Goal: Task Accomplishment & Management: Manage account settings

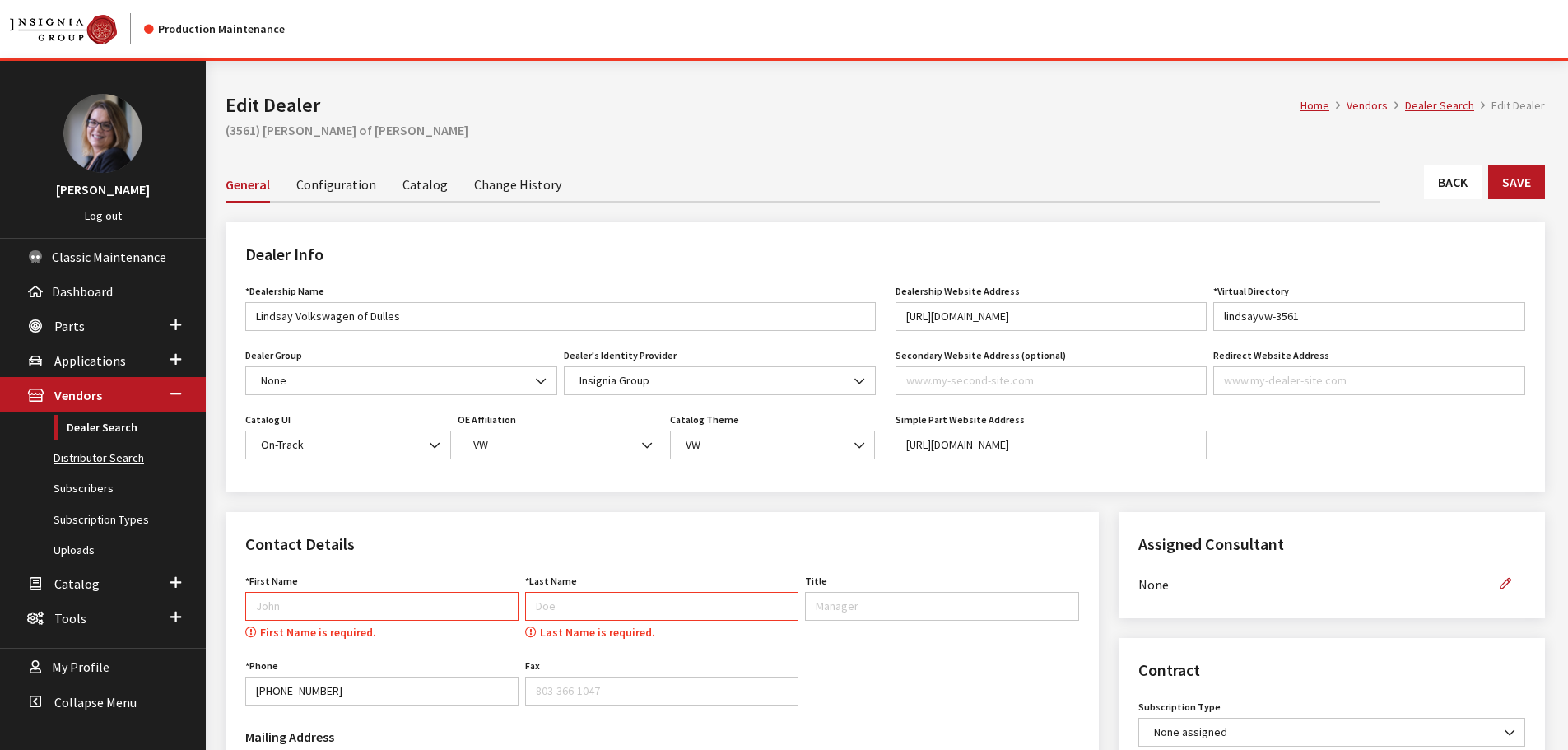
click at [121, 461] on link "Distributor Search" at bounding box center [103, 459] width 206 height 31
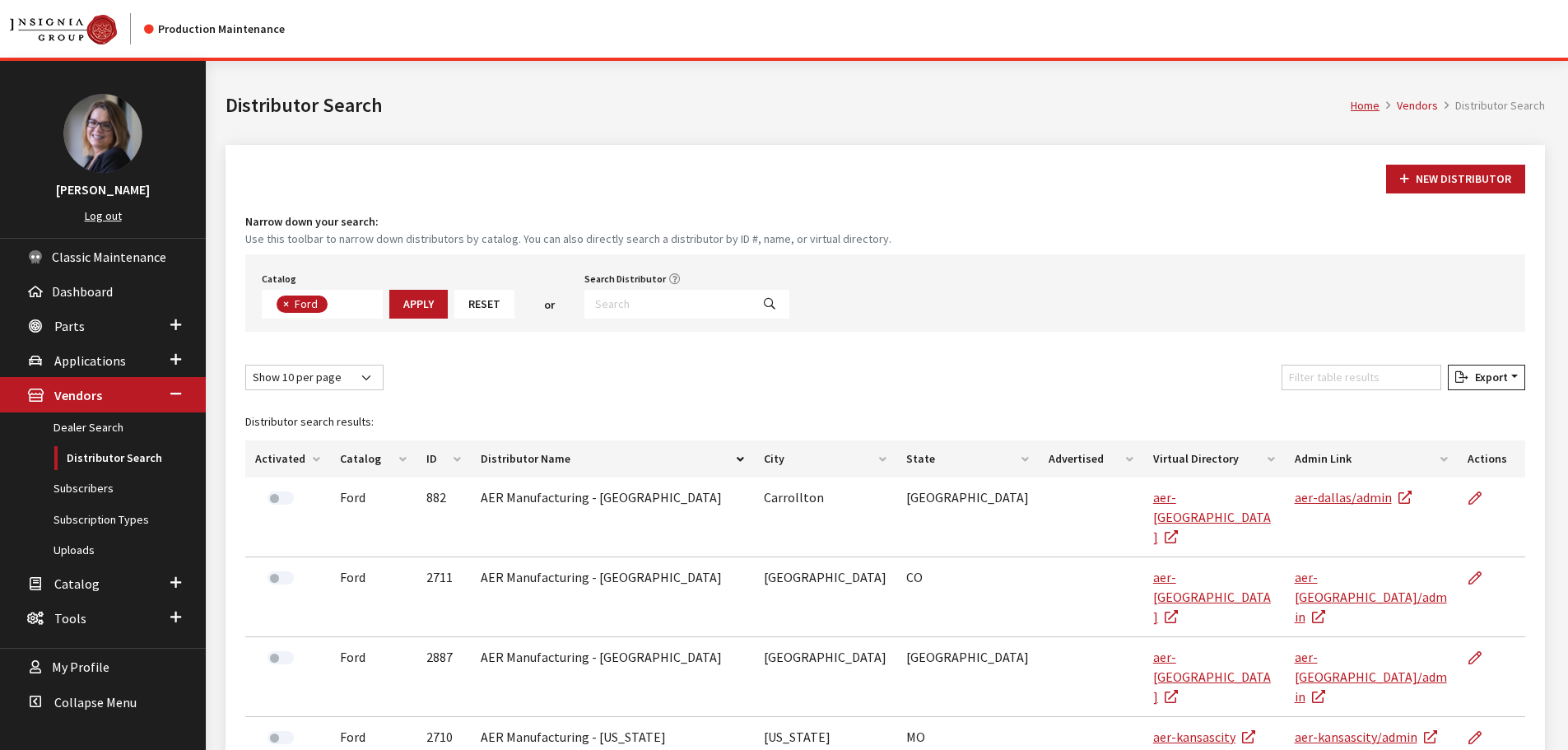
scroll to position [58, 0]
click at [114, 490] on link "Subscribers" at bounding box center [103, 489] width 206 height 31
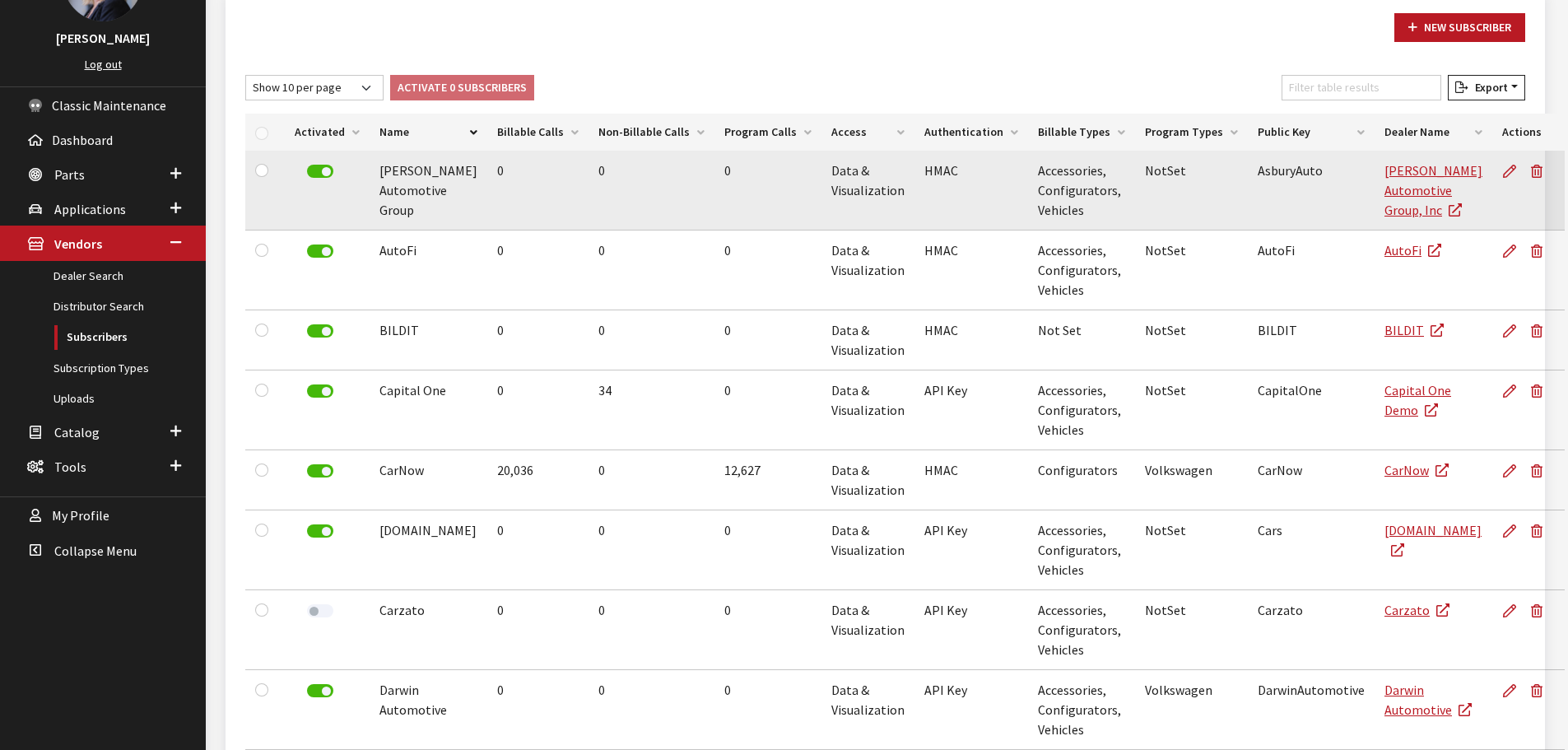
scroll to position [165, 0]
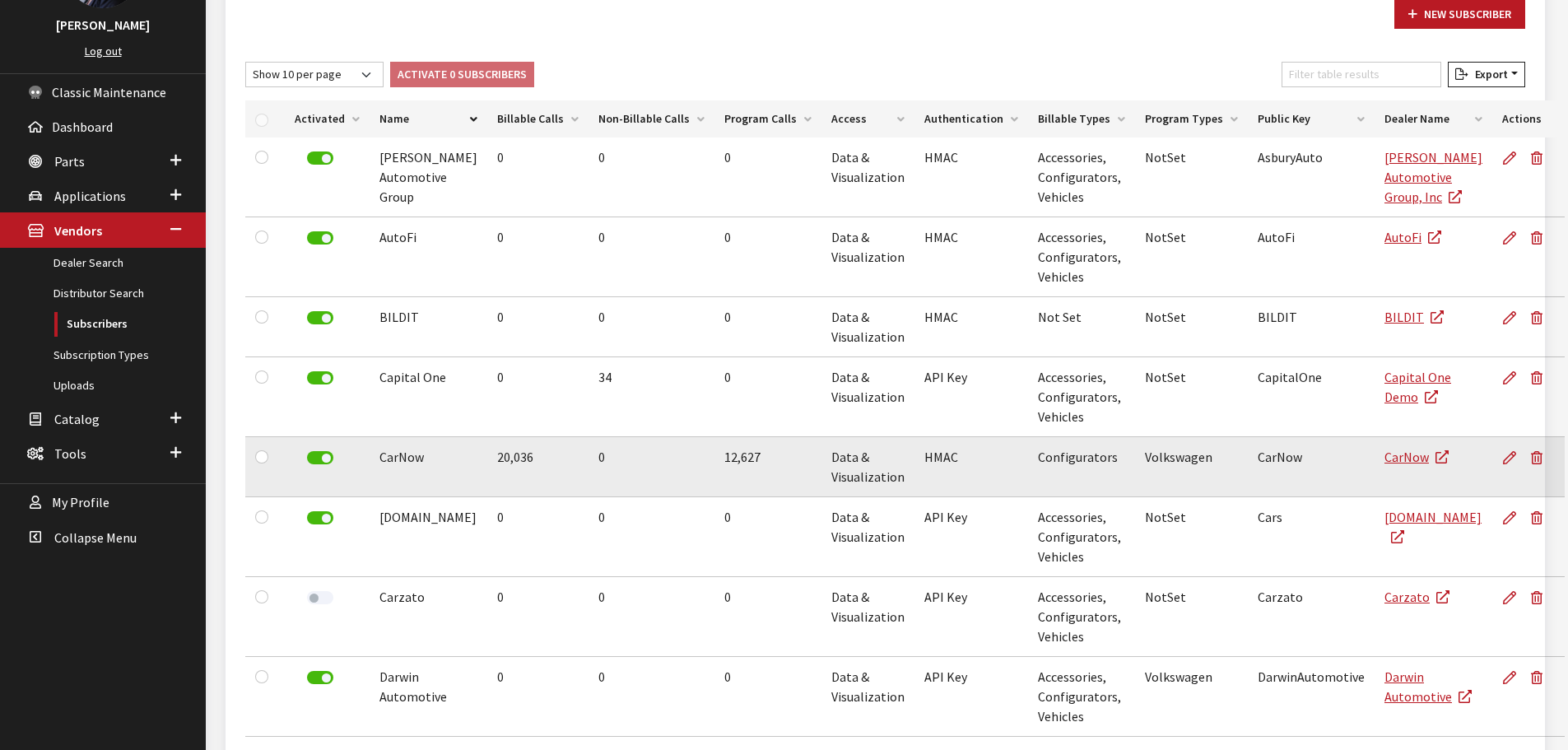
click at [1567, 449] on td "Use Enter key to show more/less" at bounding box center [1585, 468] width 37 height 60
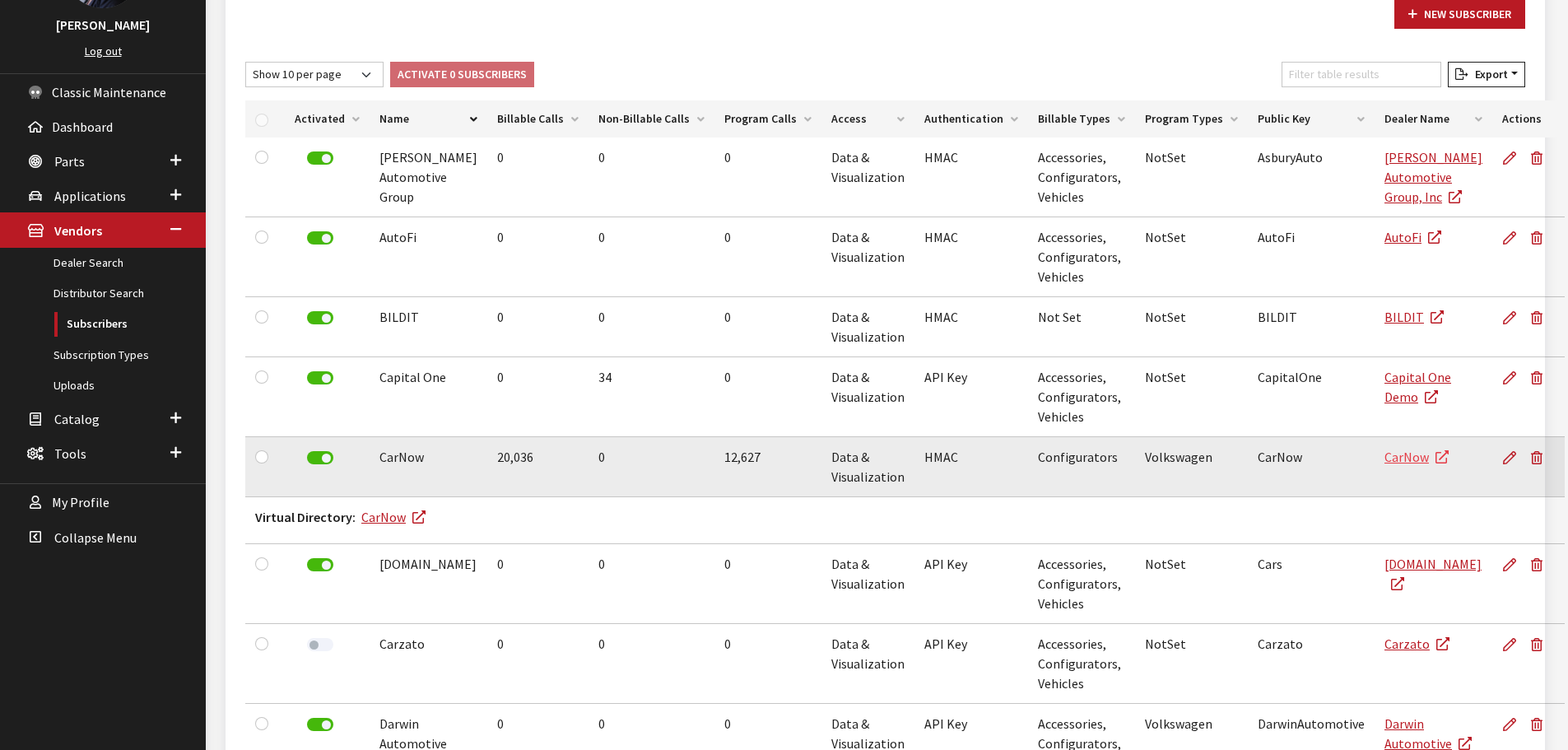
click at [1385, 456] on link "CarNow" at bounding box center [1417, 457] width 65 height 16
click at [1502, 464] on link at bounding box center [1513, 458] width 21 height 41
click at [1503, 455] on icon at bounding box center [1510, 459] width 13 height 13
click at [1502, 461] on link at bounding box center [1513, 458] width 21 height 41
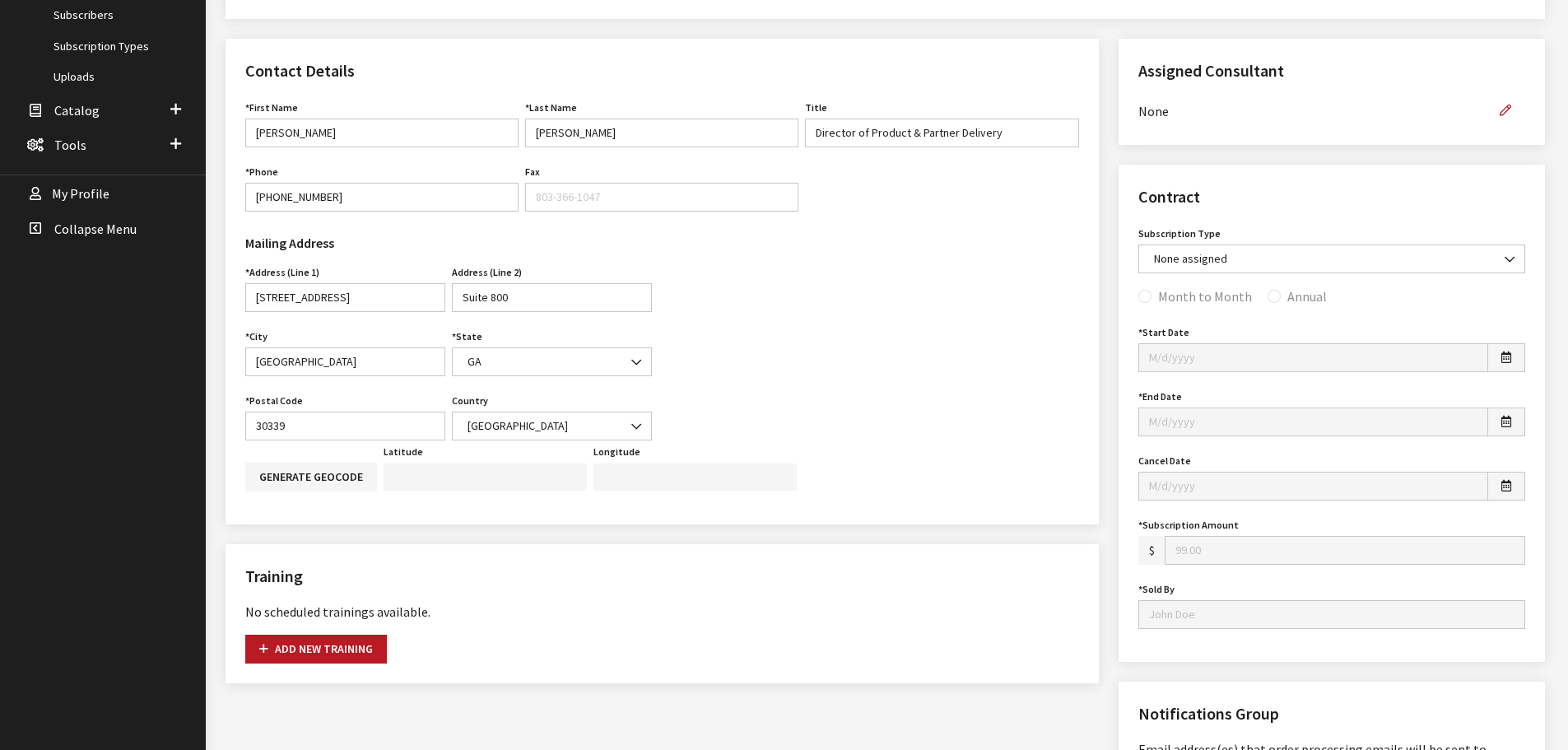
scroll to position [576, 0]
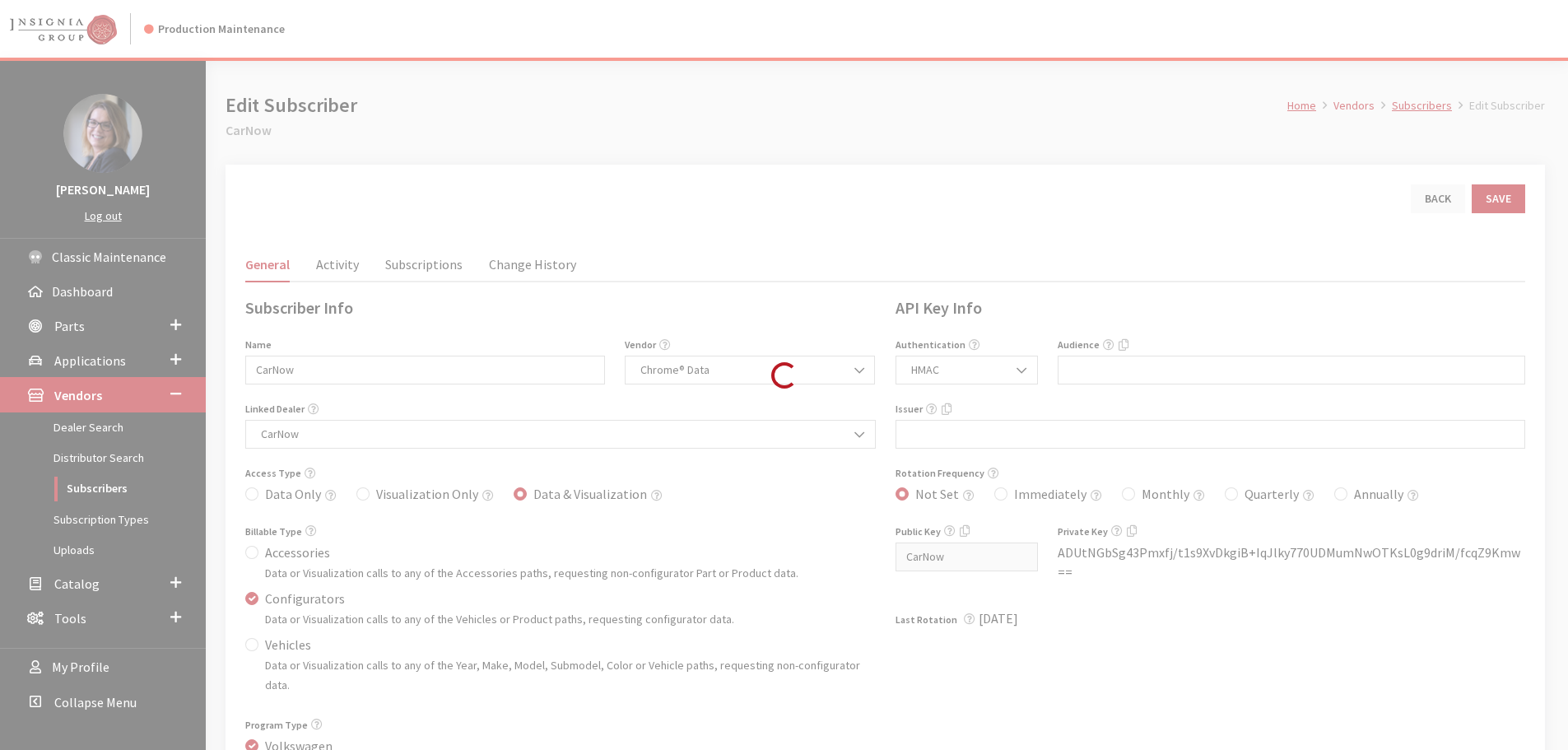
click at [431, 272] on div "Loading..." at bounding box center [784, 375] width 1568 height 750
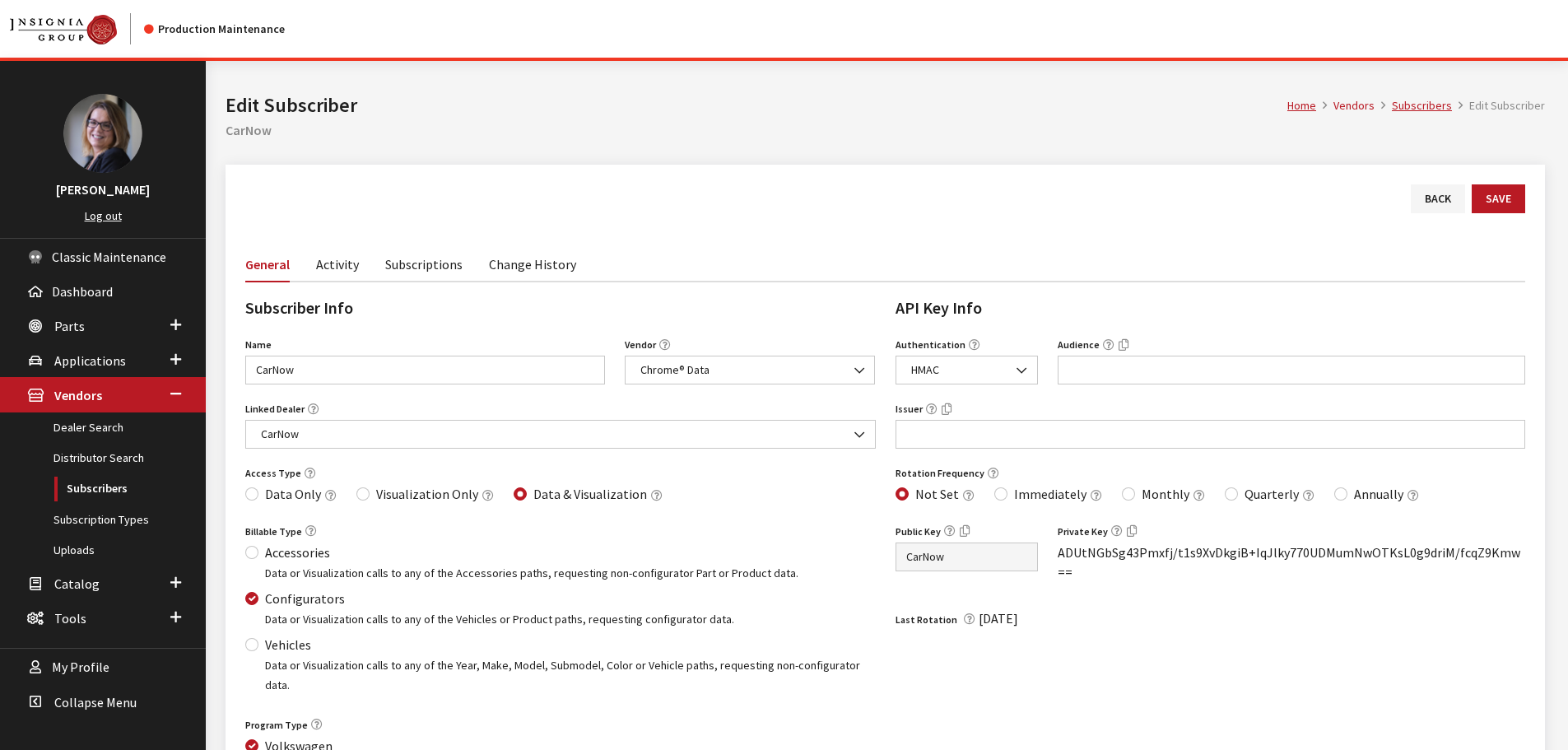
click at [435, 265] on link "Subscriptions" at bounding box center [424, 263] width 77 height 35
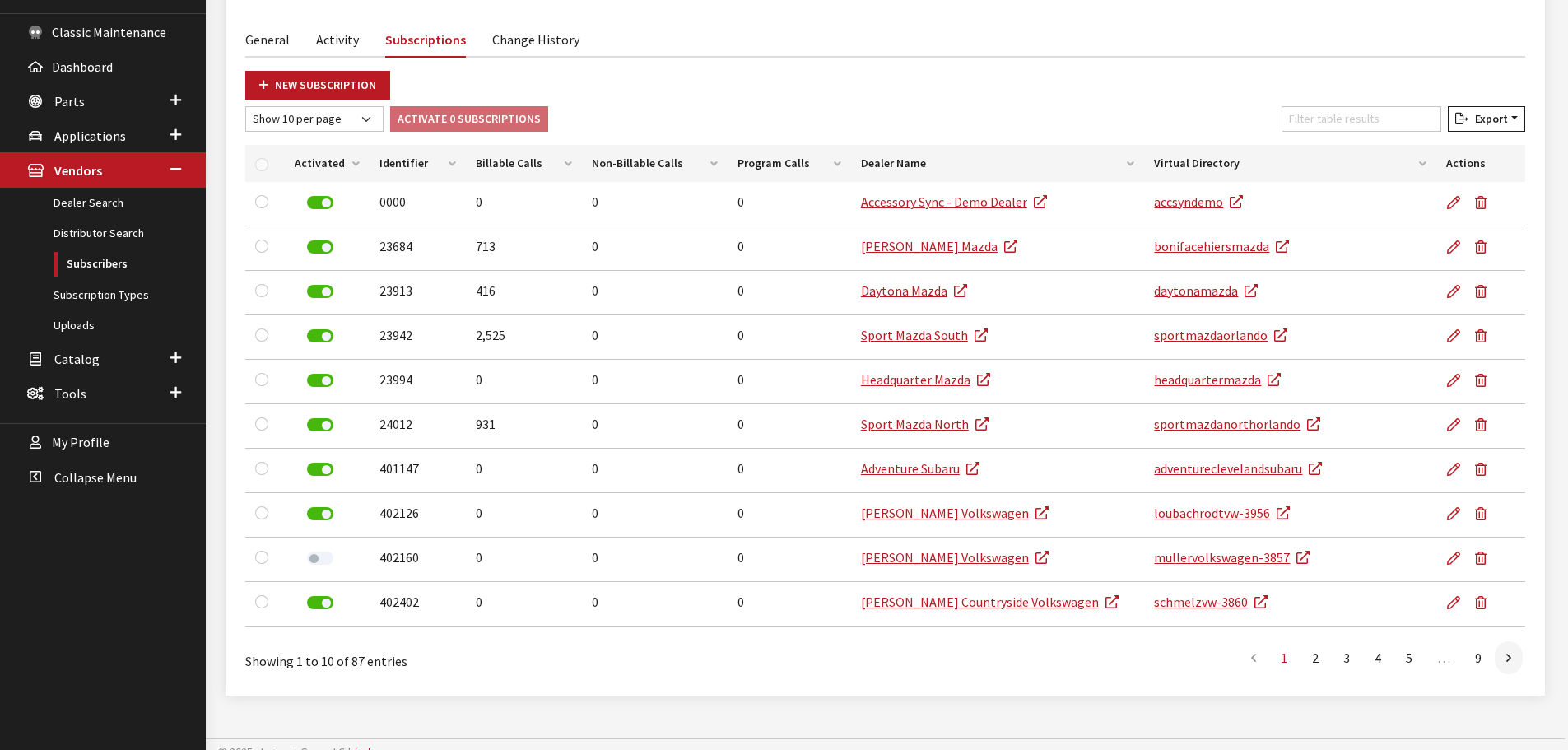
scroll to position [240, 0]
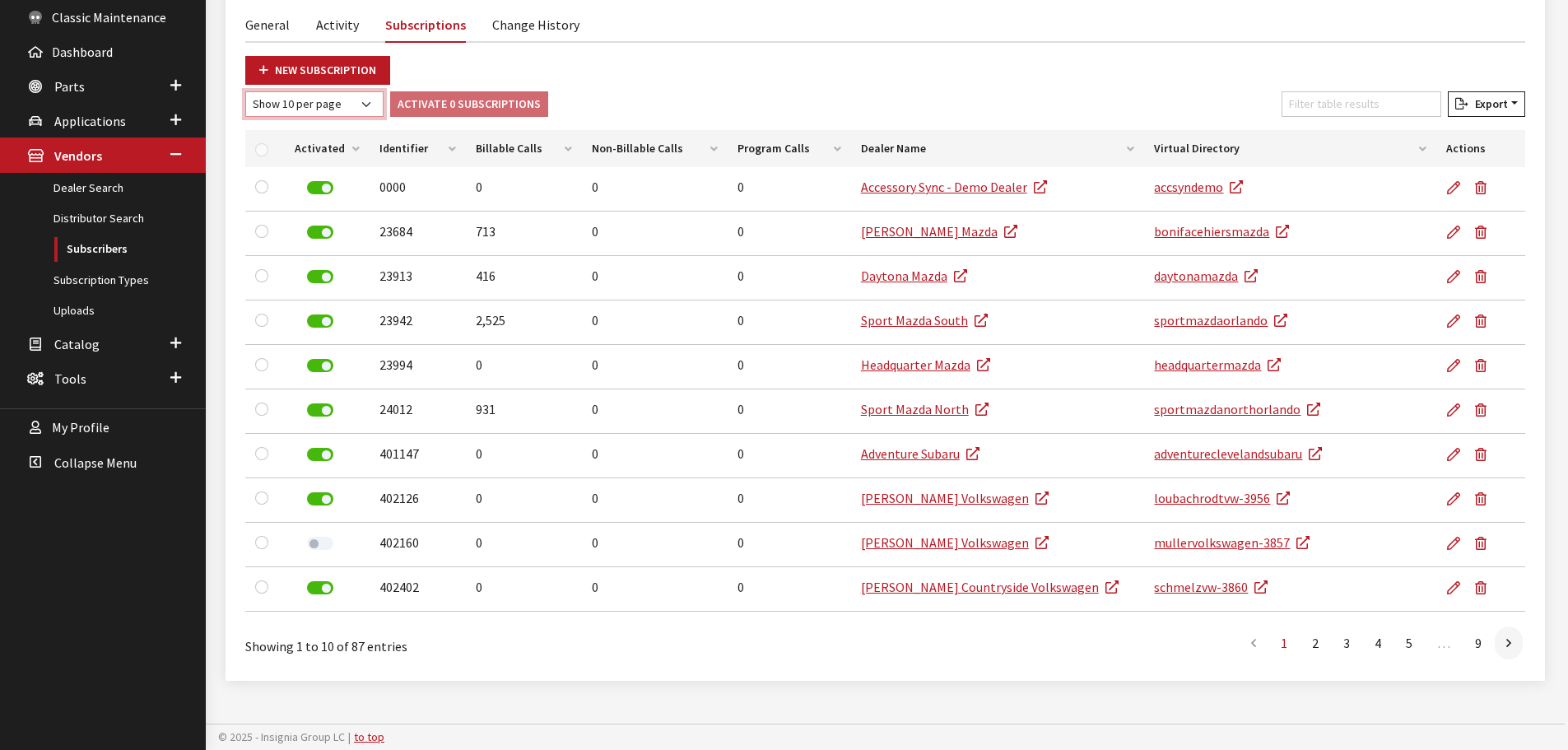
click at [322, 111] on select "Show 10 per page Show 25 per page Show 50 per page Show 100 per page Show 1000 …" at bounding box center [315, 104] width 139 height 25
select select "1000"
click at [246, 92] on select "Show 10 per page Show 25 per page Show 50 per page Show 100 per page Show 1000 …" at bounding box center [315, 104] width 139 height 25
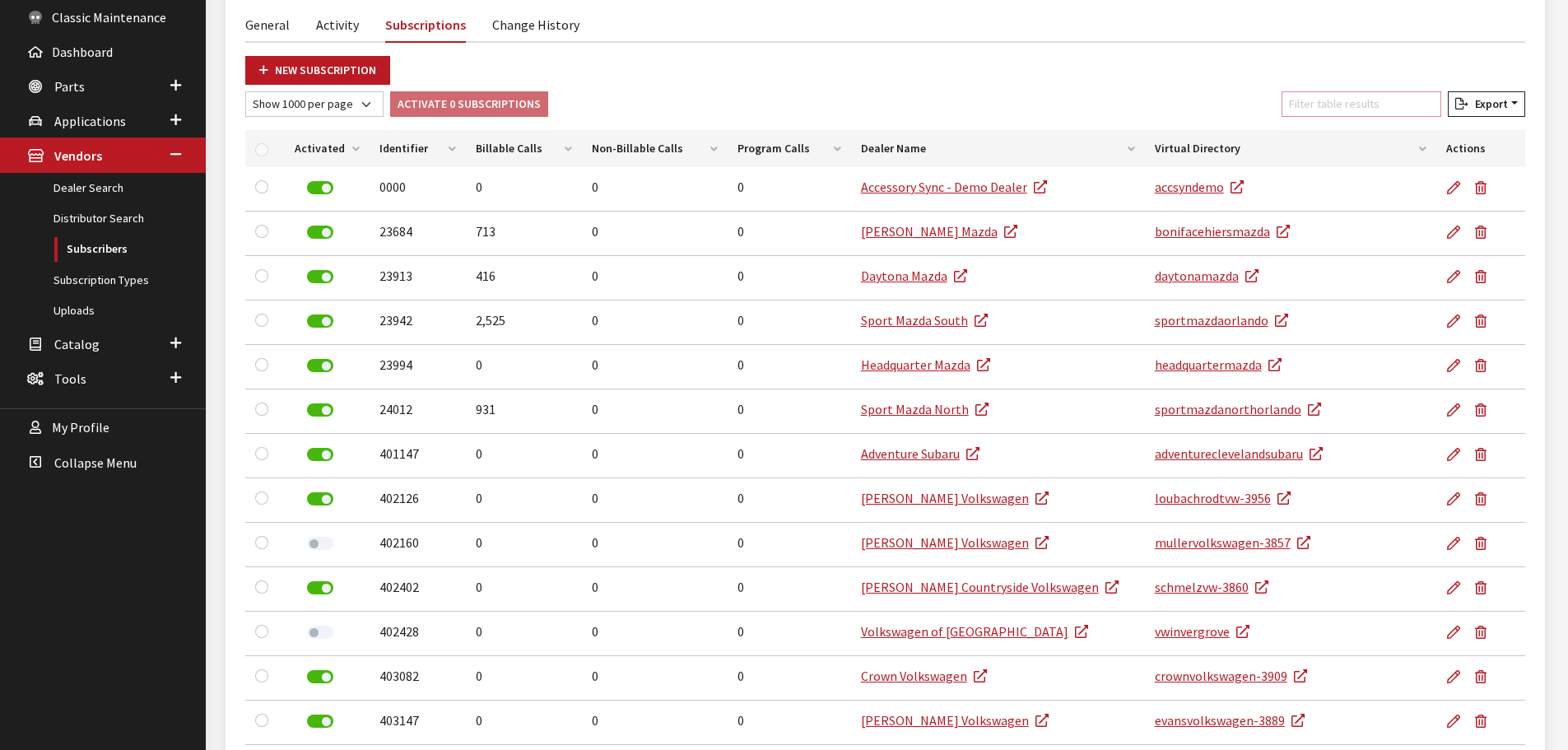
click at [1351, 106] on input "Filter table results" at bounding box center [1362, 104] width 160 height 25
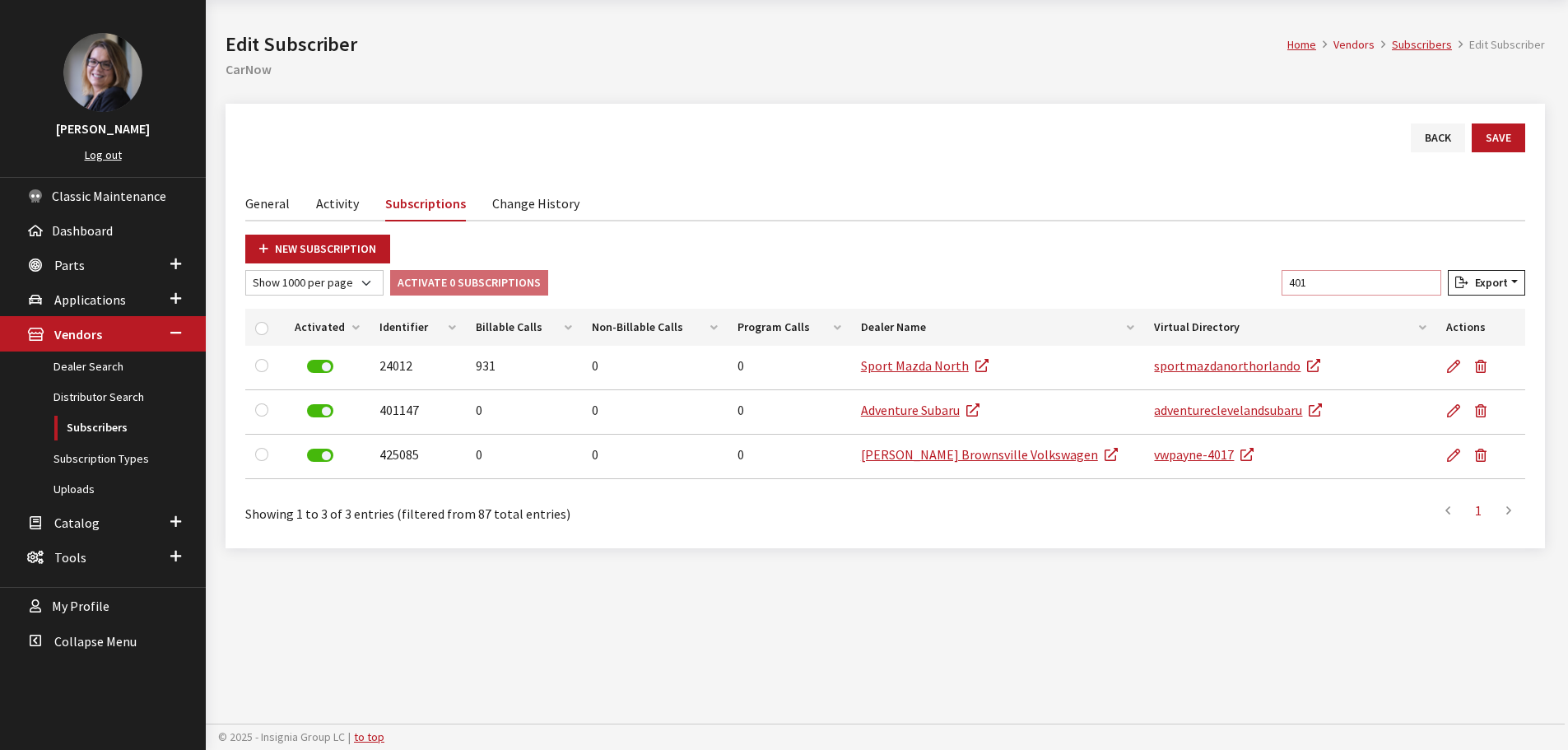
scroll to position [61, 0]
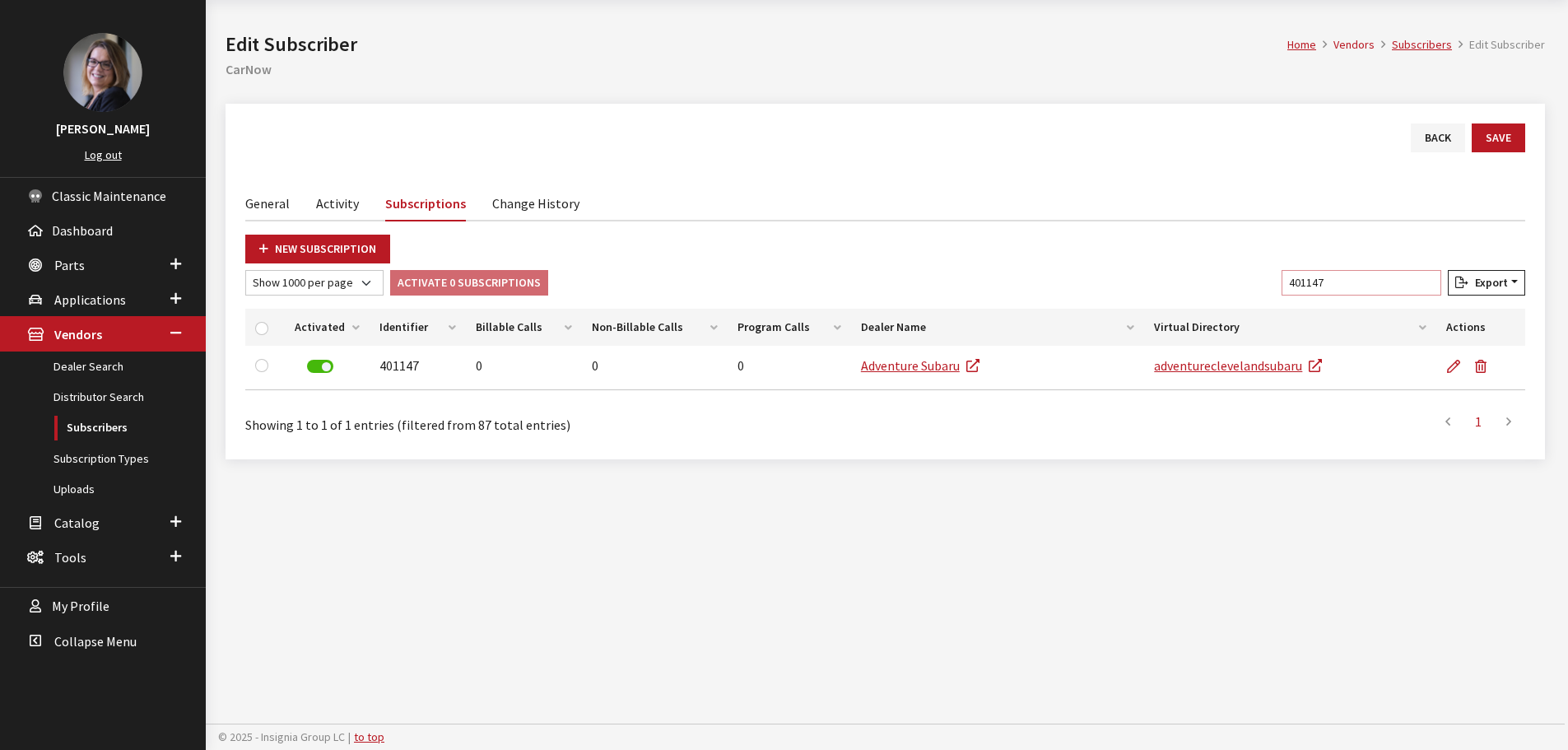
type input "401147"
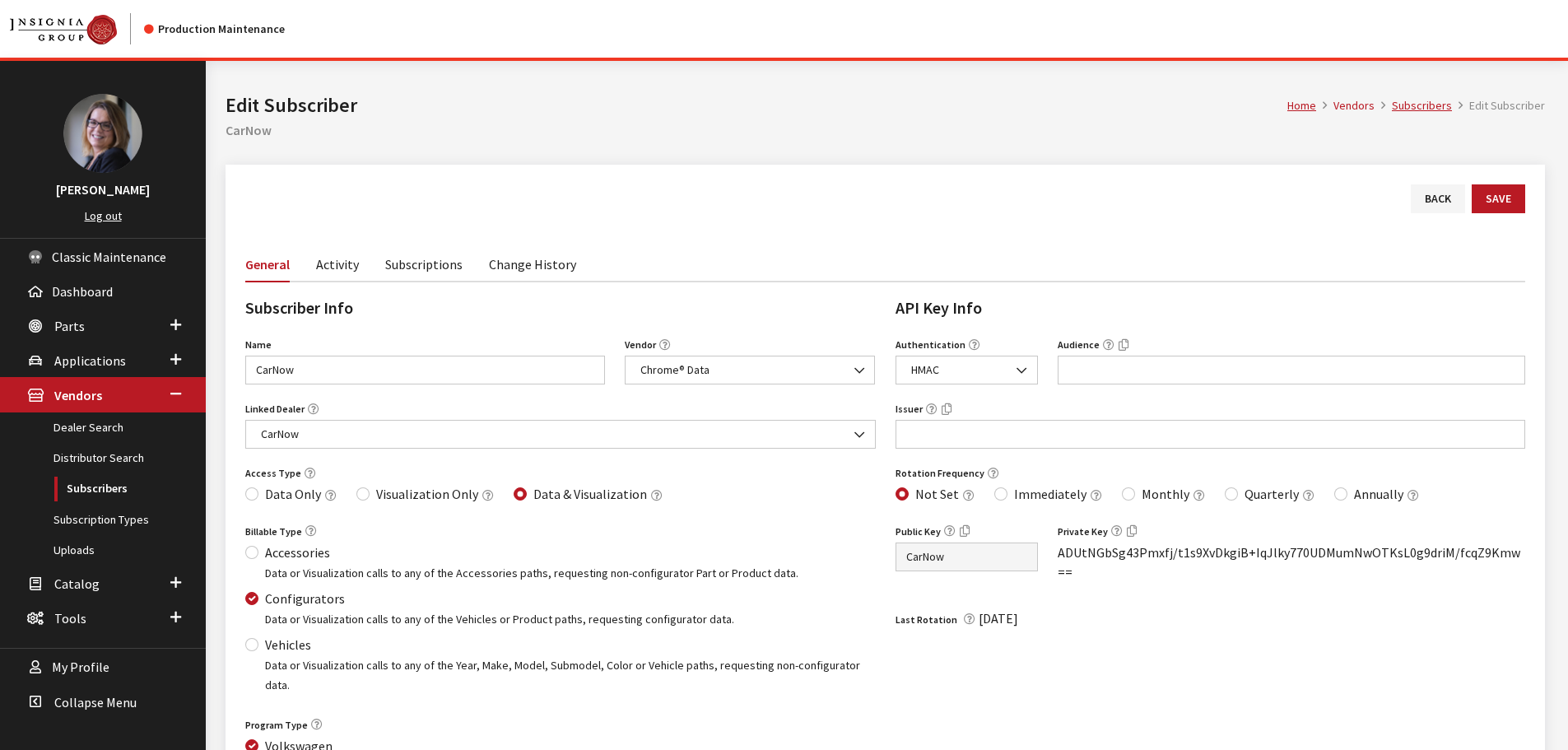
click at [426, 270] on link "Subscriptions" at bounding box center [424, 263] width 77 height 35
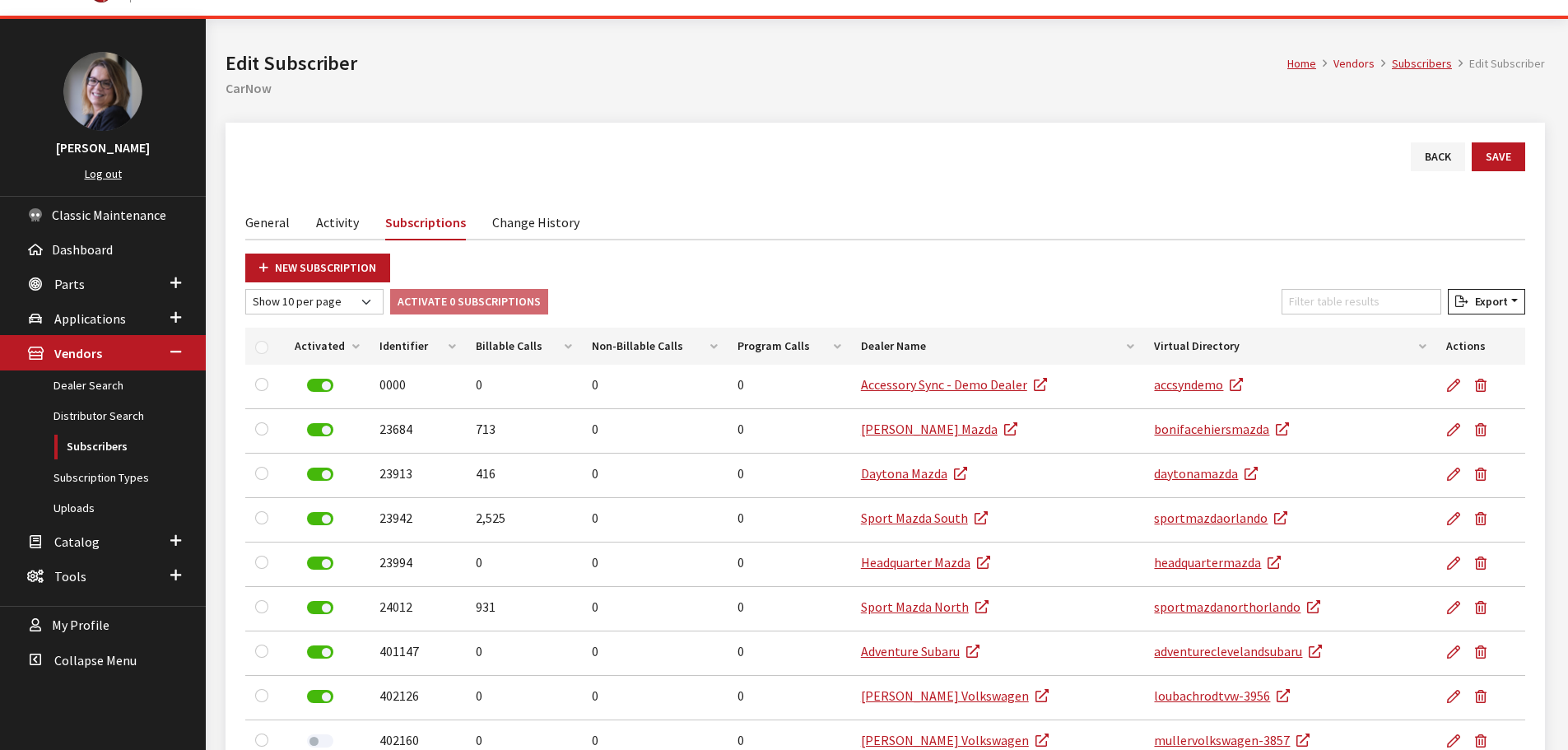
scroll to position [82, 0]
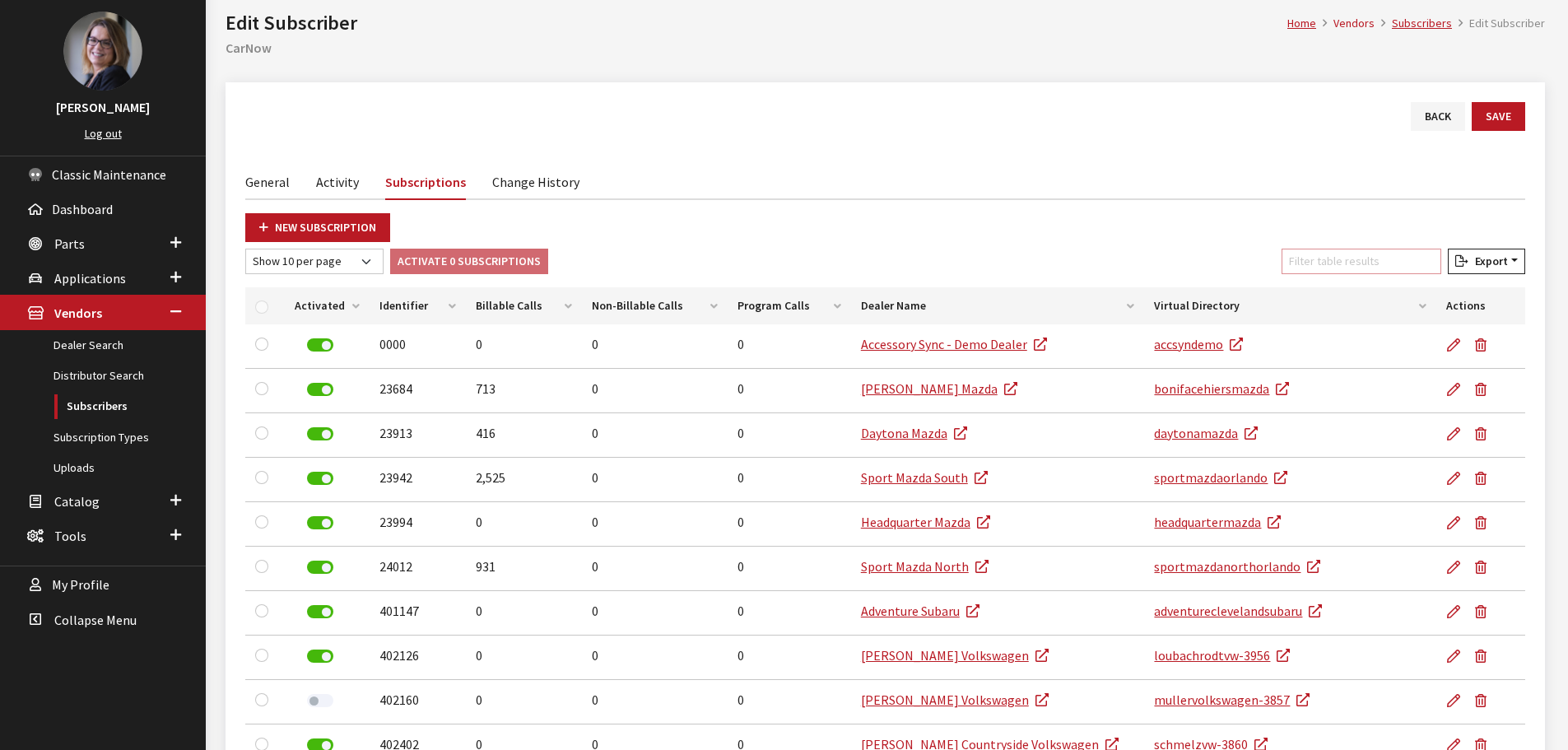
click at [1353, 262] on input "Filter table results" at bounding box center [1362, 261] width 160 height 25
type input "0"
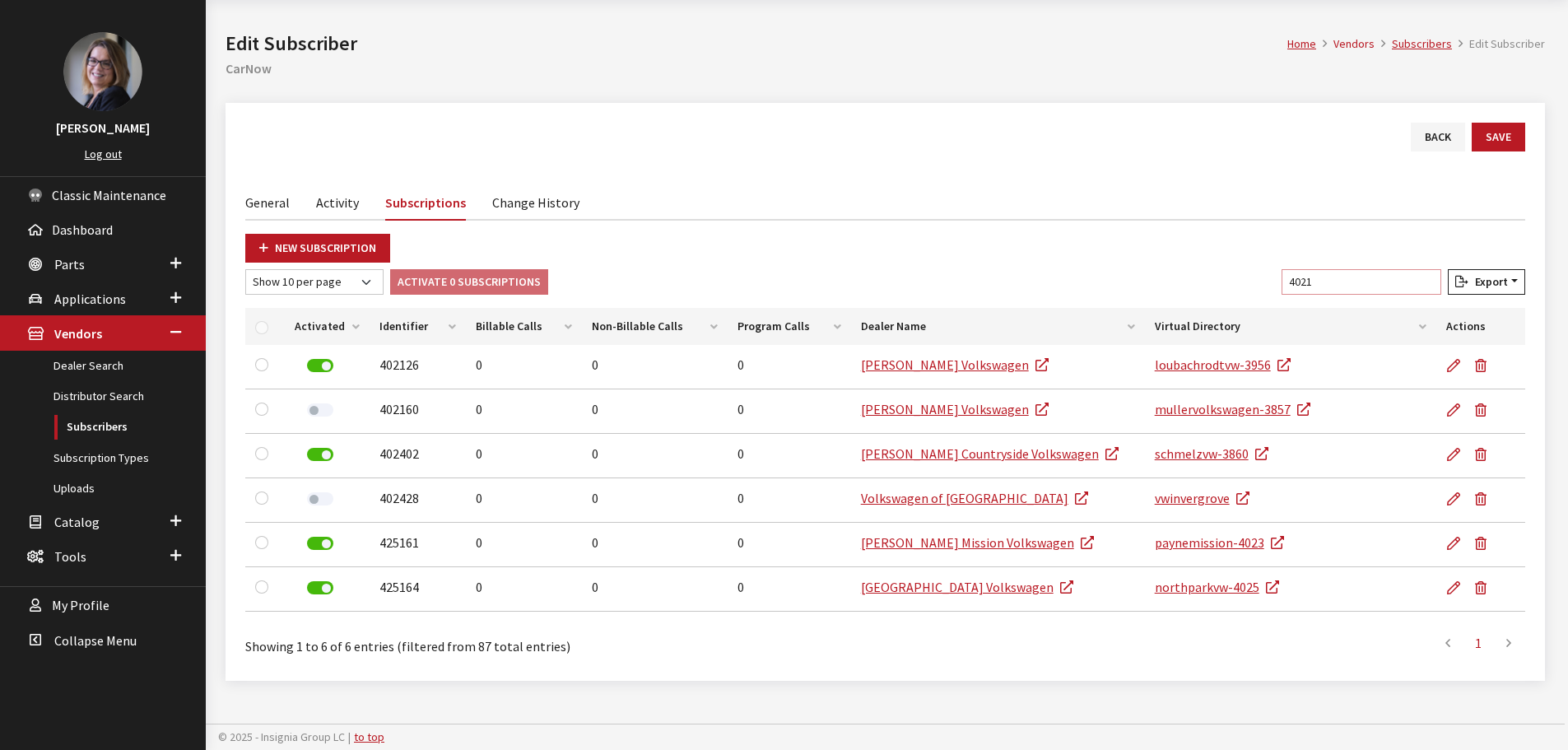
scroll to position [61, 0]
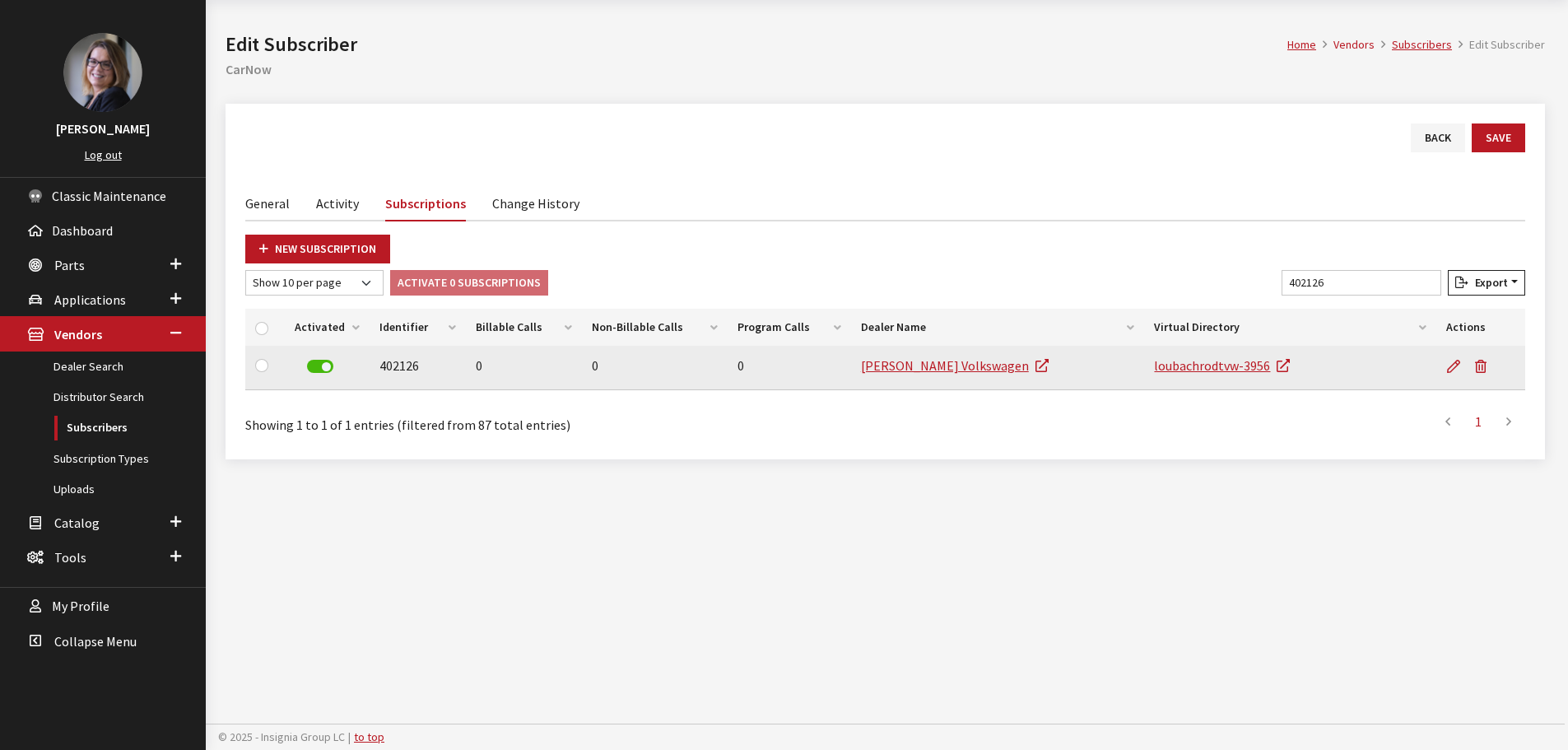
click at [325, 362] on label at bounding box center [320, 366] width 26 height 13
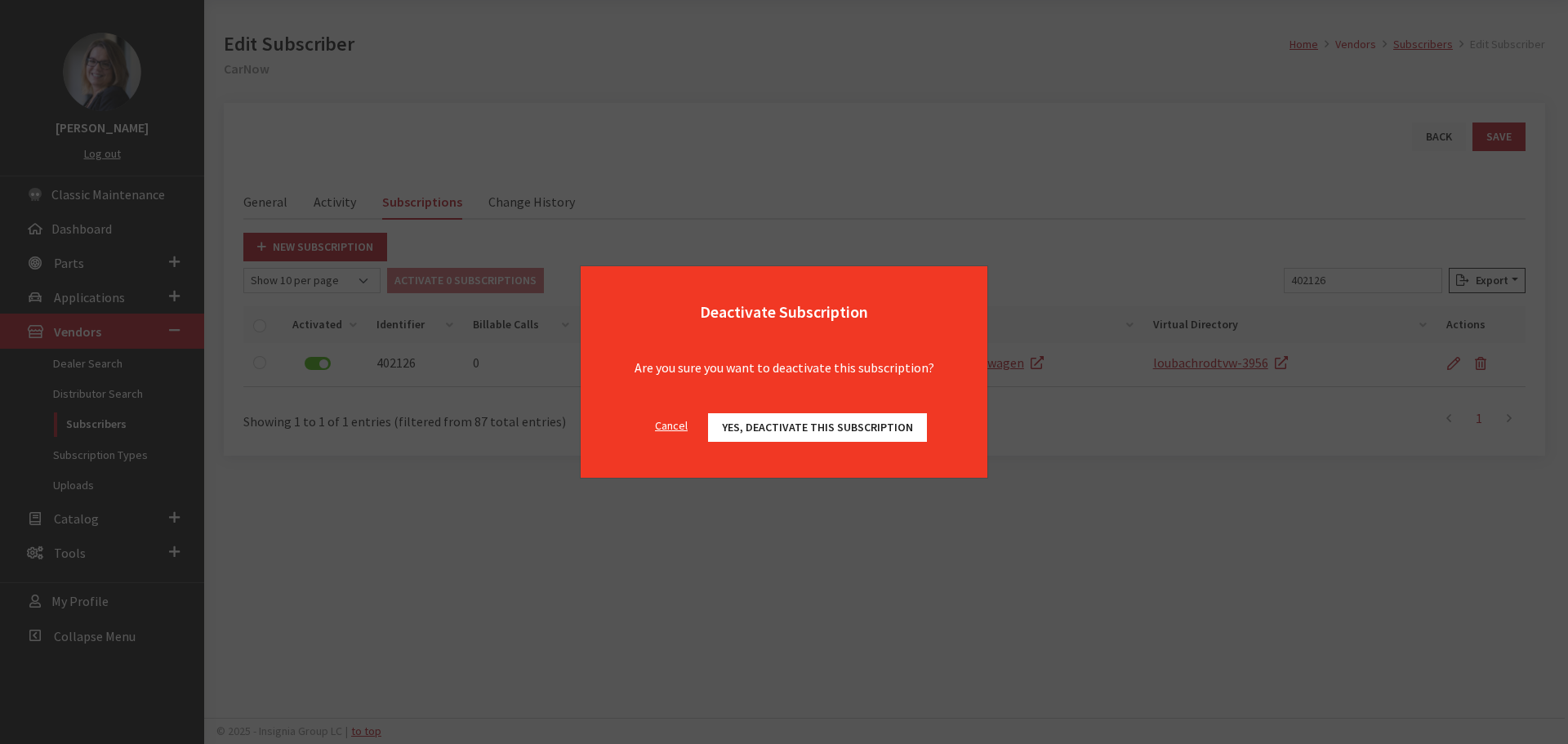
click at [859, 434] on button "Yes, deactivate this subscription" at bounding box center [817, 427] width 219 height 29
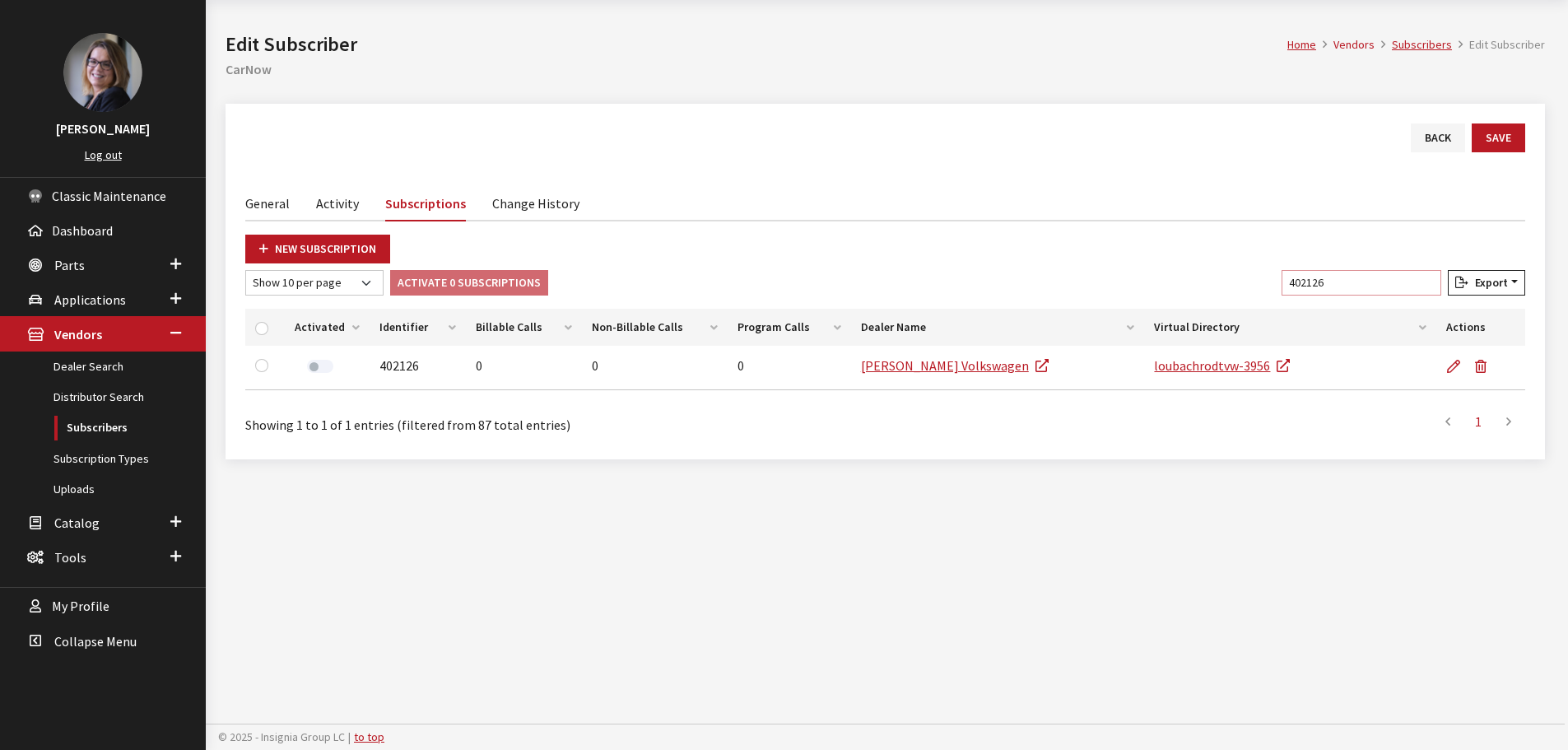
drag, startPoint x: 1375, startPoint y: 282, endPoint x: 1113, endPoint y: 257, distance: 263.2
click at [1114, 257] on div "New Subscription Show 10 per page Show 25 per page Show 50 per page Show 100 pe…" at bounding box center [886, 336] width 1280 height 205
drag, startPoint x: 1390, startPoint y: 285, endPoint x: 1108, endPoint y: 269, distance: 282.5
click at [1121, 269] on div "New Subscription Show 10 per page Show 25 per page Show 50 per page Show 100 pe…" at bounding box center [886, 336] width 1280 height 205
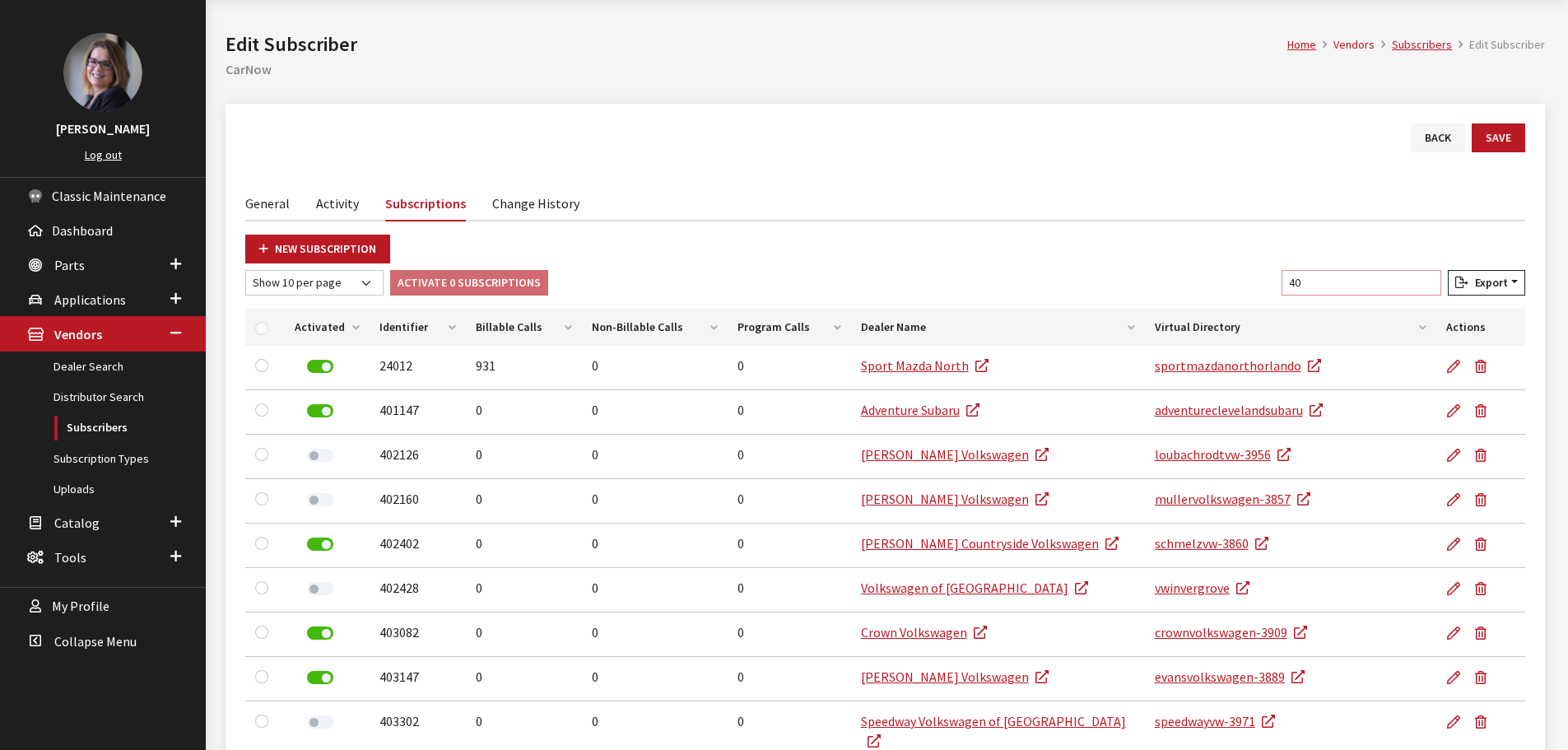
type input "4"
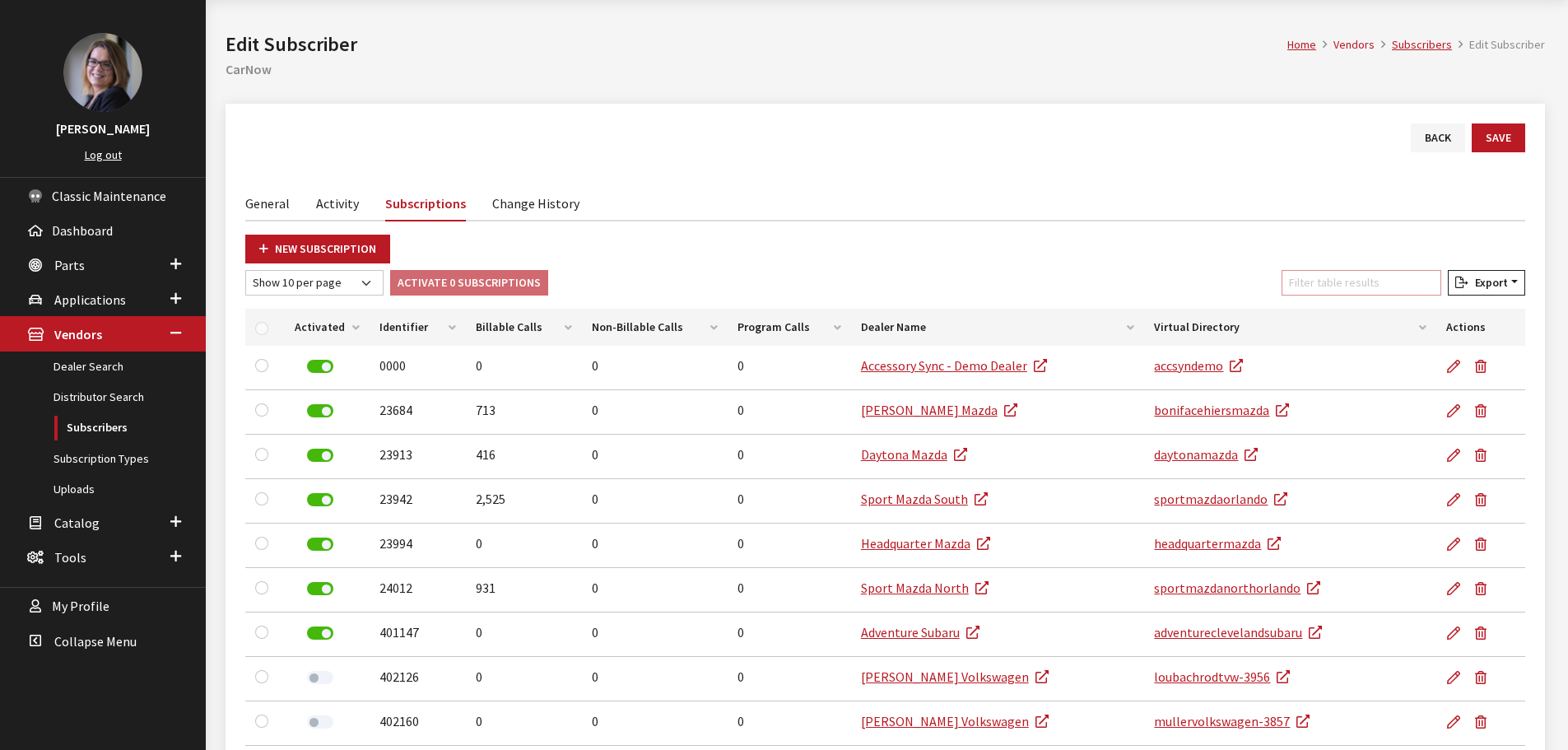
click at [1372, 282] on input "Filter table results" at bounding box center [1362, 282] width 160 height 25
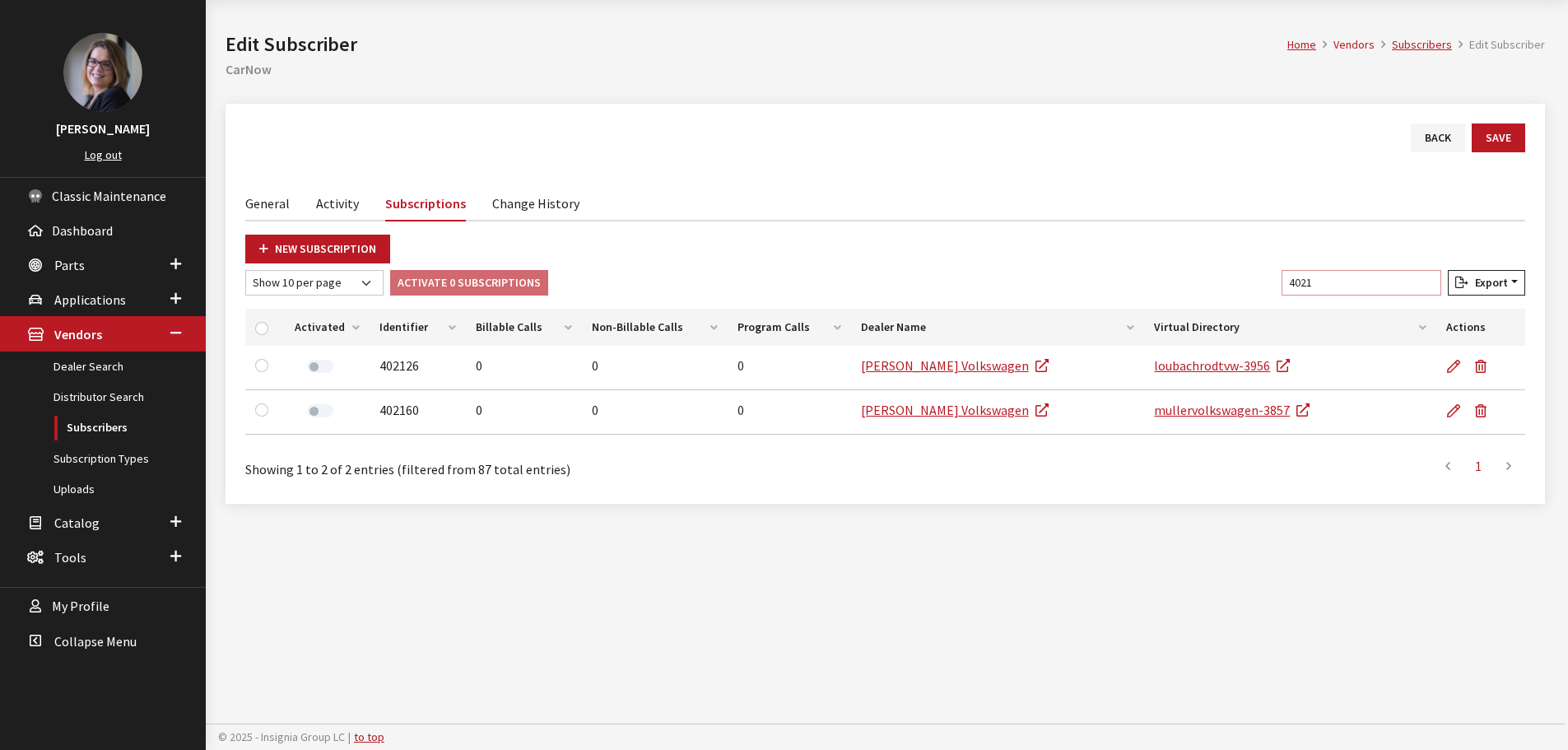
drag, startPoint x: 1345, startPoint y: 284, endPoint x: 1208, endPoint y: 259, distance: 139.3
click at [1208, 259] on div "New Subscription Show 10 per page Show 25 per page Show 50 per page Show 100 pe…" at bounding box center [886, 359] width 1280 height 250
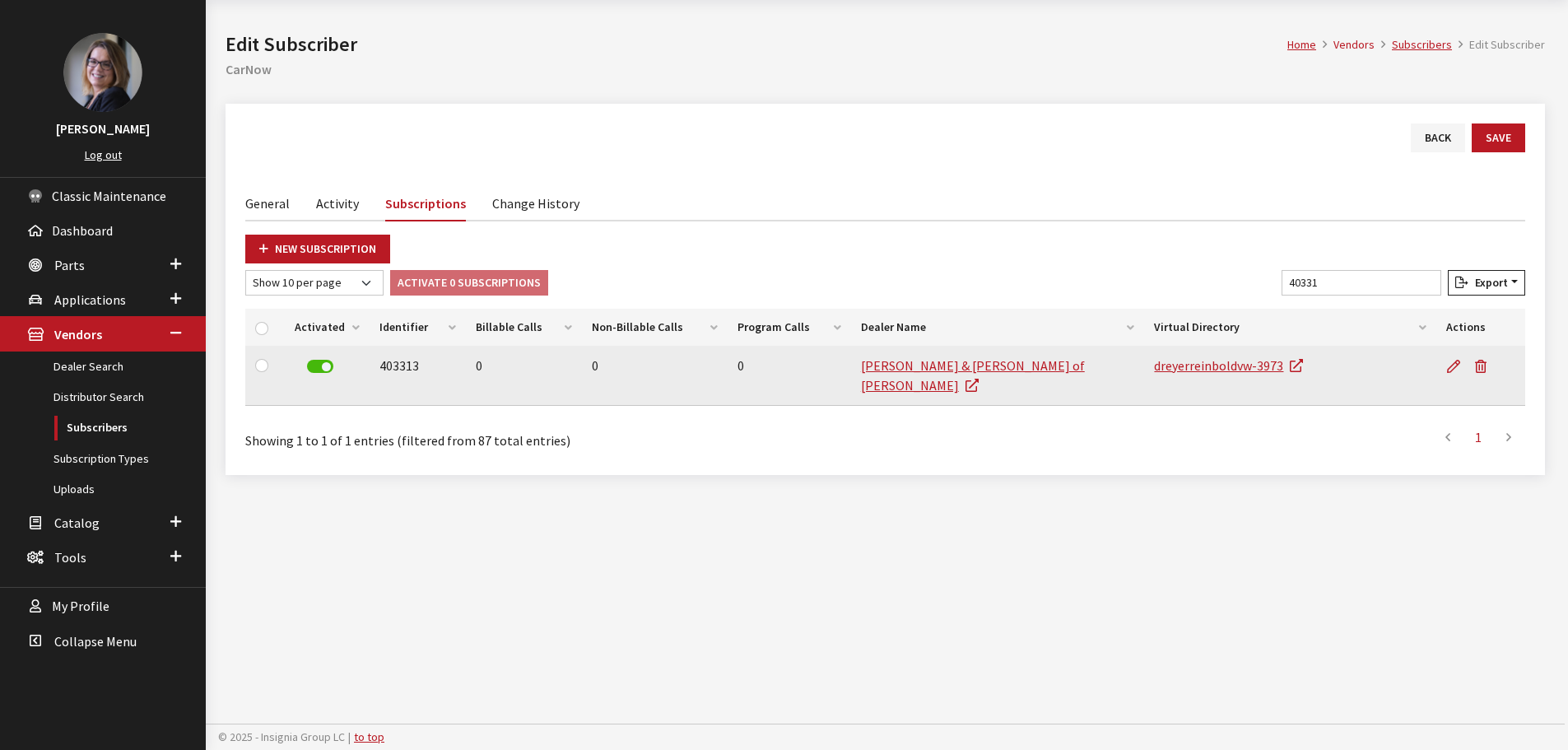
click at [325, 364] on label at bounding box center [320, 366] width 26 height 13
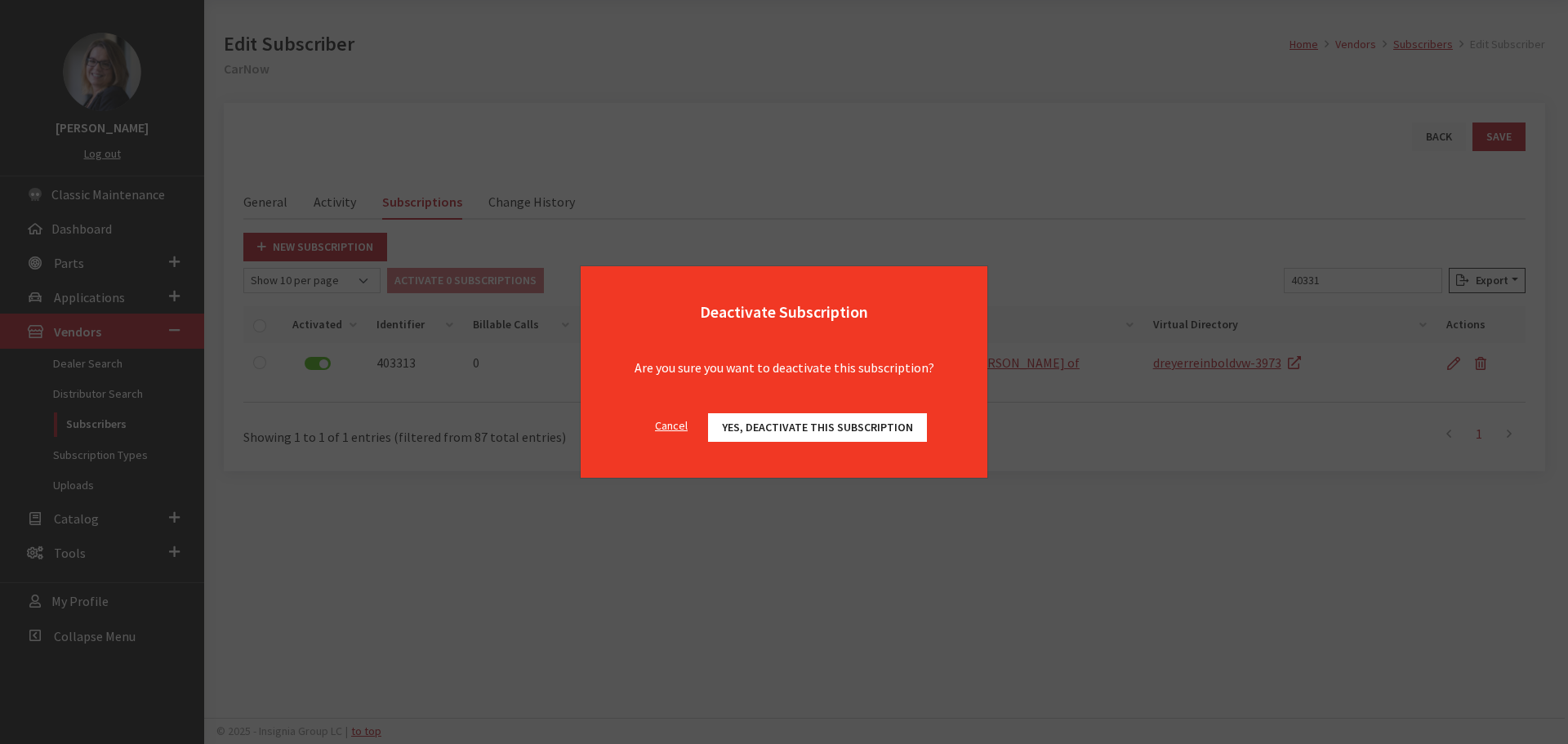
click at [782, 436] on button "Yes, deactivate this subscription" at bounding box center [817, 427] width 219 height 29
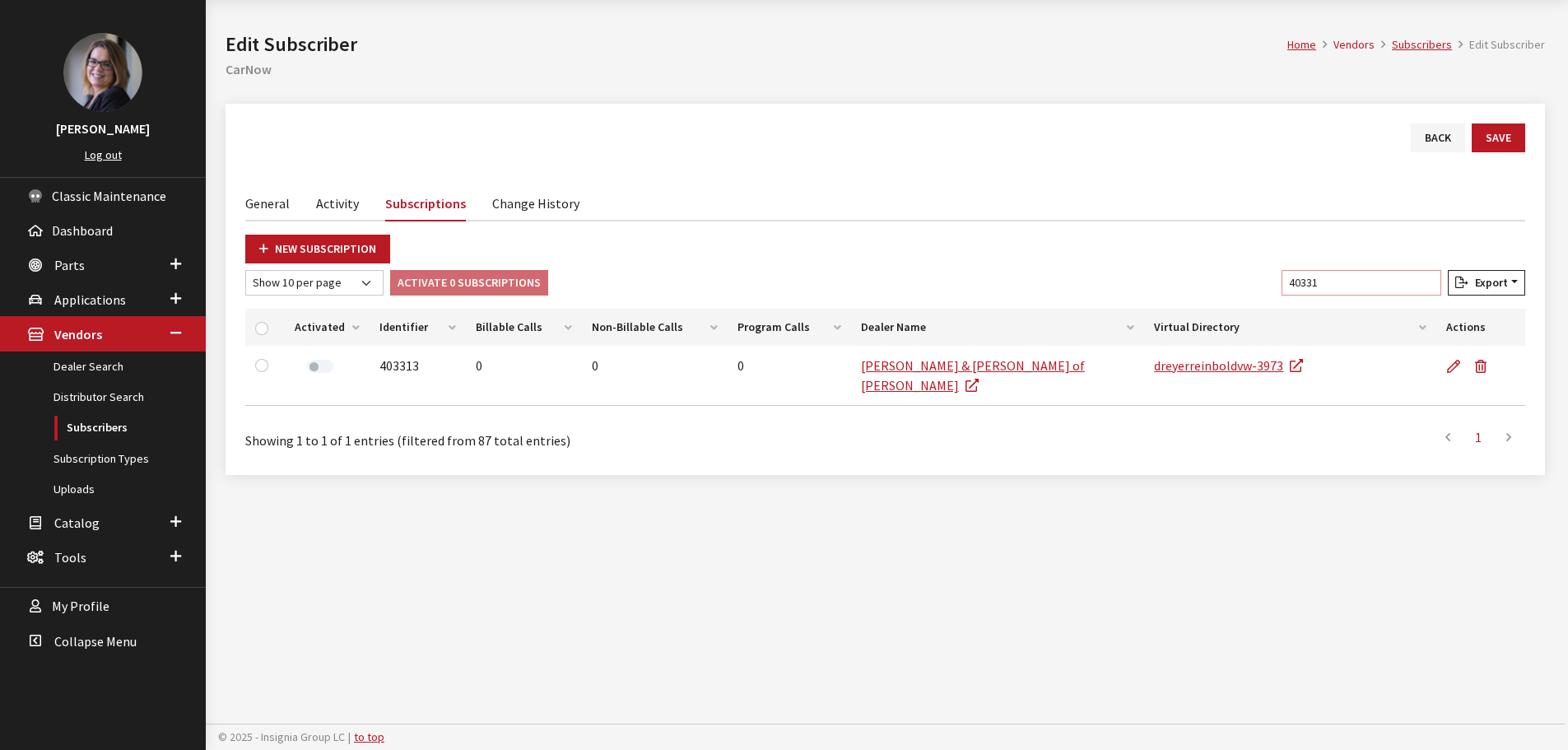
click at [1364, 282] on input "40331" at bounding box center [1362, 282] width 160 height 25
drag, startPoint x: 1364, startPoint y: 282, endPoint x: 1243, endPoint y: 262, distance: 122.6
click at [1243, 262] on div "New Subscription Show 10 per page Show 25 per page Show 50 per page Show 100 pe…" at bounding box center [886, 344] width 1280 height 221
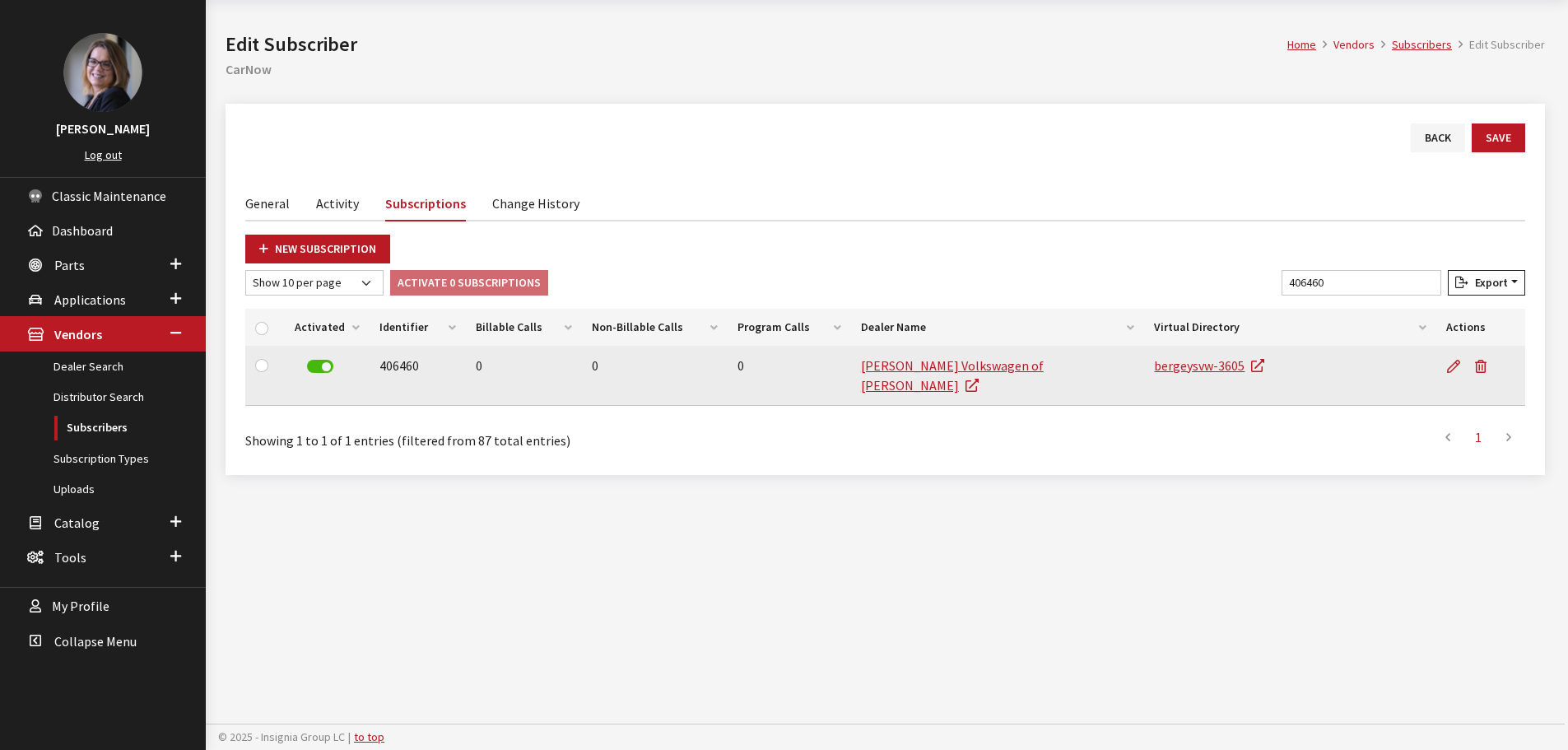
click at [323, 362] on label at bounding box center [320, 366] width 26 height 13
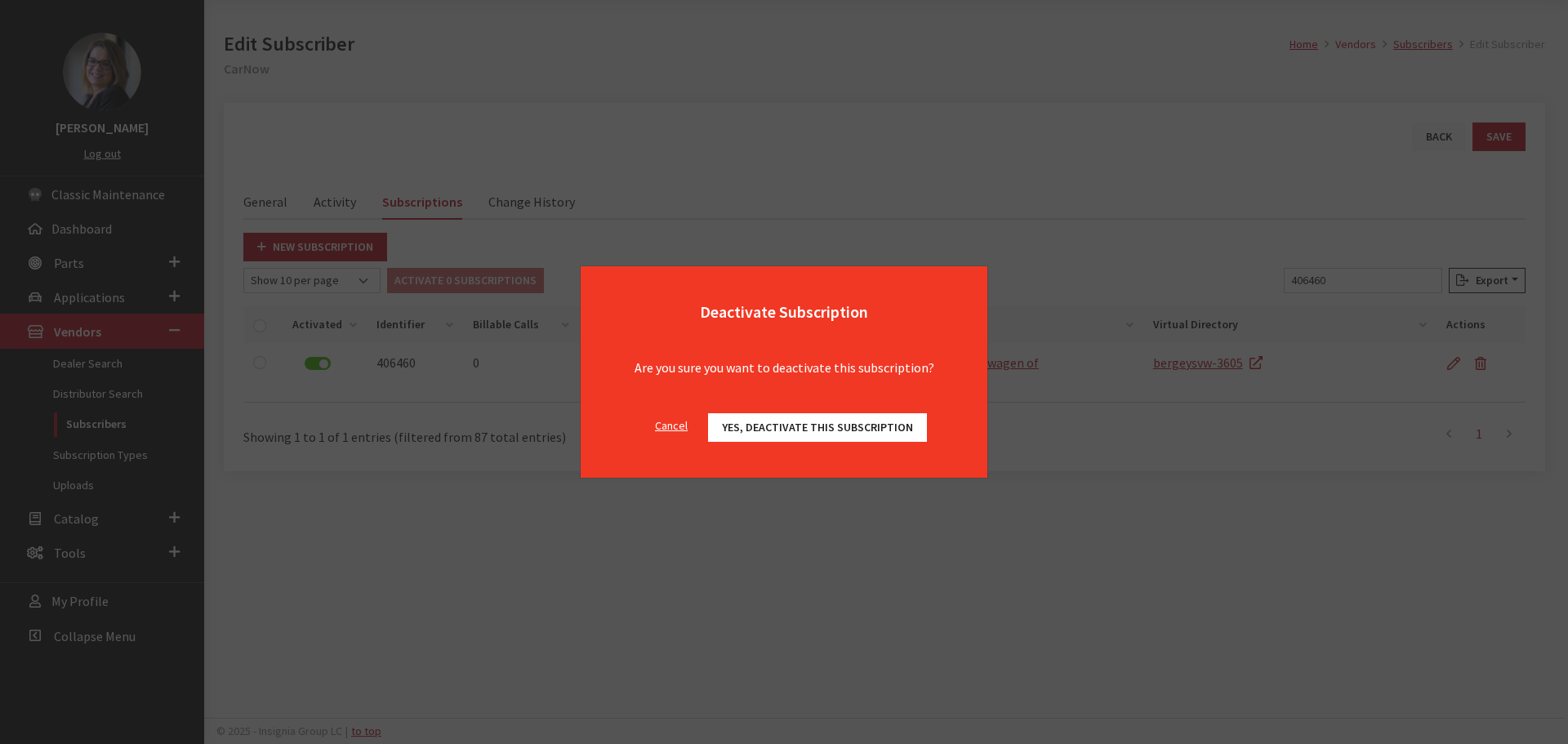
click at [729, 420] on span "Yes, deactivate this subscription" at bounding box center [817, 427] width 191 height 14
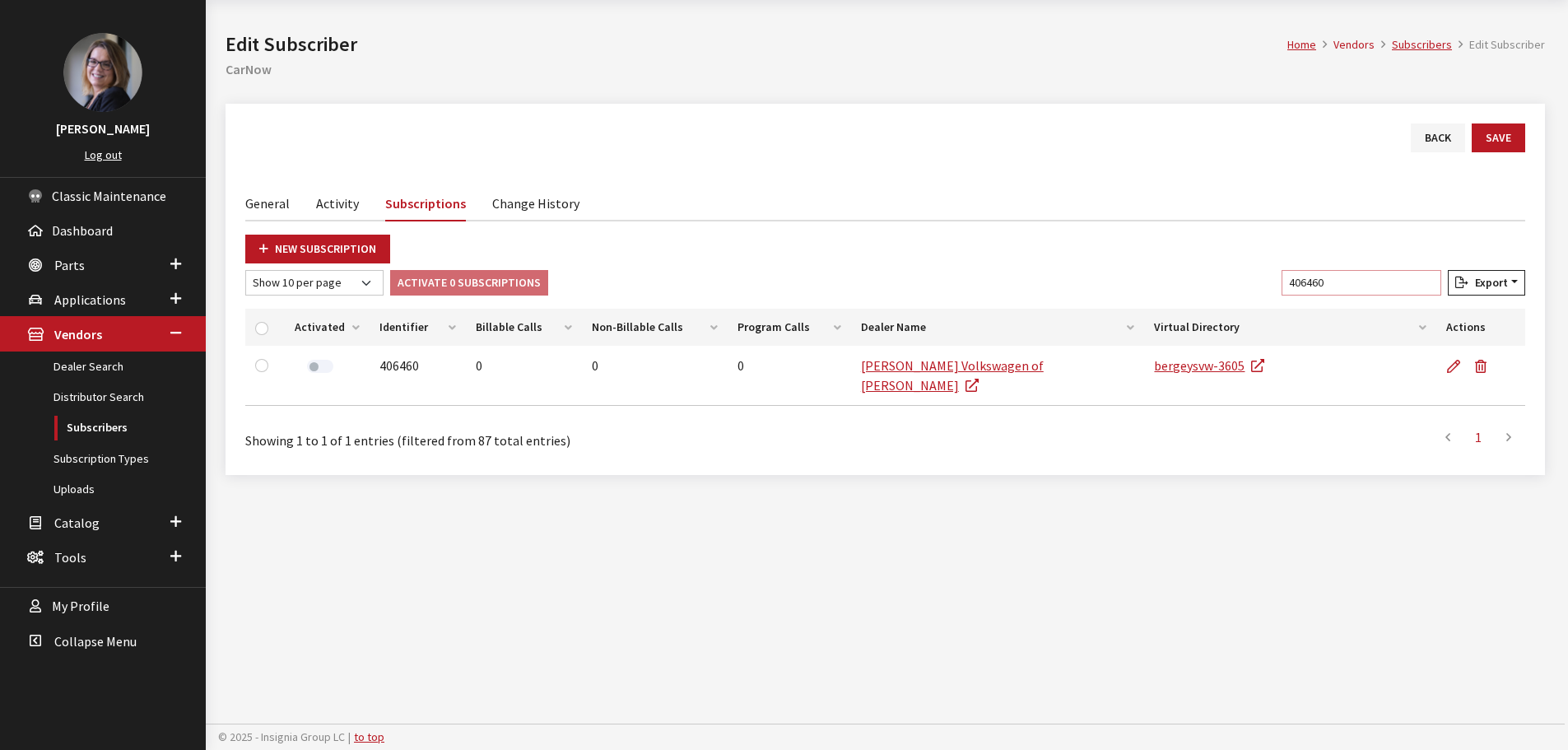
drag, startPoint x: 1342, startPoint y: 280, endPoint x: 1166, endPoint y: 262, distance: 176.9
click at [1169, 262] on div "New Subscription Show 10 per page Show 25 per page Show 50 per page Show 100 pe…" at bounding box center [886, 344] width 1280 height 221
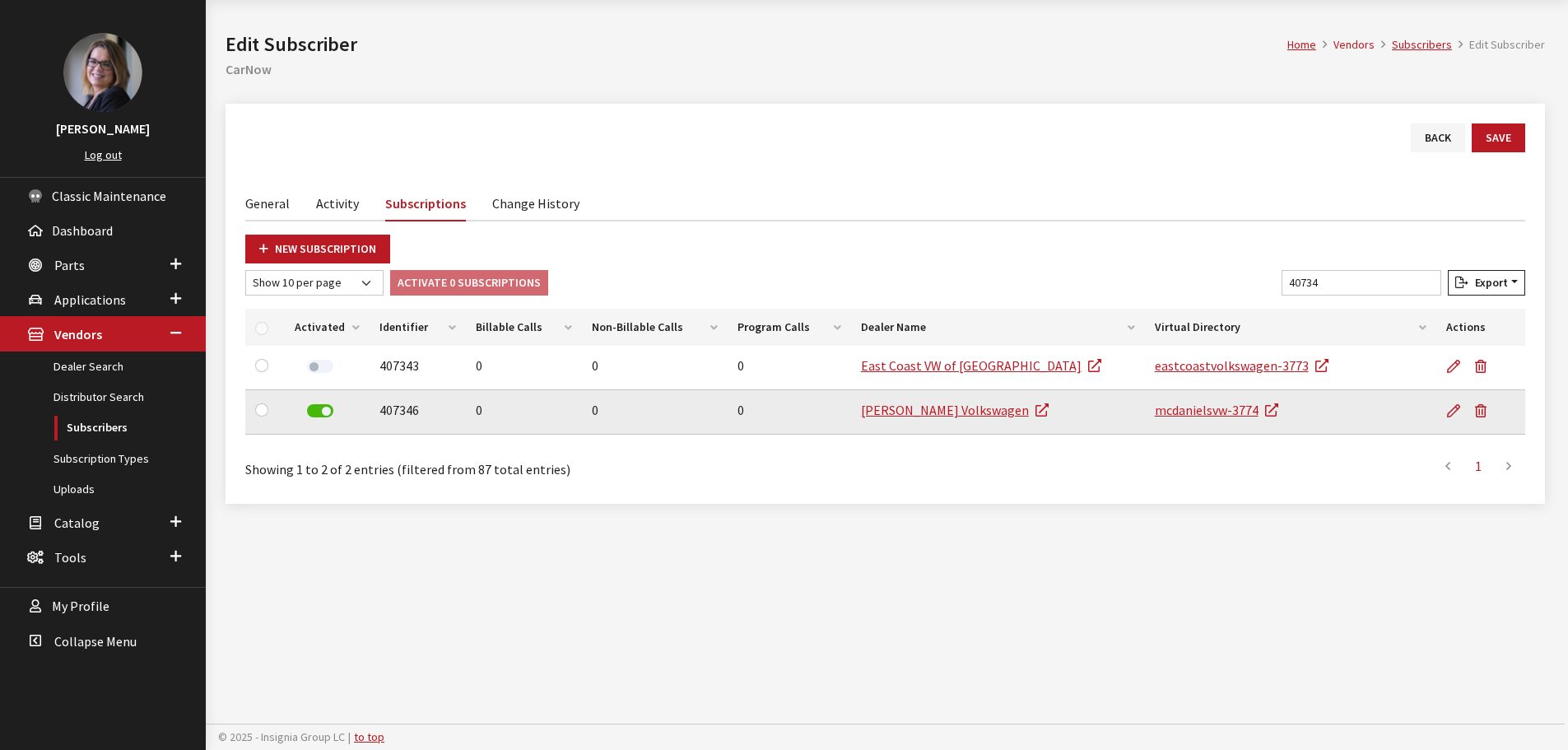
click at [319, 412] on label at bounding box center [320, 411] width 26 height 13
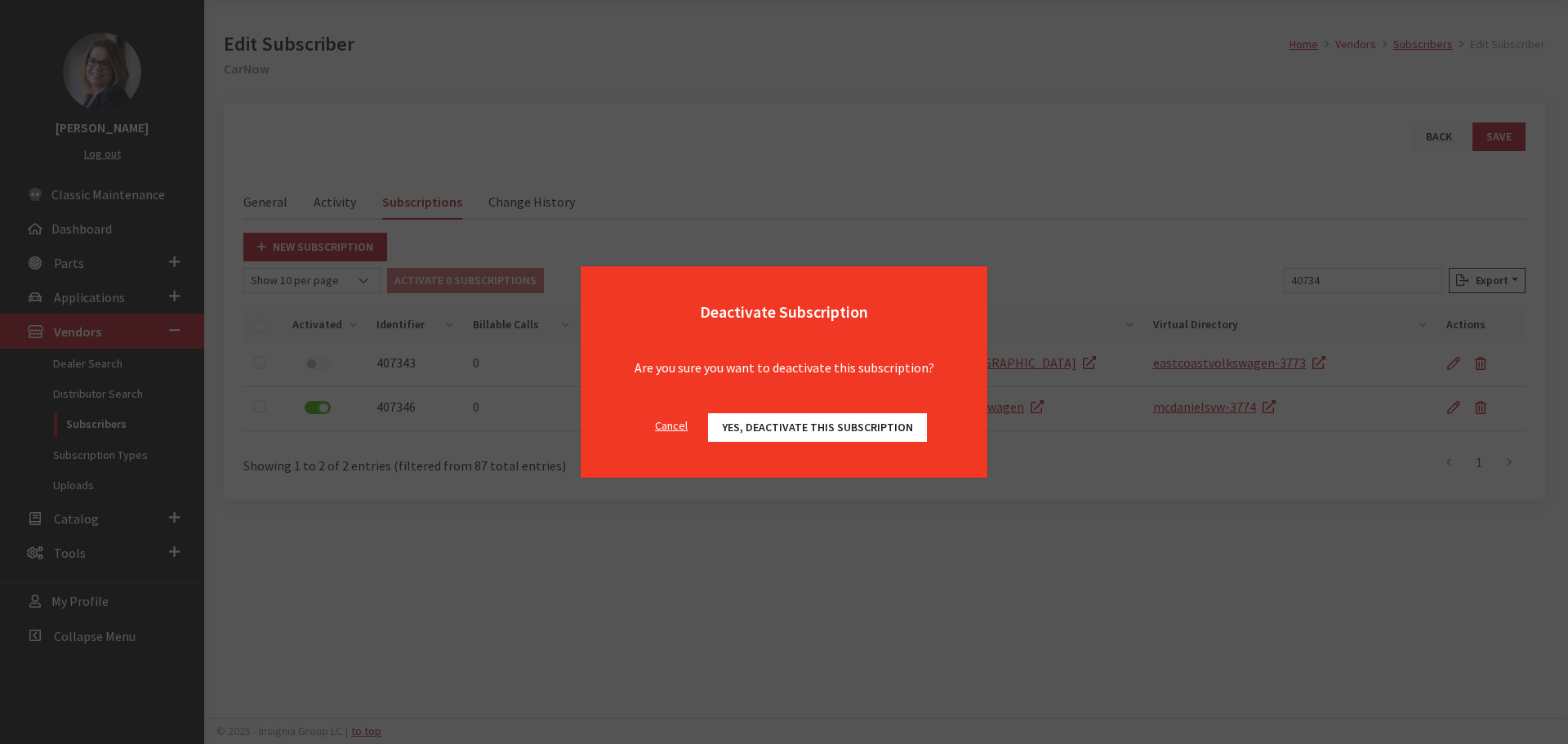
click at [759, 418] on button "Yes, deactivate this subscription" at bounding box center [817, 427] width 219 height 29
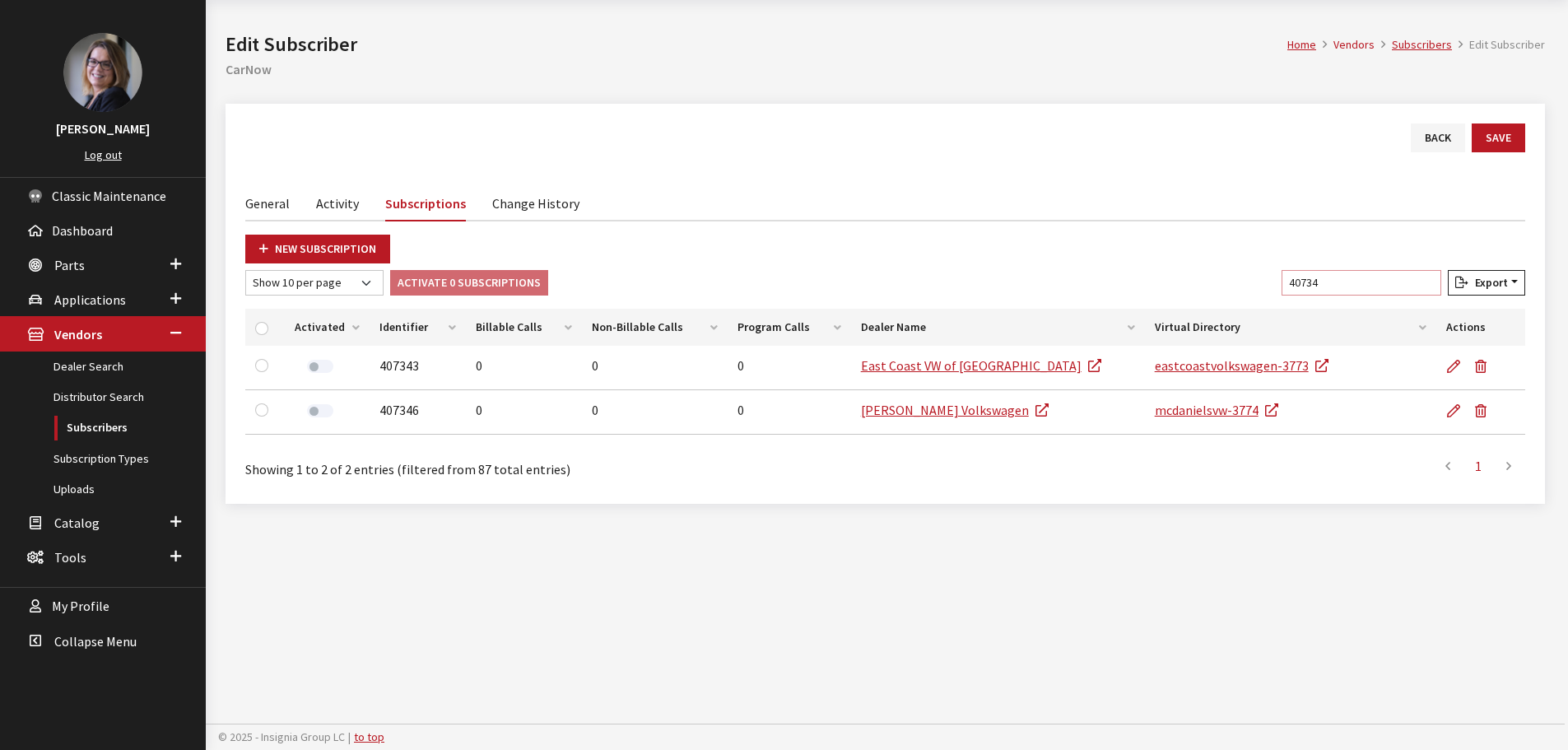
drag, startPoint x: 1358, startPoint y: 274, endPoint x: 1177, endPoint y: 274, distance: 181.0
click at [1179, 274] on div "Show 10 per page Show 25 per page Show 50 per page Show 100 per page Show 1000 …" at bounding box center [885, 285] width 1287 height 32
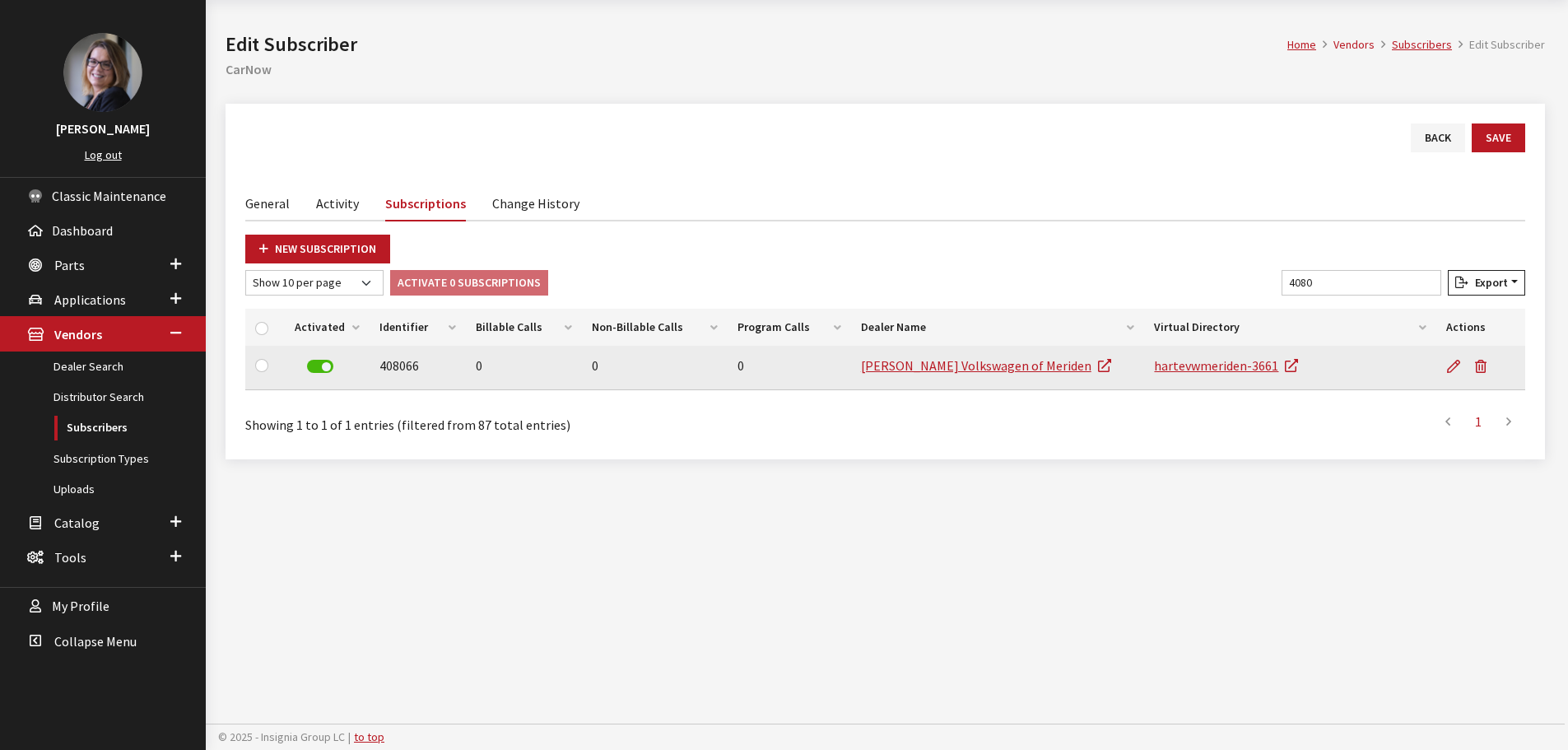
click at [322, 364] on label at bounding box center [320, 366] width 26 height 13
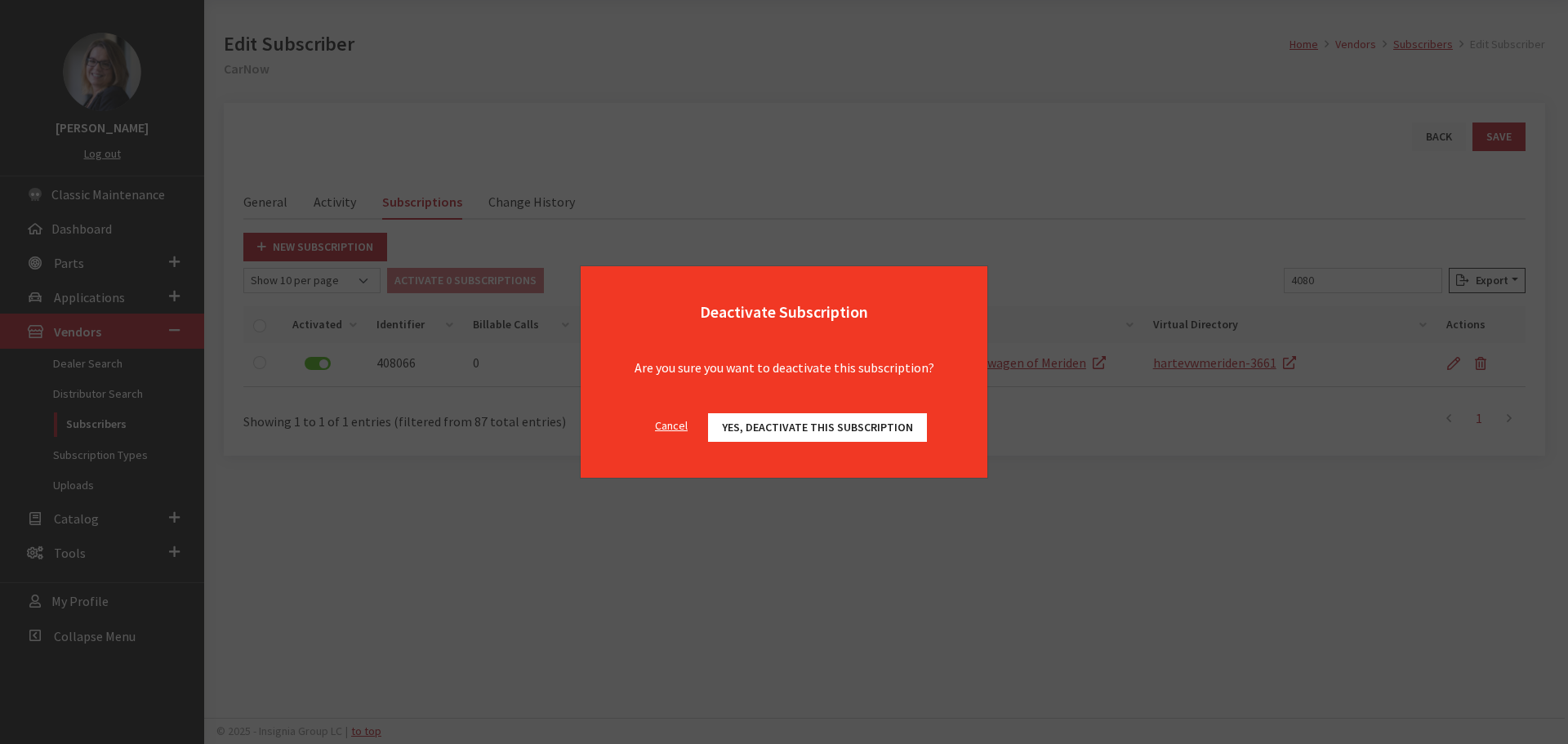
click at [749, 434] on span "Yes, deactivate this subscription" at bounding box center [817, 427] width 191 height 14
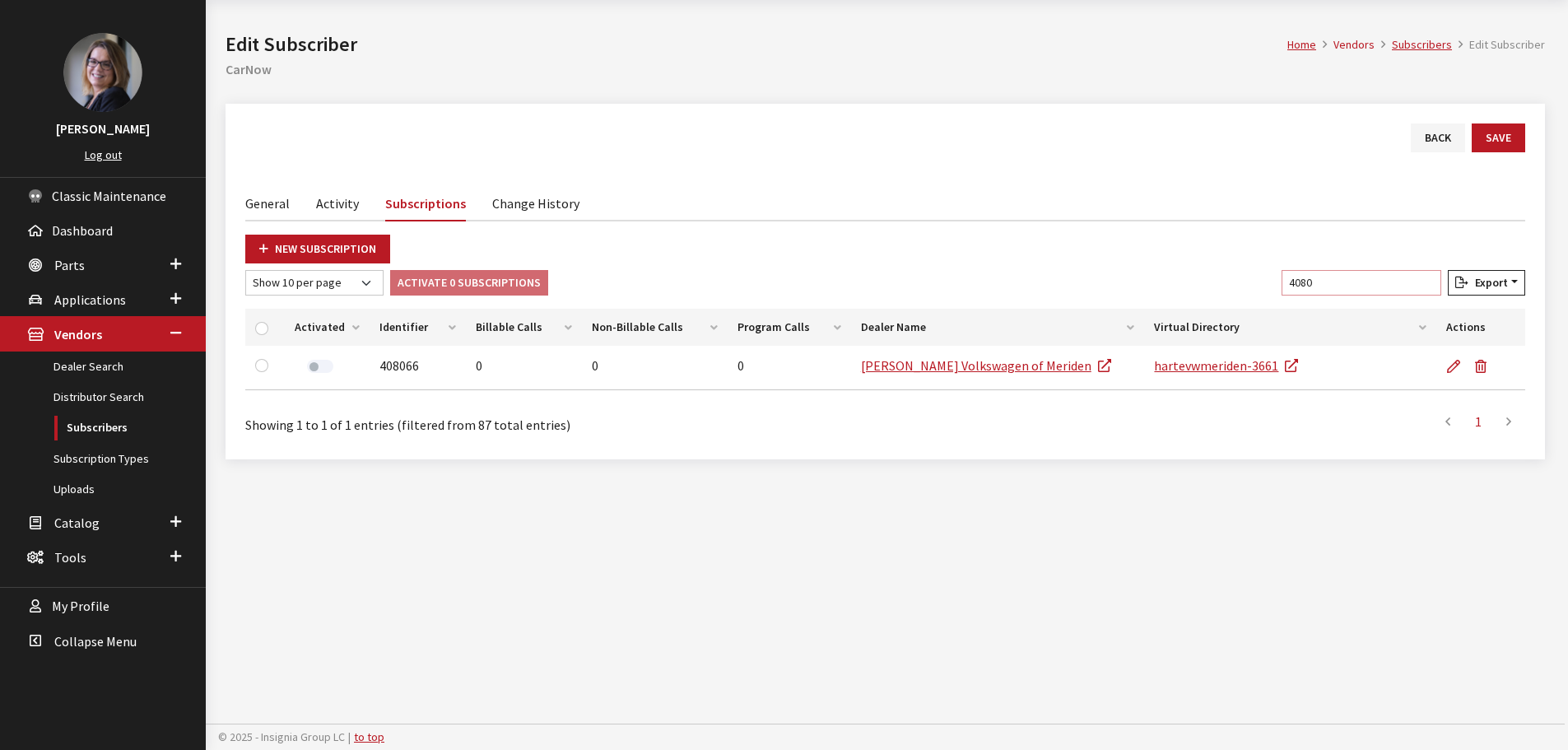
drag, startPoint x: 1338, startPoint y: 283, endPoint x: 837, endPoint y: 197, distance: 508.3
click at [901, 201] on div "Back Save General Activity Subscriptions Change History Subscriber Info Name Ca…" at bounding box center [885, 281] width 1319 height 356
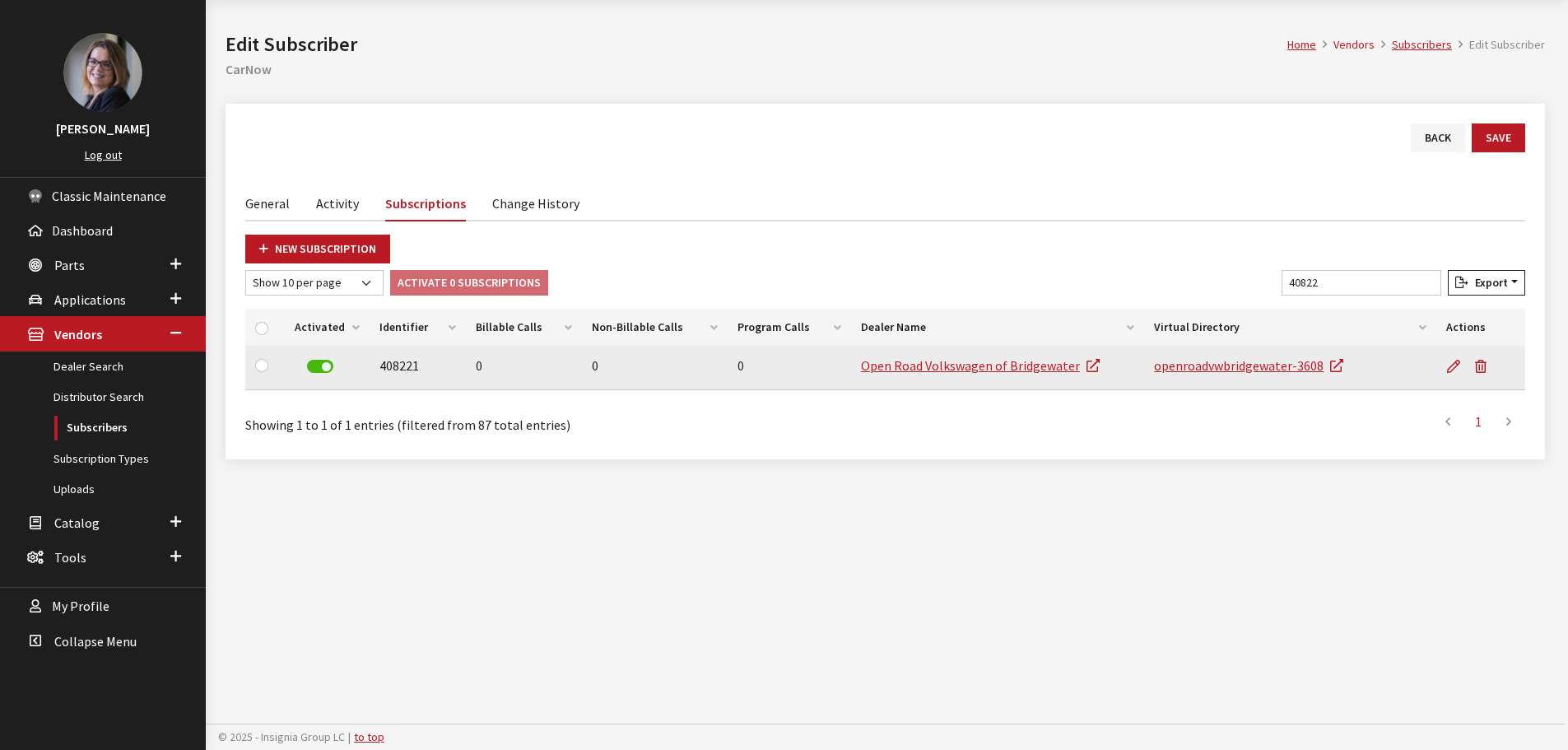
click at [319, 385] on td at bounding box center [328, 368] width 85 height 44
click at [326, 363] on label at bounding box center [320, 366] width 26 height 13
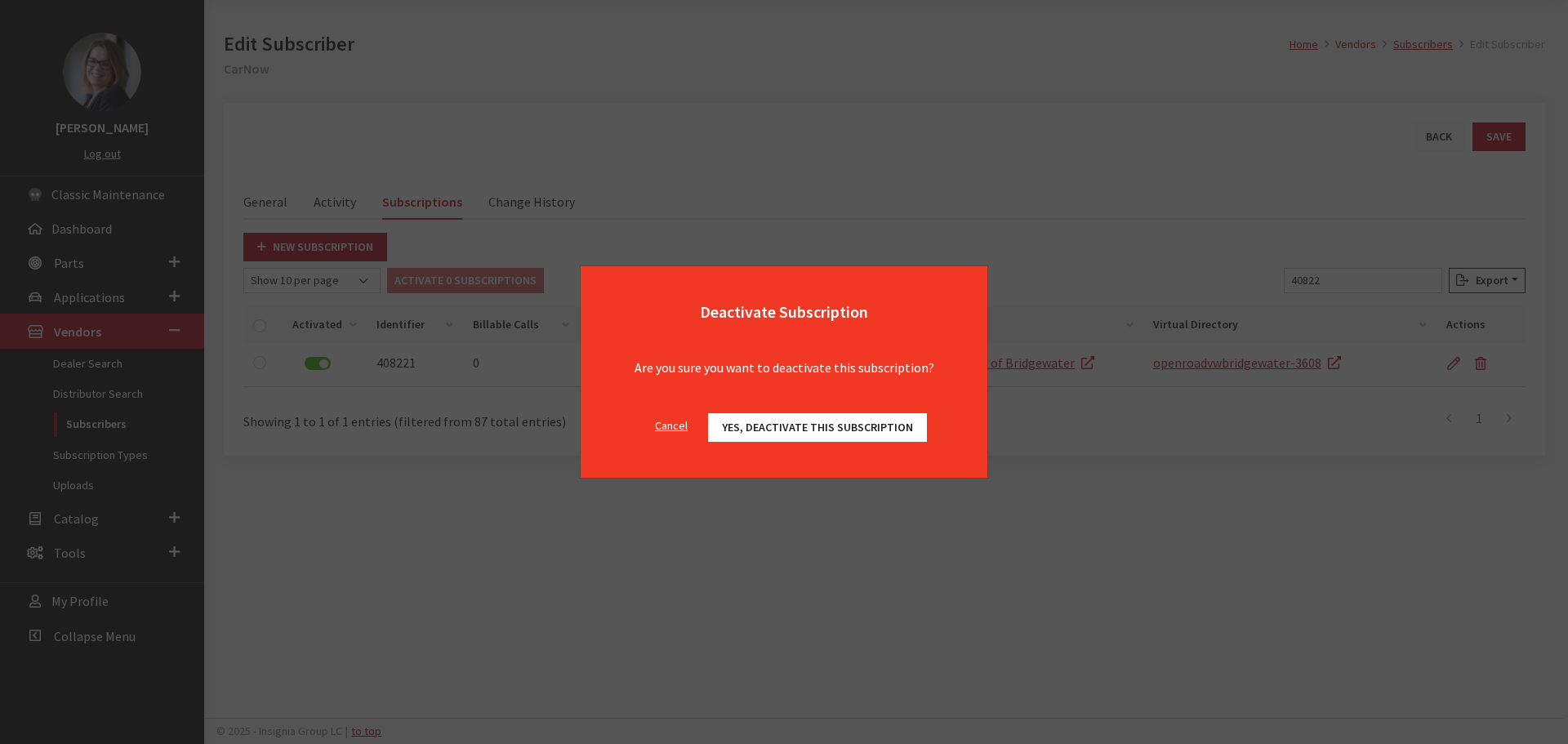
click at [800, 434] on button "Yes, deactivate this subscription" at bounding box center [817, 427] width 219 height 29
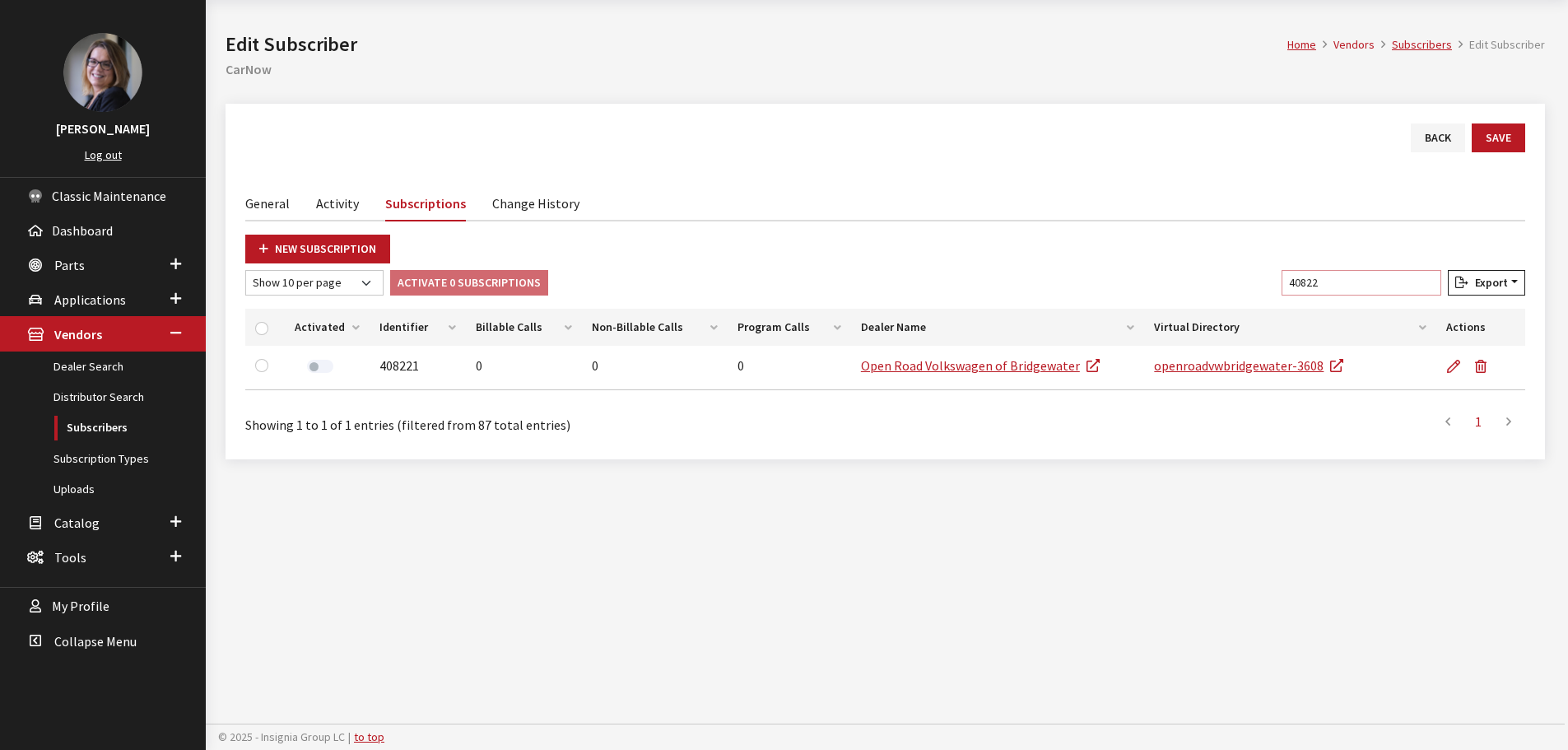
drag, startPoint x: 1370, startPoint y: 279, endPoint x: 1183, endPoint y: 254, distance: 188.7
click at [1185, 254] on div "New Subscription Show 10 per page Show 25 per page Show 50 per page Show 100 pe…" at bounding box center [886, 336] width 1280 height 205
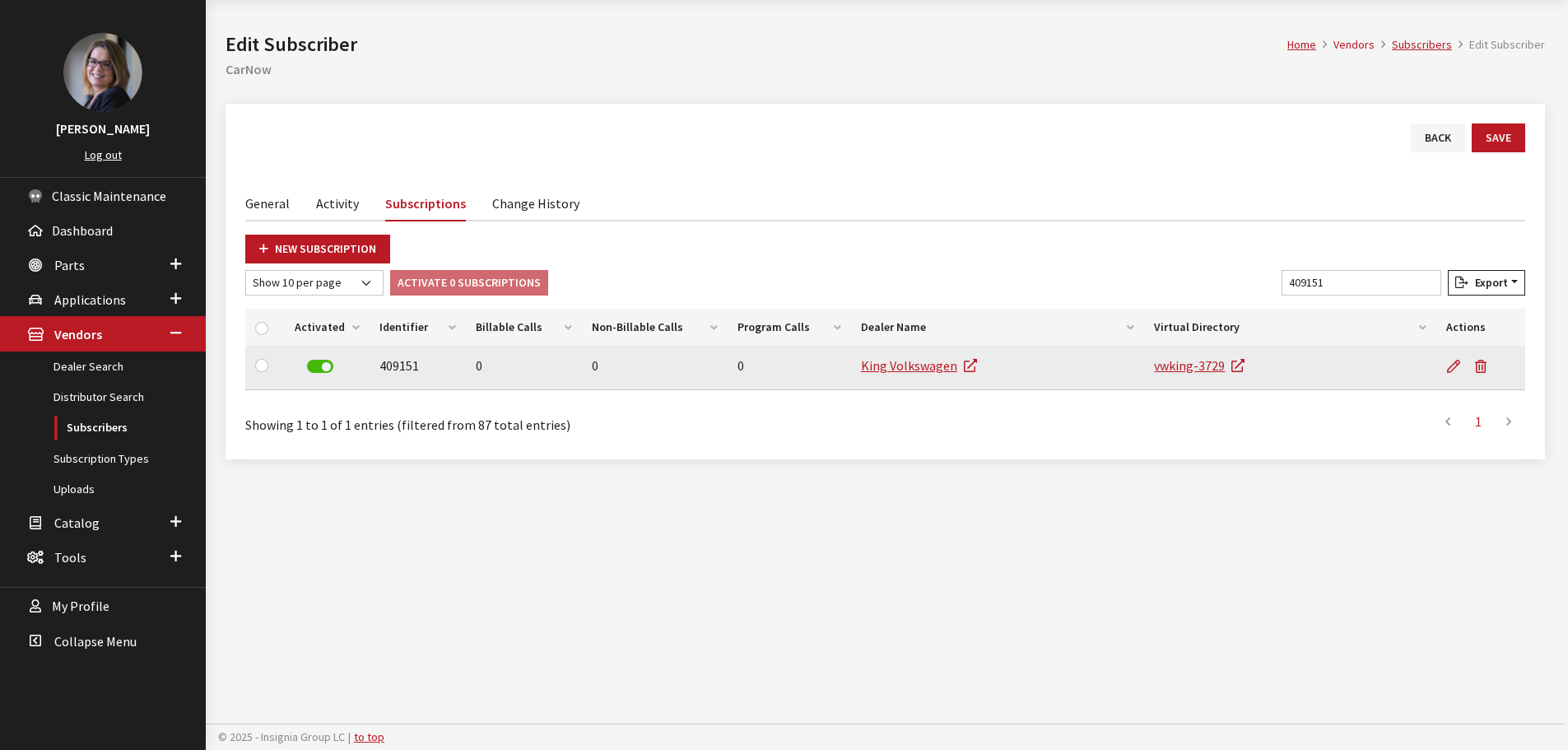
click at [325, 366] on label at bounding box center [320, 366] width 26 height 13
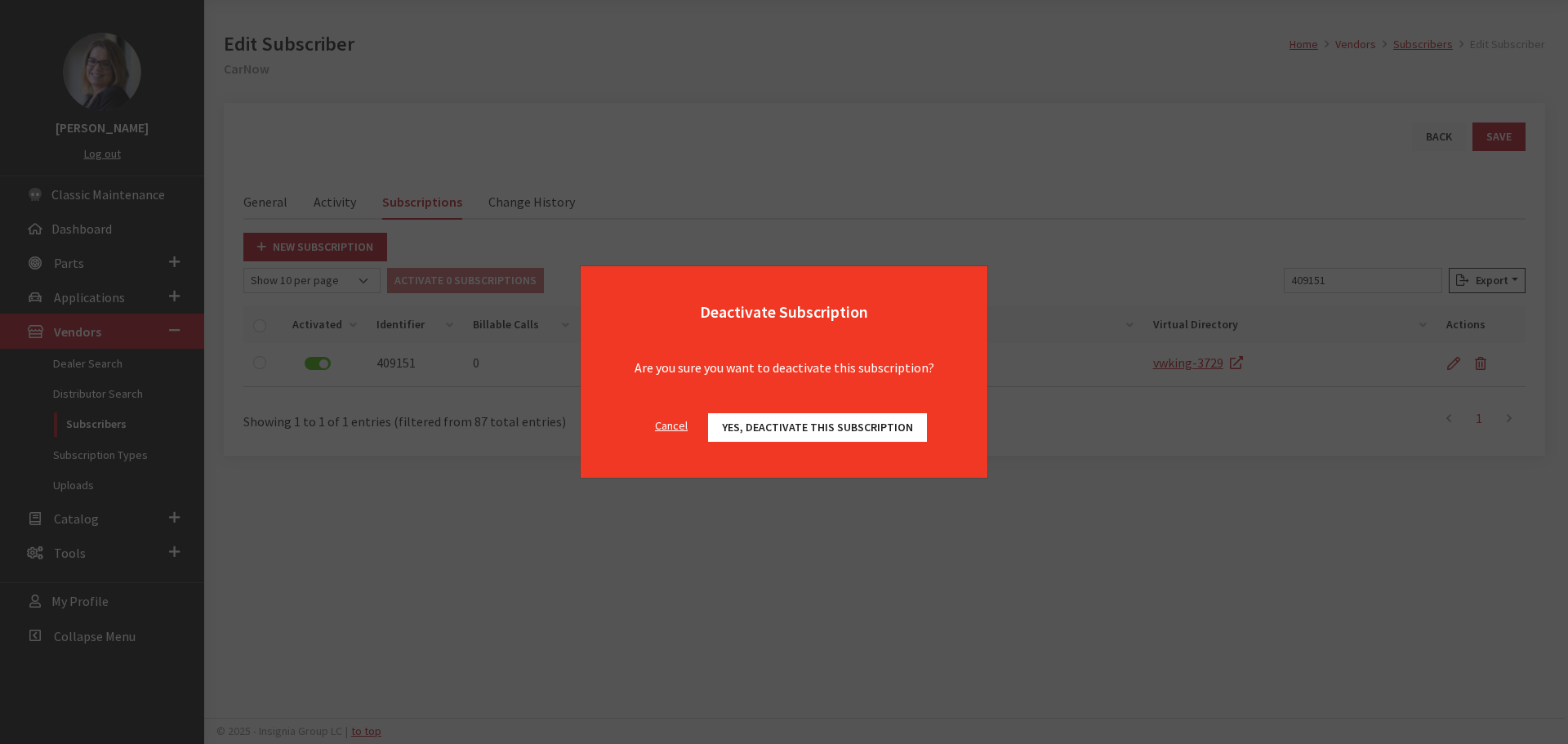
click at [838, 423] on span "Yes, deactivate this subscription" at bounding box center [817, 427] width 191 height 14
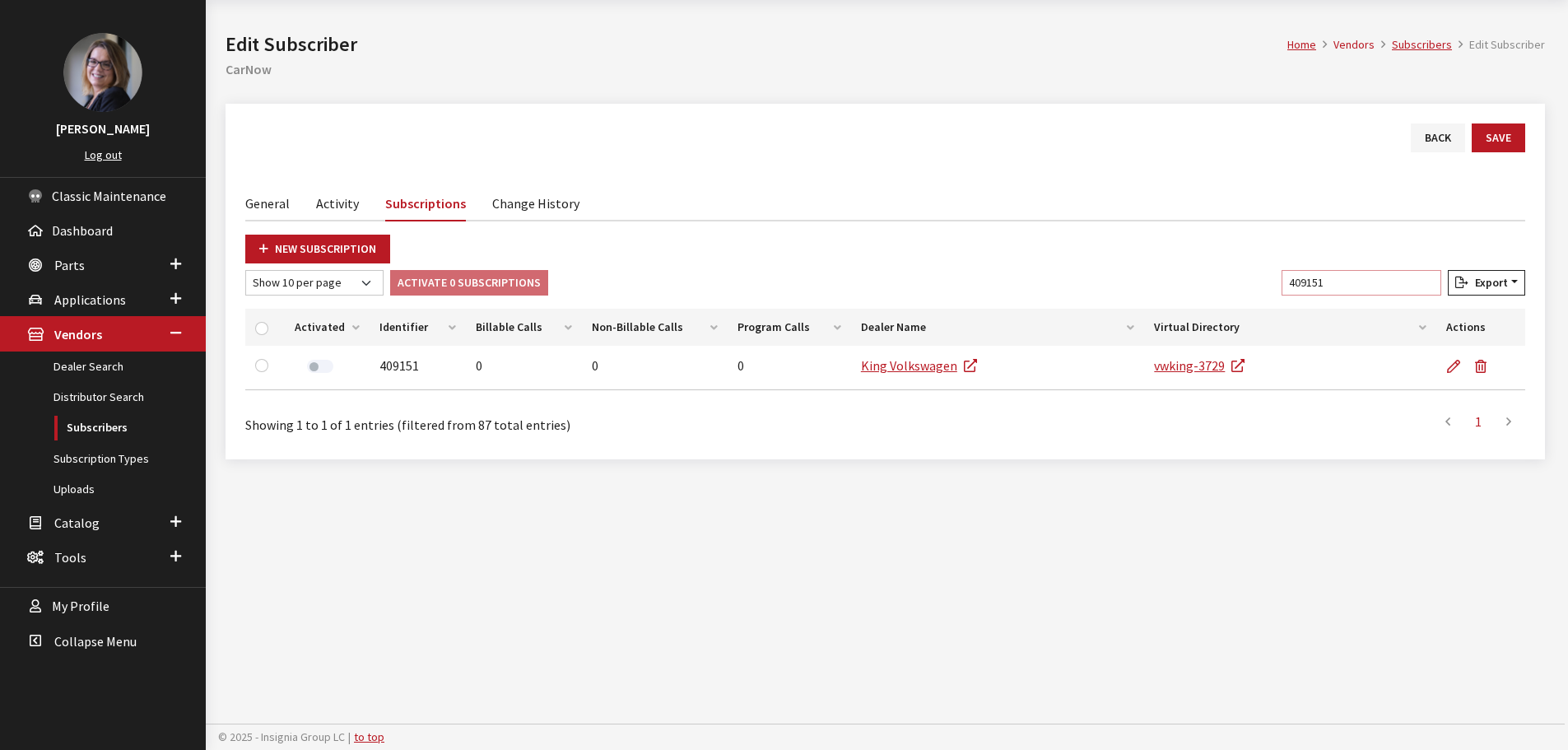
drag, startPoint x: 1321, startPoint y: 278, endPoint x: 1205, endPoint y: 268, distance: 116.4
click at [1206, 267] on div "New Subscription Show 10 per page Show 25 per page Show 50 per page Show 100 pe…" at bounding box center [886, 336] width 1280 height 205
drag, startPoint x: 1374, startPoint y: 278, endPoint x: 1088, endPoint y: 251, distance: 287.3
click at [1093, 252] on div "New Subscription Show 10 per page Show 25 per page Show 50 per page Show 100 pe…" at bounding box center [886, 336] width 1280 height 205
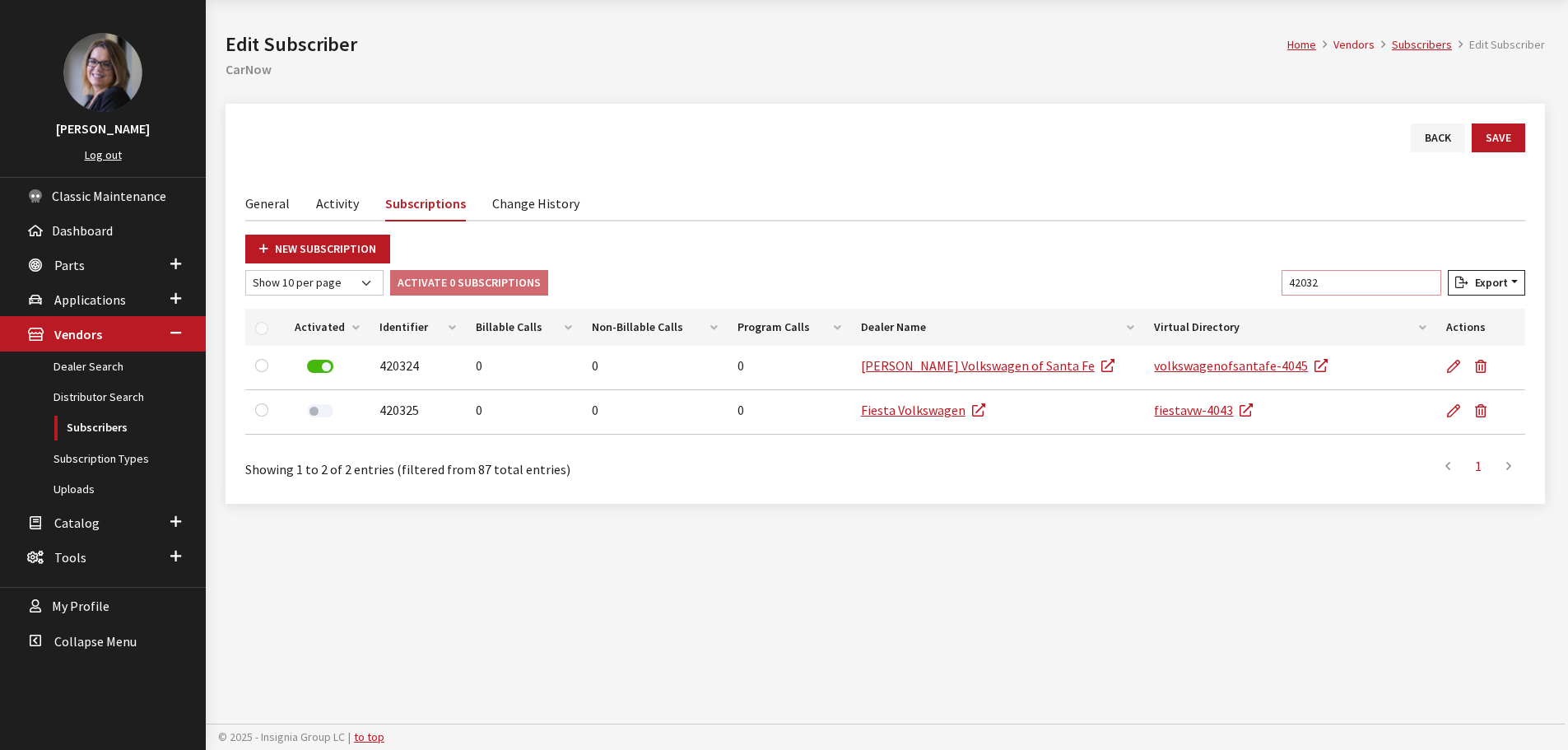
drag, startPoint x: 1297, startPoint y: 279, endPoint x: 1170, endPoint y: 278, distance: 127.0
click at [1172, 275] on div "Show 10 per page Show 25 per page Show 50 per page Show 100 per page Show 1000 …" at bounding box center [885, 285] width 1287 height 32
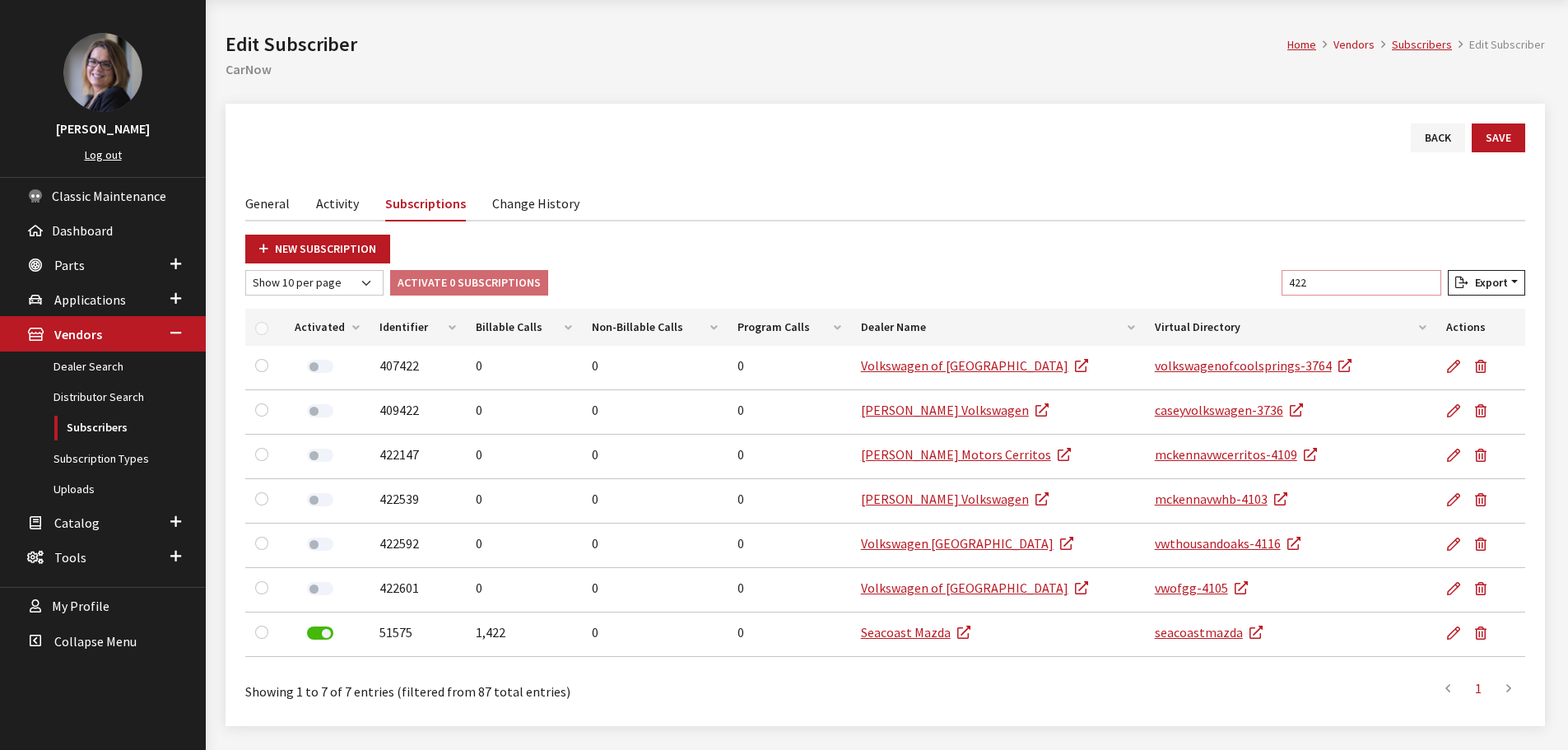
type input "4221"
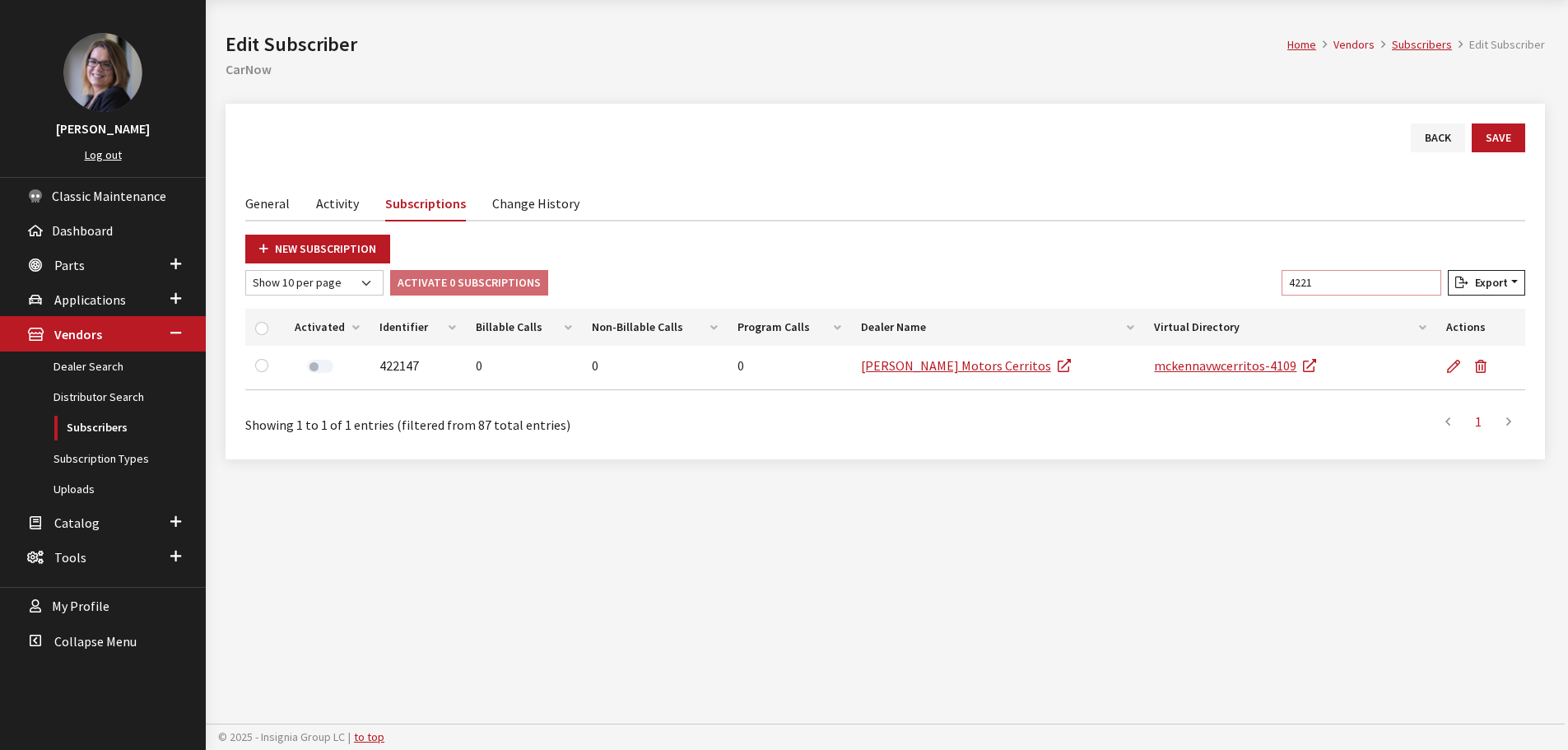
drag, startPoint x: 1347, startPoint y: 285, endPoint x: 1151, endPoint y: 264, distance: 197.1
click at [1157, 255] on div "New Subscription Show 10 per page Show 25 per page Show 50 per page Show 100 pe…" at bounding box center [886, 336] width 1280 height 205
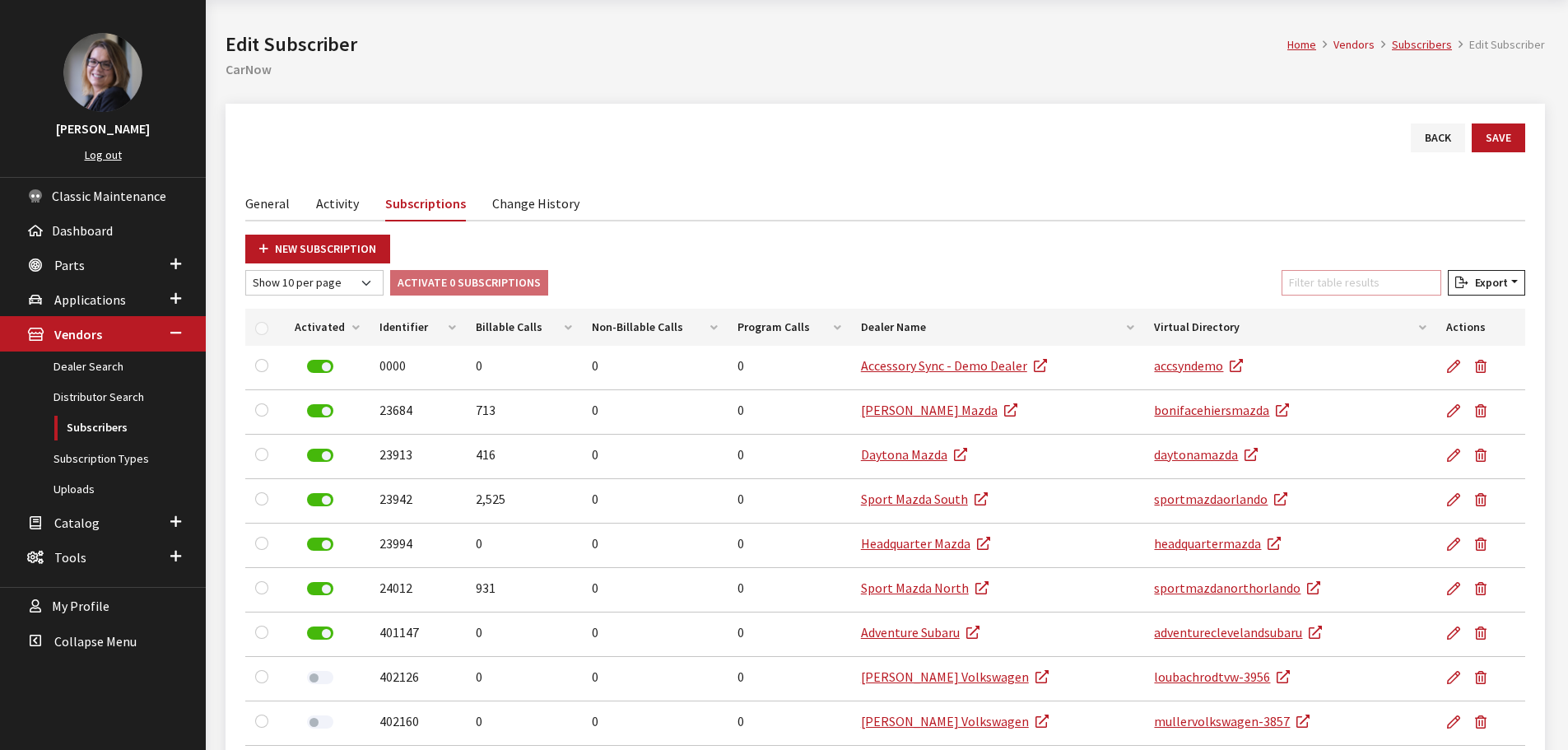
click at [1342, 278] on input "Filter table results" at bounding box center [1362, 282] width 160 height 25
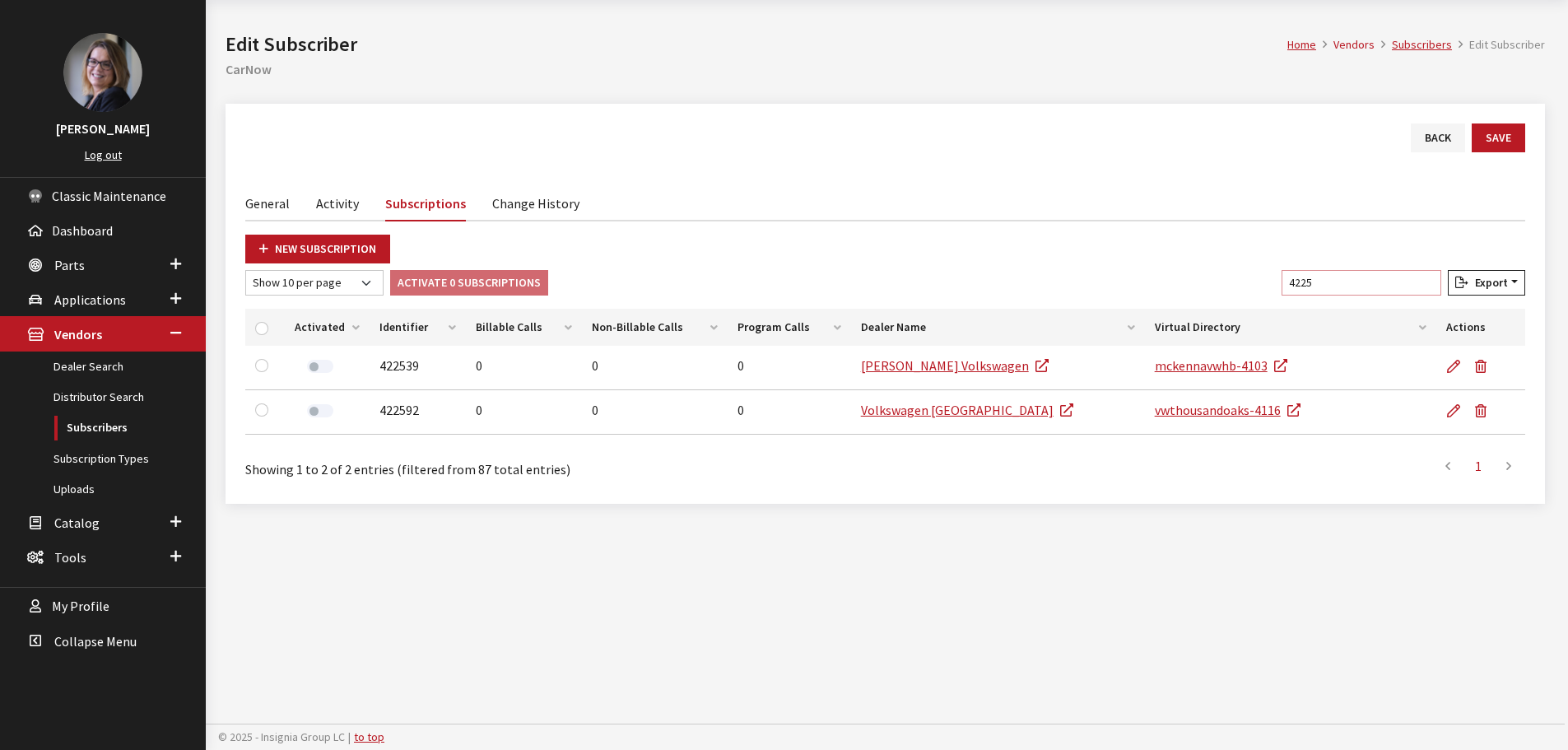
drag, startPoint x: 1342, startPoint y: 278, endPoint x: 1193, endPoint y: 259, distance: 150.2
click at [1193, 259] on div "New Subscription Show 10 per page Show 25 per page Show 50 per page Show 100 pe…" at bounding box center [886, 359] width 1280 height 250
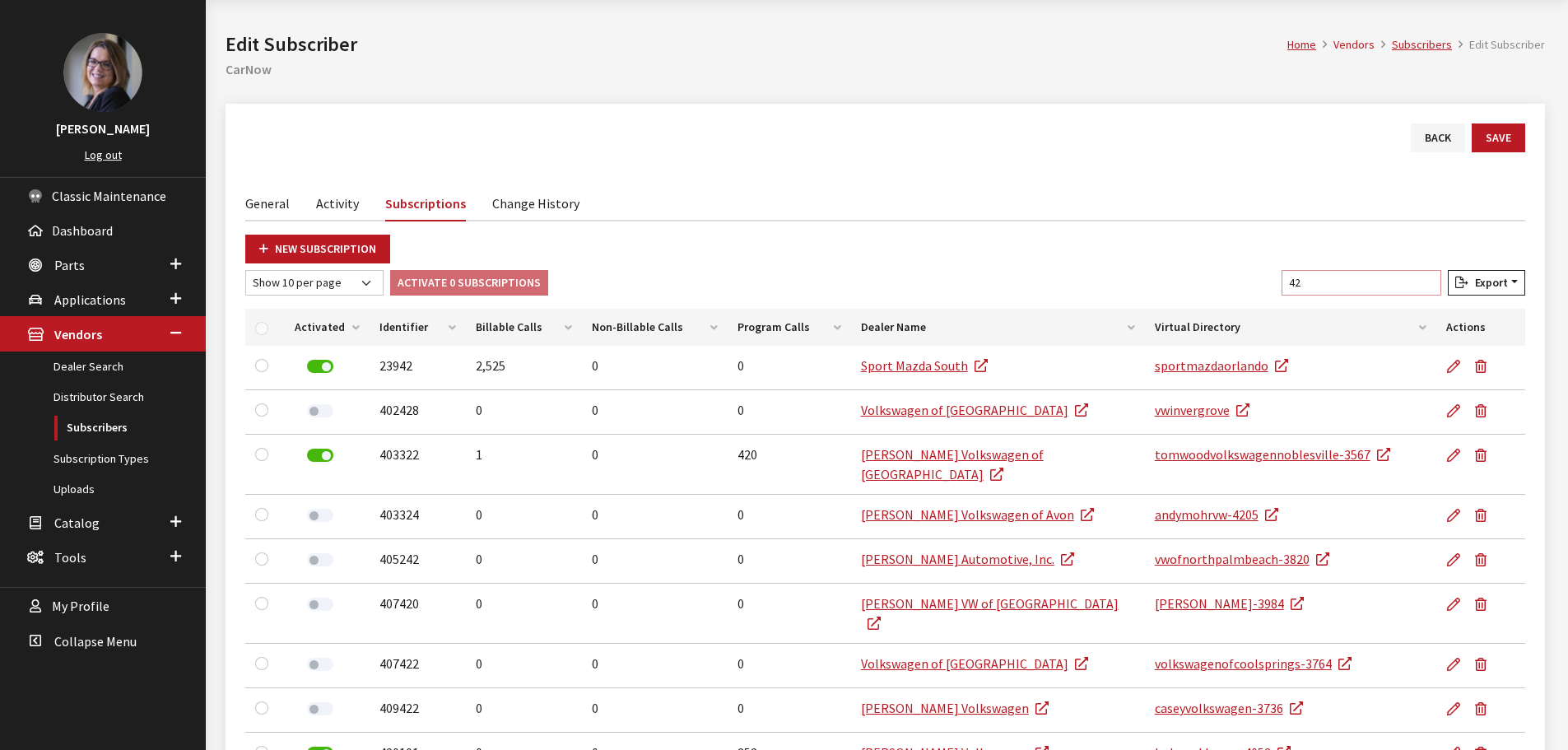
type input "4"
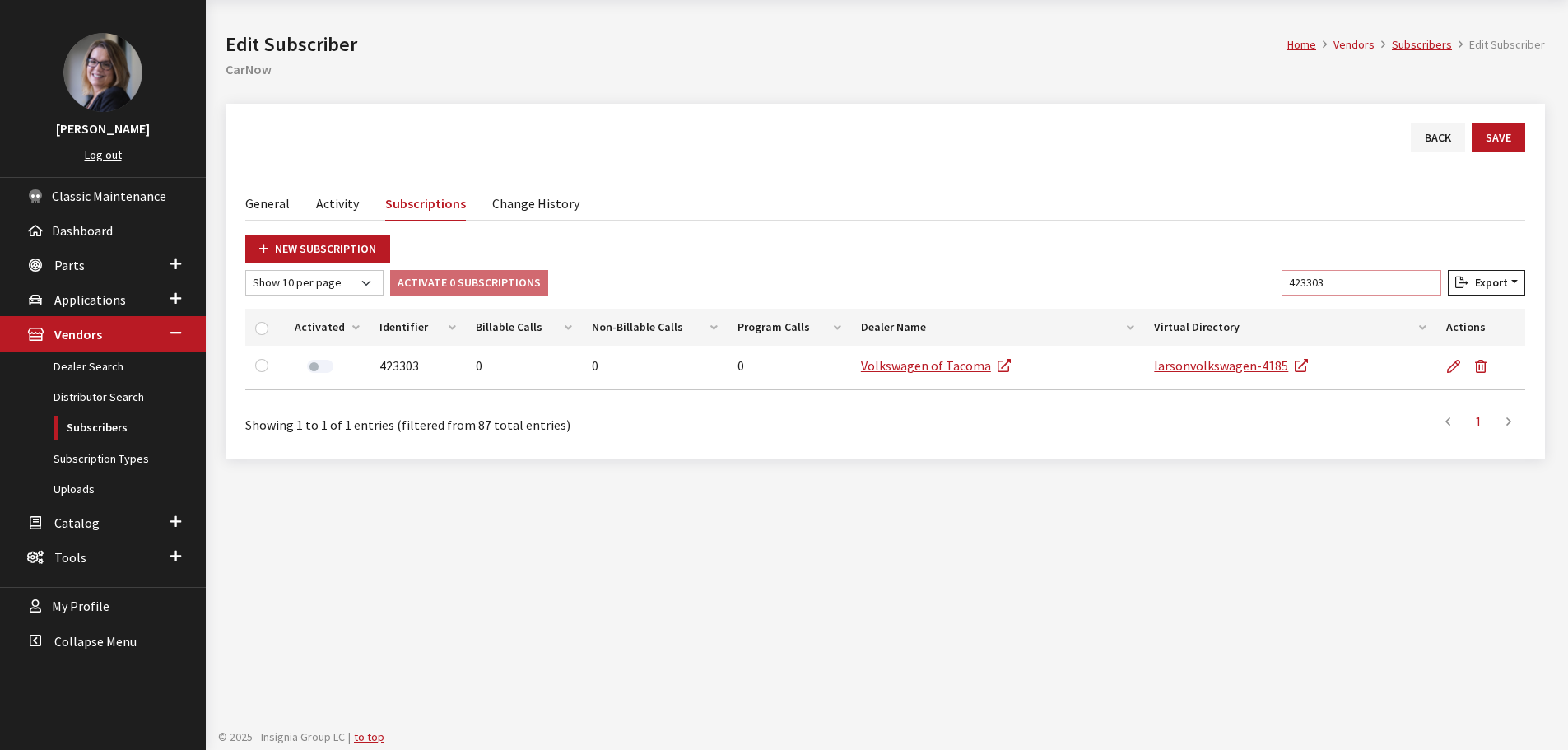
drag, startPoint x: 1366, startPoint y: 282, endPoint x: 731, endPoint y: 110, distance: 657.9
click at [787, 122] on div "Back Save General Activity Subscriptions Change History Subscriber Info Name Ca…" at bounding box center [885, 281] width 1319 height 356
drag, startPoint x: 1342, startPoint y: 279, endPoint x: 852, endPoint y: 167, distance: 502.6
click at [867, 169] on div "Back Save General Activity Subscriptions Change History Subscriber Info Name Ca…" at bounding box center [885, 281] width 1319 height 356
drag, startPoint x: 831, startPoint y: 163, endPoint x: 317, endPoint y: 98, distance: 518.1
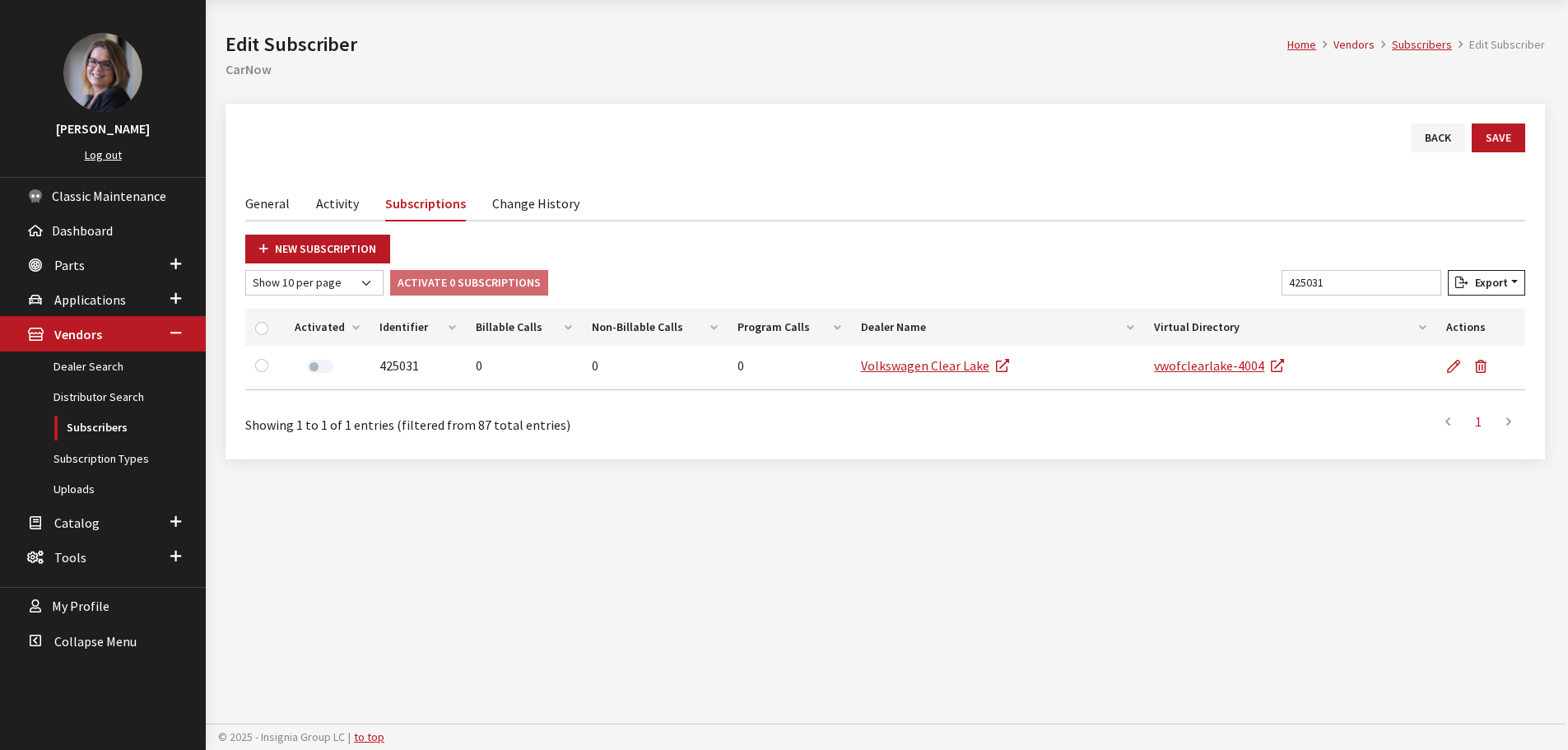
click at [332, 98] on form "Home Vendors Subscribers Edit Subscriber Edit Subscriber CarNow Back Save Gener…" at bounding box center [885, 229] width 1319 height 460
drag, startPoint x: 1351, startPoint y: 283, endPoint x: 1137, endPoint y: 260, distance: 215.2
click at [1138, 260] on div "New Subscription Show 10 per page Show 25 per page Show 50 per page Show 100 pe…" at bounding box center [886, 336] width 1280 height 205
drag, startPoint x: 1389, startPoint y: 281, endPoint x: 1062, endPoint y: 273, distance: 327.1
click at [1063, 273] on div "Show 10 per page Show 25 per page Show 50 per page Show 100 per page Show 1000 …" at bounding box center [885, 285] width 1287 height 32
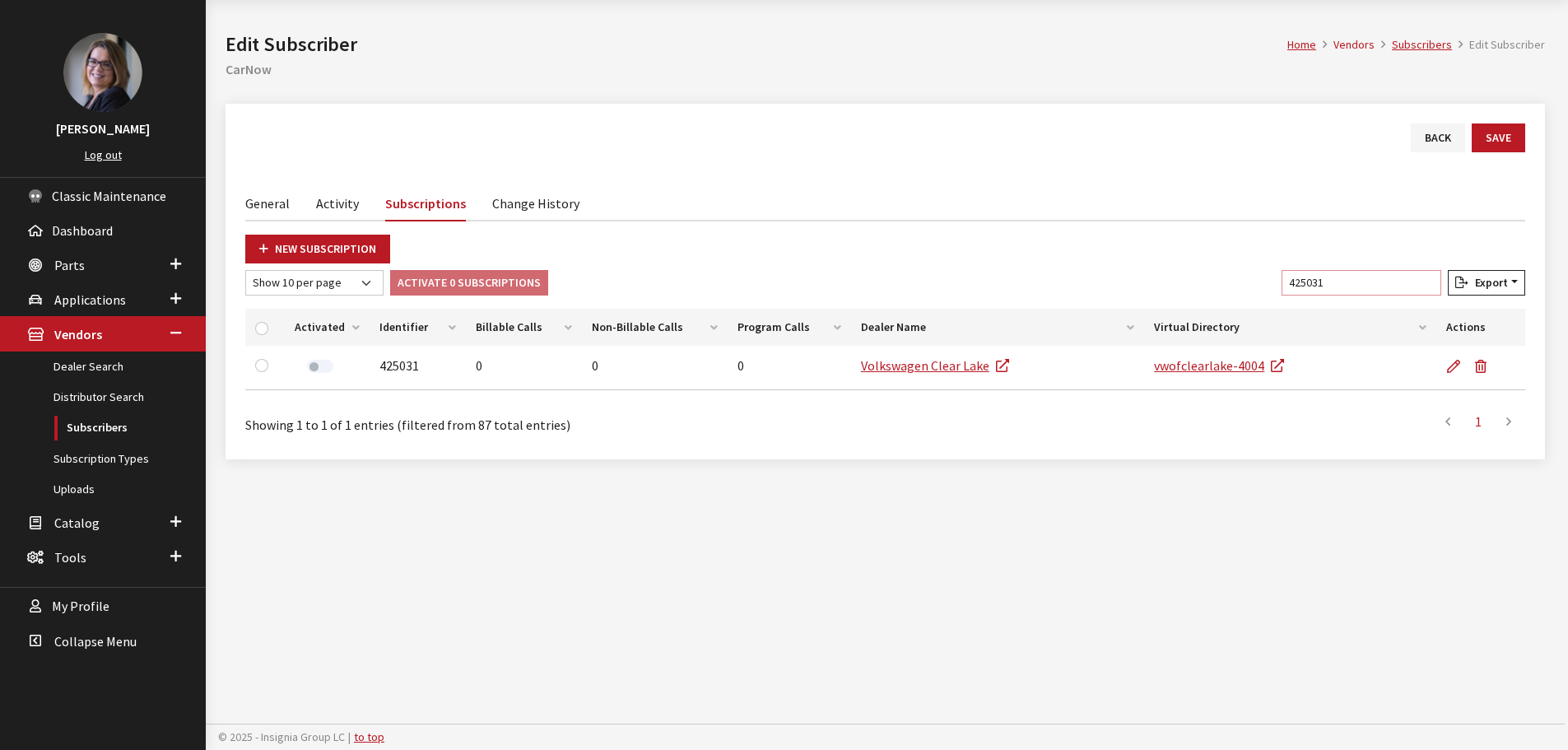
drag, startPoint x: 1368, startPoint y: 278, endPoint x: 1136, endPoint y: 277, distance: 232.0
click at [1140, 277] on div "Show 10 per page Show 25 per page Show 50 per page Show 100 per page Show 1000 …" at bounding box center [885, 285] width 1287 height 32
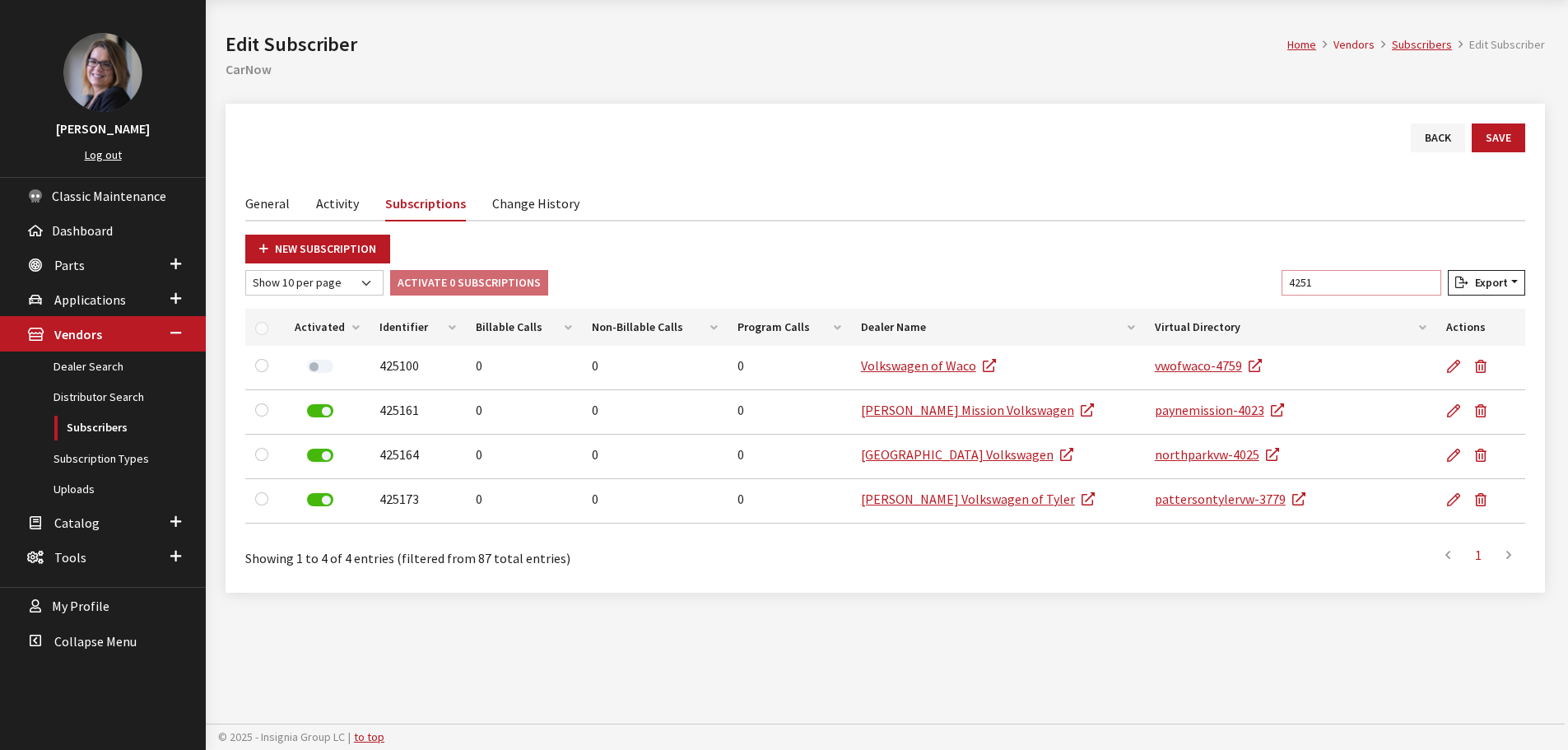
type input "42510"
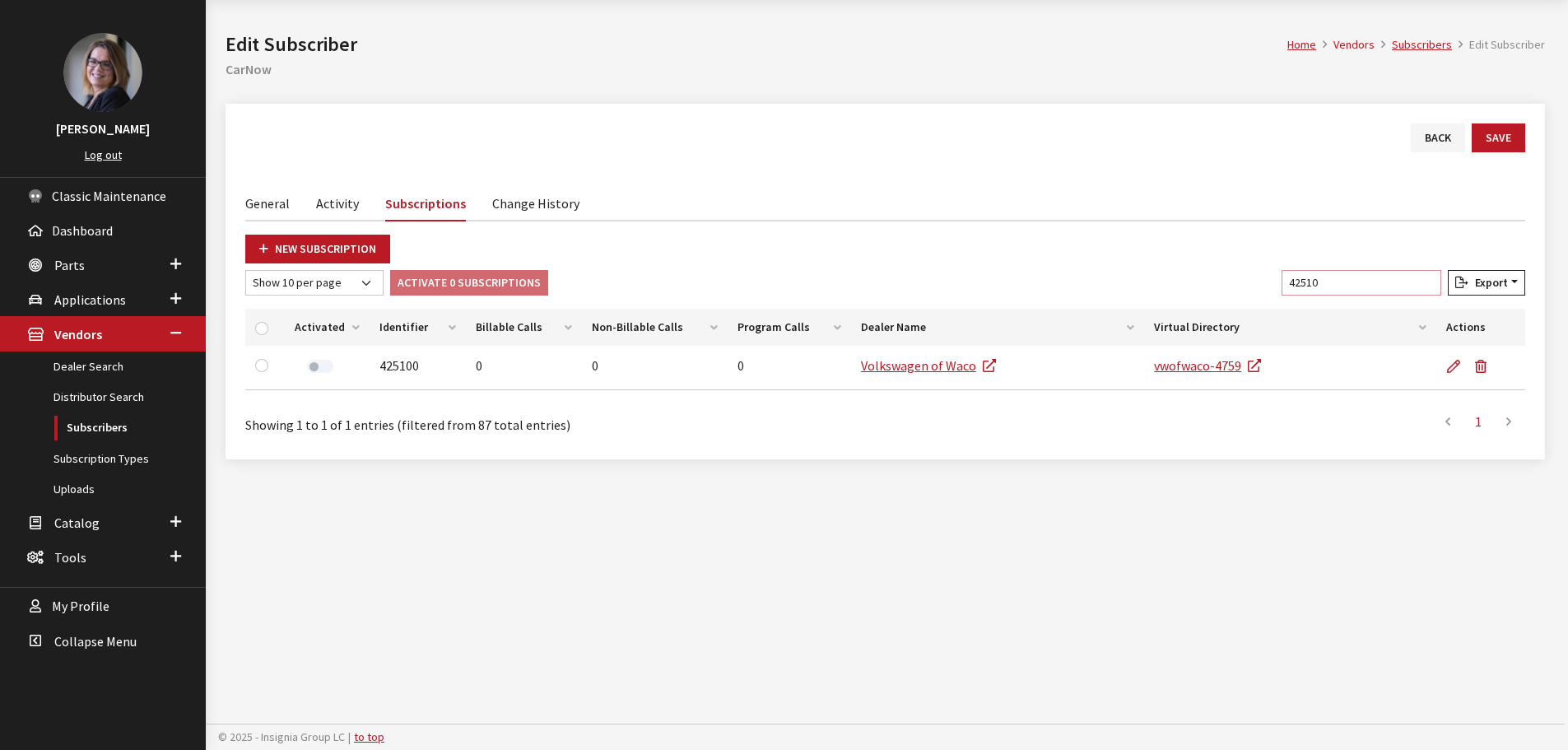
drag, startPoint x: 1364, startPoint y: 285, endPoint x: 1133, endPoint y: 276, distance: 231.2
click at [1160, 276] on div "Show 10 per page Show 25 per page Show 50 per page Show 100 per page Show 1000 …" at bounding box center [885, 285] width 1287 height 32
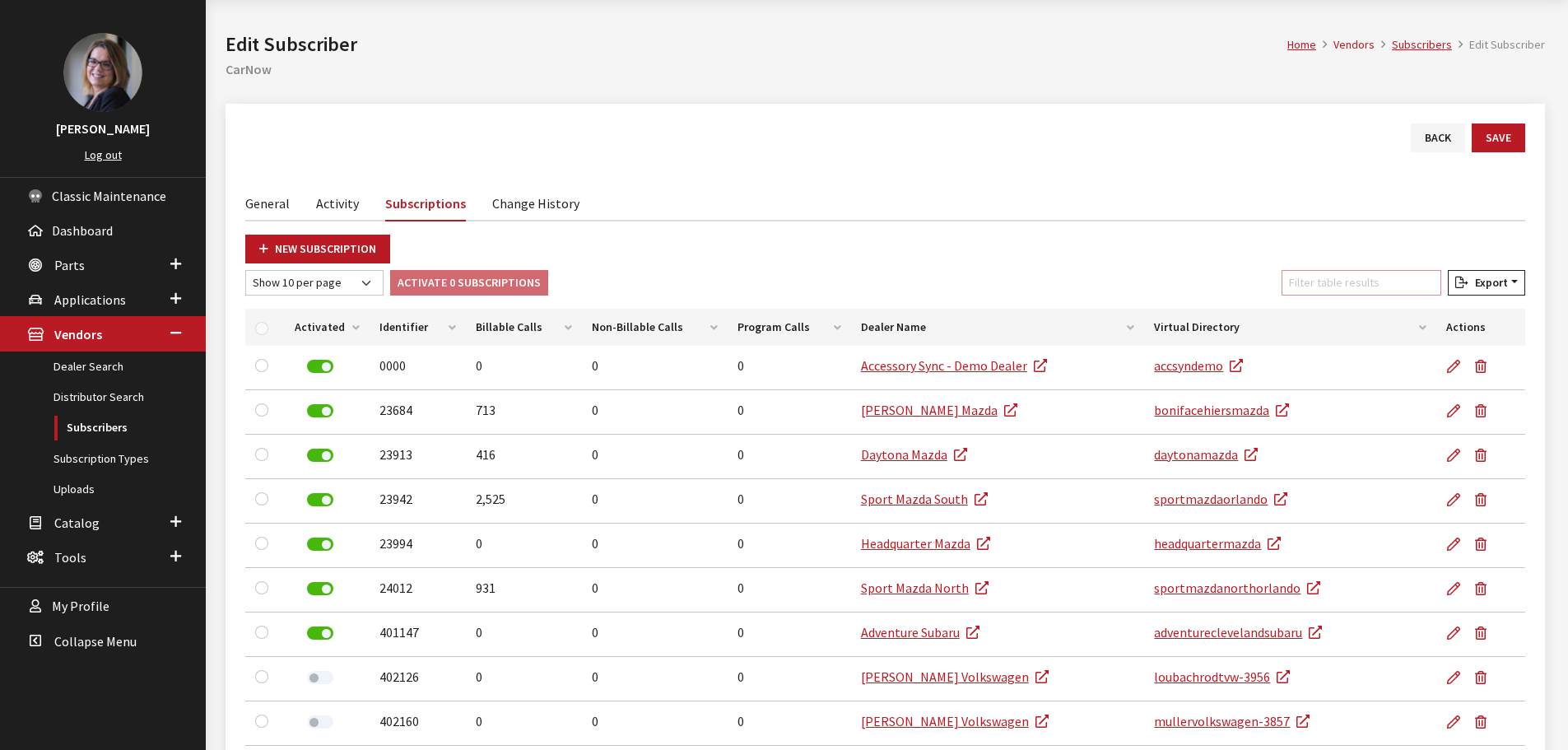
click at [1392, 281] on input "Filter table results" at bounding box center [1362, 282] width 160 height 25
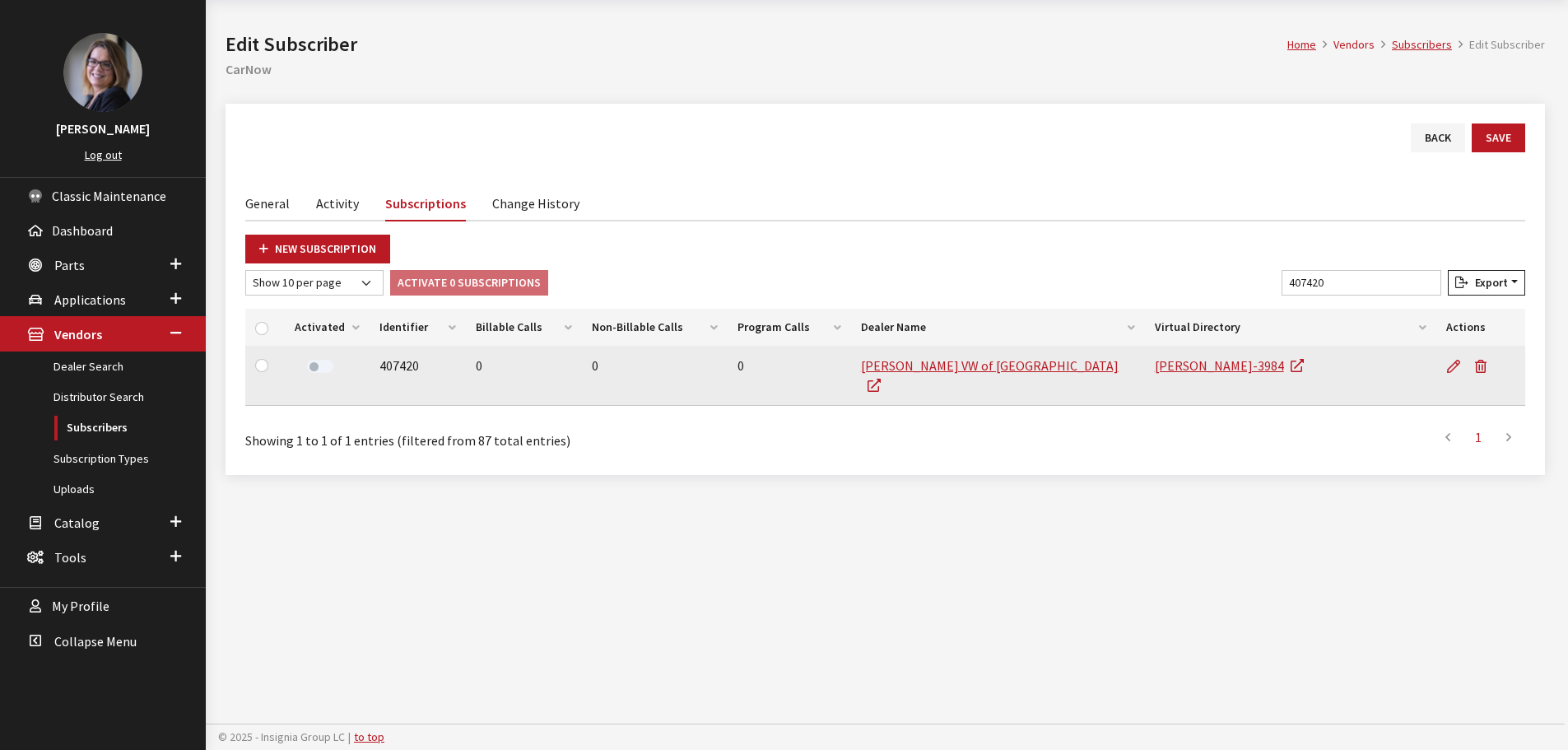
click at [319, 368] on label at bounding box center [320, 366] width 26 height 13
drag, startPoint x: 1364, startPoint y: 279, endPoint x: 1223, endPoint y: 262, distance: 142.0
click at [1223, 262] on div "New Subscription Show 10 per page Show 25 per page Show 50 per page Show 100 pe…" at bounding box center [886, 344] width 1280 height 221
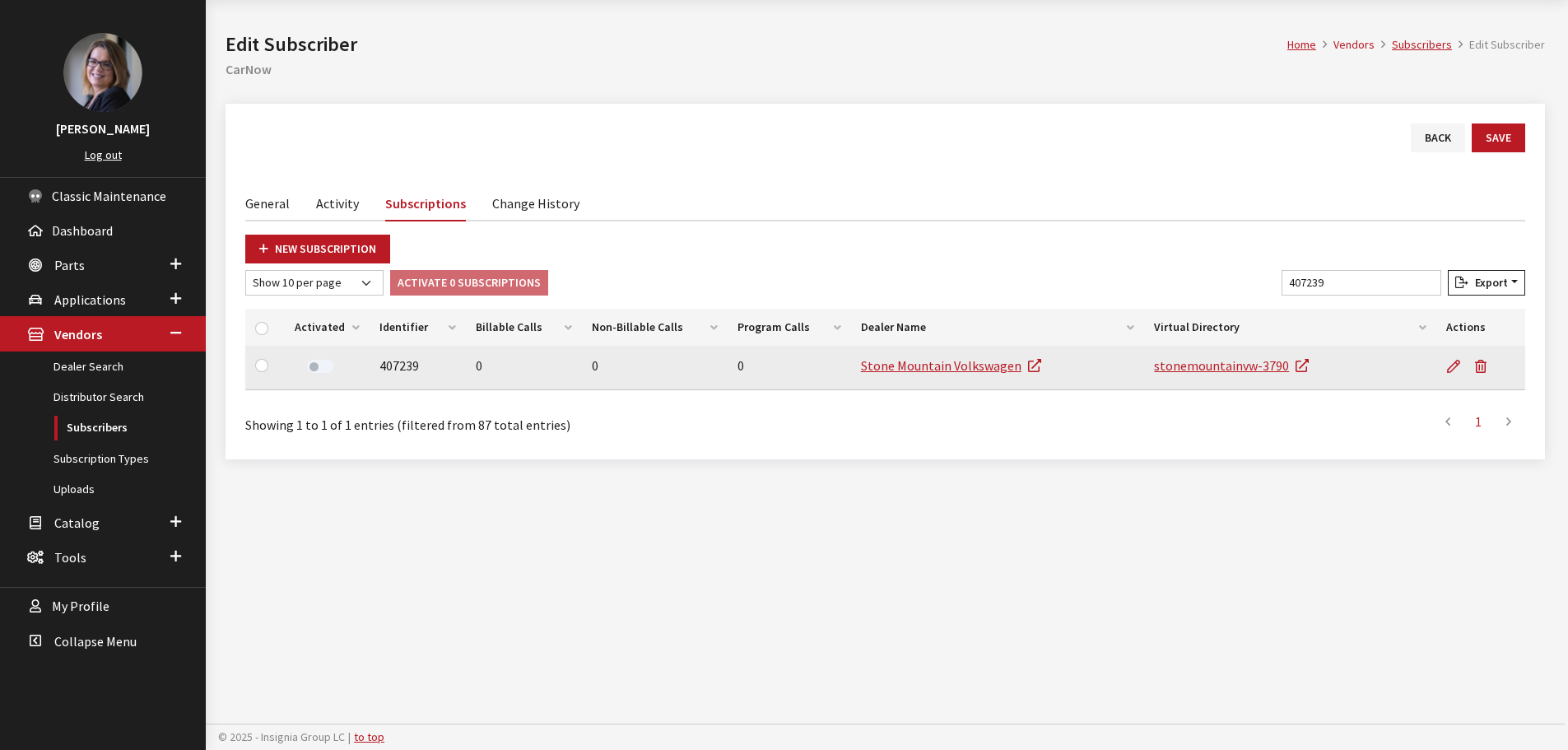
click at [308, 366] on label at bounding box center [320, 366] width 26 height 13
drag, startPoint x: 1337, startPoint y: 280, endPoint x: 1101, endPoint y: 262, distance: 236.7
click at [1124, 265] on div "New Subscription Show 10 per page Show 25 per page Show 50 per page Show 100 pe…" at bounding box center [886, 336] width 1280 height 205
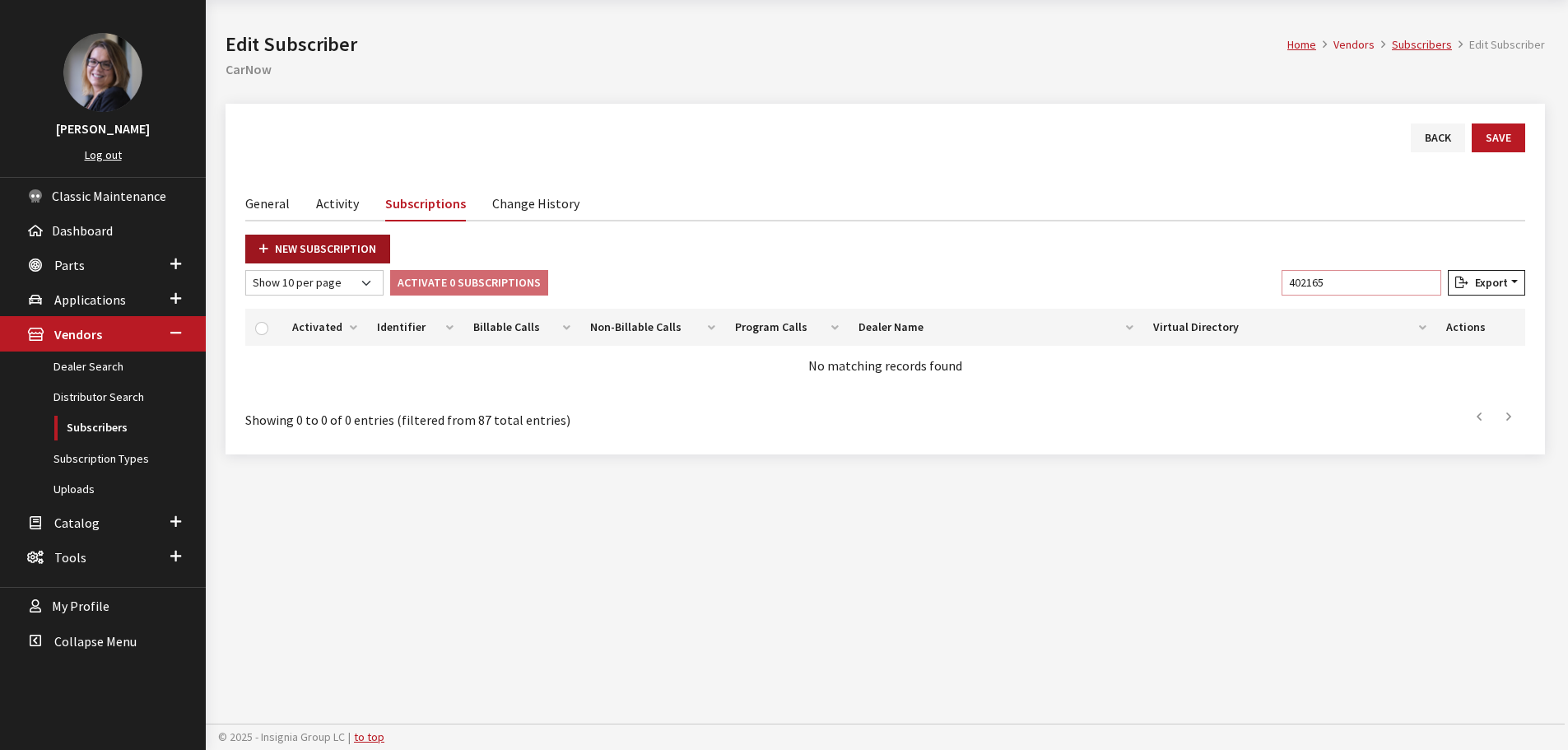
type input "402165"
click at [316, 252] on link "New Subscription" at bounding box center [318, 249] width 145 height 29
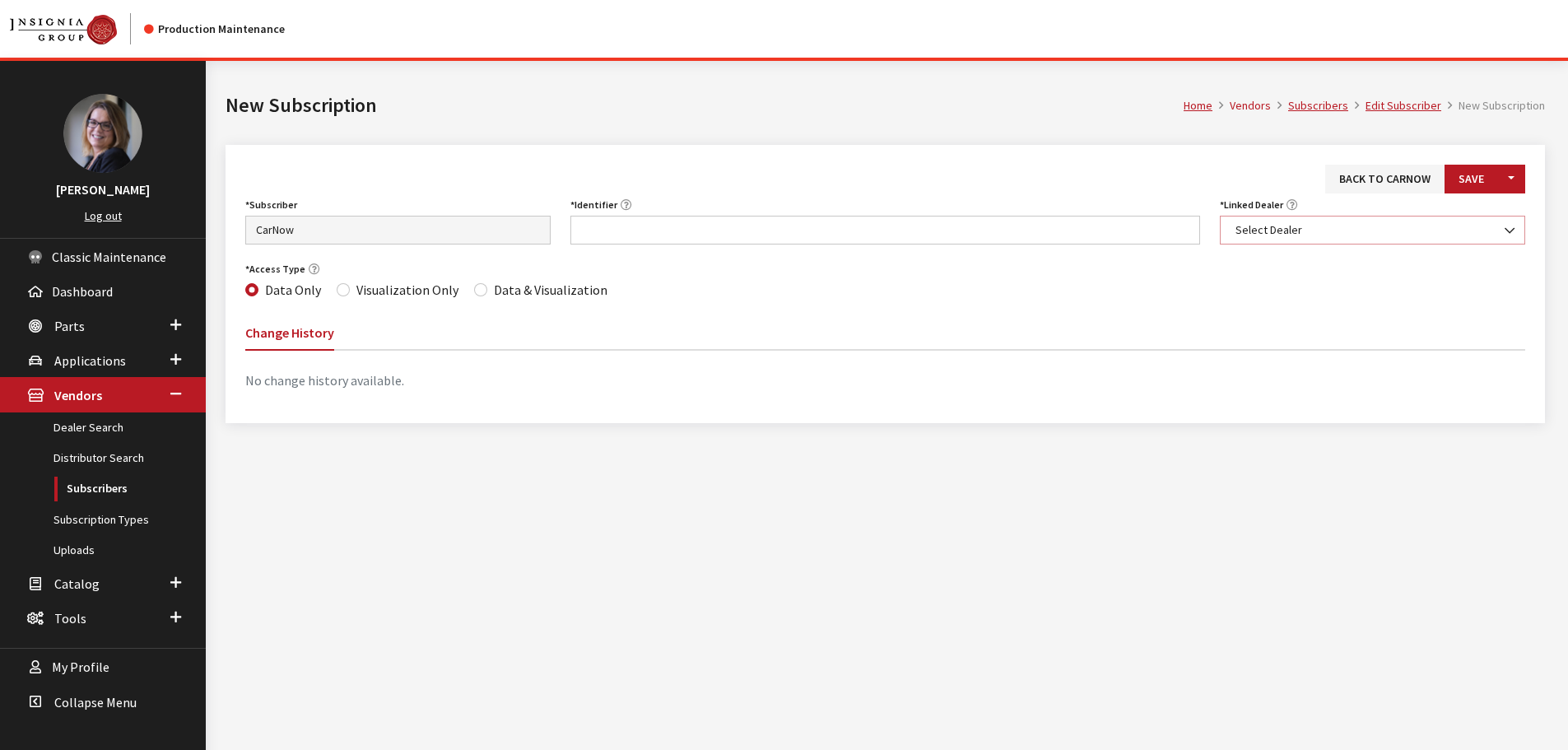
click at [1321, 228] on span "Select Dealer" at bounding box center [1372, 230] width 284 height 17
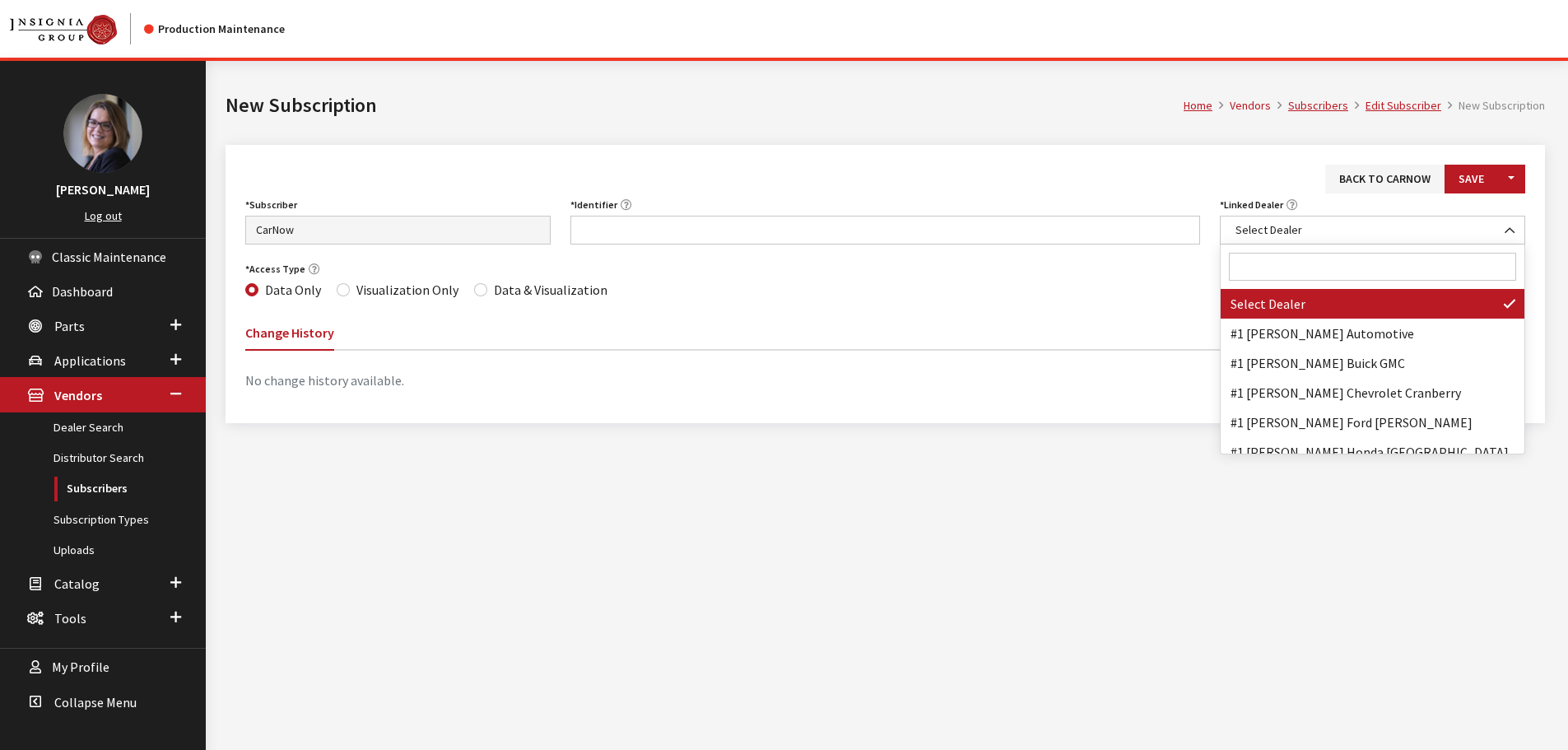
click at [1290, 268] on input "Search" at bounding box center [1372, 266] width 287 height 28
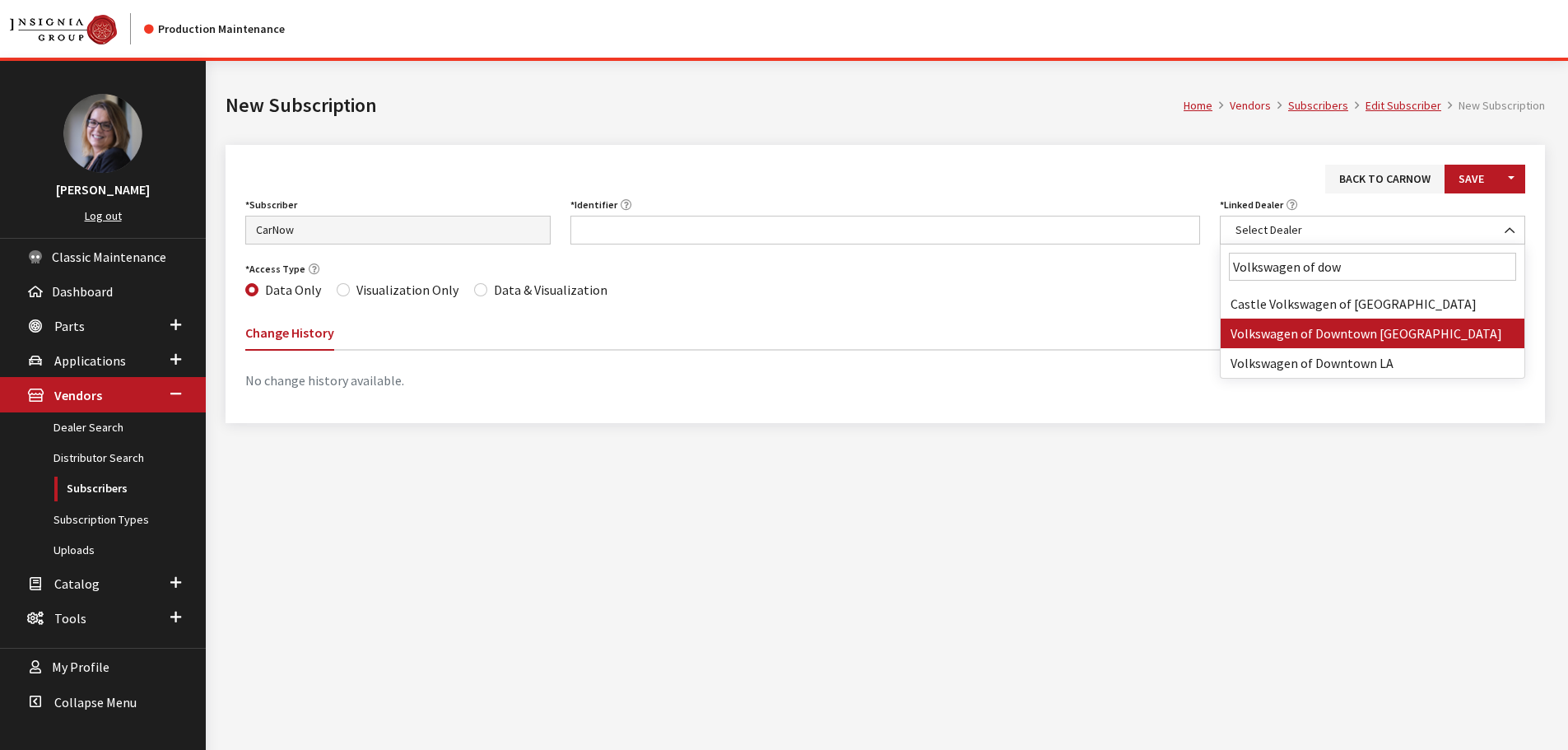
type input "Volkswagen of dow"
select select "3844"
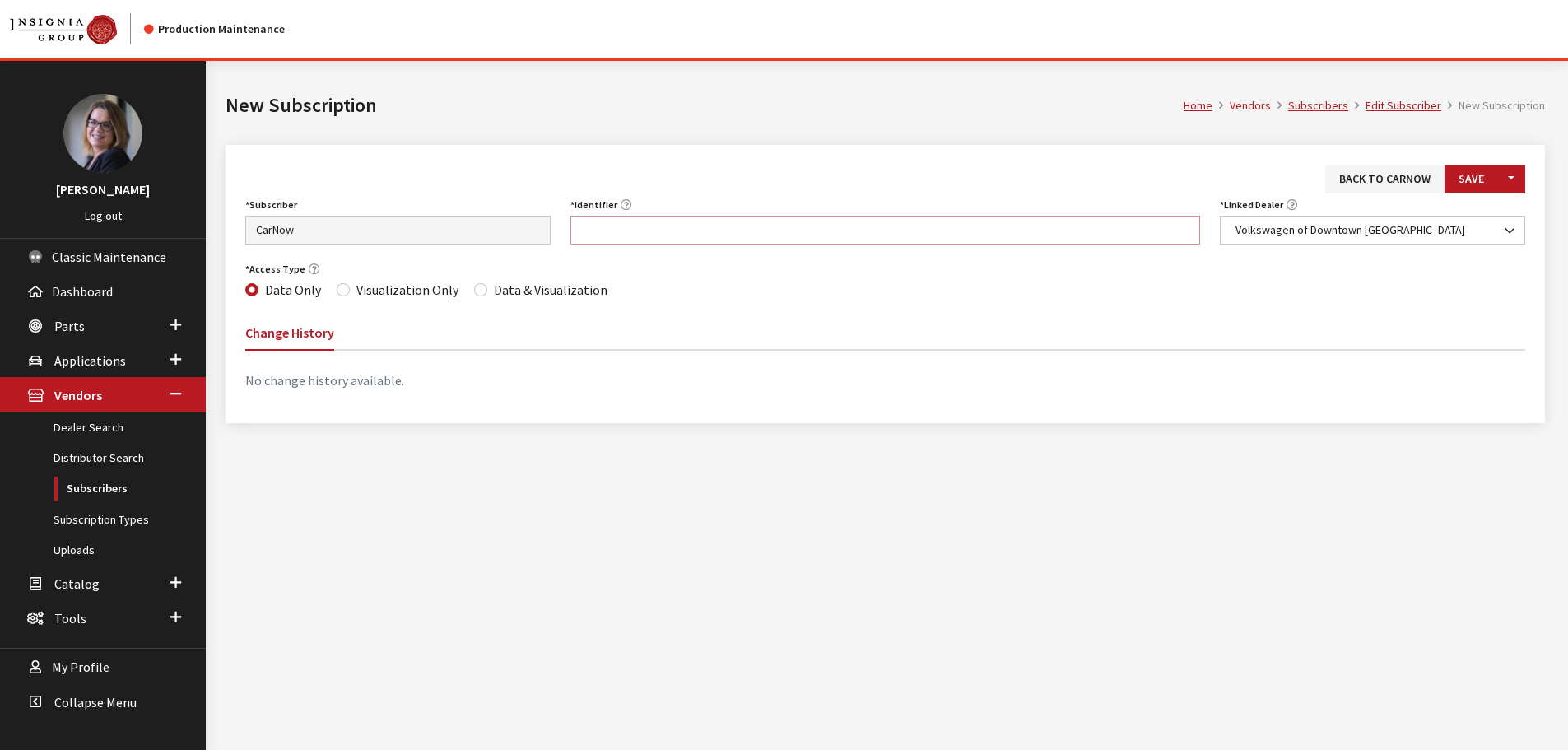
click at [798, 231] on input "Identifier" at bounding box center [886, 230] width 630 height 29
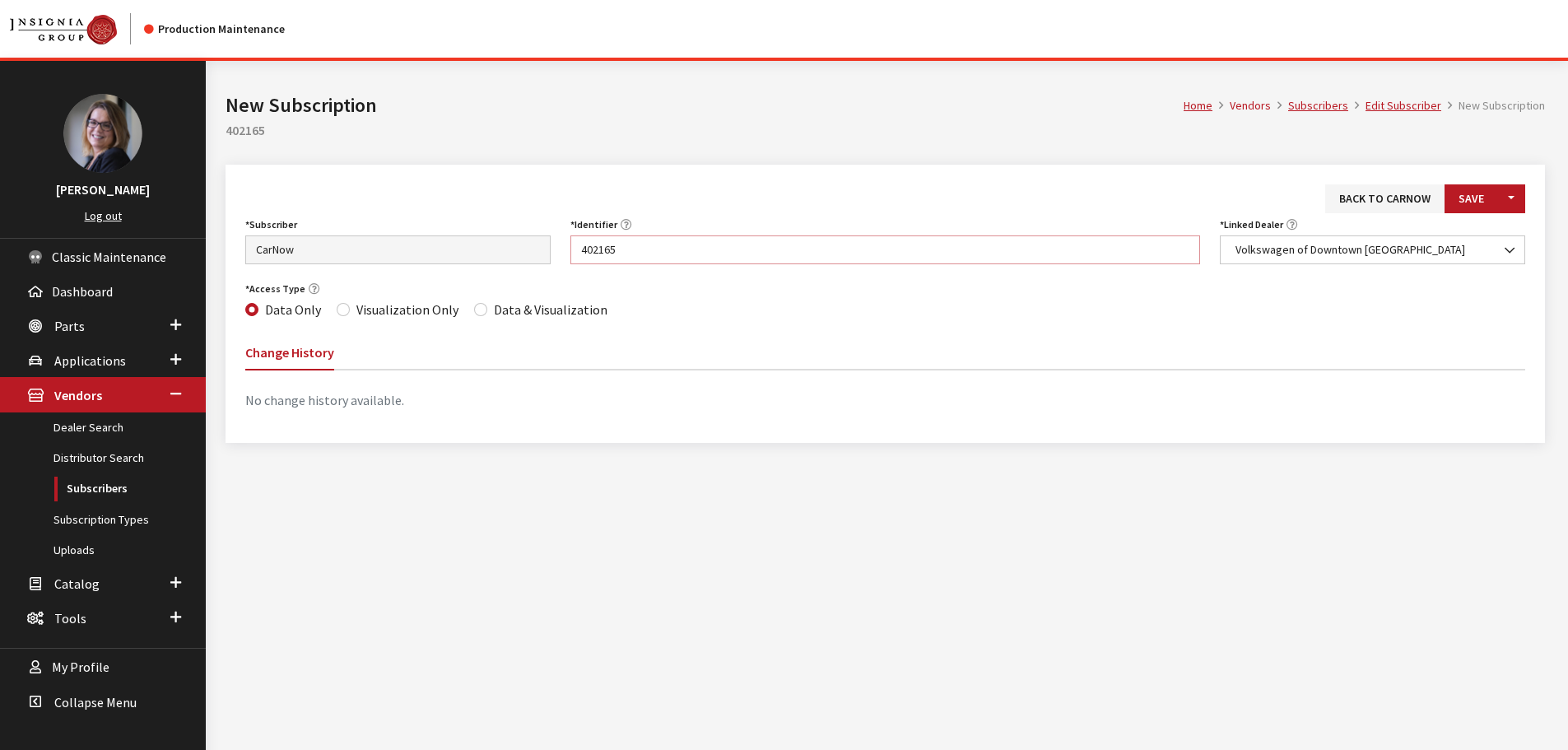
type input "402165"
click at [475, 309] on input "Data & Visualization" at bounding box center [481, 309] width 13 height 13
radio input "true"
click at [1476, 193] on button "Save" at bounding box center [1472, 199] width 54 height 29
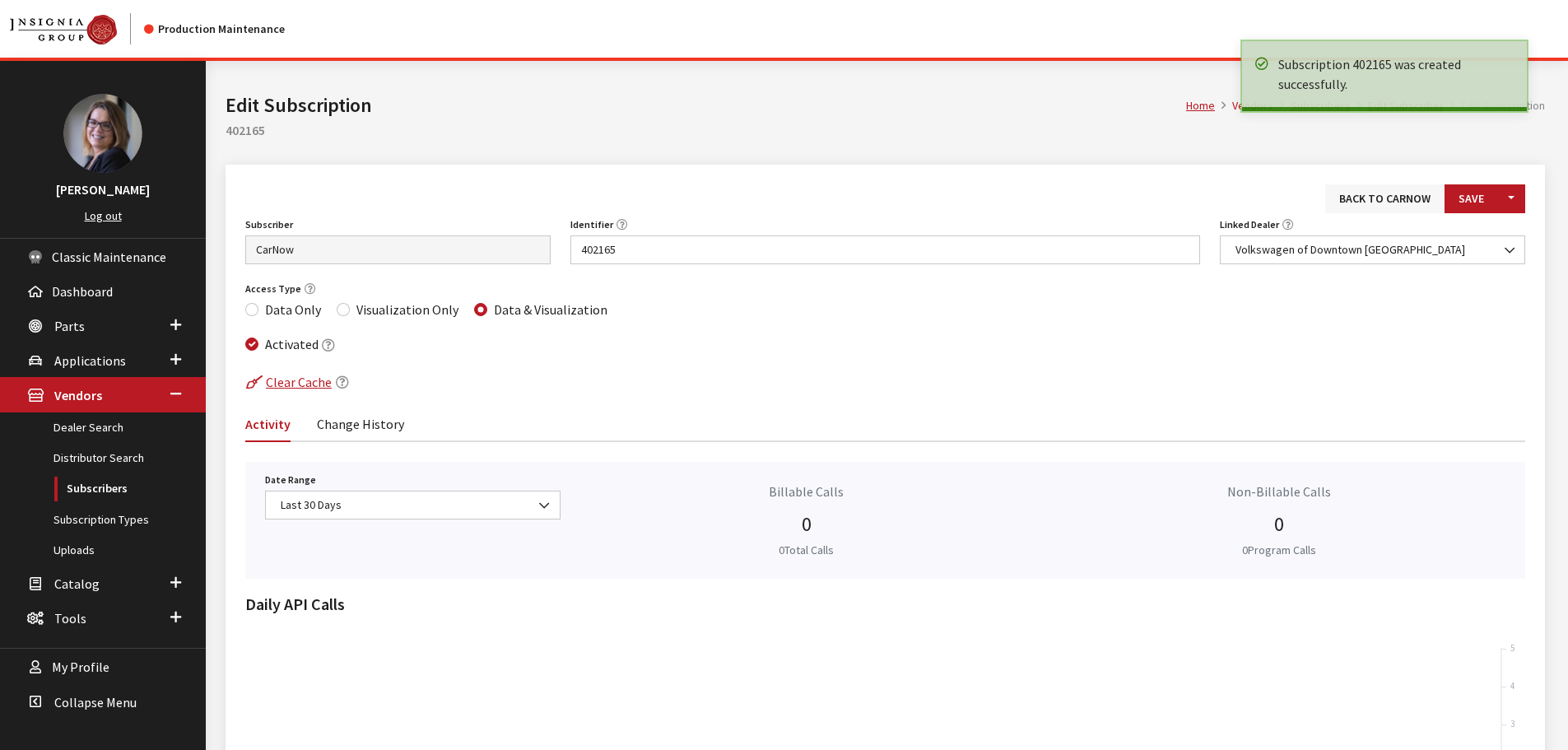
click at [1358, 195] on link "Back to CarNow" at bounding box center [1385, 199] width 120 height 29
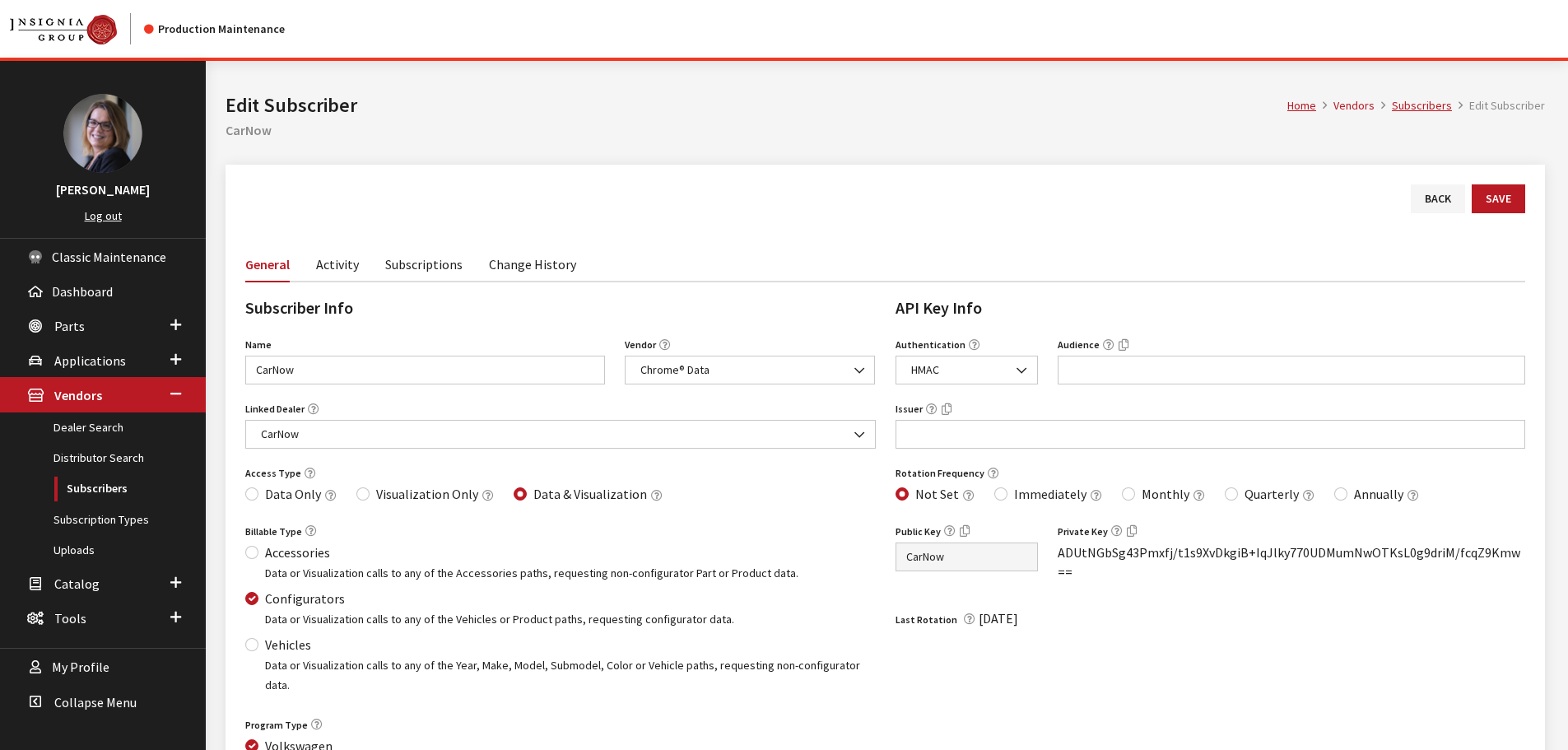
click at [414, 264] on link "Subscriptions" at bounding box center [424, 263] width 77 height 35
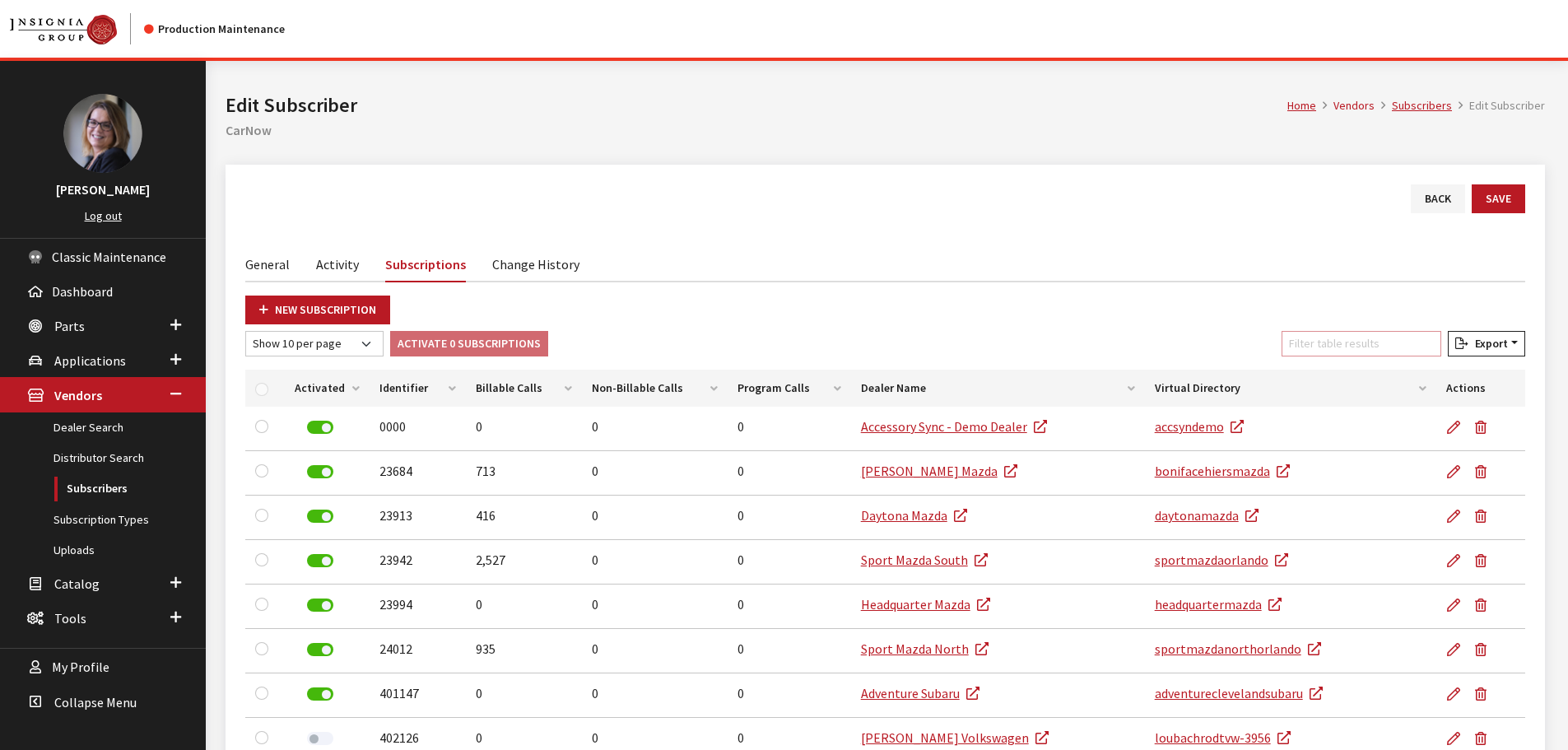
click at [1352, 343] on input "Filter table results" at bounding box center [1362, 343] width 160 height 25
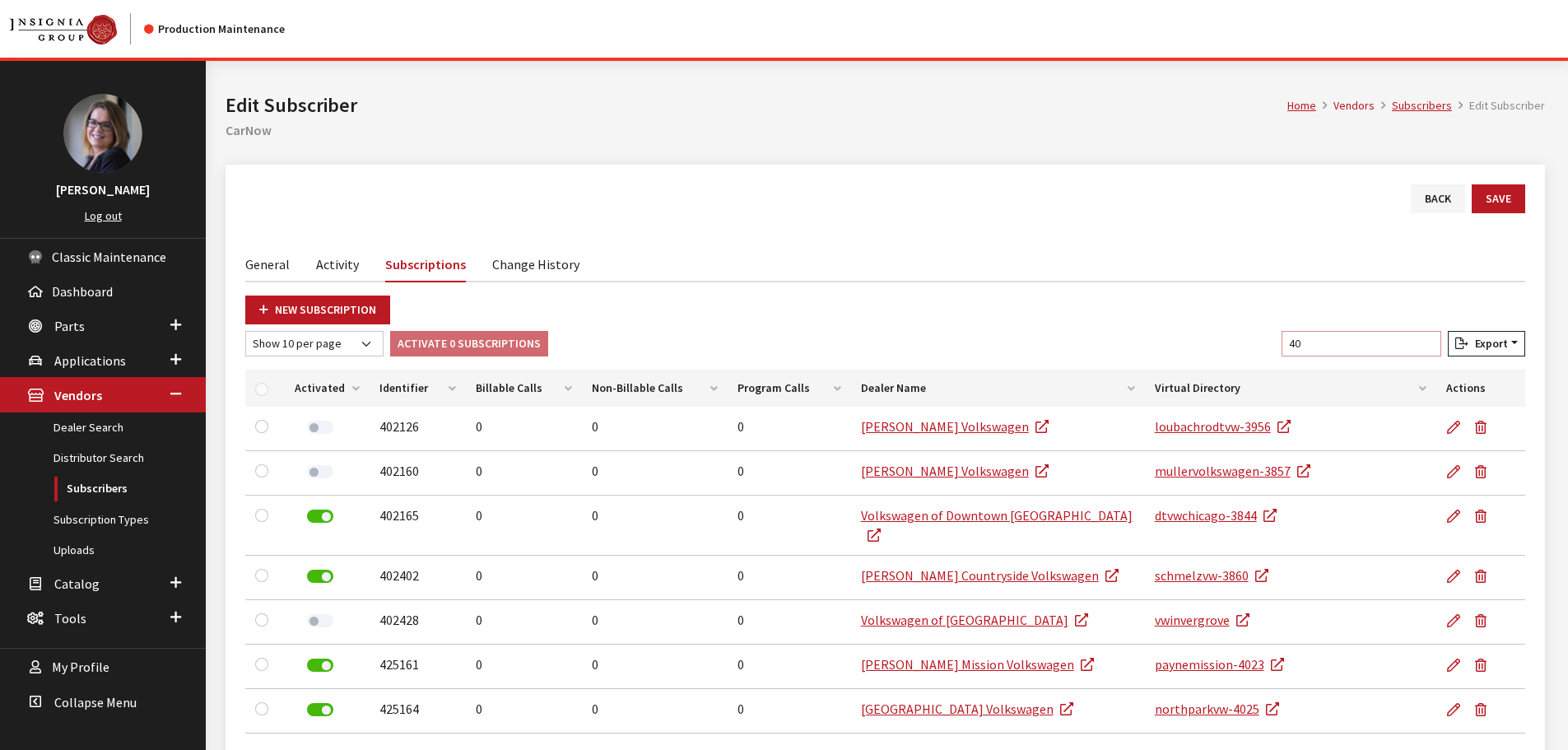
type input "4"
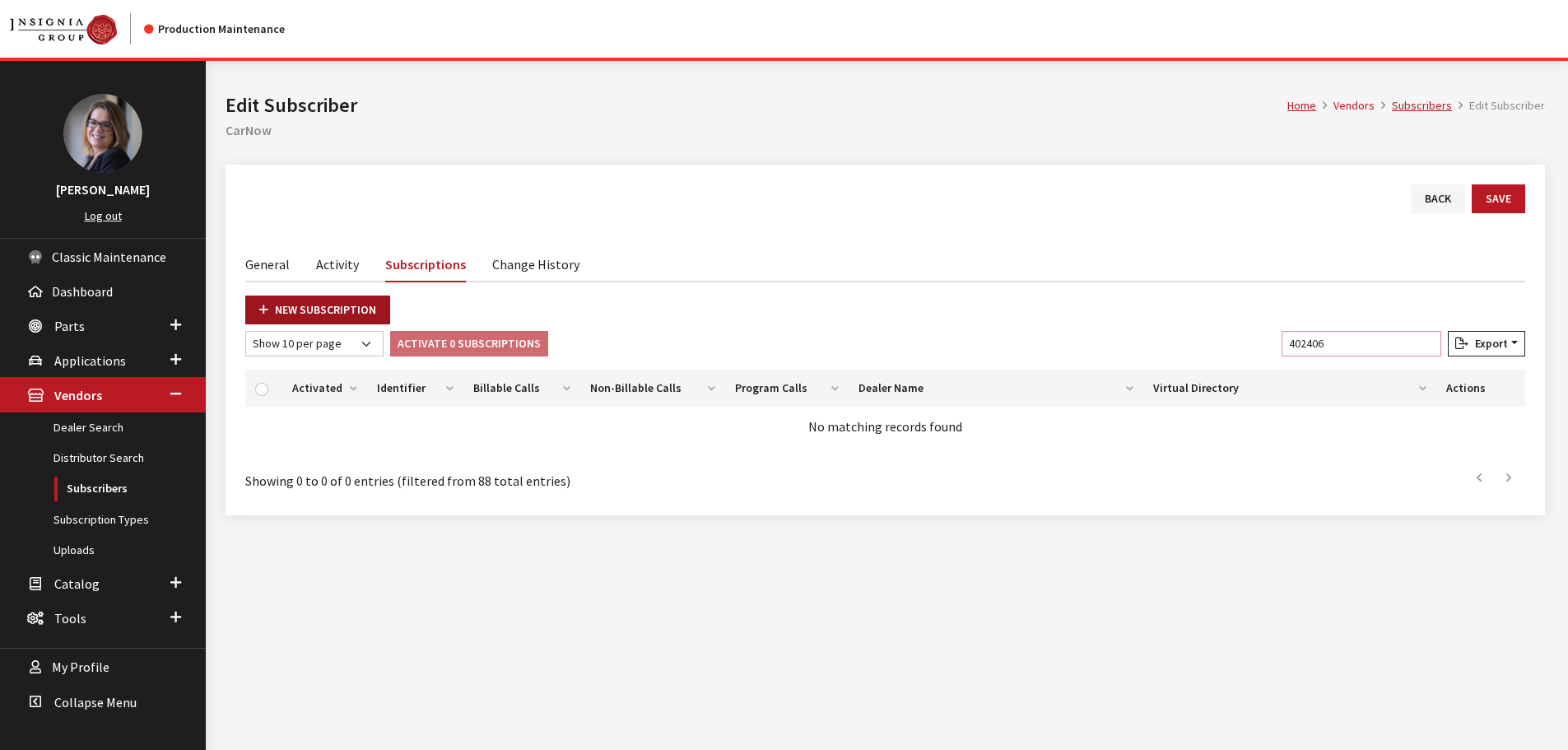
type input "402406"
click at [308, 303] on link "New Subscription" at bounding box center [318, 310] width 145 height 29
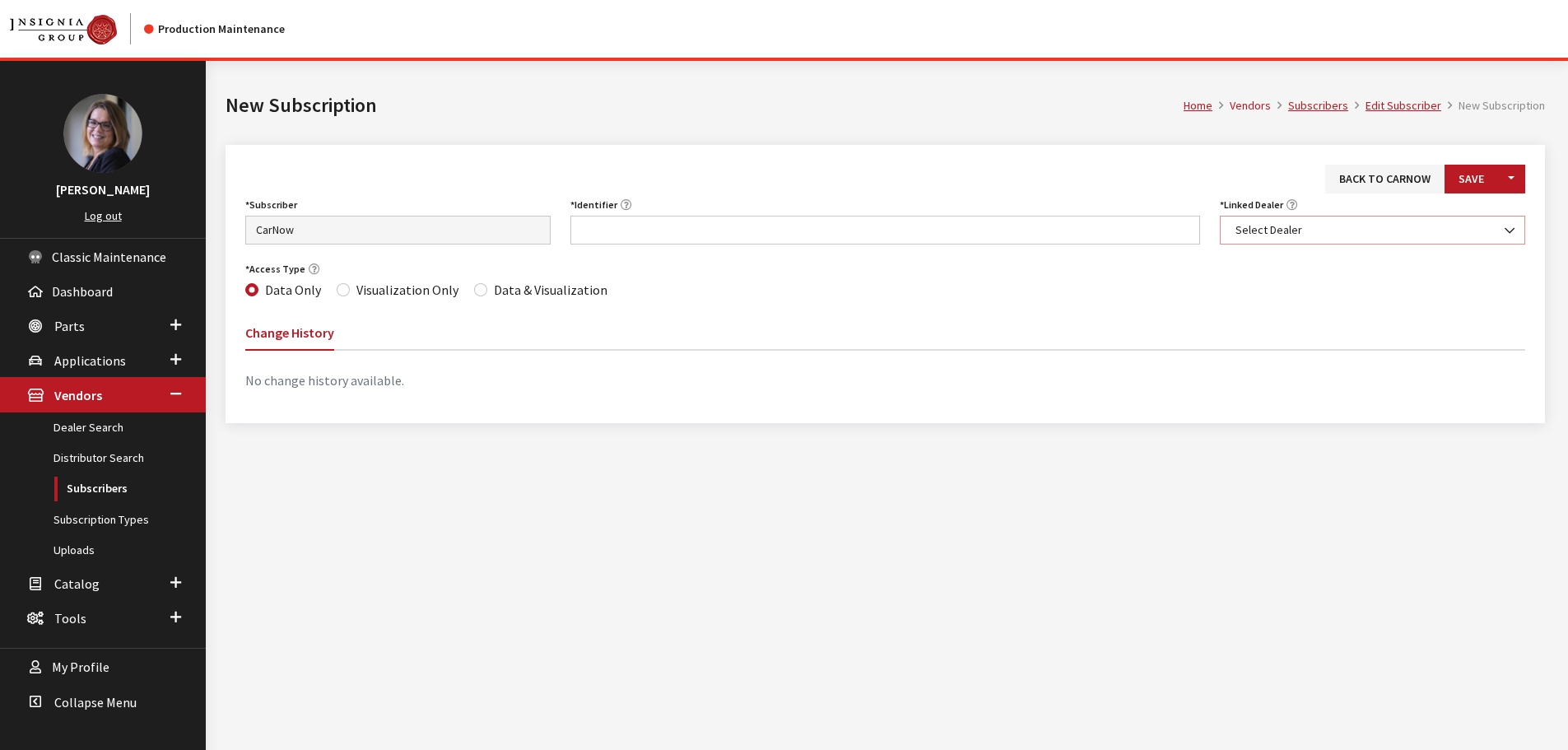
click at [1302, 230] on span "Select Dealer" at bounding box center [1372, 230] width 284 height 17
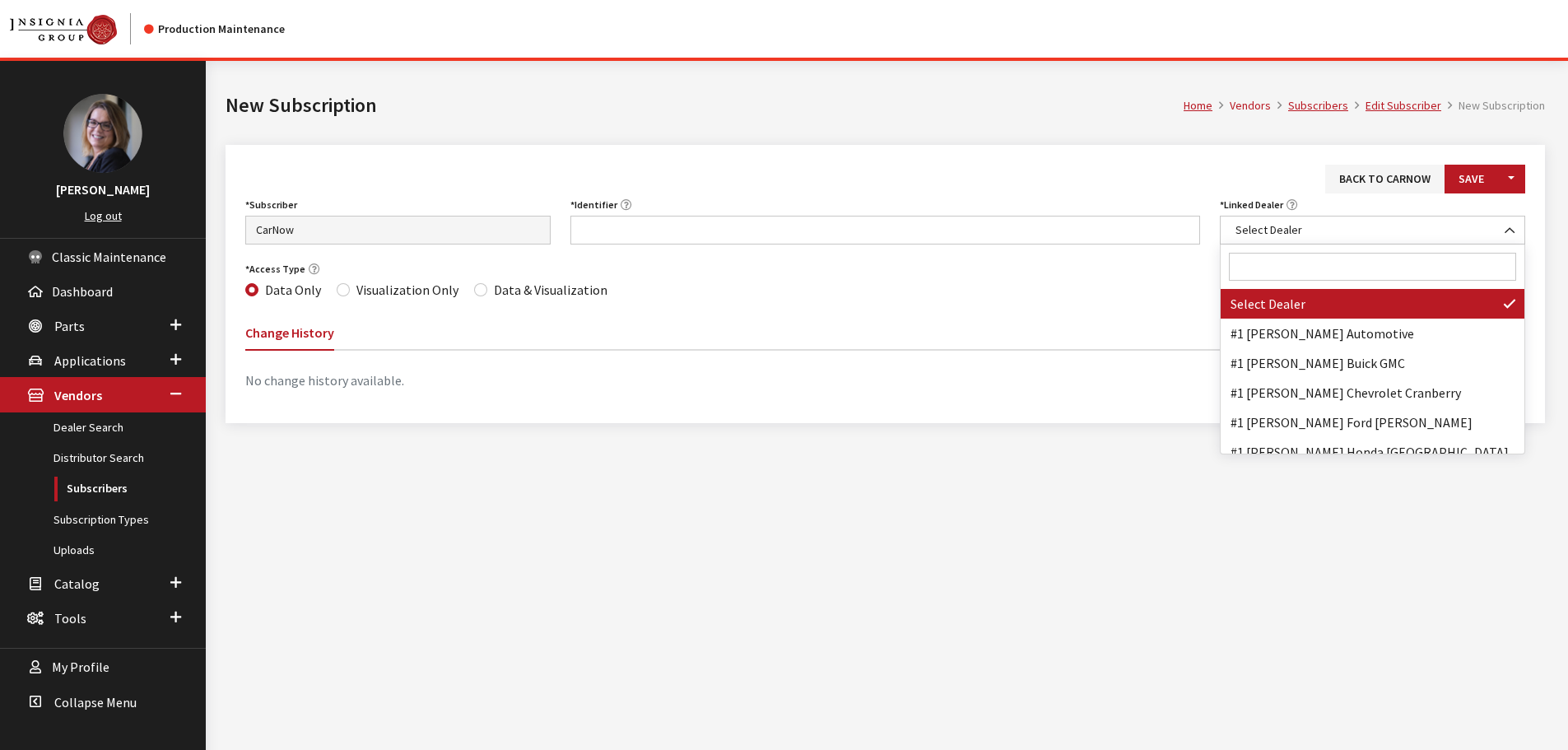
click at [1302, 268] on input "Search" at bounding box center [1372, 266] width 287 height 28
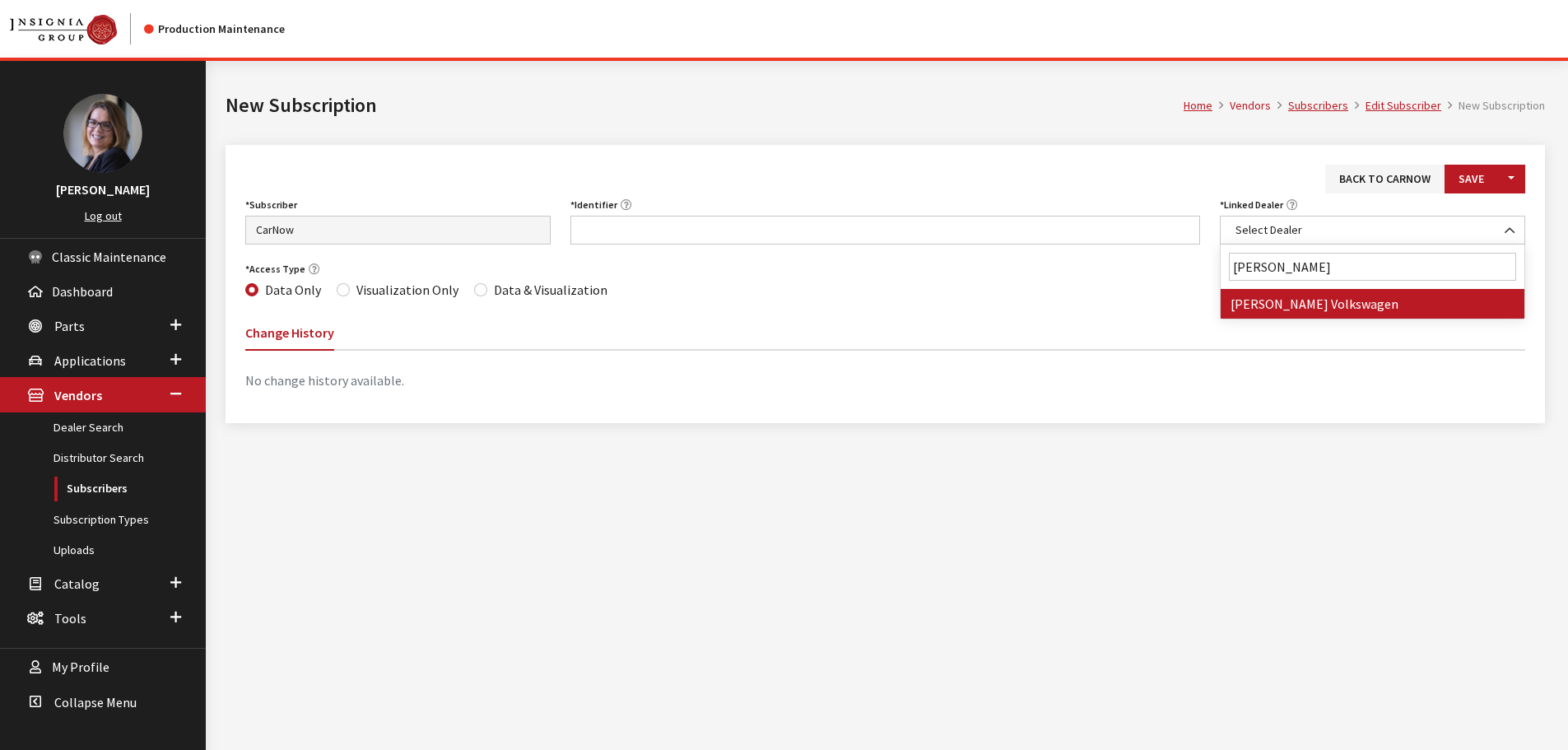
type input "eich"
select select "3862"
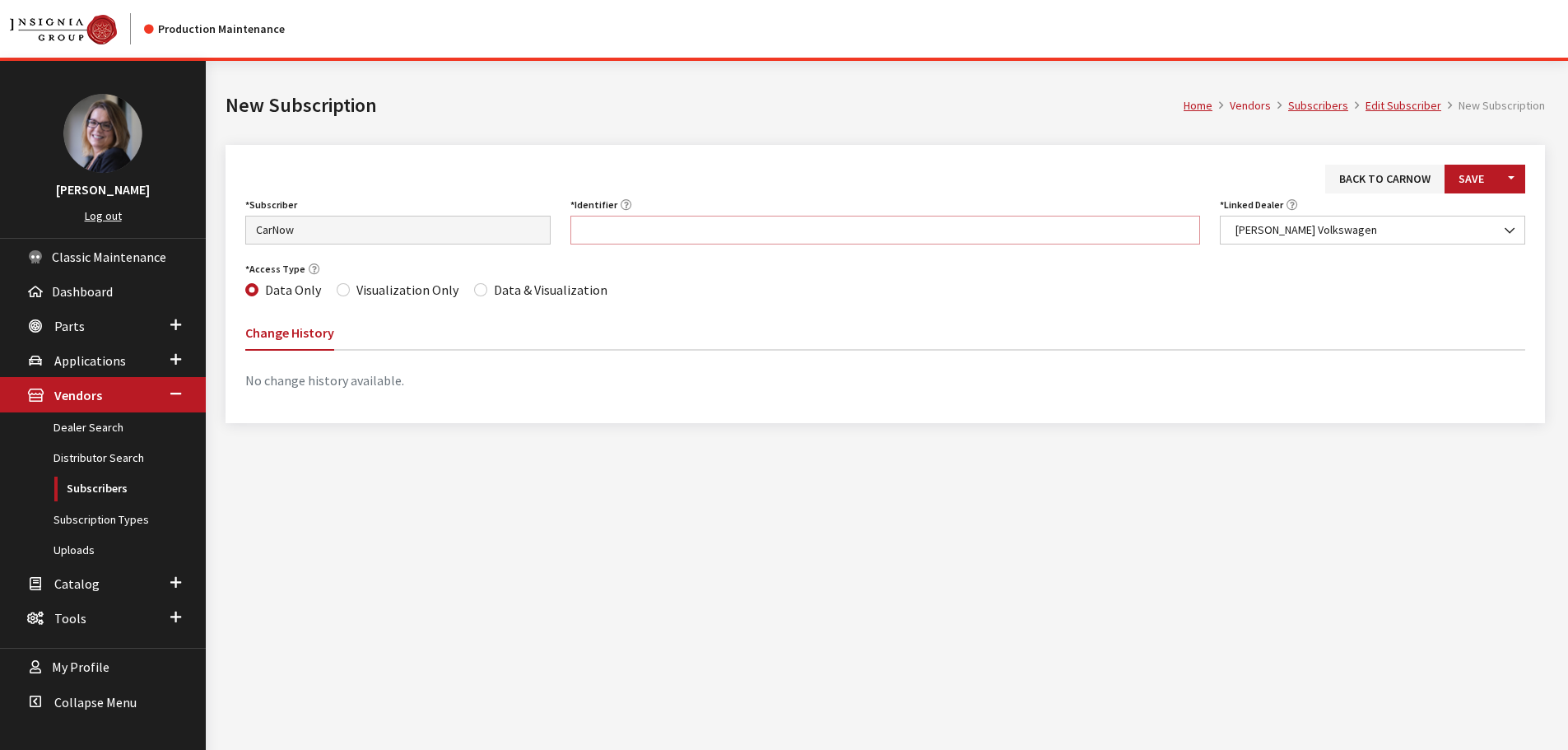
click at [652, 225] on input "Identifier" at bounding box center [886, 230] width 630 height 29
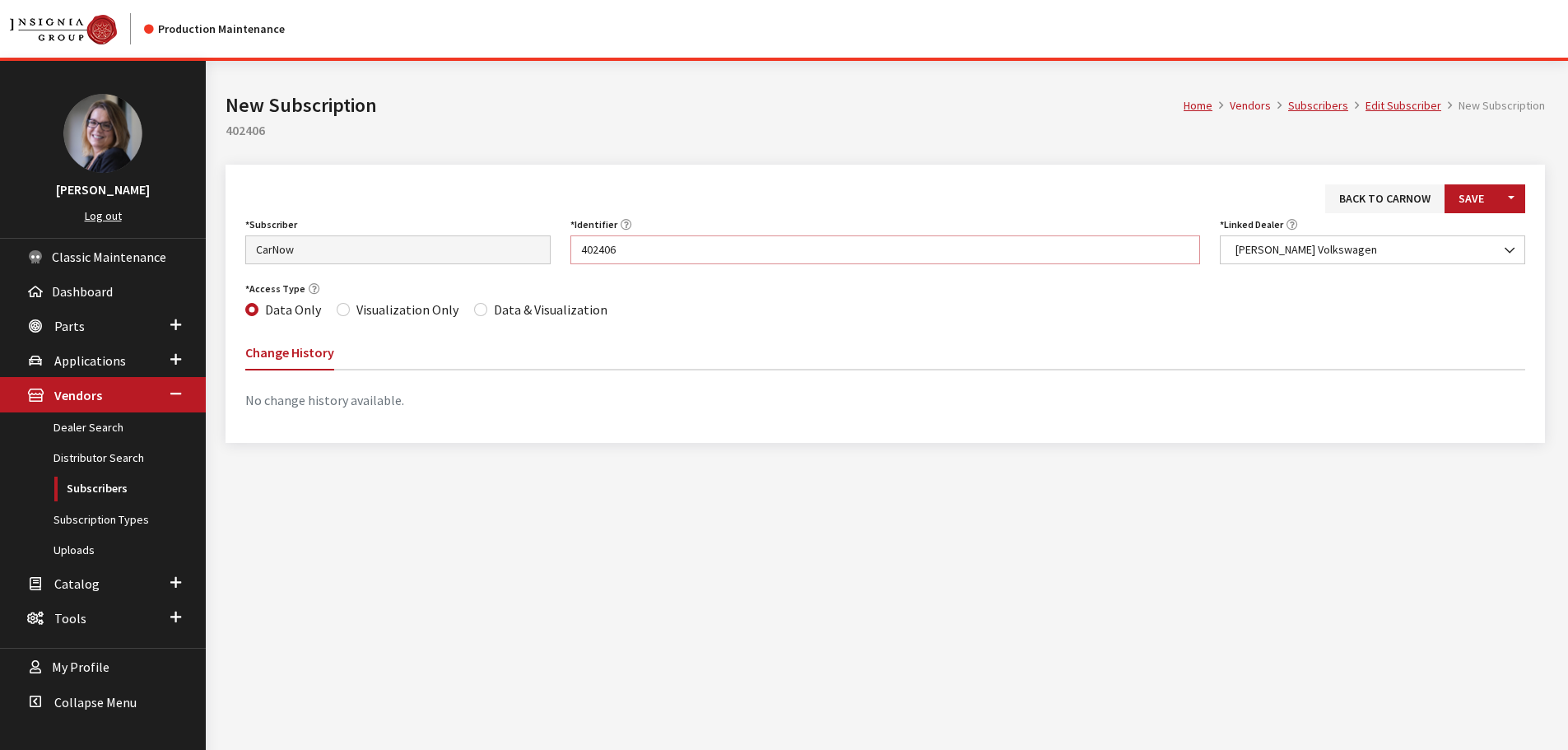
type input "402406"
click at [494, 308] on label "Data & Visualization" at bounding box center [551, 309] width 114 height 20
click at [488, 308] on input "Data & Visualization" at bounding box center [481, 309] width 13 height 13
radio input "true"
click at [1494, 202] on button "Save" at bounding box center [1472, 199] width 54 height 29
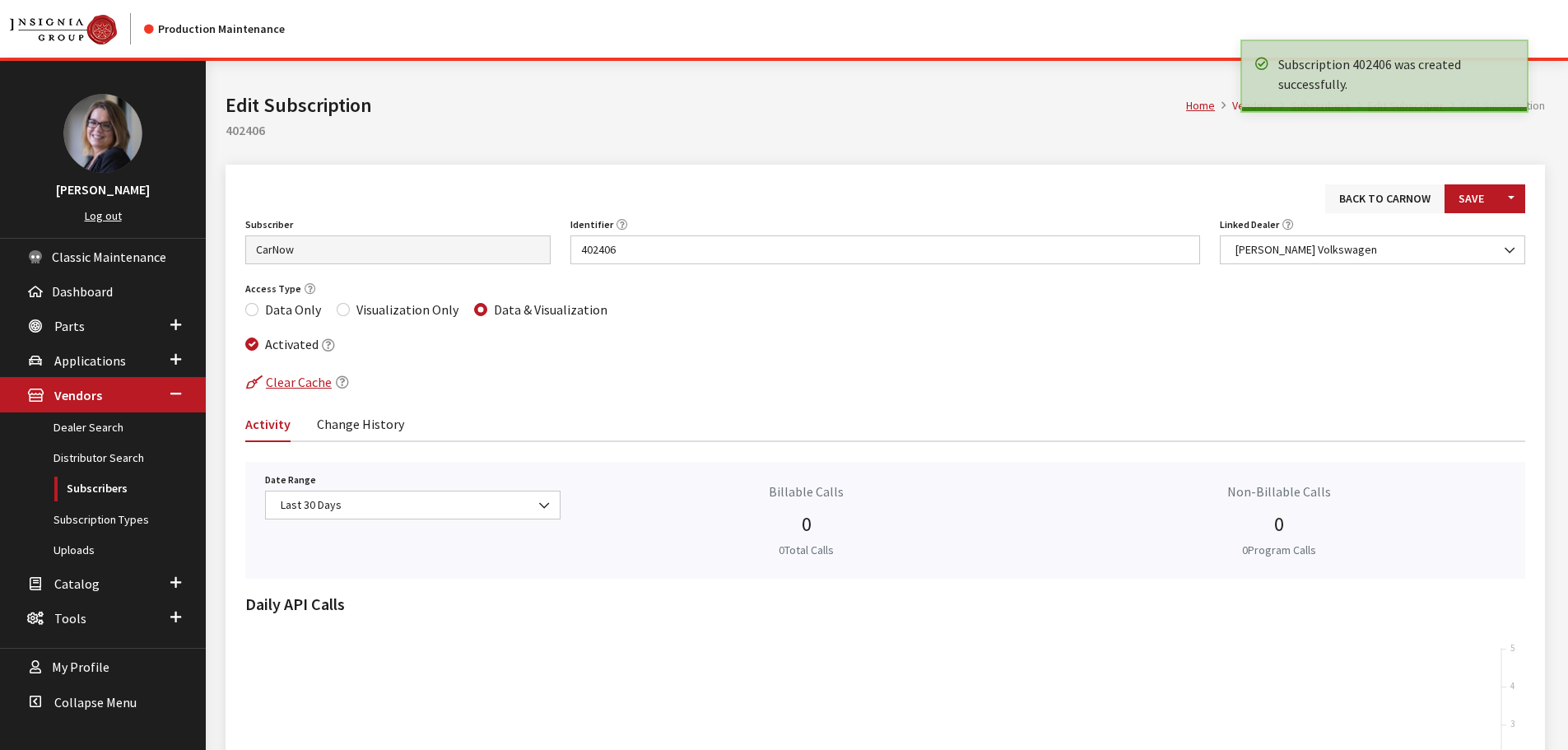
click at [1402, 198] on link "Back to CarNow" at bounding box center [1385, 199] width 120 height 29
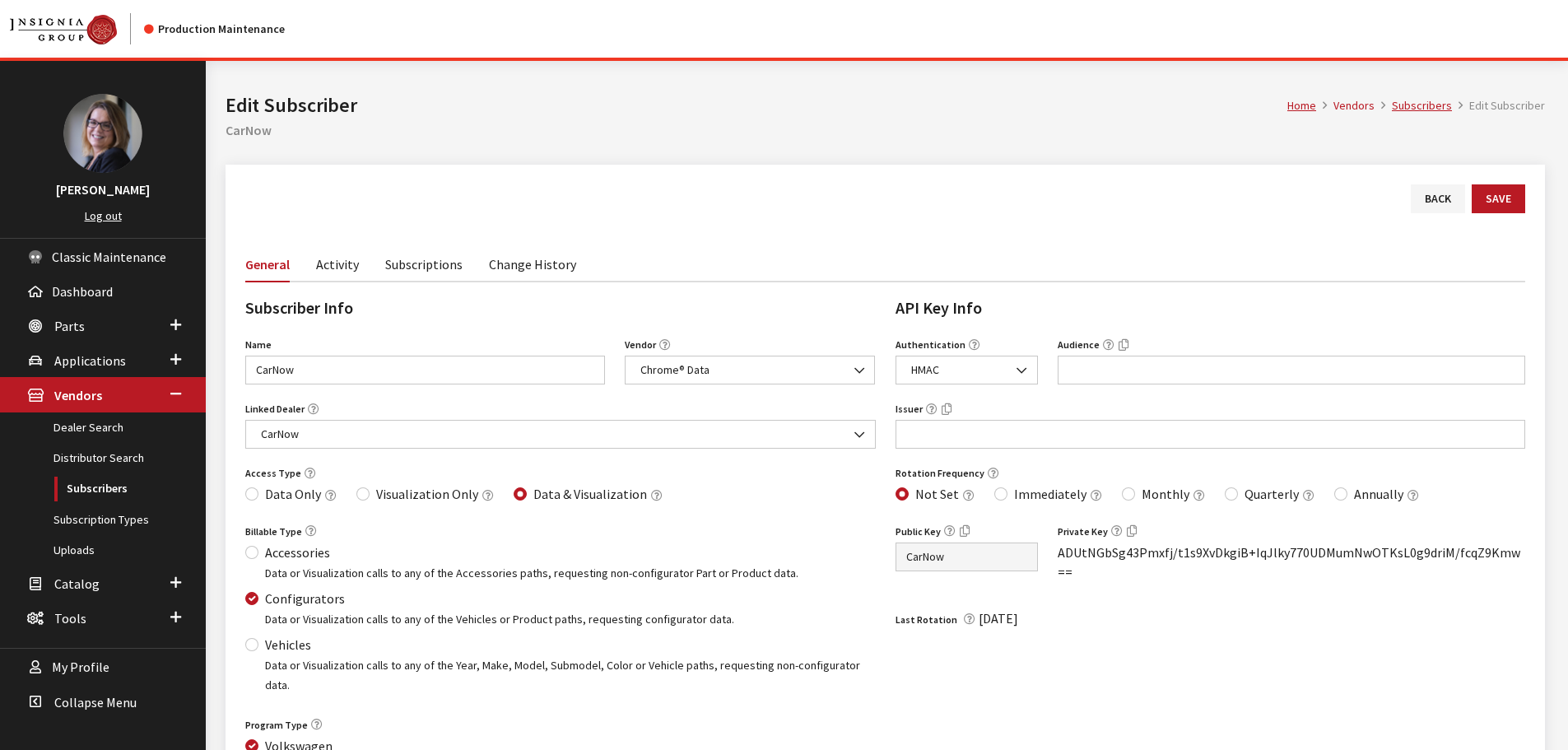
click at [426, 272] on link "Subscriptions" at bounding box center [424, 263] width 77 height 35
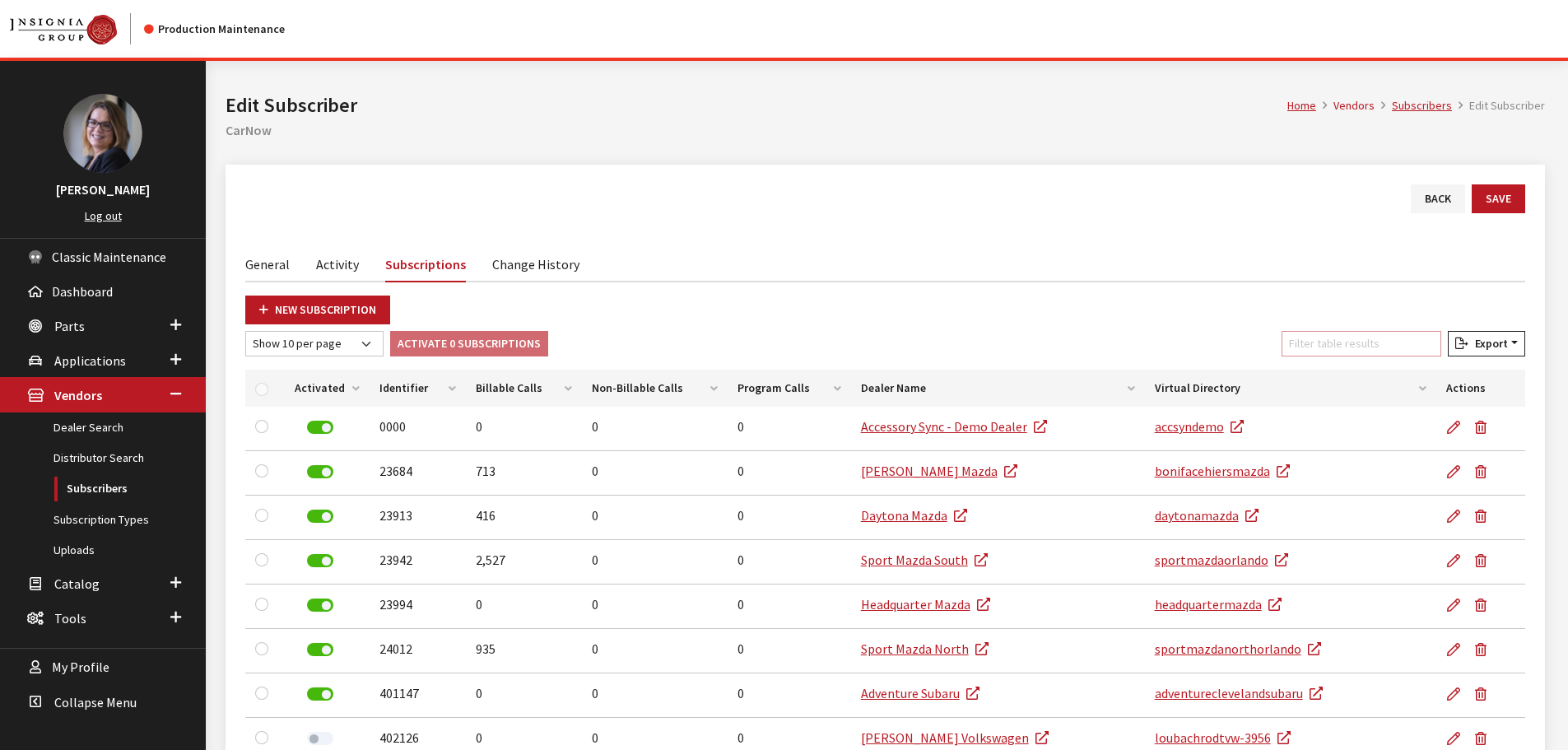
click at [1351, 335] on input "Filter table results" at bounding box center [1362, 343] width 160 height 25
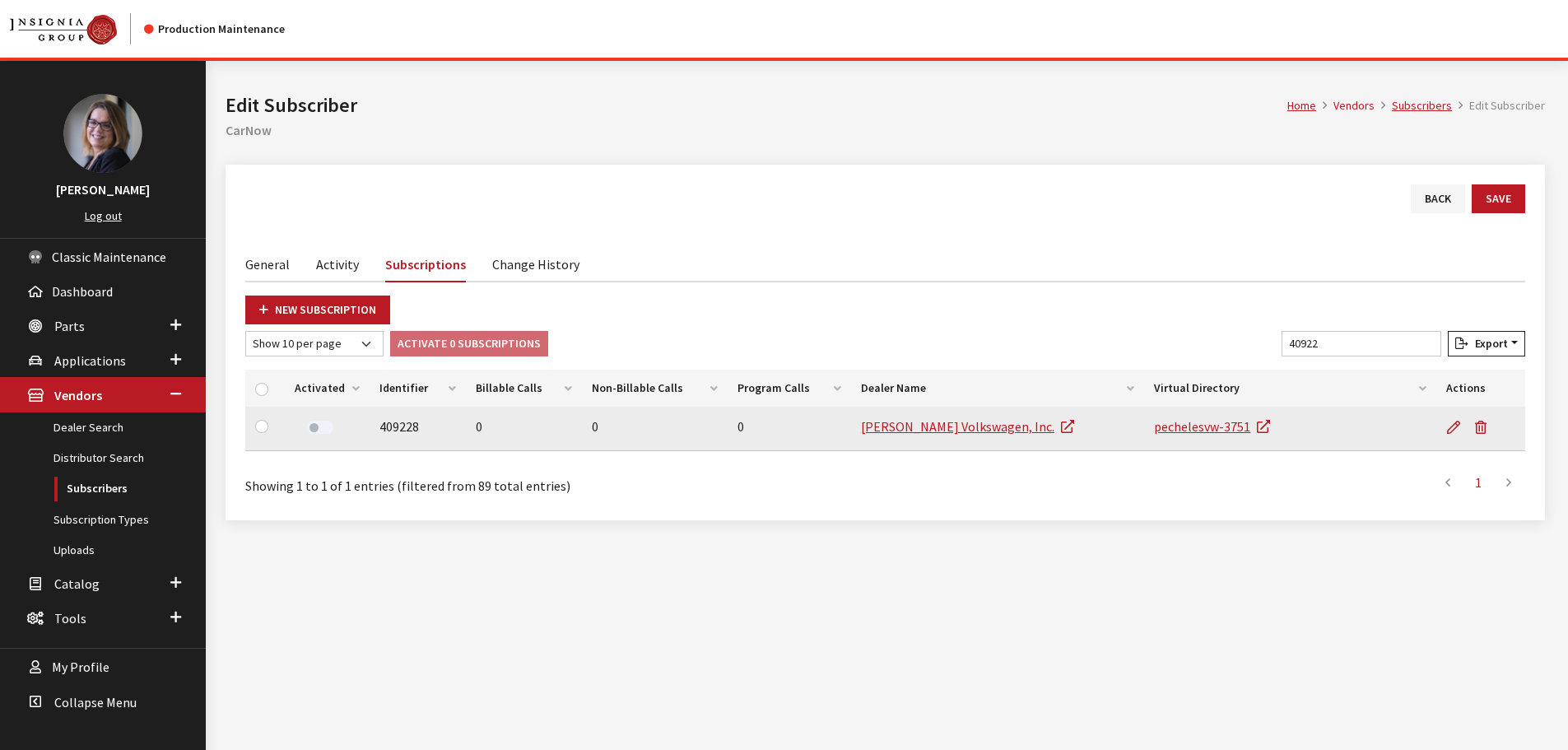
click at [313, 429] on label at bounding box center [320, 428] width 26 height 13
drag, startPoint x: 1345, startPoint y: 344, endPoint x: 1193, endPoint y: 325, distance: 153.2
click at [1194, 325] on div "New Subscription Show 10 per page Show 25 per page Show 50 per page Show 100 pe…" at bounding box center [886, 398] width 1280 height 205
click at [312, 426] on label at bounding box center [320, 428] width 26 height 13
drag, startPoint x: 1389, startPoint y: 348, endPoint x: 1076, endPoint y: 333, distance: 313.4
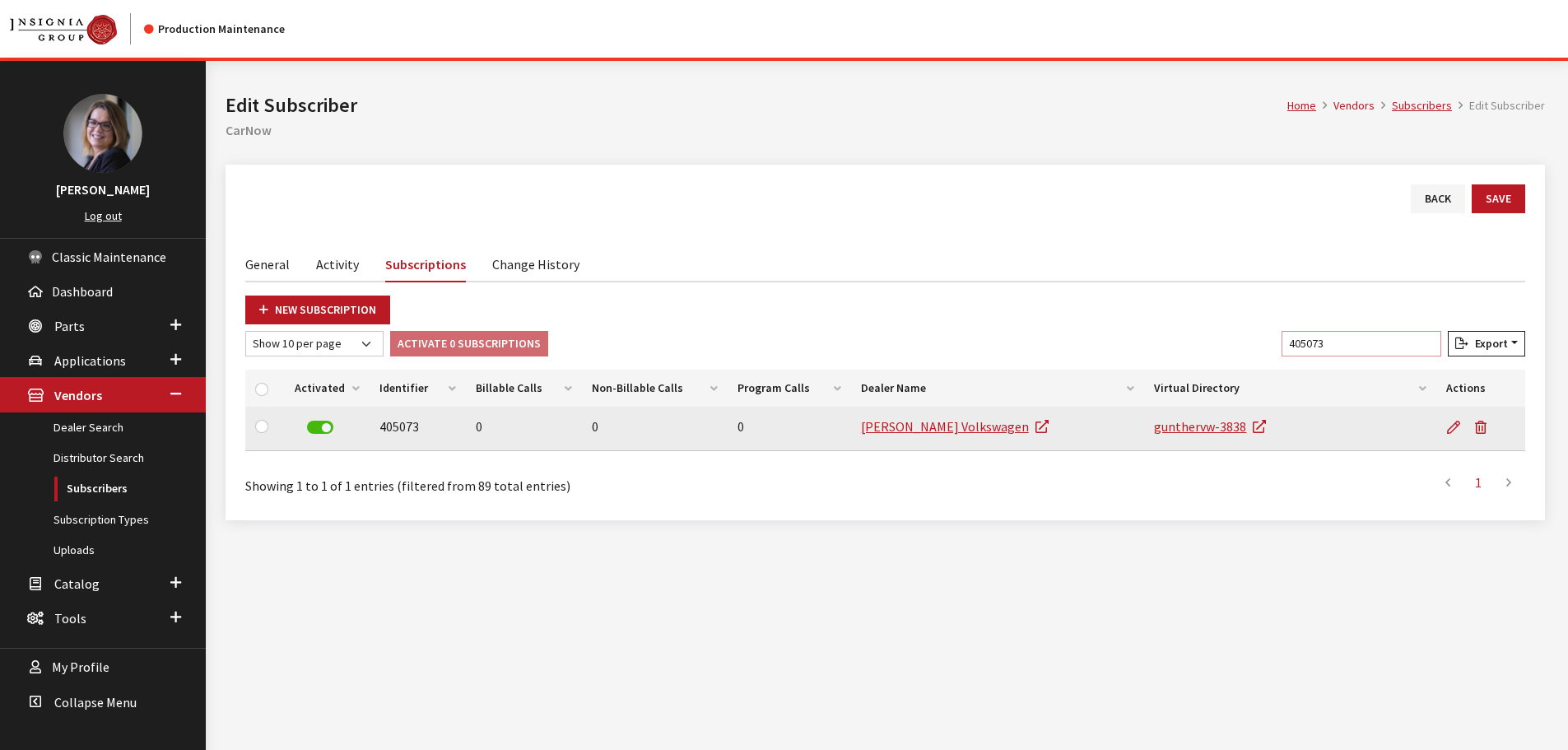
click at [1076, 333] on div "Show 10 per page Show 25 per page Show 50 per page Show 100 per page Show 1000 …" at bounding box center [885, 346] width 1287 height 32
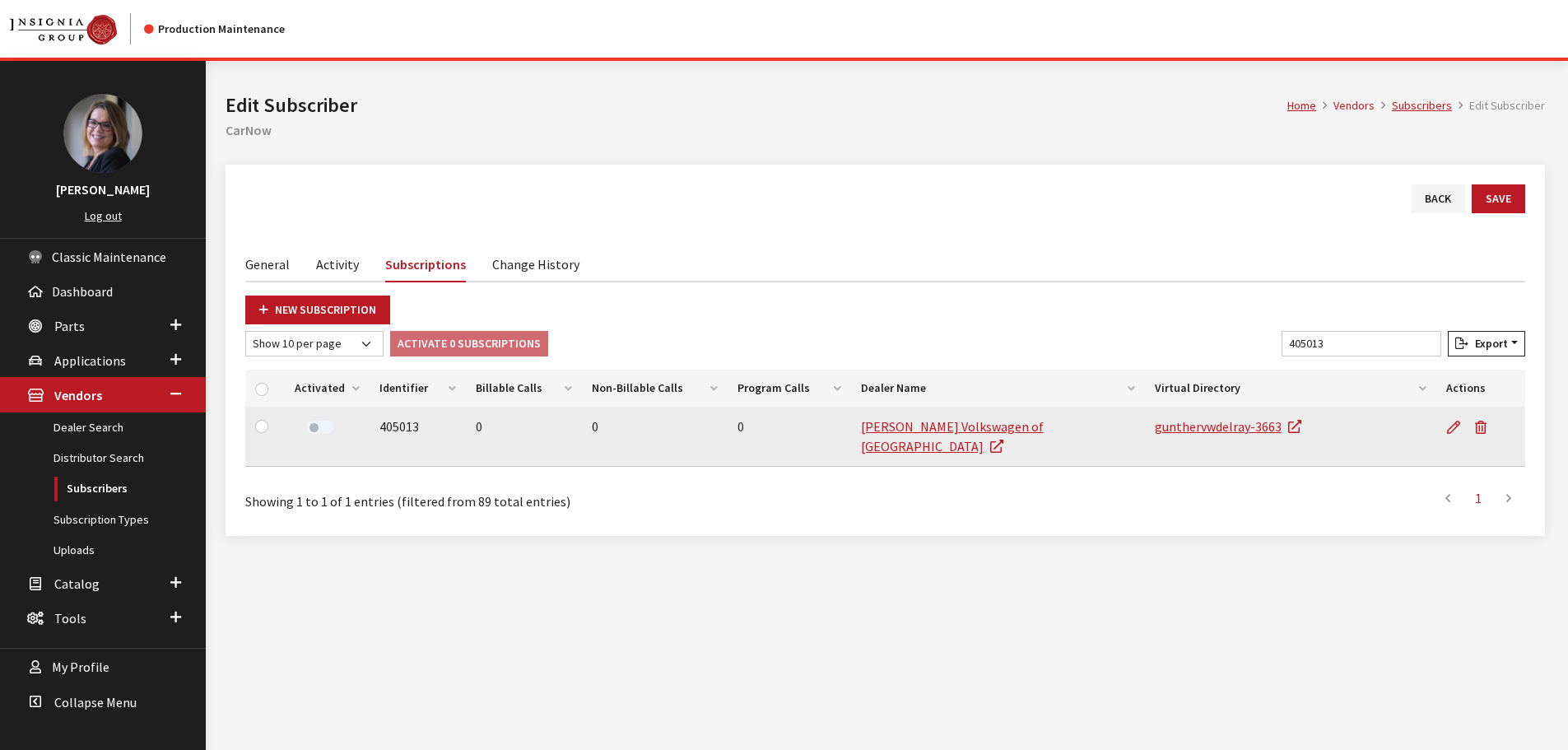
click at [311, 426] on label at bounding box center [320, 428] width 26 height 13
drag, startPoint x: 1376, startPoint y: 345, endPoint x: 1044, endPoint y: 308, distance: 334.1
click at [1044, 308] on div "New Subscription Show 10 per page Show 25 per page Show 50 per page Show 100 pe…" at bounding box center [886, 406] width 1280 height 221
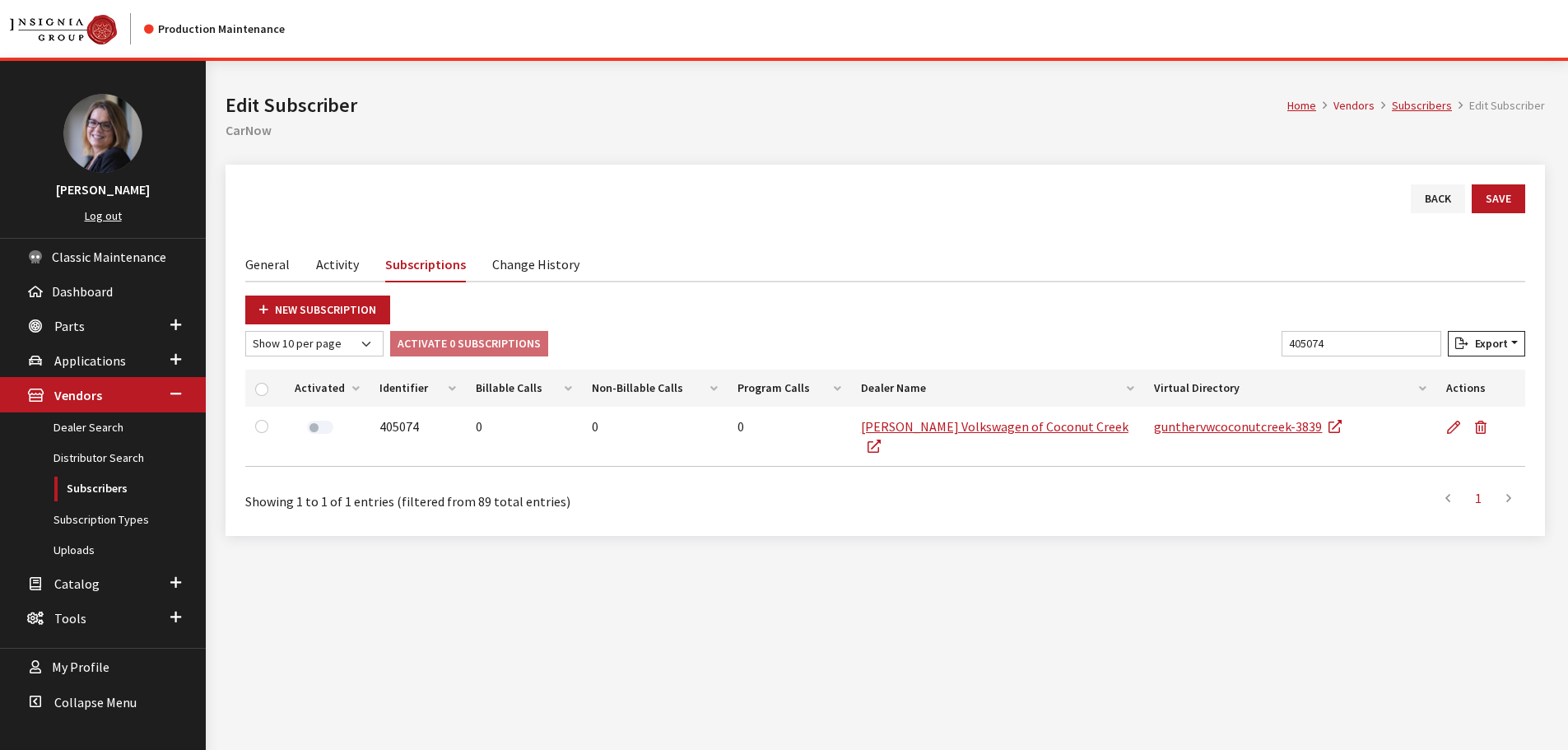
drag, startPoint x: 313, startPoint y: 424, endPoint x: 347, endPoint y: 423, distance: 34.0
click at [313, 424] on label at bounding box center [320, 428] width 26 height 13
drag, startPoint x: 1306, startPoint y: 344, endPoint x: 1120, endPoint y: 323, distance: 187.2
click at [1138, 325] on div "New Subscription Show 10 per page Show 25 per page Show 50 per page Show 100 pe…" at bounding box center [886, 406] width 1280 height 221
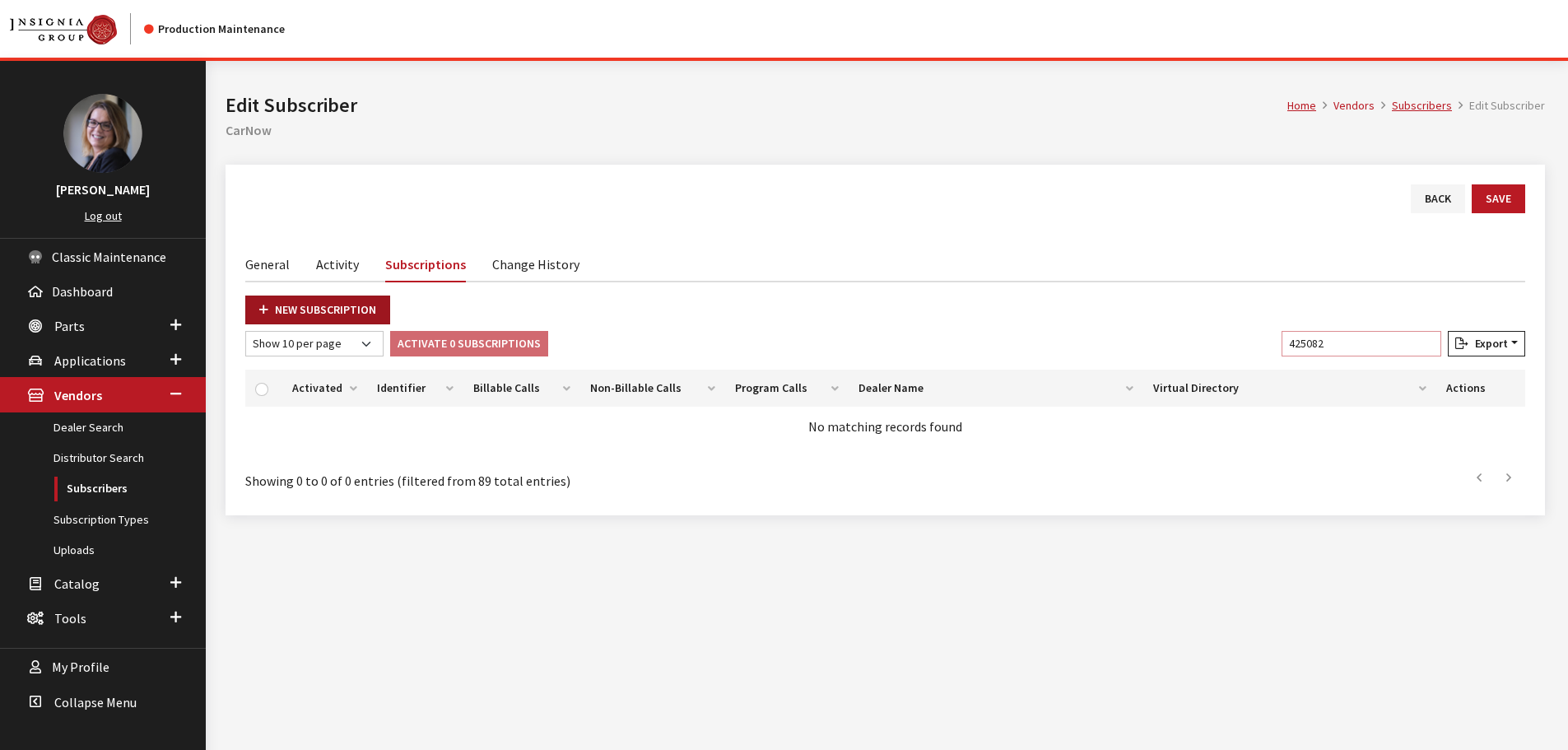
type input "425082"
drag, startPoint x: 345, startPoint y: 300, endPoint x: 378, endPoint y: 301, distance: 33.0
click at [345, 302] on link "New Subscription" at bounding box center [318, 310] width 145 height 29
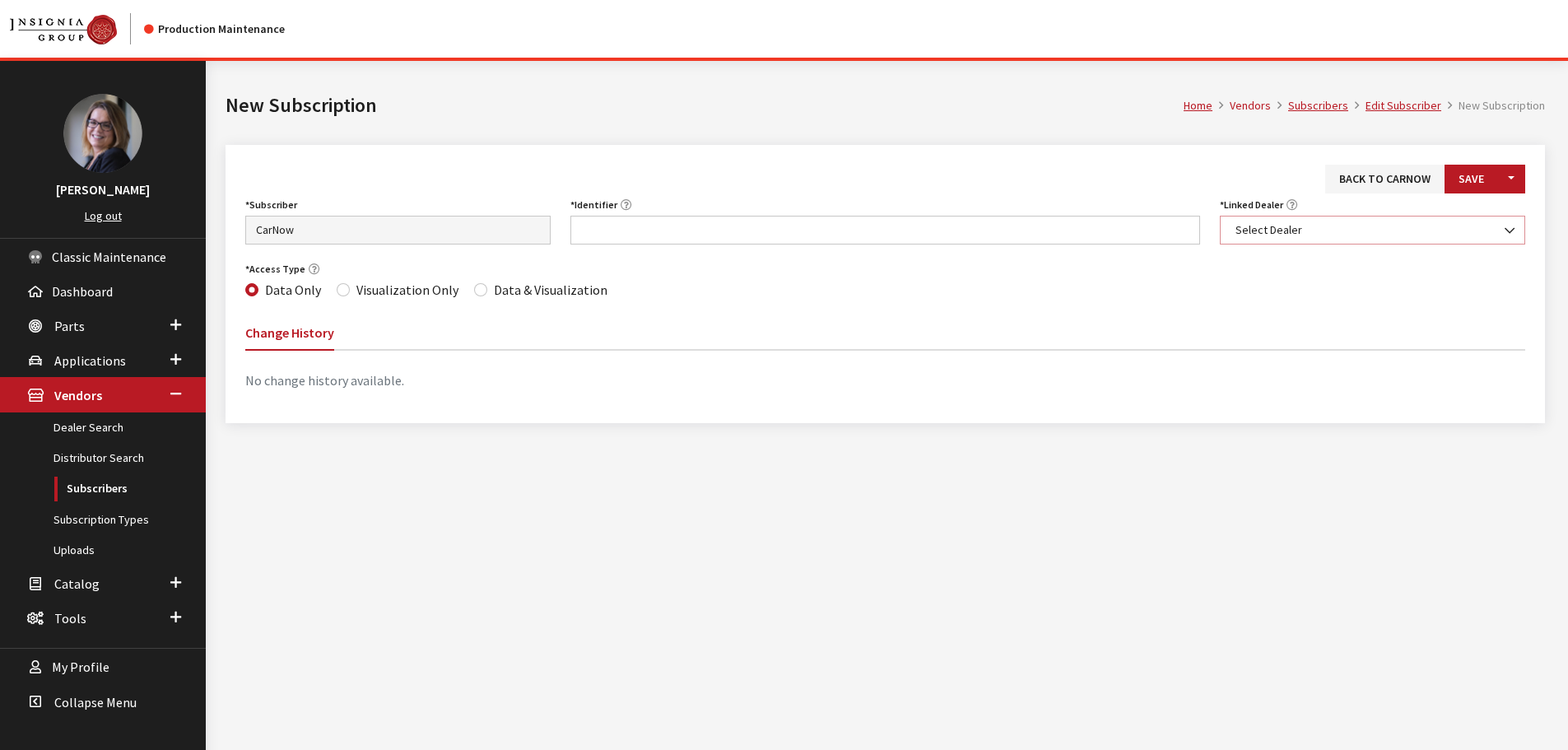
drag, startPoint x: 0, startPoint y: 0, endPoint x: 1301, endPoint y: 232, distance: 1321.5
click at [1301, 232] on span "Select Dealer" at bounding box center [1372, 230] width 284 height 17
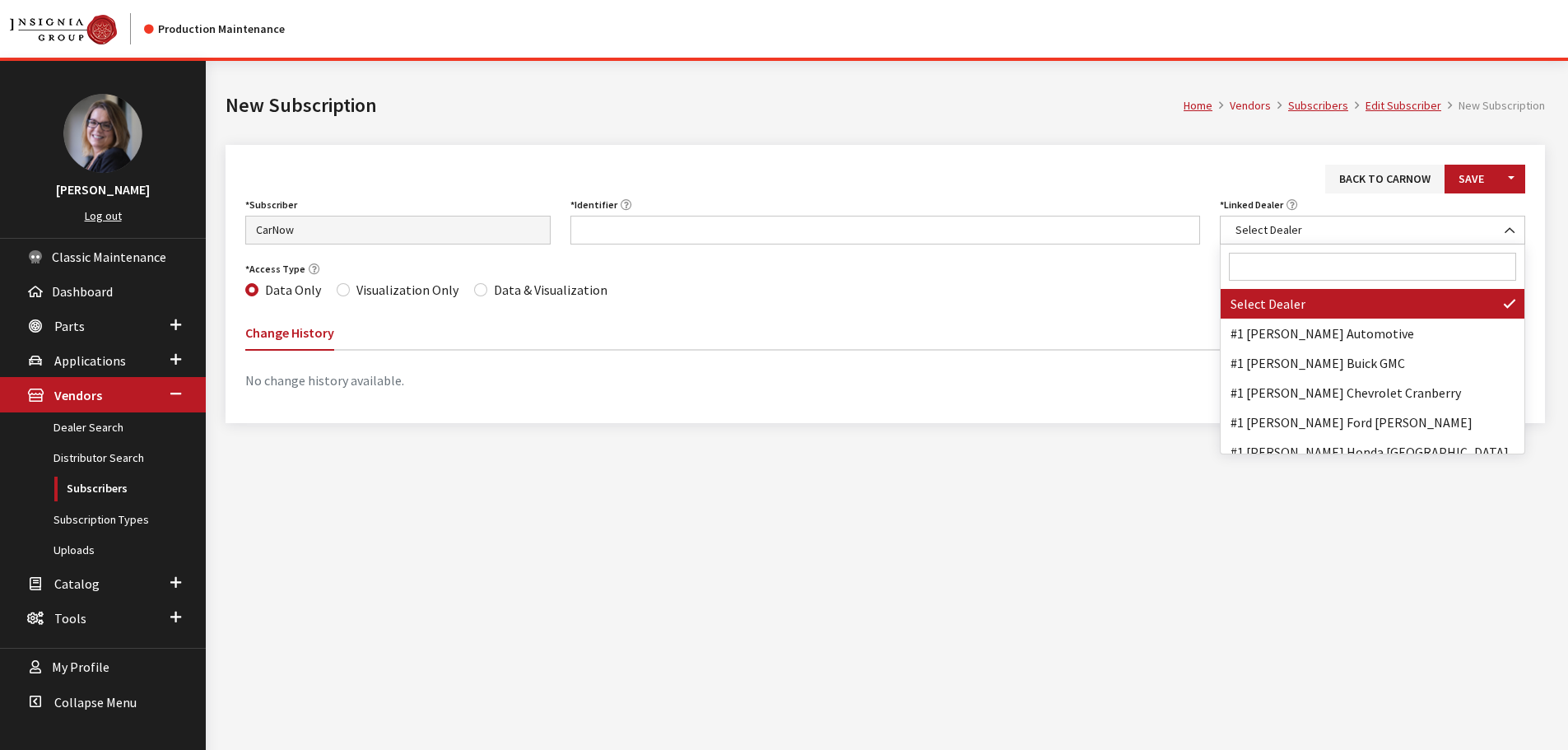
click at [1300, 270] on input "Search" at bounding box center [1372, 266] width 287 height 28
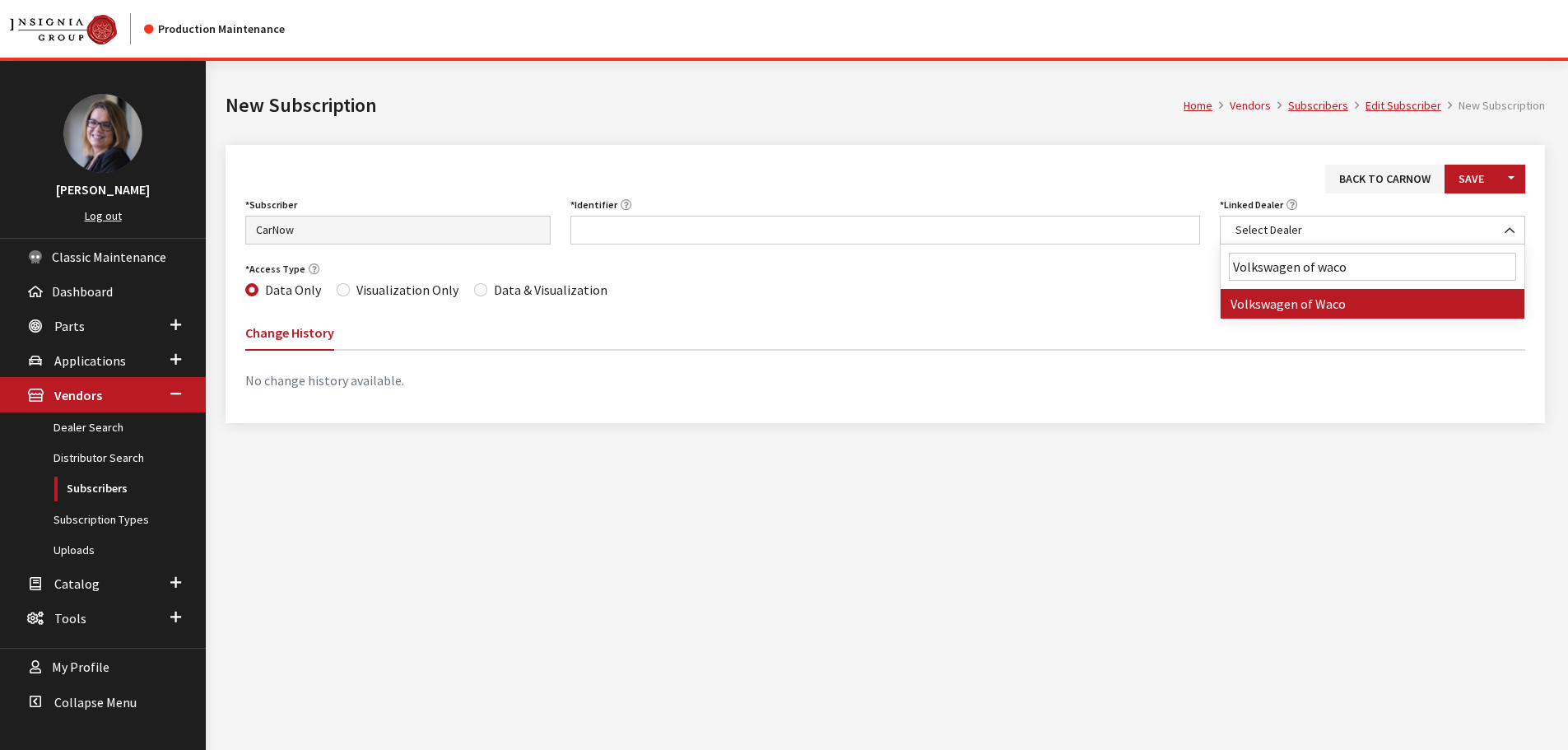
type input "Volkswagen of waco"
select select "4759"
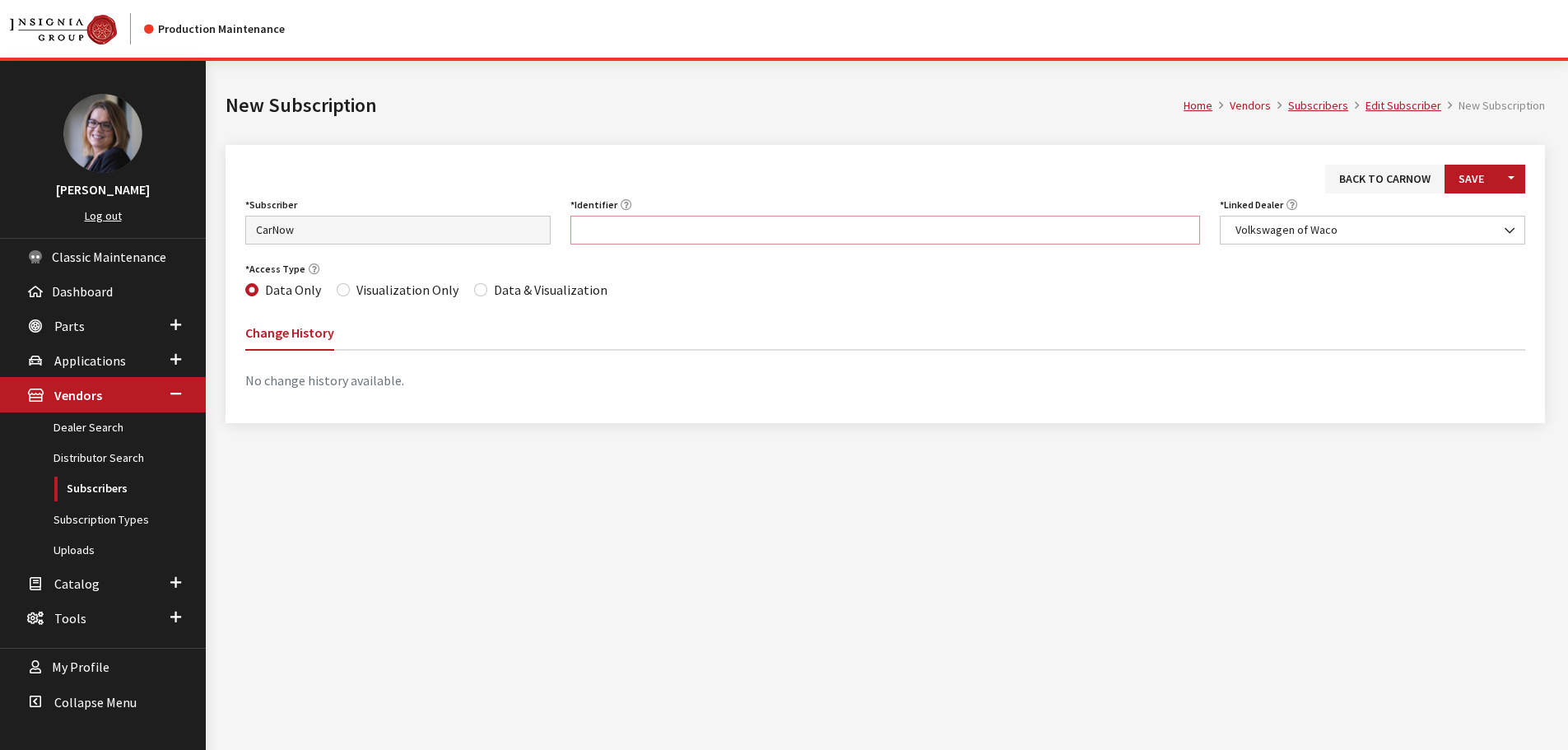
click at [665, 228] on input "Identifier" at bounding box center [886, 230] width 630 height 29
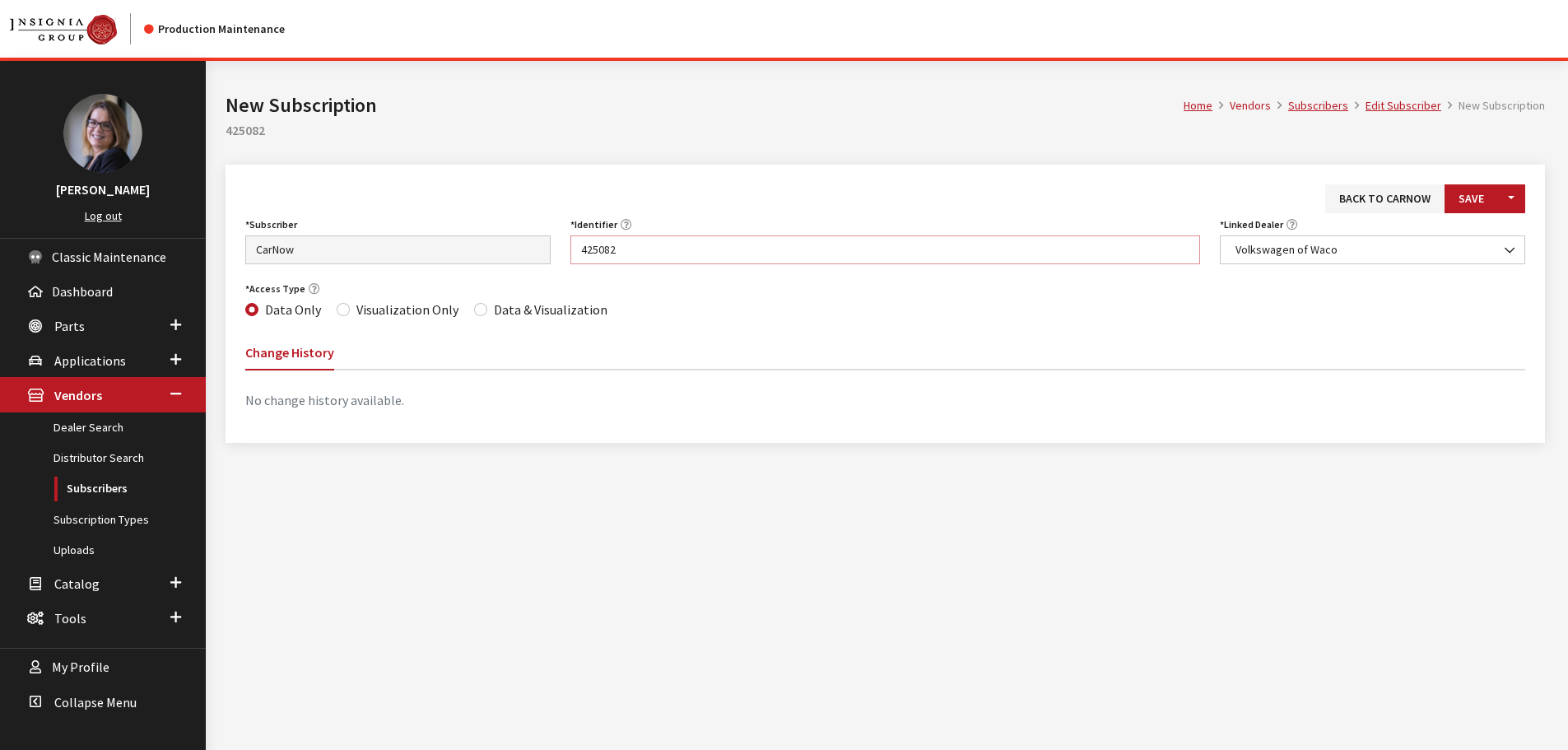
type input "425082"
click at [474, 312] on input "Data & Visualization" at bounding box center [481, 309] width 13 height 13
radio input "true"
click at [1465, 209] on button "Save" at bounding box center [1472, 199] width 54 height 29
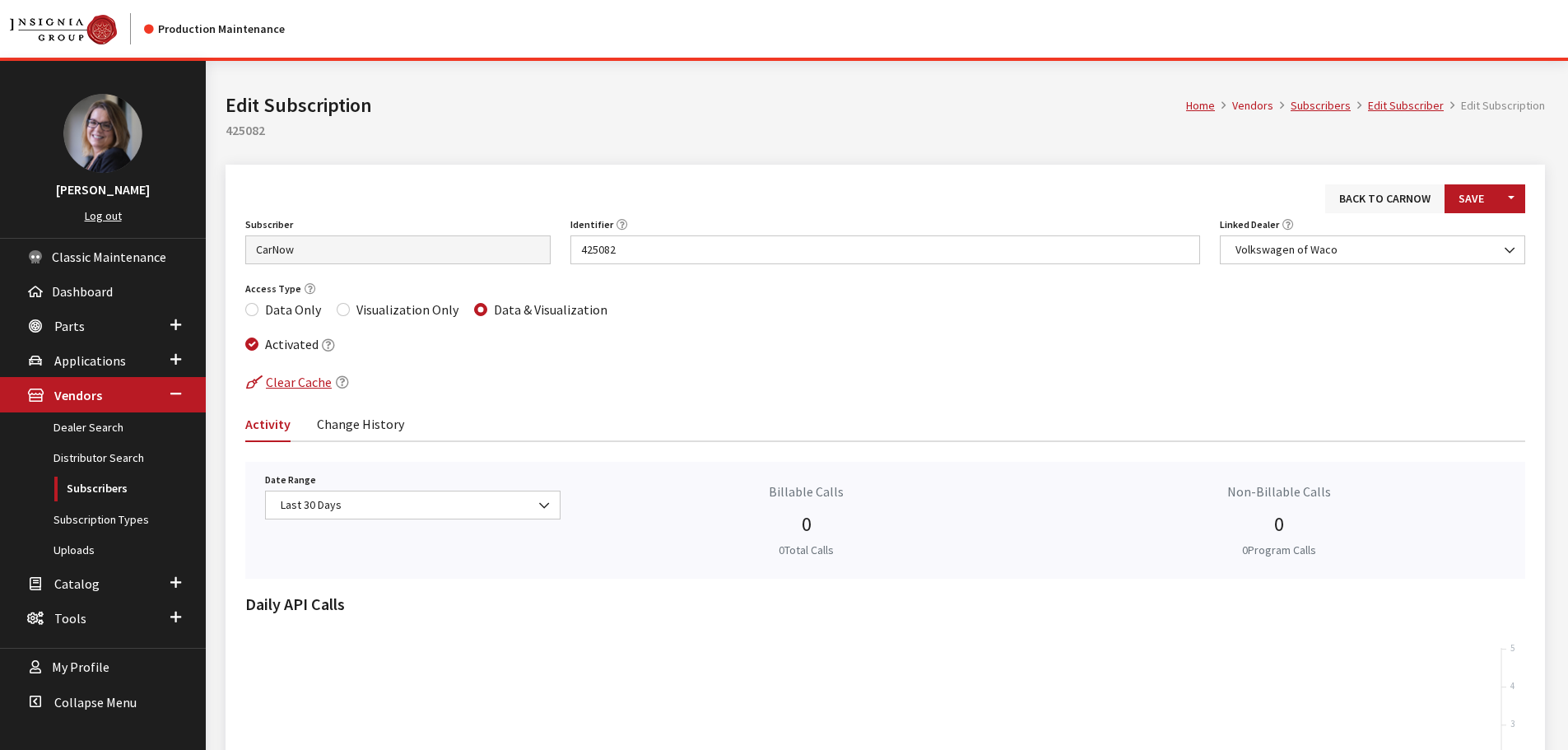
click at [1373, 207] on link "Back to CarNow" at bounding box center [1385, 199] width 120 height 29
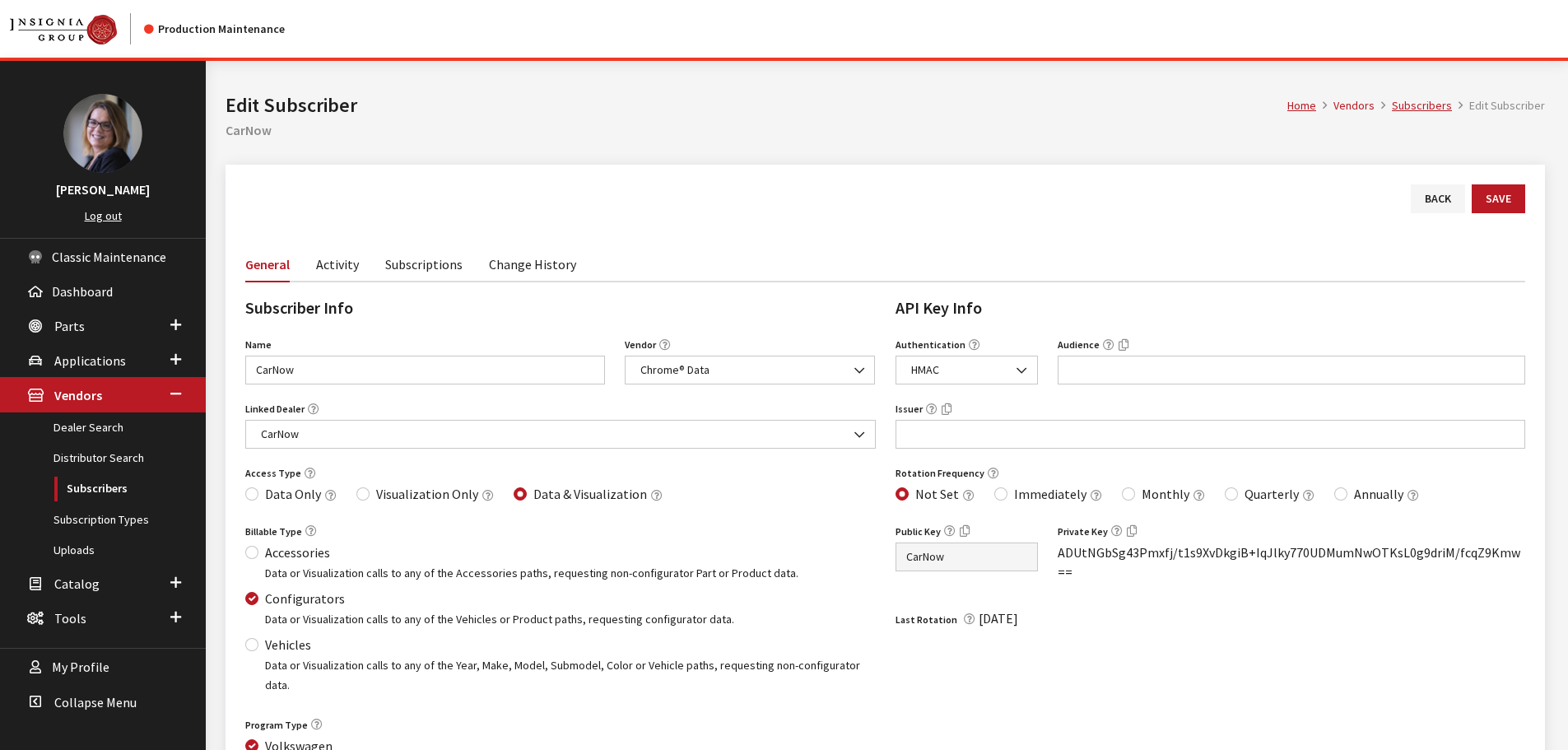
click at [419, 265] on link "Subscriptions" at bounding box center [424, 263] width 77 height 35
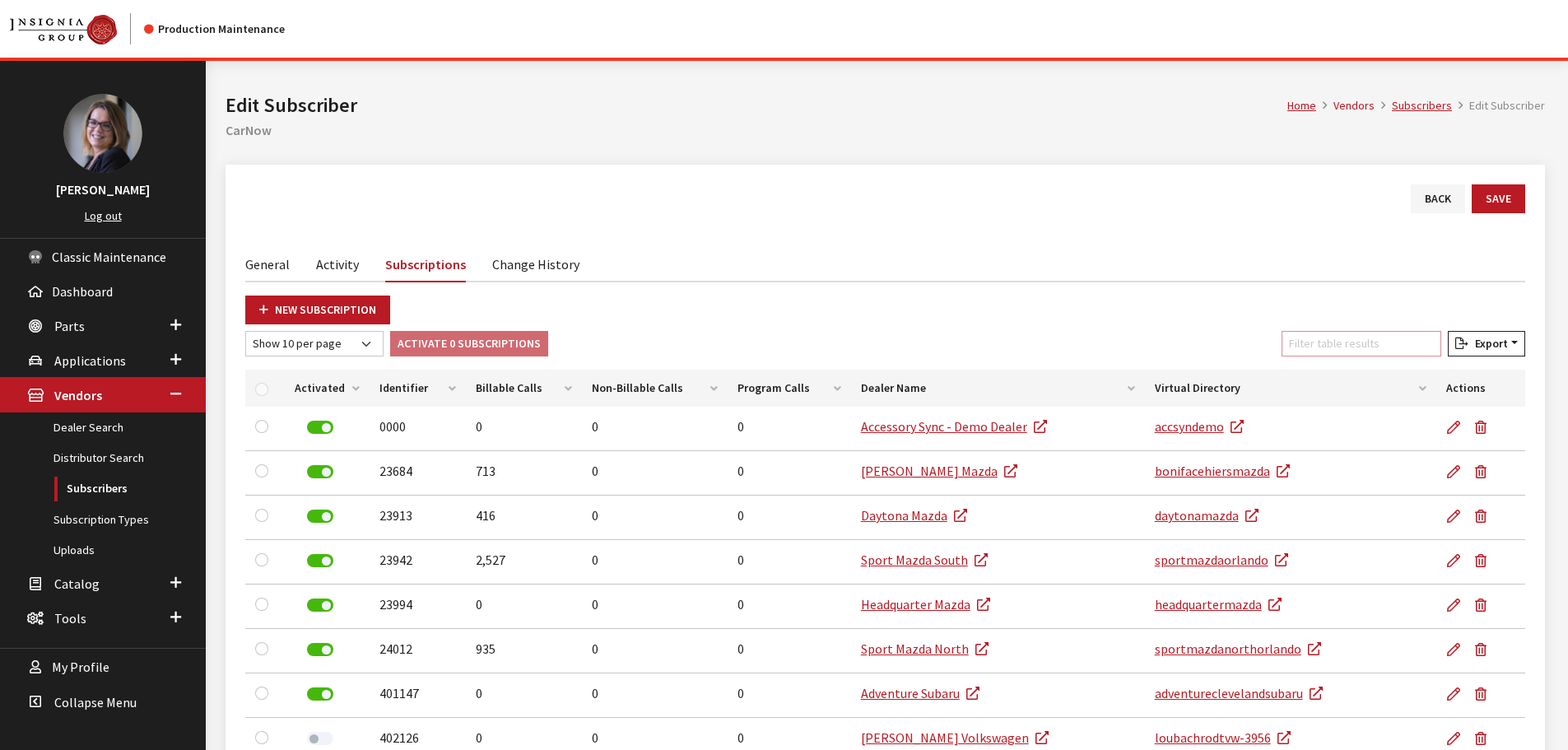
click at [1352, 343] on input "Filter table results" at bounding box center [1362, 343] width 160 height 25
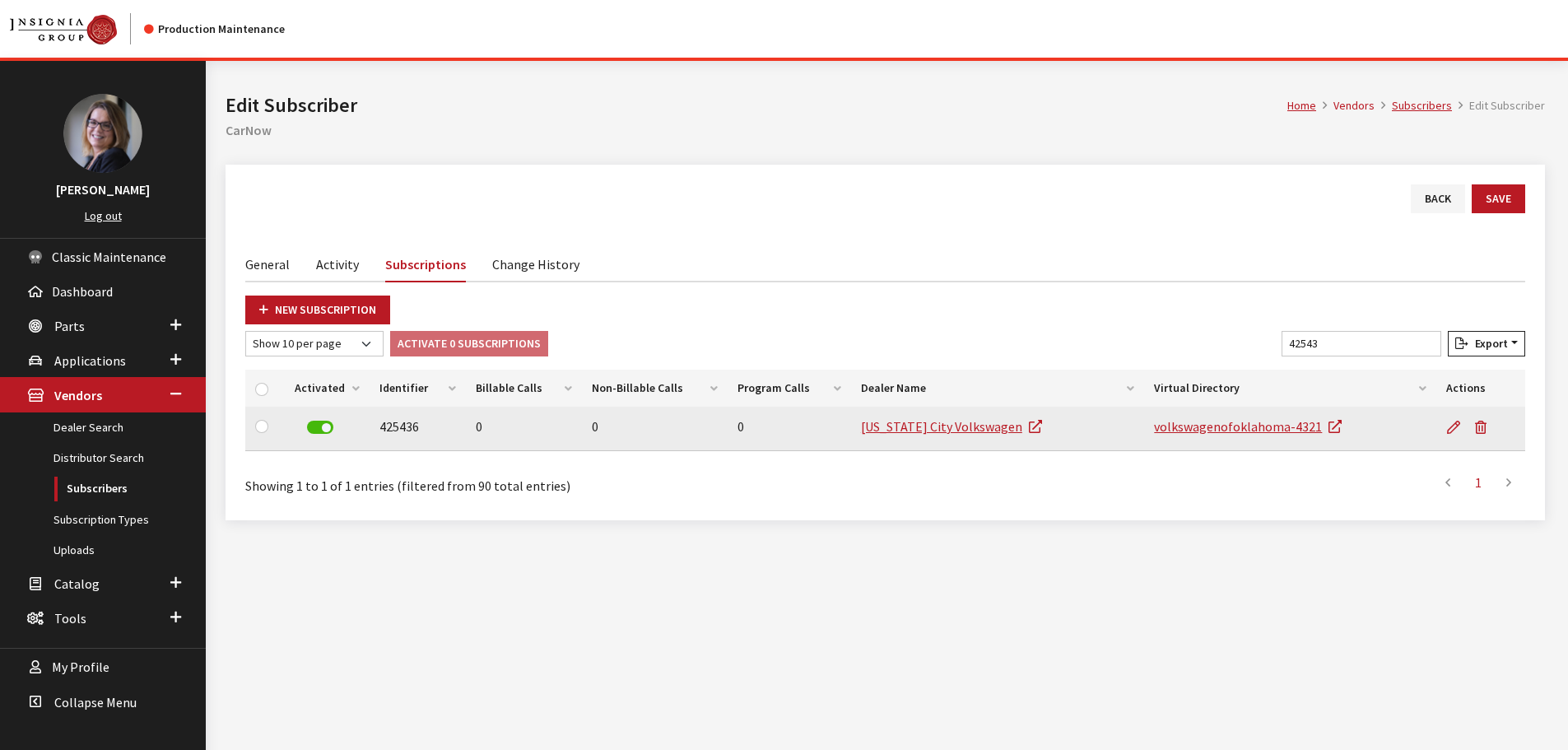
click at [328, 429] on label at bounding box center [320, 428] width 26 height 13
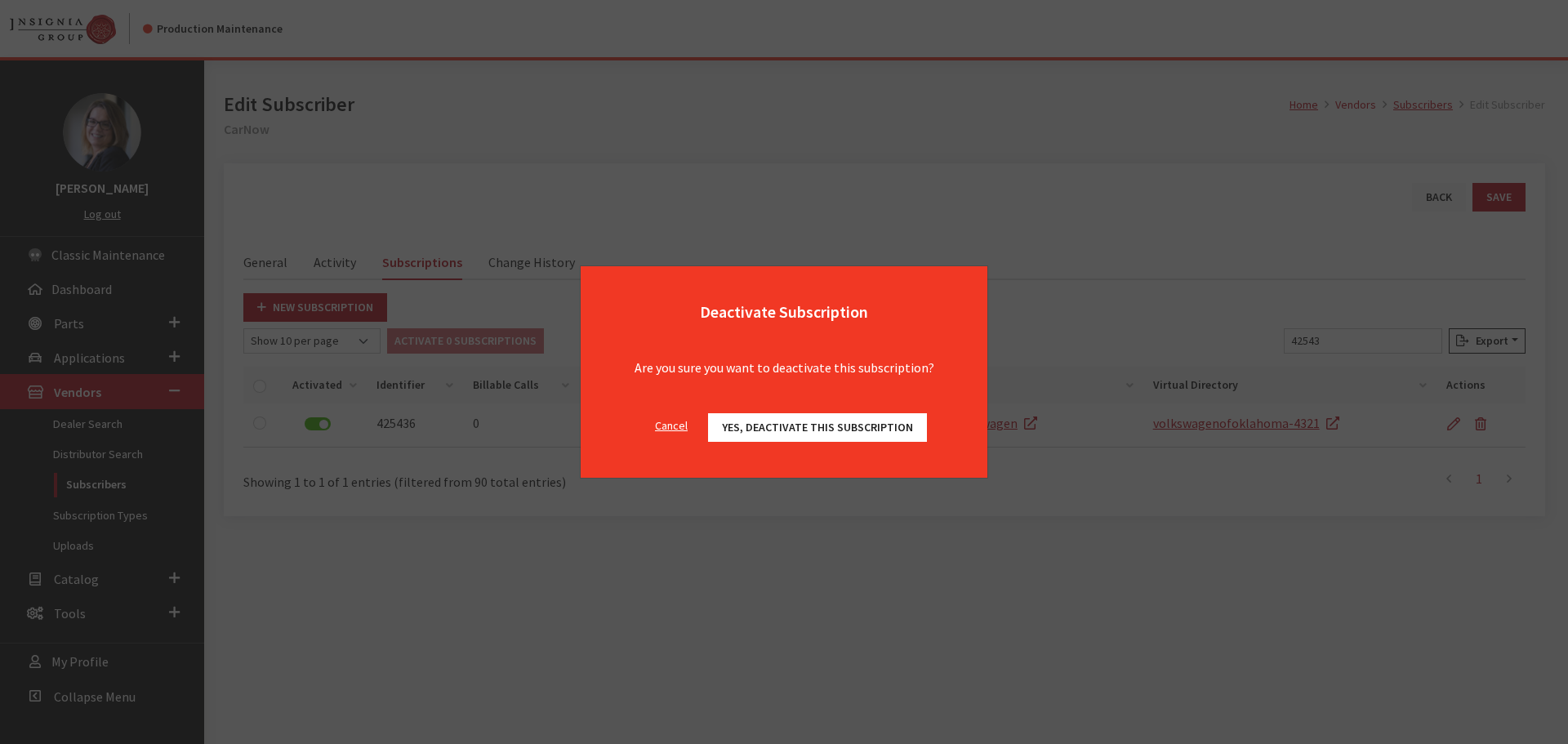
click at [785, 426] on span "Yes, deactivate this subscription" at bounding box center [817, 427] width 191 height 14
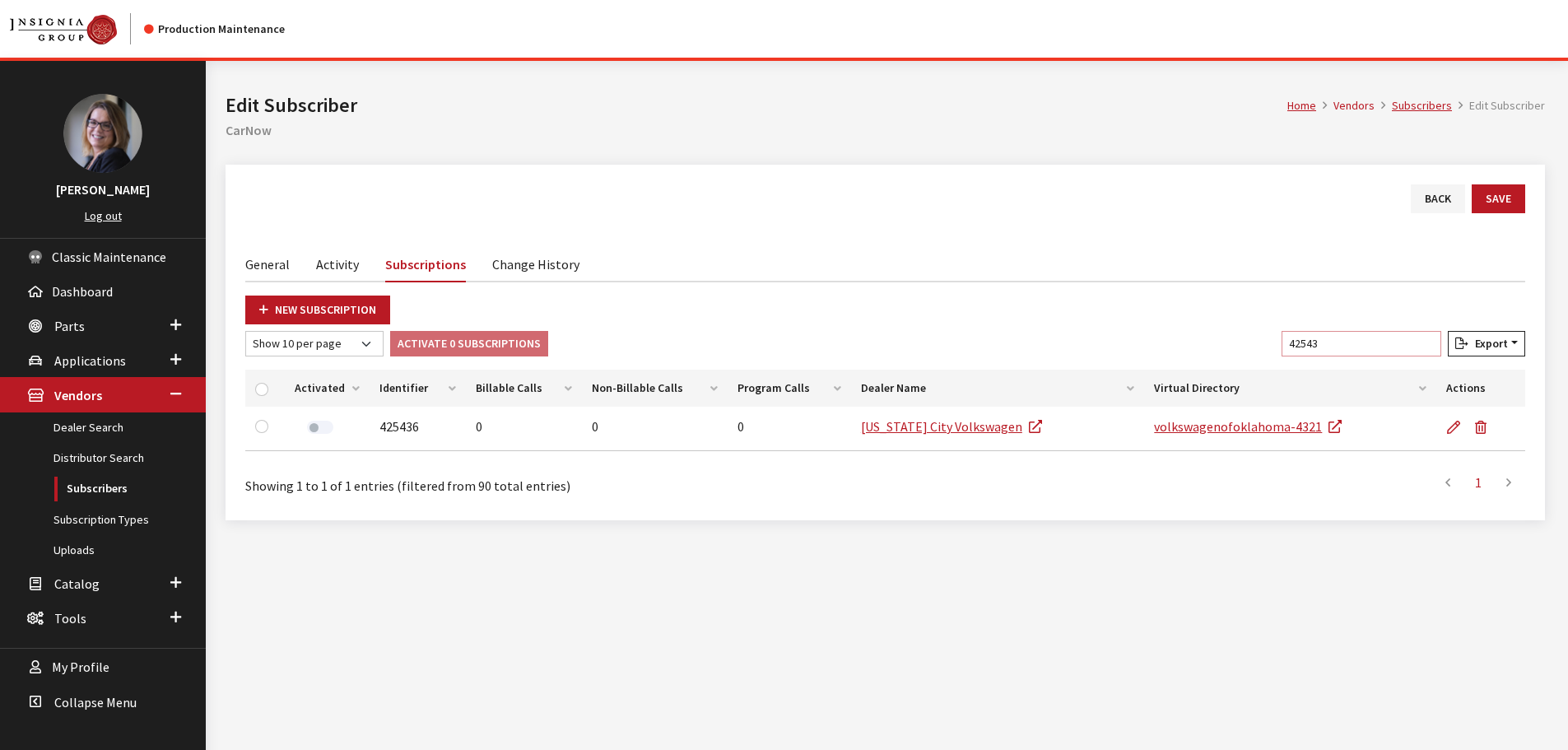
drag, startPoint x: 1386, startPoint y: 337, endPoint x: 1183, endPoint y: 343, distance: 203.1
click at [1183, 343] on div "Show 10 per page Show 25 per page Show 50 per page Show 100 per page Show 1000 …" at bounding box center [885, 346] width 1287 height 32
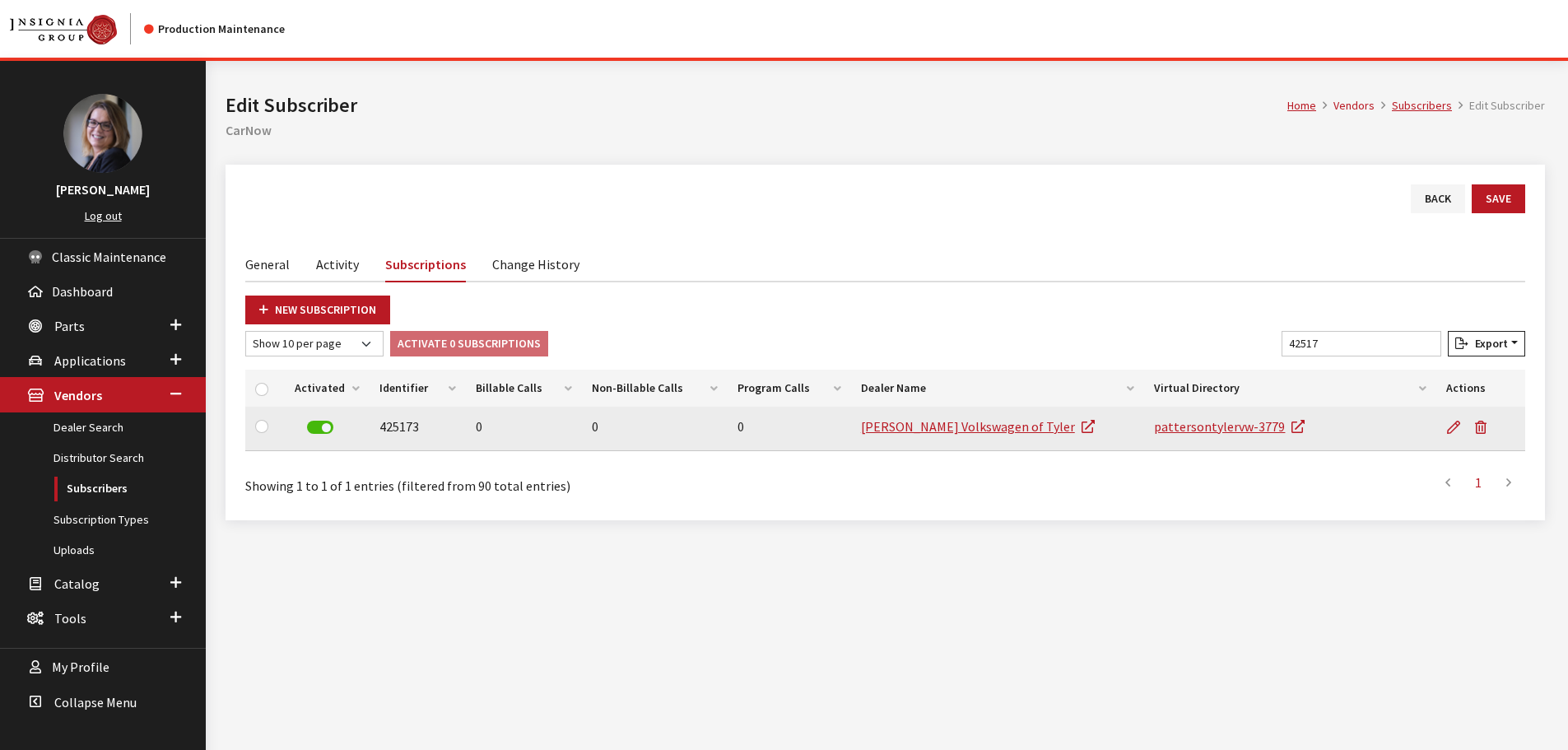
click at [327, 425] on label at bounding box center [320, 428] width 26 height 13
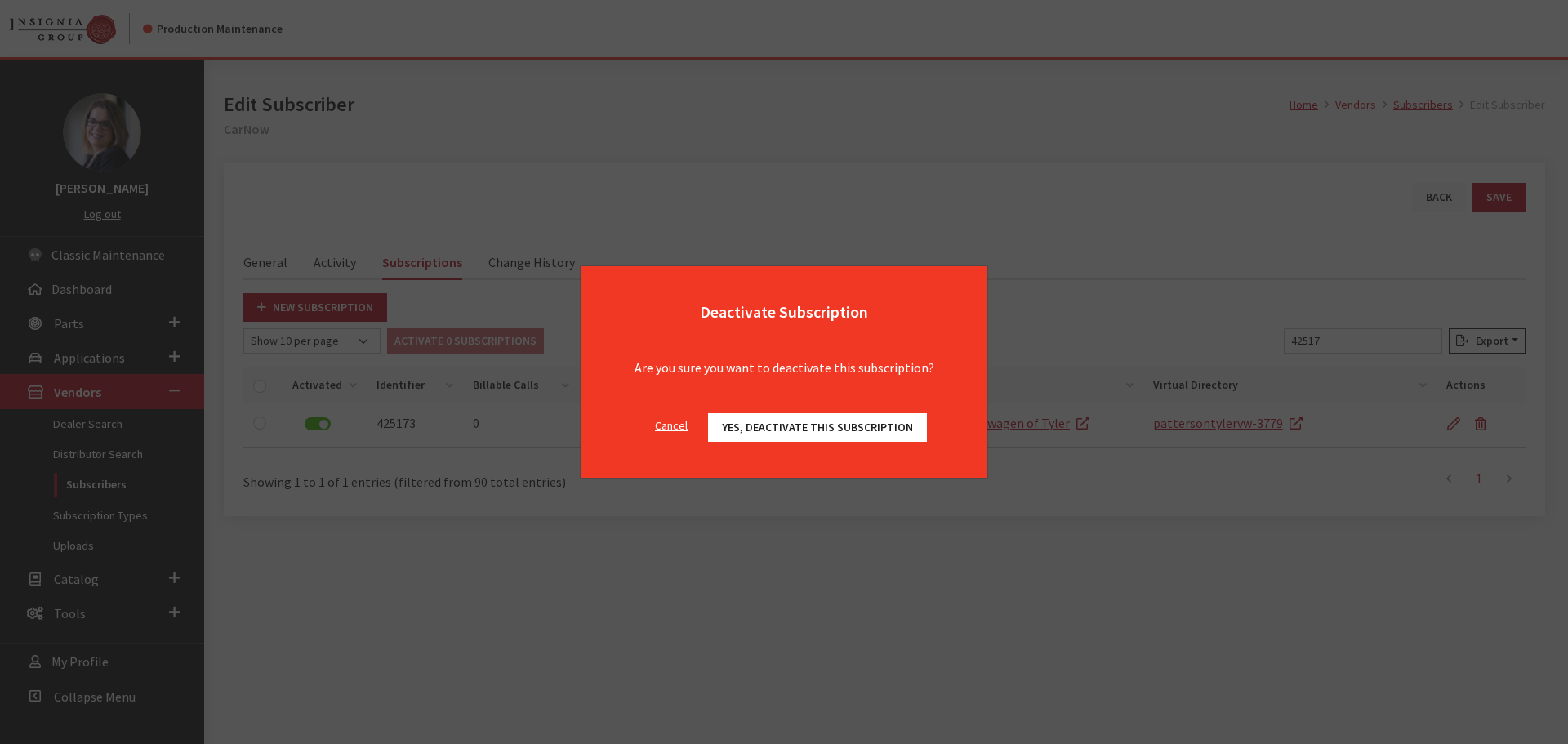
click at [838, 430] on span "Yes, deactivate this subscription" at bounding box center [817, 427] width 191 height 14
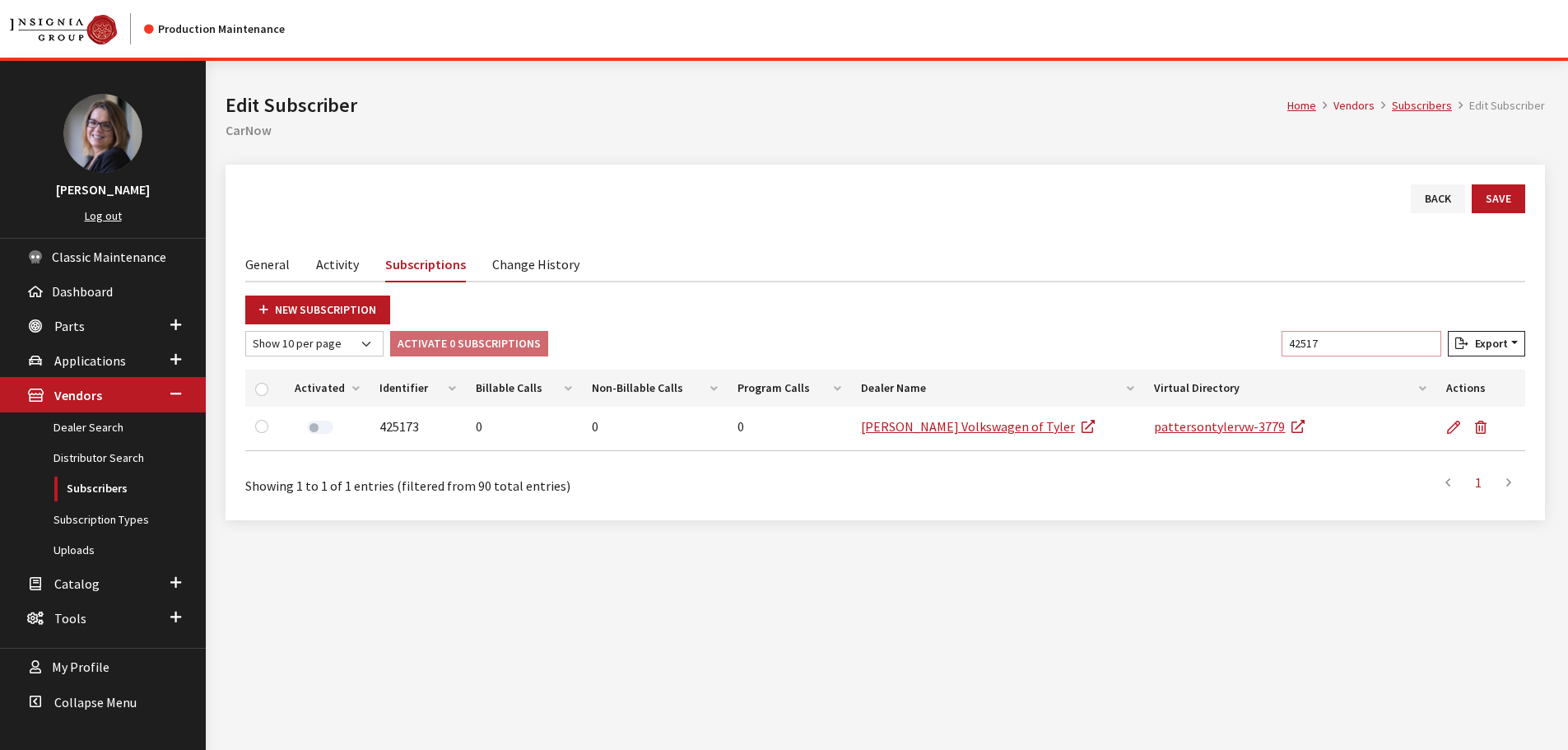
drag, startPoint x: 1377, startPoint y: 343, endPoint x: 1094, endPoint y: 335, distance: 283.1
click at [1115, 337] on div "Show 10 per page Show 25 per page Show 50 per page Show 100 per page Show 1000 …" at bounding box center [885, 346] width 1287 height 32
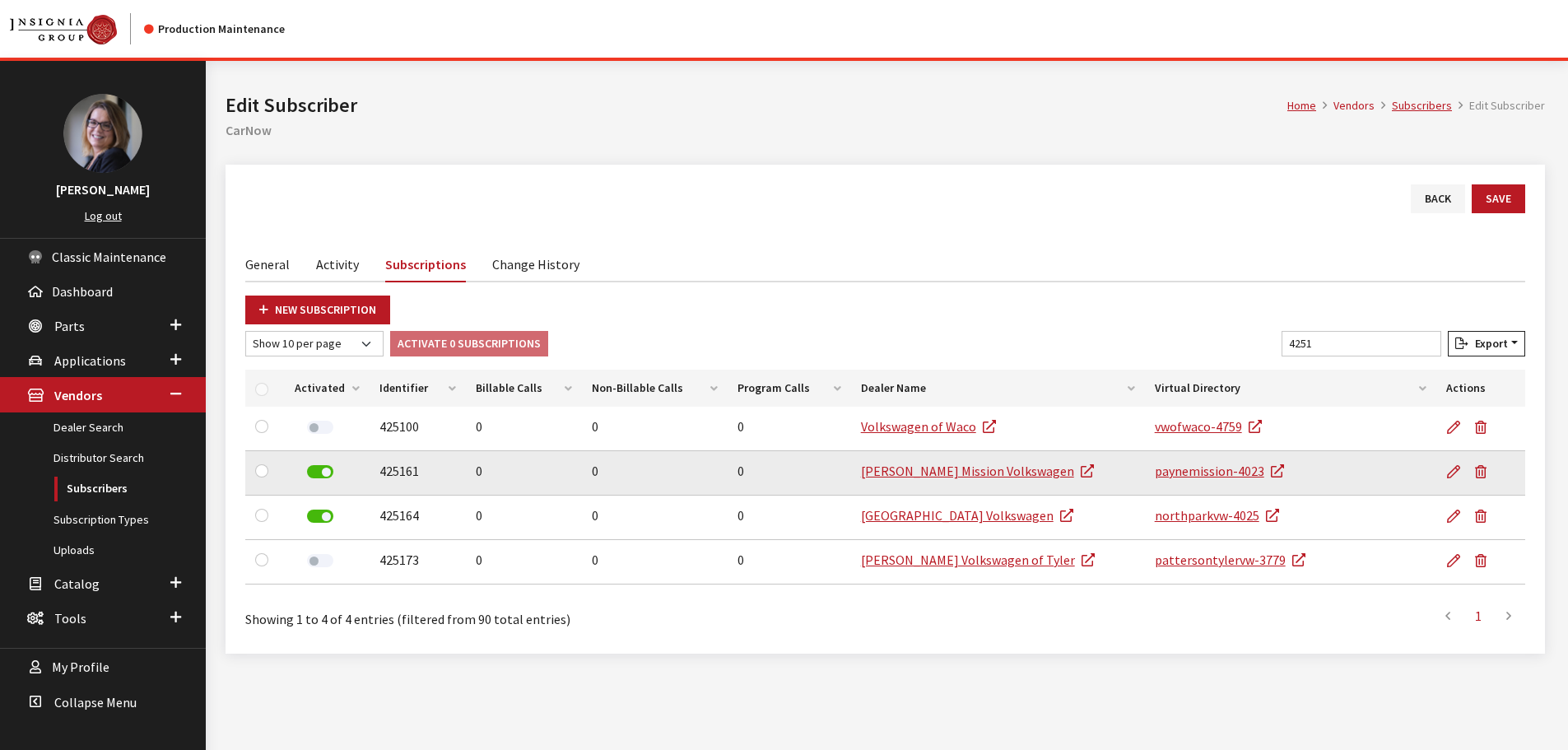
click at [321, 472] on label at bounding box center [320, 472] width 26 height 13
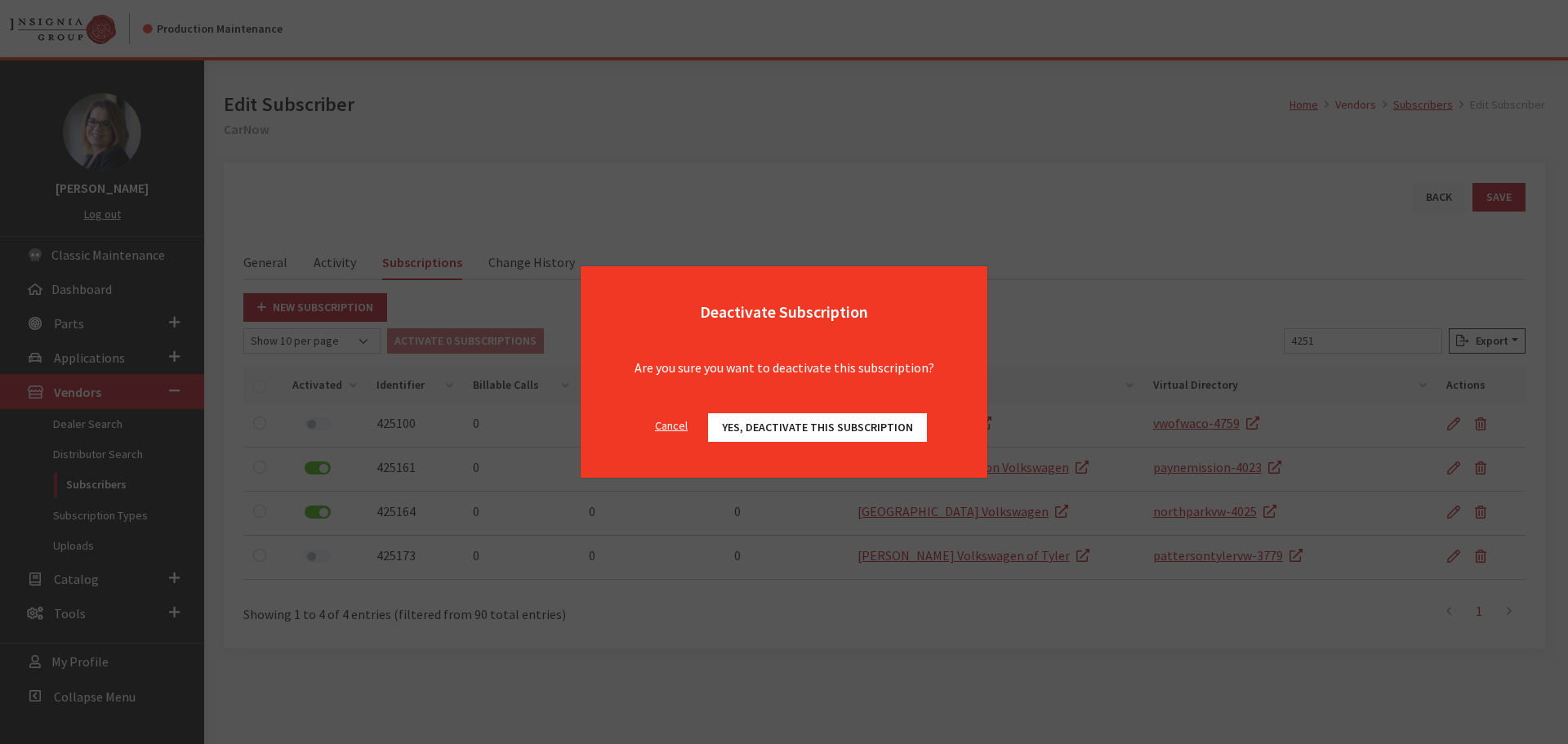
click at [769, 432] on span "Yes, deactivate this subscription" at bounding box center [817, 427] width 191 height 14
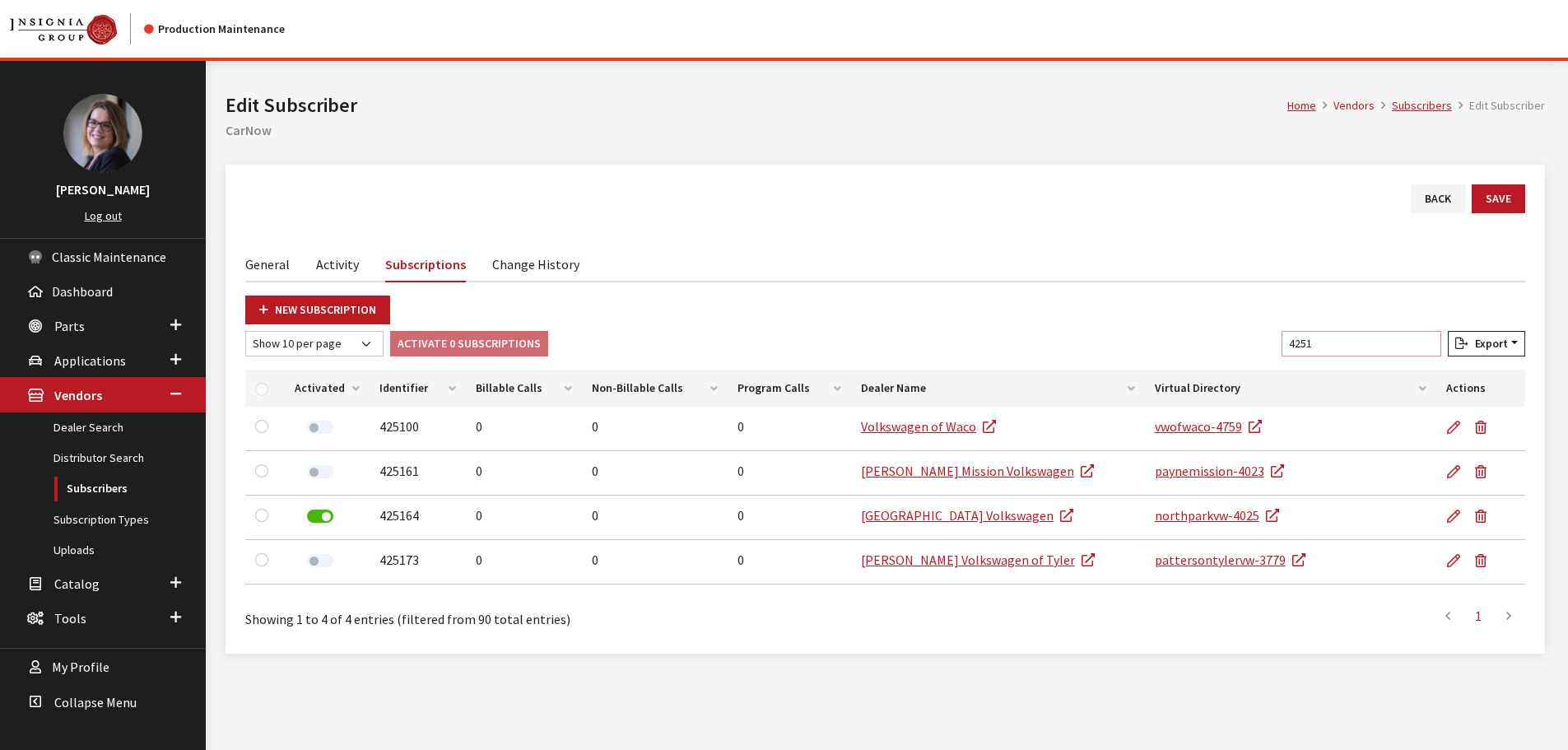
click at [1356, 349] on input "4251" at bounding box center [1362, 343] width 160 height 25
drag, startPoint x: 1355, startPoint y: 349, endPoint x: 1242, endPoint y: 336, distance: 113.7
click at [1242, 336] on div "Show 10 per page Show 25 per page Show 50 per page Show 100 per page Show 1000 …" at bounding box center [885, 346] width 1287 height 32
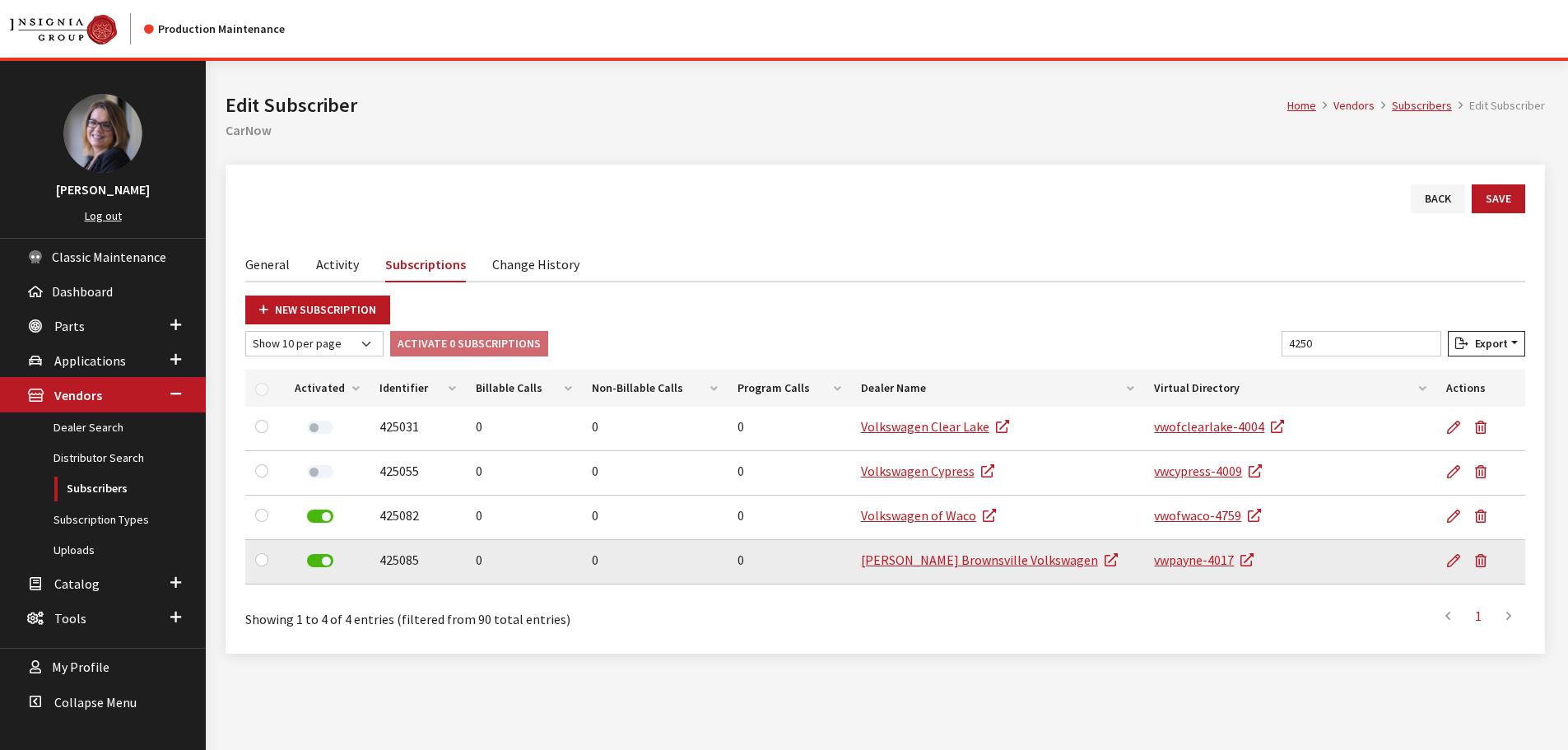
click at [325, 559] on label at bounding box center [320, 561] width 26 height 13
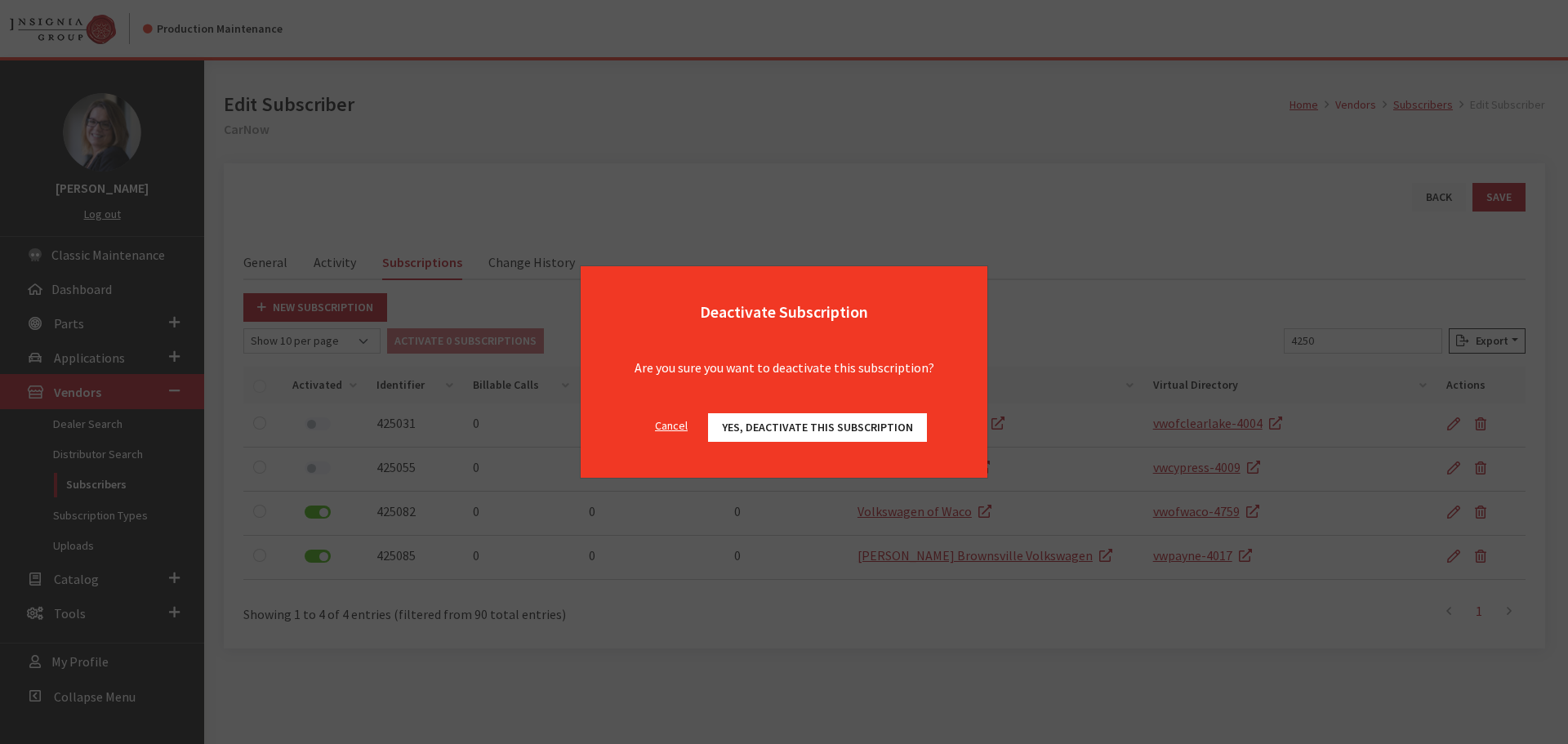
click at [849, 412] on div "Cancel Yes, deactivate this subscription OK" at bounding box center [783, 436] width 406 height 84
click at [848, 419] on button "Yes, deactivate this subscription" at bounding box center [817, 427] width 219 height 29
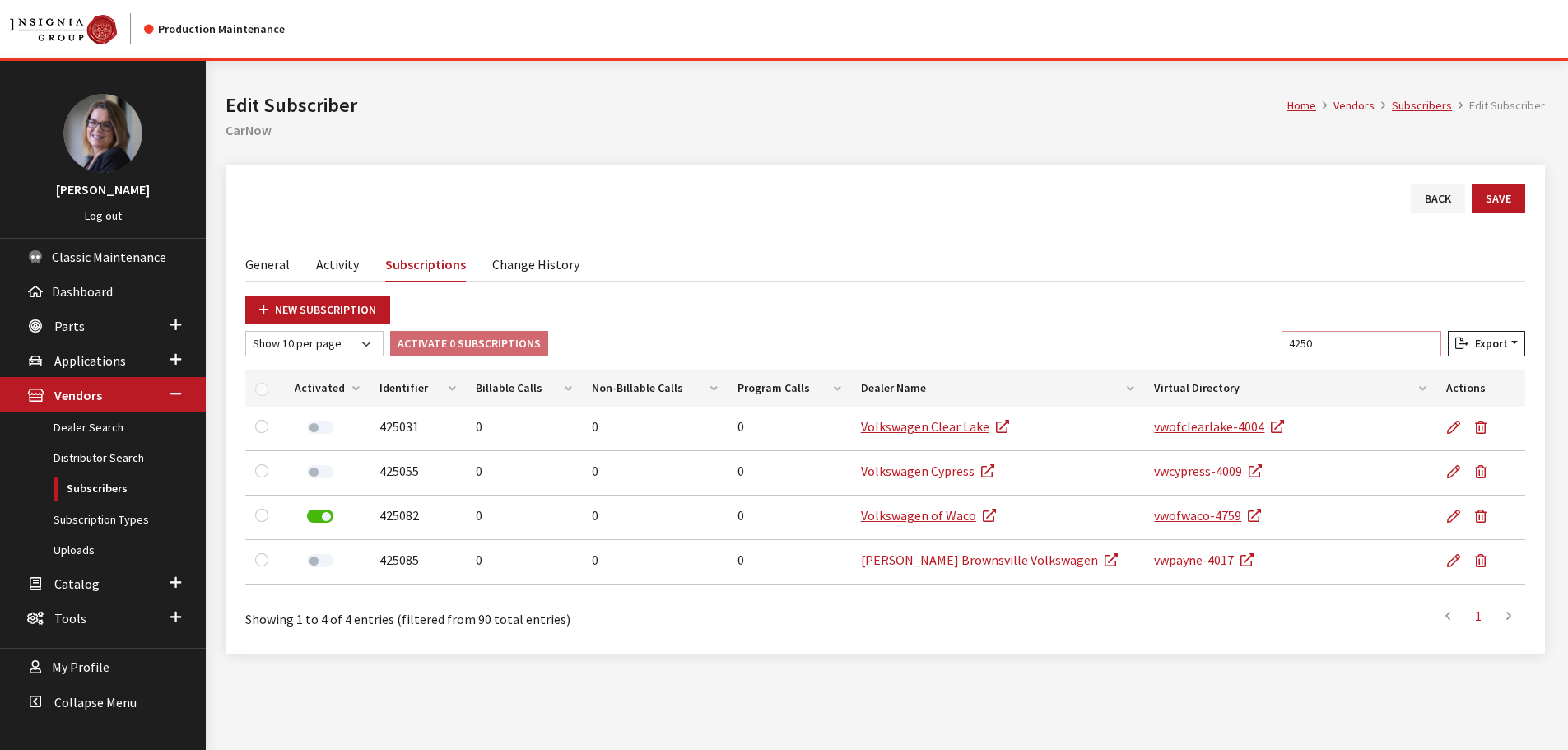
drag, startPoint x: 1333, startPoint y: 343, endPoint x: 1143, endPoint y: 331, distance: 190.4
click at [1154, 331] on div "New Subscription Show 10 per page Show 25 per page Show 50 per page Show 100 pe…" at bounding box center [886, 465] width 1280 height 338
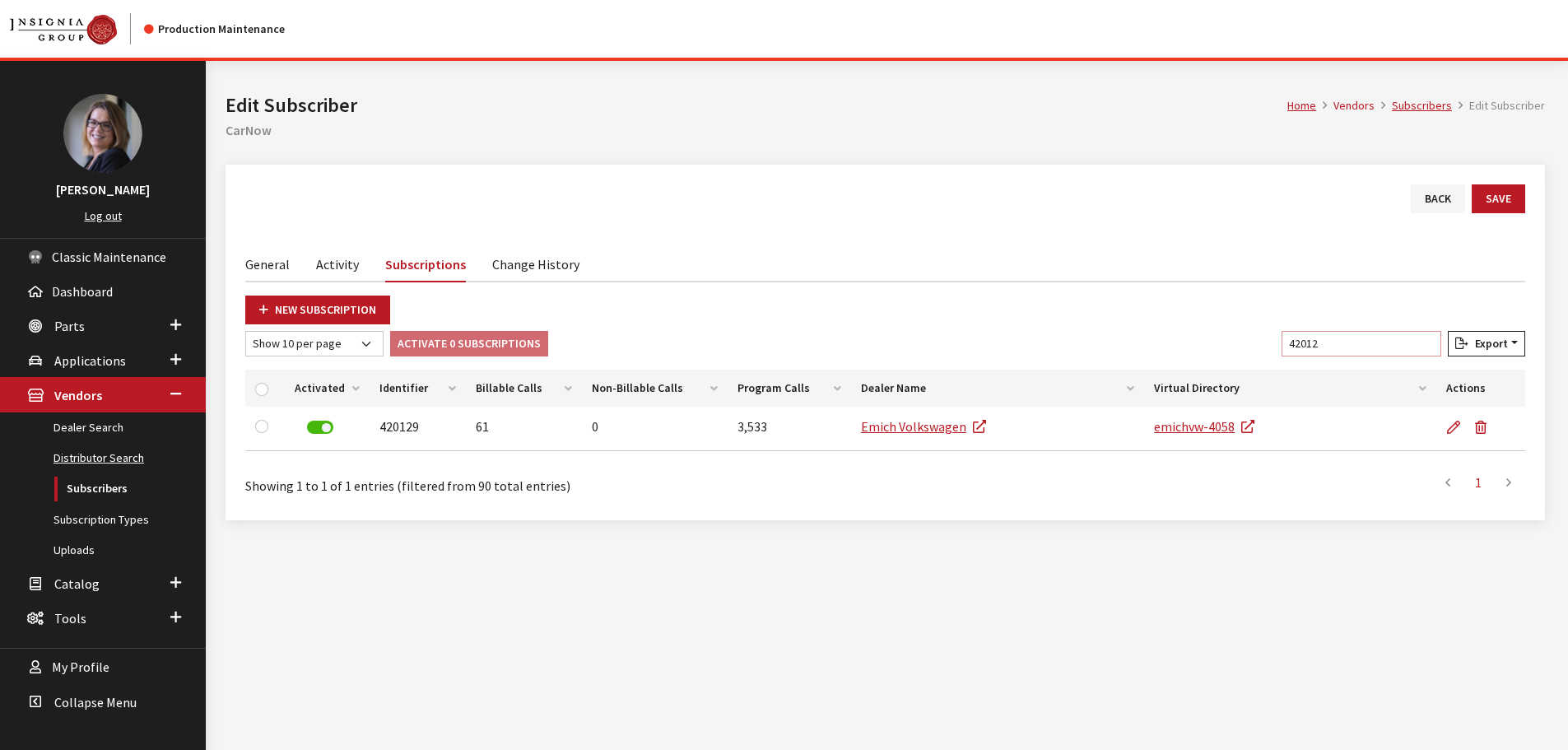
type input "42012"
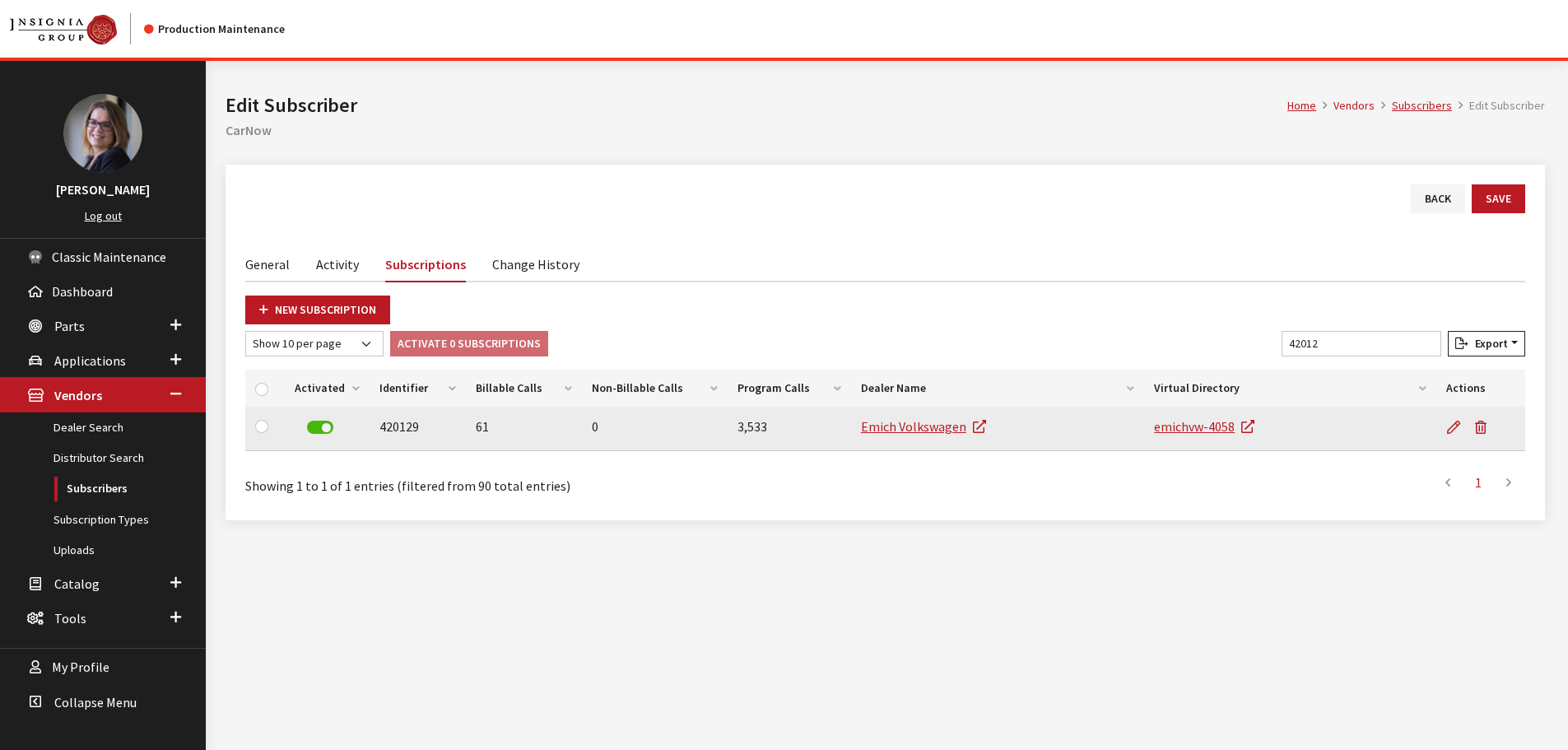
click at [326, 429] on label at bounding box center [320, 428] width 26 height 13
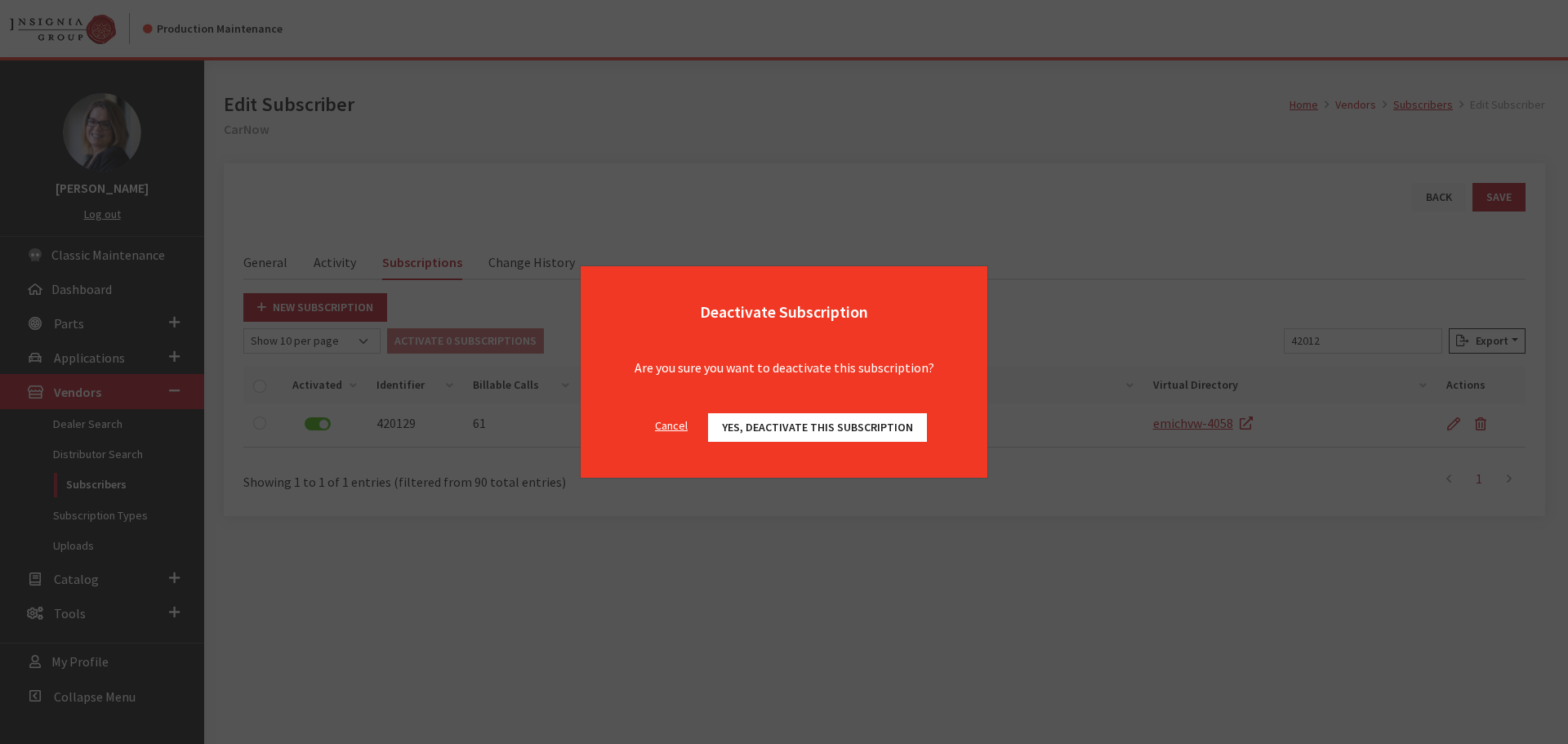
click at [787, 429] on span "Yes, deactivate this subscription" at bounding box center [817, 427] width 191 height 14
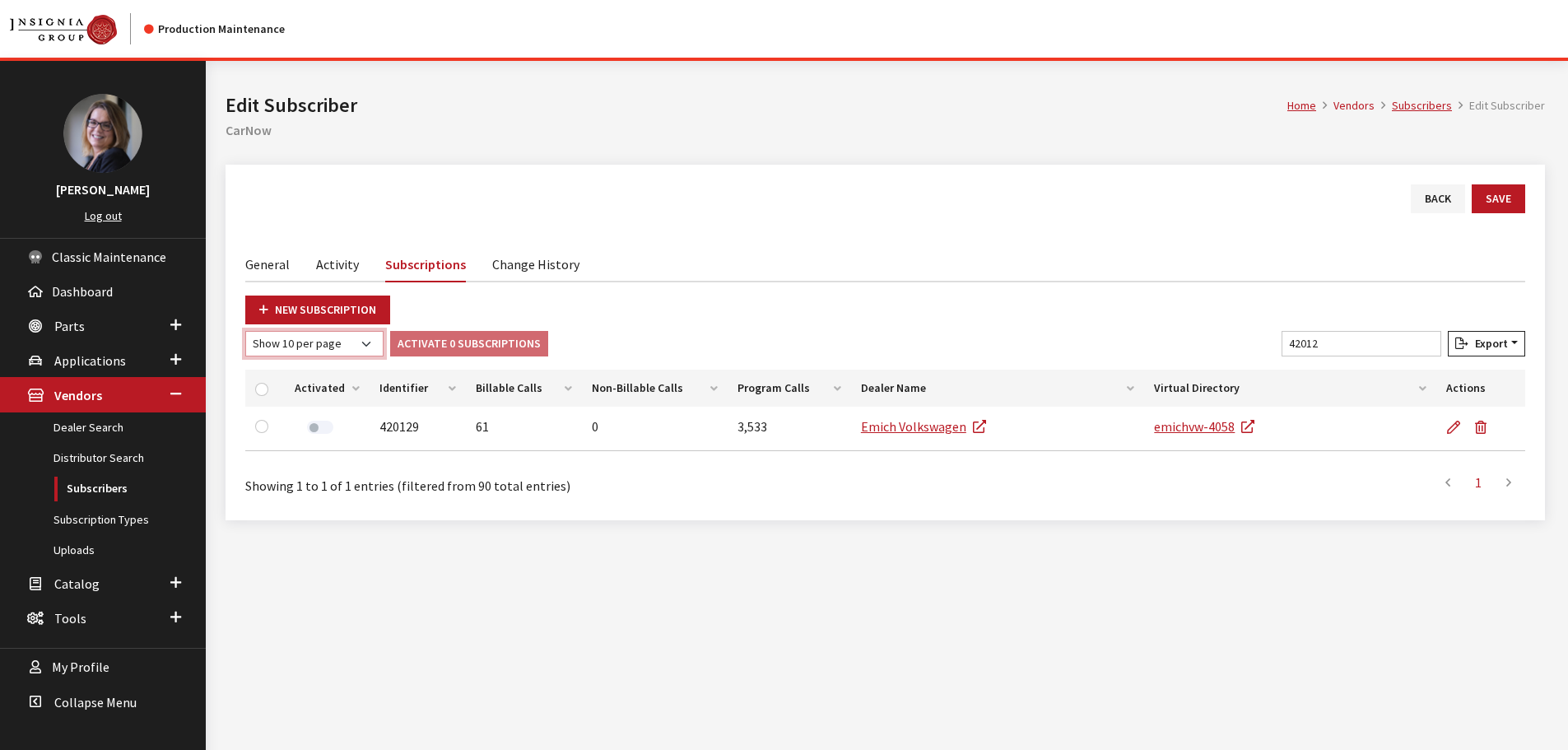
click at [342, 344] on select "Show 10 per page Show 25 per page Show 50 per page Show 100 per page Show 1000 …" at bounding box center [315, 343] width 139 height 25
select select "1000"
click at [246, 331] on select "Show 10 per page Show 25 per page Show 50 per page Show 100 per page Show 1000 …" at bounding box center [315, 343] width 139 height 25
click at [433, 260] on link "Subscriptions" at bounding box center [426, 264] width 81 height 37
click at [1506, 212] on button "Save" at bounding box center [1499, 199] width 54 height 29
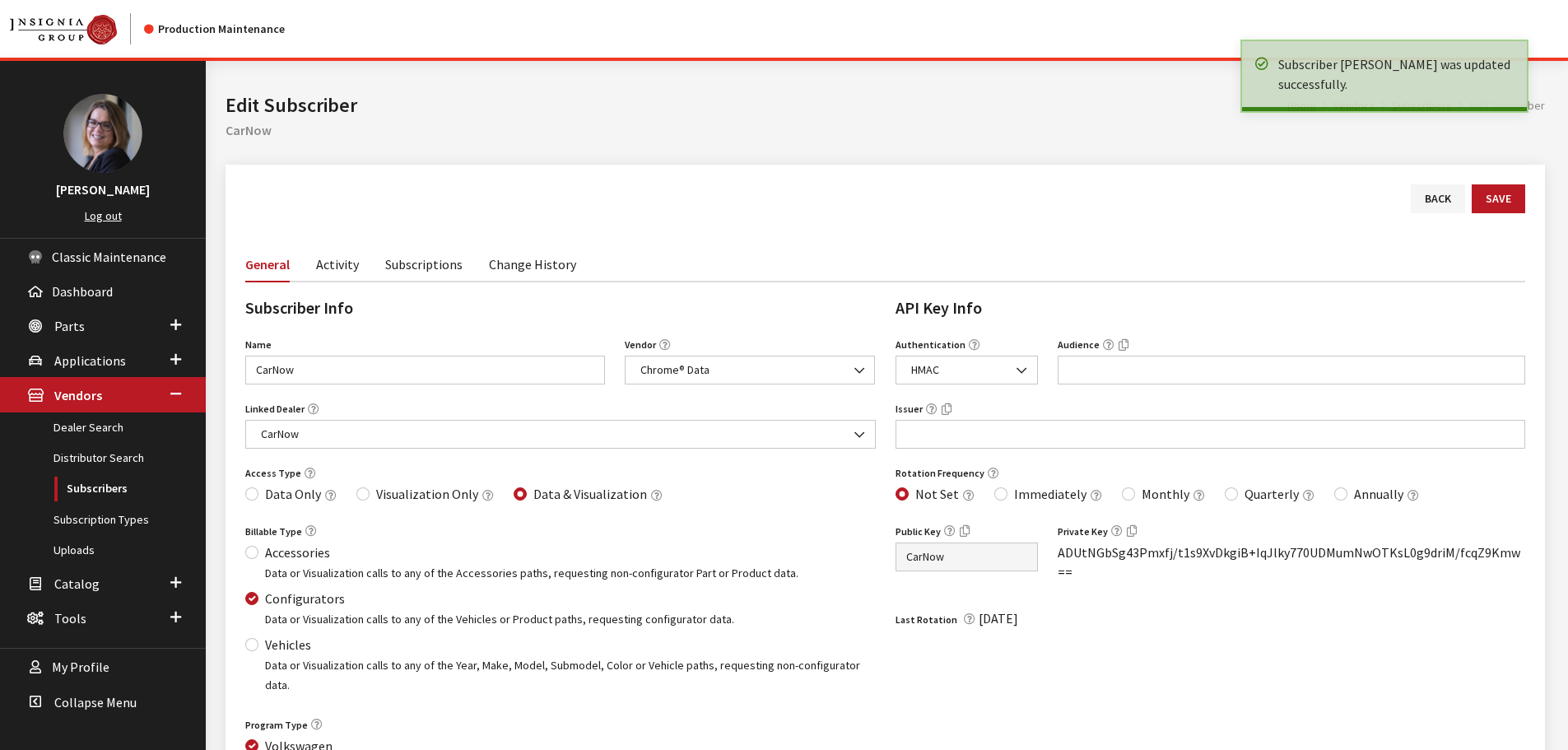
click at [423, 263] on link "Subscriptions" at bounding box center [424, 263] width 77 height 35
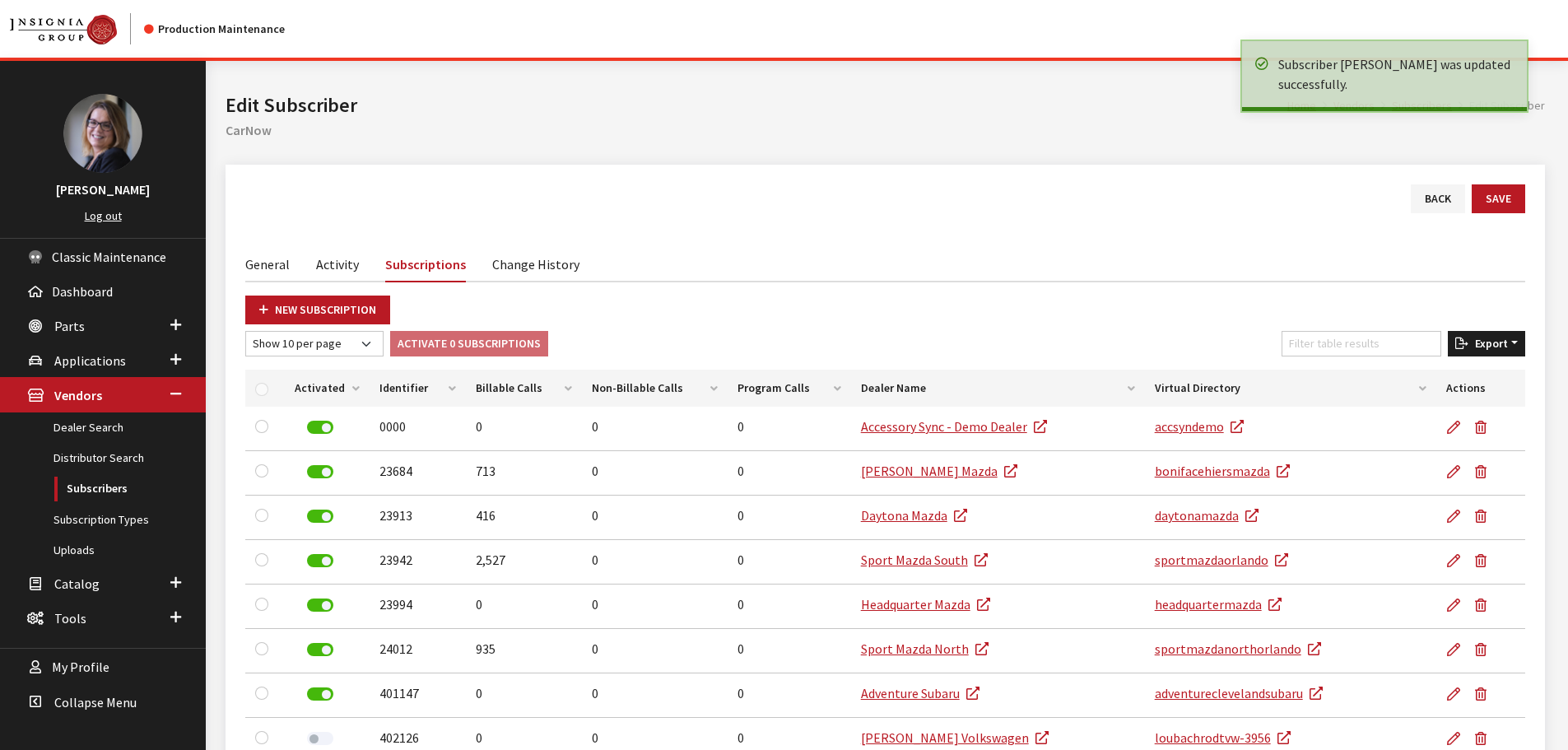
click at [1465, 345] on icon "button" at bounding box center [1462, 344] width 13 height 12
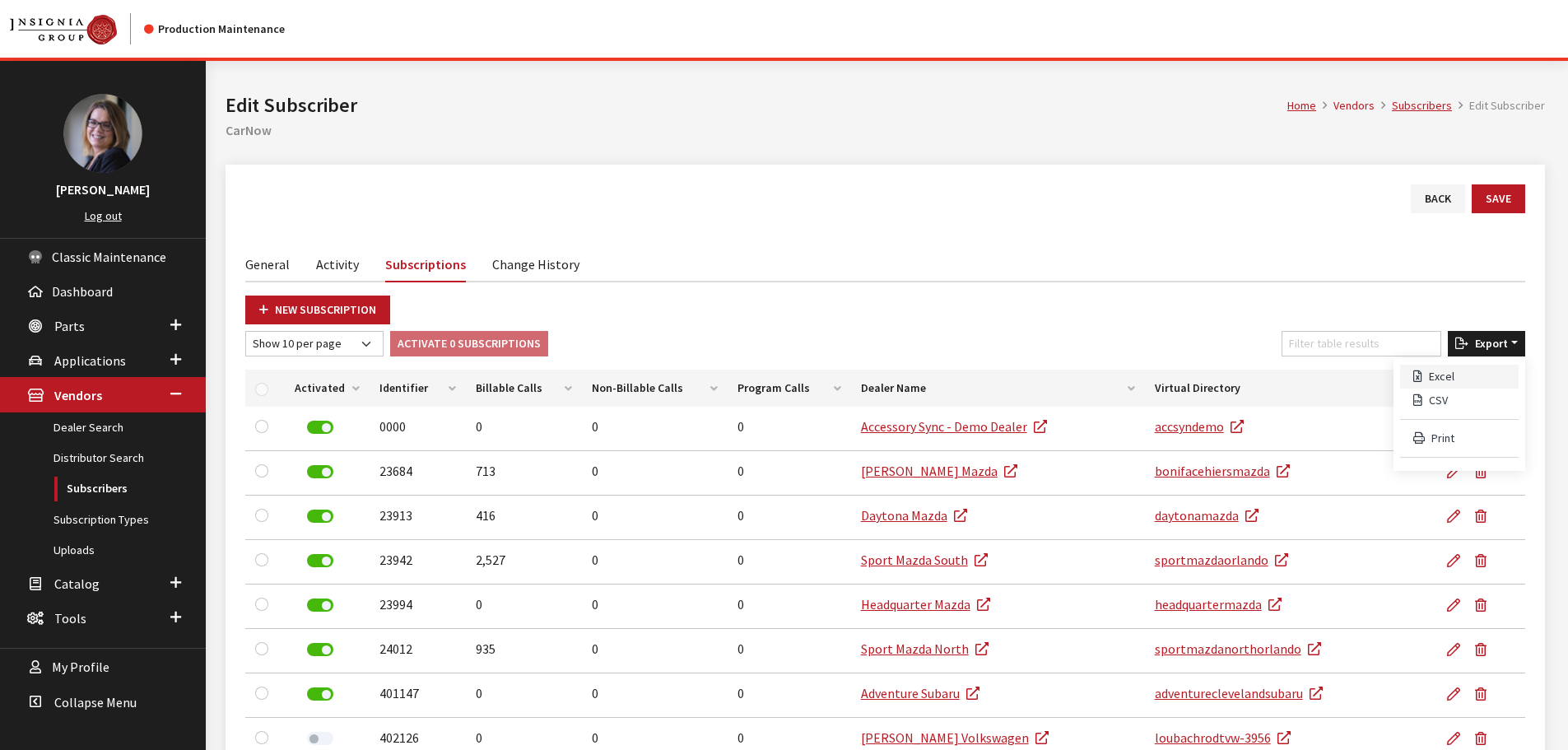
click at [1480, 381] on button "Excel" at bounding box center [1459, 376] width 119 height 24
click at [97, 484] on link "Subscribers" at bounding box center [103, 489] width 206 height 31
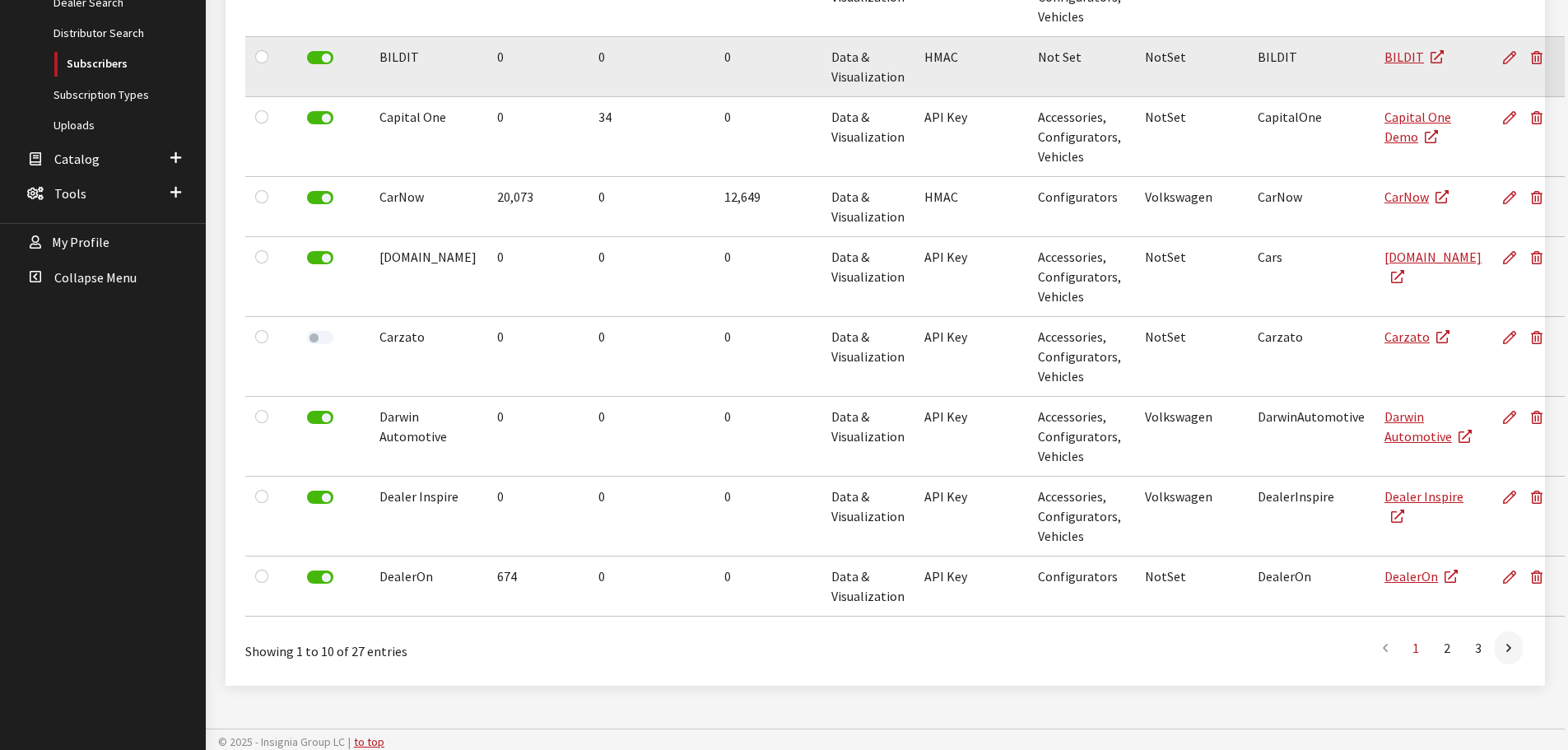
scroll to position [430, 0]
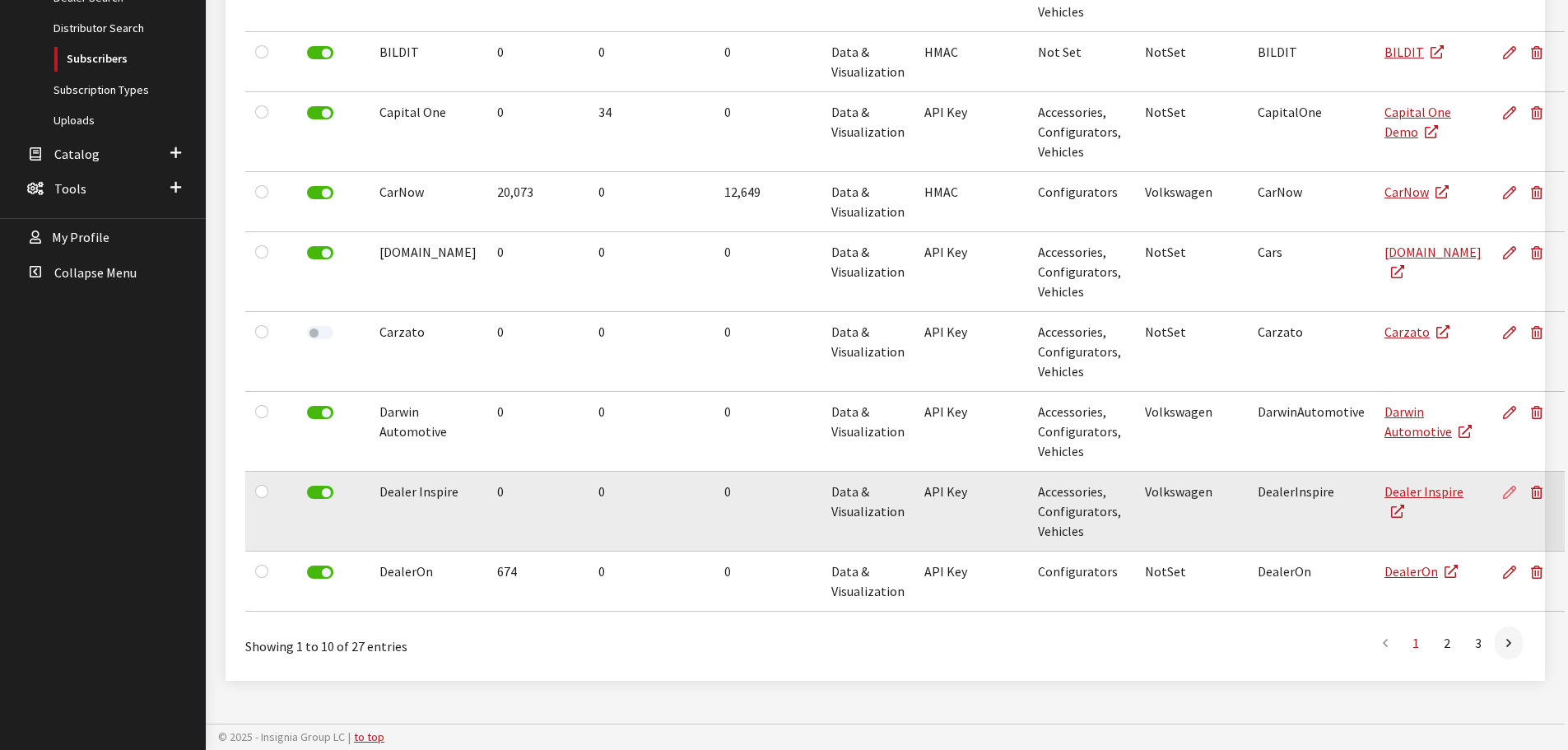
click at [1503, 492] on icon at bounding box center [1510, 494] width 13 height 13
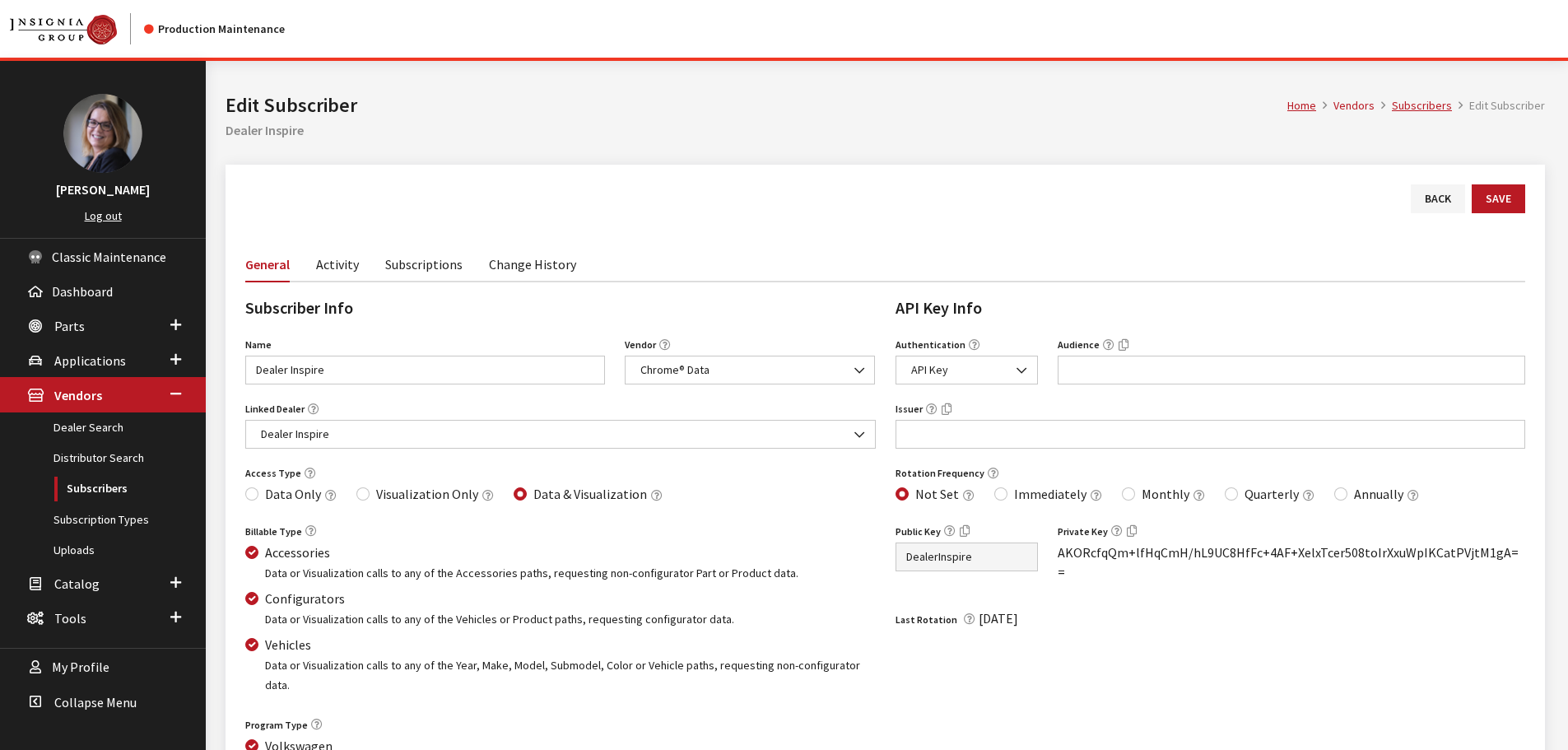
click at [453, 260] on link "Subscriptions" at bounding box center [424, 263] width 77 height 35
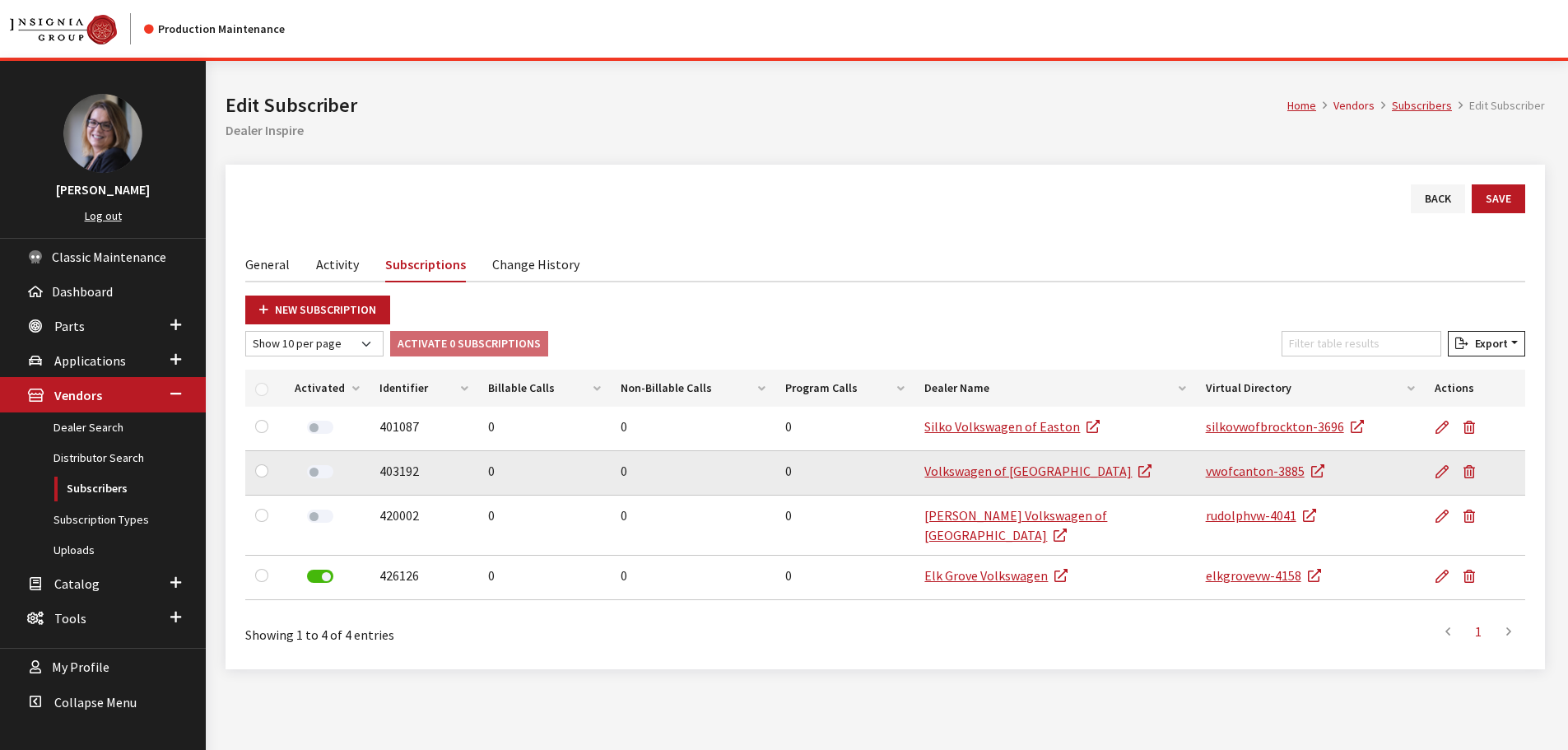
click at [318, 474] on label at bounding box center [320, 472] width 26 height 13
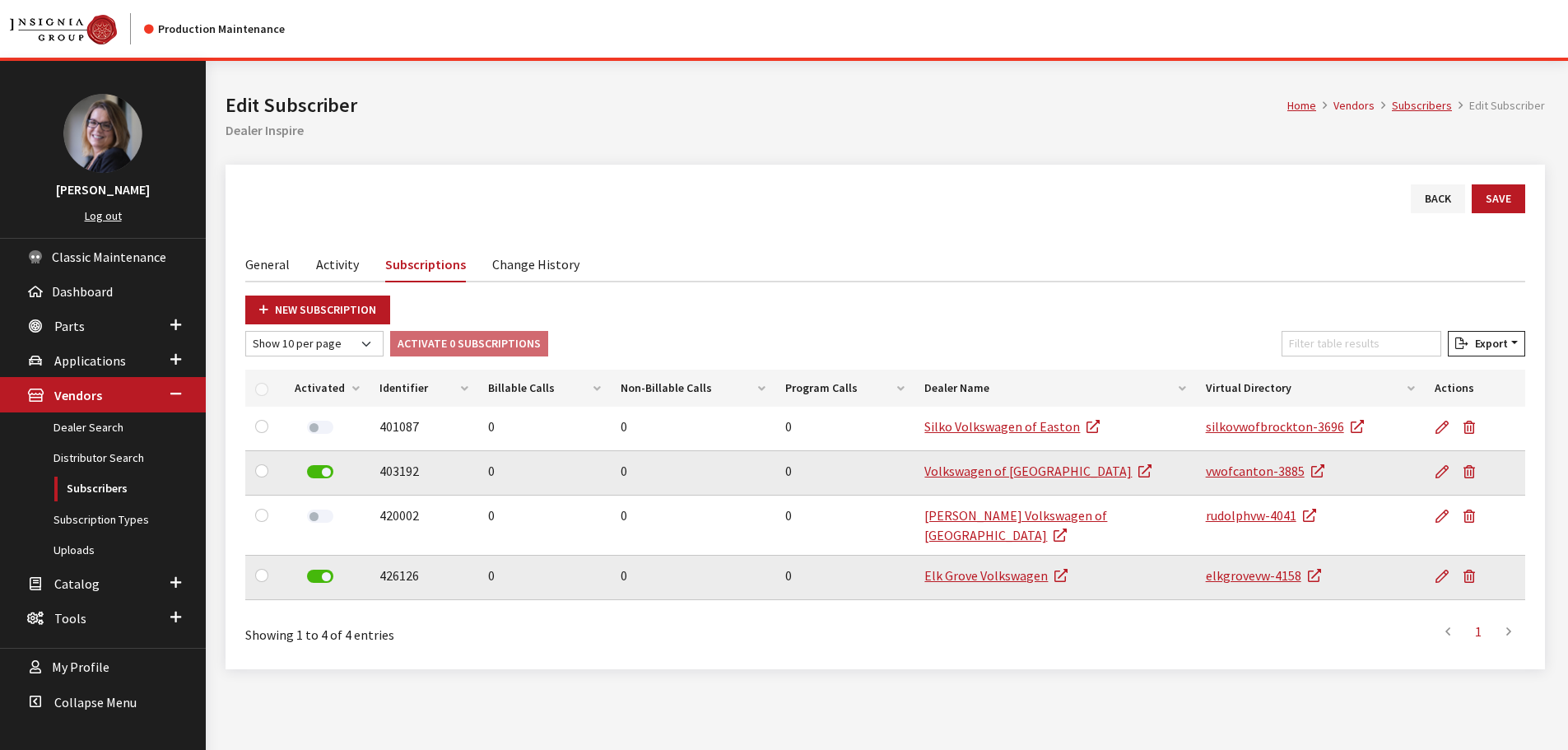
click at [329, 568] on div at bounding box center [320, 577] width 50 height 24
click at [325, 570] on label at bounding box center [320, 576] width 26 height 13
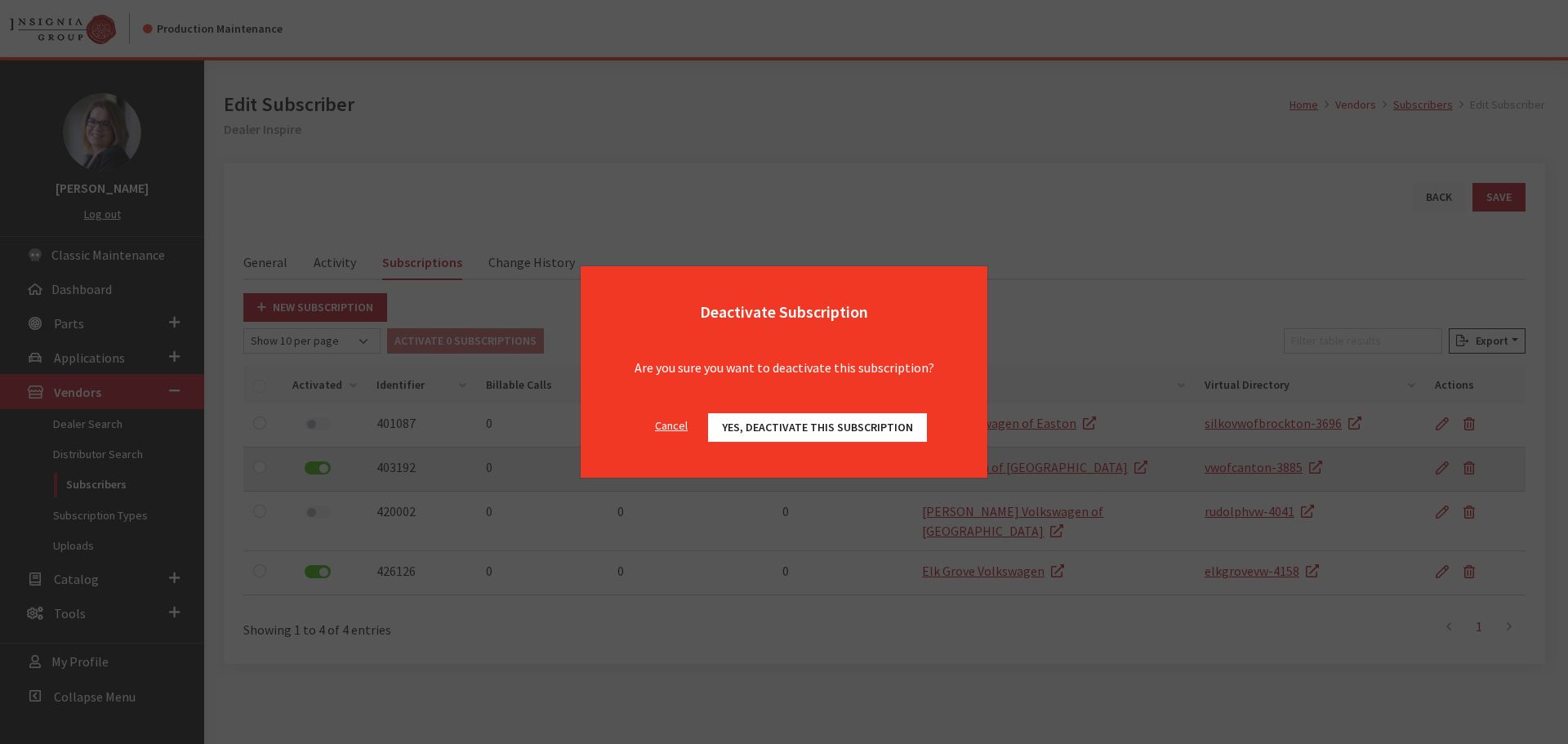
click at [782, 409] on div "Cancel Yes, deactivate this subscription OK" at bounding box center [783, 436] width 406 height 84
click at [779, 425] on span "Yes, deactivate this subscription" at bounding box center [817, 427] width 191 height 14
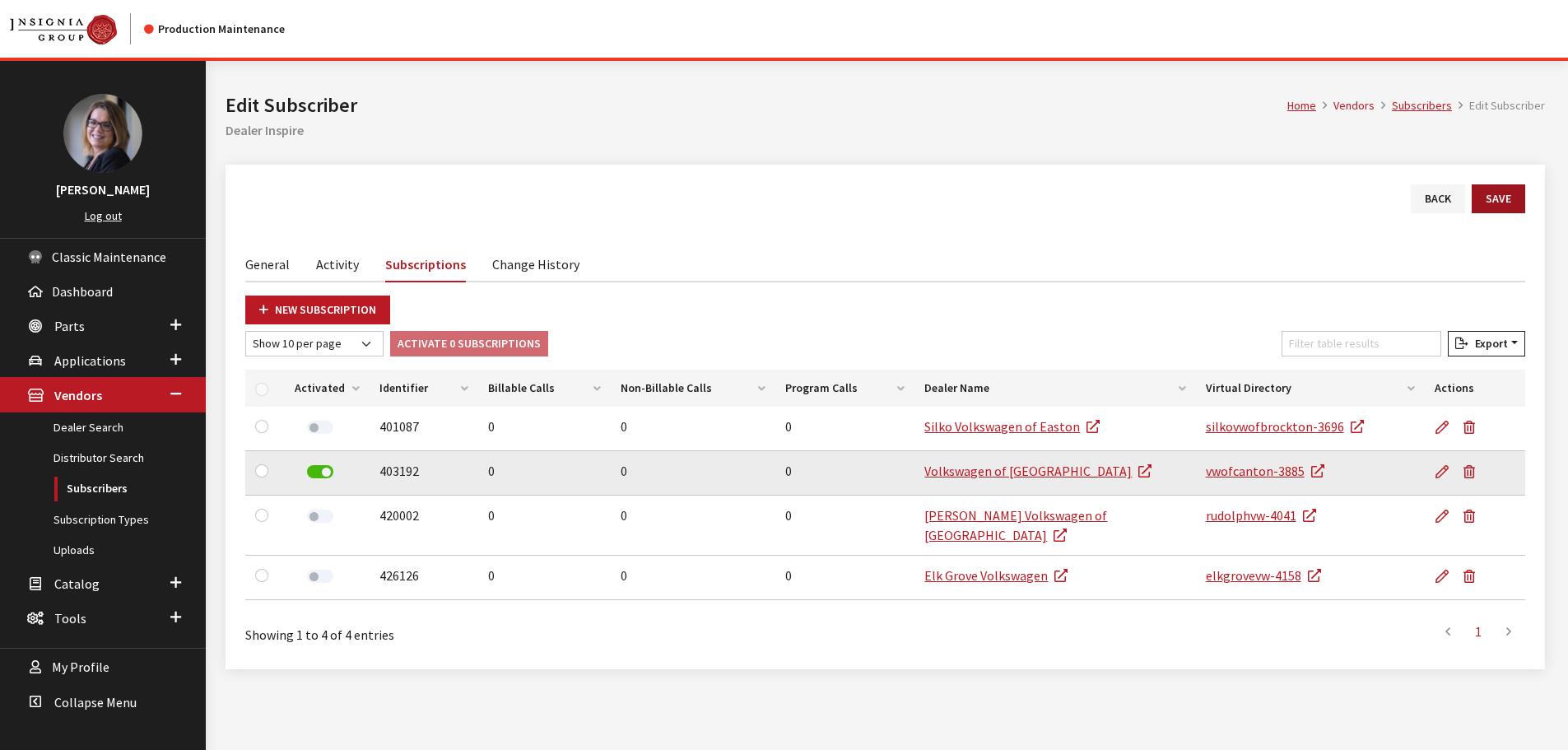
click at [1501, 189] on button "Save" at bounding box center [1499, 199] width 54 height 29
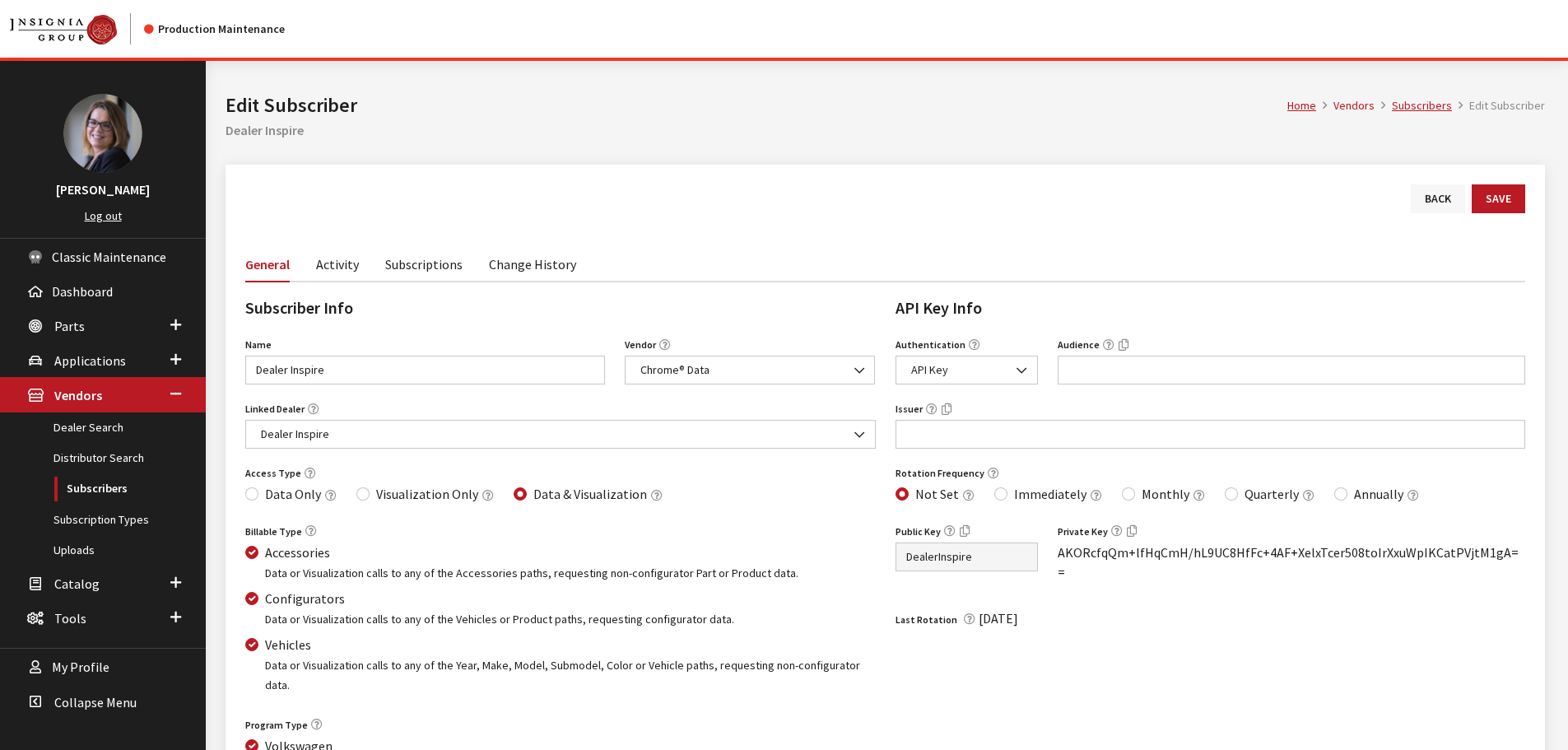
click at [1437, 205] on link "Back" at bounding box center [1438, 199] width 54 height 29
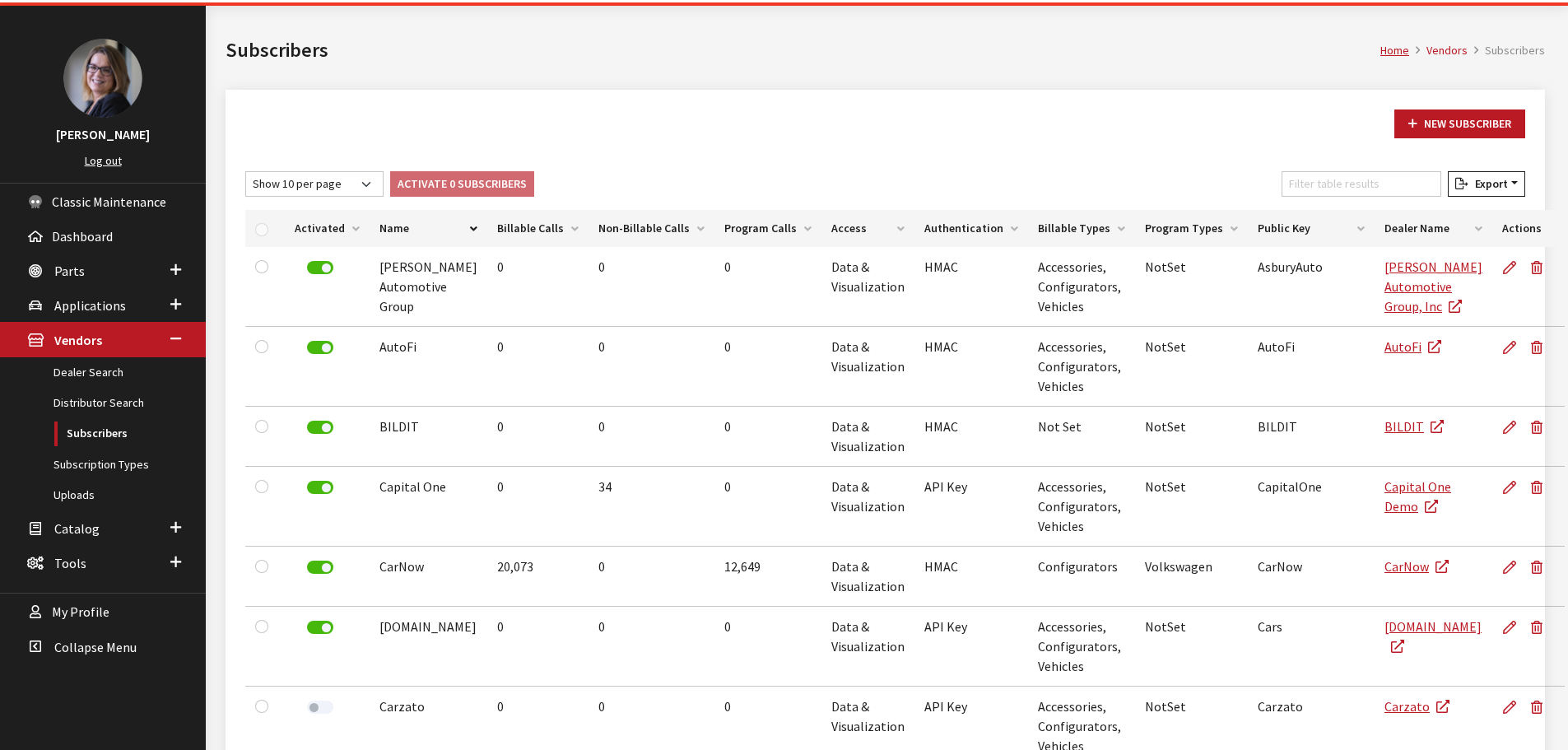
scroll to position [18, 0]
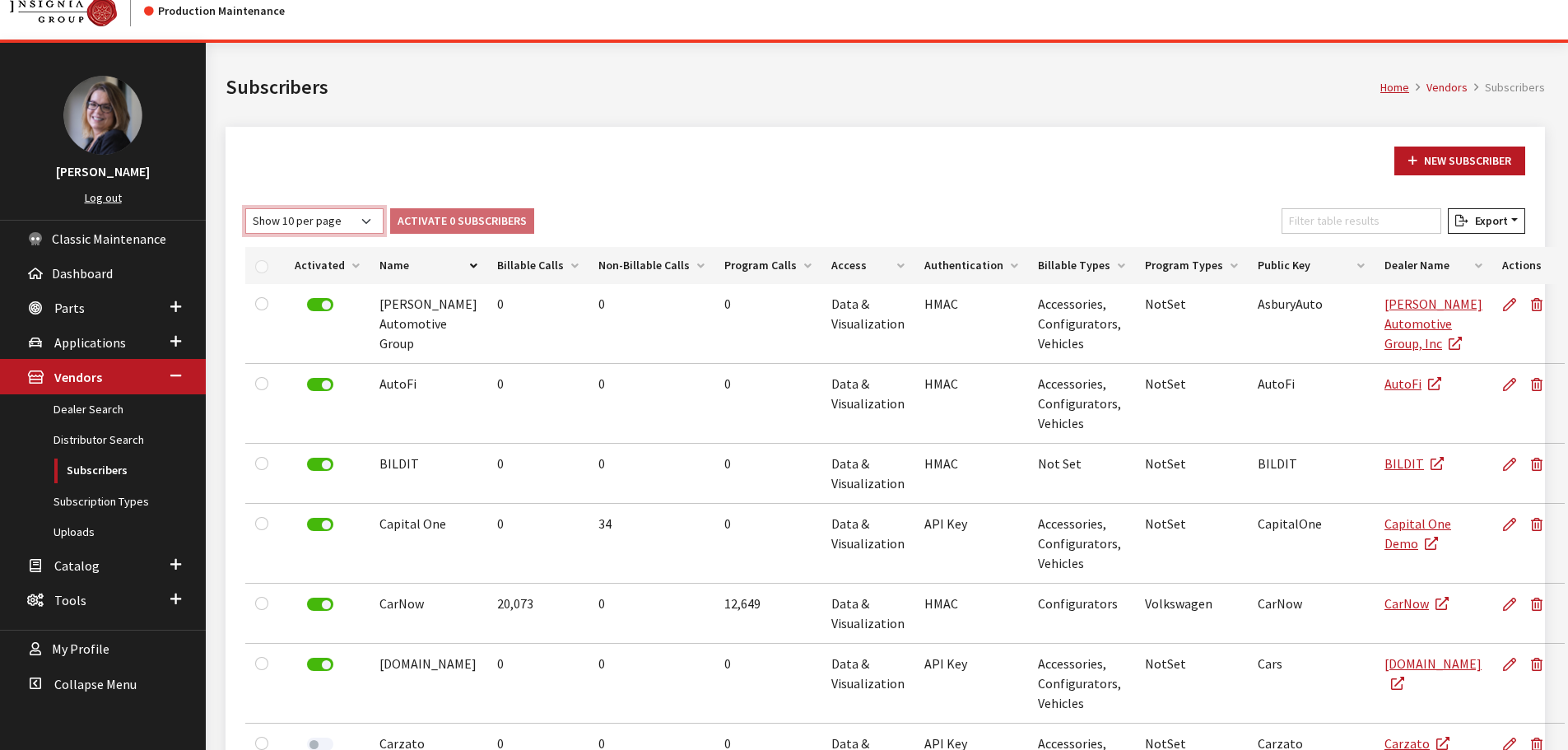
click at [353, 223] on select "Show 10 per page Show 25 per page Show 50 per page Show 100 per page Show 1000 …" at bounding box center [315, 221] width 139 height 25
select select "1000"
click at [246, 208] on select "Show 10 per page Show 25 per page Show 50 per page Show 100 per page Show 1000 …" at bounding box center [315, 221] width 139 height 25
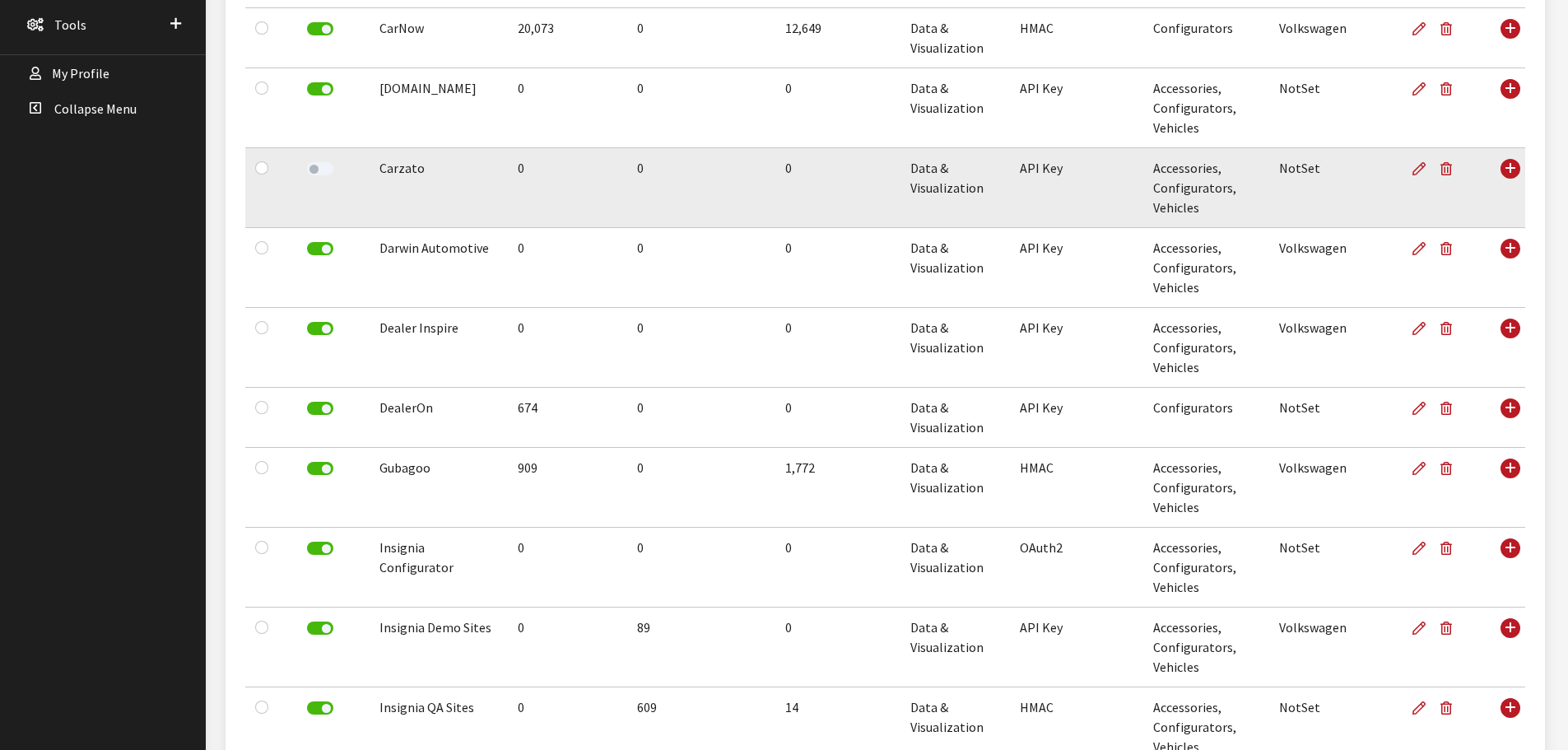
scroll to position [595, 0]
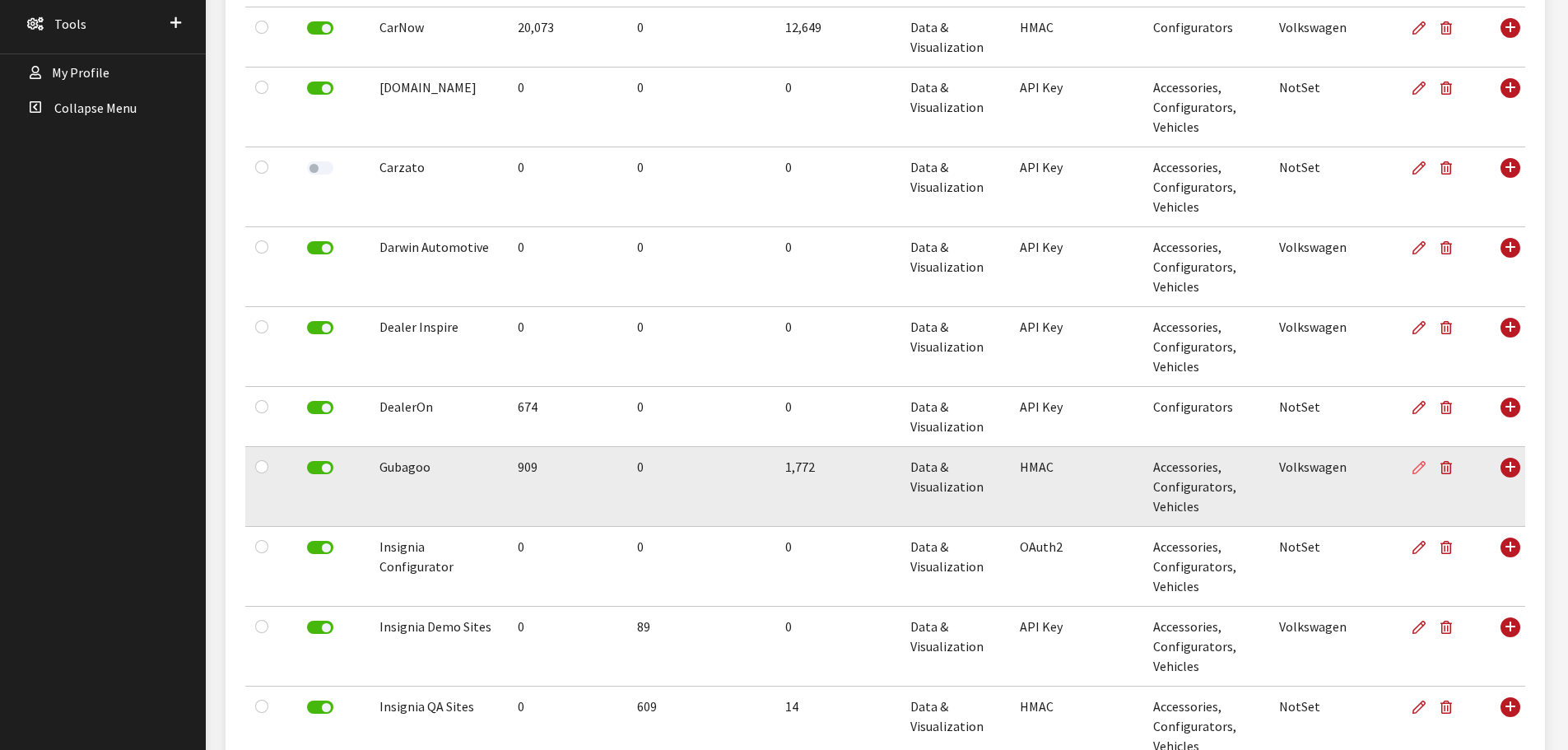
click at [1427, 472] on link at bounding box center [1422, 468] width 21 height 41
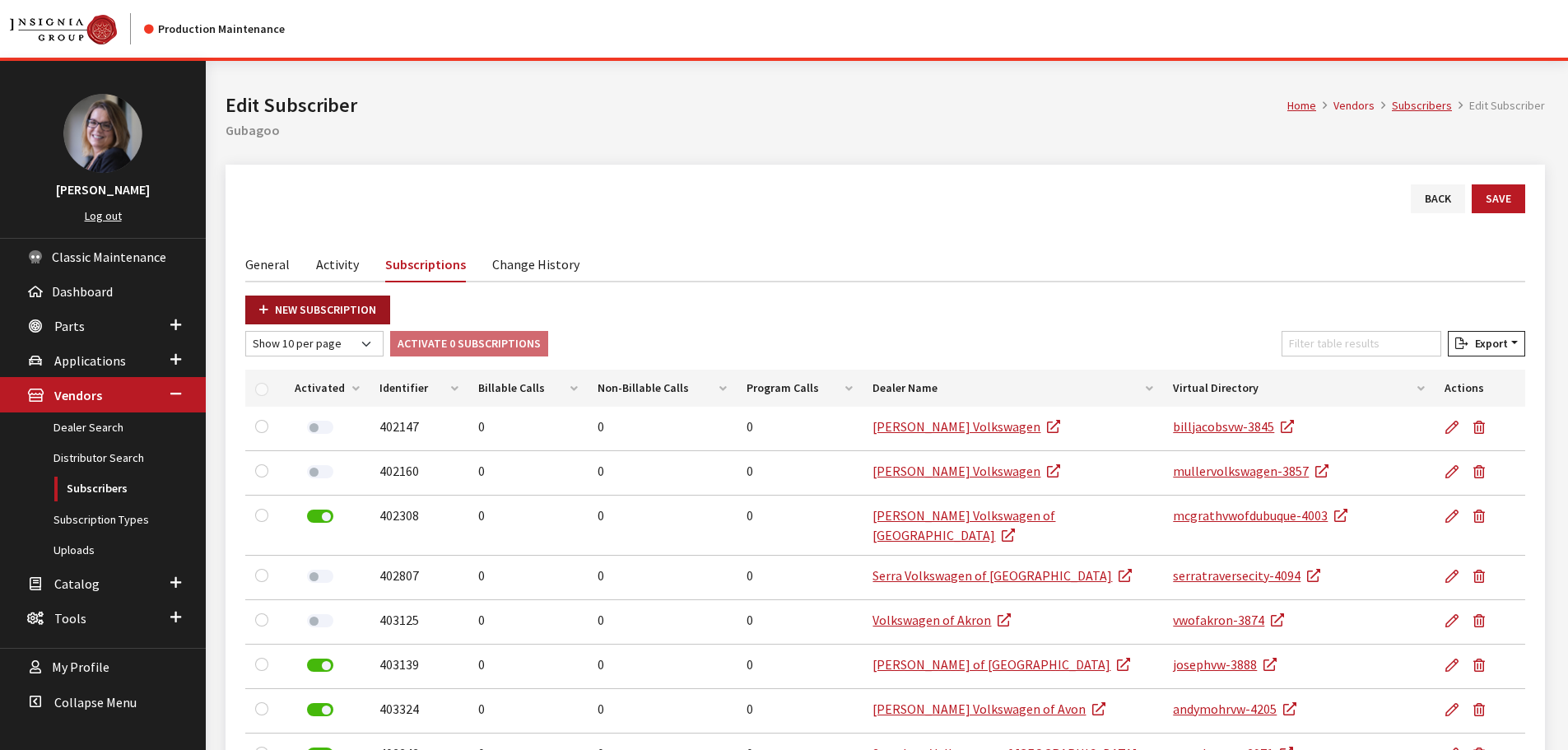
click at [340, 297] on link "New Subscription" at bounding box center [318, 310] width 145 height 29
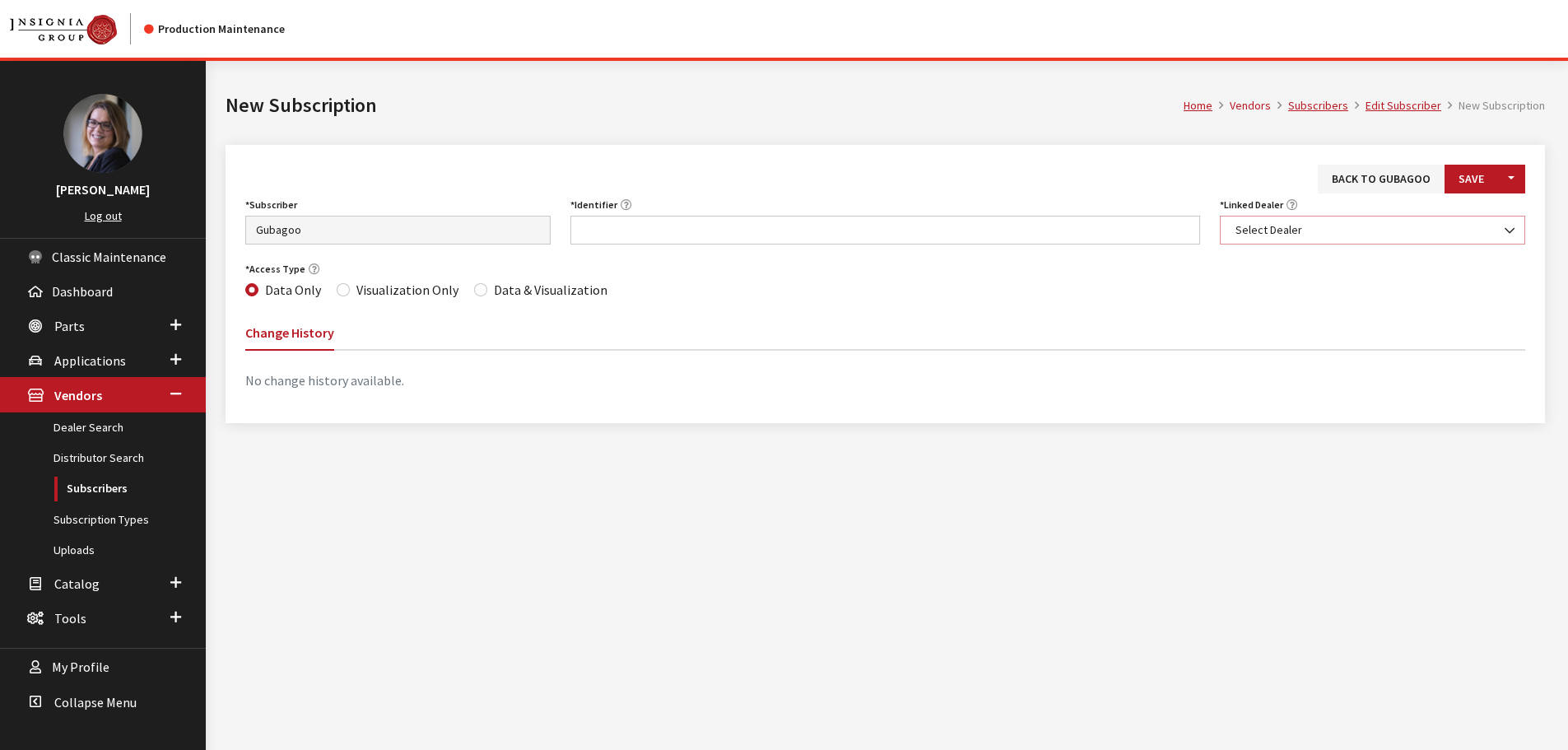
click at [1322, 233] on span "Select Dealer" at bounding box center [1372, 230] width 284 height 17
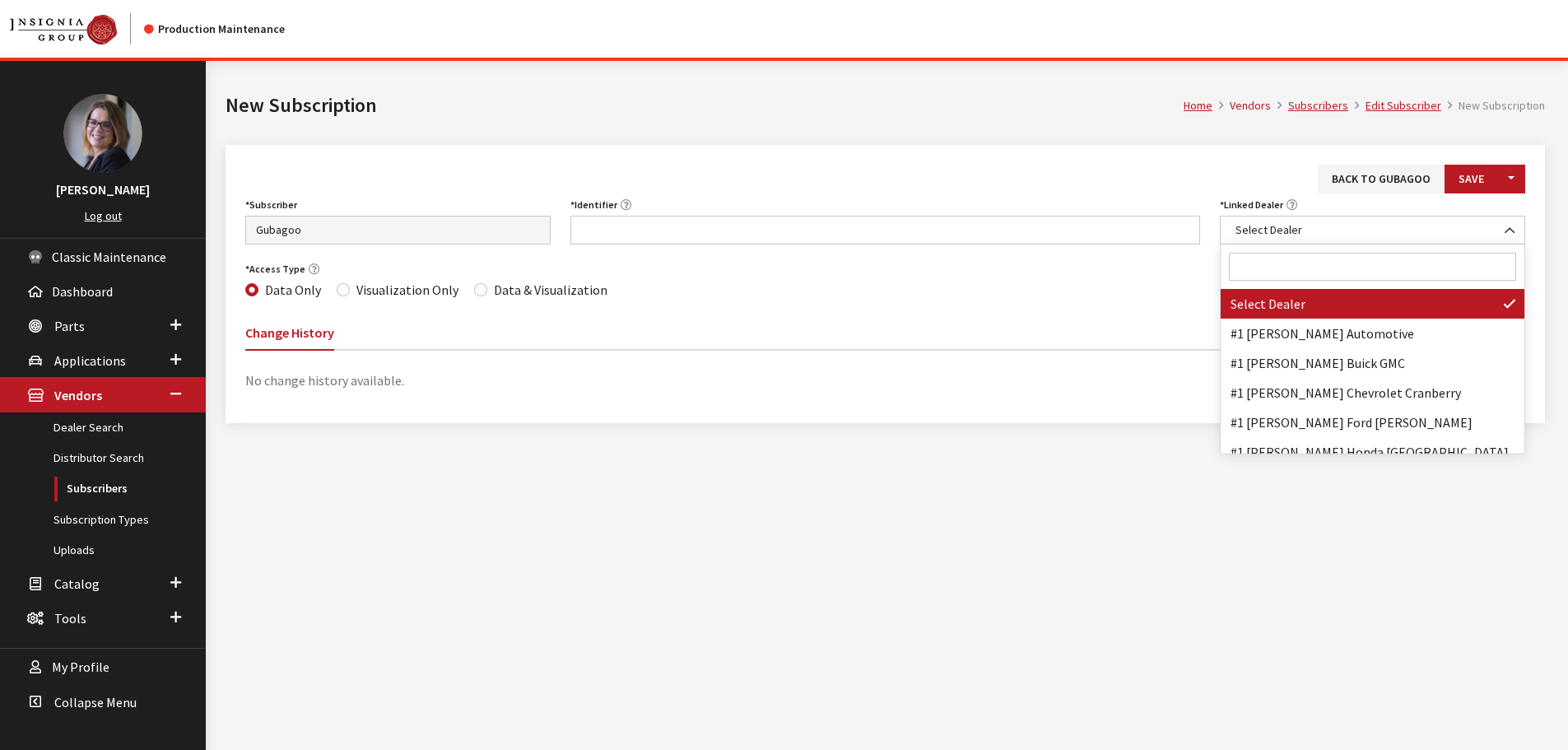
click at [1296, 274] on input "Search" at bounding box center [1372, 266] width 287 height 28
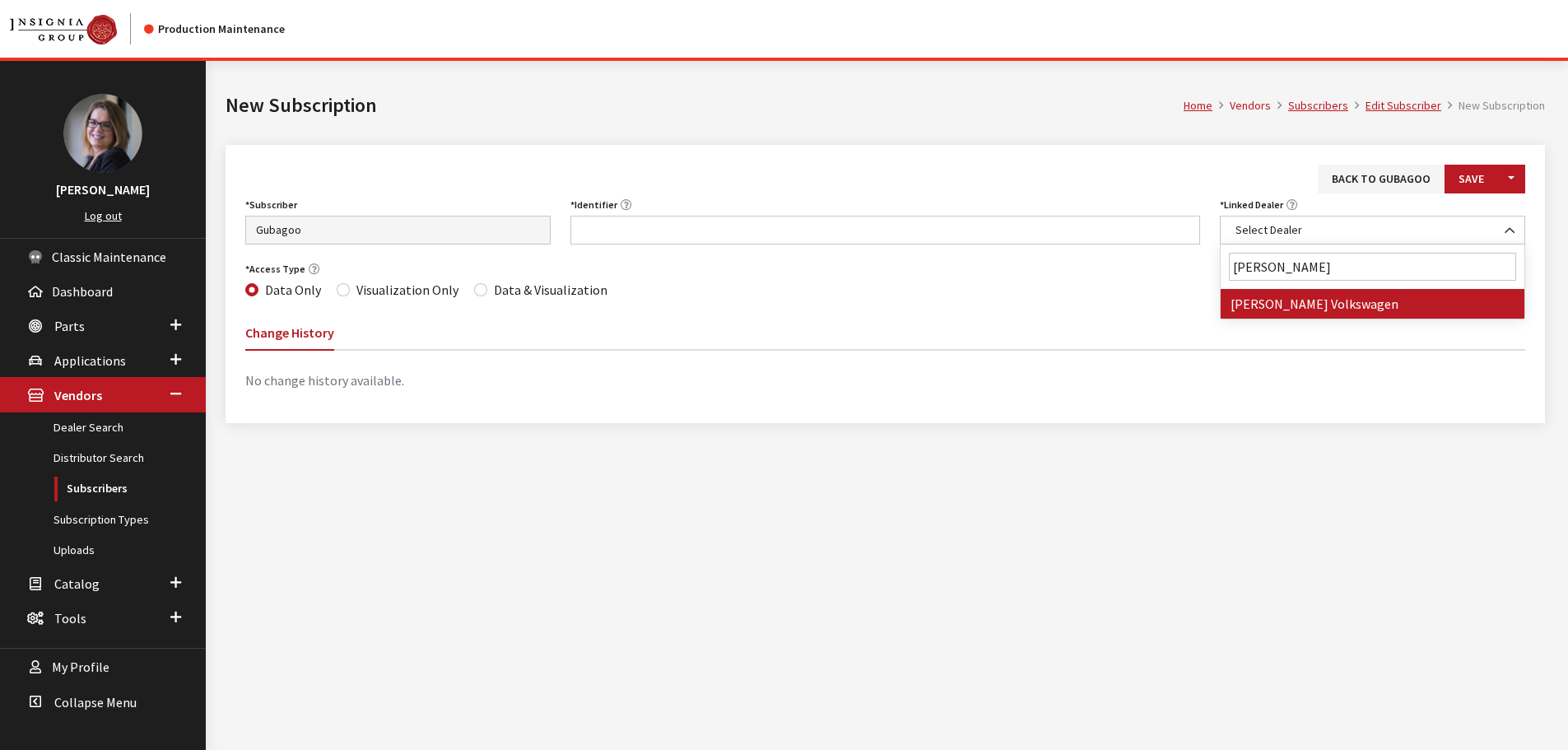
type input "casey vol"
select select "3736"
click at [1306, 319] on ul "Change History" at bounding box center [886, 333] width 1280 height 37
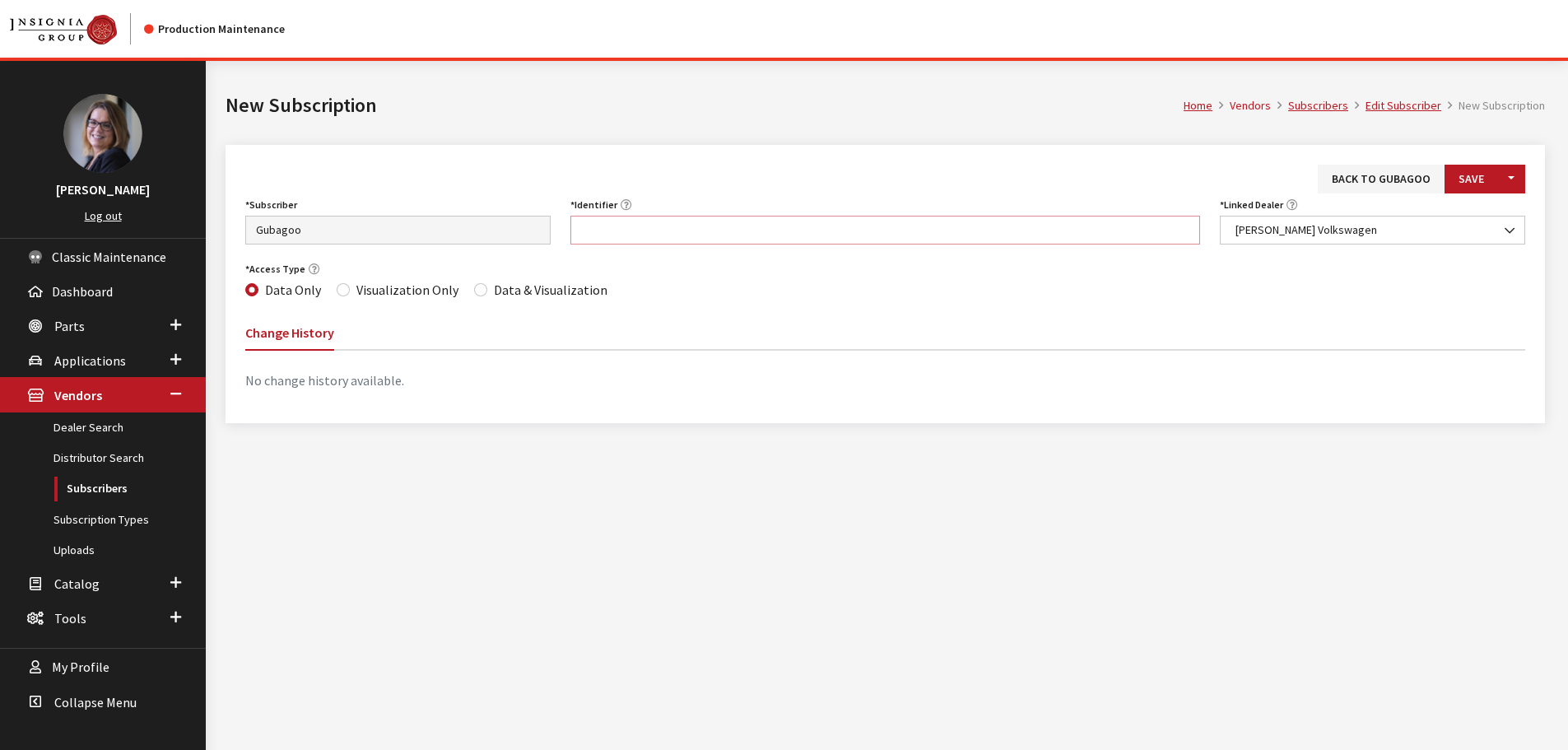
click at [748, 216] on input "Identifier" at bounding box center [886, 230] width 630 height 29
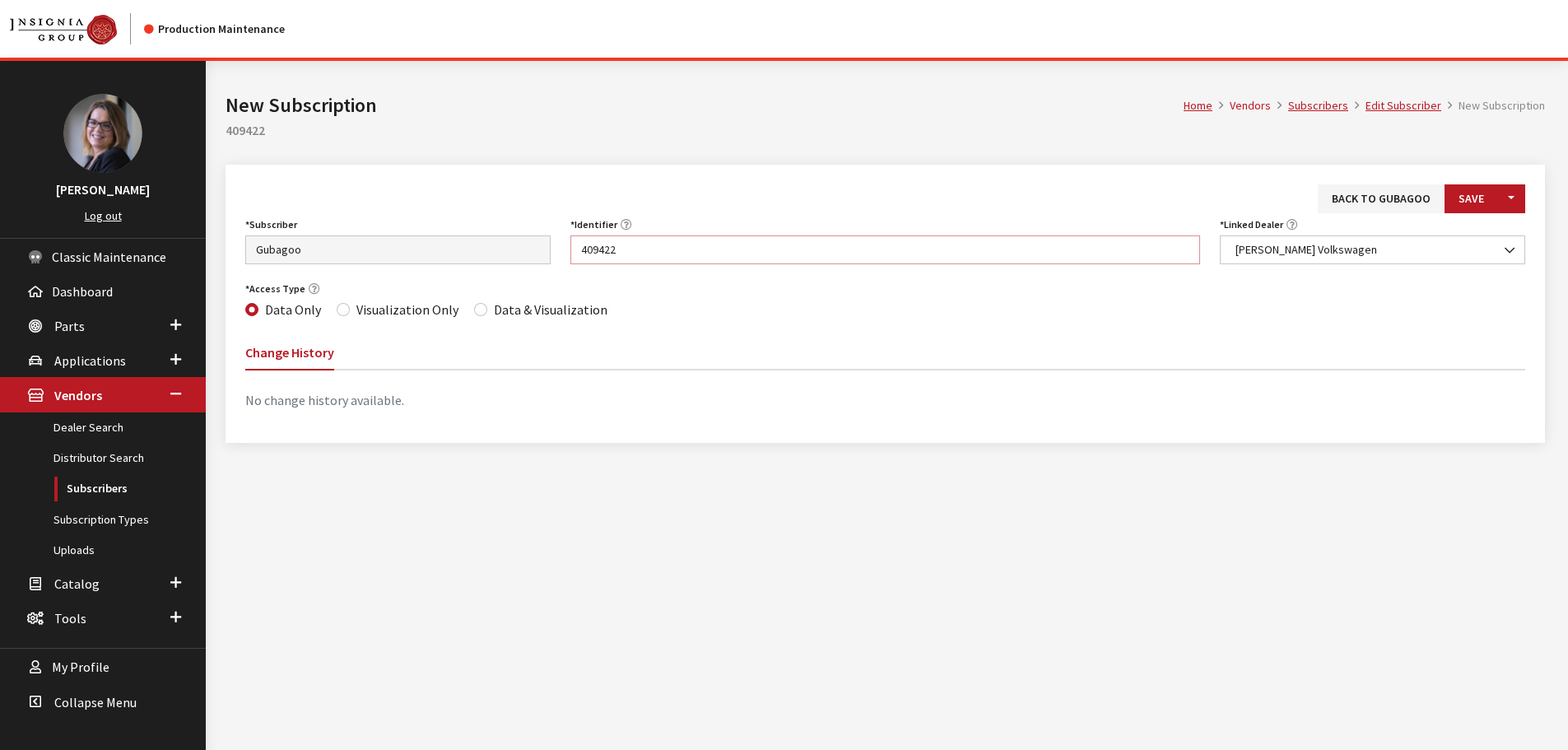
type input "409422"
click at [474, 308] on input "Data & Visualization" at bounding box center [481, 309] width 13 height 13
radio input "true"
click at [1473, 201] on button "Save" at bounding box center [1472, 199] width 54 height 29
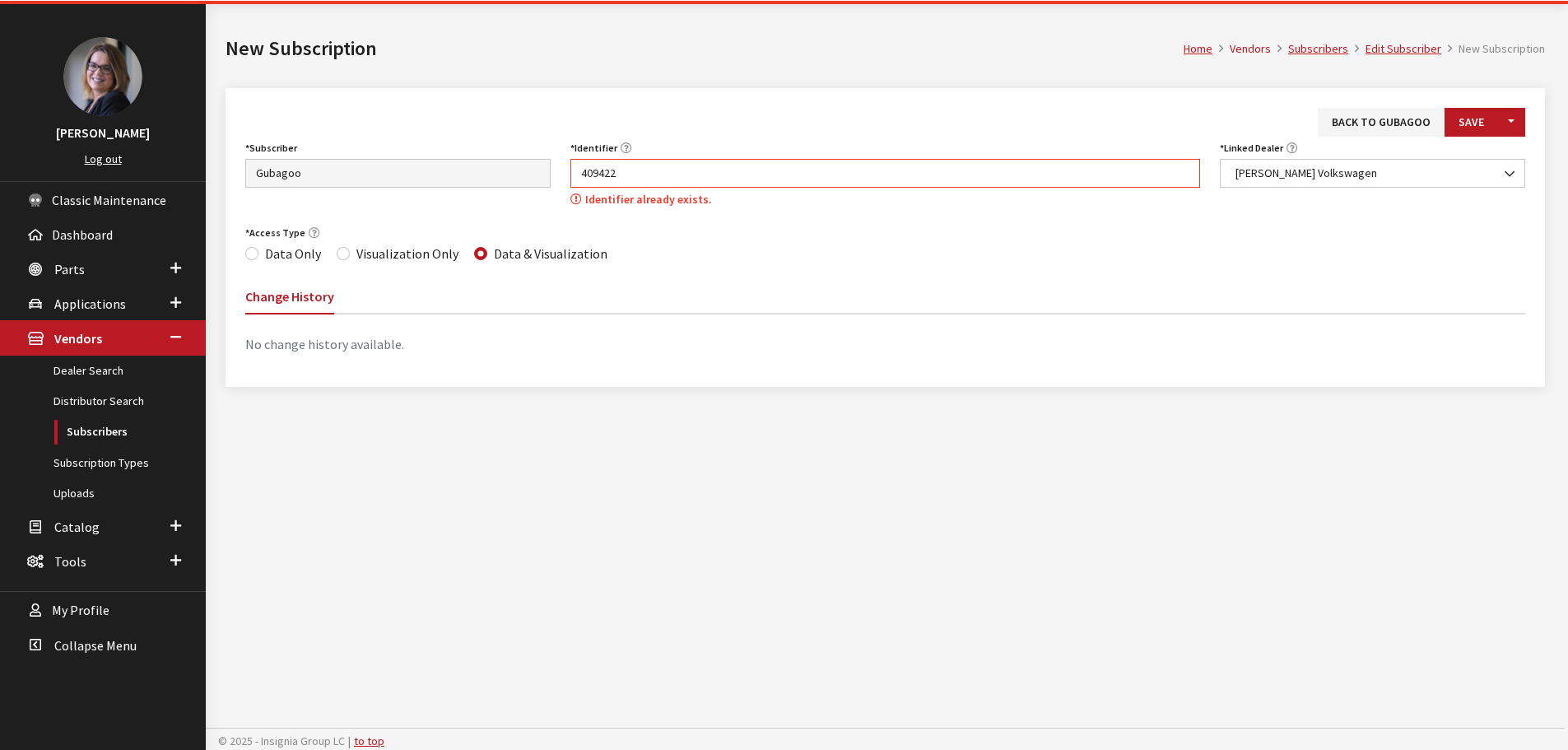
scroll to position [61, 0]
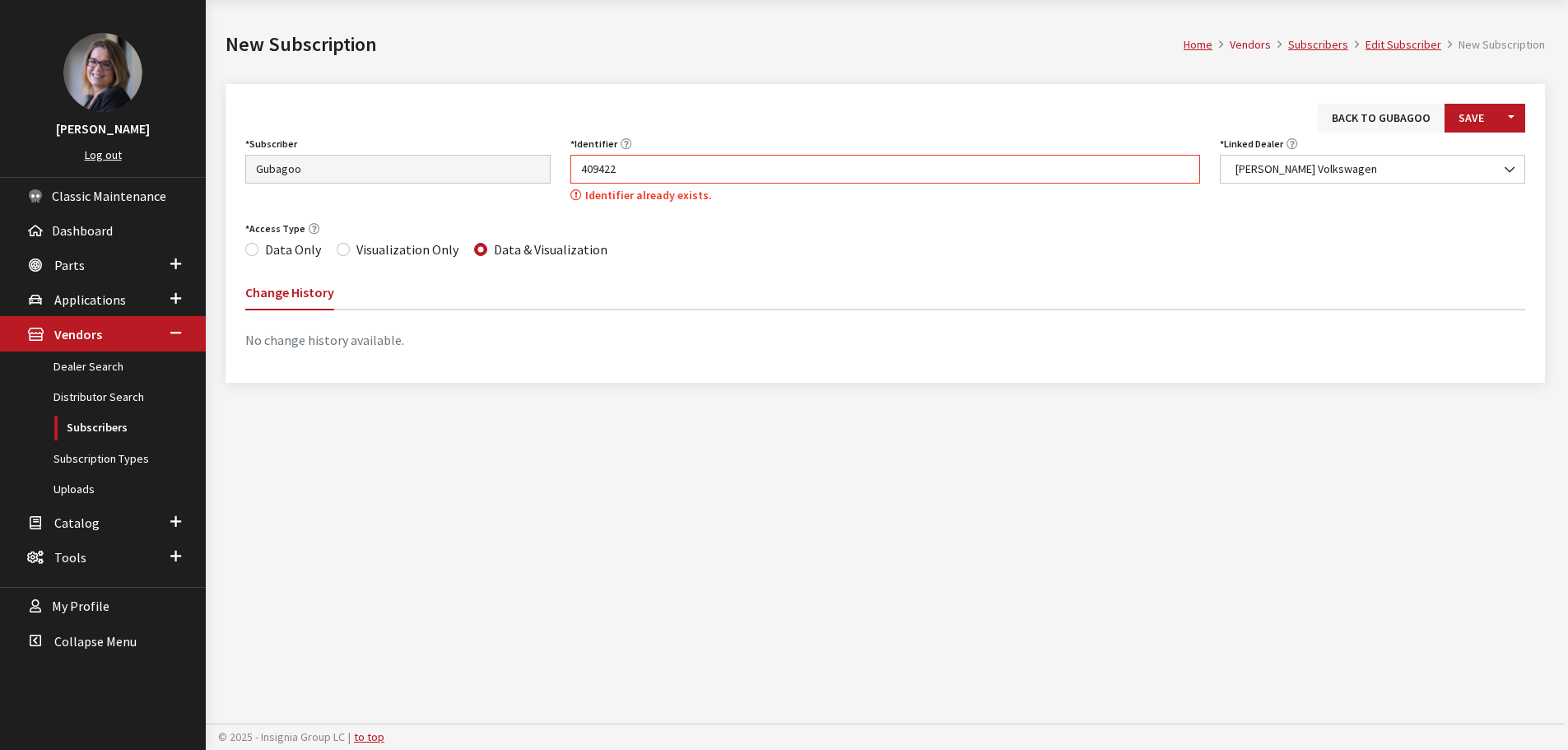
click at [1390, 121] on link "Back to Gubagoo" at bounding box center [1382, 119] width 127 height 29
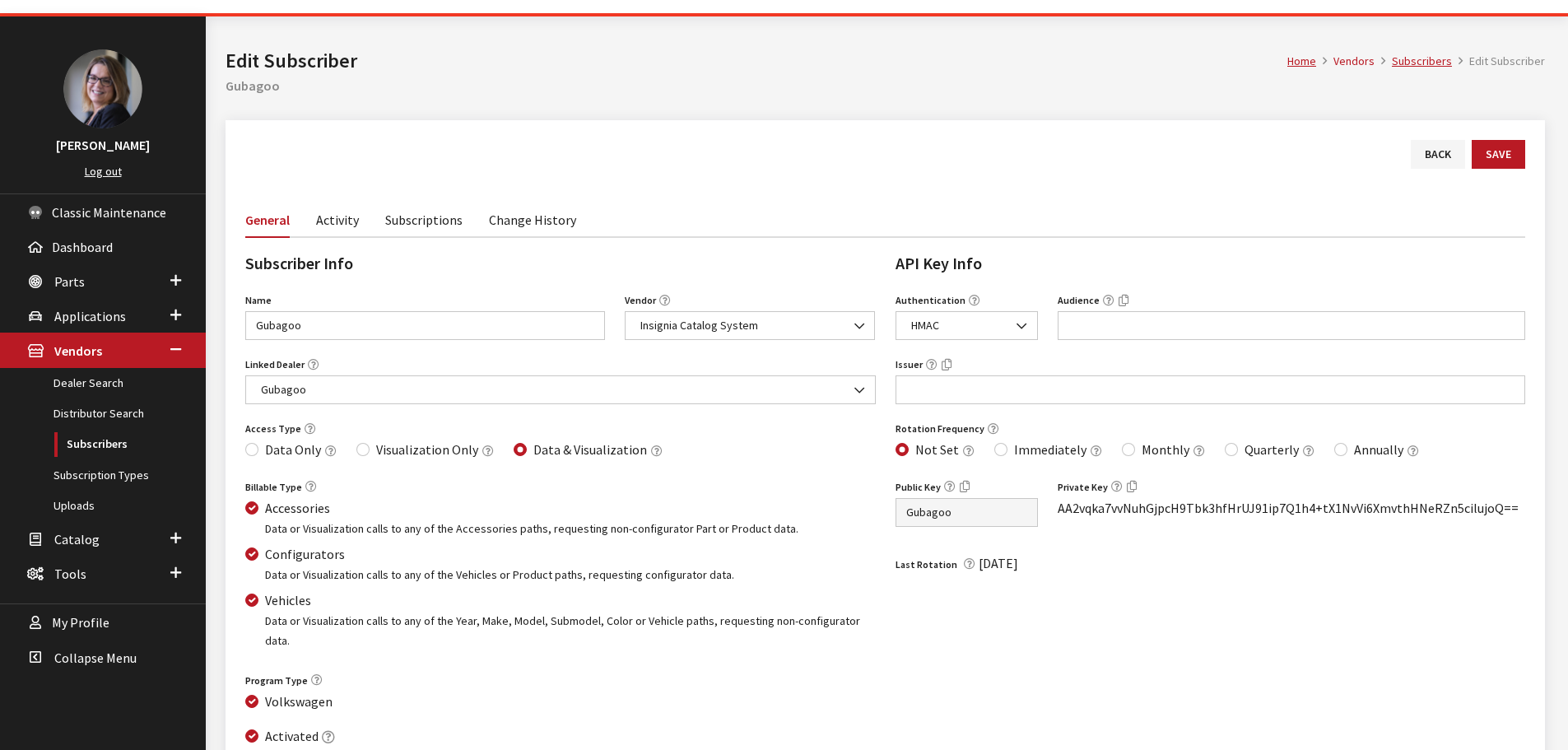
scroll to position [13, 0]
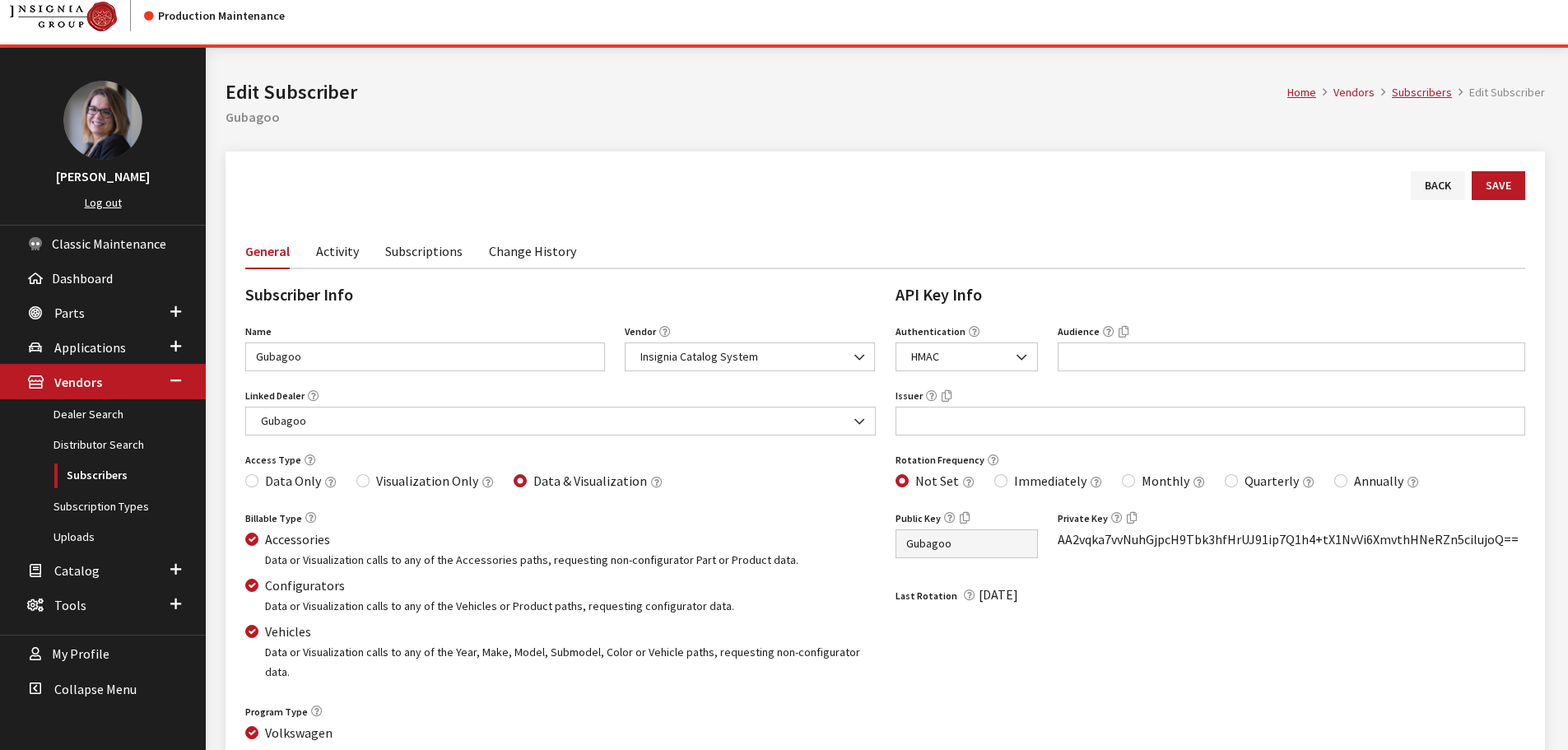
click at [392, 256] on link "Subscriptions" at bounding box center [424, 251] width 77 height 35
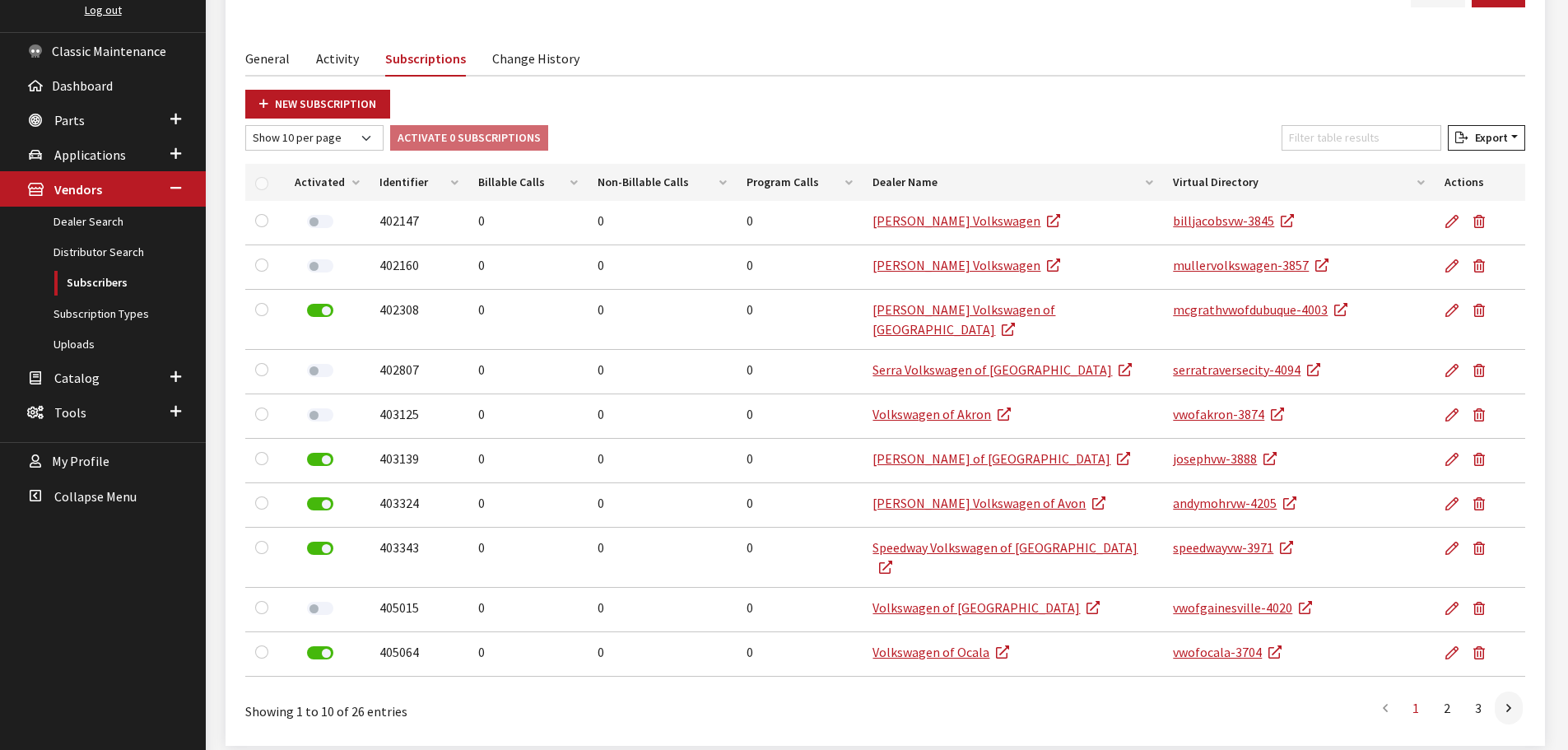
scroll to position [240, 0]
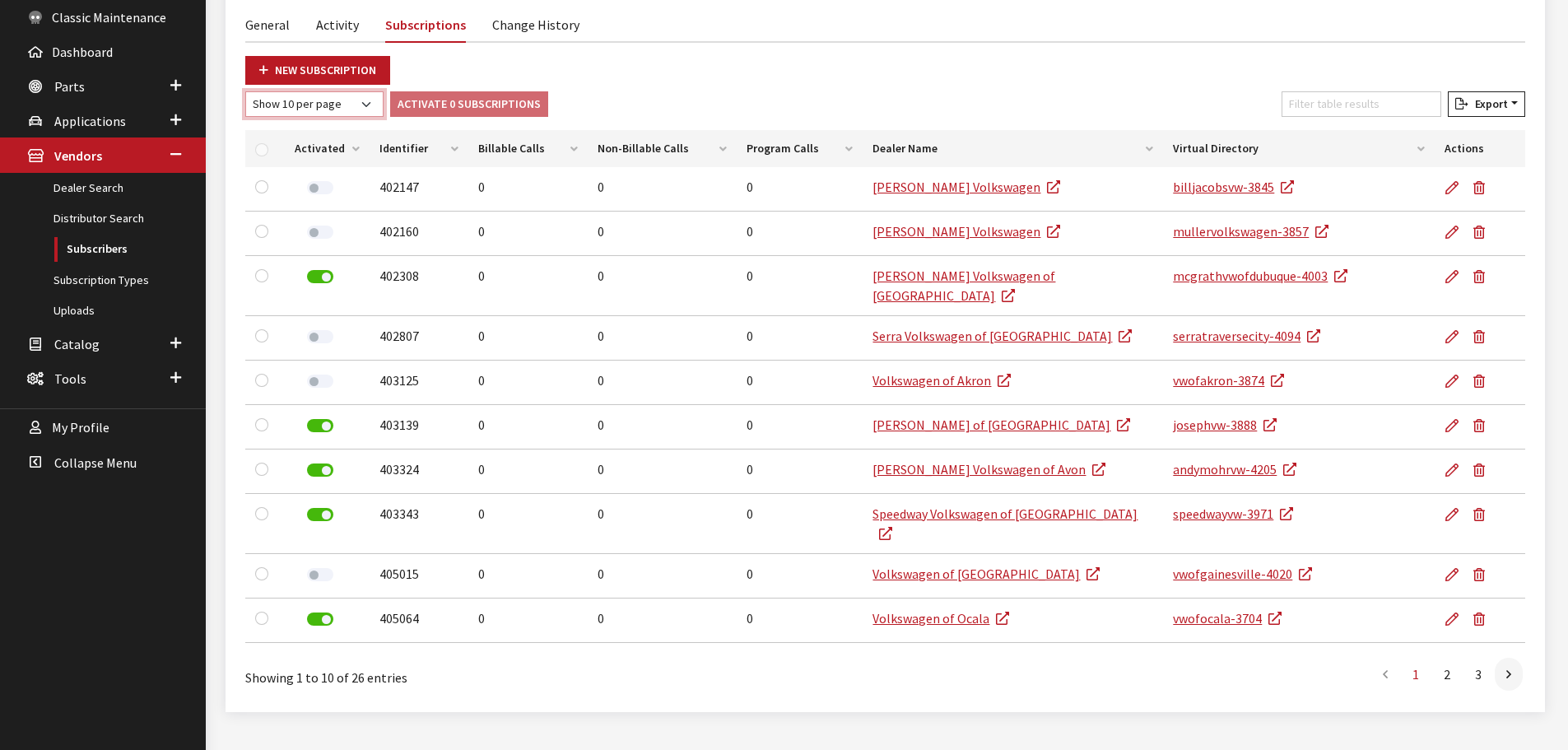
click at [349, 106] on select "Show 10 per page Show 25 per page Show 50 per page Show 100 per page Show 1000 …" at bounding box center [315, 104] width 139 height 25
click at [529, 64] on div "New Subscription" at bounding box center [885, 70] width 1300 height 29
click at [362, 145] on th "Activated" at bounding box center [328, 148] width 85 height 37
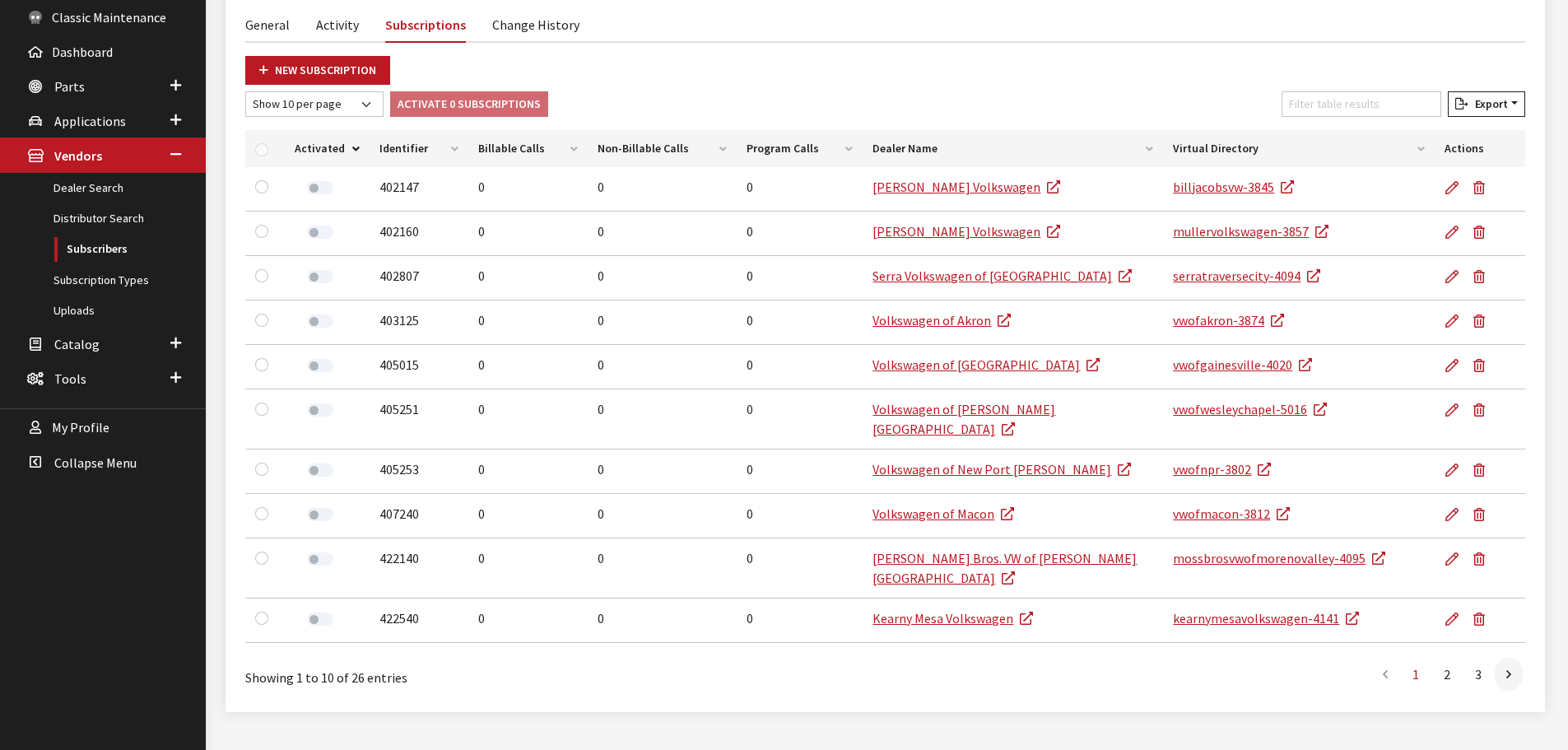
click at [352, 145] on th "Activated" at bounding box center [328, 148] width 85 height 37
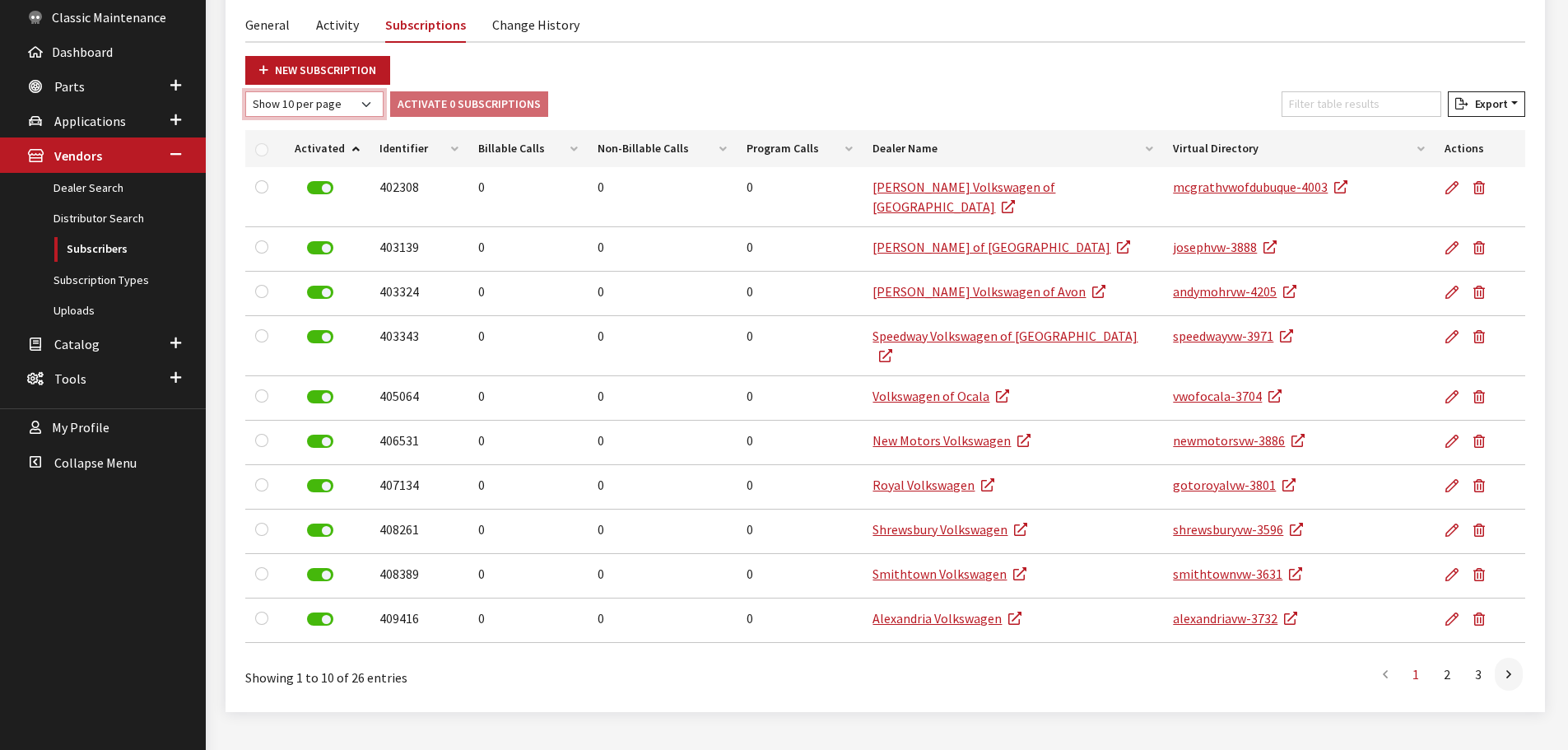
click at [341, 107] on select "Show 10 per page Show 25 per page Show 50 per page Show 100 per page Show 1000 …" at bounding box center [315, 104] width 139 height 25
select select "1000"
click at [246, 92] on select "Show 10 per page Show 25 per page Show 50 per page Show 100 per page Show 1000 …" at bounding box center [315, 104] width 139 height 25
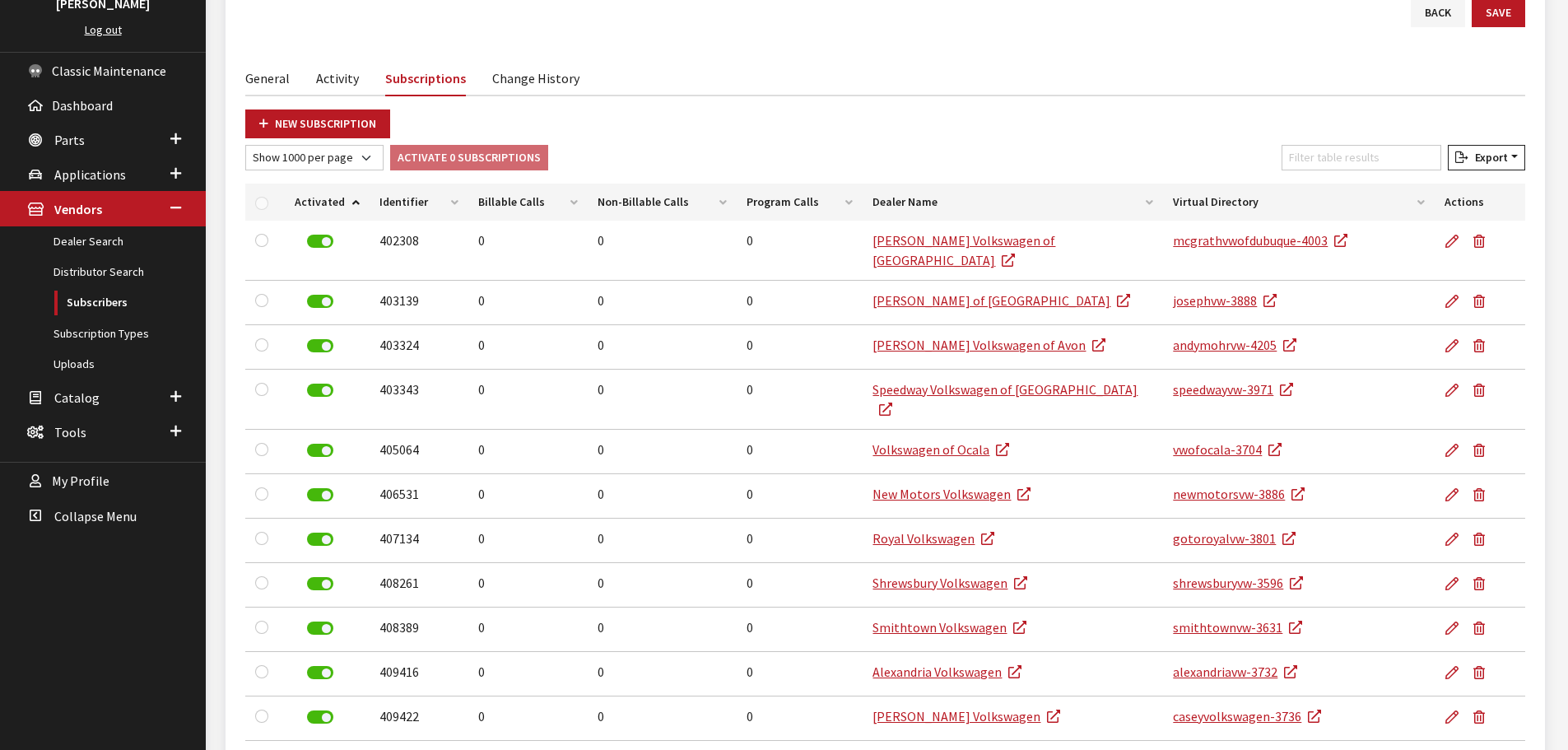
scroll to position [157, 0]
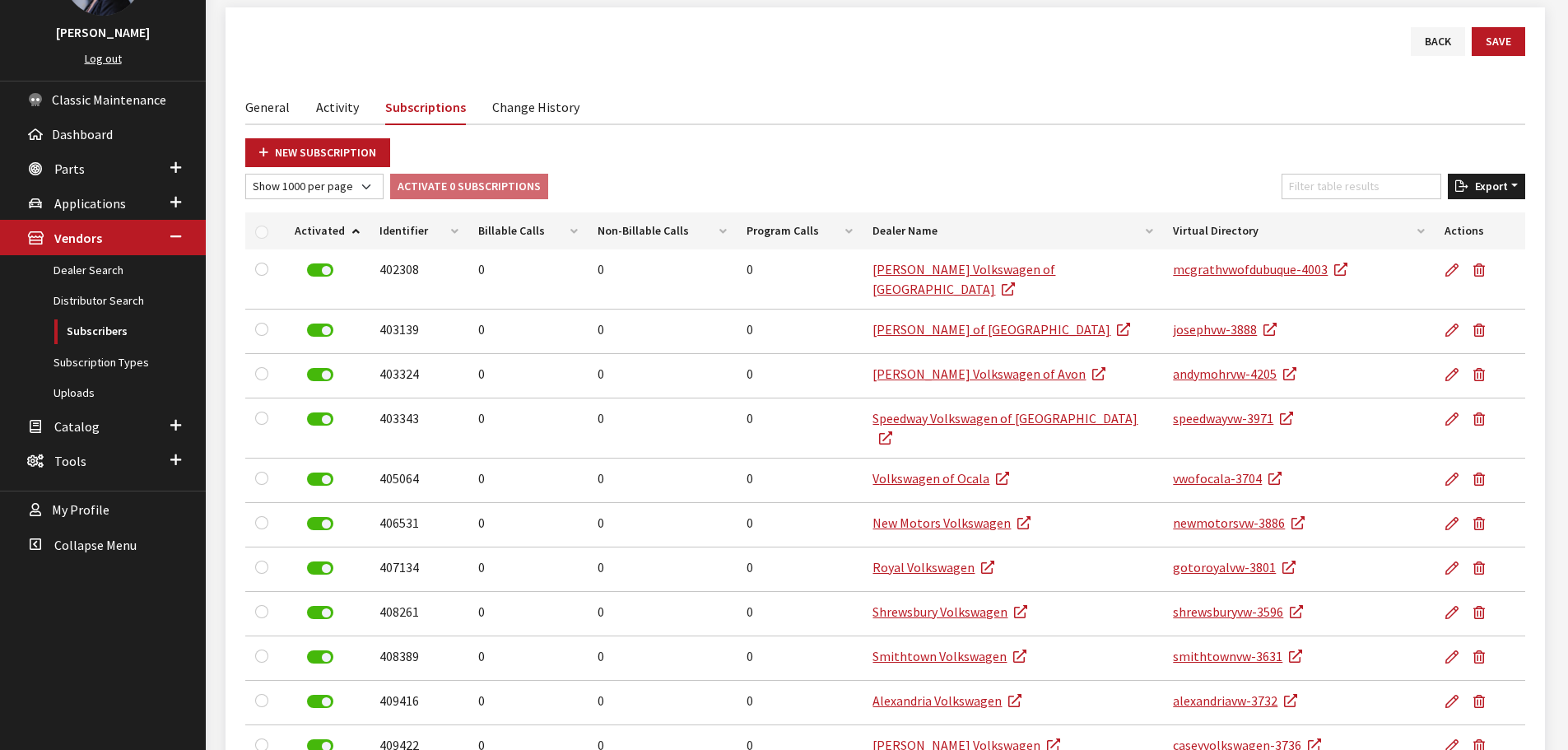
click at [1471, 181] on span "Export" at bounding box center [1488, 185] width 40 height 14
click at [1440, 216] on span "Excel" at bounding box center [1438, 219] width 32 height 14
click at [1367, 183] on input "Filter table results" at bounding box center [1362, 186] width 160 height 25
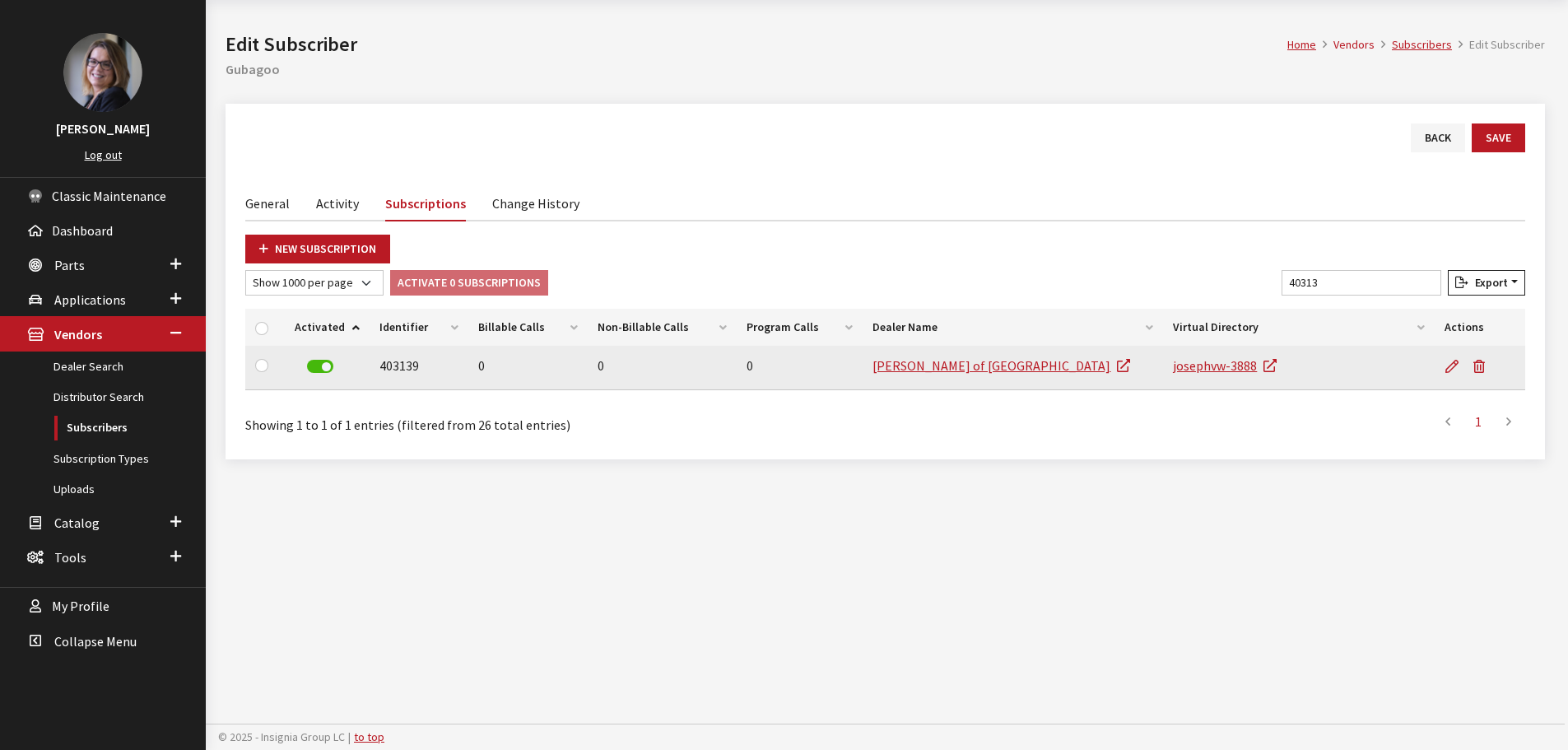
click at [324, 363] on label at bounding box center [320, 366] width 26 height 13
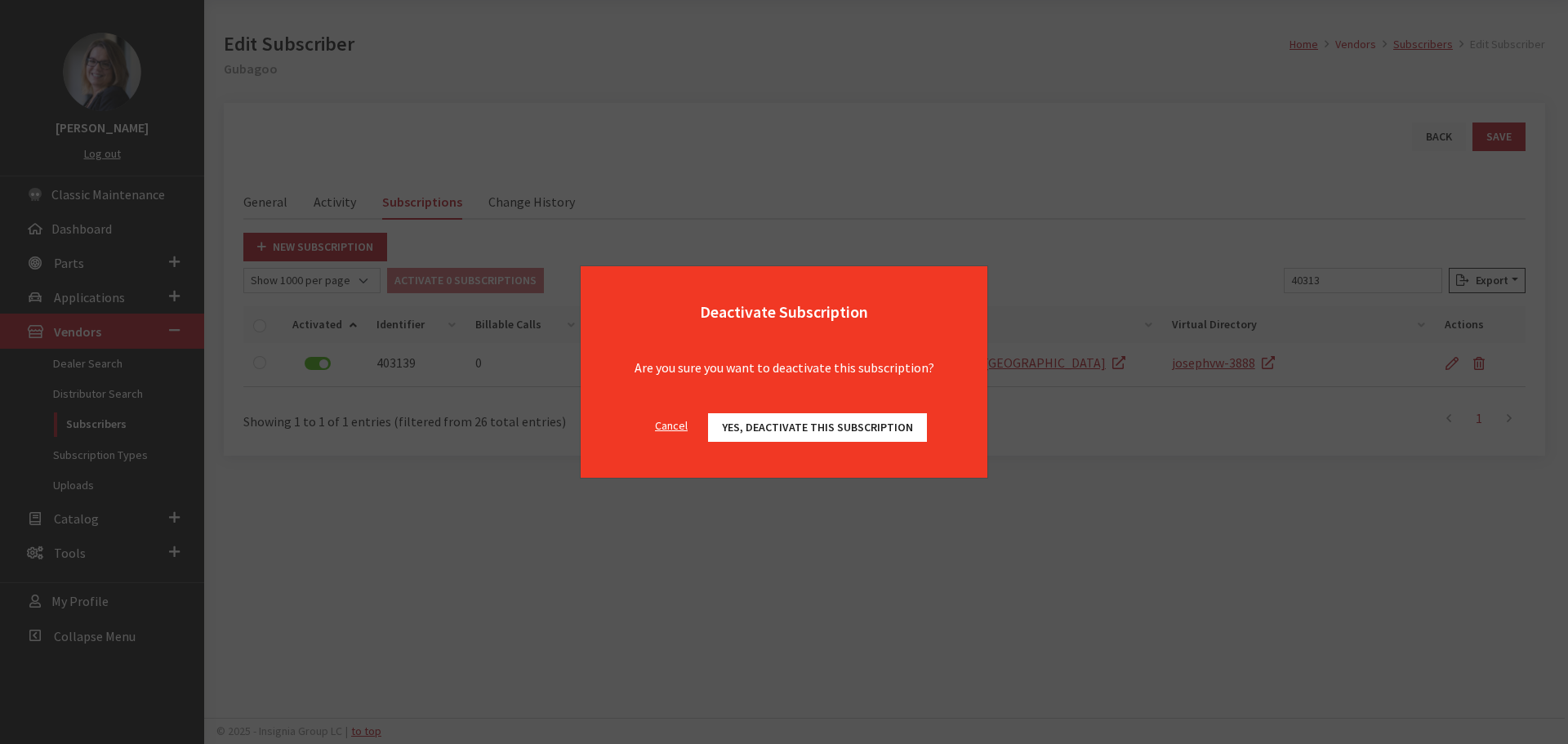
click at [890, 423] on span "Yes, deactivate this subscription" at bounding box center [817, 427] width 191 height 14
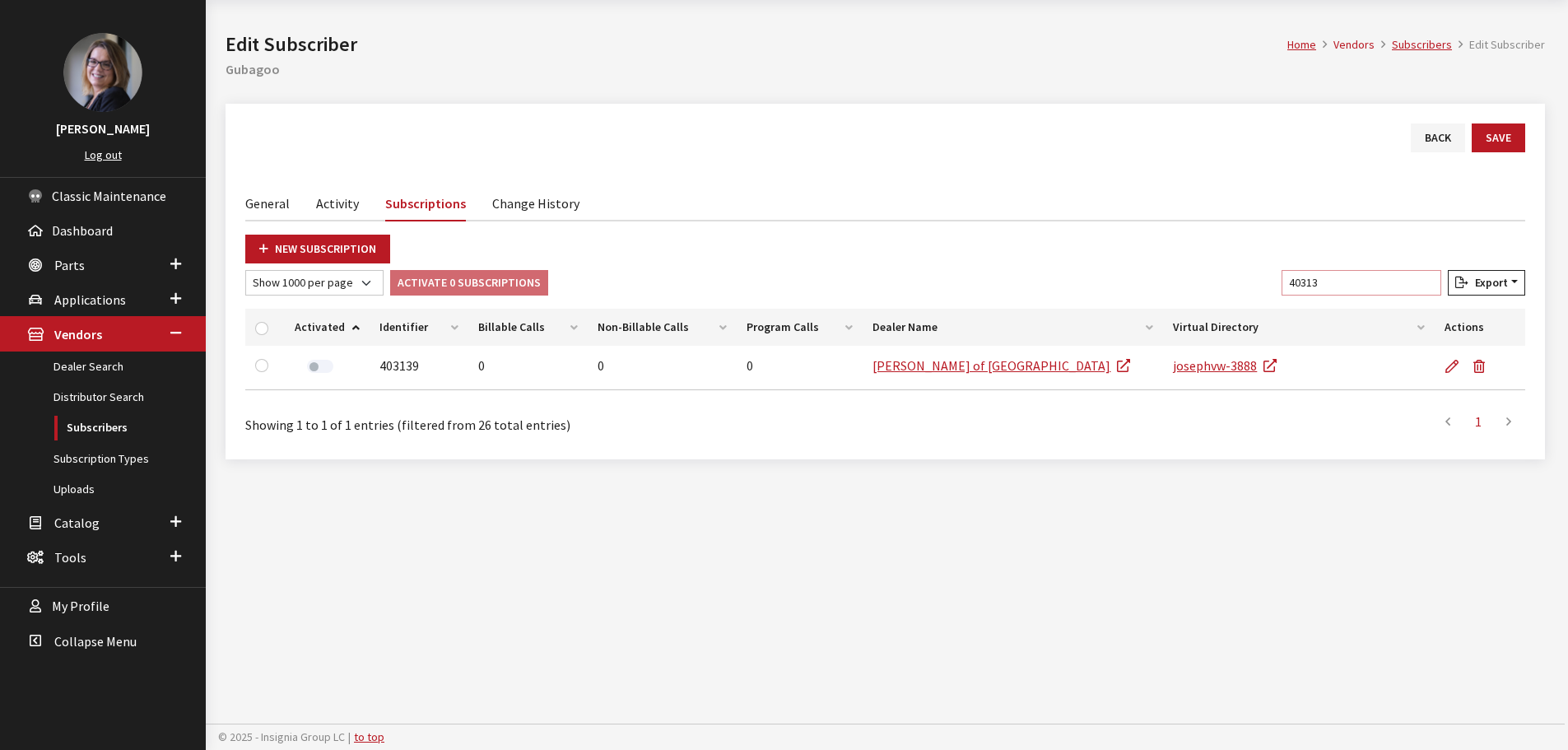
drag, startPoint x: 1358, startPoint y: 280, endPoint x: 1207, endPoint y: 268, distance: 151.5
click at [1207, 268] on div "New Subscription Show 10 per page Show 25 per page Show 50 per page Show 100 pe…" at bounding box center [886, 336] width 1280 height 205
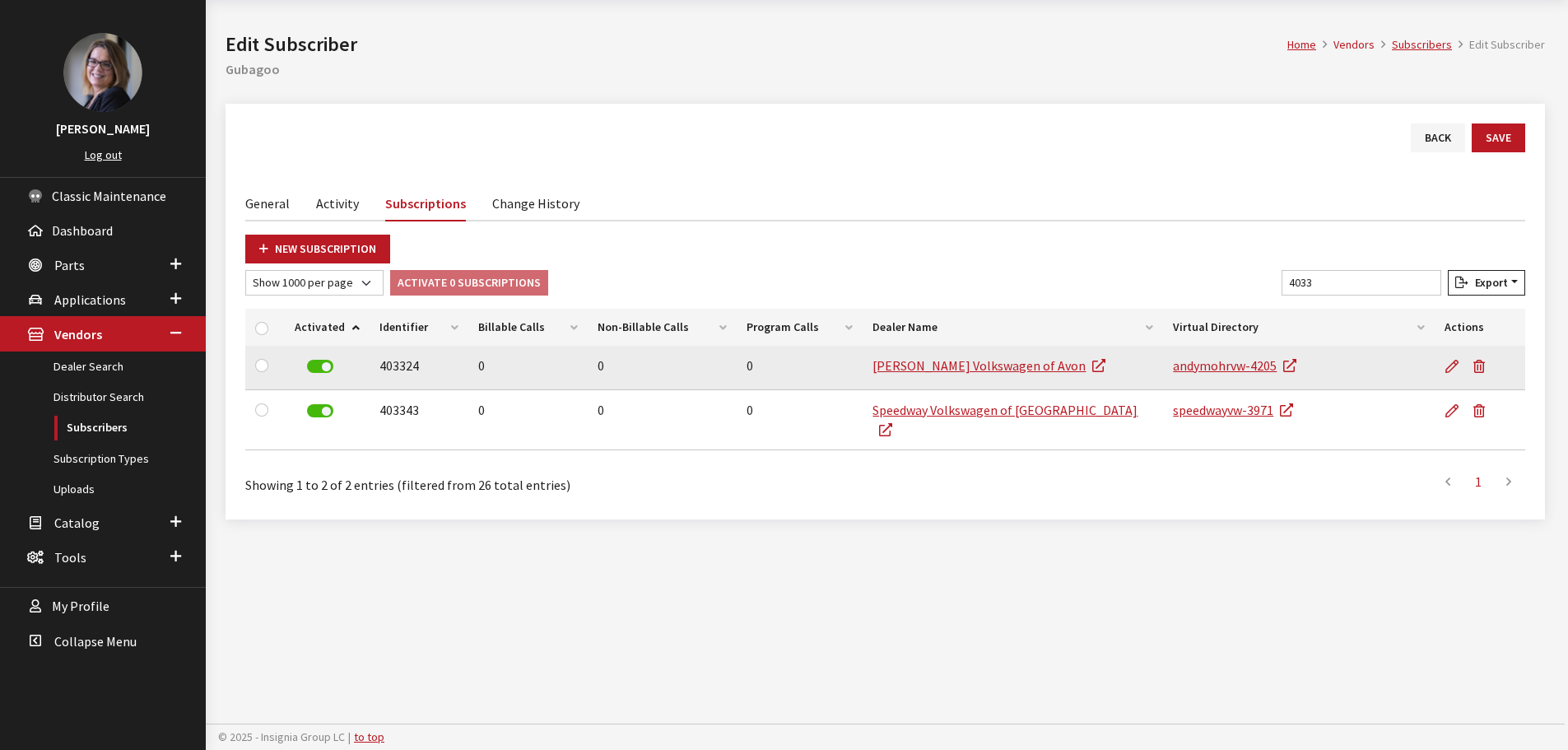
click at [325, 368] on label at bounding box center [320, 366] width 26 height 13
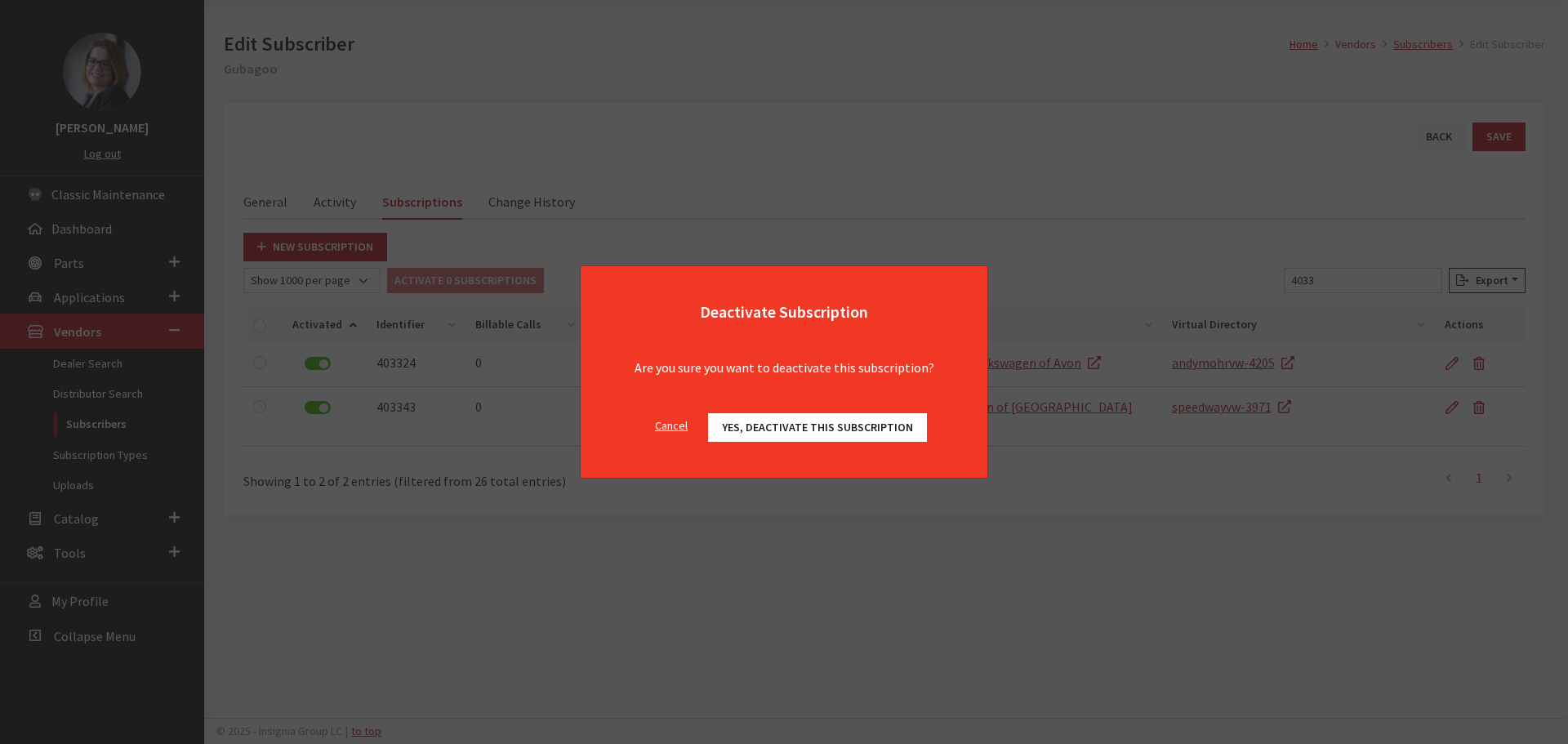
click at [787, 427] on span "Yes, deactivate this subscription" at bounding box center [817, 427] width 191 height 14
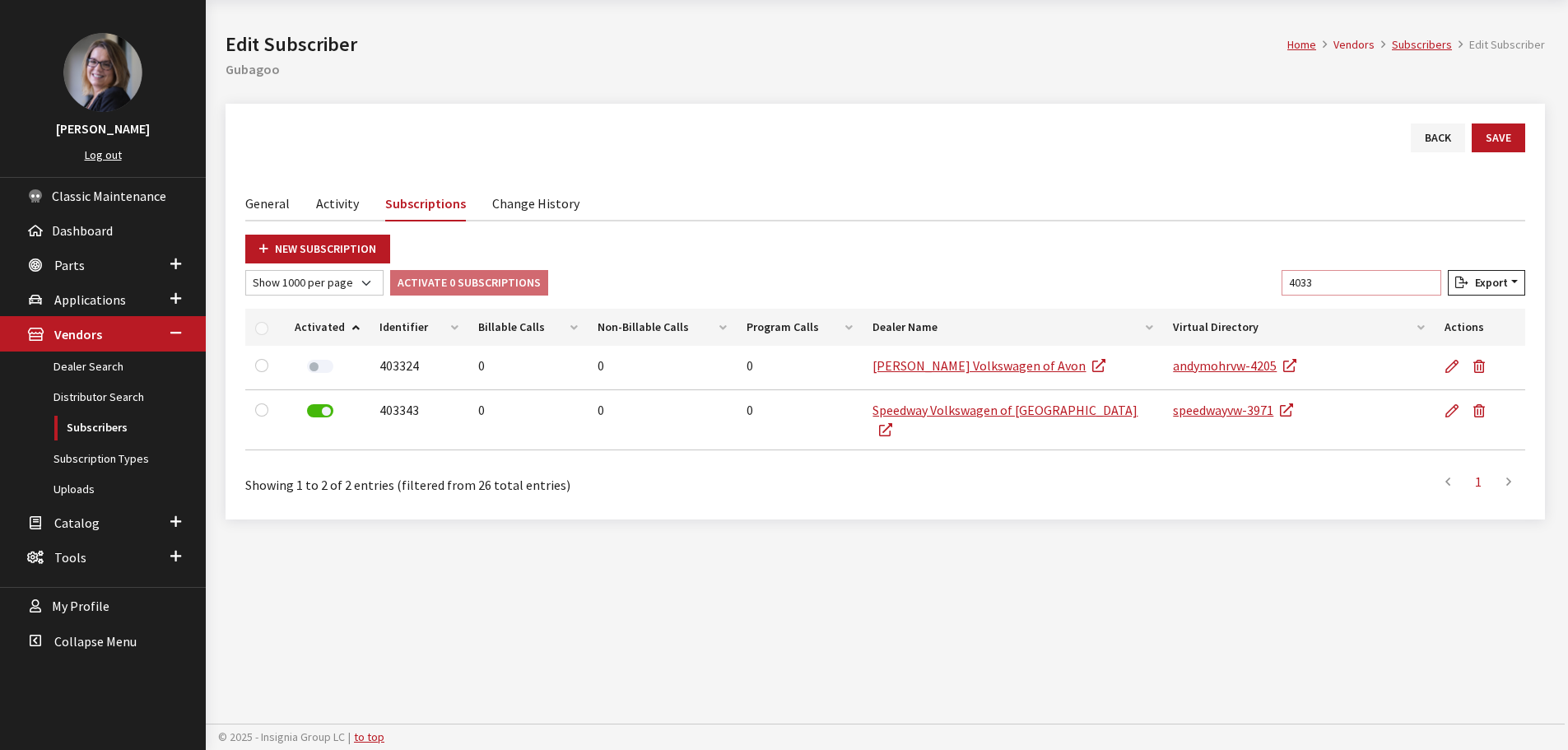
drag, startPoint x: 1108, startPoint y: 251, endPoint x: 1003, endPoint y: 243, distance: 105.3
click at [1064, 247] on div "New Subscription Show 10 per page Show 25 per page Show 50 per page Show 100 pe…" at bounding box center [886, 366] width 1280 height 265
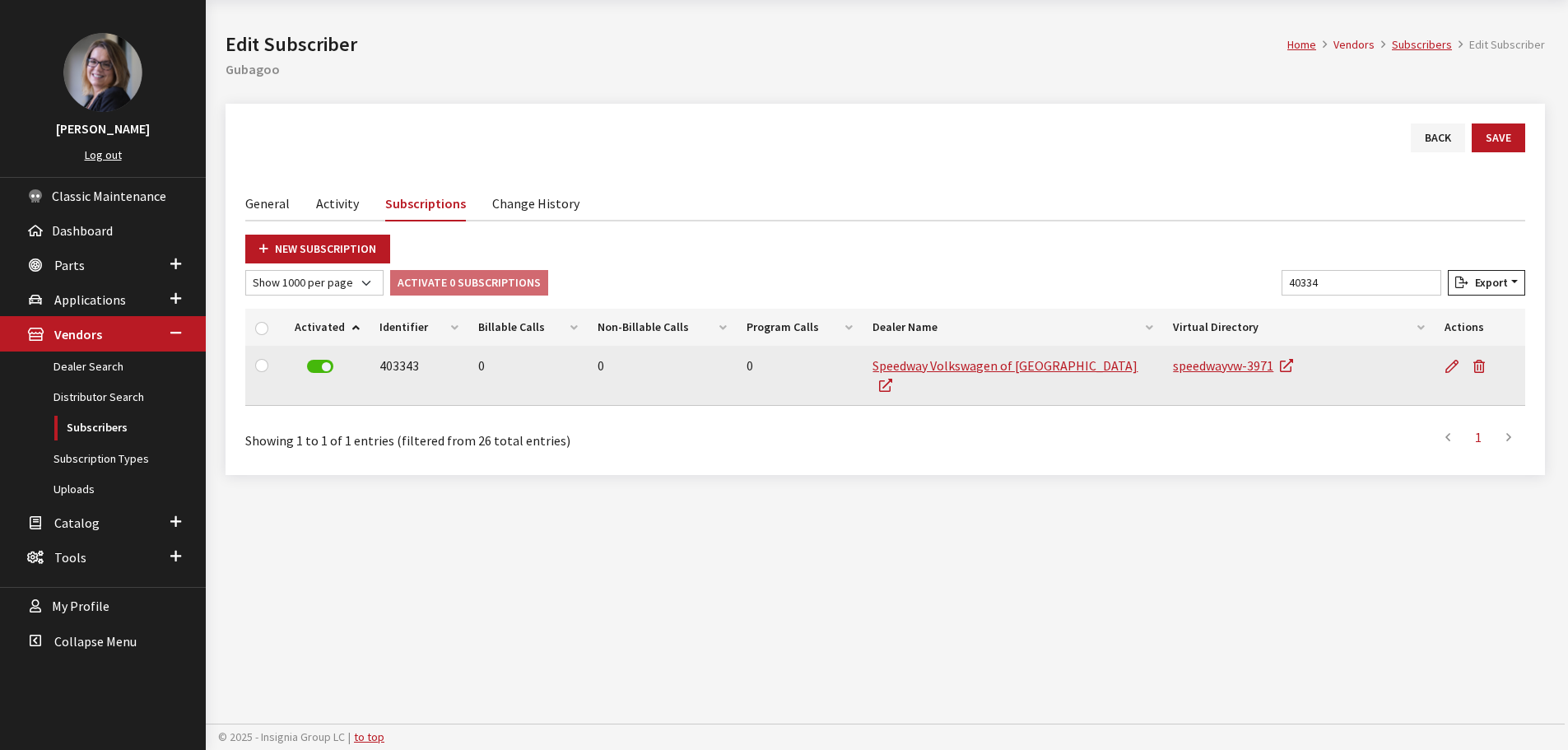
click at [329, 365] on label at bounding box center [320, 366] width 26 height 13
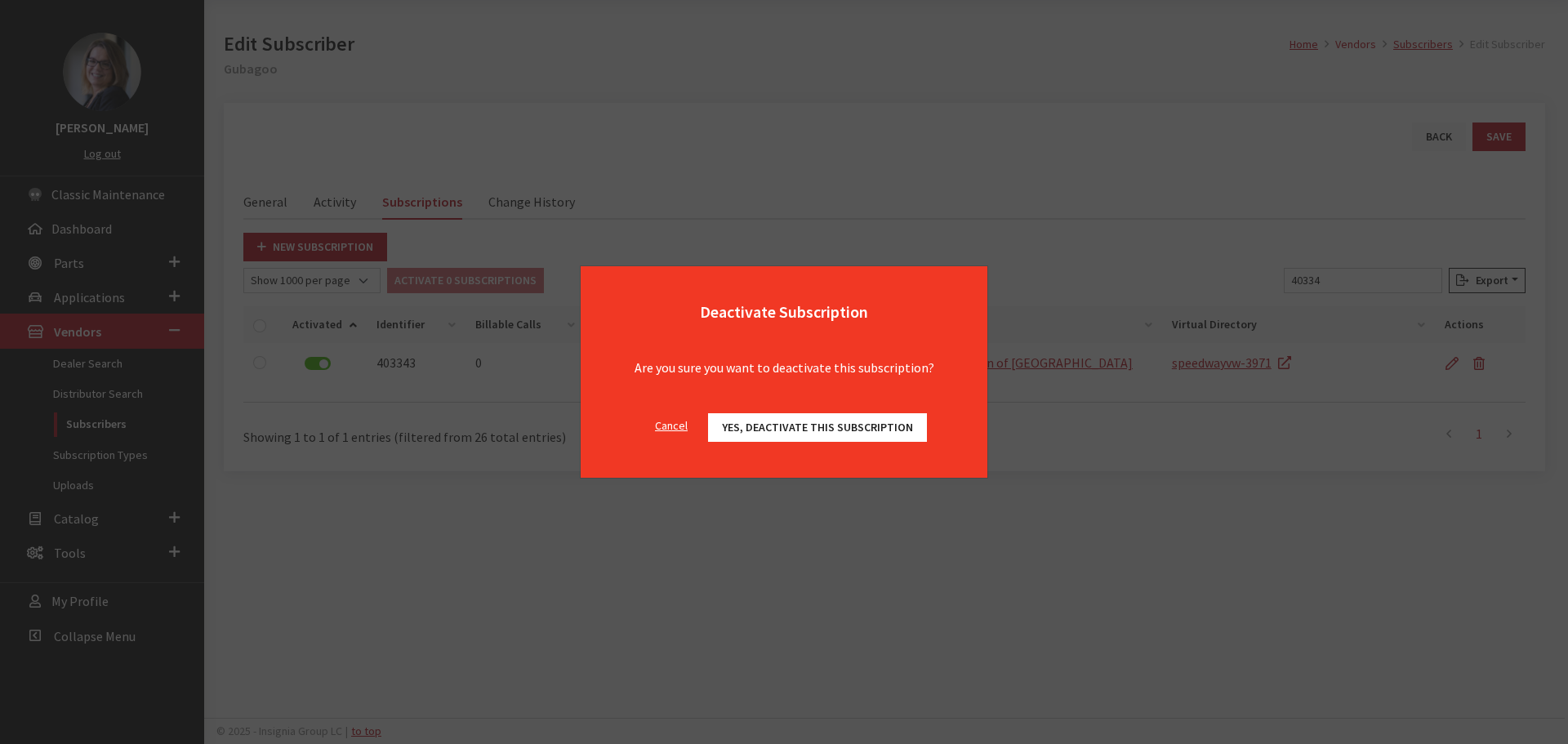
click at [880, 408] on div "Cancel Yes, deactivate this subscription OK" at bounding box center [783, 436] width 406 height 84
click at [874, 418] on button "Yes, deactivate this subscription" at bounding box center [817, 427] width 219 height 29
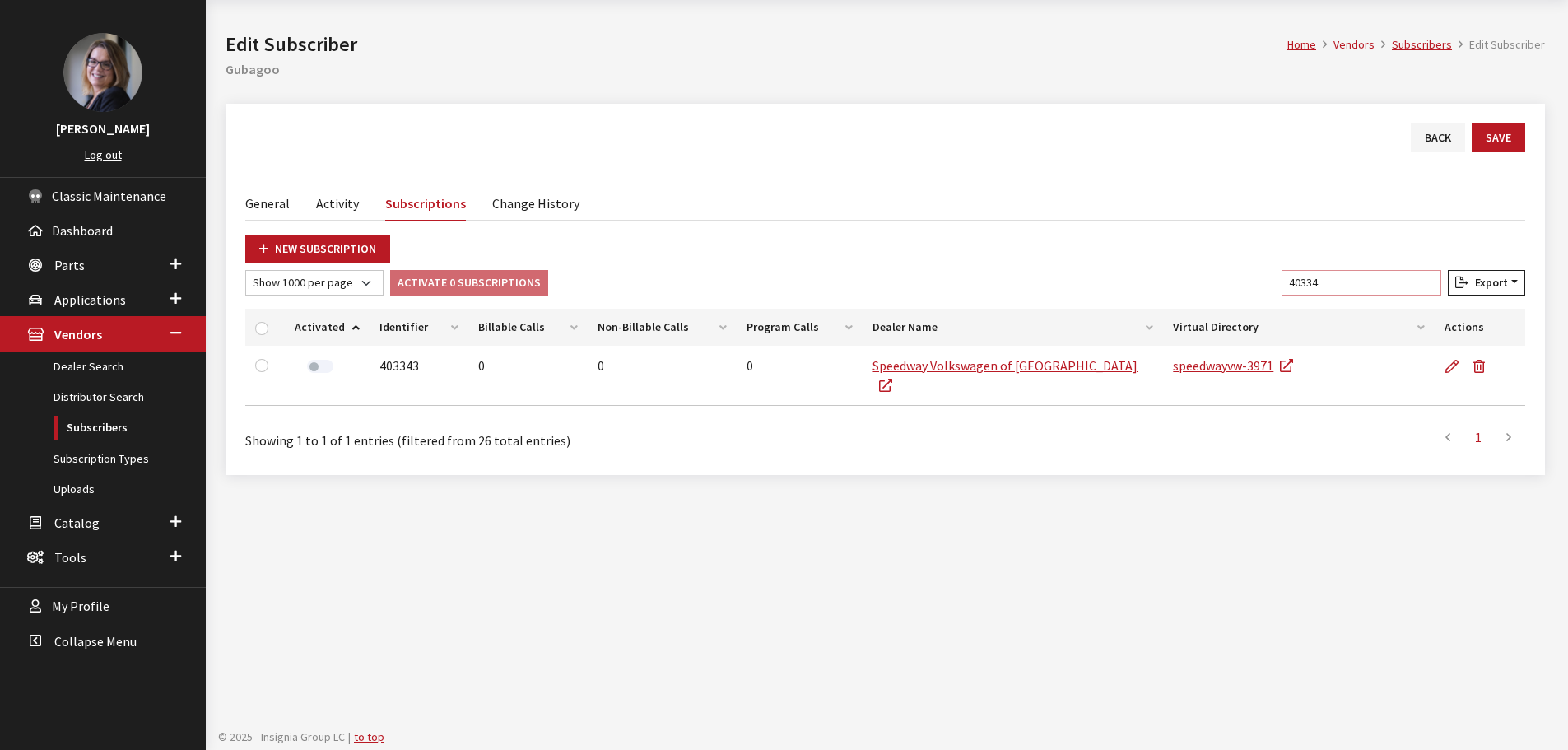
drag, startPoint x: 1357, startPoint y: 274, endPoint x: 1124, endPoint y: 259, distance: 233.5
click at [1166, 263] on div "New Subscription Show 10 per page Show 25 per page Show 50 per page Show 100 pe…" at bounding box center [886, 344] width 1280 height 221
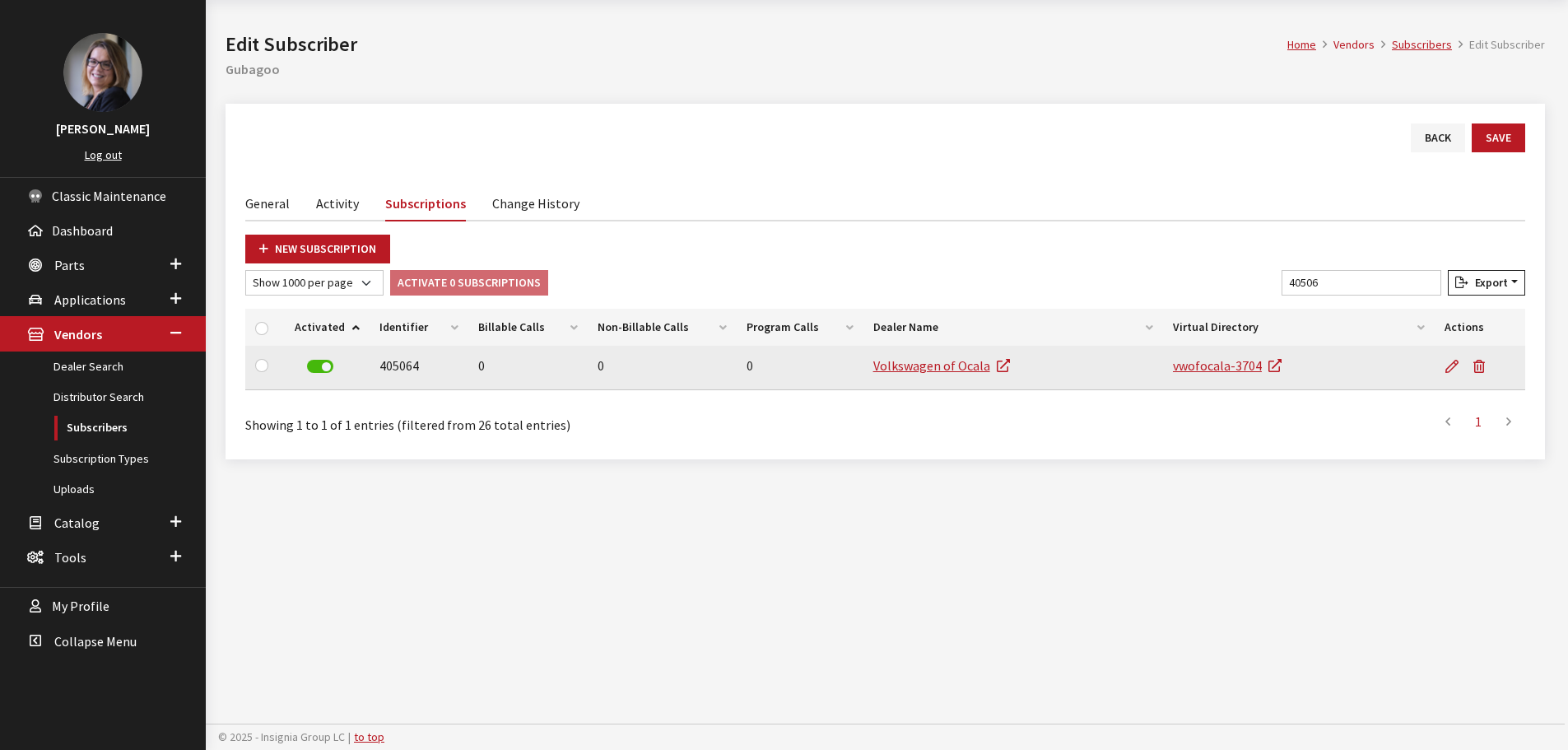
click at [320, 361] on label at bounding box center [320, 366] width 26 height 13
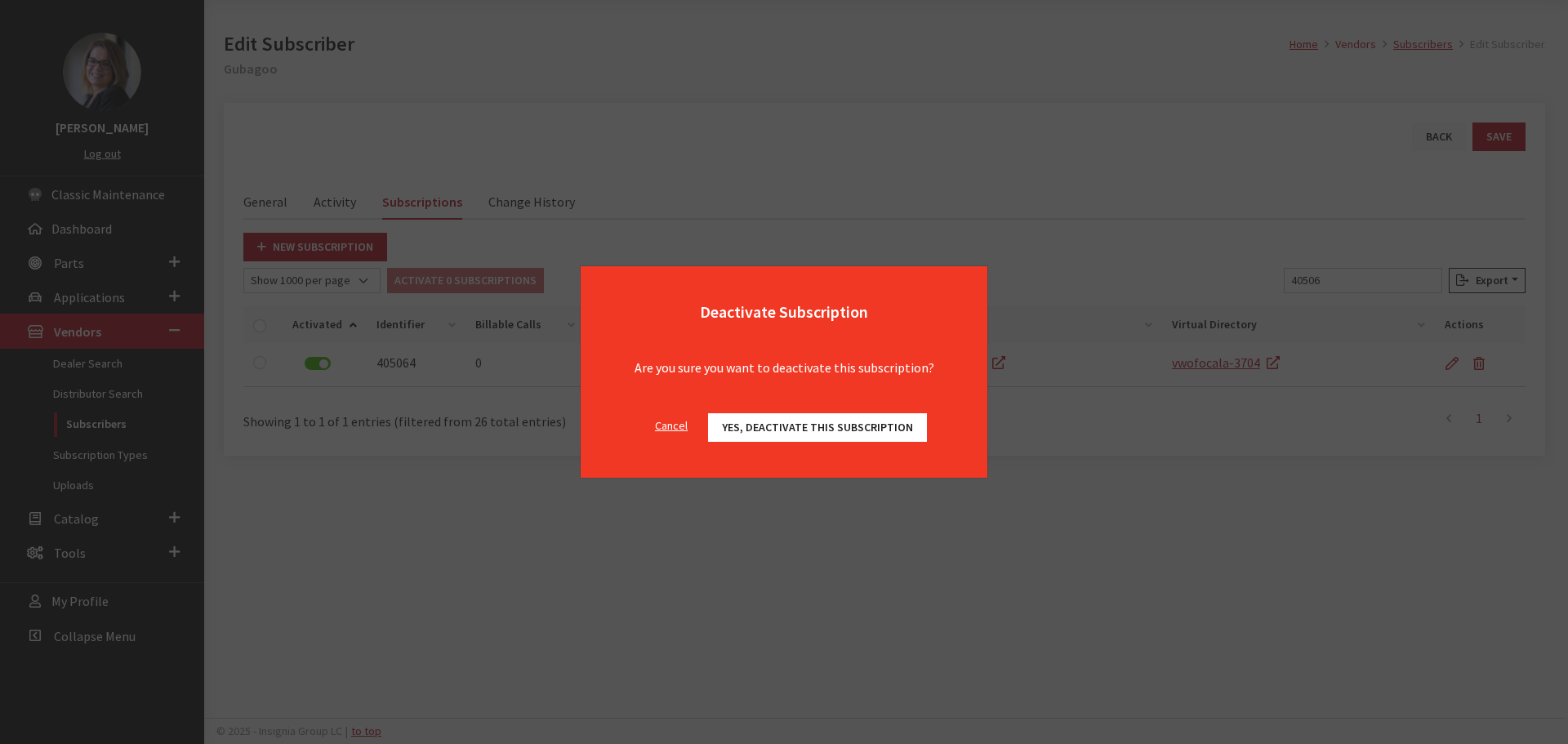
click at [863, 424] on span "Yes, deactivate this subscription" at bounding box center [817, 427] width 191 height 14
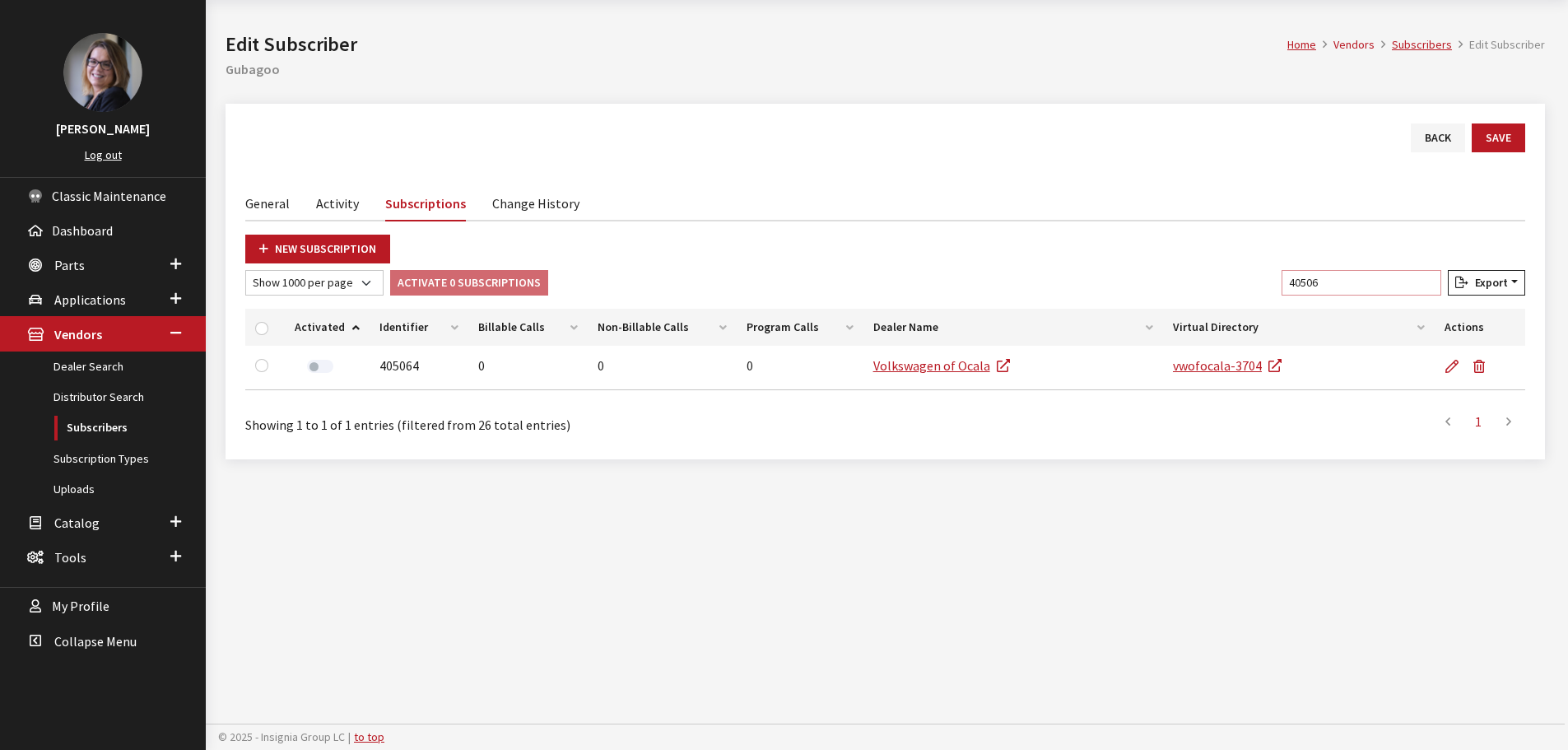
drag, startPoint x: 1342, startPoint y: 280, endPoint x: 1099, endPoint y: 270, distance: 243.2
click at [1132, 277] on div "Show 10 per page Show 25 per page Show 50 per page Show 100 per page Show 1000 …" at bounding box center [885, 285] width 1287 height 32
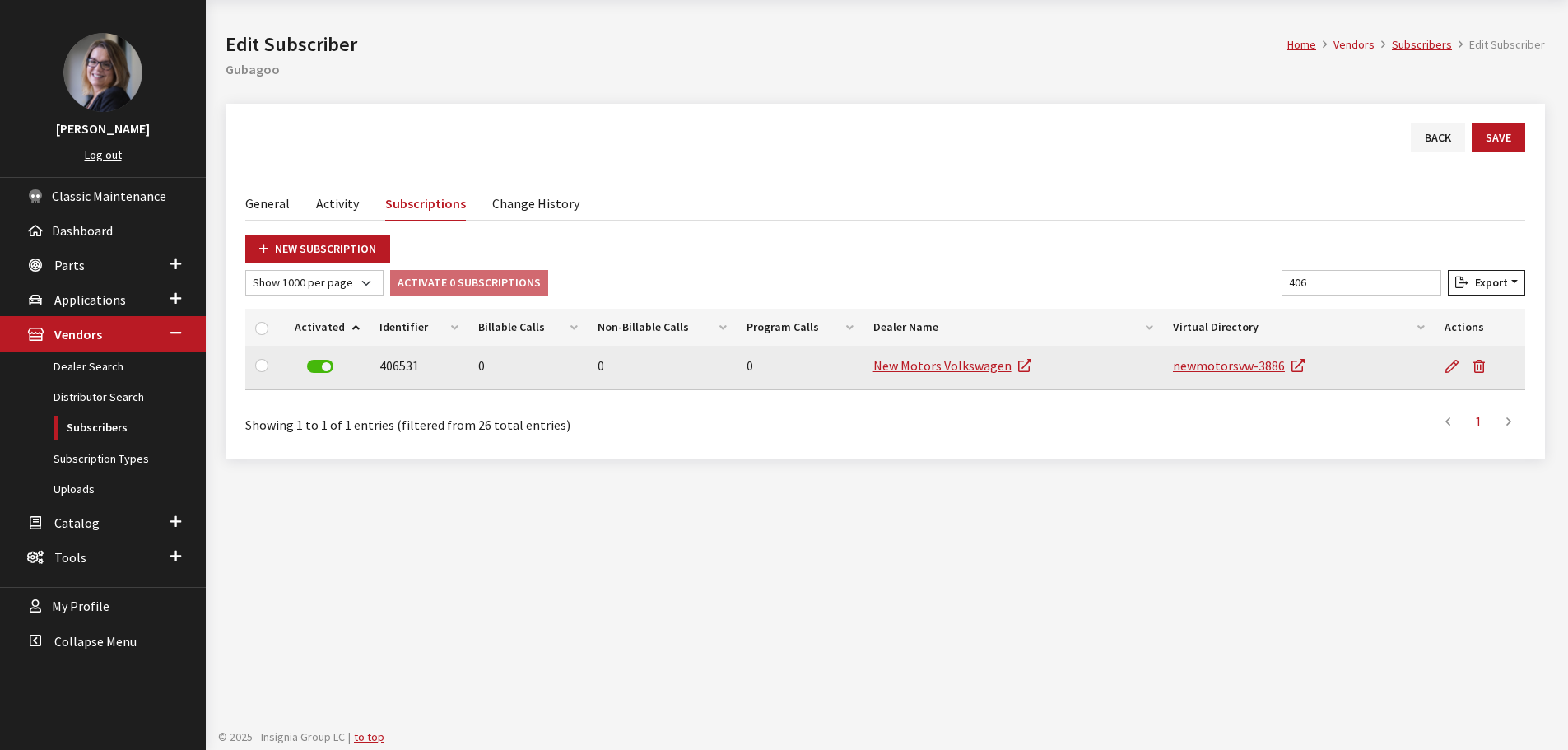
click at [331, 368] on label at bounding box center [320, 366] width 26 height 13
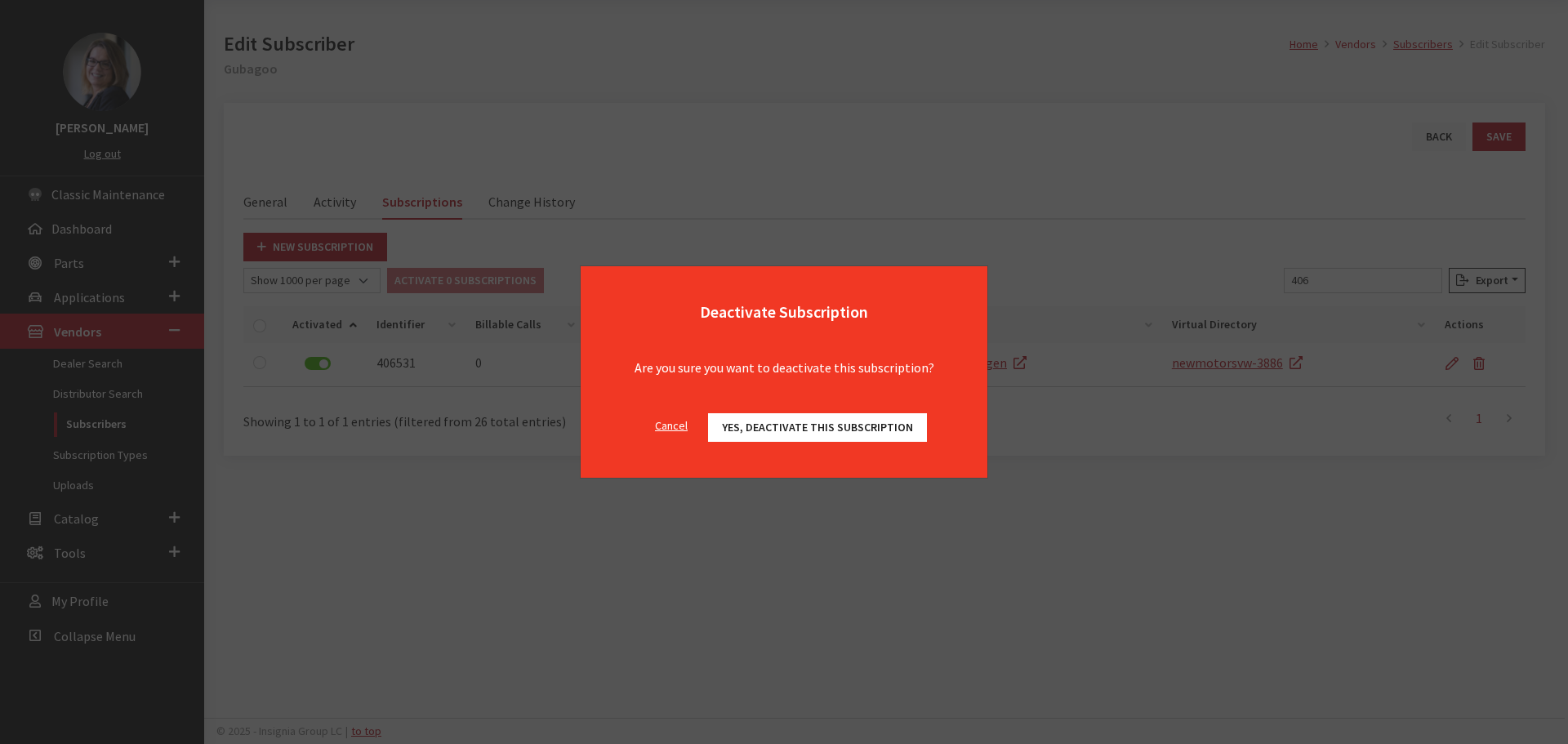
click at [778, 423] on span "Yes, deactivate this subscription" at bounding box center [817, 427] width 191 height 14
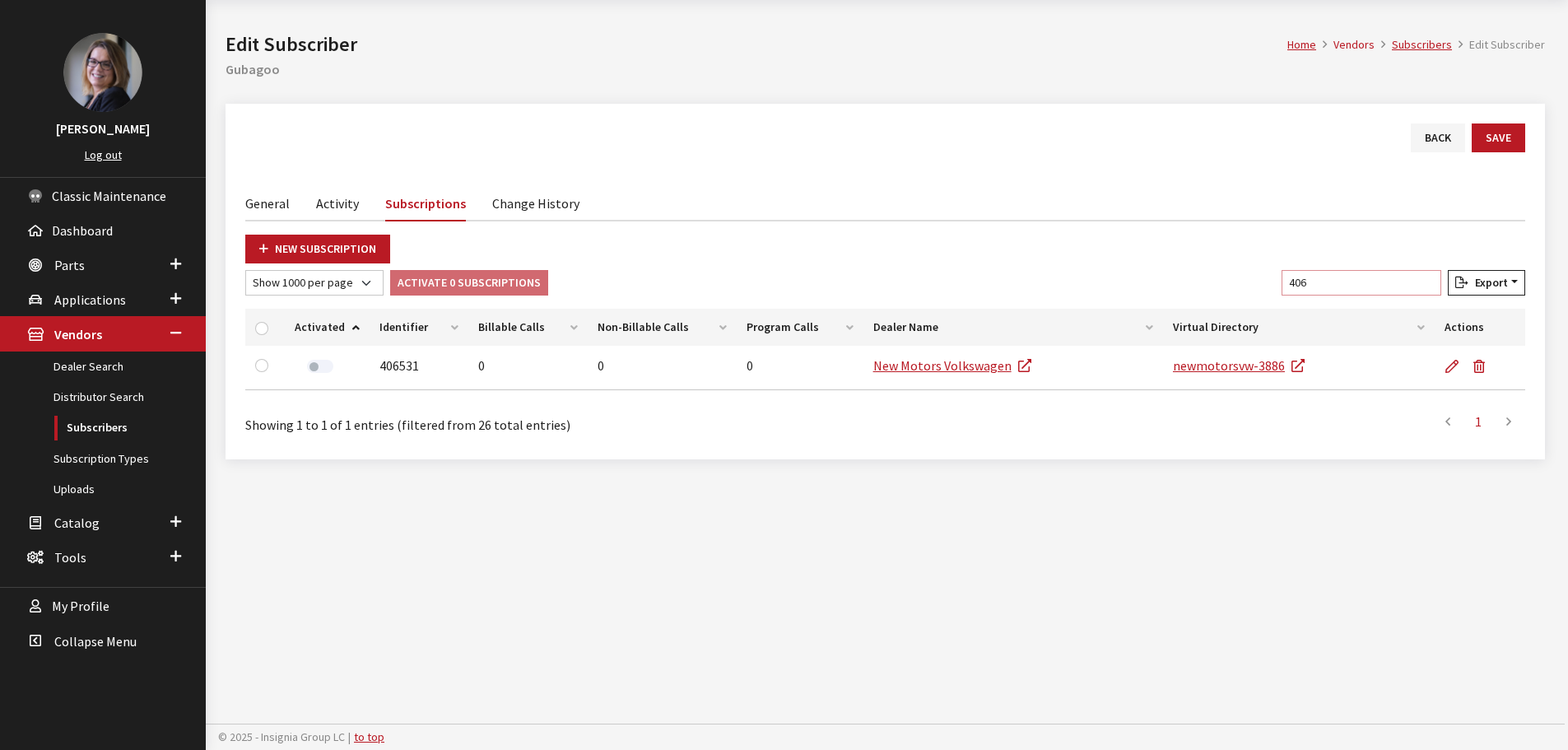
drag, startPoint x: 1243, startPoint y: 269, endPoint x: 1202, endPoint y: 263, distance: 41.4
click at [1235, 269] on div "New Subscription Show 10 per page Show 25 per page Show 50 per page Show 100 pe…" at bounding box center [886, 336] width 1280 height 205
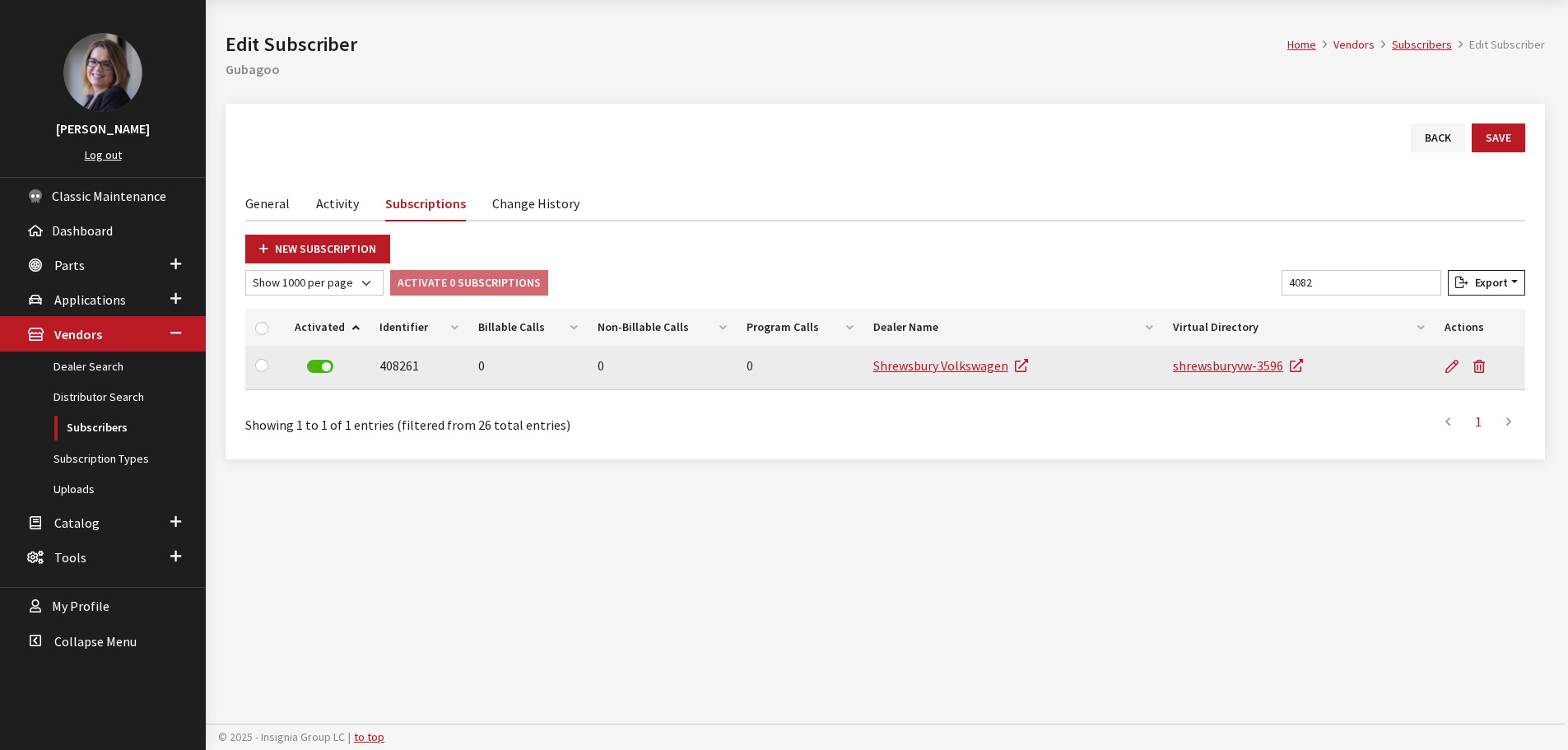
click at [330, 365] on label at bounding box center [320, 366] width 26 height 13
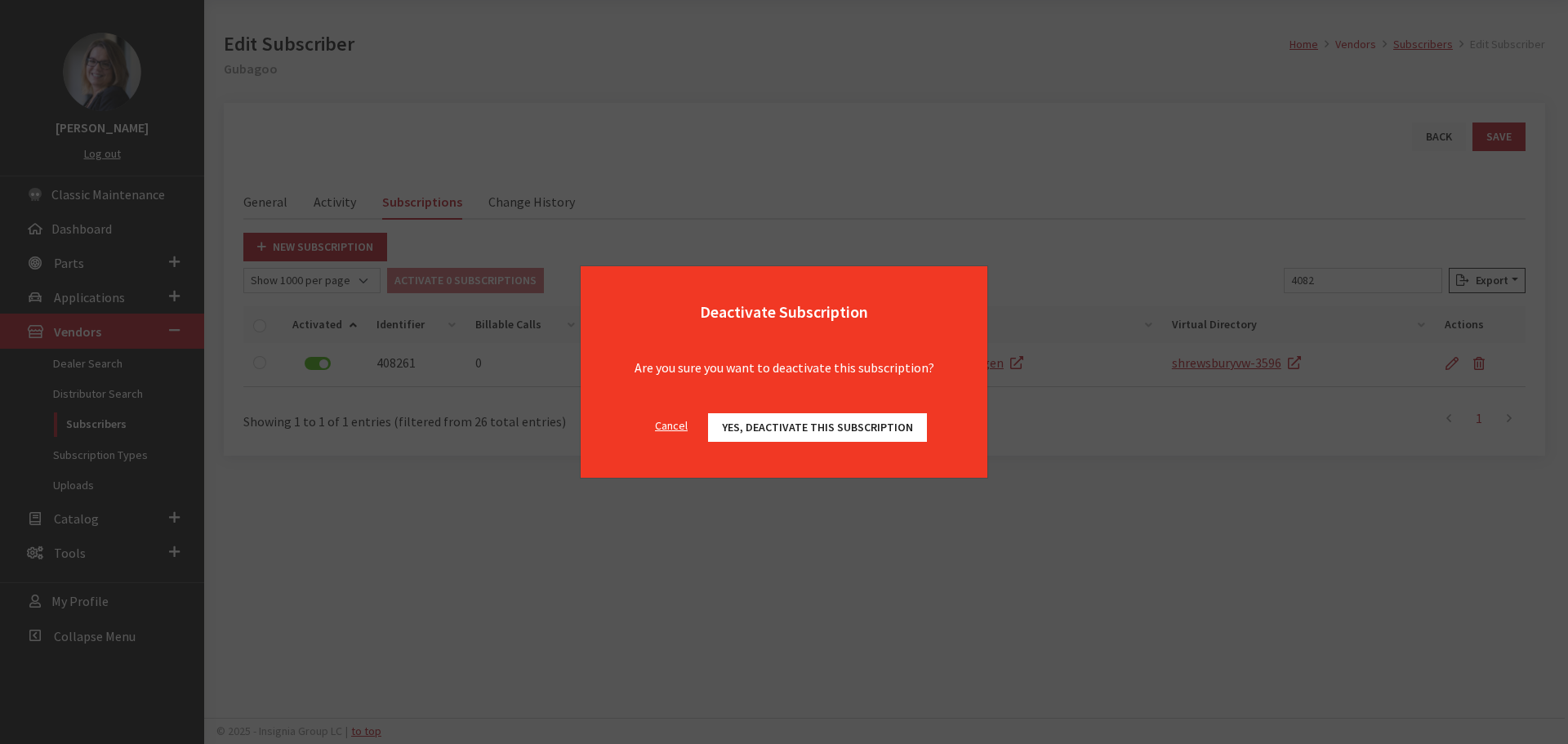
click at [869, 430] on span "Yes, deactivate this subscription" at bounding box center [817, 427] width 191 height 14
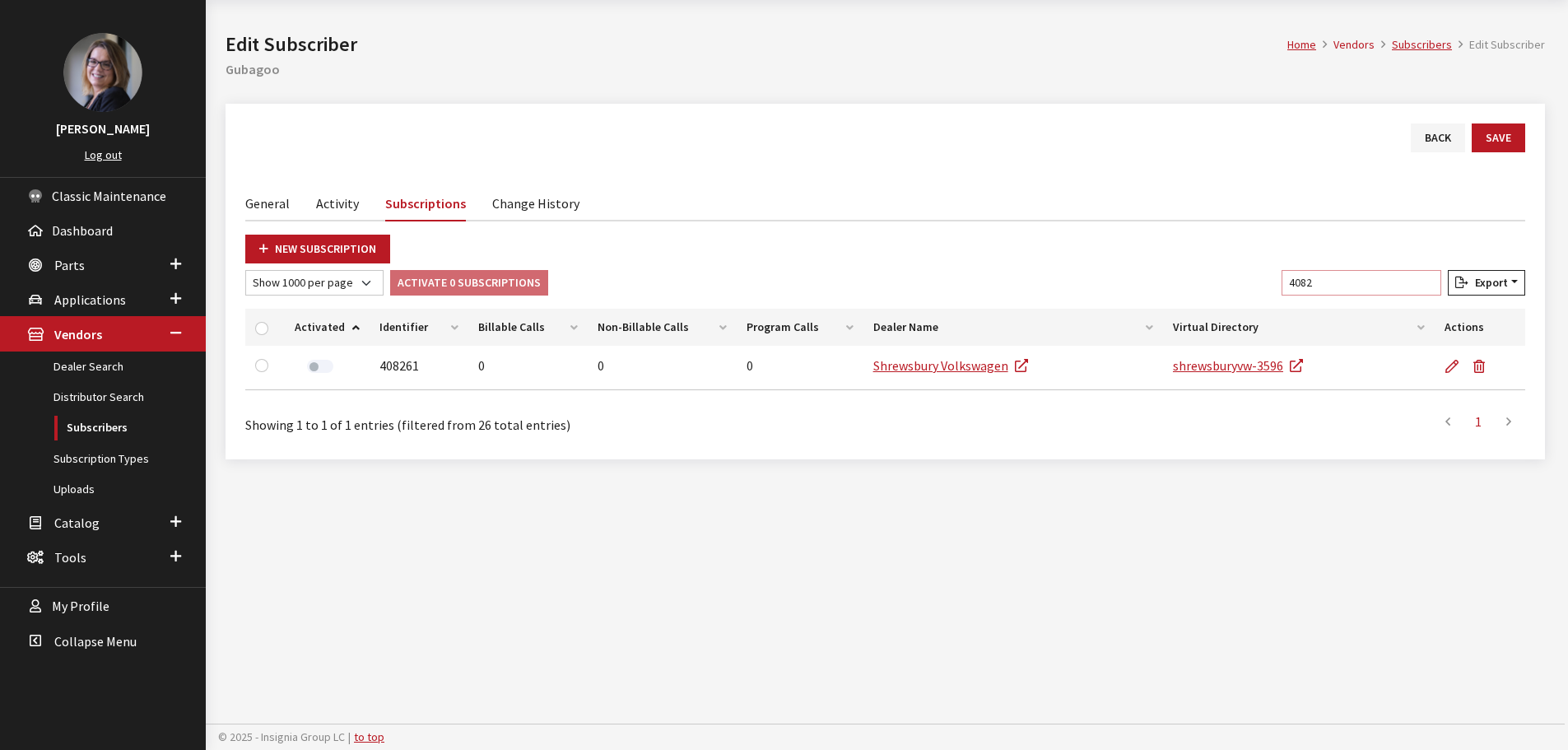
drag, startPoint x: 1384, startPoint y: 279, endPoint x: 1166, endPoint y: 280, distance: 218.0
click at [1166, 280] on div "Show 10 per page Show 25 per page Show 50 per page Show 100 per page Show 1000 …" at bounding box center [885, 285] width 1287 height 32
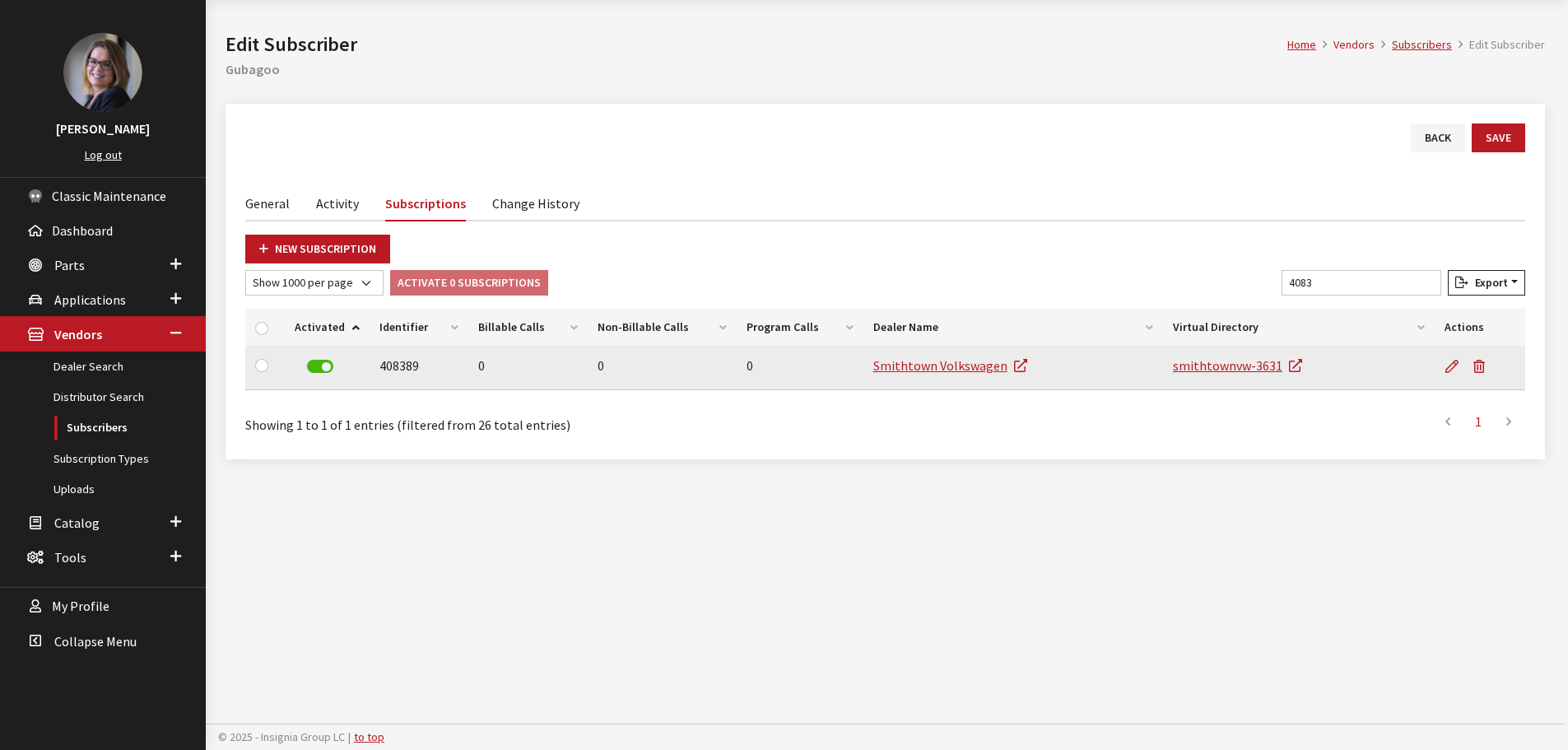
click at [326, 364] on label at bounding box center [320, 366] width 26 height 13
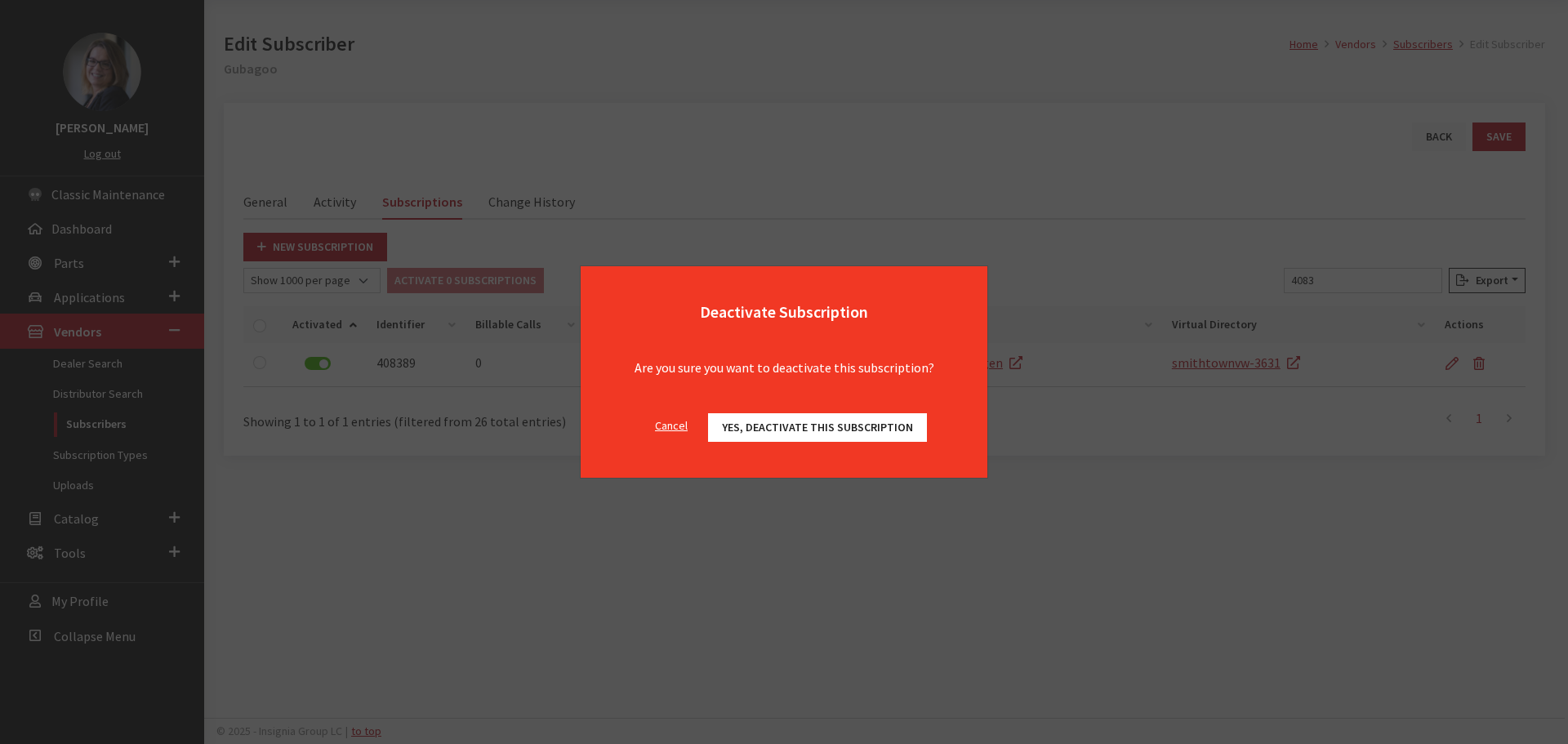
click at [748, 425] on span "Yes, deactivate this subscription" at bounding box center [817, 427] width 191 height 14
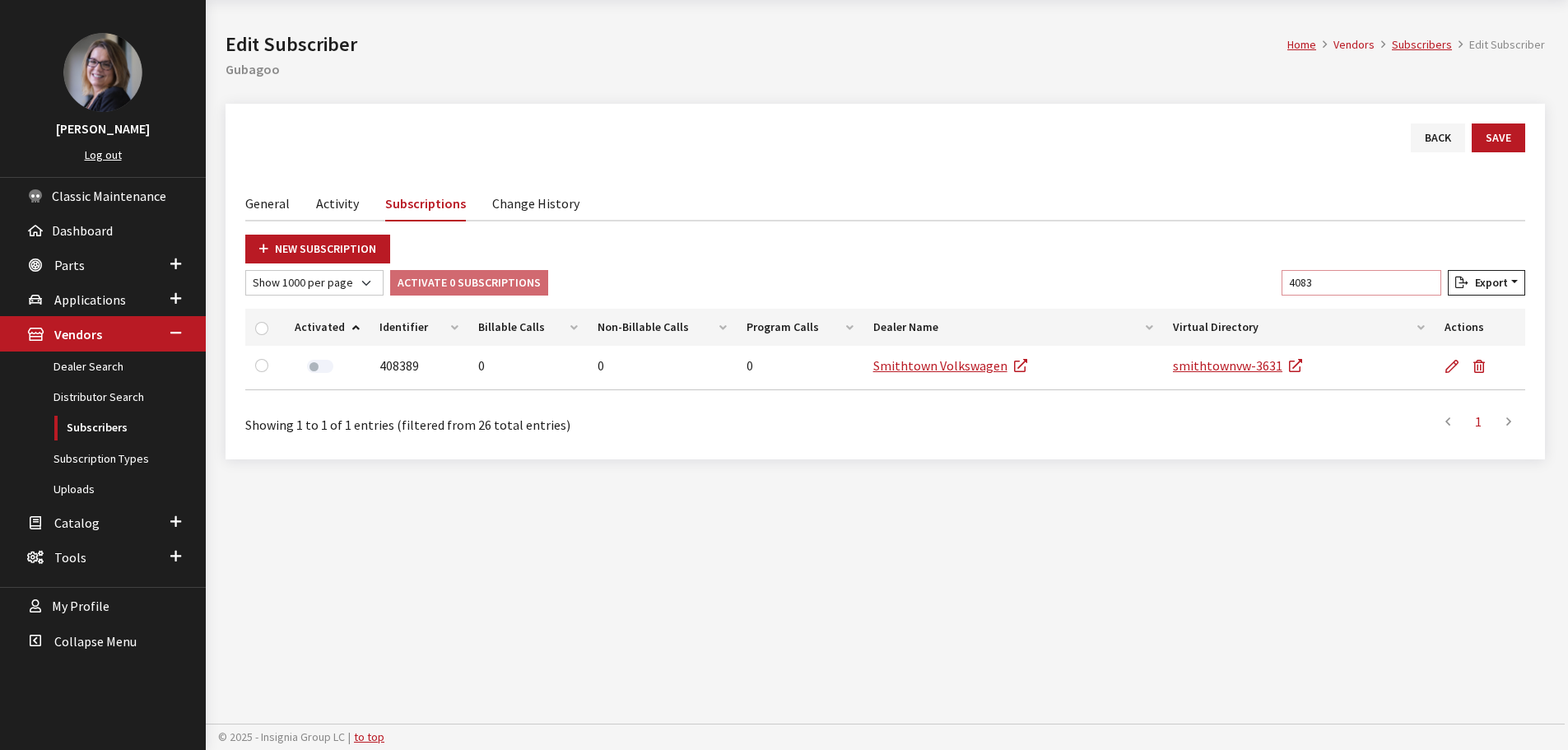
drag, startPoint x: 1381, startPoint y: 274, endPoint x: 1030, endPoint y: 279, distance: 351.0
click at [1052, 274] on div "Show 10 per page Show 25 per page Show 50 per page Show 100 per page Show 1000 …" at bounding box center [885, 285] width 1287 height 32
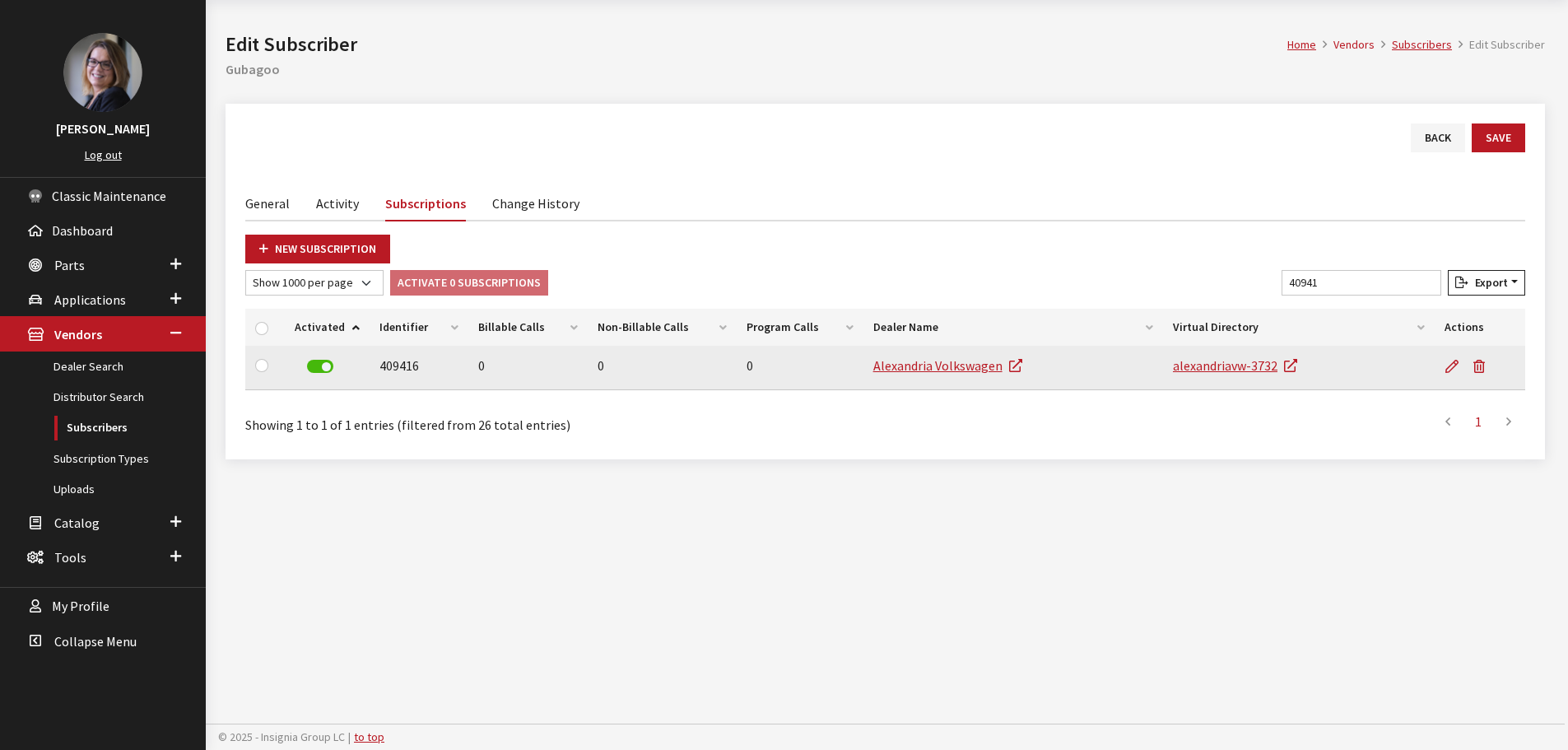
click at [331, 365] on label at bounding box center [320, 366] width 26 height 13
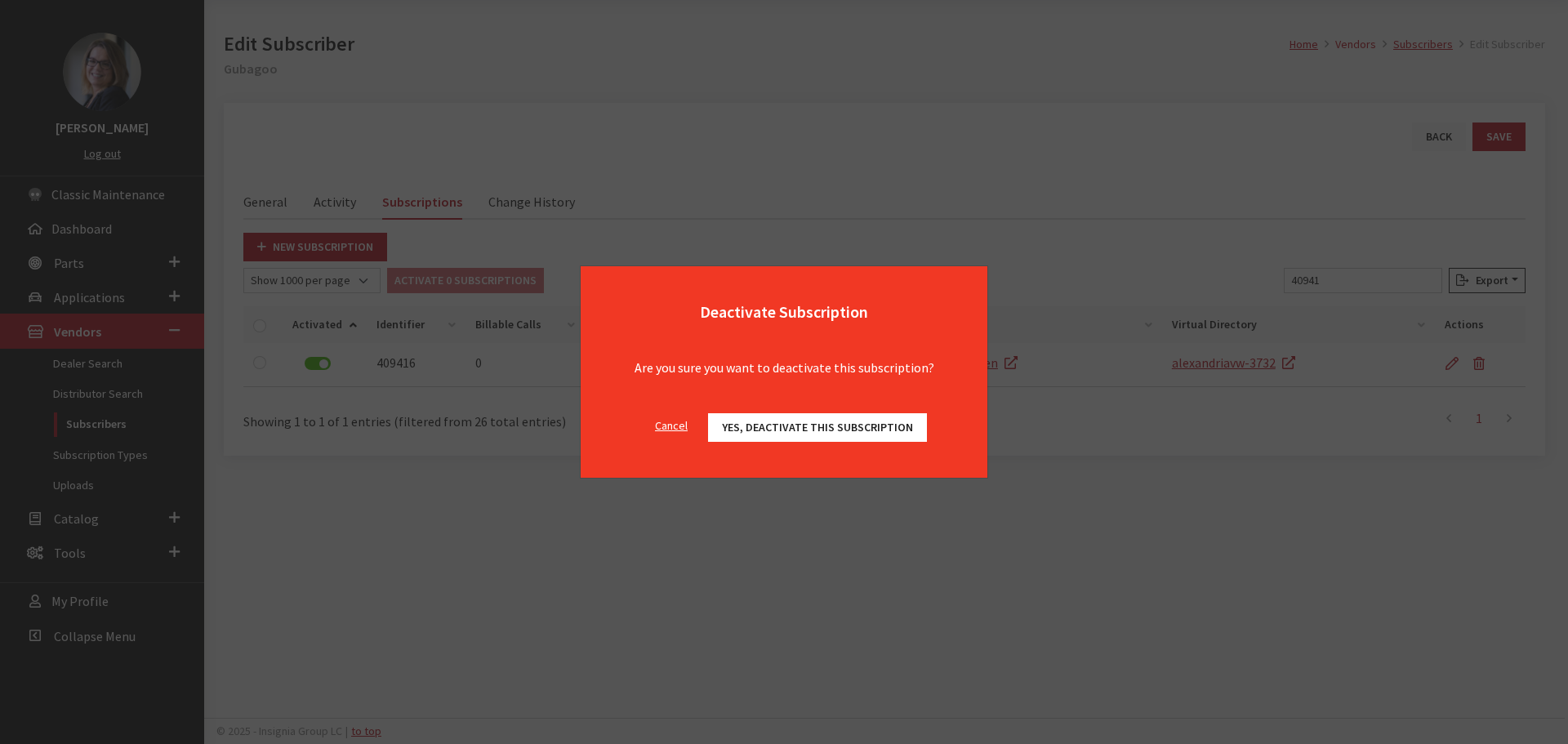
drag, startPoint x: 742, startPoint y: 423, endPoint x: 787, endPoint y: 433, distance: 46.1
click at [743, 423] on span "Yes, deactivate this subscription" at bounding box center [817, 427] width 191 height 14
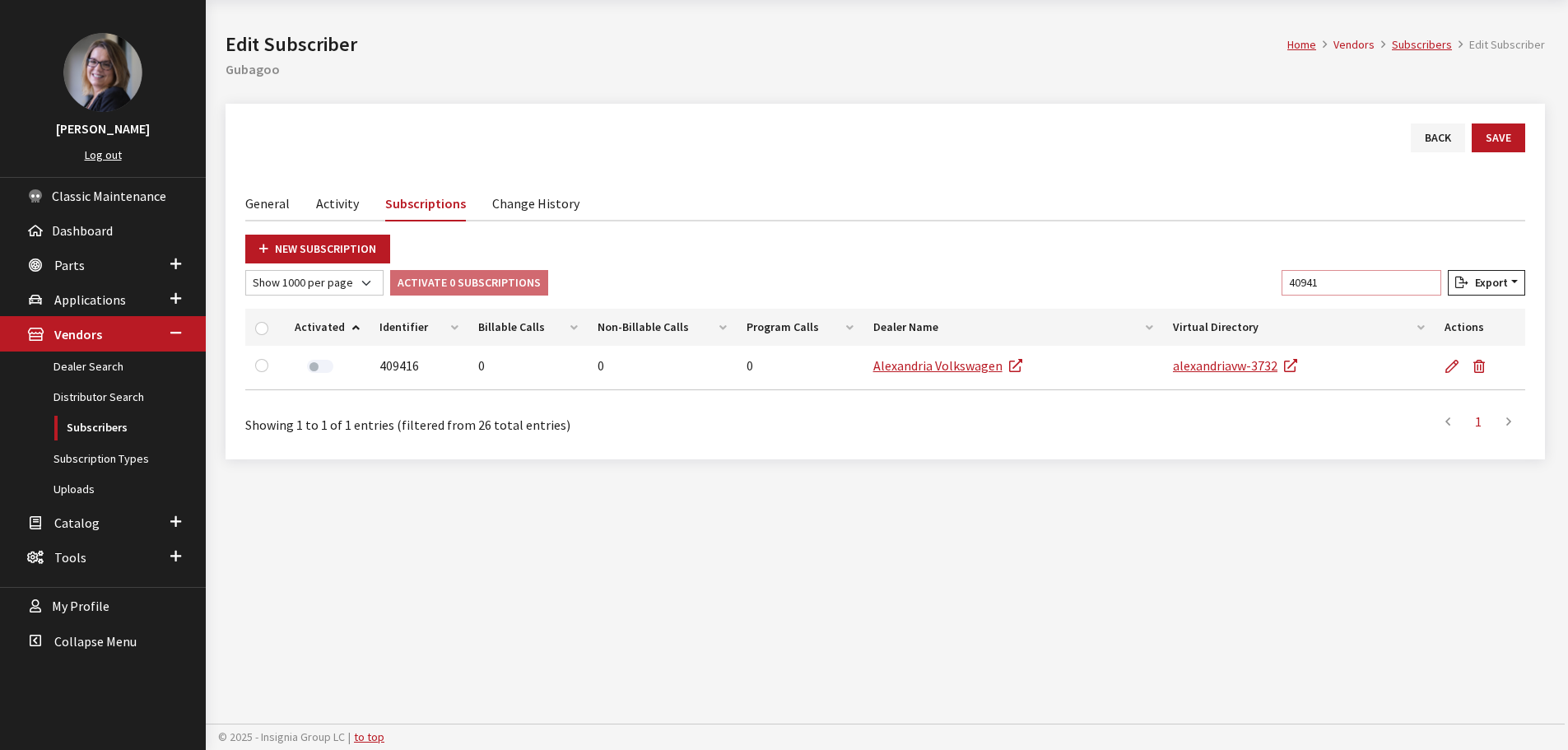
drag, startPoint x: 1345, startPoint y: 281, endPoint x: 1144, endPoint y: 281, distance: 201.0
click at [1155, 281] on div "Show 10 per page Show 25 per page Show 50 per page Show 100 per page Show 1000 …" at bounding box center [885, 285] width 1287 height 32
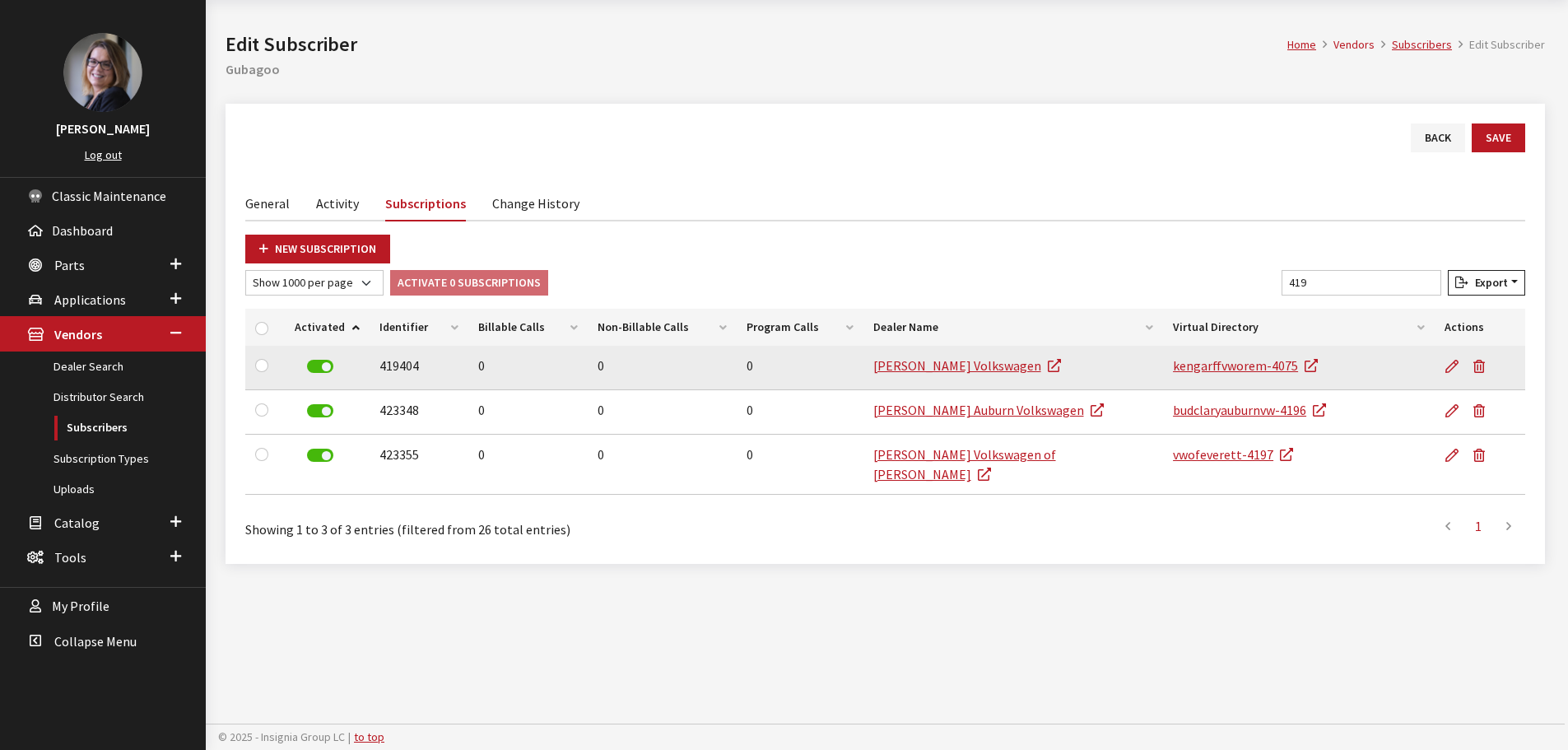
click at [319, 364] on label at bounding box center [320, 366] width 26 height 13
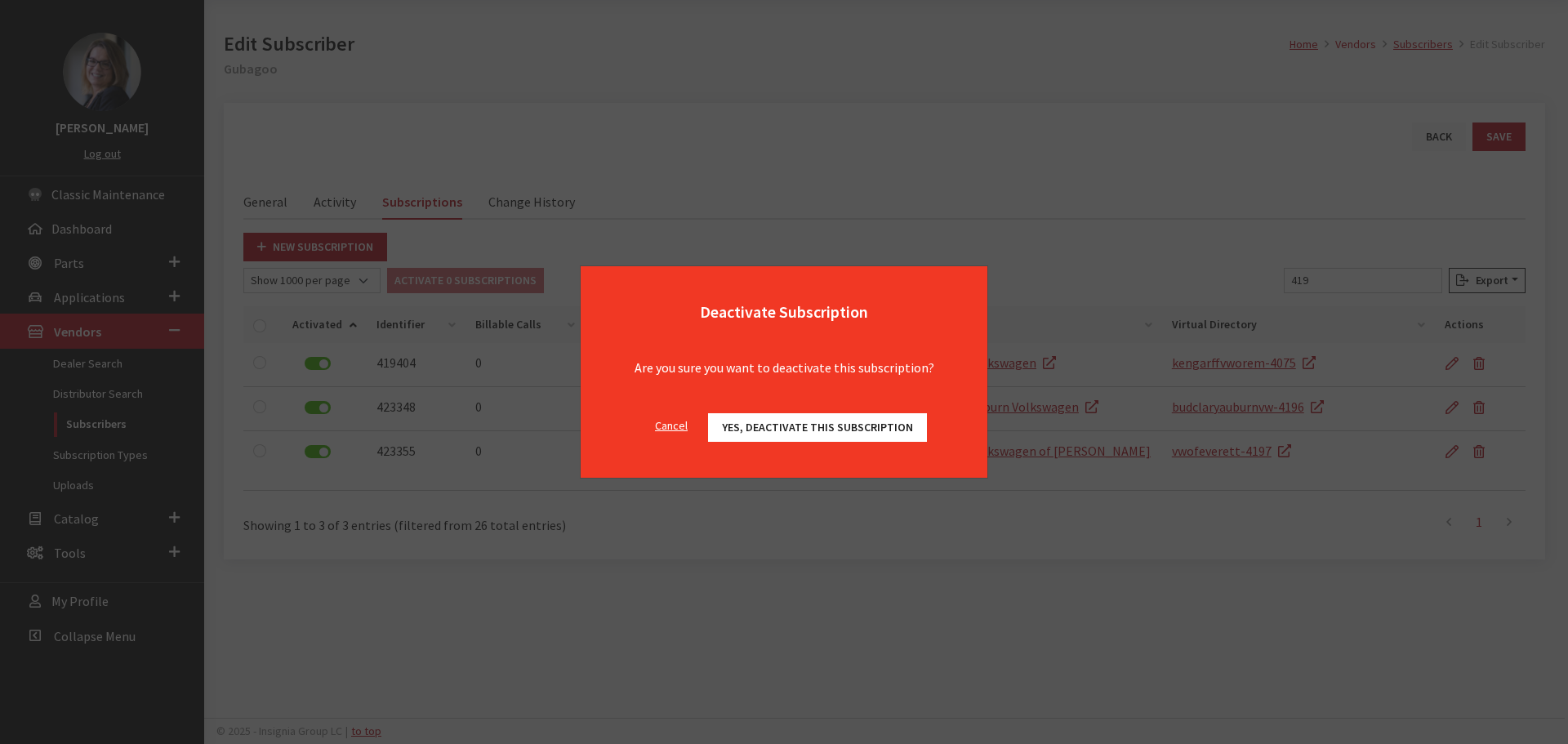
click at [766, 425] on span "Yes, deactivate this subscription" at bounding box center [817, 427] width 191 height 14
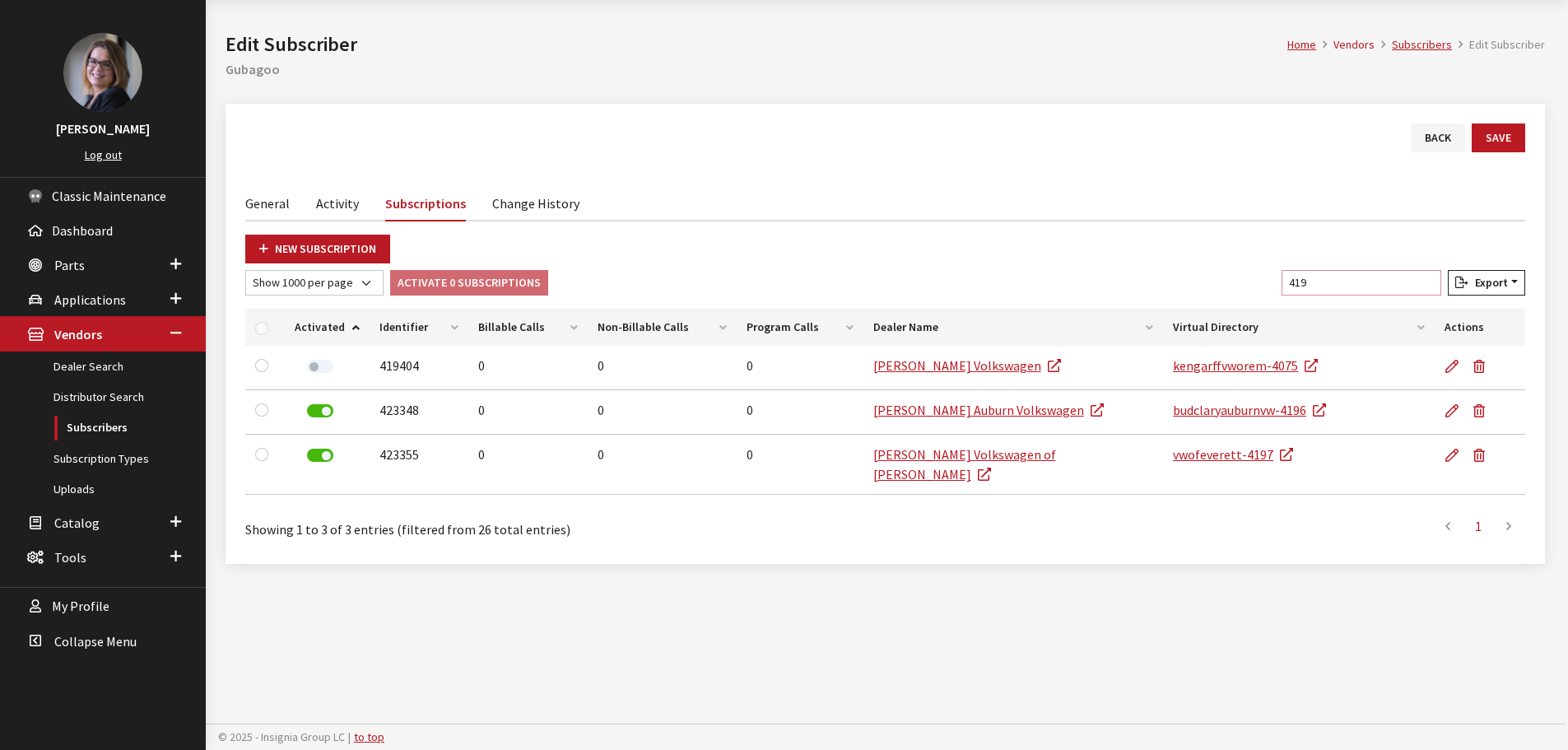
drag, startPoint x: 1346, startPoint y: 280, endPoint x: 874, endPoint y: 166, distance: 485.6
click at [890, 168] on div "Back Save General Activity Subscriptions Change History Subscriber Info Name Gu…" at bounding box center [885, 335] width 1319 height 461
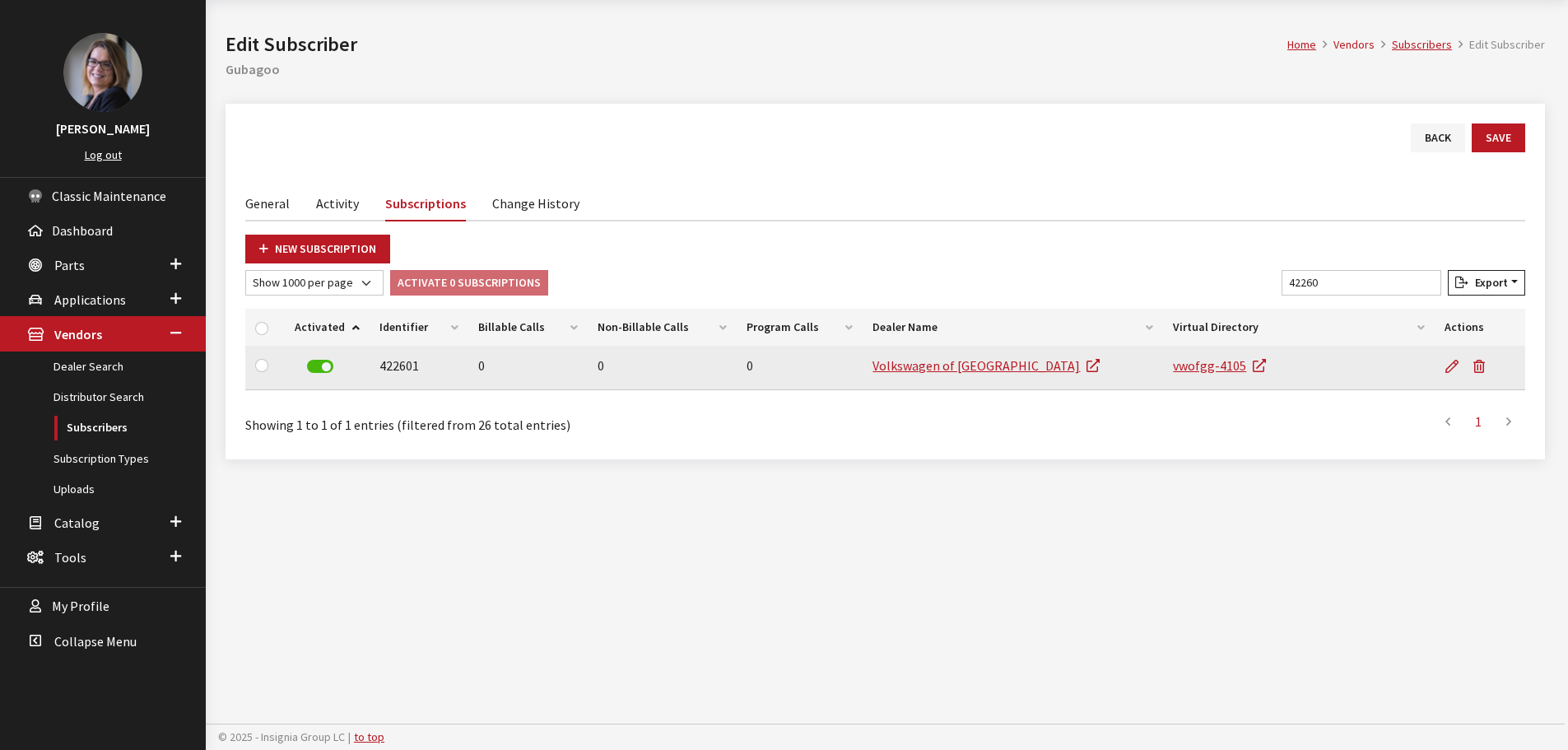
click at [322, 368] on label at bounding box center [320, 366] width 26 height 13
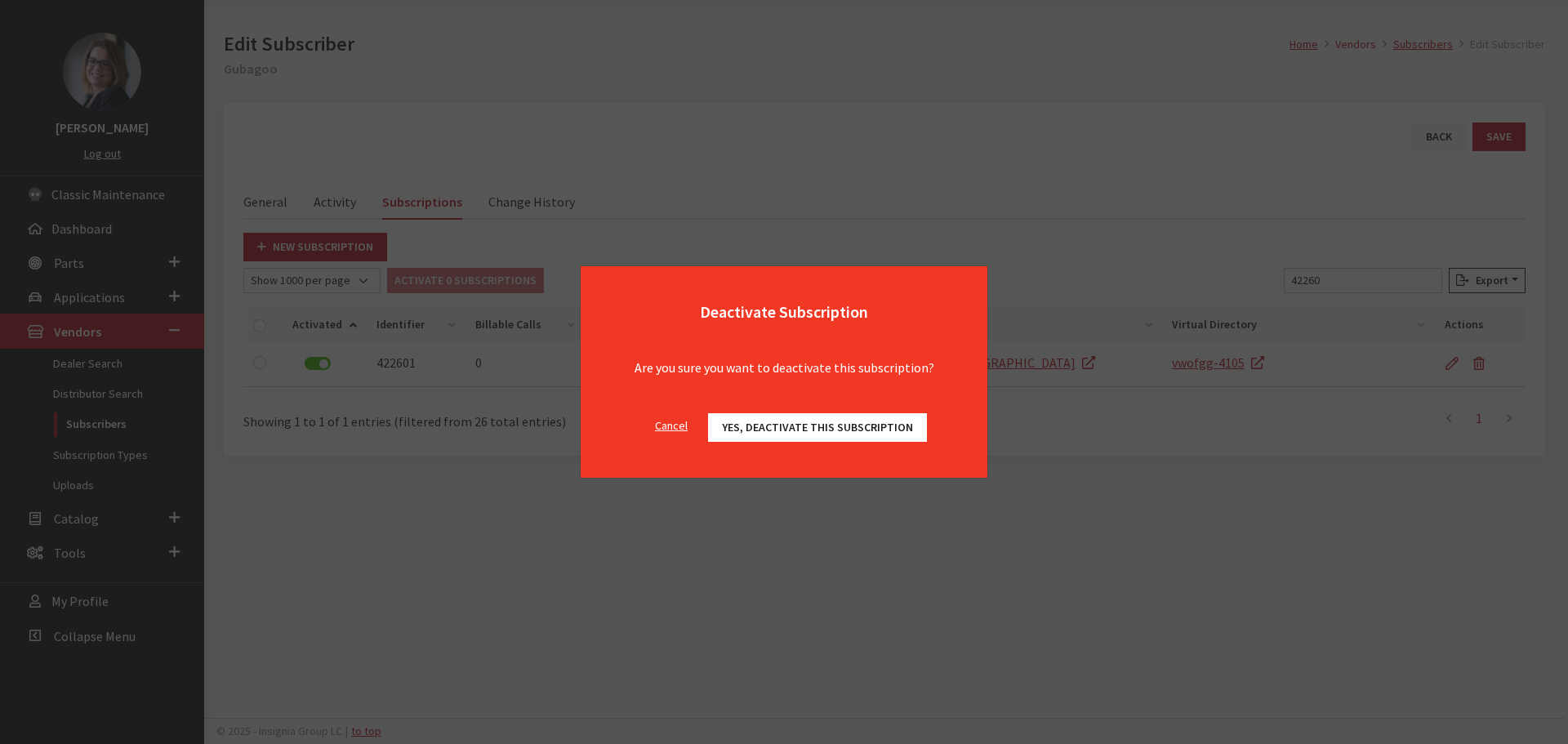
click at [783, 432] on span "Yes, deactivate this subscription" at bounding box center [817, 427] width 191 height 14
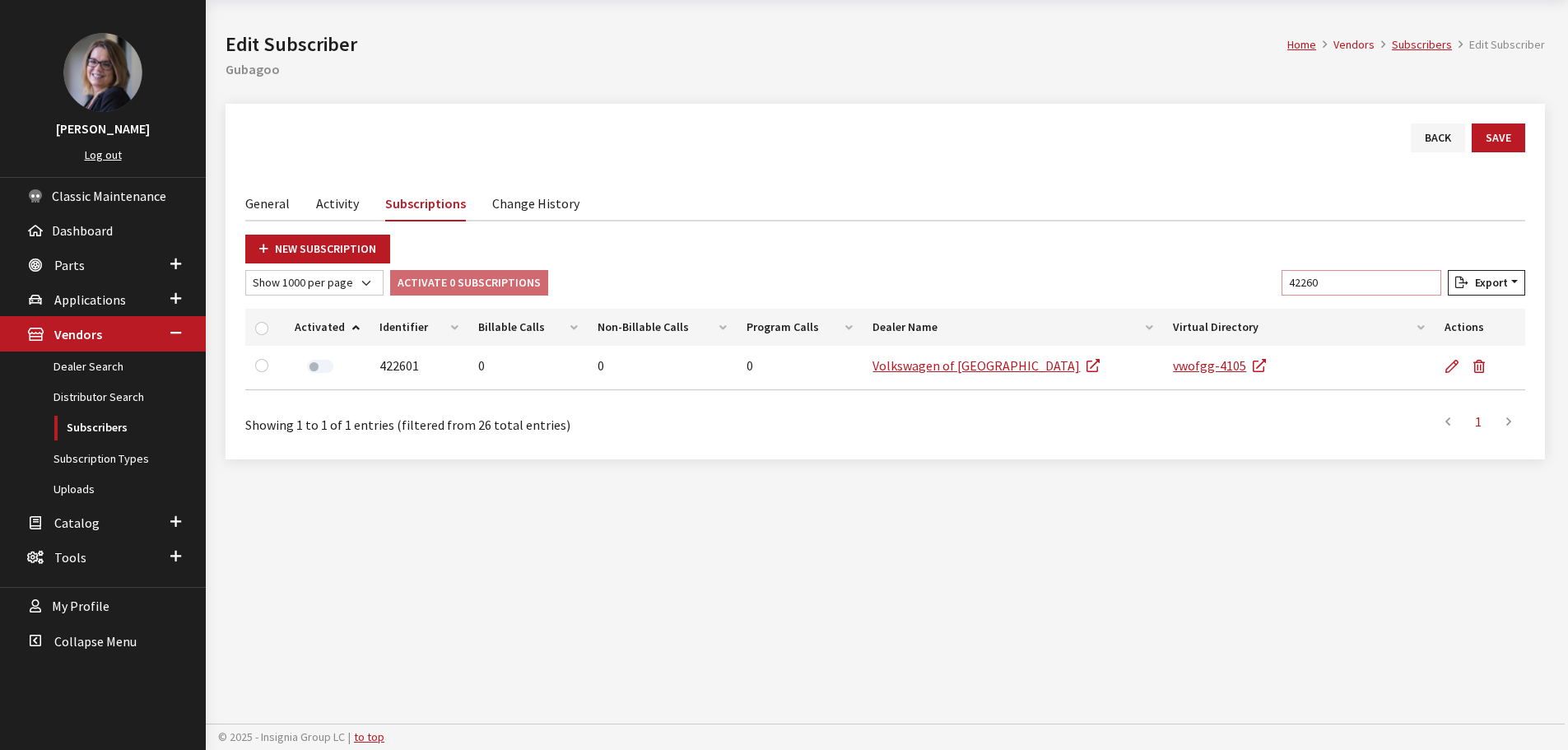
drag, startPoint x: 1350, startPoint y: 281, endPoint x: 1223, endPoint y: 257, distance: 129.2
click at [1223, 257] on div "New Subscription Show 10 per page Show 25 per page Show 50 per page Show 100 pe…" at bounding box center [886, 336] width 1280 height 205
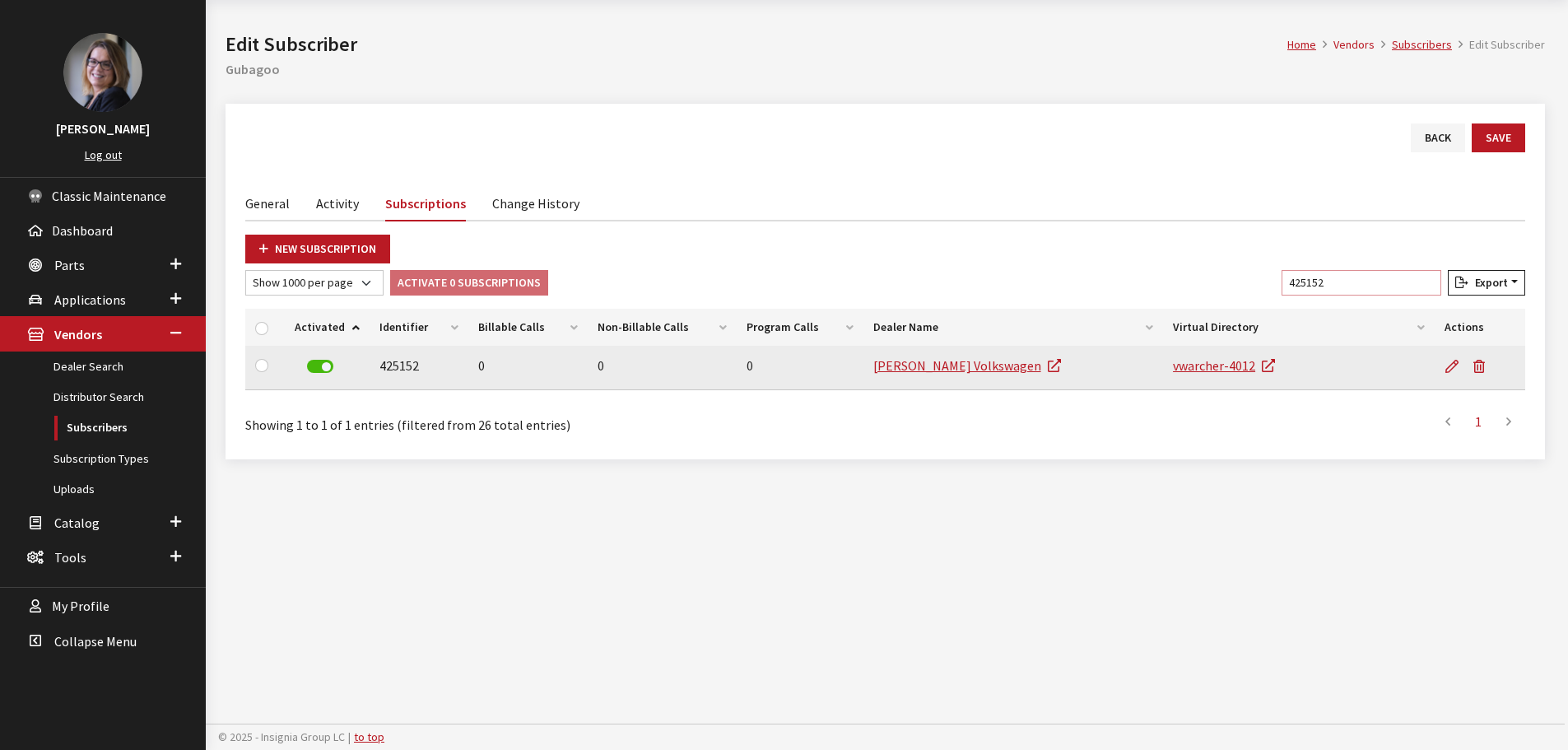
type input "425152"
click at [319, 364] on label at bounding box center [320, 366] width 26 height 13
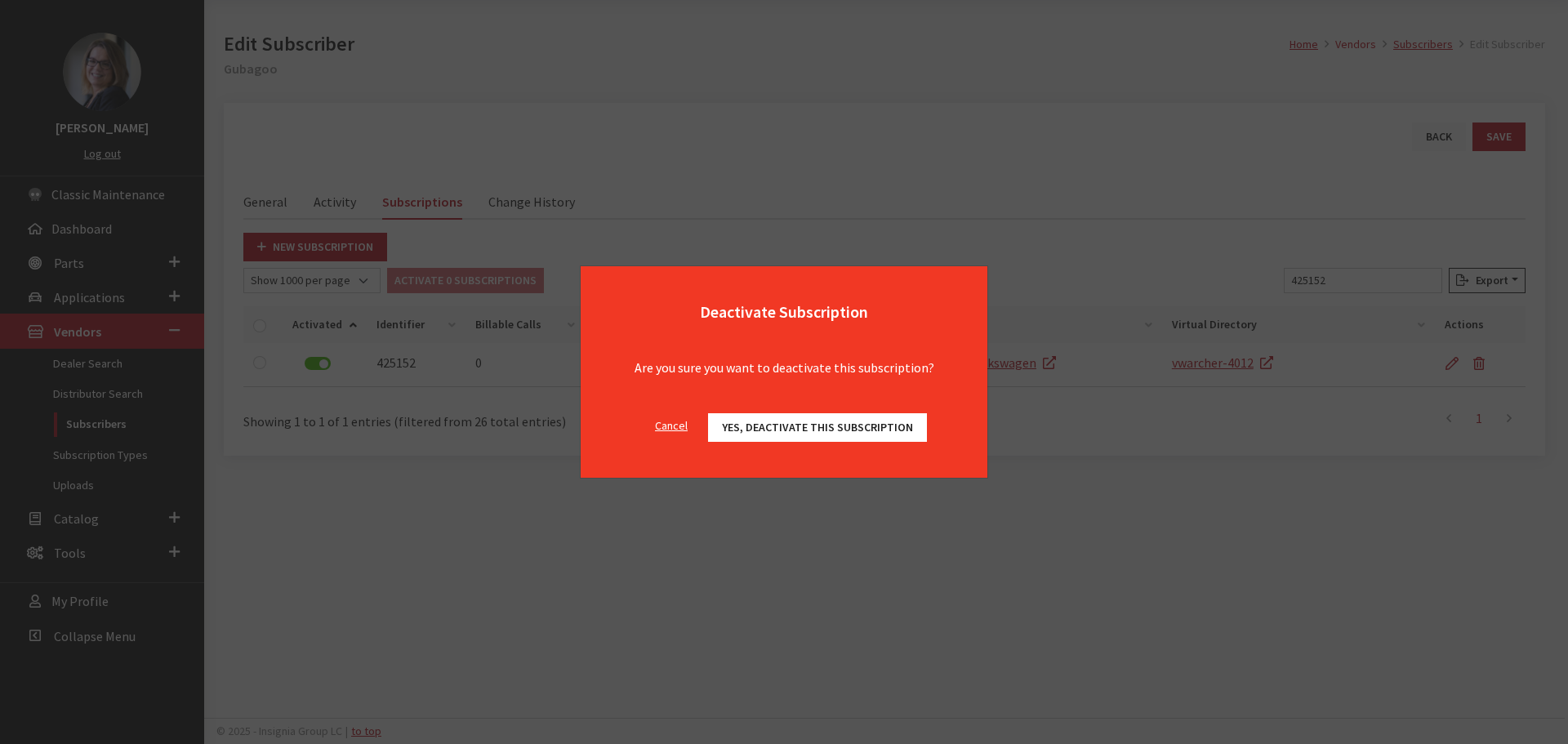
click at [799, 411] on div "Cancel Yes, deactivate this subscription OK" at bounding box center [783, 436] width 406 height 84
click at [806, 427] on span "Yes, deactivate this subscription" at bounding box center [817, 427] width 191 height 14
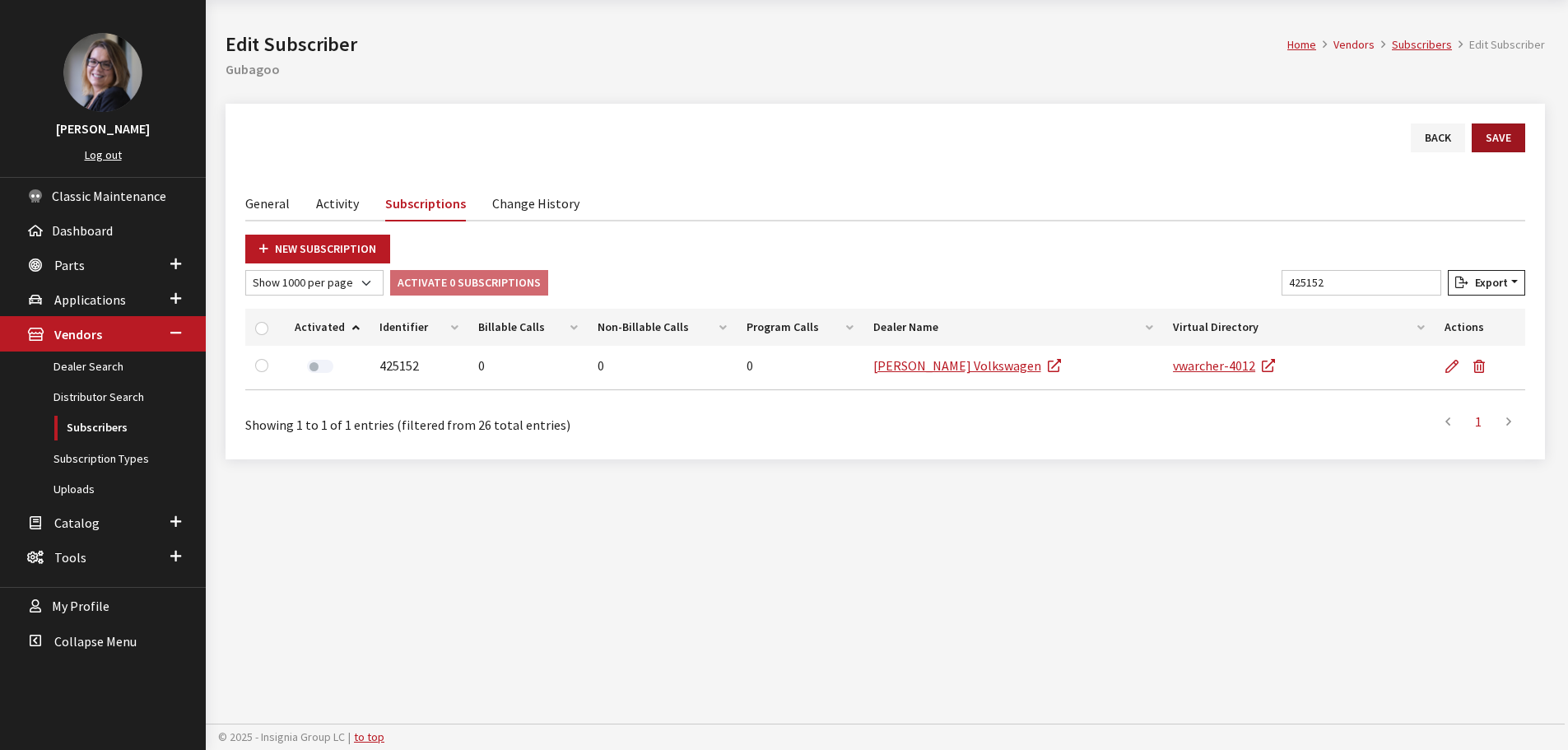
click at [1516, 143] on button "Save" at bounding box center [1499, 138] width 54 height 29
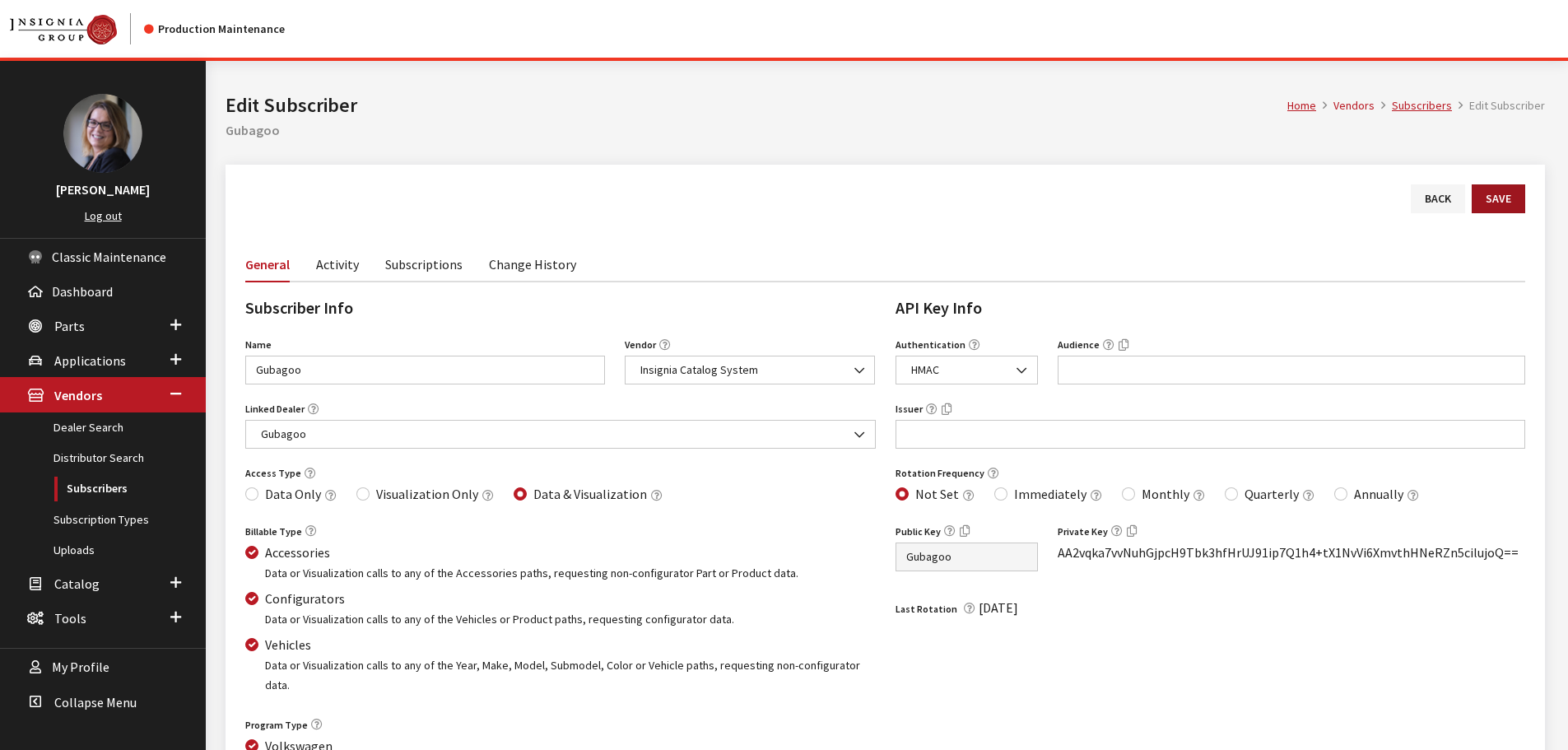
click at [1494, 200] on button "Save" at bounding box center [1499, 199] width 54 height 29
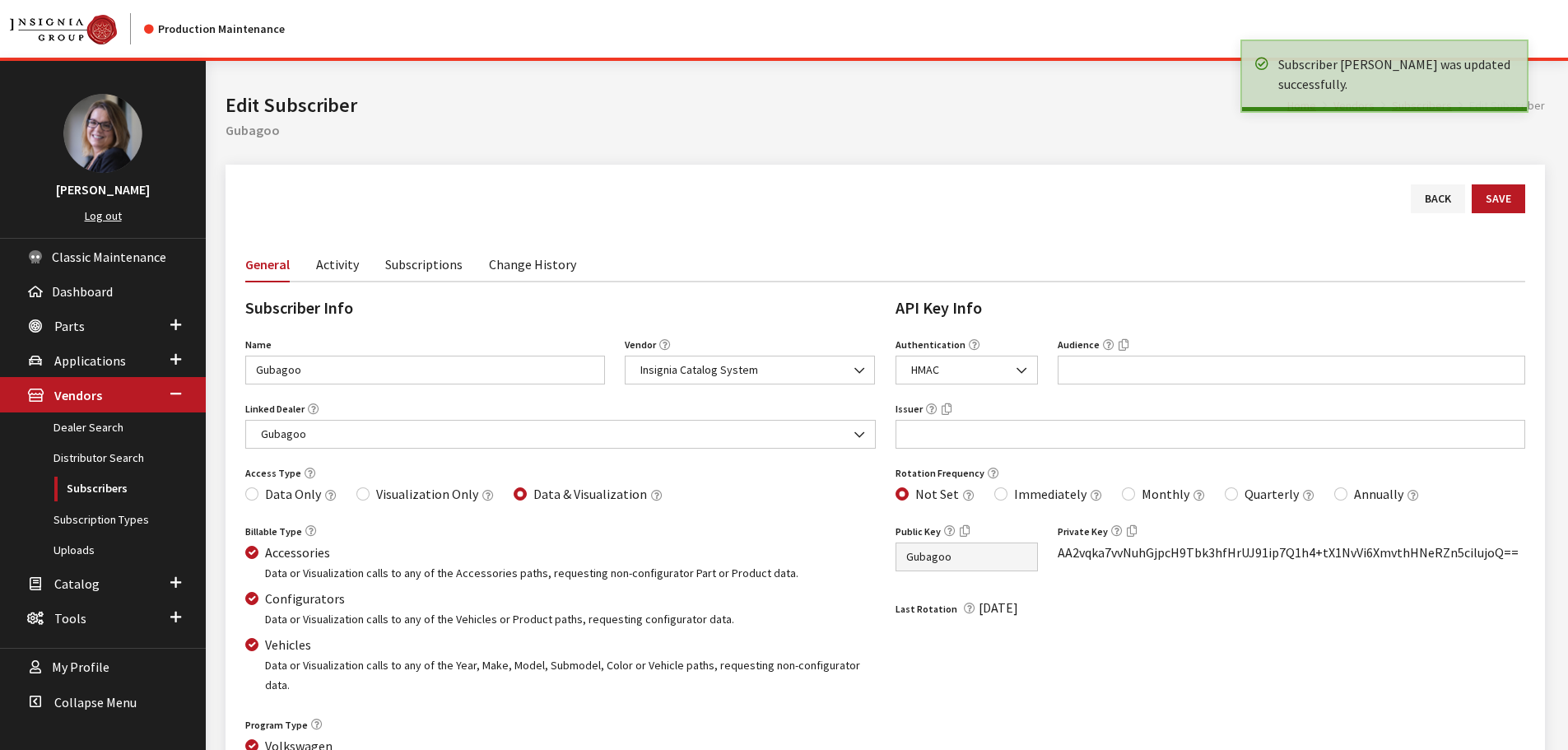
click at [421, 267] on link "Subscriptions" at bounding box center [424, 263] width 77 height 35
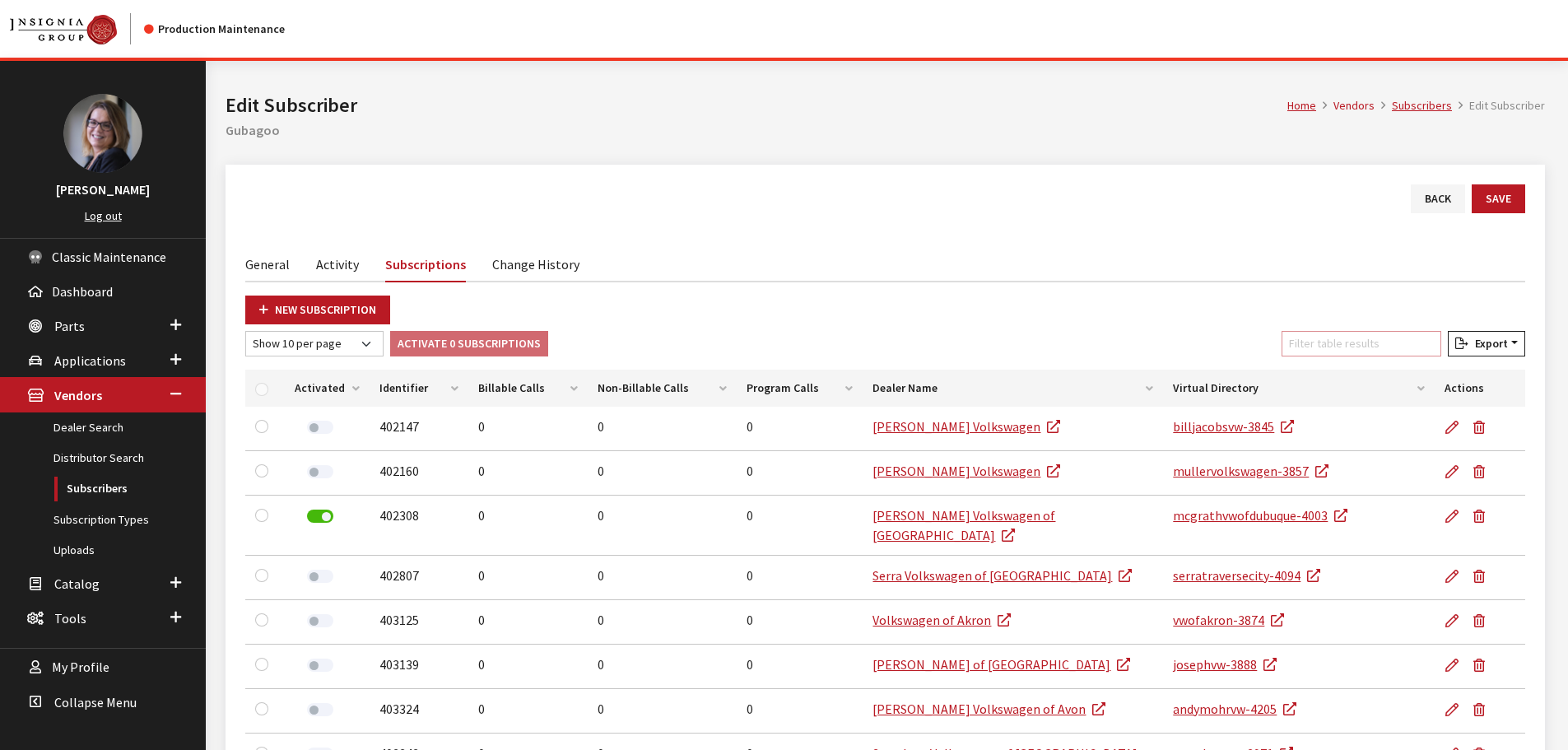
click at [1369, 348] on input "Filter table results" at bounding box center [1362, 343] width 160 height 25
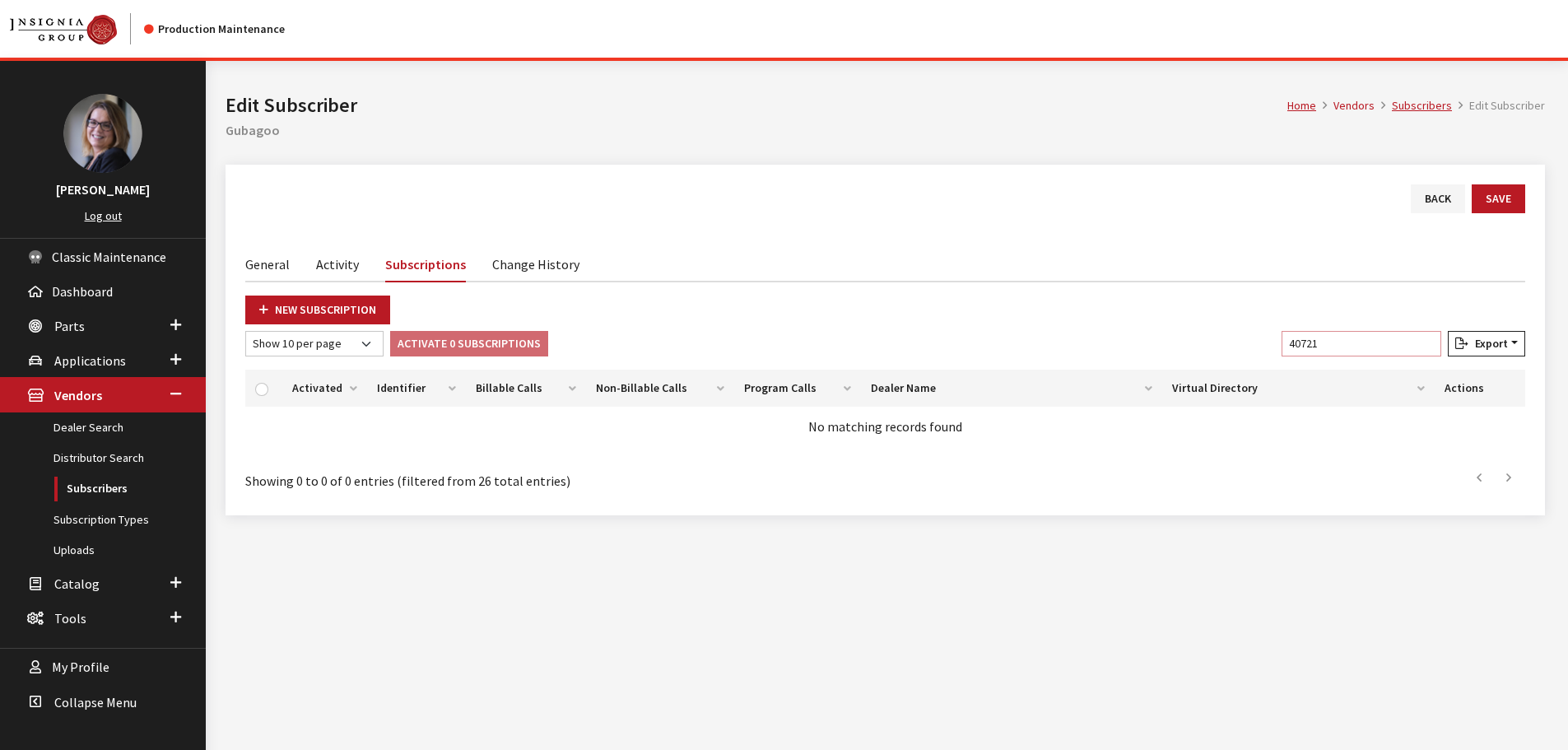
type input "40721"
click at [232, 306] on div "Back Save General Activity Subscriptions Change History Subscriber Info Name Gu…" at bounding box center [885, 340] width 1319 height 351
click at [266, 307] on icon at bounding box center [263, 310] width 9 height 12
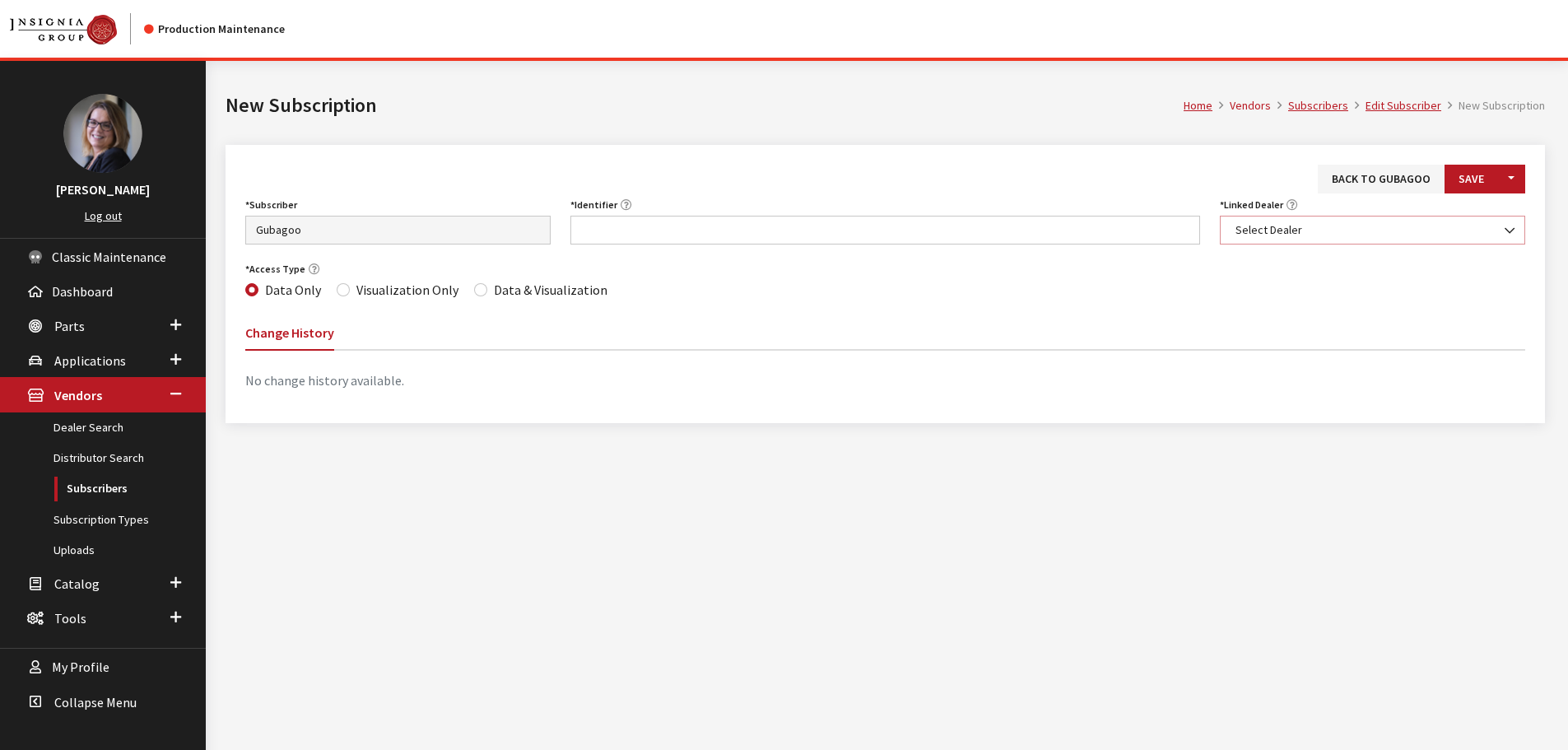
click at [1306, 234] on span "Select Dealer" at bounding box center [1372, 230] width 284 height 17
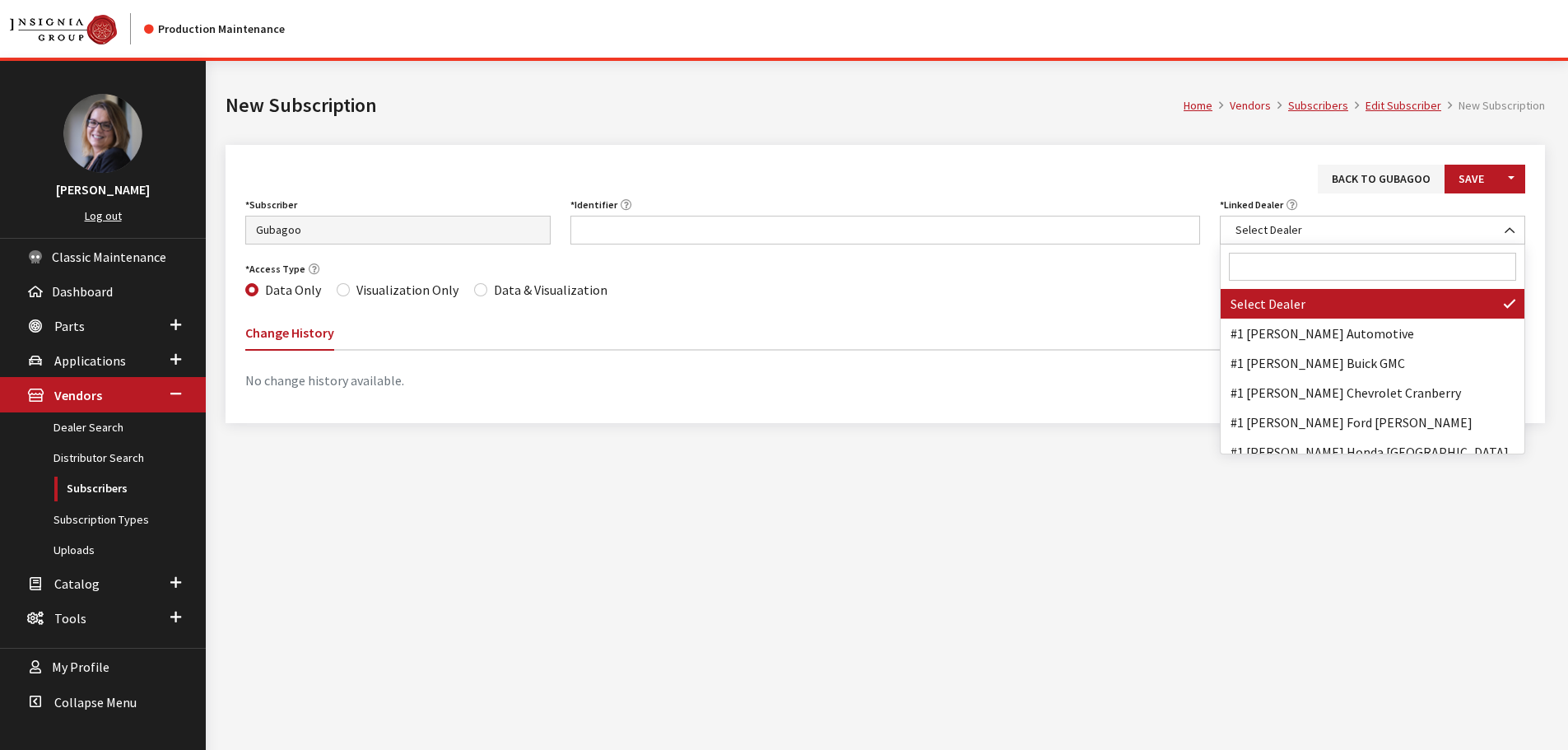
click at [1302, 255] on input "Search" at bounding box center [1372, 266] width 287 height 28
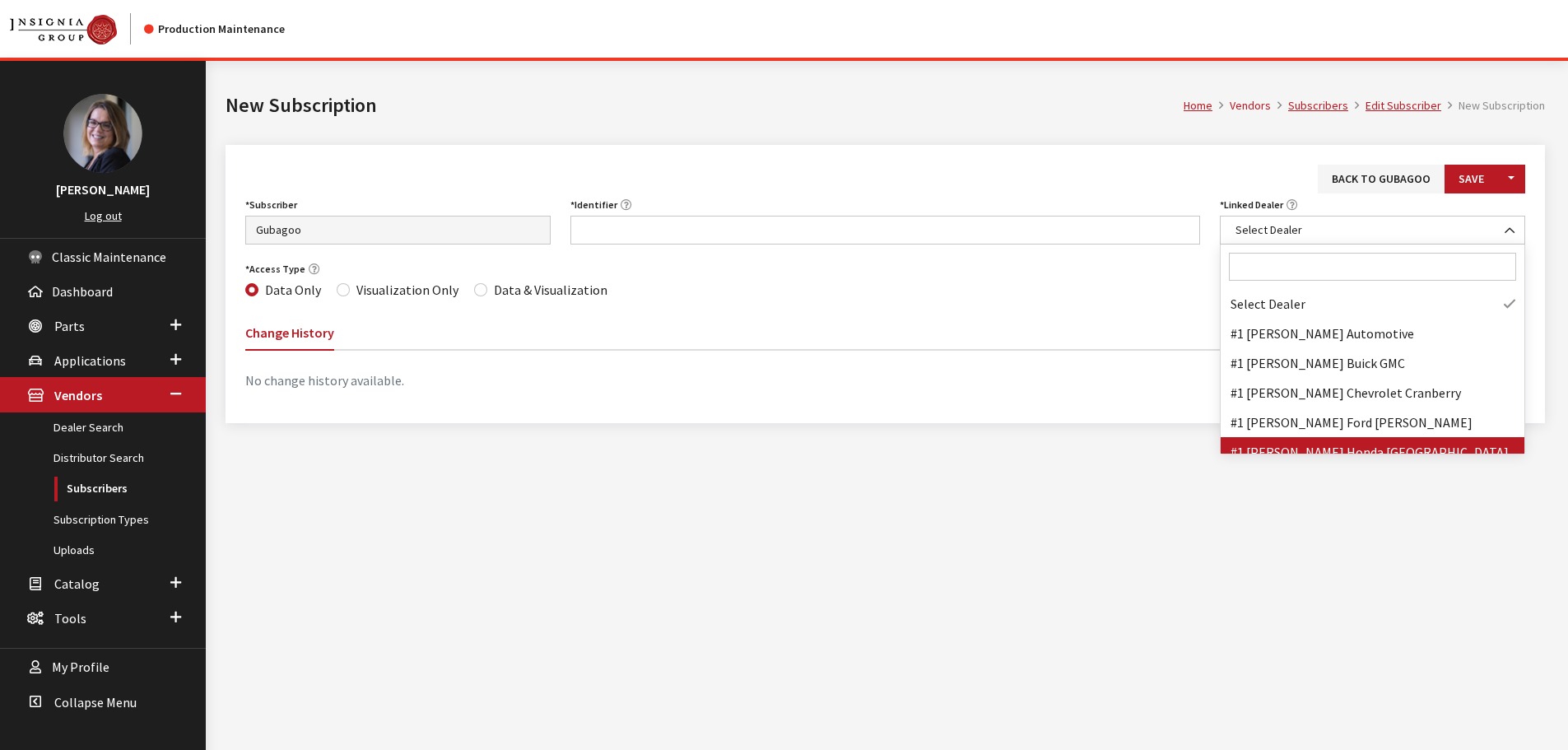
click at [1299, 273] on input "Search" at bounding box center [1372, 266] width 287 height 28
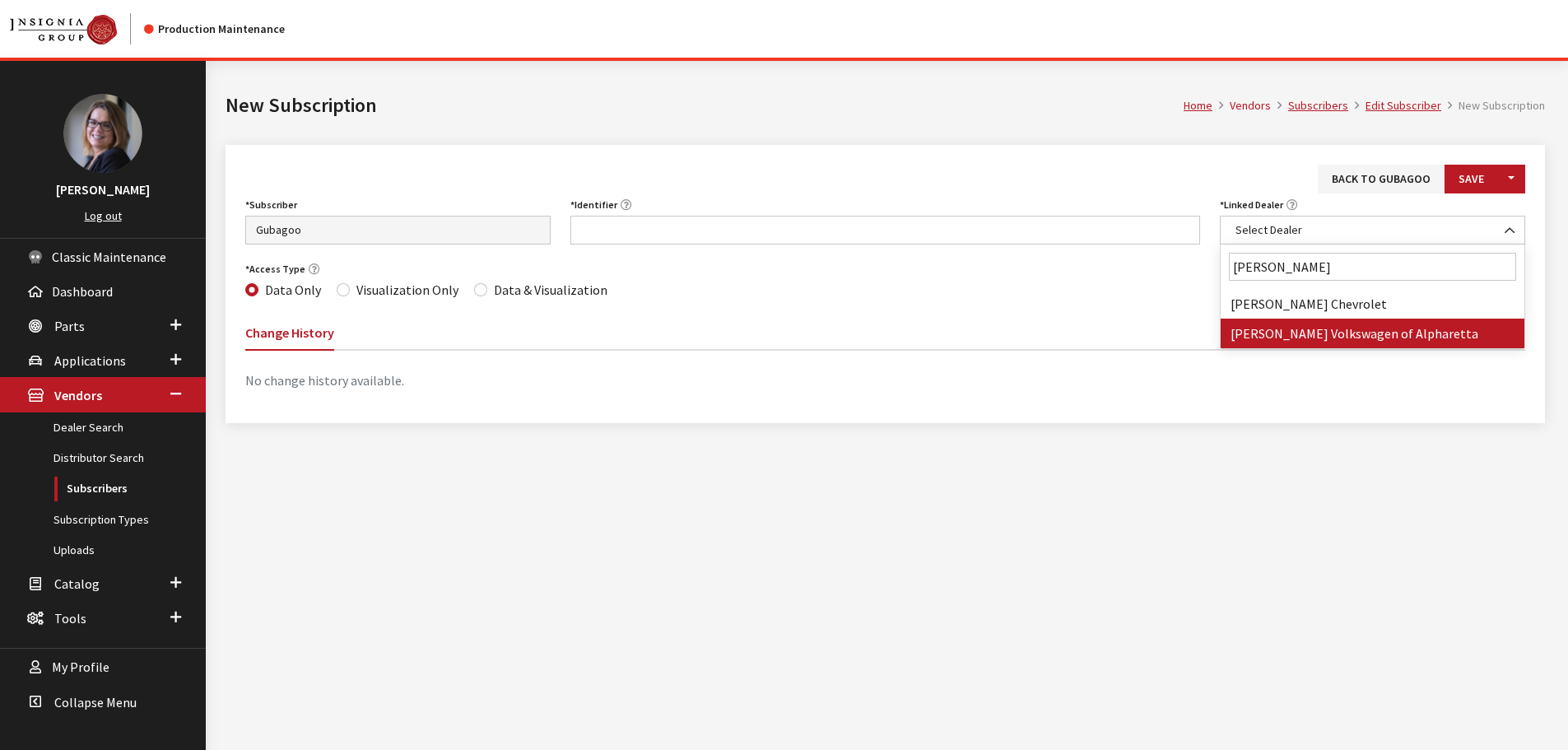
type input "nall"
select select "3948"
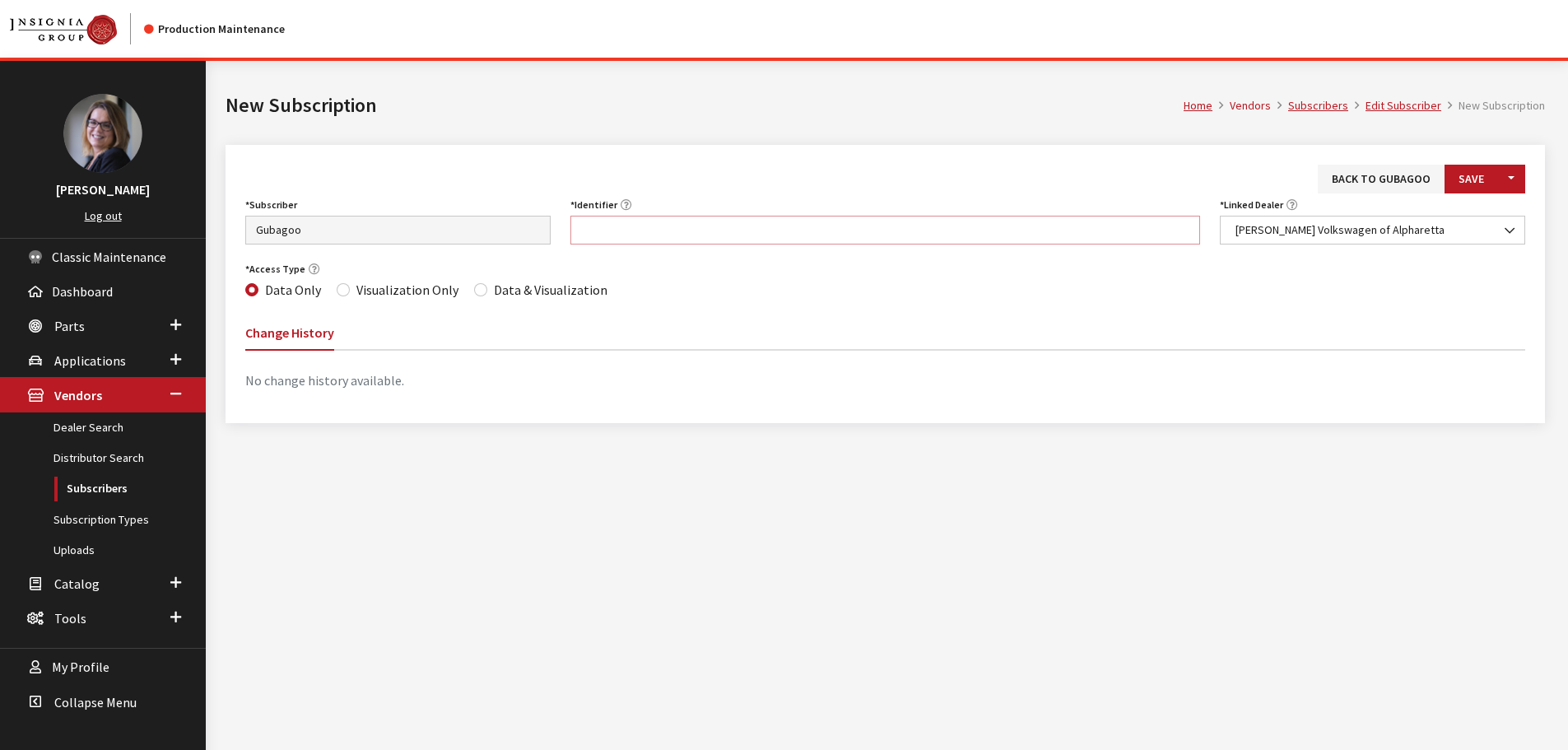
click at [739, 240] on input "Identifier" at bounding box center [886, 230] width 630 height 29
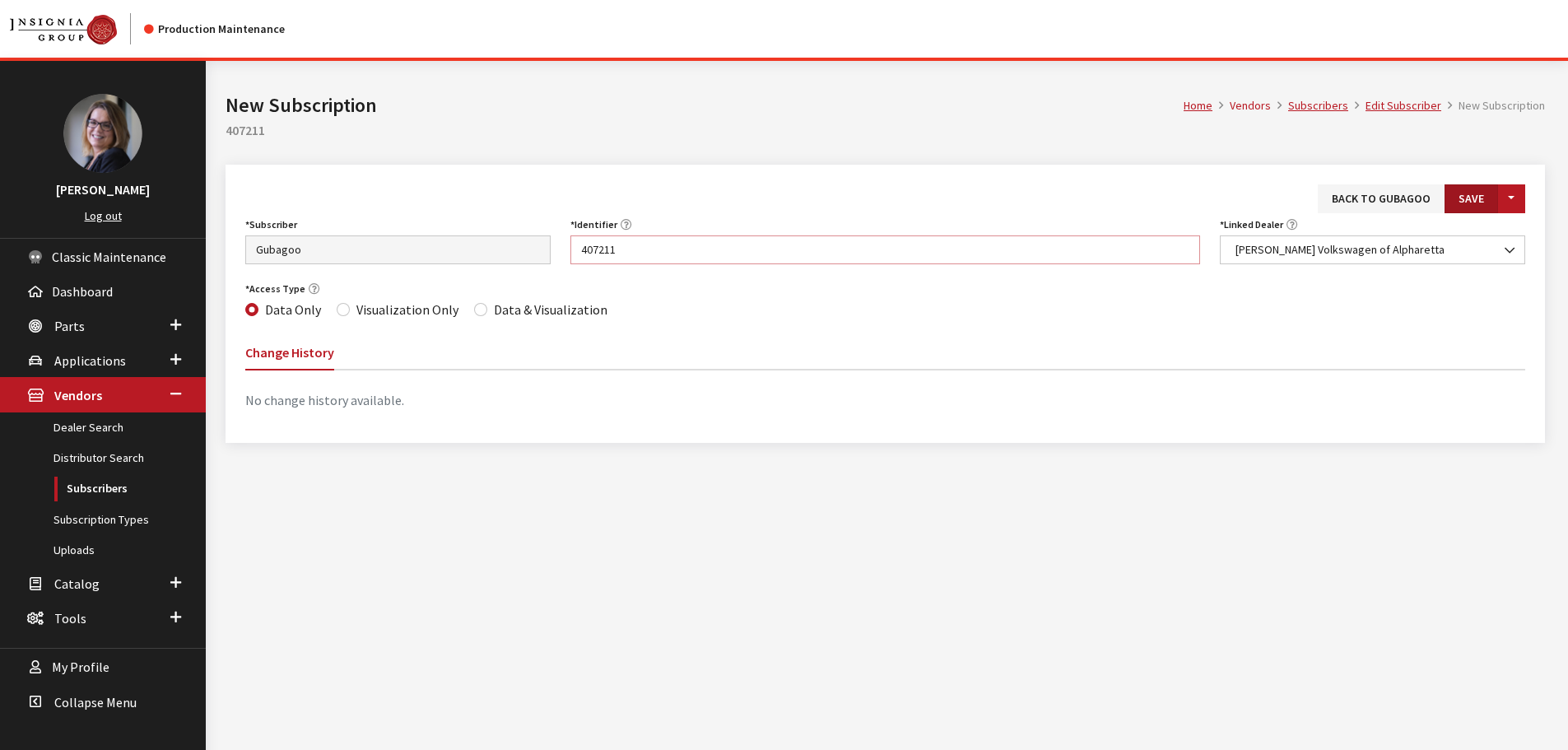
type input "407211"
click at [1463, 203] on button "Save" at bounding box center [1472, 199] width 54 height 29
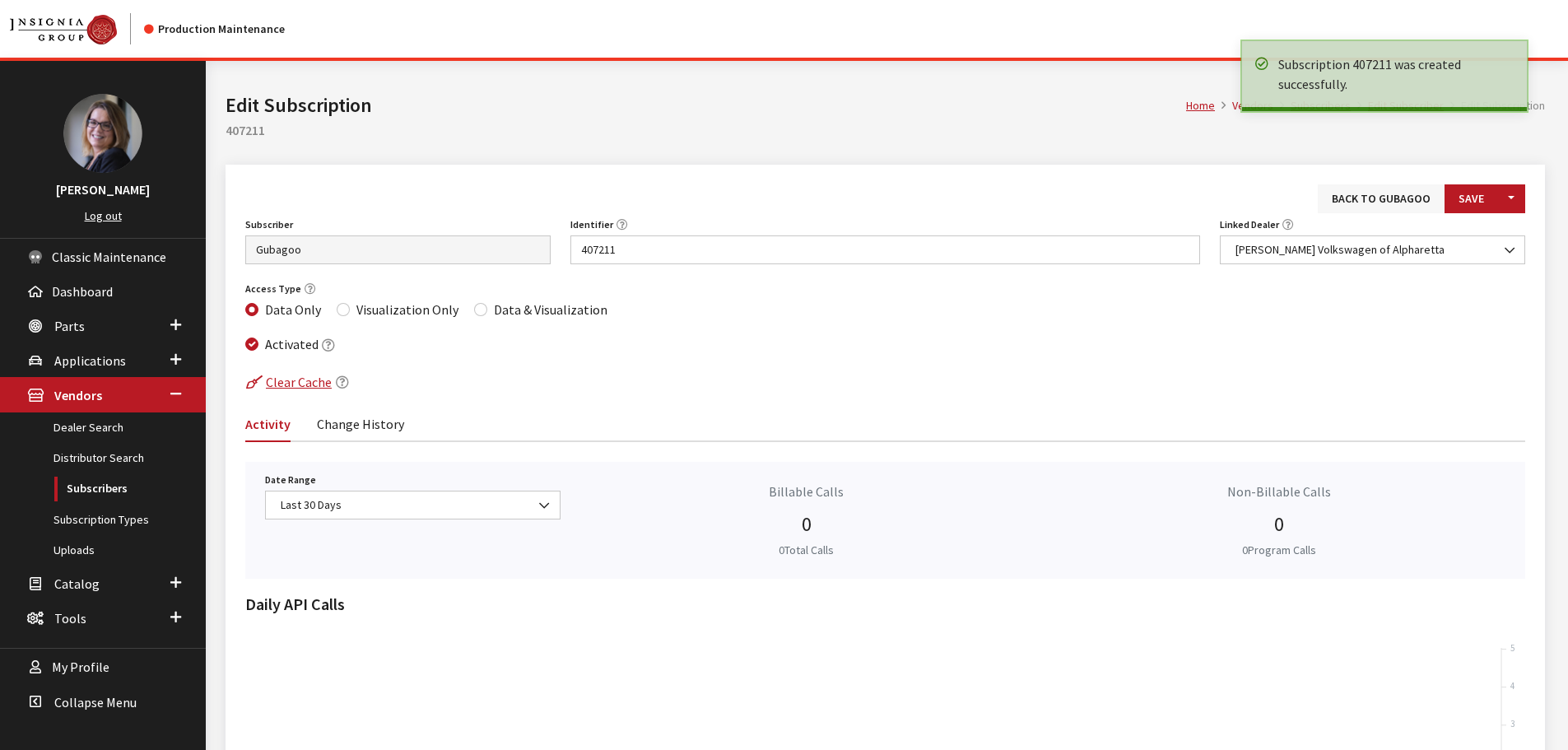
click at [1409, 201] on link "Back to Gubagoo" at bounding box center [1382, 199] width 127 height 29
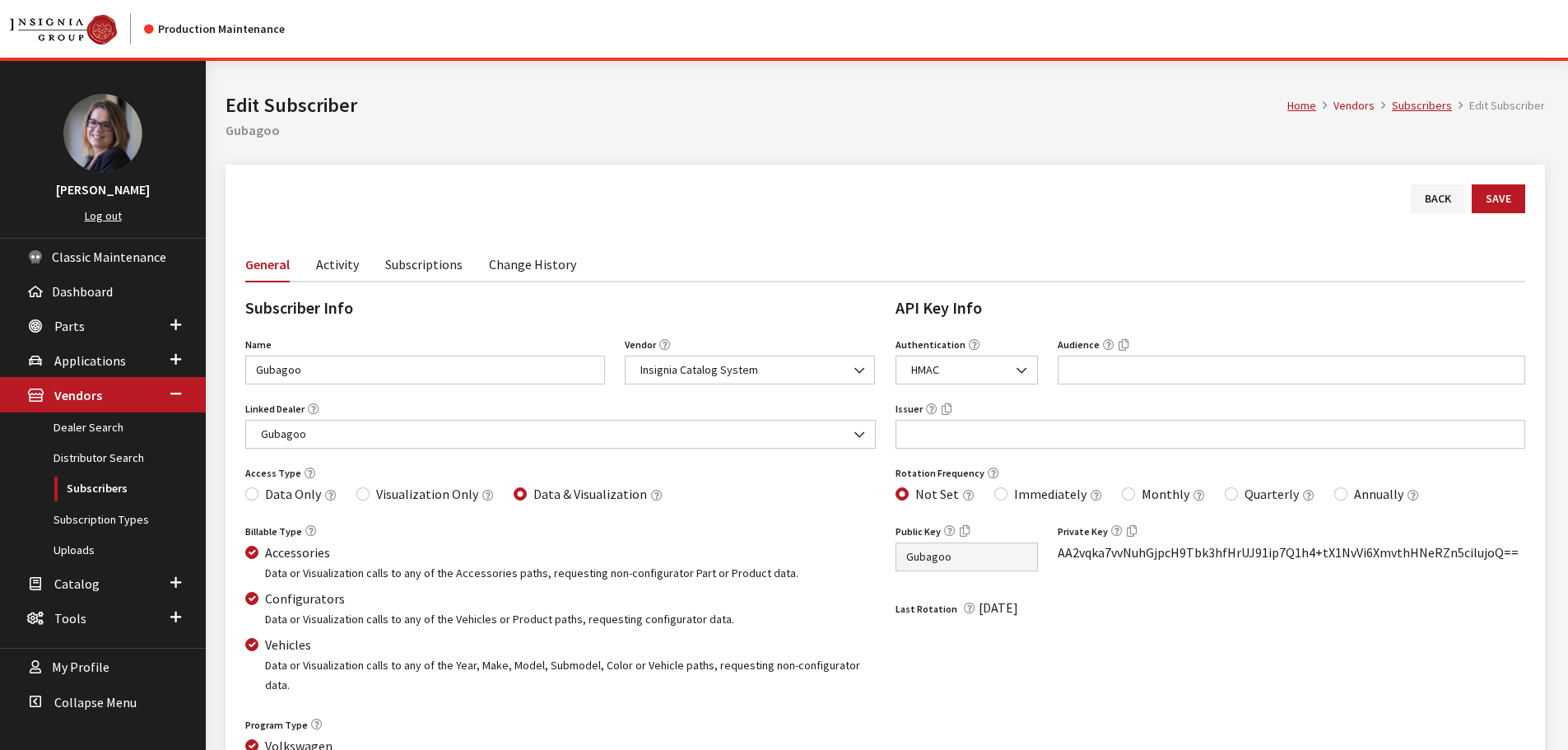
click at [441, 263] on link "Subscriptions" at bounding box center [424, 263] width 77 height 35
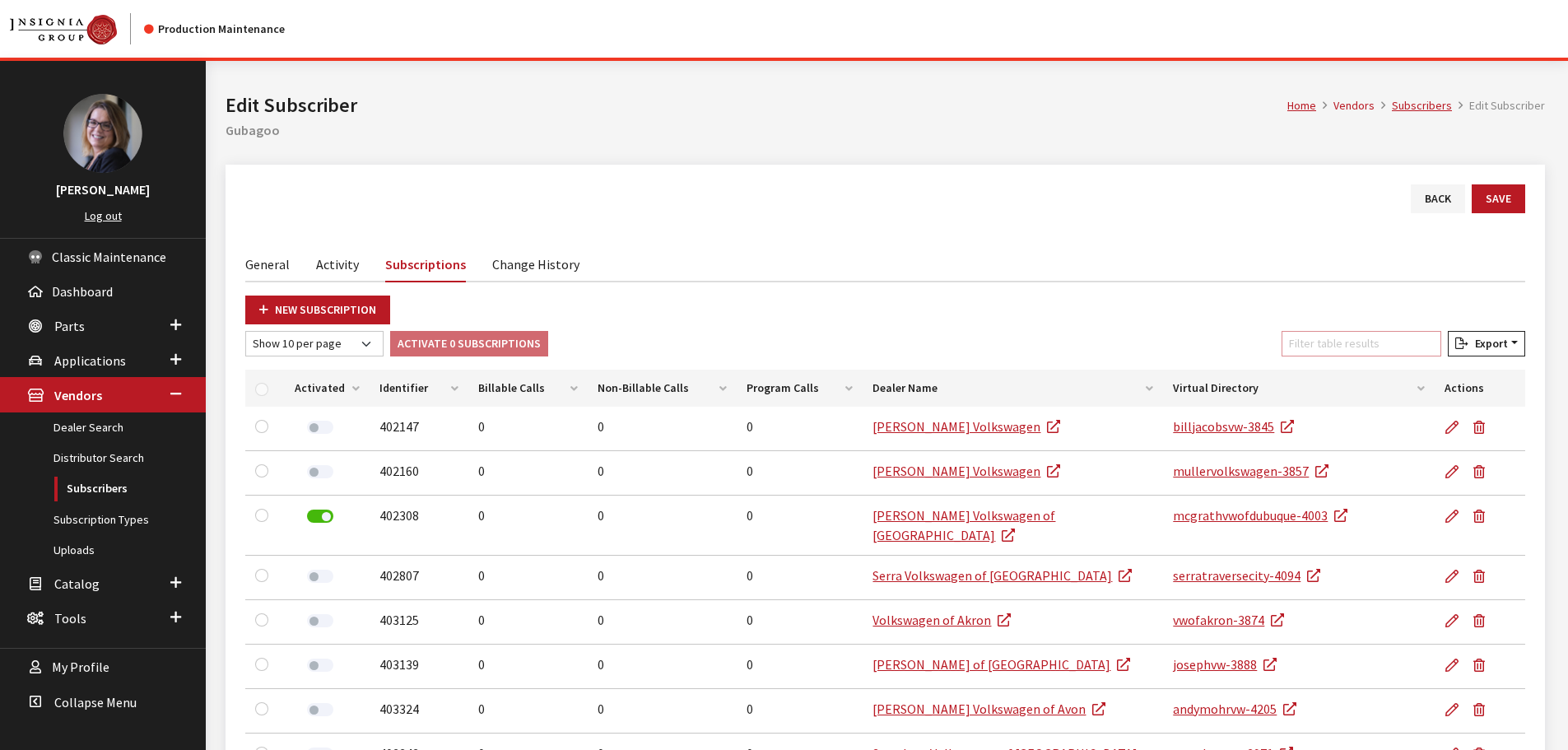
click at [1378, 345] on input "Filter table results" at bounding box center [1362, 343] width 160 height 25
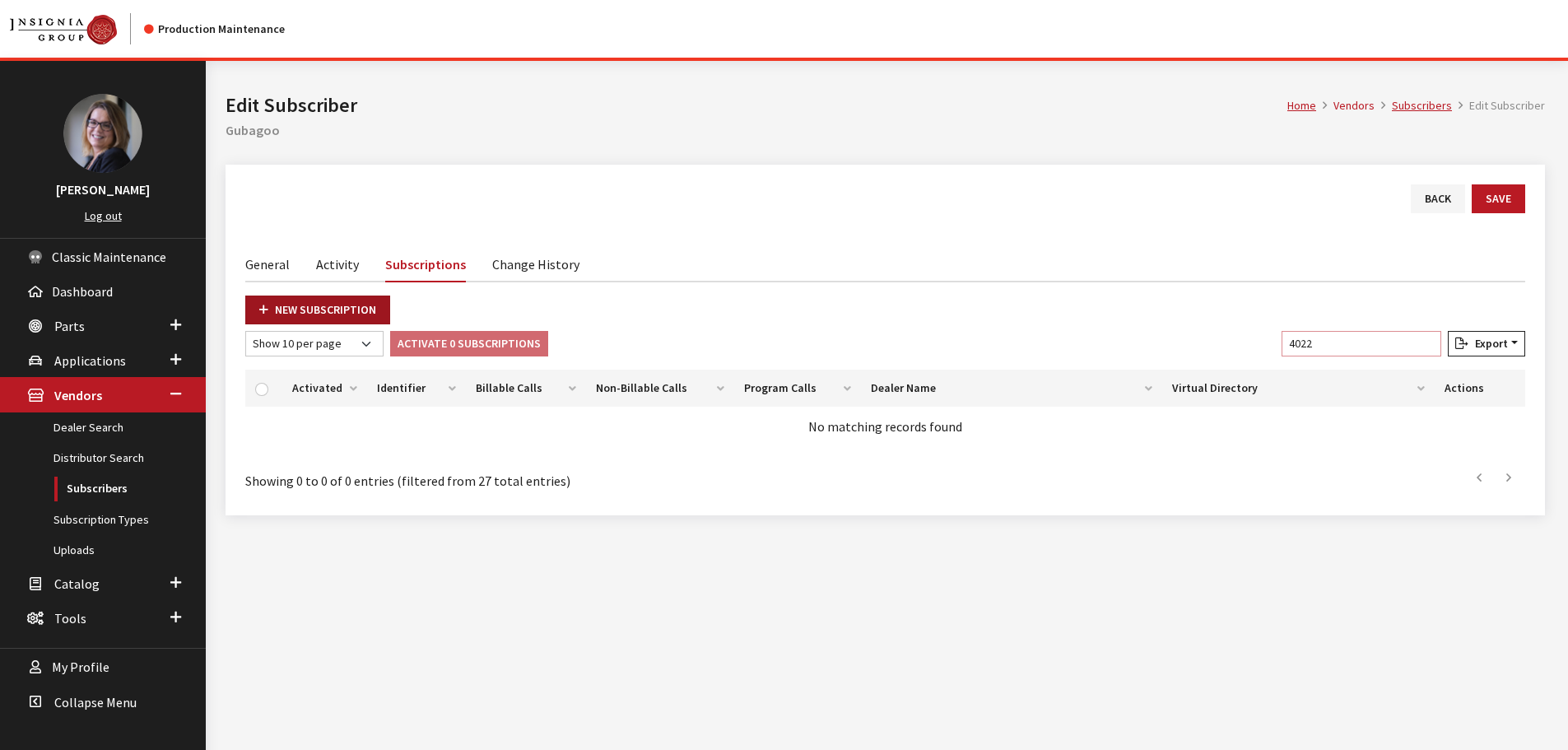
type input "4022"
click at [297, 298] on link "New Subscription" at bounding box center [318, 310] width 145 height 29
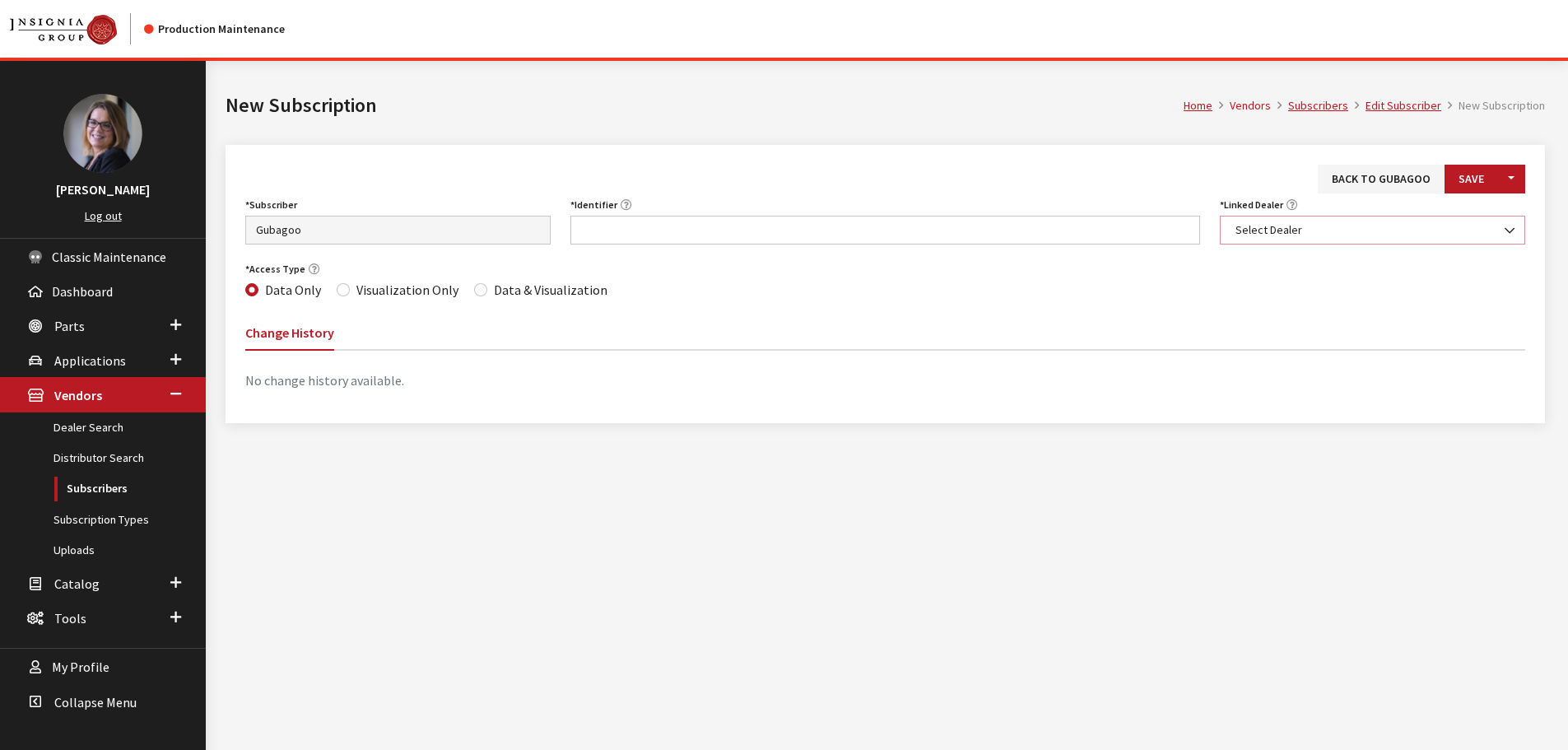
drag, startPoint x: 0, startPoint y: 0, endPoint x: 1295, endPoint y: 230, distance: 1315.3
click at [1295, 230] on span "Select Dealer" at bounding box center [1372, 230] width 284 height 17
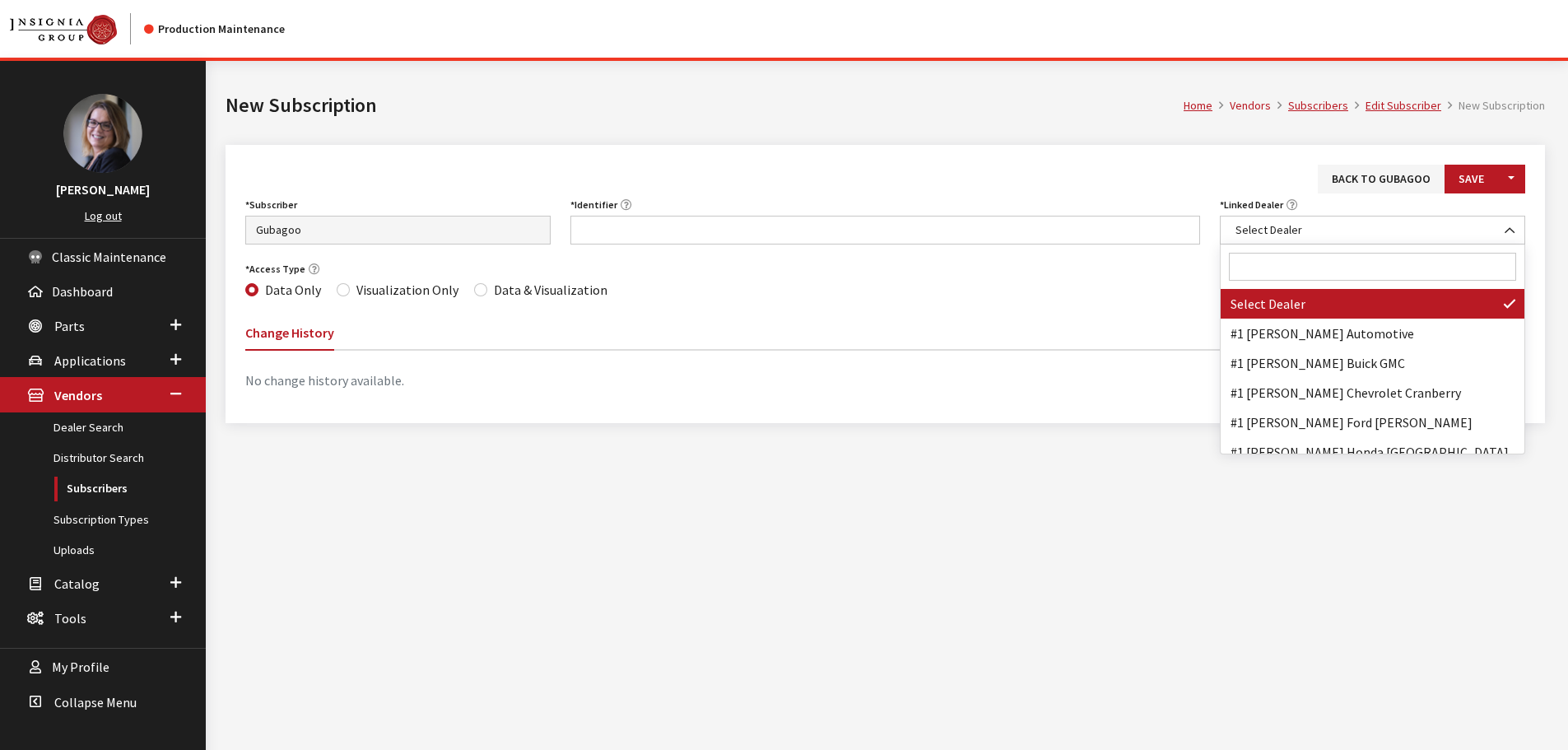
click at [1294, 271] on input "Search" at bounding box center [1372, 266] width 287 height 28
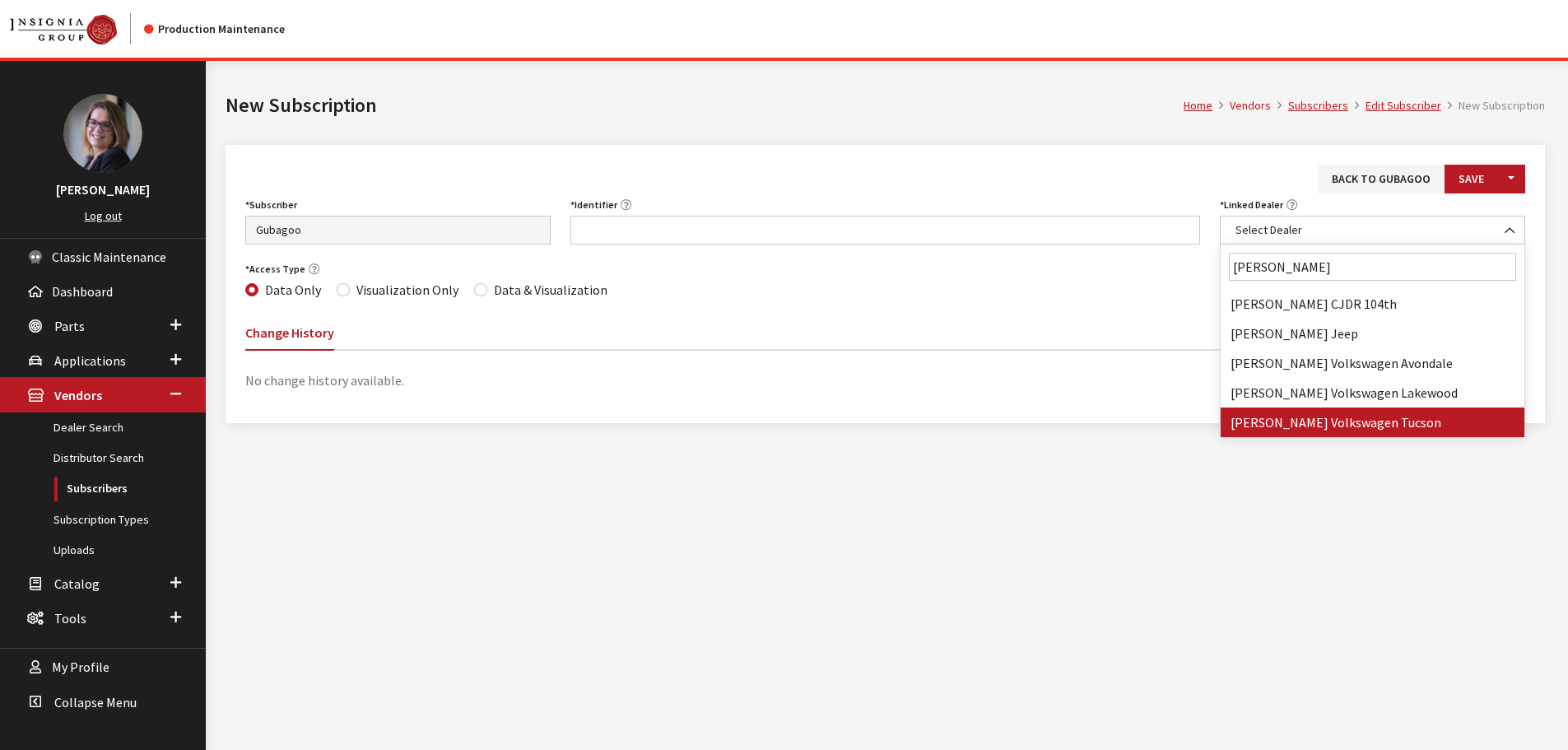
type input "larry h. miller"
select select "4088"
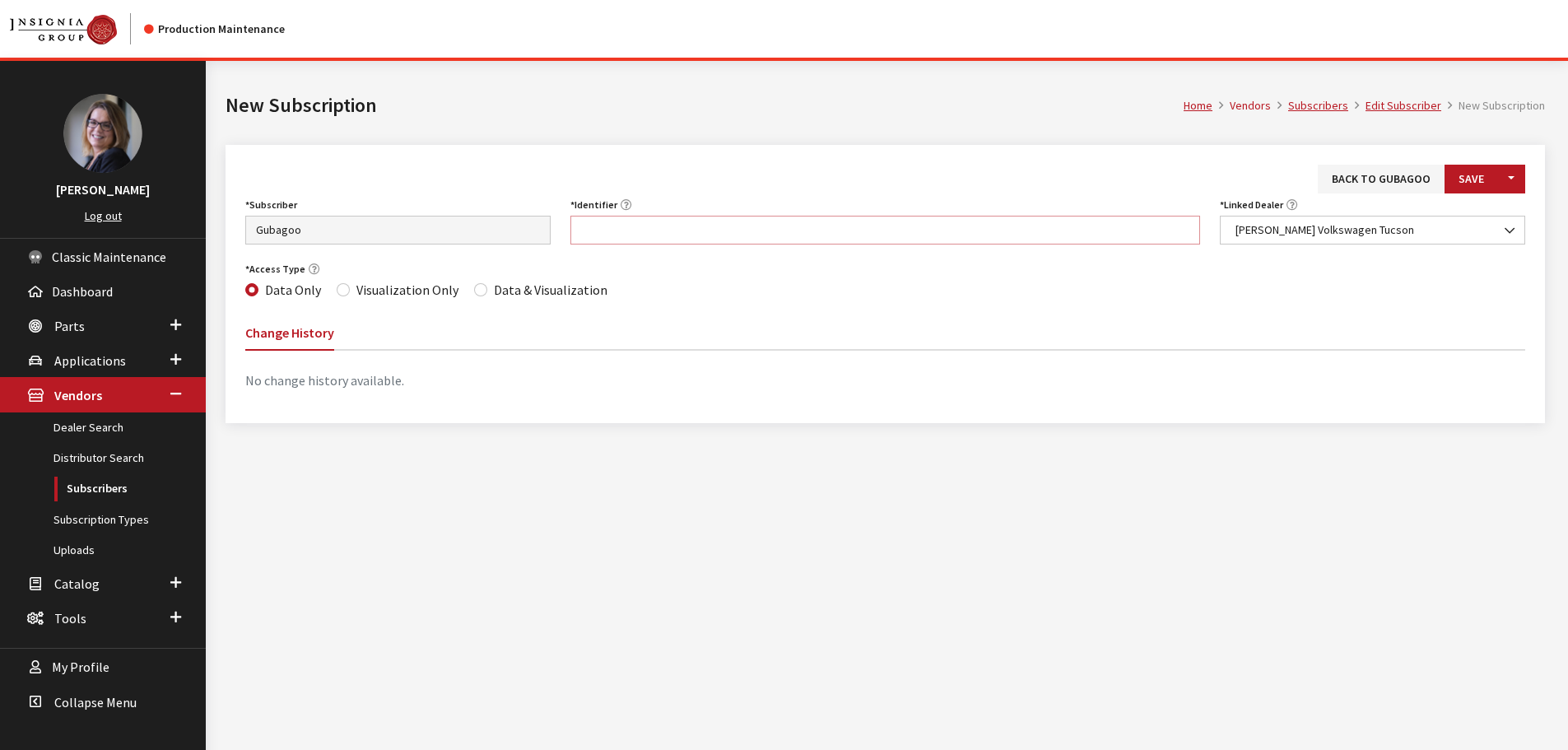
click at [827, 235] on input "Identifier" at bounding box center [886, 230] width 630 height 29
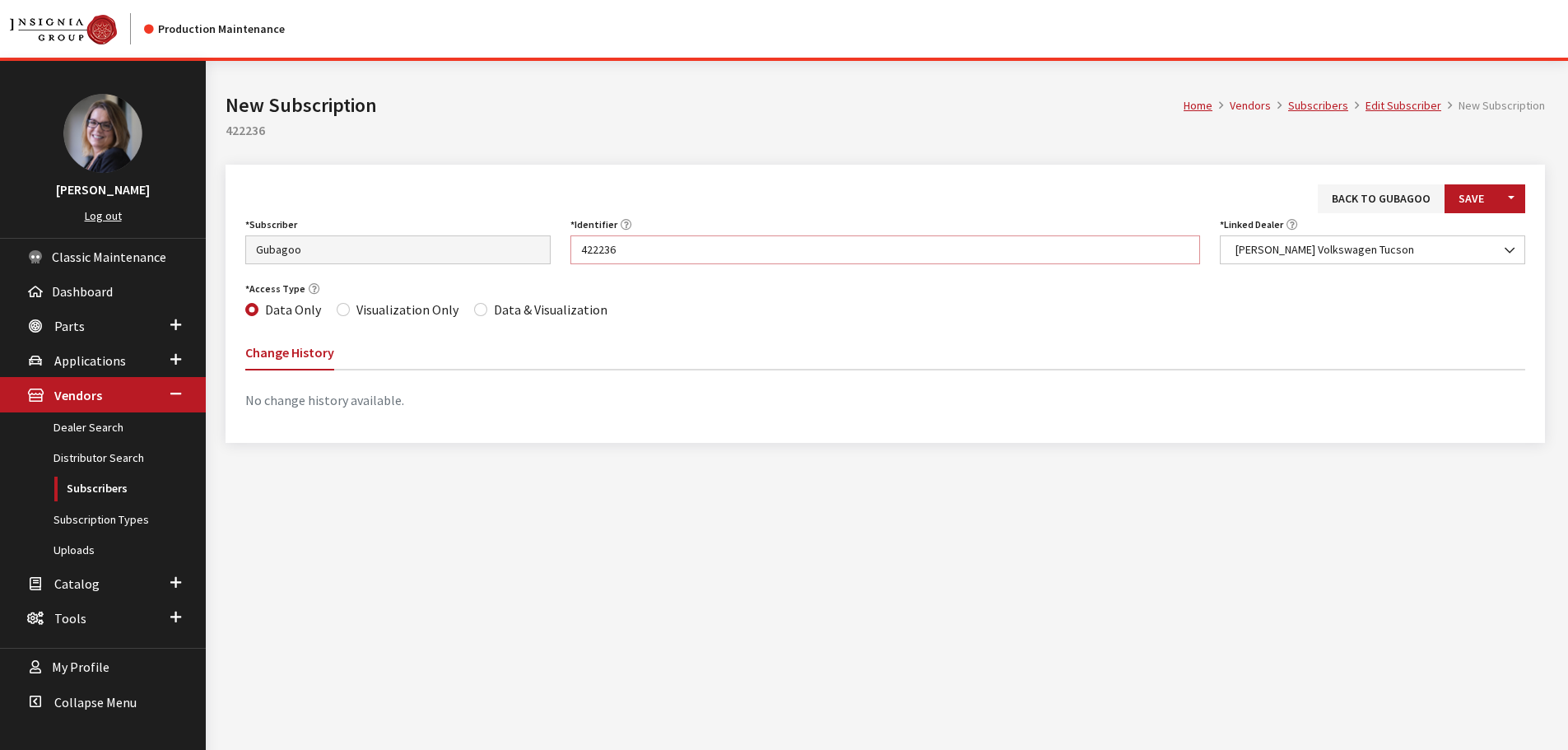
type input "422236"
click at [476, 314] on input "Data & Visualization" at bounding box center [481, 309] width 13 height 13
radio input "true"
click at [1495, 195] on button "Save" at bounding box center [1472, 199] width 54 height 29
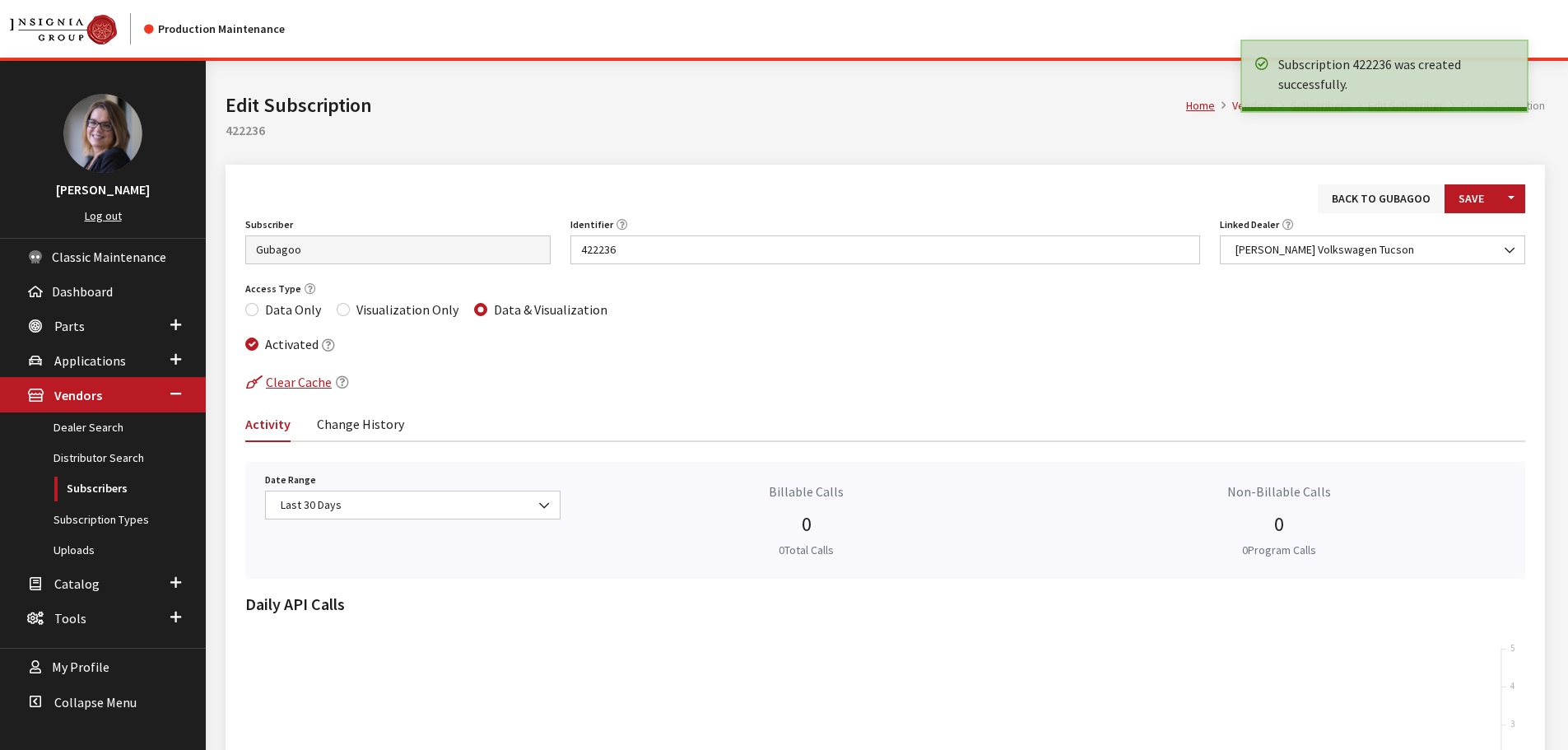
drag, startPoint x: 0, startPoint y: 0, endPoint x: 1390, endPoint y: 201, distance: 1404.5
click at [1390, 201] on link "Back to Gubagoo" at bounding box center [1382, 199] width 127 height 29
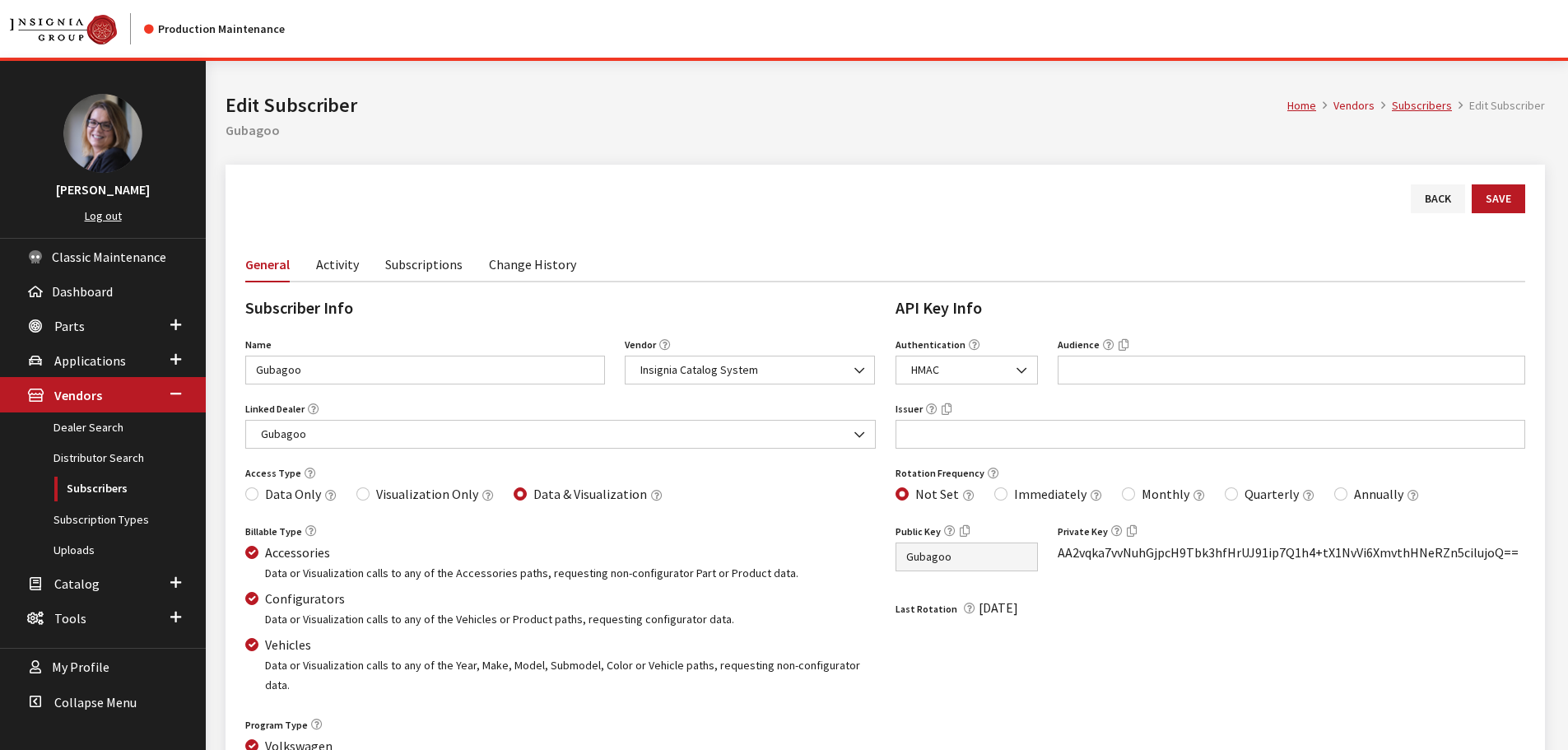
click at [440, 270] on link "Subscriptions" at bounding box center [424, 263] width 77 height 35
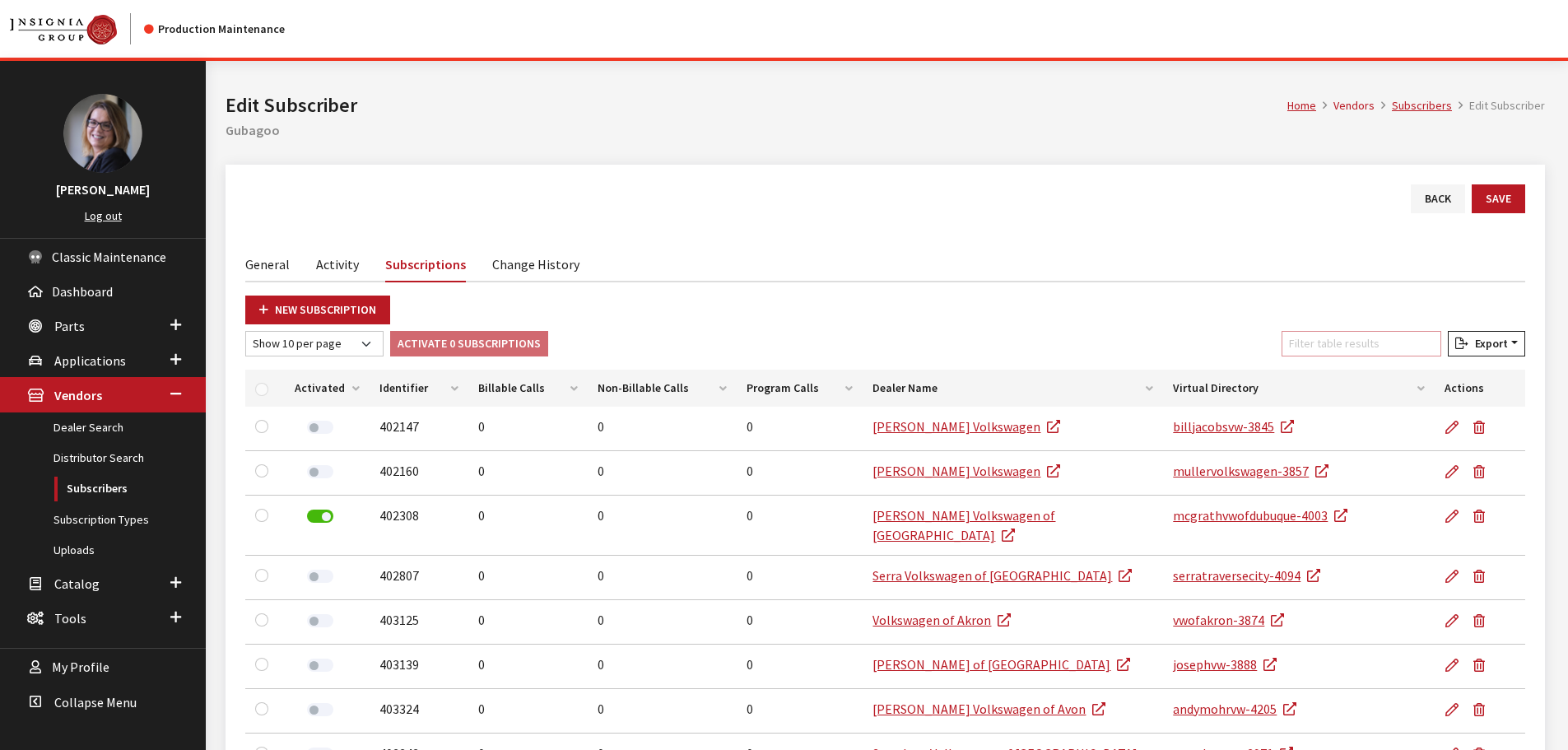
click at [1328, 335] on input "Filter table results" at bounding box center [1362, 343] width 160 height 25
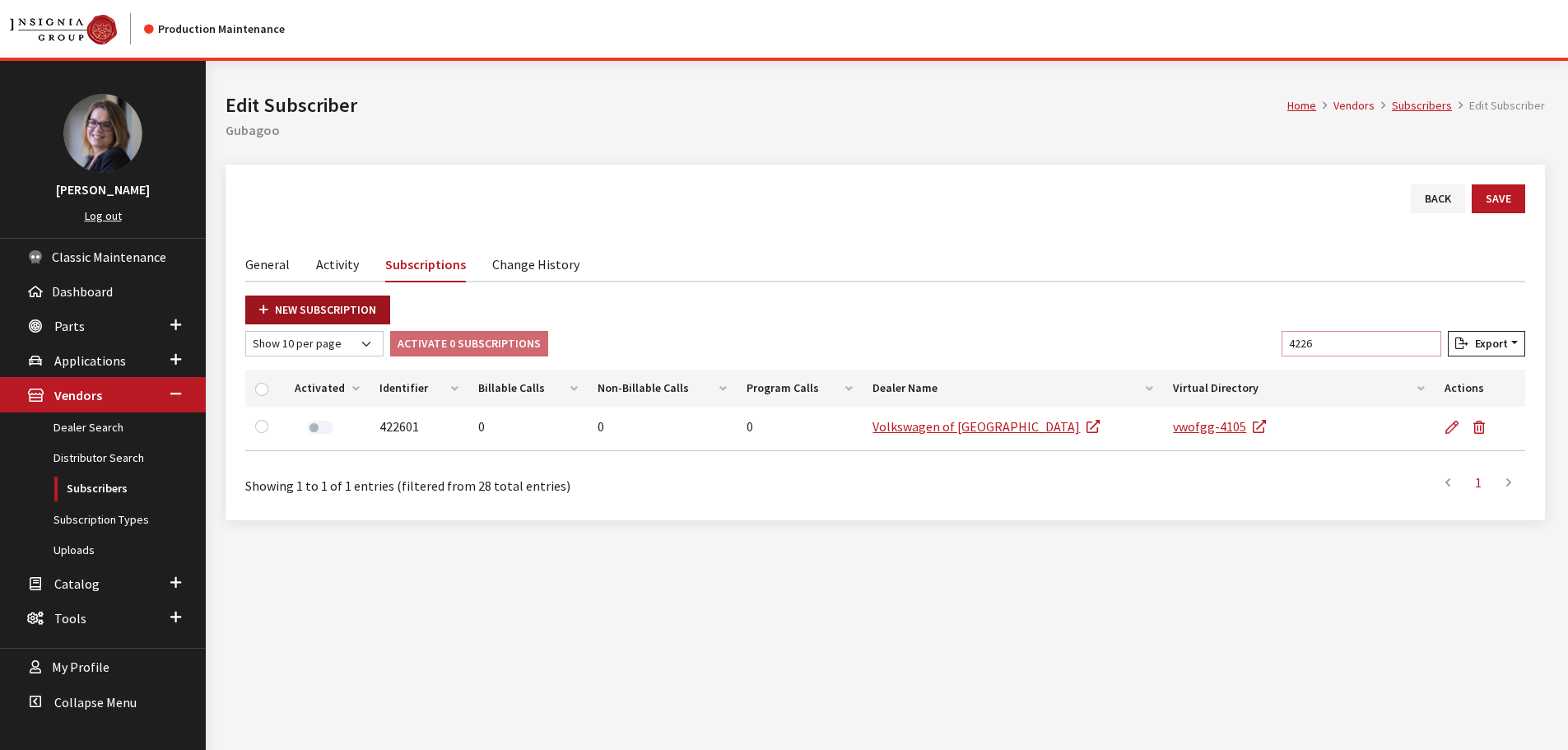
type input "4226"
click at [325, 314] on link "New Subscription" at bounding box center [318, 310] width 145 height 29
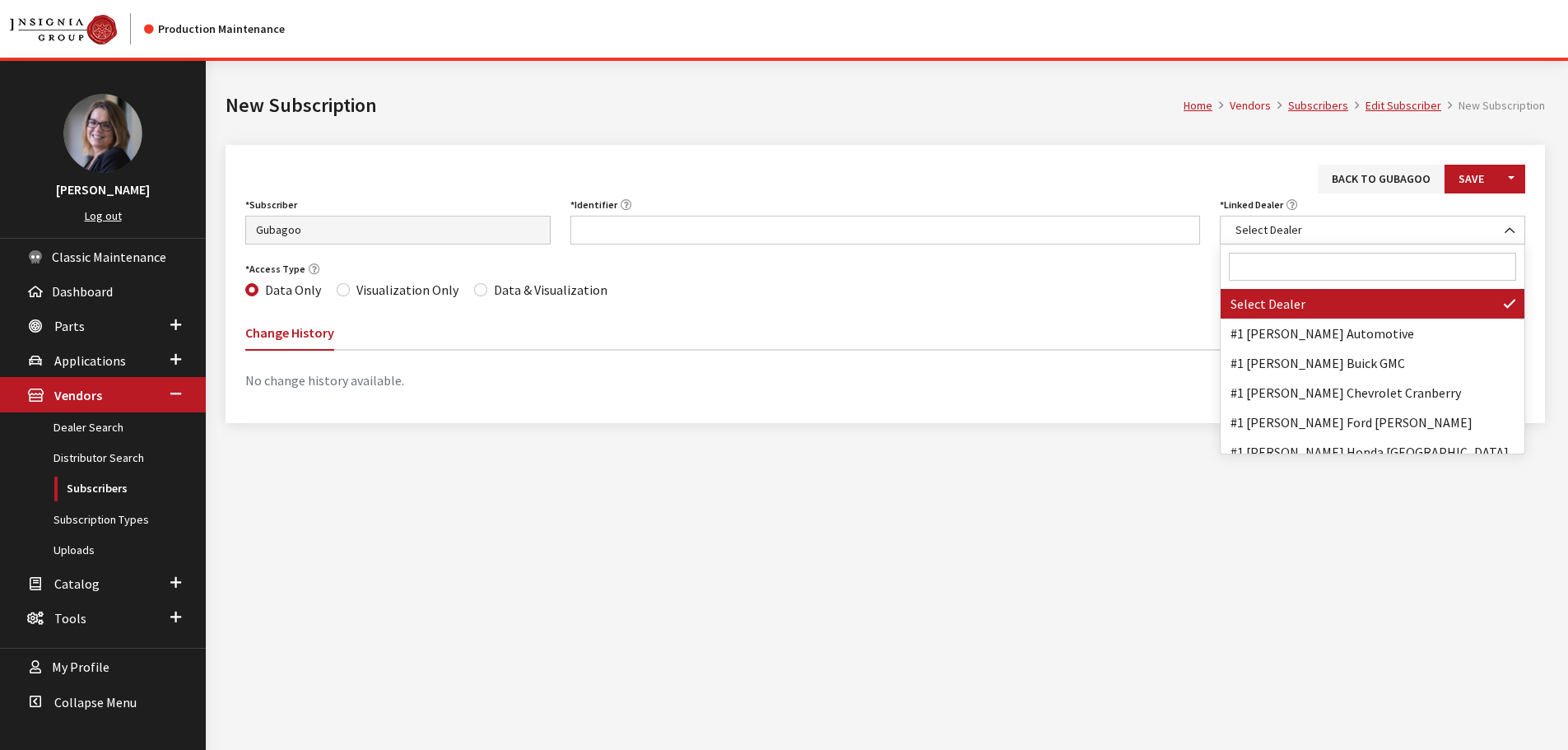
click at [1291, 266] on input "Search" at bounding box center [1372, 266] width 287 height 28
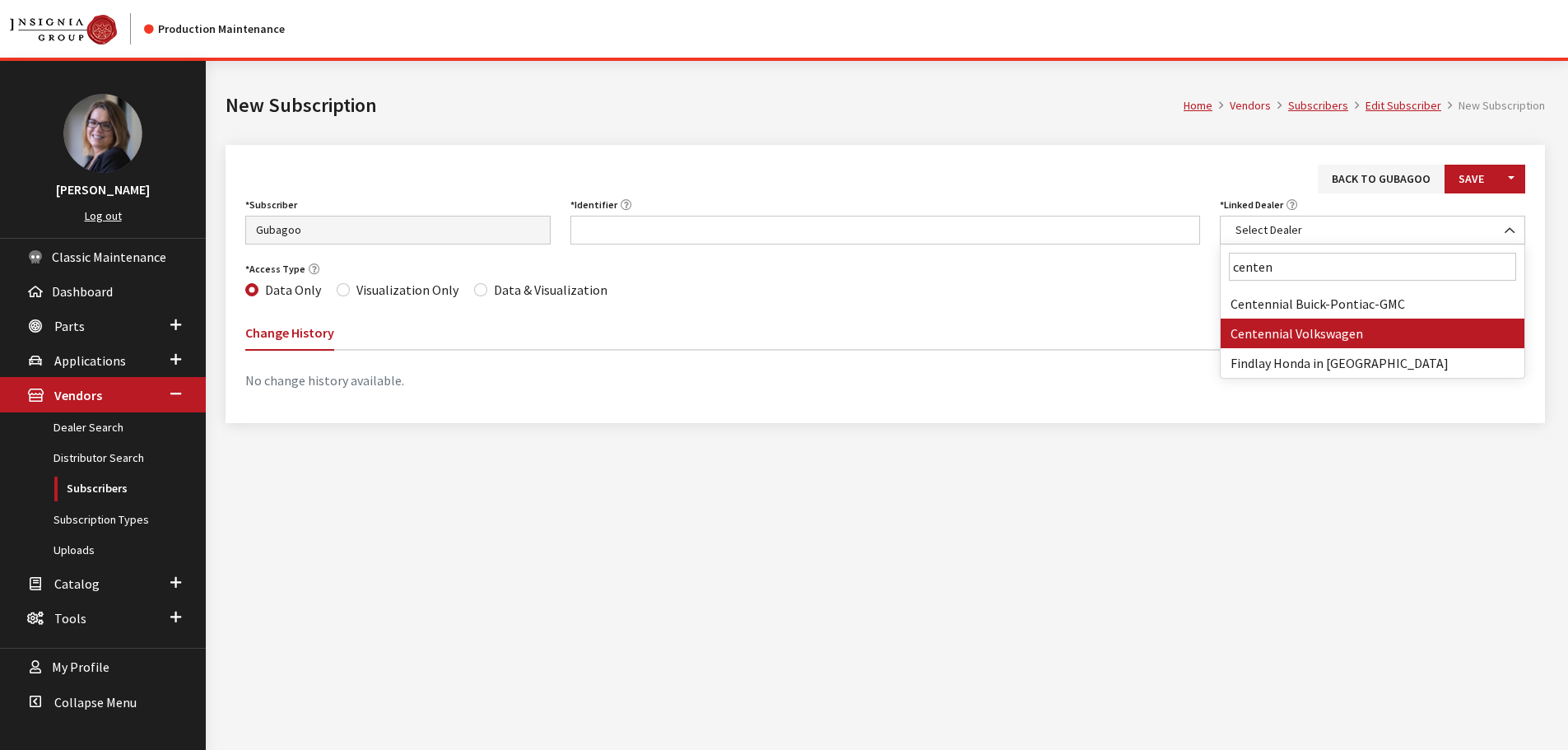
type input "centen"
select select "4091"
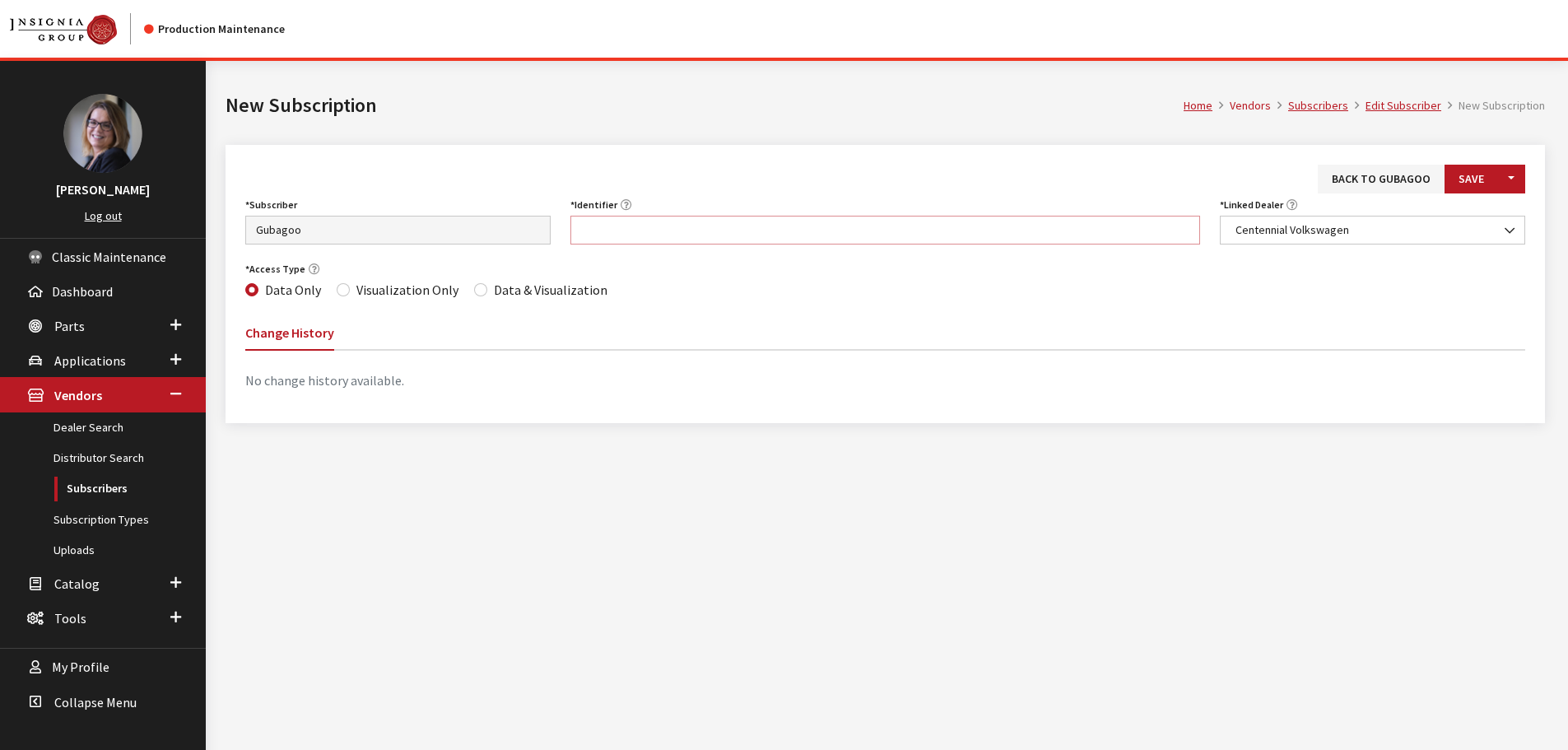
click at [694, 234] on input "Identifier" at bounding box center [886, 230] width 630 height 29
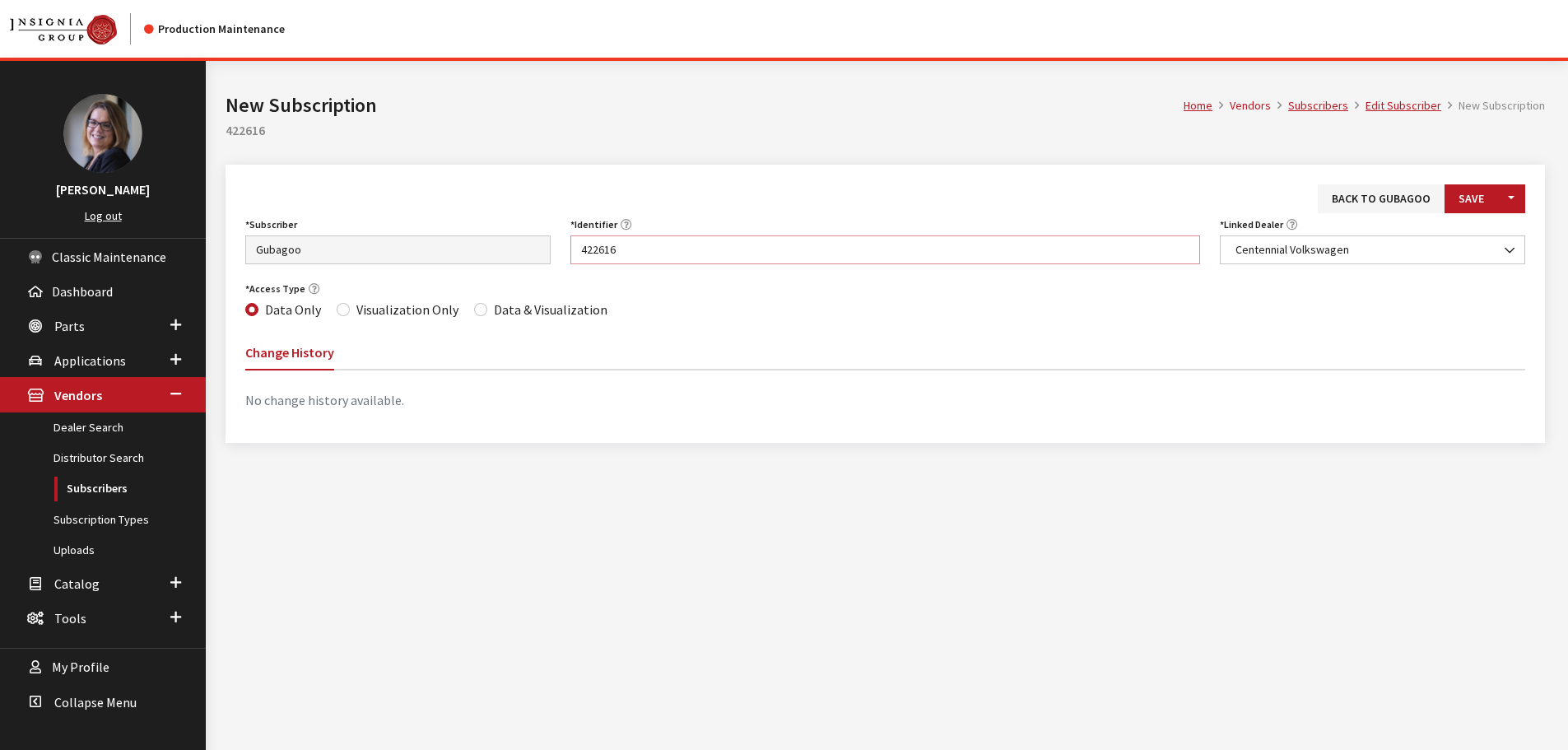
type input "422616"
click at [474, 312] on input "Data & Visualization" at bounding box center [481, 309] width 13 height 13
radio input "true"
drag, startPoint x: 1452, startPoint y: 207, endPoint x: 1443, endPoint y: 201, distance: 10.8
click at [1452, 207] on button "Save" at bounding box center [1472, 199] width 54 height 29
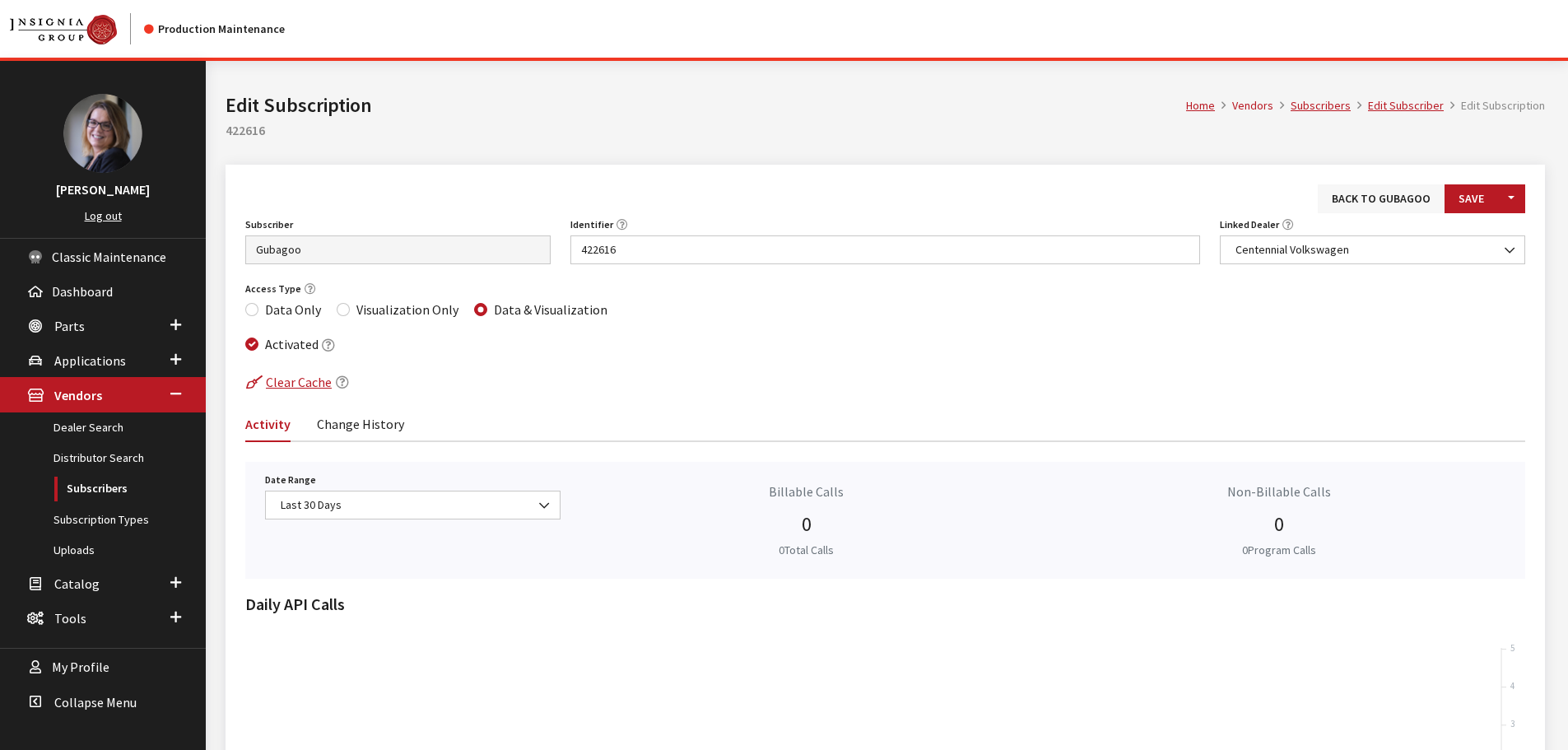
click at [1381, 200] on link "Back to Gubagoo" at bounding box center [1382, 199] width 127 height 29
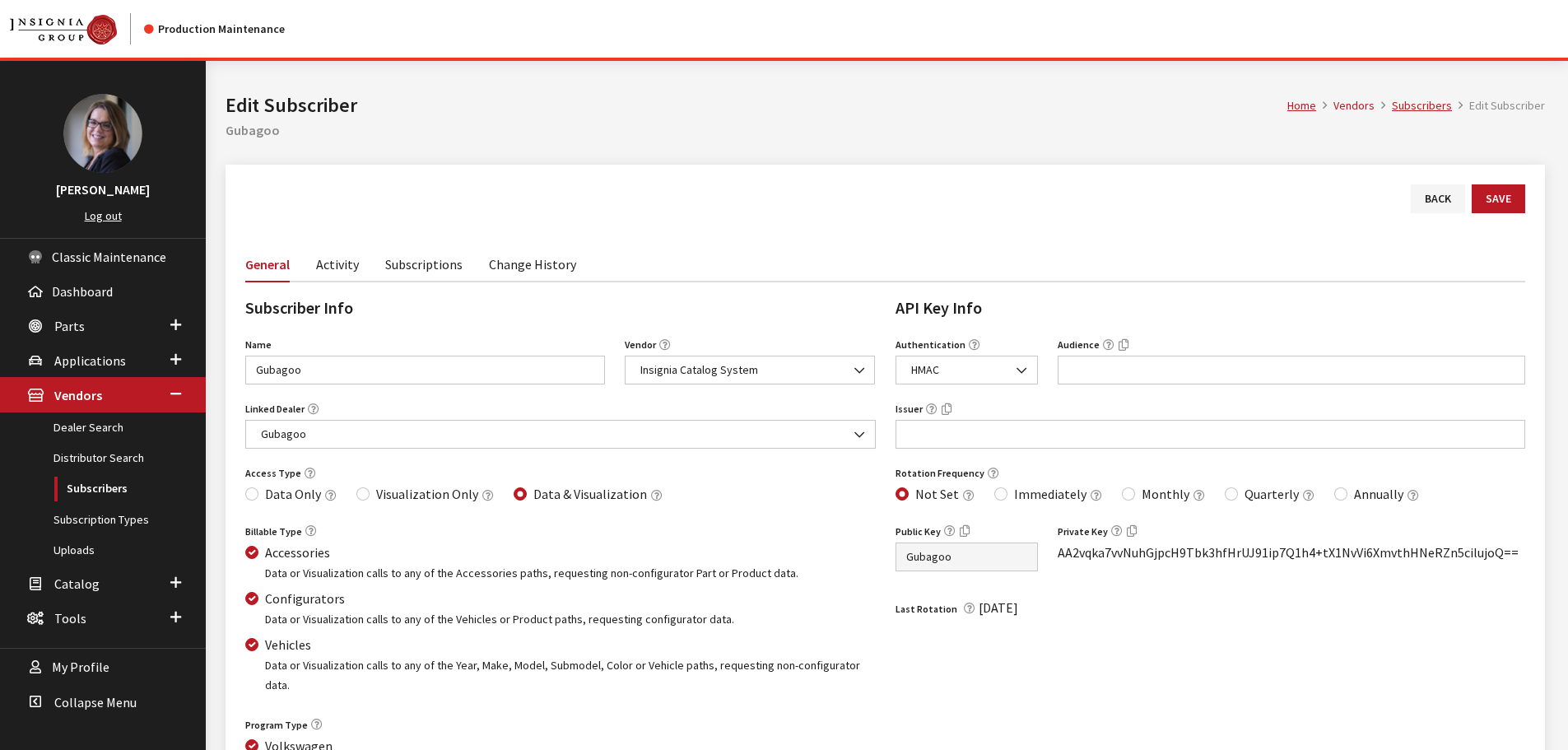
click at [431, 264] on link "Subscriptions" at bounding box center [424, 263] width 77 height 35
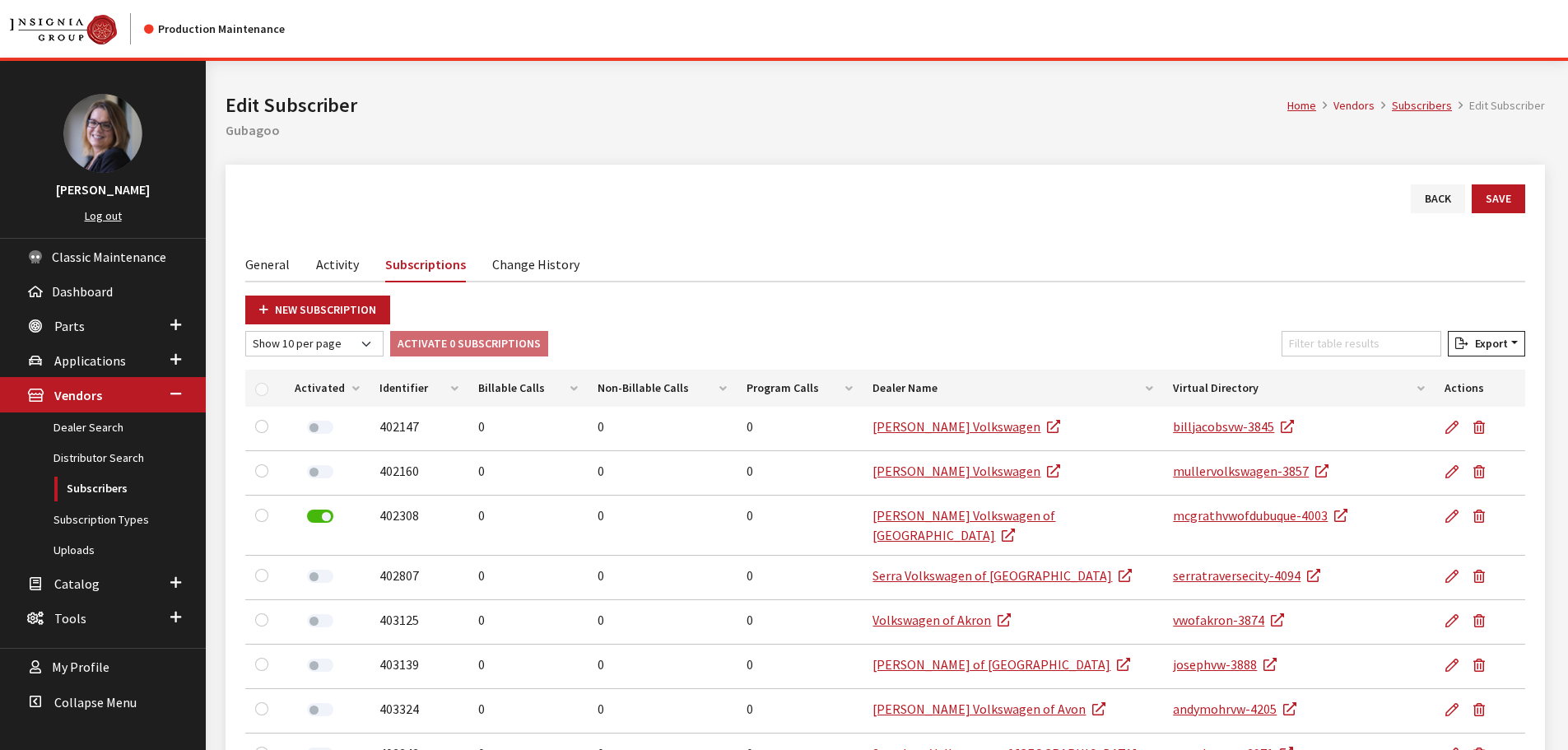
click at [350, 383] on th "Activated" at bounding box center [328, 388] width 85 height 37
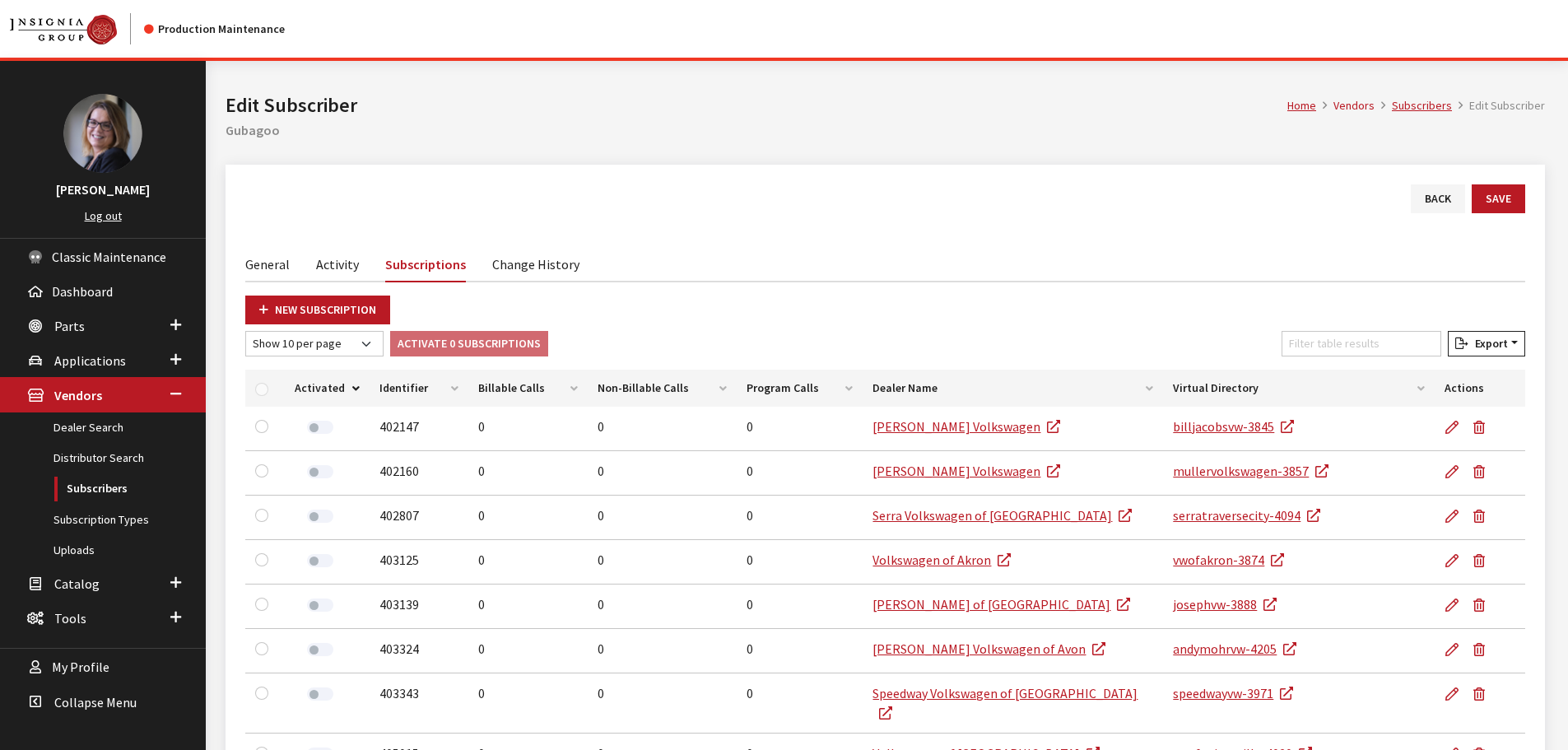
click at [352, 388] on th "Activated" at bounding box center [328, 388] width 85 height 37
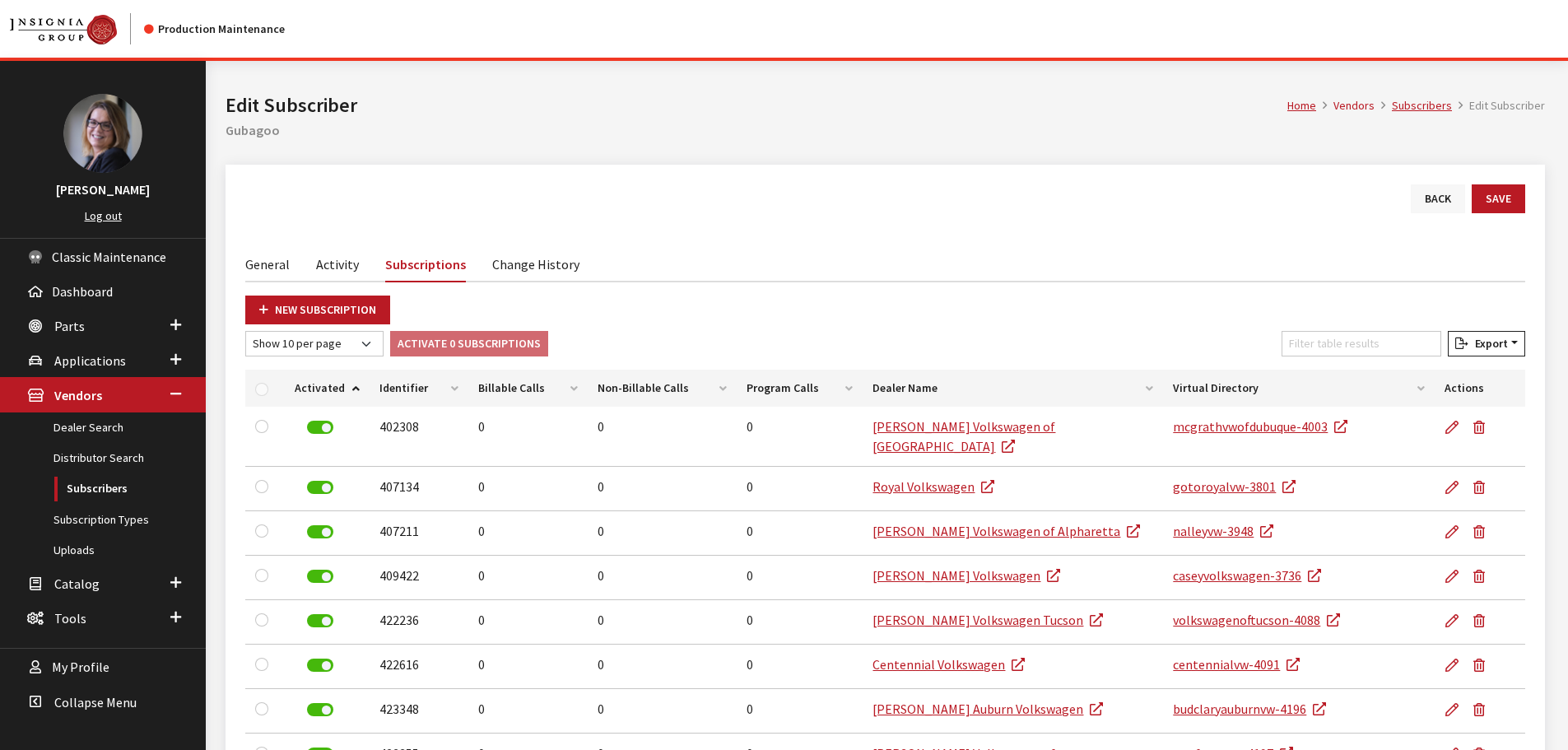
click at [1423, 200] on link "Back" at bounding box center [1438, 199] width 54 height 29
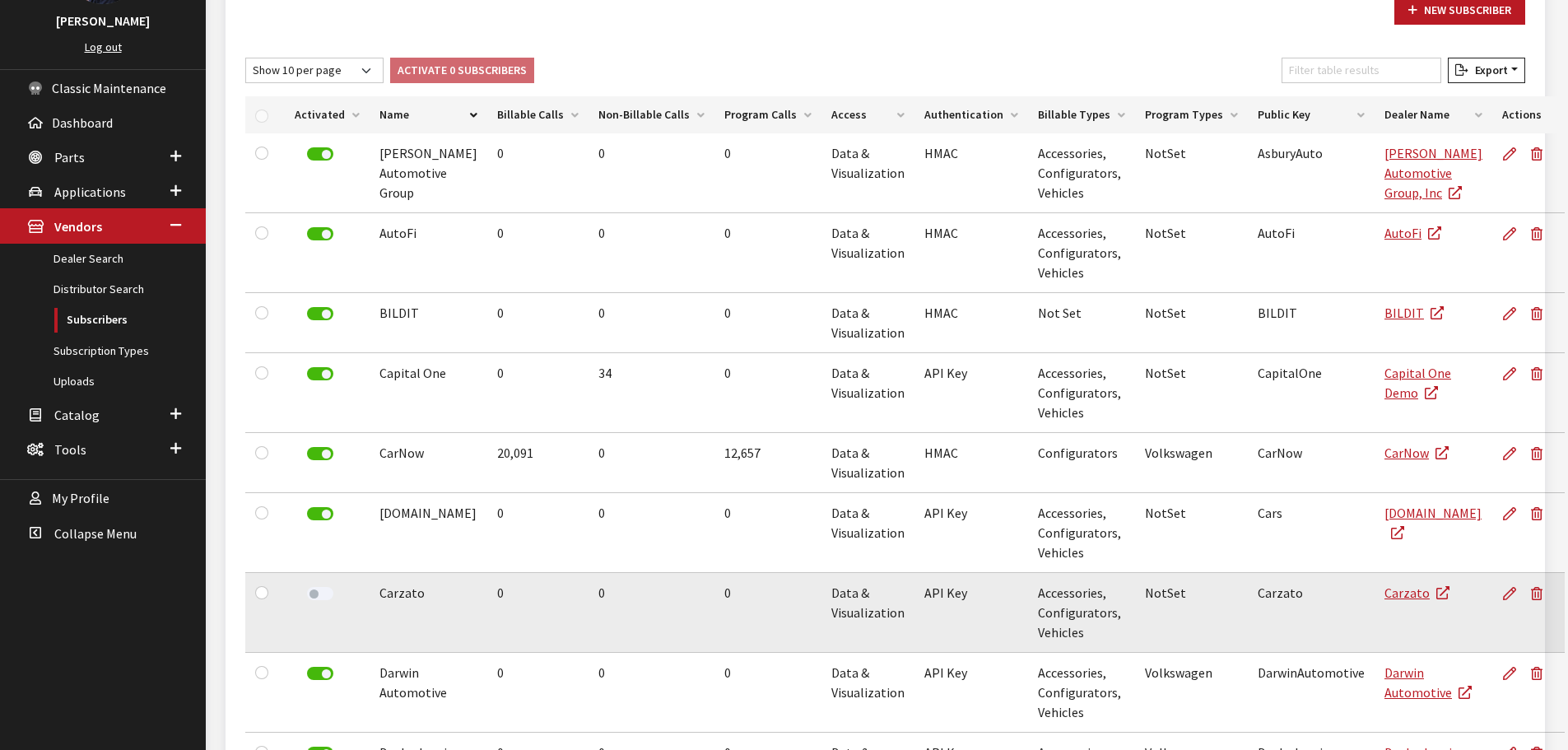
scroll to position [18, 0]
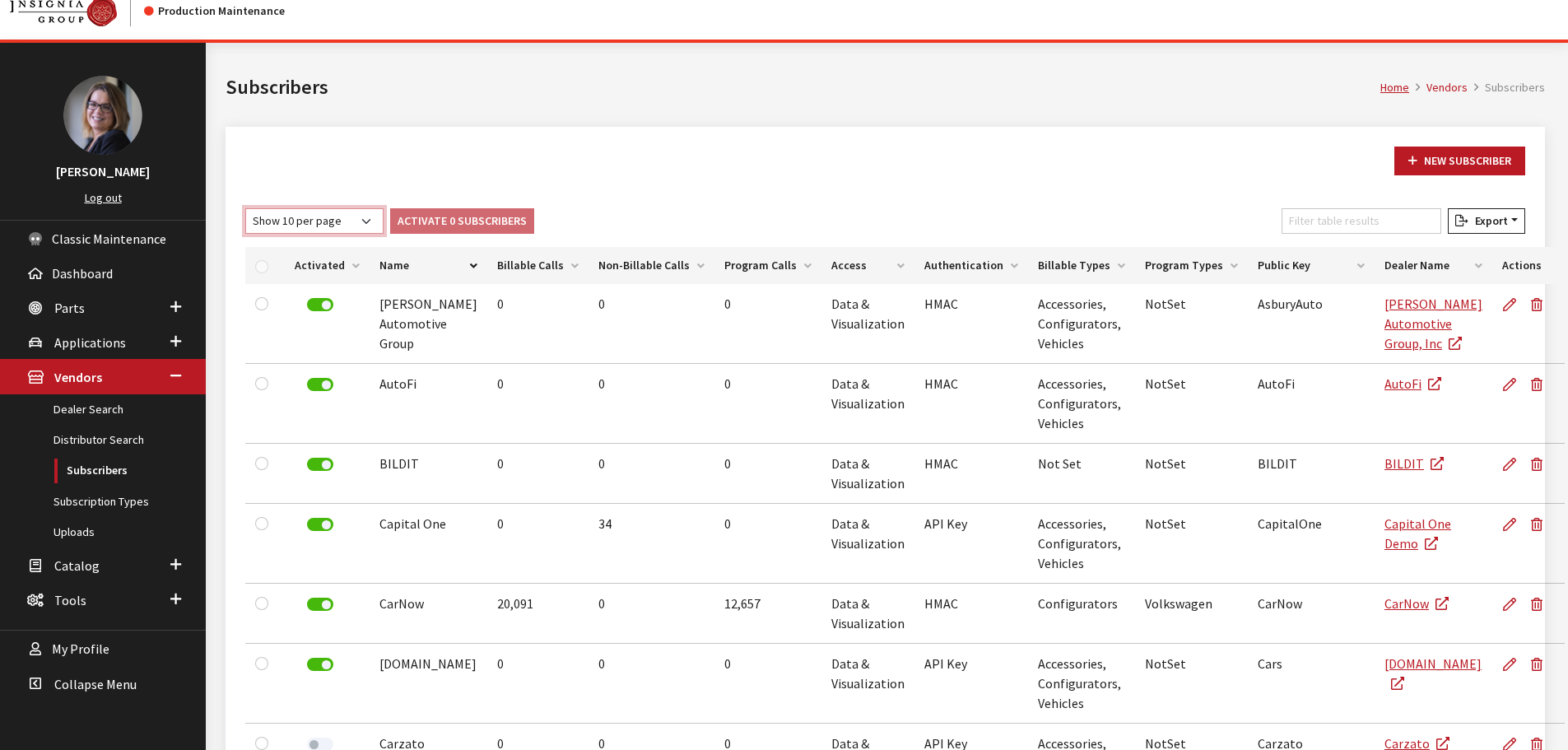
click at [344, 222] on select "Show 10 per page Show 25 per page Show 50 per page Show 100 per page Show 1000 …" at bounding box center [315, 221] width 139 height 25
select select "1000"
click at [246, 208] on select "Show 10 per page Show 25 per page Show 50 per page Show 100 per page Show 1000 …" at bounding box center [315, 221] width 139 height 25
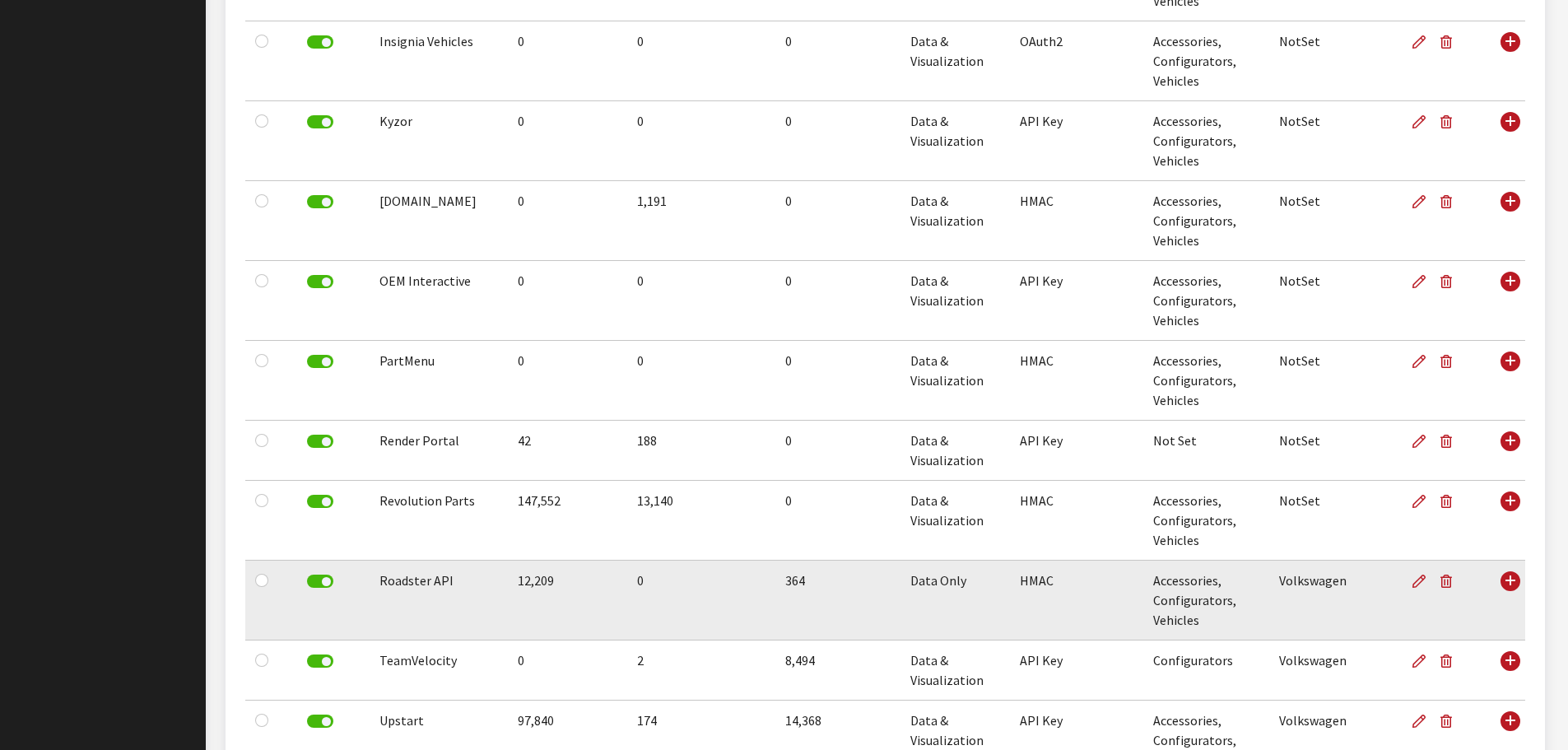
scroll to position [1419, 0]
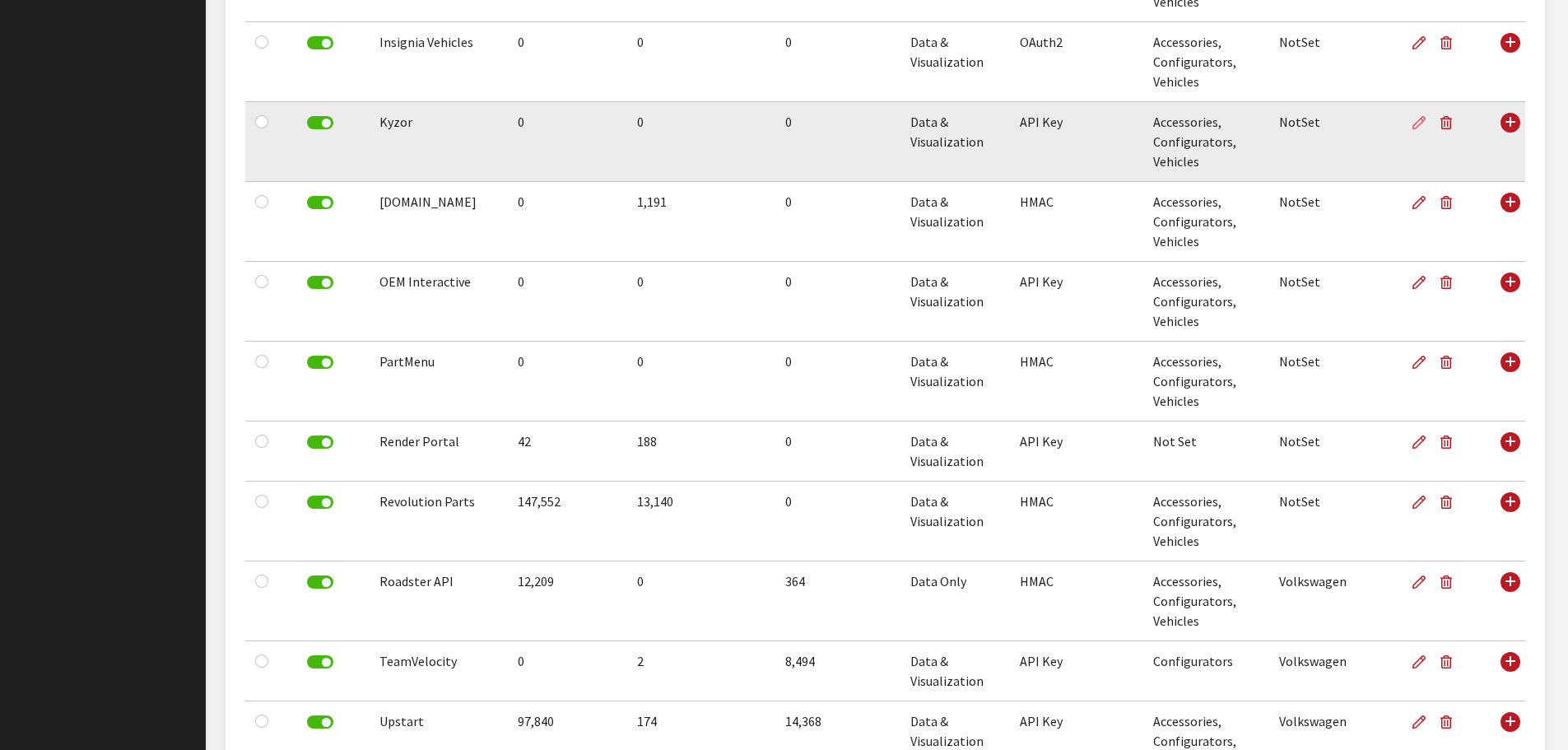
click at [1414, 131] on link at bounding box center [1422, 122] width 21 height 41
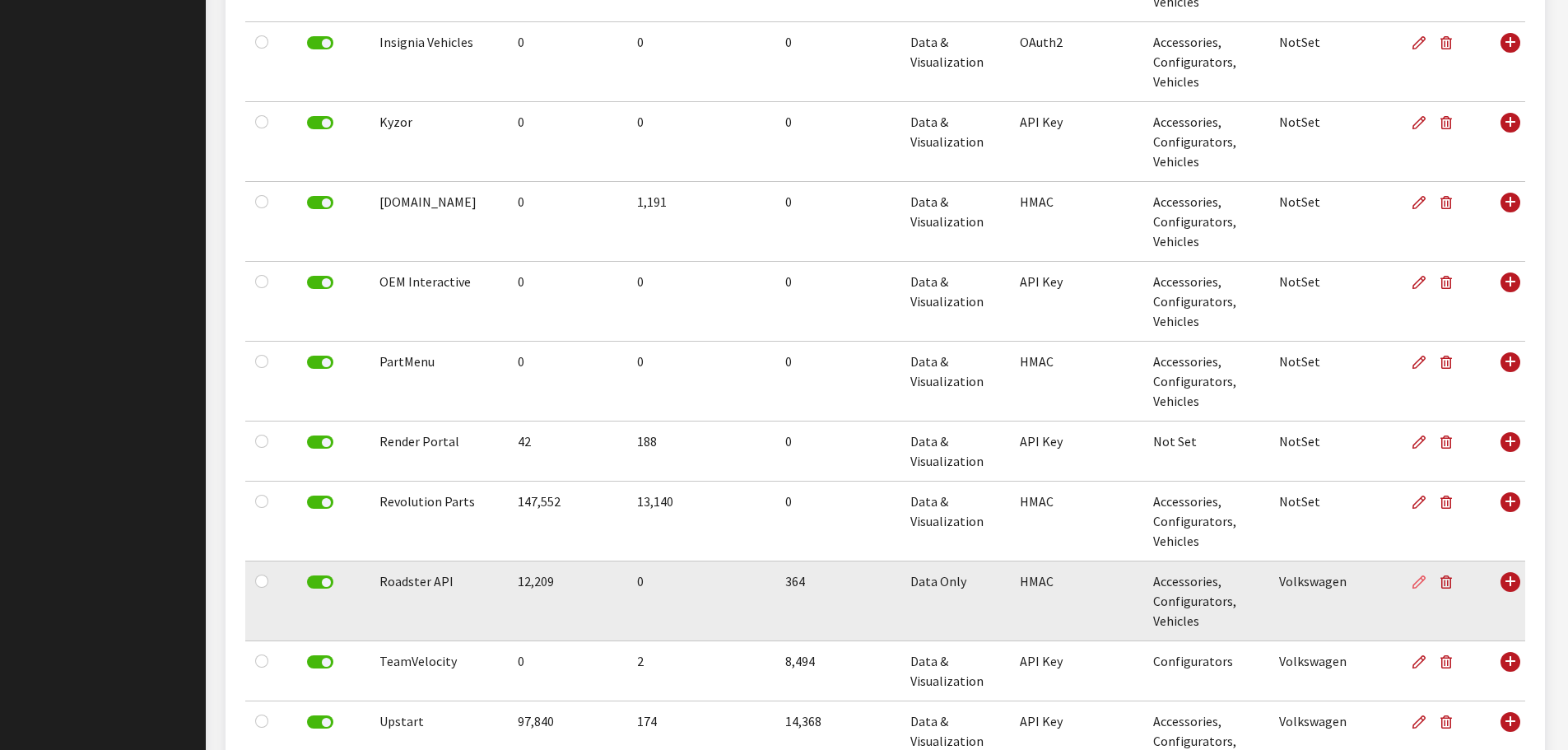
click at [1421, 580] on icon at bounding box center [1420, 583] width 13 height 13
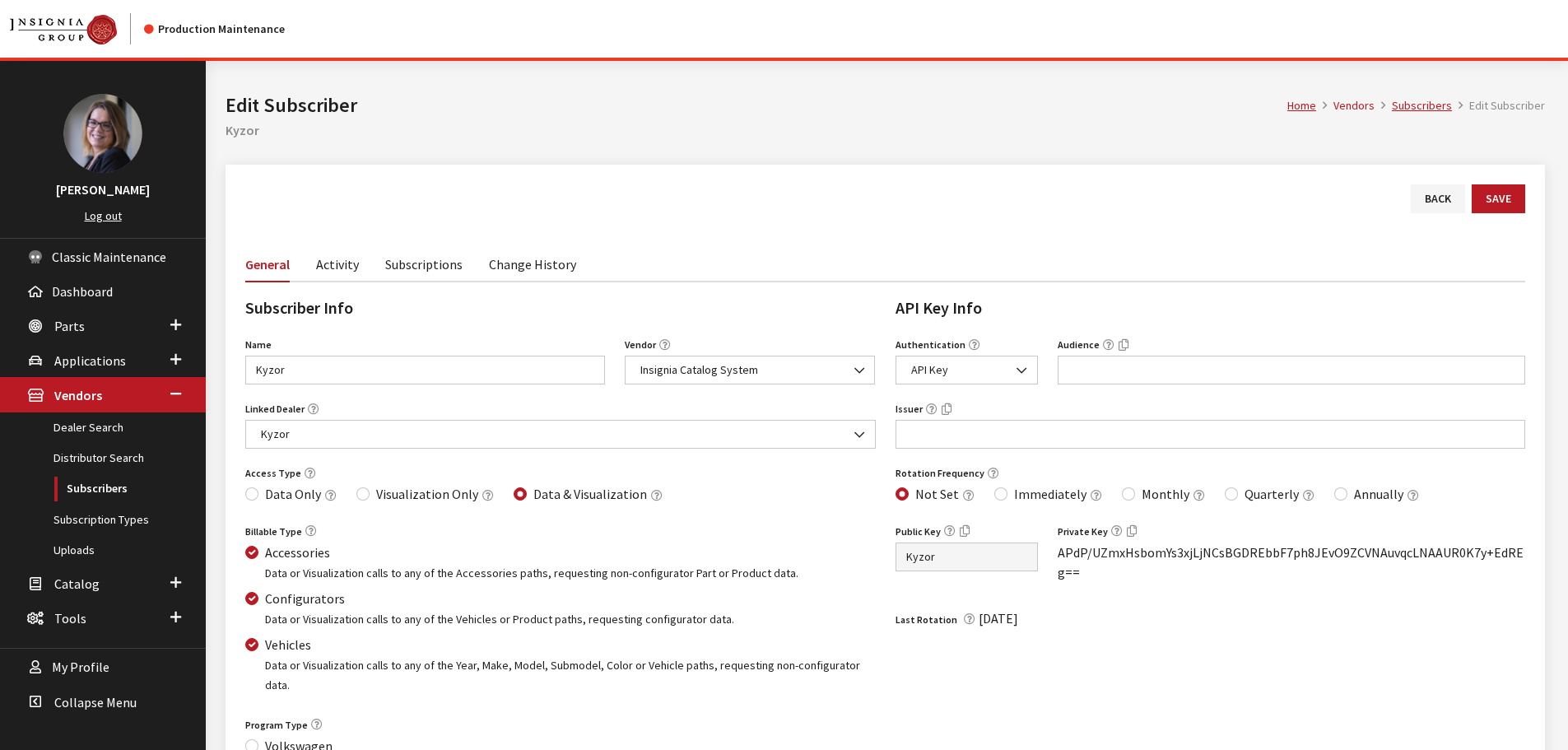
click at [500, 264] on link "Change History" at bounding box center [532, 263] width 88 height 35
click at [424, 259] on link "Subscriptions" at bounding box center [424, 263] width 77 height 35
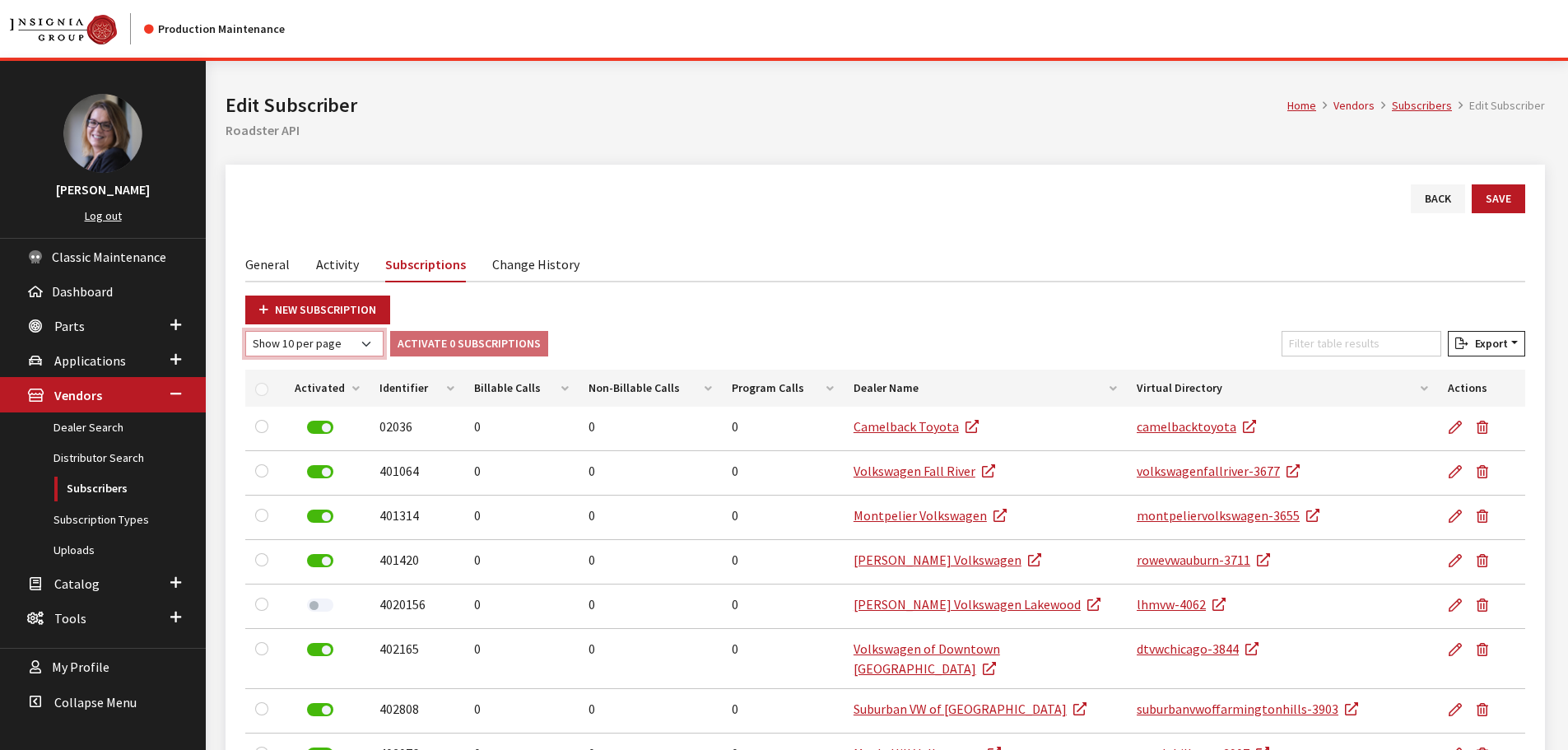
click at [358, 344] on select "Show 10 per page Show 25 per page Show 50 per page Show 100 per page Show 1000 …" at bounding box center [315, 343] width 139 height 25
select select "1000"
click at [246, 331] on select "Show 10 per page Show 25 per page Show 50 per page Show 100 per page Show 1000 …" at bounding box center [315, 343] width 139 height 25
click at [1471, 346] on span "Export" at bounding box center [1488, 343] width 40 height 14
click at [1497, 367] on button "Excel" at bounding box center [1459, 376] width 119 height 24
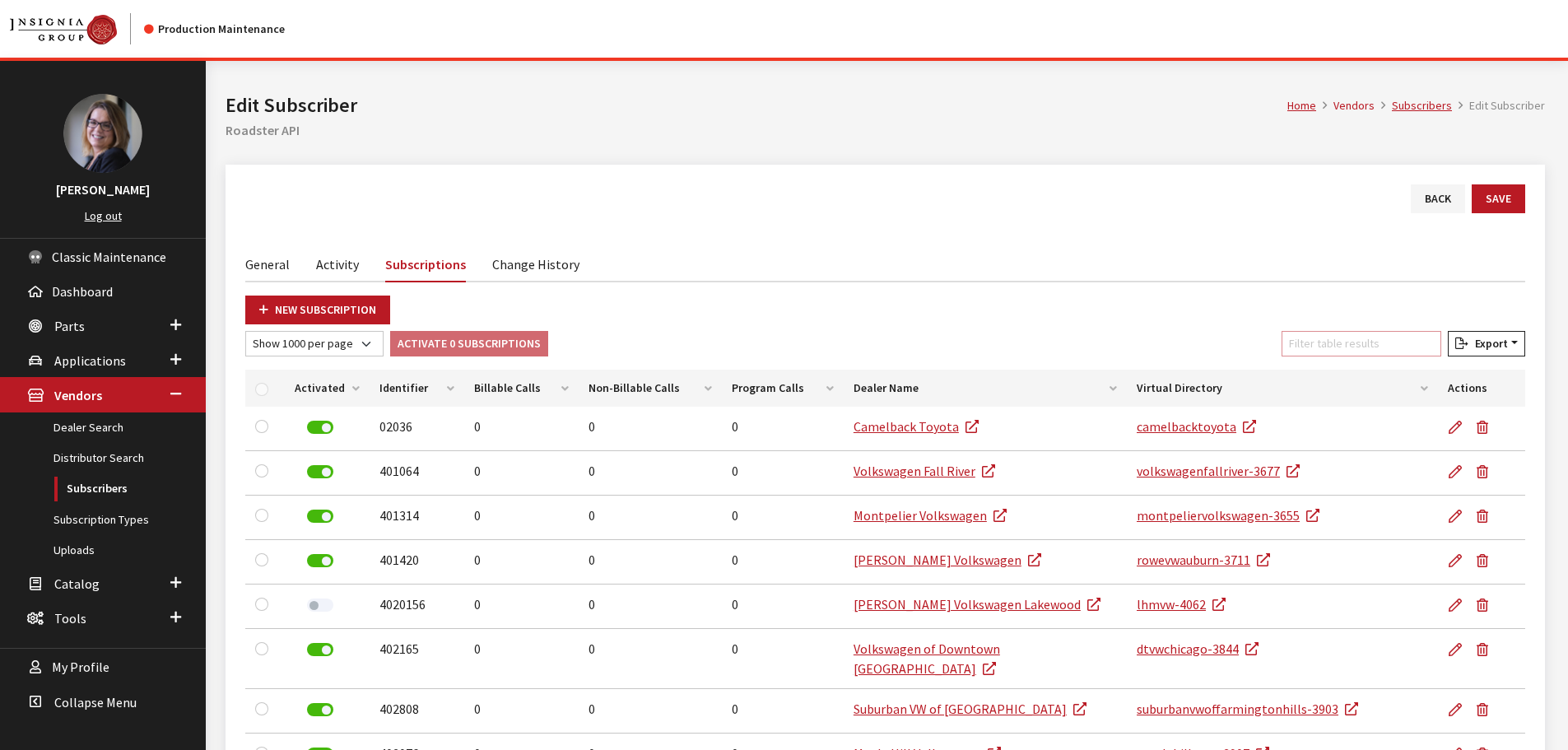
click at [1359, 348] on input "Filter table results" at bounding box center [1362, 343] width 160 height 25
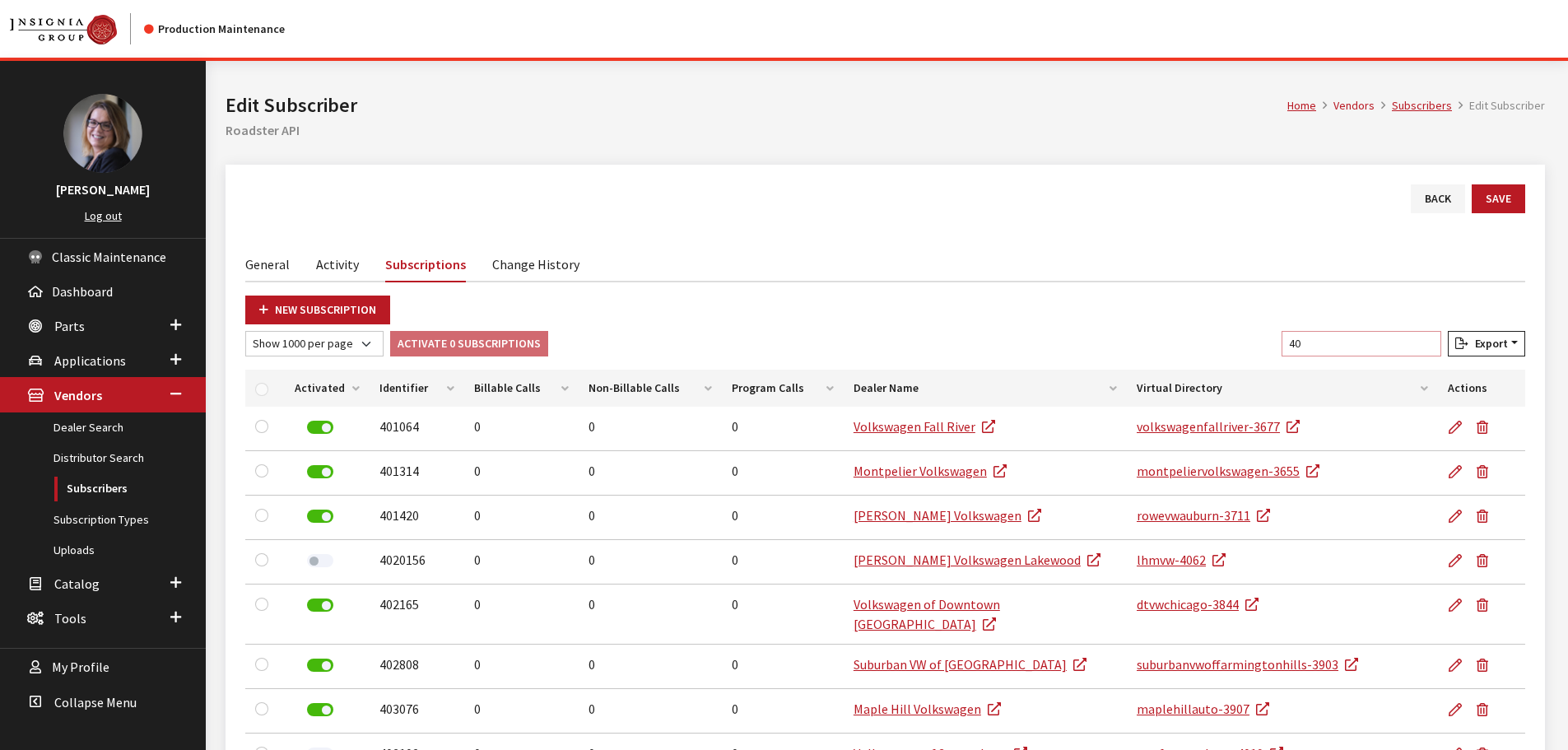
type input "4"
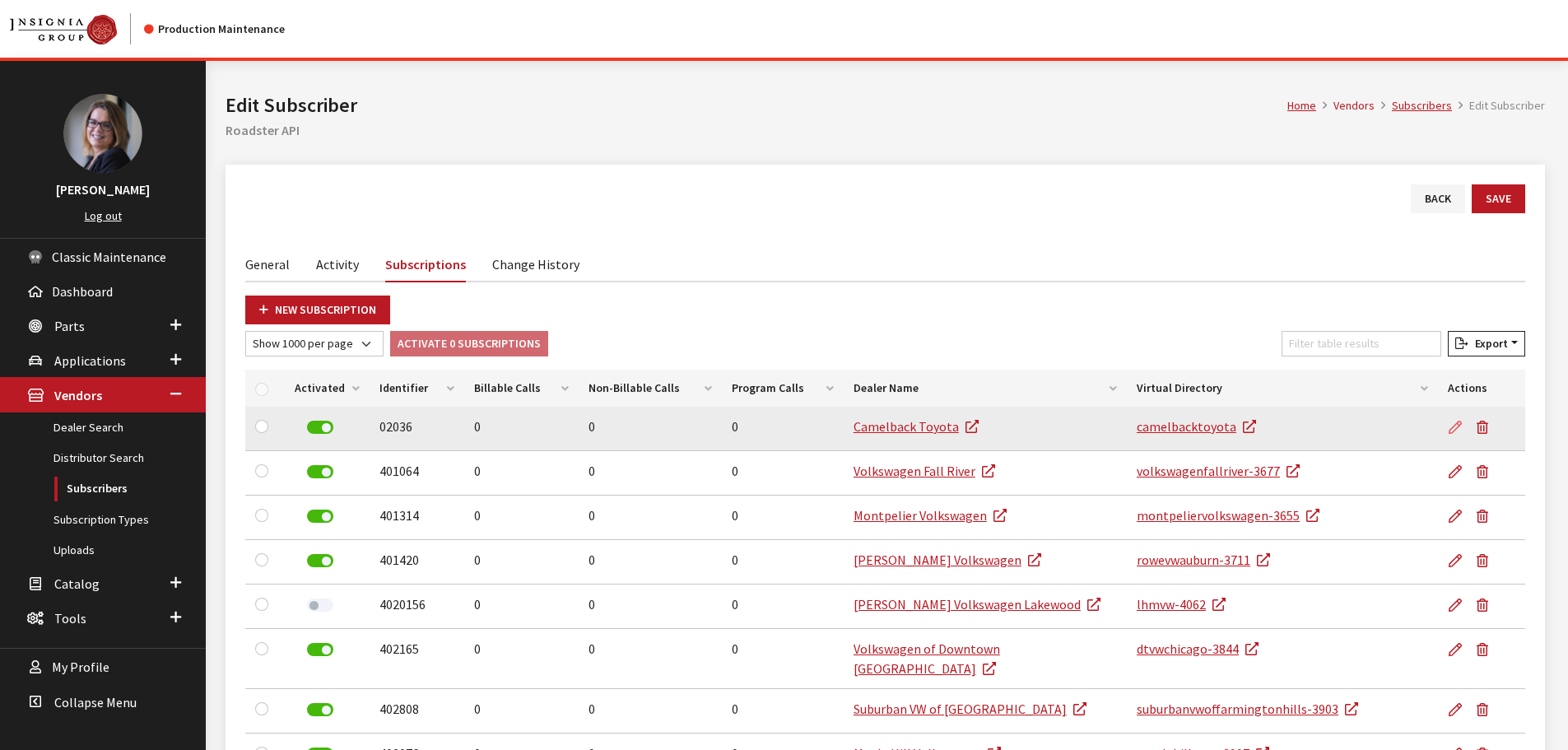
click at [1452, 420] on link at bounding box center [1459, 427] width 21 height 41
click at [1459, 428] on icon at bounding box center [1455, 428] width 13 height 13
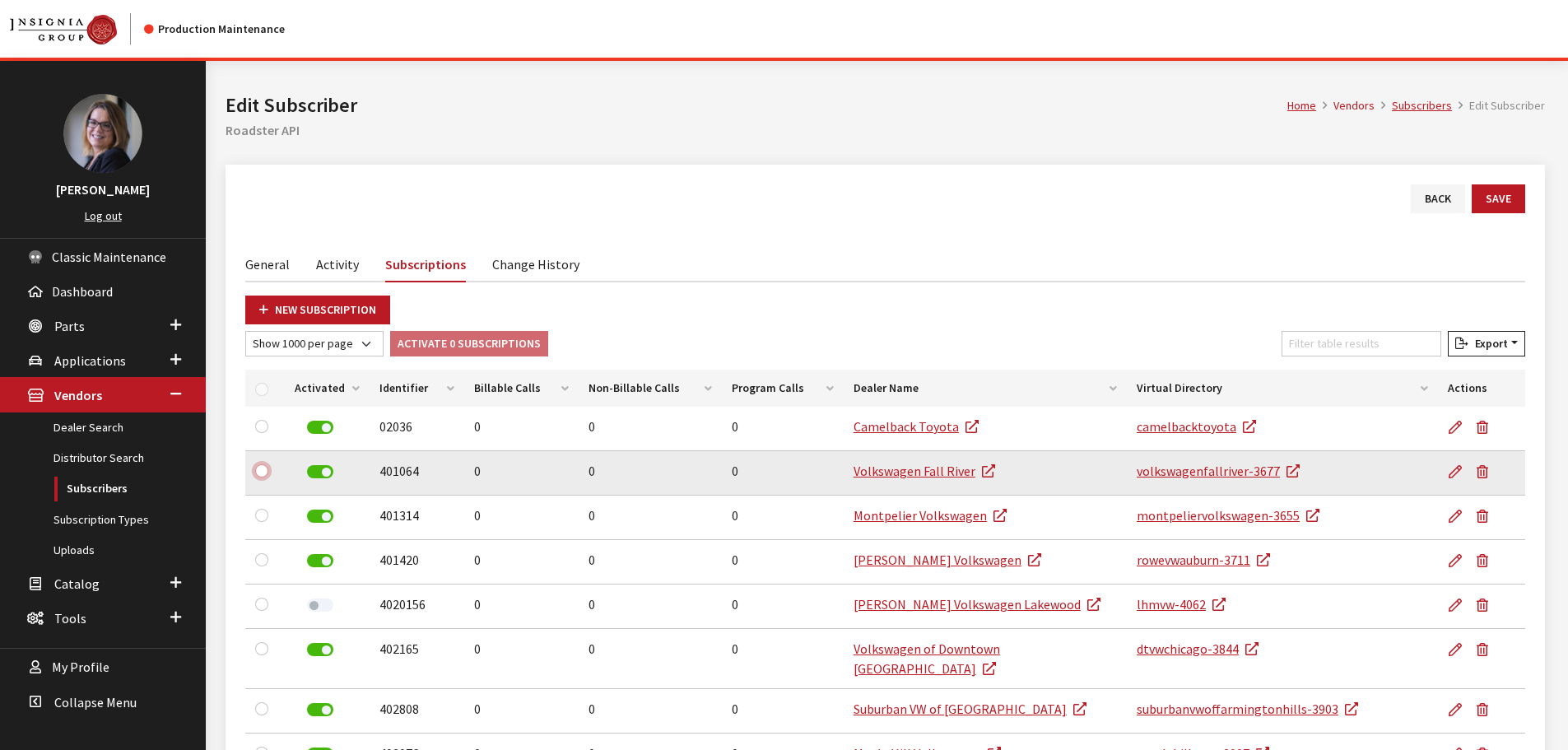
click at [257, 468] on input "checkbox" at bounding box center [262, 471] width 13 height 13
checkbox input "true"
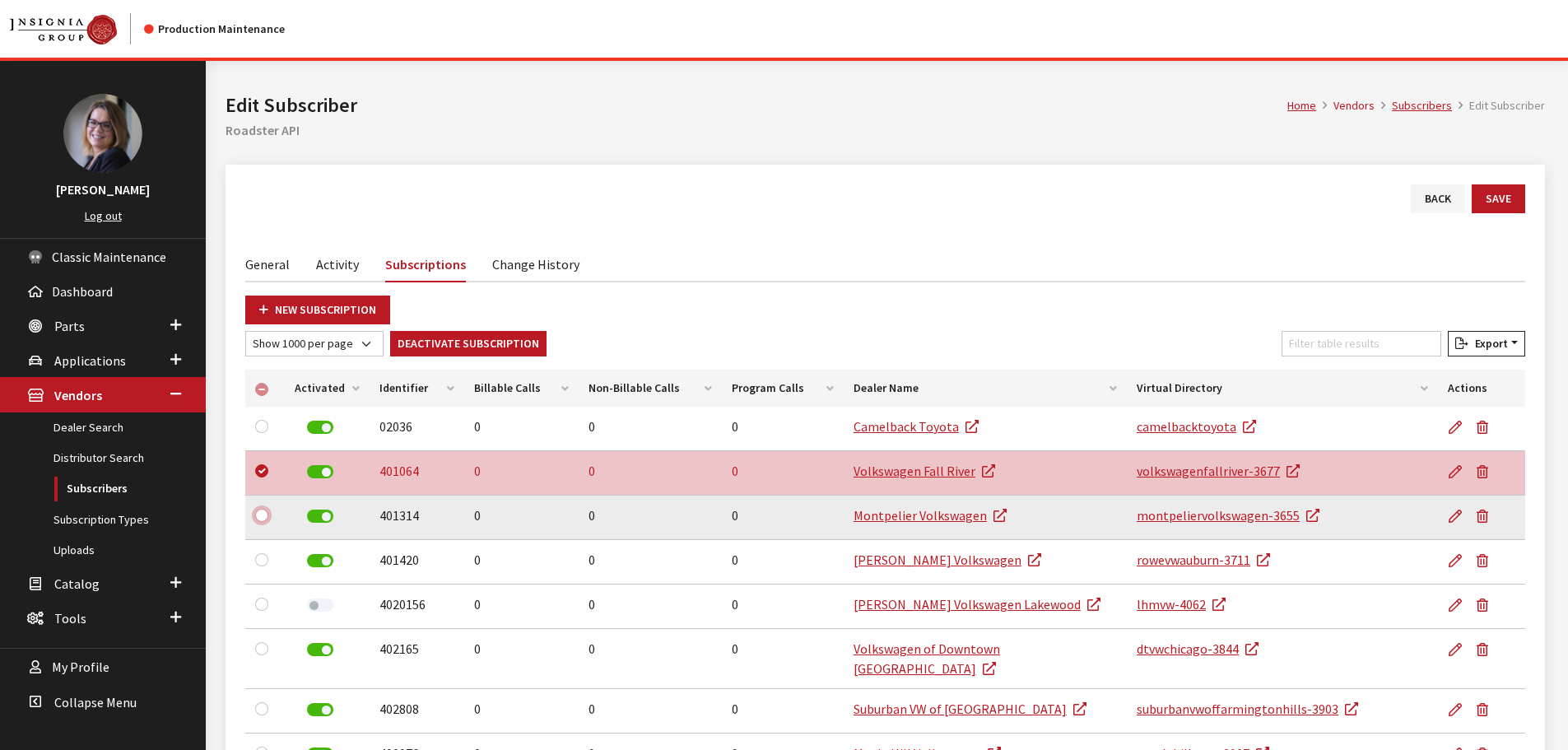
click at [262, 514] on input "checkbox" at bounding box center [262, 516] width 13 height 13
checkbox input "true"
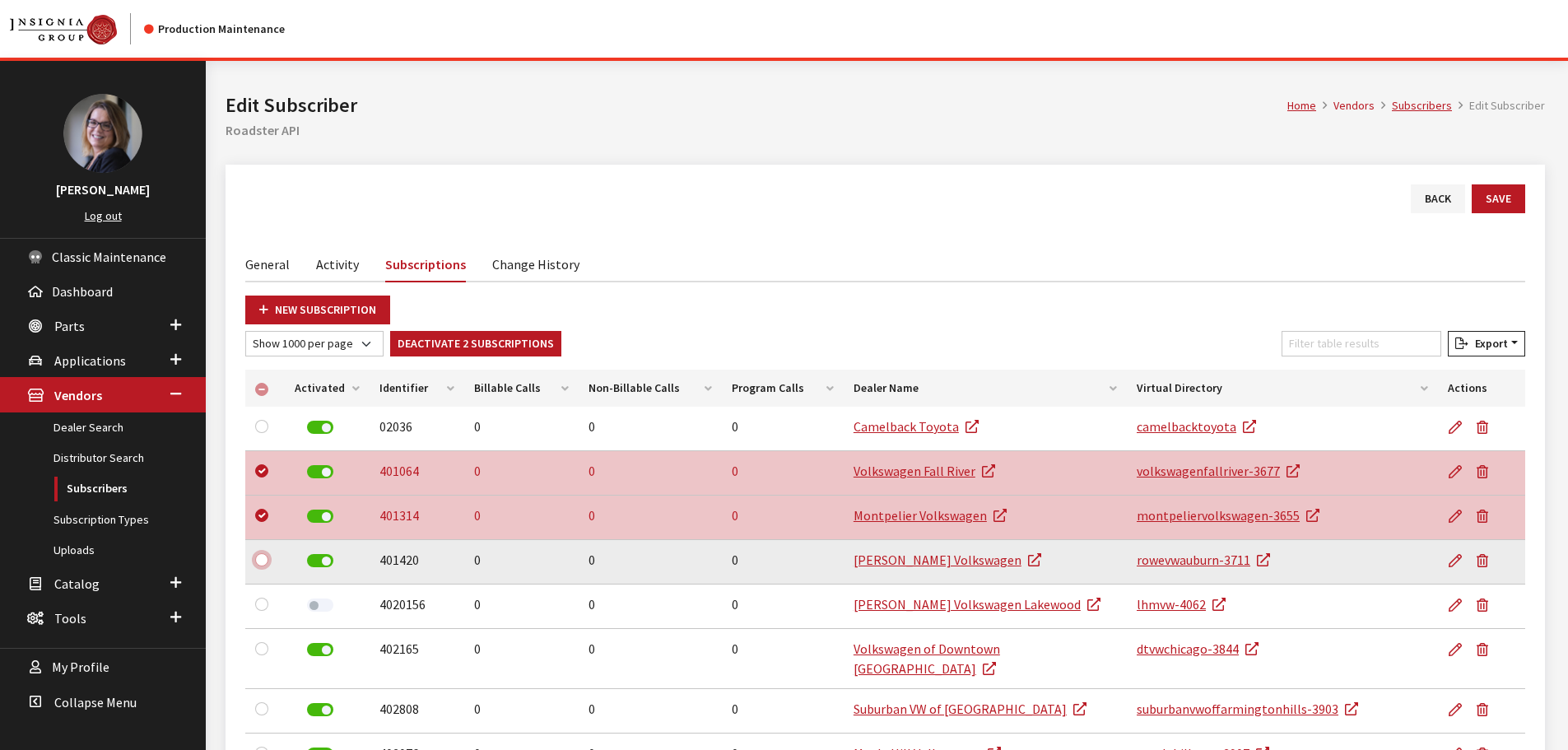
click at [262, 558] on input "checkbox" at bounding box center [262, 560] width 13 height 13
checkbox input "true"
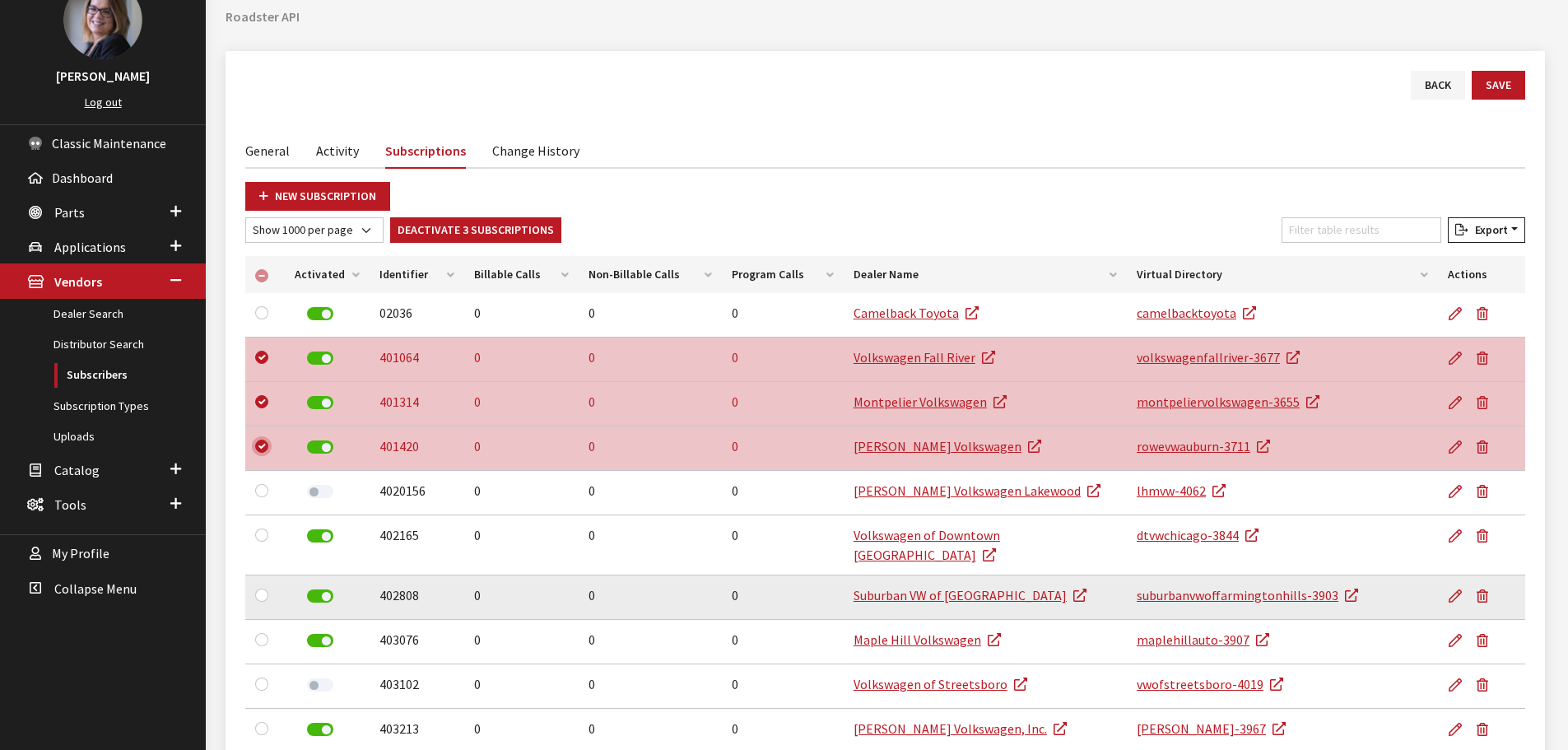
scroll to position [165, 0]
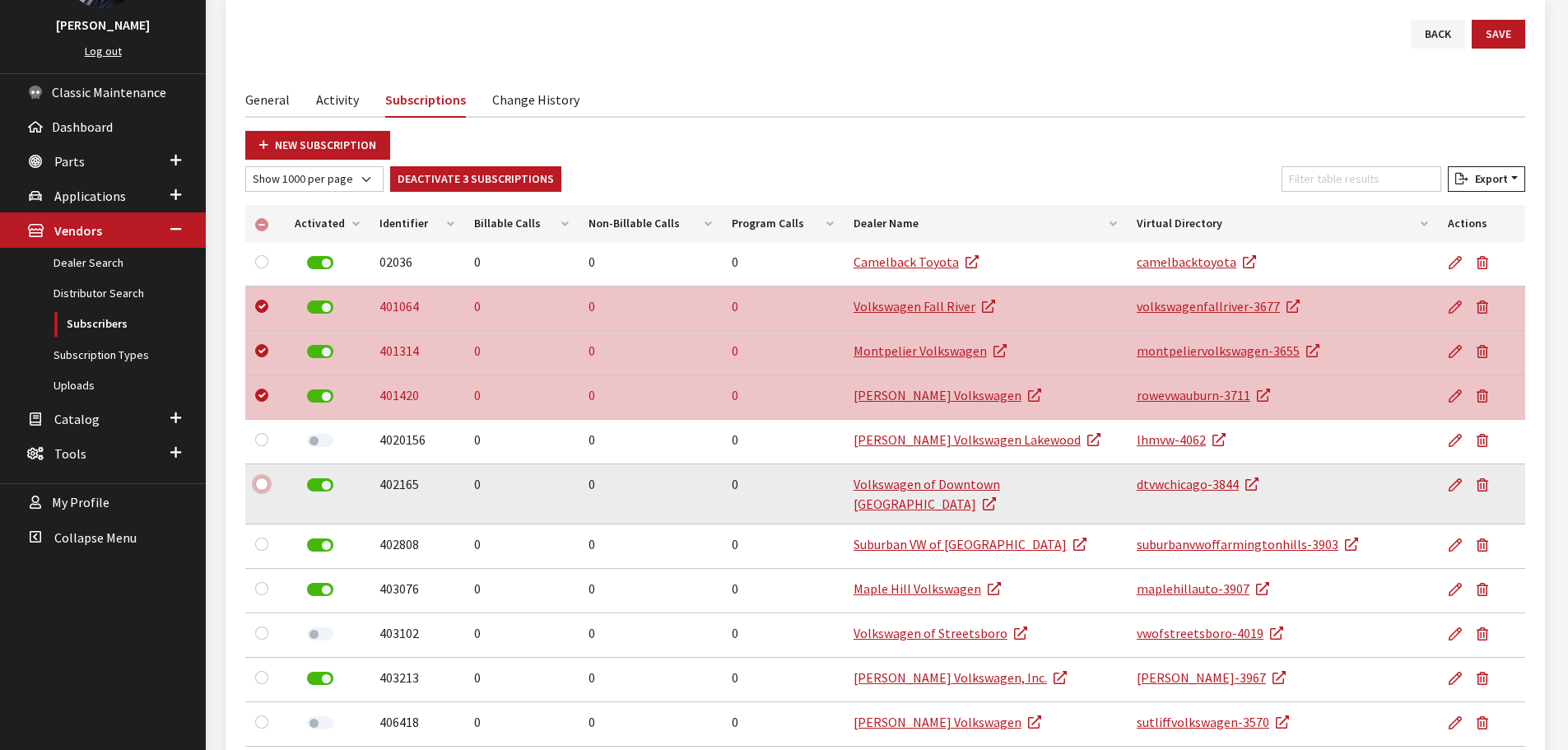
click at [265, 483] on input "checkbox" at bounding box center [262, 484] width 13 height 13
checkbox input "true"
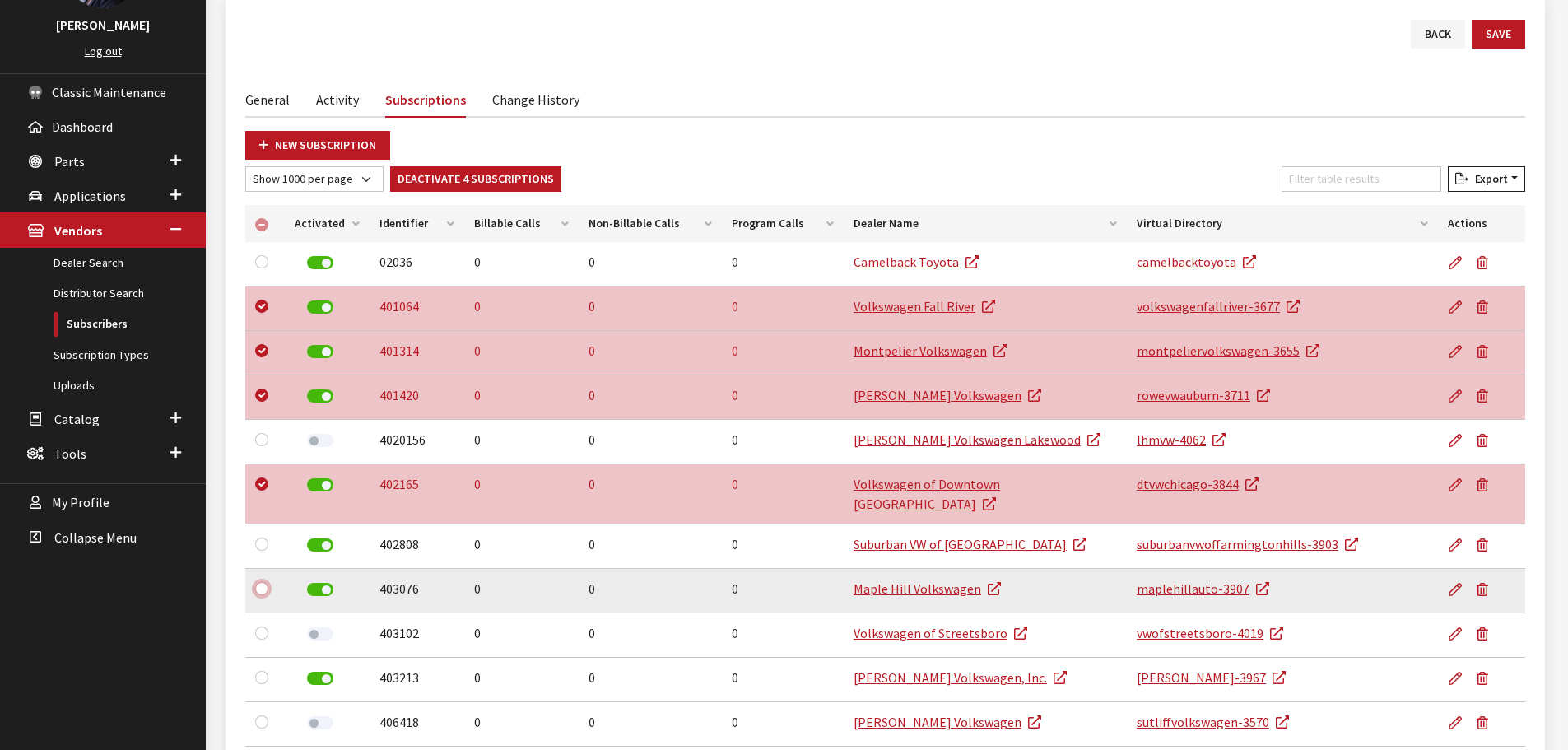
click at [259, 582] on input "checkbox" at bounding box center [262, 589] width 13 height 13
checkbox input "true"
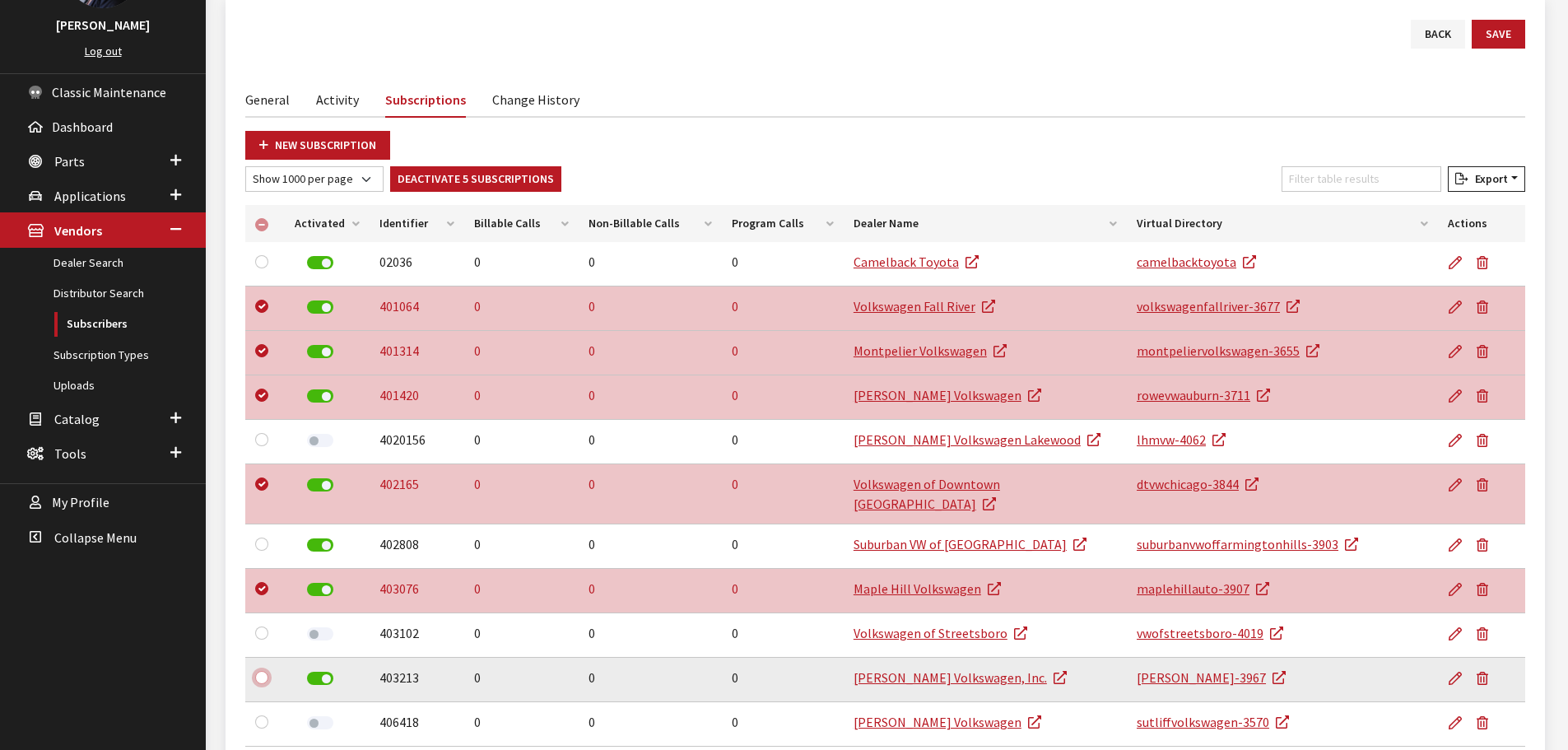
click at [267, 671] on input "checkbox" at bounding box center [262, 678] width 13 height 13
checkbox input "true"
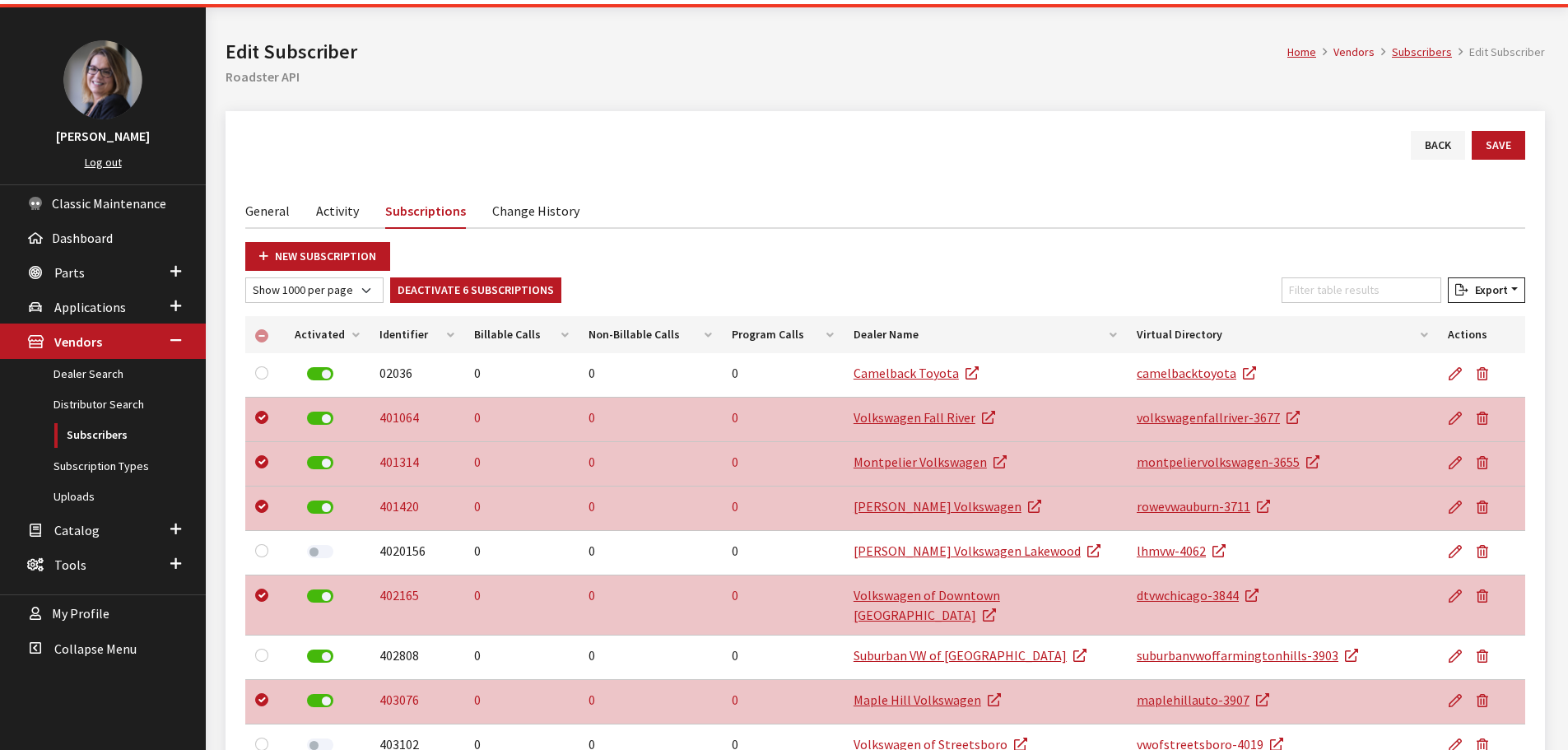
scroll to position [82, 0]
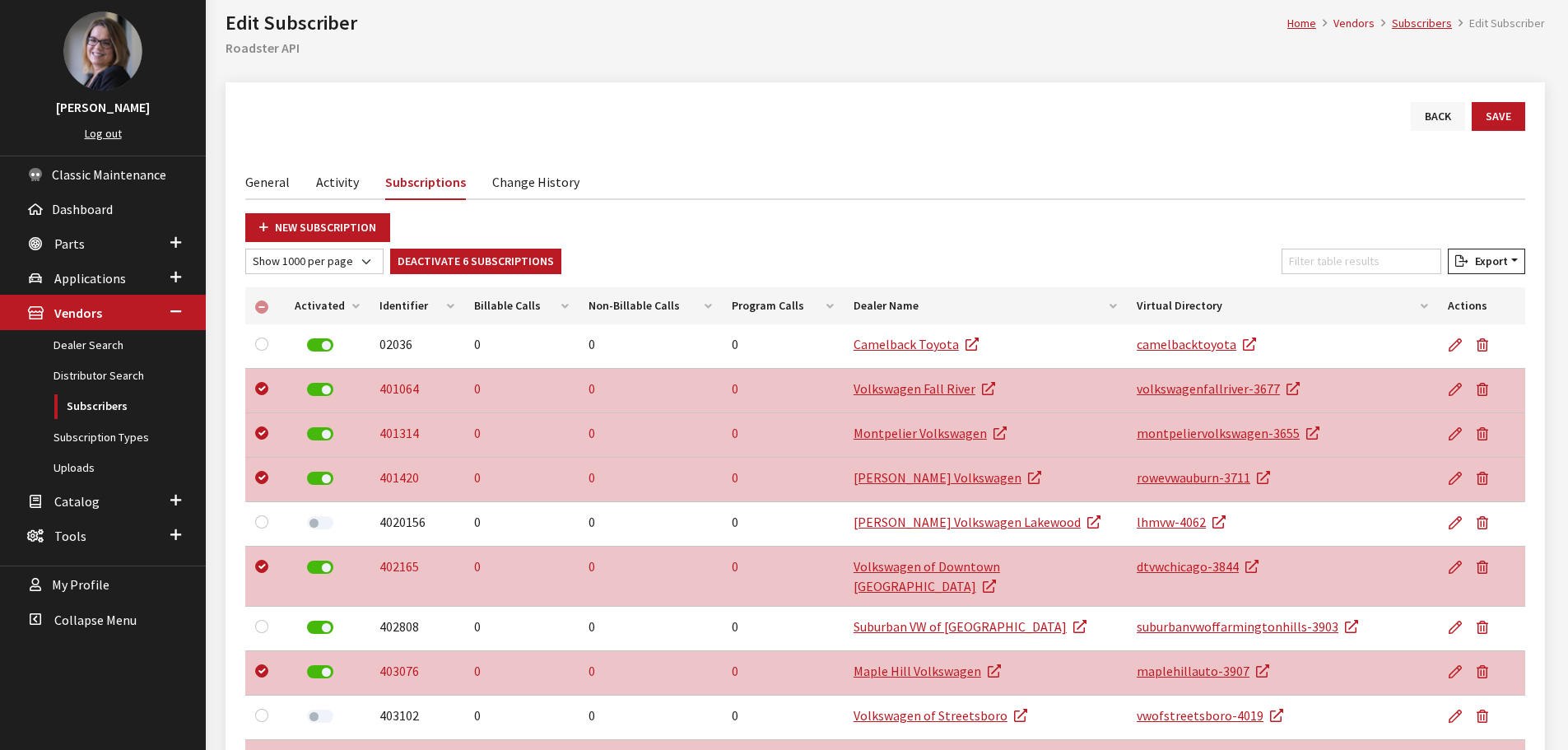
click at [1435, 119] on link "Back" at bounding box center [1438, 117] width 54 height 29
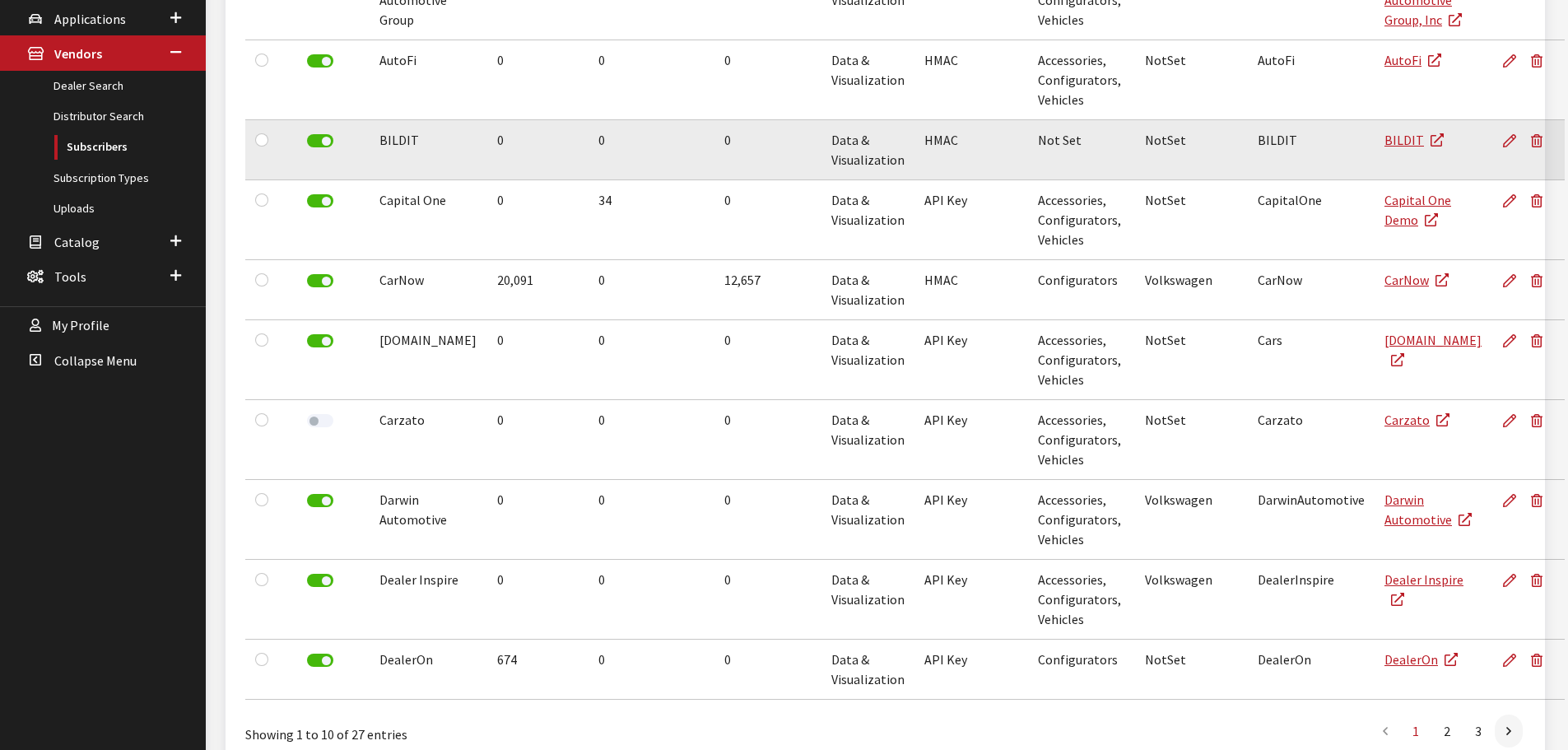
scroll to position [183, 0]
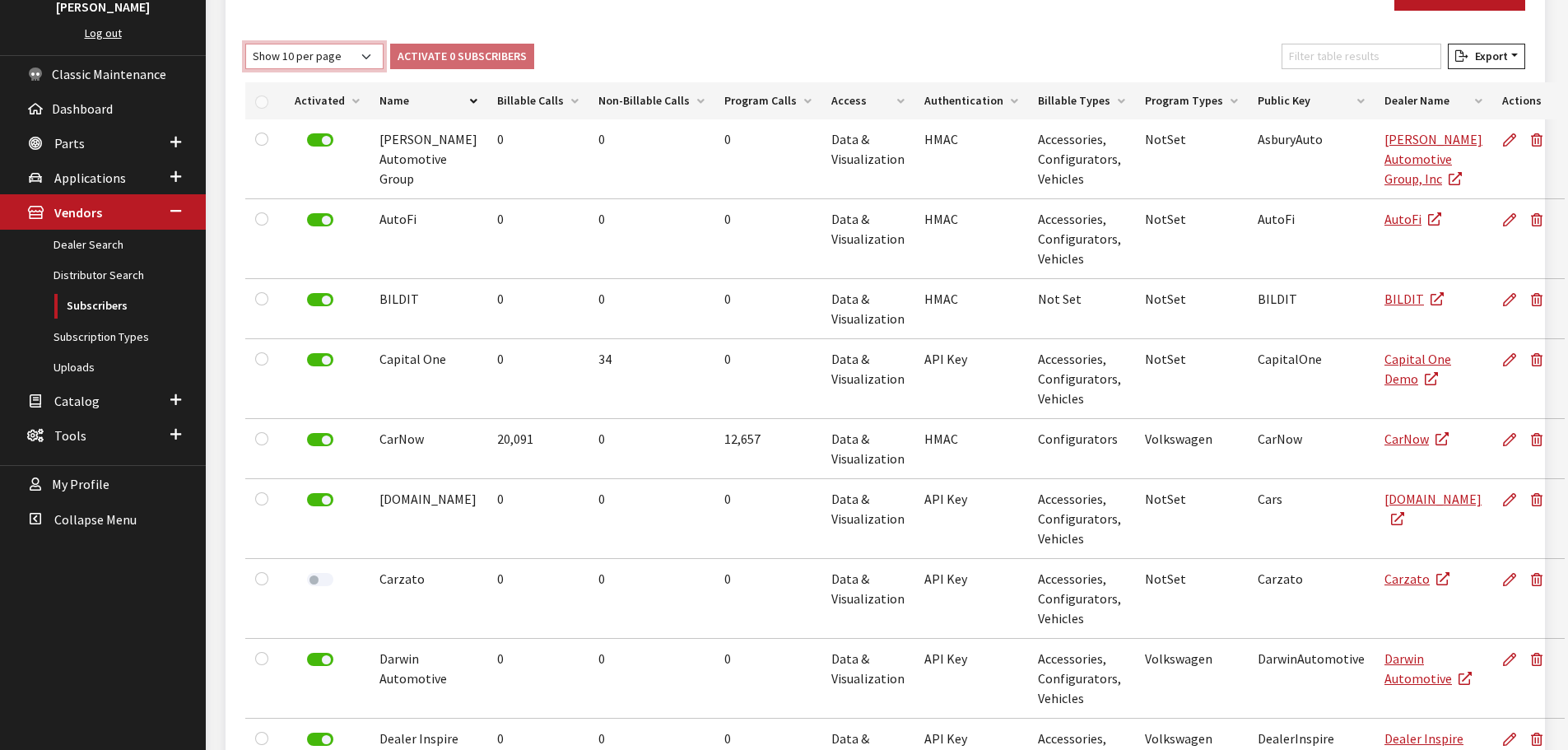
click at [336, 51] on select "Show 10 per page Show 25 per page Show 50 per page Show 100 per page Show 1000 …" at bounding box center [315, 56] width 139 height 25
select select "1000"
click at [246, 43] on select "Show 10 per page Show 25 per page Show 50 per page Show 100 per page Show 1000 …" at bounding box center [315, 56] width 139 height 25
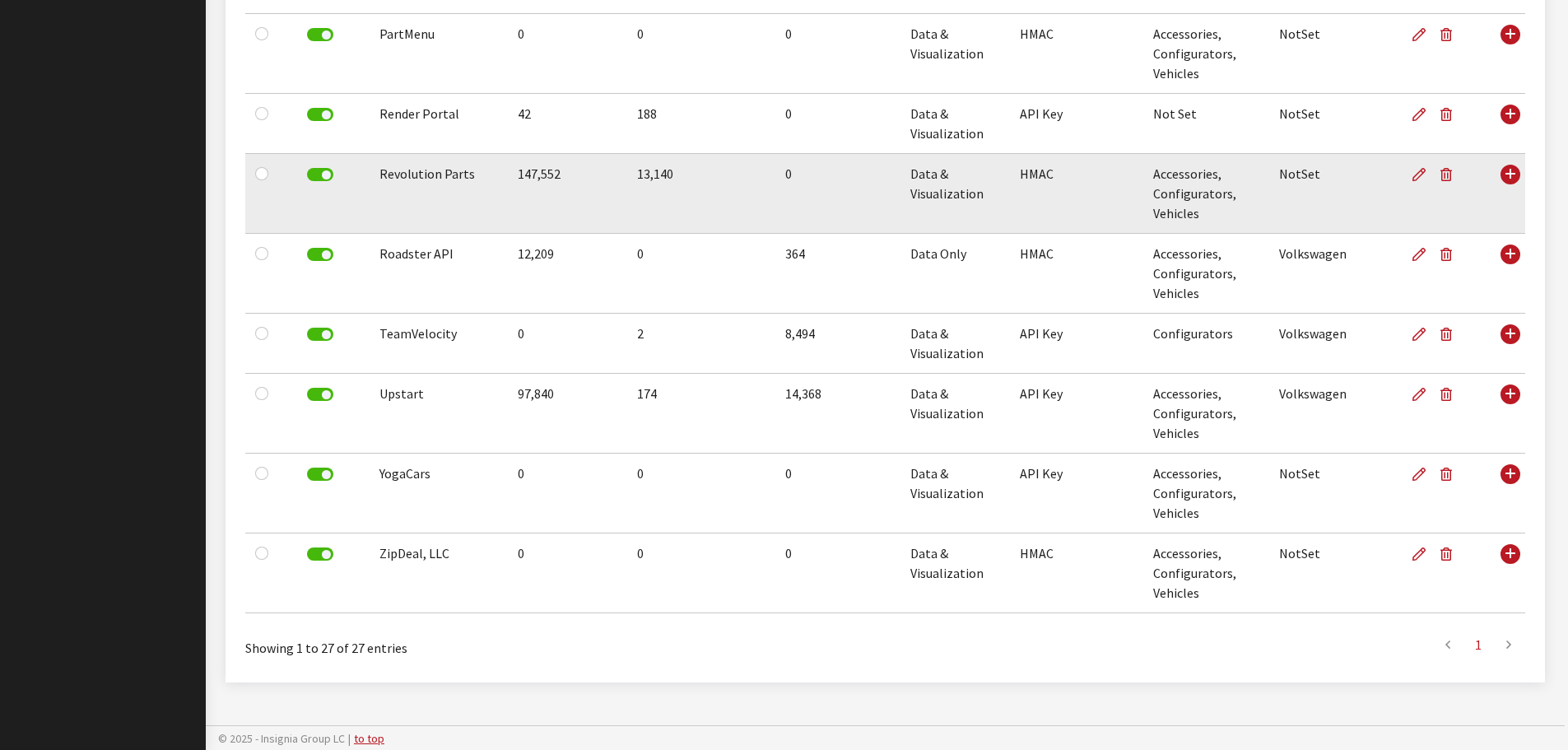
scroll to position [1748, 0]
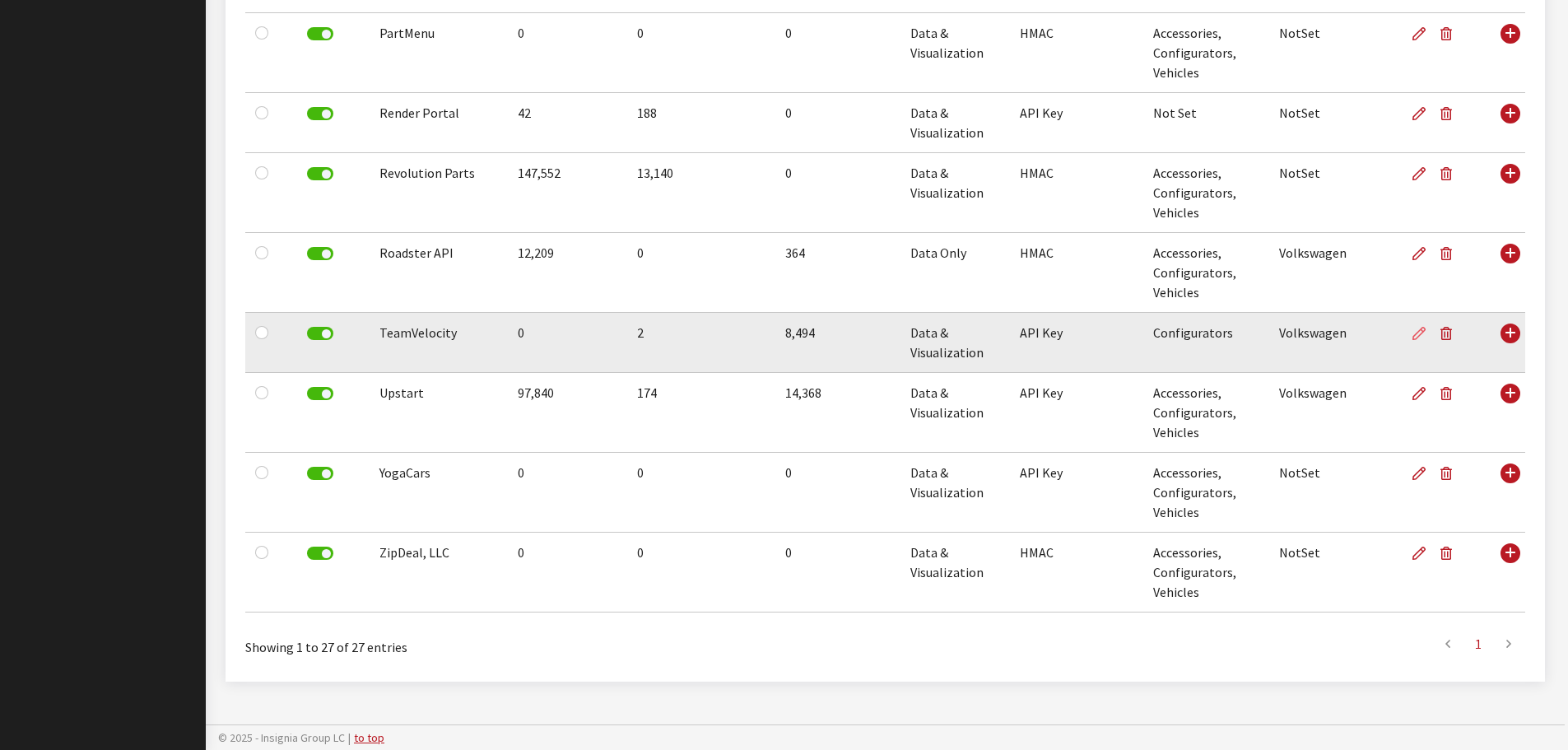
click at [1423, 338] on icon at bounding box center [1420, 335] width 13 height 13
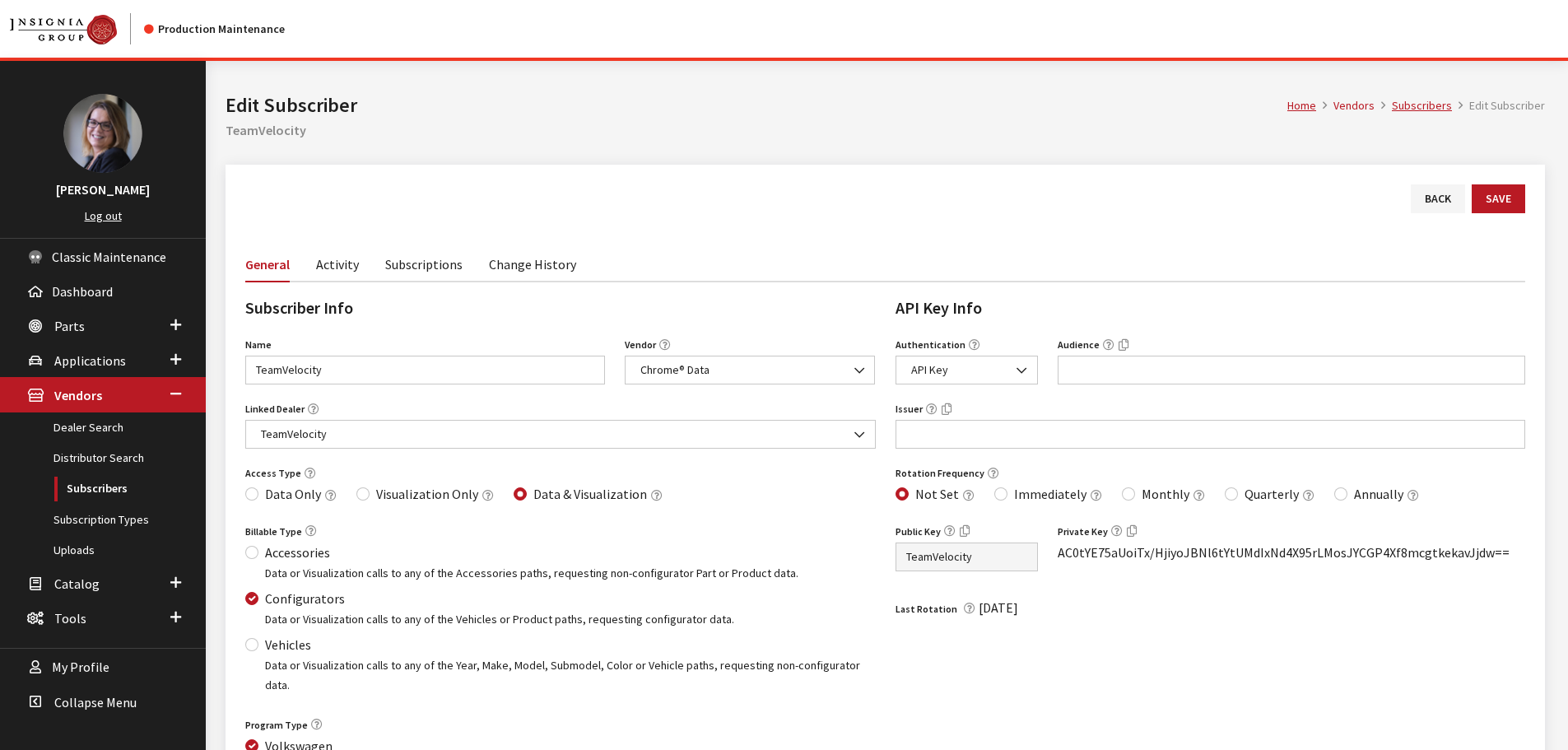
click at [398, 268] on link "Subscriptions" at bounding box center [424, 263] width 77 height 35
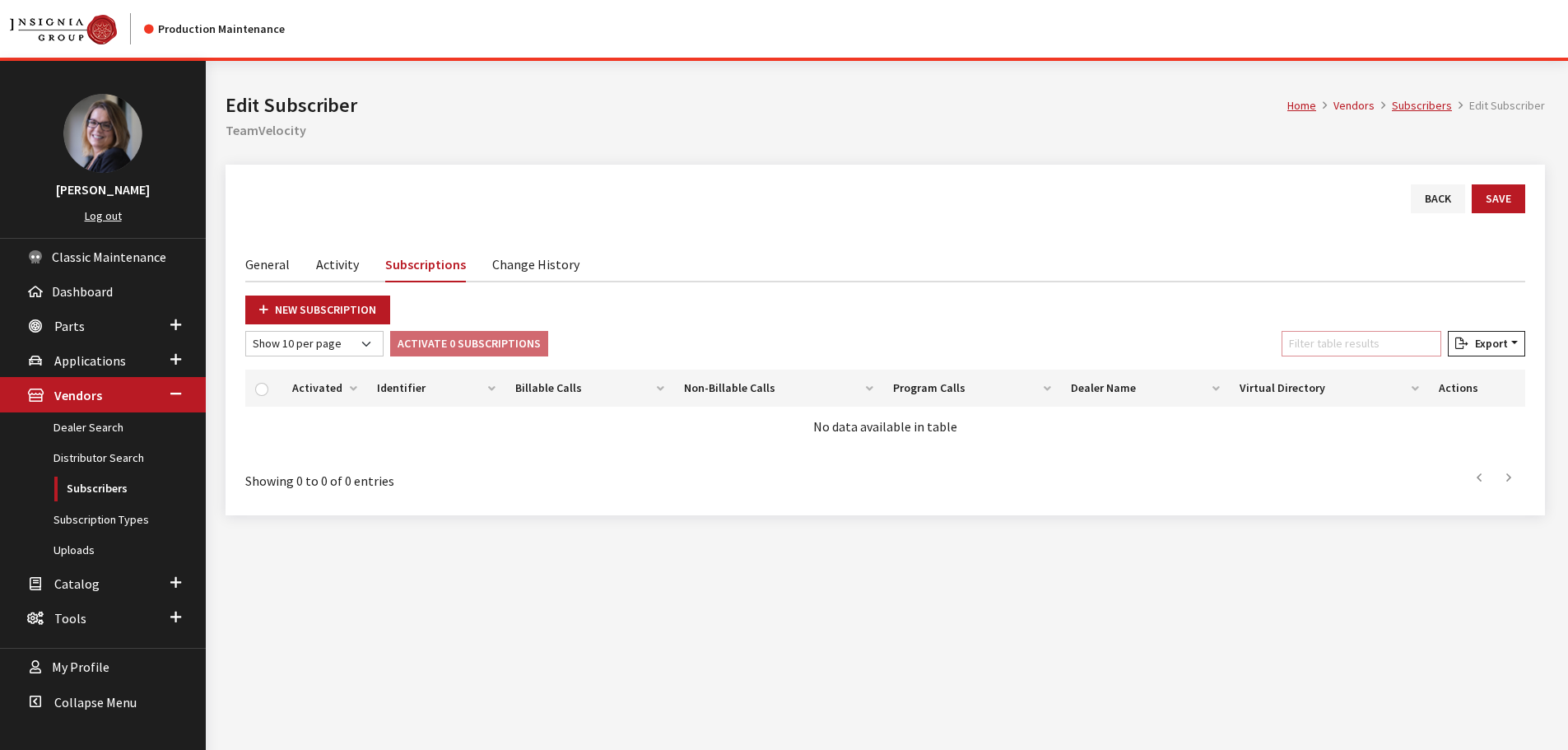
click at [1385, 341] on input "Filter table results" at bounding box center [1362, 343] width 160 height 25
type input "408087"
click at [352, 305] on link "New Subscription" at bounding box center [318, 310] width 145 height 29
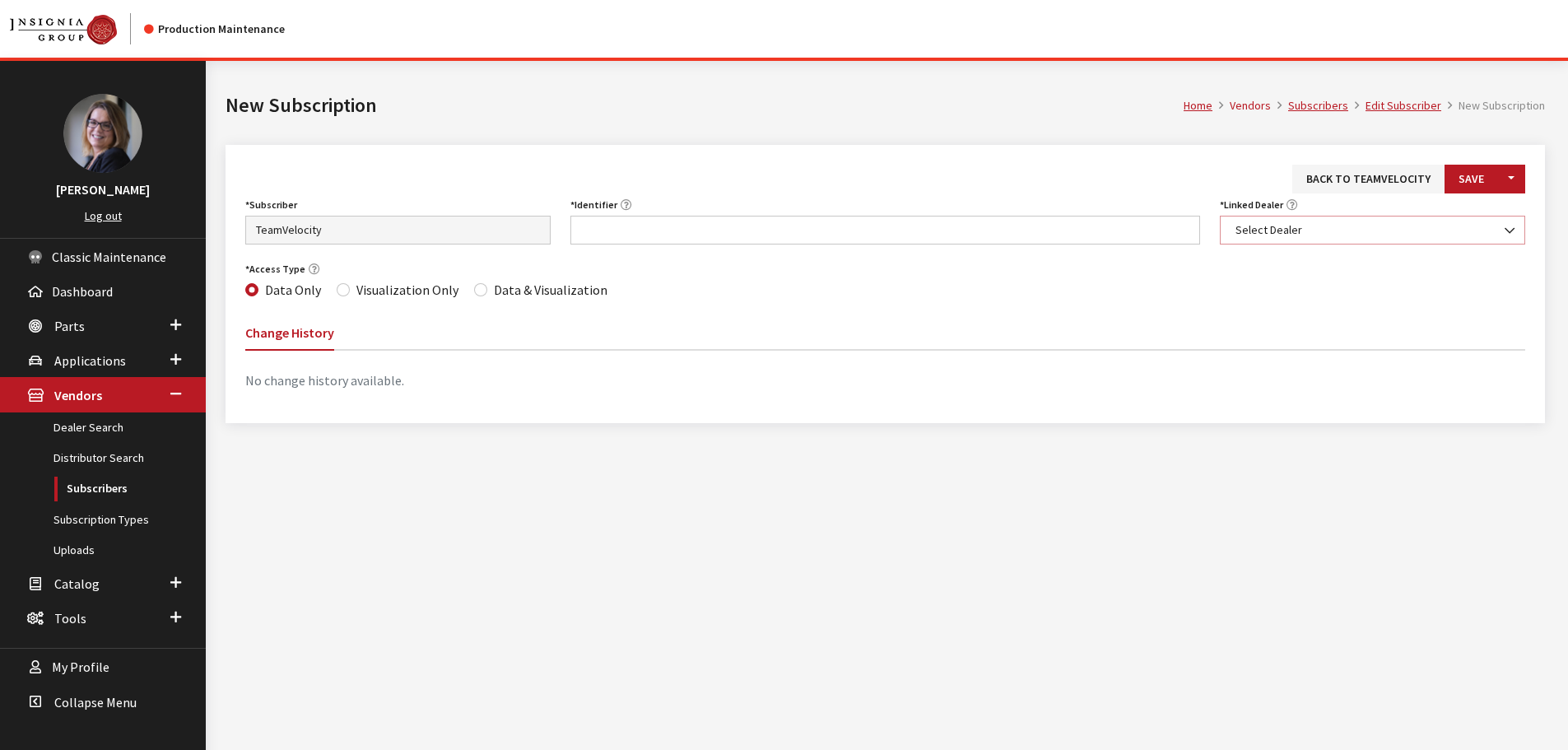
click at [1277, 240] on span "Select Dealer" at bounding box center [1372, 230] width 306 height 29
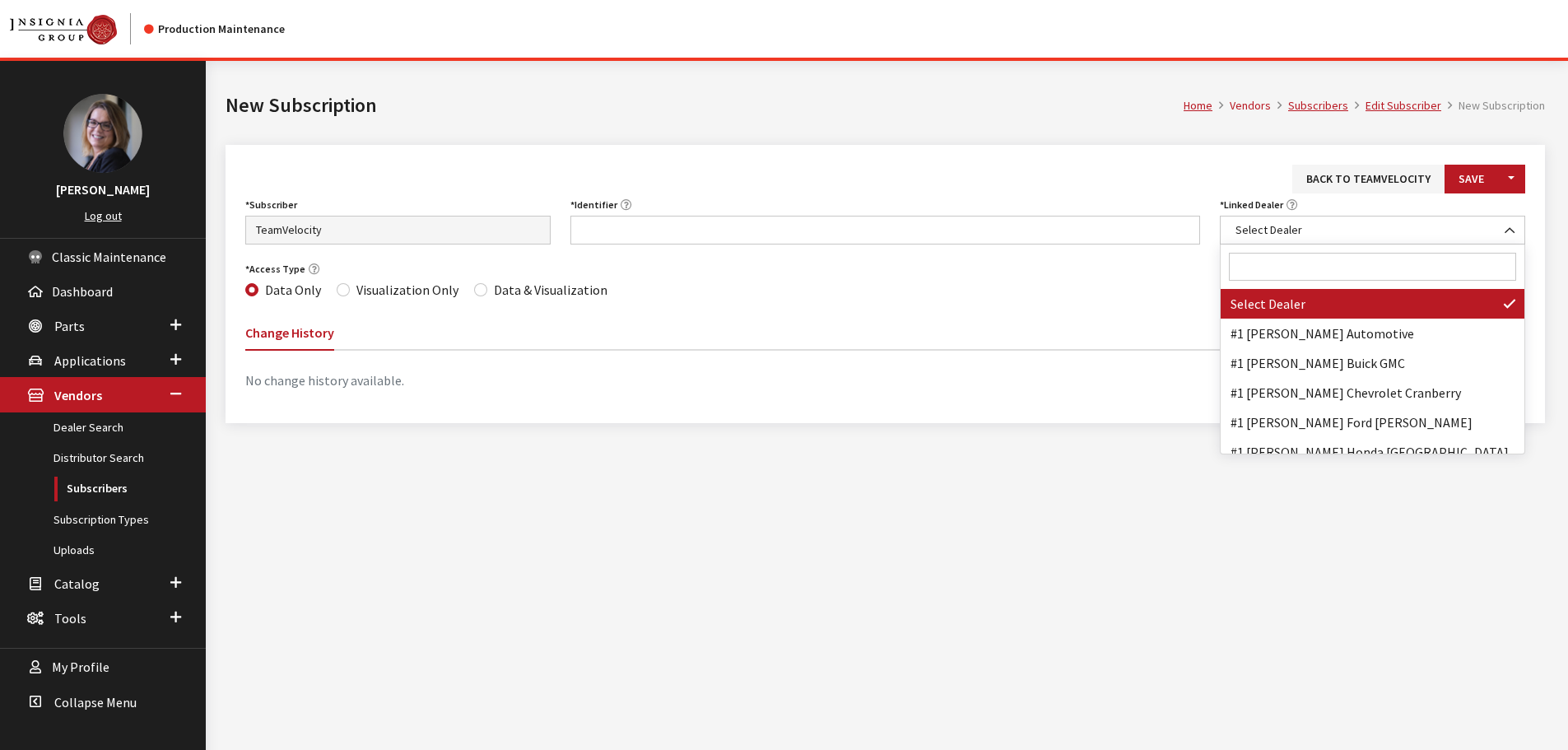
click at [1277, 269] on input "Search" at bounding box center [1372, 266] width 287 height 28
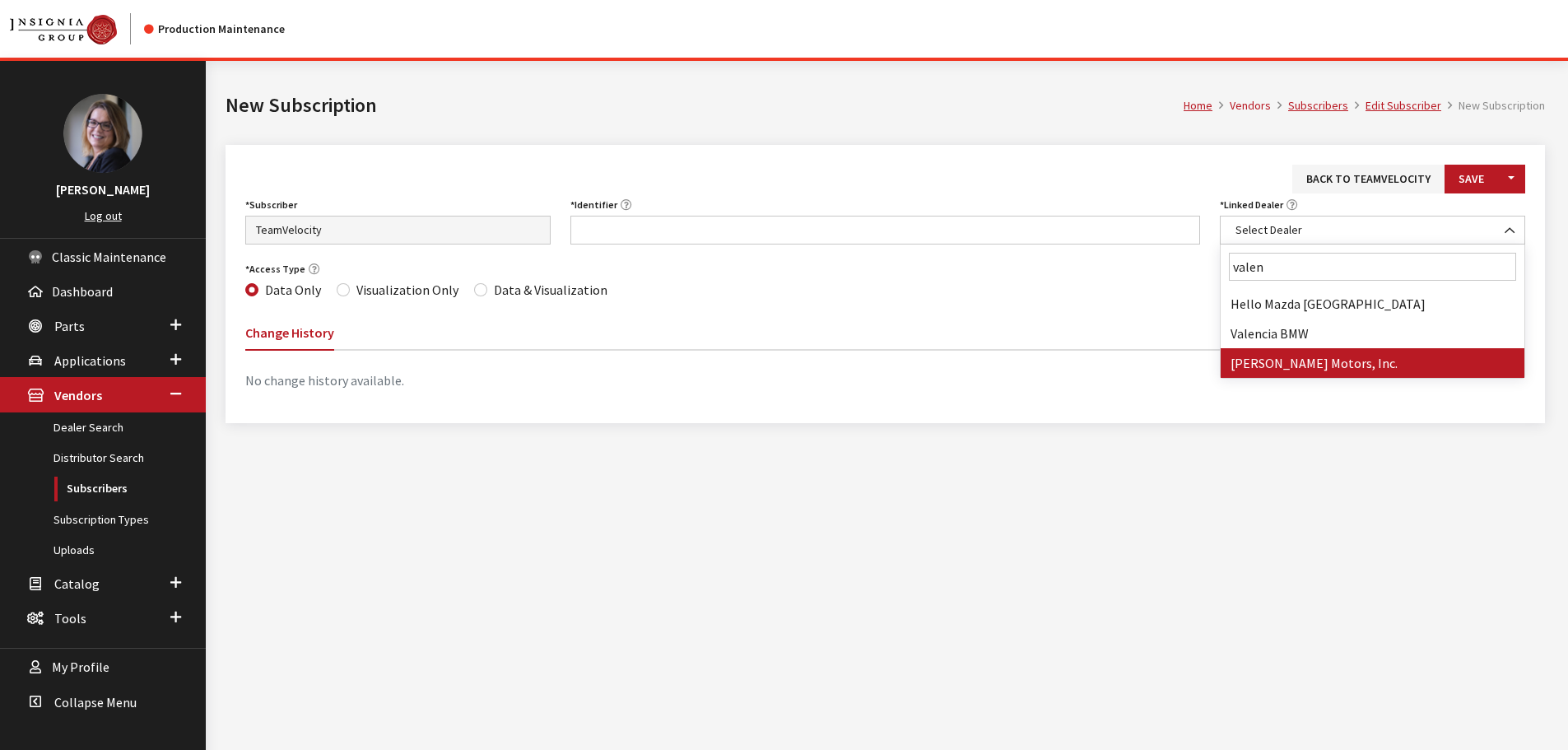
type input "valen"
select select "3665"
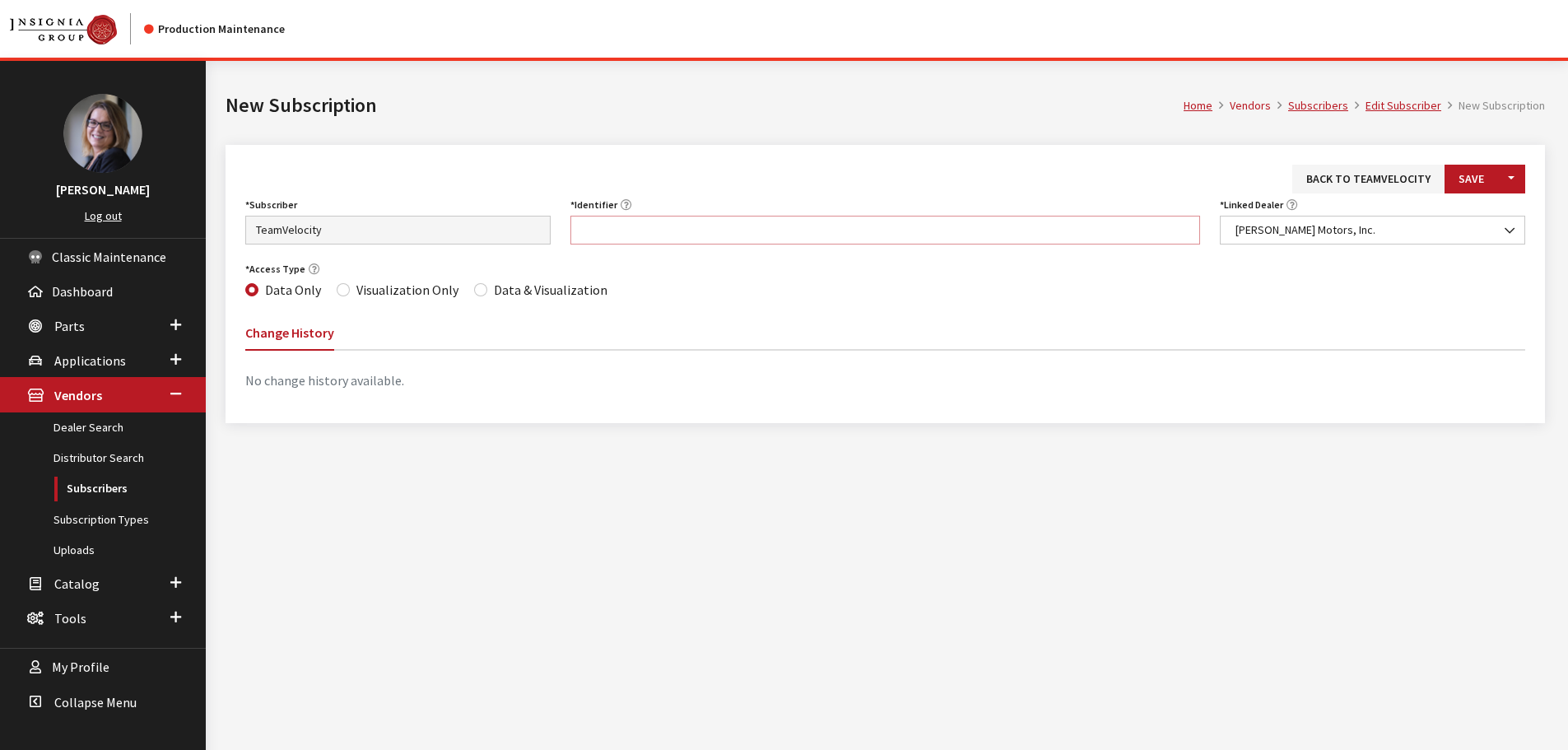
click at [675, 219] on input "Identifier" at bounding box center [886, 230] width 630 height 29
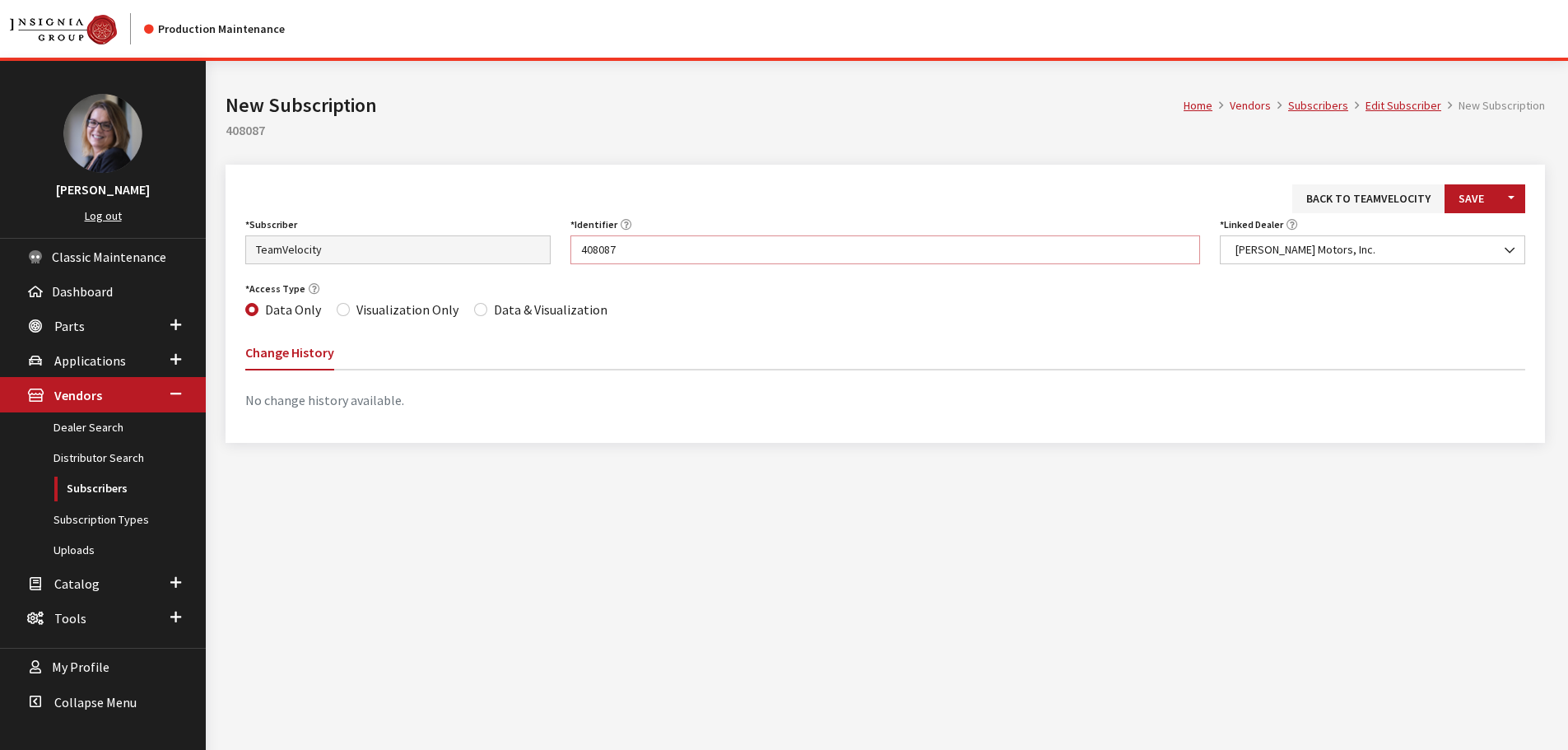
type input "408087"
click at [469, 313] on div "Access Type Data Only Visualization Only Data & Visualization" at bounding box center [885, 299] width 1300 height 43
click at [474, 313] on input "Data & Visualization" at bounding box center [481, 309] width 13 height 13
radio input "true"
click at [1468, 199] on button "Save" at bounding box center [1472, 199] width 54 height 29
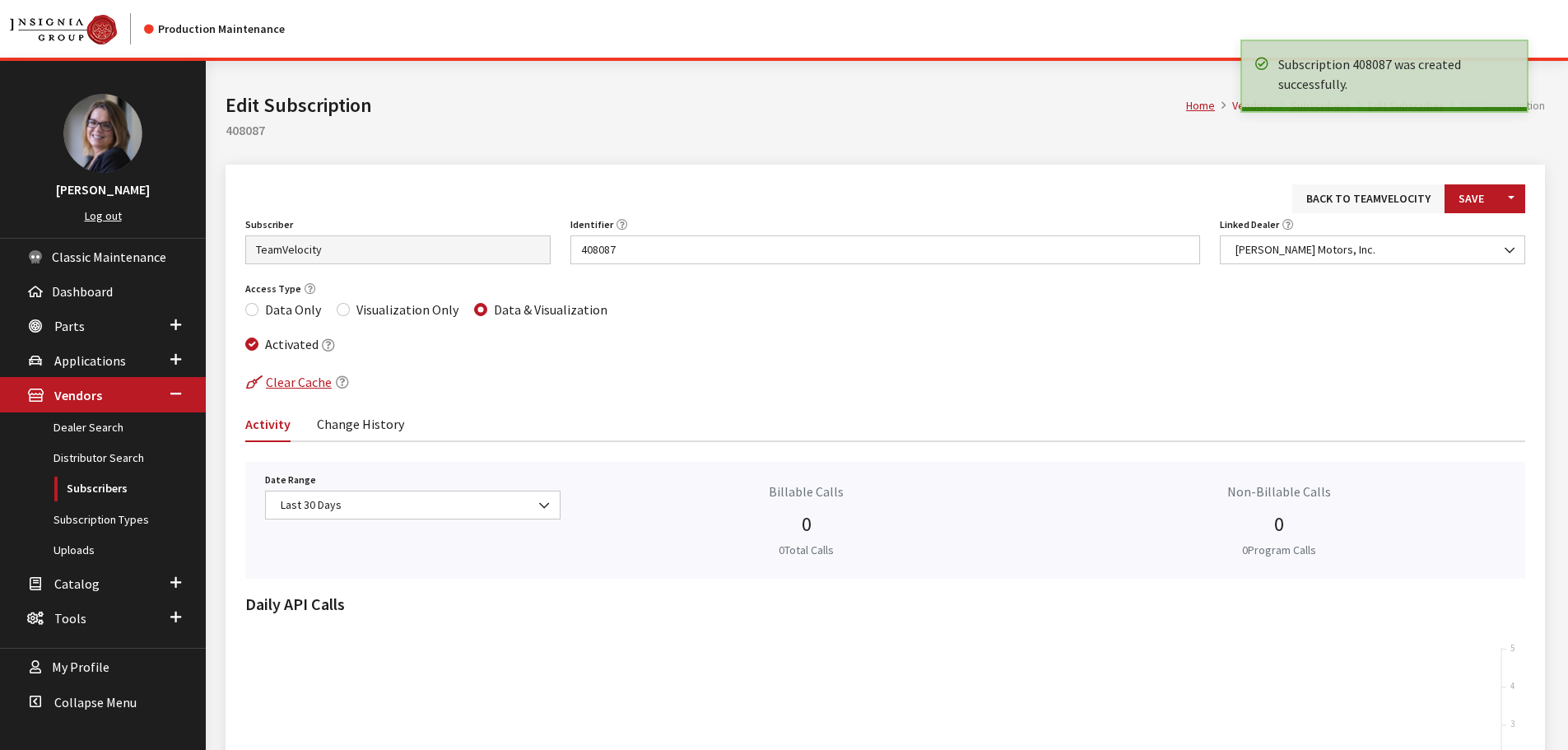
click at [1330, 190] on link "Back to TeamVelocity" at bounding box center [1369, 199] width 152 height 29
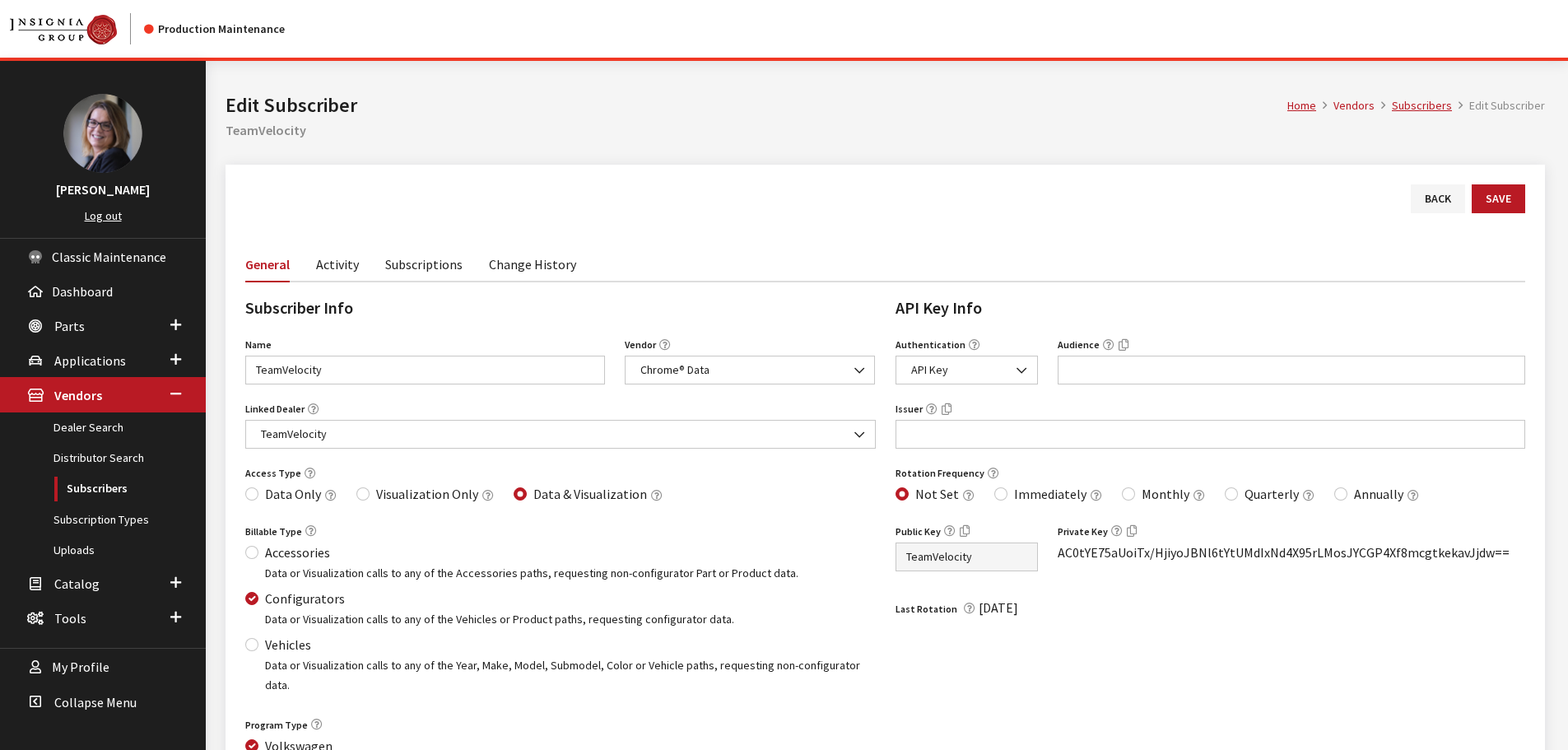
click at [426, 277] on link "Subscriptions" at bounding box center [424, 263] width 77 height 35
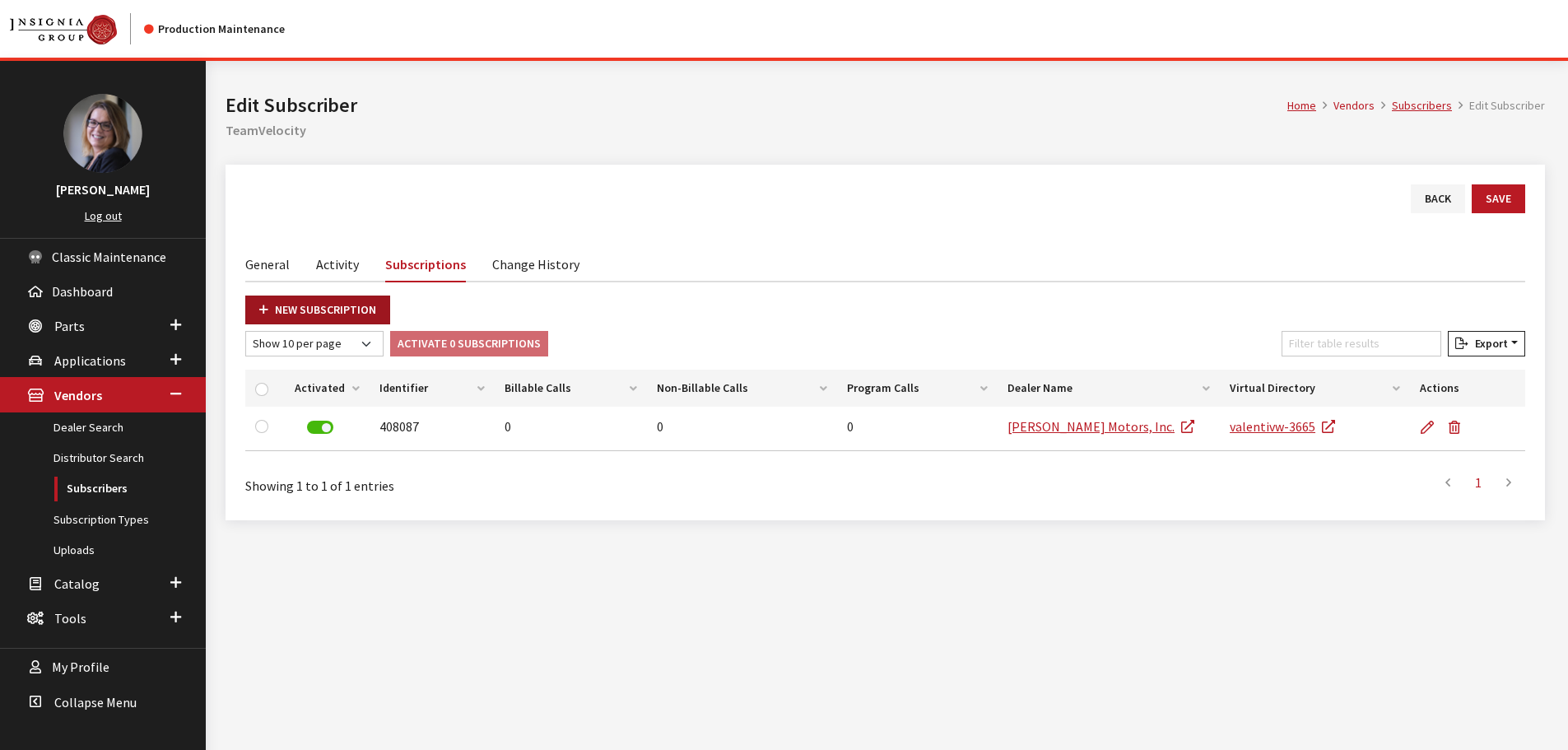
click at [340, 311] on link "New Subscription" at bounding box center [318, 310] width 145 height 29
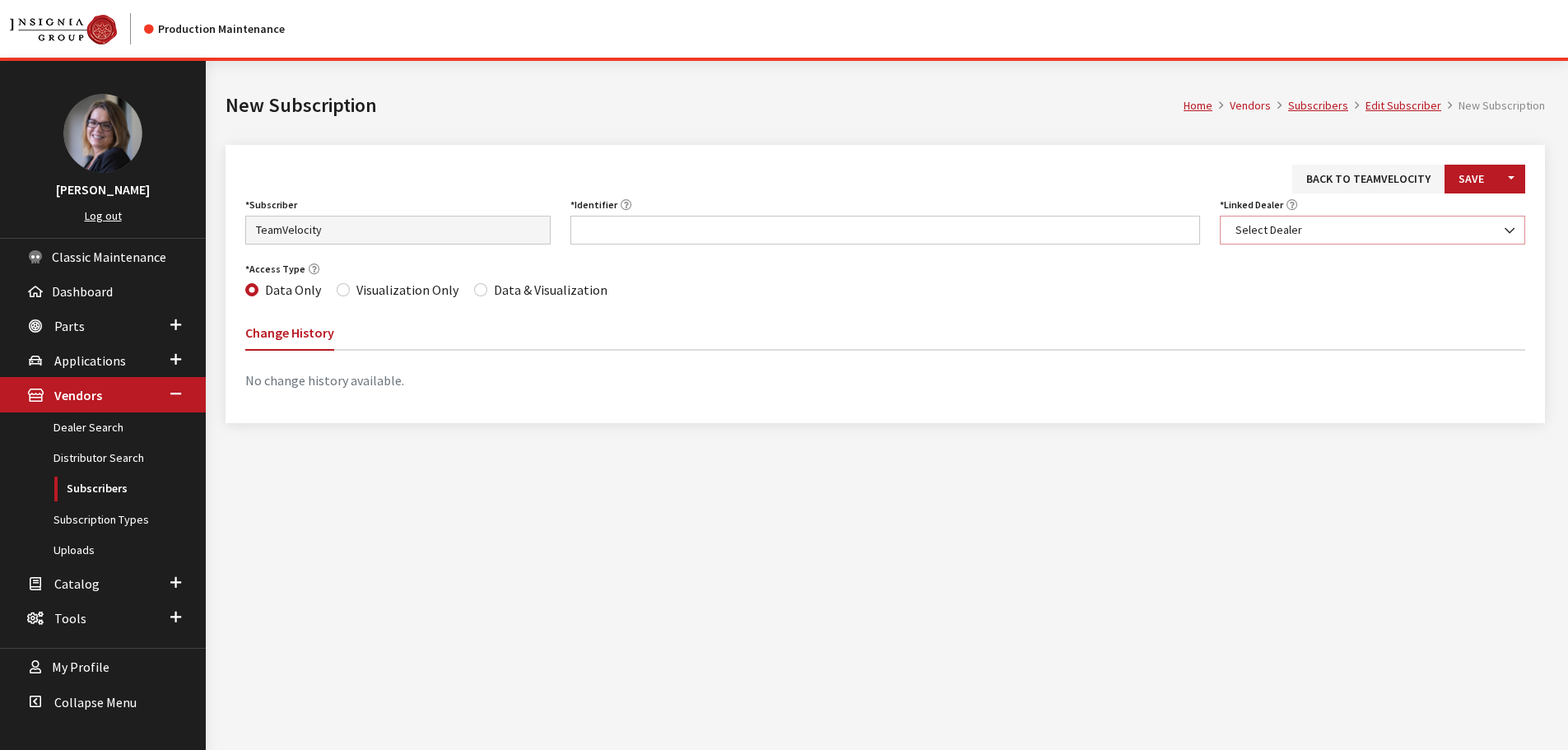
drag, startPoint x: 0, startPoint y: 0, endPoint x: 1328, endPoint y: 225, distance: 1346.9
click at [1328, 225] on span "Select Dealer" at bounding box center [1372, 230] width 284 height 17
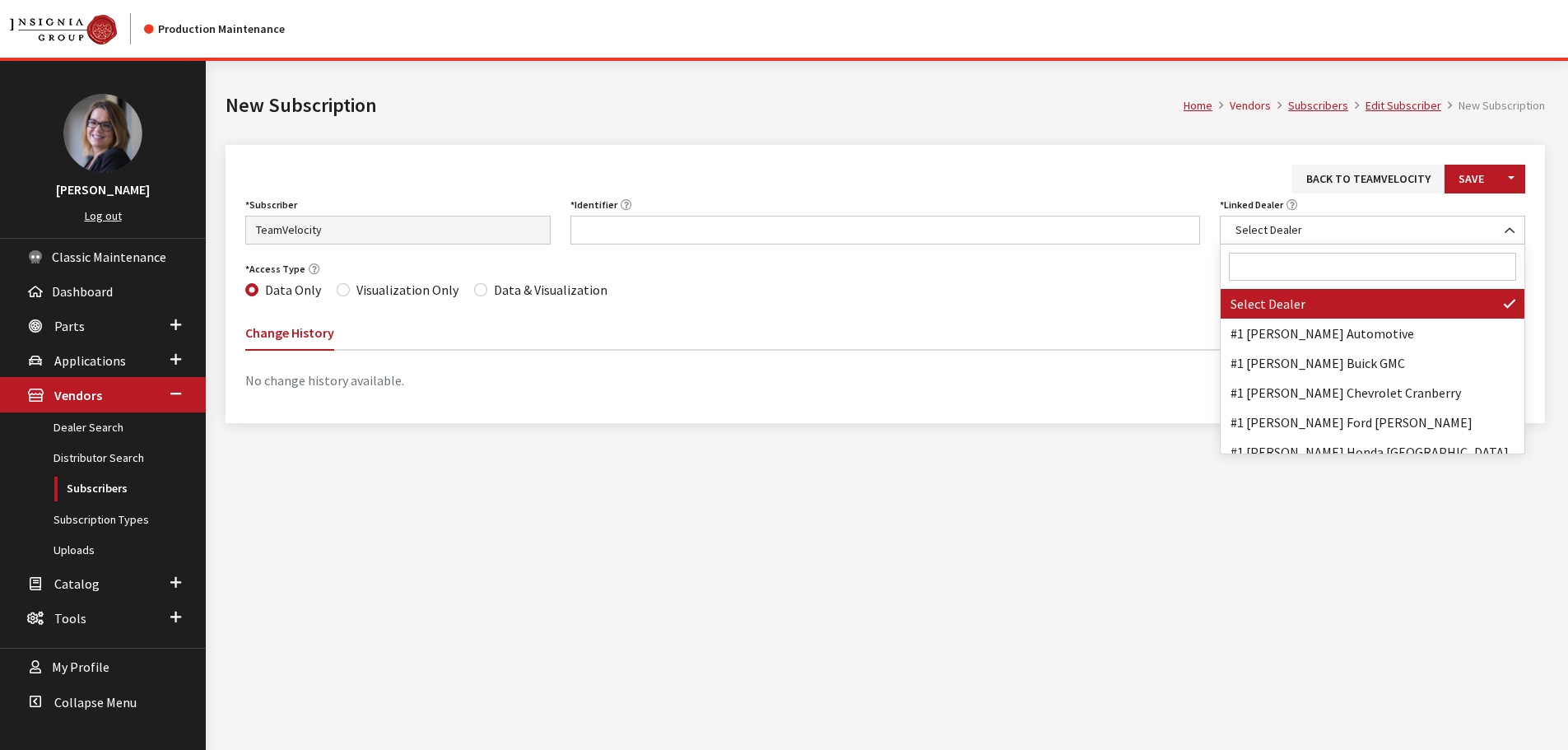
click at [1315, 261] on input "Search" at bounding box center [1372, 266] width 287 height 28
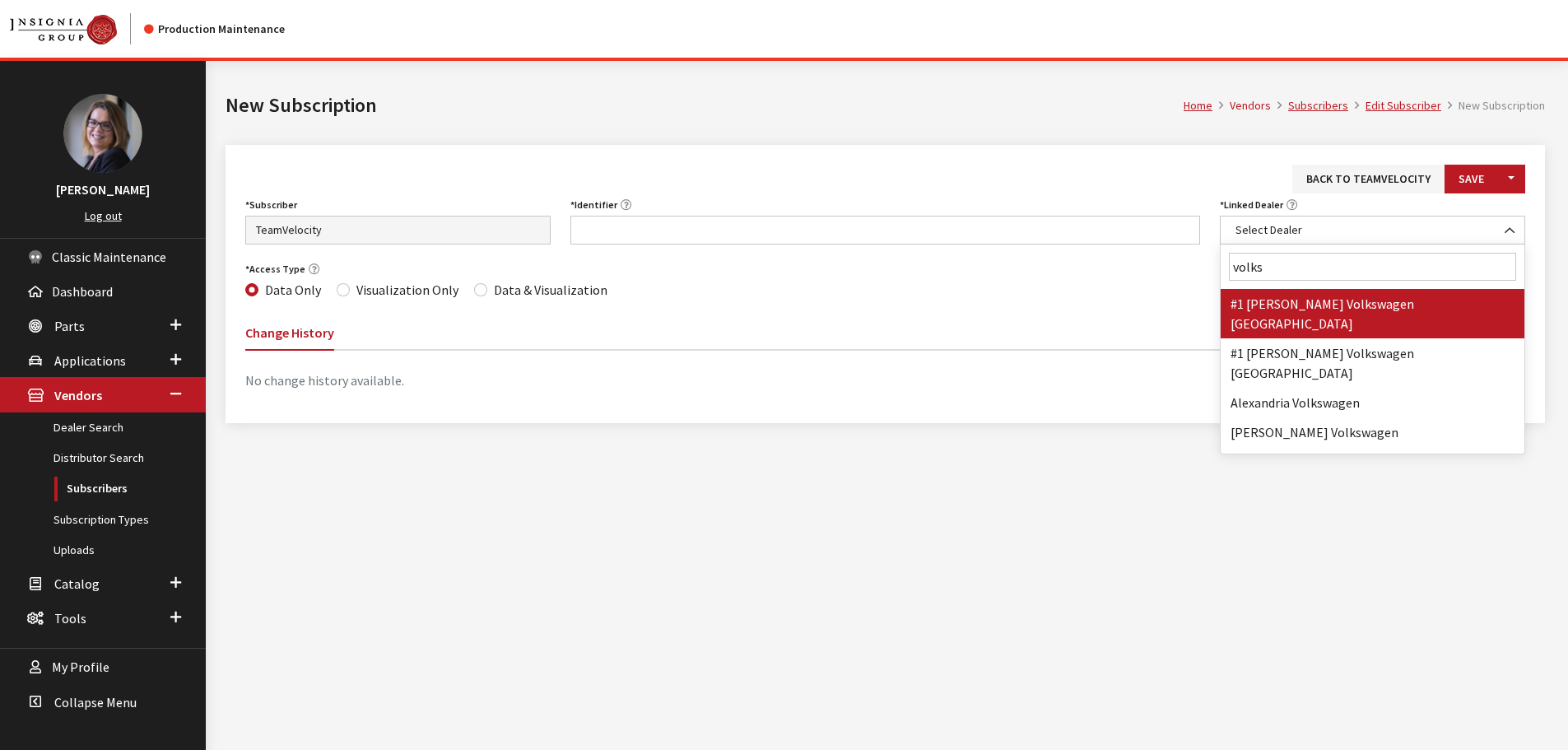
type input "volksw"
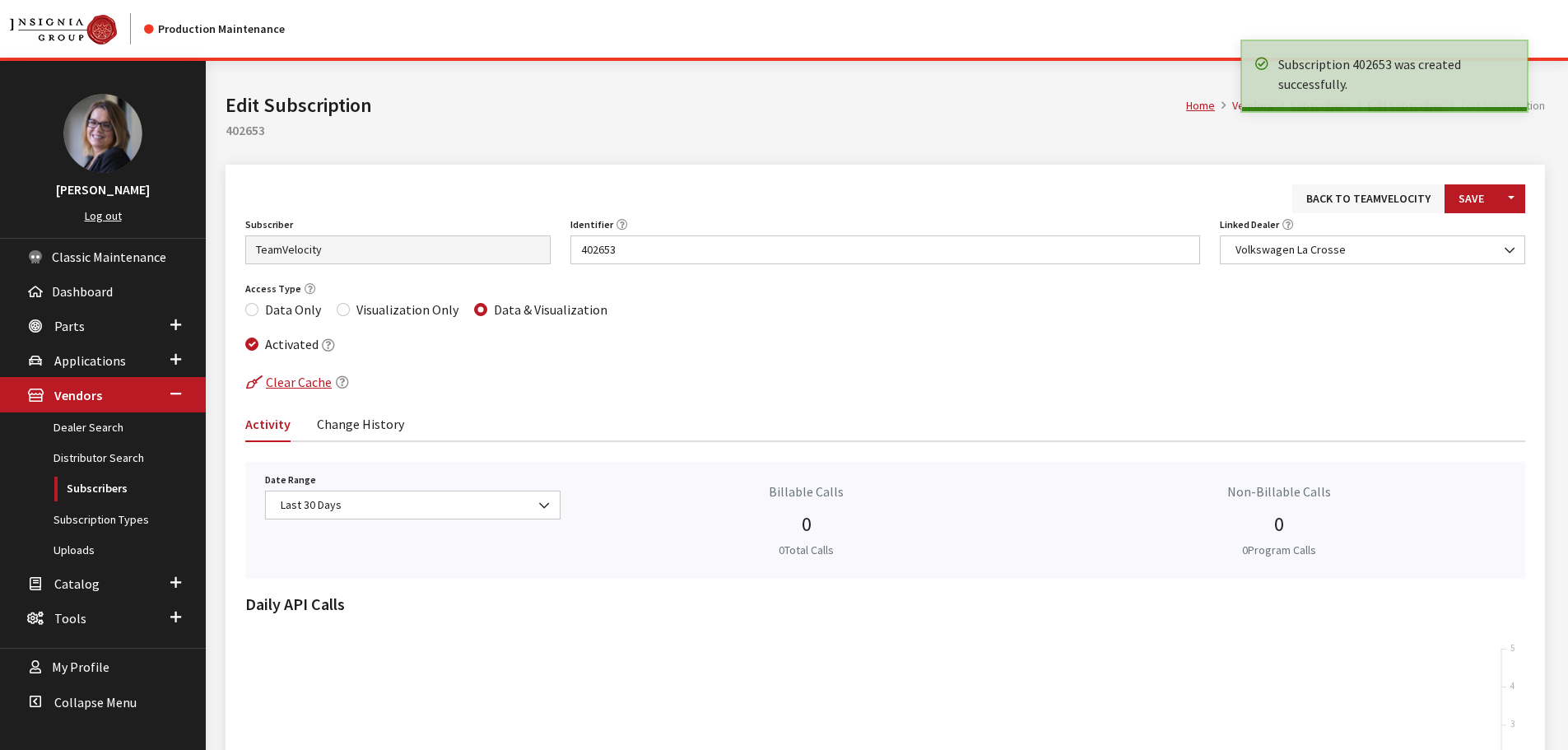
click at [1365, 199] on link "Back to TeamVelocity" at bounding box center [1369, 199] width 152 height 29
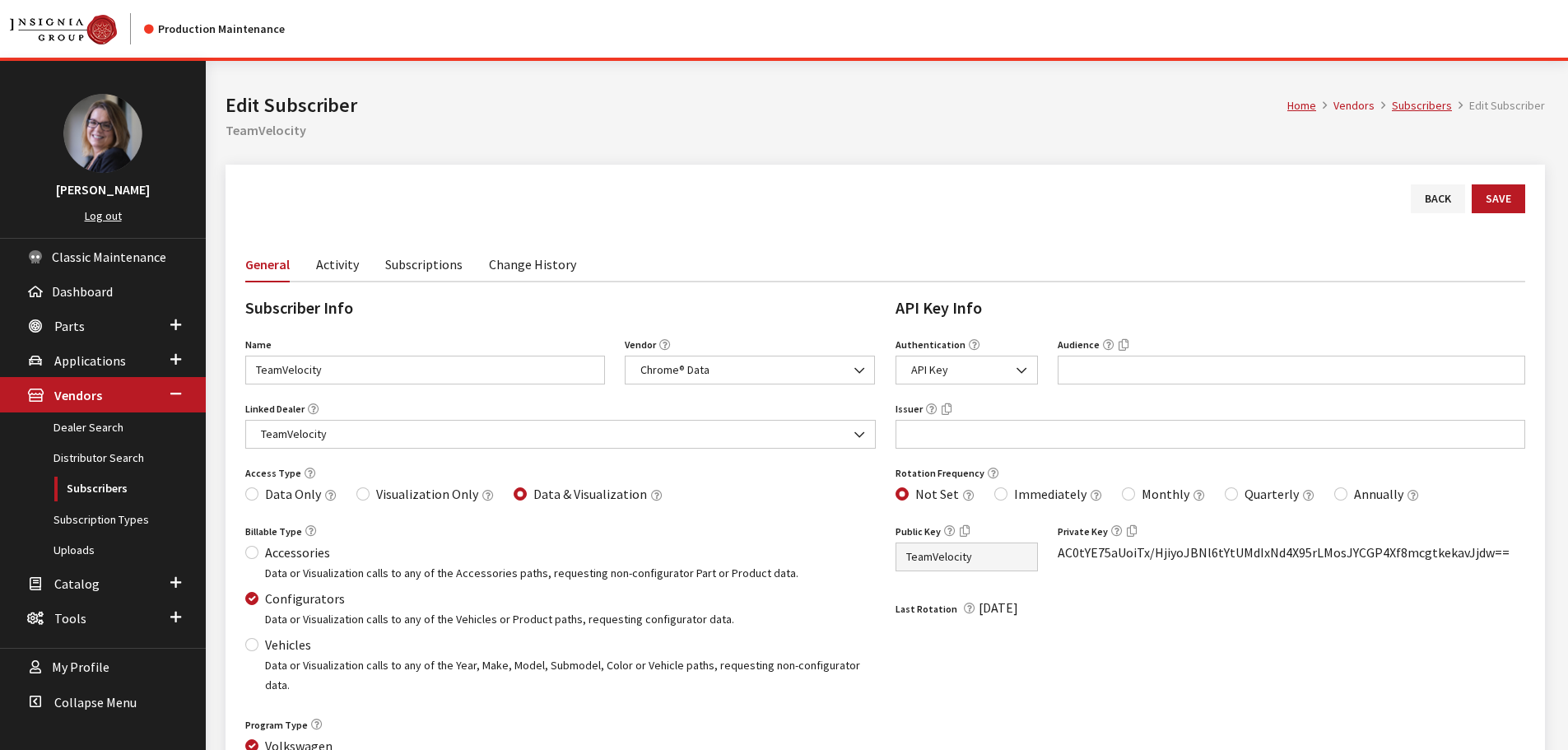
drag, startPoint x: 0, startPoint y: 0, endPoint x: 412, endPoint y: 261, distance: 487.7
click at [414, 259] on link "Subscriptions" at bounding box center [424, 263] width 77 height 35
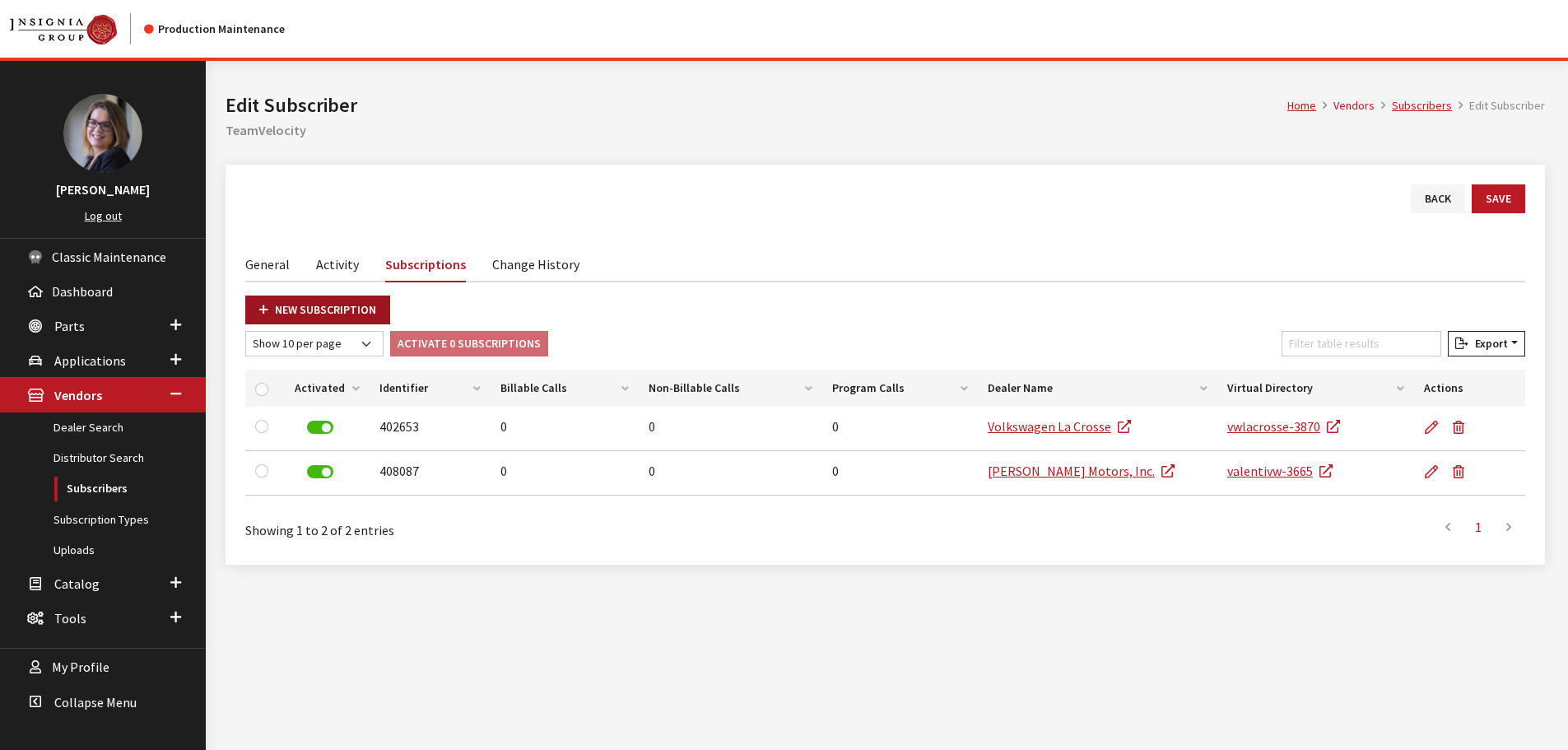
click at [318, 304] on link "New Subscription" at bounding box center [318, 310] width 145 height 29
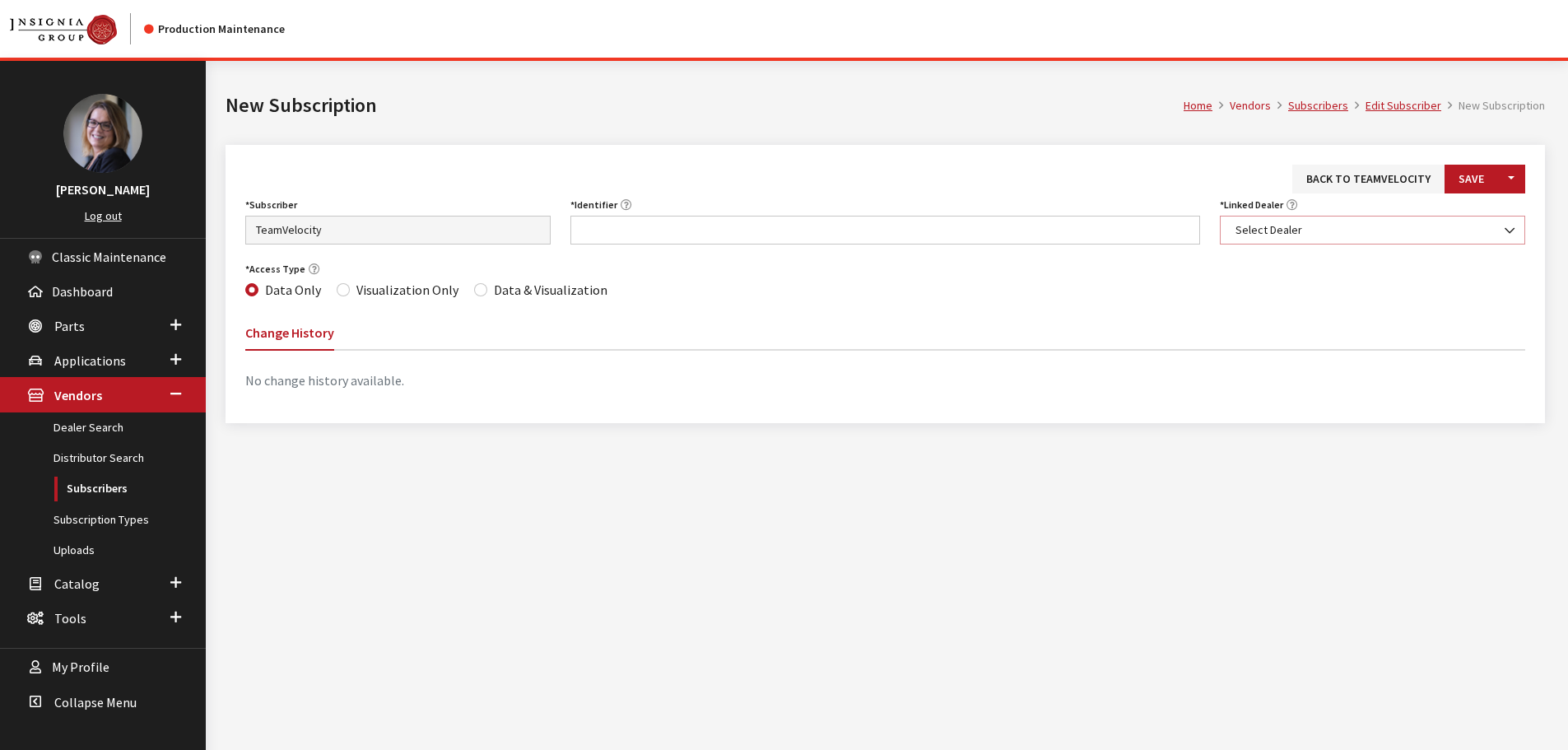
click at [1317, 229] on span "Select Dealer" at bounding box center [1372, 230] width 284 height 17
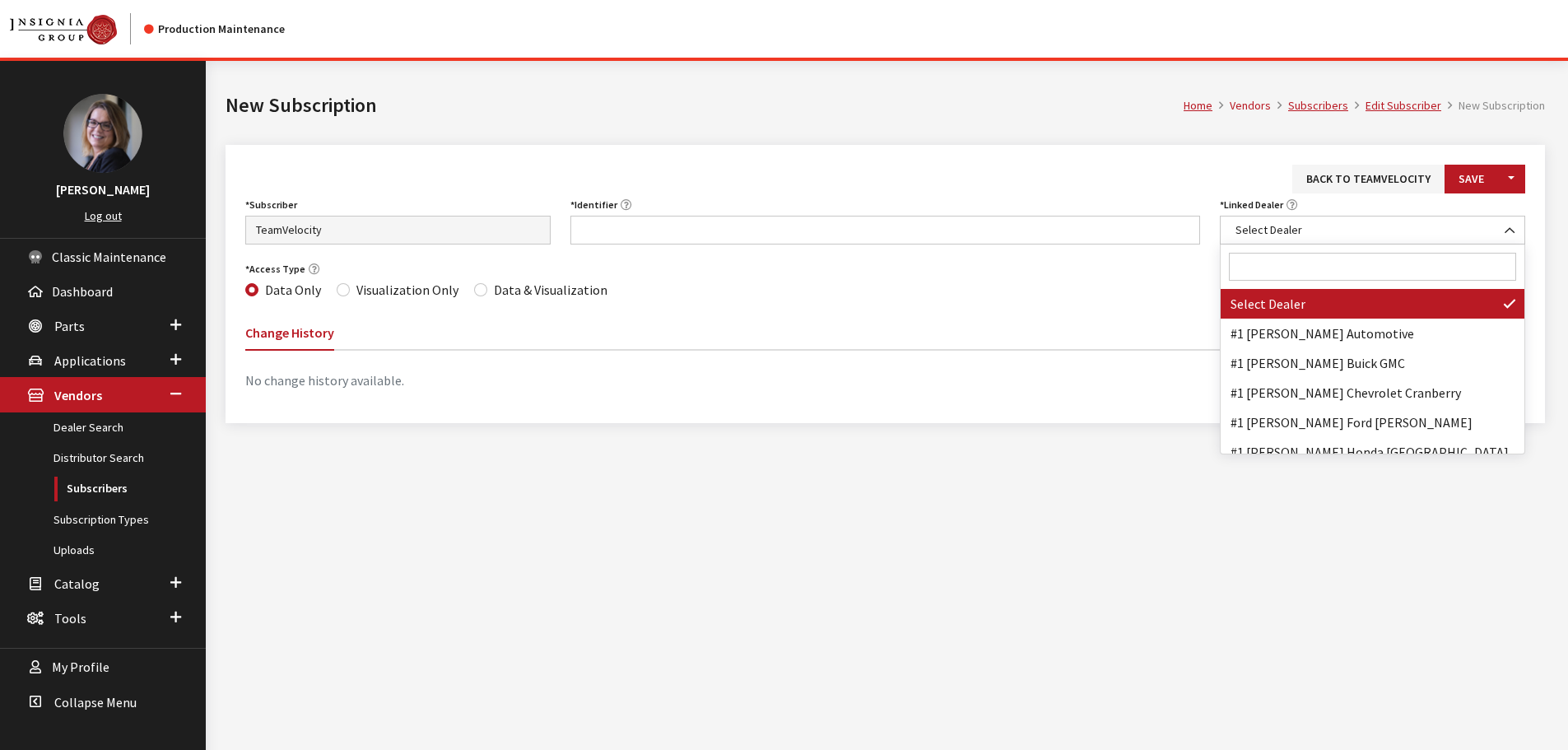
click at [1313, 267] on input "Search" at bounding box center [1372, 266] width 287 height 28
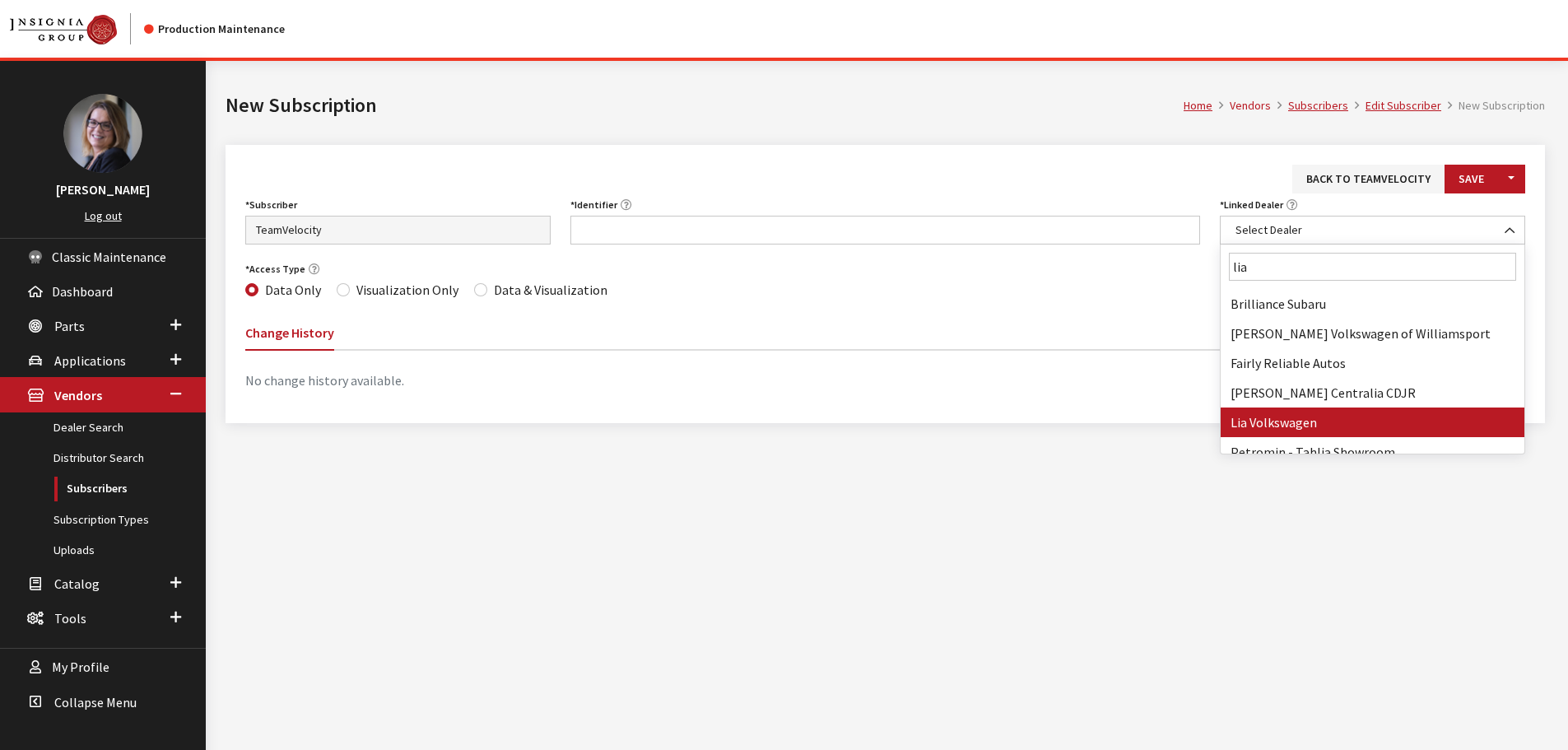
type input "lia"
select select "3678"
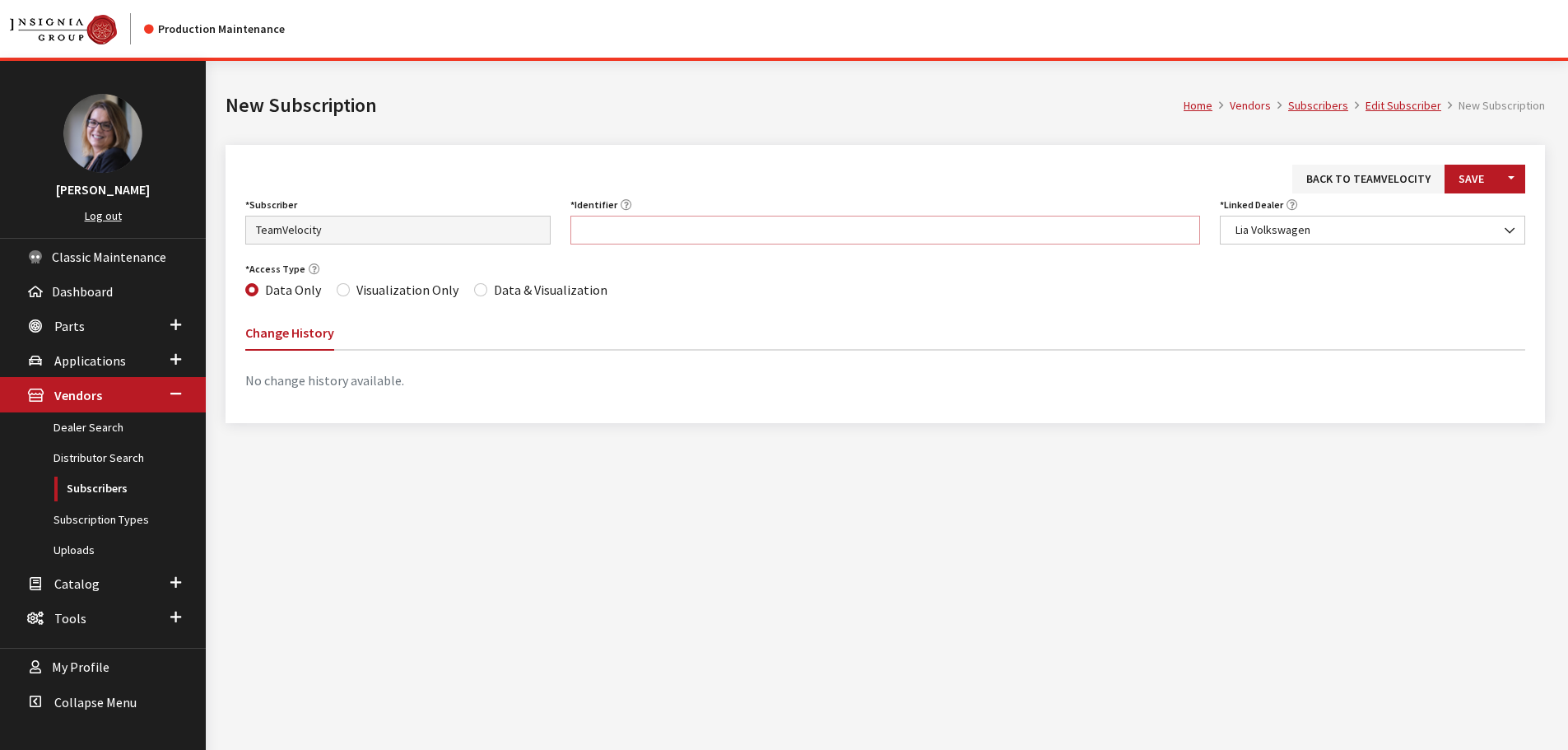
click at [755, 240] on input "Identifier" at bounding box center [886, 230] width 630 height 29
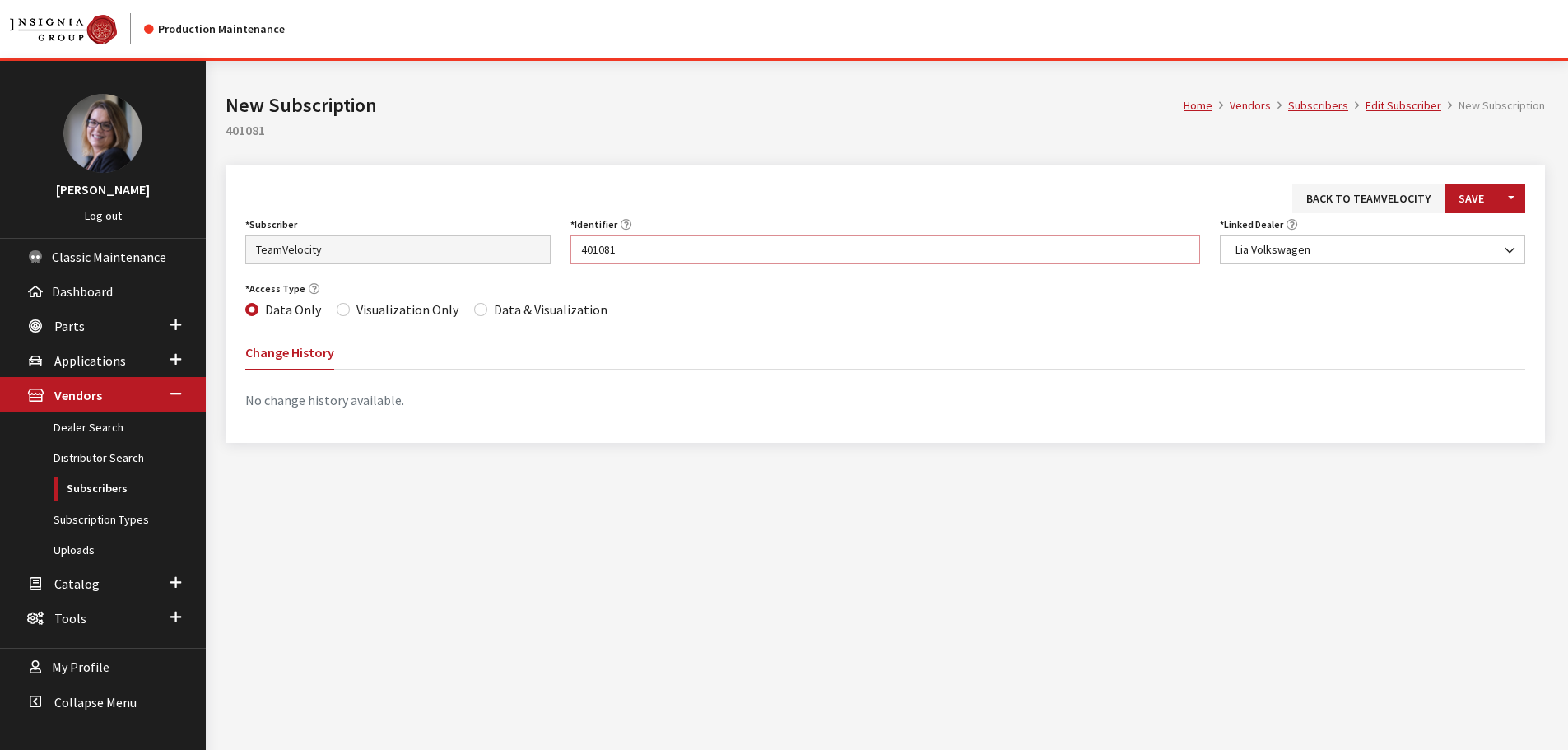
type input "401081"
click at [477, 309] on input "Data & Visualization" at bounding box center [481, 309] width 13 height 13
radio input "true"
click at [1488, 205] on button "Save" at bounding box center [1472, 199] width 54 height 29
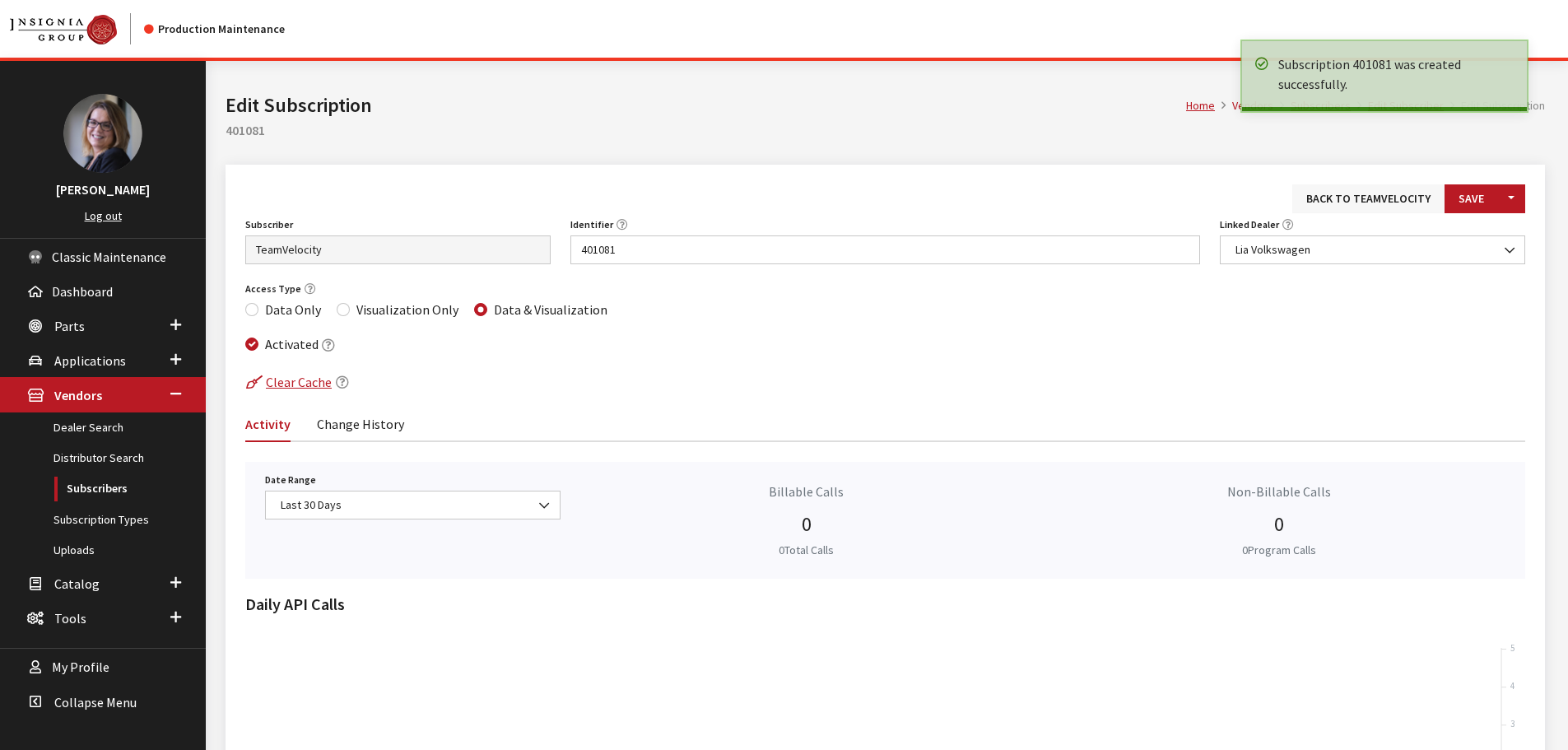
click at [1375, 206] on link "Back to TeamVelocity" at bounding box center [1369, 199] width 152 height 29
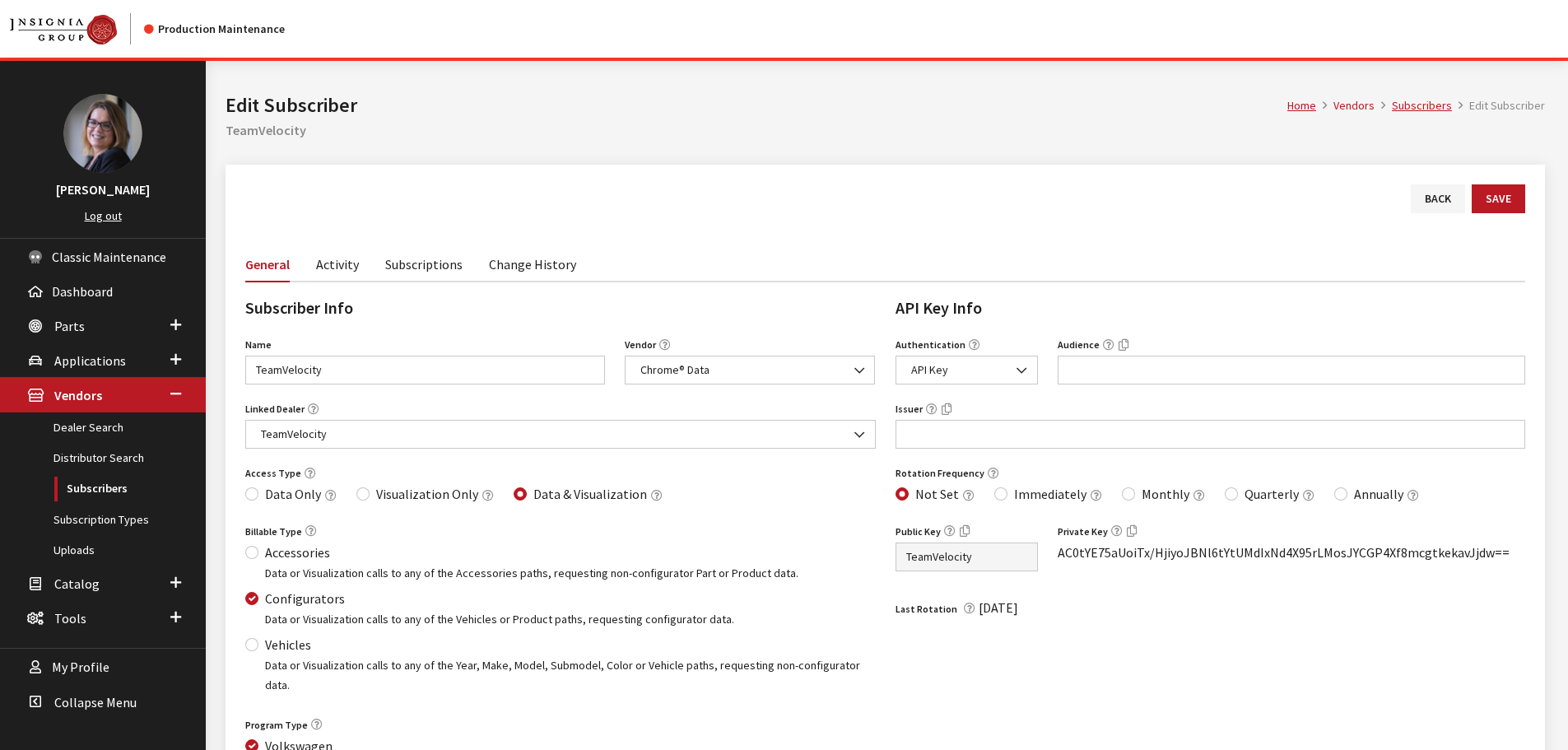
click at [439, 267] on link "Subscriptions" at bounding box center [424, 263] width 77 height 35
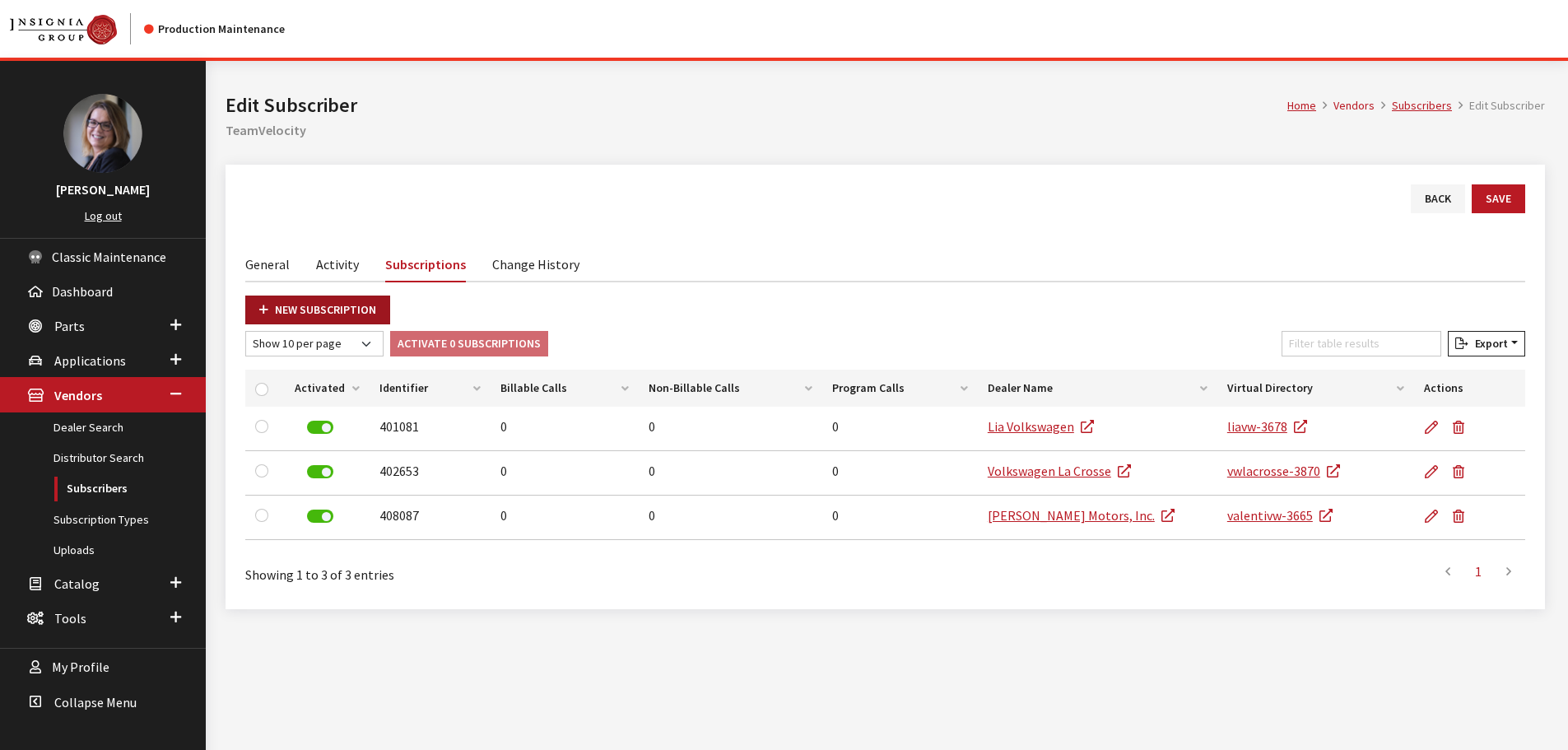
click at [310, 308] on link "New Subscription" at bounding box center [318, 310] width 145 height 29
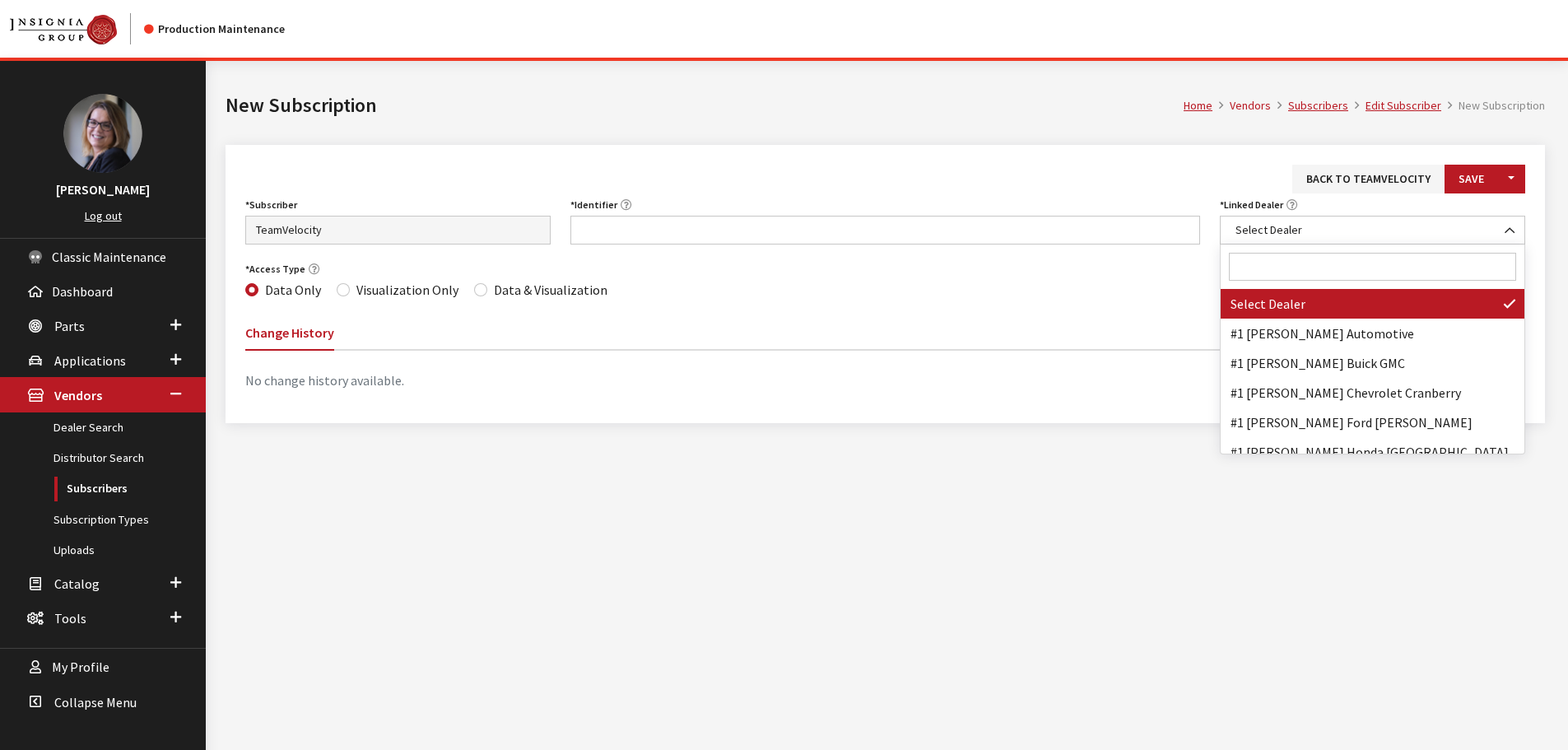
click at [1306, 269] on input "Search" at bounding box center [1372, 266] width 287 height 28
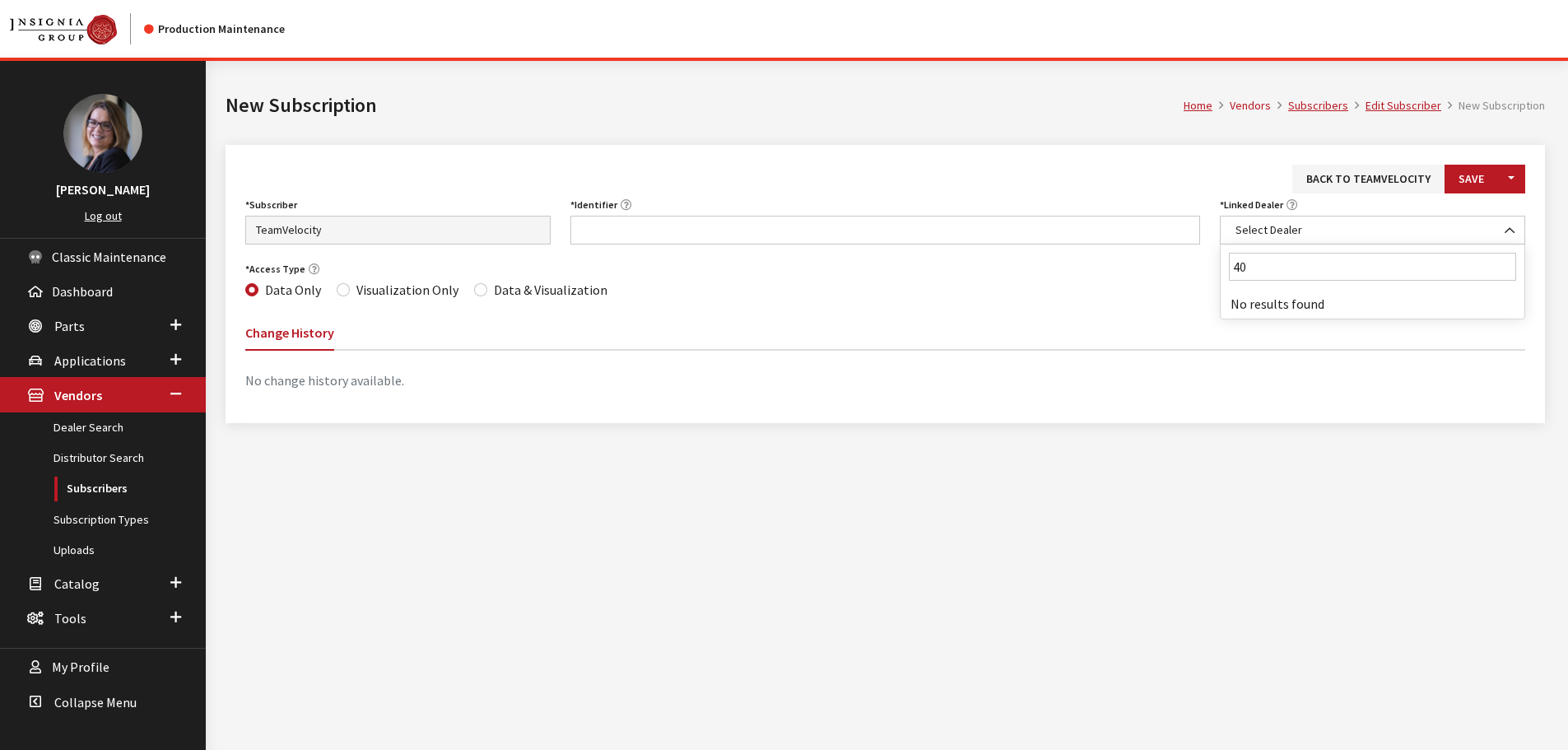
type input "4"
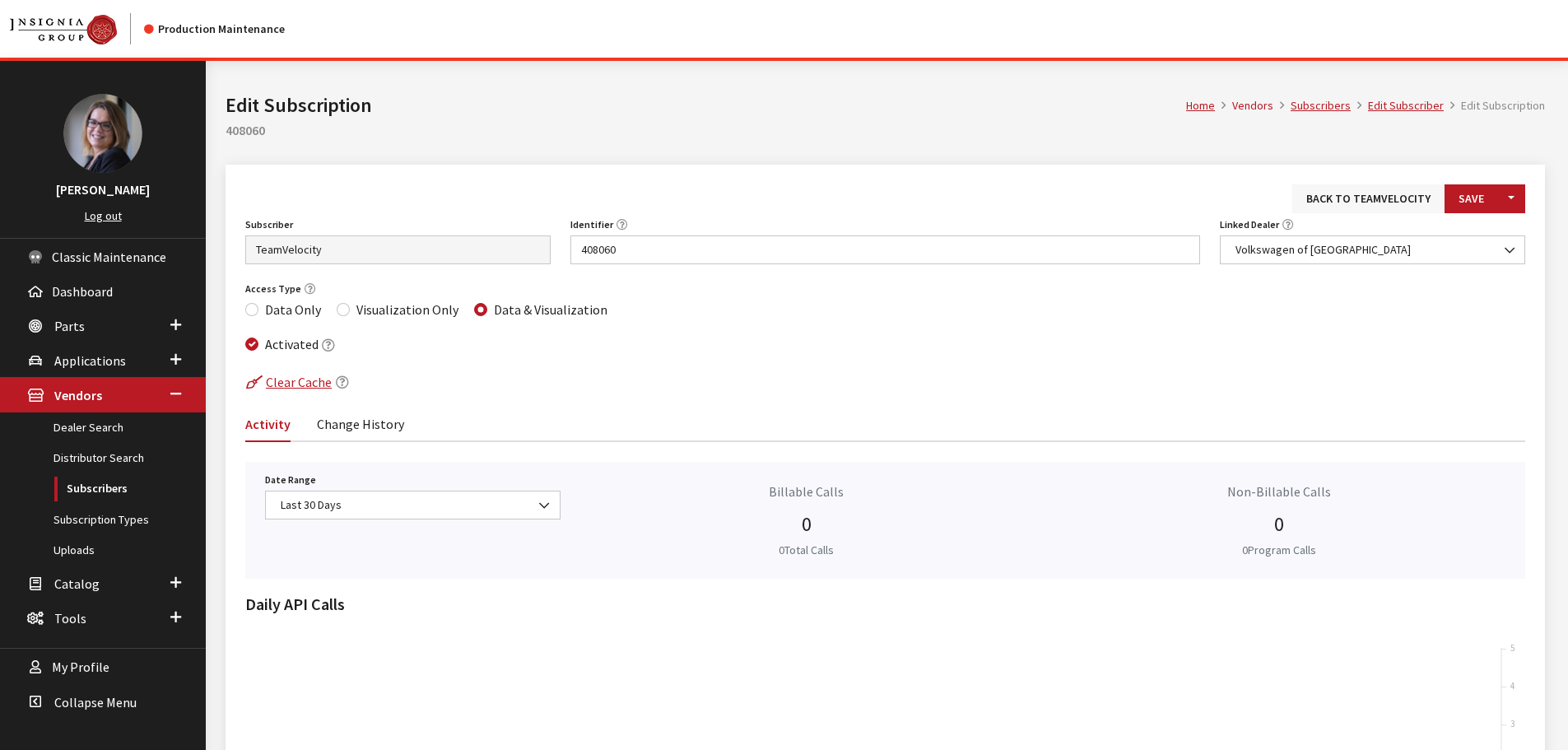
click at [1363, 192] on link "Back to TeamVelocity" at bounding box center [1369, 199] width 152 height 29
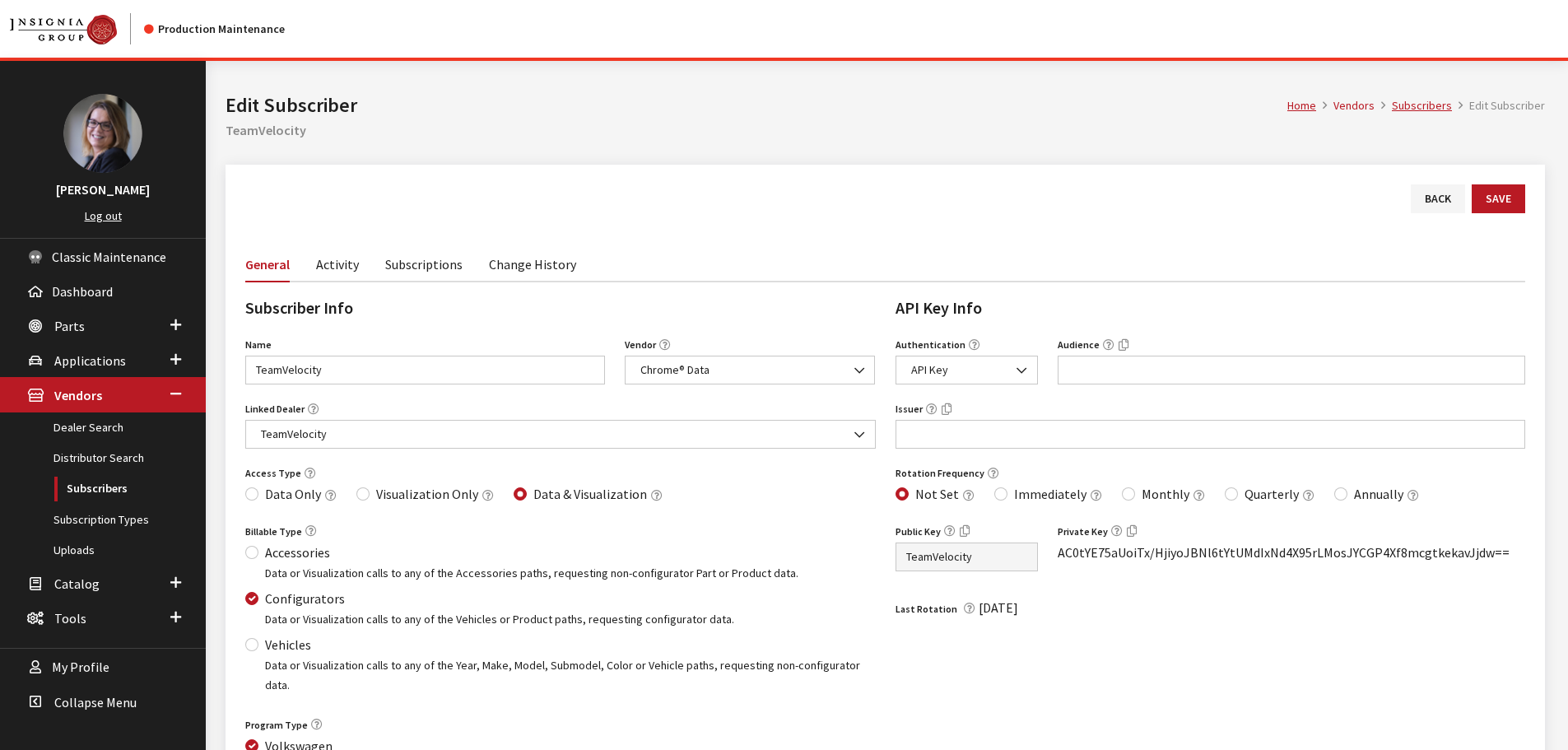
click at [421, 274] on link "Subscriptions" at bounding box center [424, 263] width 77 height 35
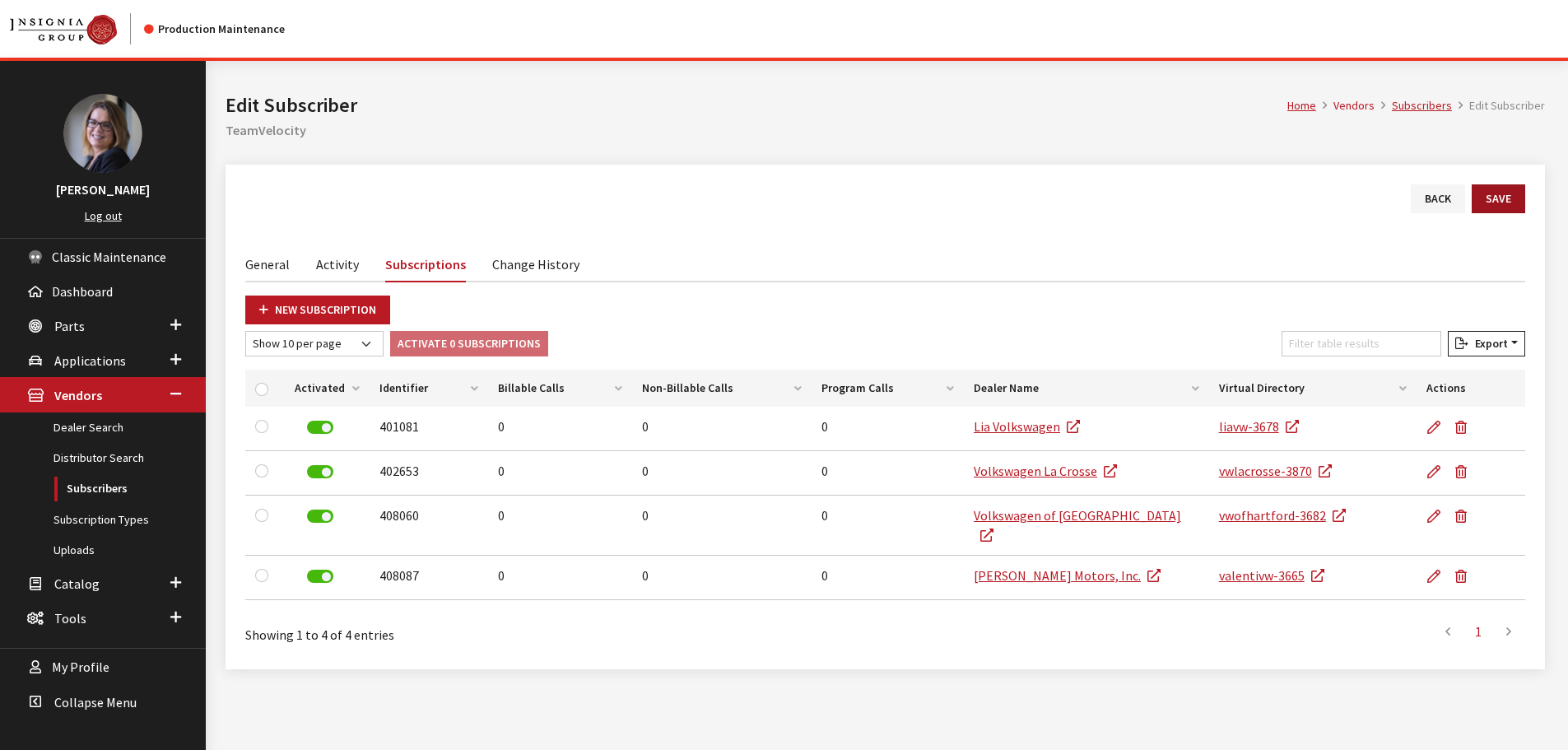
click at [1502, 202] on button "Save" at bounding box center [1499, 199] width 54 height 29
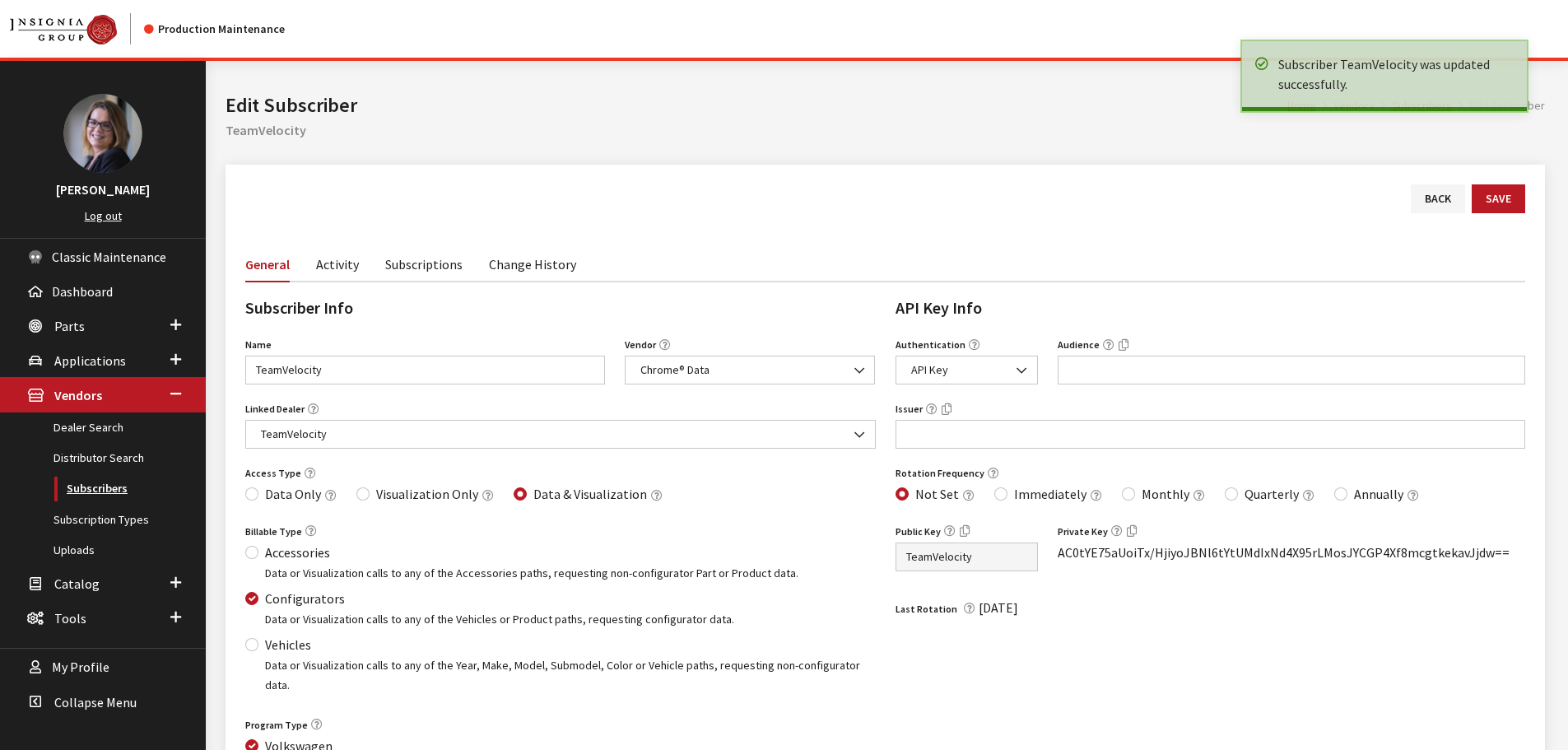
click at [116, 494] on link "Subscribers" at bounding box center [103, 489] width 206 height 31
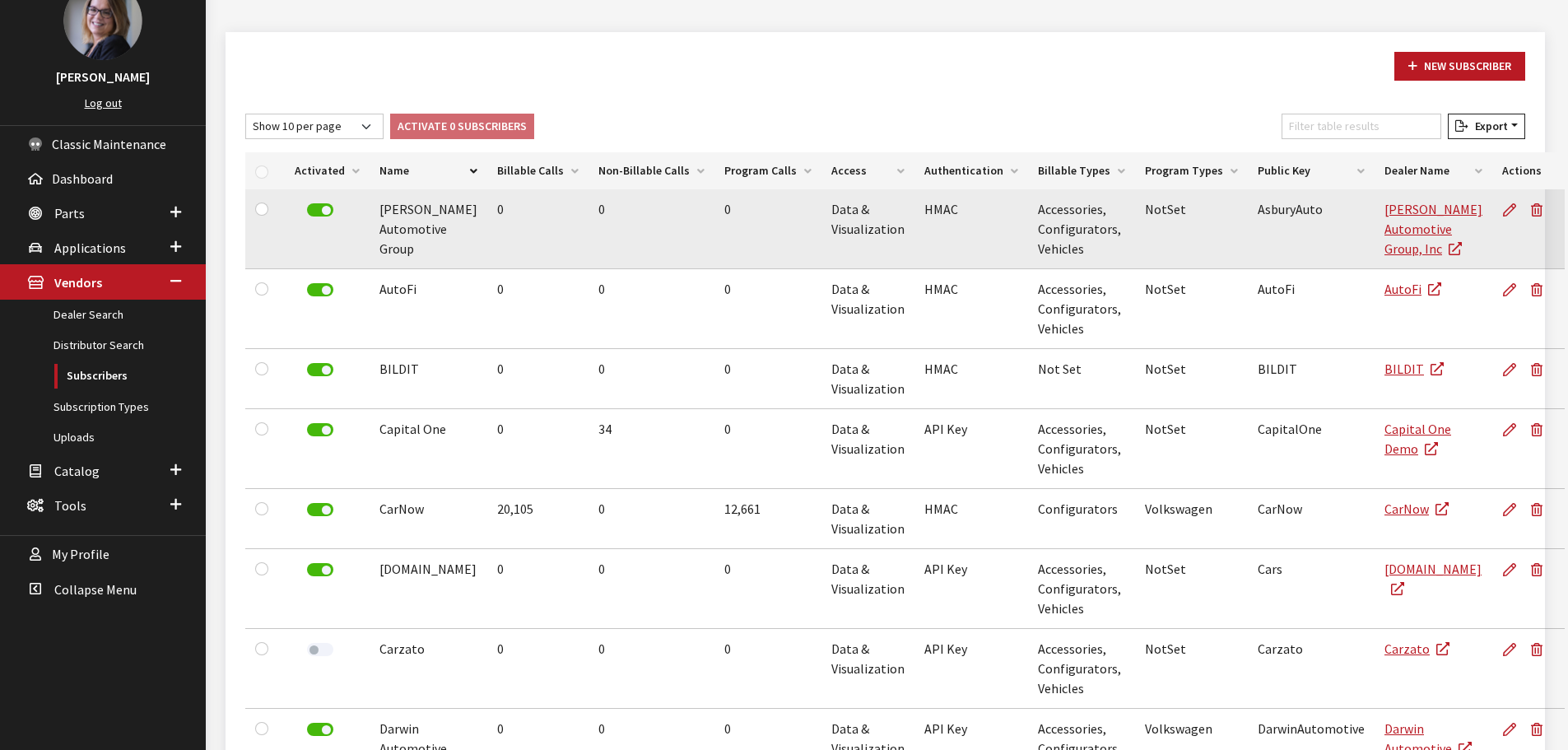
scroll to position [100, 0]
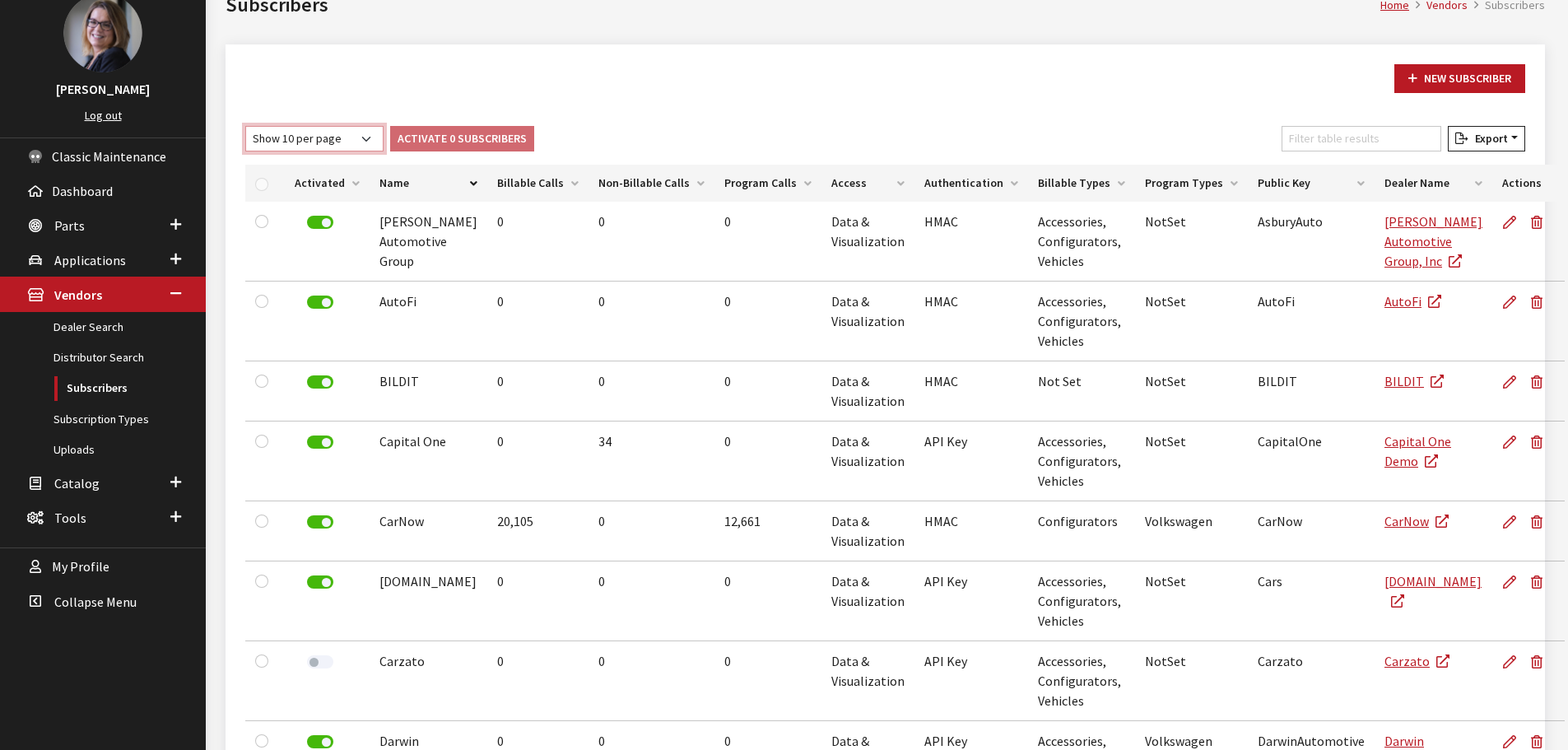
click at [364, 129] on select "Show 10 per page Show 25 per page Show 50 per page Show 100 per page Show 1000 …" at bounding box center [315, 139] width 139 height 25
select select "1000"
click at [246, 126] on select "Show 10 per page Show 25 per page Show 50 per page Show 100 per page Show 1000 …" at bounding box center [315, 139] width 139 height 25
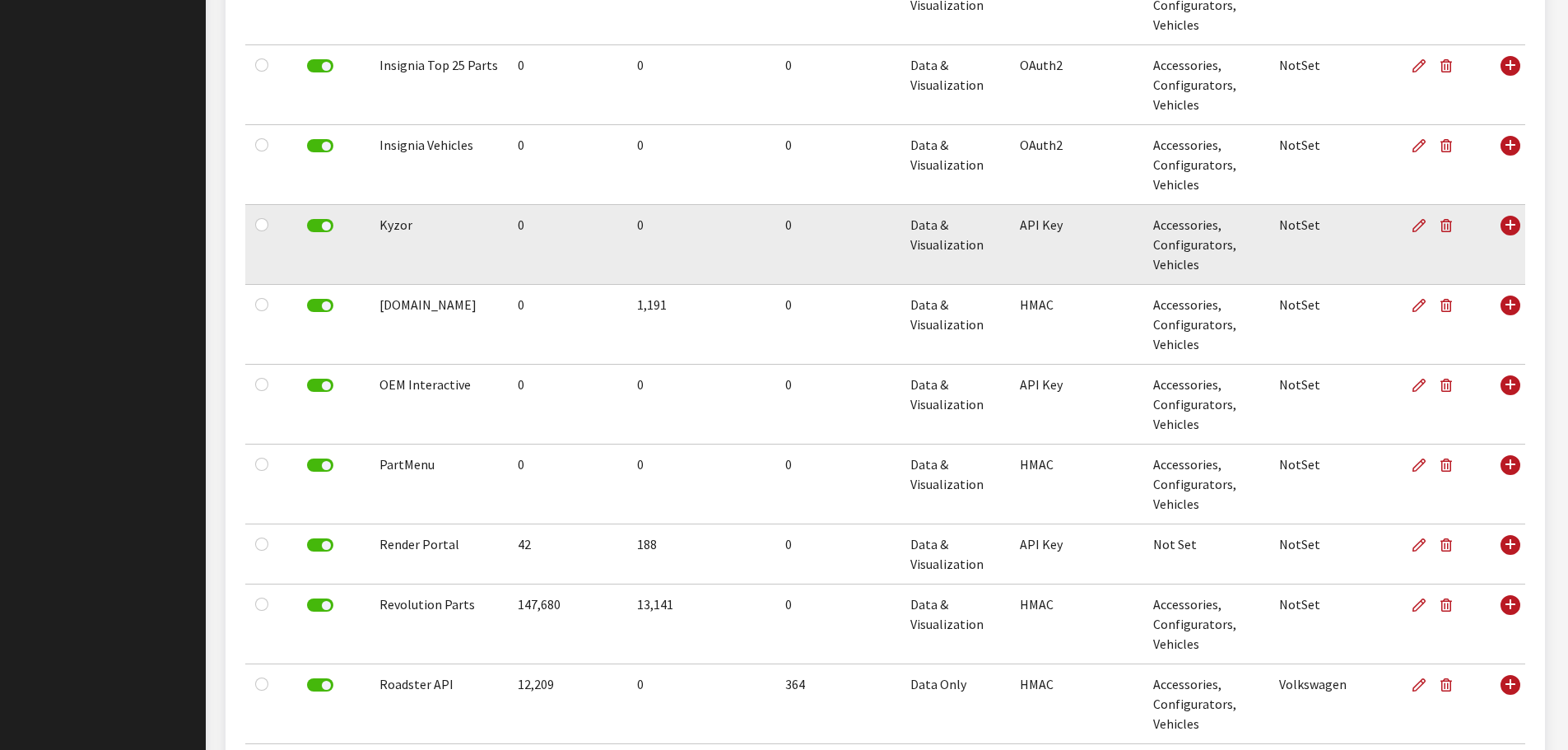
scroll to position [1665, 0]
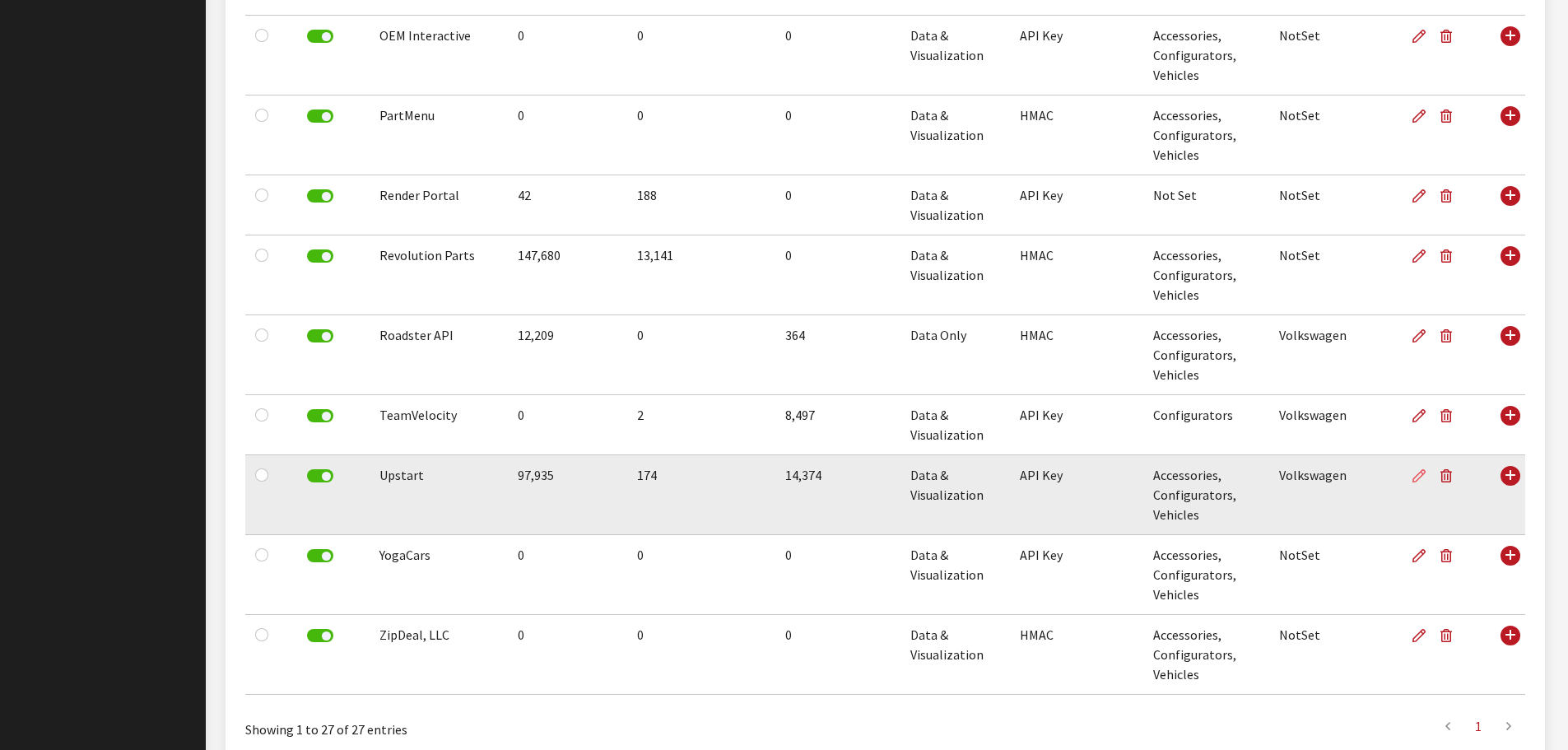
click at [1424, 477] on icon at bounding box center [1420, 477] width 13 height 13
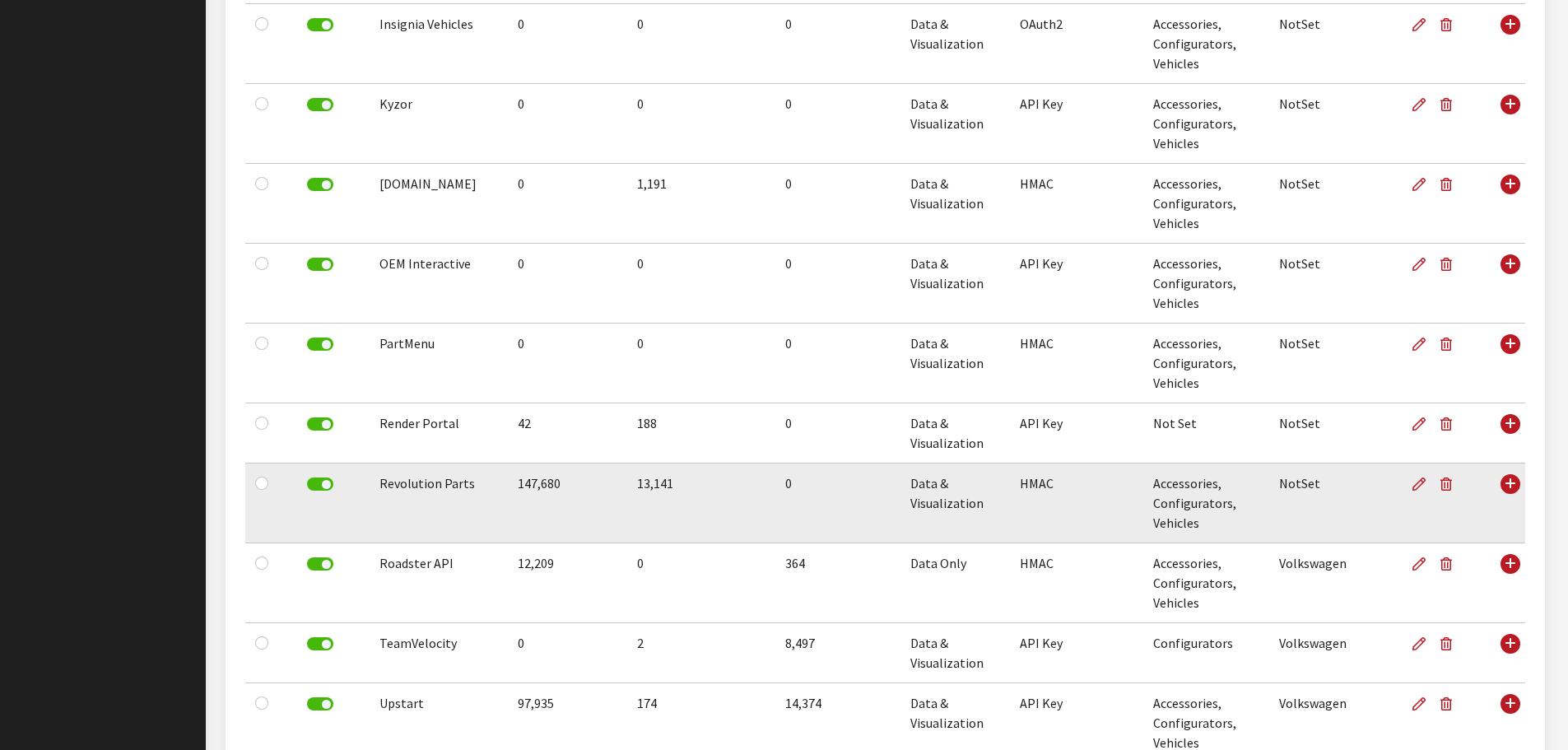
scroll to position [1418, 0]
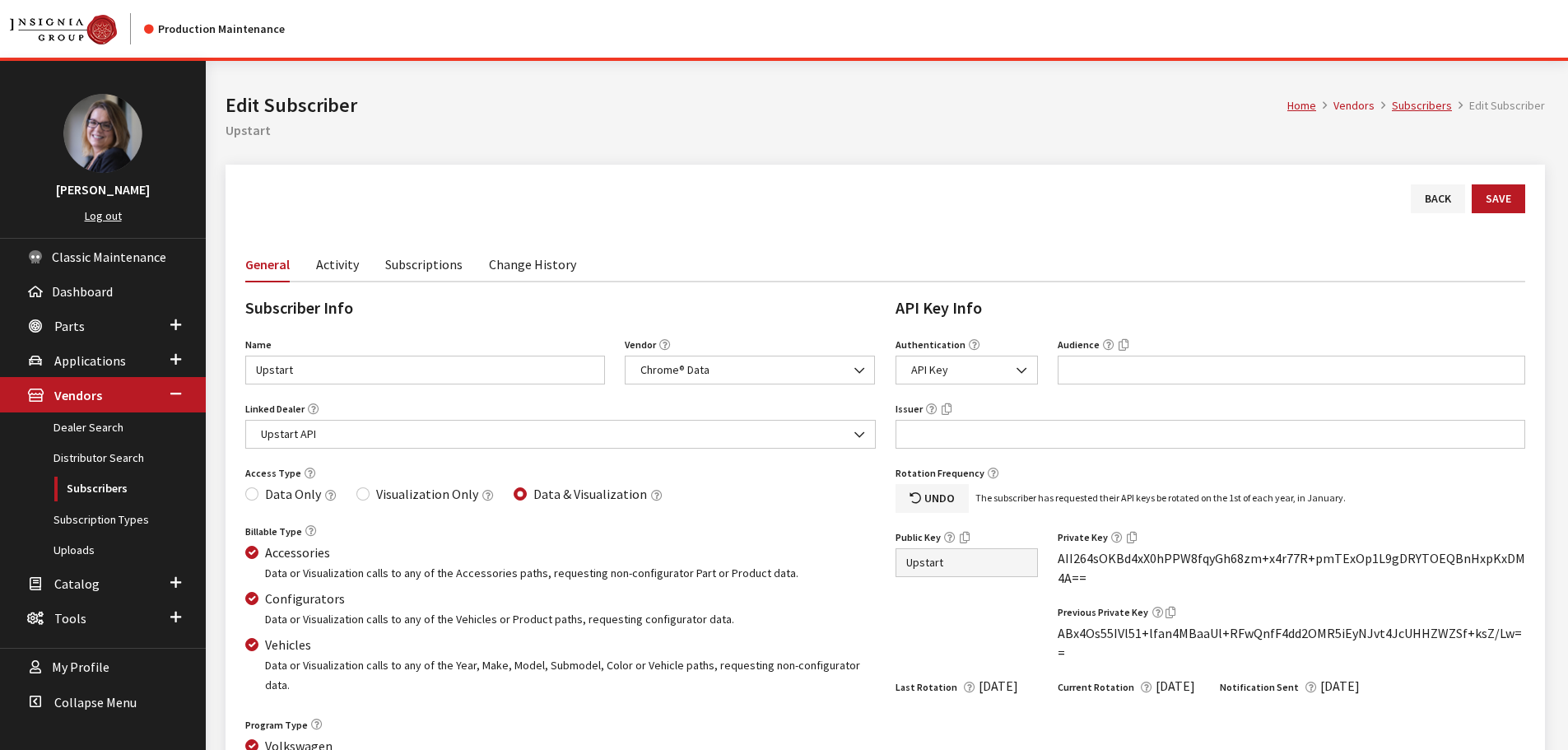
click at [412, 266] on link "Subscriptions" at bounding box center [424, 263] width 77 height 35
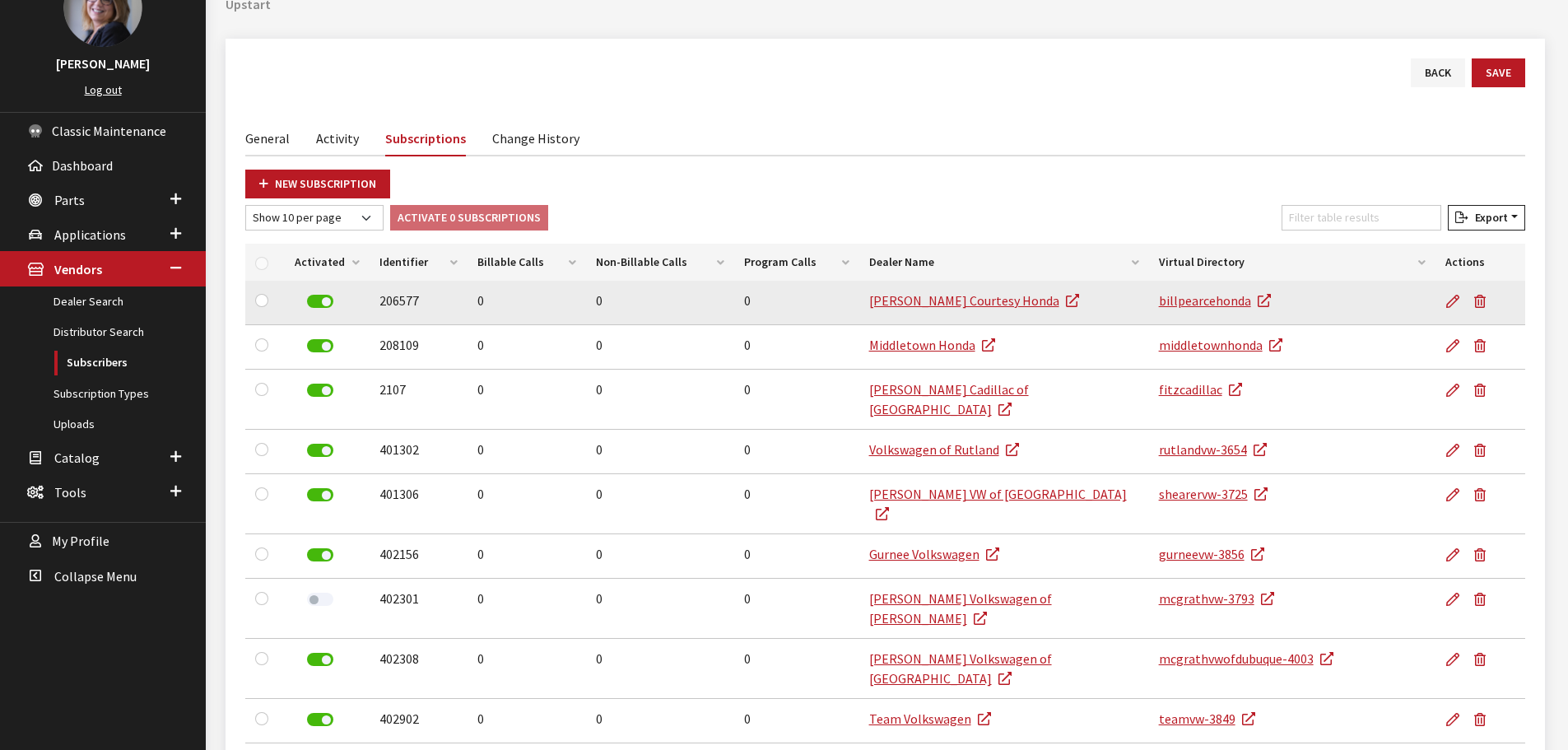
scroll to position [165, 0]
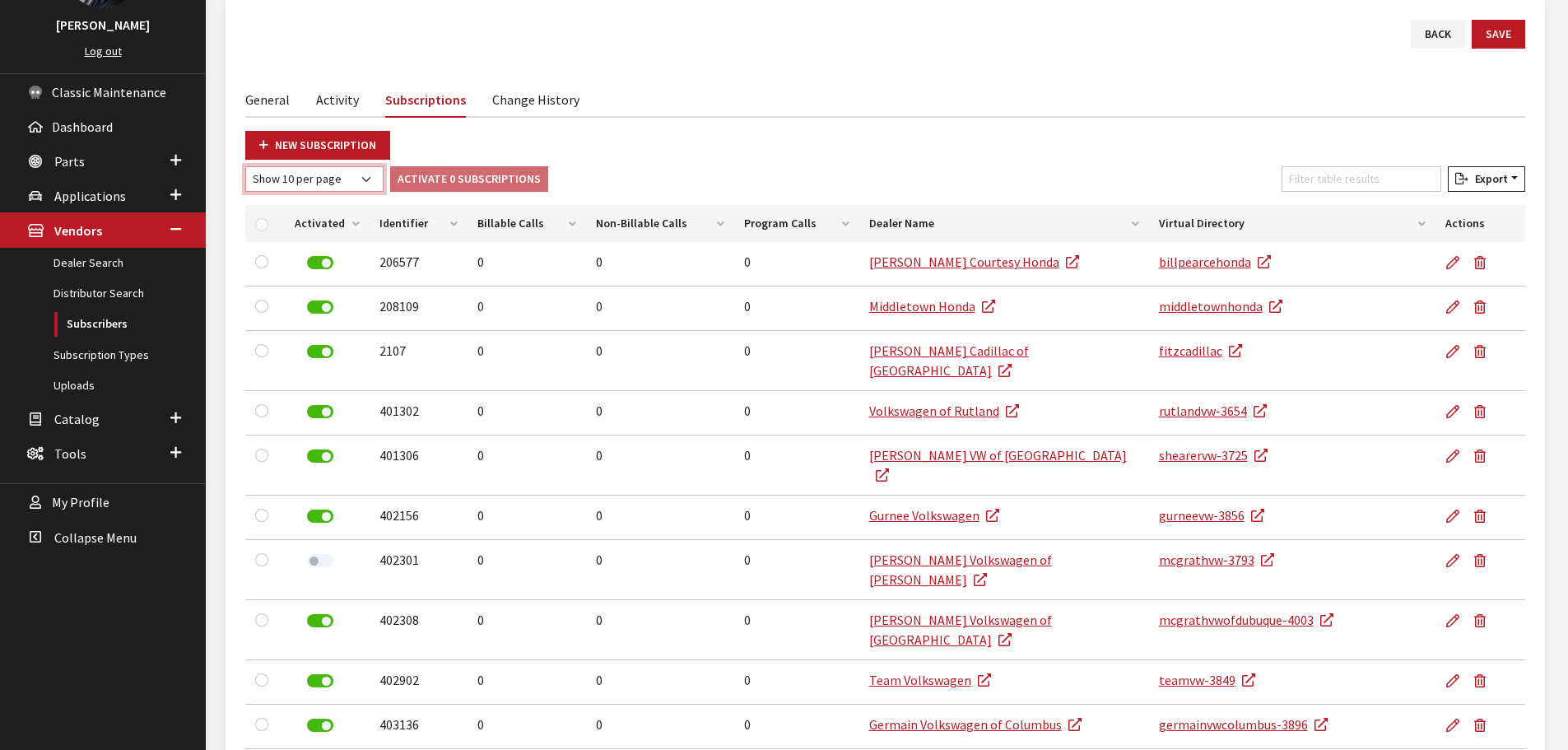
click at [348, 184] on select "Show 10 per page Show 25 per page Show 50 per page Show 100 per page Show 1000 …" at bounding box center [315, 179] width 139 height 25
select select "1000"
click at [246, 167] on select "Show 10 per page Show 25 per page Show 50 per page Show 100 per page Show 1000 …" at bounding box center [315, 179] width 139 height 25
click at [1463, 167] on button "Export" at bounding box center [1487, 179] width 77 height 25
click at [1439, 212] on span "Excel" at bounding box center [1438, 211] width 32 height 14
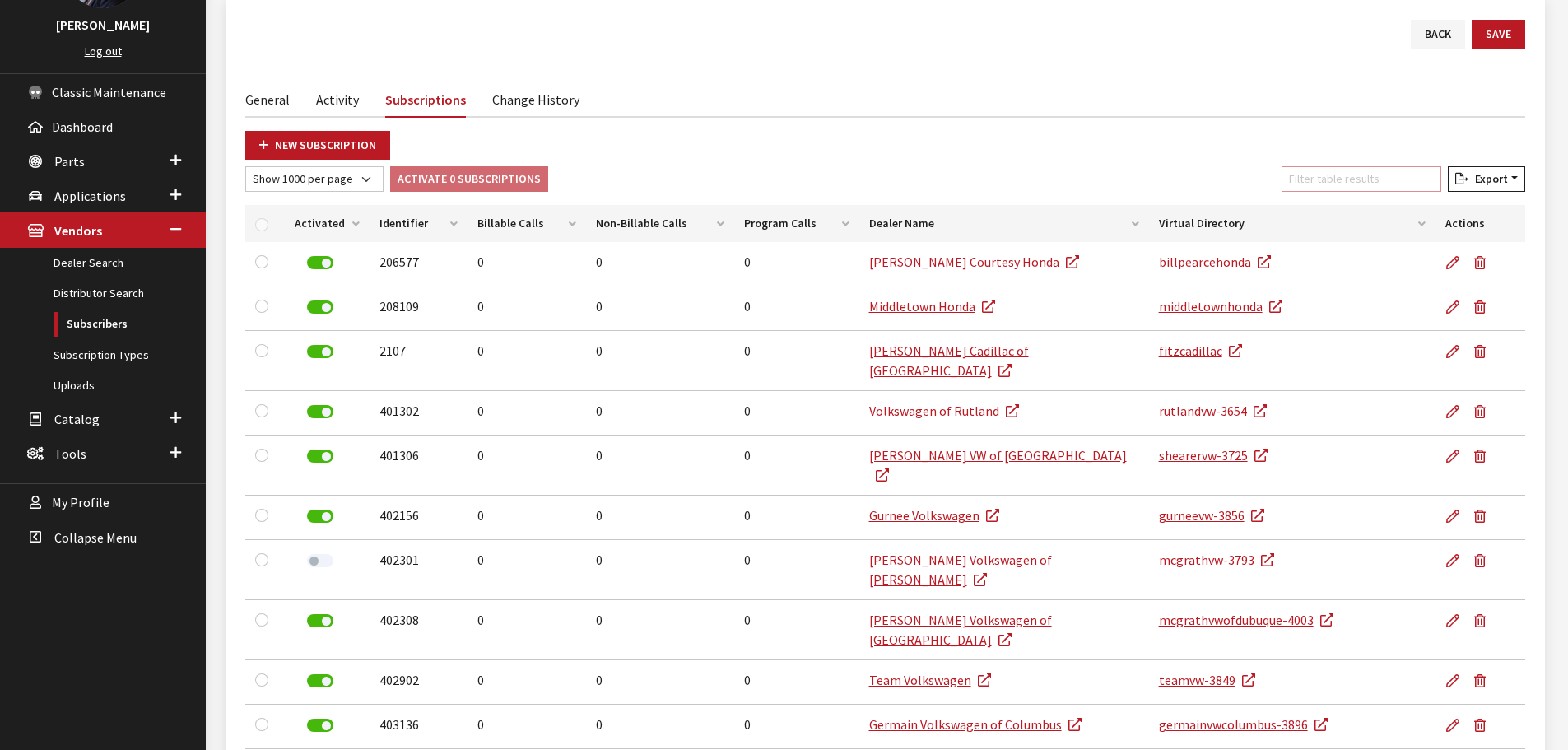
click at [1347, 176] on input "Filter table results" at bounding box center [1362, 179] width 160 height 25
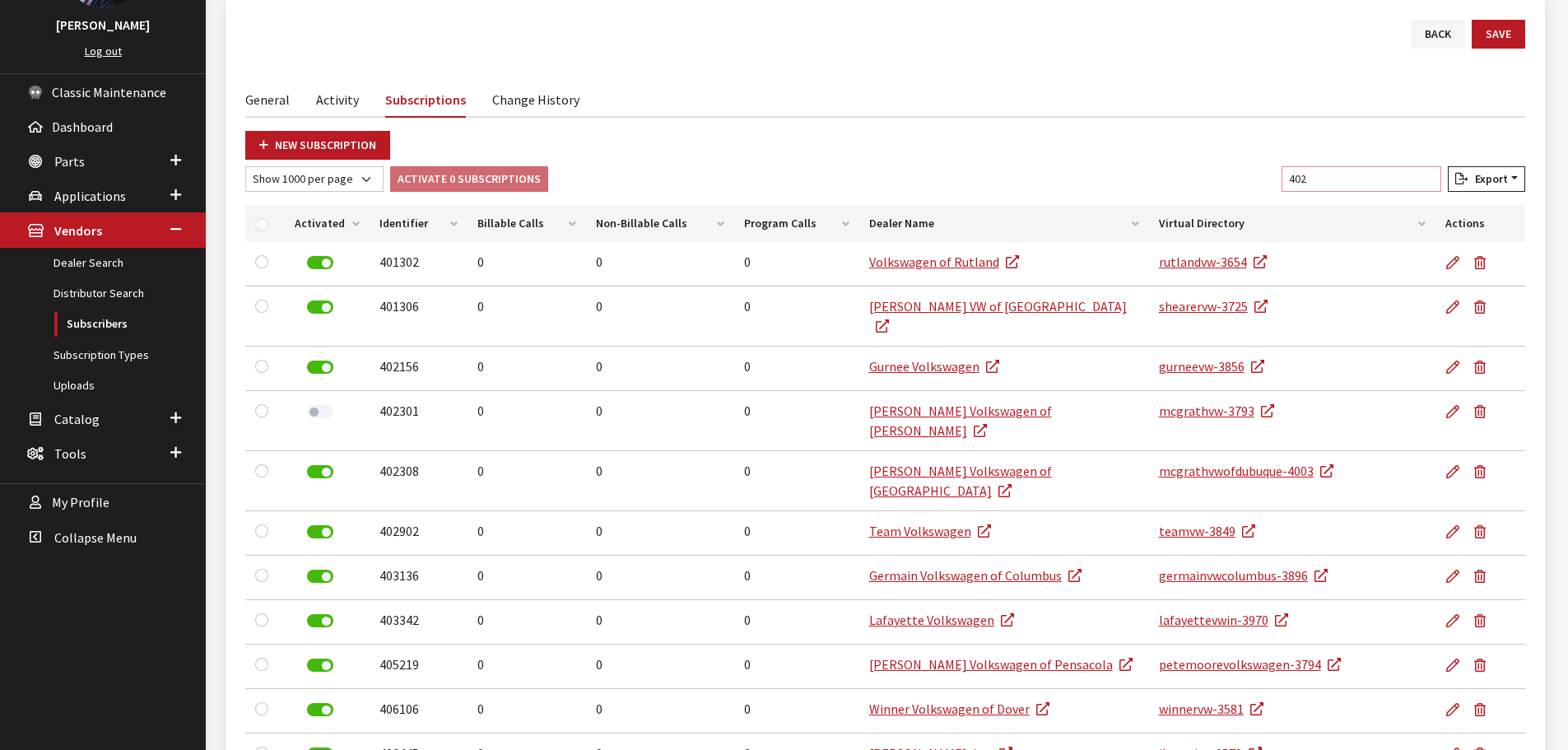
scroll to position [61, 0]
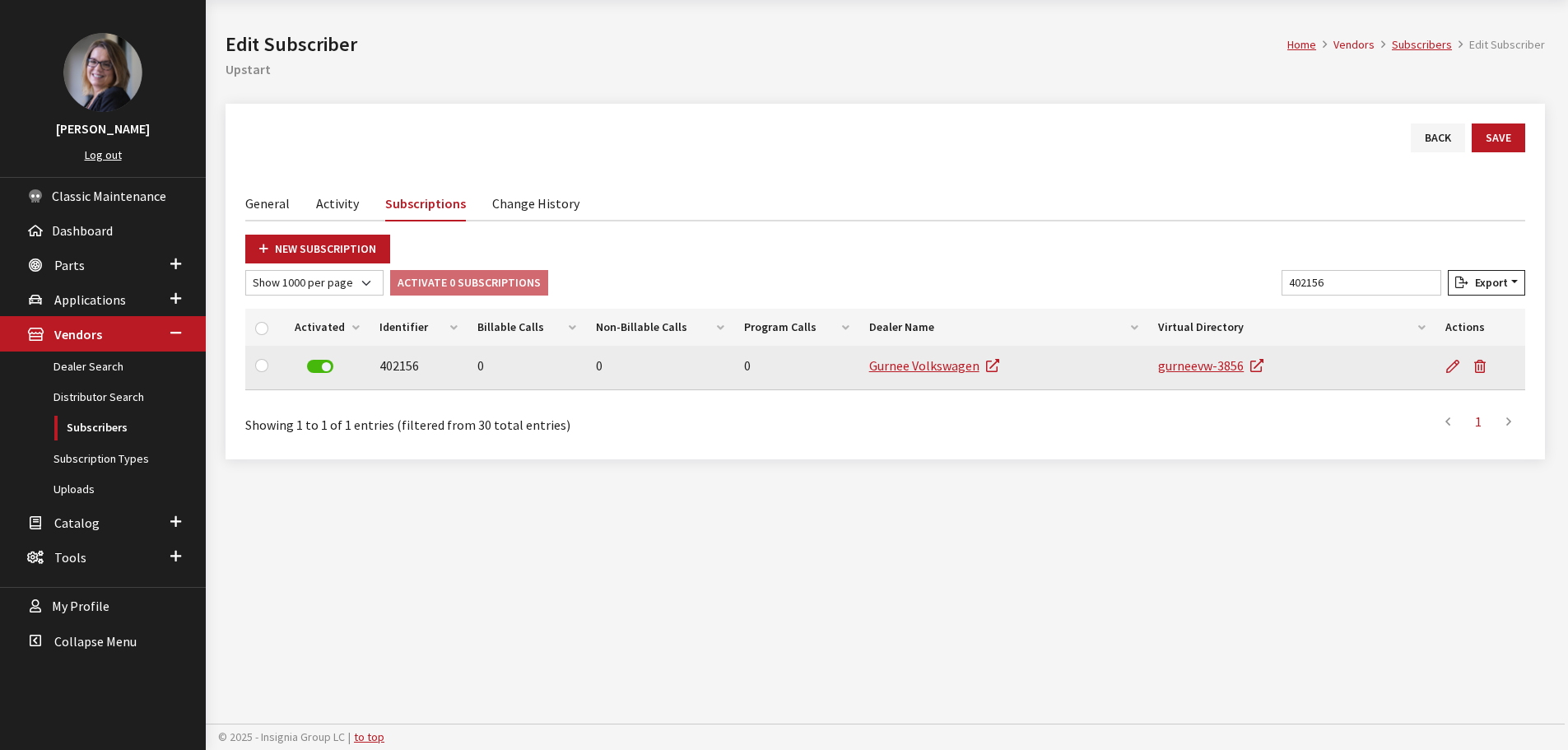
click at [325, 369] on label at bounding box center [320, 366] width 26 height 13
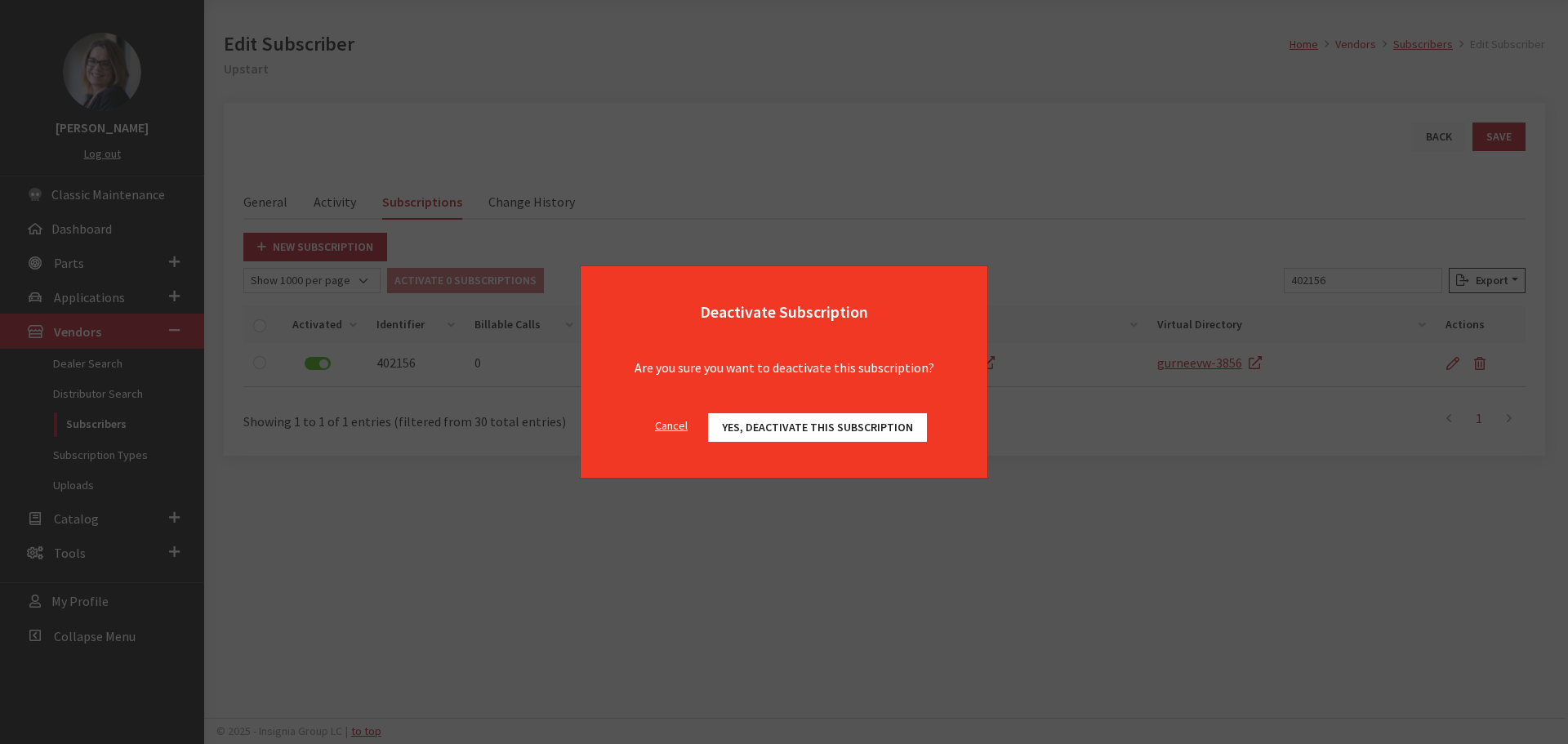
click at [878, 437] on button "Yes, deactivate this subscription" at bounding box center [817, 427] width 219 height 29
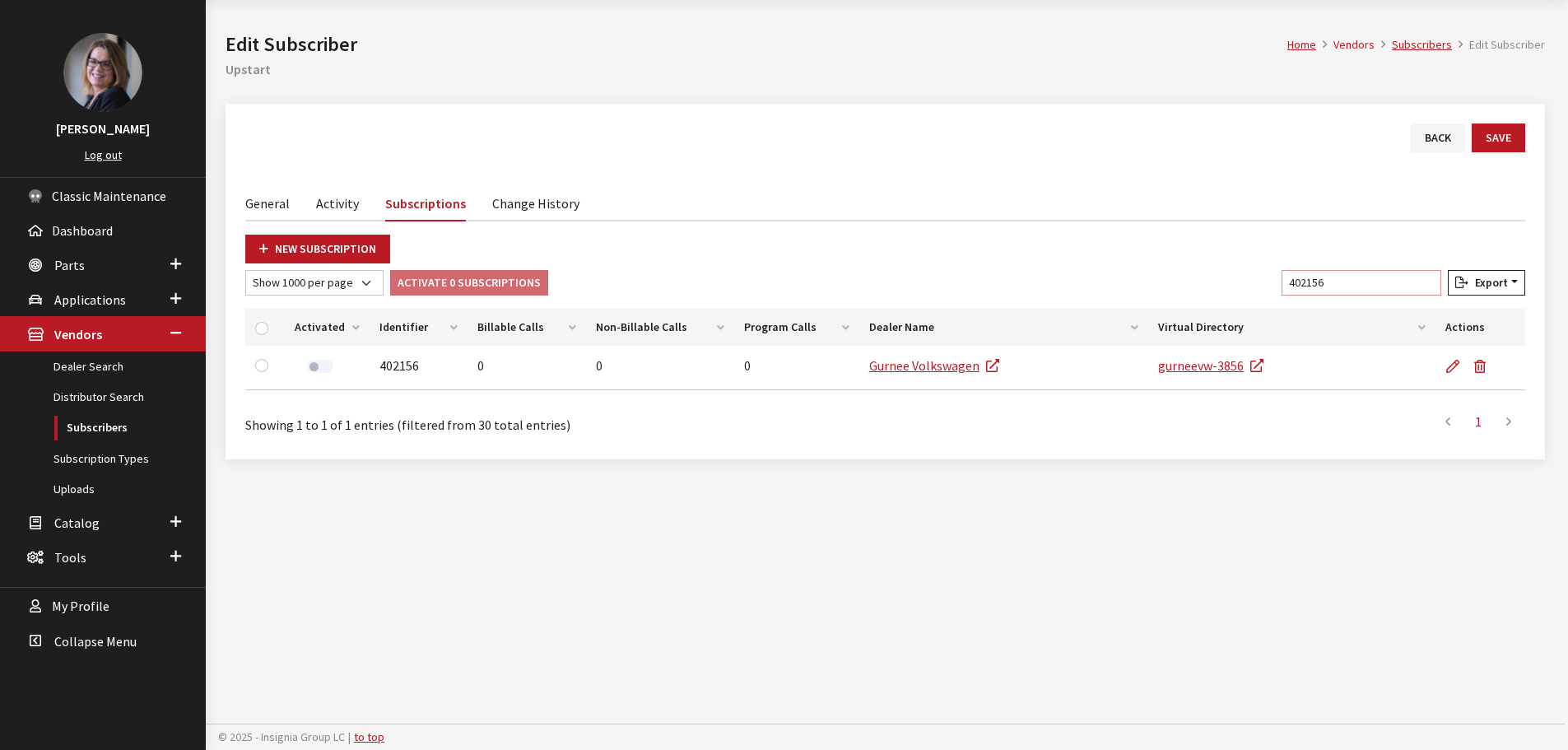
drag, startPoint x: 1346, startPoint y: 281, endPoint x: 1201, endPoint y: 278, distance: 145.0
click at [1208, 269] on div "New Subscription Show 10 per page Show 25 per page Show 50 per page Show 100 pe…" at bounding box center [886, 336] width 1280 height 205
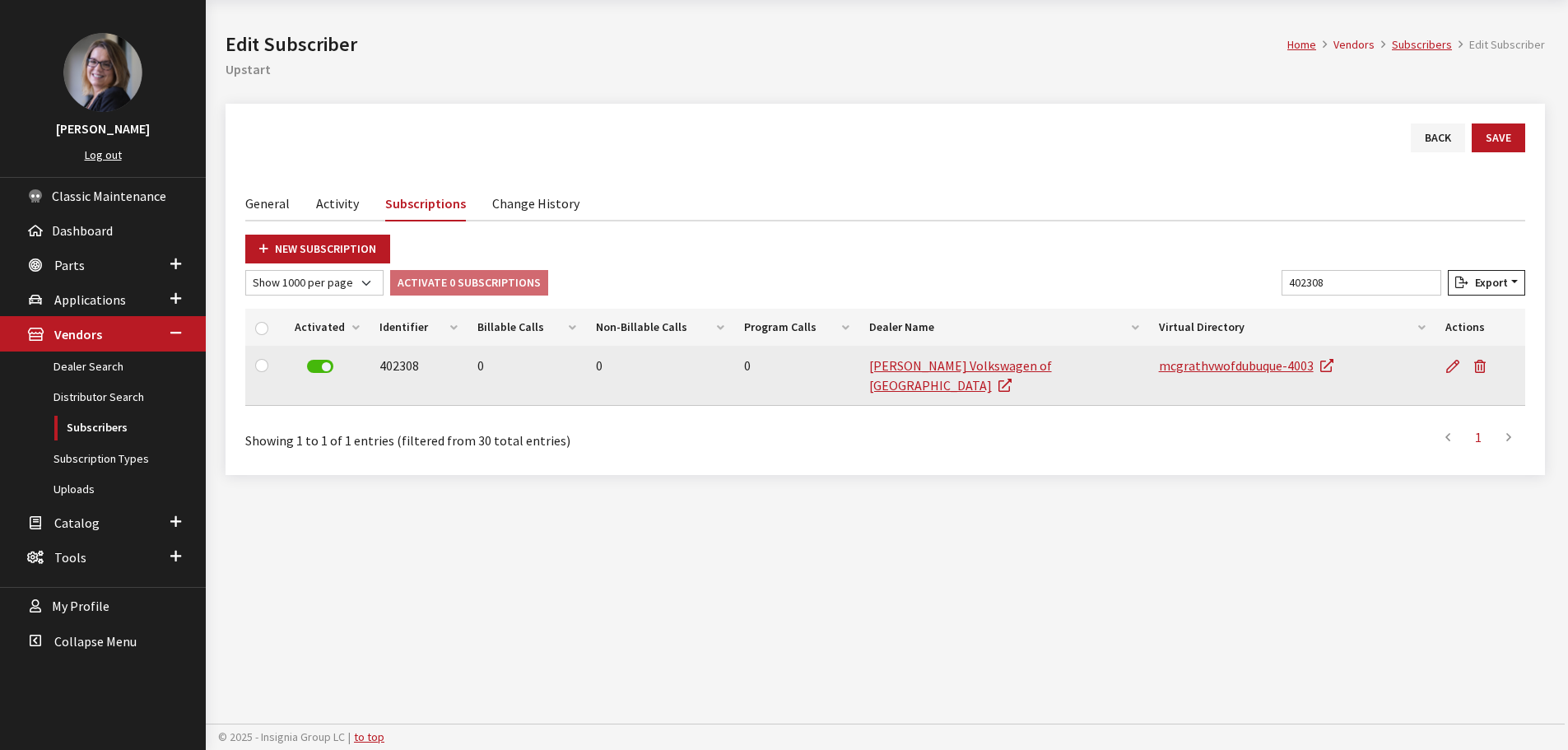
click at [328, 367] on label at bounding box center [320, 366] width 26 height 13
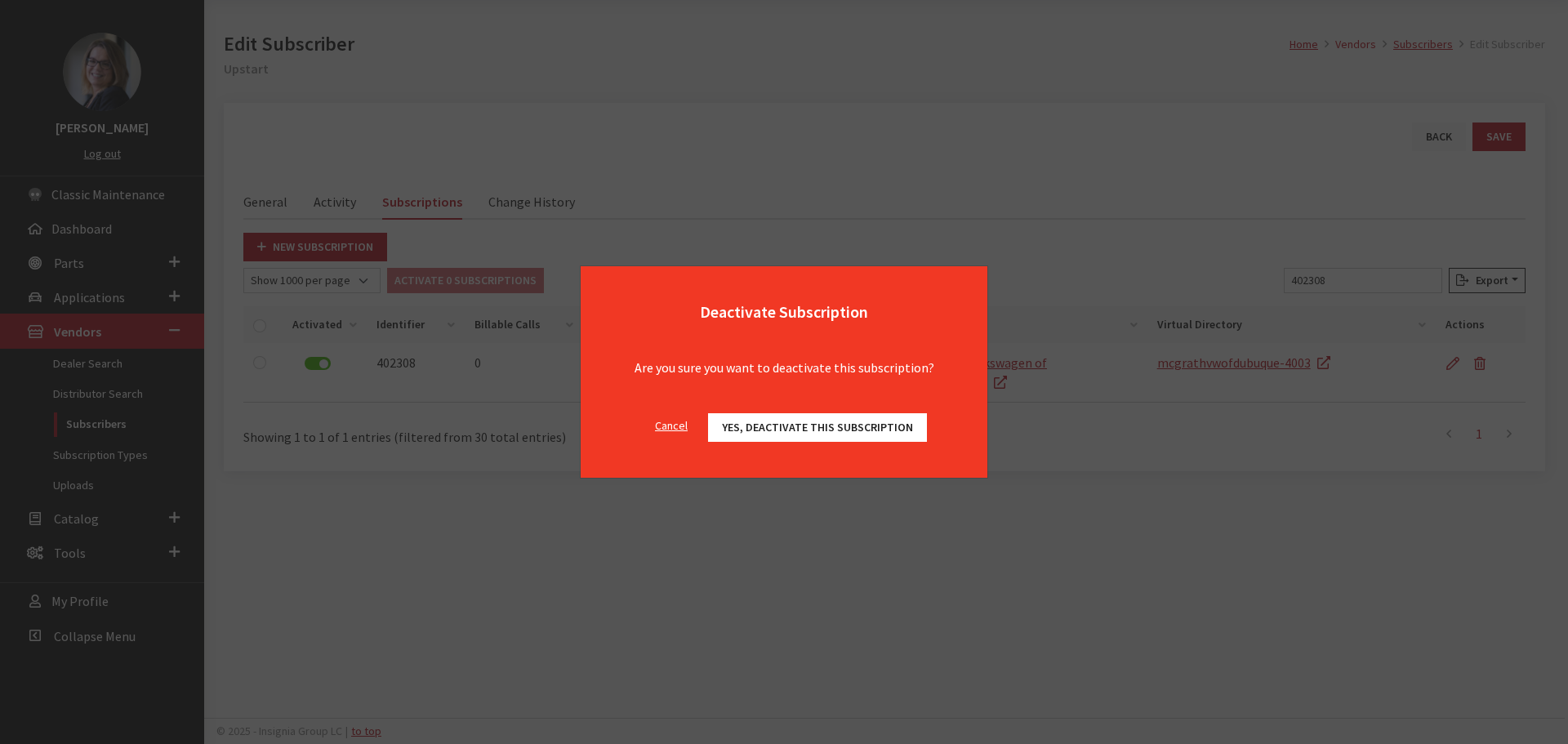
click at [771, 425] on span "Yes, deactivate this subscription" at bounding box center [817, 427] width 191 height 14
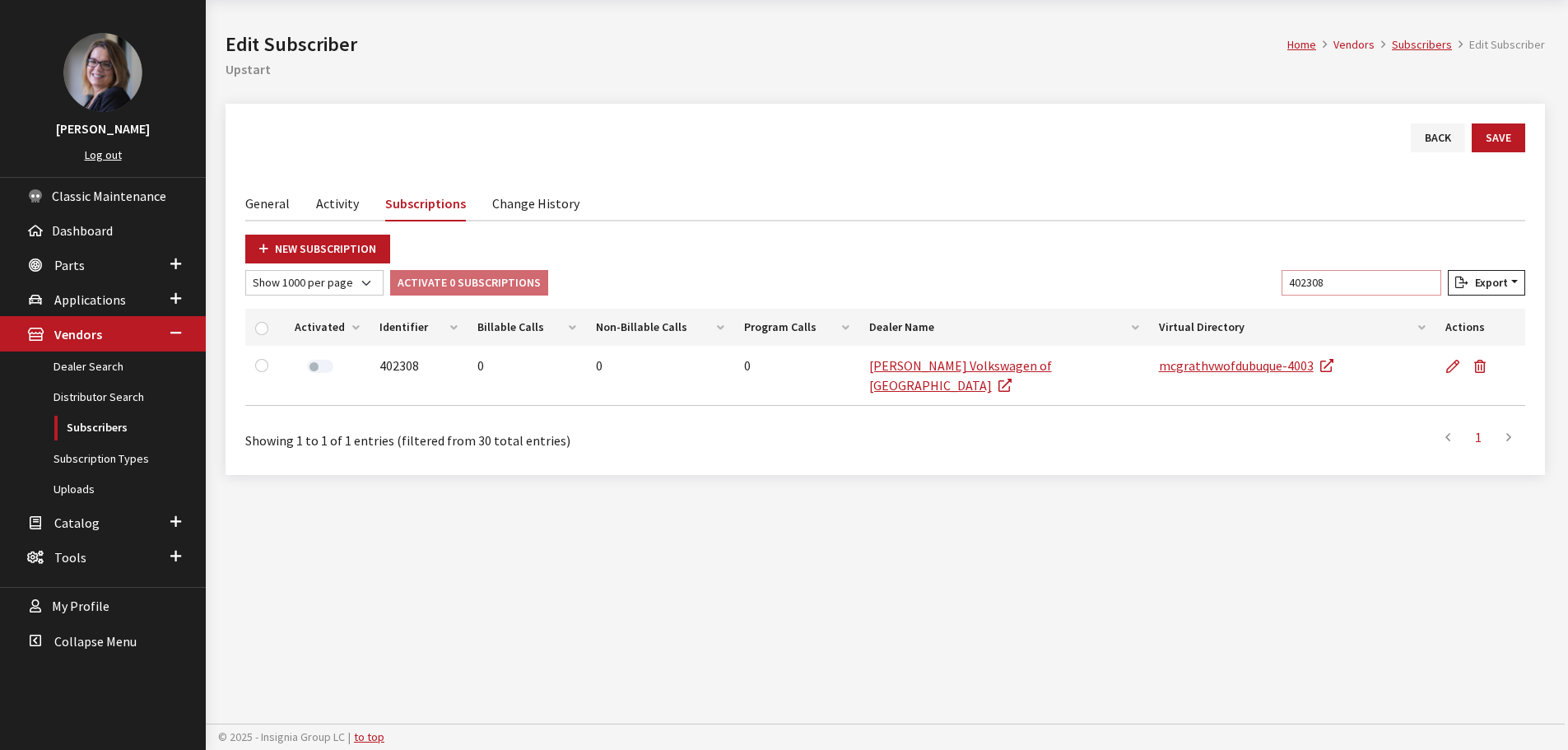
click at [1365, 288] on input "402308" at bounding box center [1362, 282] width 160 height 25
drag, startPoint x: 1365, startPoint y: 288, endPoint x: 1240, endPoint y: 266, distance: 126.9
click at [1241, 266] on div "New Subscription Show 10 per page Show 25 per page Show 50 per page Show 100 pe…" at bounding box center [886, 344] width 1280 height 221
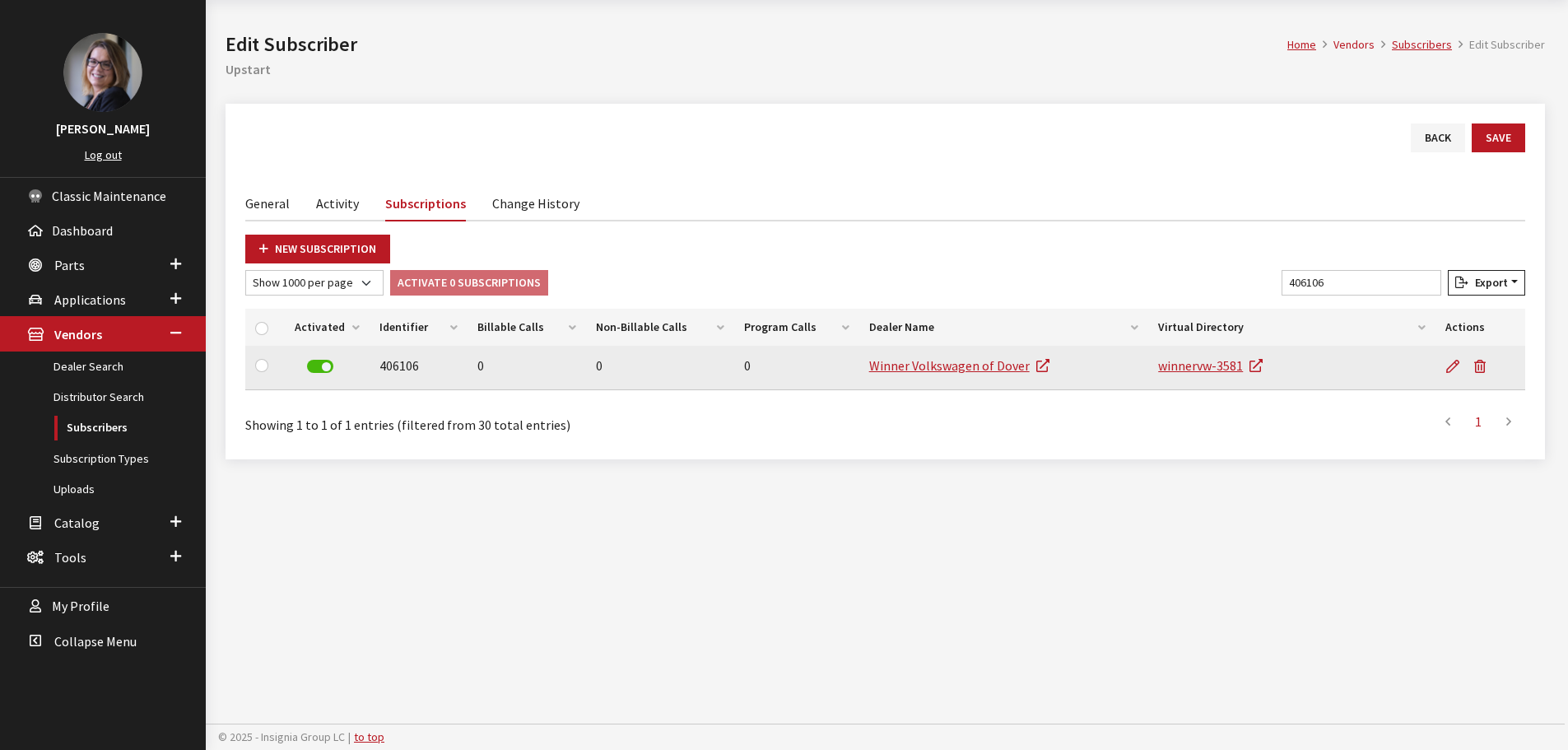
click at [331, 370] on div at bounding box center [320, 367] width 50 height 24
click at [327, 369] on label at bounding box center [320, 366] width 26 height 13
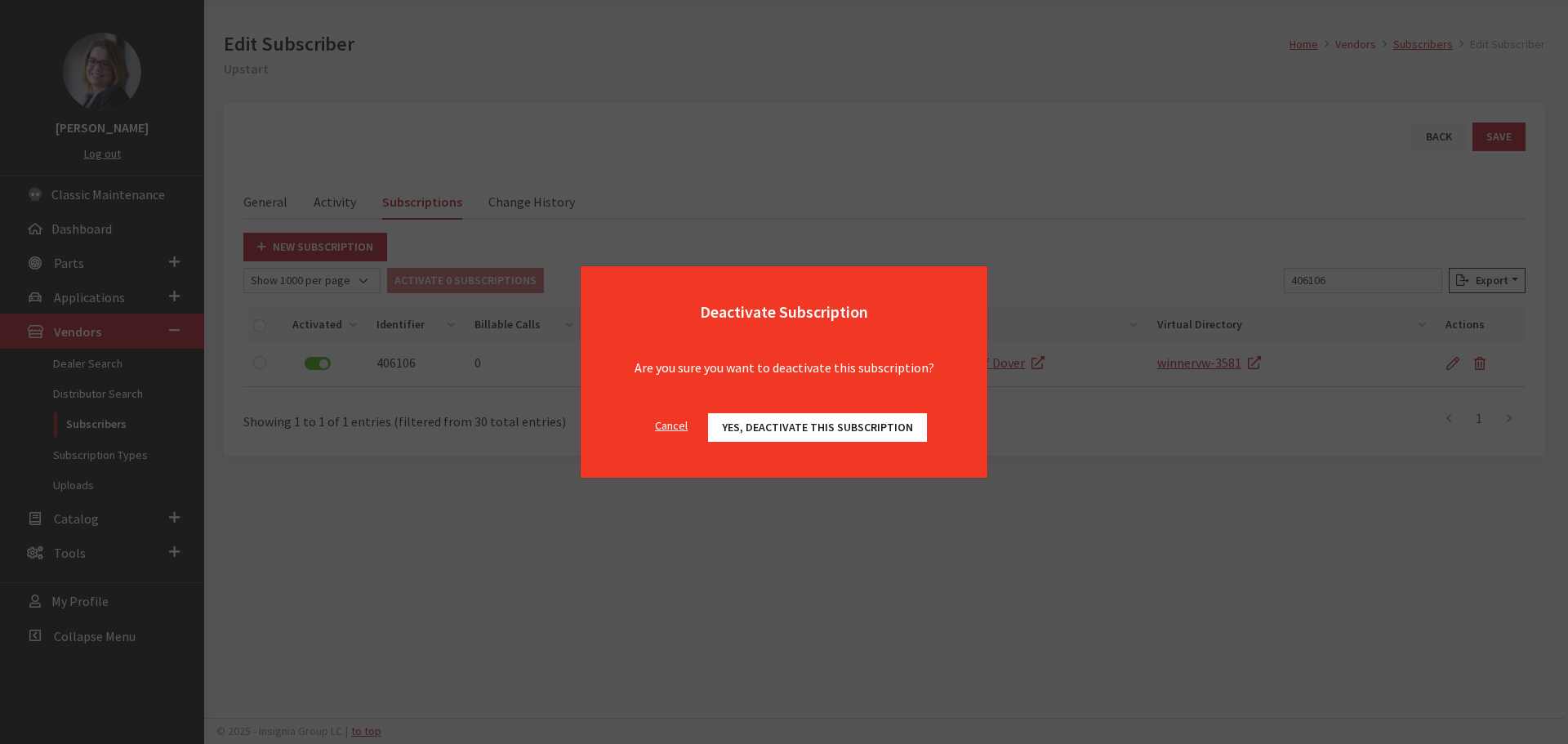
click at [881, 428] on span "Yes, deactivate this subscription" at bounding box center [817, 427] width 191 height 14
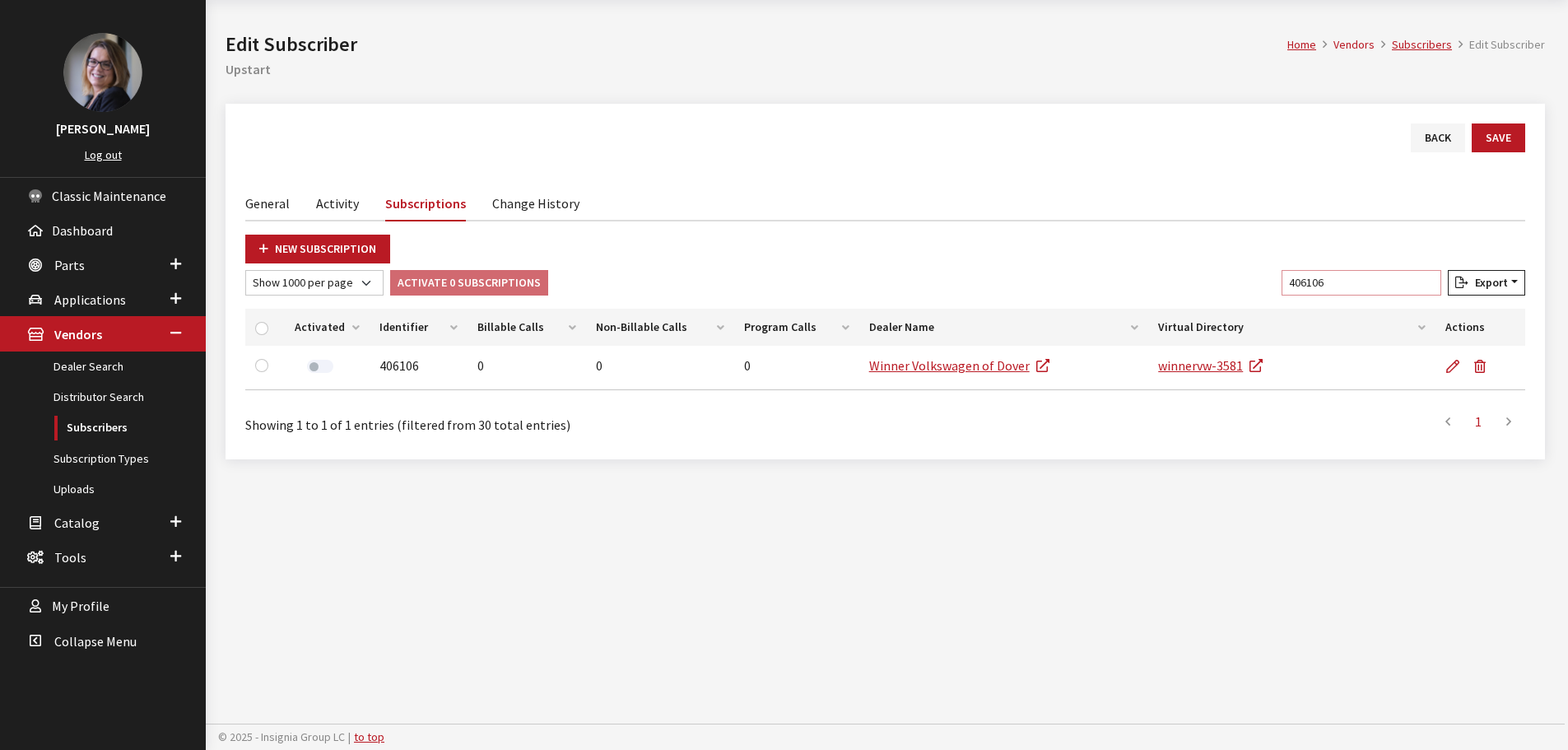
drag, startPoint x: 1350, startPoint y: 274, endPoint x: 1043, endPoint y: 294, distance: 307.7
click at [1043, 294] on div "Show 10 per page Show 25 per page Show 50 per page Show 100 per page Show 1000 …" at bounding box center [885, 285] width 1287 height 32
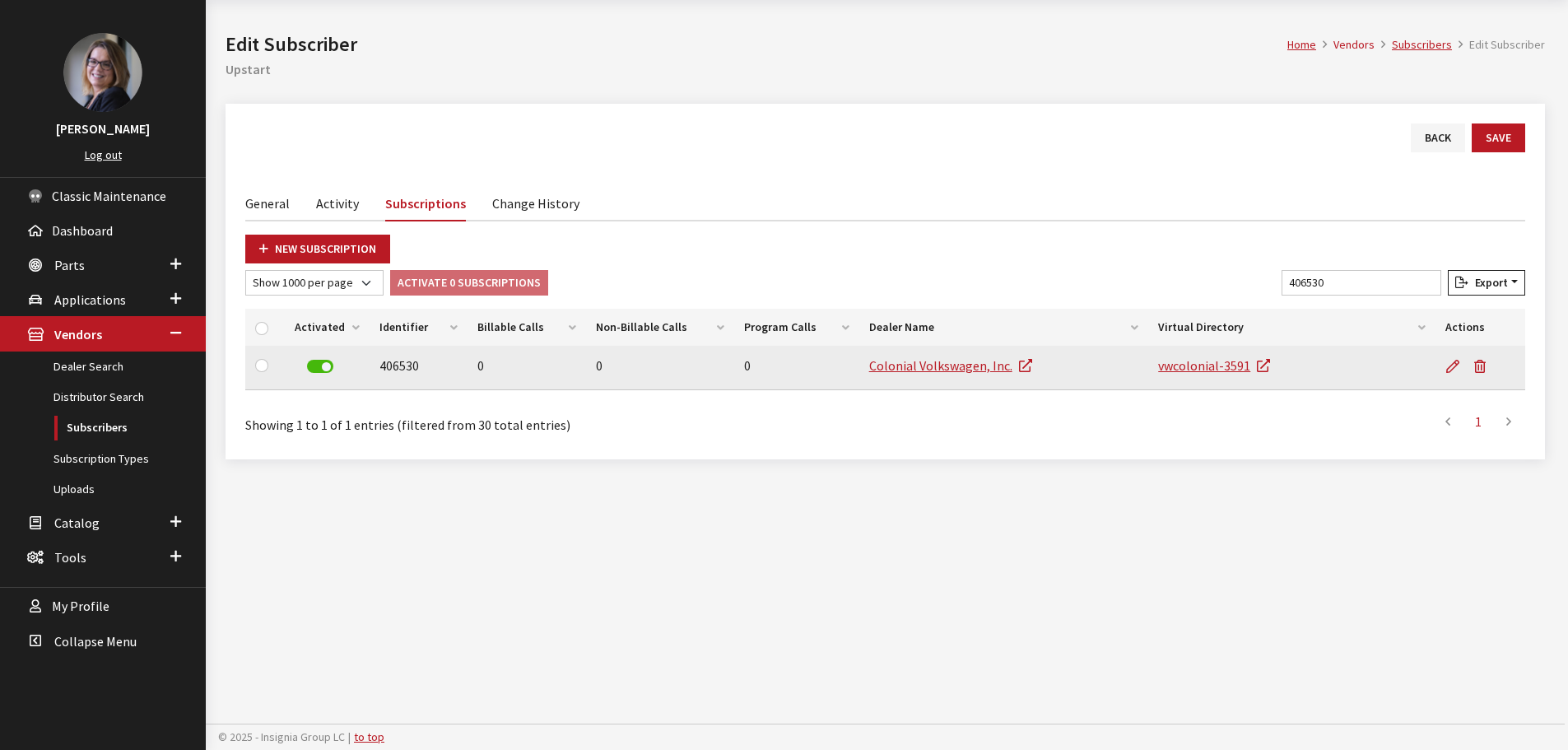
click at [323, 361] on label at bounding box center [320, 366] width 26 height 13
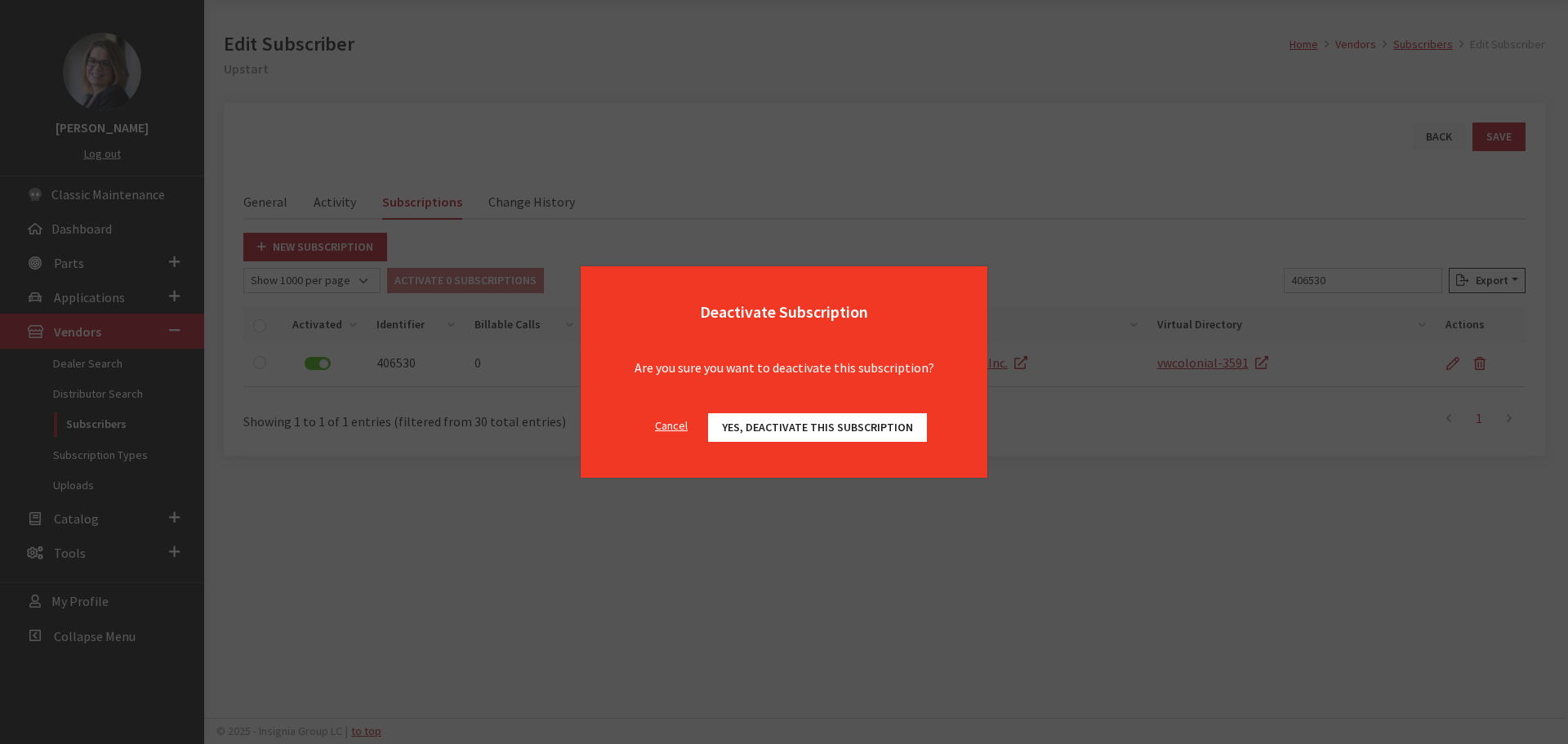
click at [720, 415] on button "Yes, deactivate this subscription" at bounding box center [817, 427] width 219 height 29
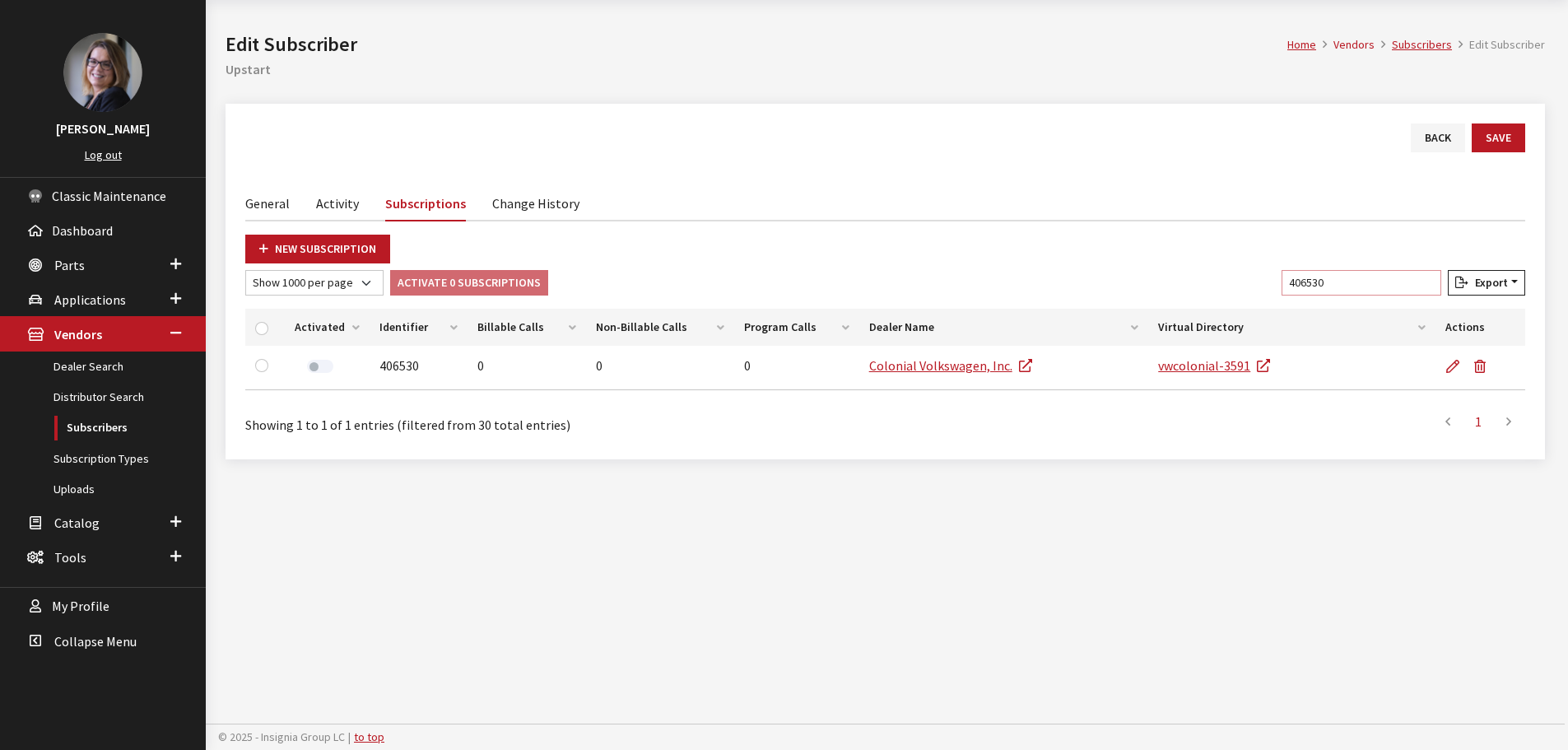
drag, startPoint x: 1334, startPoint y: 272, endPoint x: 1030, endPoint y: 252, distance: 304.7
click at [1030, 252] on div "New Subscription Show 10 per page Show 25 per page Show 50 per page Show 100 pe…" at bounding box center [886, 336] width 1280 height 205
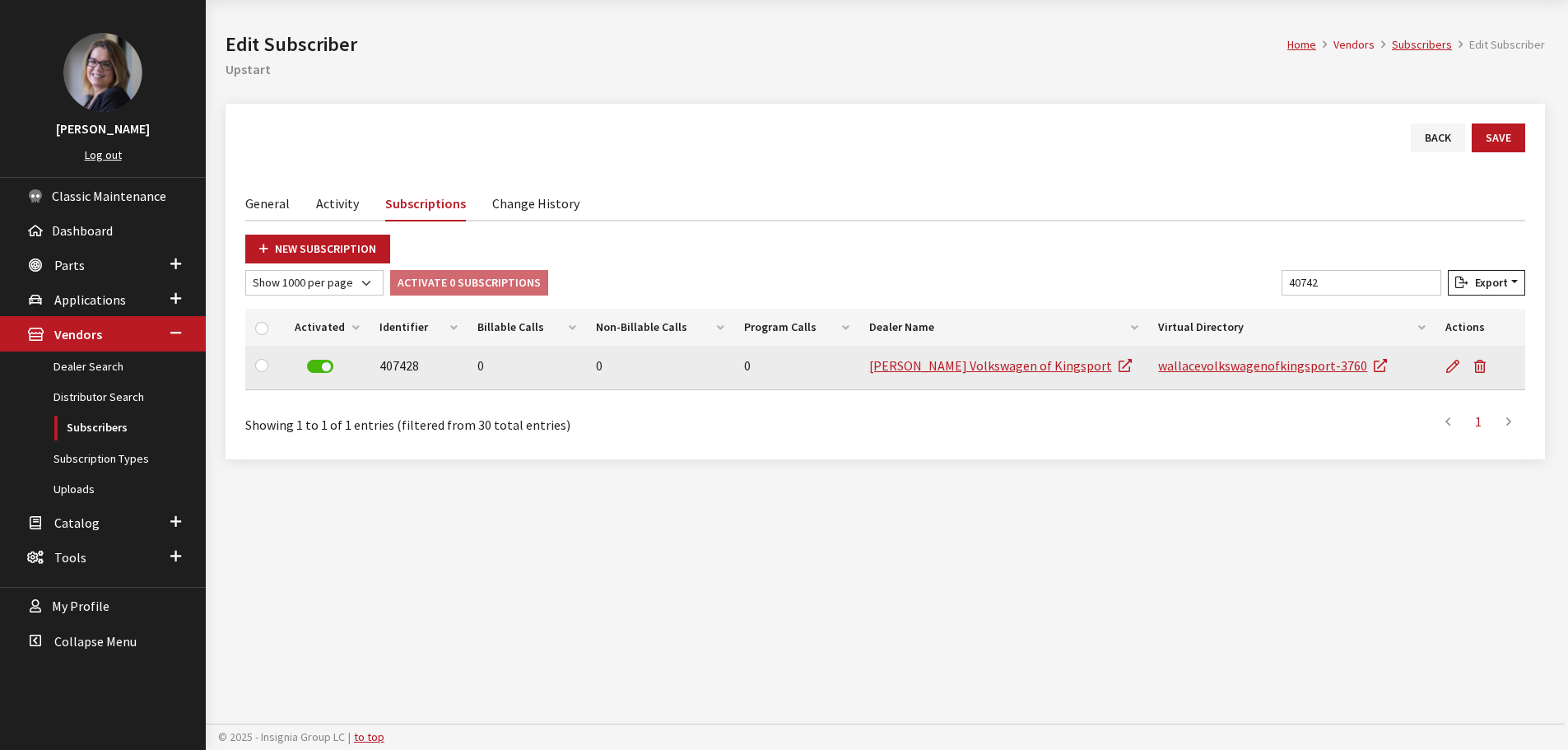
click at [323, 367] on label at bounding box center [320, 366] width 26 height 13
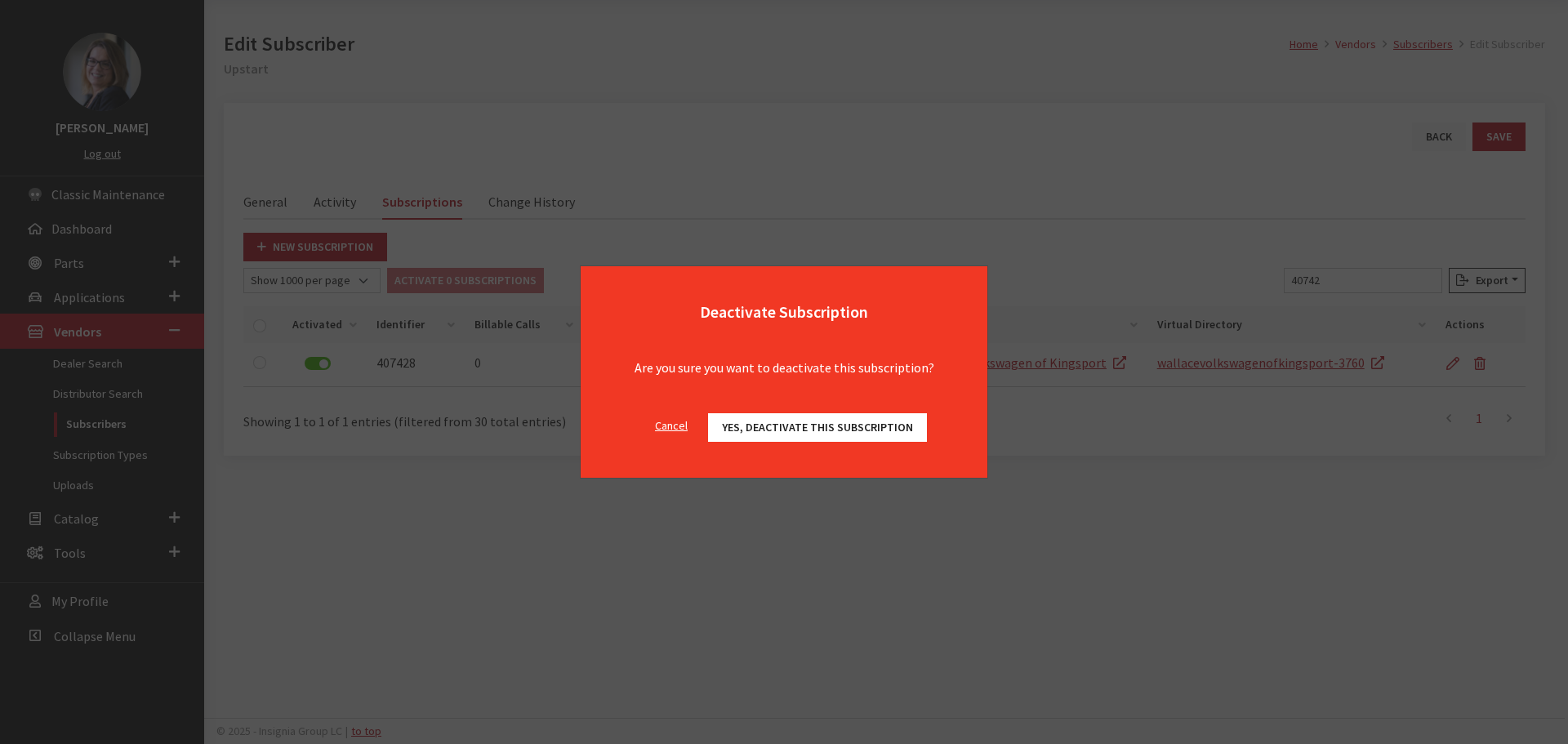
click at [865, 433] on span "Yes, deactivate this subscription" at bounding box center [817, 427] width 191 height 14
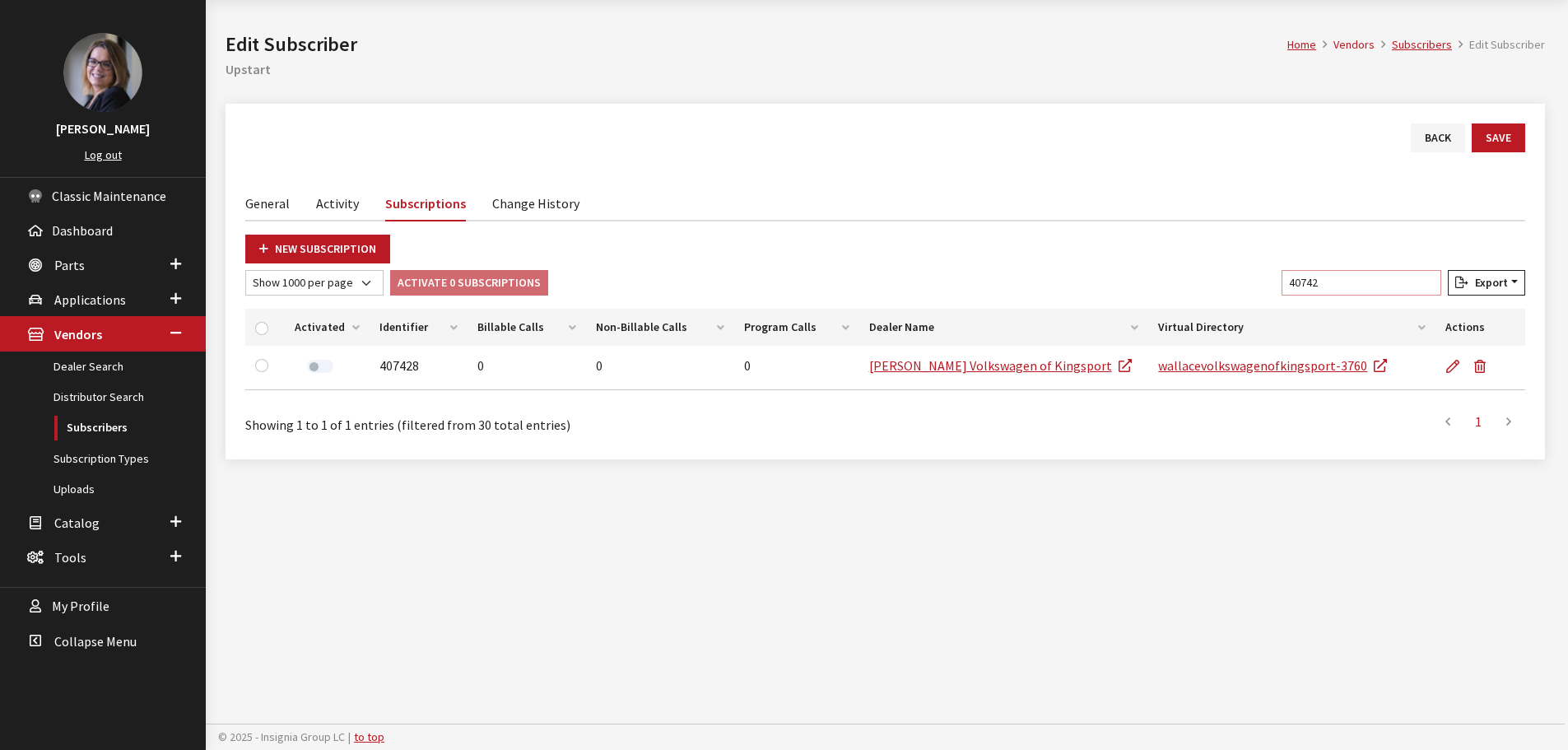
drag, startPoint x: 1388, startPoint y: 273, endPoint x: 1152, endPoint y: 257, distance: 236.5
click at [1152, 257] on div "New Subscription Show 10 per page Show 25 per page Show 50 per page Show 100 pe…" at bounding box center [886, 336] width 1280 height 205
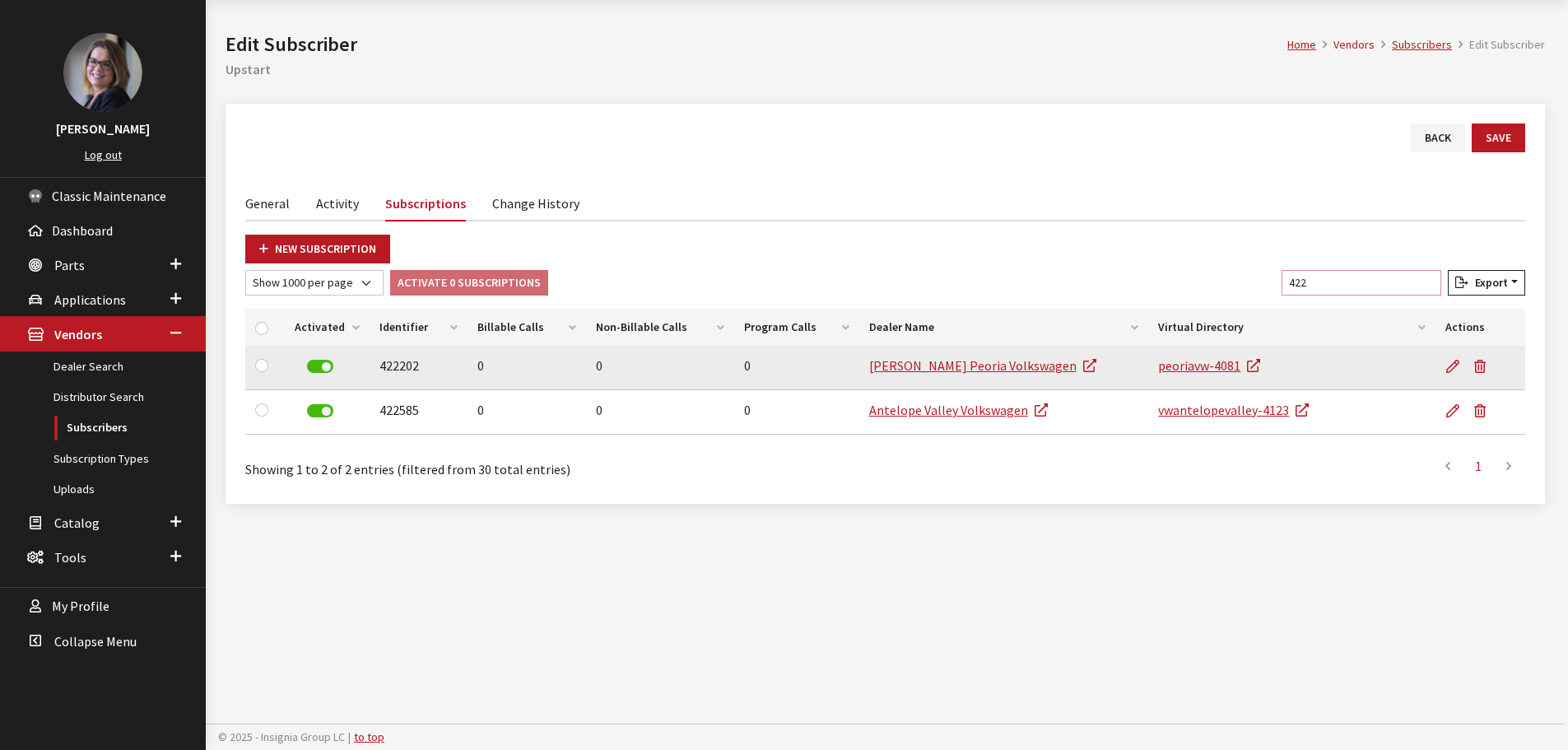
type input "422"
click at [320, 360] on label at bounding box center [320, 366] width 26 height 13
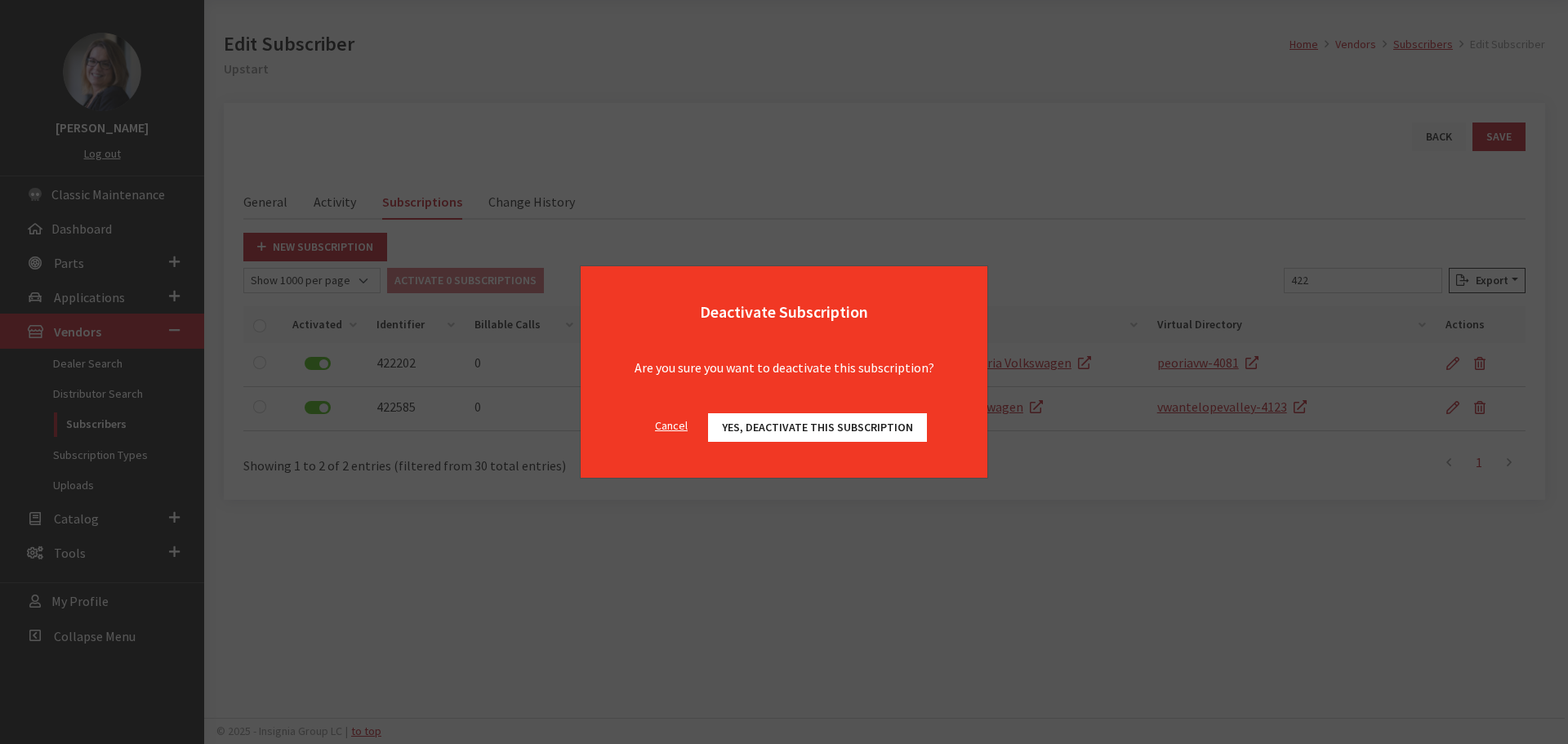
click at [812, 423] on span "Yes, deactivate this subscription" at bounding box center [817, 427] width 191 height 14
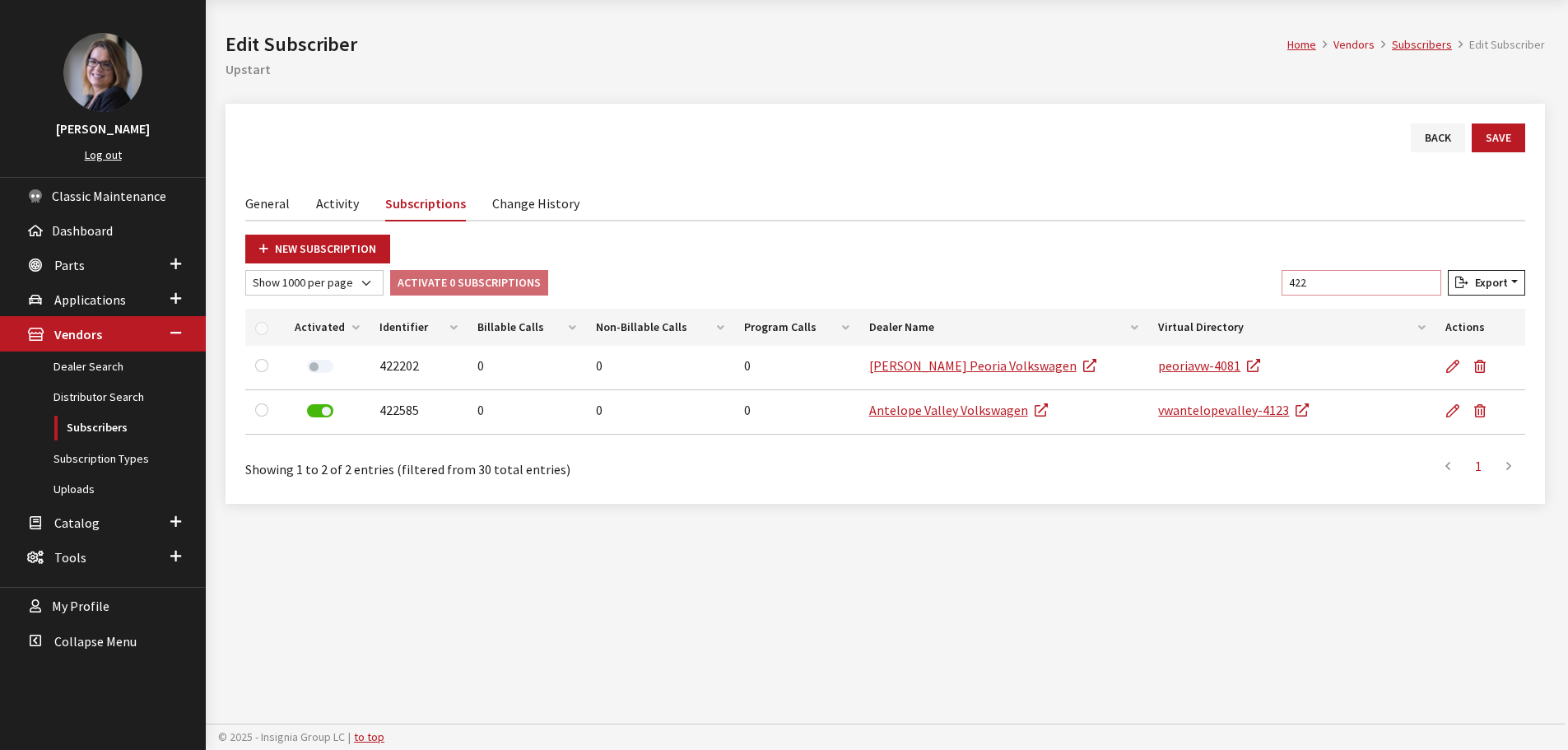
drag, startPoint x: 1342, startPoint y: 283, endPoint x: 1121, endPoint y: 249, distance: 223.6
click at [1121, 249] on div "New Subscription Show 10 per page Show 25 per page Show 50 per page Show 100 pe…" at bounding box center [886, 359] width 1280 height 250
click at [1374, 284] on input "422" at bounding box center [1362, 282] width 160 height 25
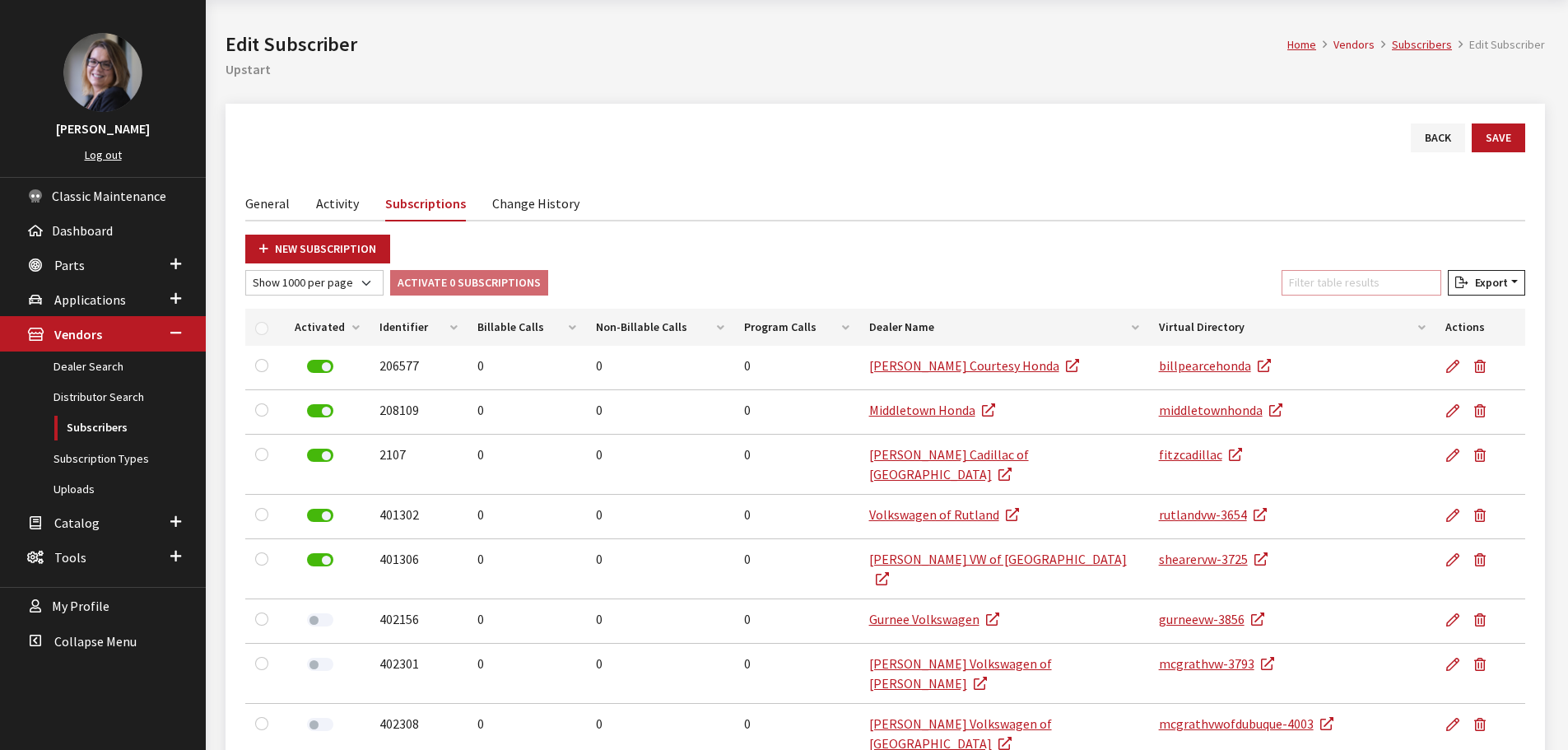
click at [1309, 281] on input "Filter table results" at bounding box center [1362, 282] width 160 height 25
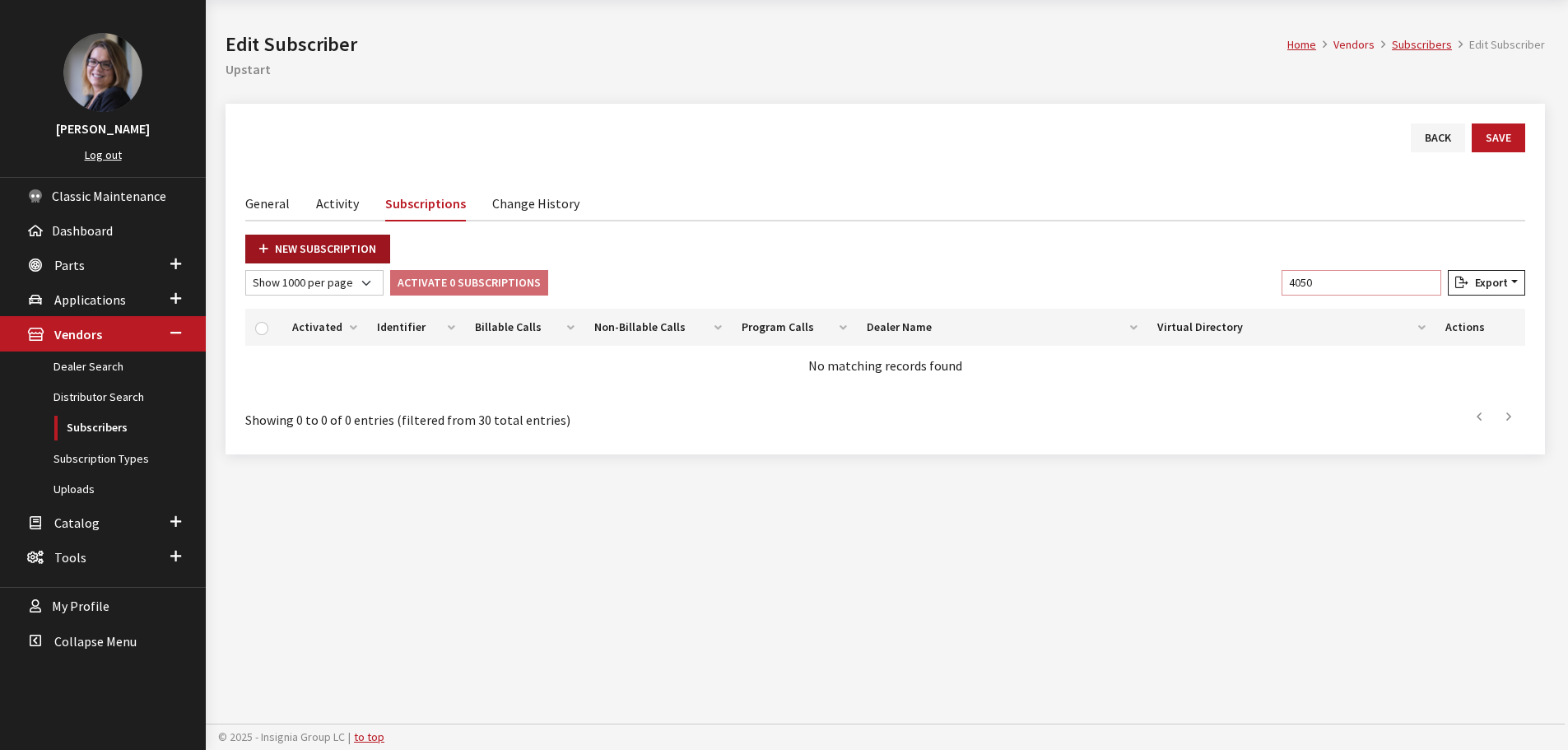
type input "4050"
click at [257, 249] on link "New Subscription" at bounding box center [318, 249] width 145 height 29
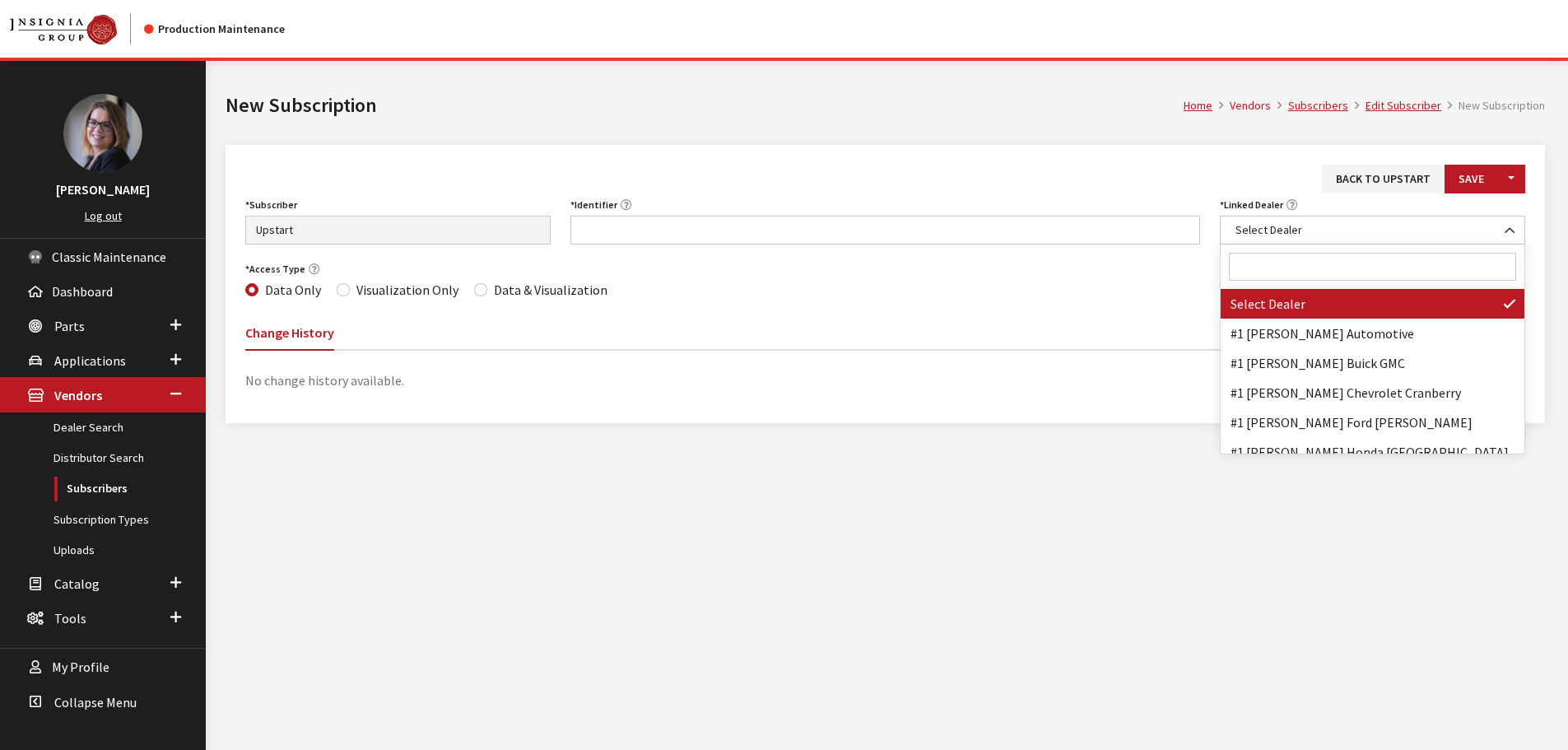
click at [1309, 258] on input "Search" at bounding box center [1372, 266] width 287 height 28
click at [1313, 262] on input "Search" at bounding box center [1372, 266] width 287 height 28
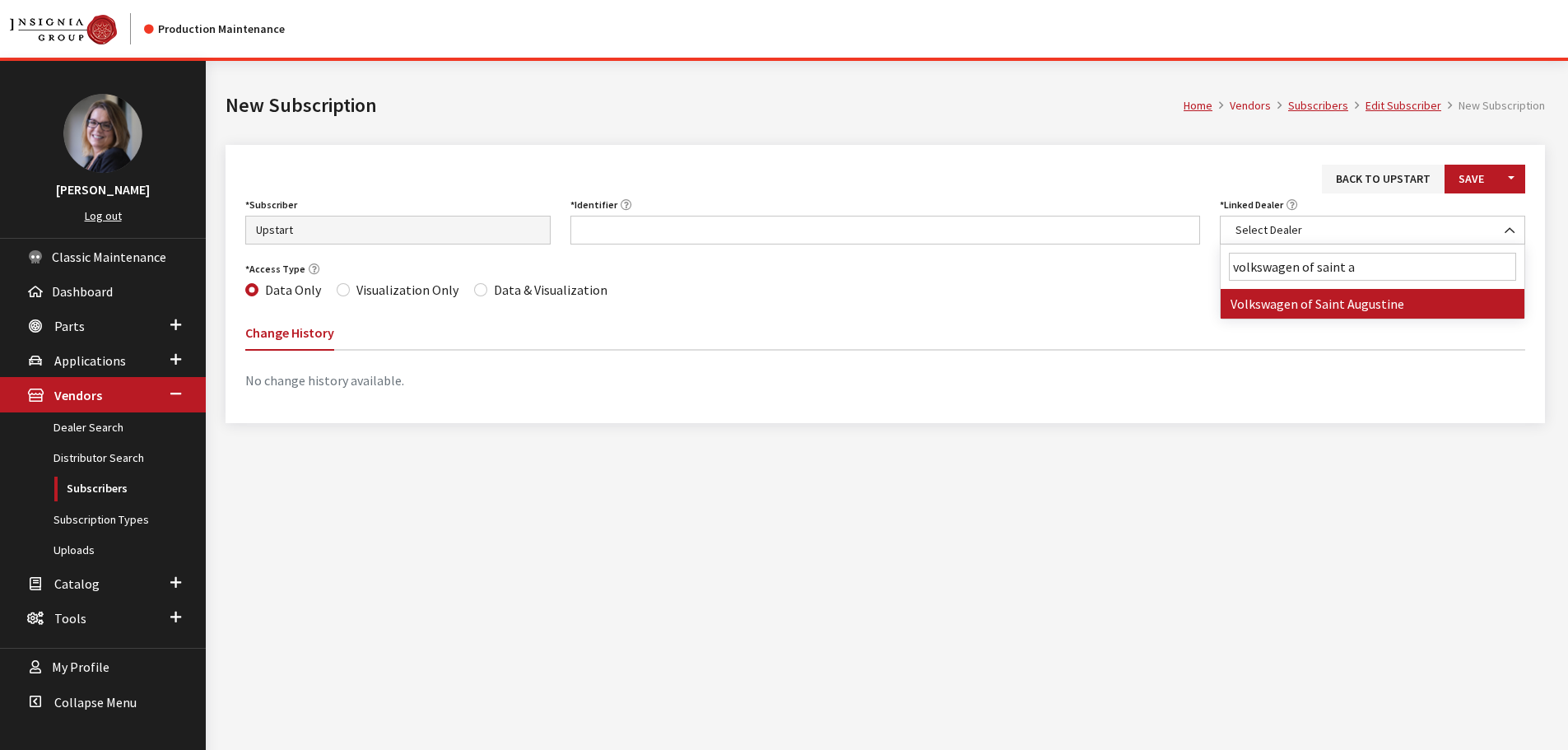
type input "volkswagen of saint a"
select select "3560"
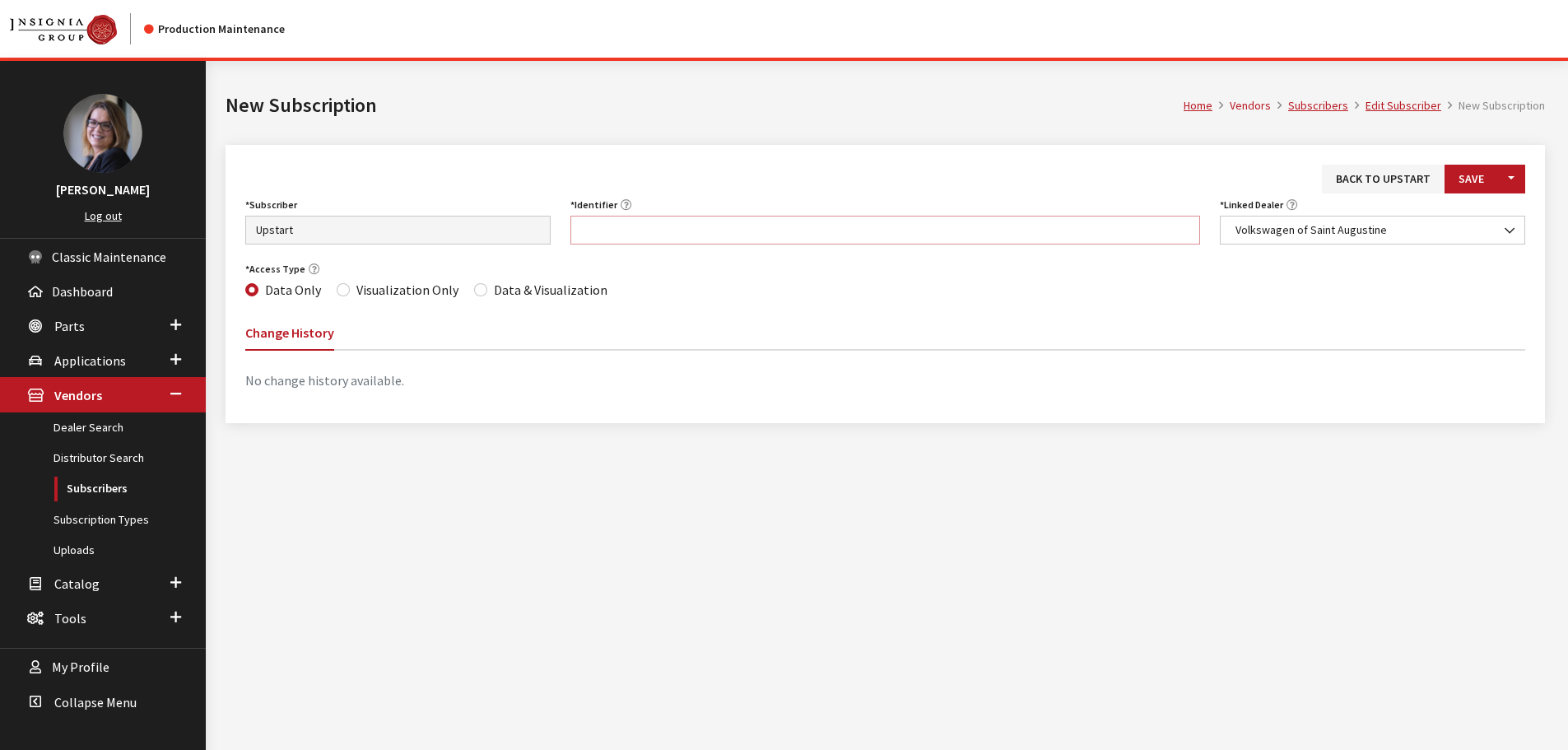
click at [870, 230] on input "Identifier" at bounding box center [886, 230] width 630 height 29
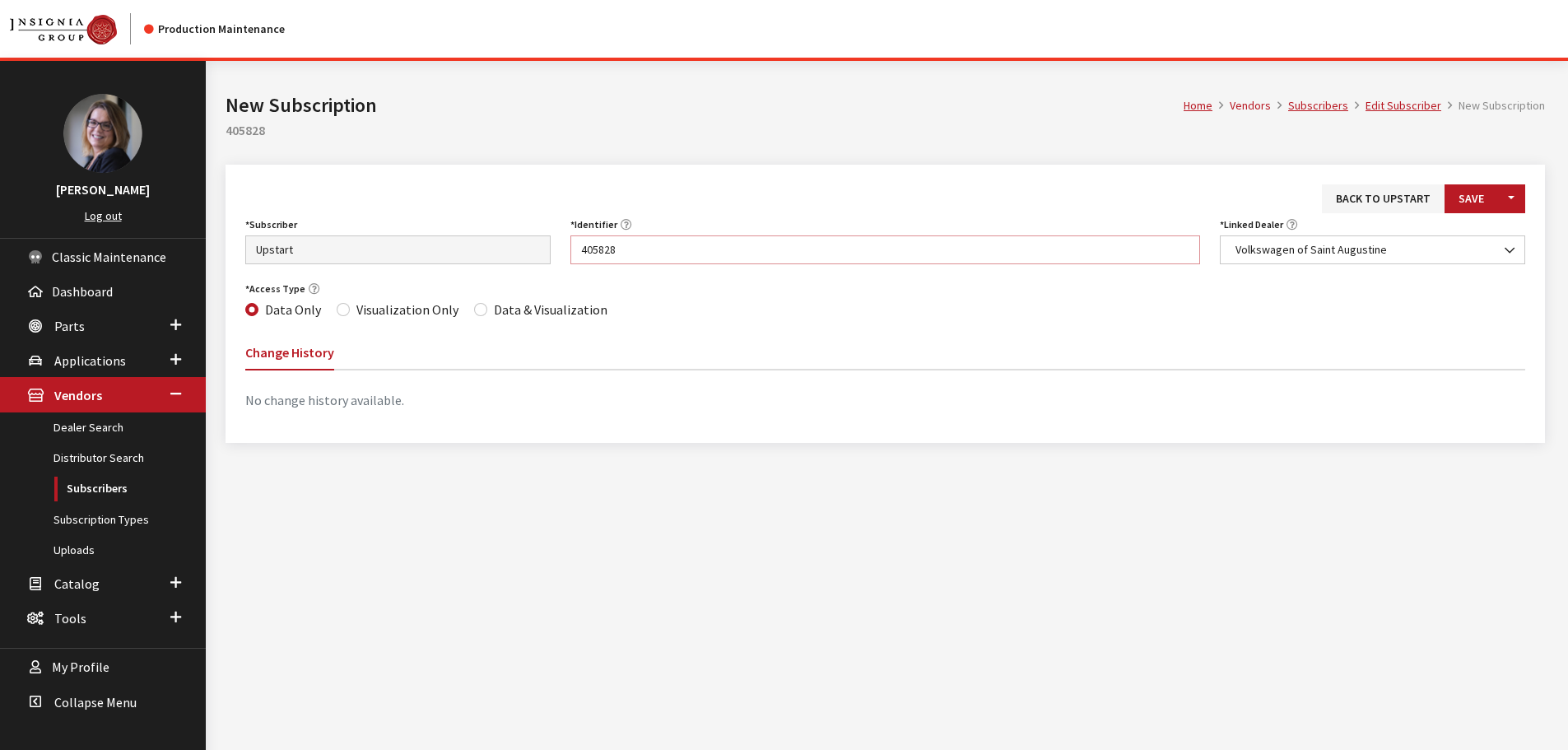
type input "405828"
click at [477, 303] on div "Data & Visualization" at bounding box center [541, 309] width 133 height 20
click at [474, 311] on input "Data & Visualization" at bounding box center [481, 309] width 13 height 13
radio input "true"
click at [1490, 200] on button "Save" at bounding box center [1472, 199] width 54 height 29
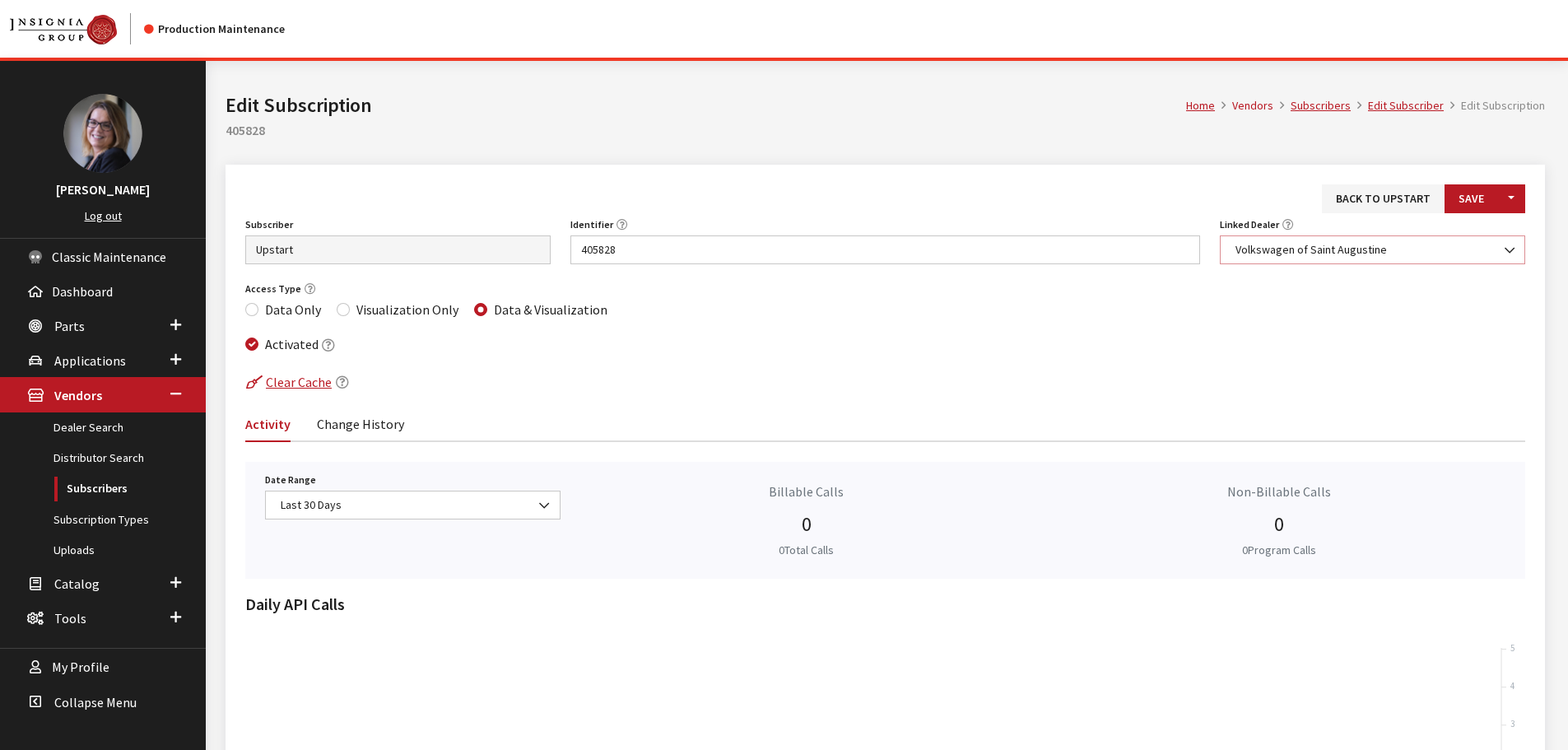
click at [1364, 244] on span "Volkswagen of Saint Augustine" at bounding box center [1372, 250] width 284 height 17
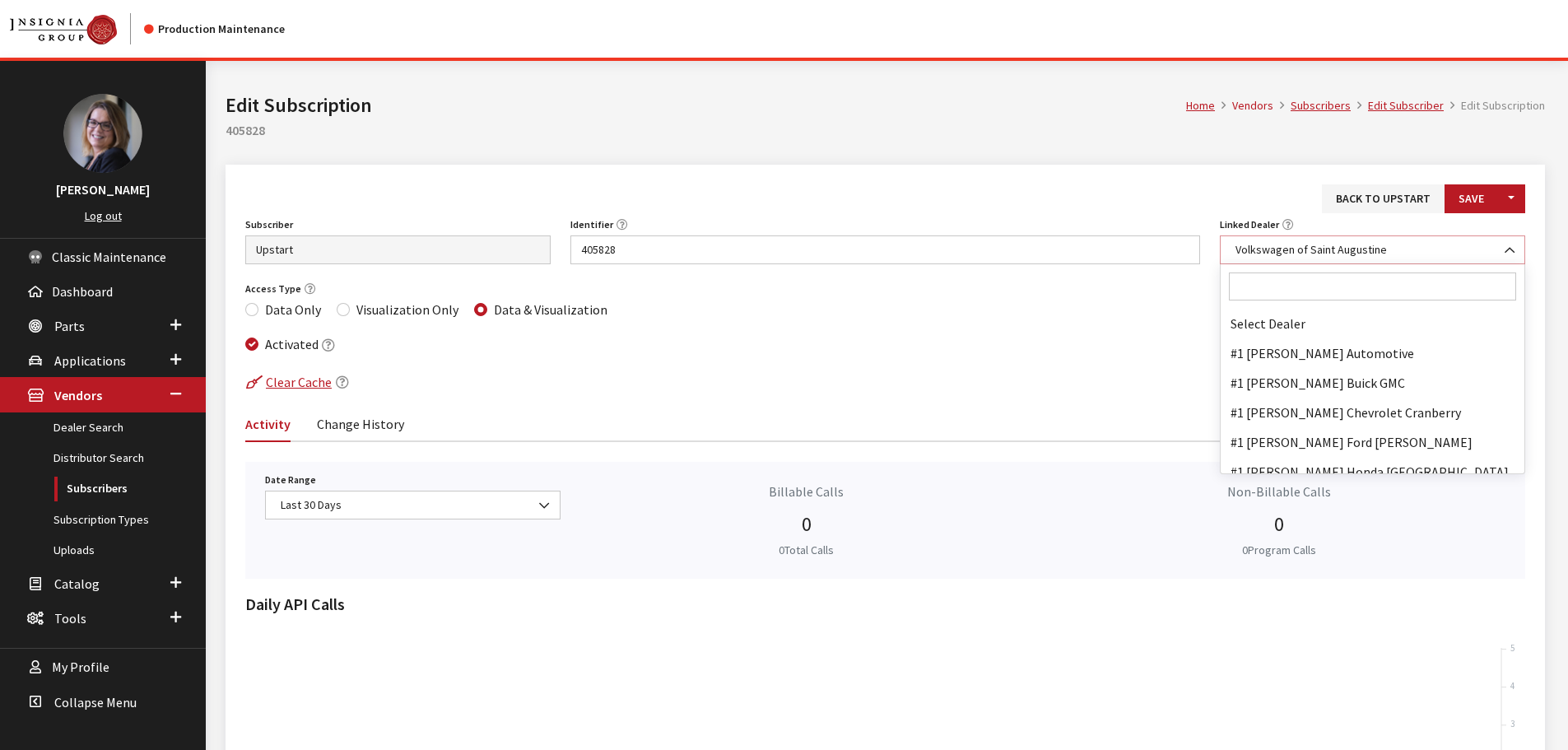
scroll to position [95594, 0]
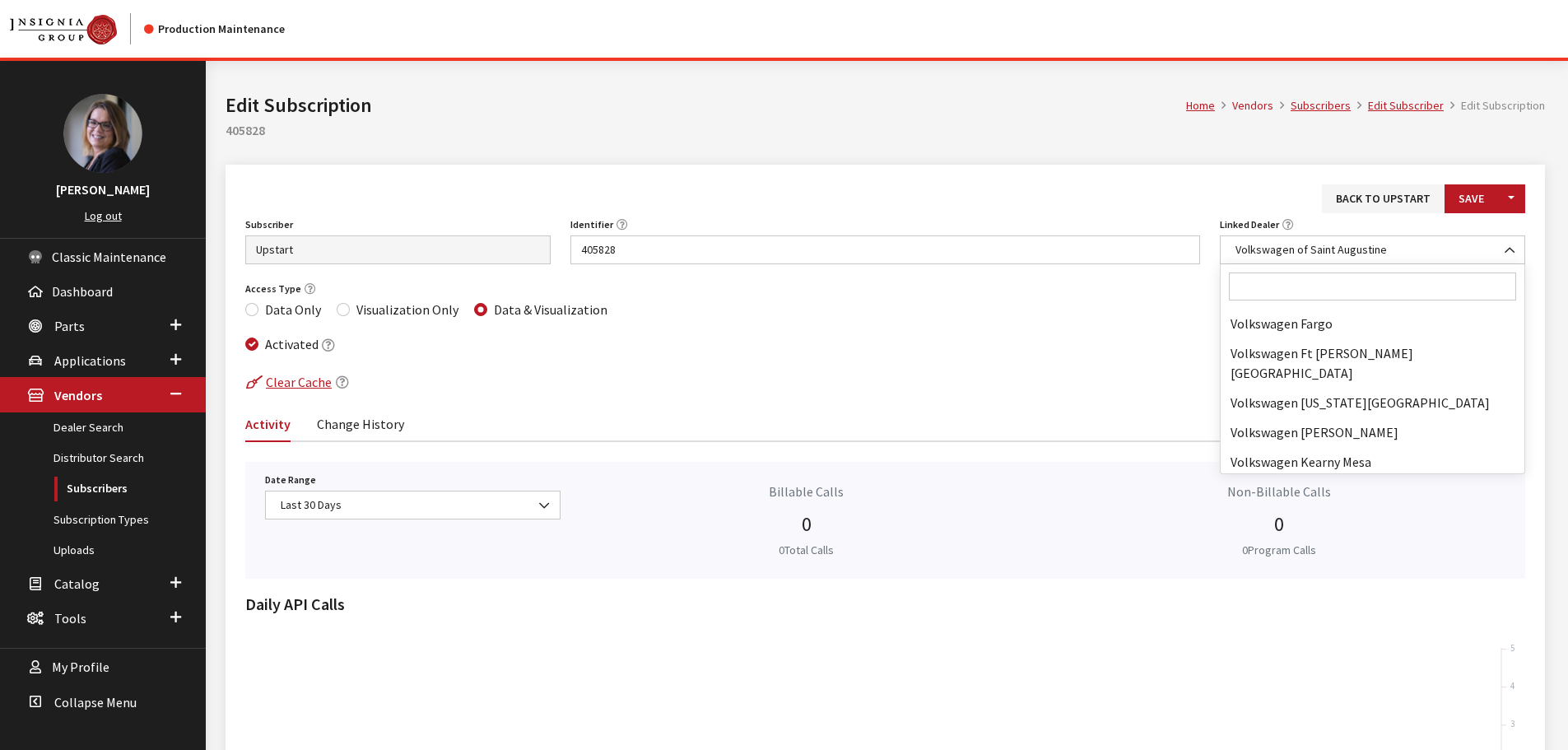
click at [1330, 281] on input "Search" at bounding box center [1372, 286] width 287 height 28
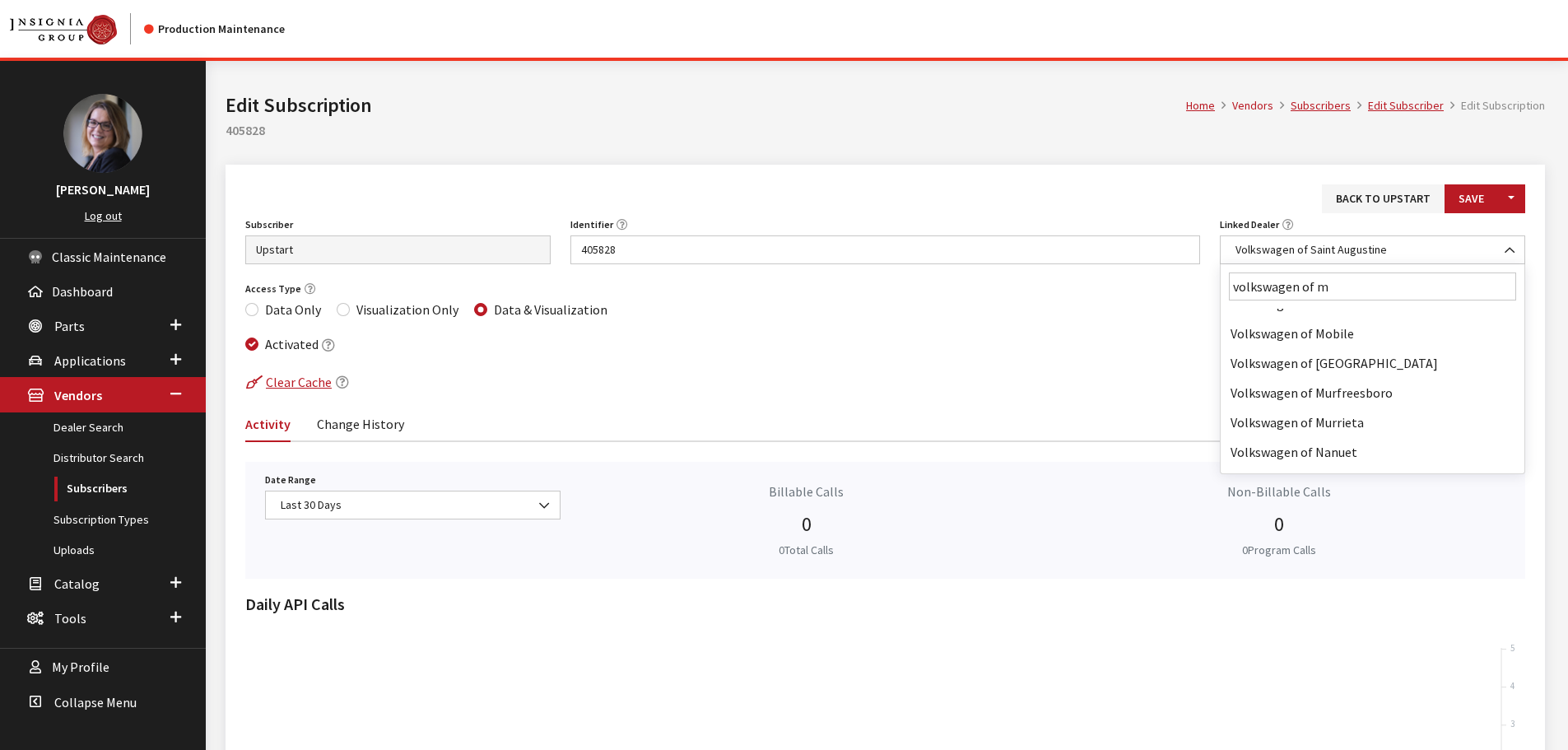
scroll to position [0, 0]
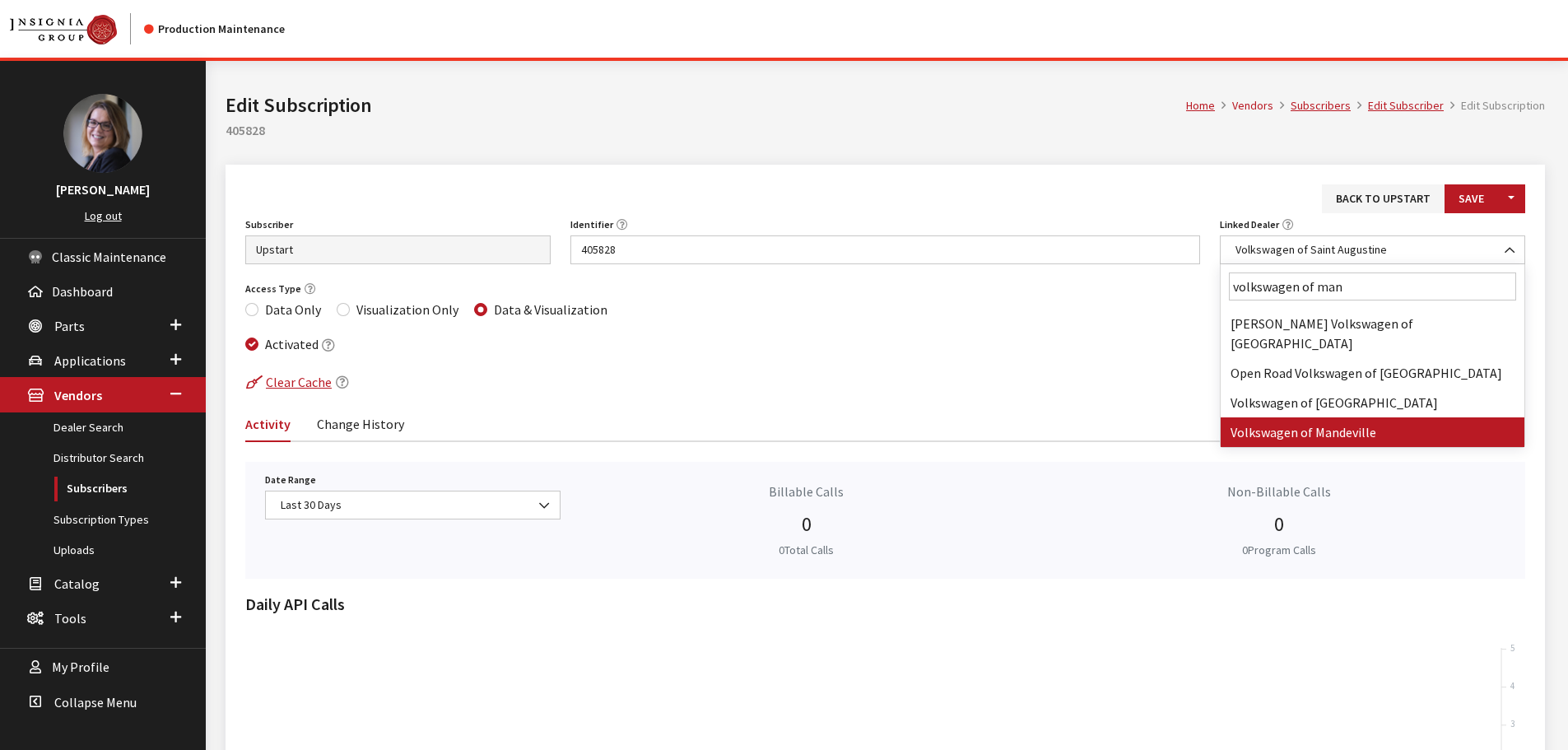
type input "volkswagen of man"
select select "3988"
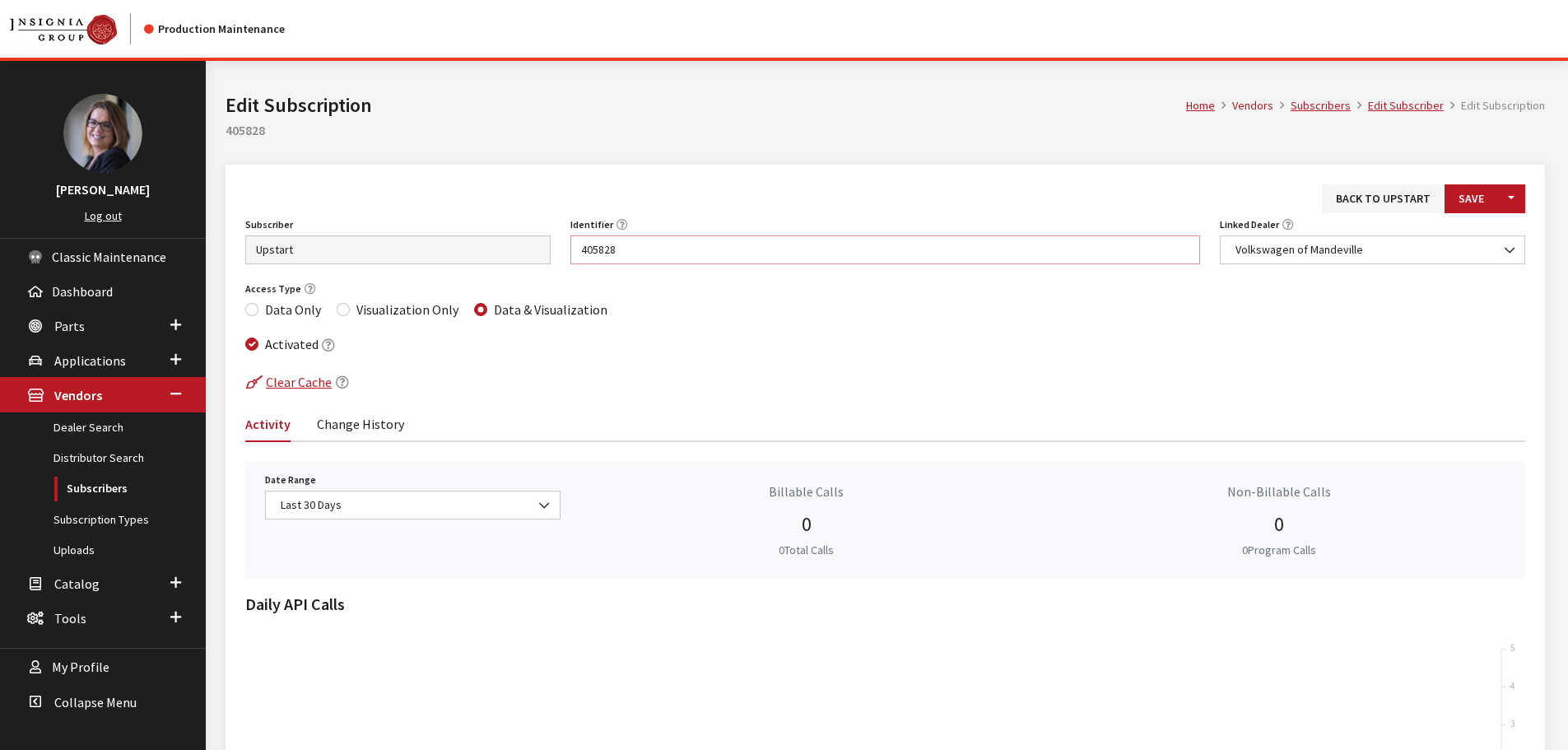
click at [856, 238] on input "405828" at bounding box center [886, 250] width 630 height 29
drag, startPoint x: 856, startPoint y: 238, endPoint x: 559, endPoint y: 223, distance: 297.4
click at [561, 223] on div "Identifier 405828 Identifier is required." at bounding box center [886, 238] width 651 height 51
type input "425649"
click at [1460, 192] on button "Save" at bounding box center [1472, 199] width 54 height 29
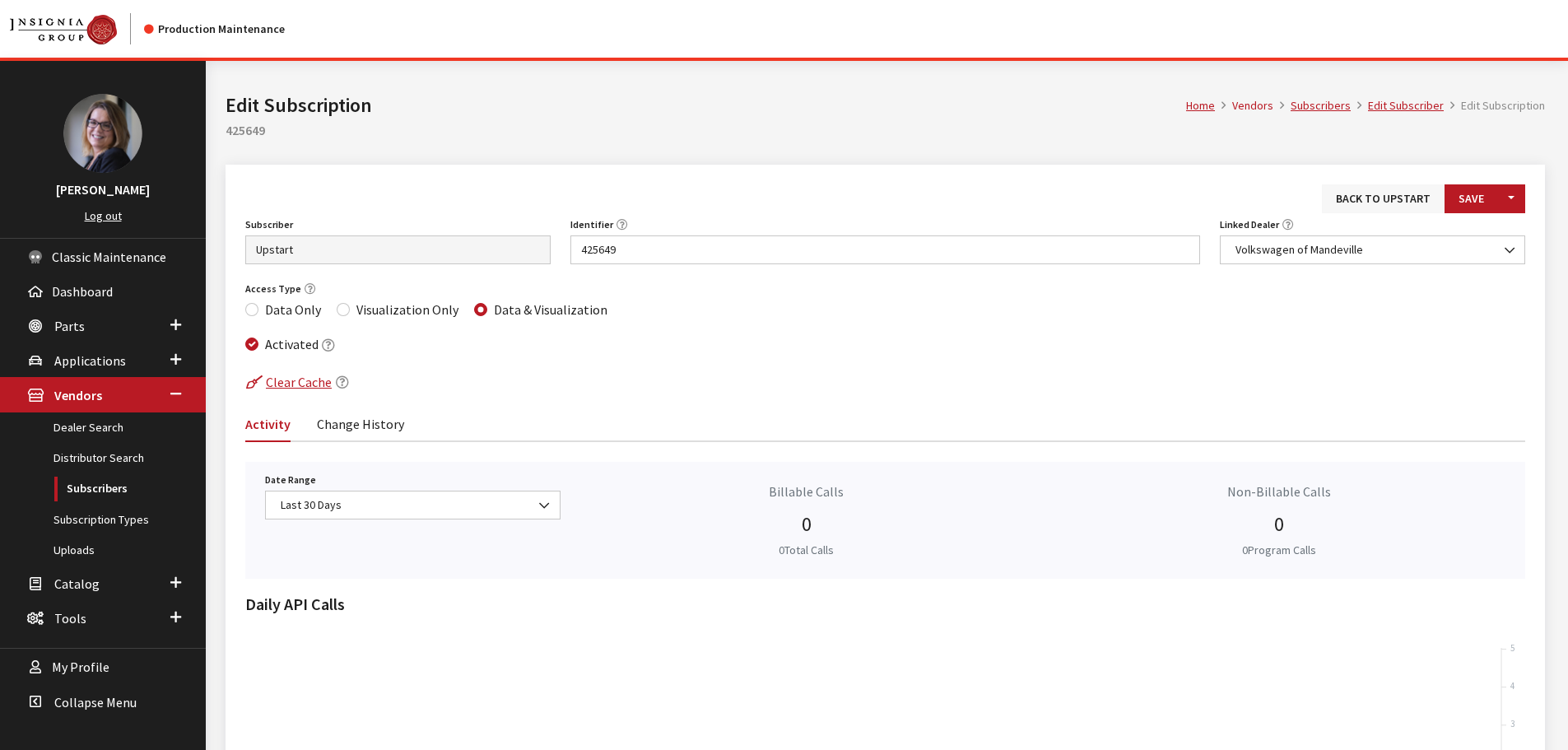
click at [1373, 203] on link "Back to Upstart" at bounding box center [1383, 199] width 122 height 29
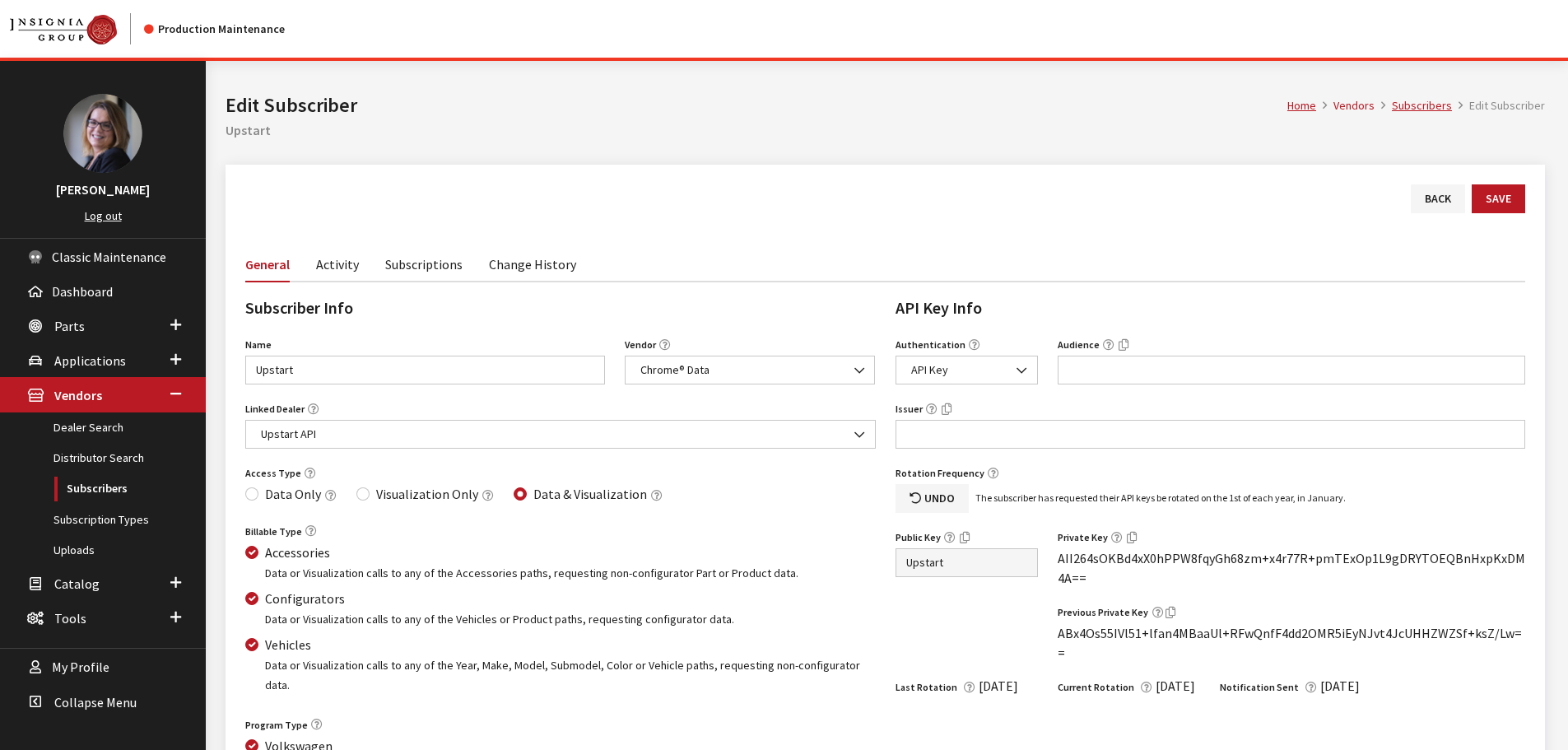
click at [424, 265] on div "Modal title Cancel Yes OK Modal title OK Home Vendors Subscribers Edit Subscrib…" at bounding box center [886, 504] width 1359 height 887
click at [424, 265] on link "Subscriptions" at bounding box center [424, 263] width 77 height 35
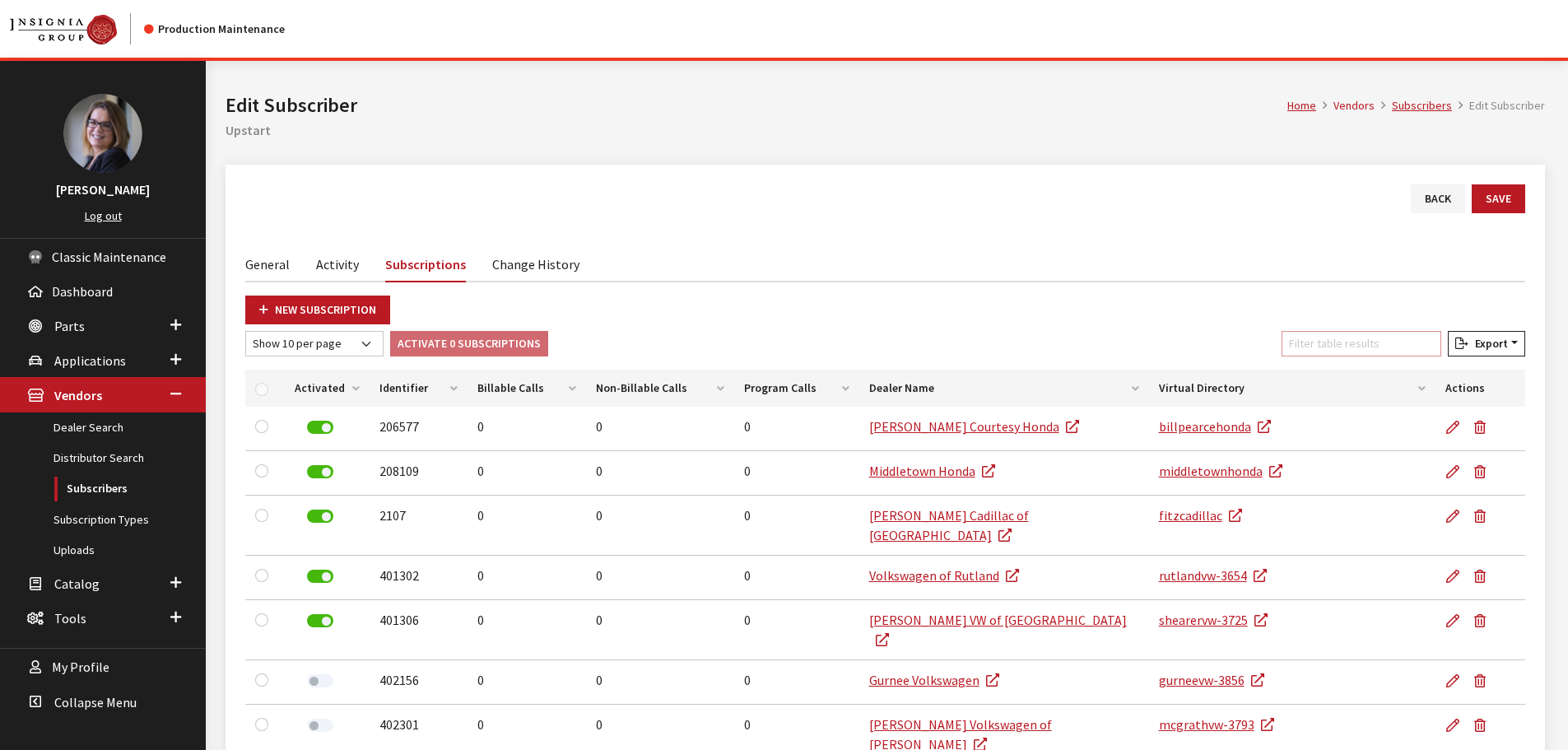
click at [1351, 339] on input "Filter table results" at bounding box center [1362, 343] width 160 height 25
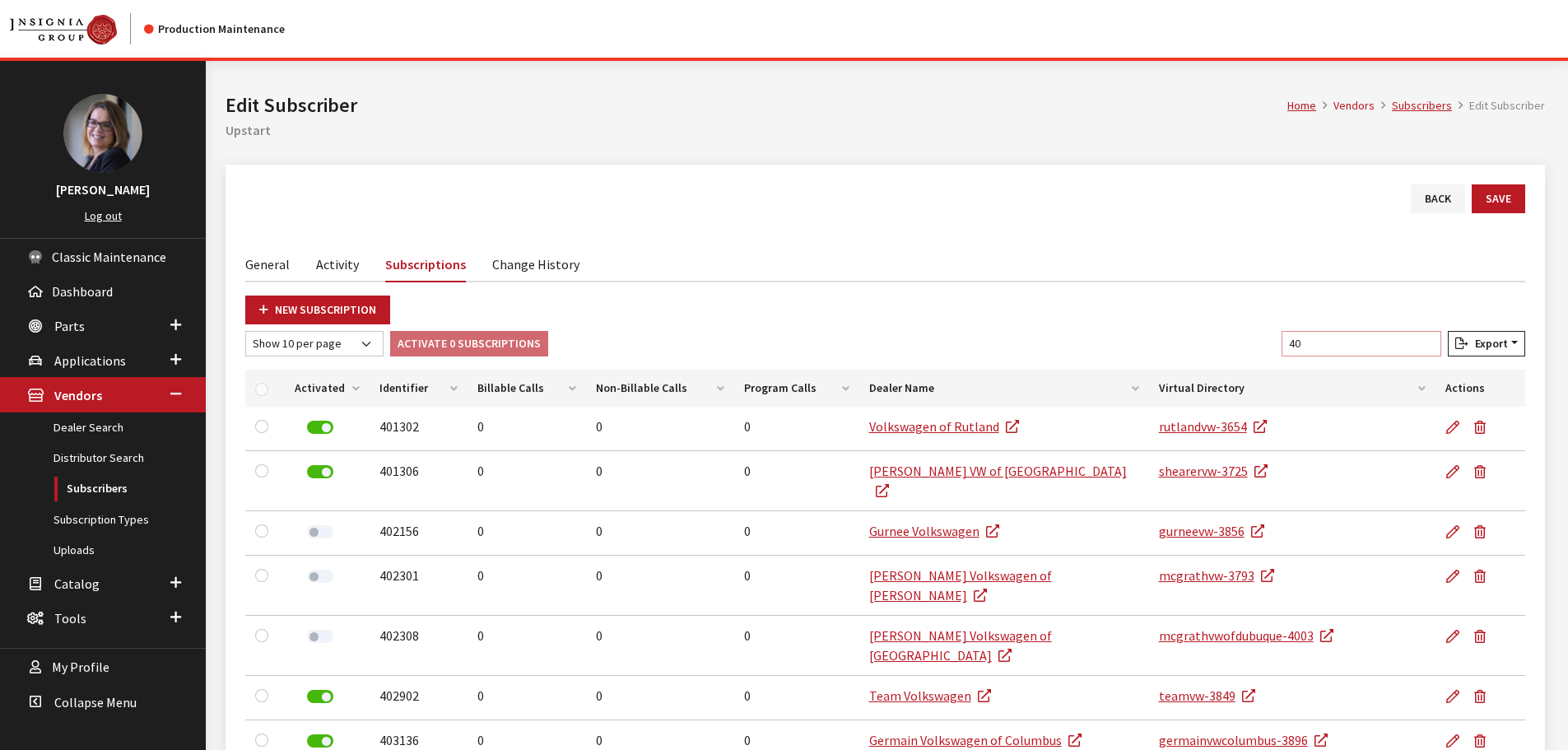
type input "4"
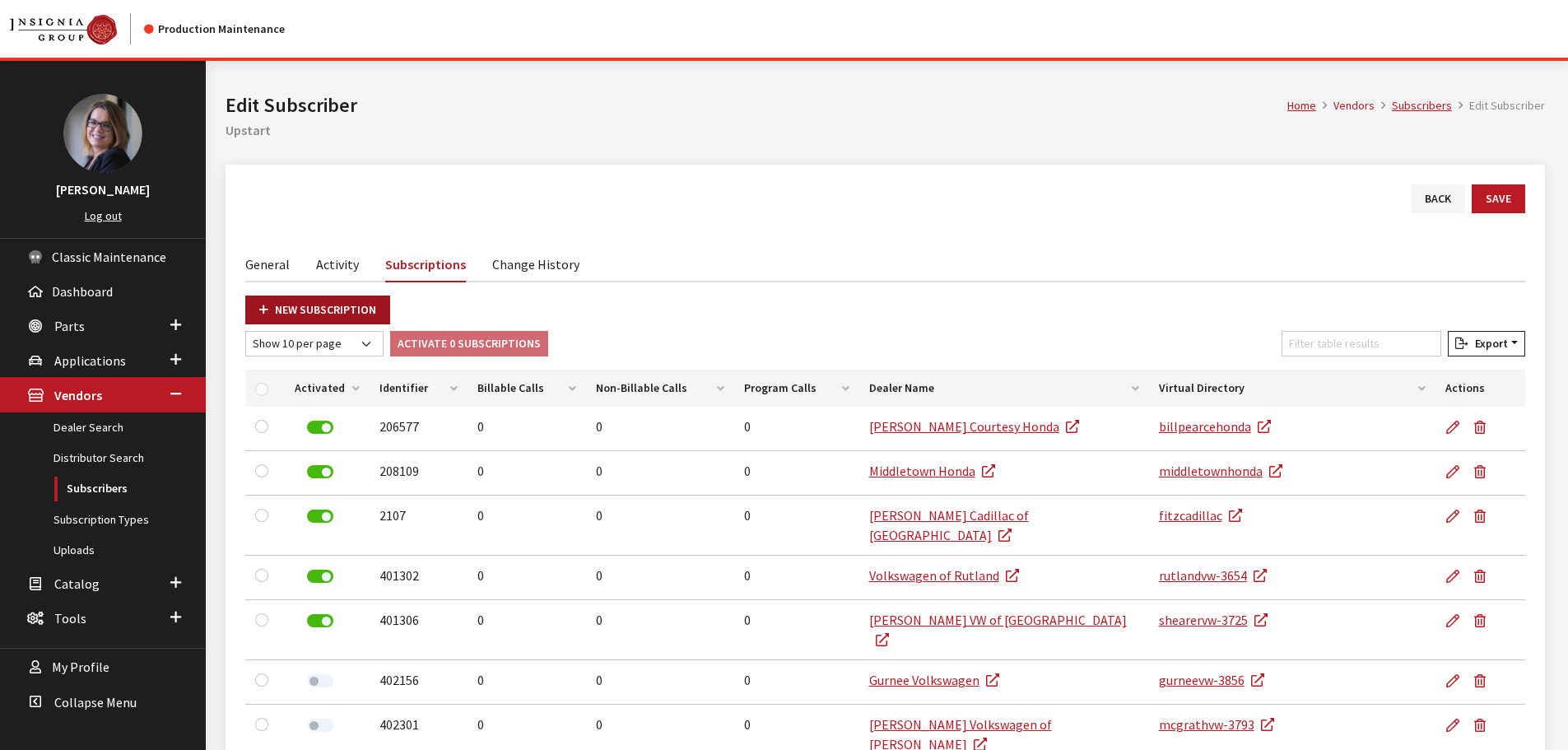
click at [342, 315] on link "New Subscription" at bounding box center [318, 310] width 145 height 29
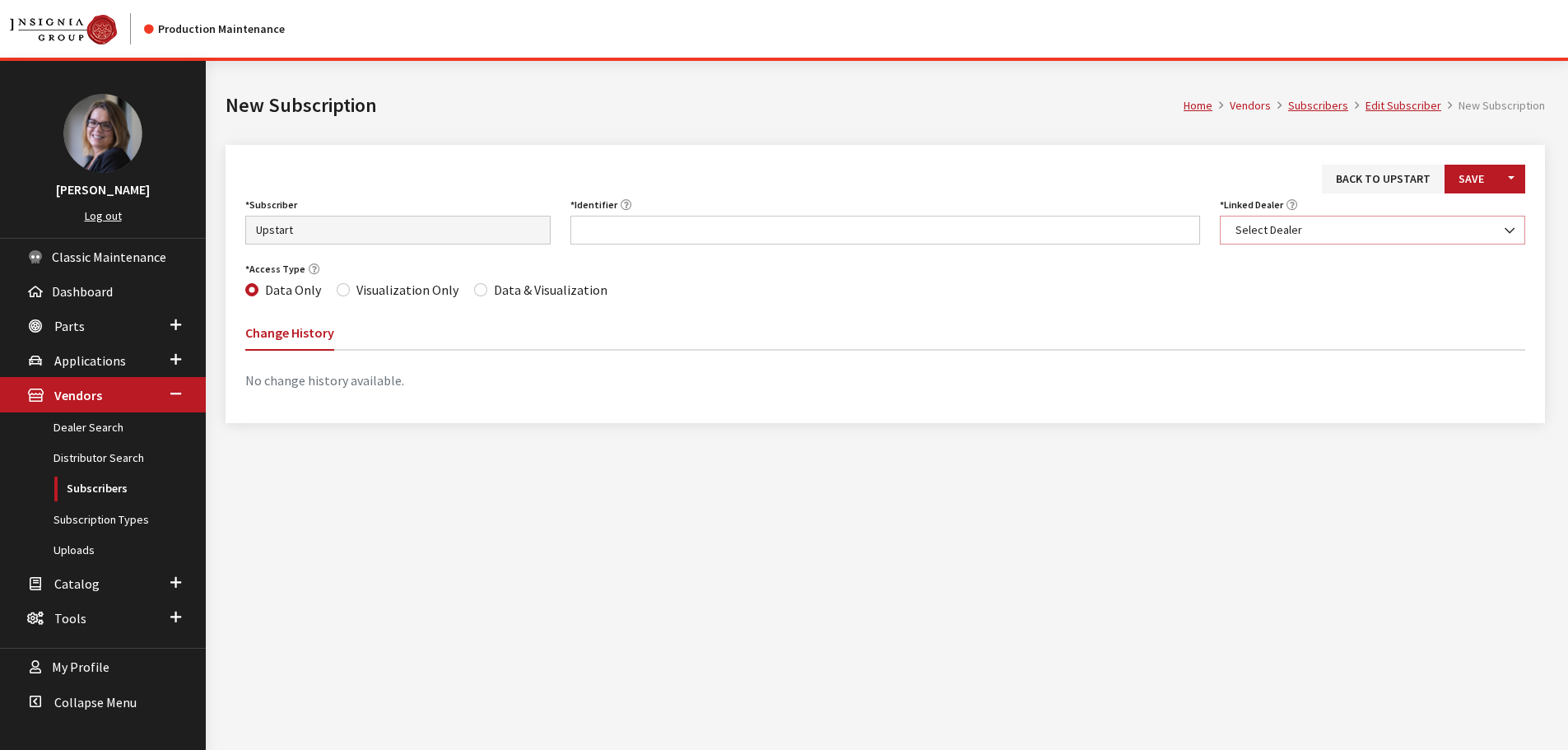
click at [1291, 244] on span "Select Dealer" at bounding box center [1372, 230] width 306 height 29
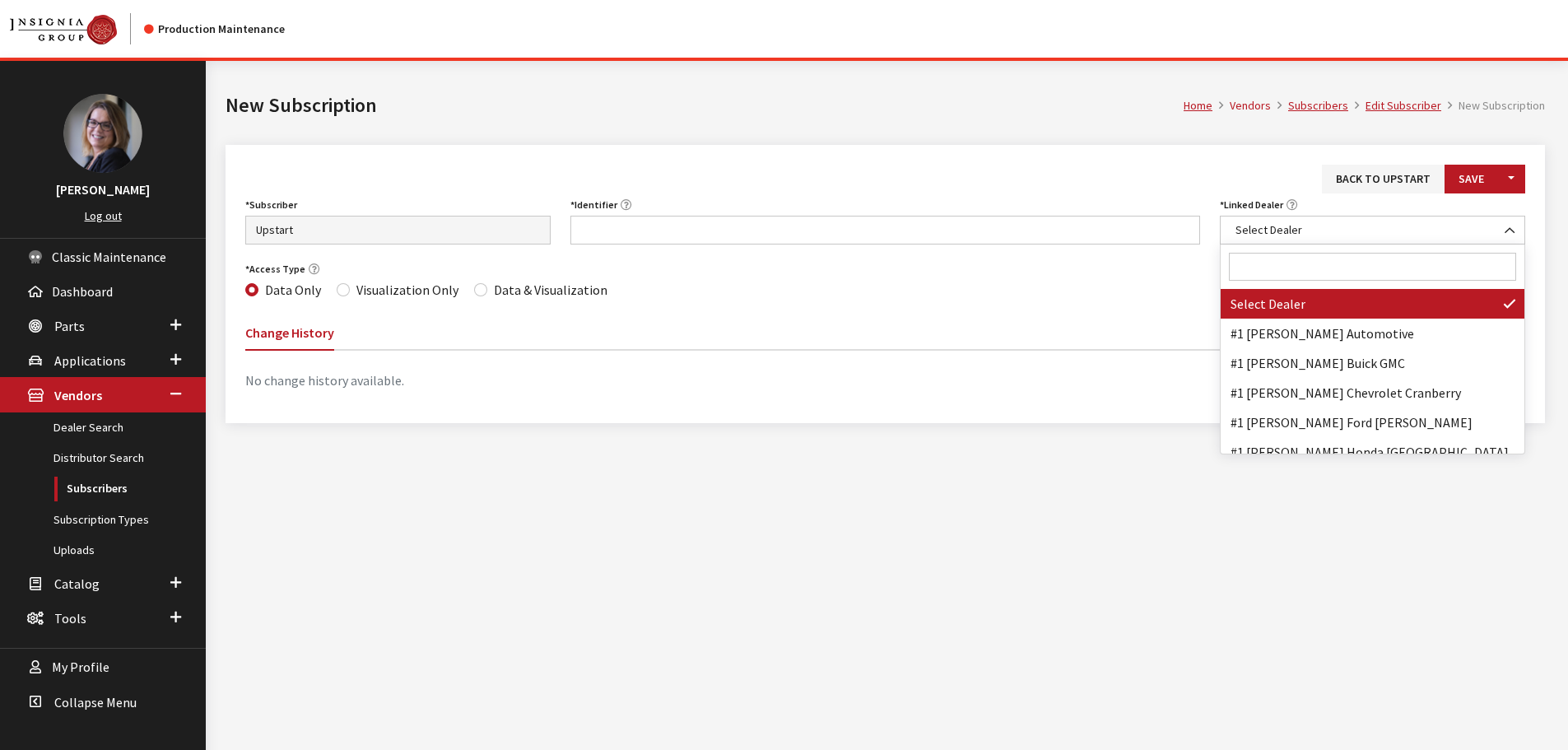
click at [1285, 266] on input "Search" at bounding box center [1372, 266] width 287 height 28
type input "vo"
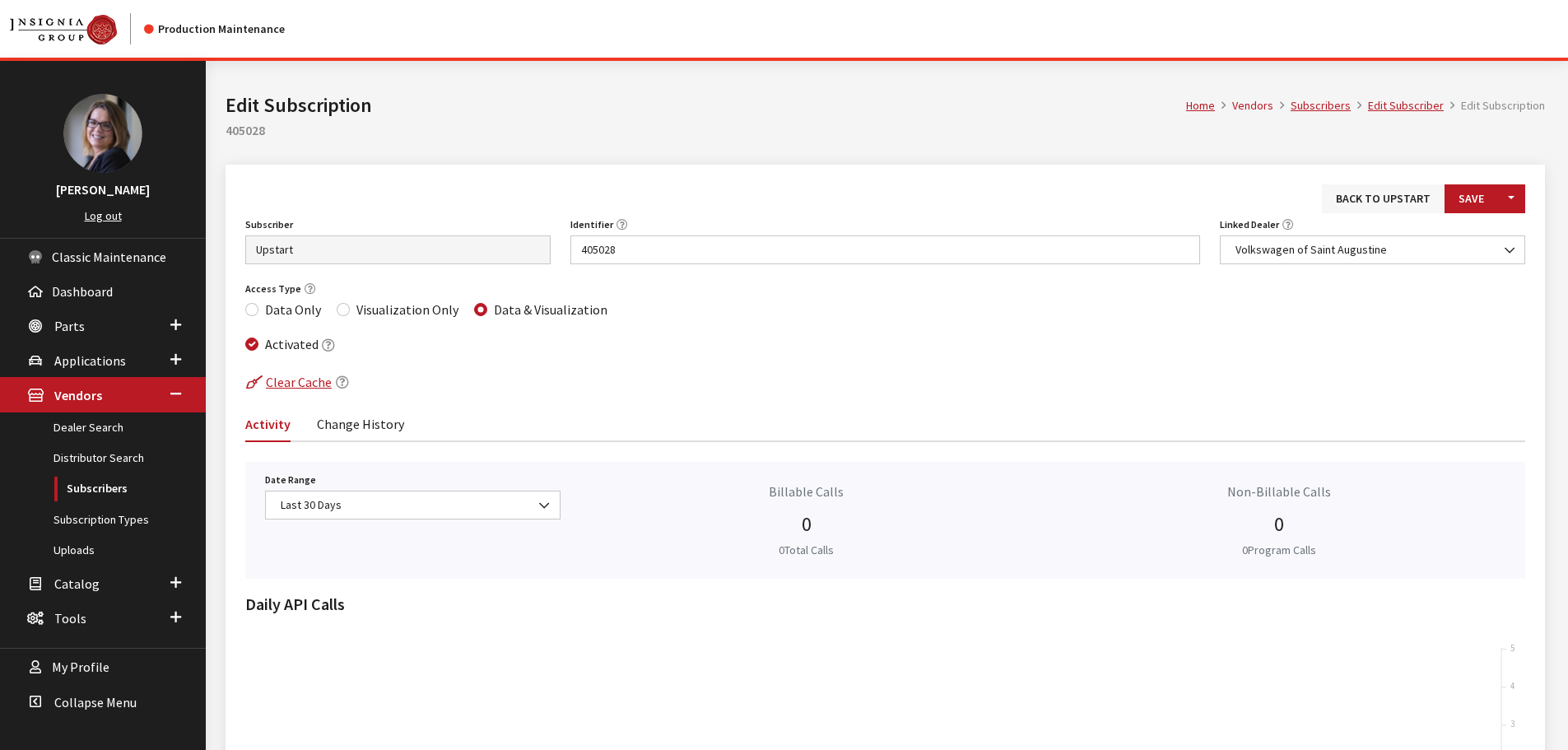
click at [1404, 202] on link "Back to Upstart" at bounding box center [1383, 199] width 122 height 29
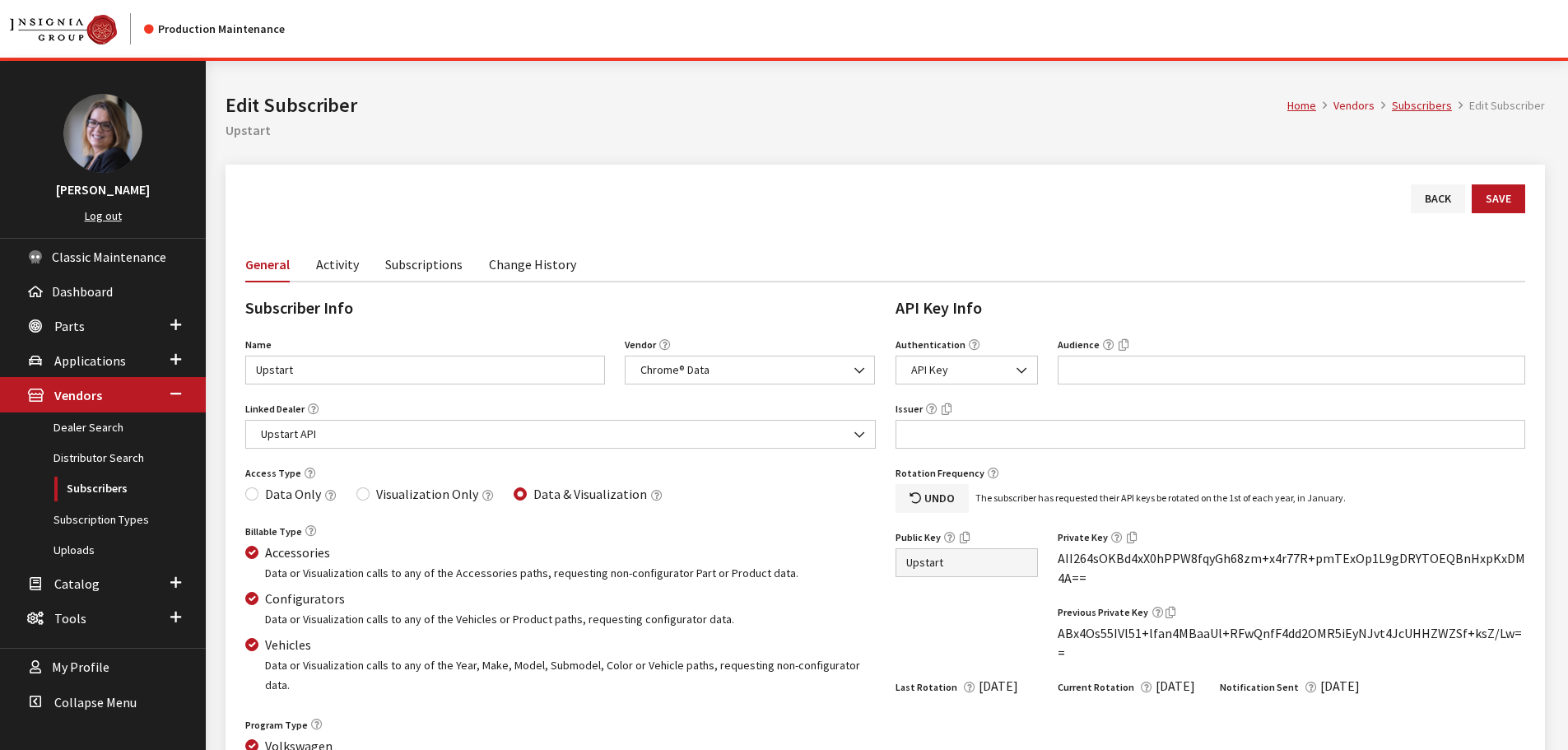
click at [399, 263] on link "Subscriptions" at bounding box center [424, 263] width 77 height 35
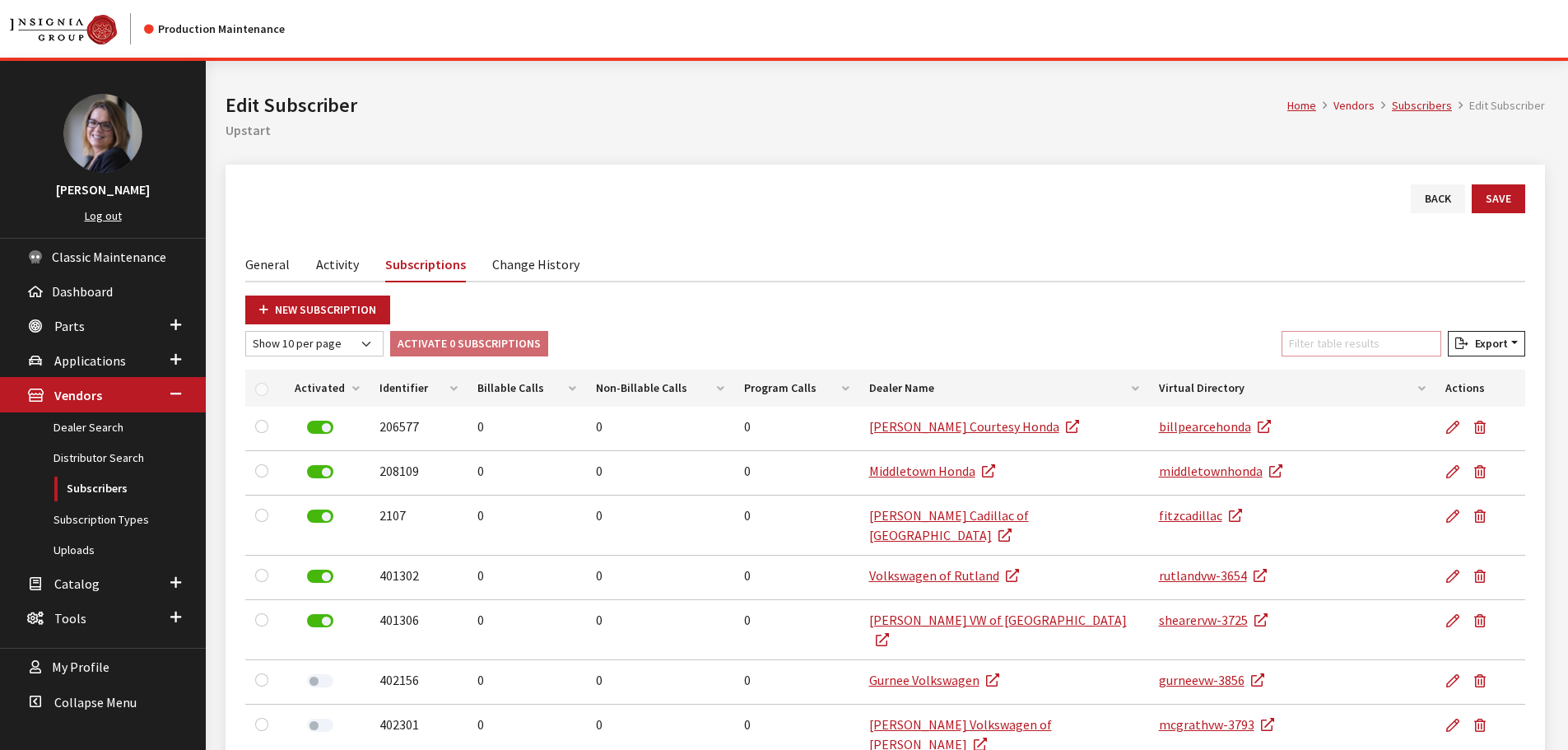
click at [1338, 350] on input "Filter table results" at bounding box center [1362, 343] width 160 height 25
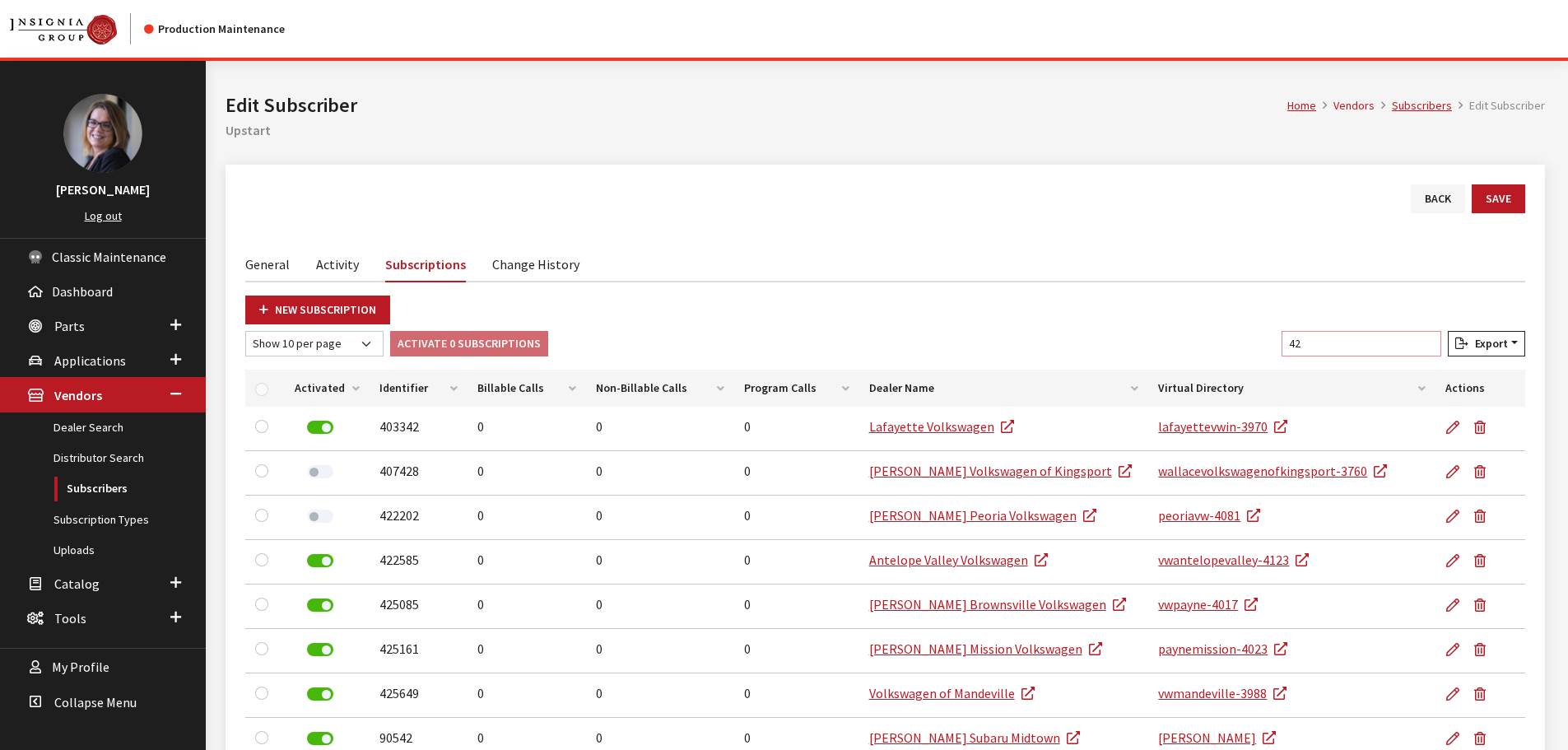
type input "4"
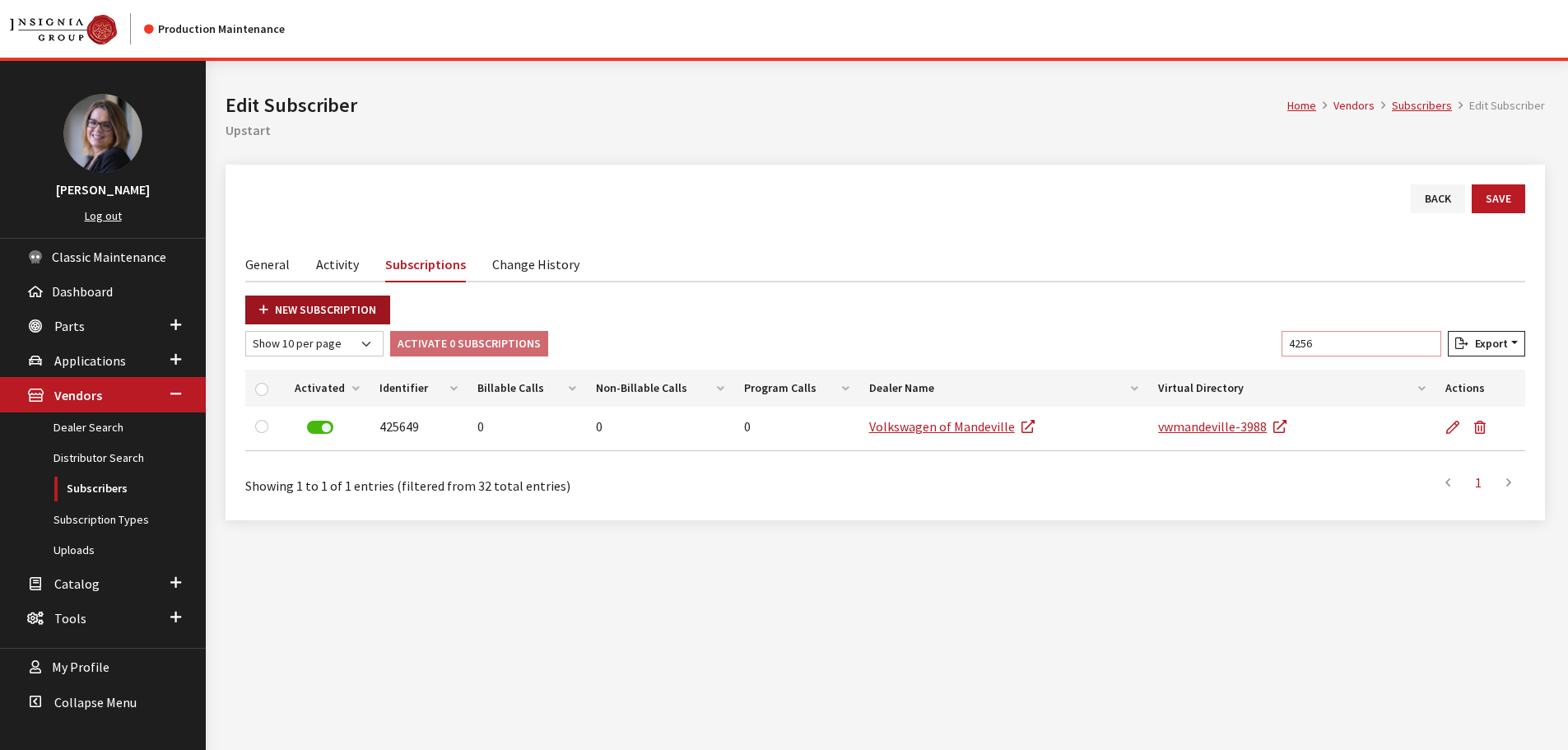
type input "4256"
click at [349, 306] on link "New Subscription" at bounding box center [318, 310] width 145 height 29
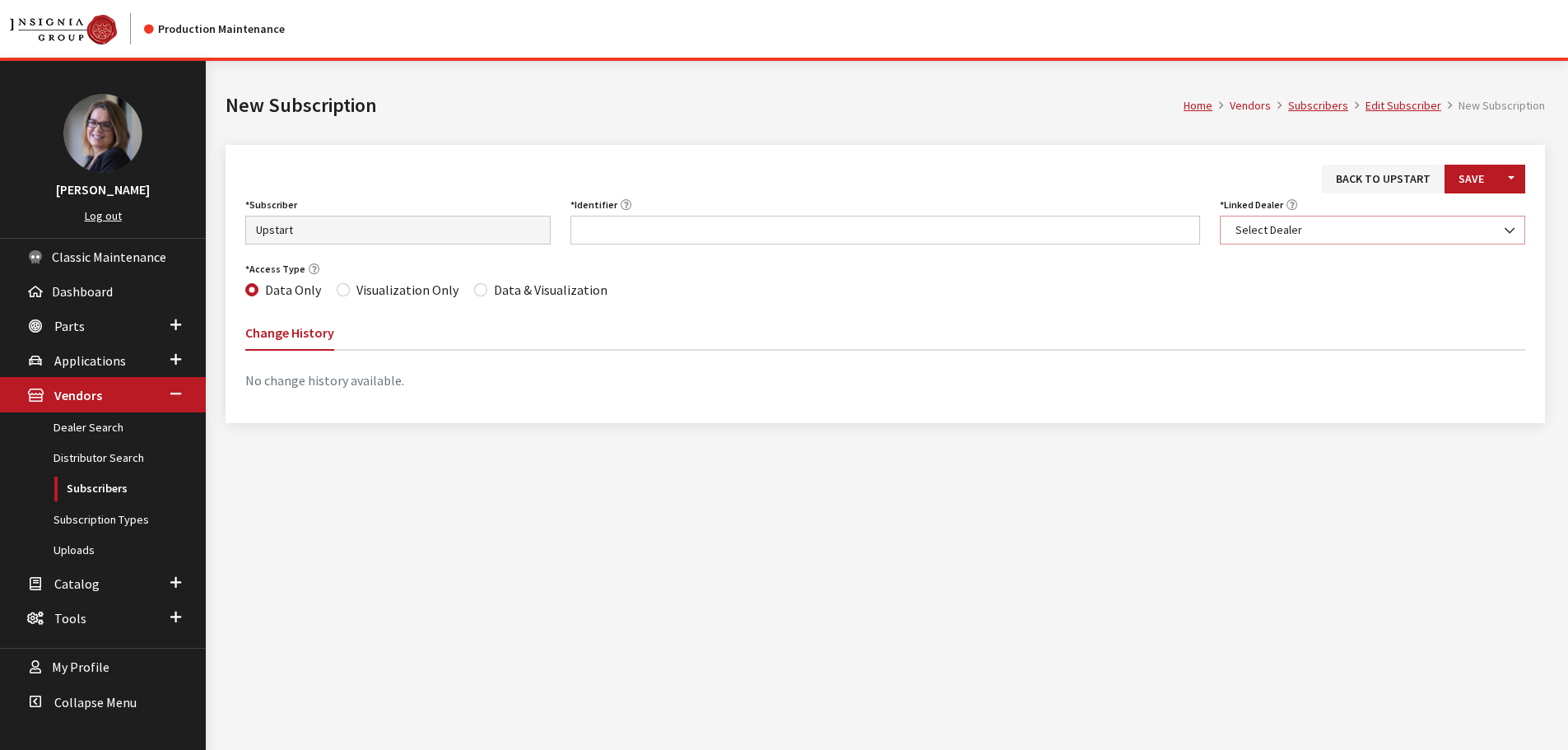
click at [1254, 236] on span "Select Dealer" at bounding box center [1372, 230] width 284 height 17
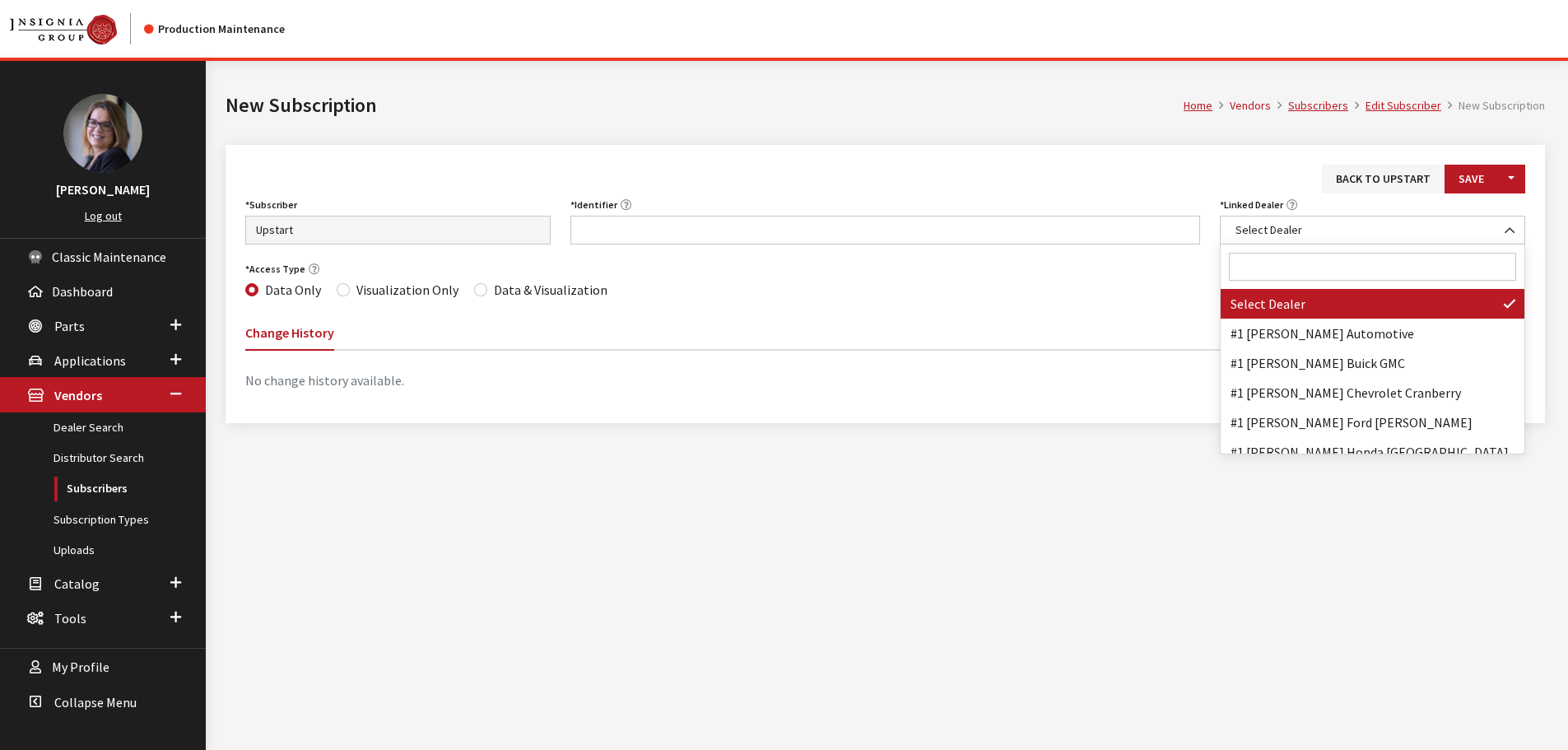
click at [1254, 268] on input "Search" at bounding box center [1372, 266] width 287 height 28
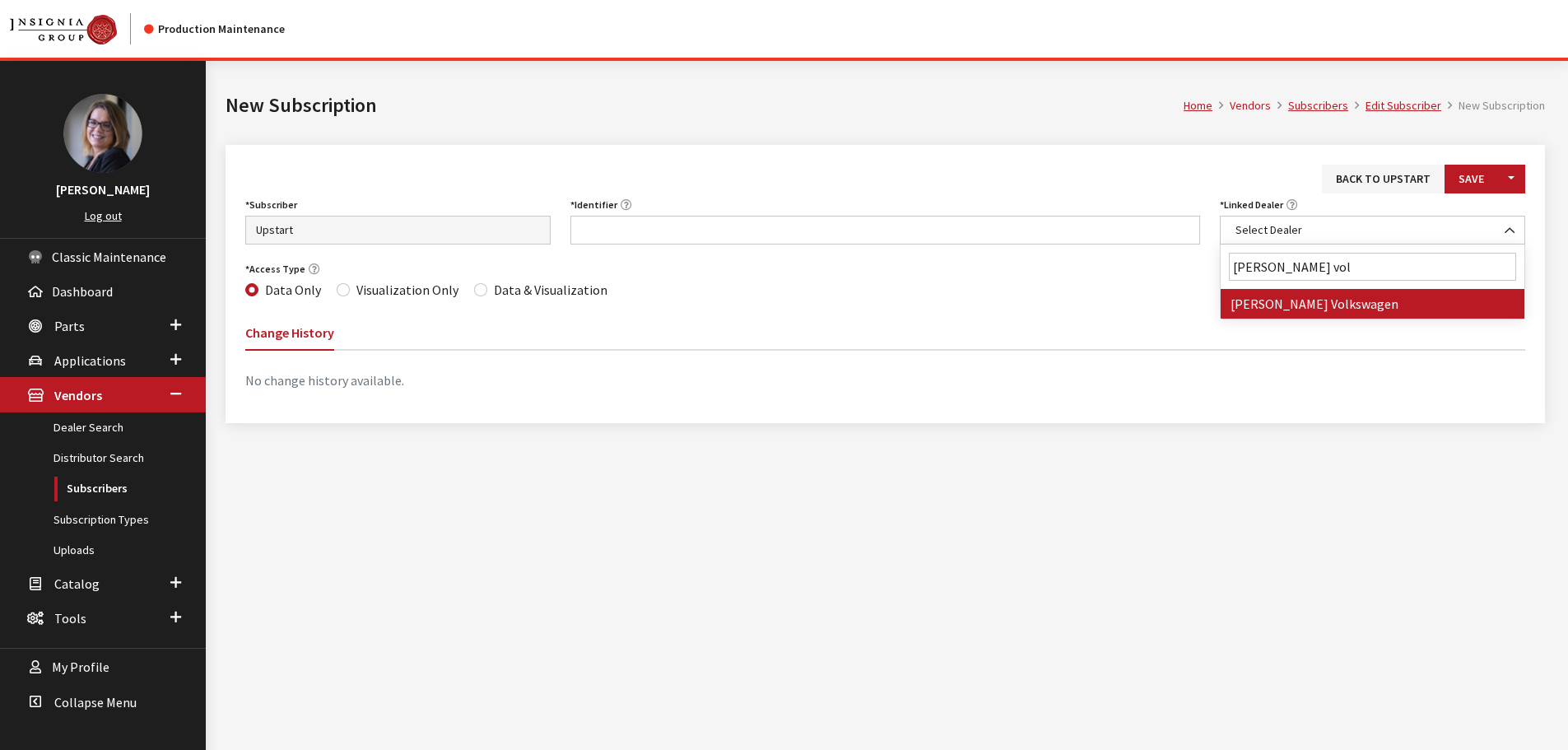
type input "walker vol"
select select "3985"
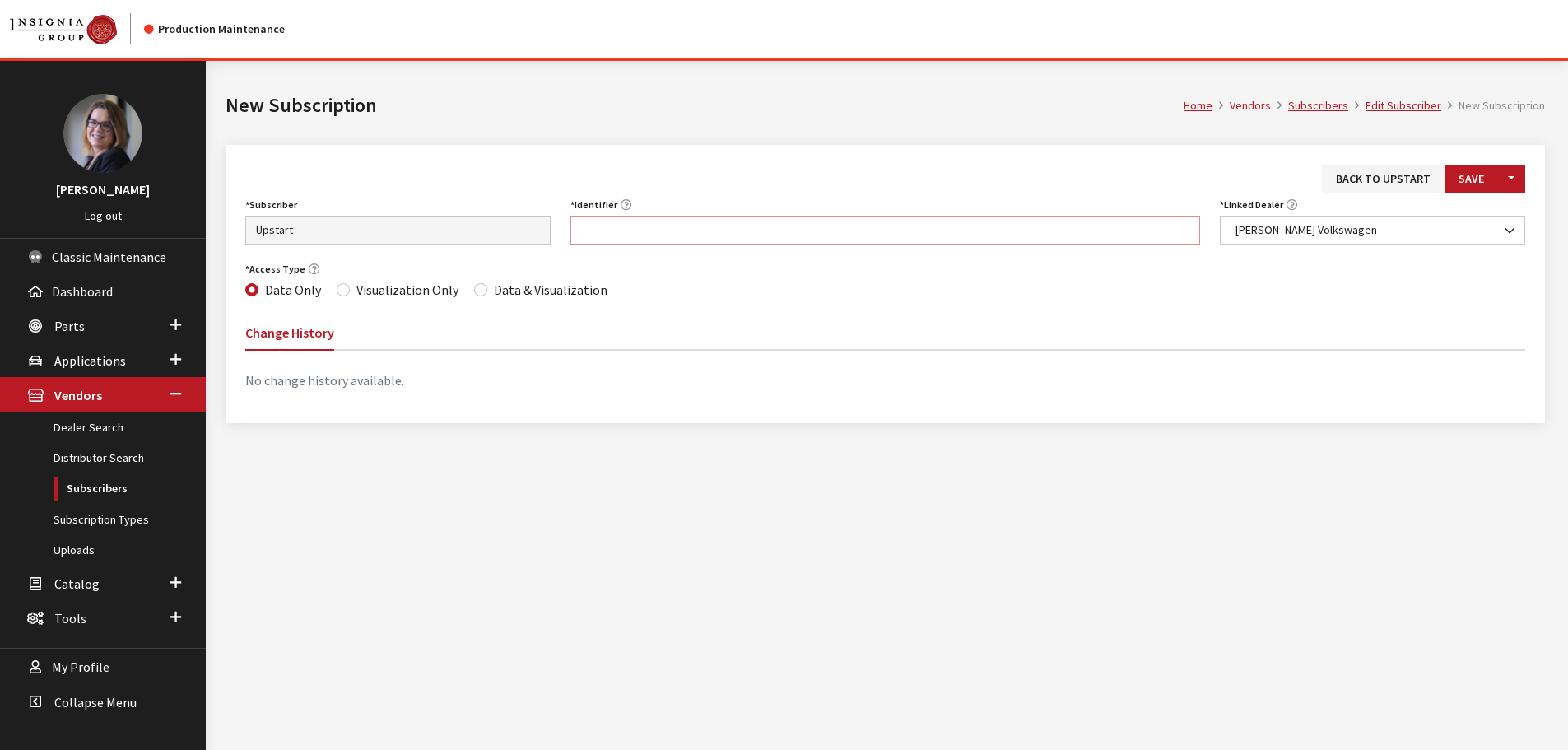
click at [781, 234] on input "Identifier" at bounding box center [886, 230] width 630 height 29
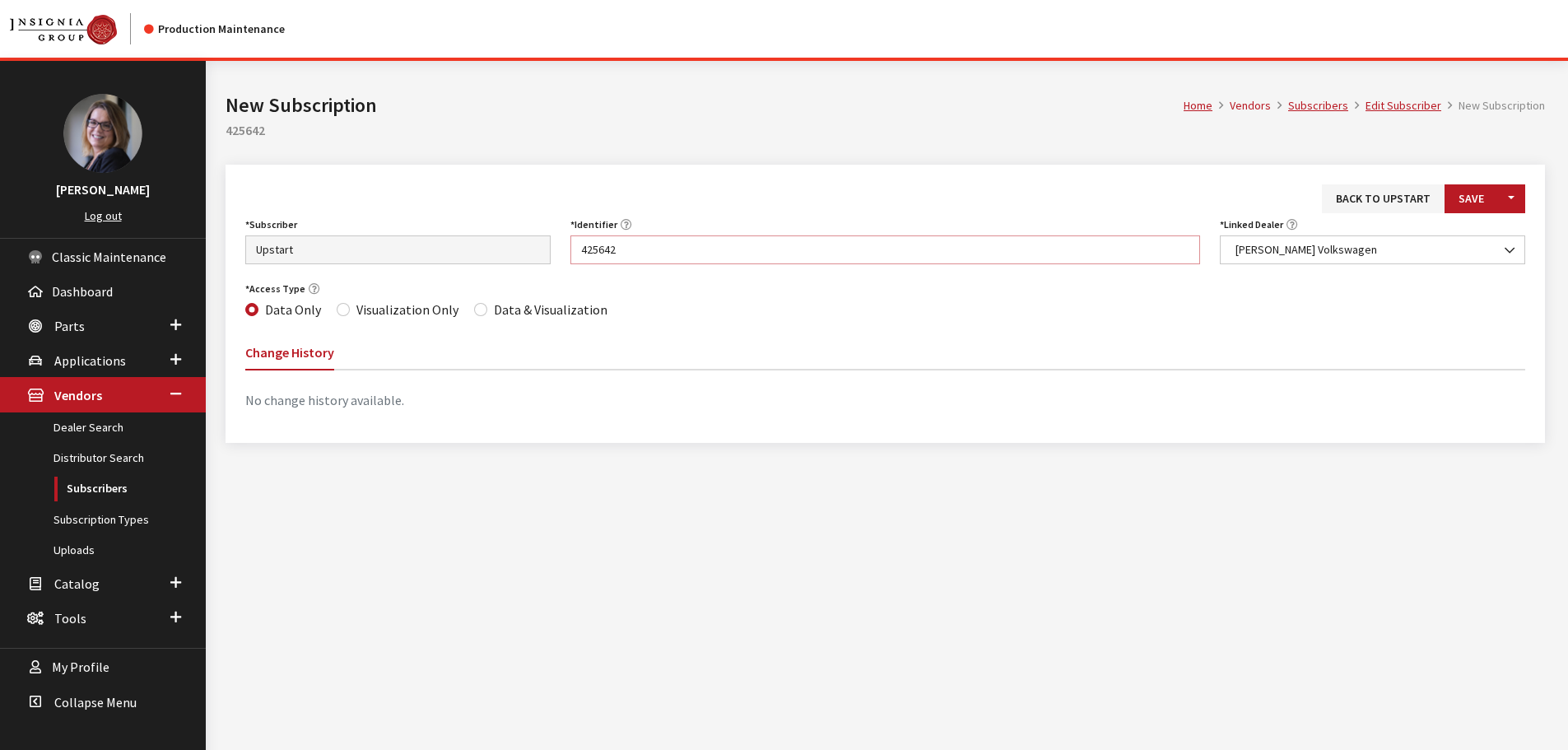
type input "425642"
click at [476, 312] on input "Data & Visualization" at bounding box center [481, 309] width 13 height 13
radio input "true"
click at [1481, 207] on button "Save" at bounding box center [1472, 199] width 54 height 29
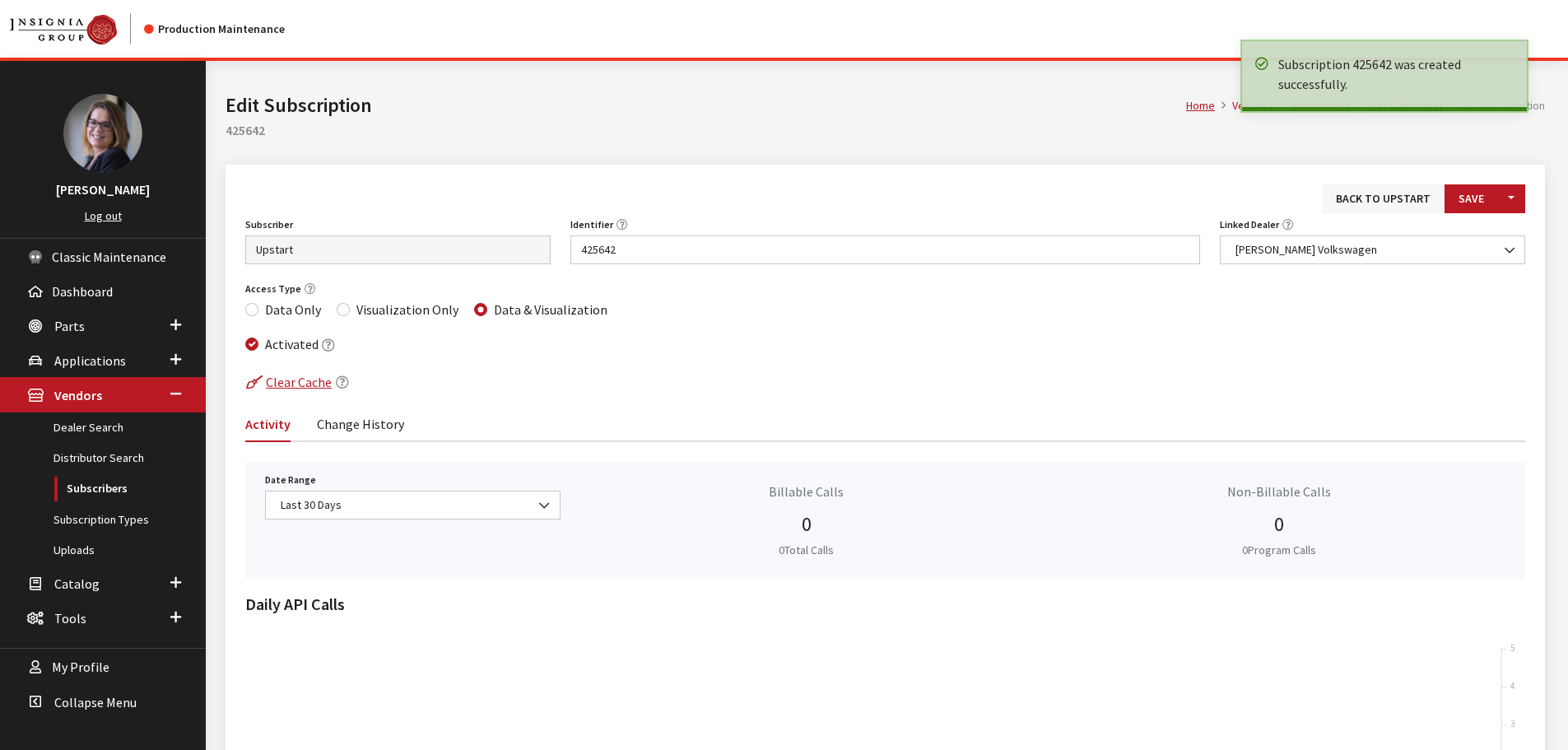
click at [1381, 203] on link "Back to Upstart" at bounding box center [1383, 199] width 122 height 29
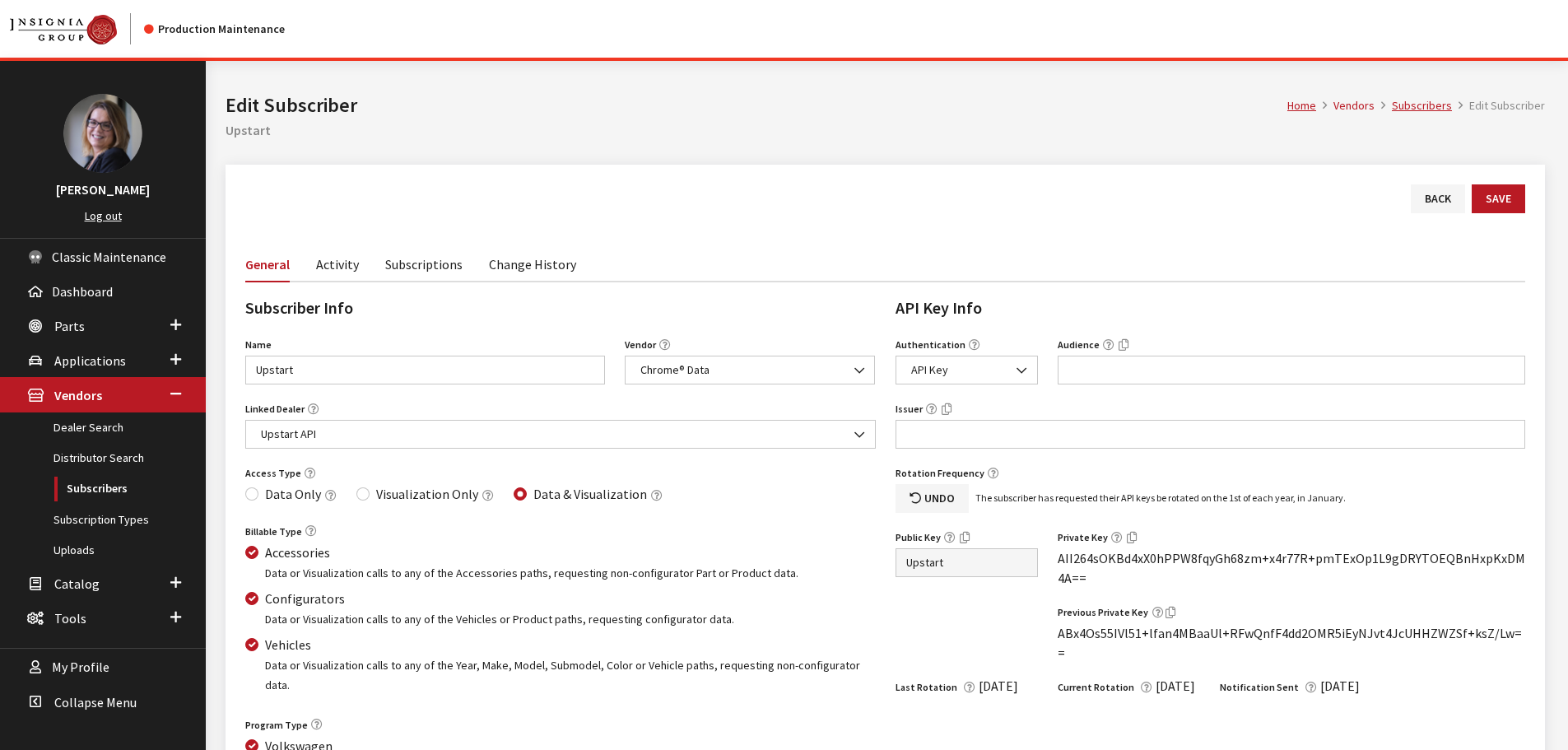
click at [454, 270] on link "Subscriptions" at bounding box center [424, 263] width 77 height 35
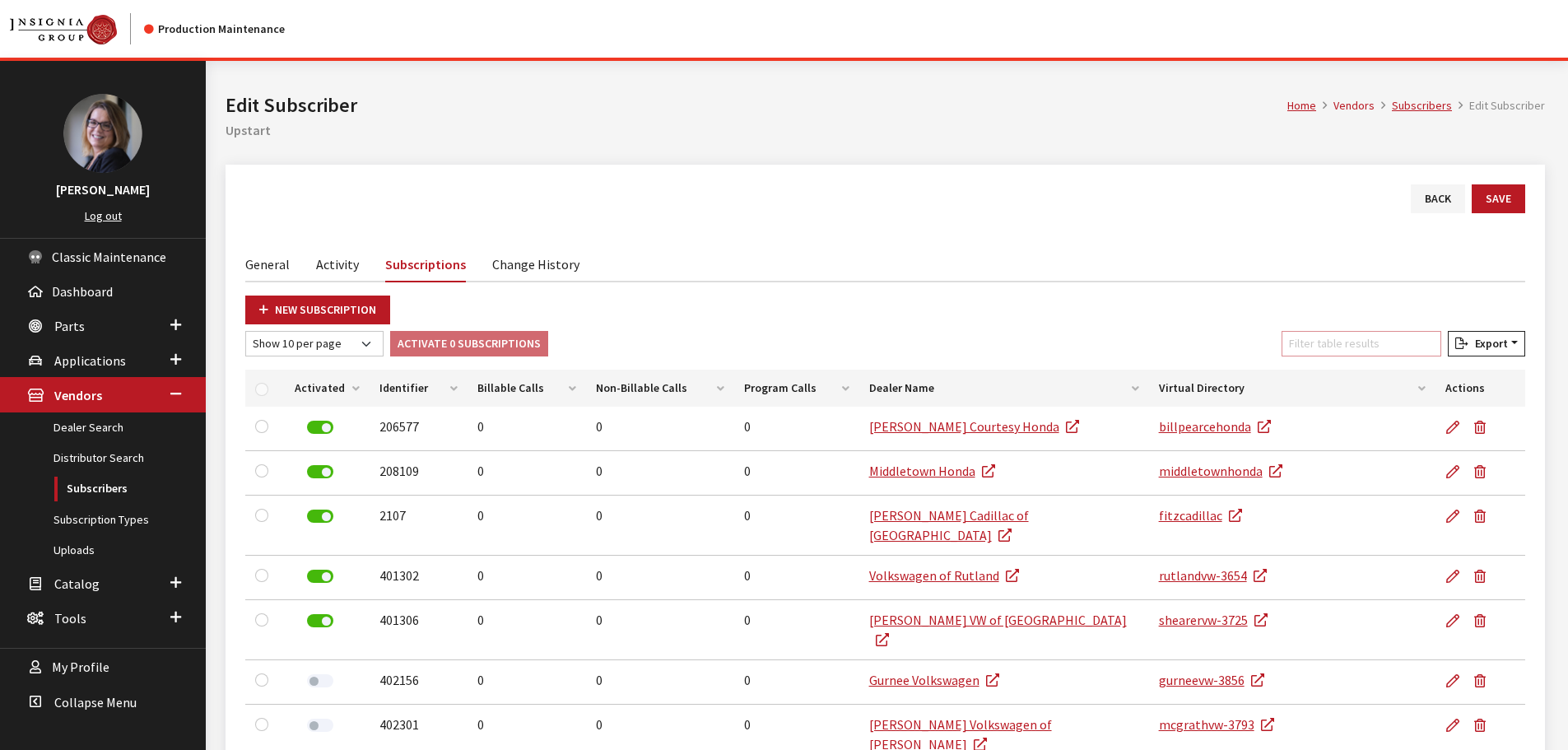
click at [1377, 333] on input "Filter table results" at bounding box center [1362, 343] width 160 height 25
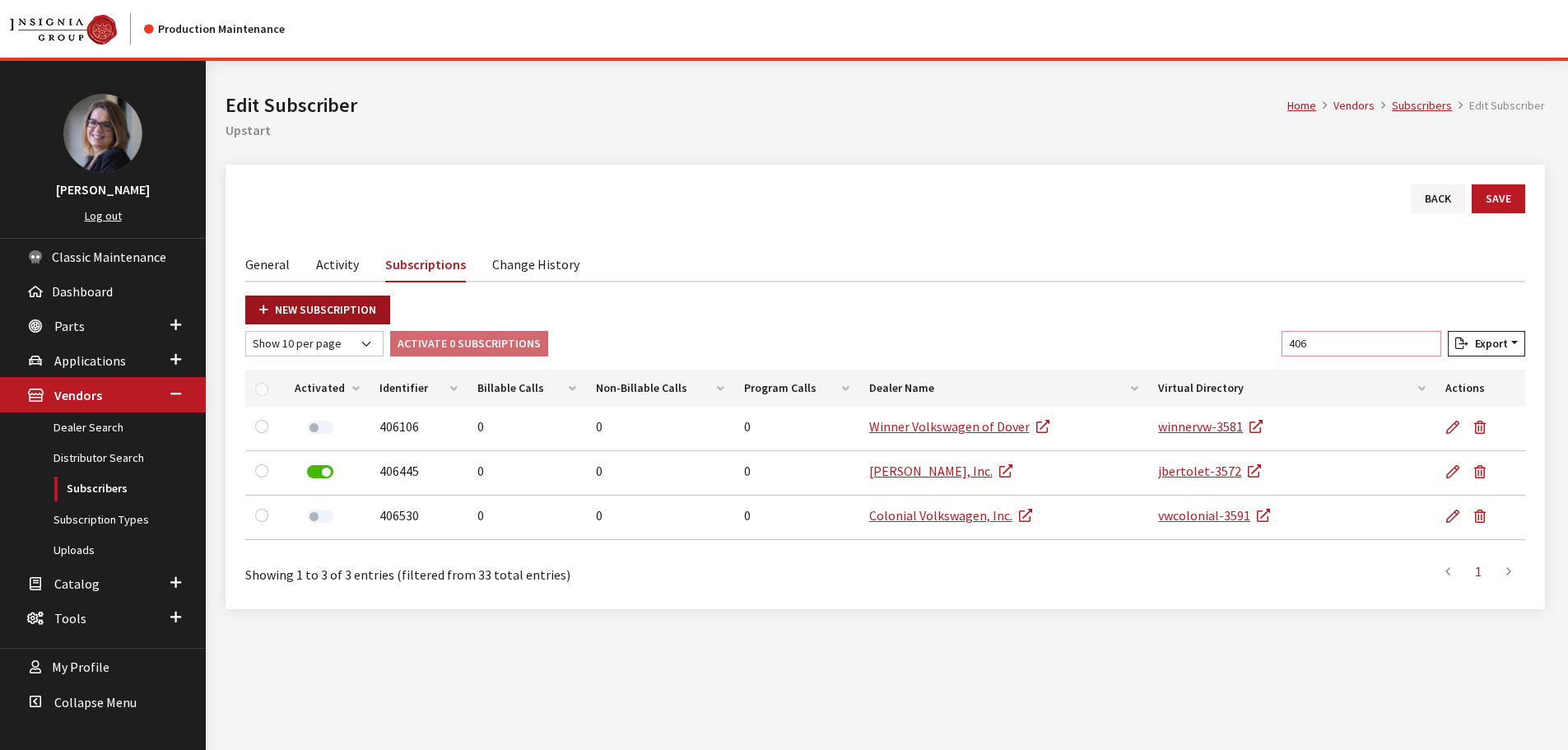
type input "406"
click at [305, 314] on link "New Subscription" at bounding box center [318, 310] width 145 height 29
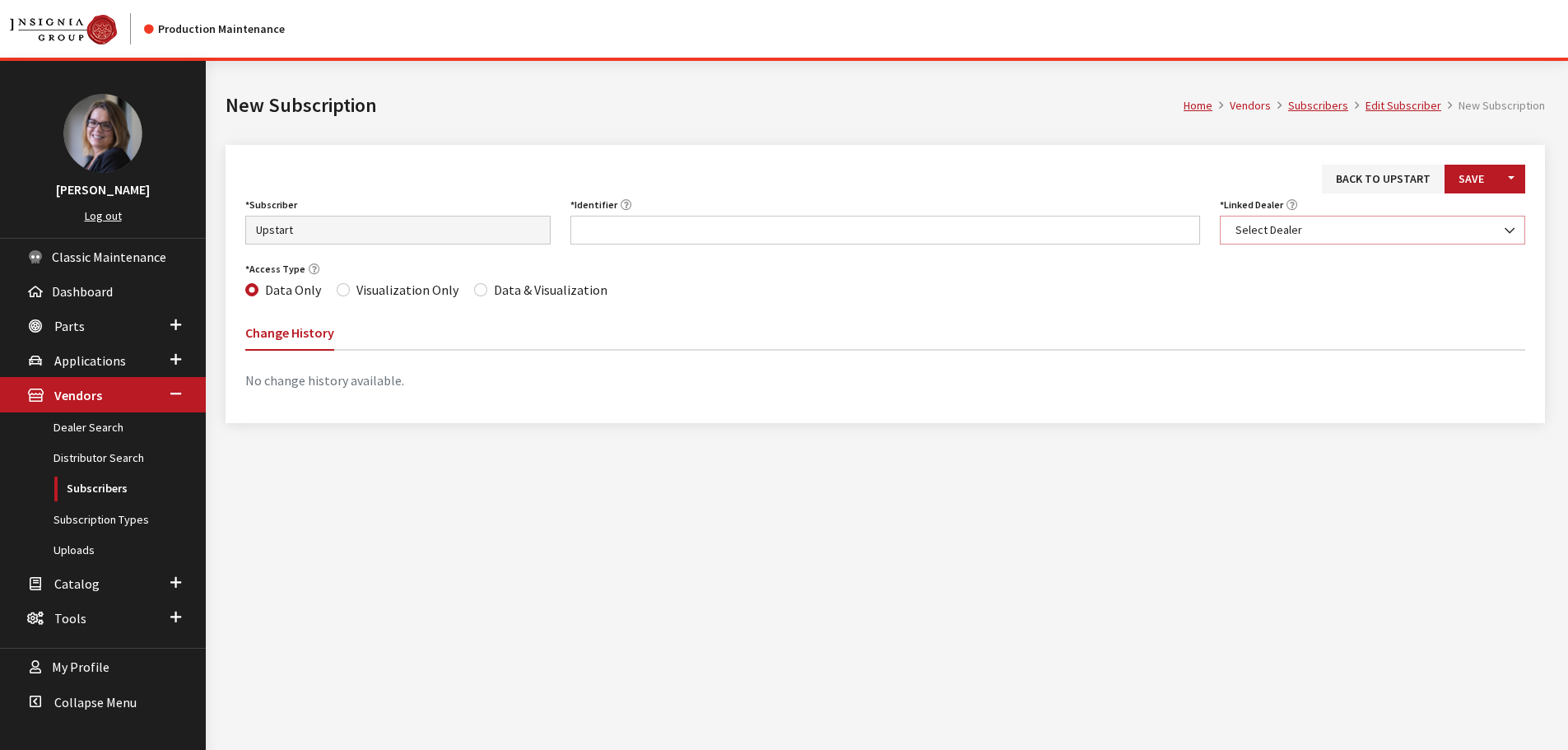
click at [1275, 240] on span "Select Dealer" at bounding box center [1372, 230] width 306 height 29
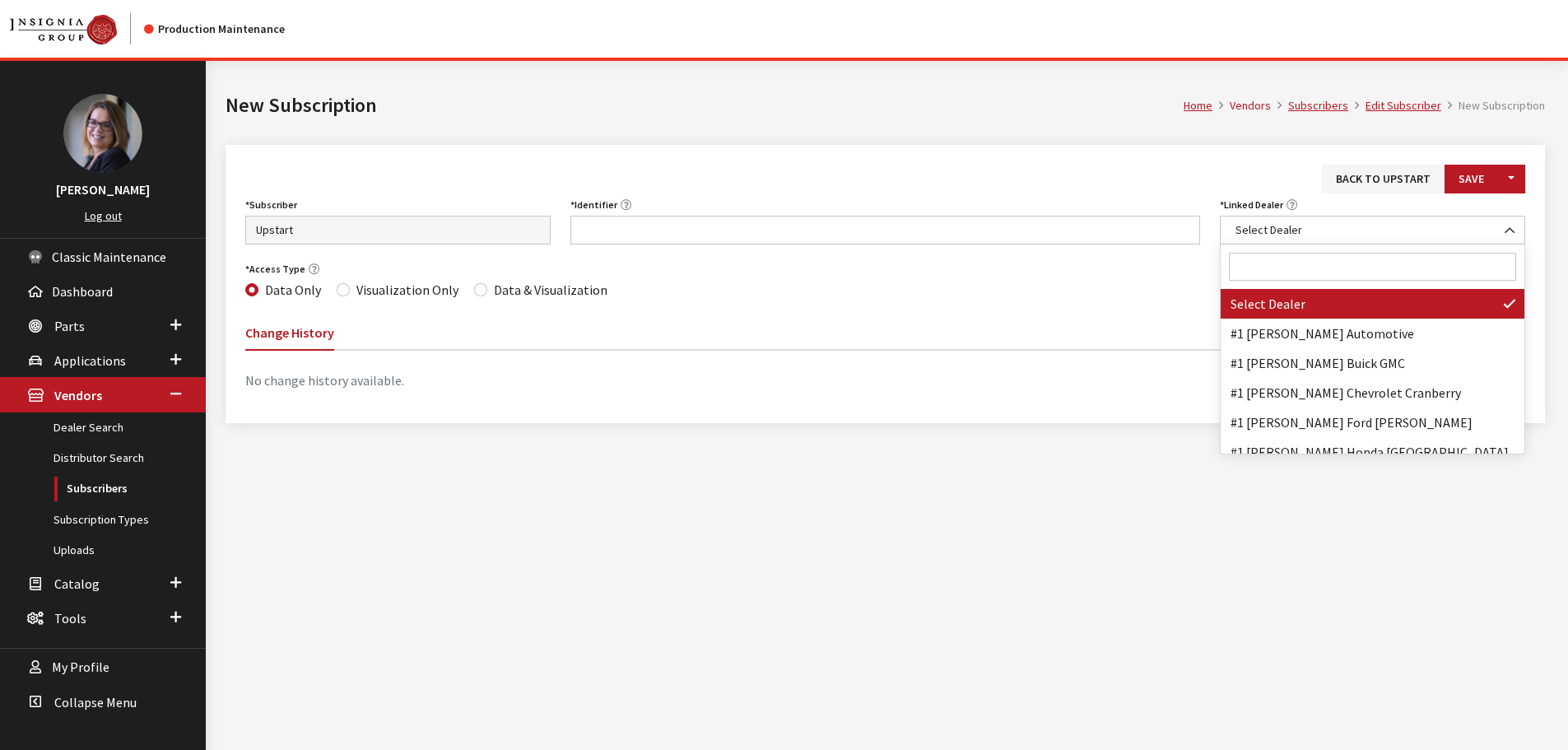
click at [1280, 276] on input "Search" at bounding box center [1372, 266] width 287 height 28
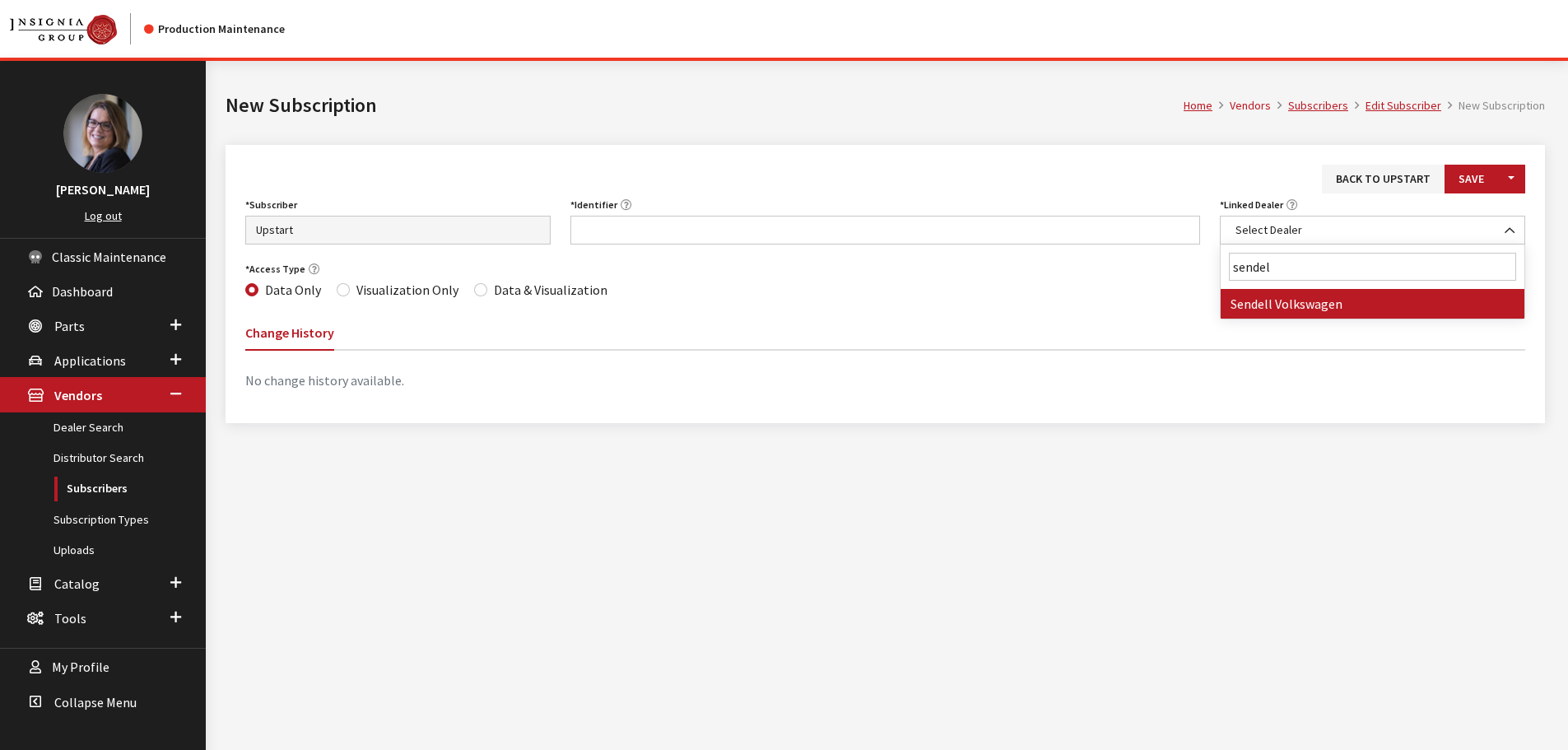
type input "sendel"
select select "3921"
click at [715, 225] on input "Identifier" at bounding box center [886, 230] width 630 height 29
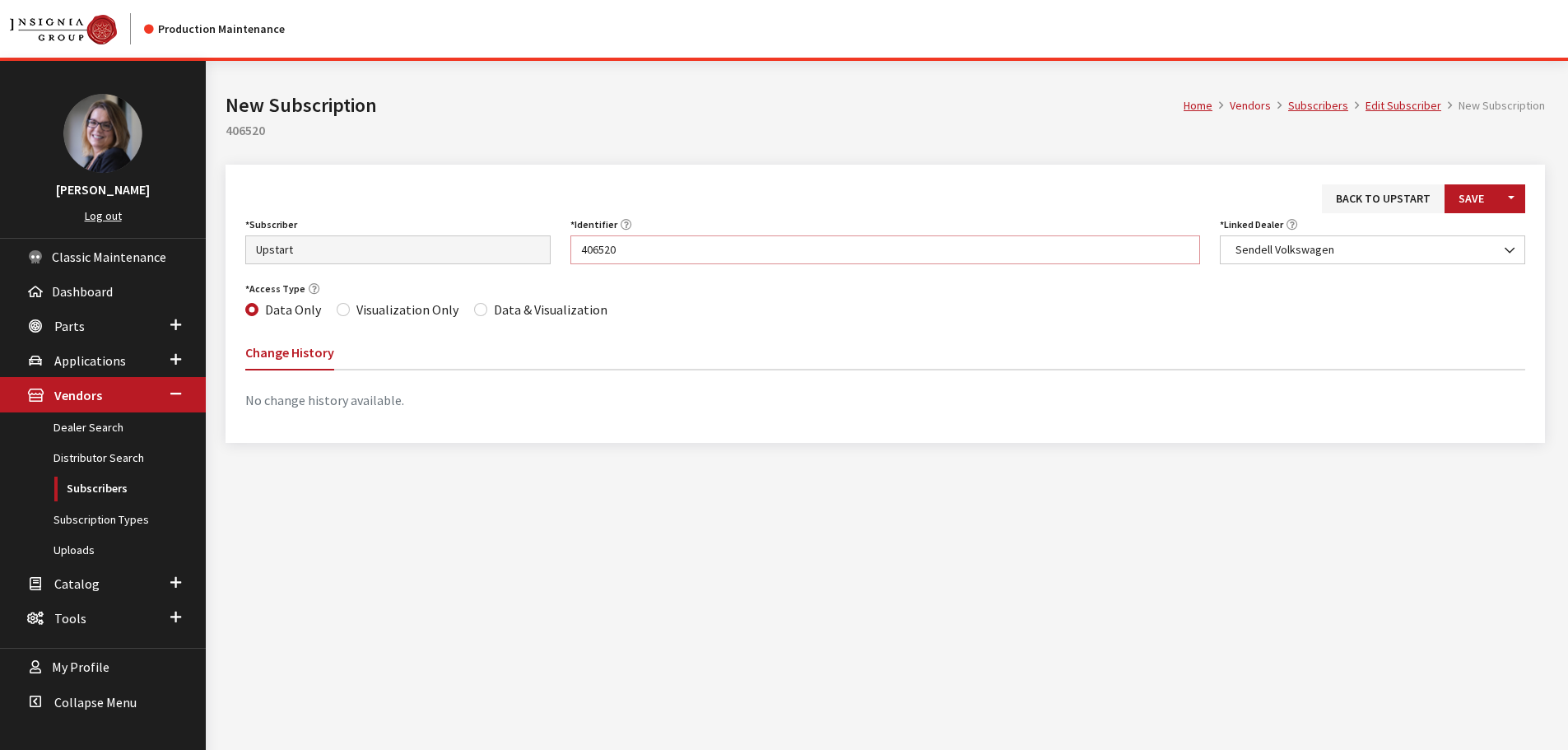
type input "406520"
click at [478, 309] on input "Data & Visualization" at bounding box center [481, 309] width 13 height 13
radio input "true"
click at [1478, 189] on button "Save" at bounding box center [1472, 199] width 54 height 29
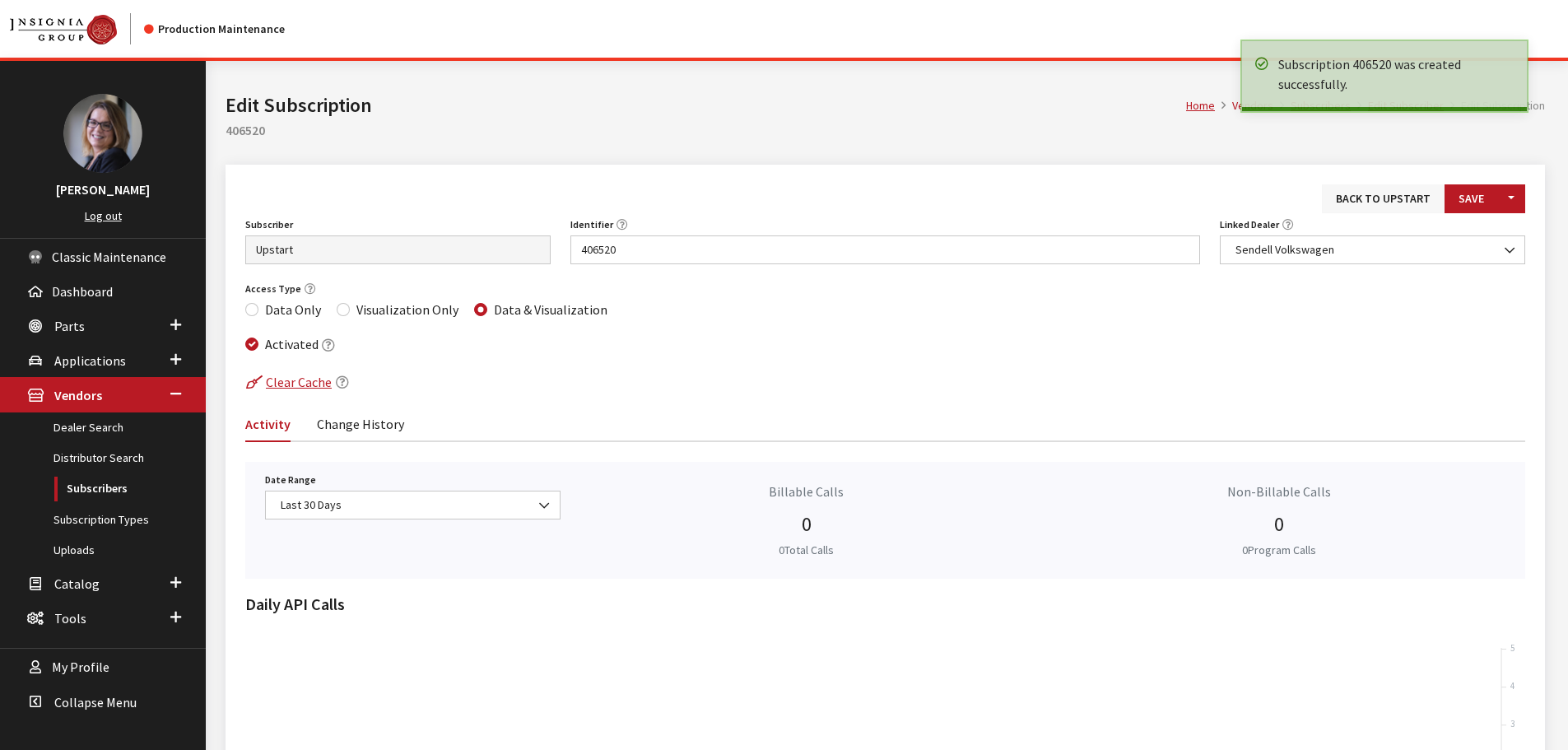
drag, startPoint x: 0, startPoint y: 0, endPoint x: 1378, endPoint y: 203, distance: 1392.9
click at [1378, 203] on link "Back to Upstart" at bounding box center [1383, 199] width 122 height 29
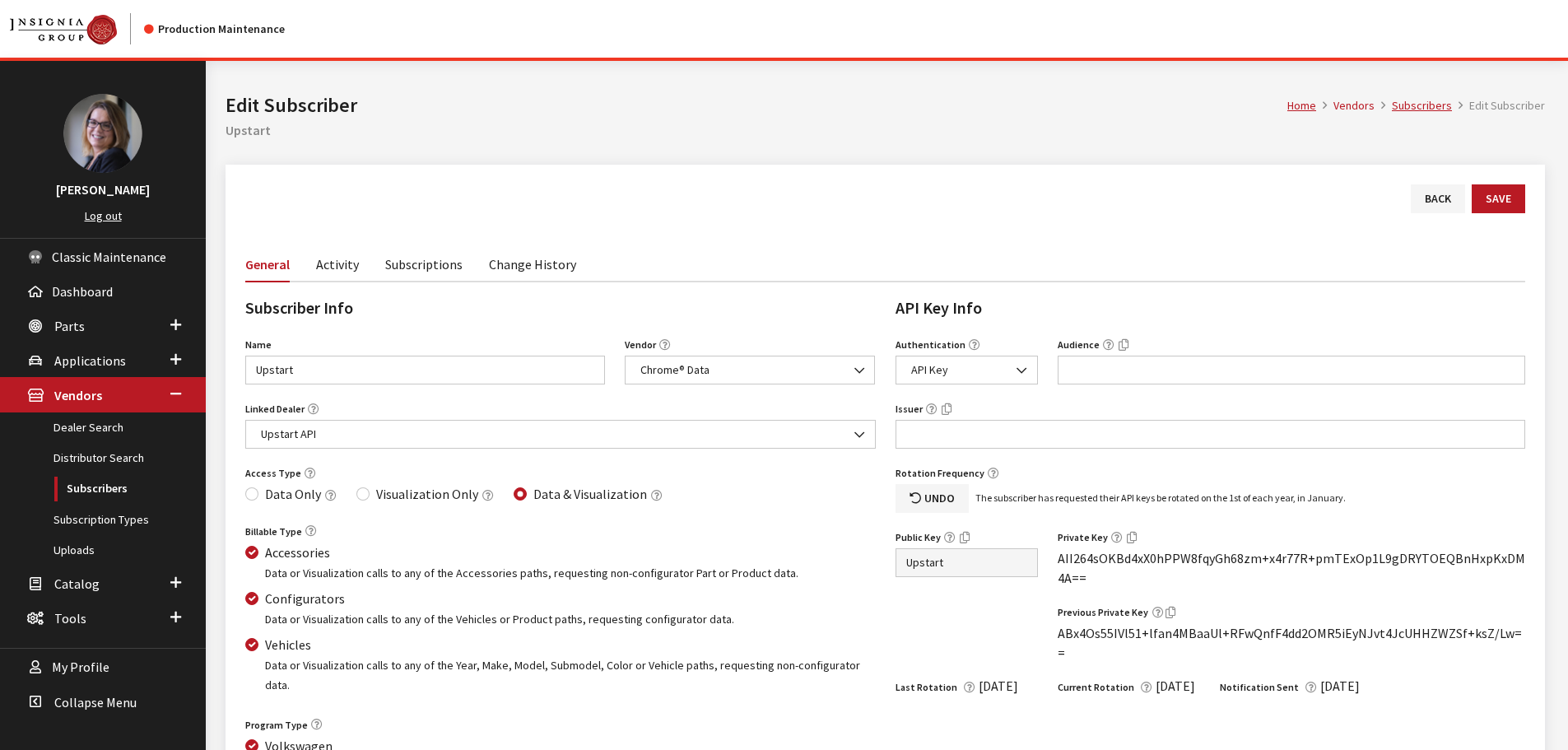
click at [421, 259] on link "Subscriptions" at bounding box center [424, 263] width 77 height 35
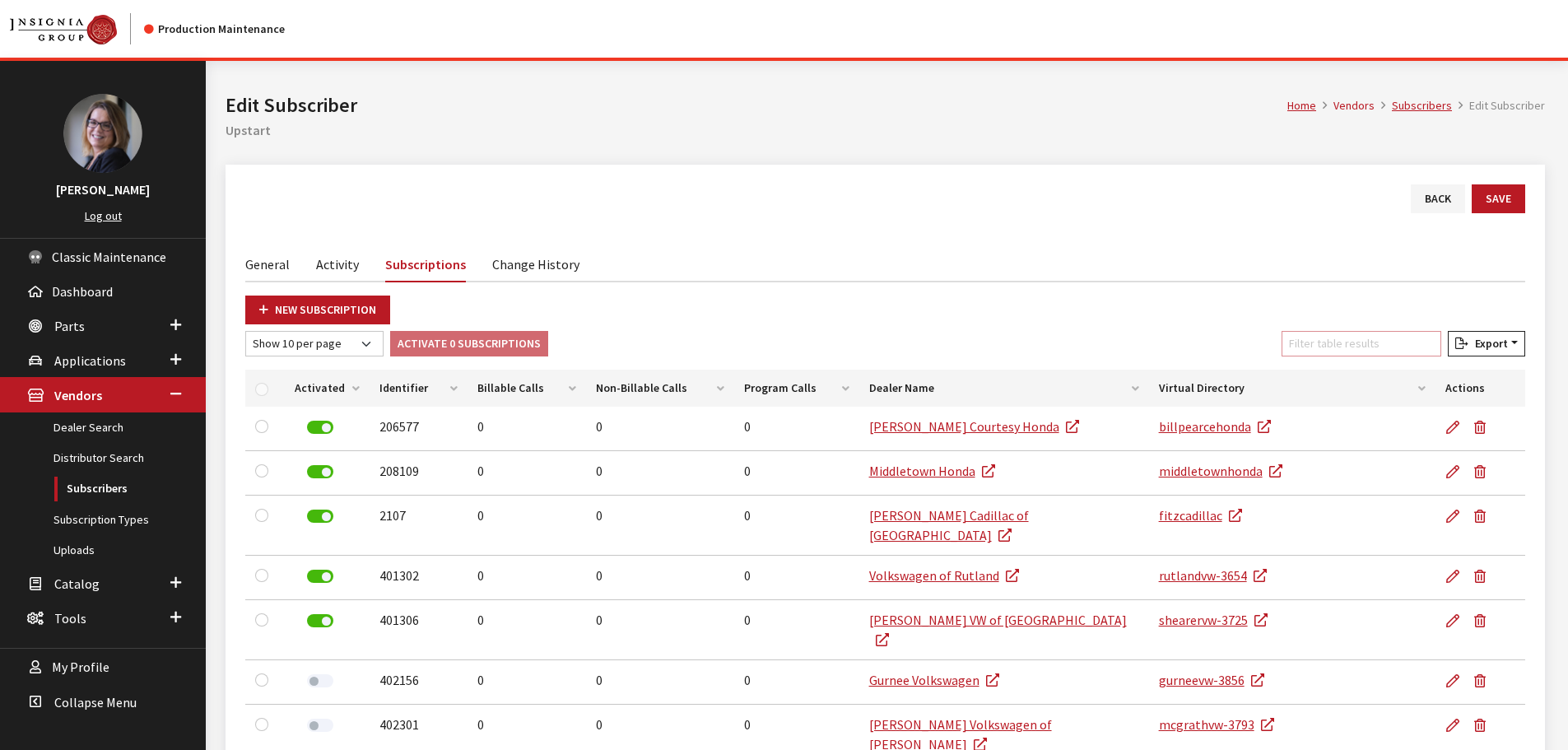
click at [1326, 343] on input "Filter table results" at bounding box center [1362, 343] width 160 height 25
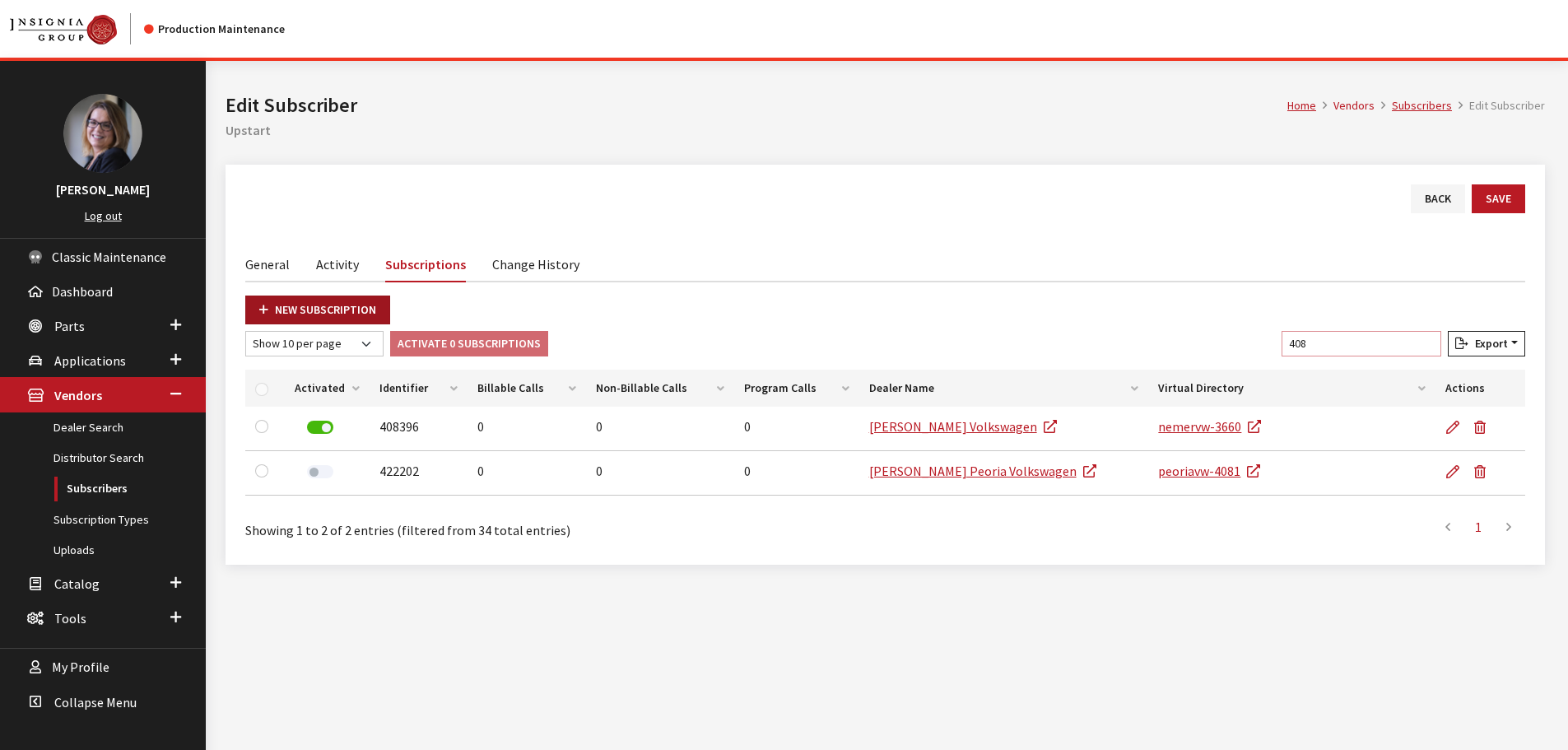
type input "408"
click at [371, 319] on link "New Subscription" at bounding box center [318, 310] width 145 height 29
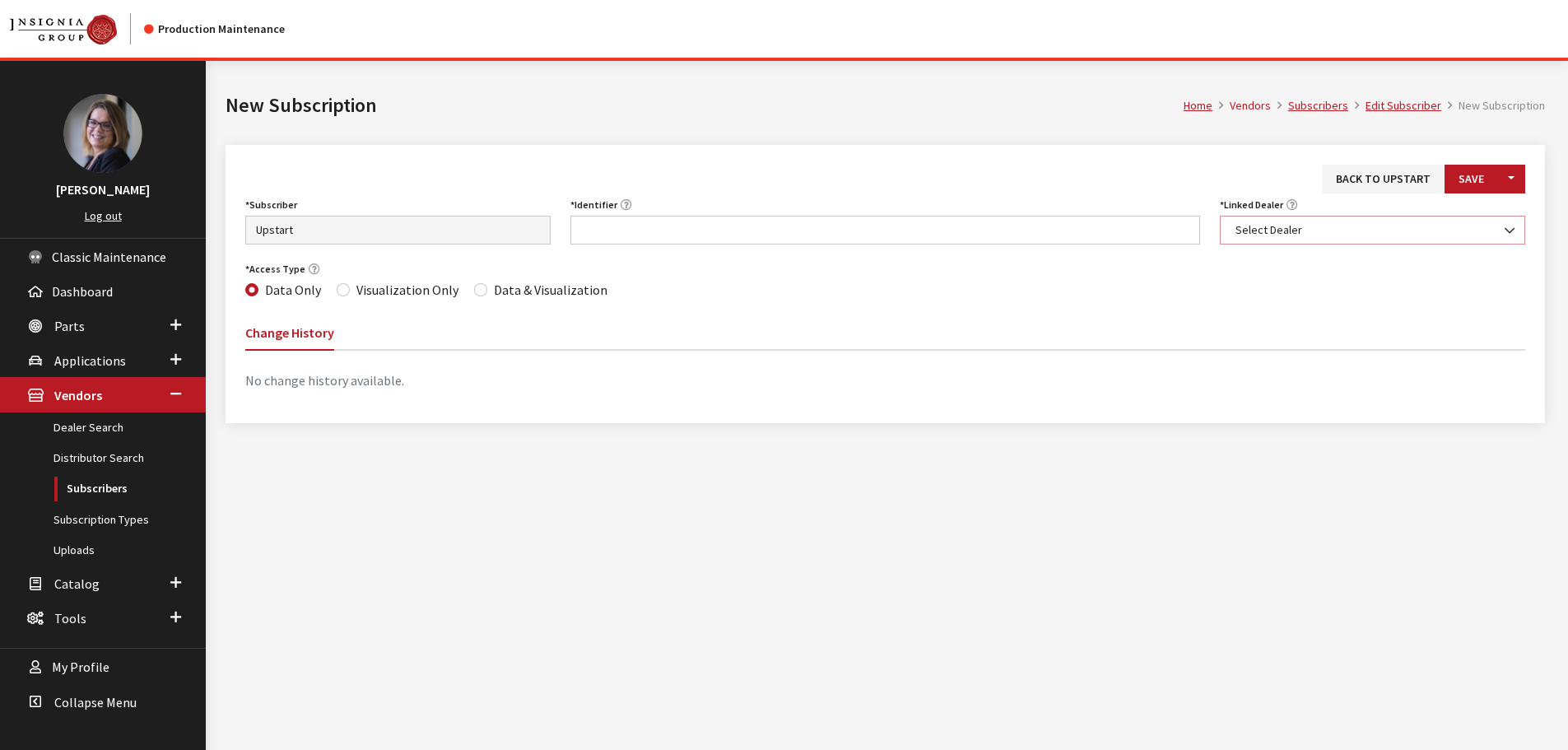
click at [1262, 227] on span "Select Dealer" at bounding box center [1372, 230] width 284 height 17
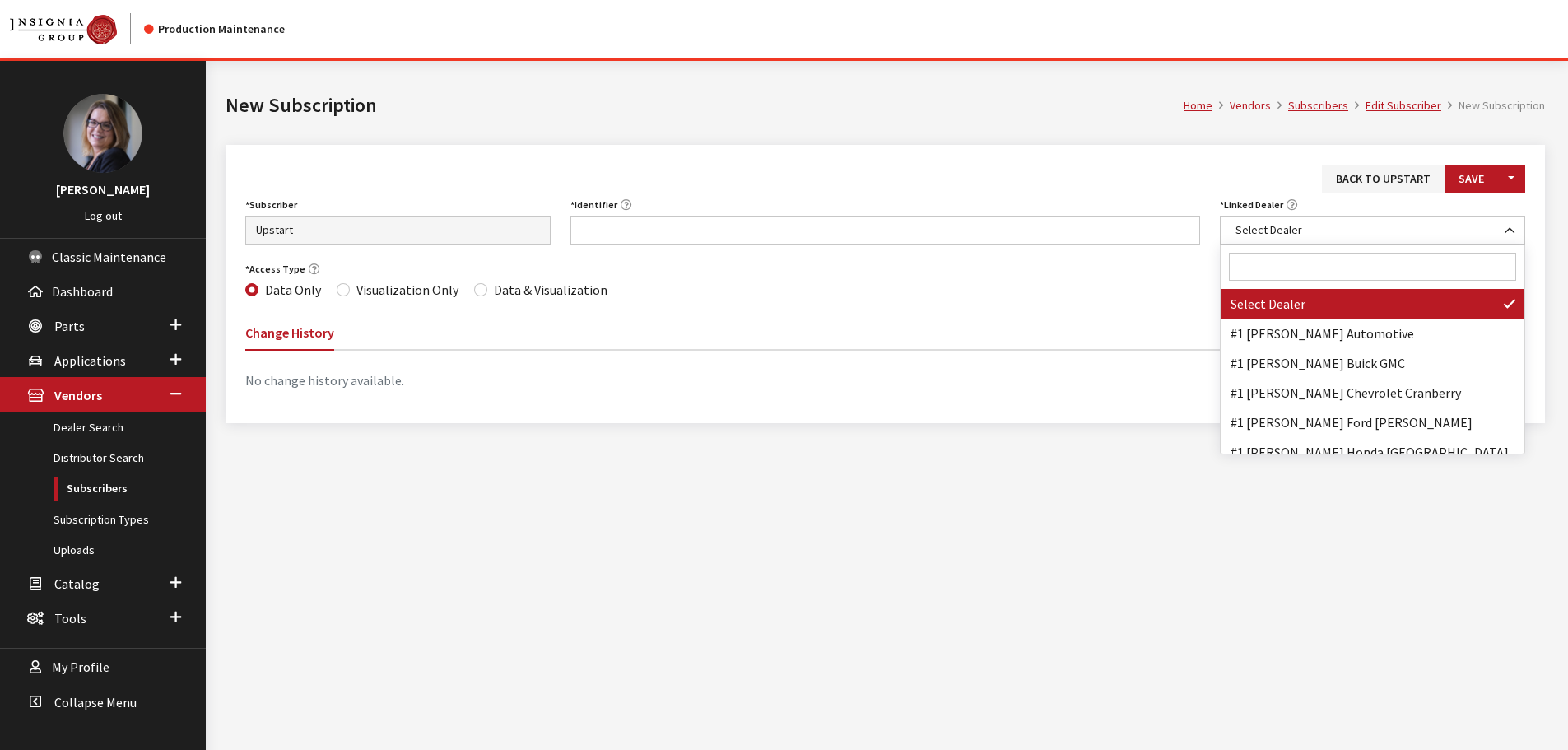
click at [1262, 262] on input "Search" at bounding box center [1372, 266] width 287 height 28
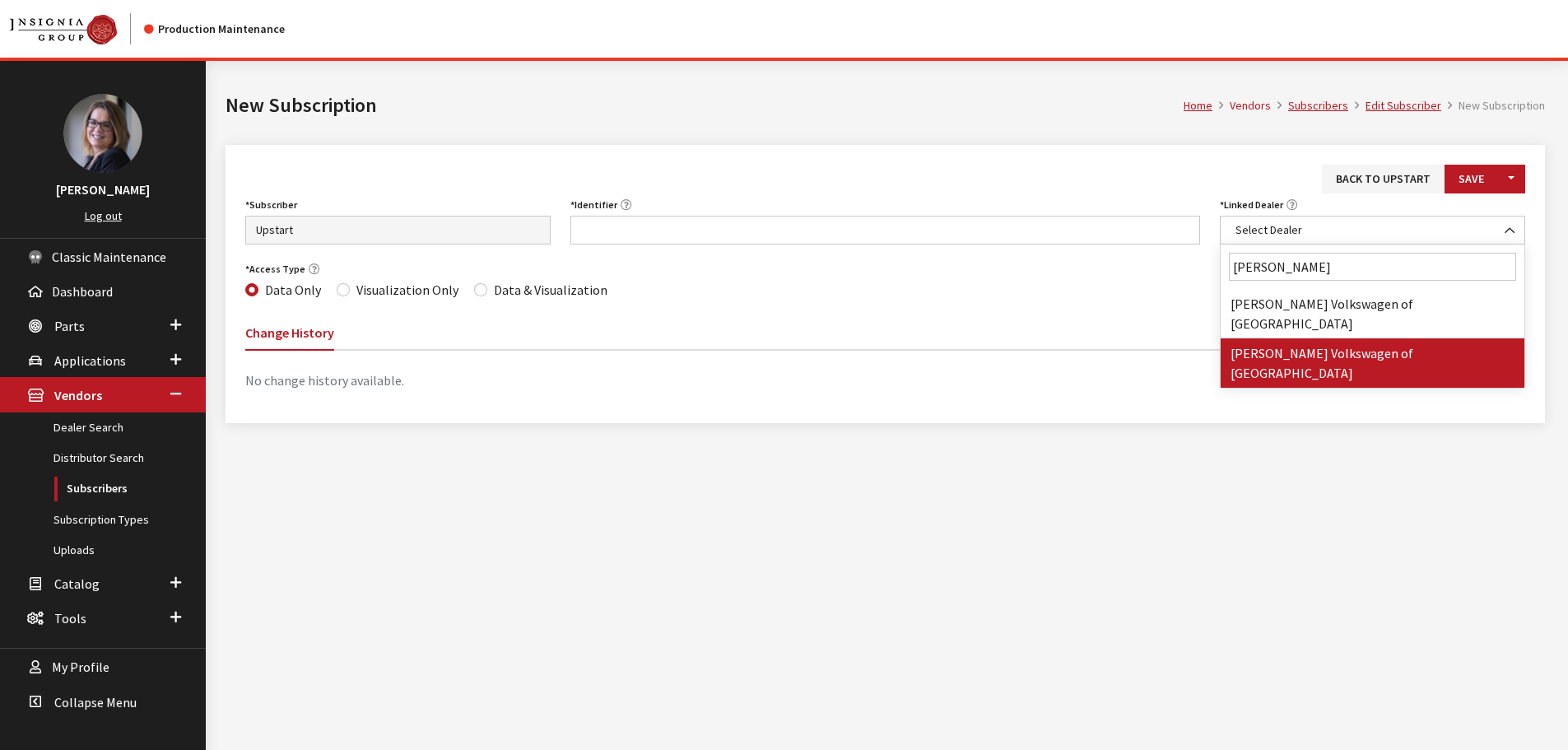
type input "bob johnson"
select select "3638"
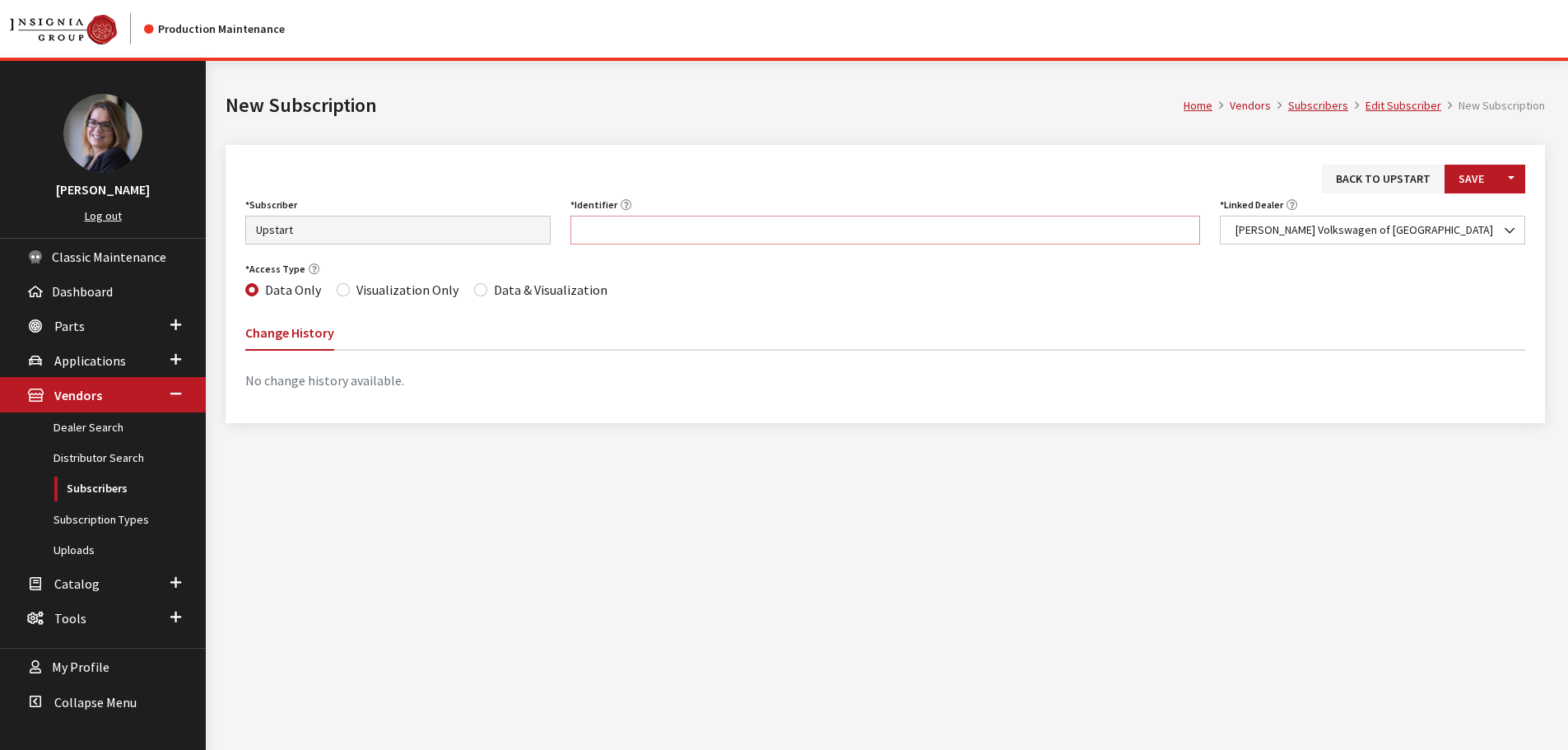
click at [793, 232] on input "Identifier" at bounding box center [886, 230] width 630 height 29
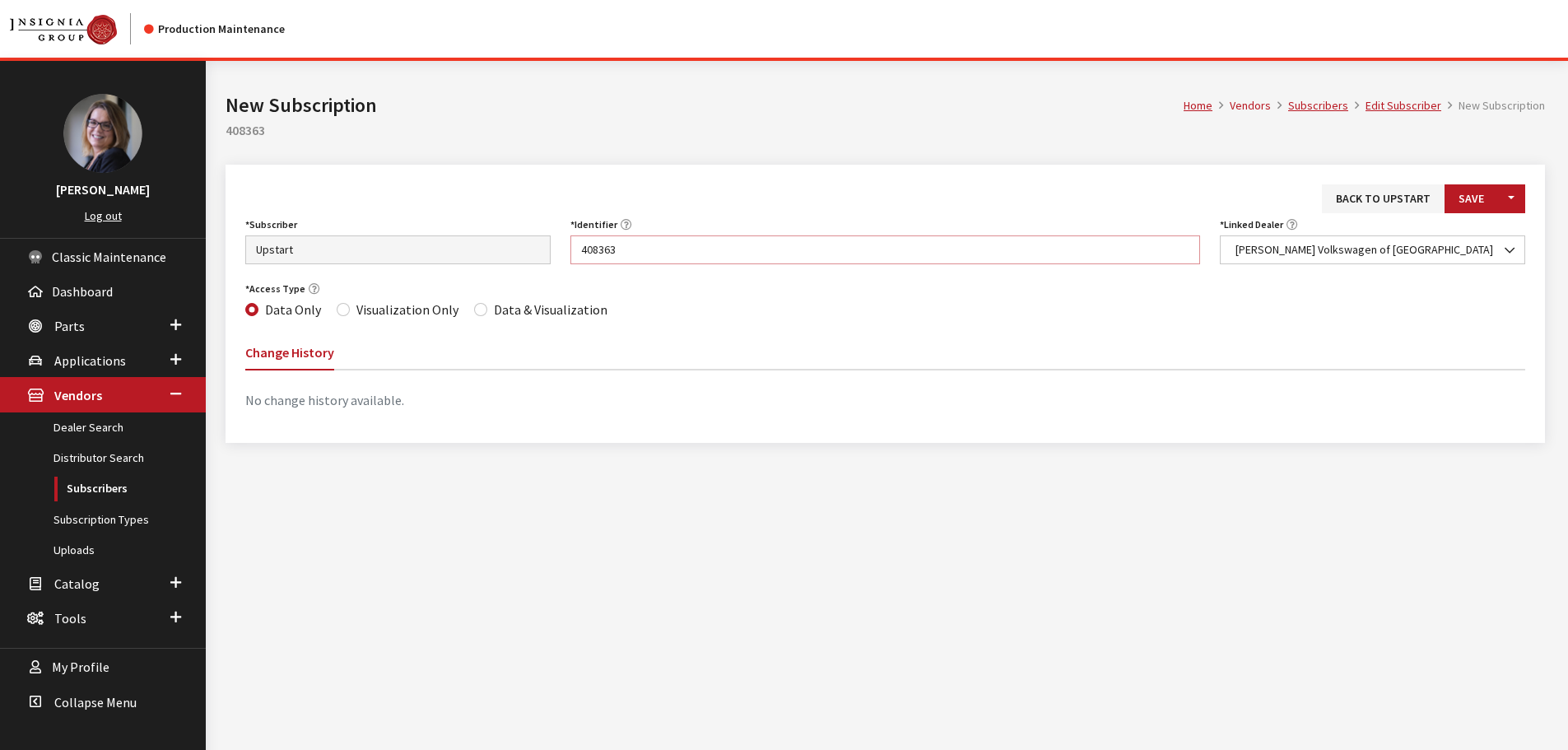
type input "408363"
click at [562, 307] on label "Data & Visualization" at bounding box center [551, 309] width 114 height 20
click at [488, 307] on input "Data & Visualization" at bounding box center [481, 309] width 13 height 13
radio input "true"
click at [1469, 201] on button "Save" at bounding box center [1472, 199] width 54 height 29
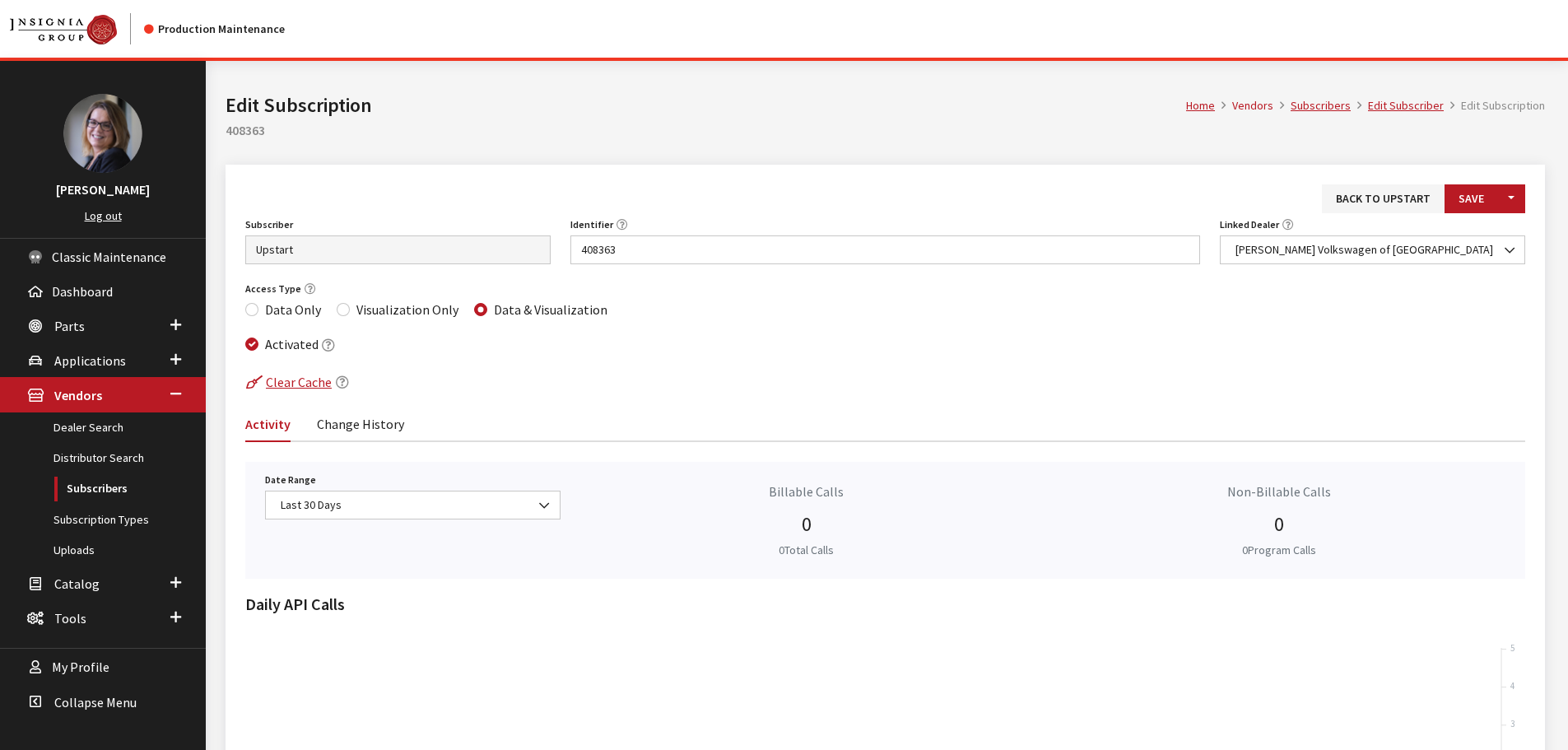
click at [1386, 201] on link "Back to Upstart" at bounding box center [1383, 199] width 122 height 29
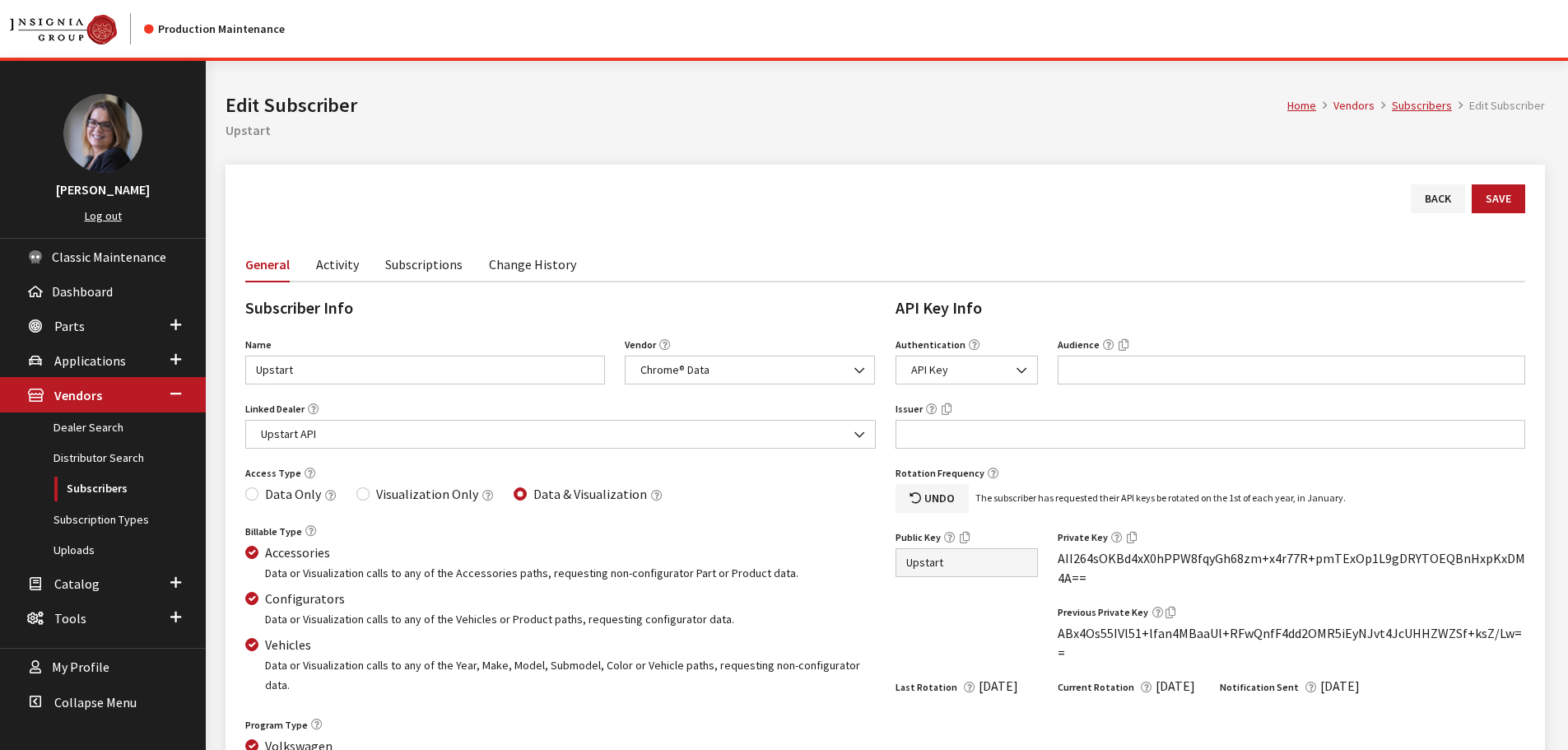
click at [454, 274] on link "Subscriptions" at bounding box center [424, 263] width 77 height 35
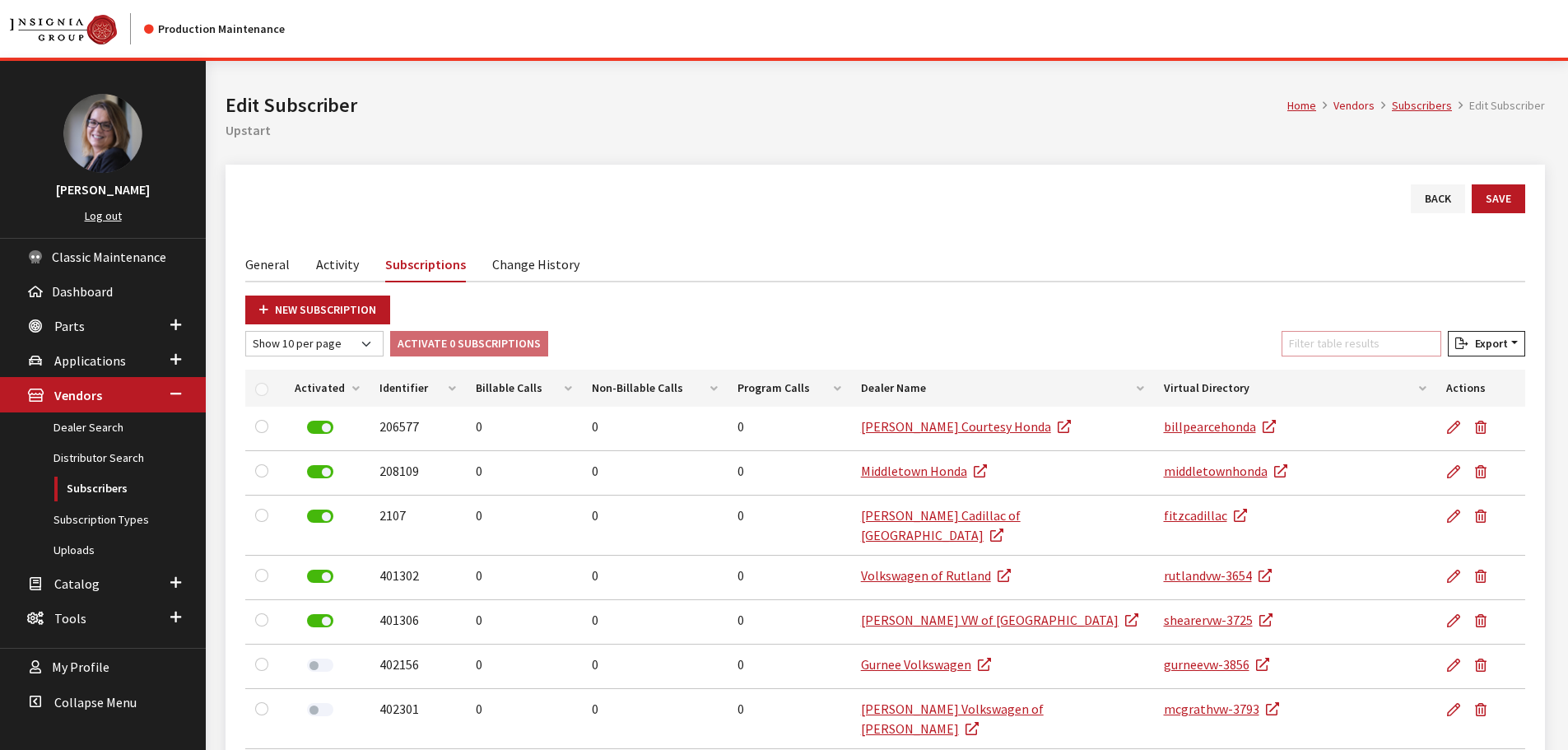
click at [1330, 337] on input "Filter table results" at bounding box center [1362, 343] width 160 height 25
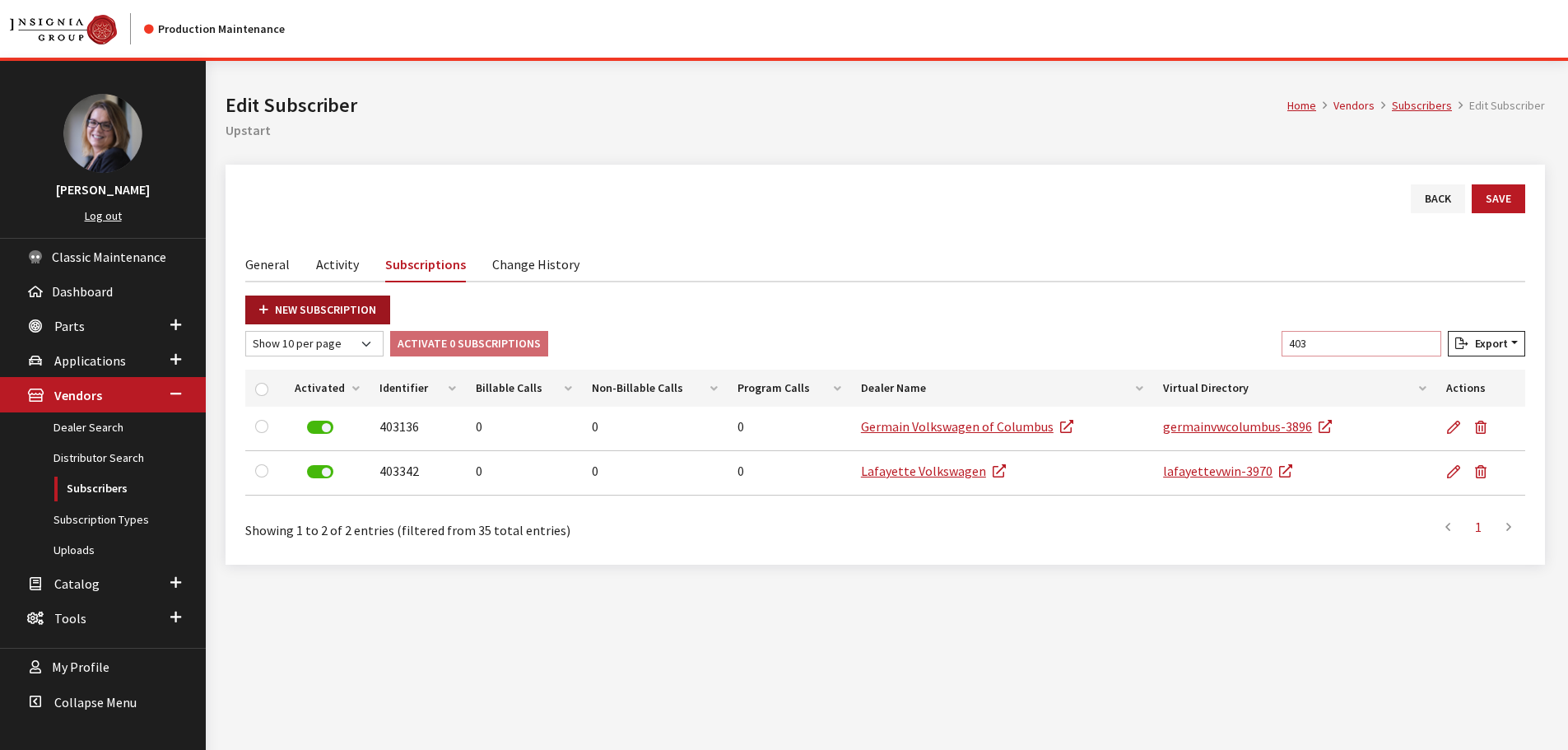
type input "403"
click at [262, 299] on link "New Subscription" at bounding box center [318, 310] width 145 height 29
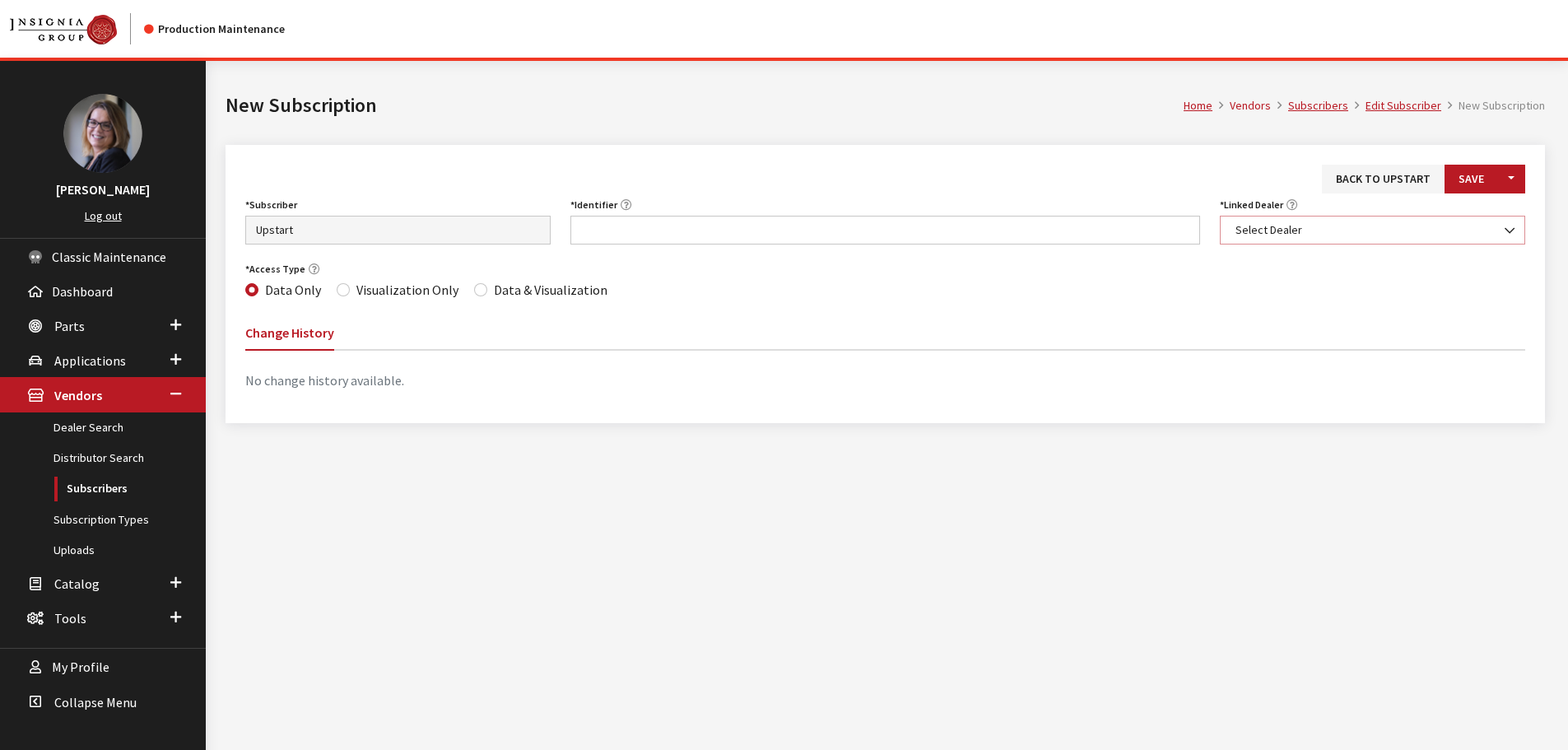
click at [1297, 234] on span "Select Dealer" at bounding box center [1372, 230] width 284 height 17
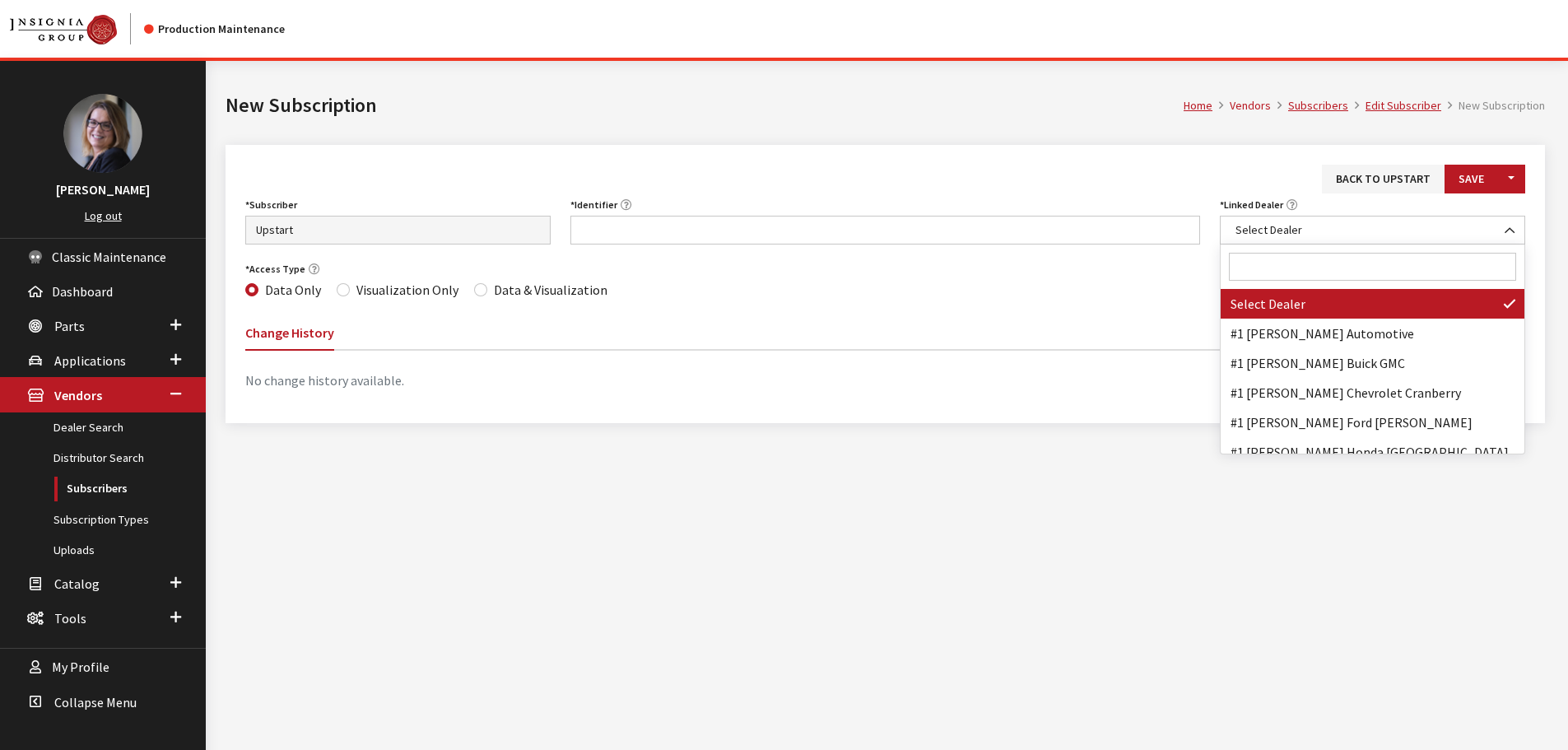
click at [1285, 264] on input "Search" at bounding box center [1372, 266] width 287 height 28
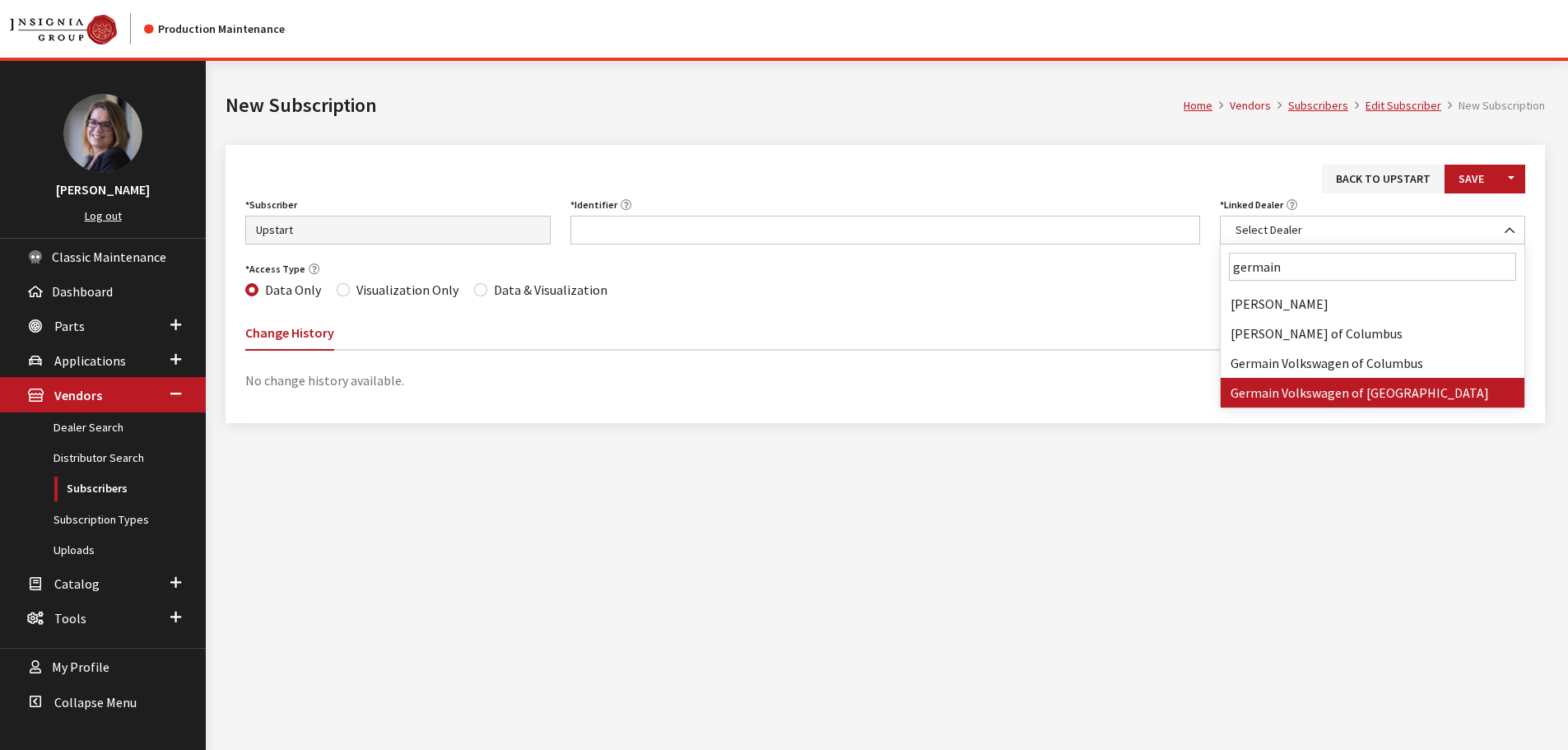
type input "germain"
select select "6509"
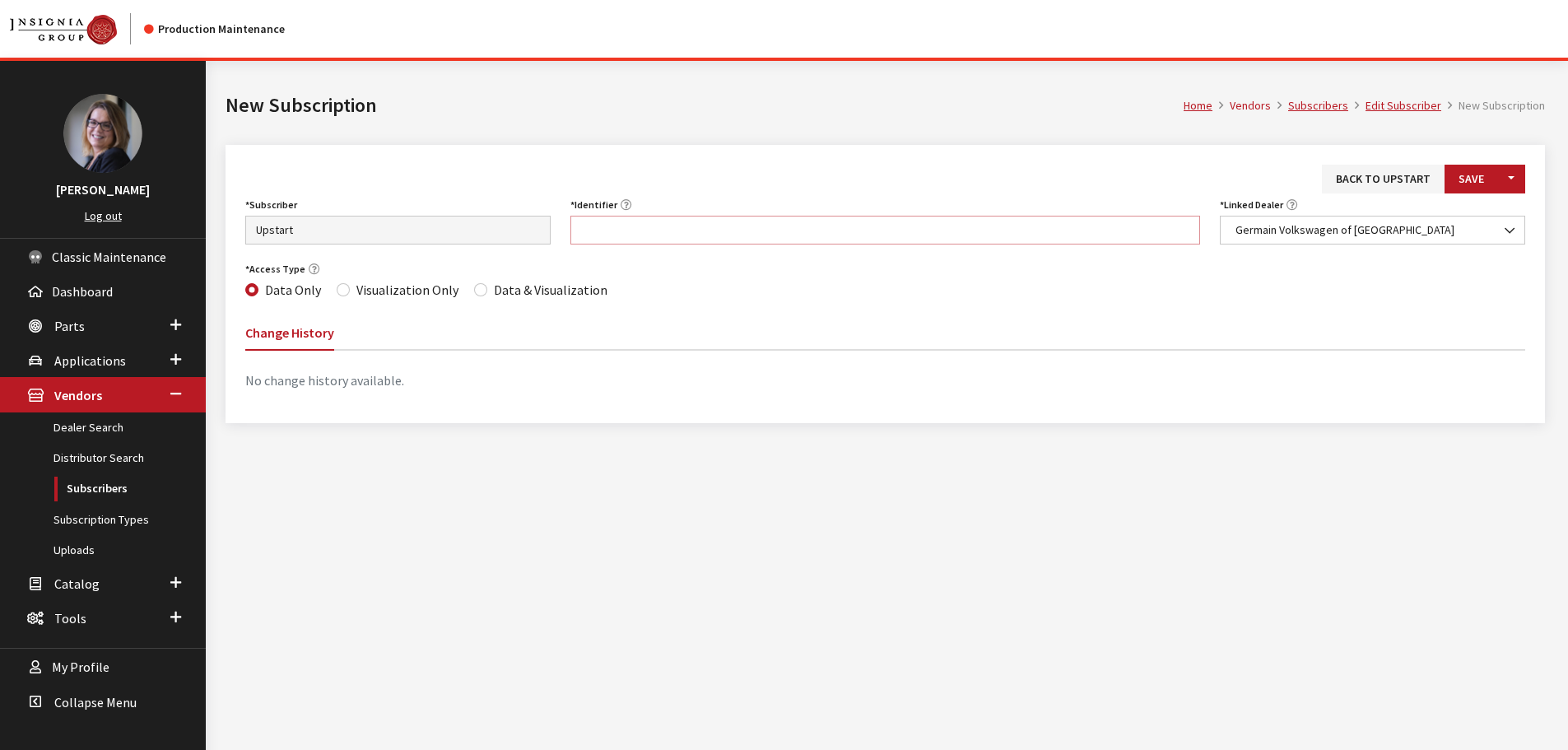
click at [756, 227] on input "Identifier" at bounding box center [886, 230] width 630 height 29
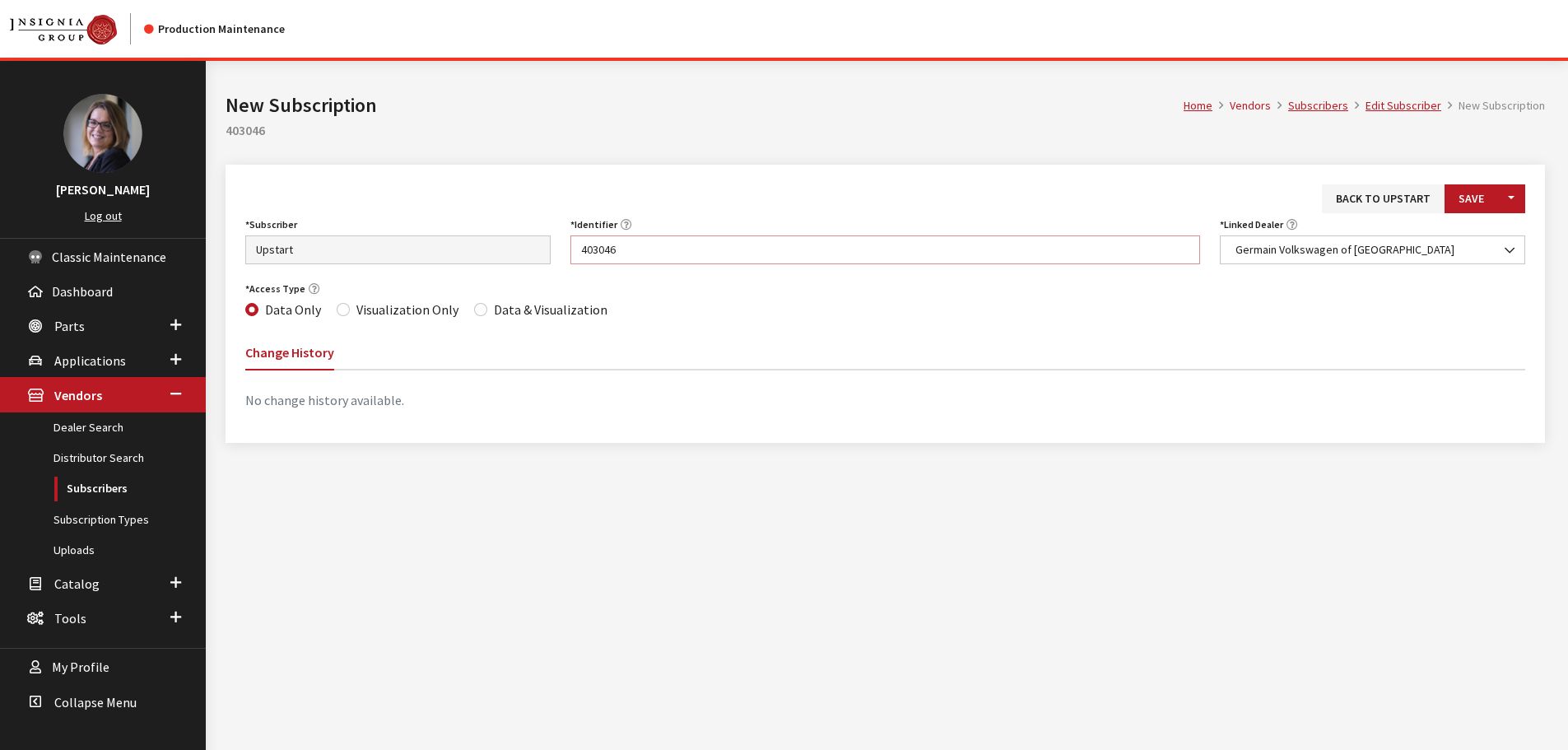
type input "403046"
click at [477, 305] on div "Data & Visualization" at bounding box center [541, 309] width 133 height 20
click at [474, 308] on input "Data & Visualization" at bounding box center [481, 309] width 13 height 13
radio input "true"
click at [1468, 206] on button "Save" at bounding box center [1472, 199] width 54 height 29
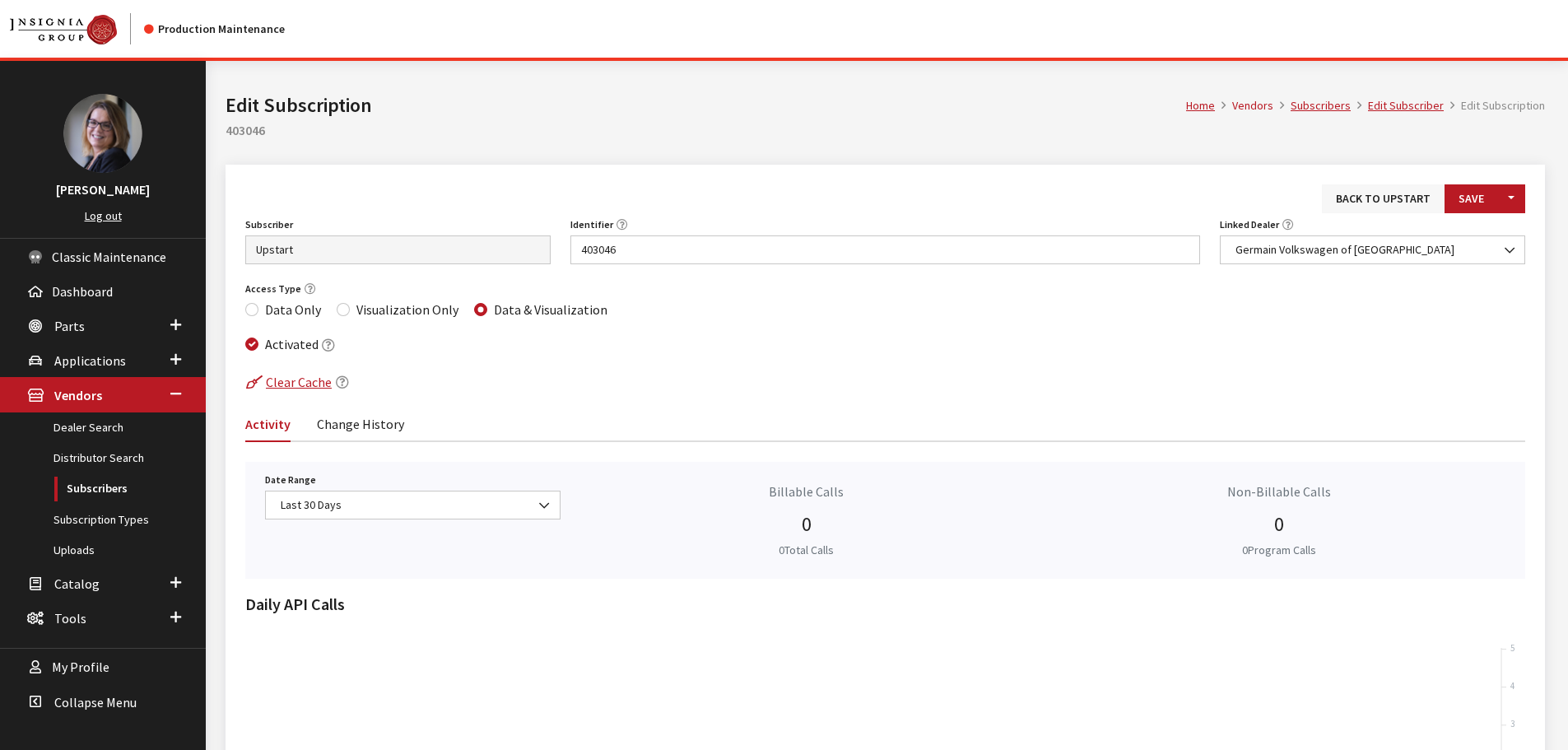
click at [1398, 205] on link "Back to Upstart" at bounding box center [1383, 199] width 122 height 29
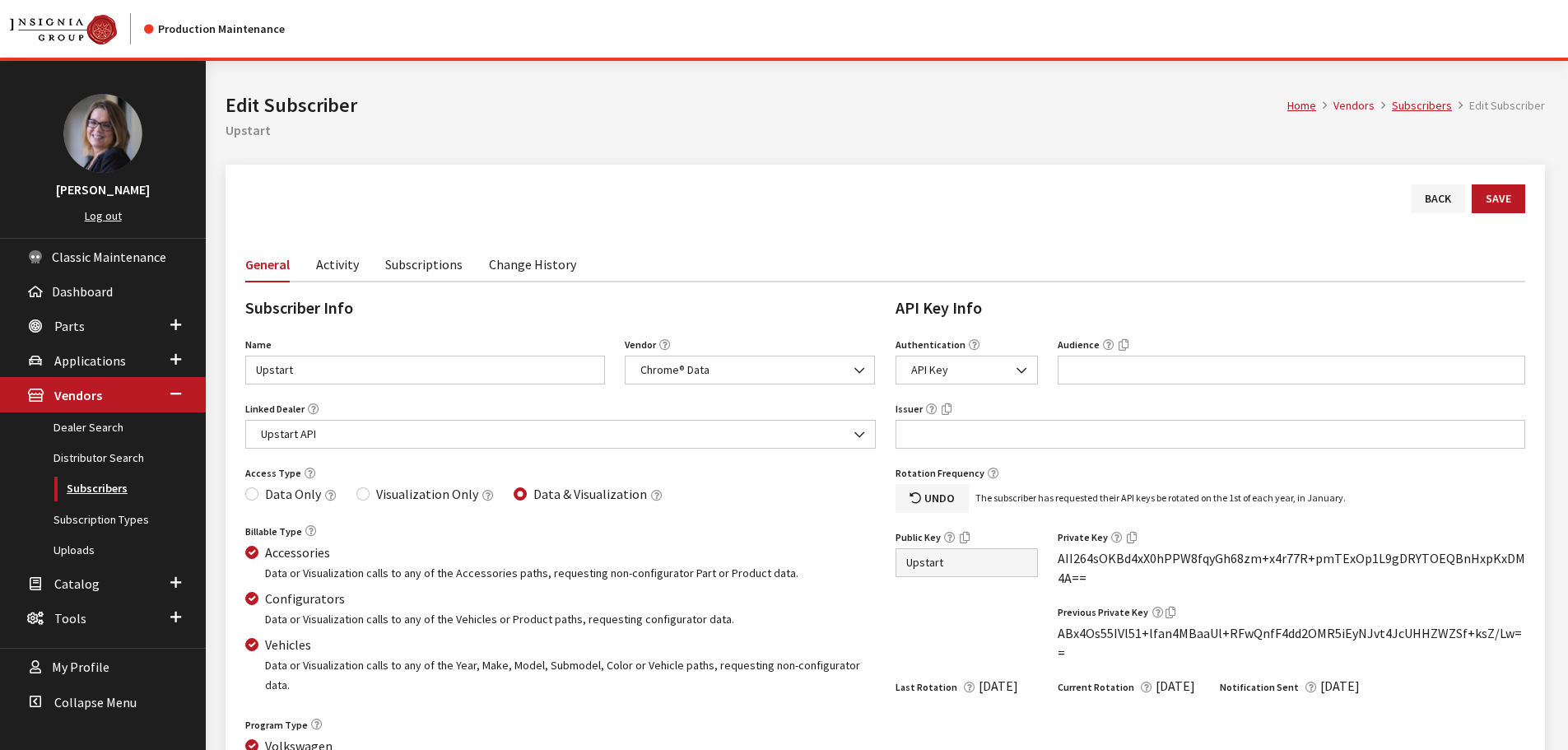
click at [104, 495] on link "Subscribers" at bounding box center [103, 489] width 206 height 31
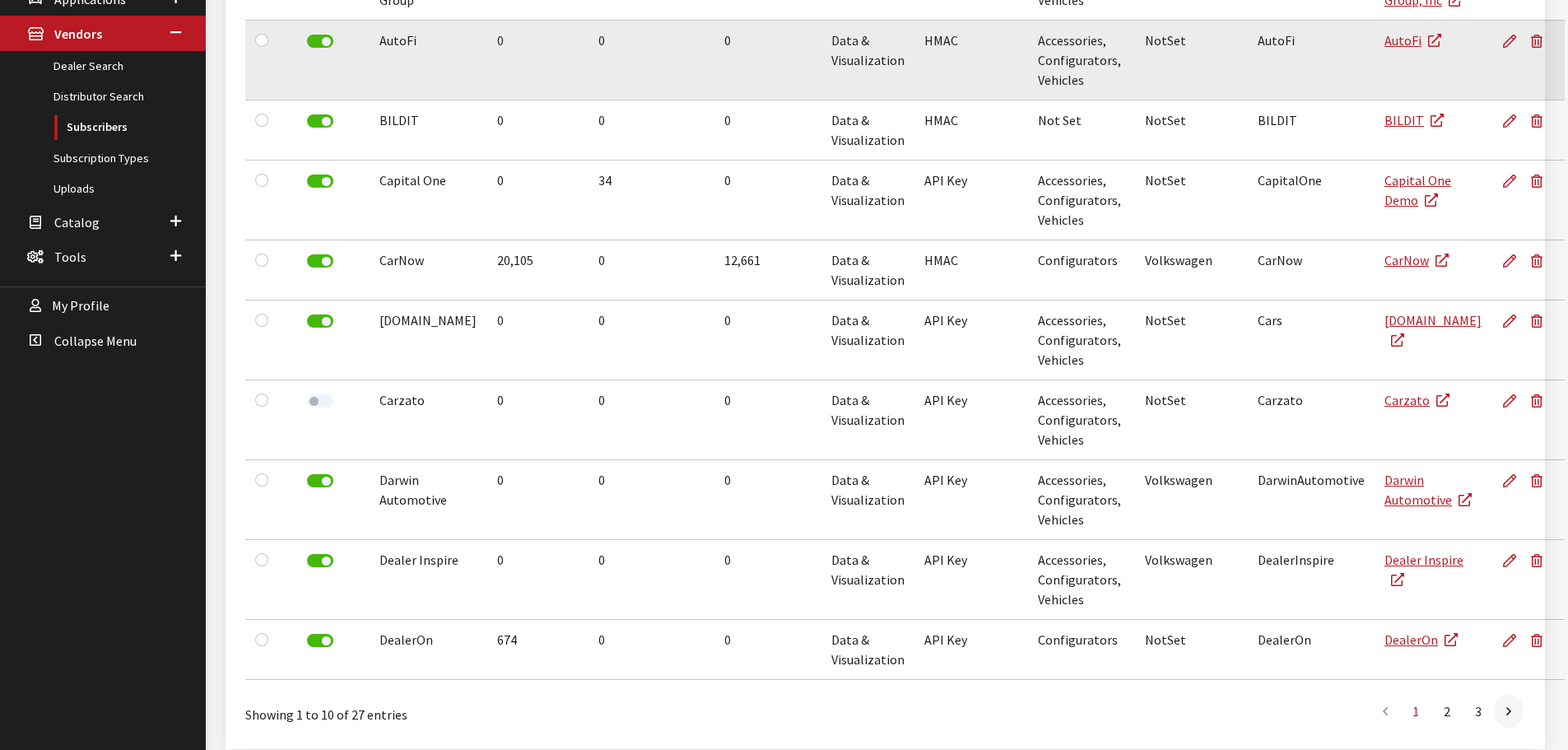
scroll to position [412, 0]
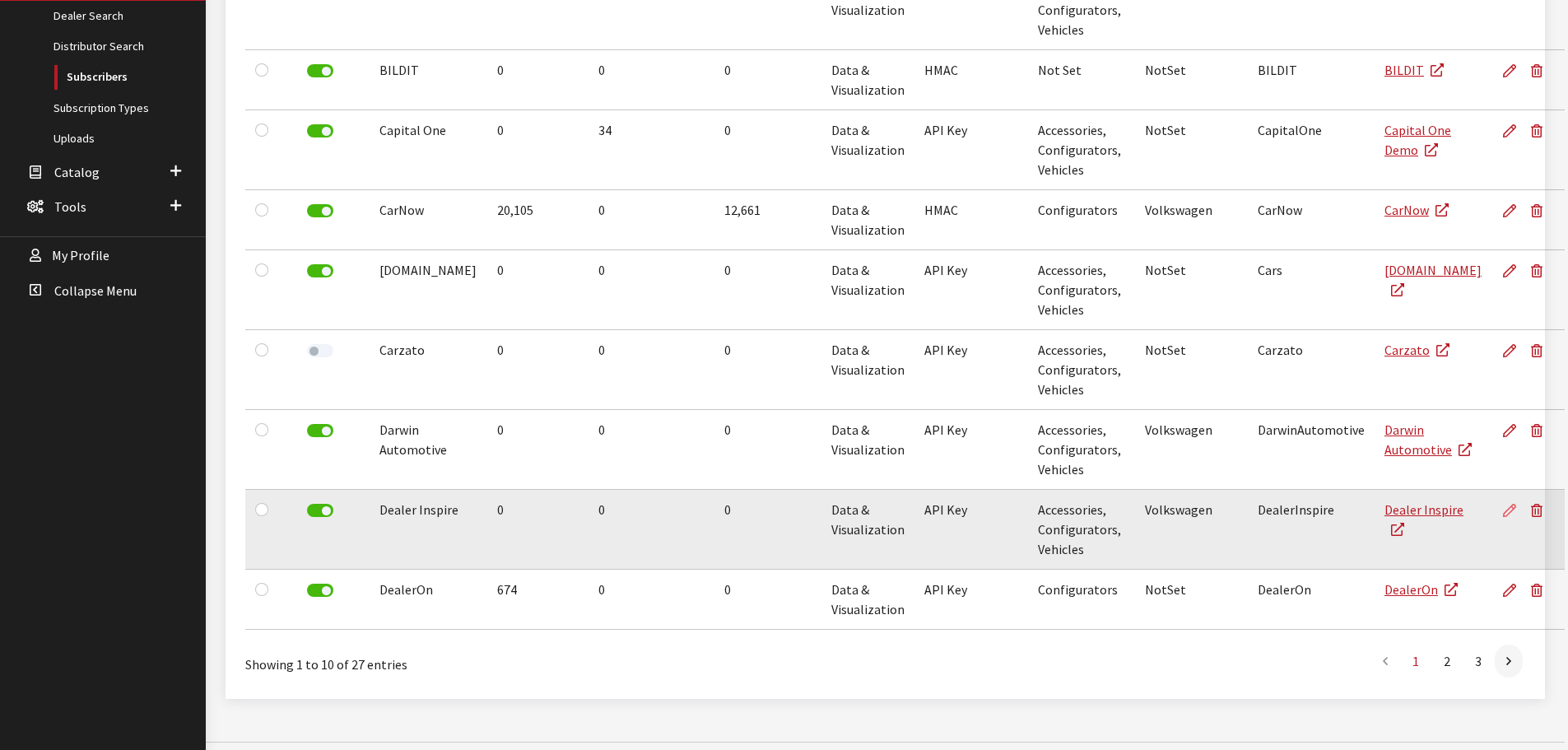
click at [1503, 516] on icon at bounding box center [1510, 512] width 13 height 13
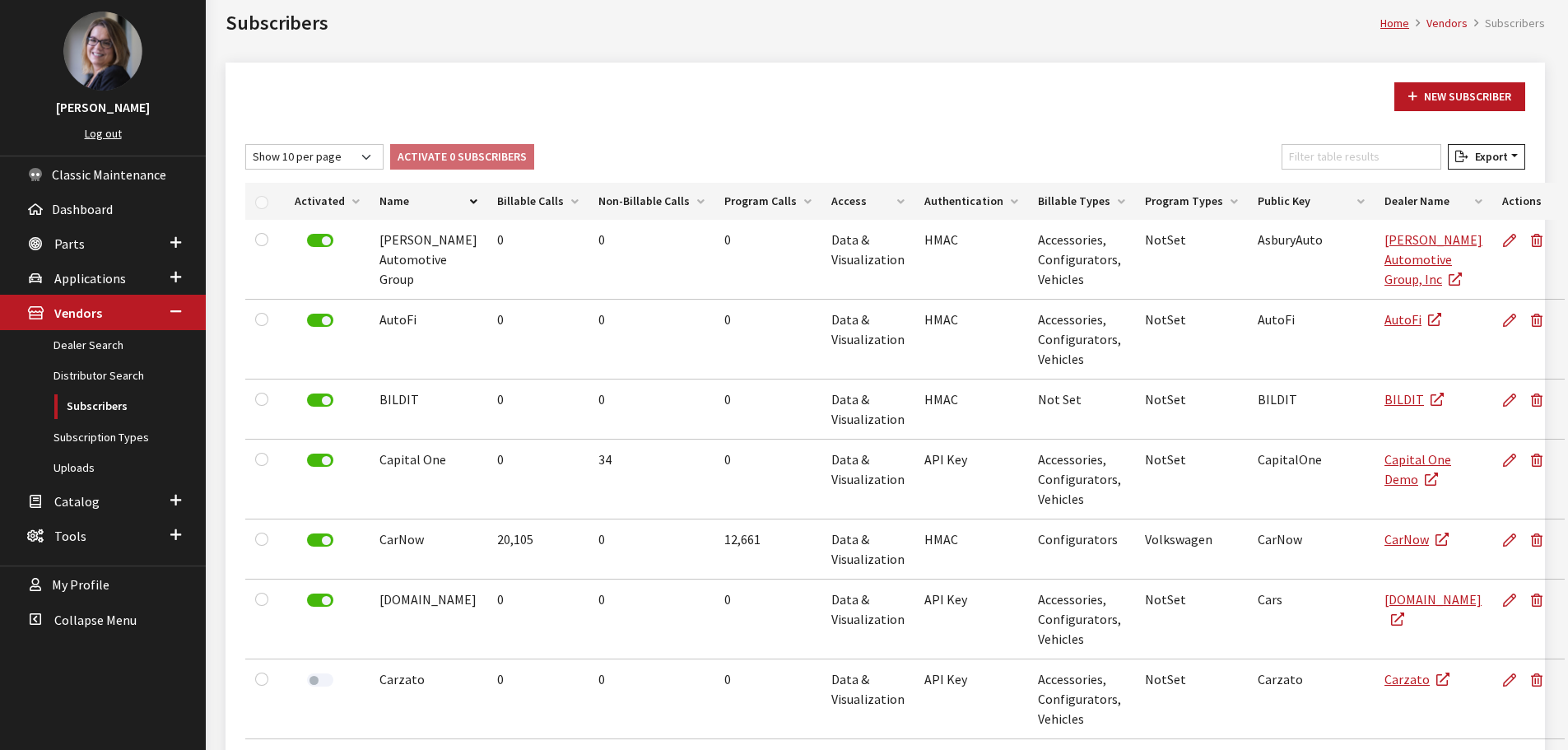
scroll to position [165, 0]
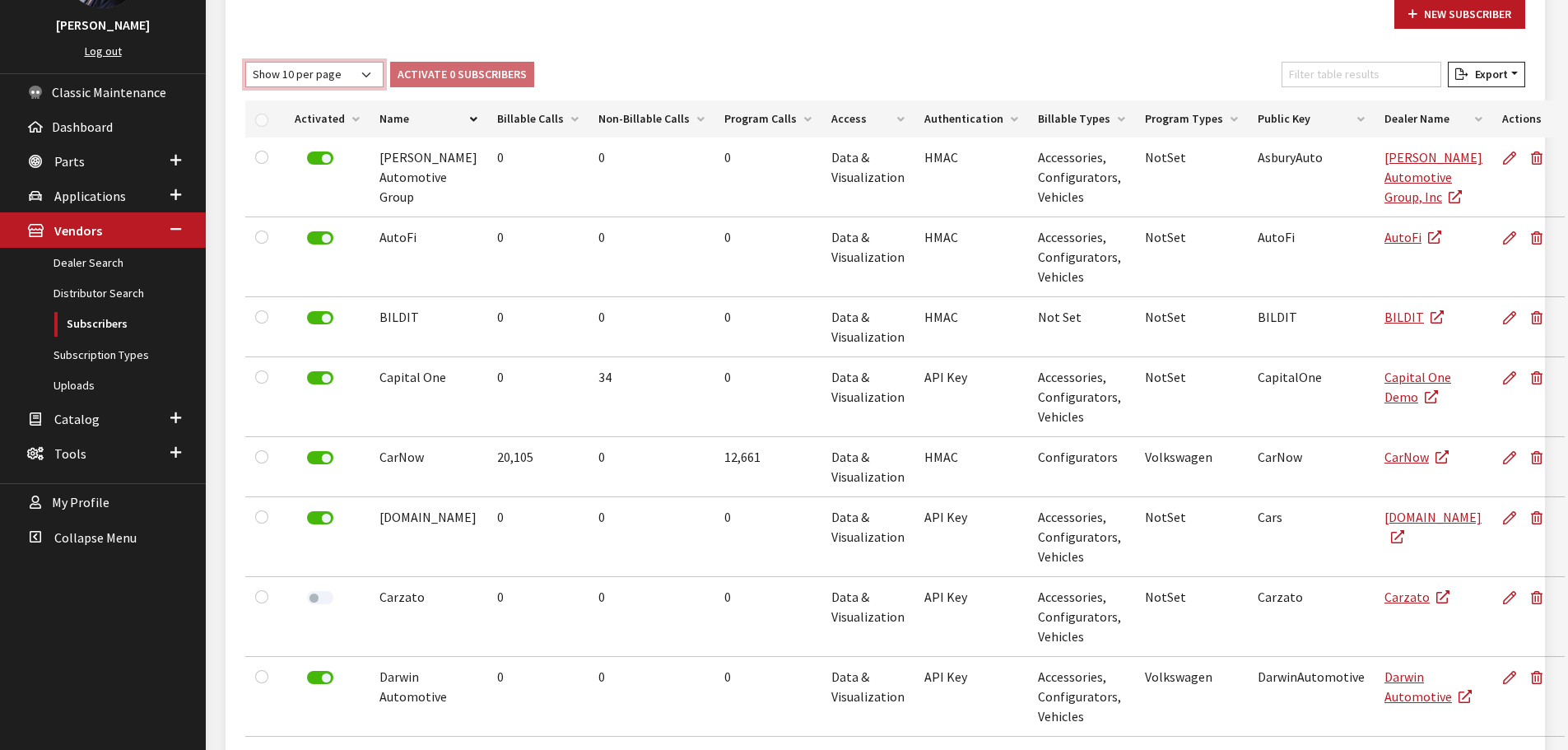
click at [343, 83] on select "Show 10 per page Show 25 per page Show 50 per page Show 100 per page Show 1000 …" at bounding box center [315, 74] width 139 height 25
select select "1000"
click at [246, 62] on select "Show 10 per page Show 25 per page Show 50 per page Show 100 per page Show 1000 …" at bounding box center [315, 74] width 139 height 25
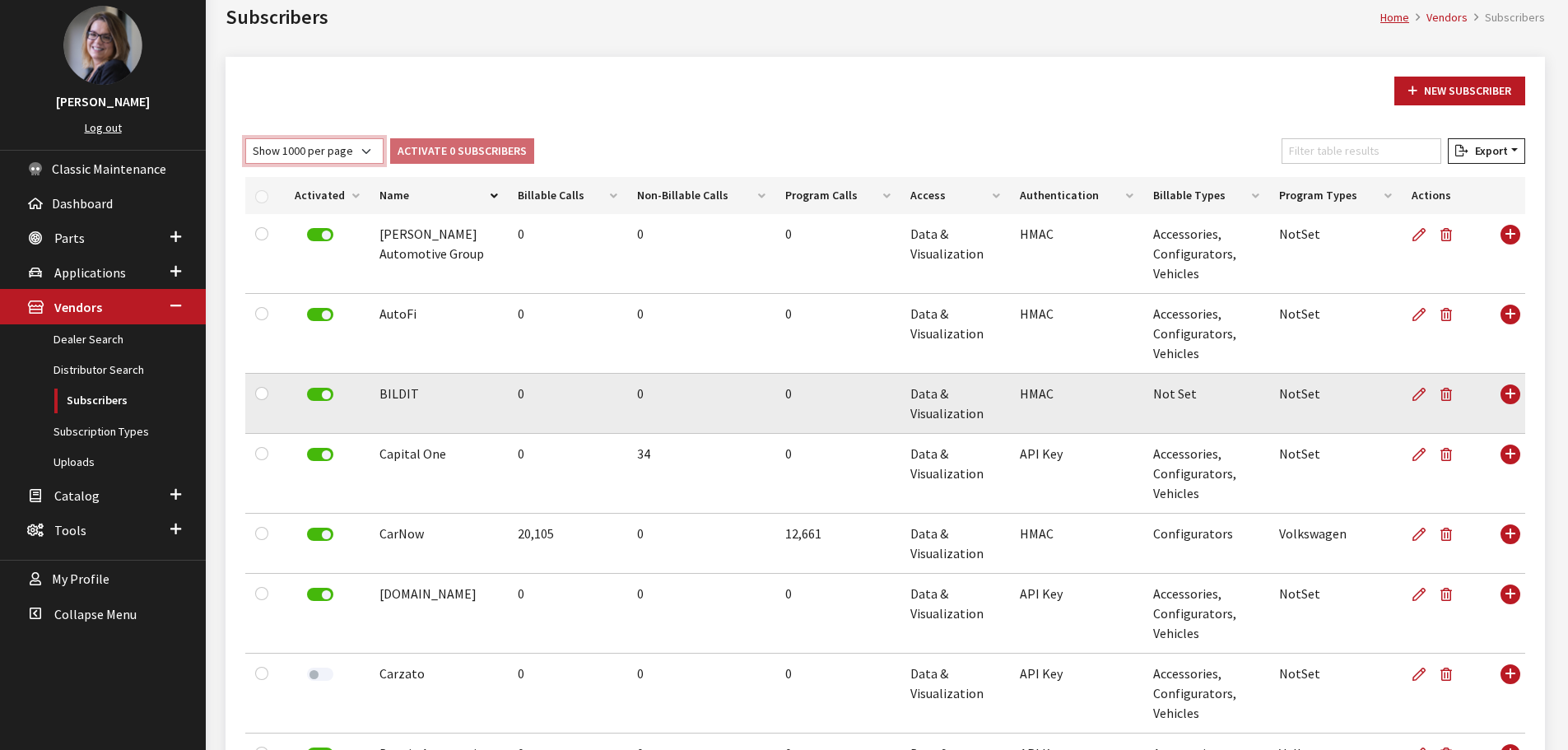
scroll to position [82, 0]
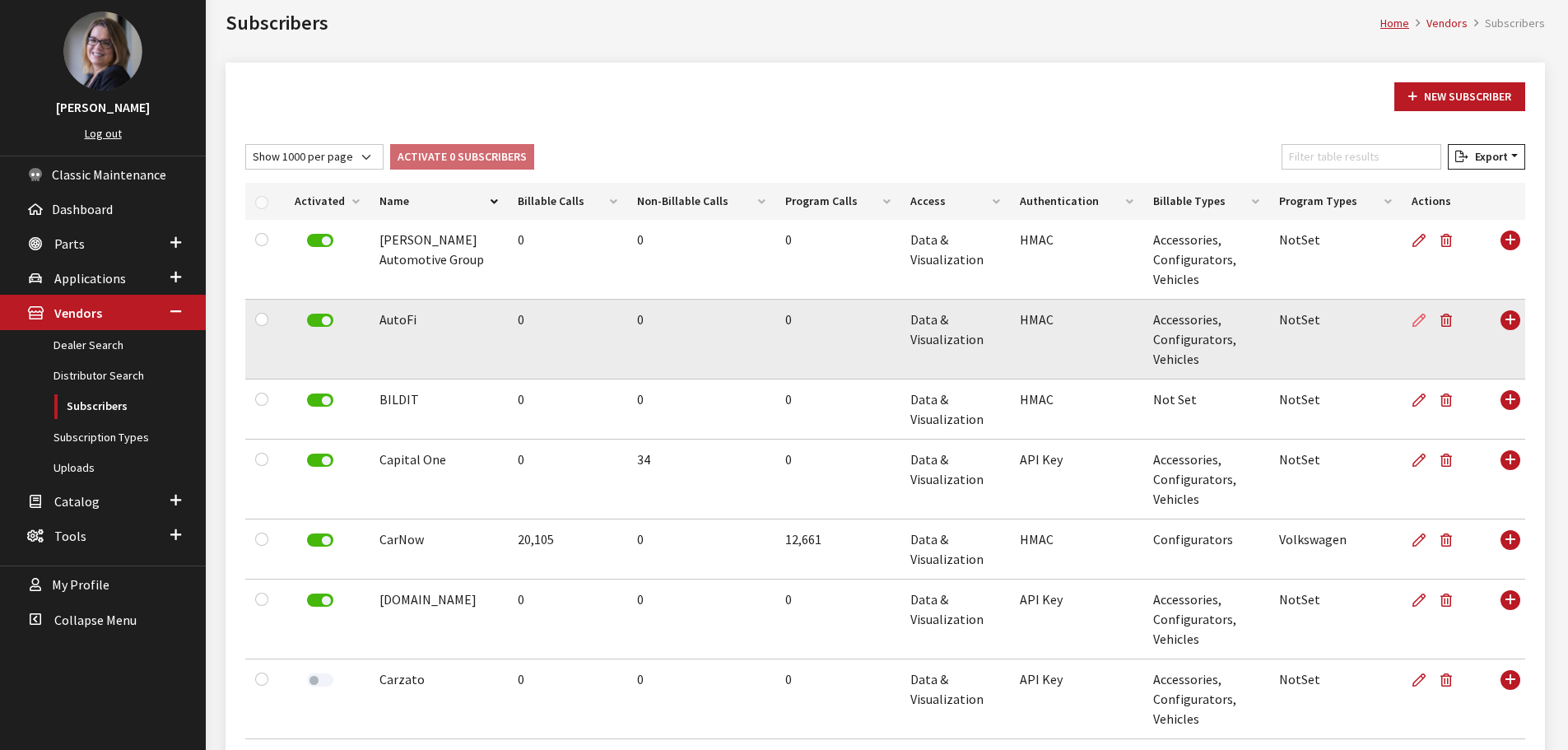
click at [1421, 324] on icon at bounding box center [1420, 321] width 13 height 13
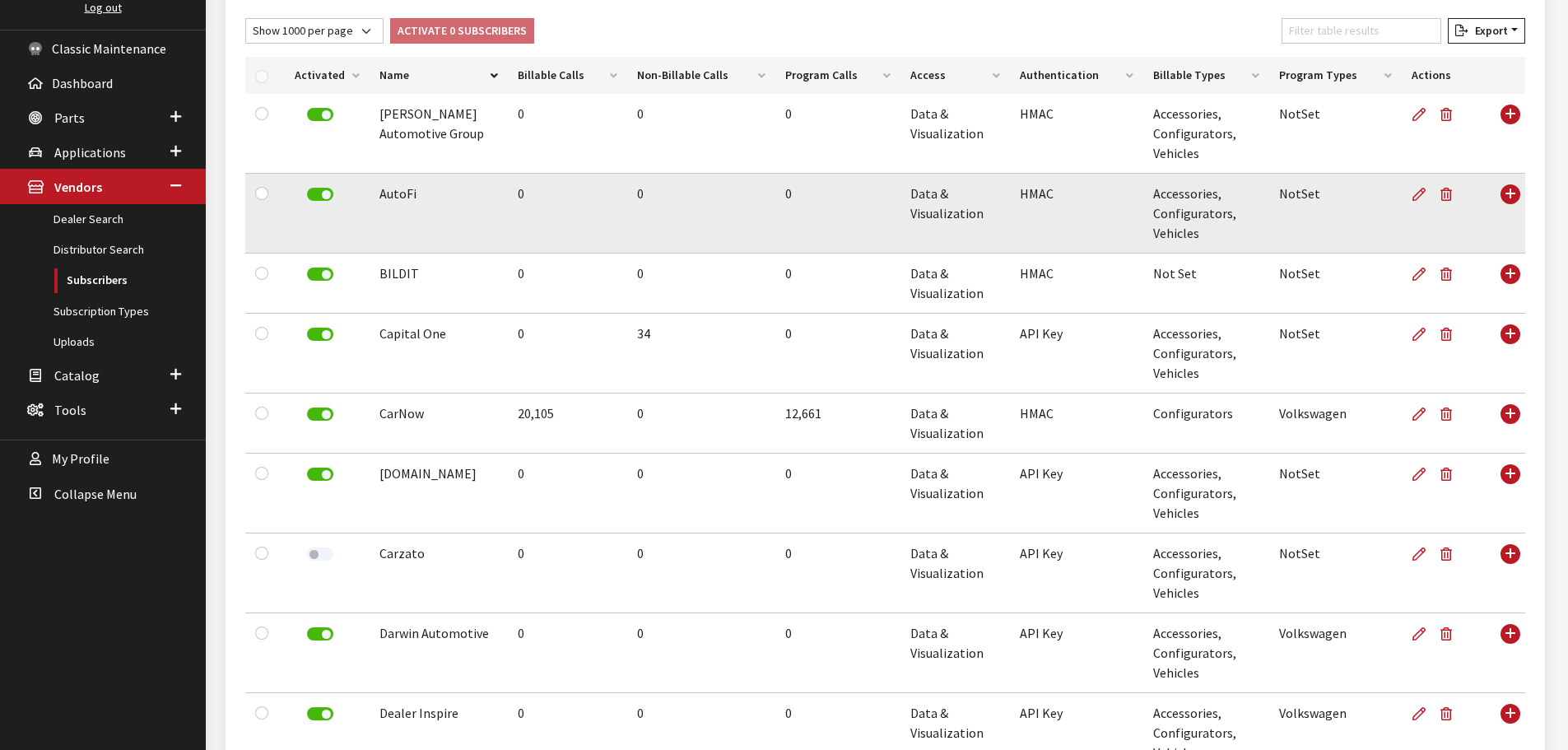
scroll to position [247, 0]
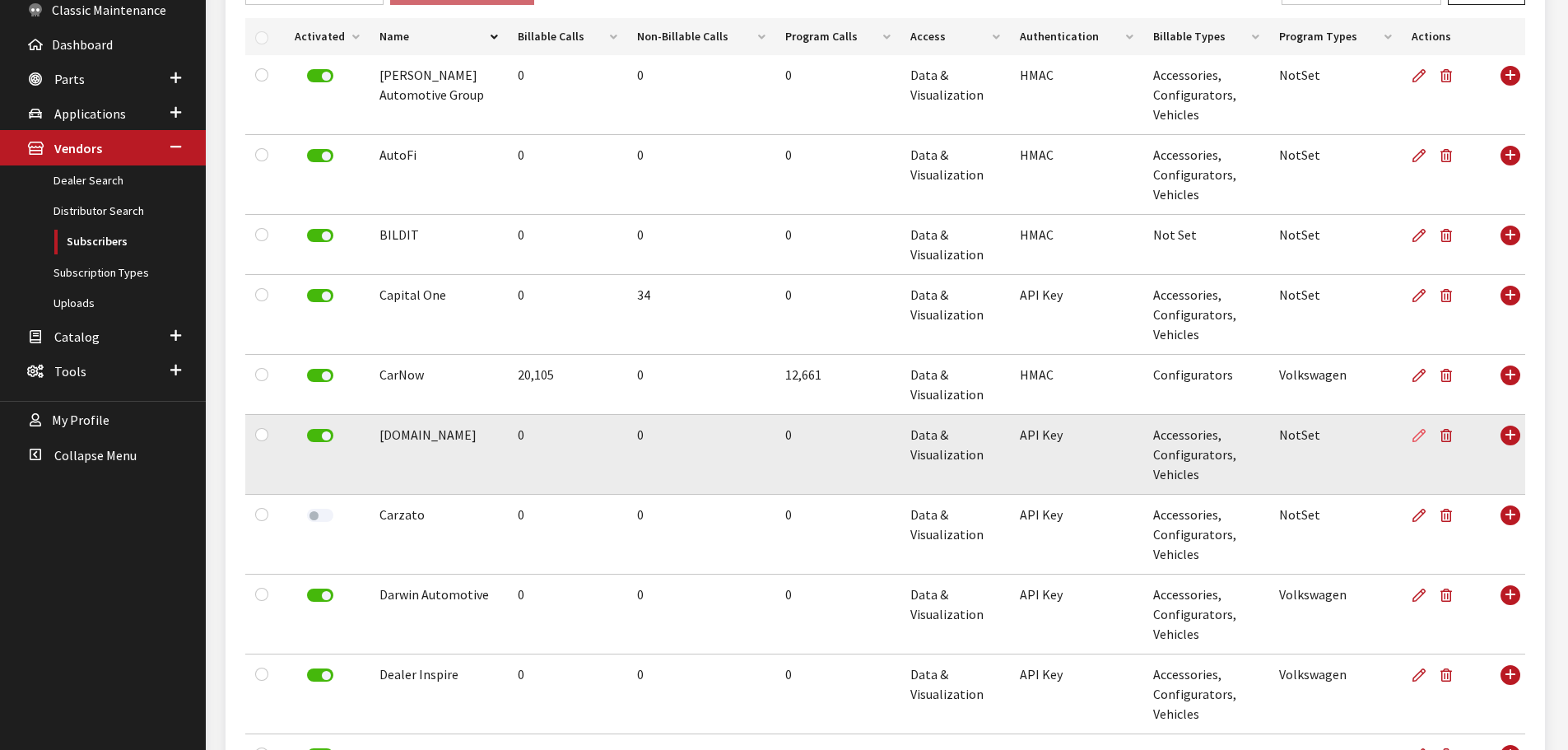
click at [1417, 435] on icon at bounding box center [1420, 437] width 13 height 13
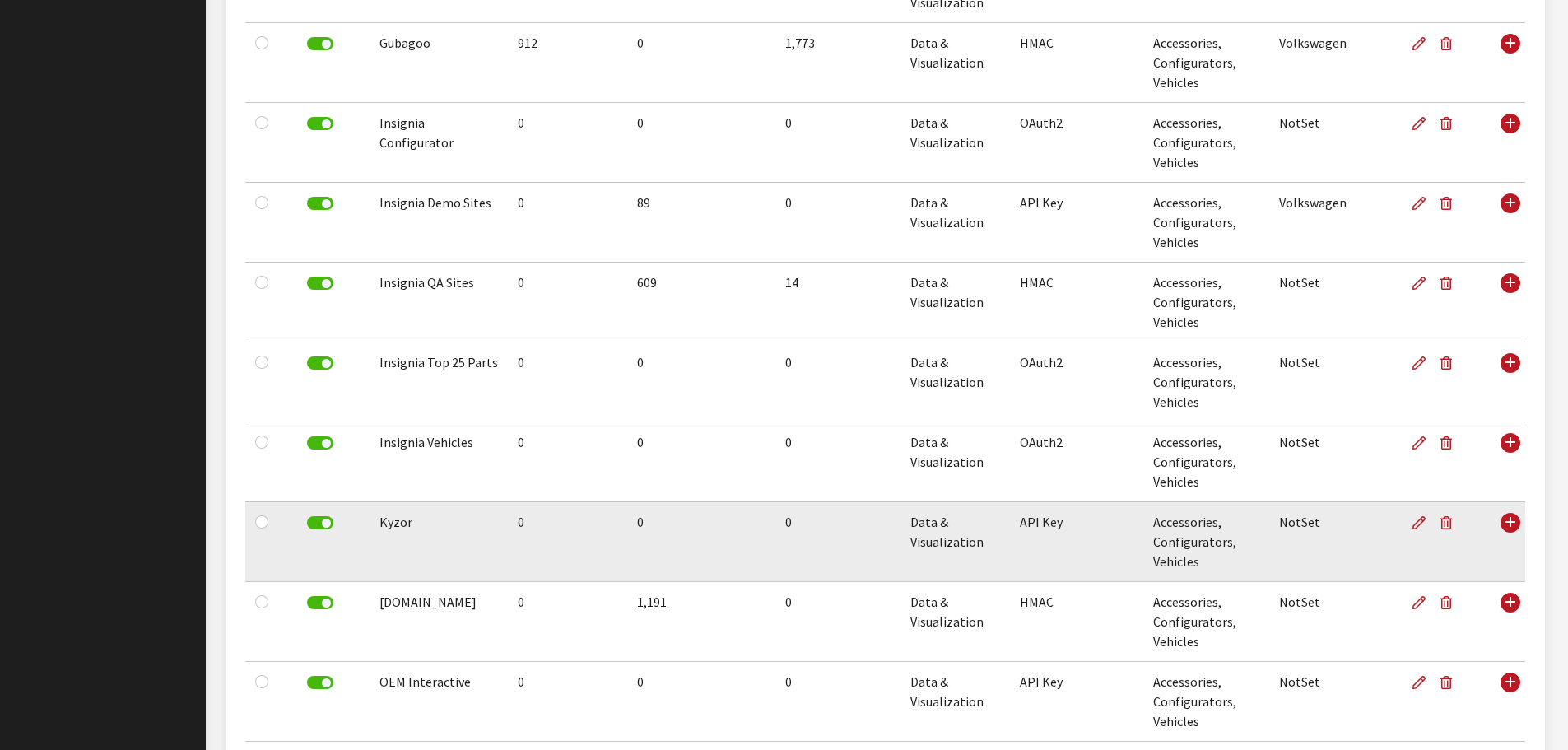
scroll to position [1070, 0]
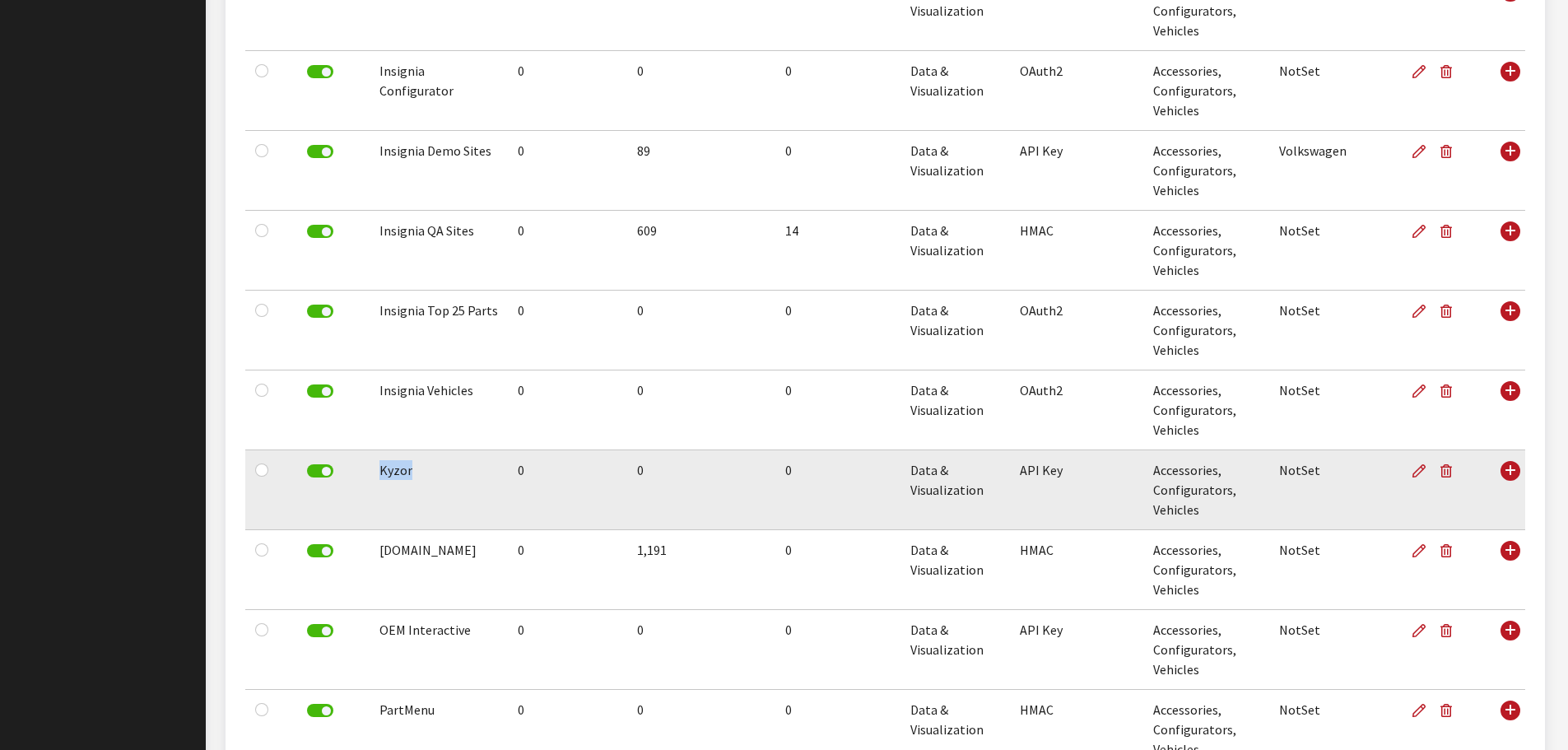
drag, startPoint x: 324, startPoint y: 471, endPoint x: 436, endPoint y: 466, distance: 112.1
click at [436, 466] on tr "Kyzor 0 0 0 Data & Visualization API Key Accessories, Configurators, Vehicles N…" at bounding box center [886, 490] width 1280 height 80
click at [324, 466] on label at bounding box center [320, 471] width 26 height 13
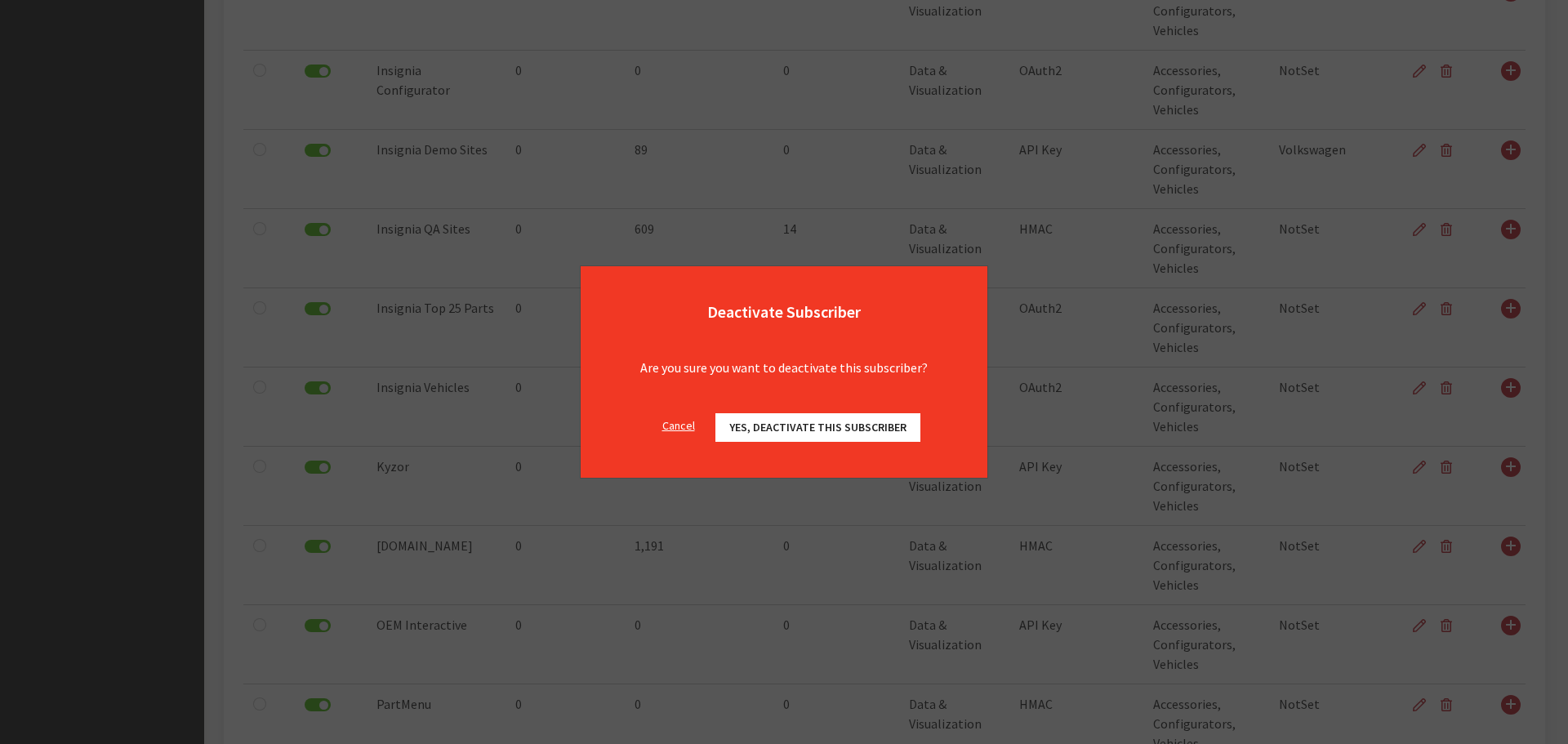
click at [775, 417] on button "Yes, deactivate this subscriber" at bounding box center [817, 427] width 205 height 29
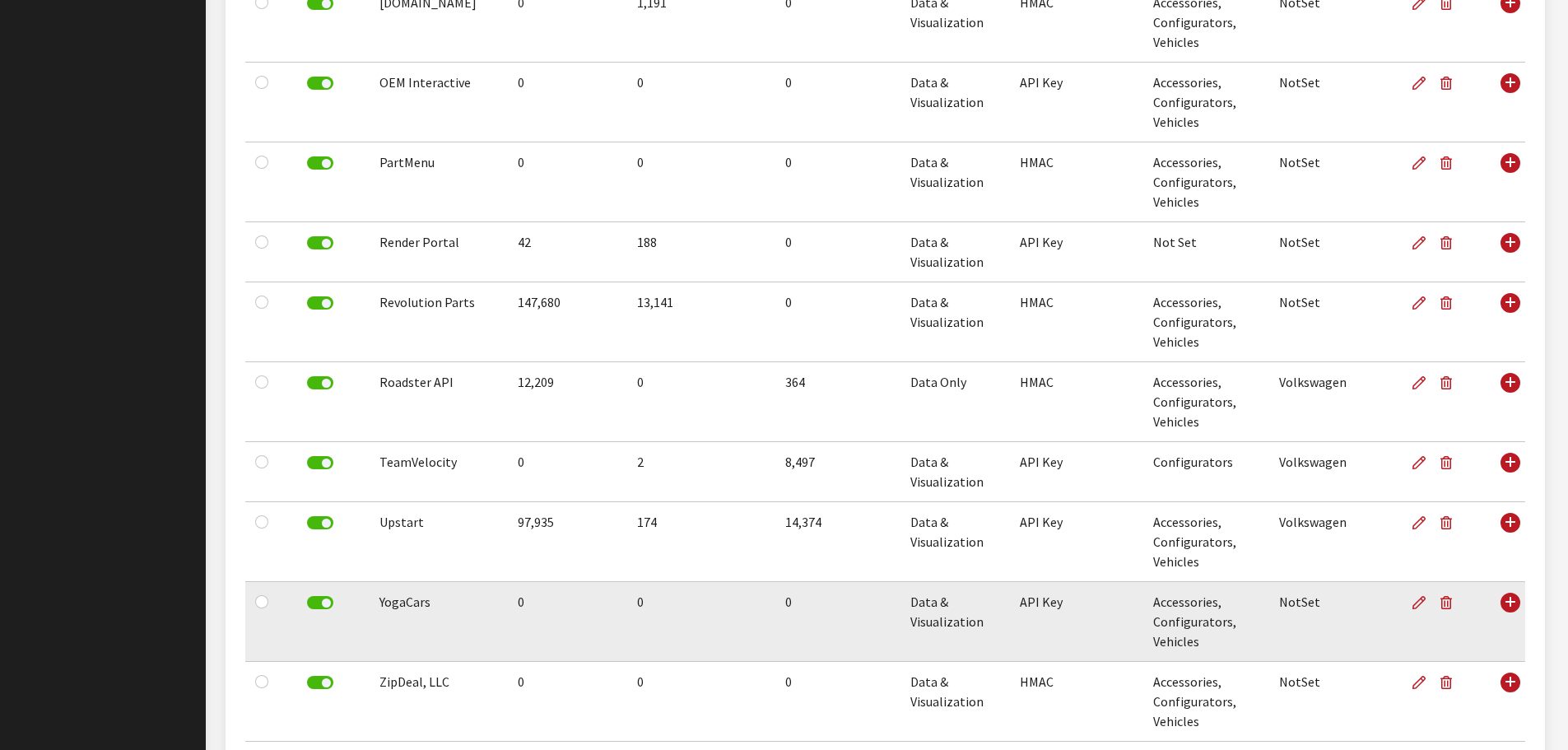
scroll to position [1647, 0]
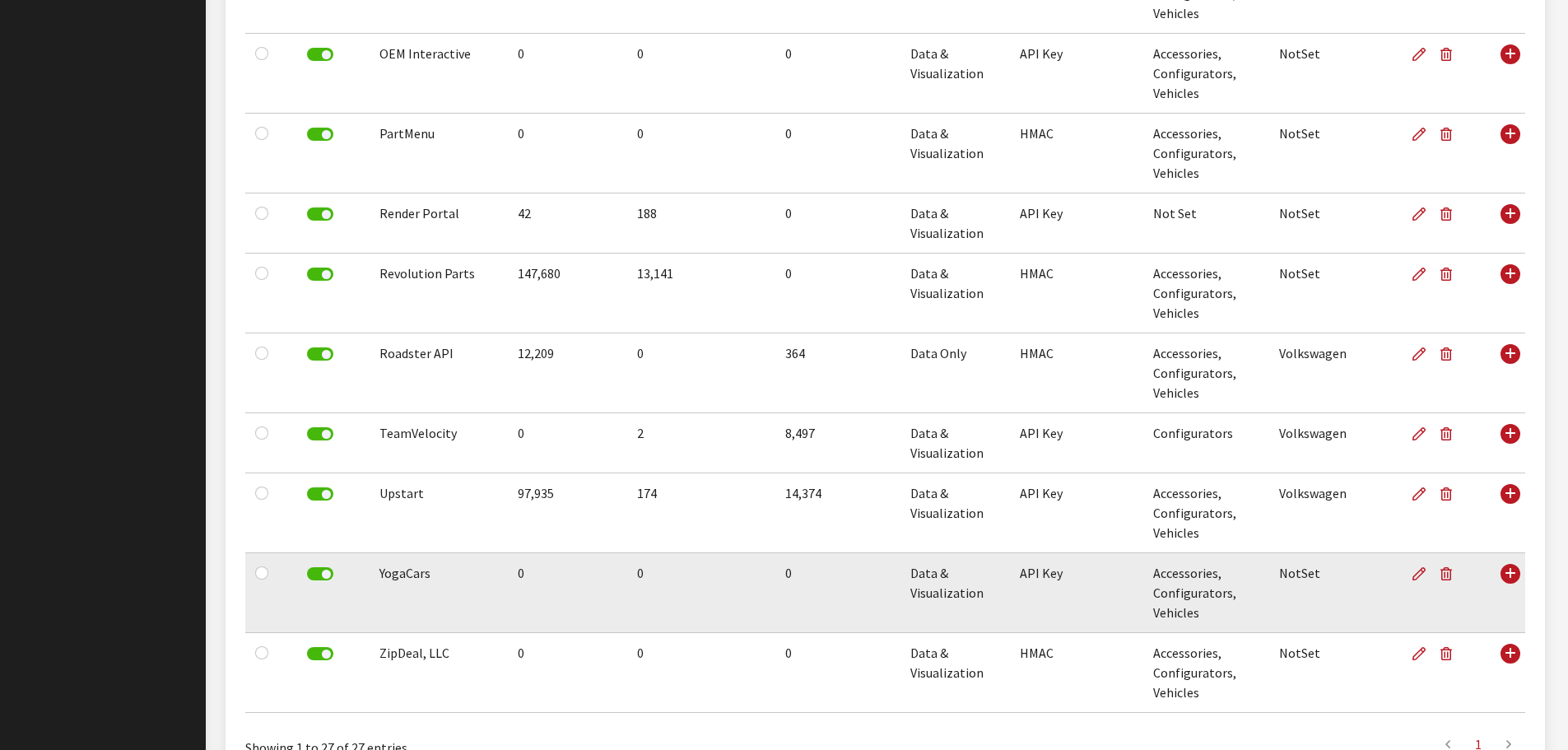
click at [328, 573] on label at bounding box center [320, 575] width 26 height 13
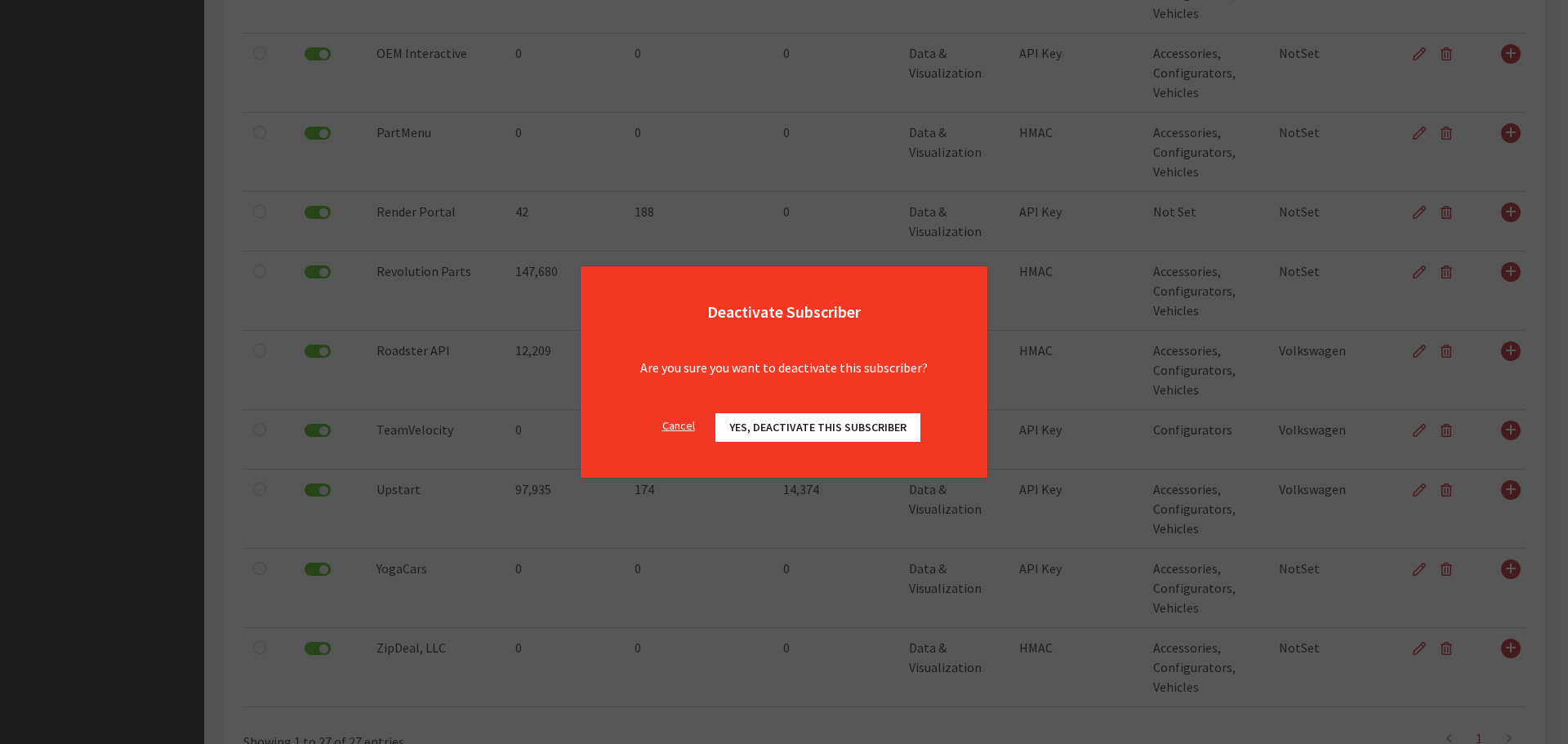
click at [828, 440] on button "Yes, deactivate this subscriber" at bounding box center [817, 427] width 205 height 29
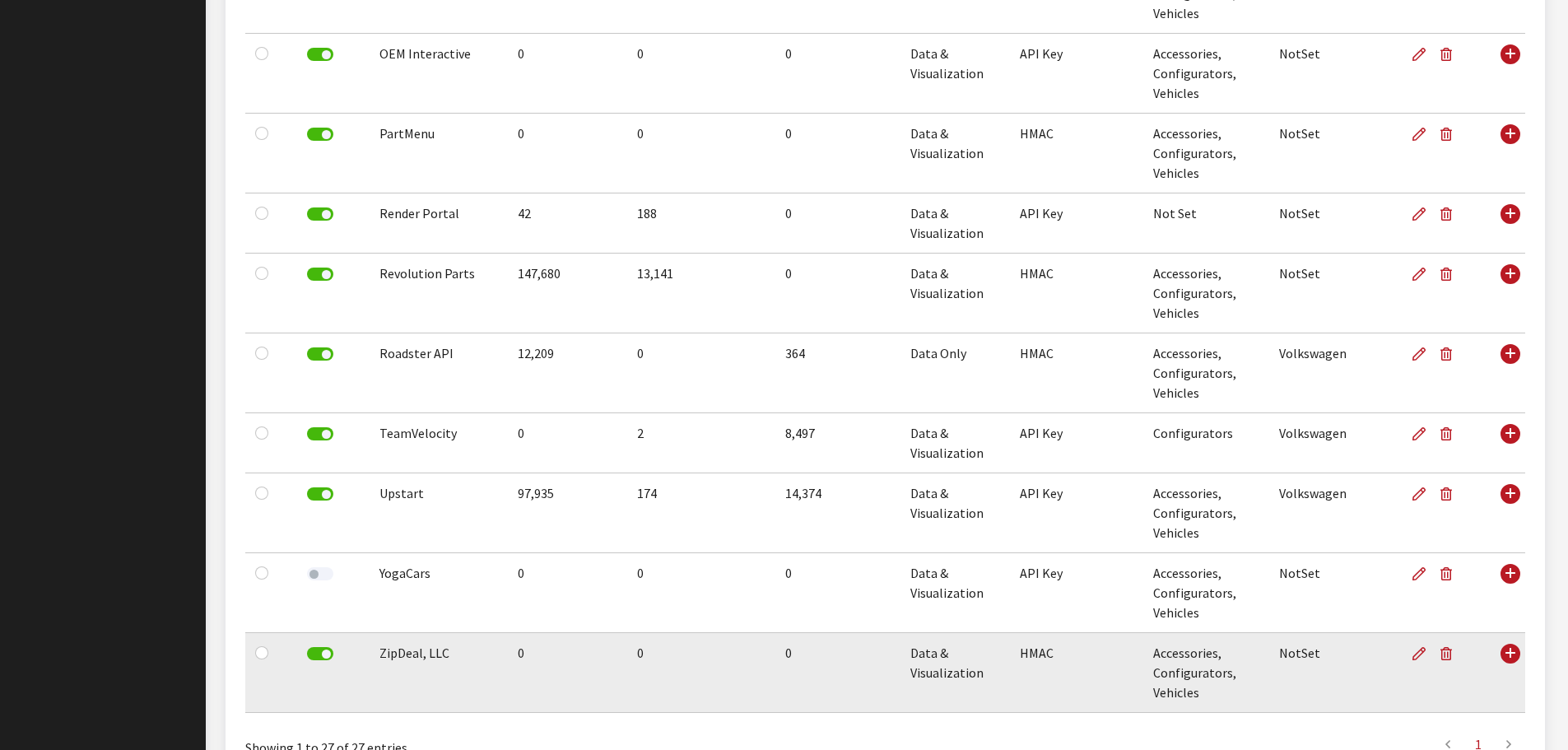
drag, startPoint x: 339, startPoint y: 655, endPoint x: 330, endPoint y: 656, distance: 9.1
click at [336, 655] on div at bounding box center [320, 655] width 50 height 24
click at [328, 656] on label at bounding box center [320, 654] width 26 height 13
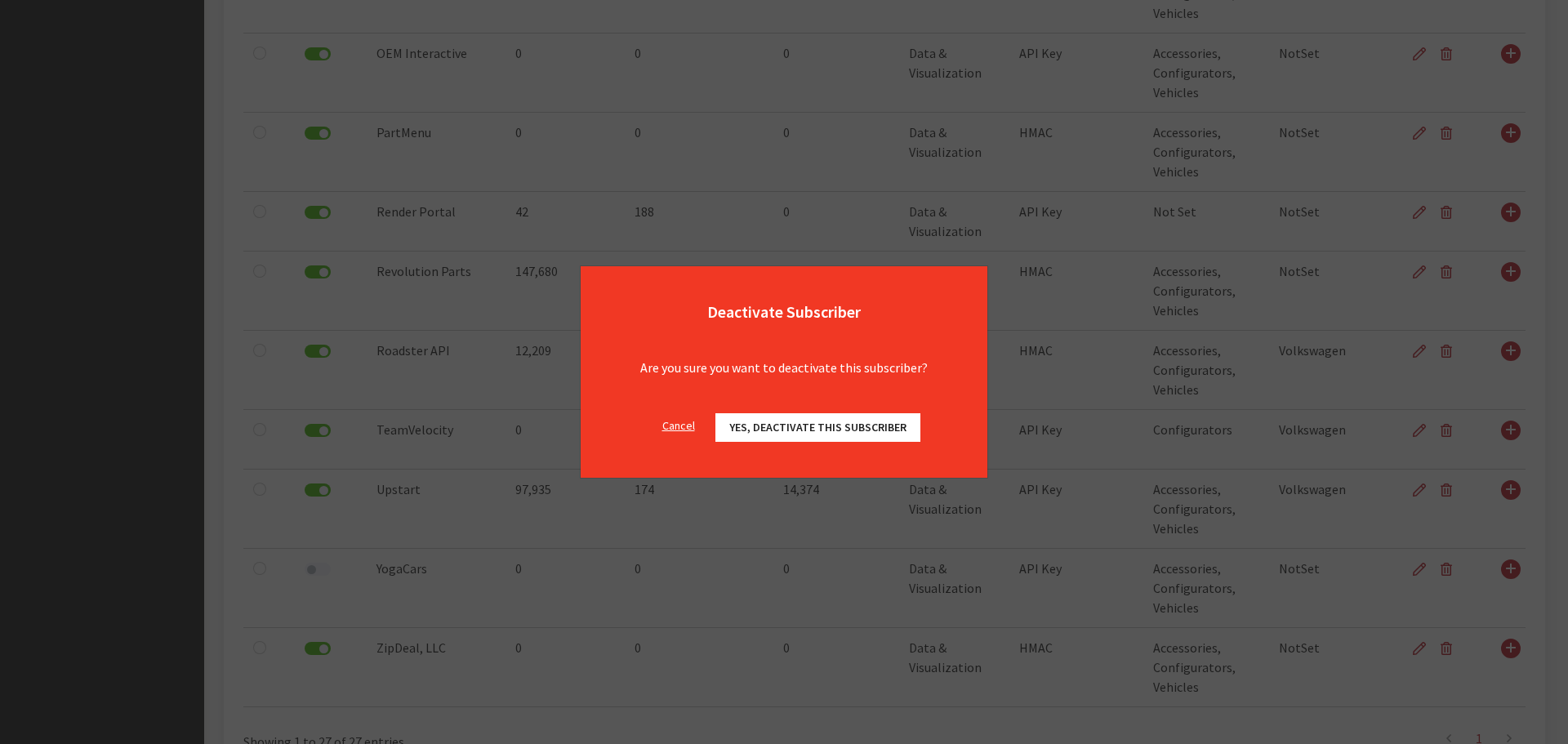
click at [815, 409] on div "Cancel Yes, deactivate this subscriber OK" at bounding box center [783, 436] width 406 height 84
click at [806, 418] on button "Yes, deactivate this subscriber" at bounding box center [817, 427] width 205 height 29
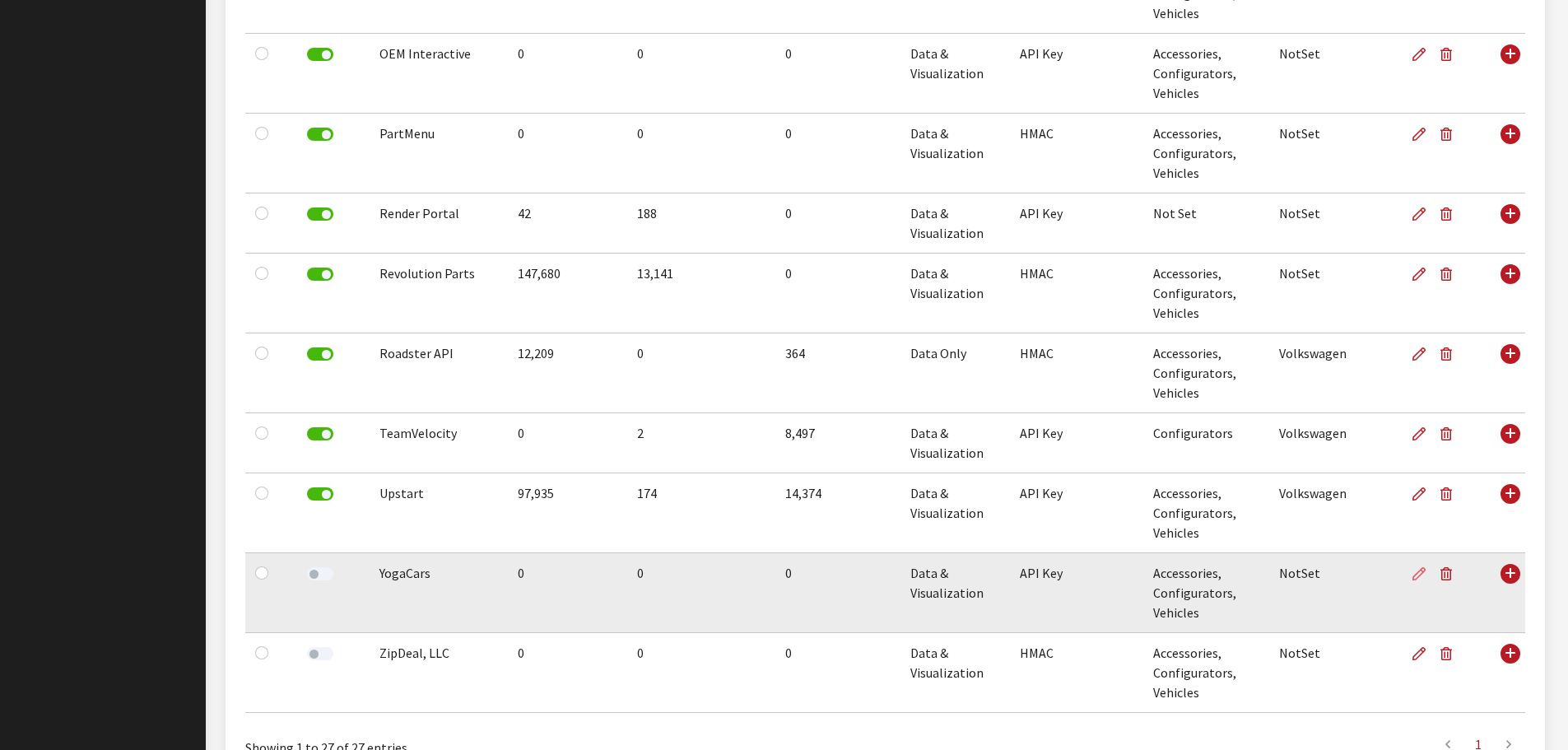
click at [1422, 580] on icon at bounding box center [1420, 575] width 13 height 13
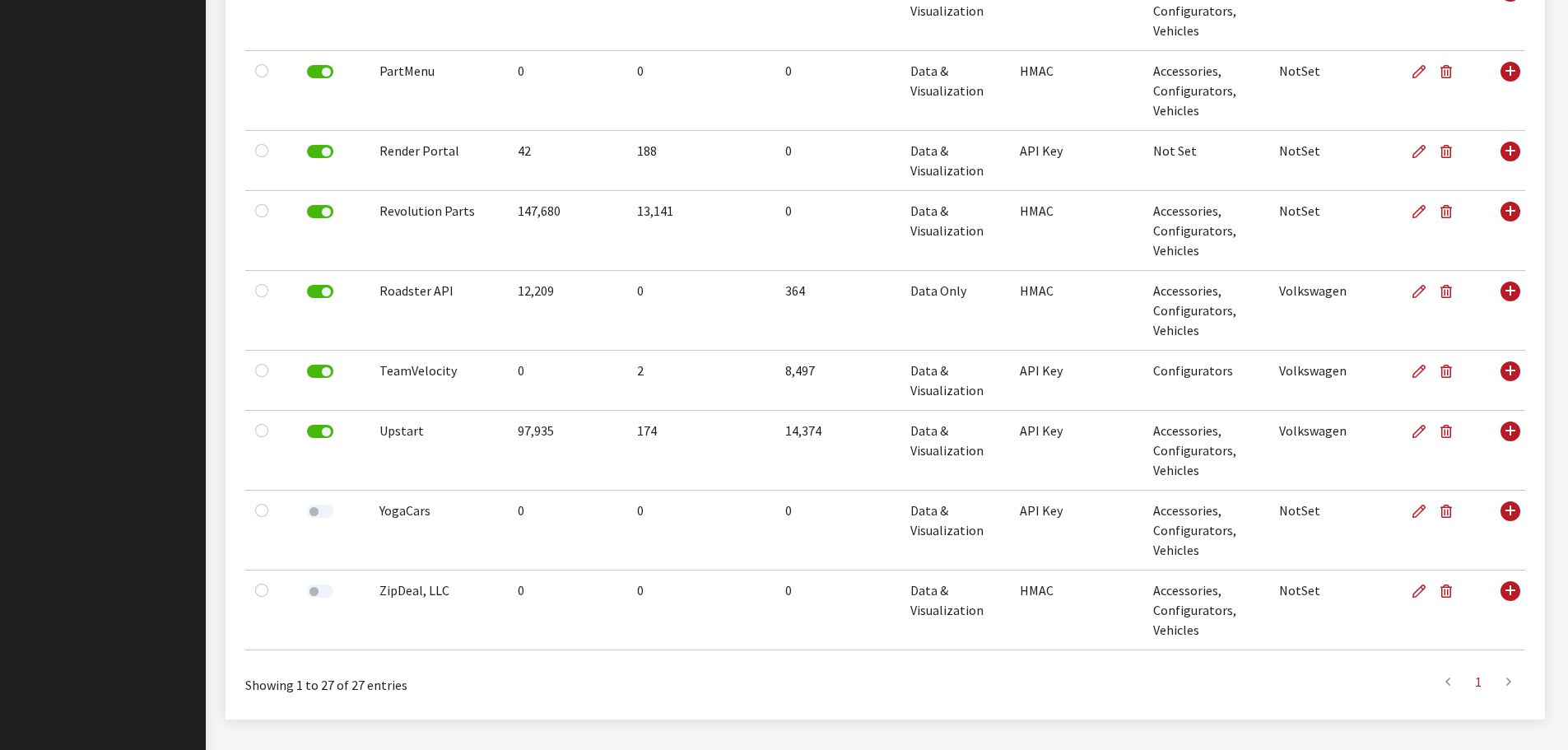
scroll to position [1748, 0]
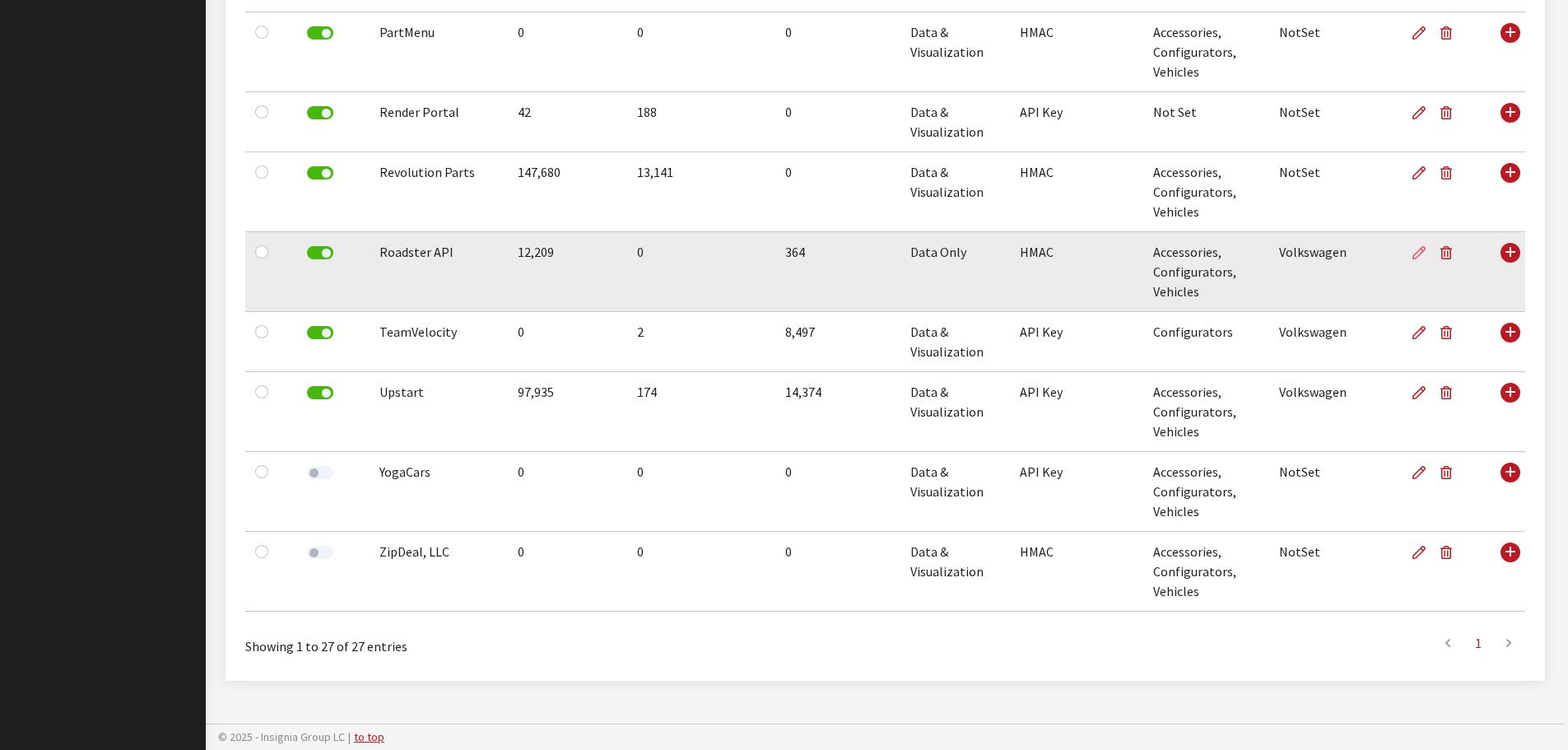
click at [1419, 259] on icon at bounding box center [1420, 254] width 13 height 13
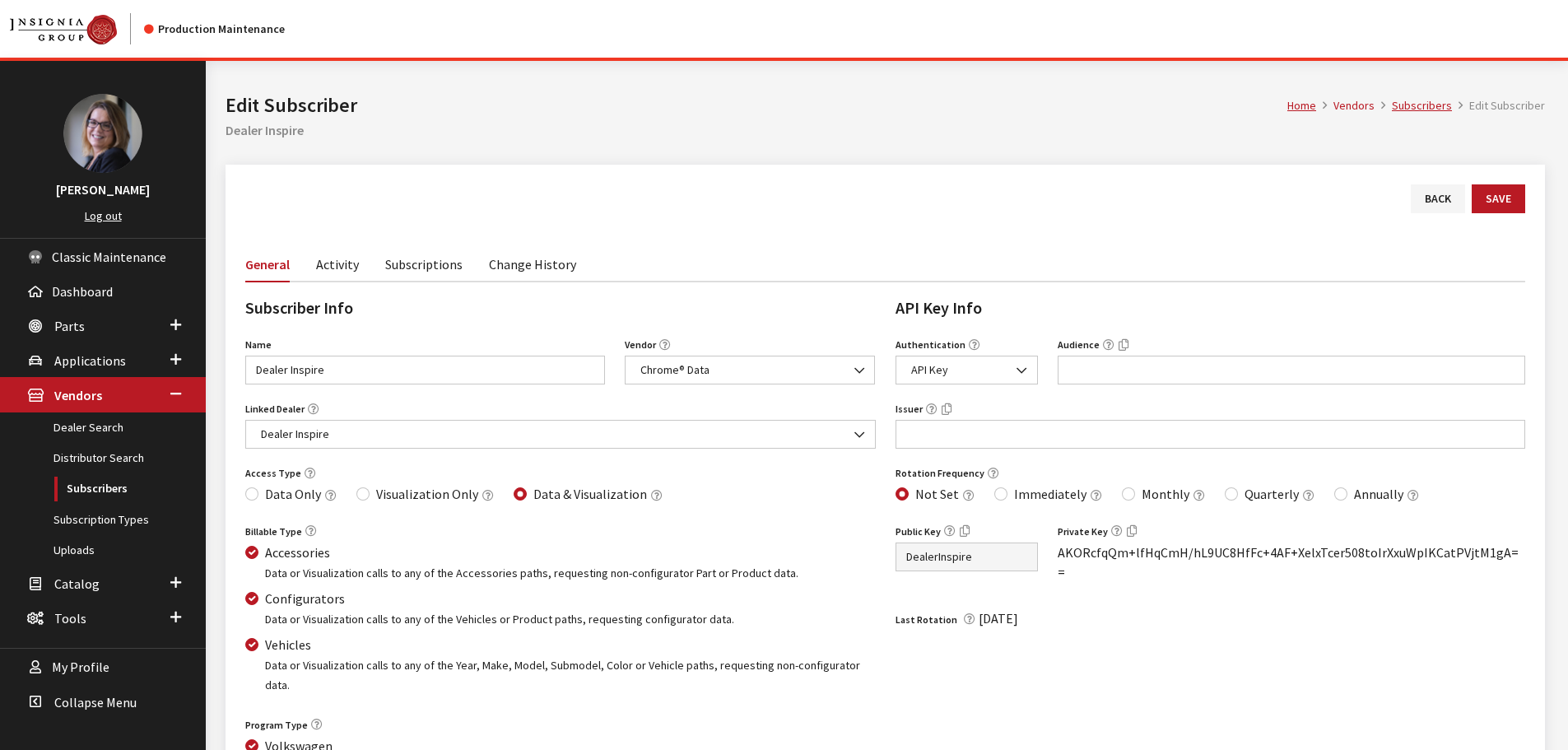
click at [427, 271] on link "Subscriptions" at bounding box center [424, 263] width 77 height 35
click at [543, 263] on link "Change History" at bounding box center [532, 263] width 88 height 35
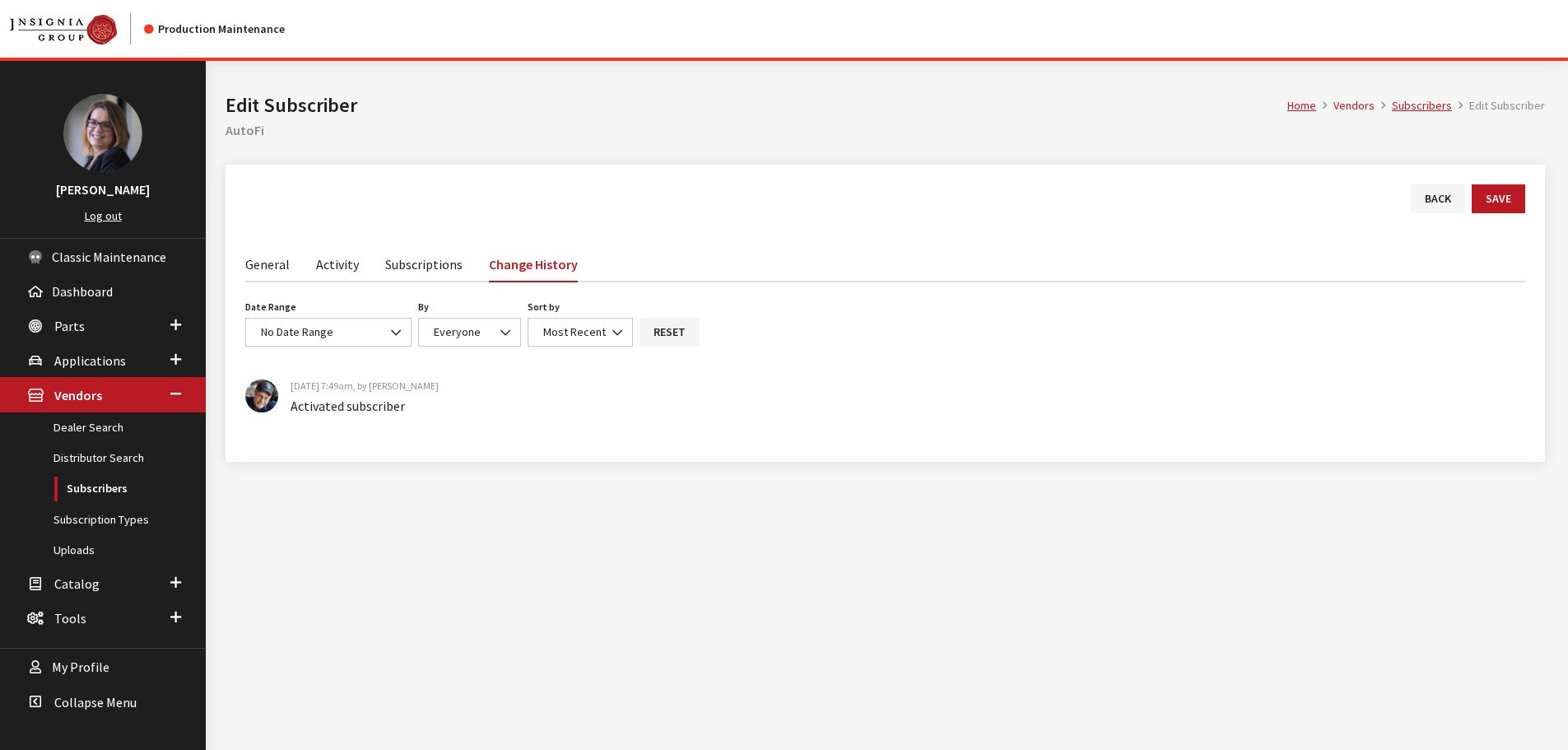
click at [409, 265] on link "Subscriptions" at bounding box center [424, 263] width 77 height 35
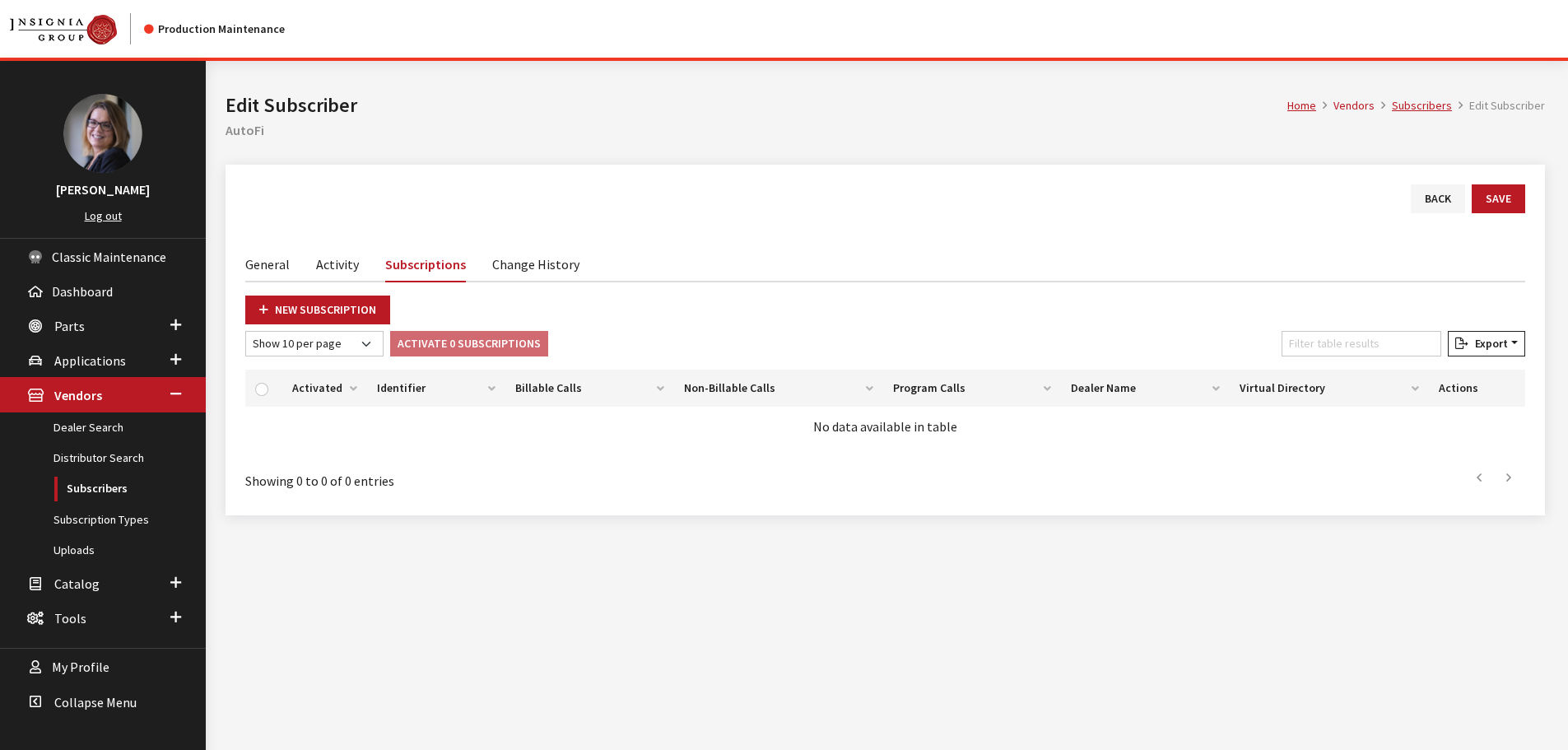
click at [279, 268] on link "General" at bounding box center [268, 263] width 44 height 35
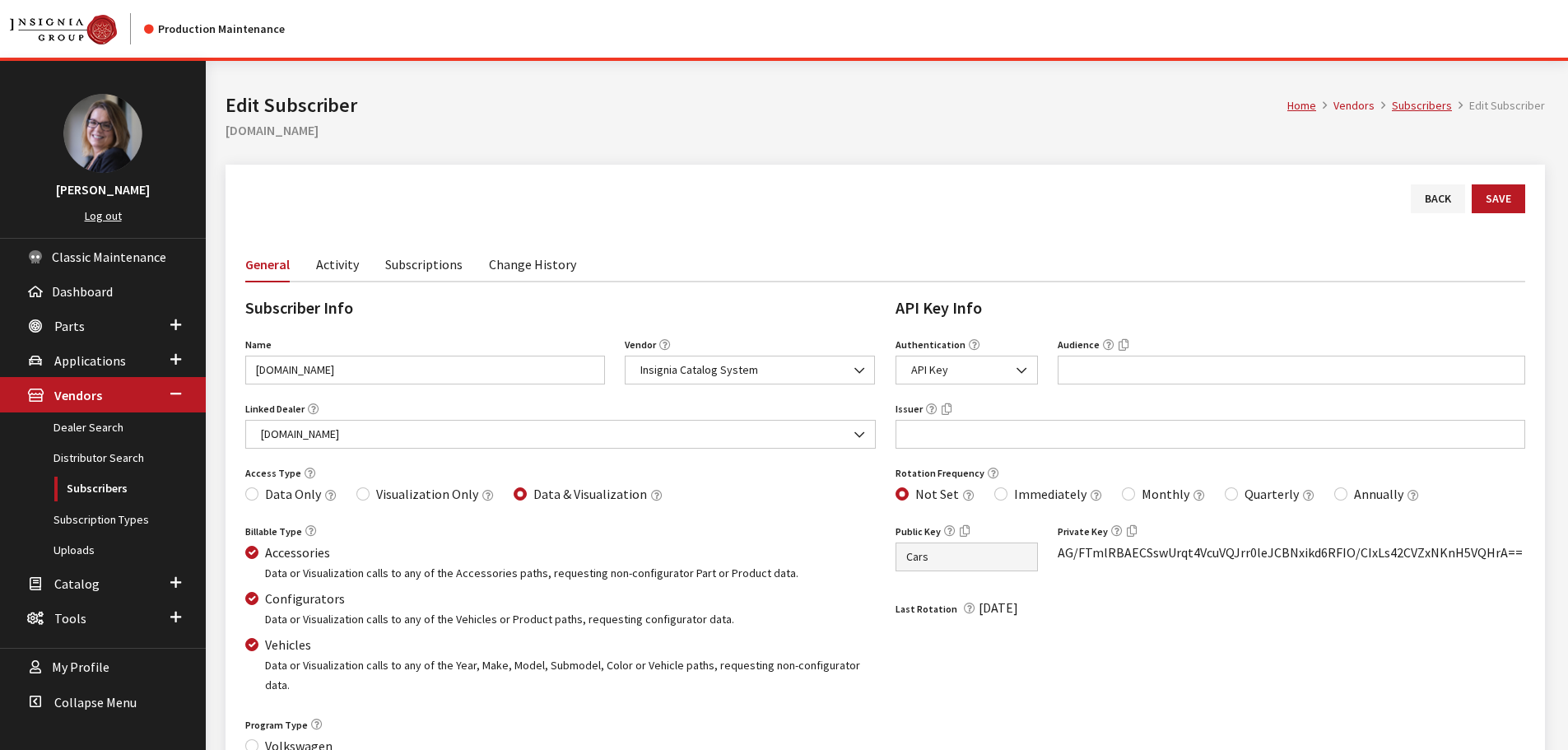
click at [451, 272] on link "Subscriptions" at bounding box center [424, 263] width 77 height 35
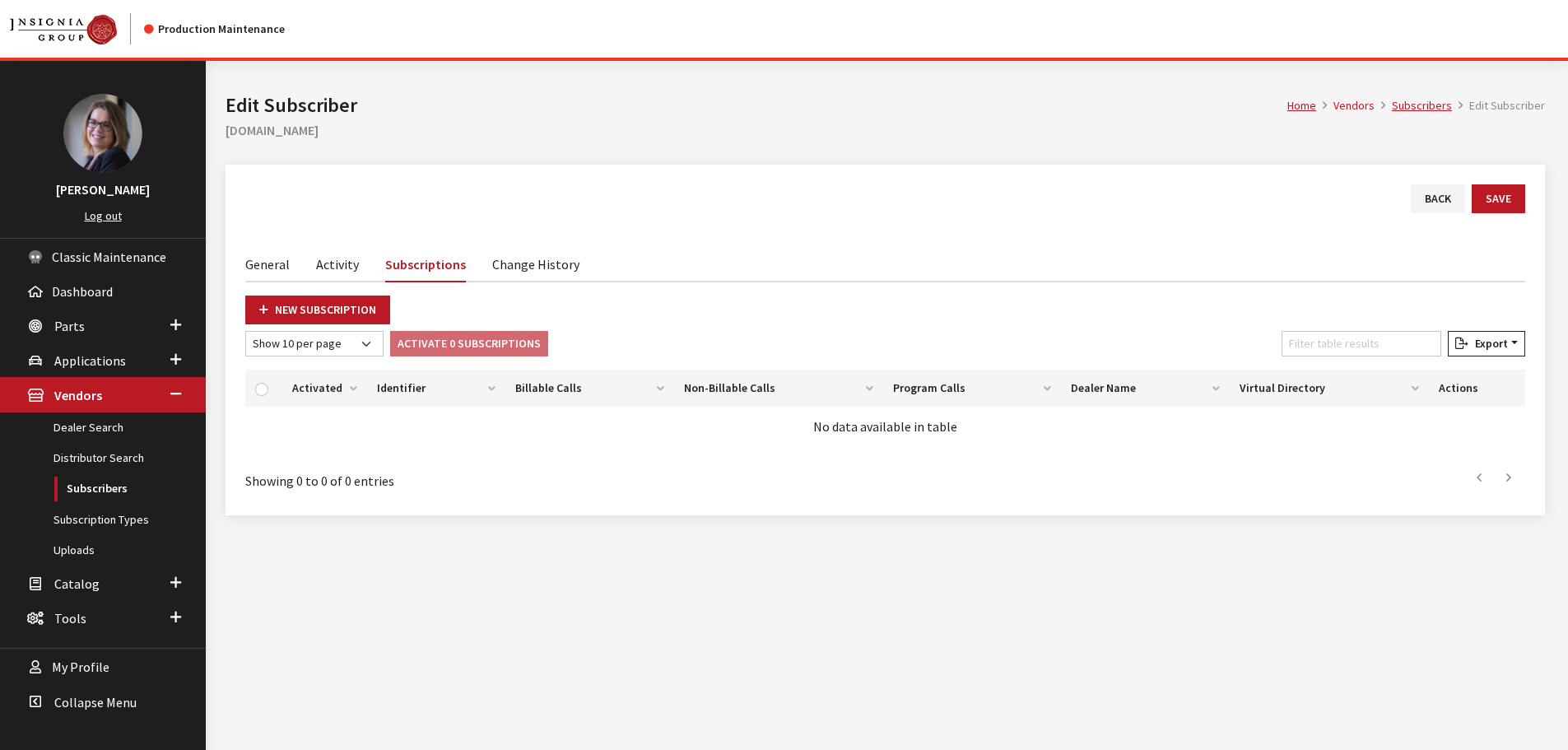
click at [535, 267] on link "Change History" at bounding box center [536, 263] width 88 height 35
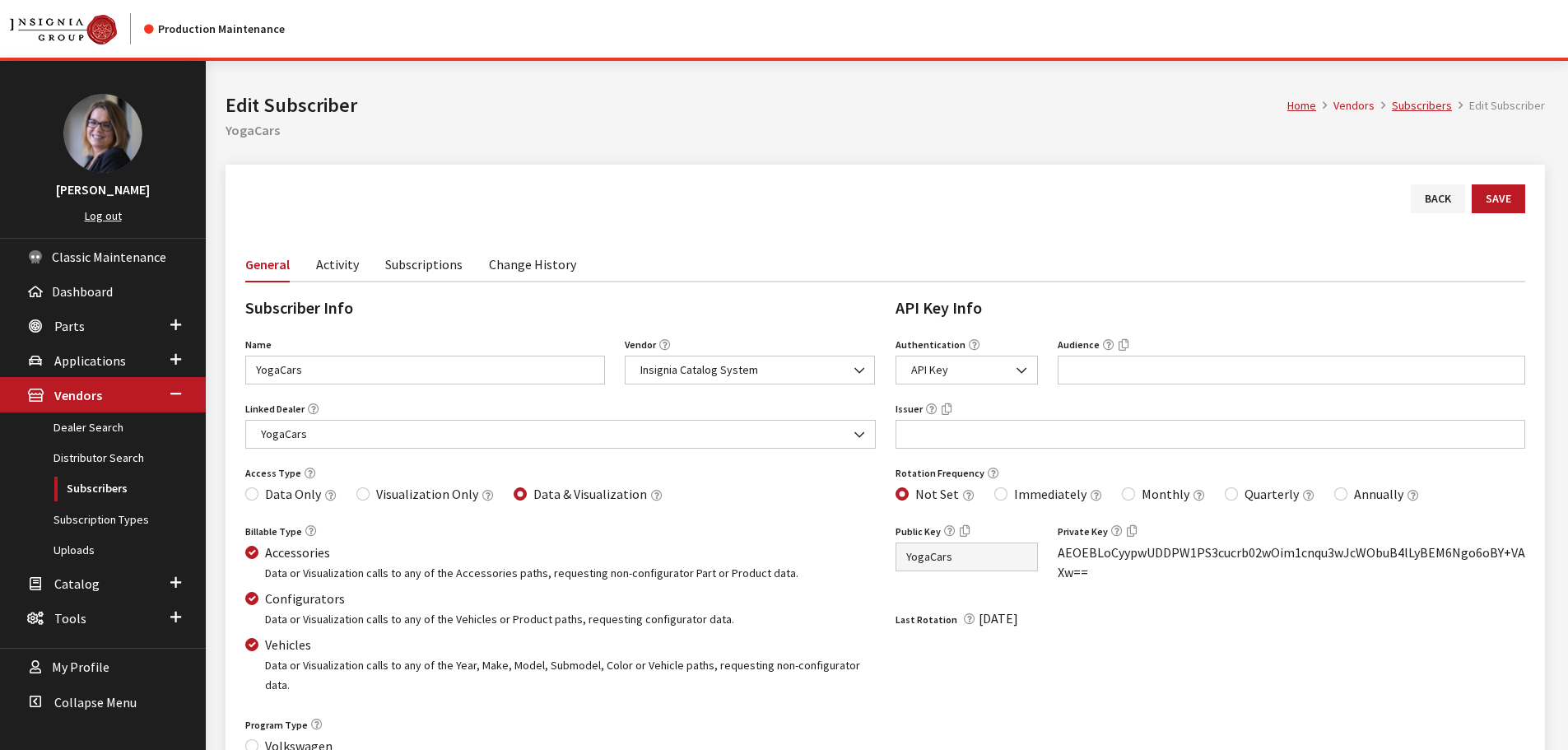
click at [500, 266] on link "Change History" at bounding box center [532, 263] width 88 height 35
click at [434, 268] on link "Subscriptions" at bounding box center [424, 263] width 77 height 35
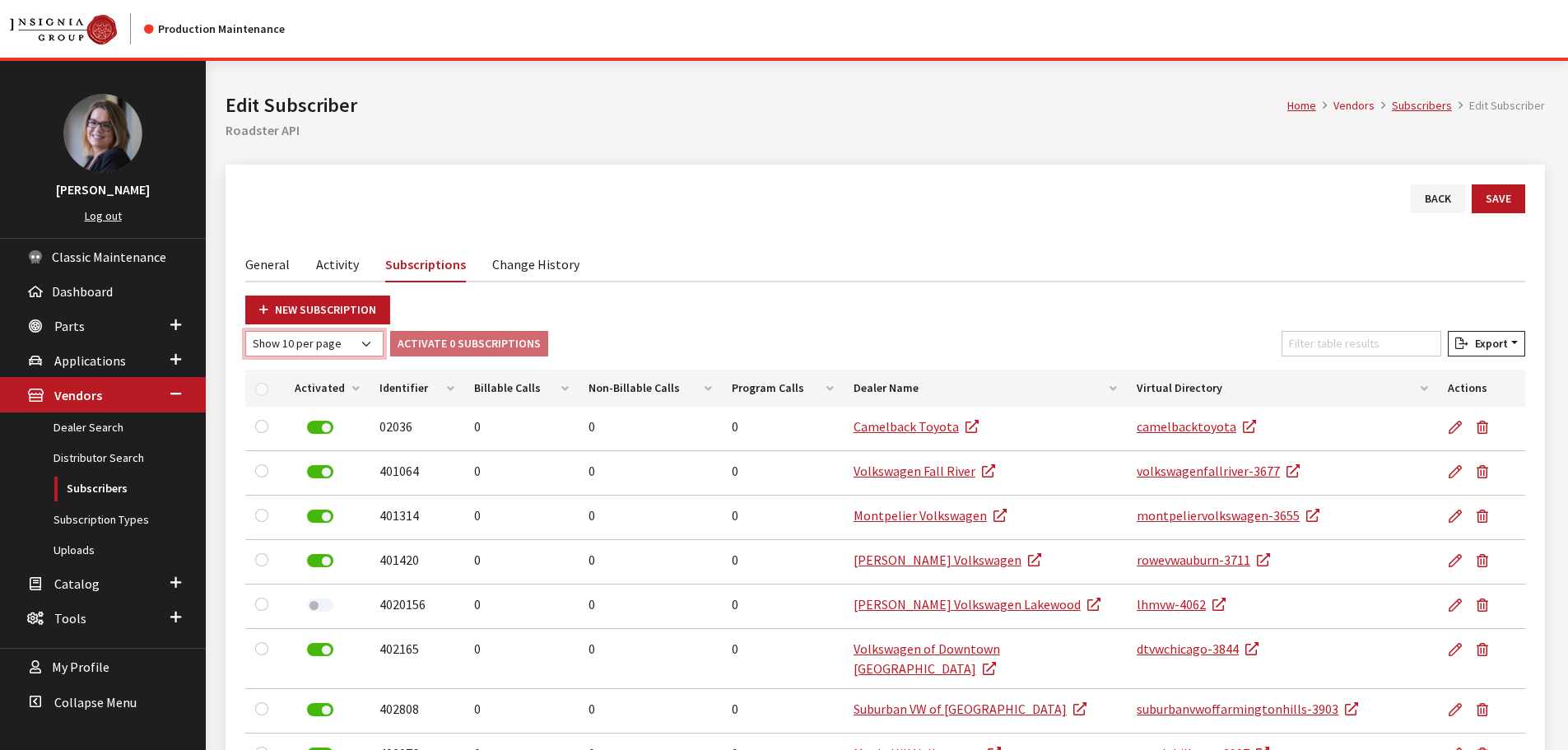
click at [354, 346] on select "Show 10 per page Show 25 per page Show 50 per page Show 100 per page Show 1000 …" at bounding box center [315, 343] width 139 height 25
select select "1000"
click at [246, 331] on select "Show 10 per page Show 25 per page Show 50 per page Show 100 per page Show 1000 …" at bounding box center [315, 343] width 139 height 25
click at [1475, 341] on span "Export" at bounding box center [1488, 343] width 40 height 14
click at [1425, 376] on span "Excel" at bounding box center [1438, 376] width 32 height 14
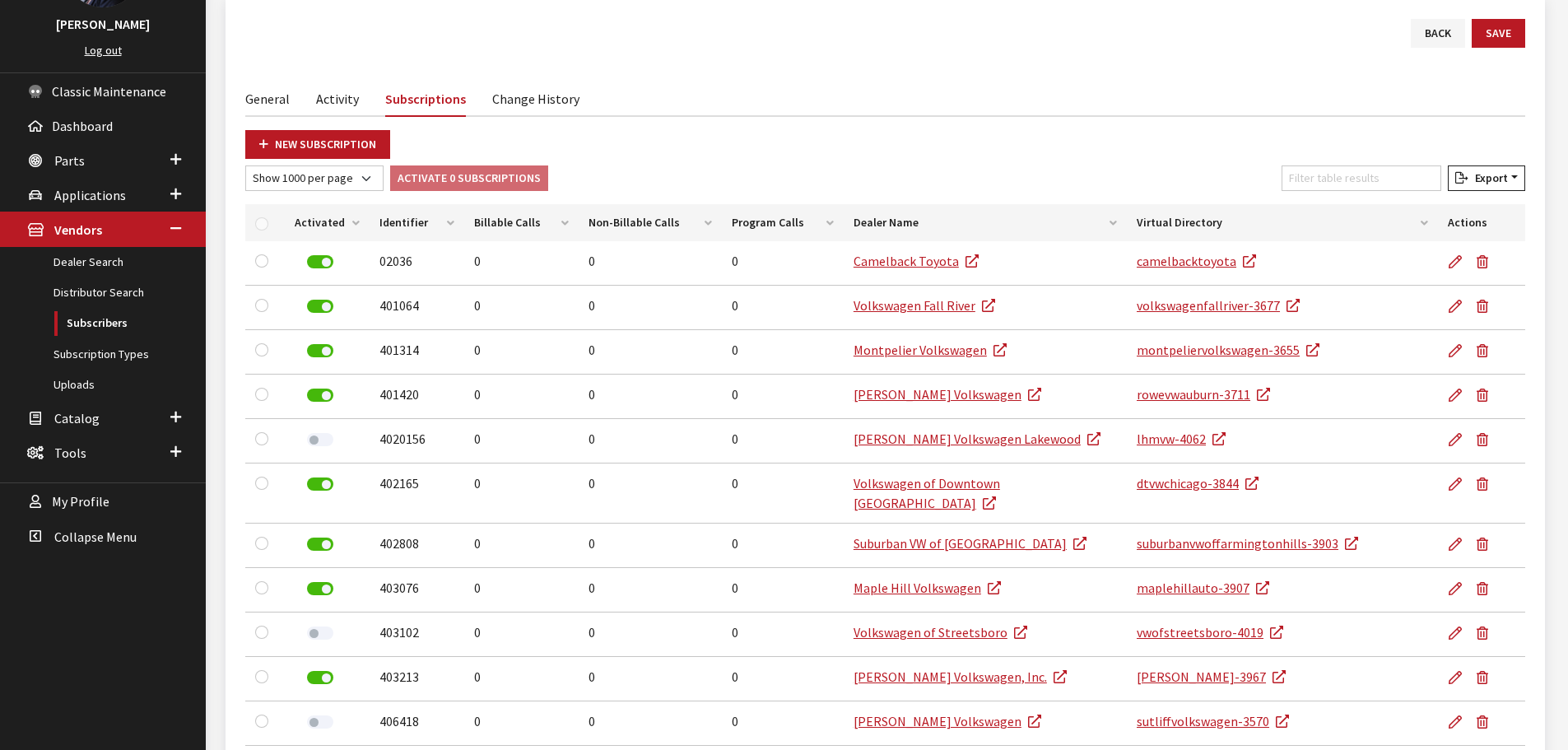
scroll to position [247, 0]
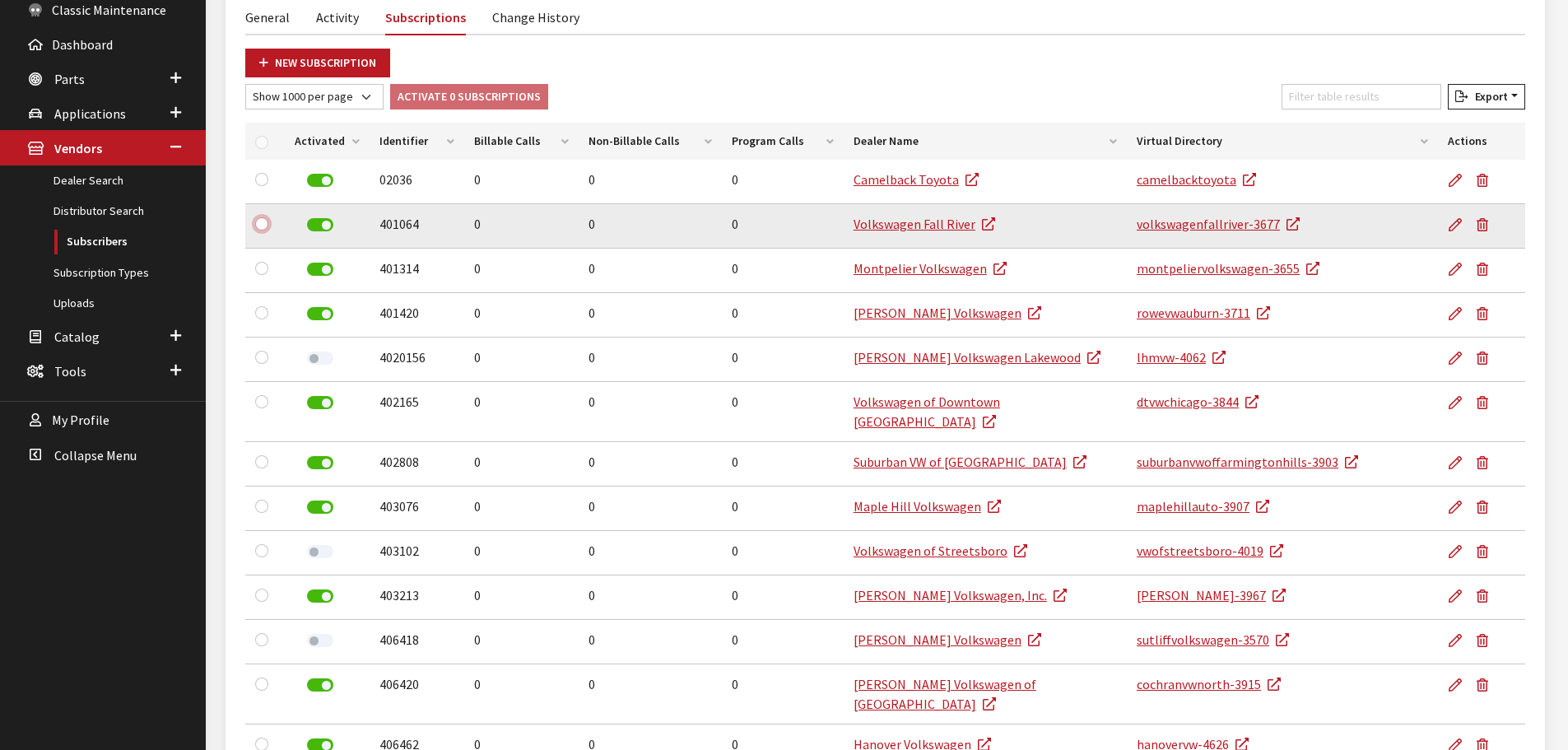
click at [261, 223] on input "checkbox" at bounding box center [262, 225] width 13 height 13
checkbox input "true"
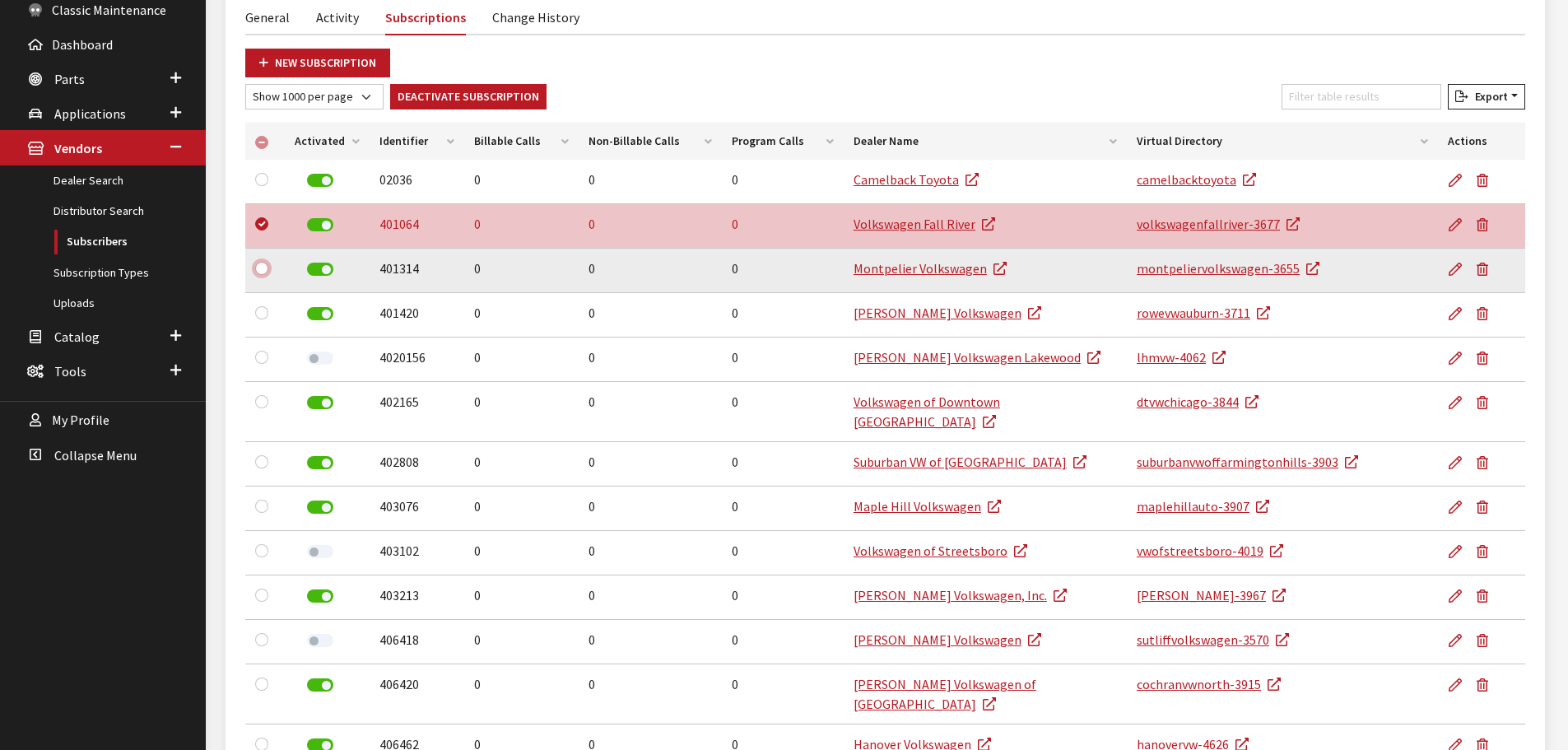
click at [262, 274] on input "checkbox" at bounding box center [262, 269] width 13 height 13
checkbox input "true"
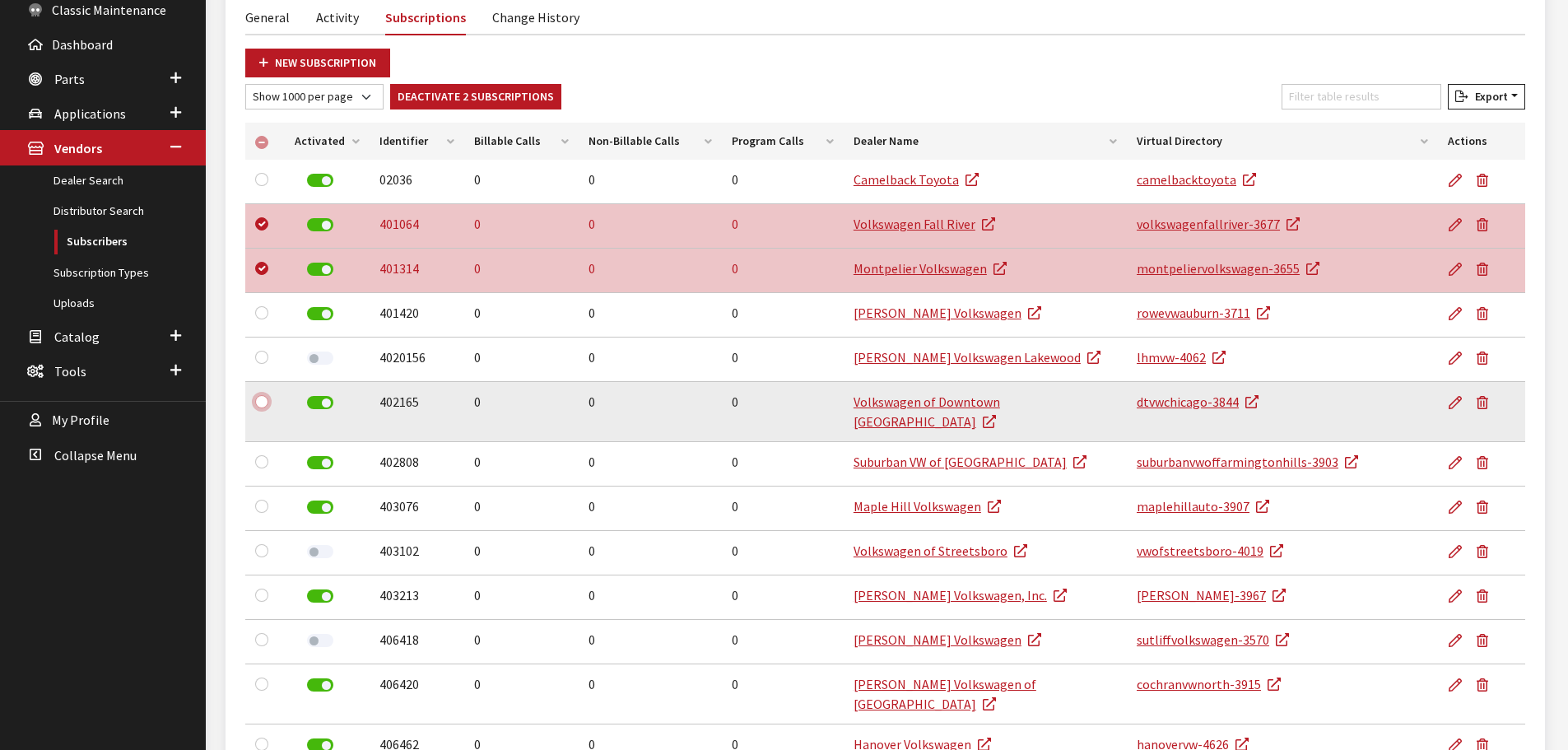
click at [262, 405] on input "checkbox" at bounding box center [262, 402] width 13 height 13
checkbox input "true"
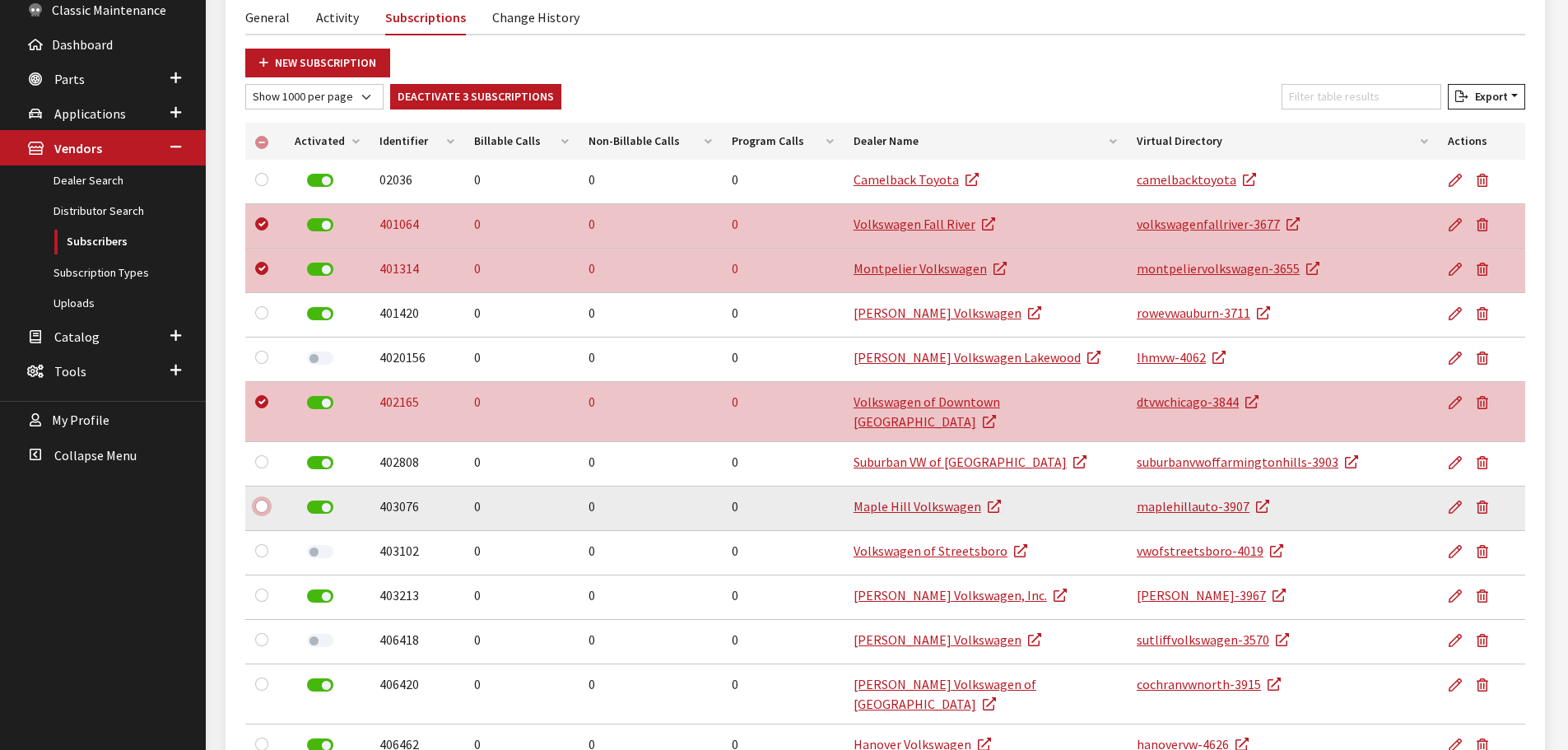
click at [267, 500] on input "checkbox" at bounding box center [262, 507] width 13 height 13
checkbox input "true"
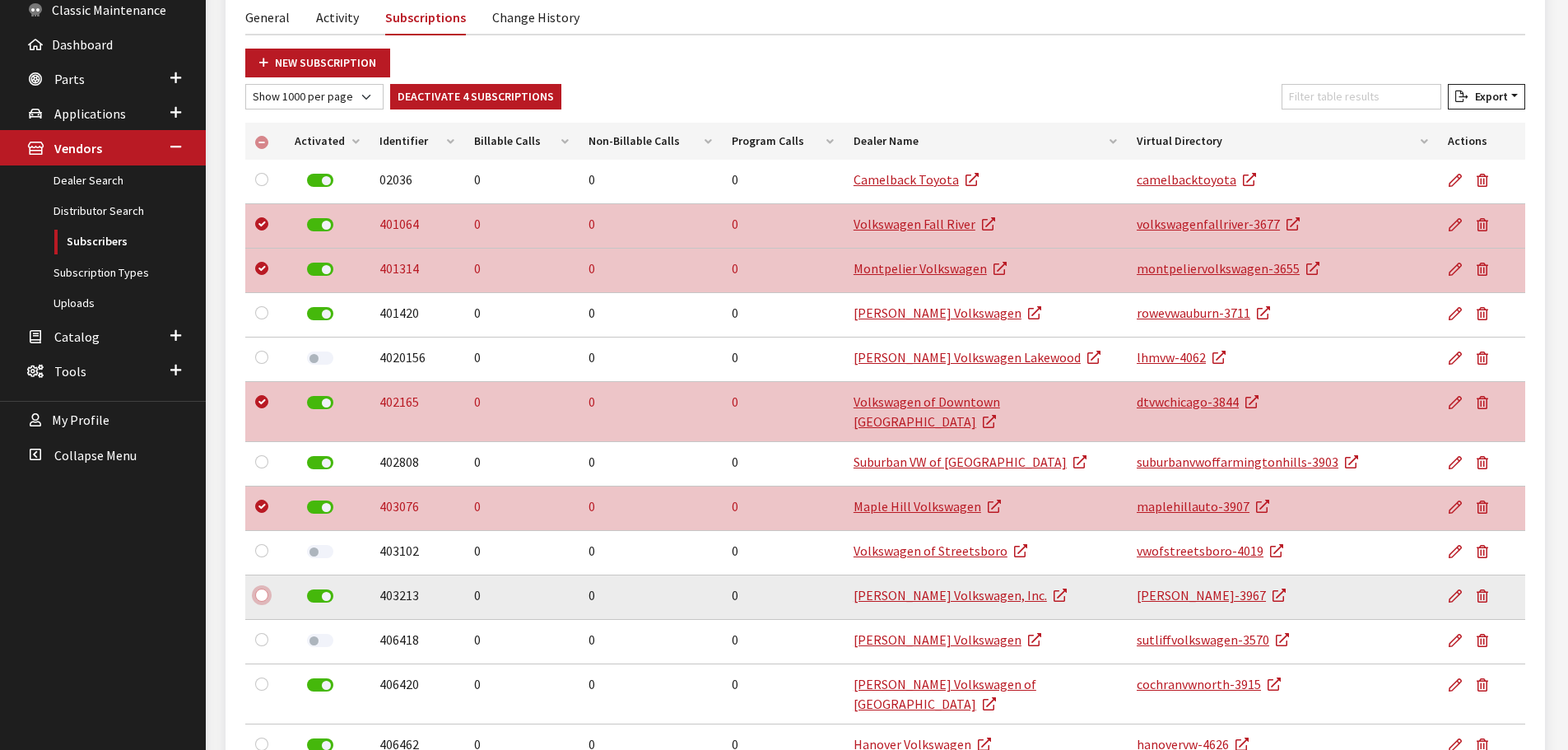
click at [258, 589] on input "checkbox" at bounding box center [262, 596] width 13 height 13
checkbox input "true"
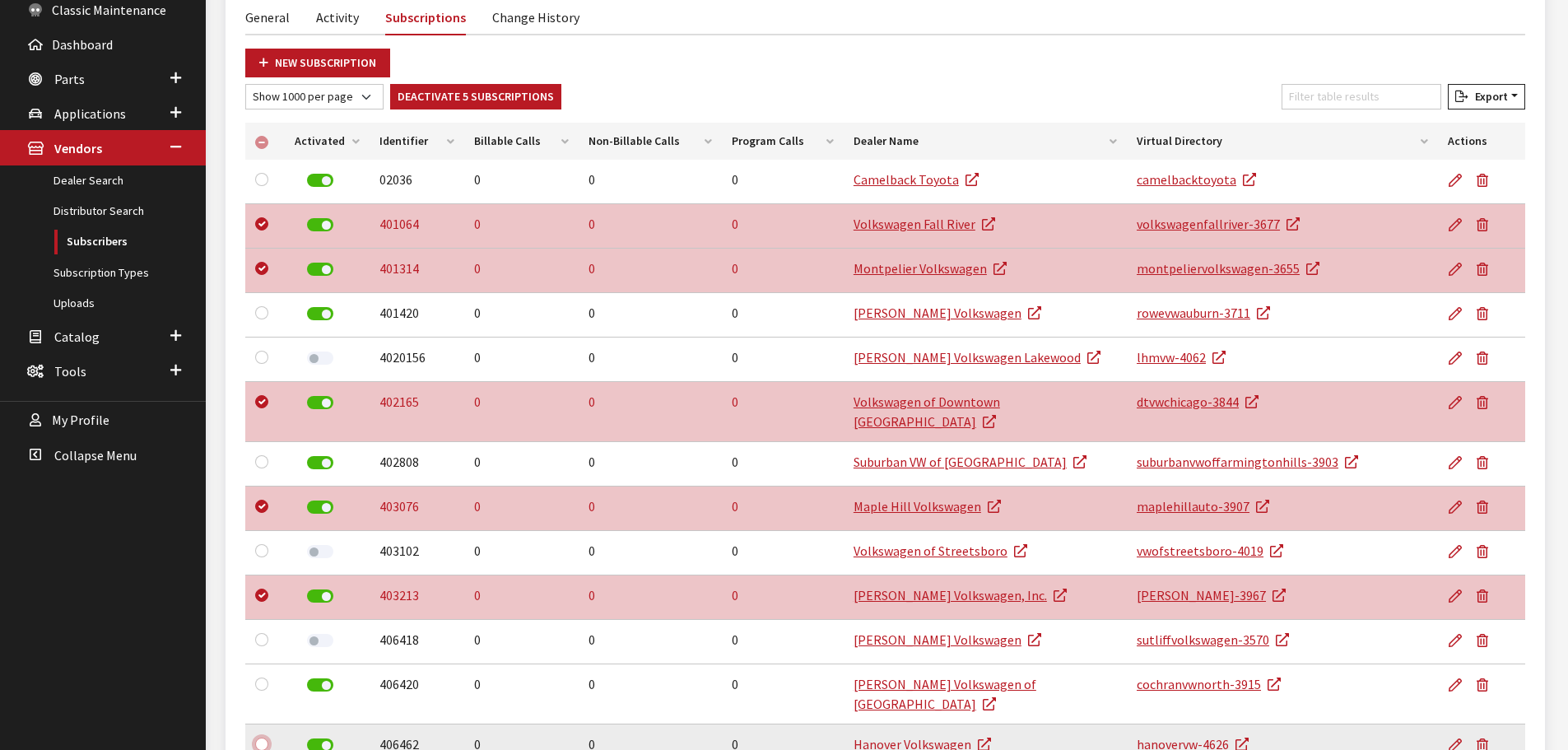
click at [262, 737] on input "checkbox" at bounding box center [262, 744] width 13 height 13
checkbox input "true"
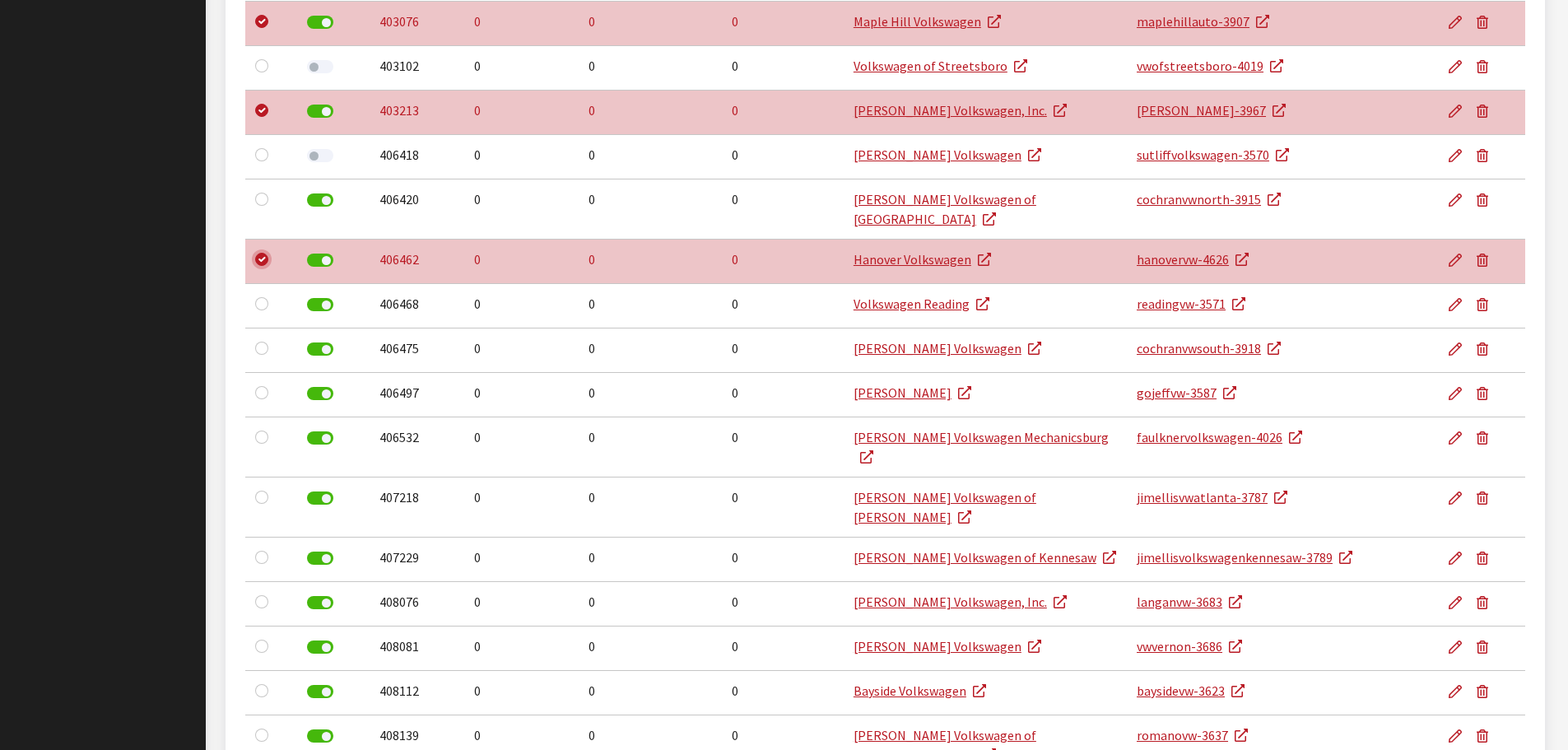
scroll to position [741, 0]
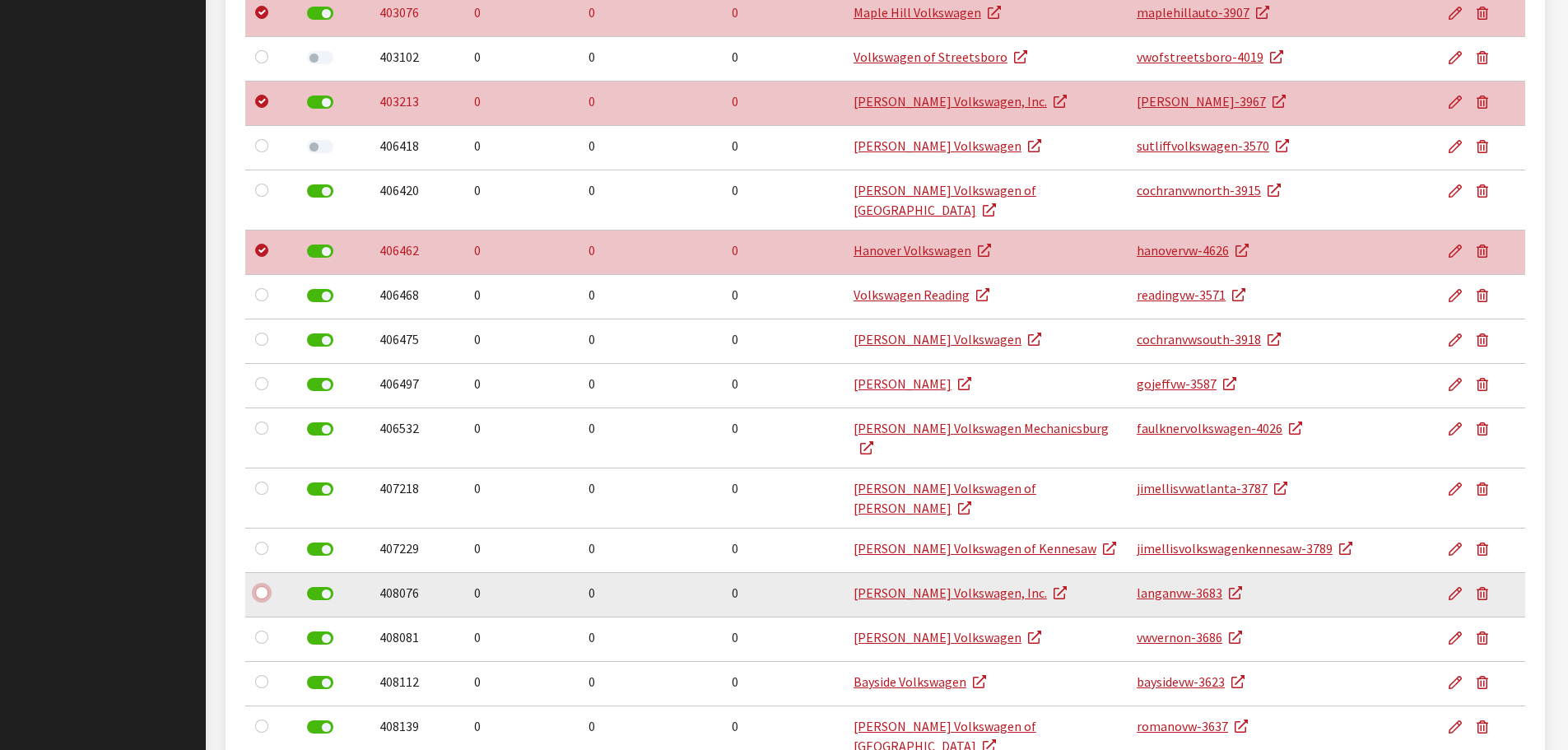
click at [259, 586] on input "checkbox" at bounding box center [262, 593] width 13 height 13
checkbox input "true"
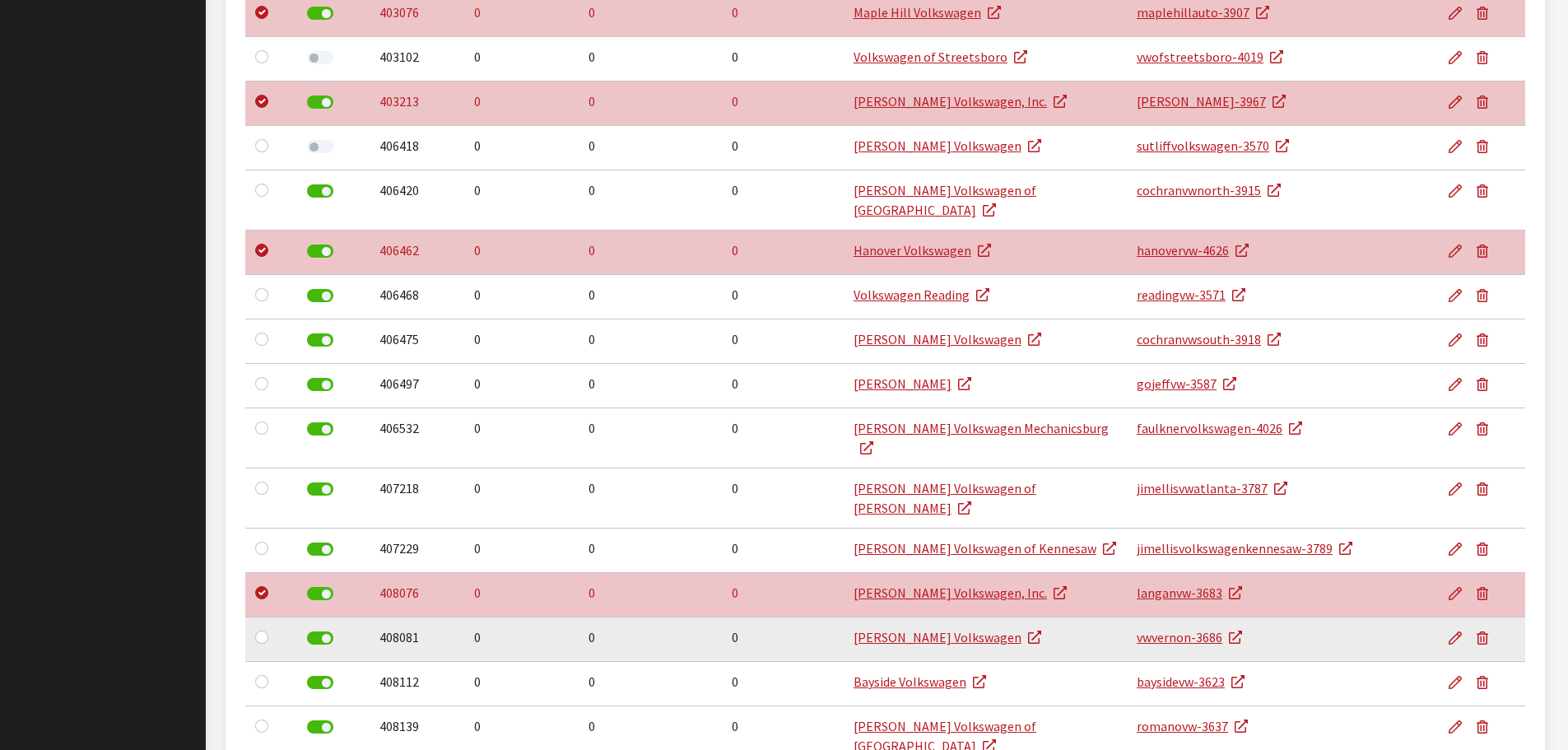
click at [259, 628] on div at bounding box center [265, 637] width 20 height 20
click at [264, 630] on input "checkbox" at bounding box center [262, 637] width 13 height 13
checkbox input "true"
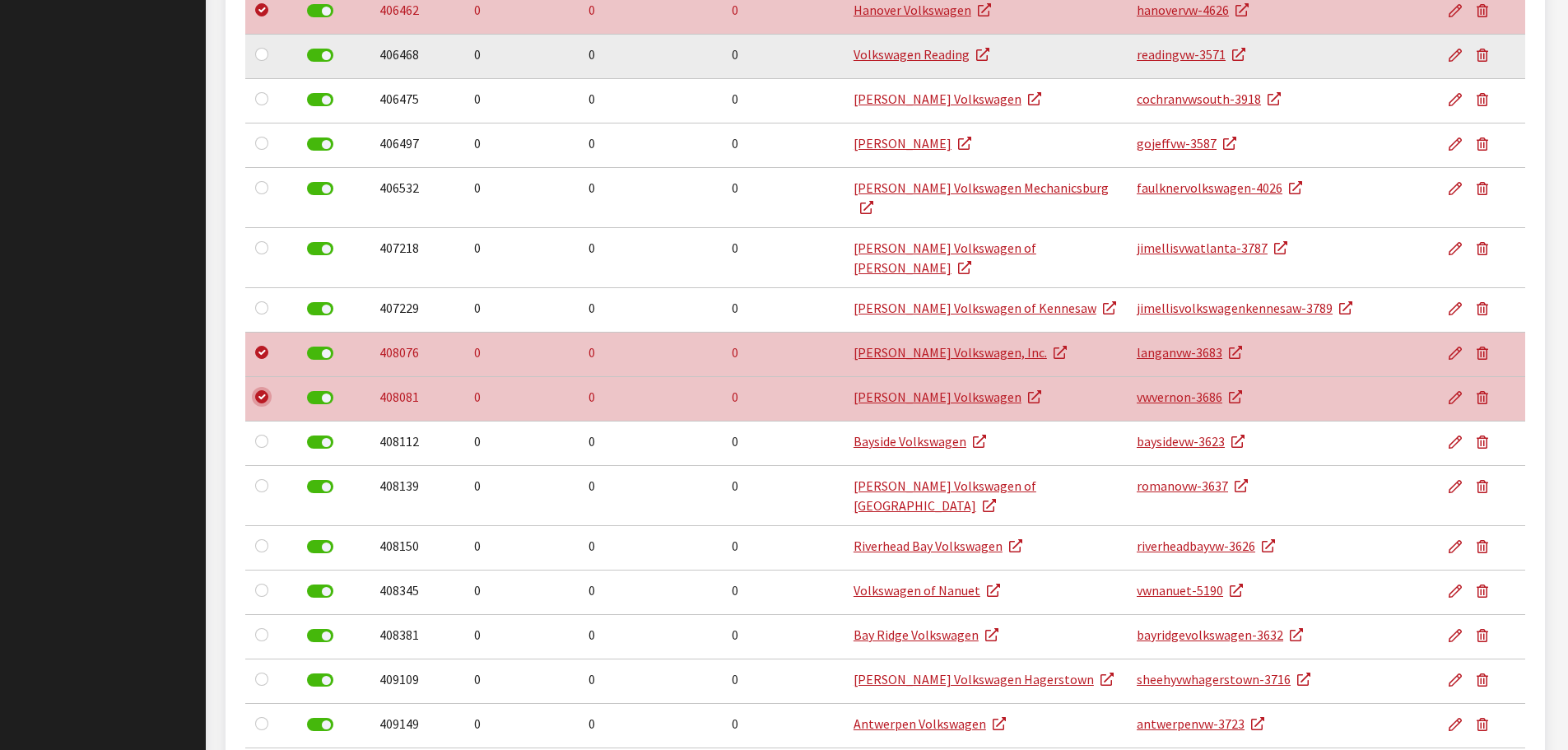
scroll to position [988, 0]
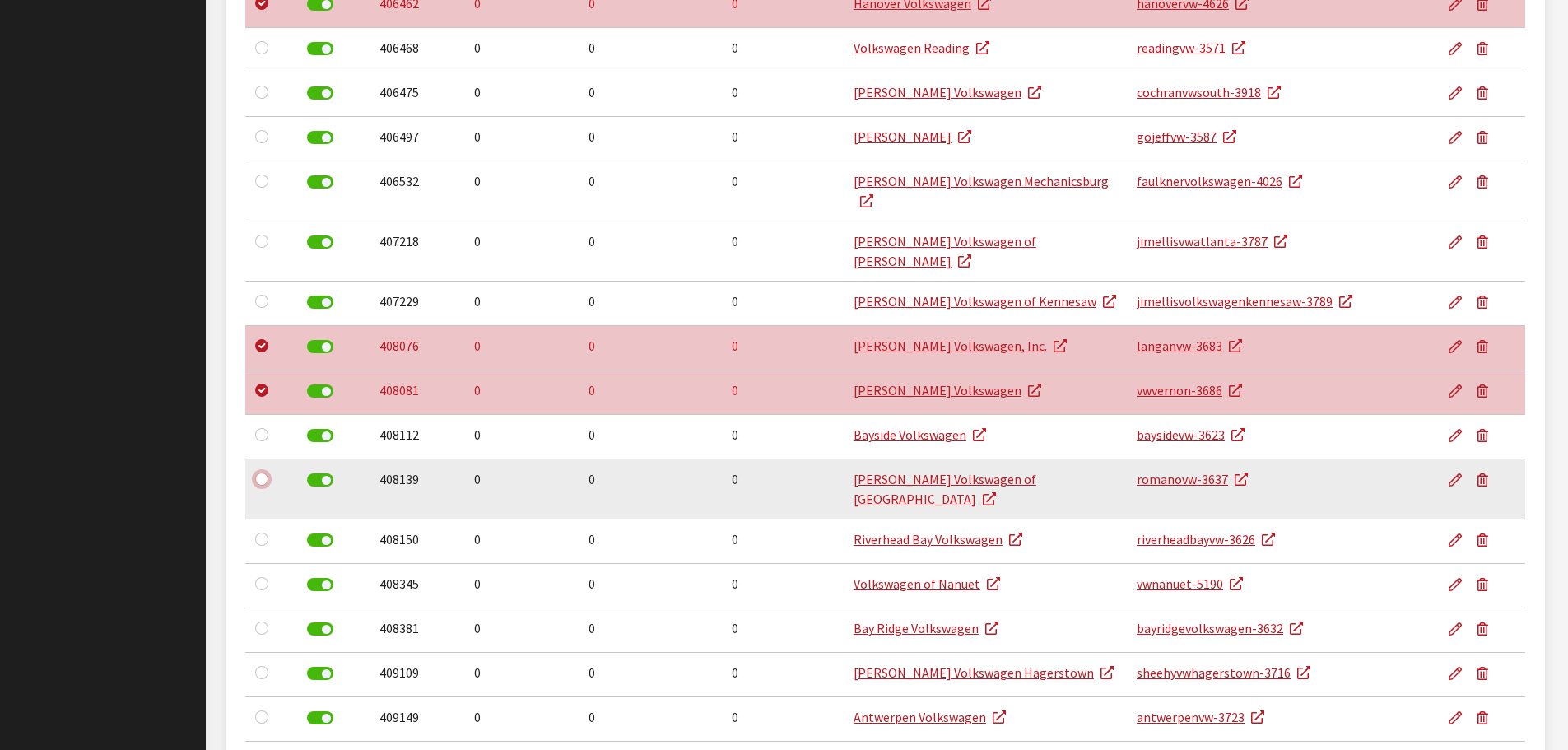
click at [262, 472] on input "checkbox" at bounding box center [262, 479] width 13 height 13
checkbox input "true"
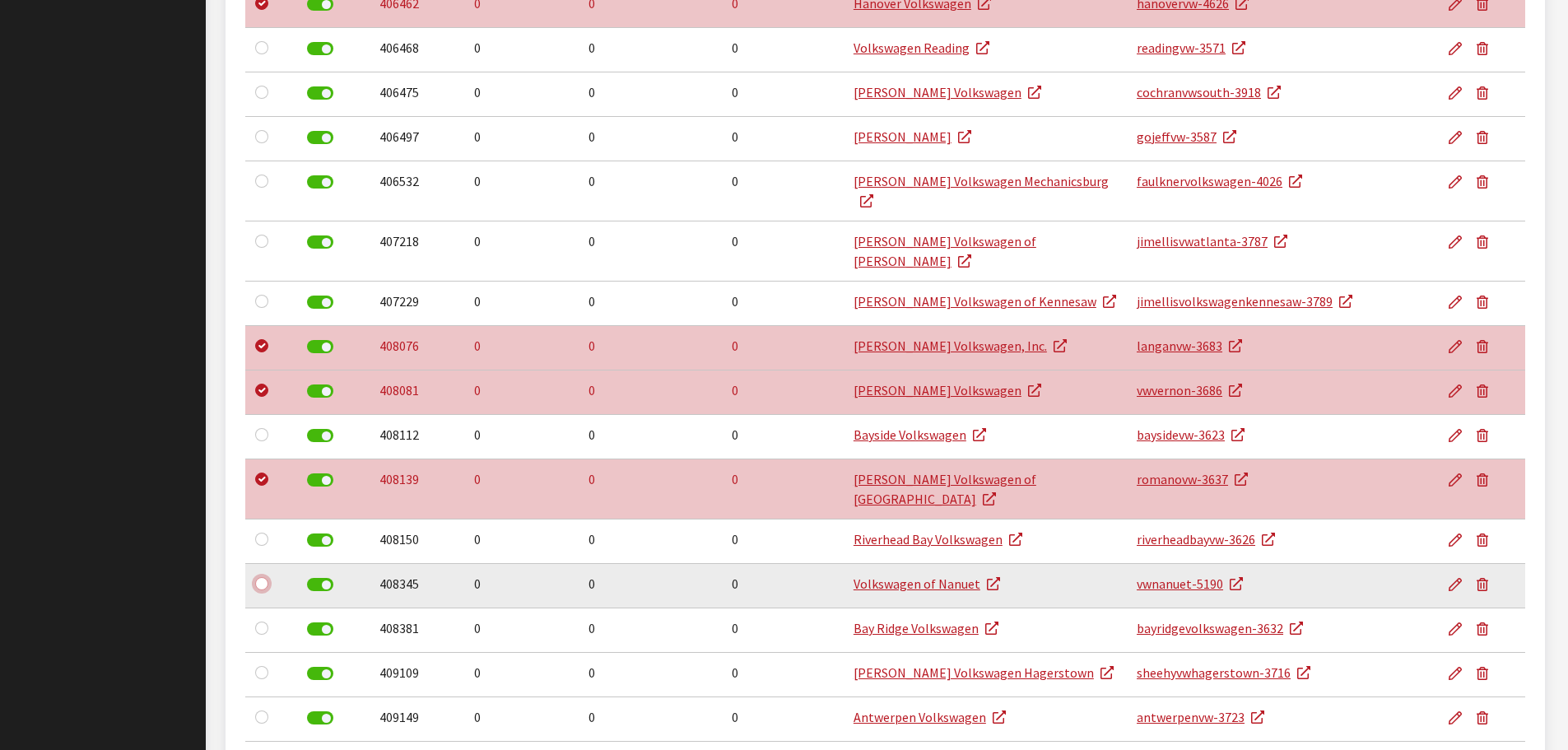
click at [265, 577] on input "checkbox" at bounding box center [262, 584] width 13 height 13
checkbox input "true"
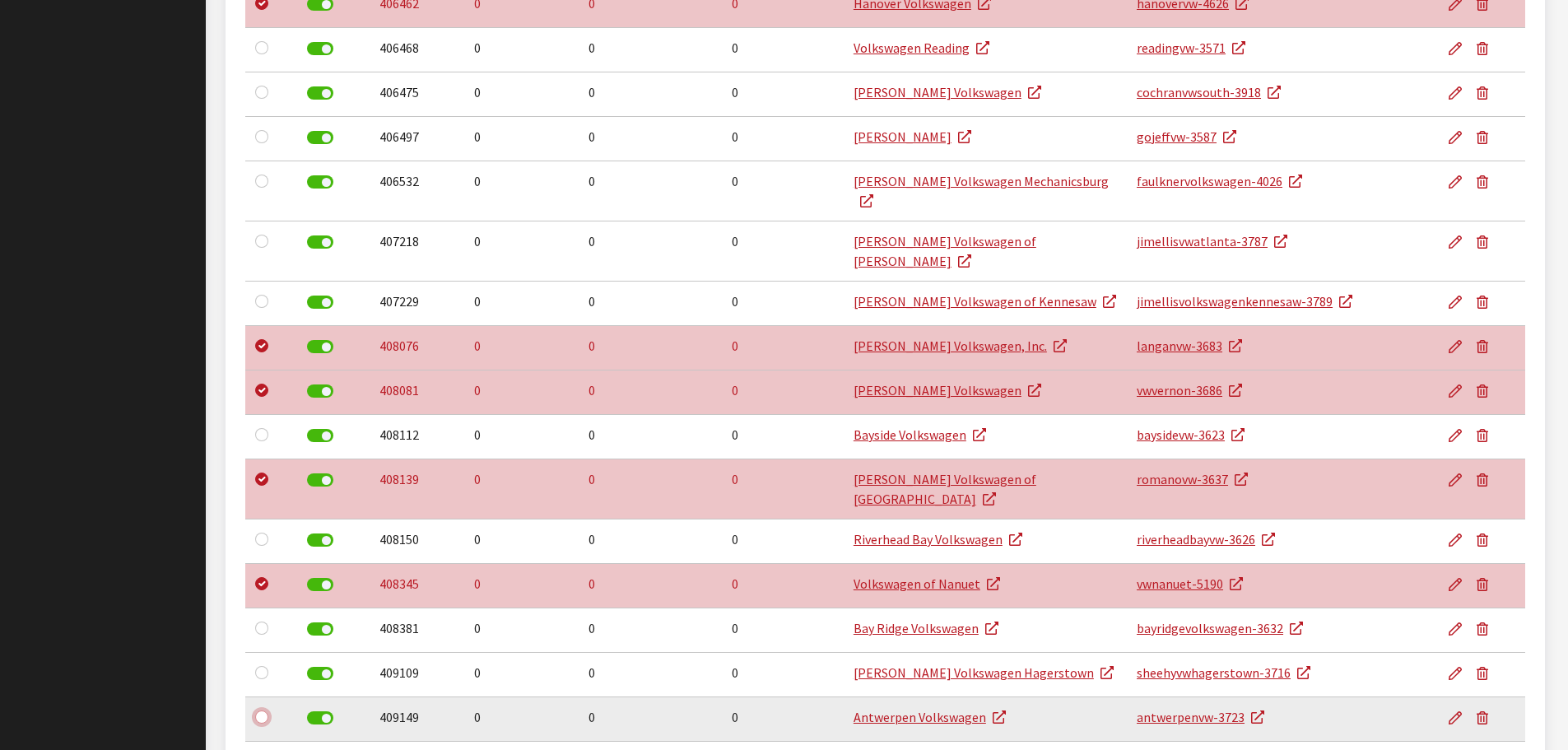
click at [261, 710] on input "checkbox" at bounding box center [262, 717] width 13 height 13
checkbox input "true"
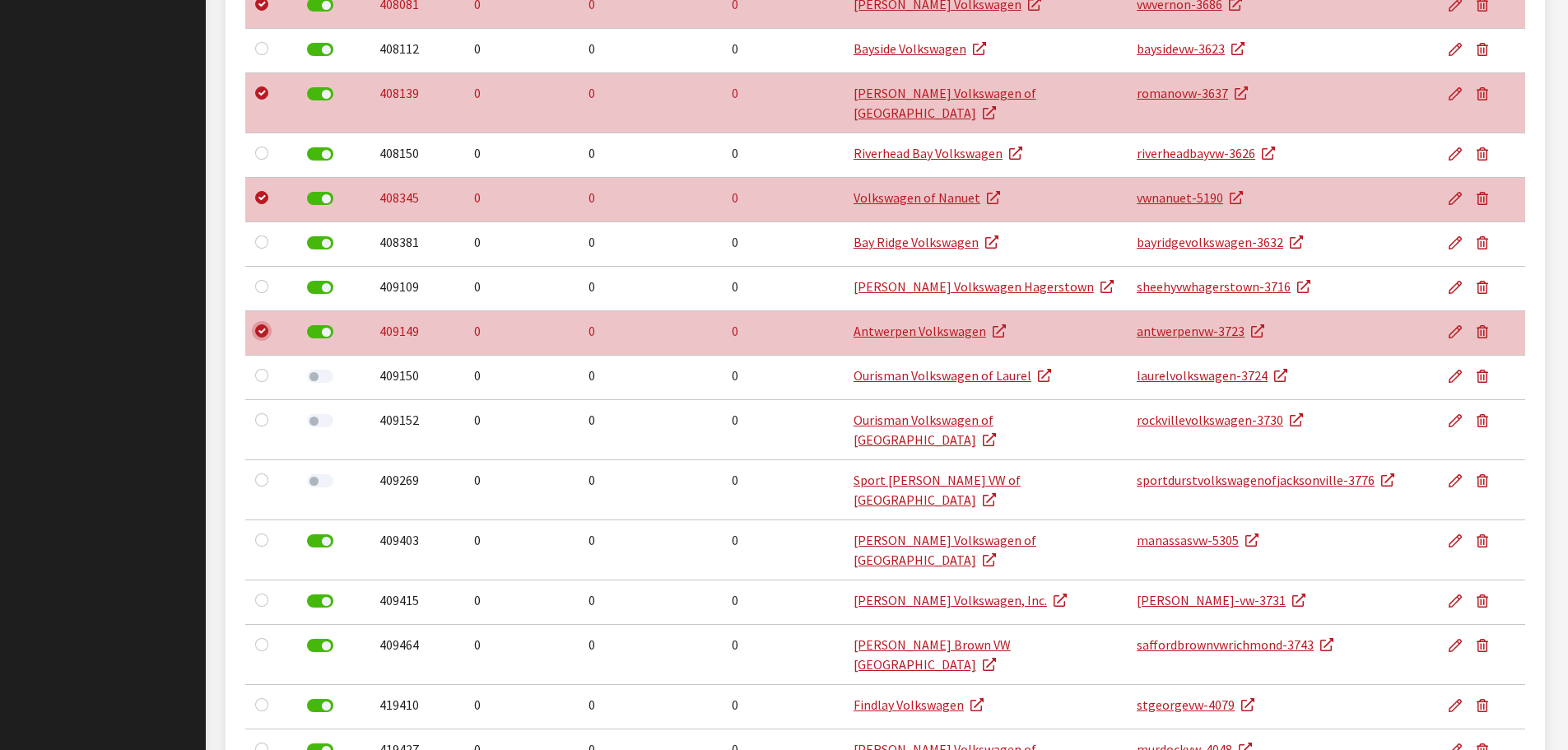
scroll to position [1400, 0]
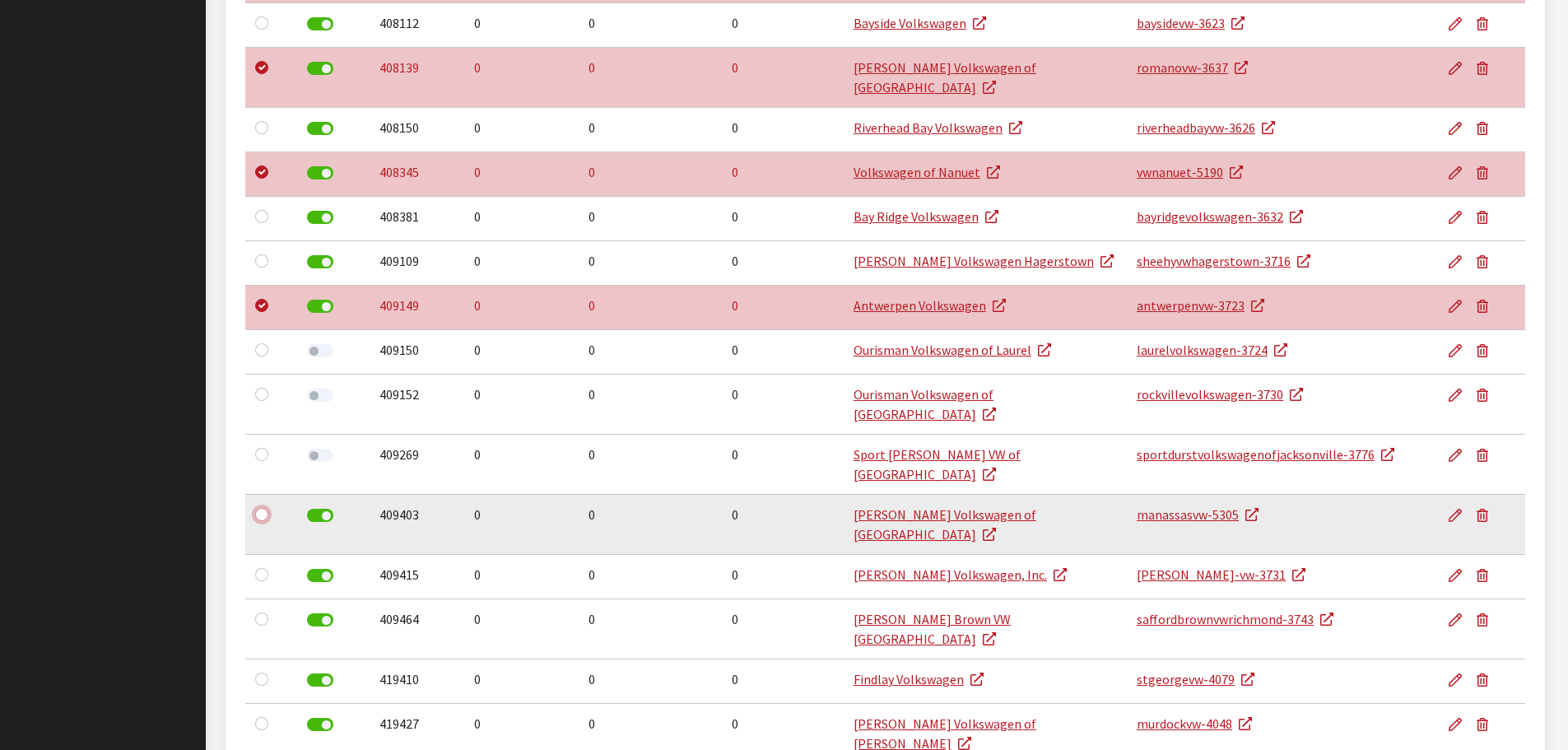
click at [264, 508] on input "checkbox" at bounding box center [262, 515] width 13 height 13
checkbox input "true"
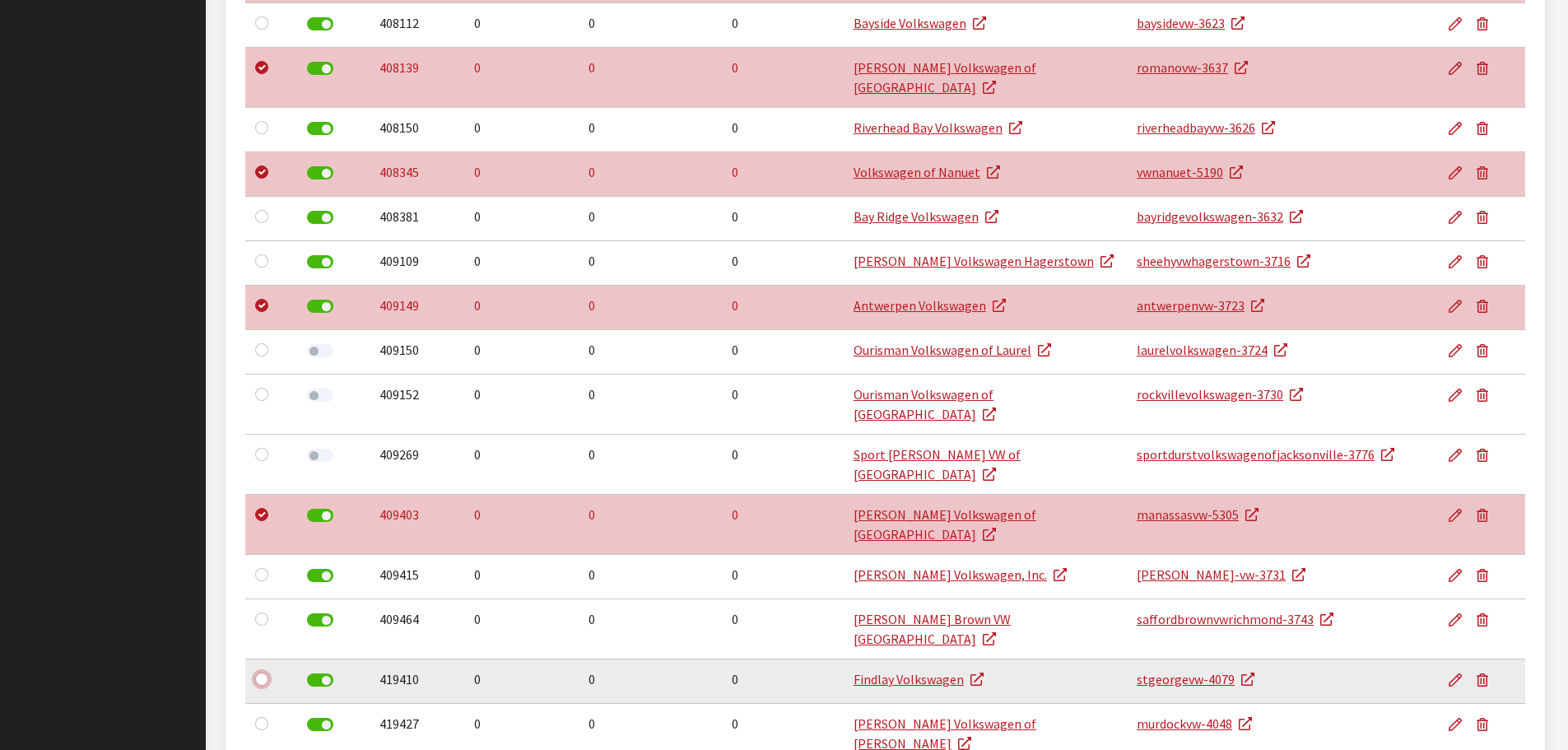
click at [261, 673] on input "checkbox" at bounding box center [262, 680] width 13 height 13
checkbox input "true"
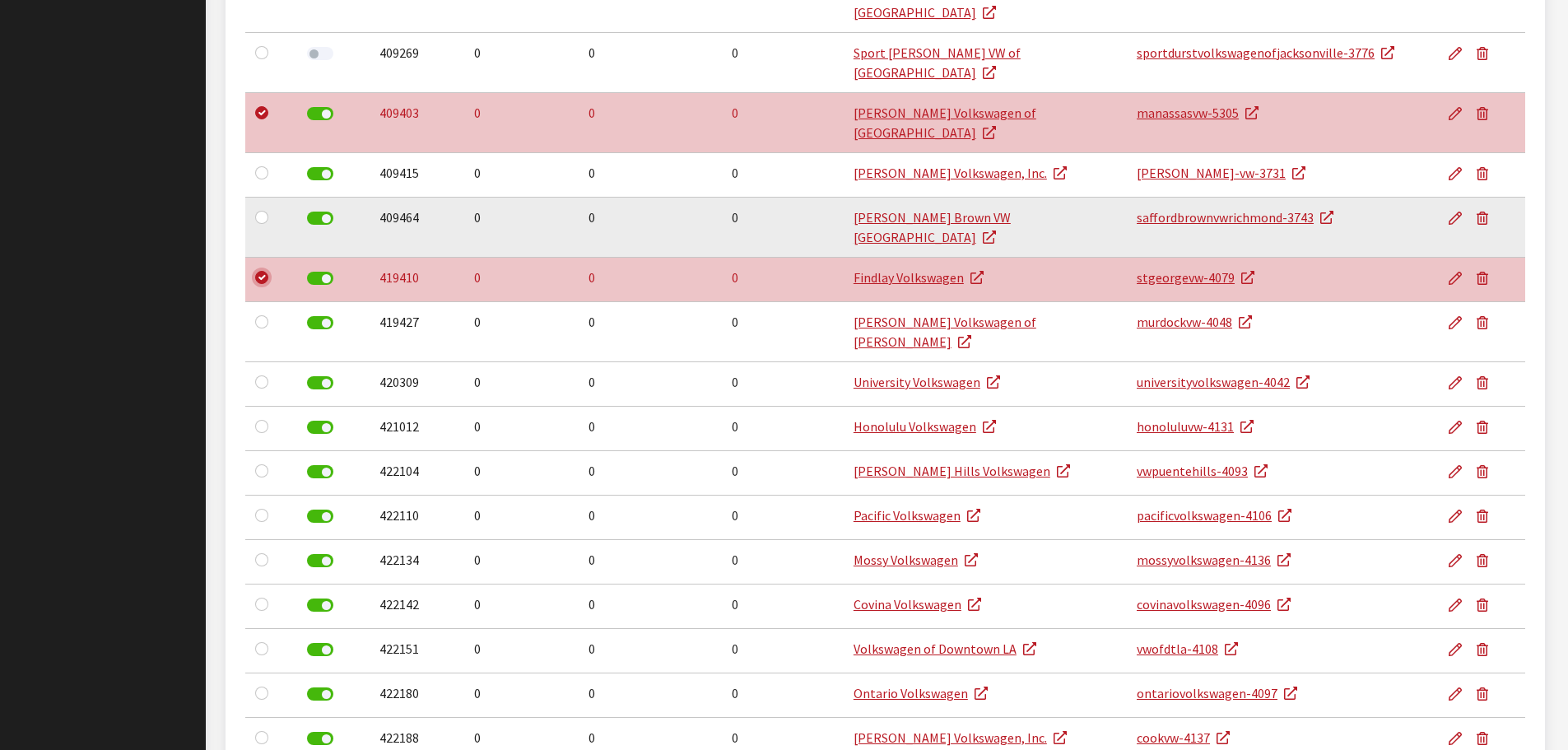
scroll to position [1811, 0]
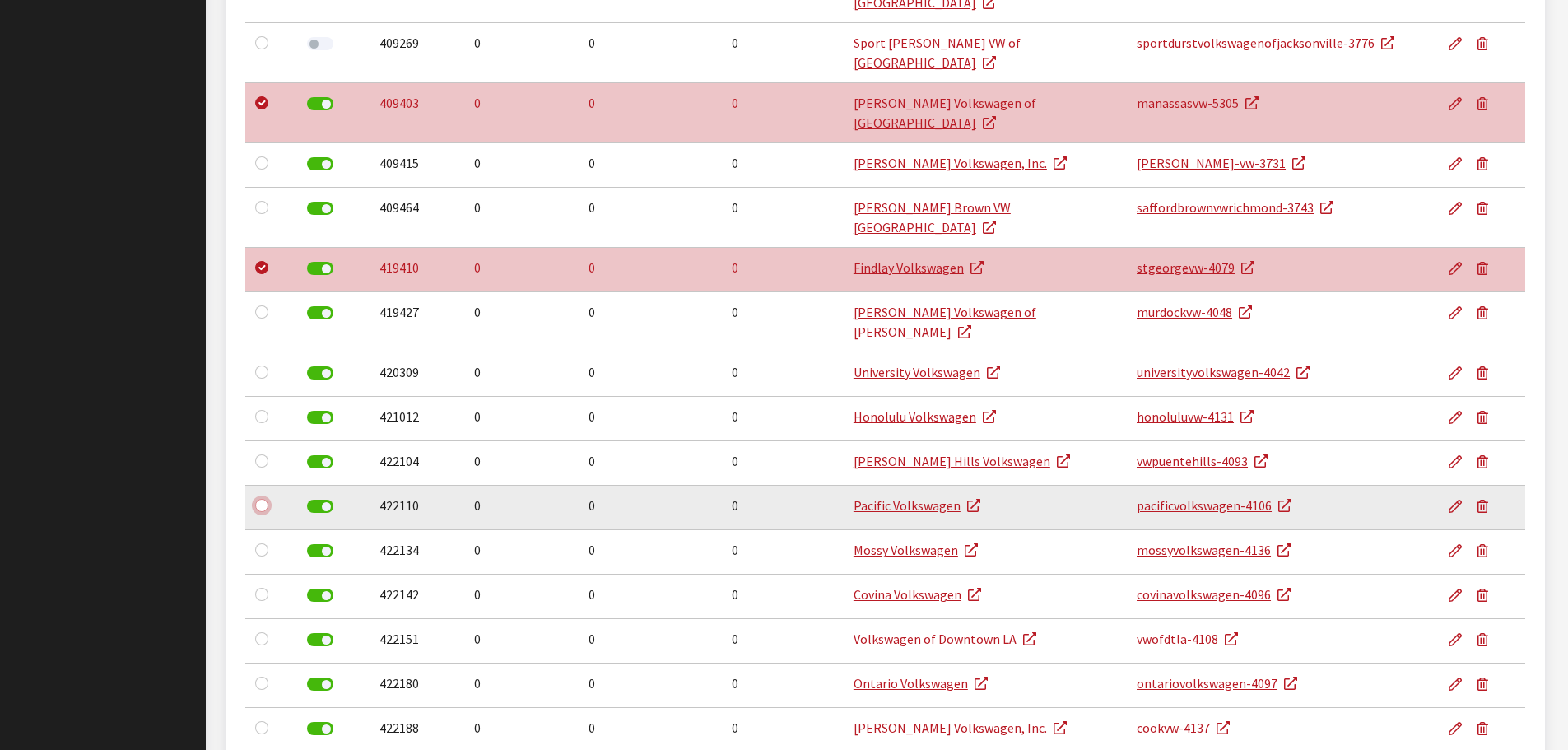
click at [268, 499] on input "checkbox" at bounding box center [262, 506] width 13 height 13
checkbox input "true"
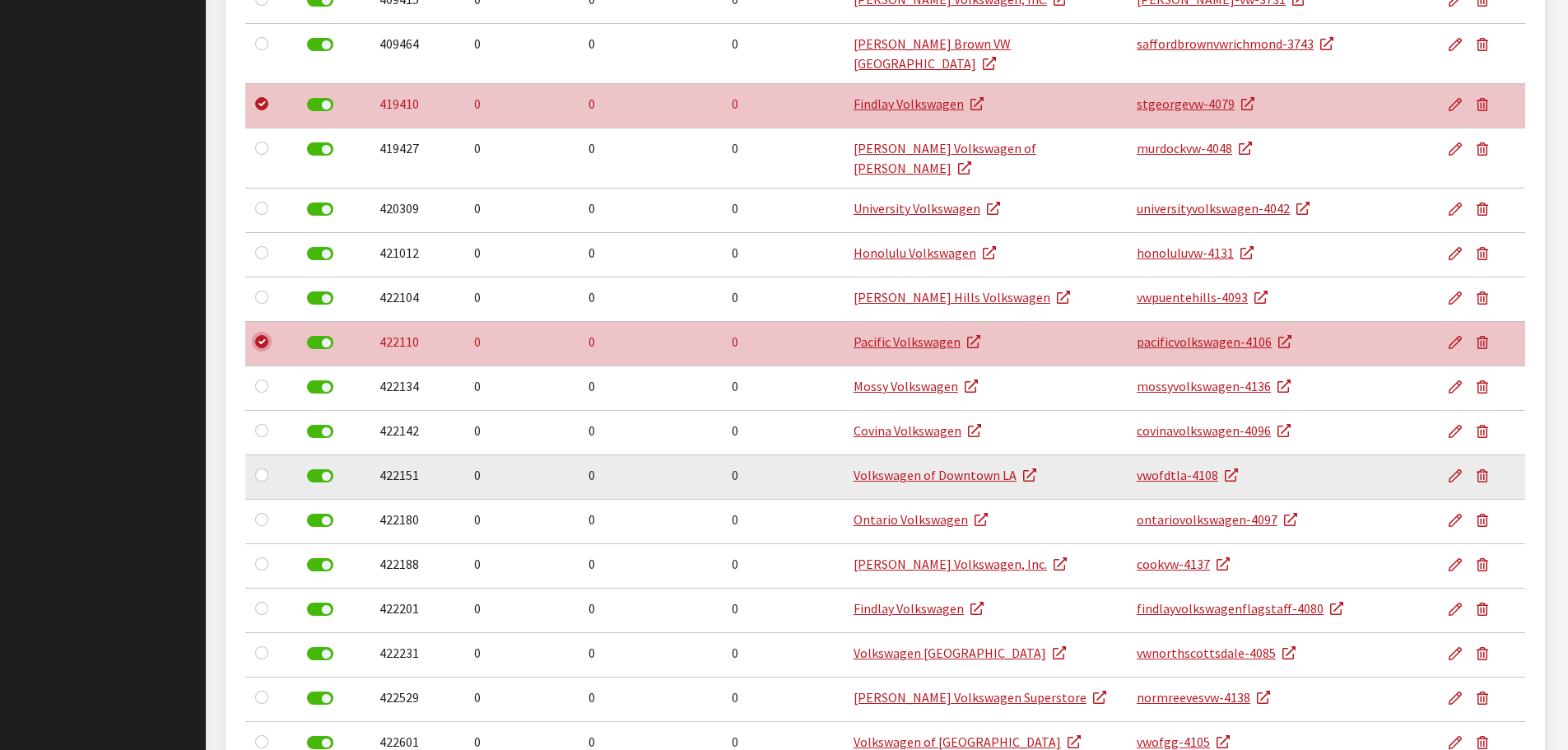
scroll to position [1976, 0]
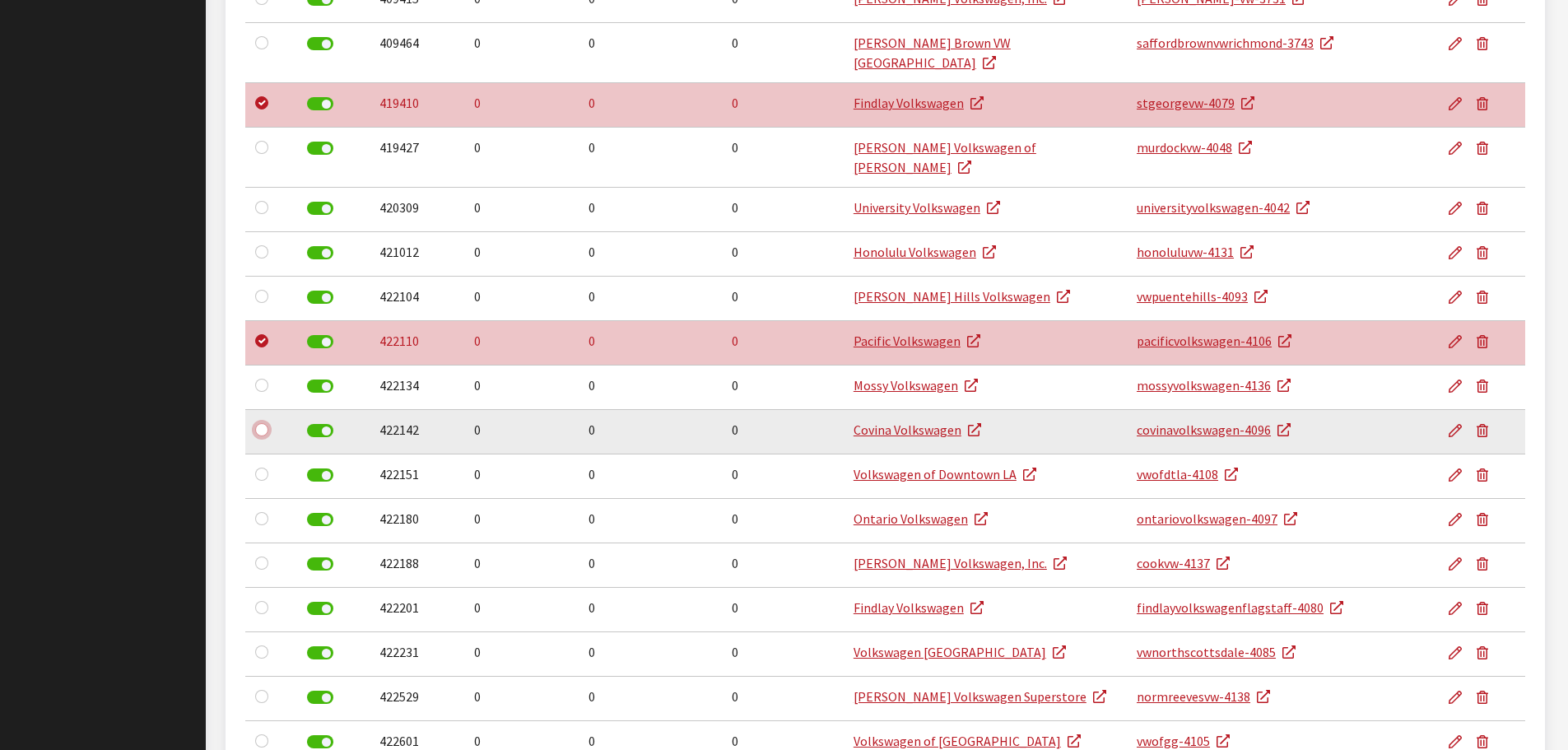
click at [261, 423] on input "checkbox" at bounding box center [262, 430] width 13 height 13
checkbox input "true"
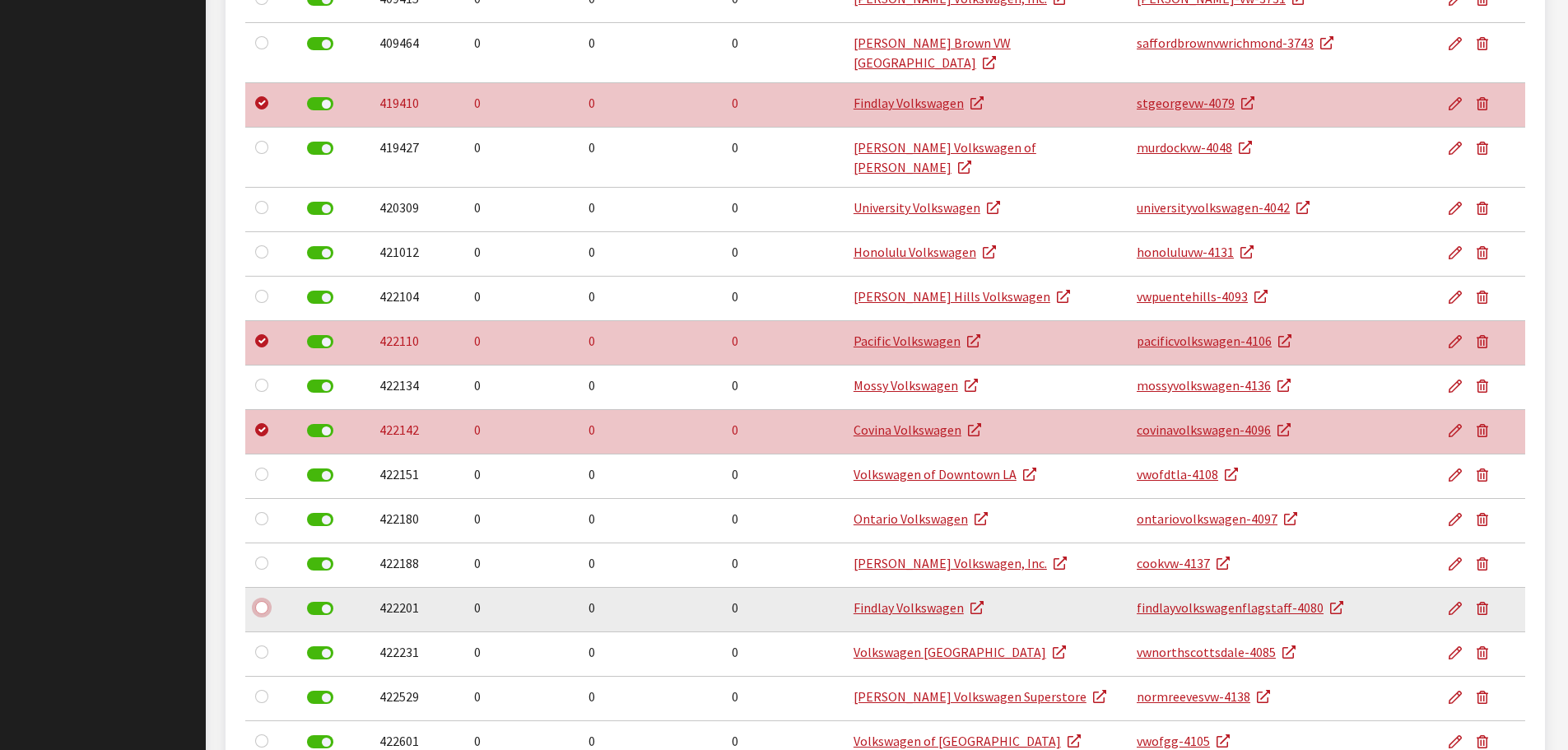
click at [268, 602] on input "checkbox" at bounding box center [262, 608] width 13 height 13
checkbox input "true"
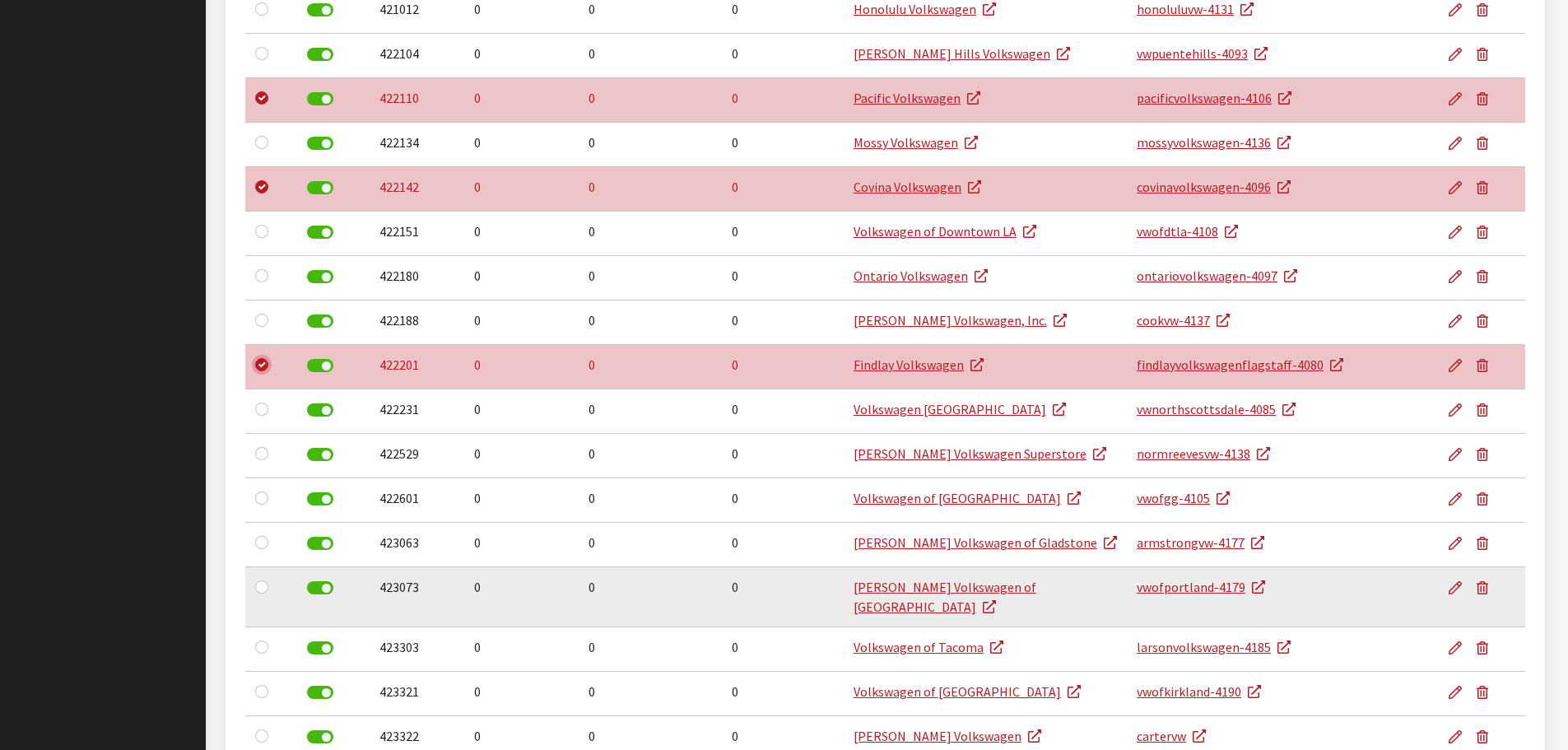
scroll to position [2223, 0]
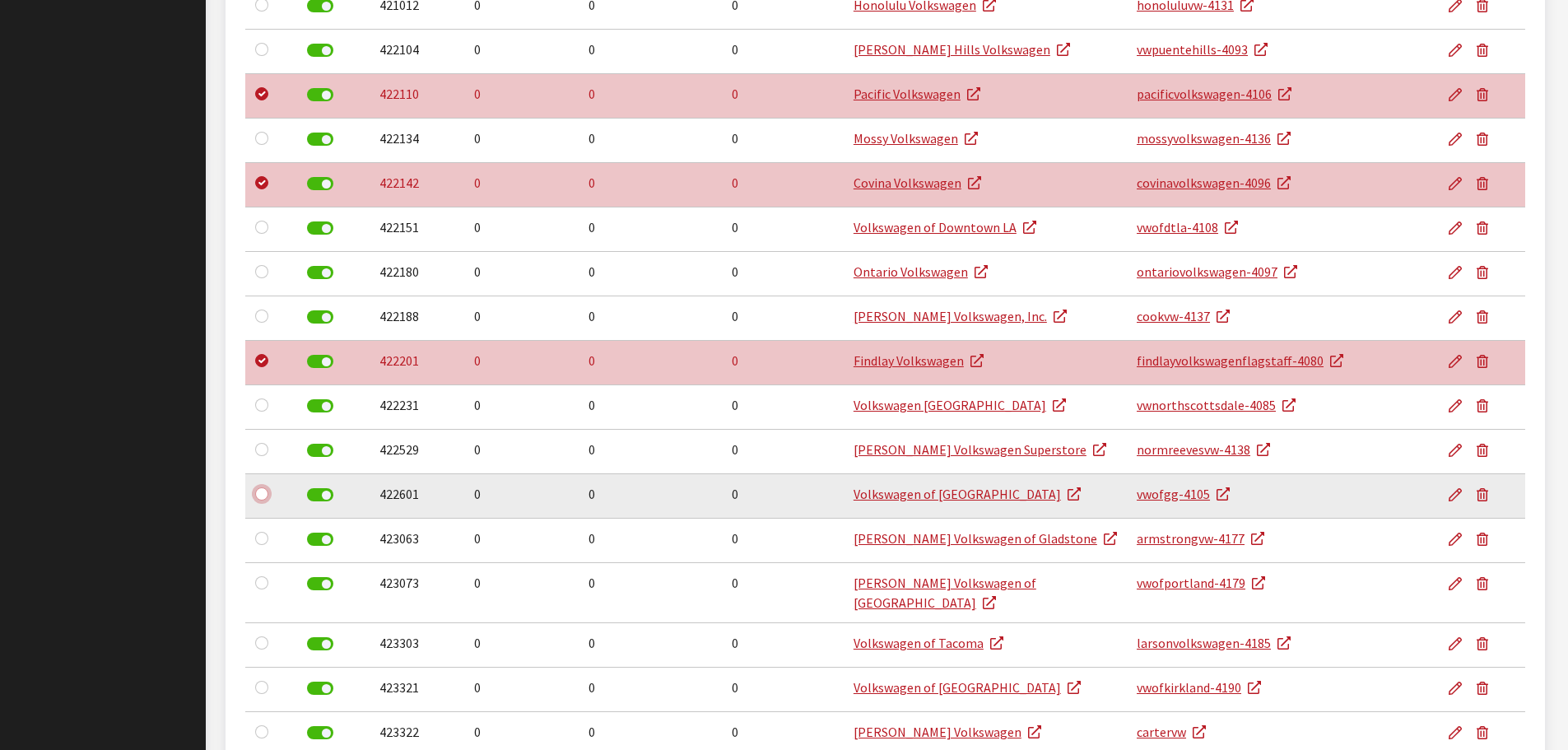
click at [261, 488] on input "checkbox" at bounding box center [262, 495] width 13 height 13
checkbox input "true"
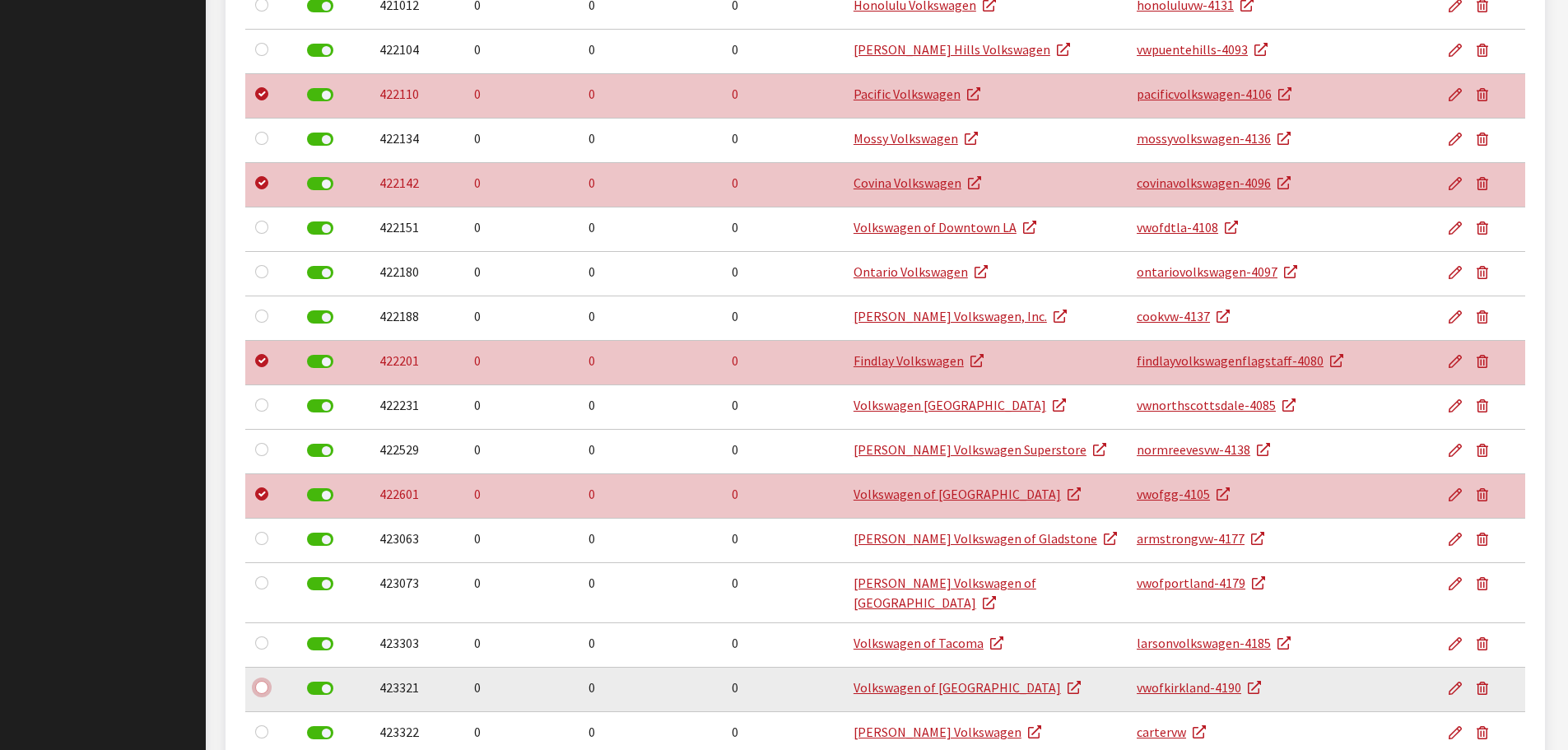
click at [261, 681] on input "checkbox" at bounding box center [262, 687] width 13 height 13
checkbox input "true"
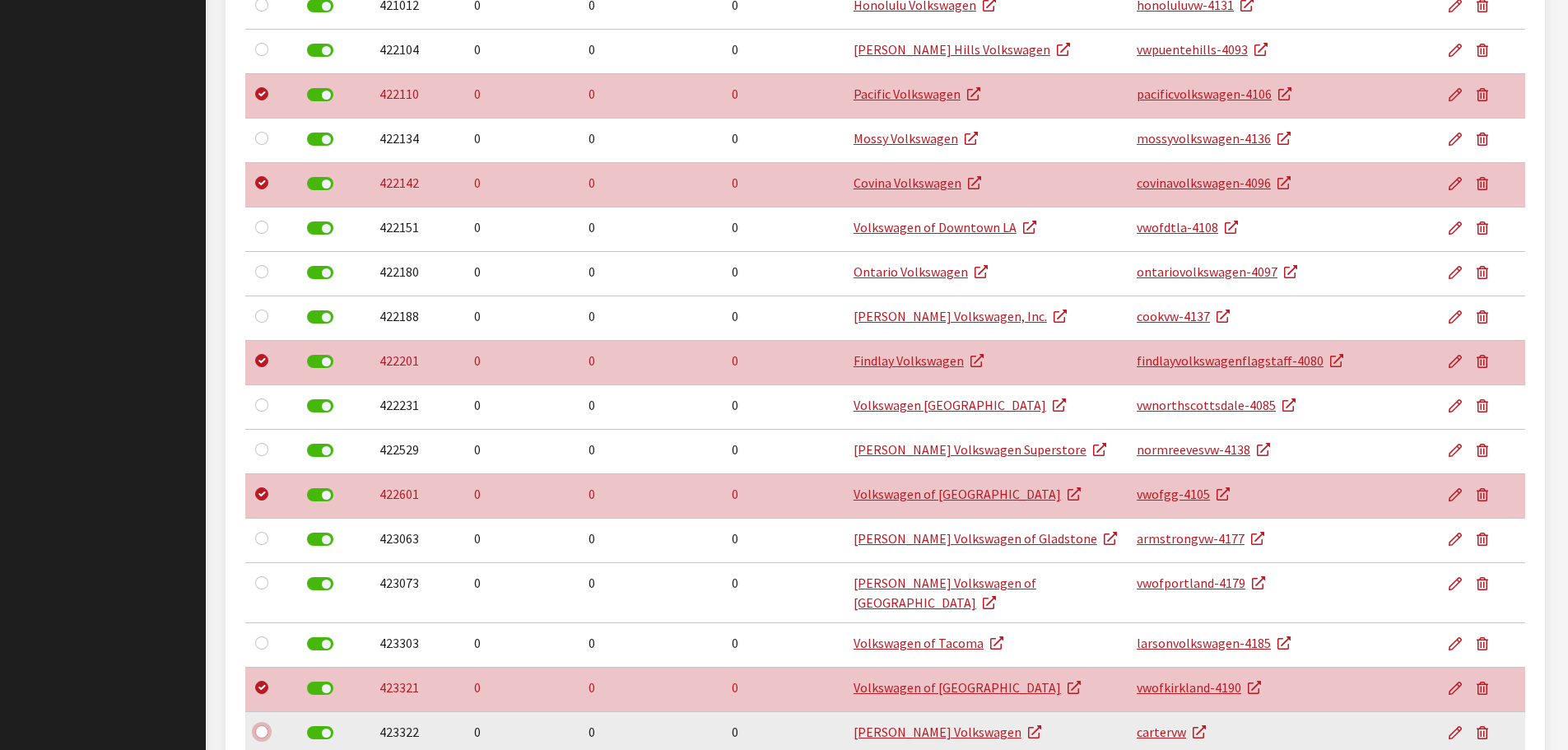
click at [259, 726] on input "checkbox" at bounding box center [262, 733] width 13 height 13
checkbox input "true"
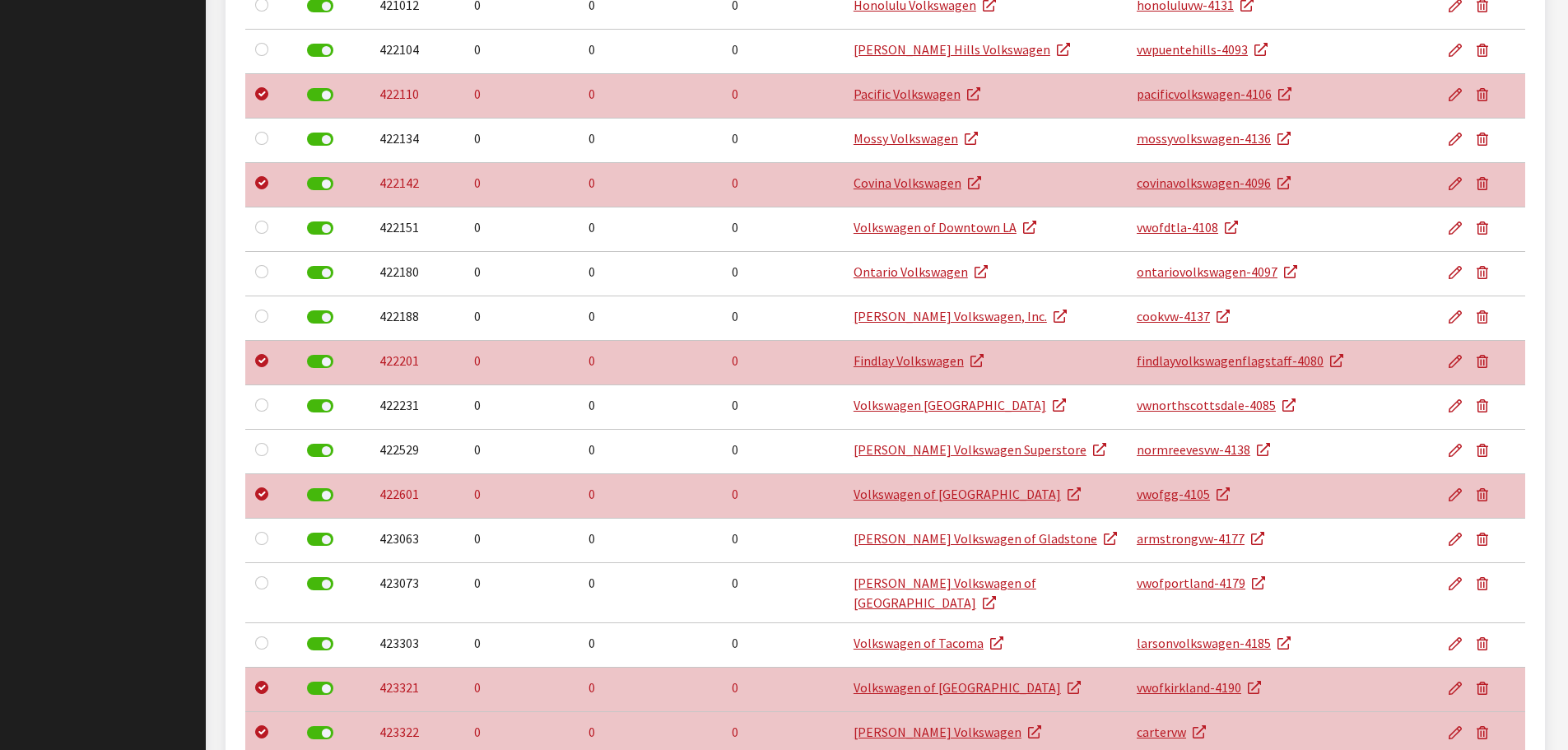
checkbox input "true"
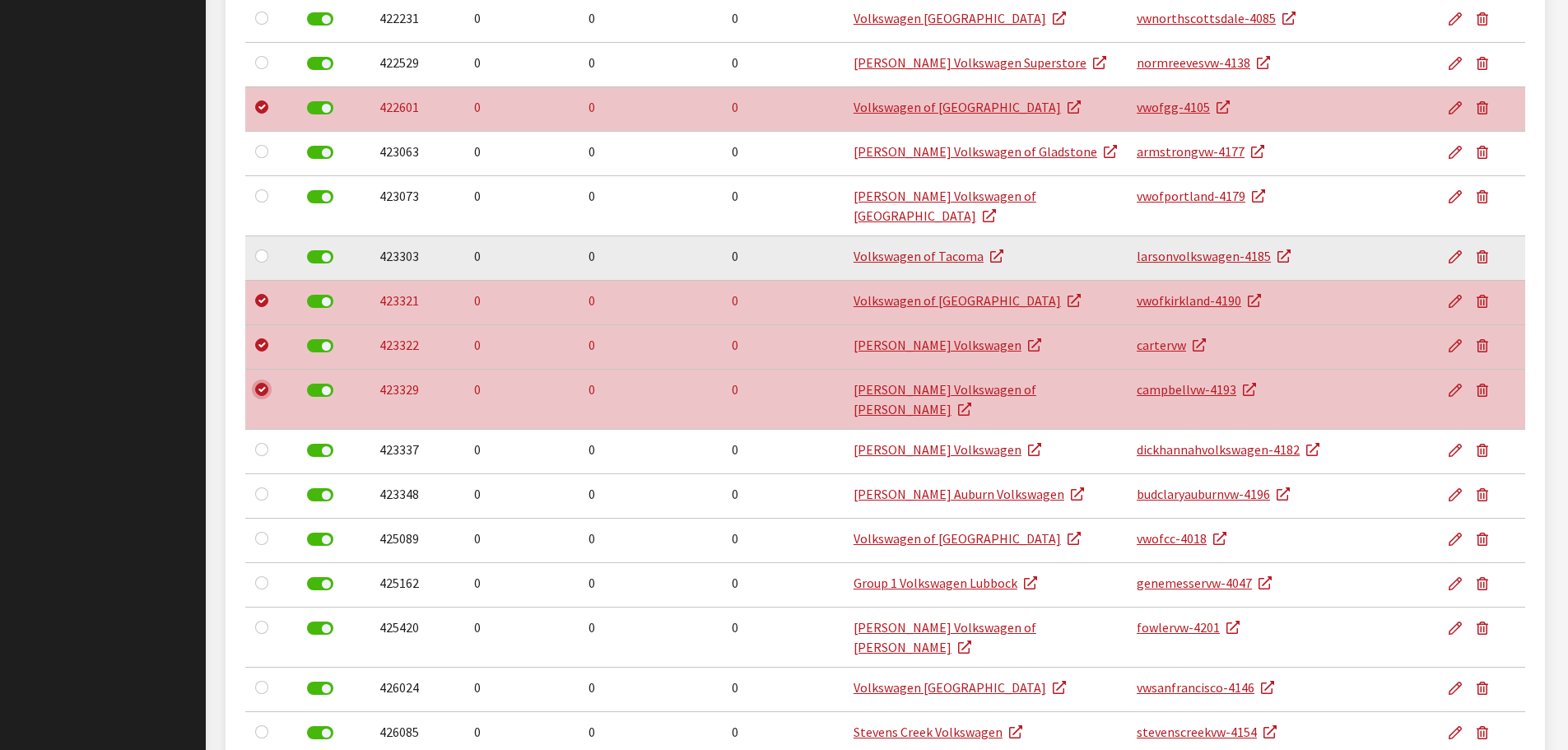
scroll to position [2635, 0]
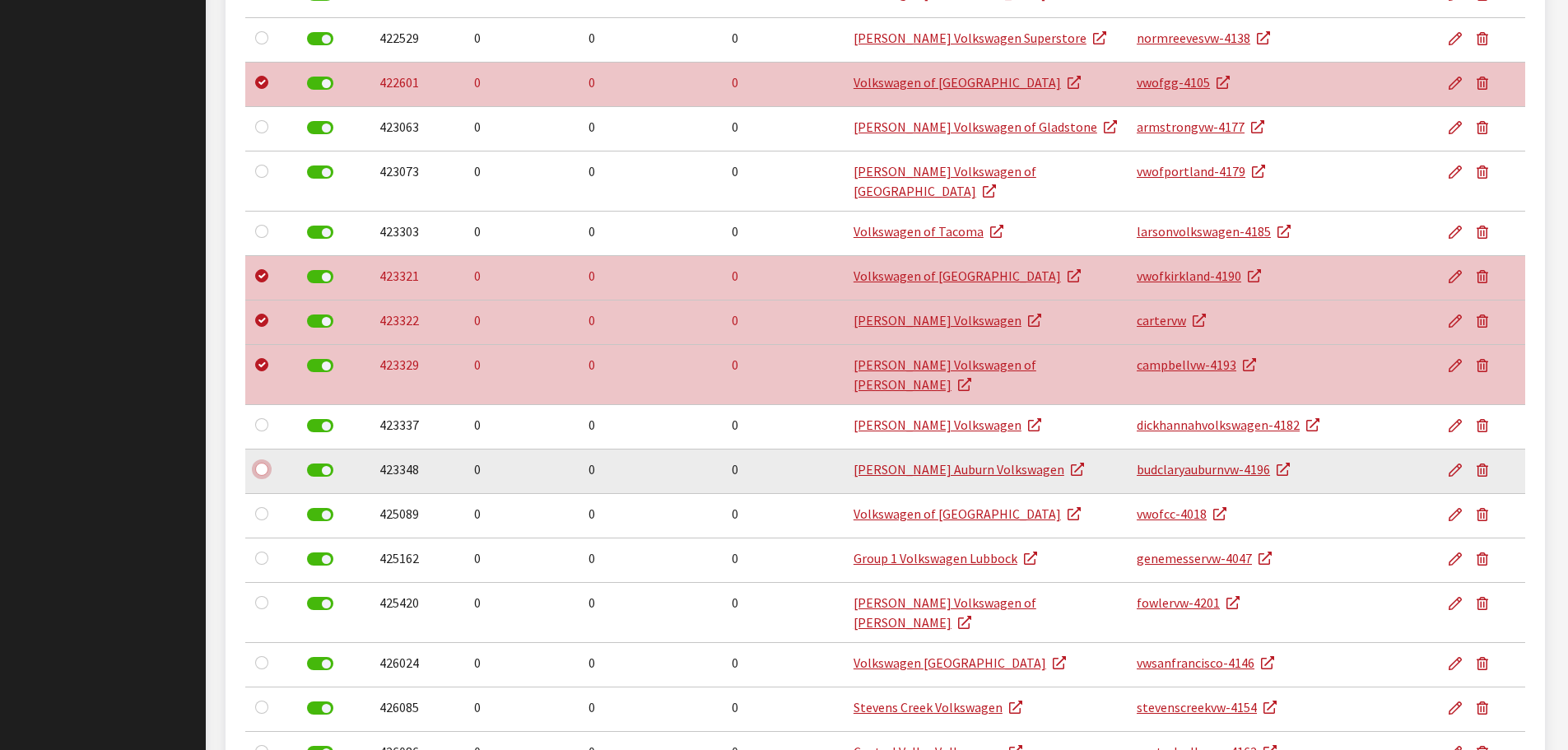
click at [260, 463] on input "checkbox" at bounding box center [262, 469] width 13 height 13
checkbox input "true"
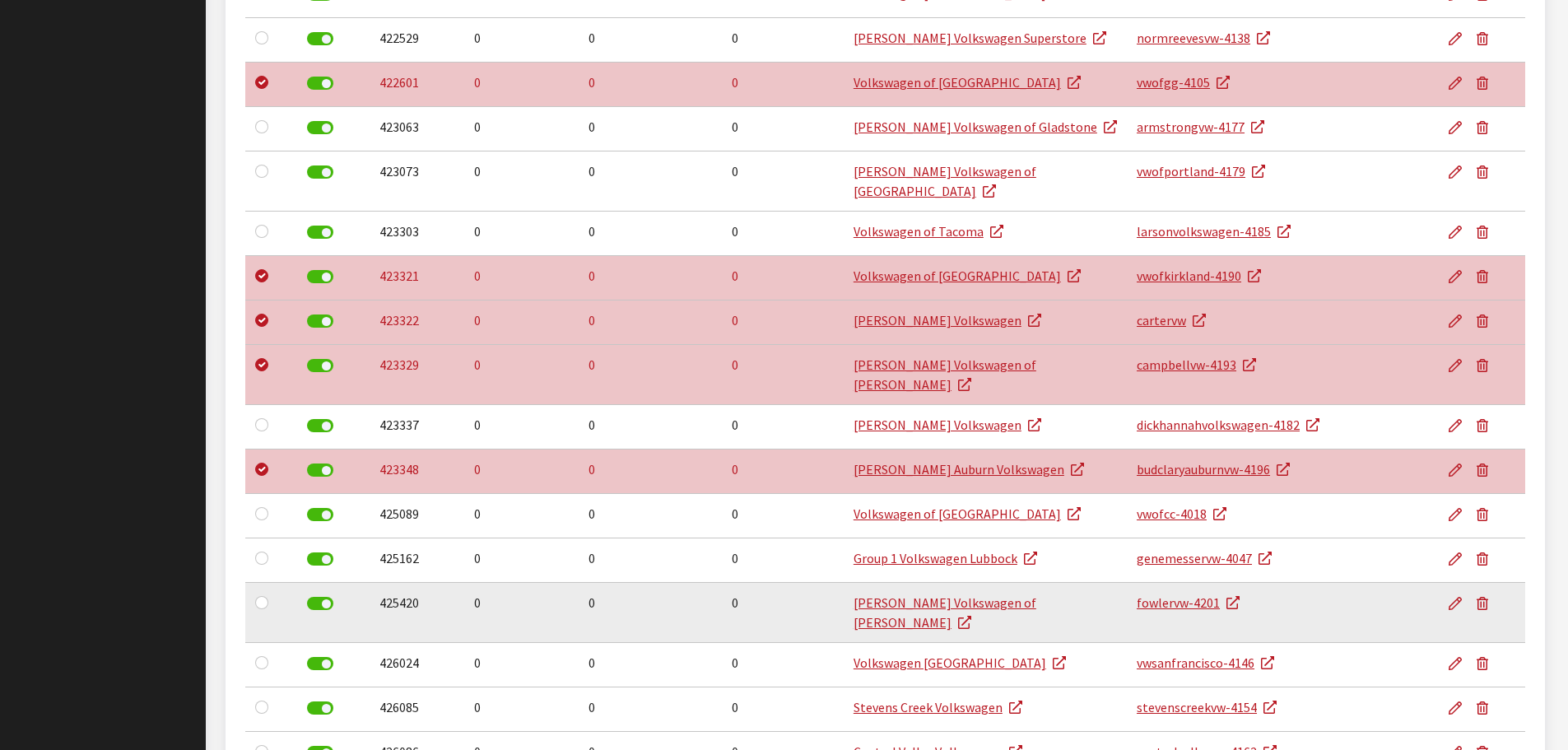
click at [268, 593] on div at bounding box center [265, 603] width 20 height 20
click at [265, 596] on input "checkbox" at bounding box center [262, 603] width 13 height 13
checkbox input "true"
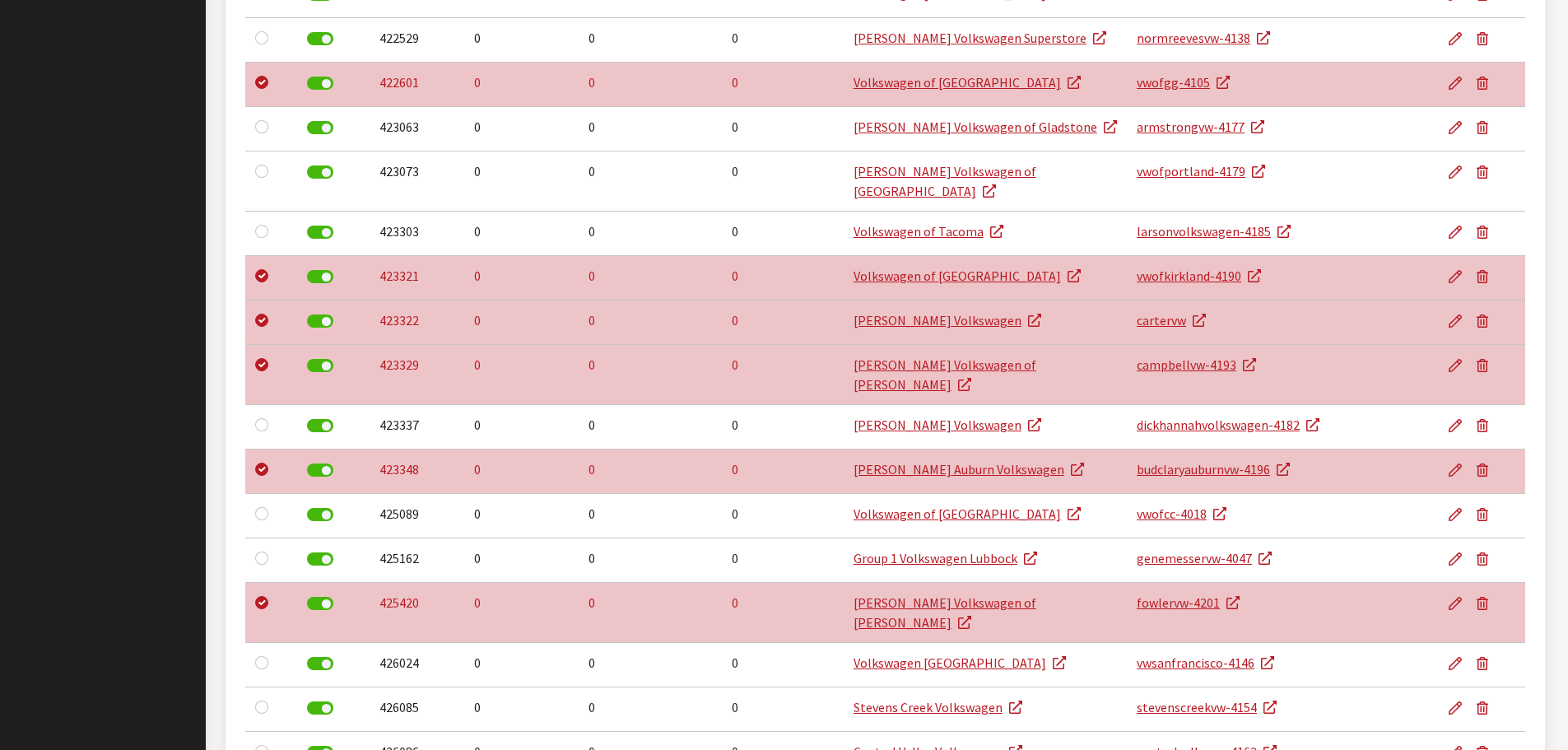
checkbox input "true"
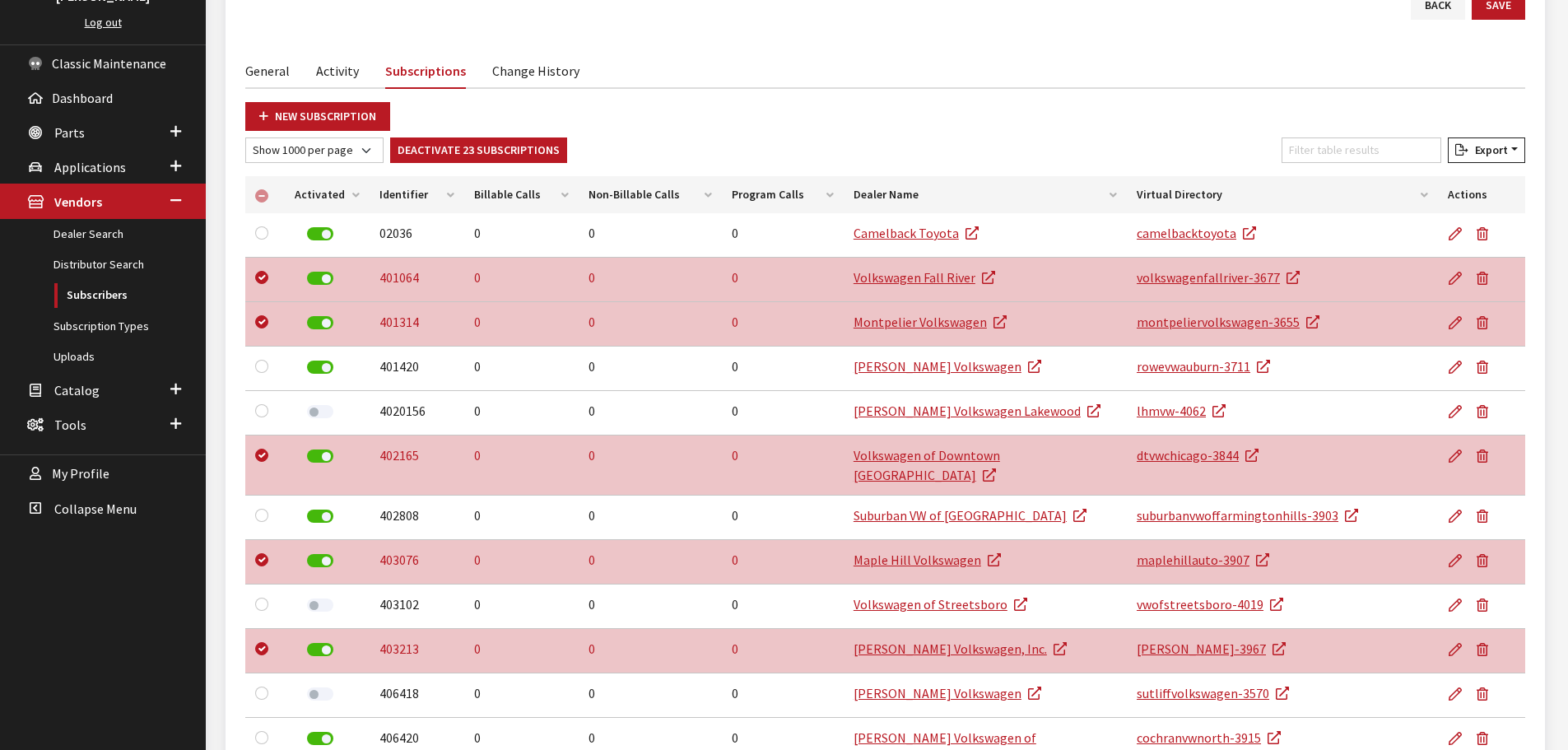
scroll to position [165, 0]
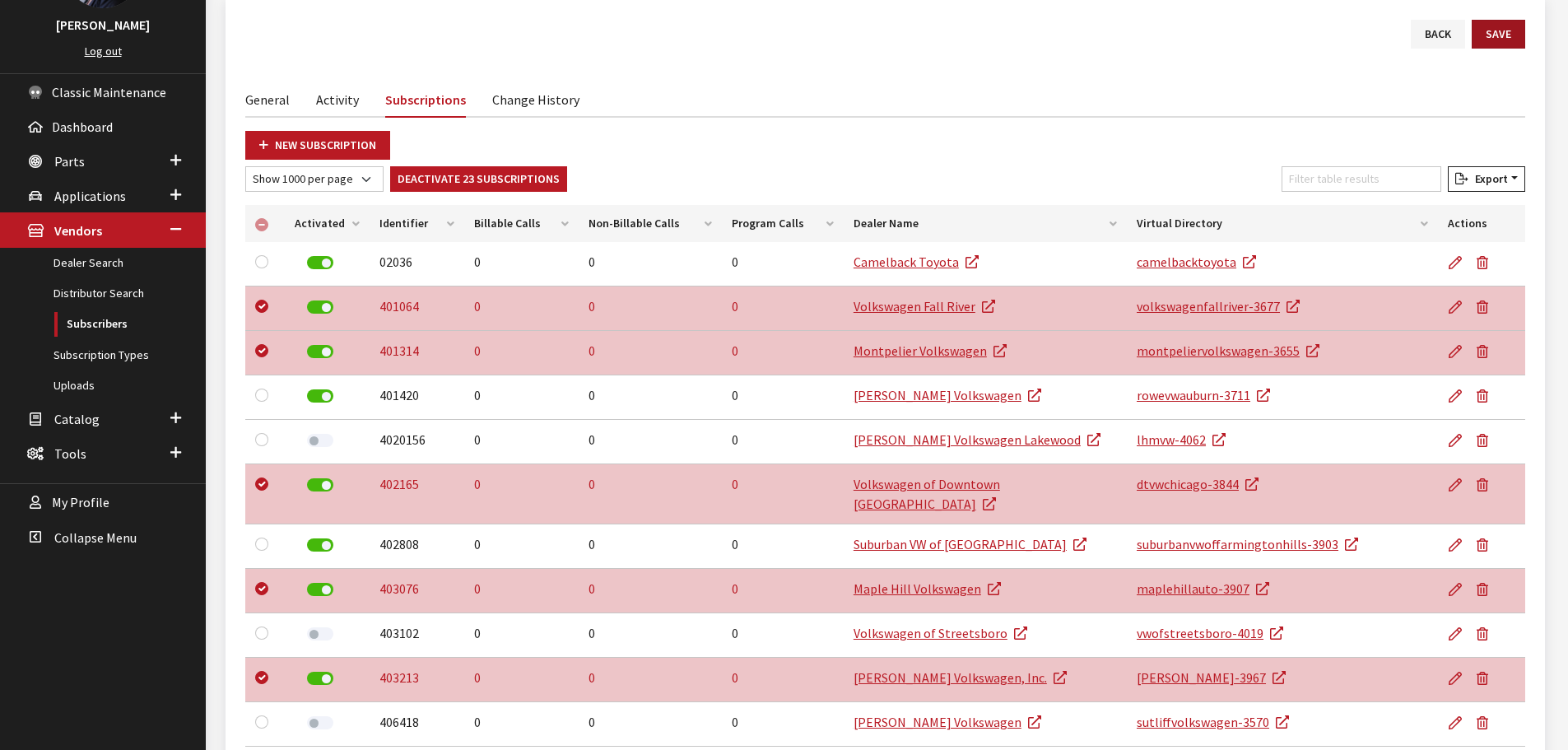
click at [1515, 33] on button "Save" at bounding box center [1499, 35] width 54 height 29
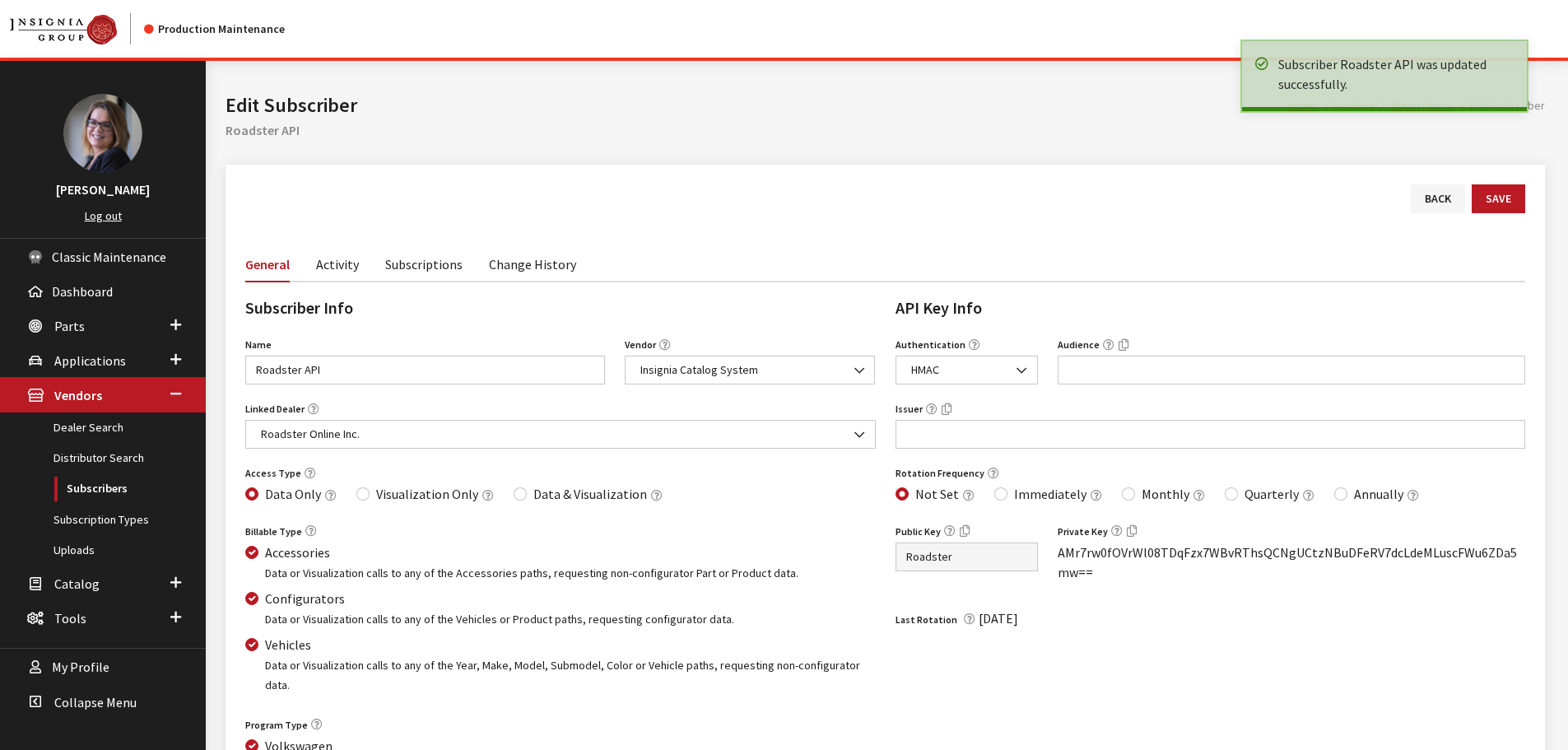
click at [417, 265] on link "Subscriptions" at bounding box center [424, 263] width 77 height 35
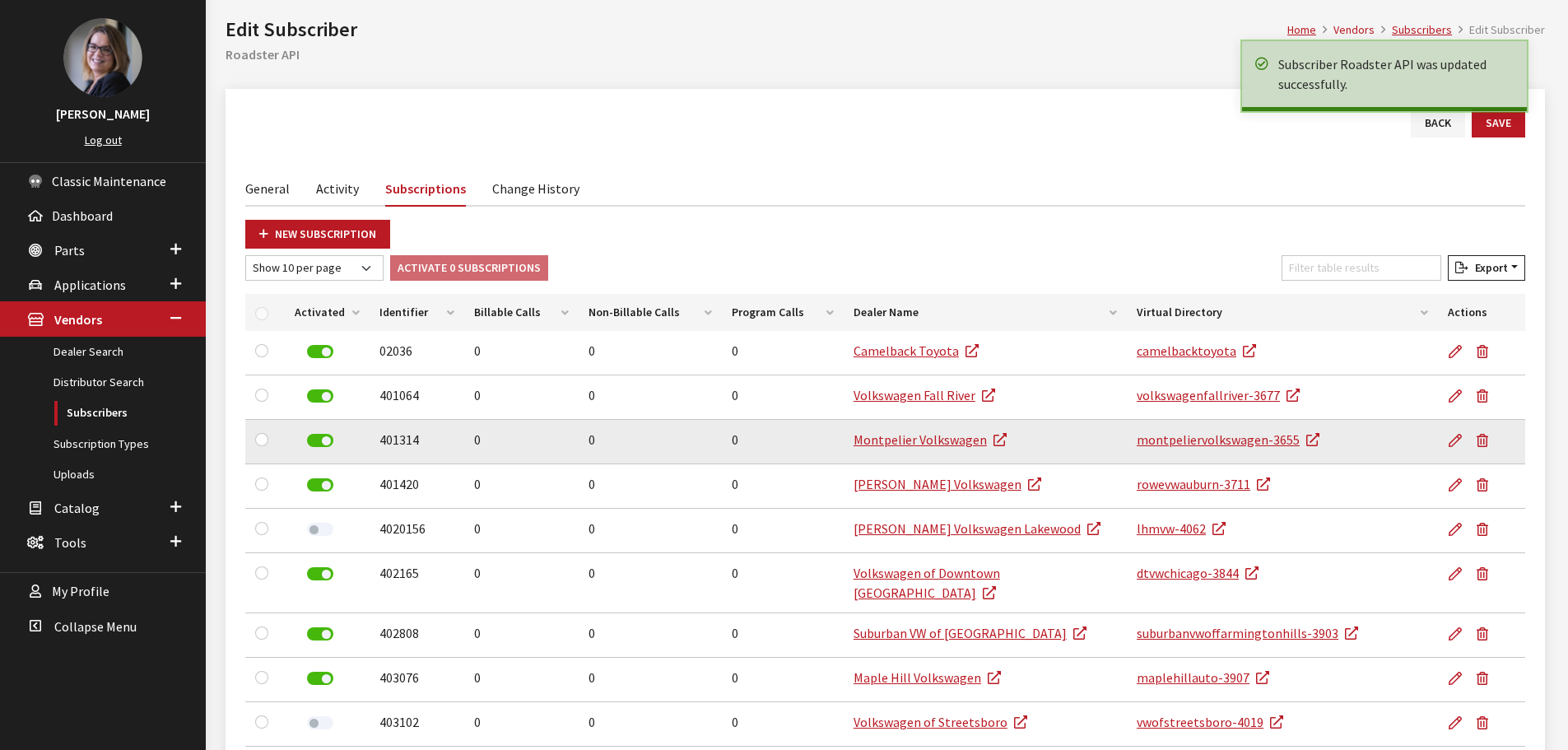
scroll to position [75, 0]
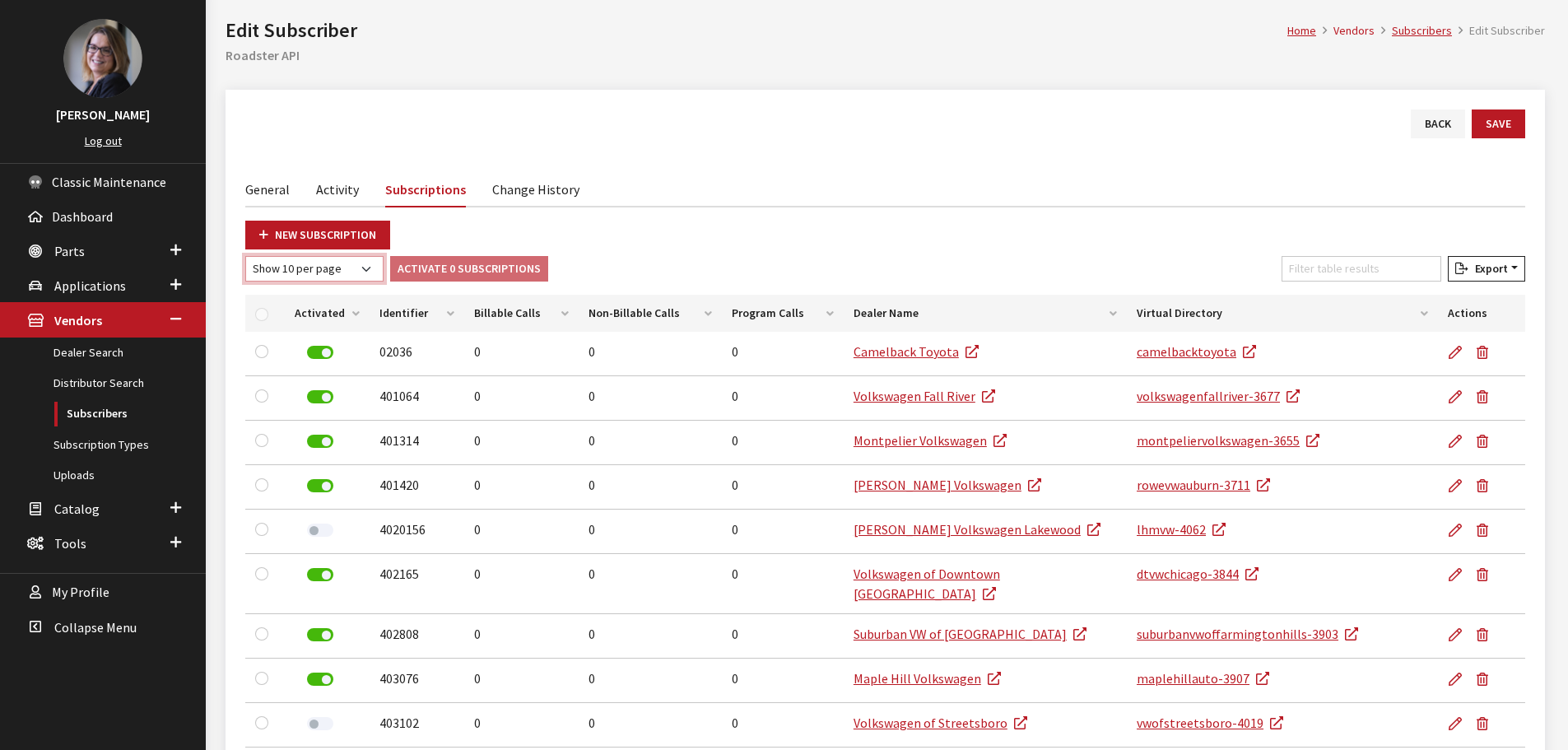
click at [314, 264] on select "Show 10 per page Show 25 per page Show 50 per page Show 100 per page Show 1000 …" at bounding box center [315, 269] width 139 height 25
select select "1000"
click at [246, 256] on select "Show 10 per page Show 25 per page Show 50 per page Show 100 per page Show 1000 …" at bounding box center [315, 269] width 139 height 25
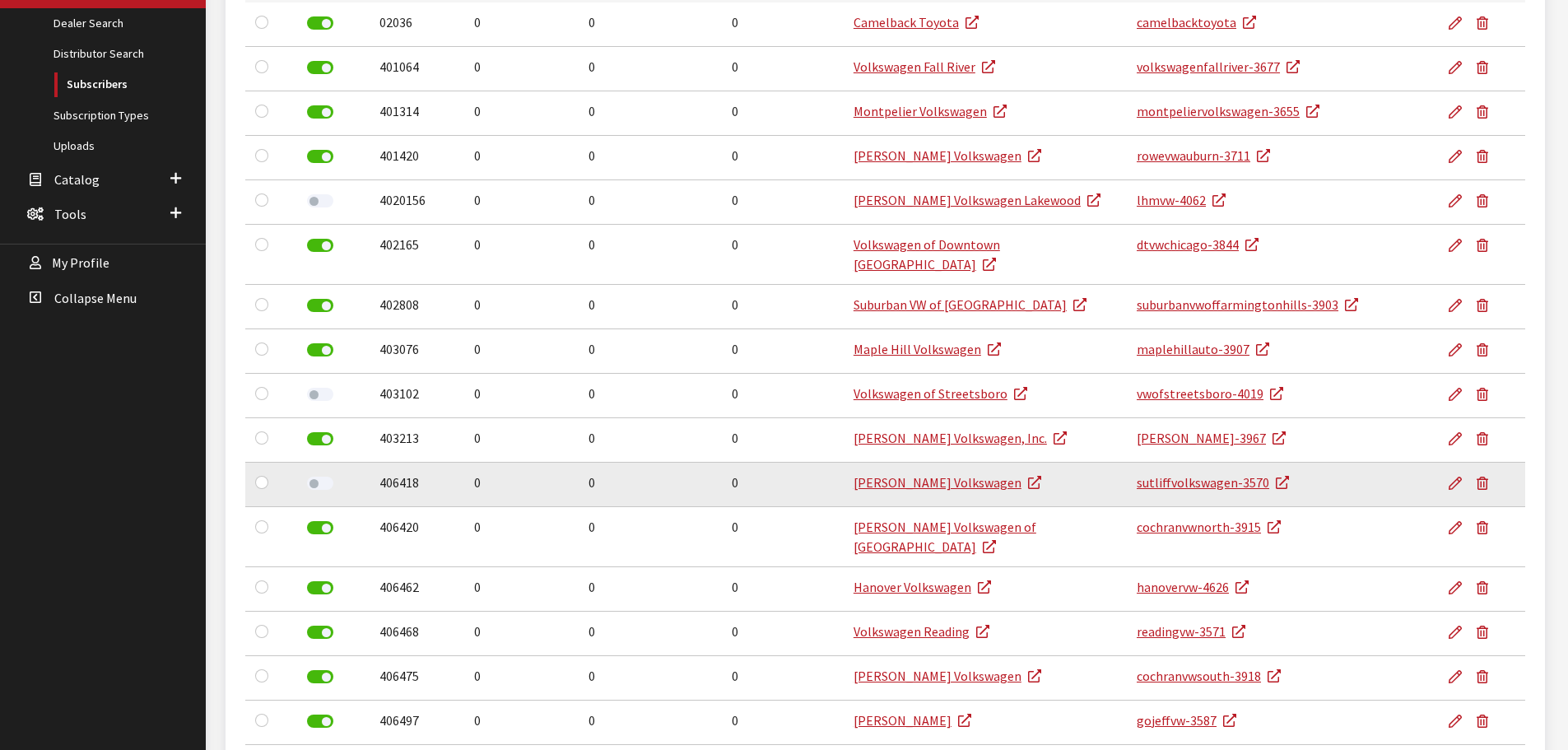
scroll to position [0, 0]
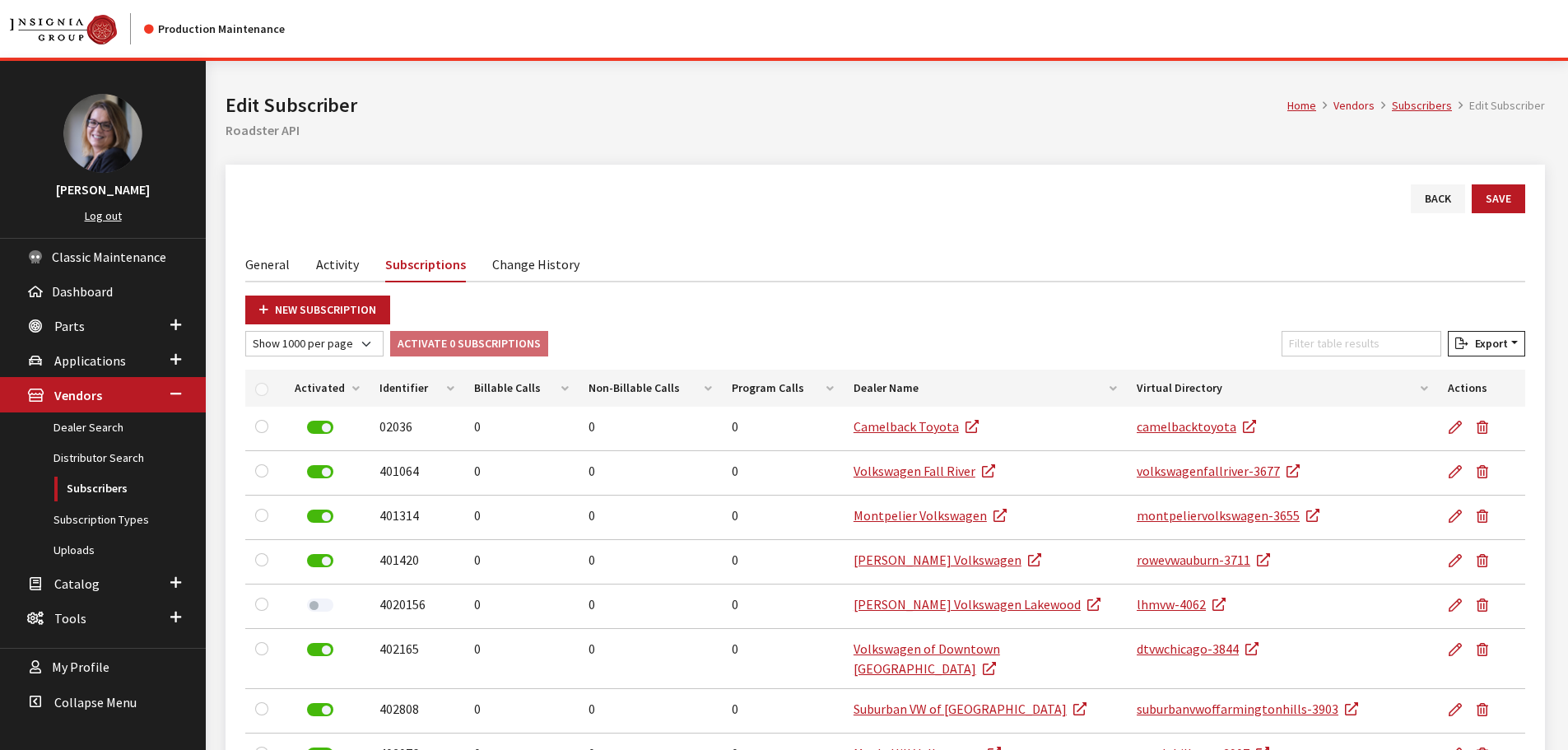
click at [360, 387] on th "Activated" at bounding box center [328, 388] width 85 height 37
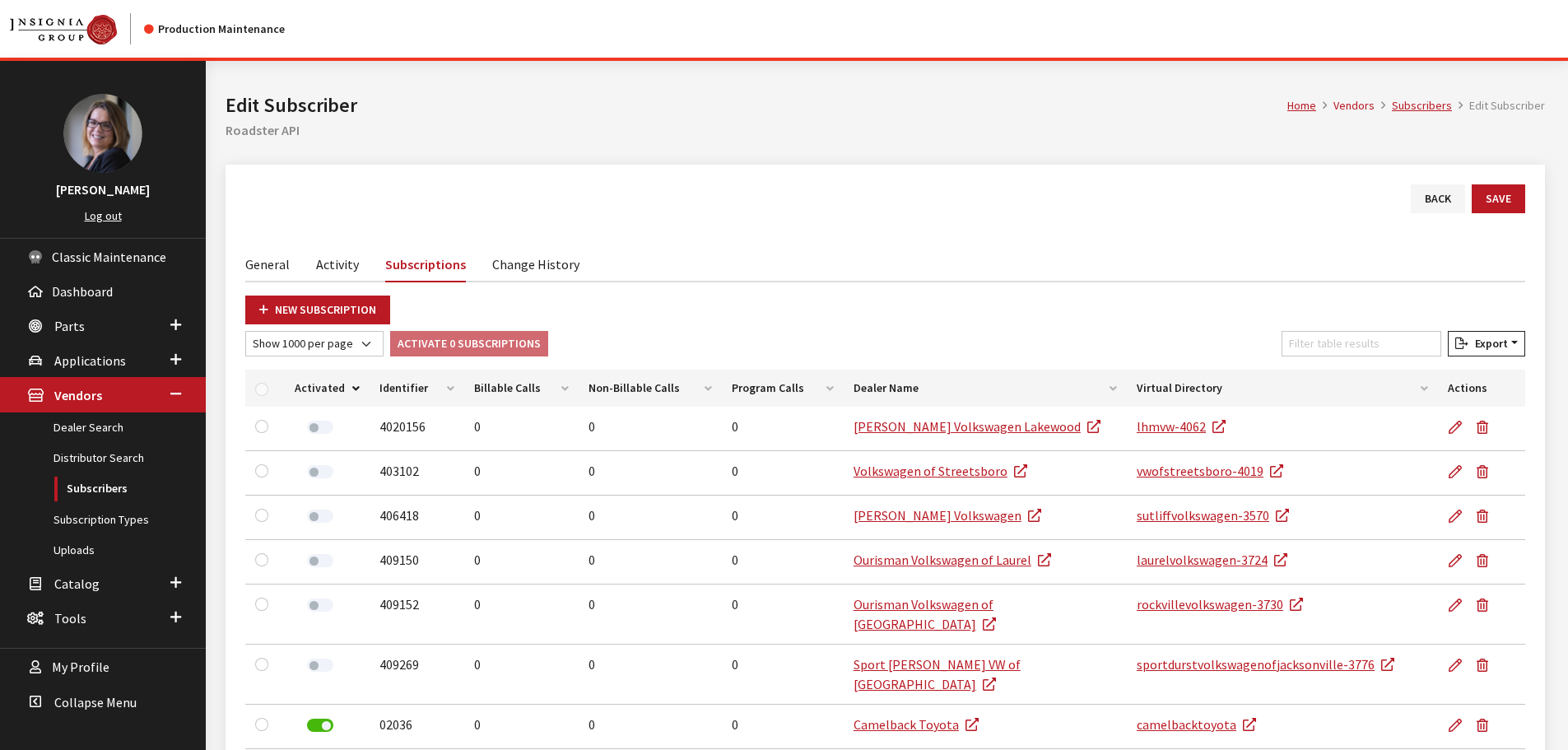
click at [361, 387] on th "Activated" at bounding box center [328, 388] width 85 height 37
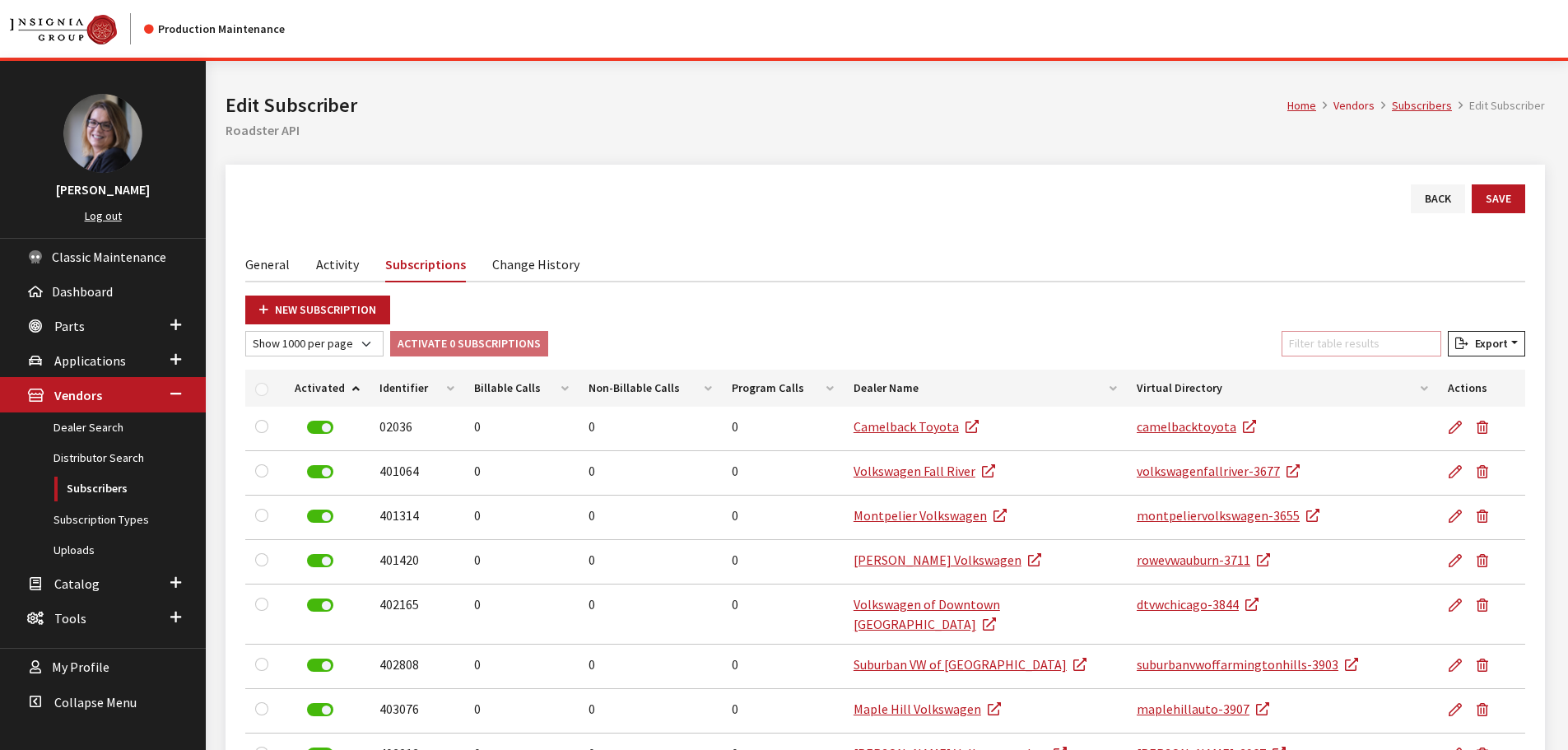
click at [1322, 349] on input "Filter table results" at bounding box center [1362, 343] width 160 height 25
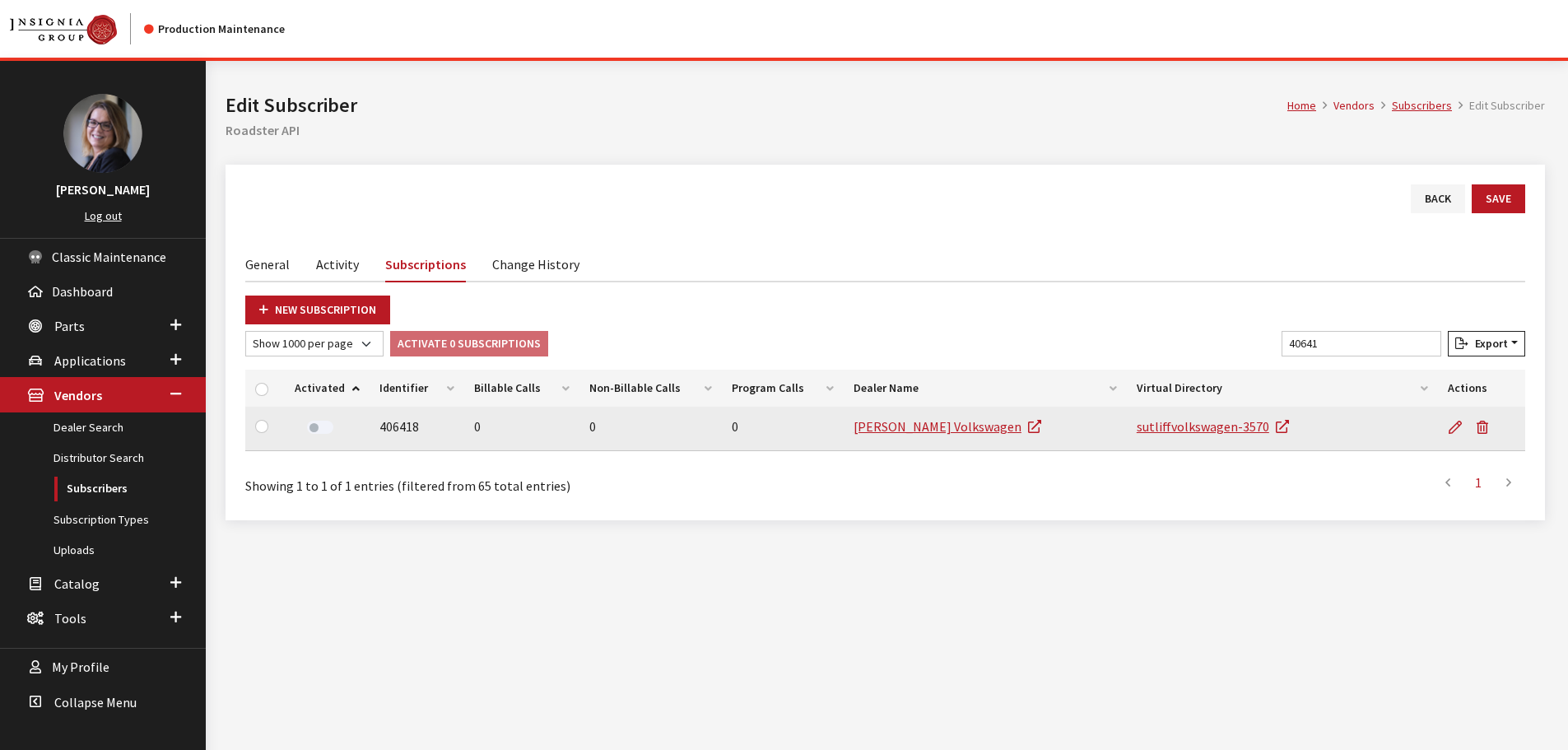
click at [314, 430] on label at bounding box center [320, 428] width 26 height 13
drag, startPoint x: 1397, startPoint y: 345, endPoint x: 1188, endPoint y: 352, distance: 209.1
click at [1188, 352] on div "Show 10 per page Show 25 per page Show 50 per page Show 100 per page Show 1000 …" at bounding box center [885, 346] width 1287 height 32
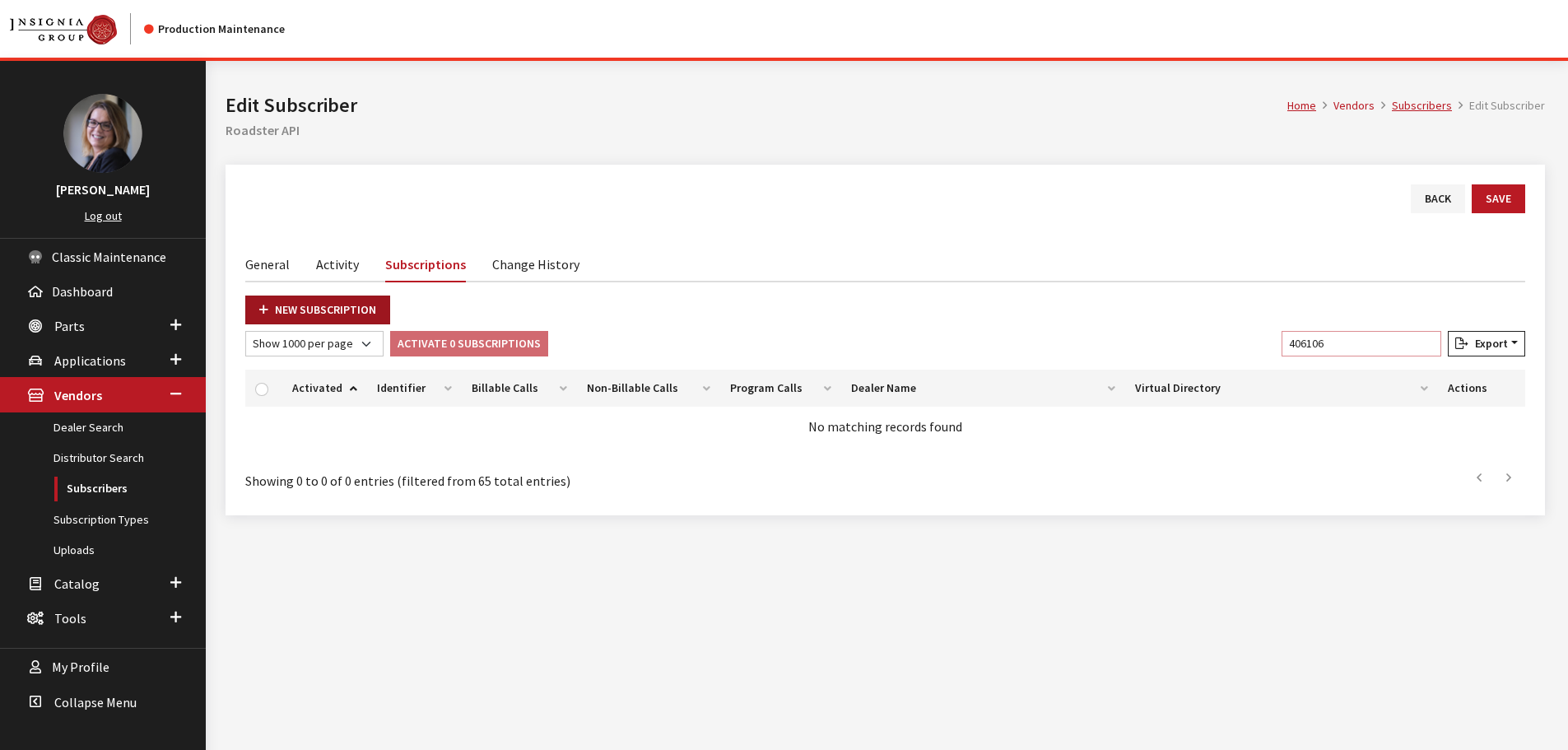
type input "406106"
click at [274, 308] on link "New Subscription" at bounding box center [318, 310] width 145 height 29
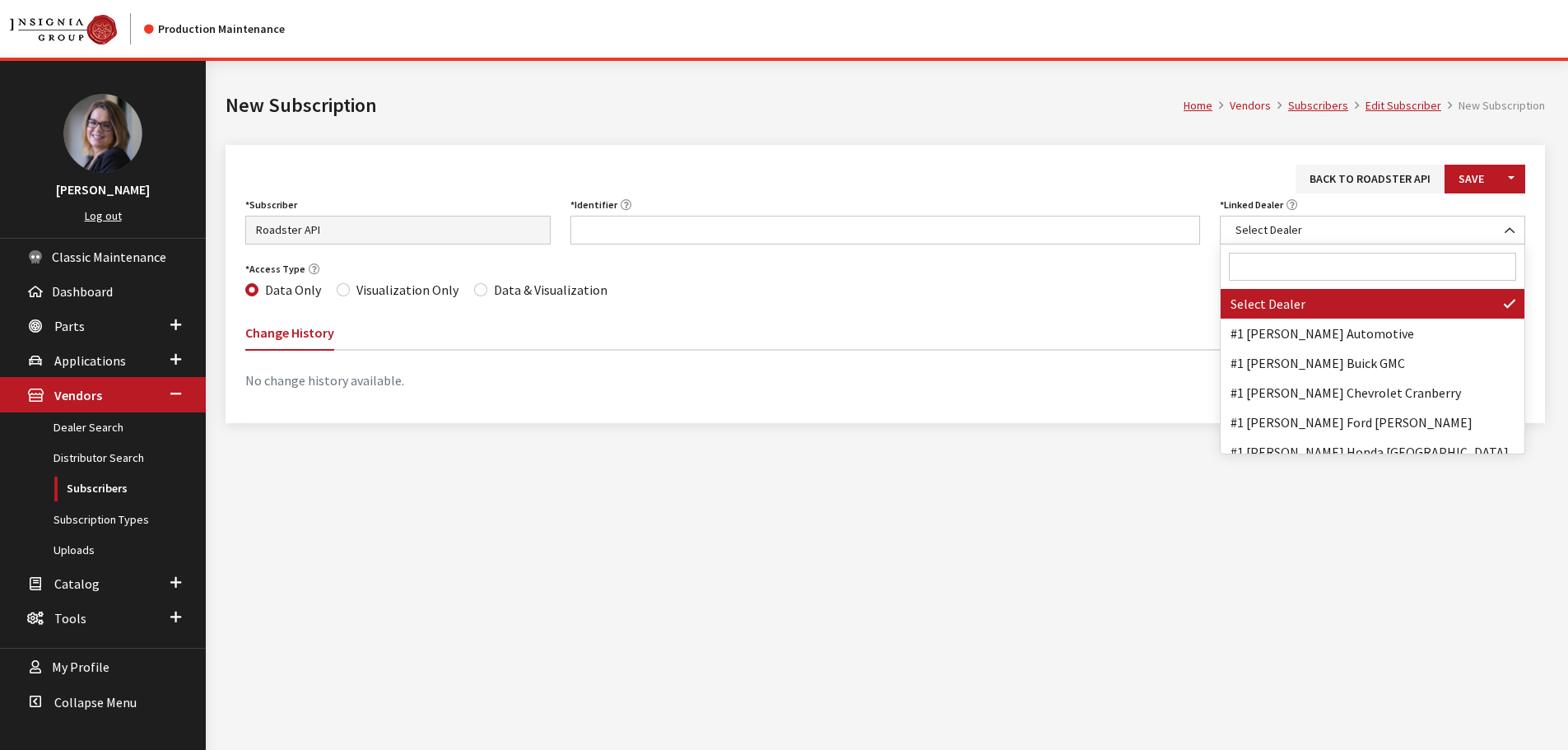
click at [1286, 254] on input "Search" at bounding box center [1372, 266] width 287 height 28
click at [1380, 268] on input "Search" at bounding box center [1372, 266] width 287 height 28
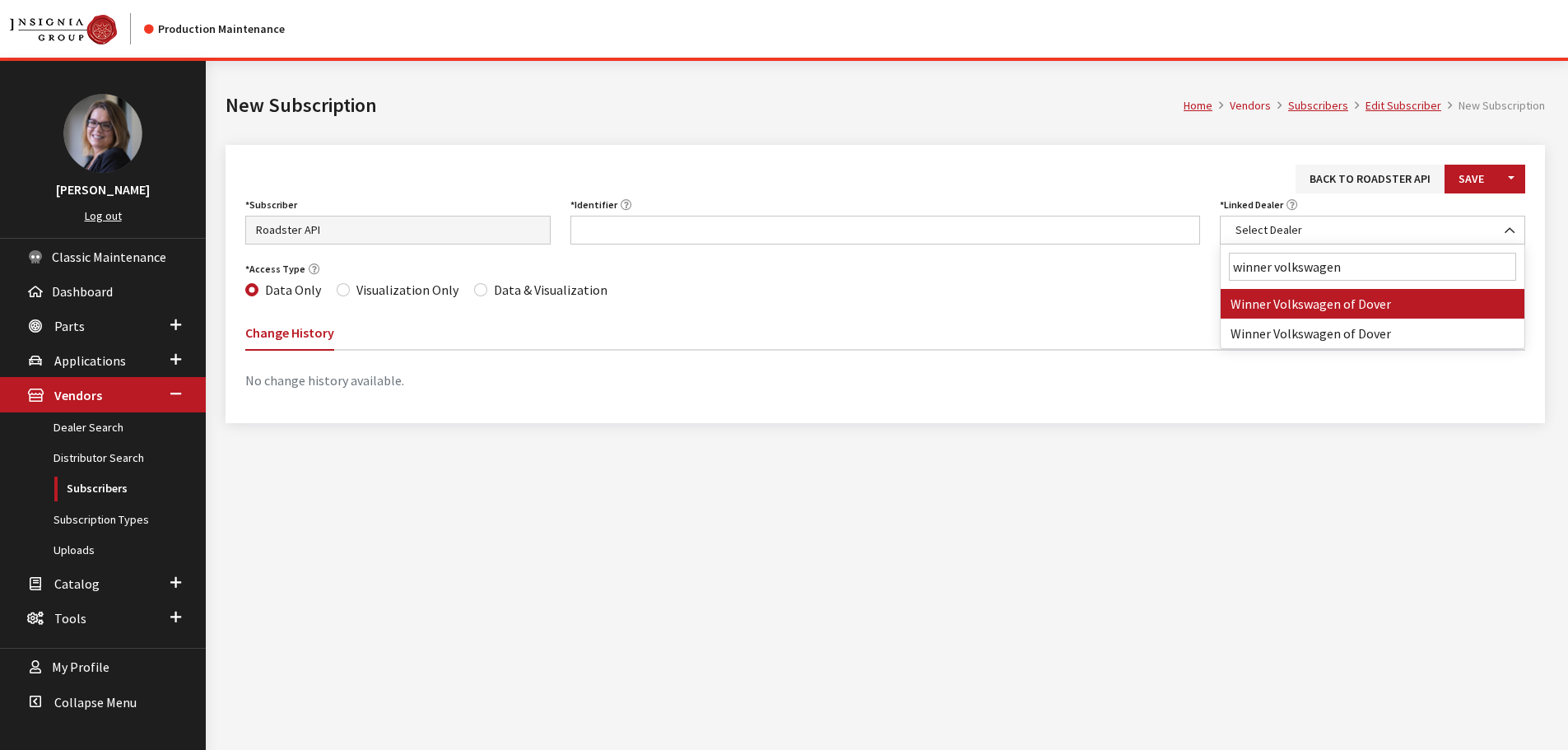
type input "winner volkswagen"
select select "3581"
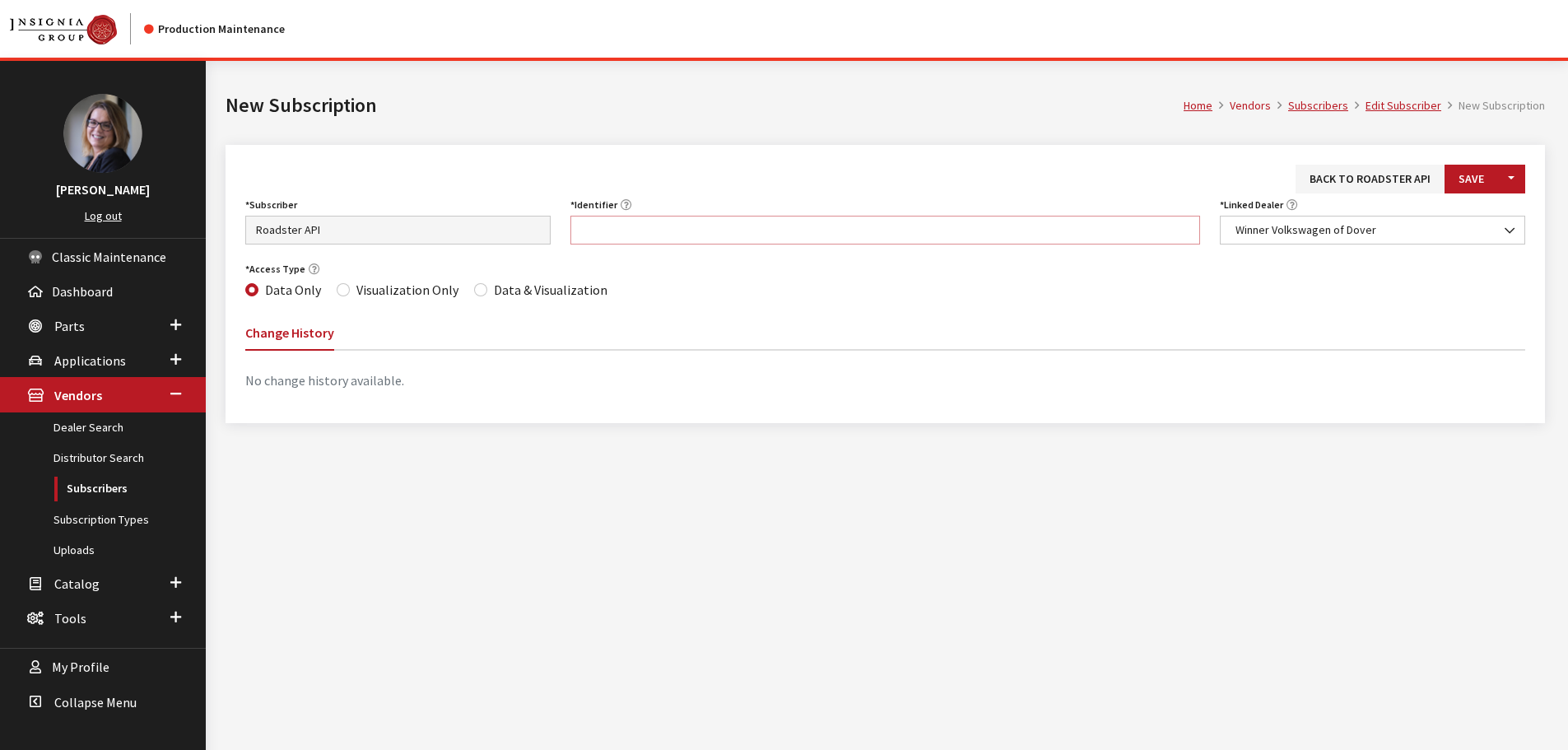
click at [734, 235] on input "Identifier" at bounding box center [886, 230] width 630 height 29
click at [760, 253] on div "Subscriber Asbury Automotive Group AutoFi BILDIT Capital One CarNow Cars.com Ca…" at bounding box center [885, 226] width 1300 height 65
click at [756, 226] on input "Identifier" at bounding box center [886, 230] width 630 height 29
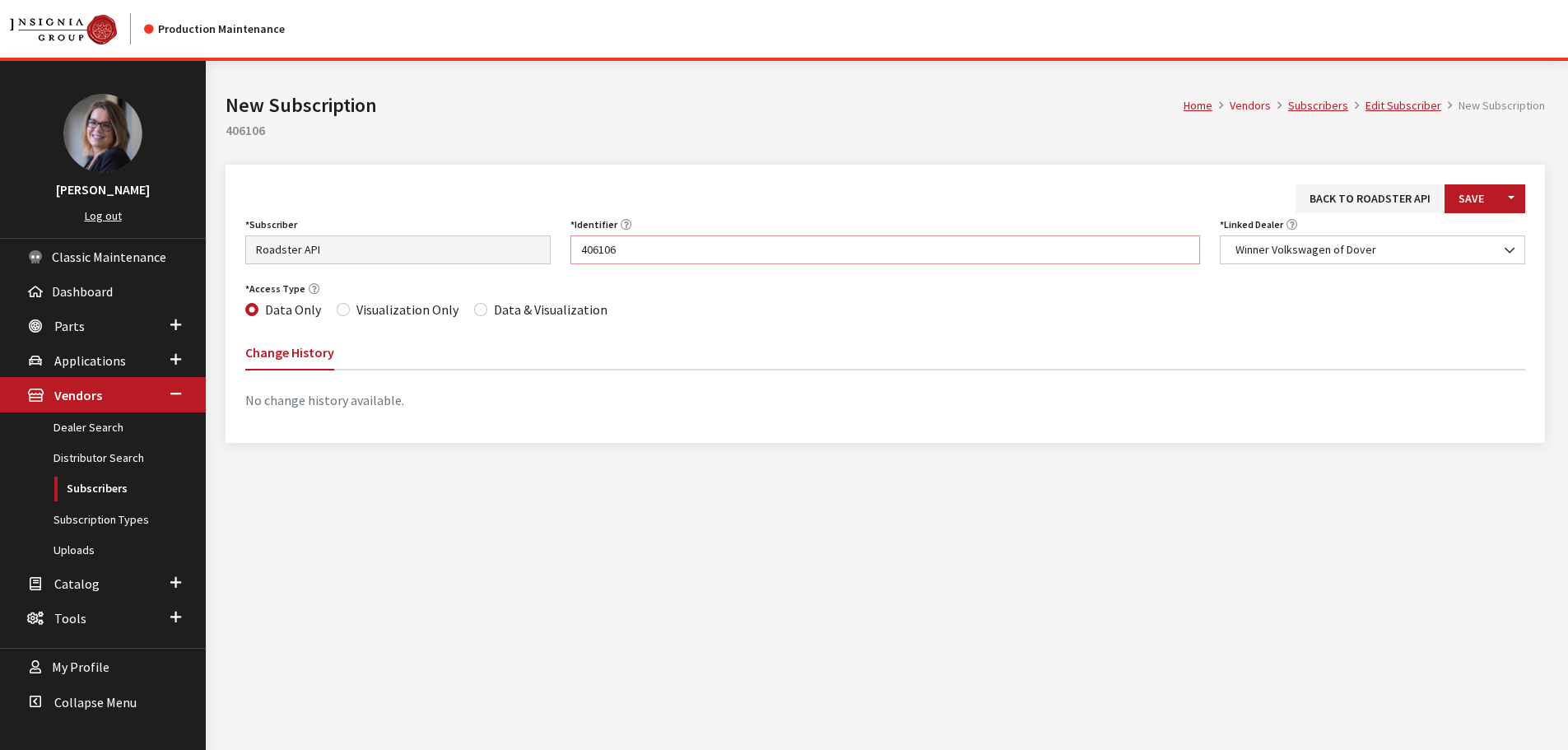
type input "406106"
click at [474, 313] on input "Data & Visualization" at bounding box center [481, 309] width 13 height 13
radio input "true"
click at [1466, 197] on button "Save" at bounding box center [1472, 199] width 54 height 29
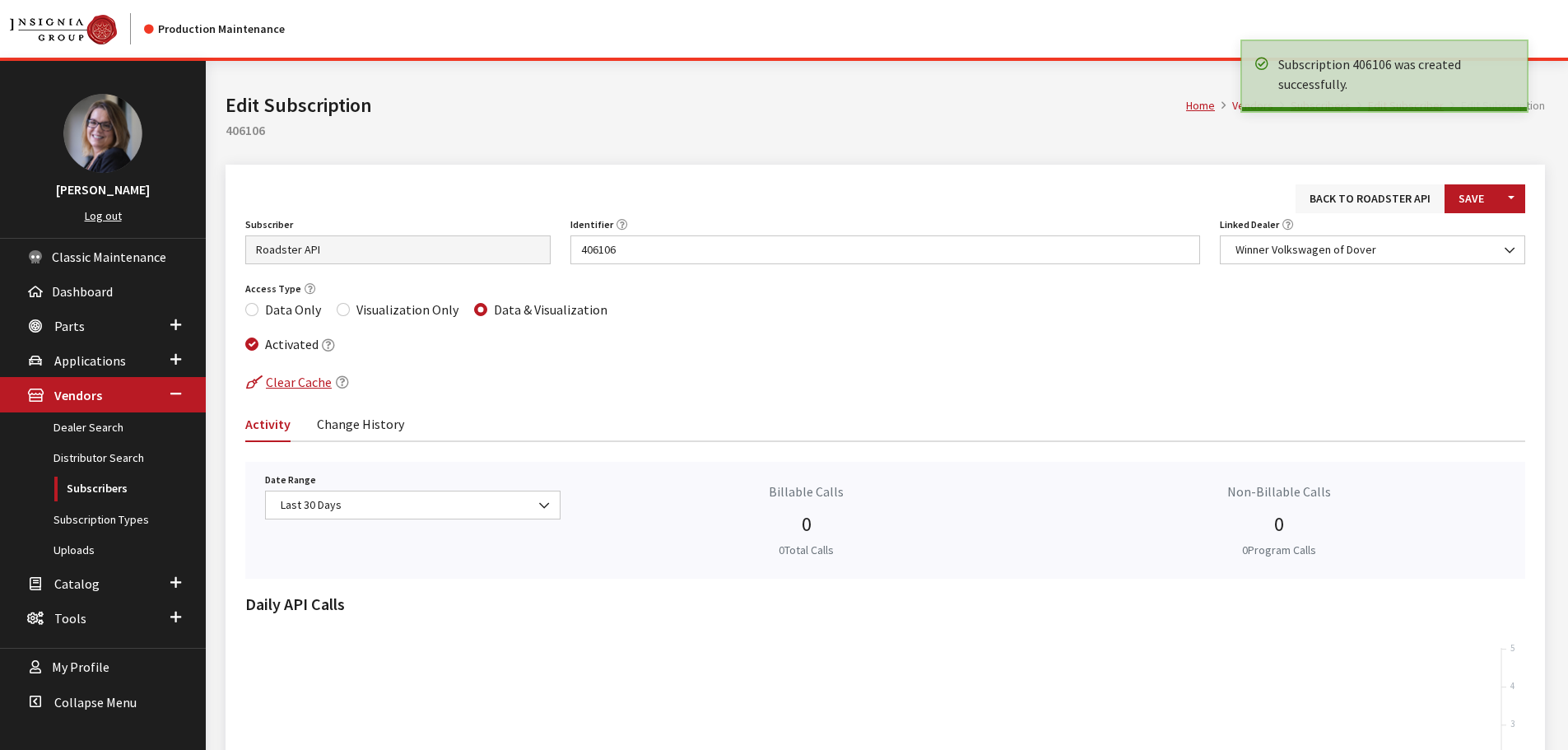
click at [1362, 202] on link "Back to Roadster API" at bounding box center [1370, 199] width 149 height 29
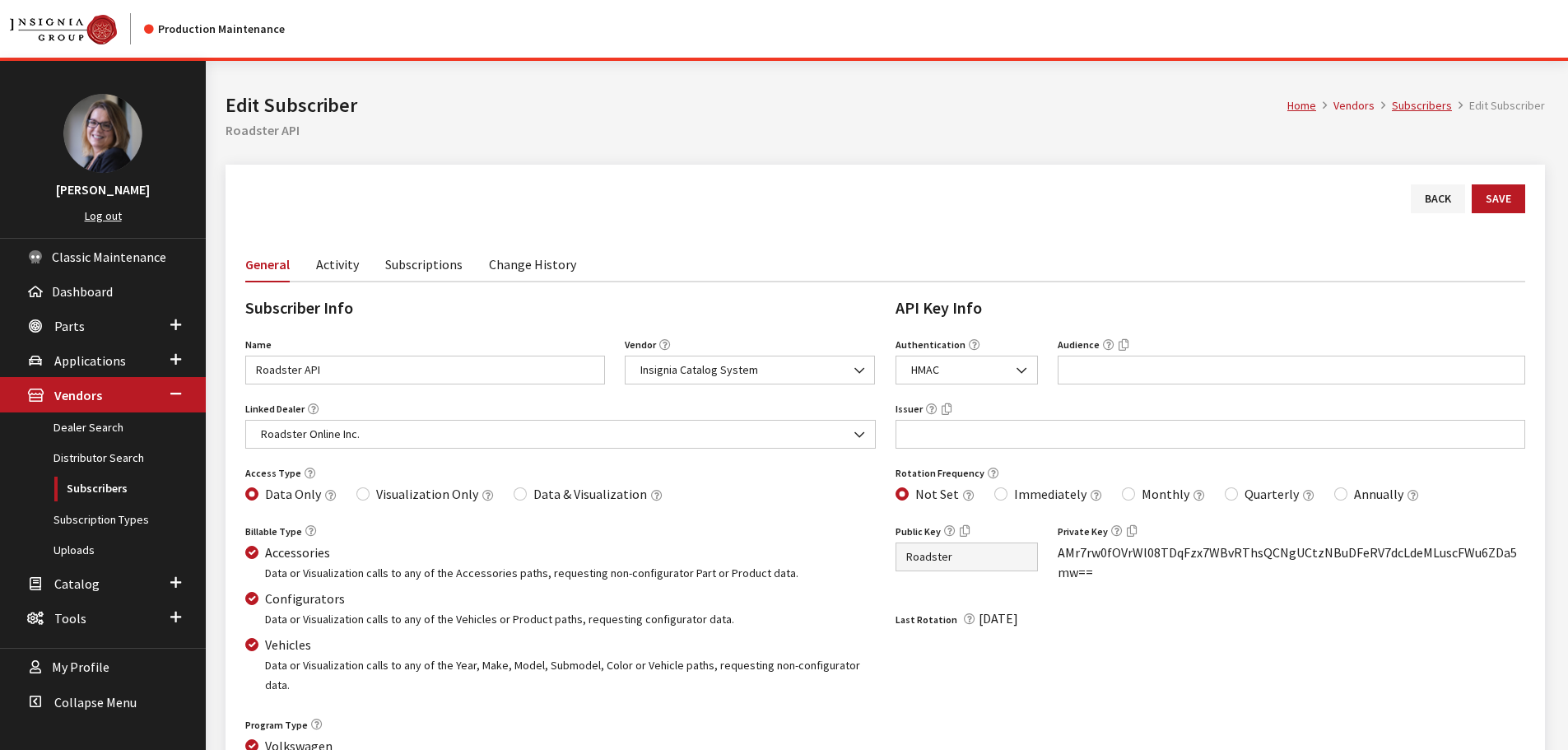
click at [421, 268] on link "Subscriptions" at bounding box center [424, 263] width 77 height 35
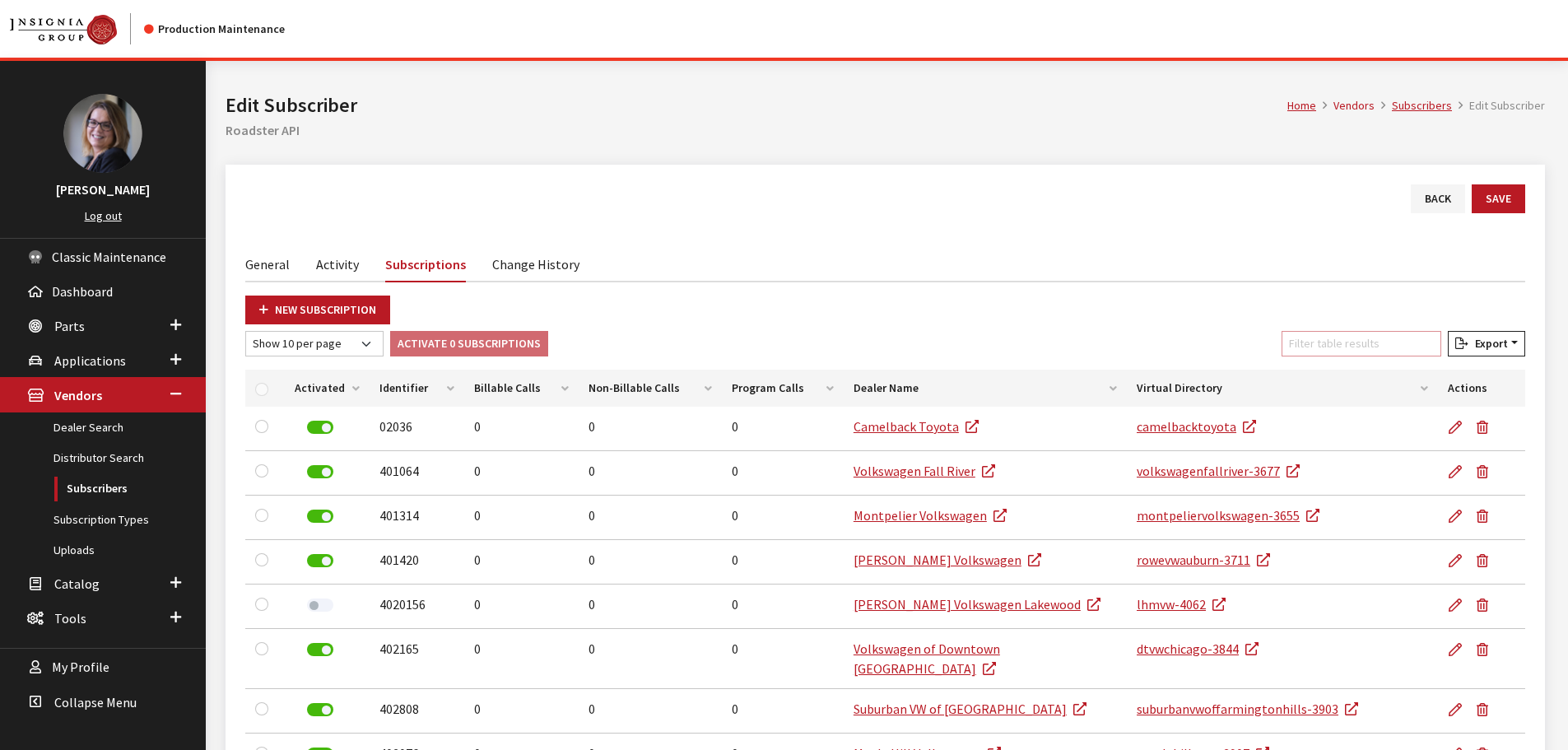
click at [1328, 335] on input "Filter table results" at bounding box center [1362, 343] width 160 height 25
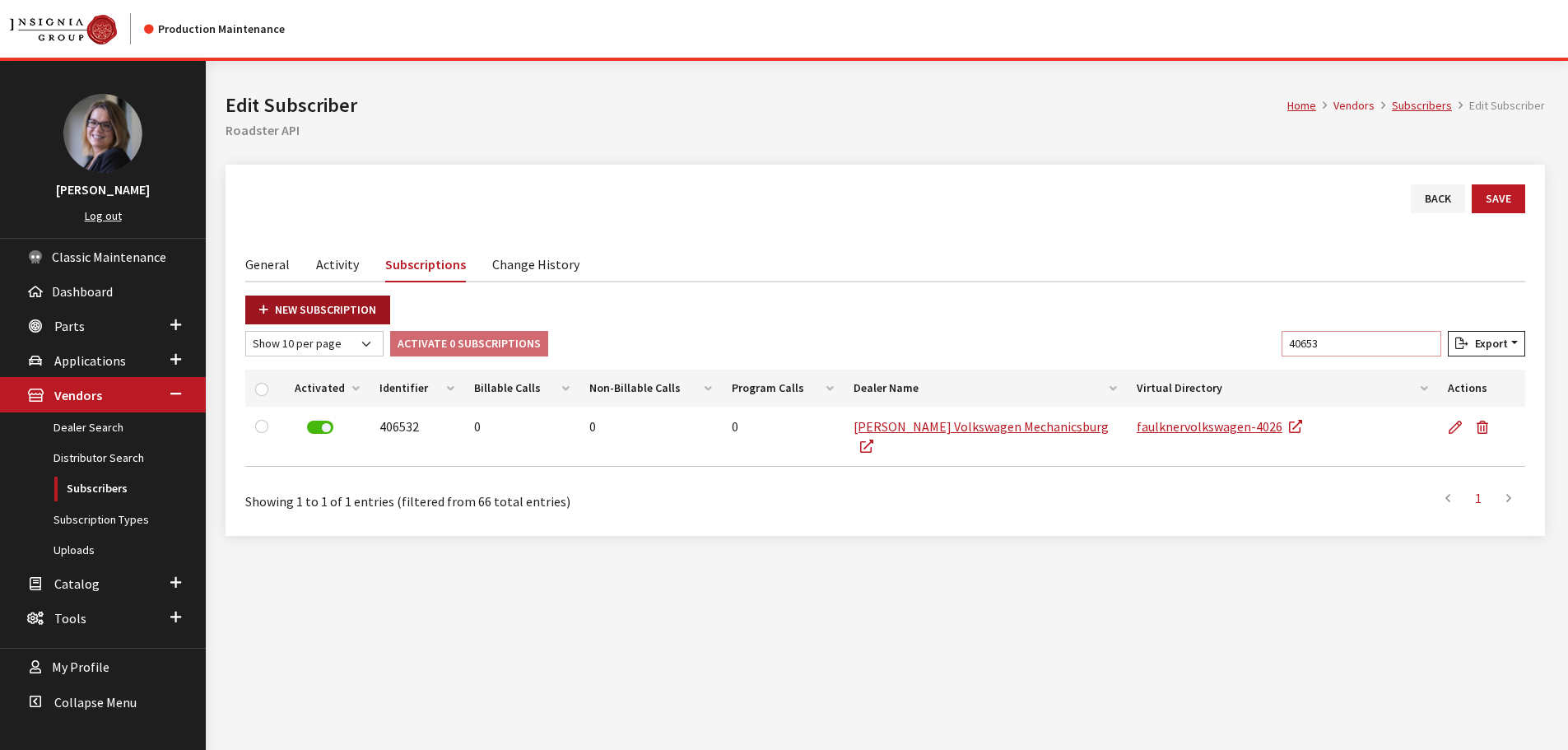
type input "40653"
click at [357, 306] on link "New Subscription" at bounding box center [318, 310] width 145 height 29
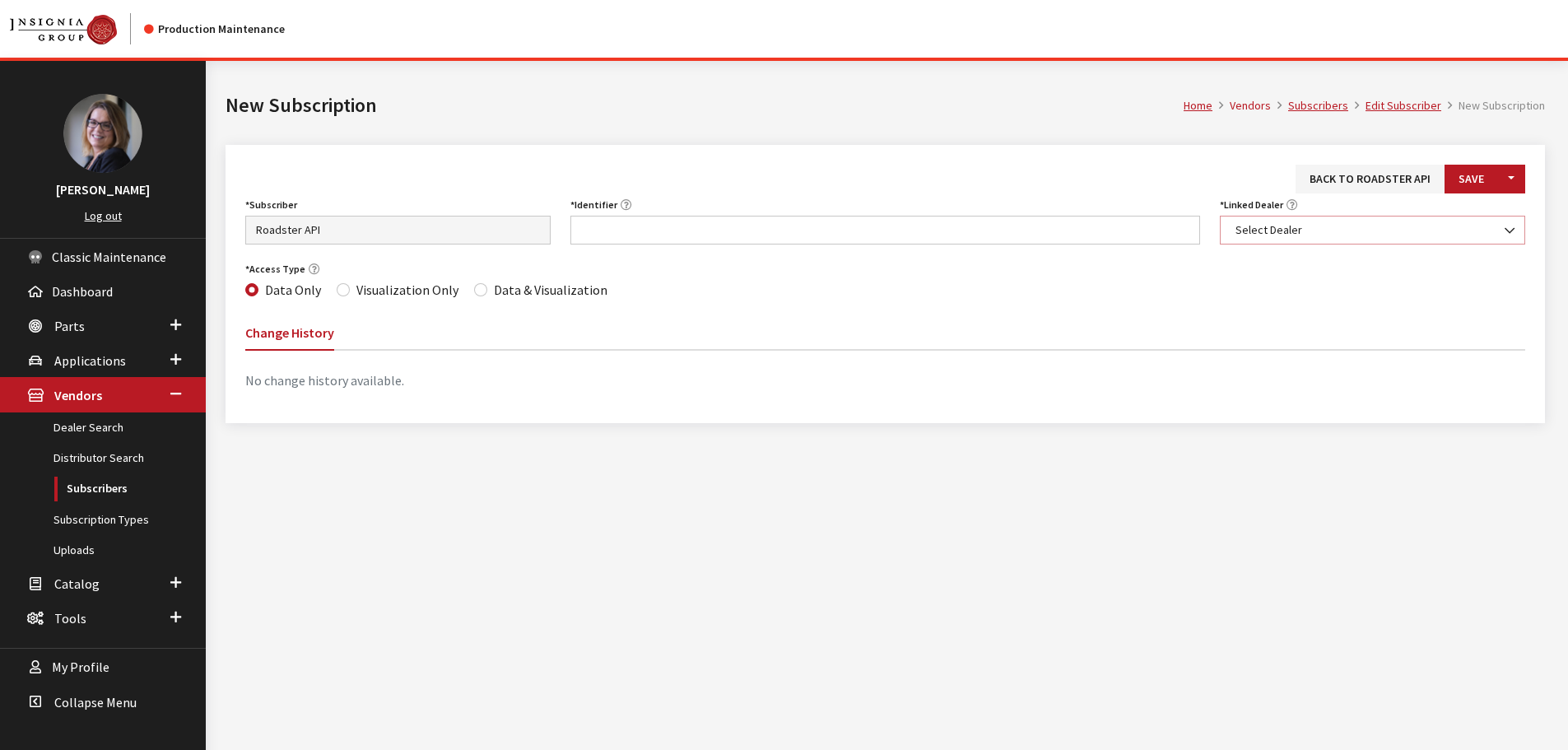
click at [1284, 238] on span "Select Dealer" at bounding box center [1372, 230] width 284 height 17
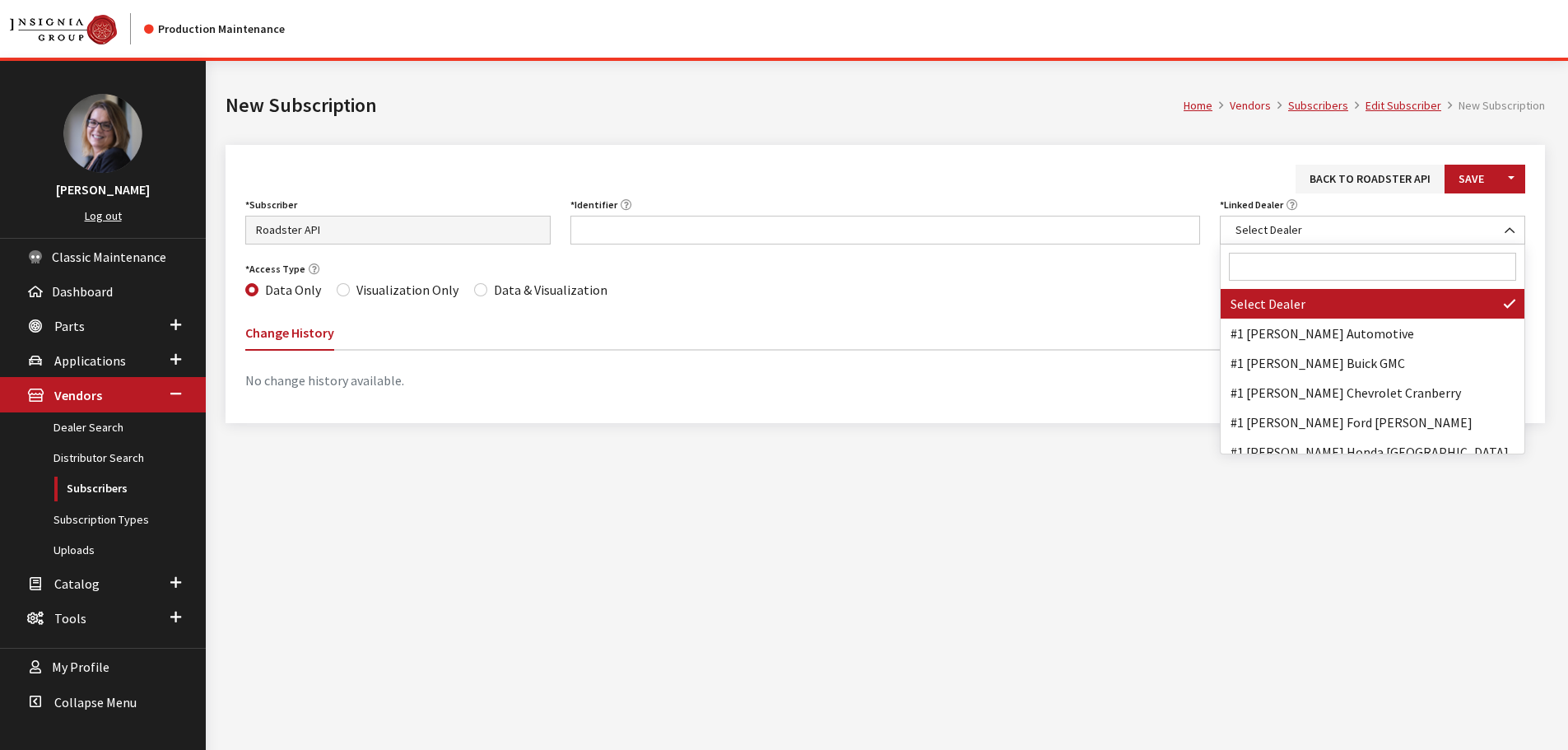
click at [1279, 254] on input "Search" at bounding box center [1372, 266] width 287 height 28
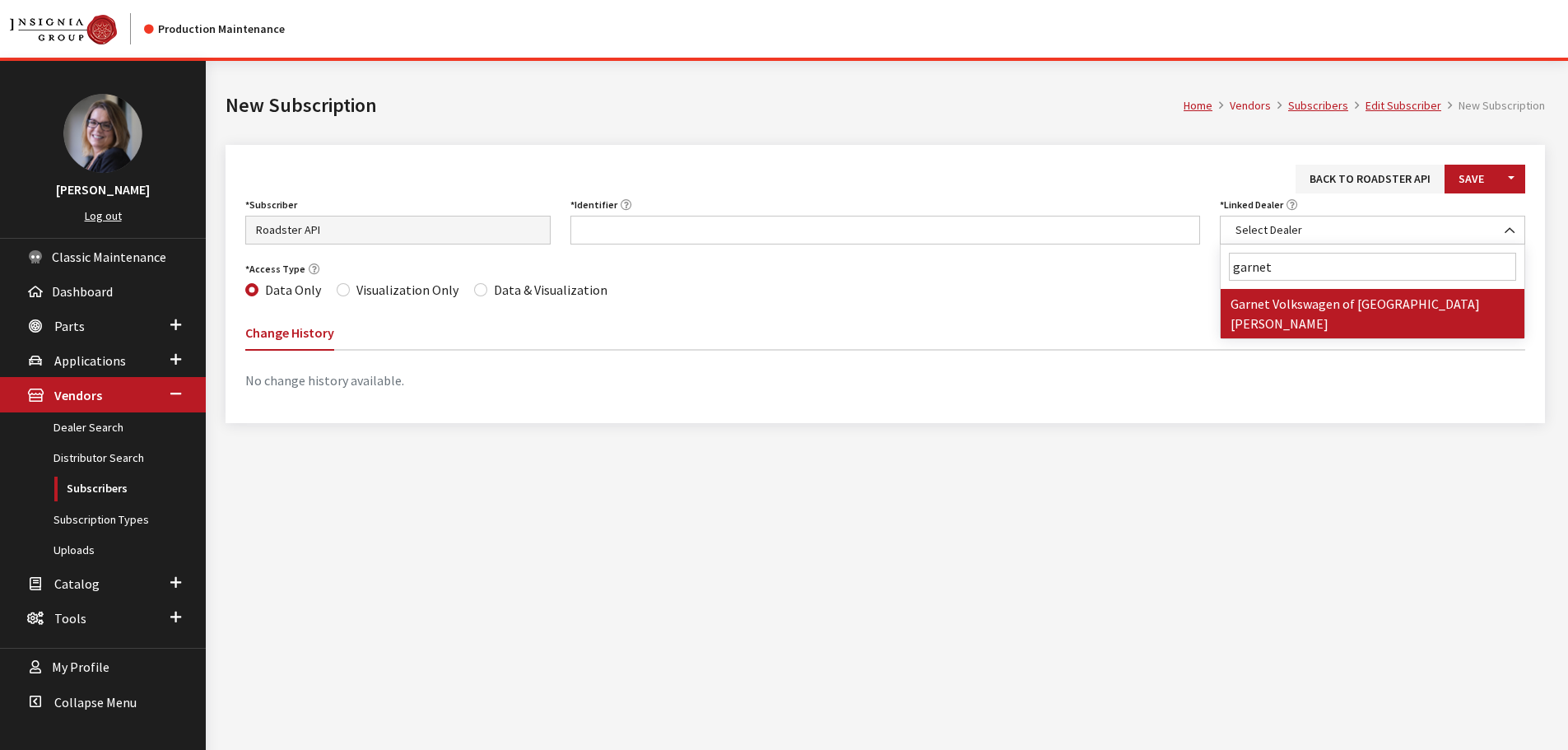
type input "garnet"
select select "3589"
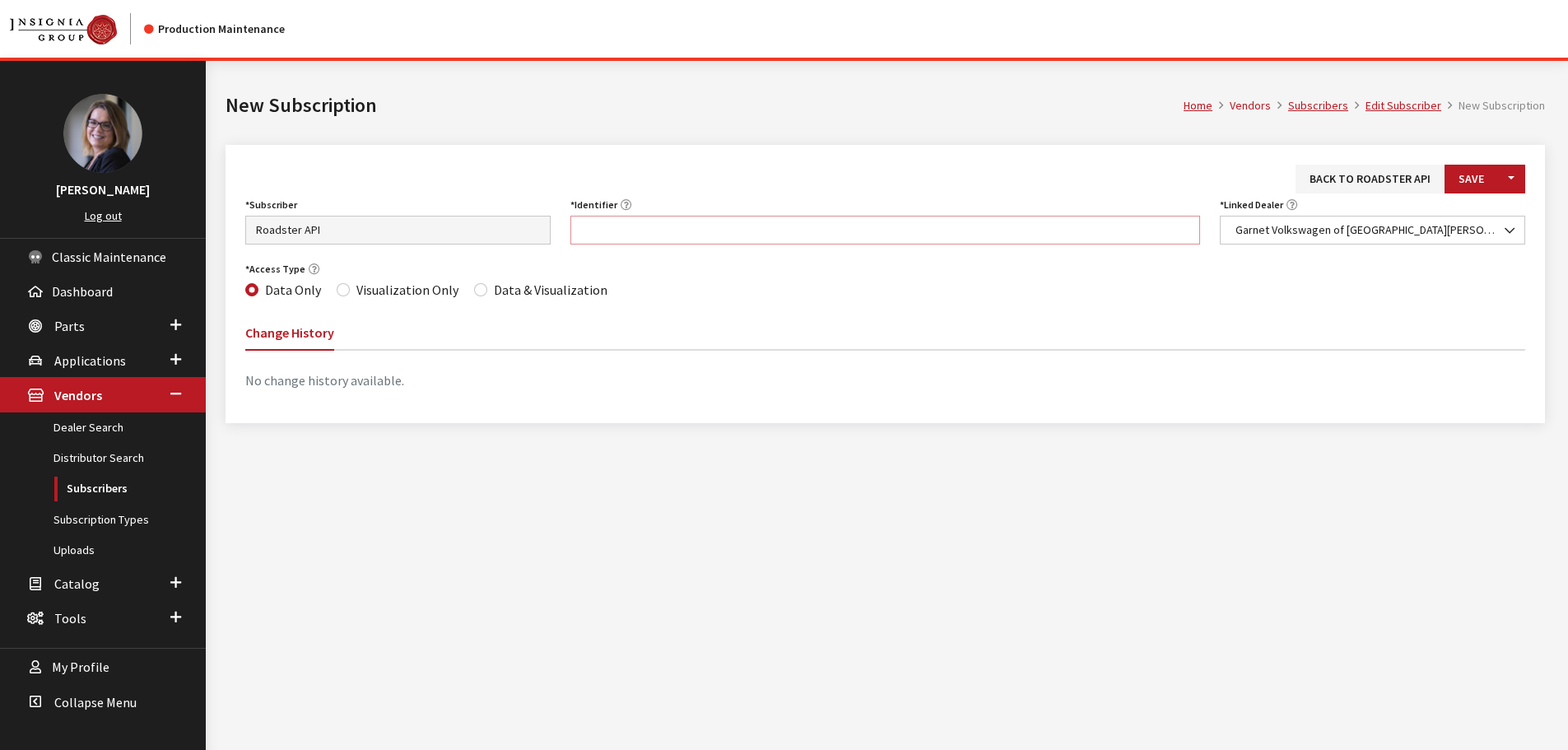
click at [784, 234] on input "Identifier" at bounding box center [886, 230] width 630 height 29
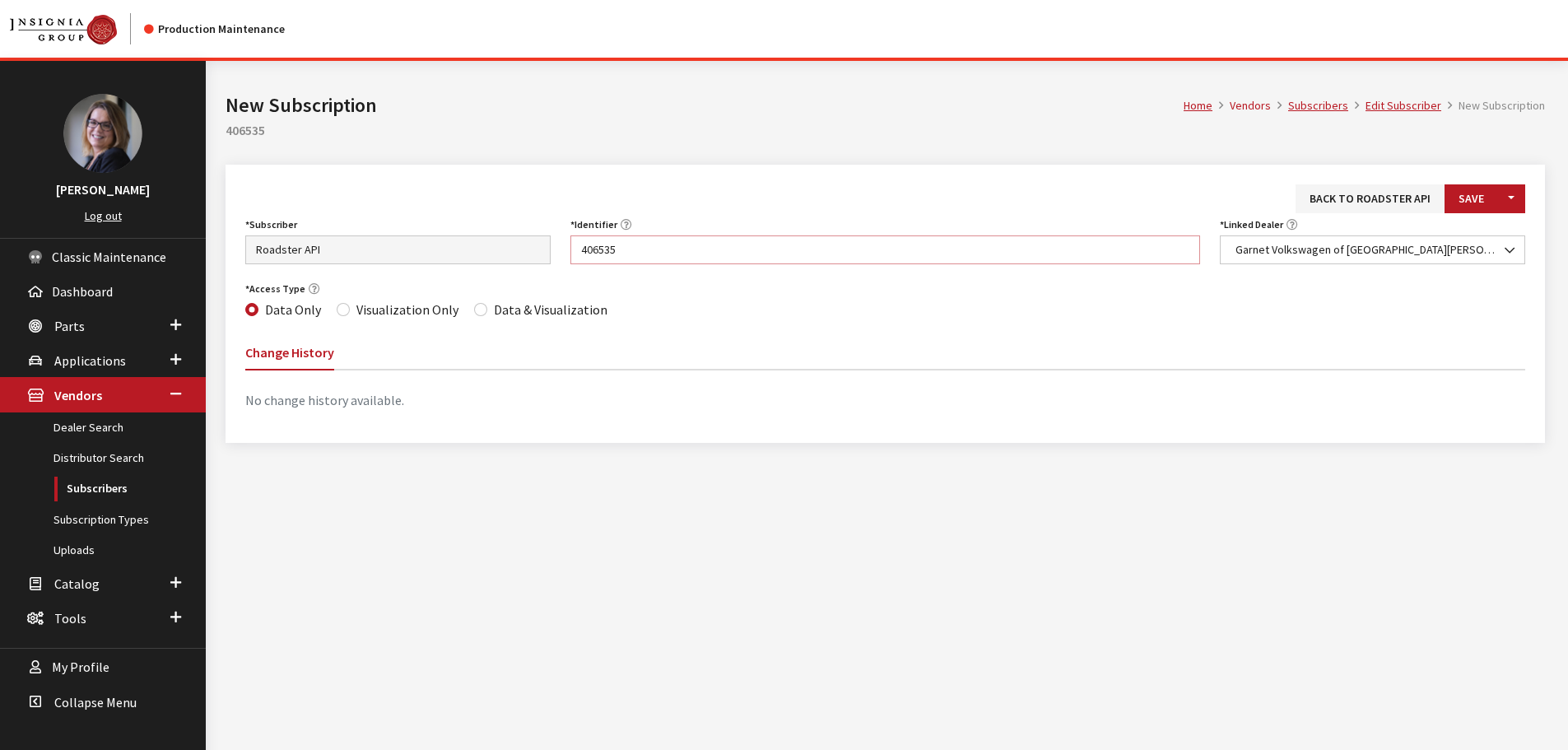
type input "406535"
click at [482, 314] on div "Data & Visualization" at bounding box center [541, 309] width 133 height 20
click at [482, 313] on div "Data & Visualization" at bounding box center [541, 309] width 133 height 20
click at [477, 310] on input "Data & Visualization" at bounding box center [481, 309] width 13 height 13
radio input "true"
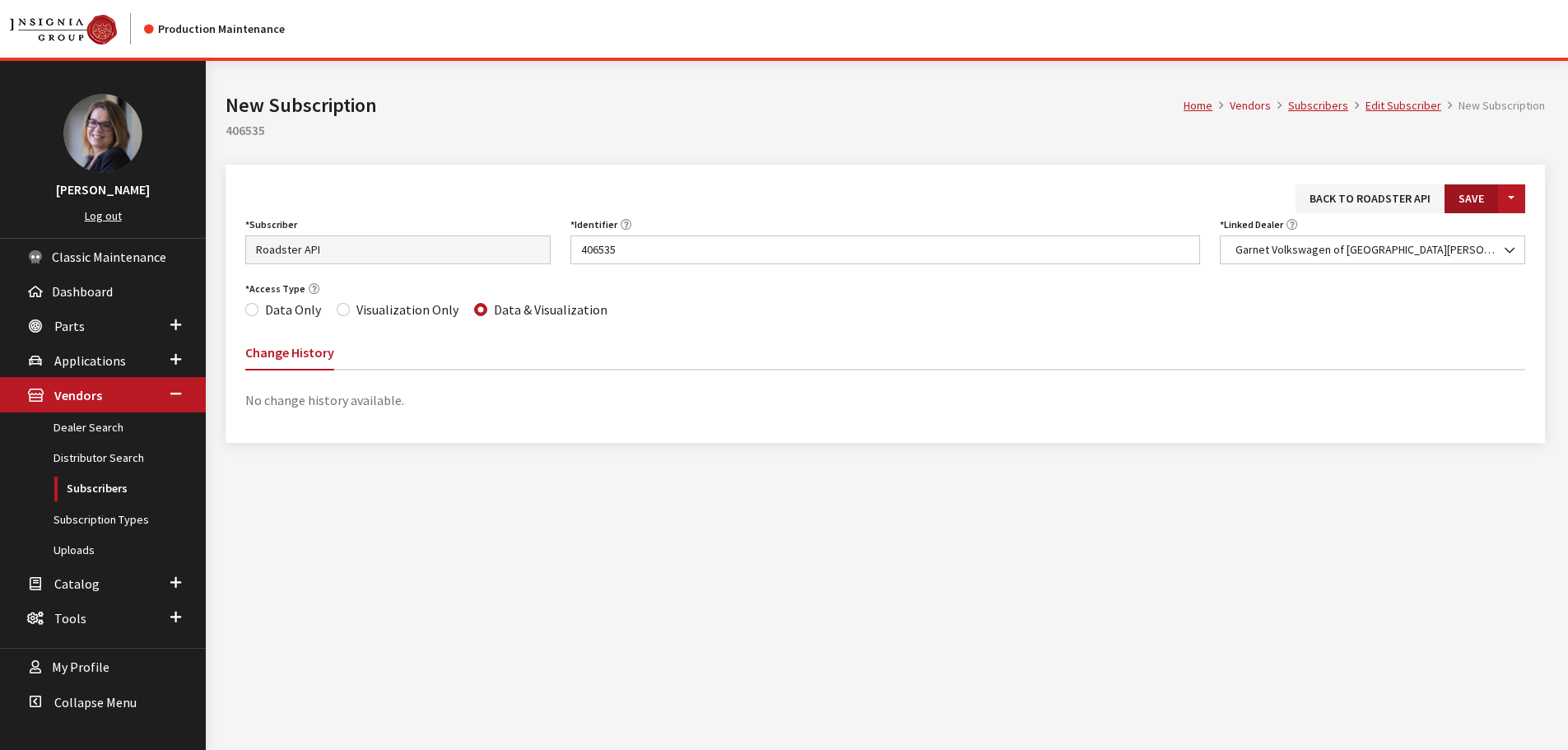
click at [1480, 197] on button "Save" at bounding box center [1472, 199] width 54 height 29
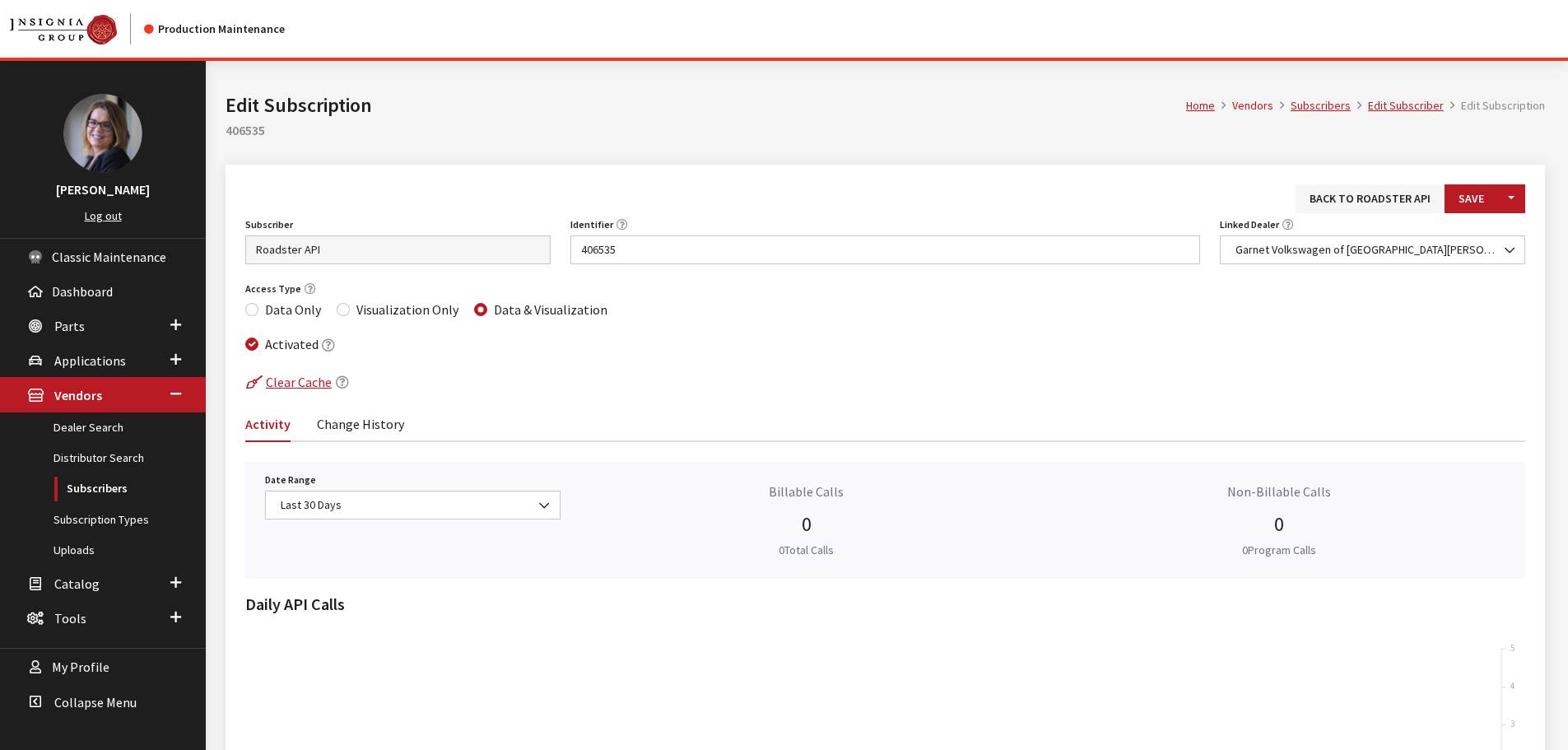
click at [1368, 213] on div "Linked Dealer Select Dealer #1 [PERSON_NAME] Automotive #1 [PERSON_NAME] Buick …" at bounding box center [1372, 238] width 325 height 51
click at [1369, 206] on link "Back to Roadster API" at bounding box center [1370, 199] width 149 height 29
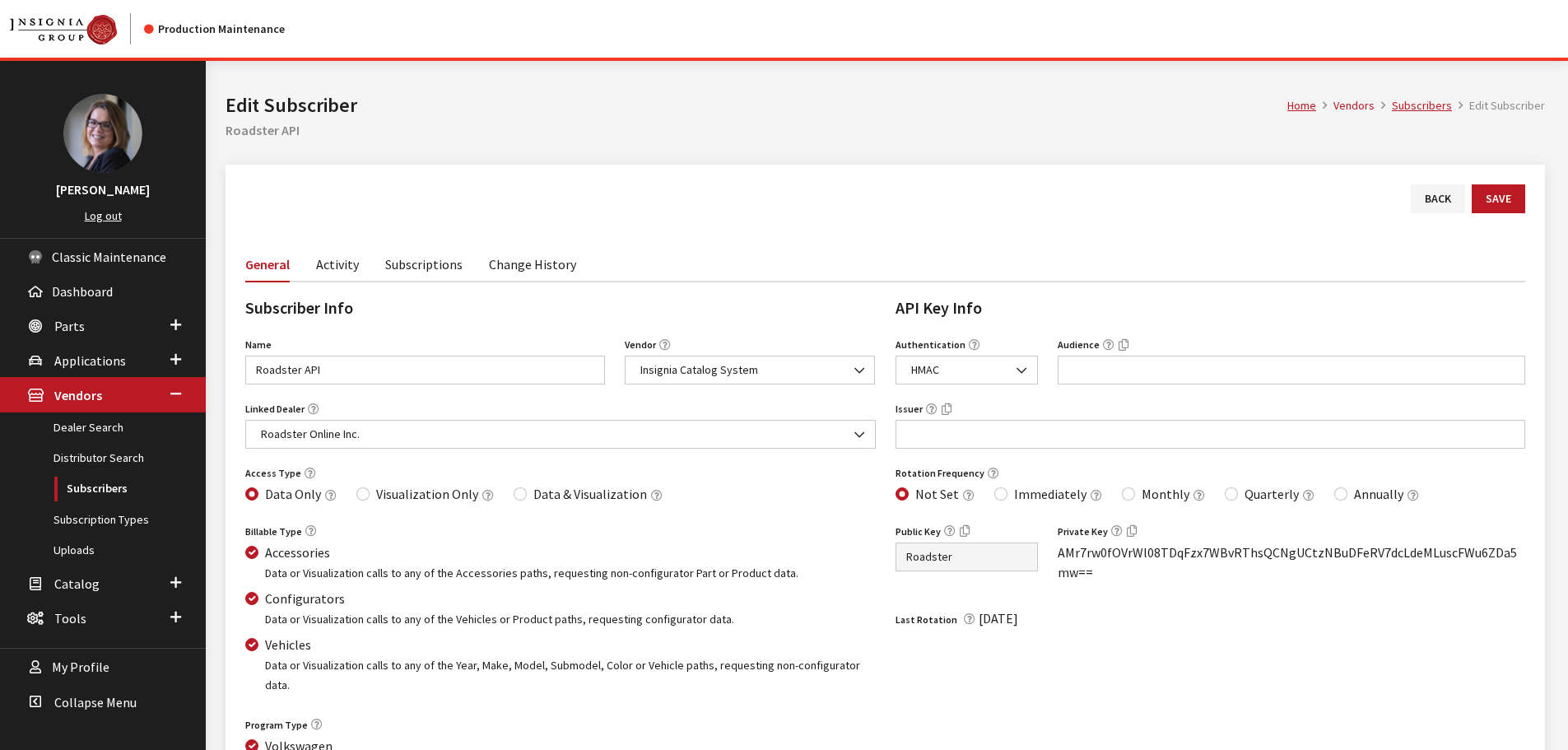
click at [405, 274] on link "Subscriptions" at bounding box center [424, 263] width 77 height 35
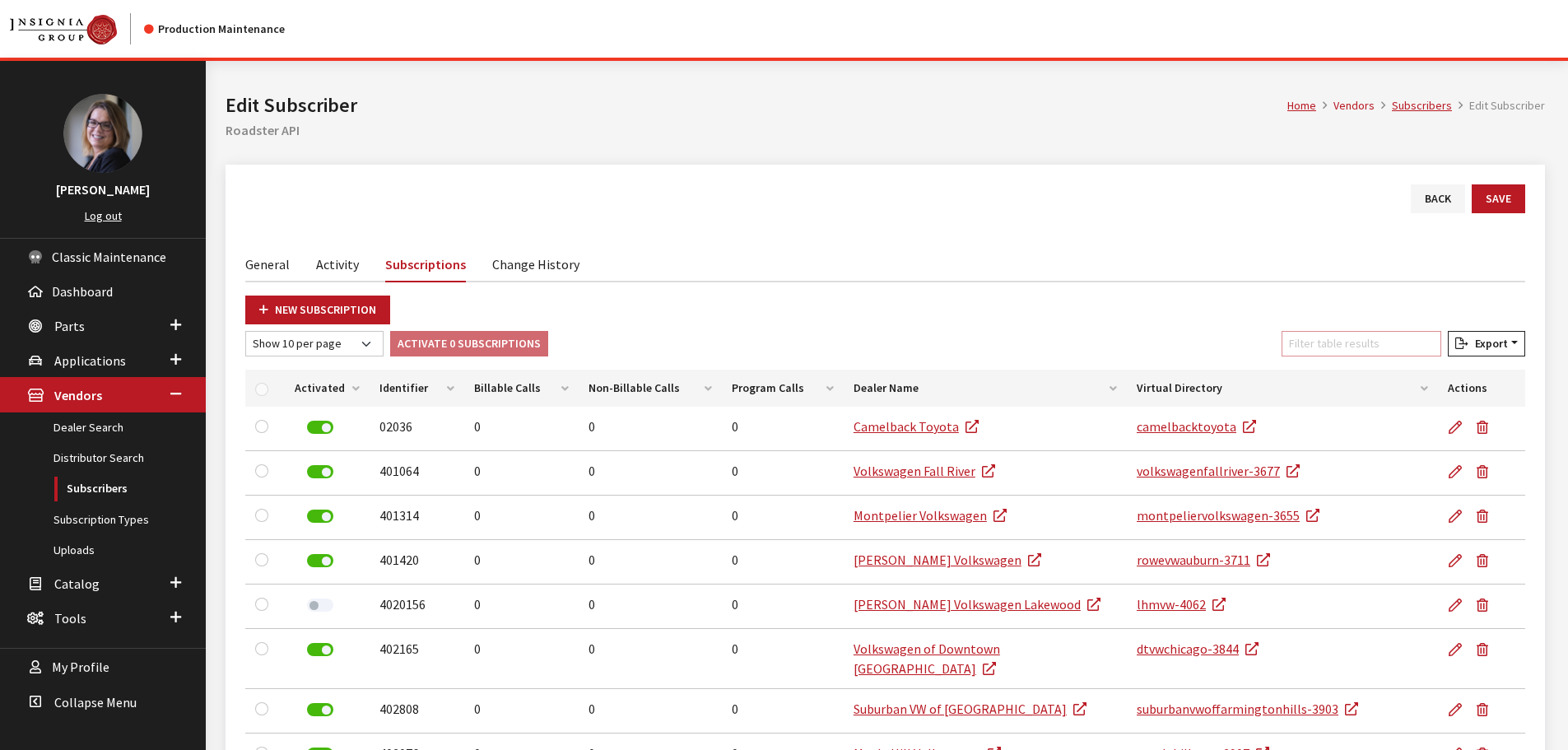
click at [1346, 341] on input "Filter table results" at bounding box center [1362, 343] width 160 height 25
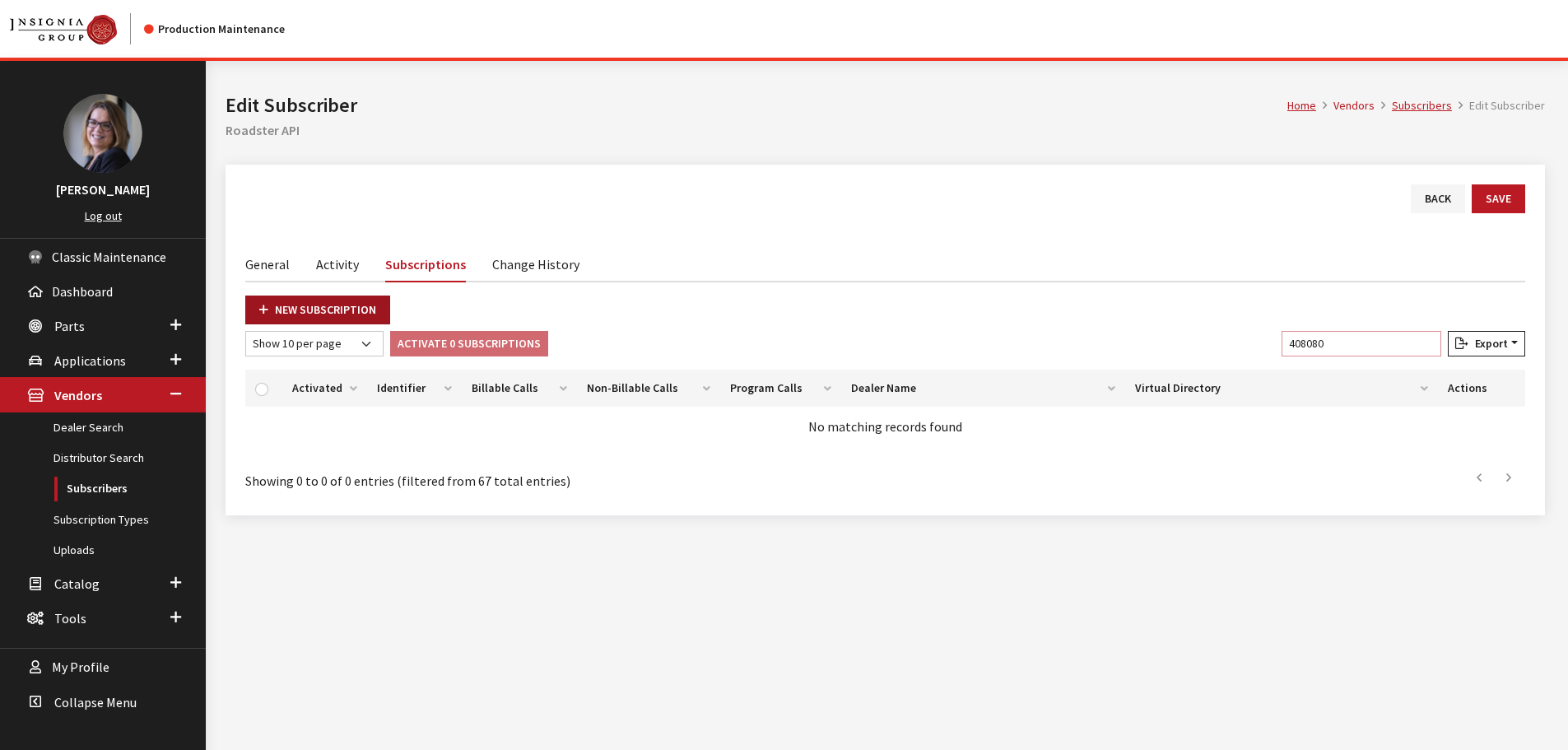
type input "408080"
click at [336, 306] on link "New Subscription" at bounding box center [318, 310] width 145 height 29
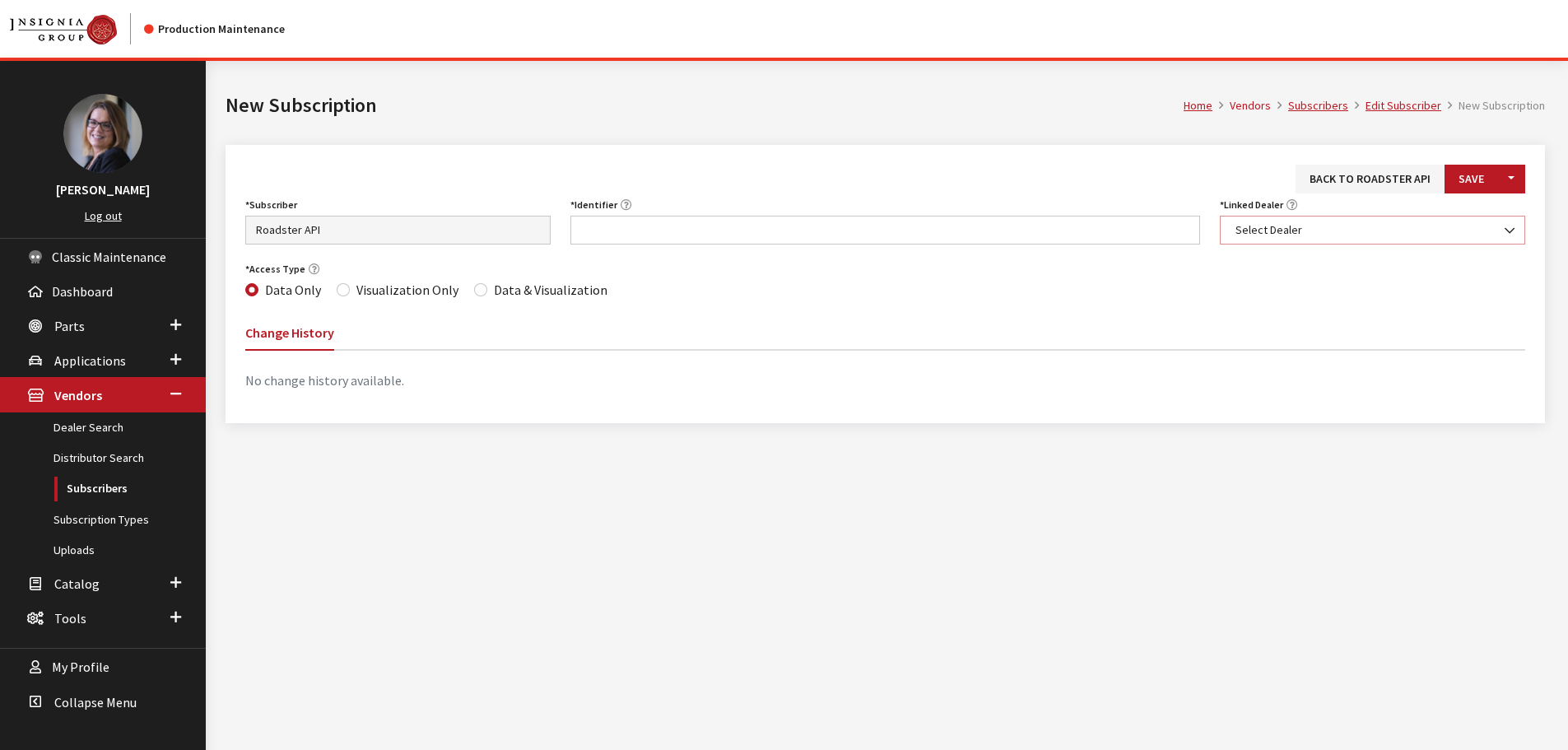
click at [1287, 236] on span "Select Dealer" at bounding box center [1372, 230] width 284 height 17
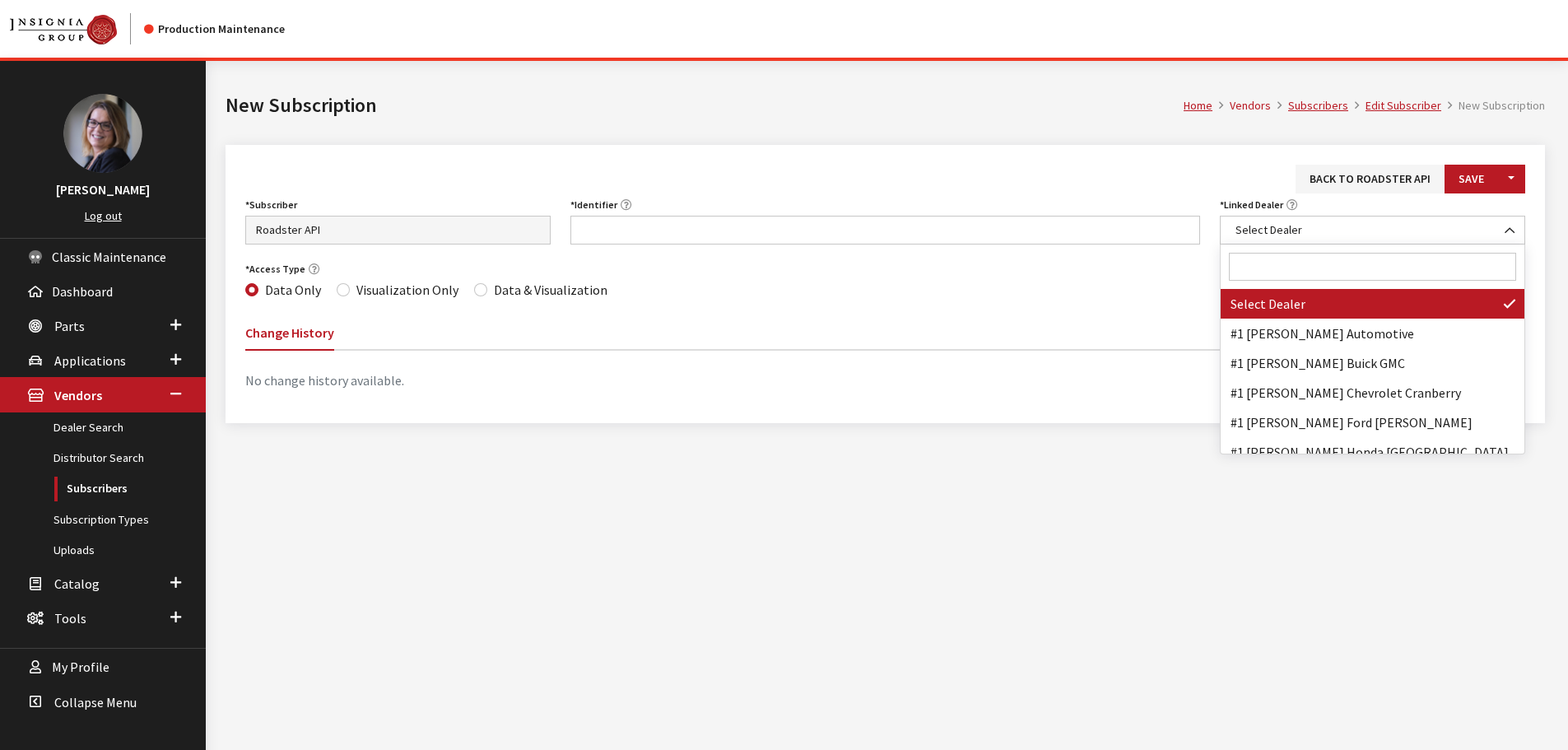
click at [1280, 268] on input "Search" at bounding box center [1372, 266] width 287 height 28
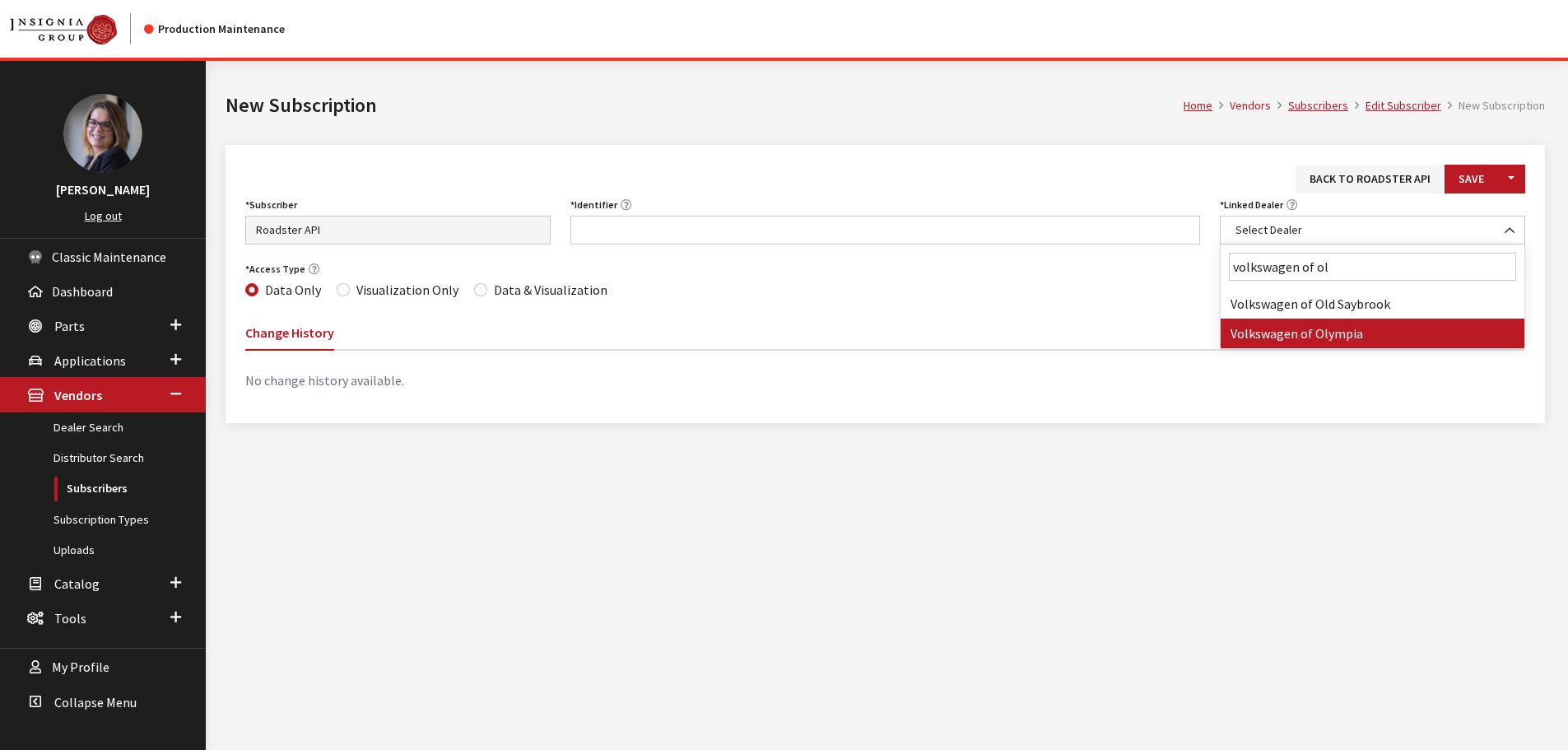
type input "volkswagen of ol"
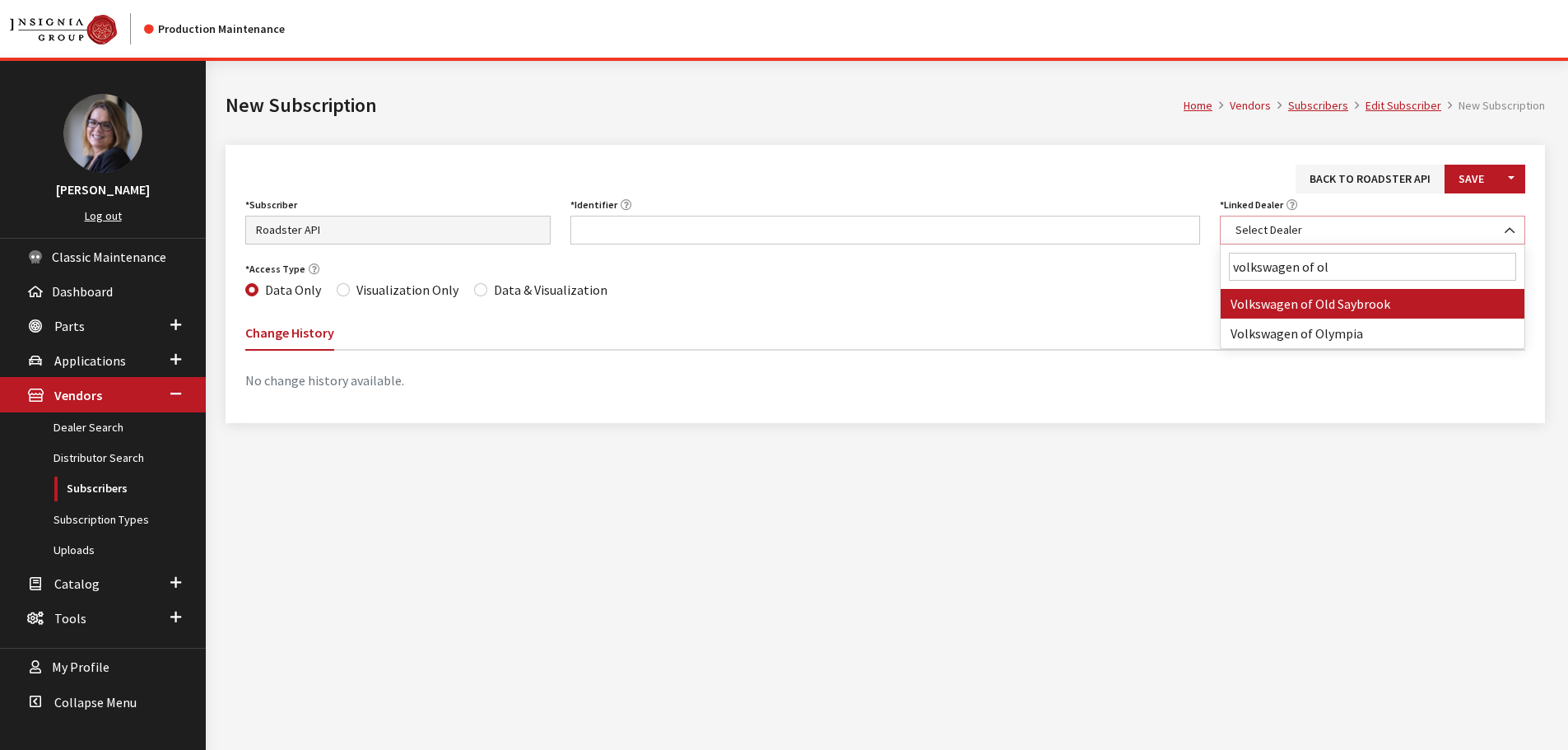
select select "3684"
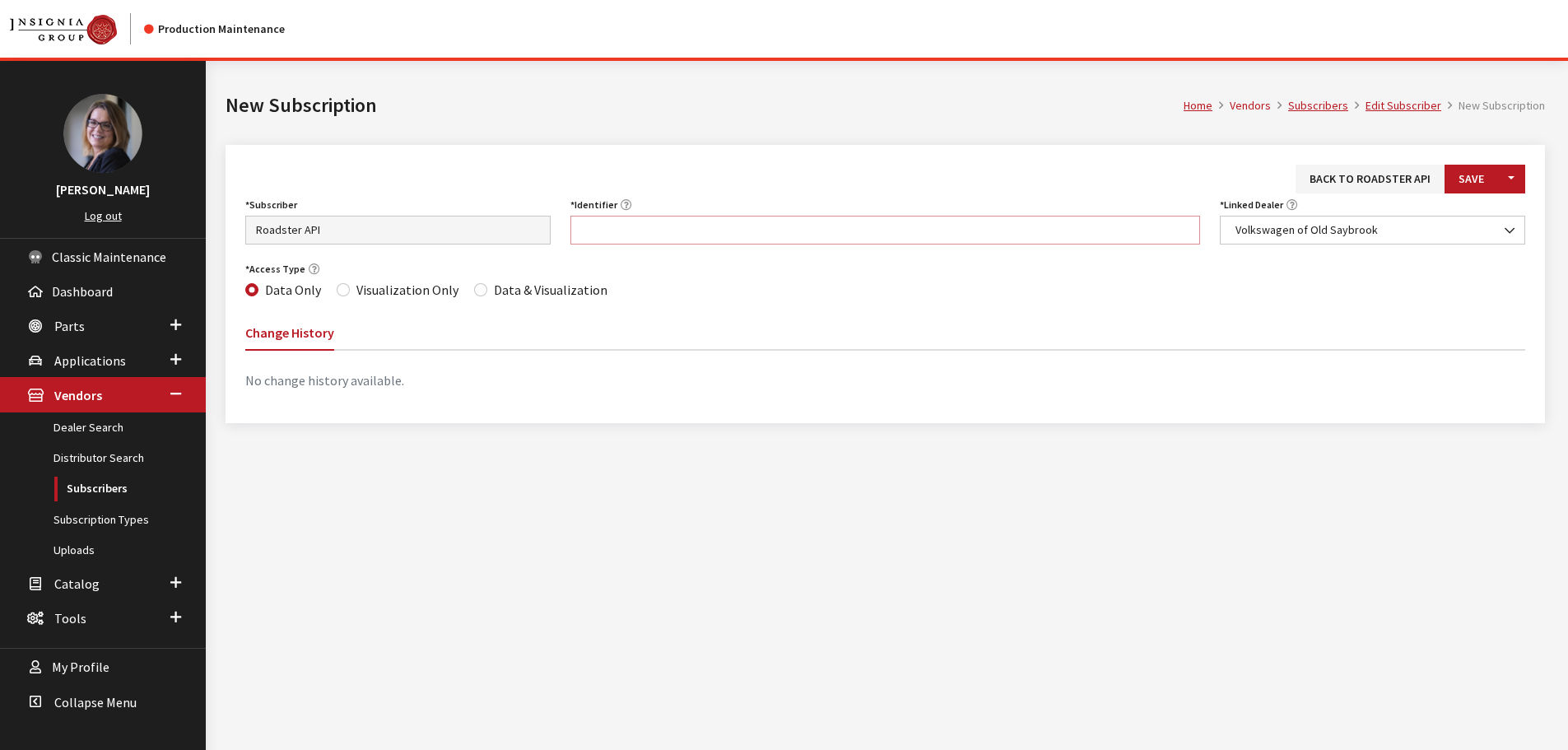
click at [860, 230] on input "Identifier" at bounding box center [886, 230] width 630 height 29
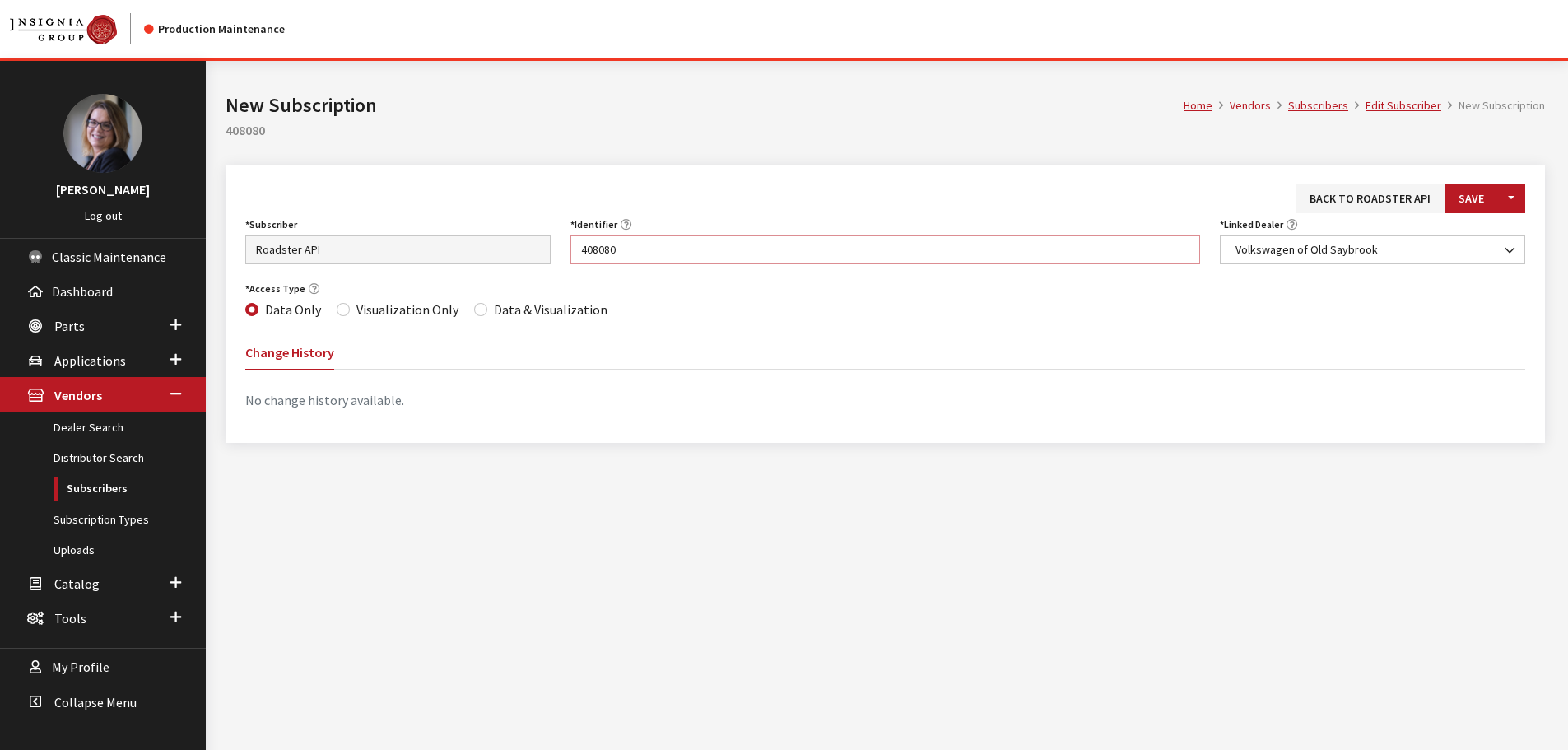
type input "408080"
click at [478, 309] on input "Data & Visualization" at bounding box center [481, 309] width 13 height 13
radio input "true"
click at [1461, 204] on button "Save" at bounding box center [1472, 199] width 54 height 29
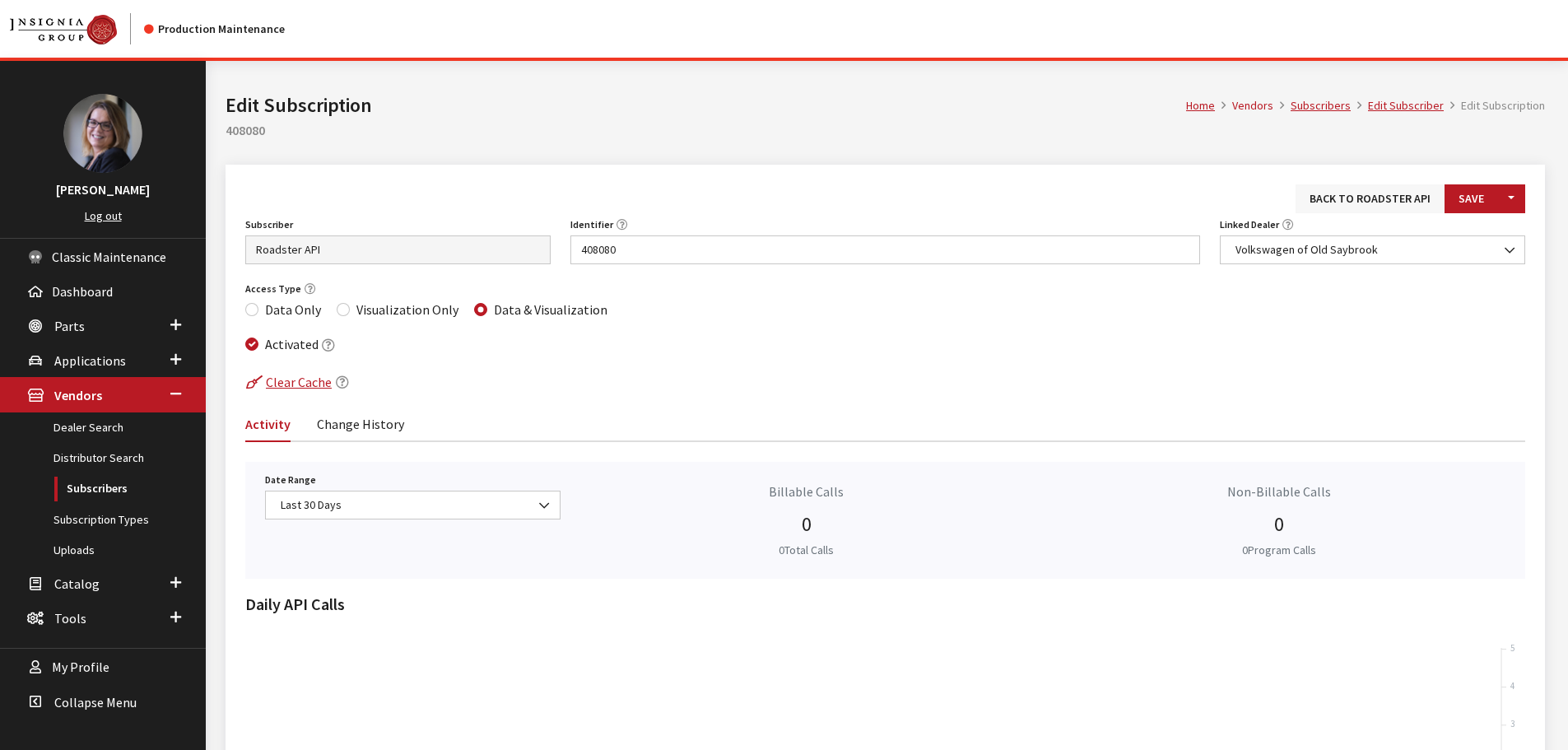
click at [1392, 201] on link "Back to Roadster API" at bounding box center [1370, 199] width 149 height 29
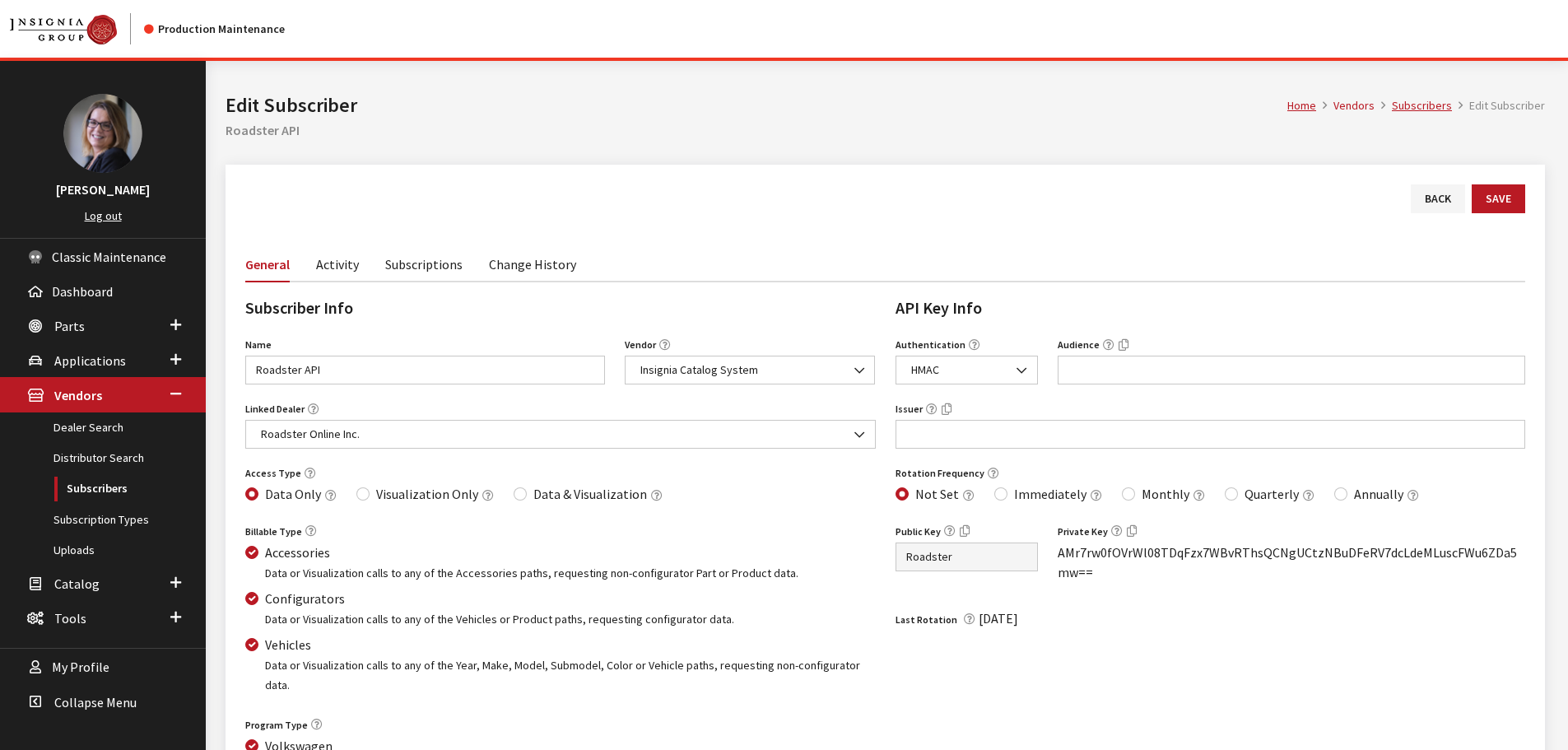
click at [431, 262] on link "Subscriptions" at bounding box center [424, 263] width 77 height 35
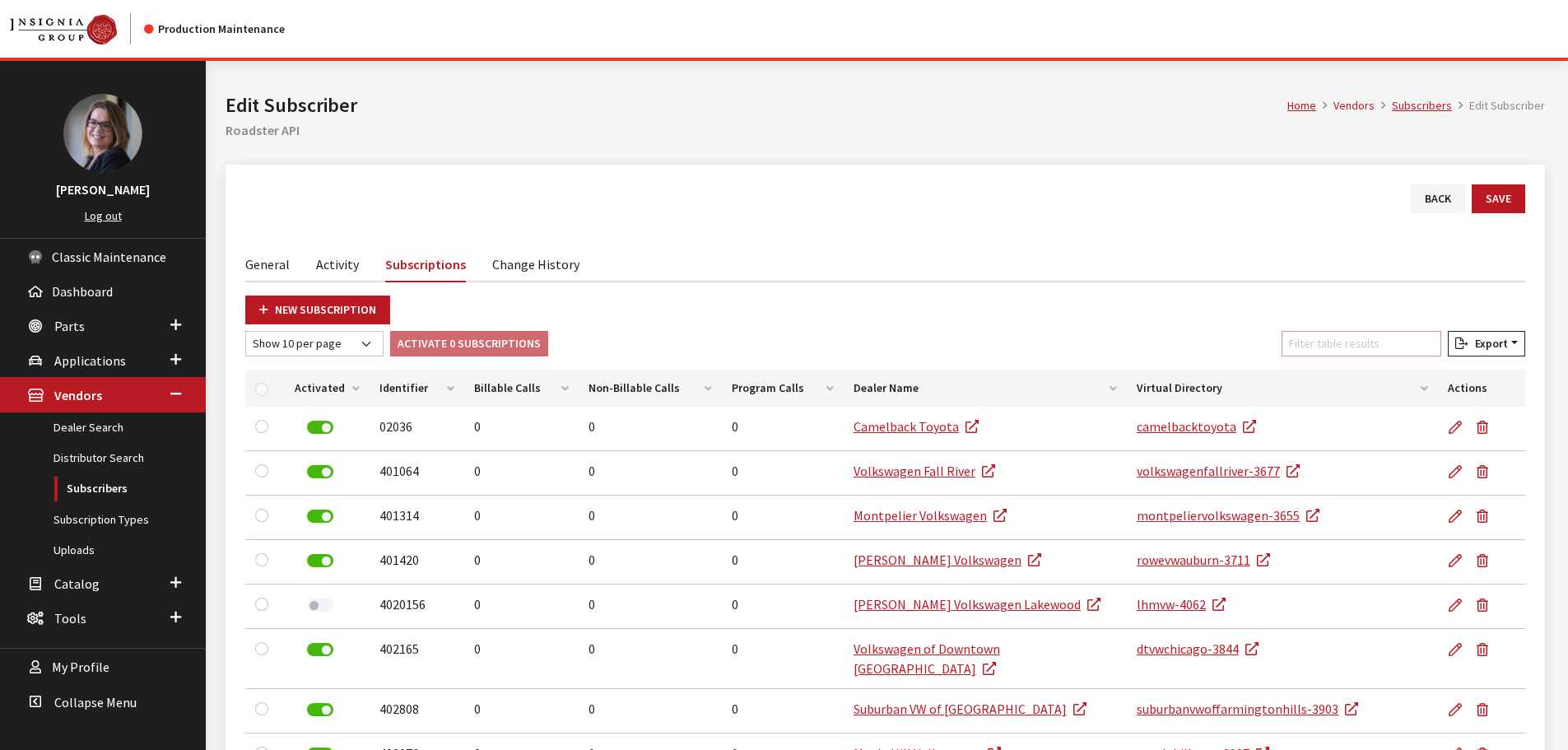
click at [1336, 341] on input "Filter table results" at bounding box center [1362, 343] width 160 height 25
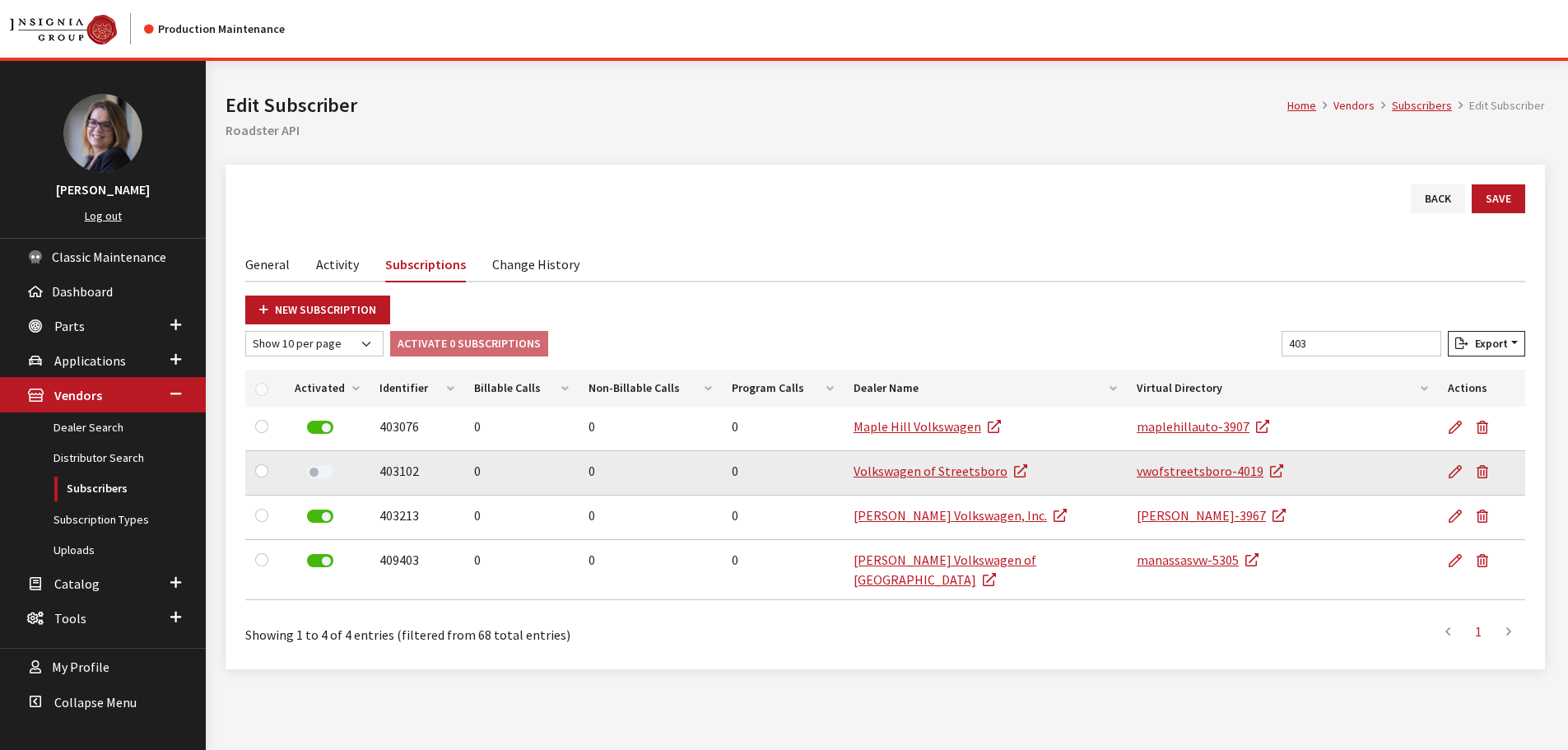
click at [307, 471] on label at bounding box center [320, 472] width 26 height 13
drag, startPoint x: 1346, startPoint y: 344, endPoint x: 1263, endPoint y: 336, distance: 83.4
click at [1263, 336] on div "Show 10 per page Show 25 per page Show 50 per page Show 100 per page Show 1000 …" at bounding box center [885, 346] width 1287 height 32
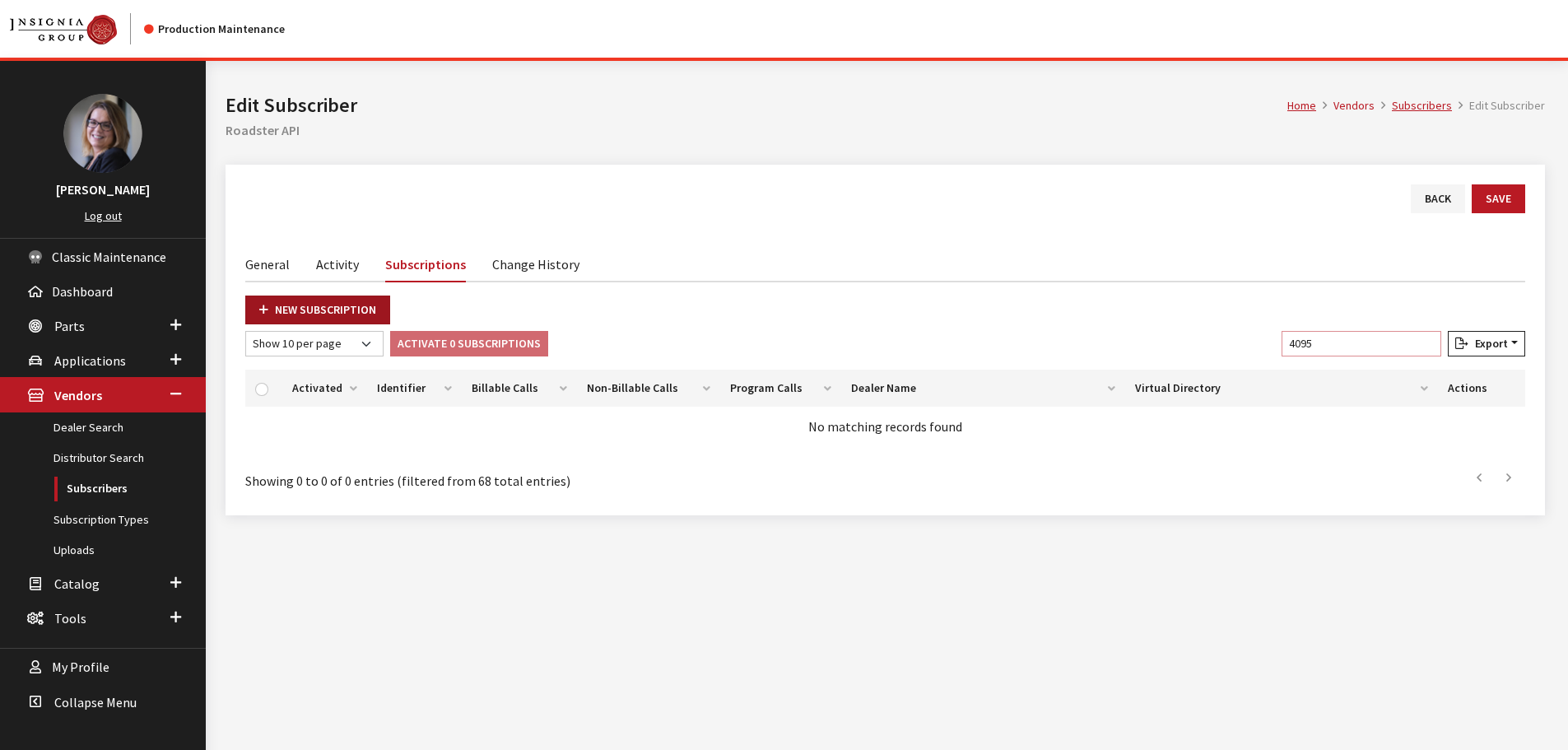
type input "4095"
click at [325, 310] on link "New Subscription" at bounding box center [318, 310] width 145 height 29
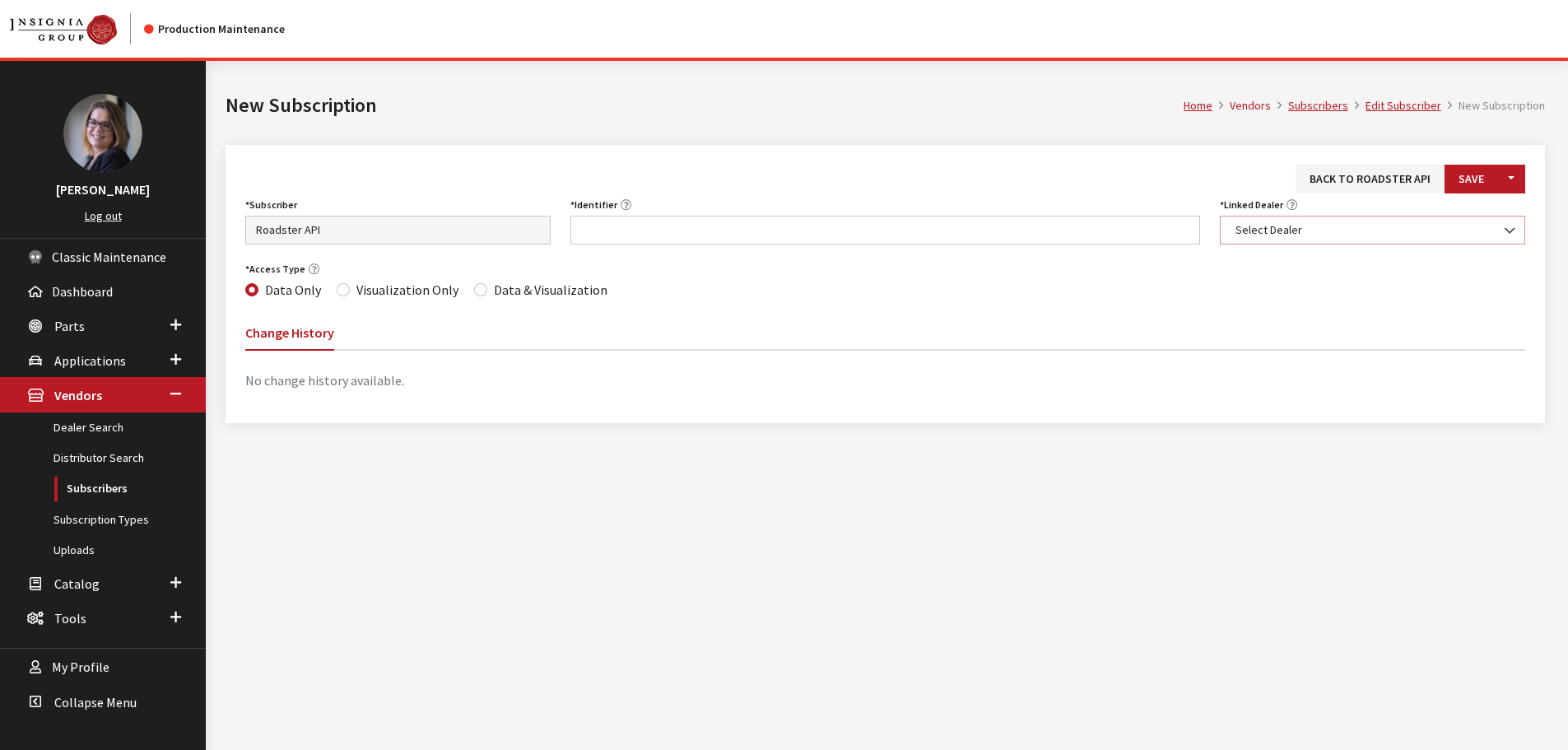
click at [1321, 238] on span "Select Dealer" at bounding box center [1372, 230] width 284 height 17
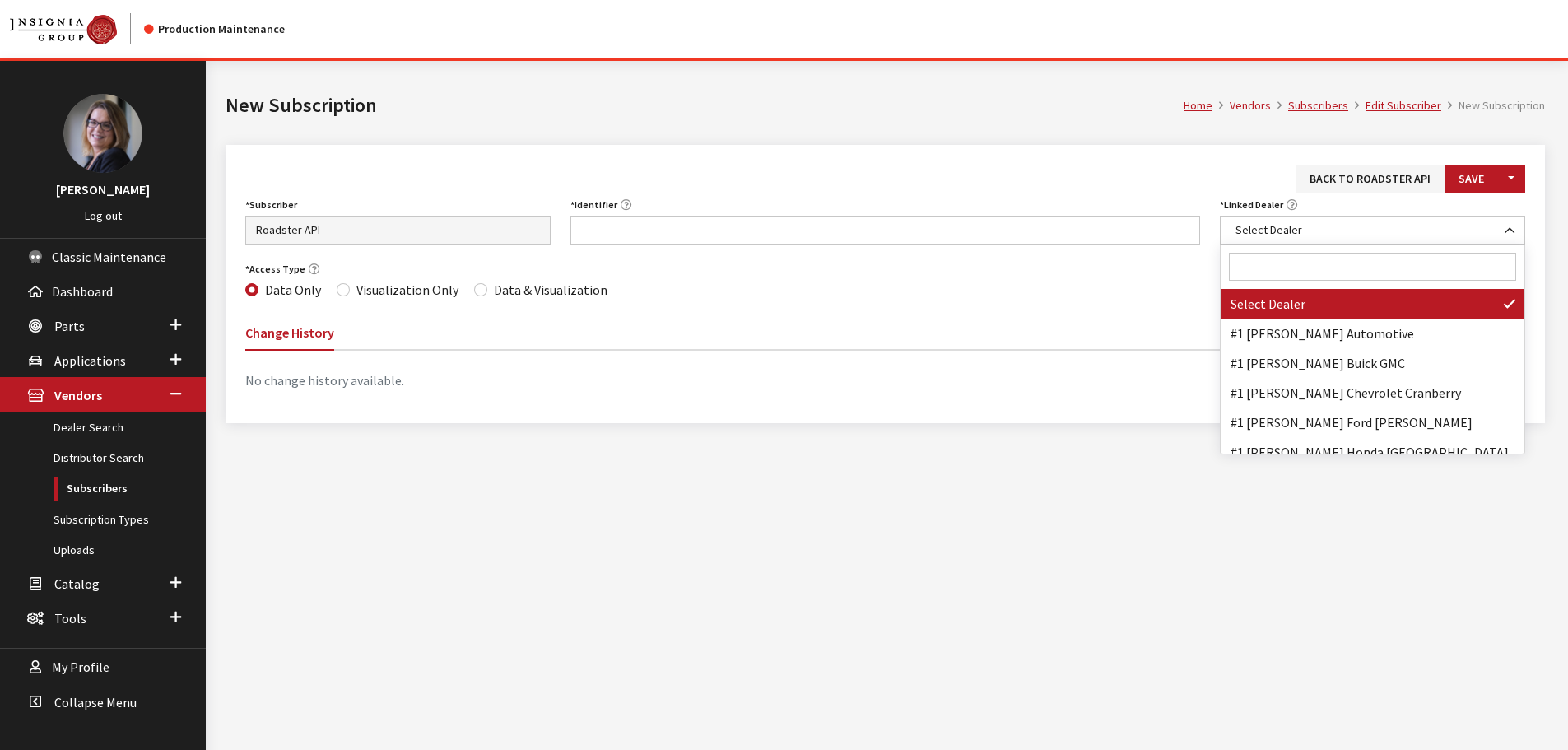
click at [1308, 279] on input "Search" at bounding box center [1372, 266] width 287 height 28
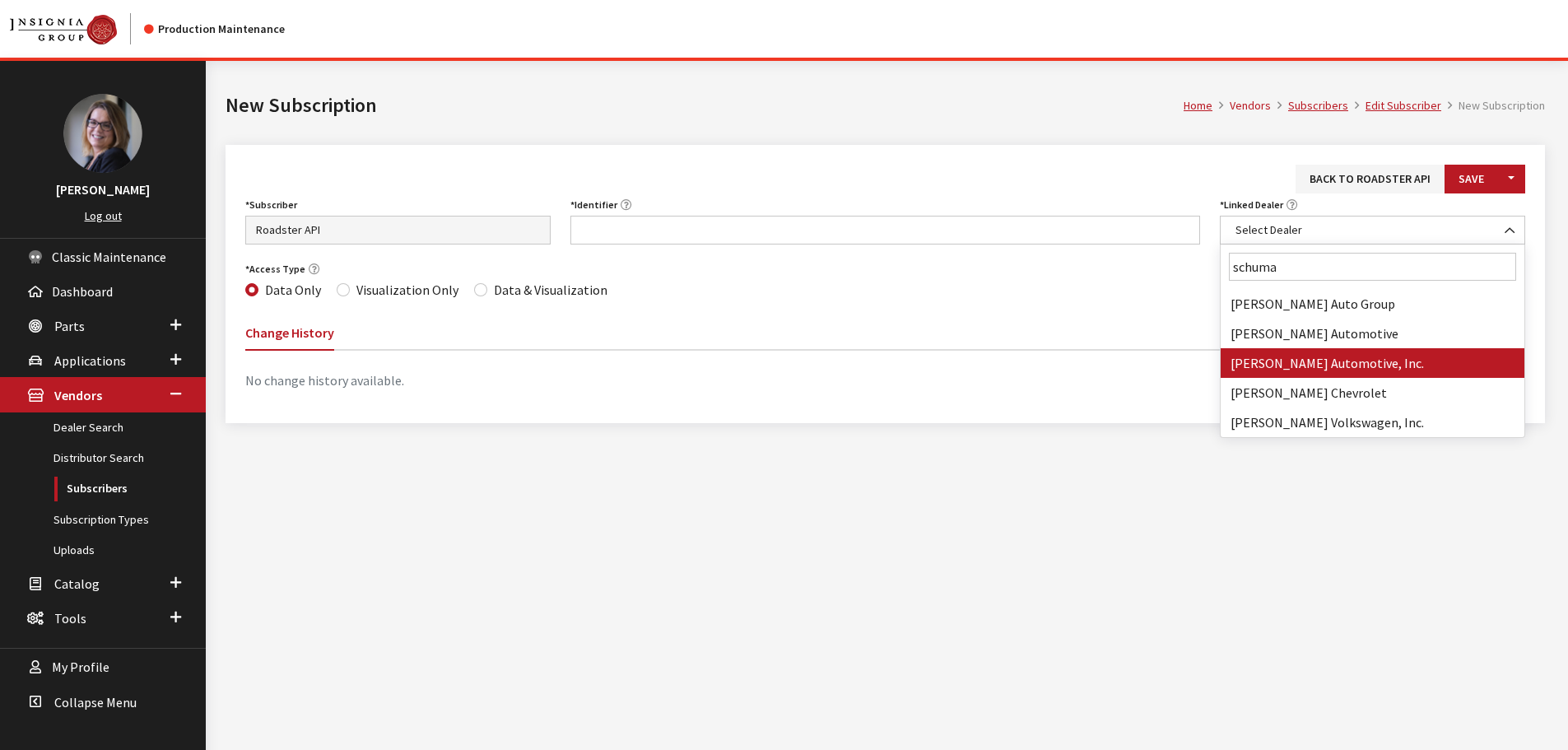
type input "schuma"
select select "3820"
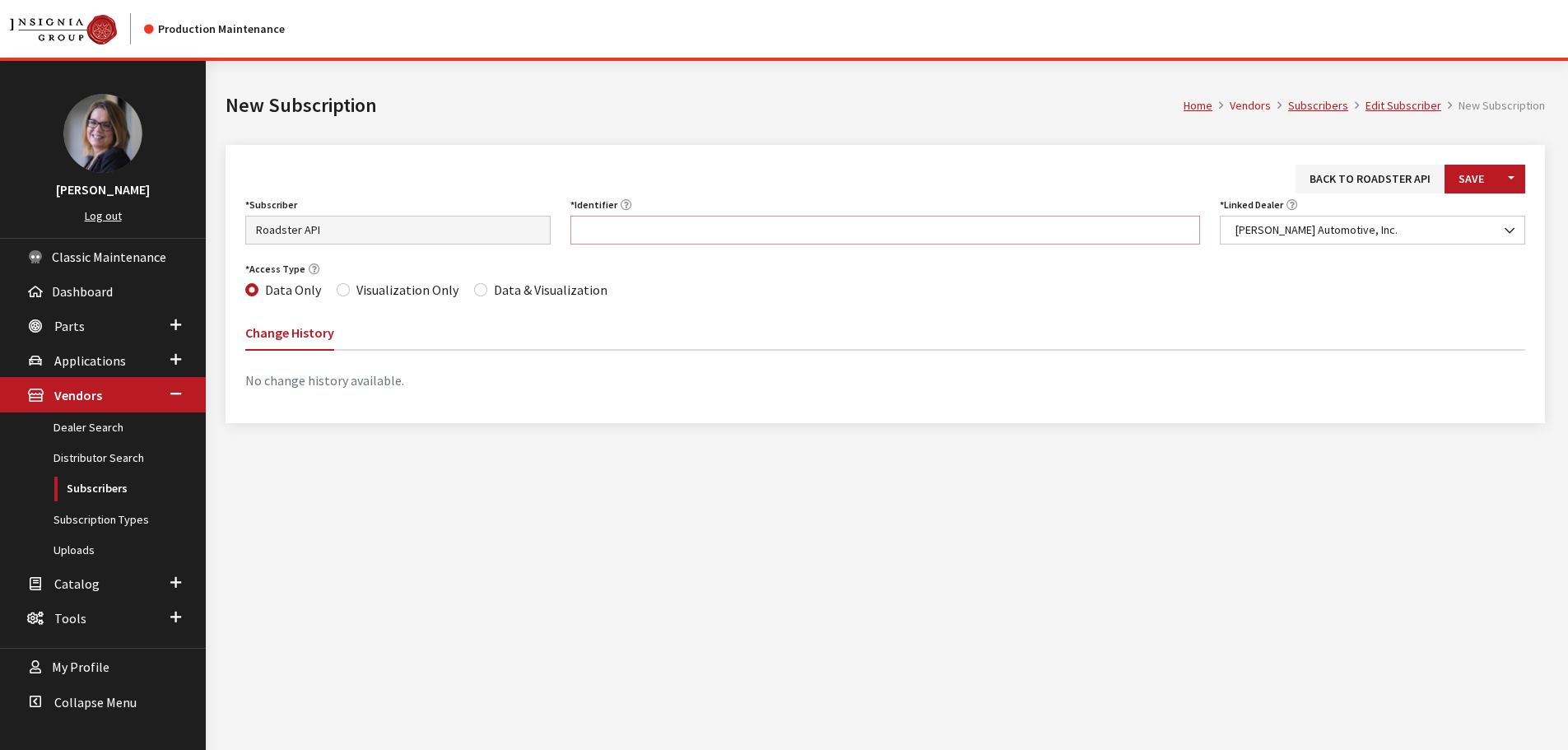
click at [593, 232] on input "Identifier" at bounding box center [886, 230] width 630 height 29
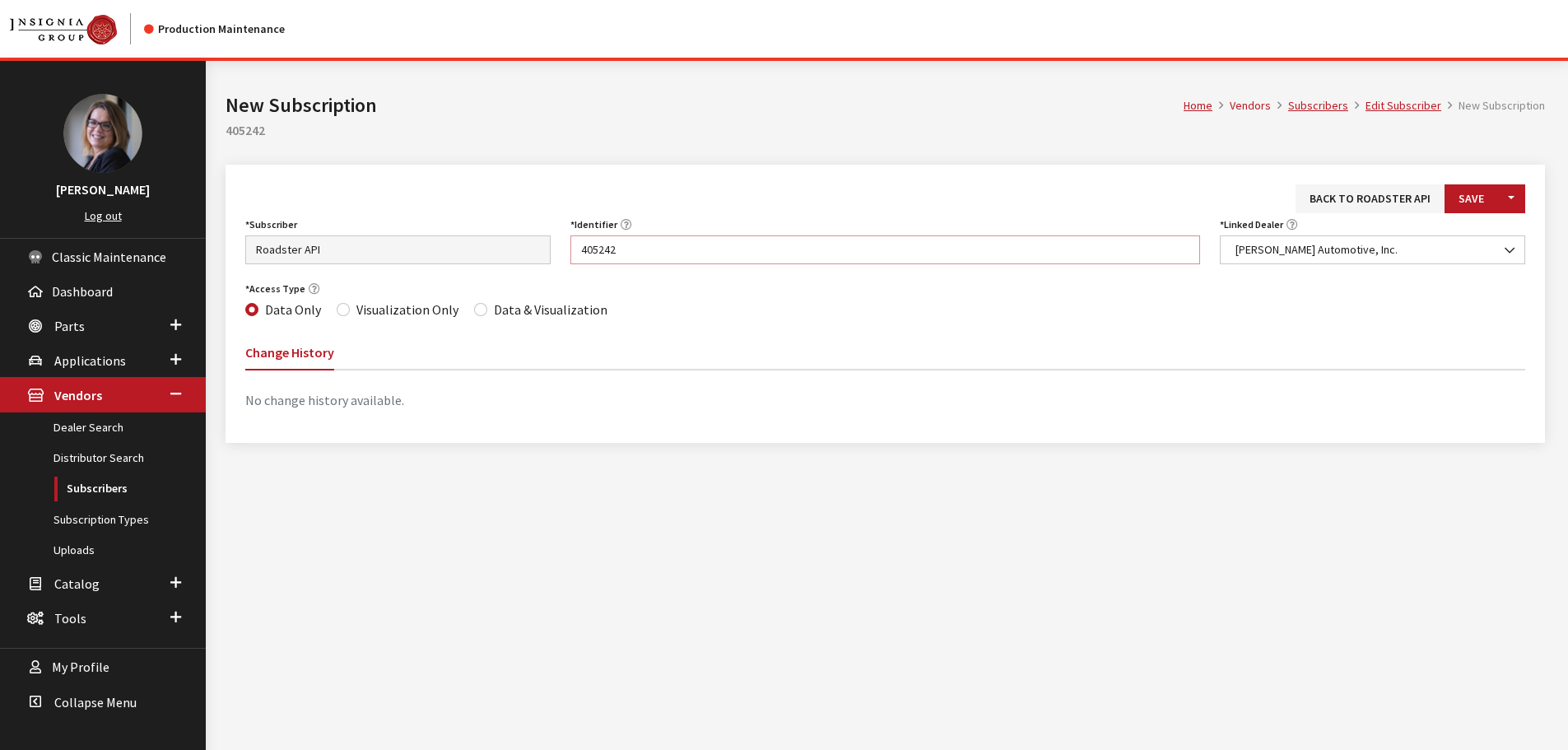
type input "405242"
click at [474, 310] on input "Data & Visualization" at bounding box center [481, 309] width 13 height 13
radio input "true"
click at [1485, 197] on button "Save" at bounding box center [1472, 199] width 54 height 29
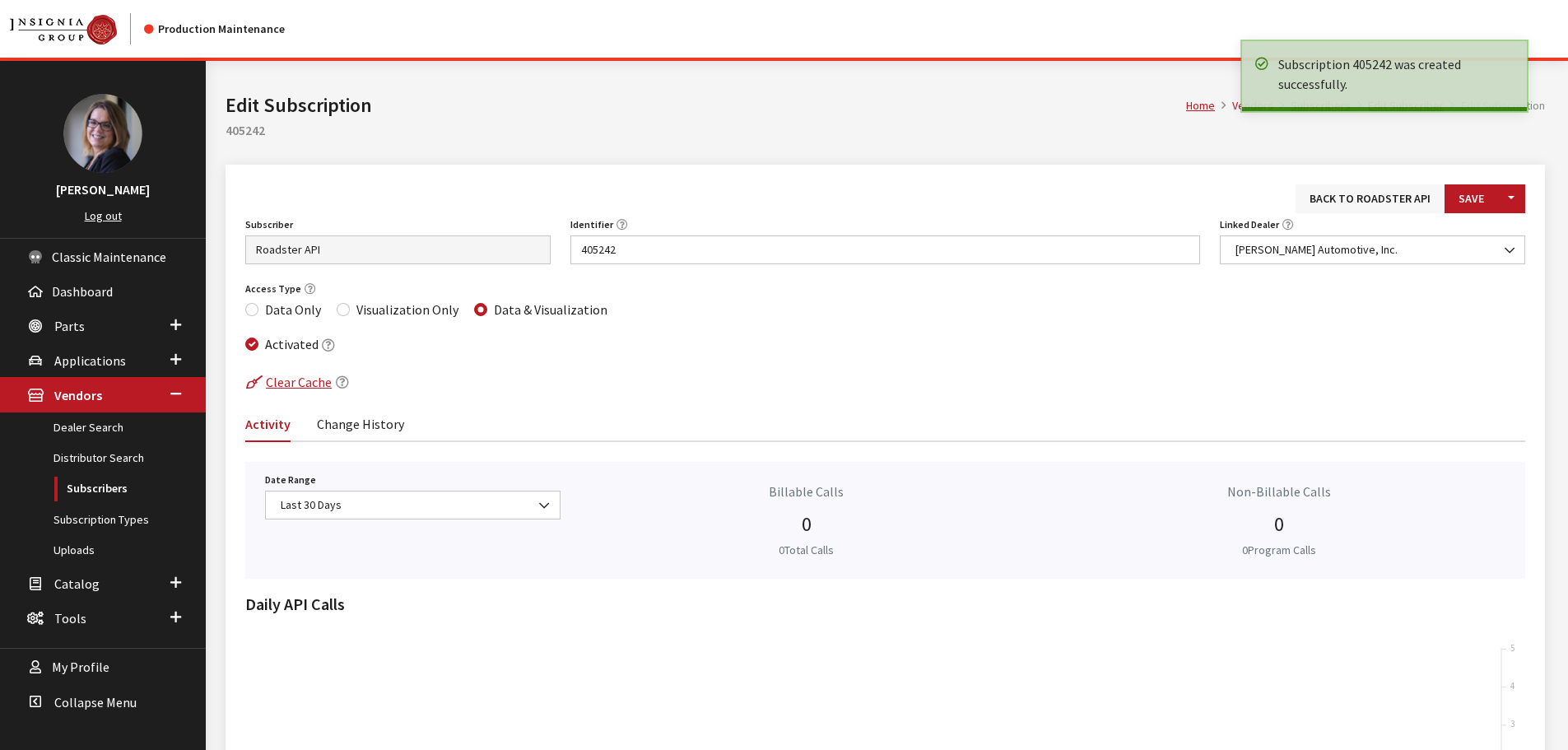
click at [1369, 202] on link "Back to Roadster API" at bounding box center [1370, 199] width 149 height 29
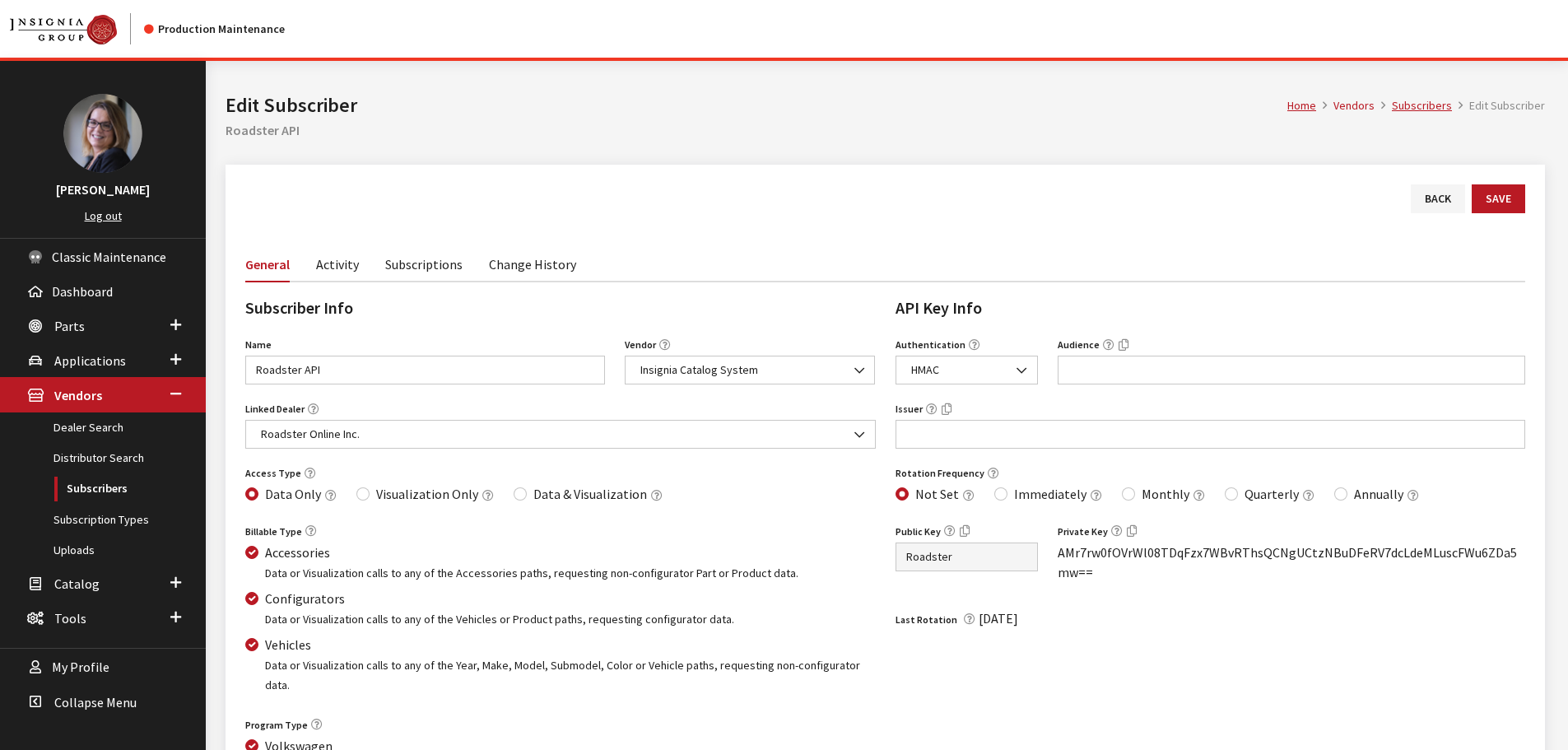
click at [434, 263] on link "Subscriptions" at bounding box center [424, 263] width 77 height 35
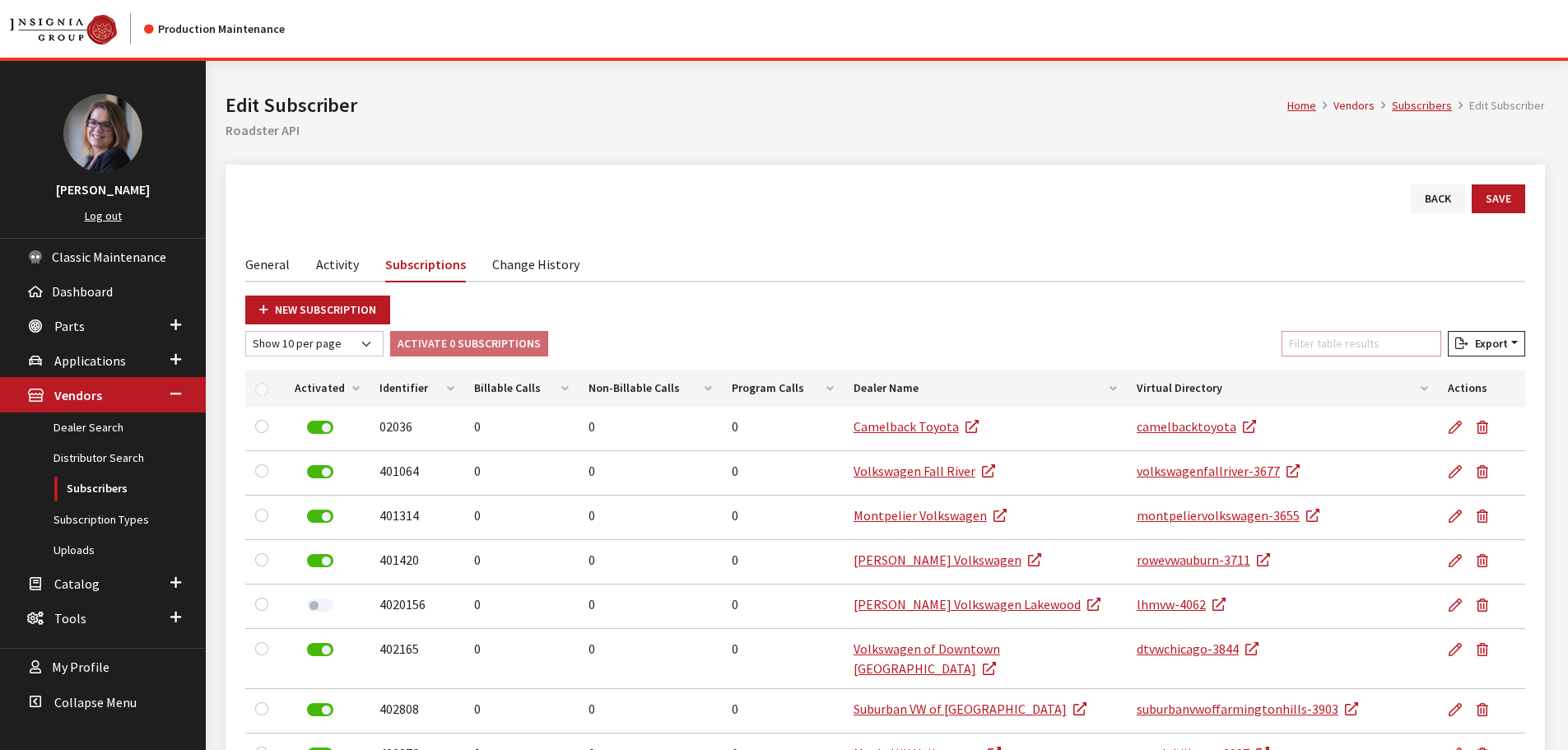
click at [1351, 333] on input "Filter table results" at bounding box center [1362, 343] width 160 height 25
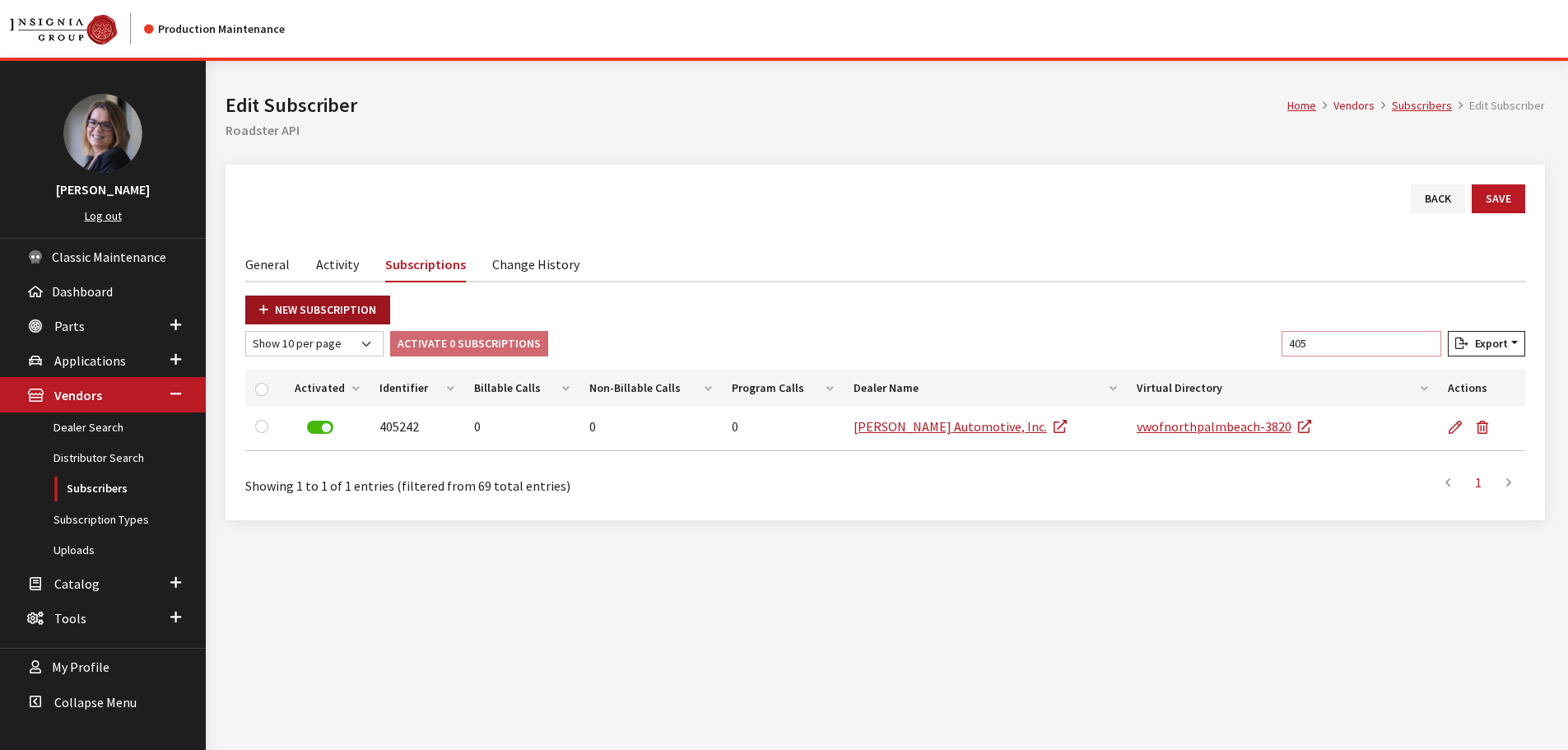
type input "405"
click at [315, 319] on link "New Subscription" at bounding box center [318, 310] width 145 height 29
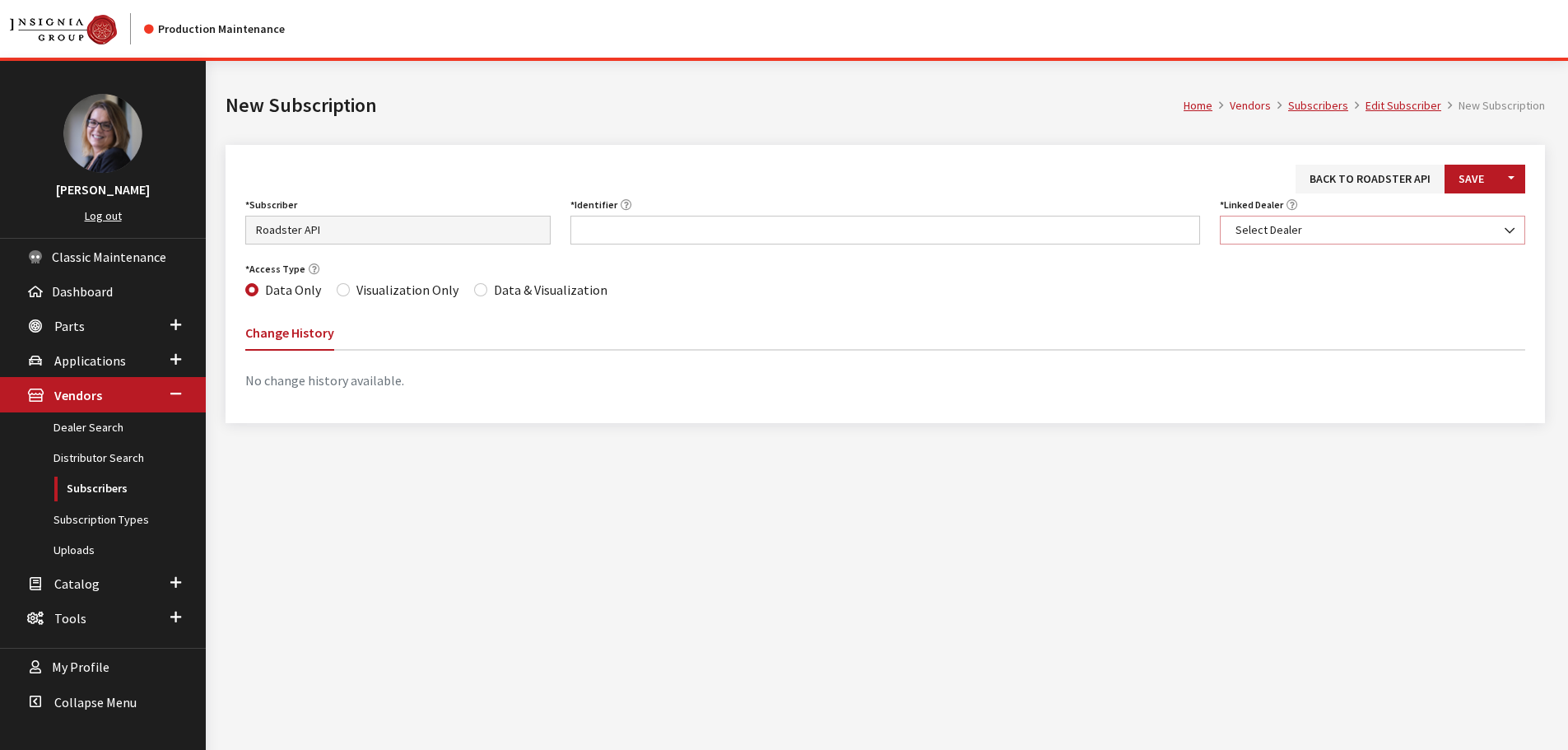
click at [1310, 234] on span "Select Dealer" at bounding box center [1372, 230] width 284 height 17
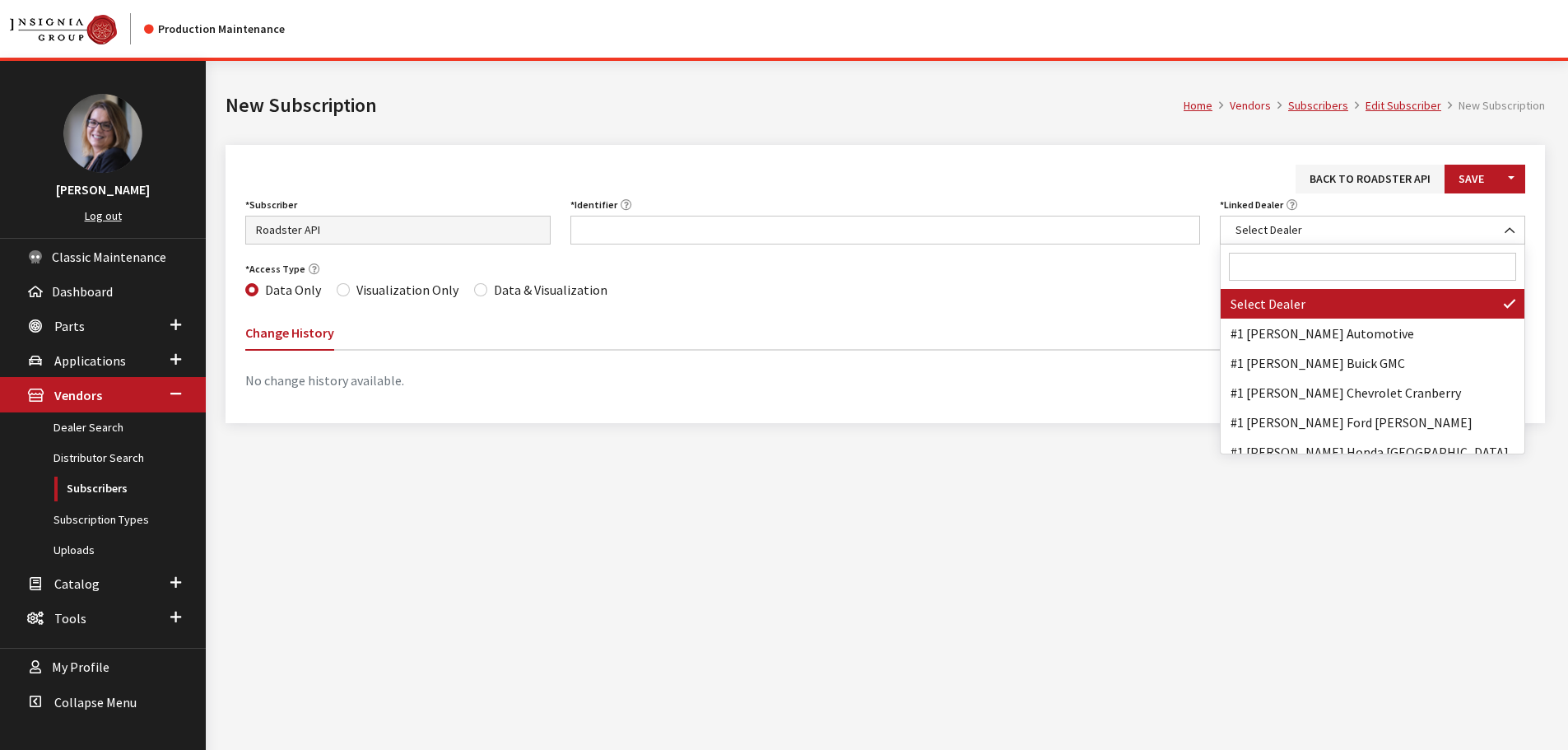
click at [1292, 260] on input "Search" at bounding box center [1372, 266] width 287 height 28
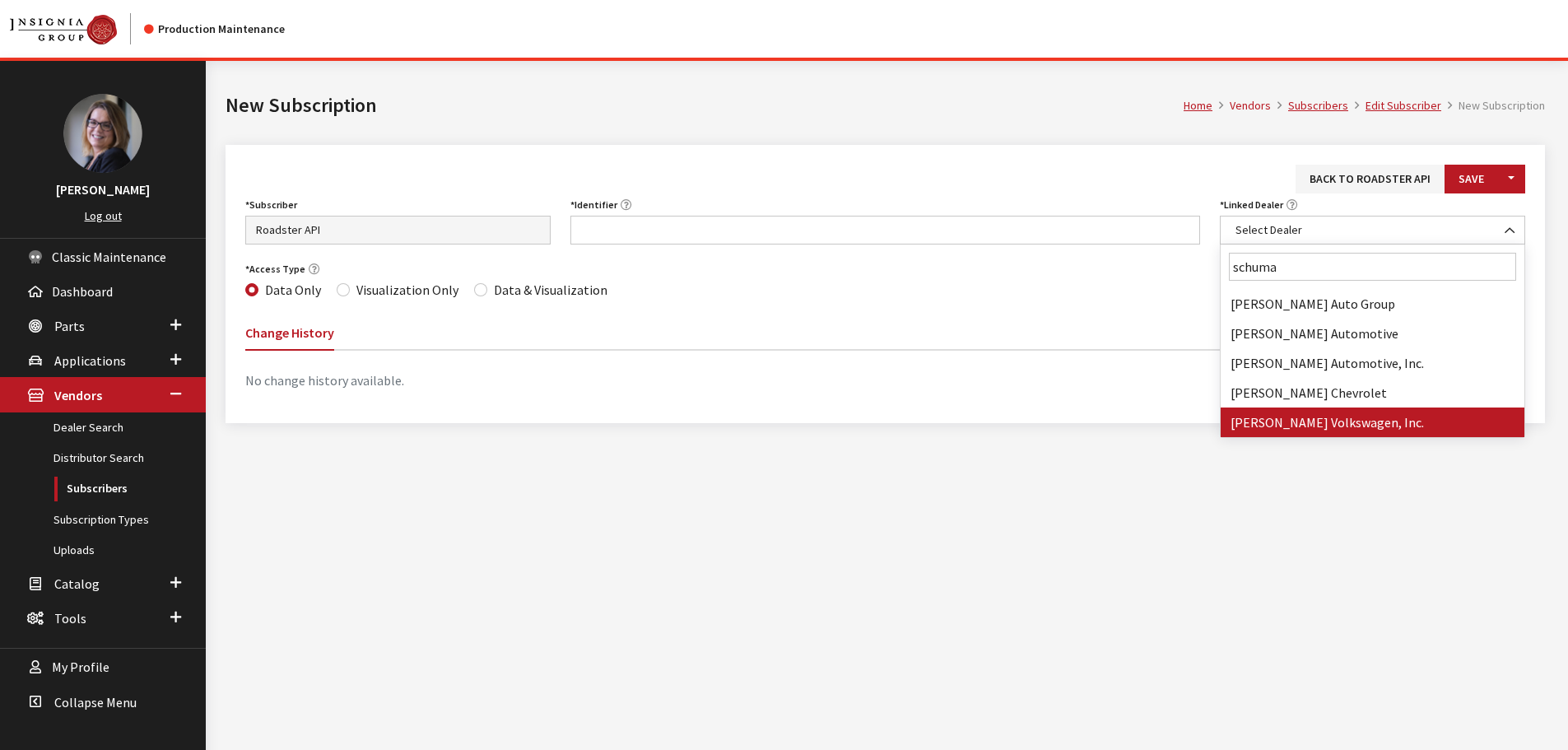
type input "schuma"
select select "3821"
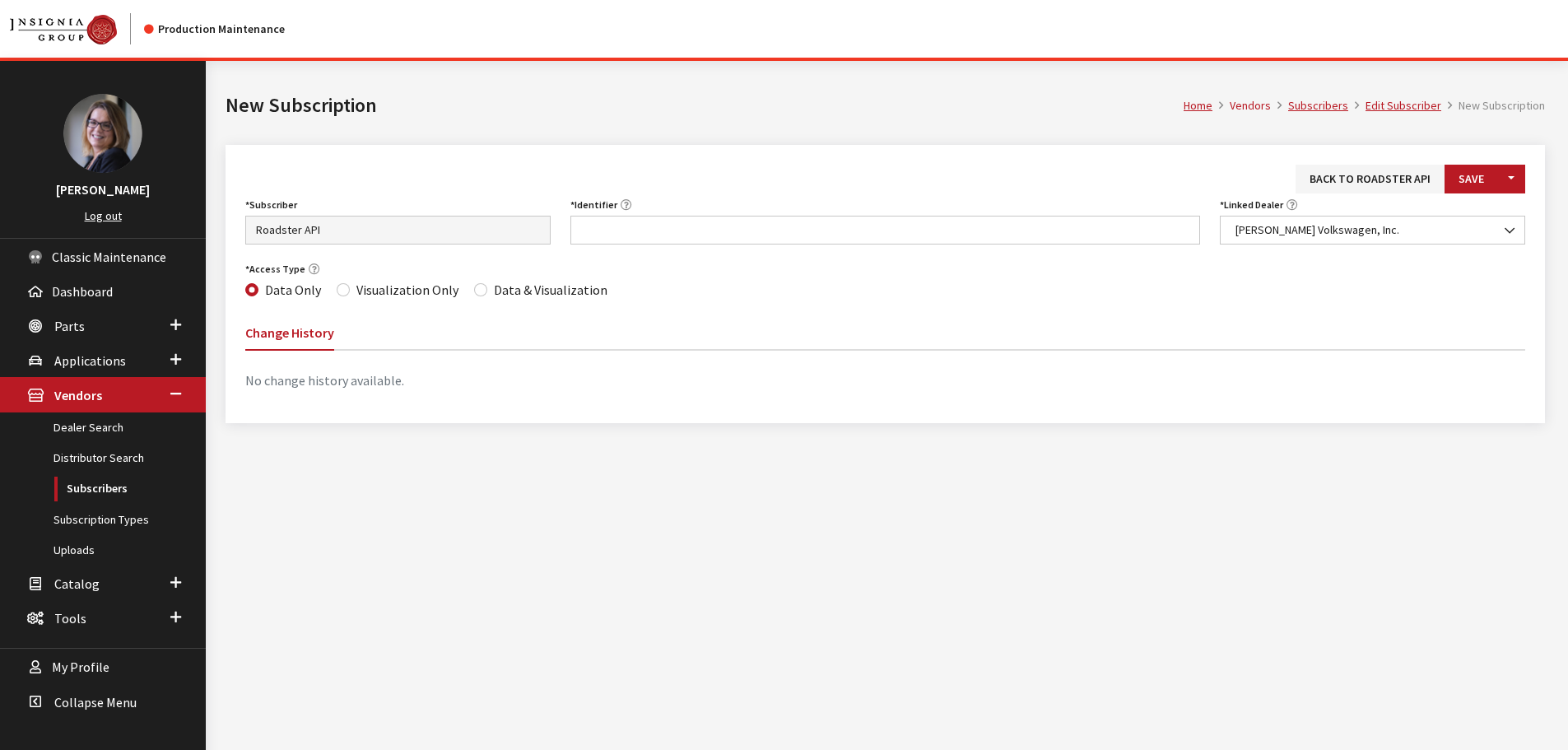
click at [807, 215] on div "Identifier Identifier is required." at bounding box center [886, 219] width 651 height 51
click at [804, 226] on input "Identifier" at bounding box center [886, 230] width 630 height 29
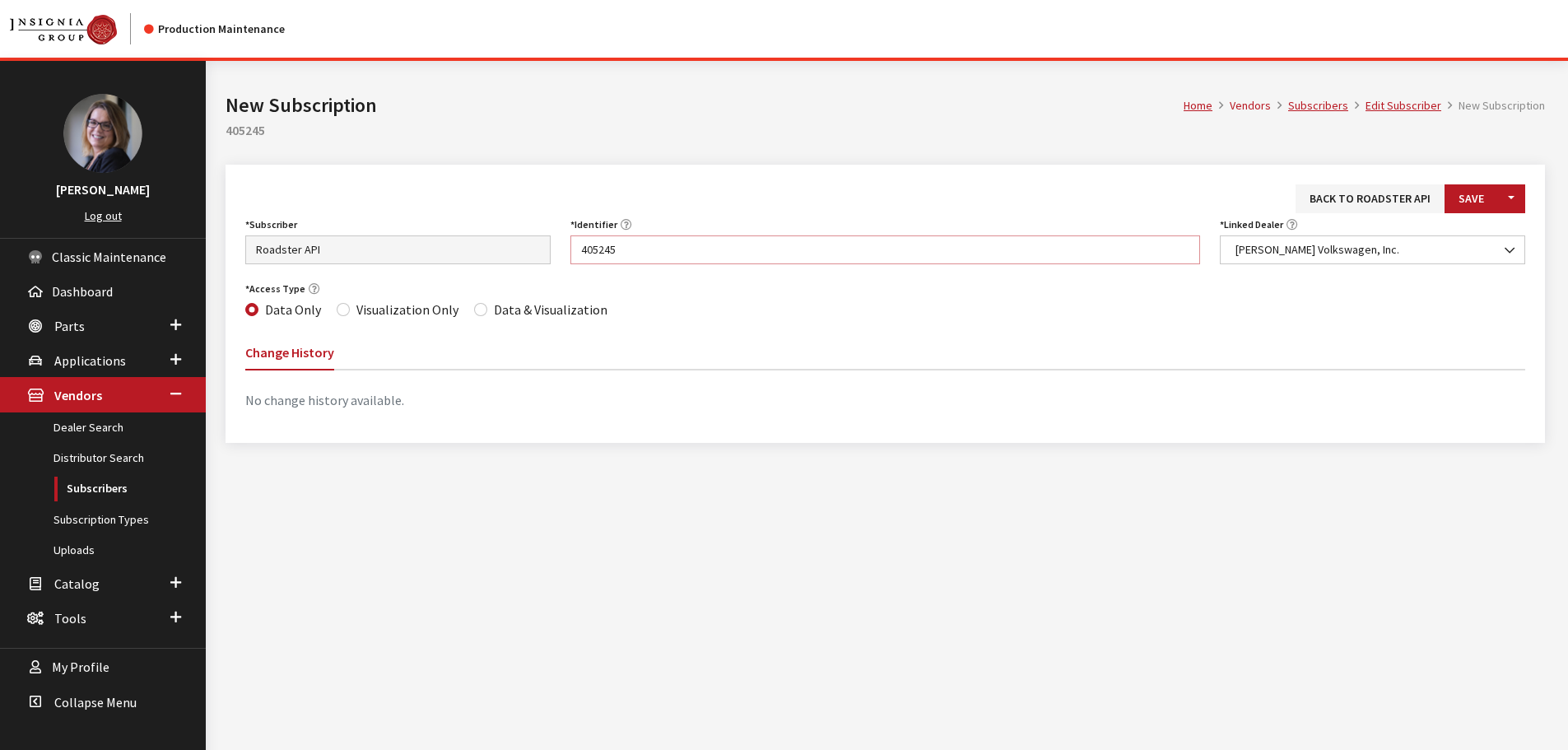
type input "405245"
click at [505, 304] on label "Data & Visualization" at bounding box center [551, 309] width 114 height 20
click at [488, 304] on input "Data & Visualization" at bounding box center [481, 309] width 13 height 13
radio input "true"
click at [1476, 195] on button "Save" at bounding box center [1472, 199] width 54 height 29
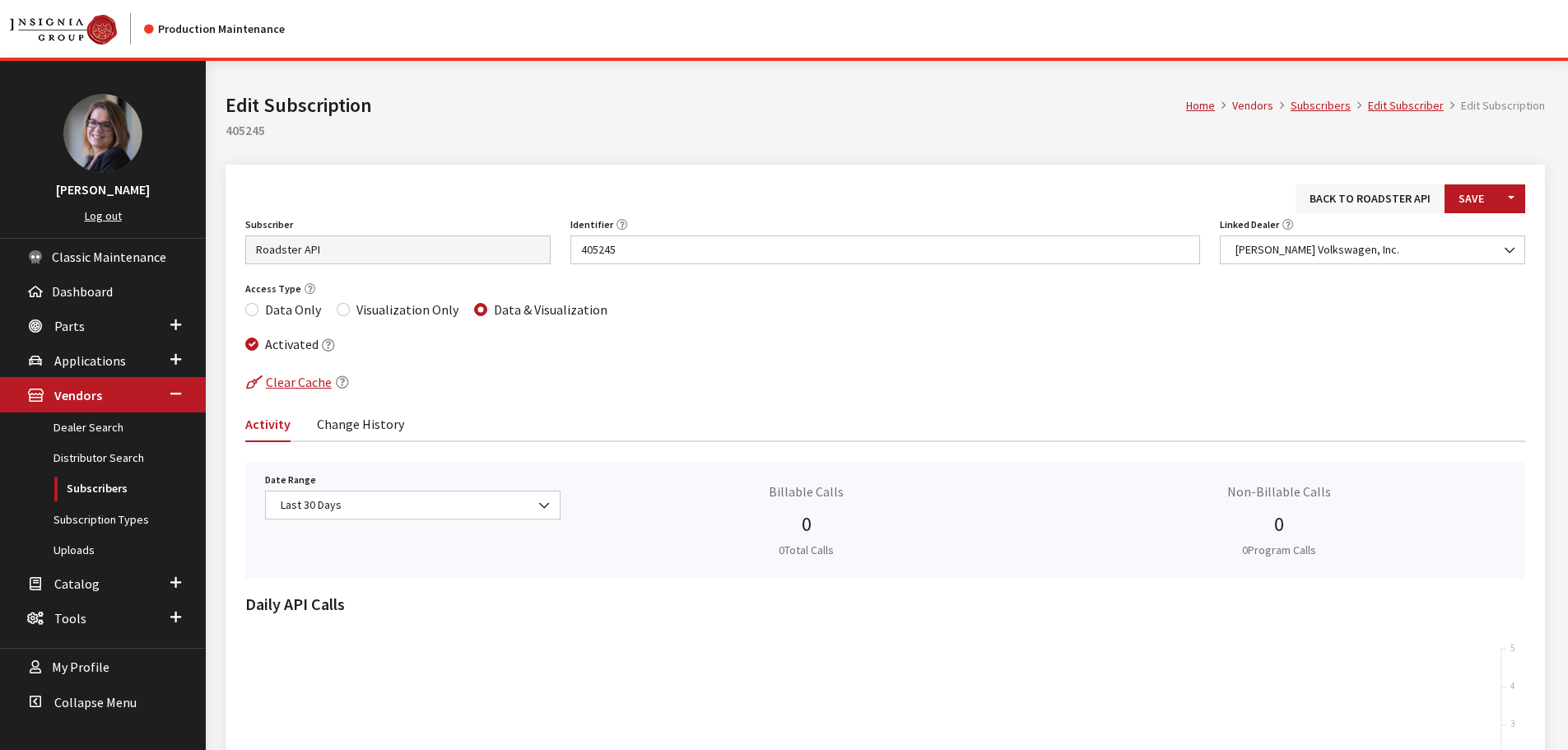
click at [1389, 202] on link "Back to Roadster API" at bounding box center [1370, 199] width 149 height 29
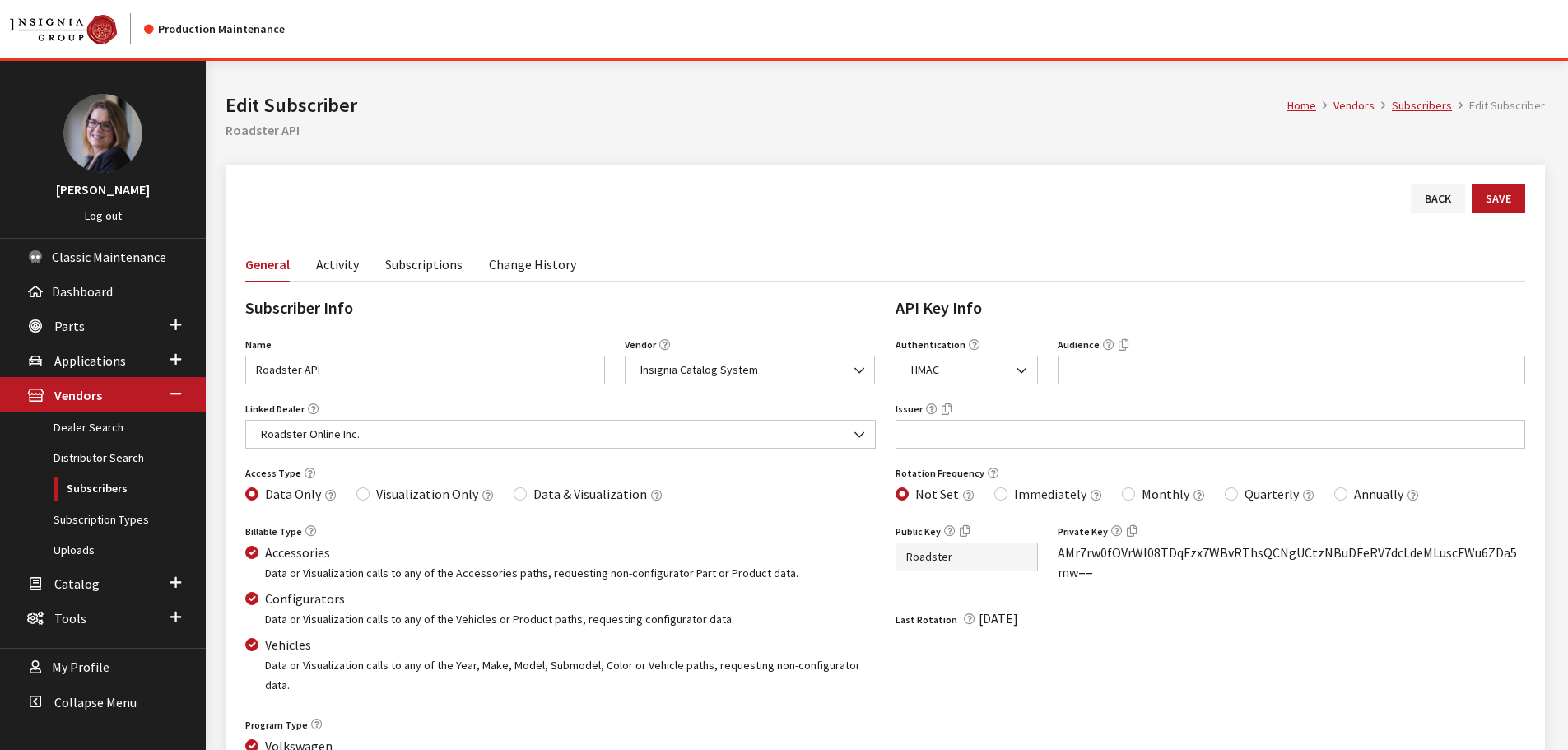
click at [427, 269] on link "Subscriptions" at bounding box center [424, 263] width 77 height 35
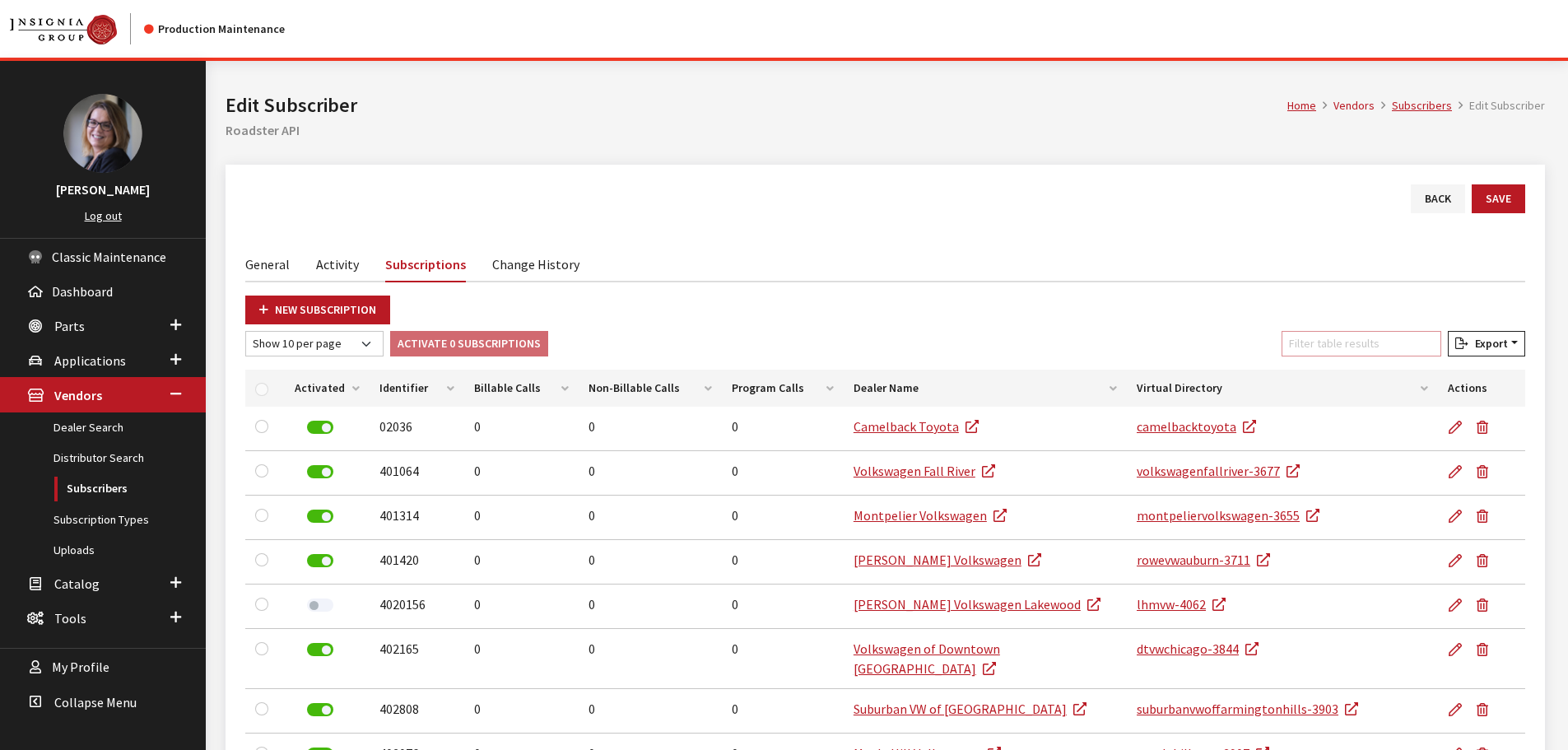
click at [1358, 349] on input "Filter table results" at bounding box center [1362, 343] width 160 height 25
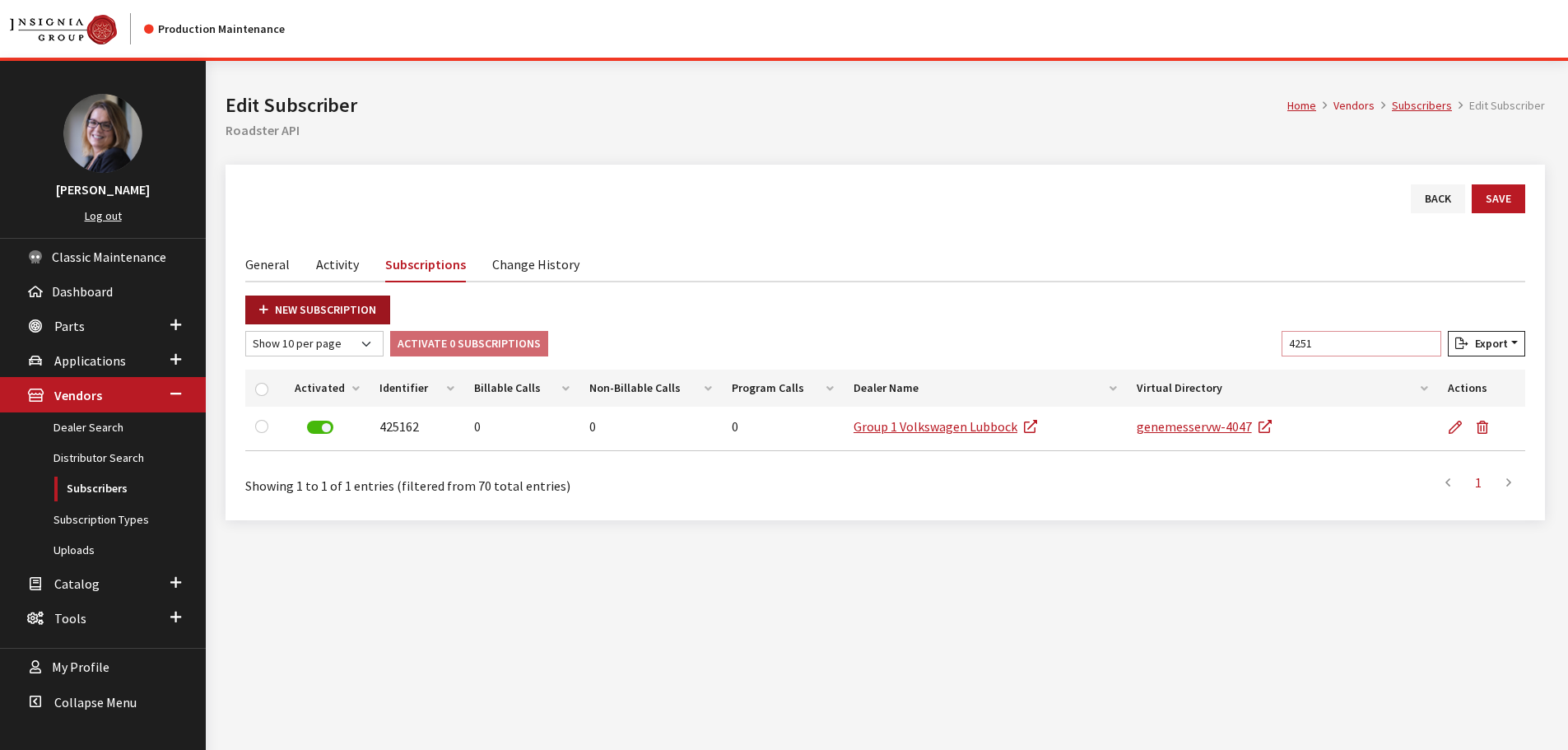
type input "4251"
click at [341, 311] on link "New Subscription" at bounding box center [318, 310] width 145 height 29
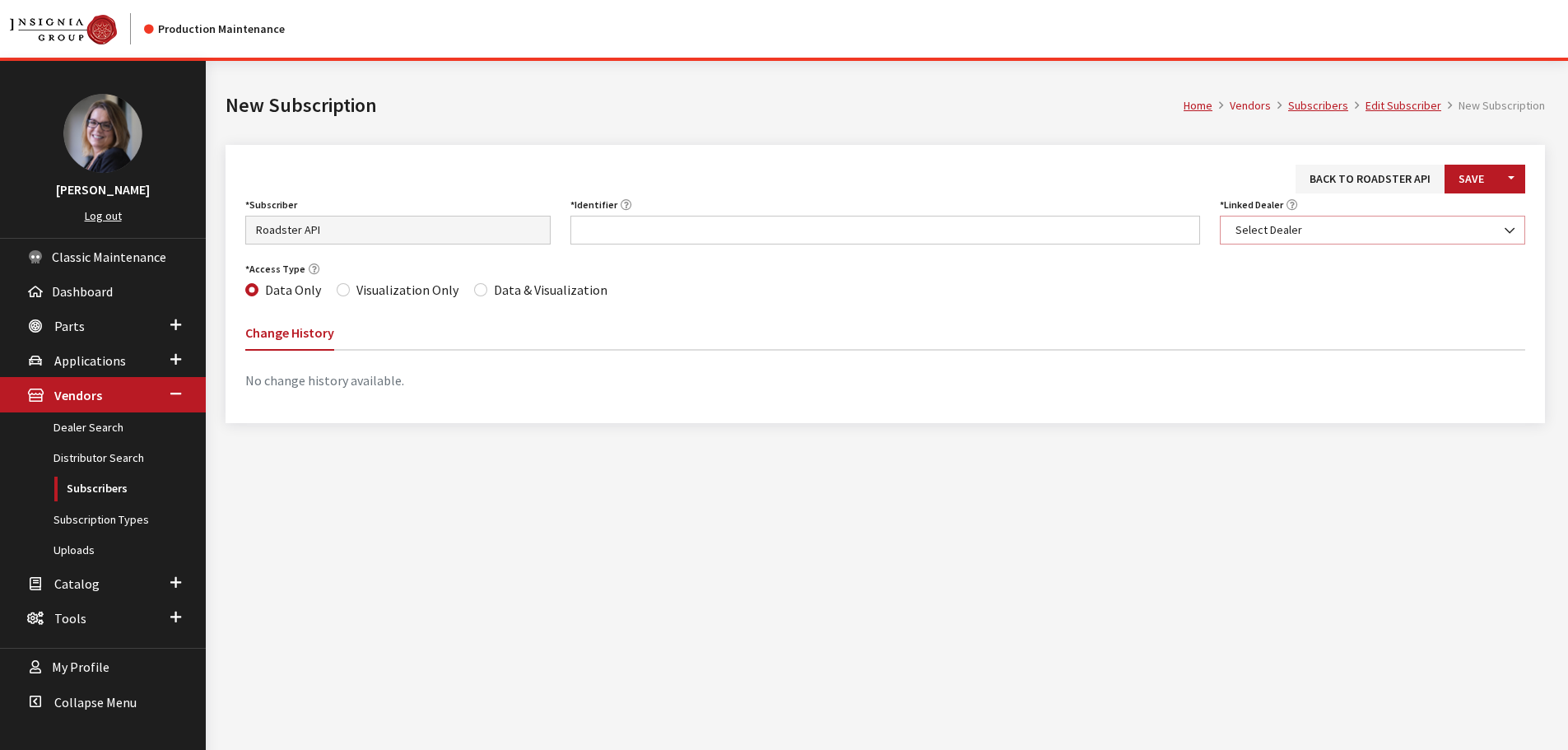
click at [1305, 229] on span "Select Dealer" at bounding box center [1372, 230] width 284 height 17
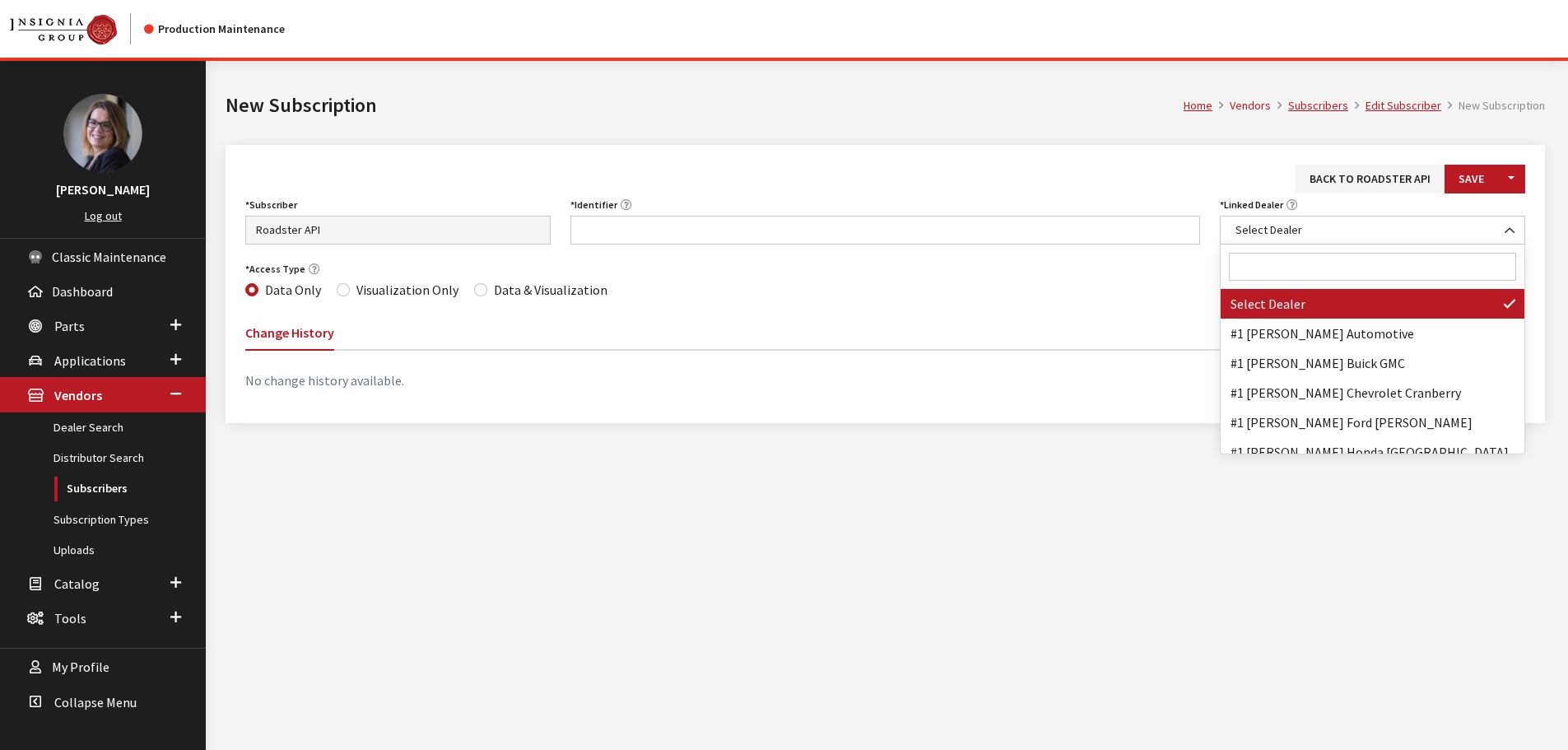
click at [1286, 257] on input "Search" at bounding box center [1372, 266] width 287 height 28
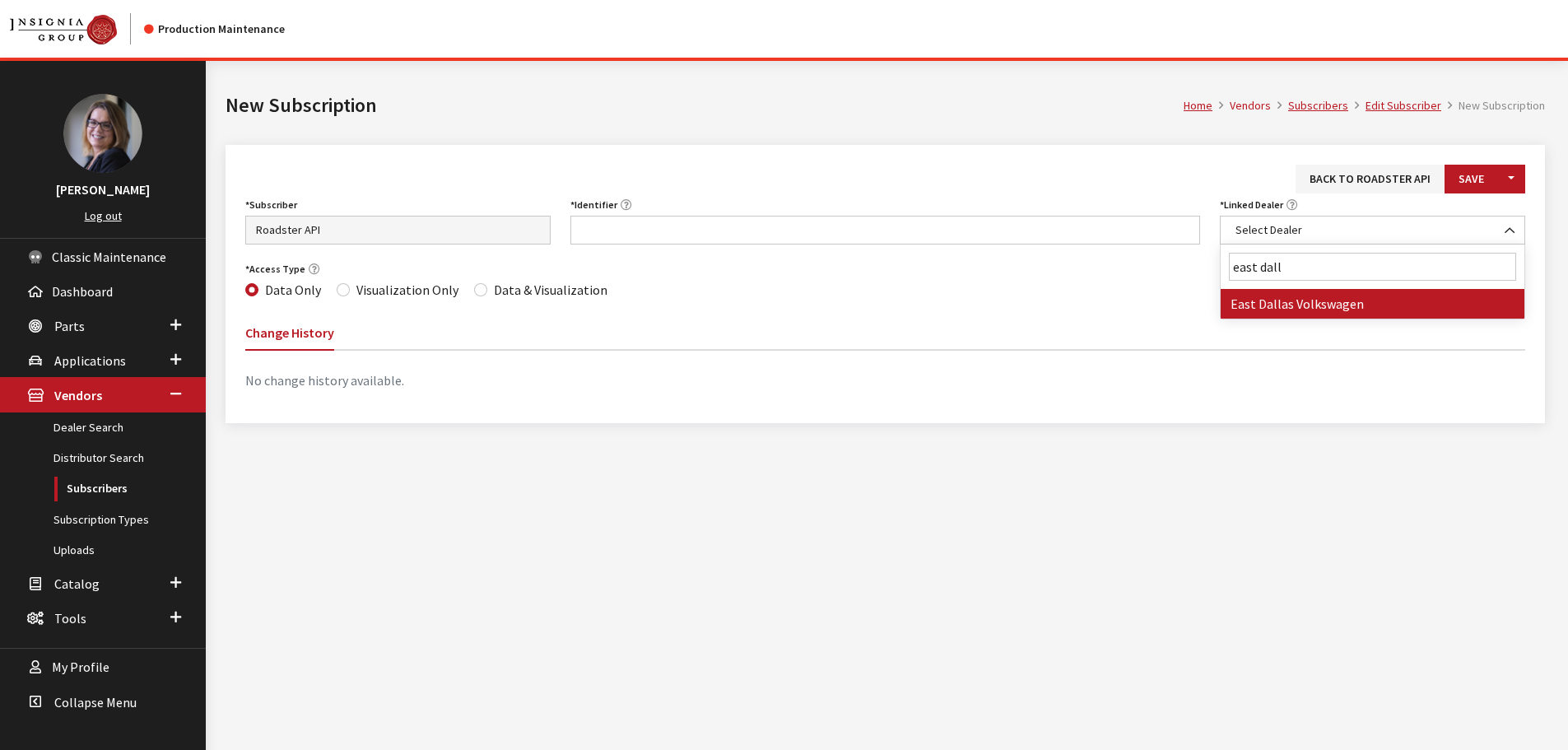
type input "east dall"
select select "4035"
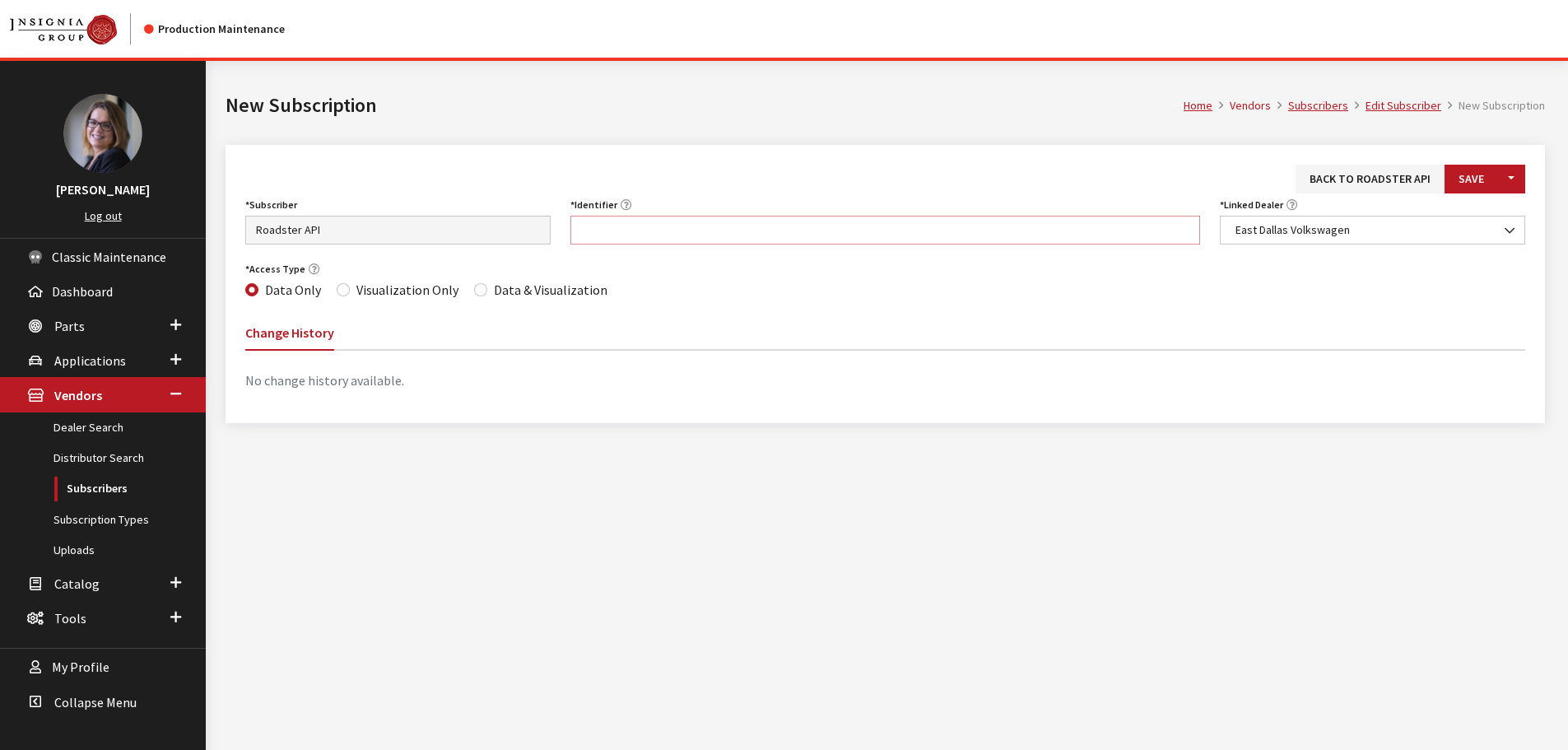
click at [781, 229] on input "Identifier" at bounding box center [886, 230] width 630 height 29
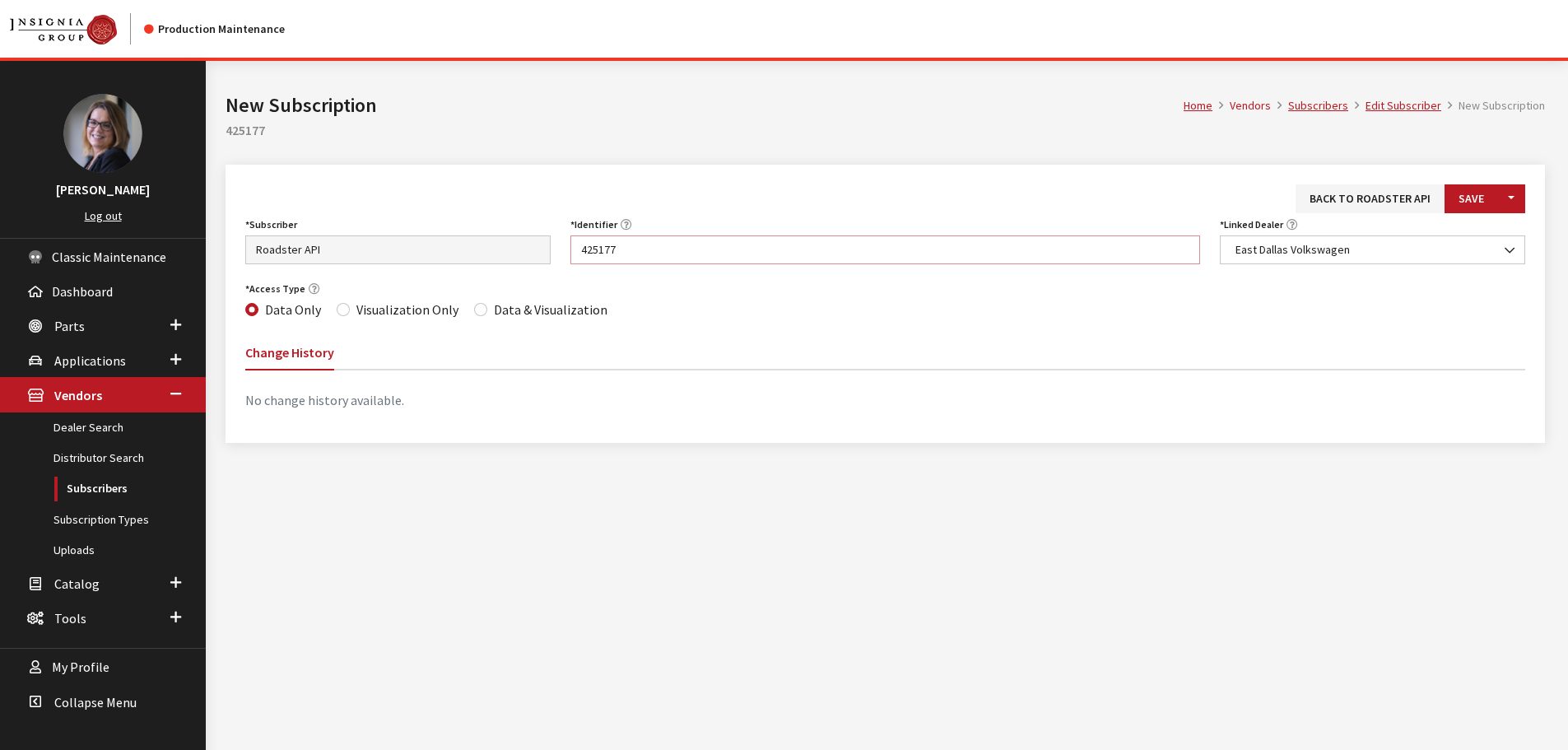
type input "425177"
click at [480, 306] on div "Data & Visualization" at bounding box center [541, 309] width 133 height 20
click at [1473, 195] on button "Save" at bounding box center [1472, 199] width 54 height 29
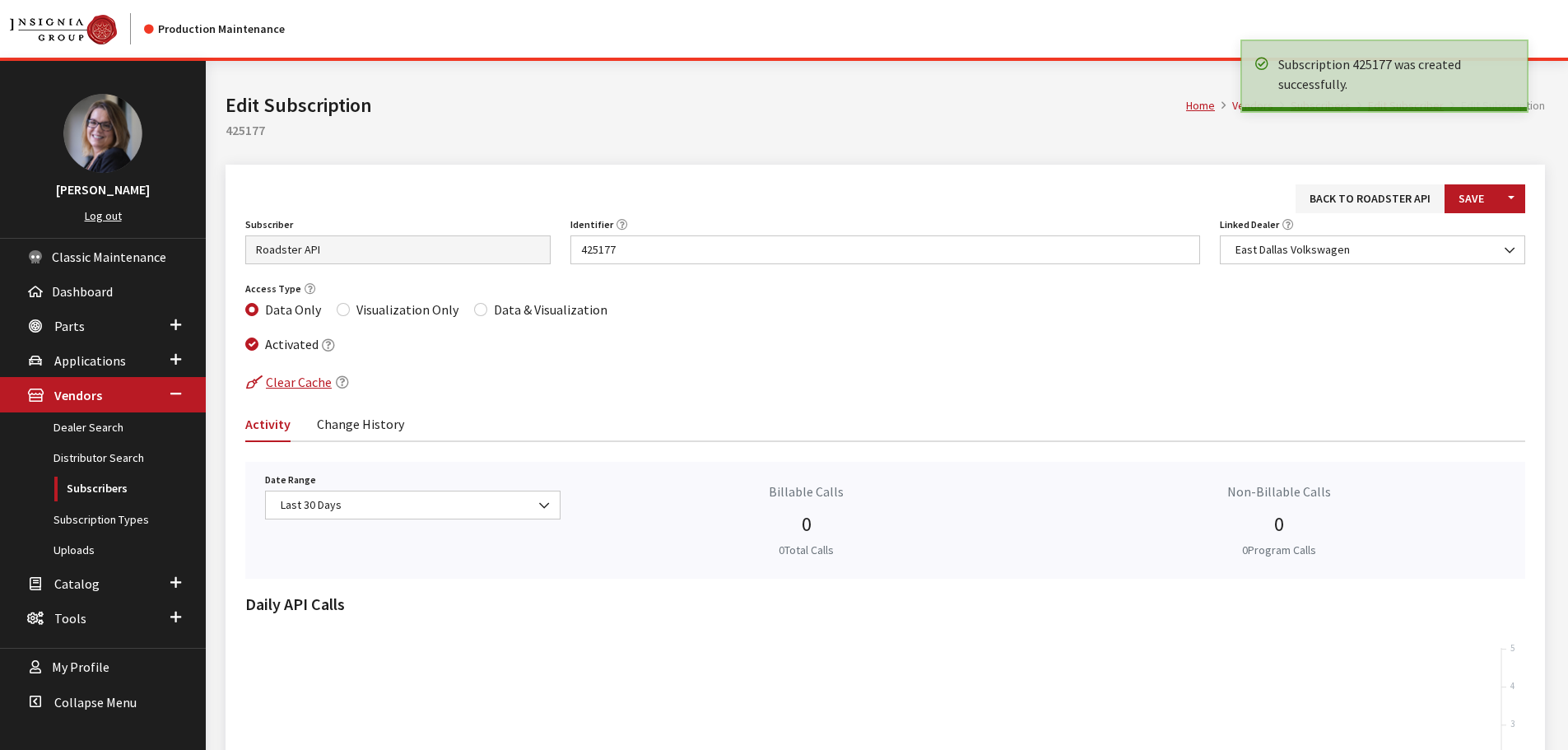
click at [482, 309] on div "Data & Visualization" at bounding box center [541, 309] width 133 height 20
click at [475, 314] on input "Data & Visualization" at bounding box center [481, 309] width 13 height 13
radio input "true"
click at [1480, 201] on button "Save" at bounding box center [1472, 199] width 54 height 29
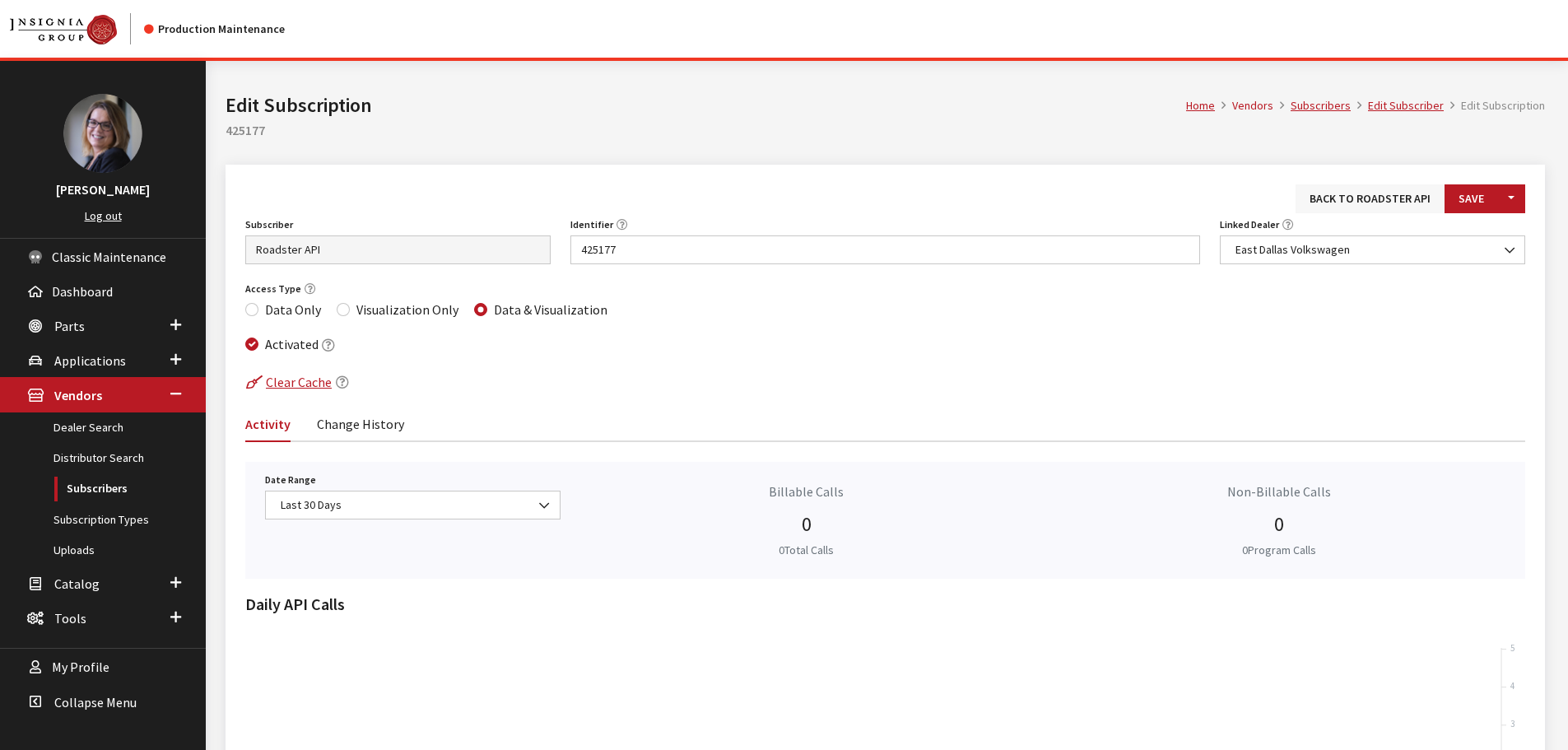
click at [1342, 195] on link "Back to Roadster API" at bounding box center [1370, 199] width 149 height 29
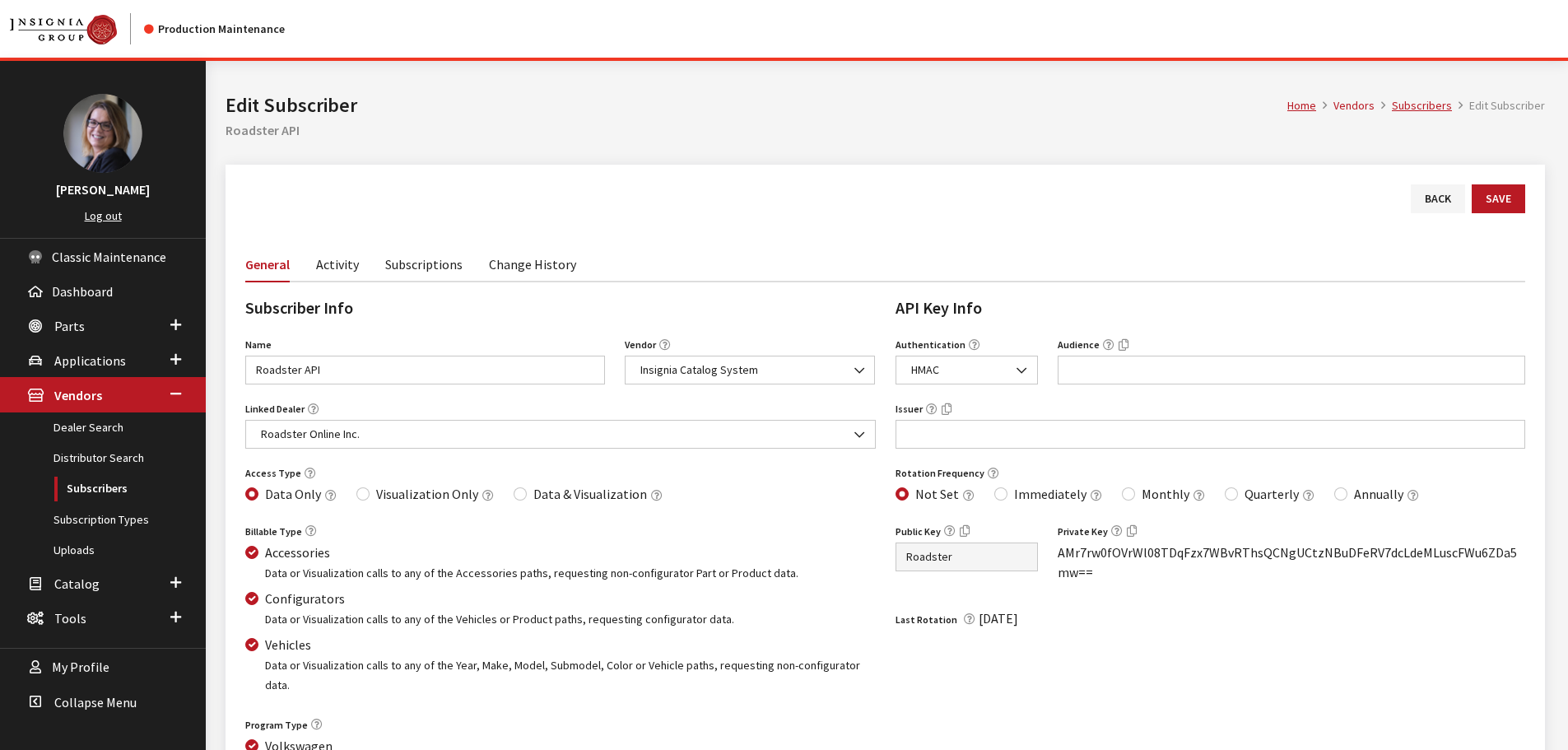
click at [438, 265] on link "Subscriptions" at bounding box center [424, 263] width 77 height 35
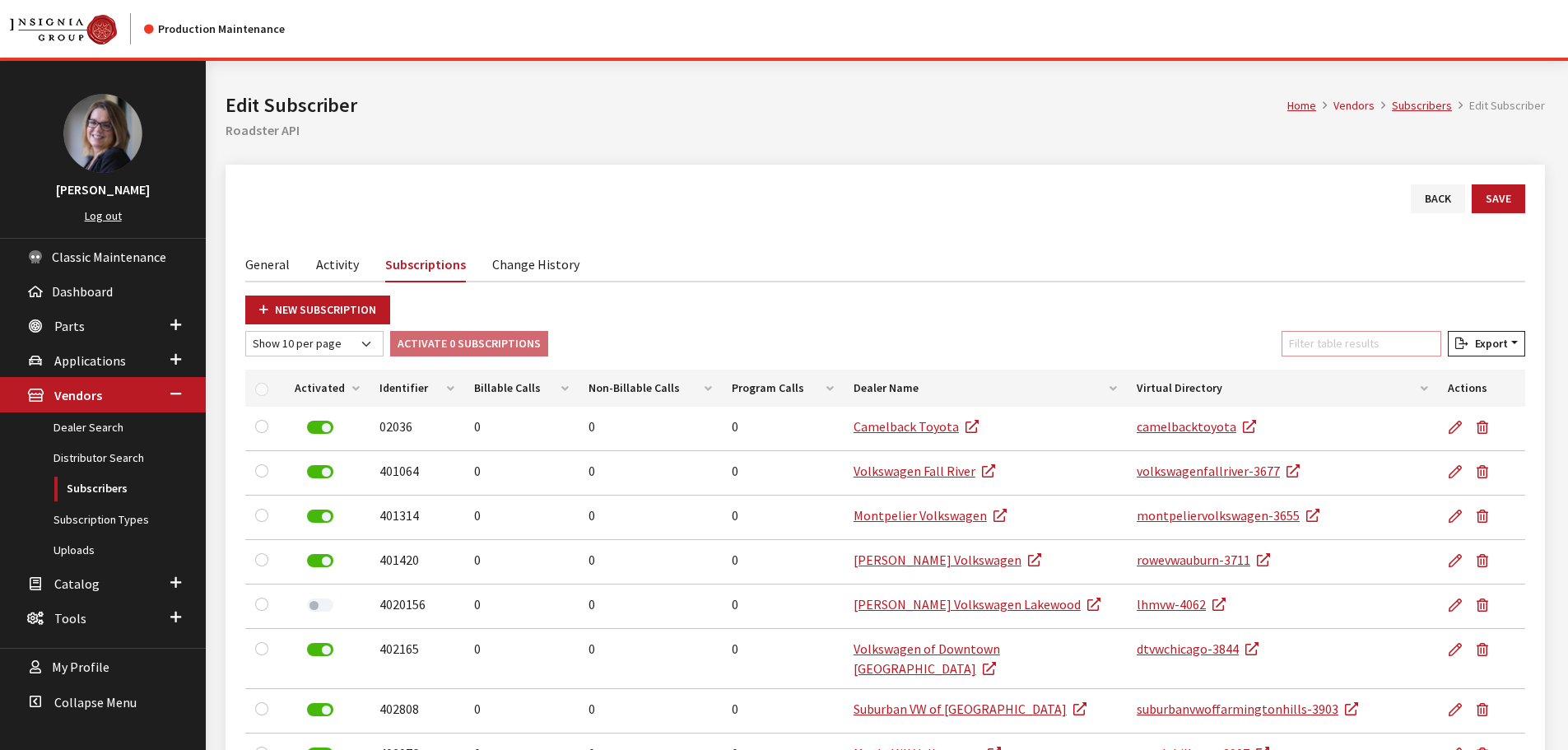
click at [1330, 341] on input "Filter table results" at bounding box center [1362, 343] width 160 height 25
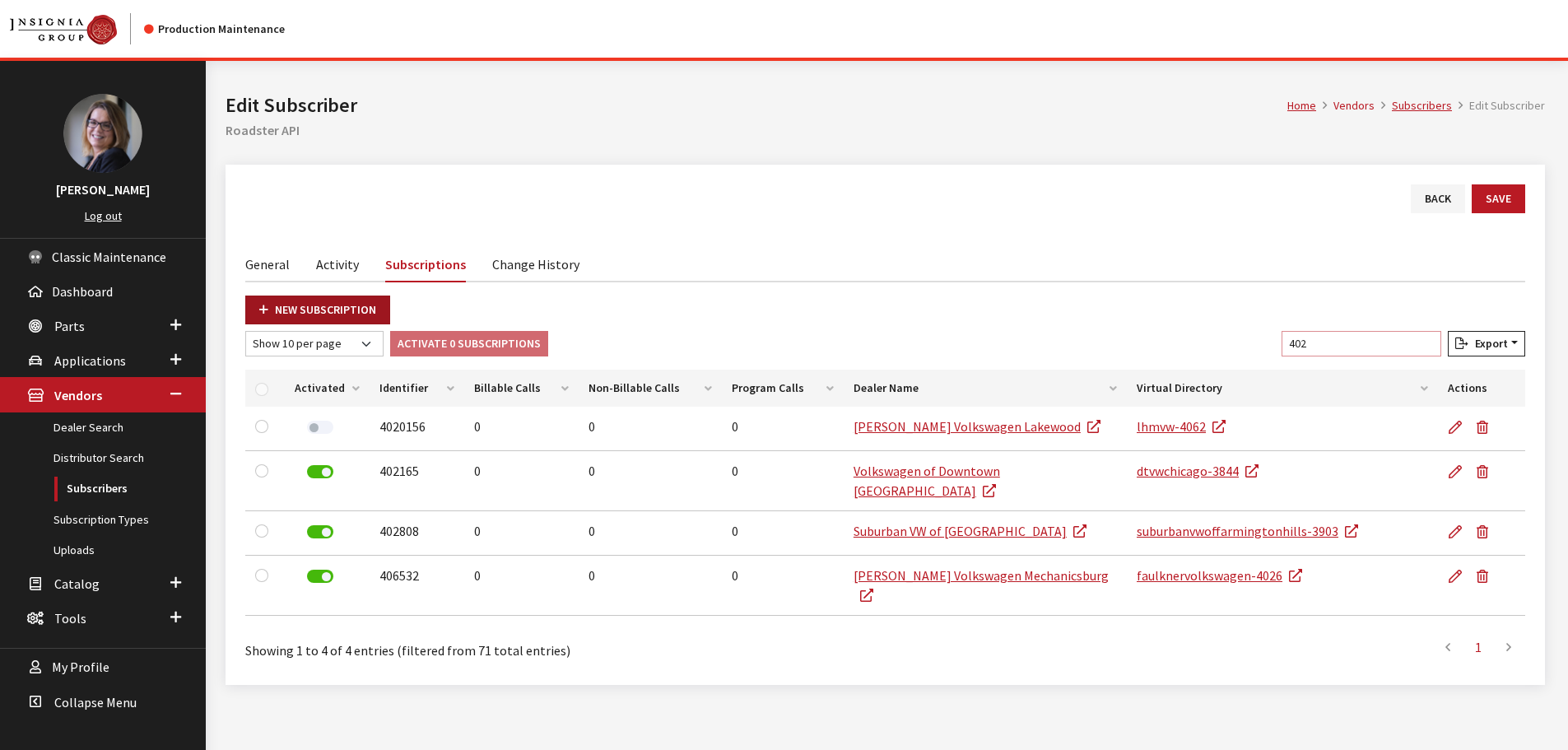
type input "402"
click at [350, 307] on link "New Subscription" at bounding box center [318, 310] width 145 height 29
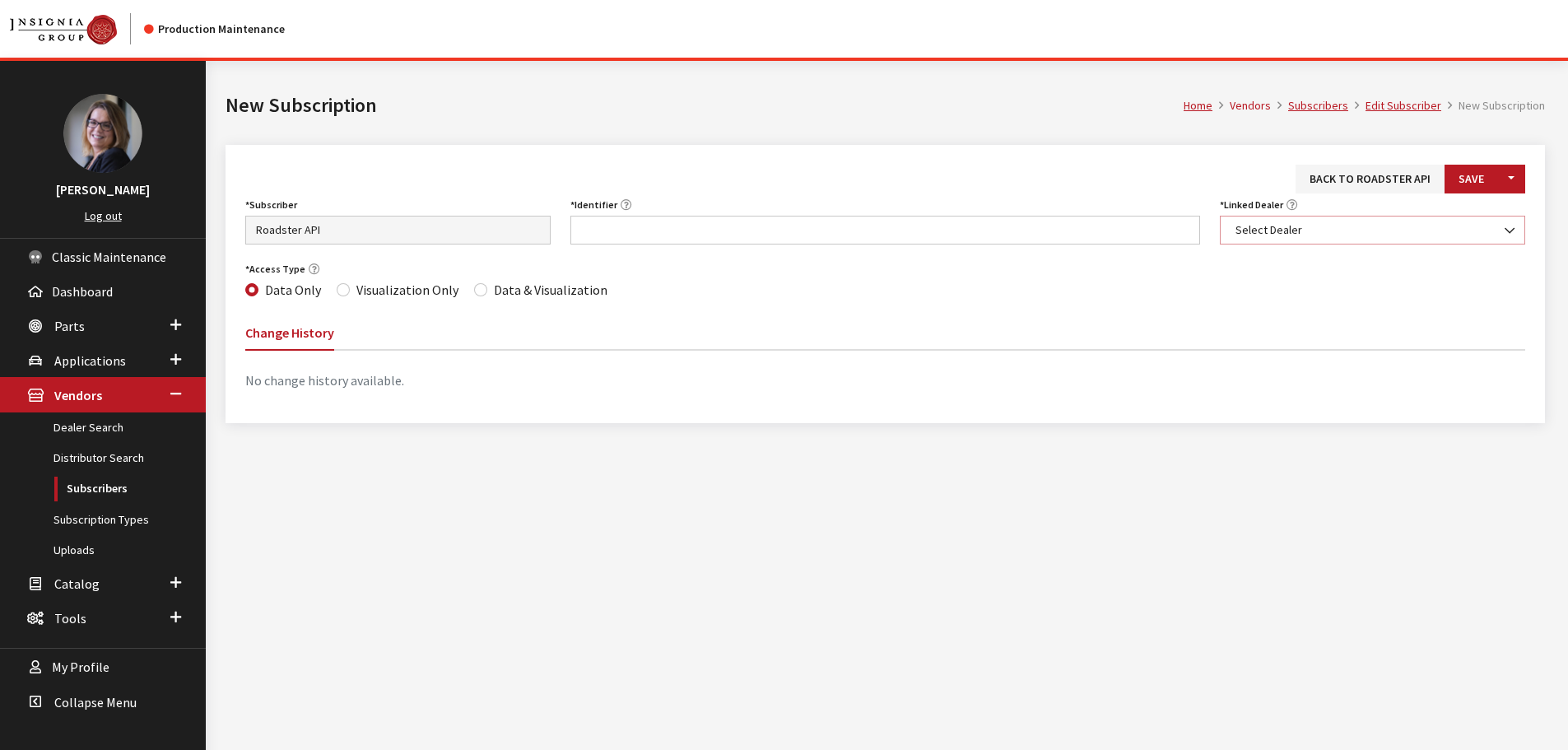
click at [1307, 228] on span "Select Dealer" at bounding box center [1372, 230] width 284 height 17
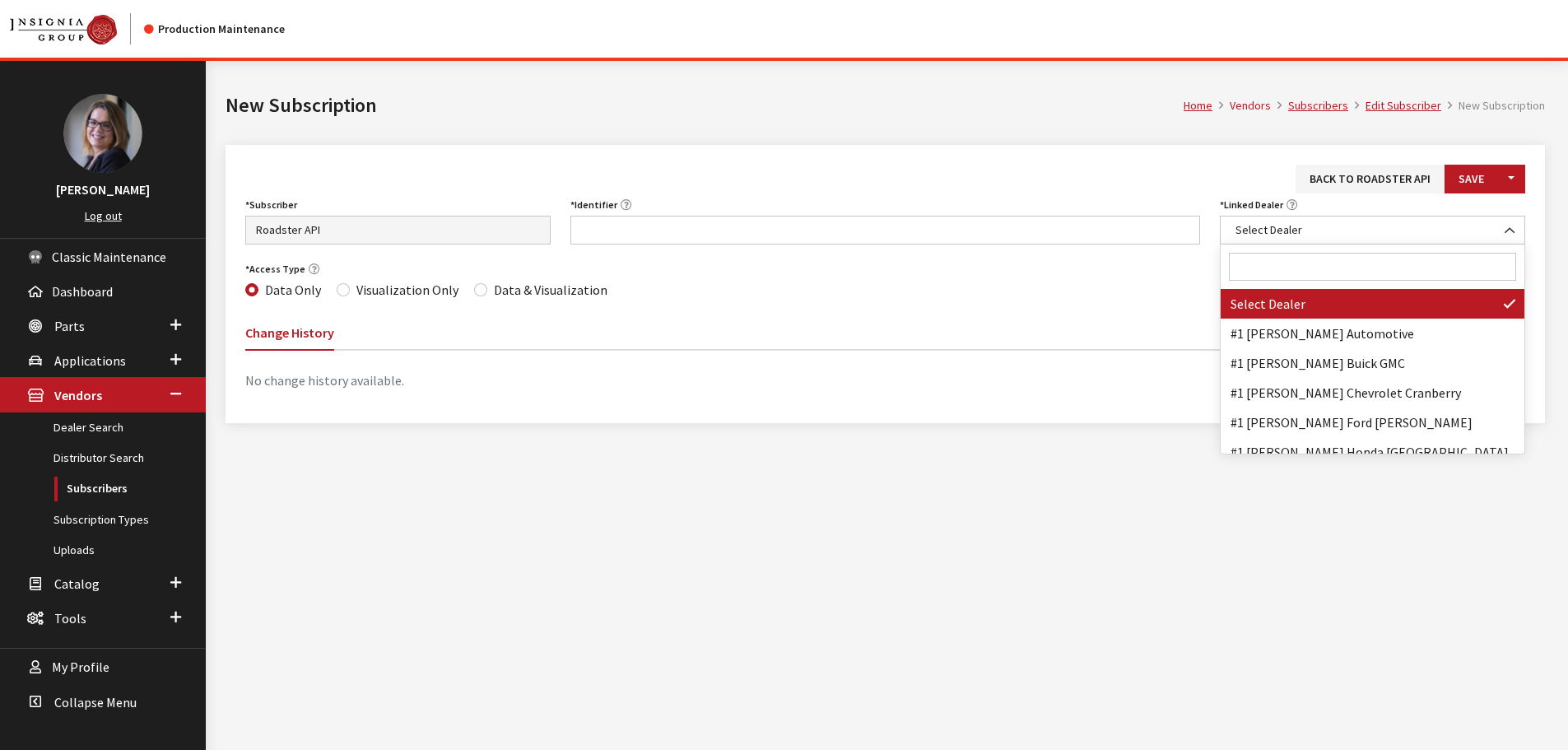
click at [1290, 271] on input "Search" at bounding box center [1372, 266] width 287 height 28
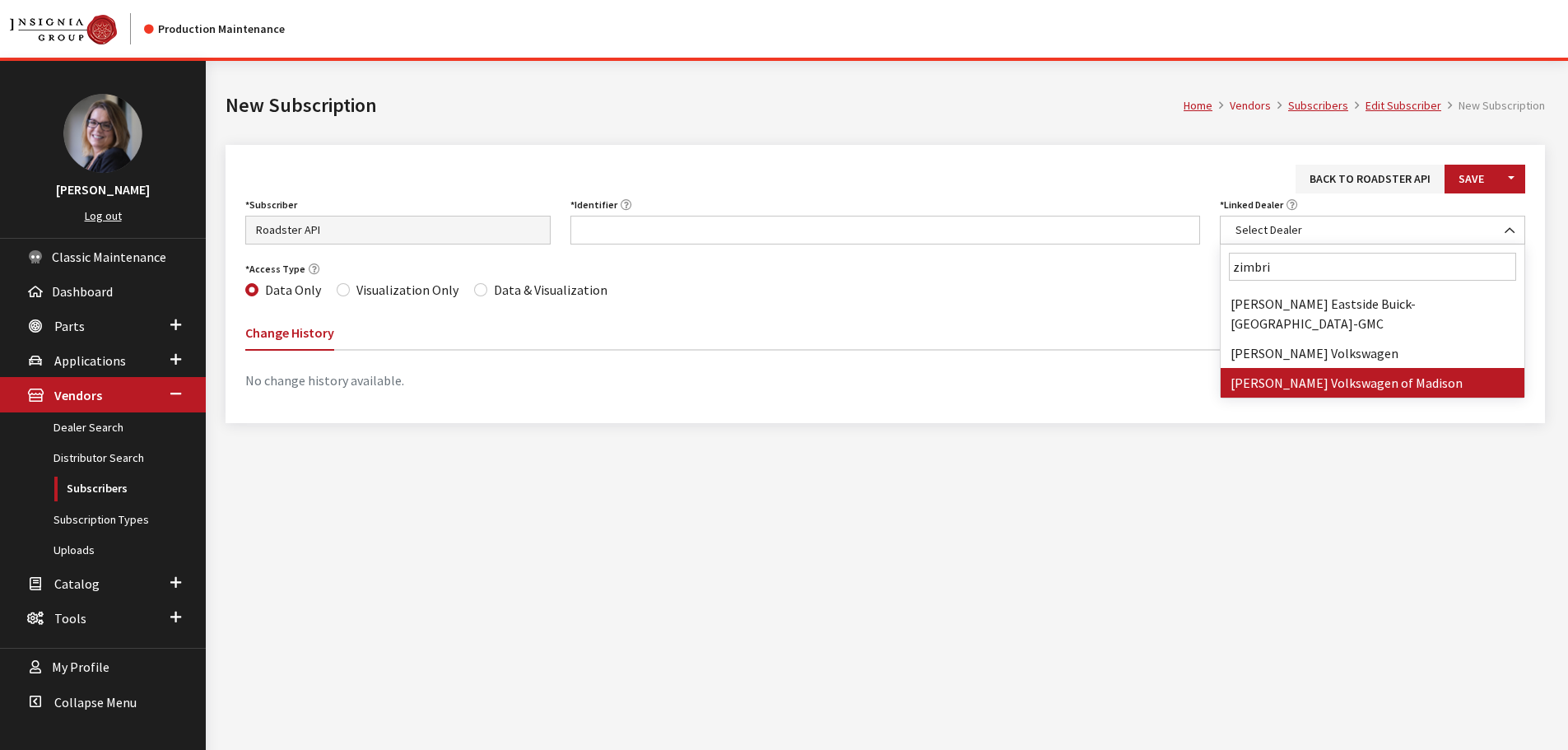
type input "zimbri"
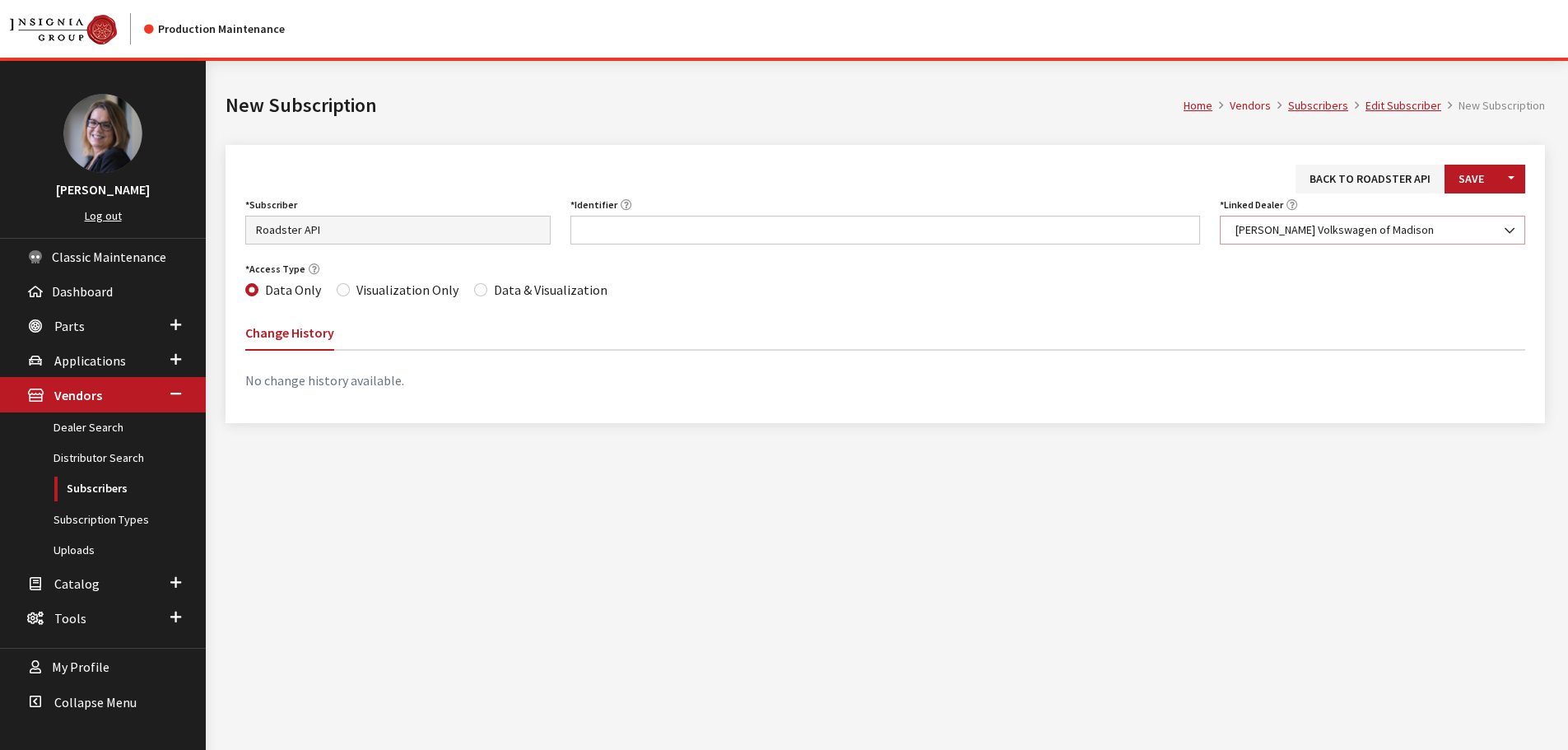
select select "3929"
click at [821, 229] on input "Identifier" at bounding box center [886, 230] width 630 height 29
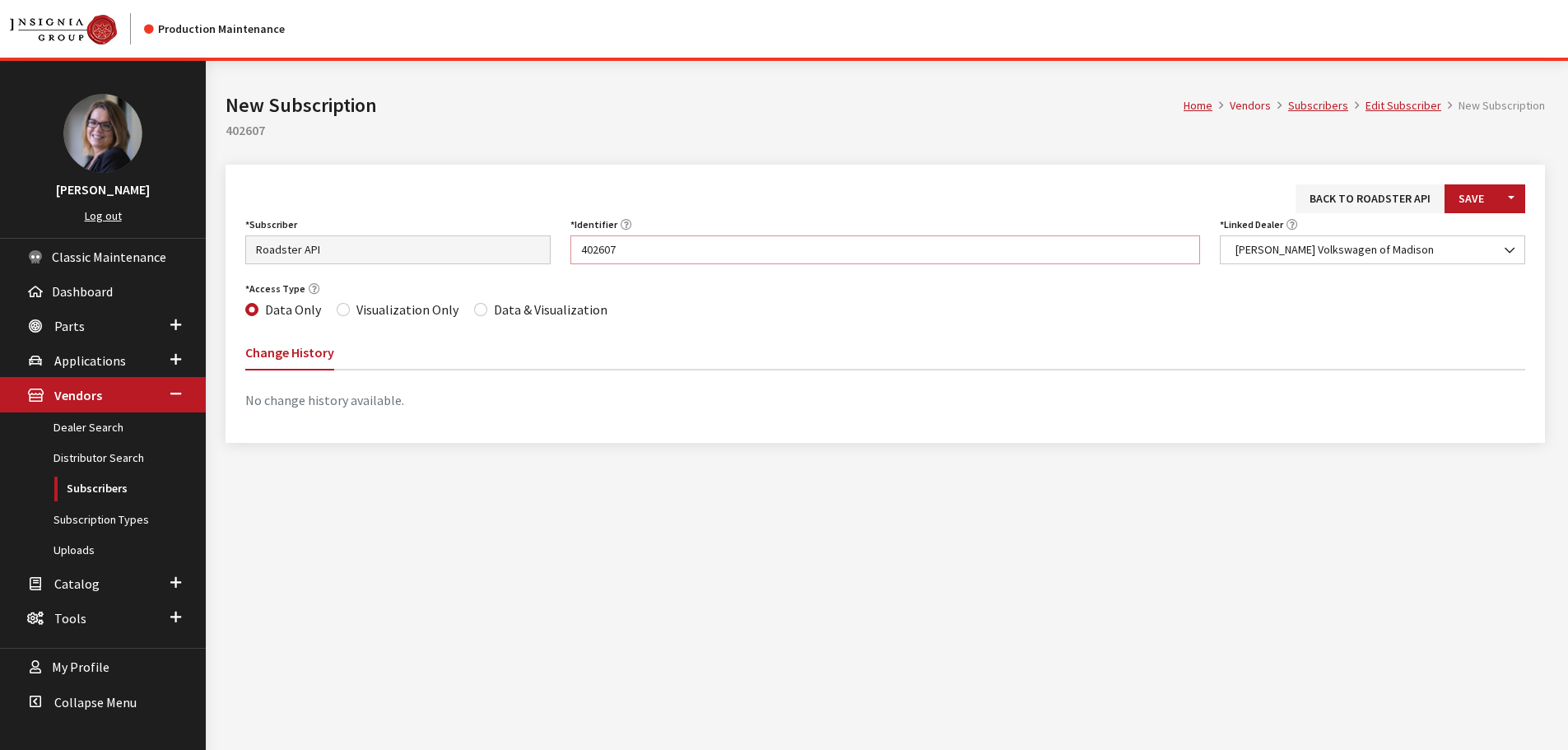
type input "402607"
click at [482, 304] on div "Data & Visualization" at bounding box center [541, 309] width 133 height 20
click at [480, 307] on input "Data & Visualization" at bounding box center [481, 309] width 13 height 13
radio input "true"
click at [1457, 192] on button "Save" at bounding box center [1472, 199] width 54 height 29
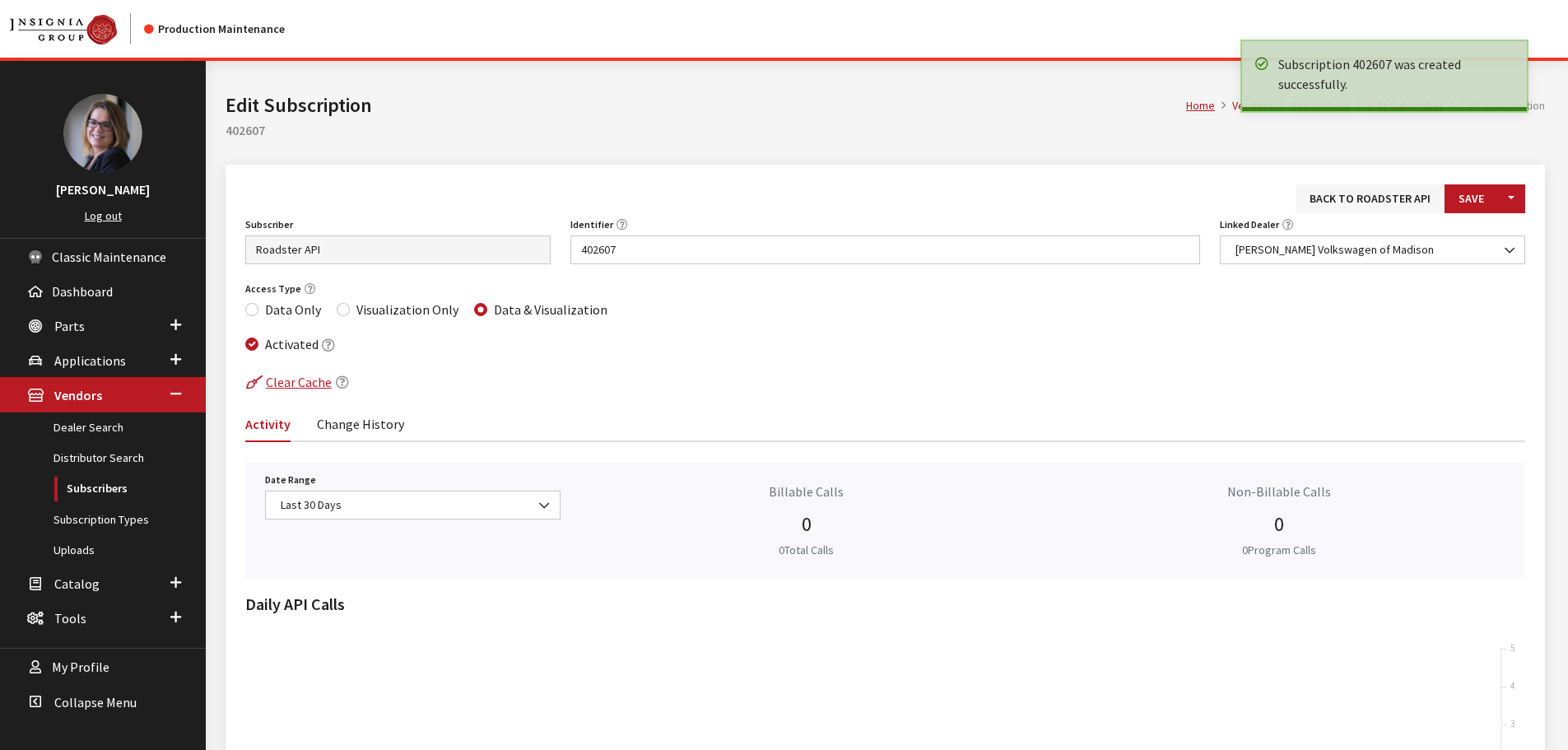
click at [1358, 206] on link "Back to Roadster API" at bounding box center [1370, 199] width 149 height 29
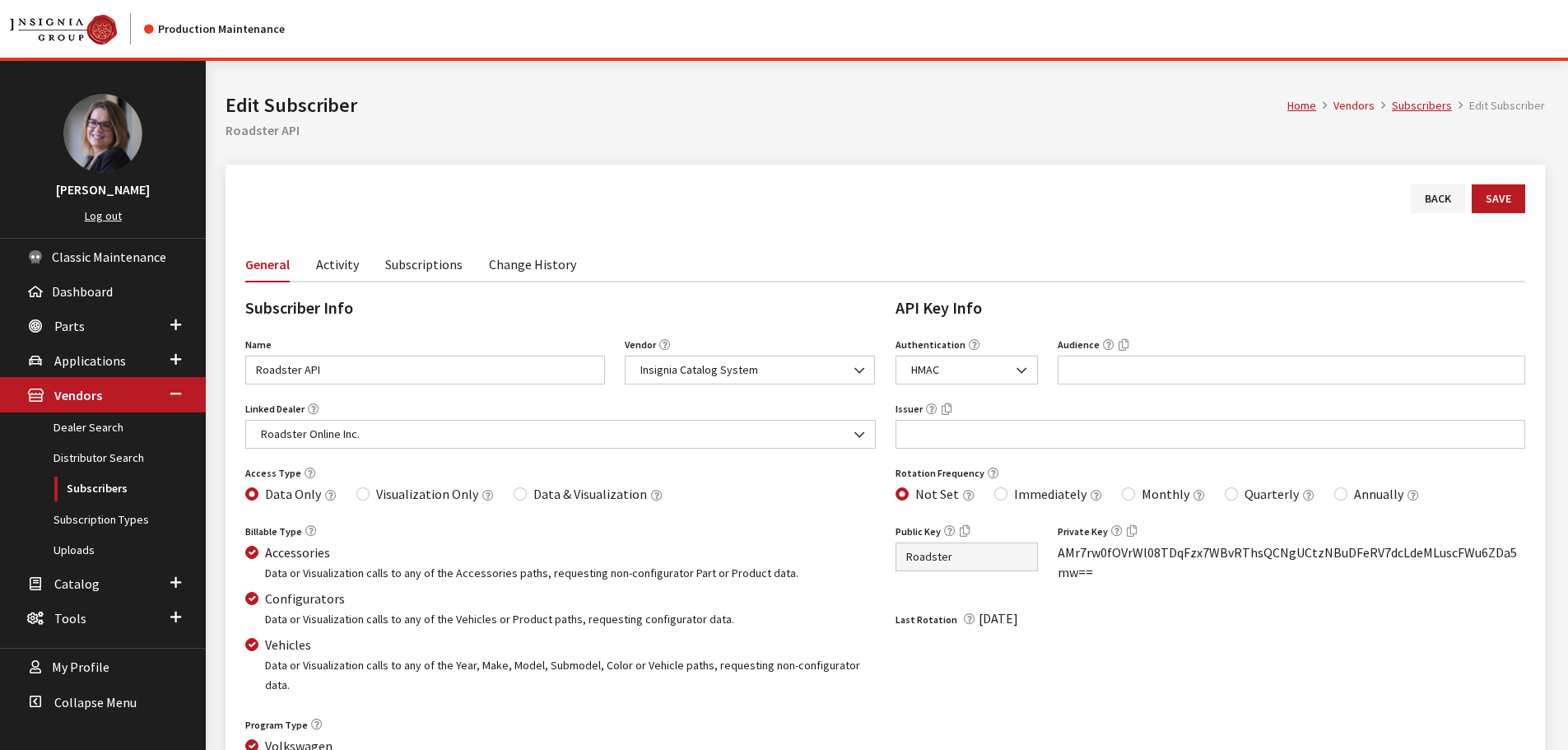
click at [444, 267] on link "Subscriptions" at bounding box center [424, 263] width 77 height 35
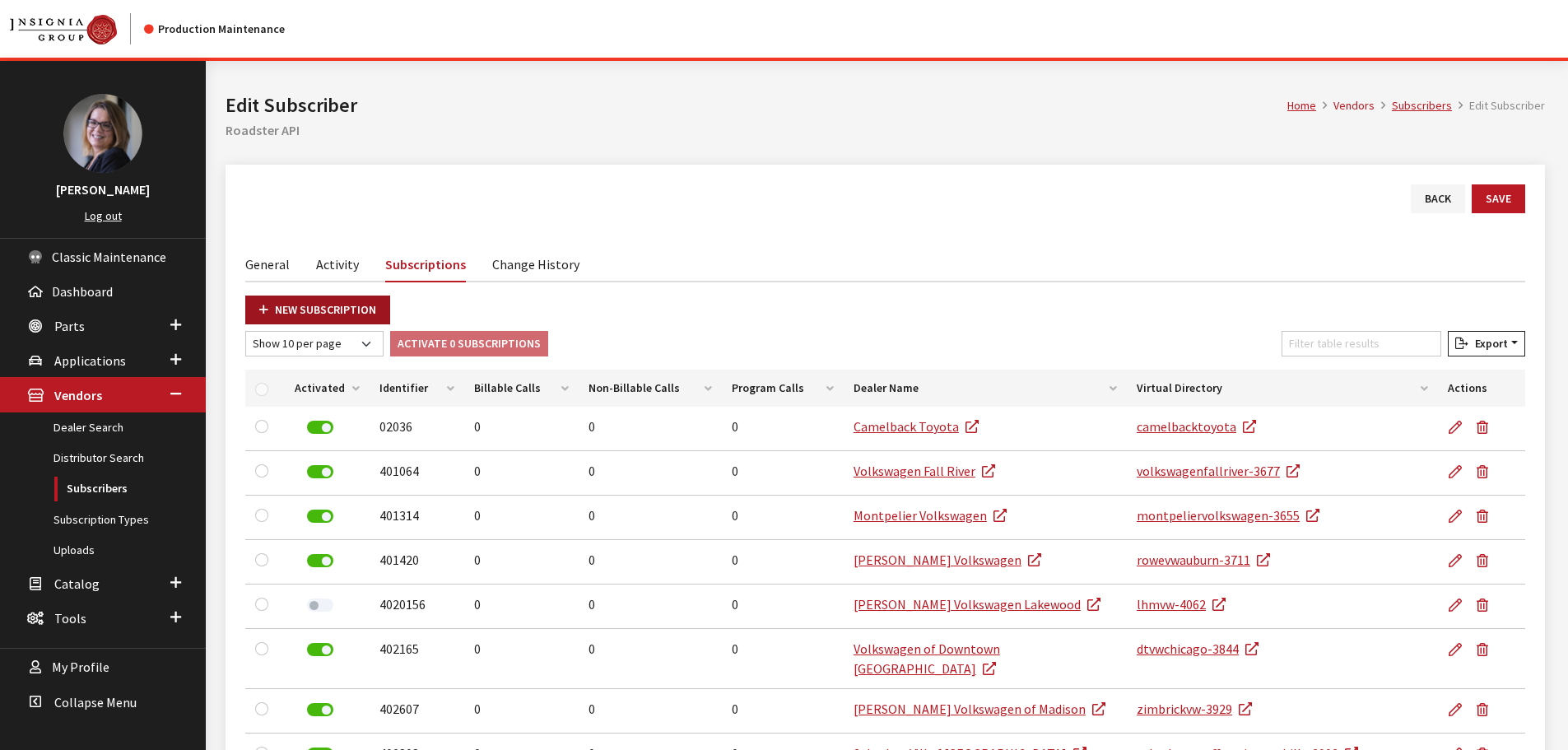
click at [324, 302] on link "New Subscription" at bounding box center [318, 310] width 145 height 29
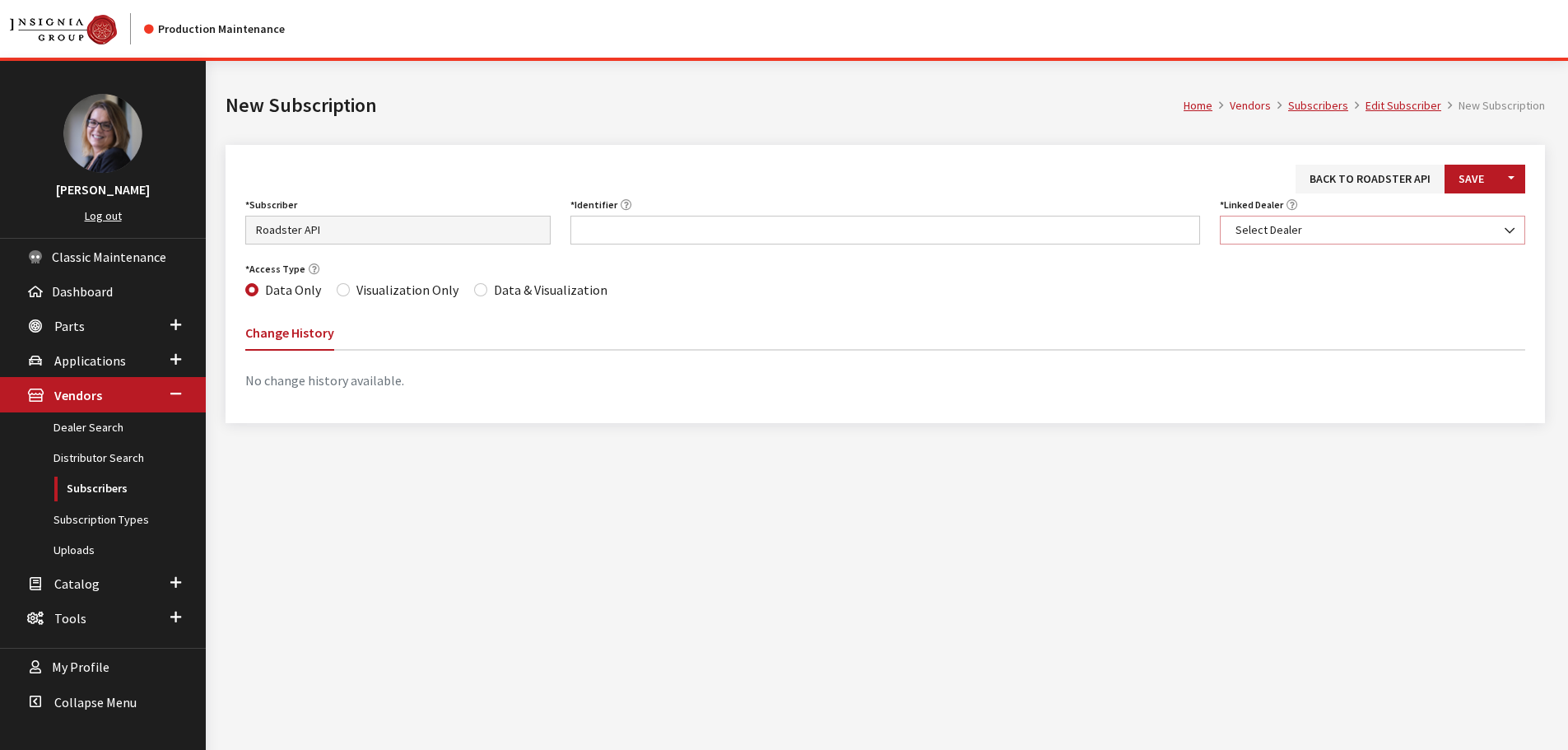
click at [1304, 237] on span "Select Dealer" at bounding box center [1372, 230] width 284 height 17
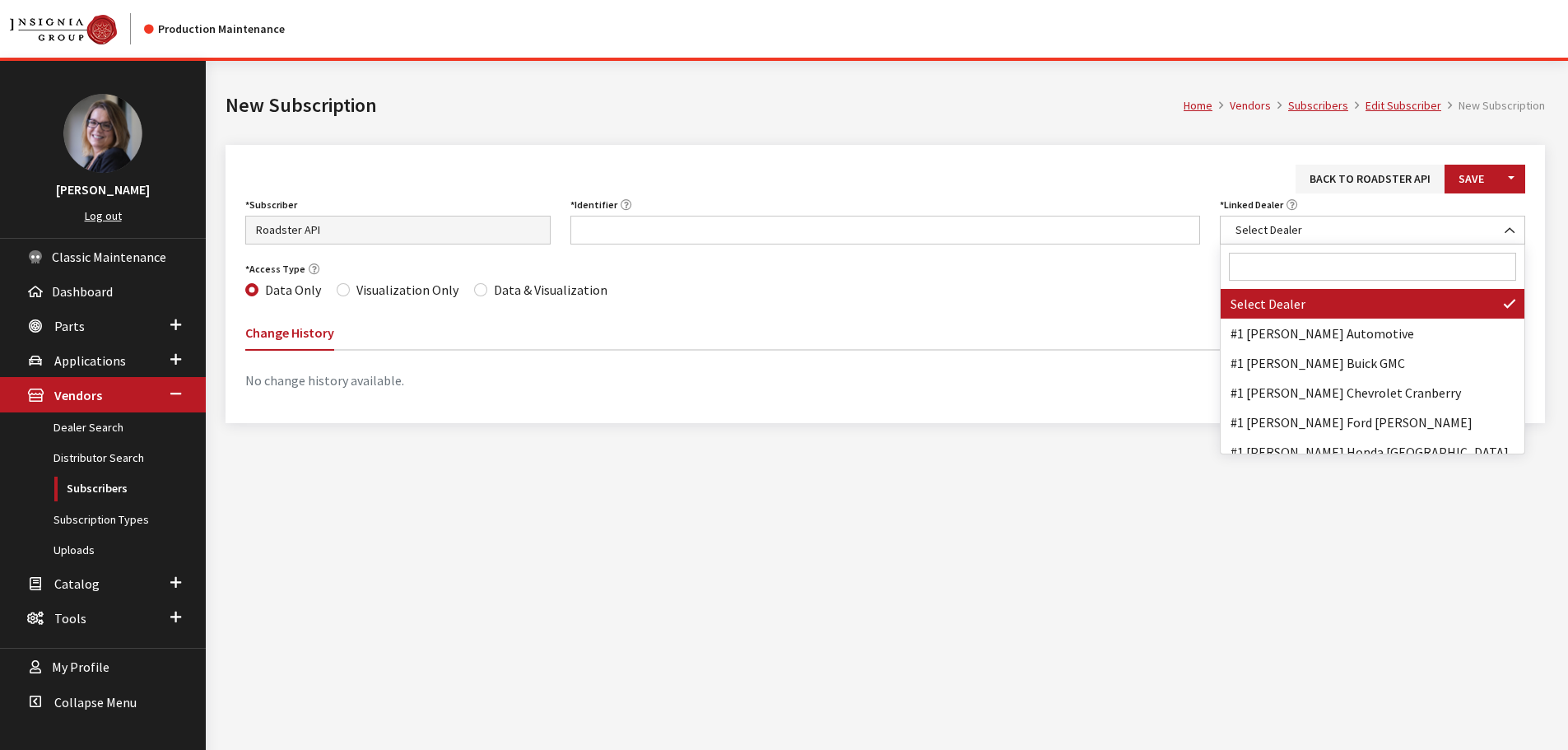
click at [1281, 266] on input "Search" at bounding box center [1372, 266] width 287 height 28
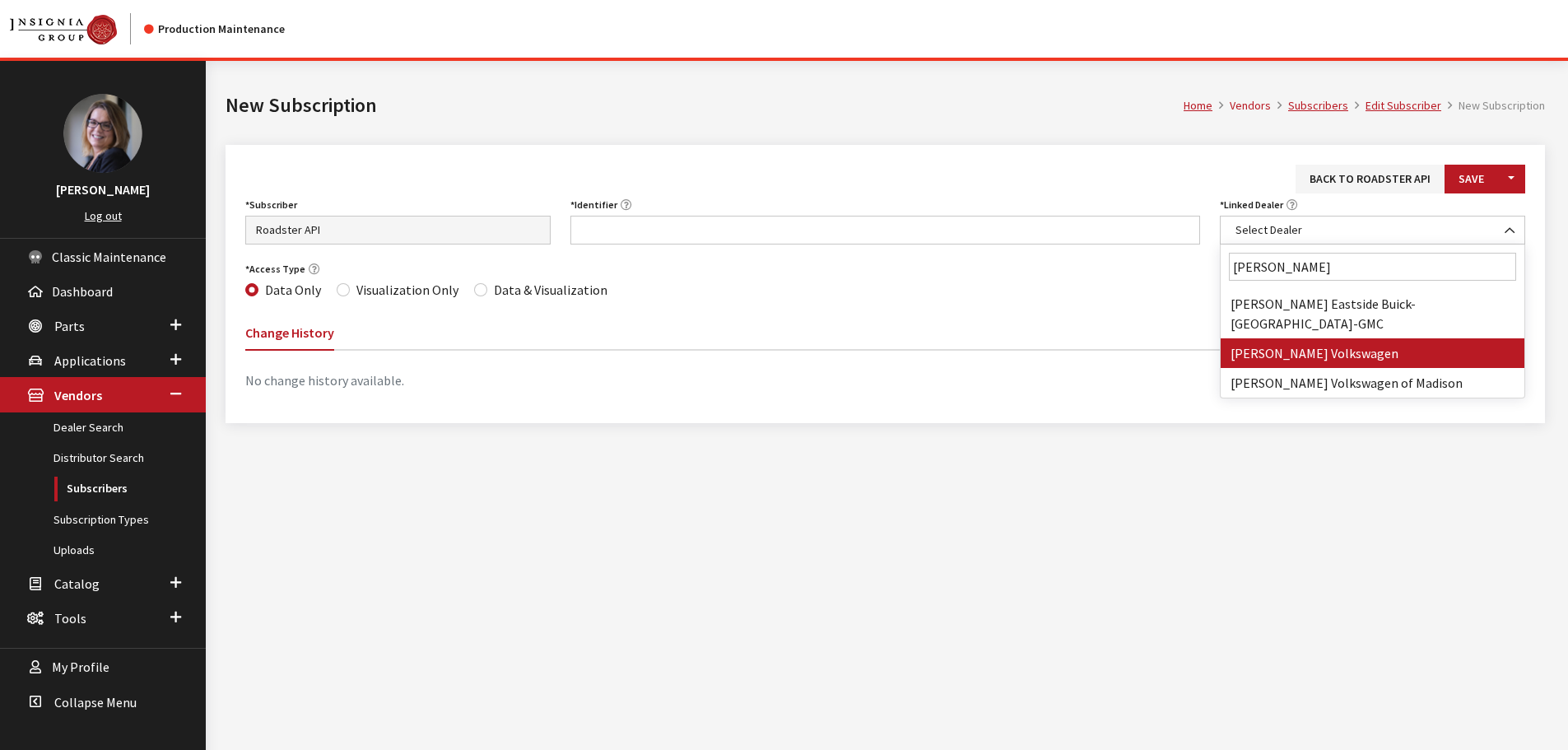
type input "[PERSON_NAME]"
drag, startPoint x: 1278, startPoint y: 335, endPoint x: 1206, endPoint y: 293, distance: 83.4
select select "3935"
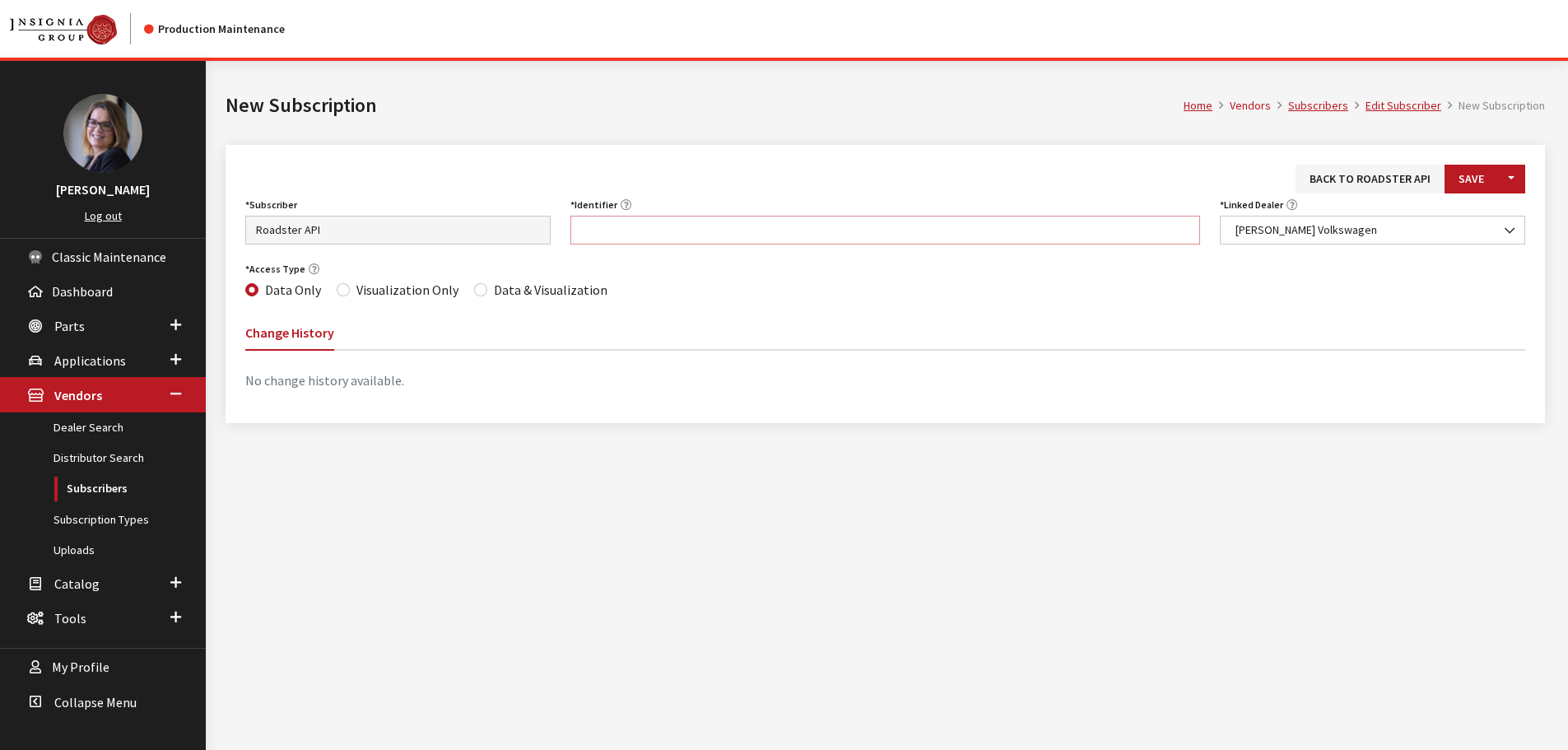
click at [850, 227] on input "Identifier" at bounding box center [886, 230] width 630 height 29
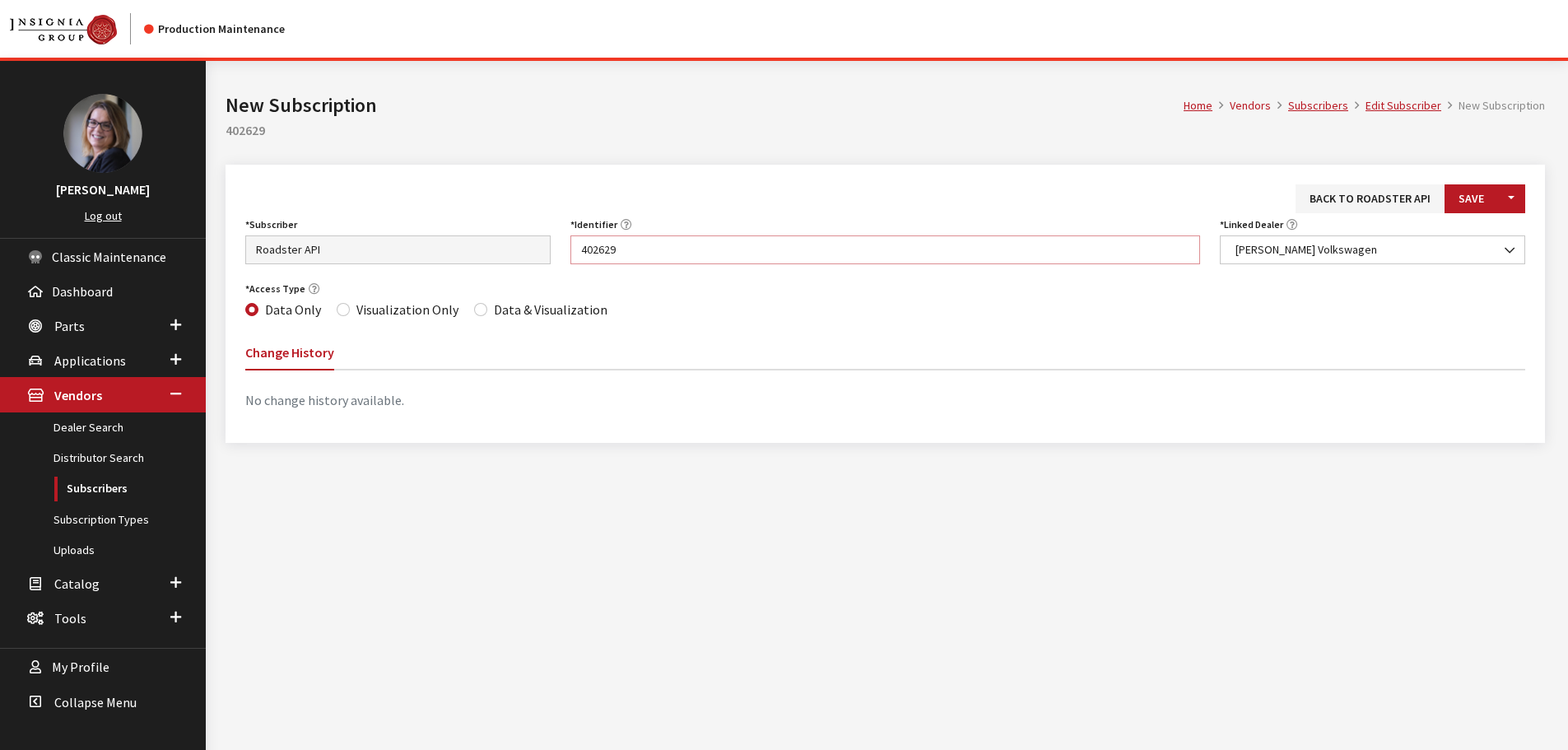
type input "402629"
click at [474, 309] on input "Data & Visualization" at bounding box center [481, 309] width 13 height 13
radio input "true"
click at [1464, 183] on div "Back to Roadster API Save Toggle Dropdown Save & Create New Subscriber Asbury A…" at bounding box center [885, 304] width 1319 height 279
click at [1464, 193] on button "Save" at bounding box center [1472, 199] width 54 height 29
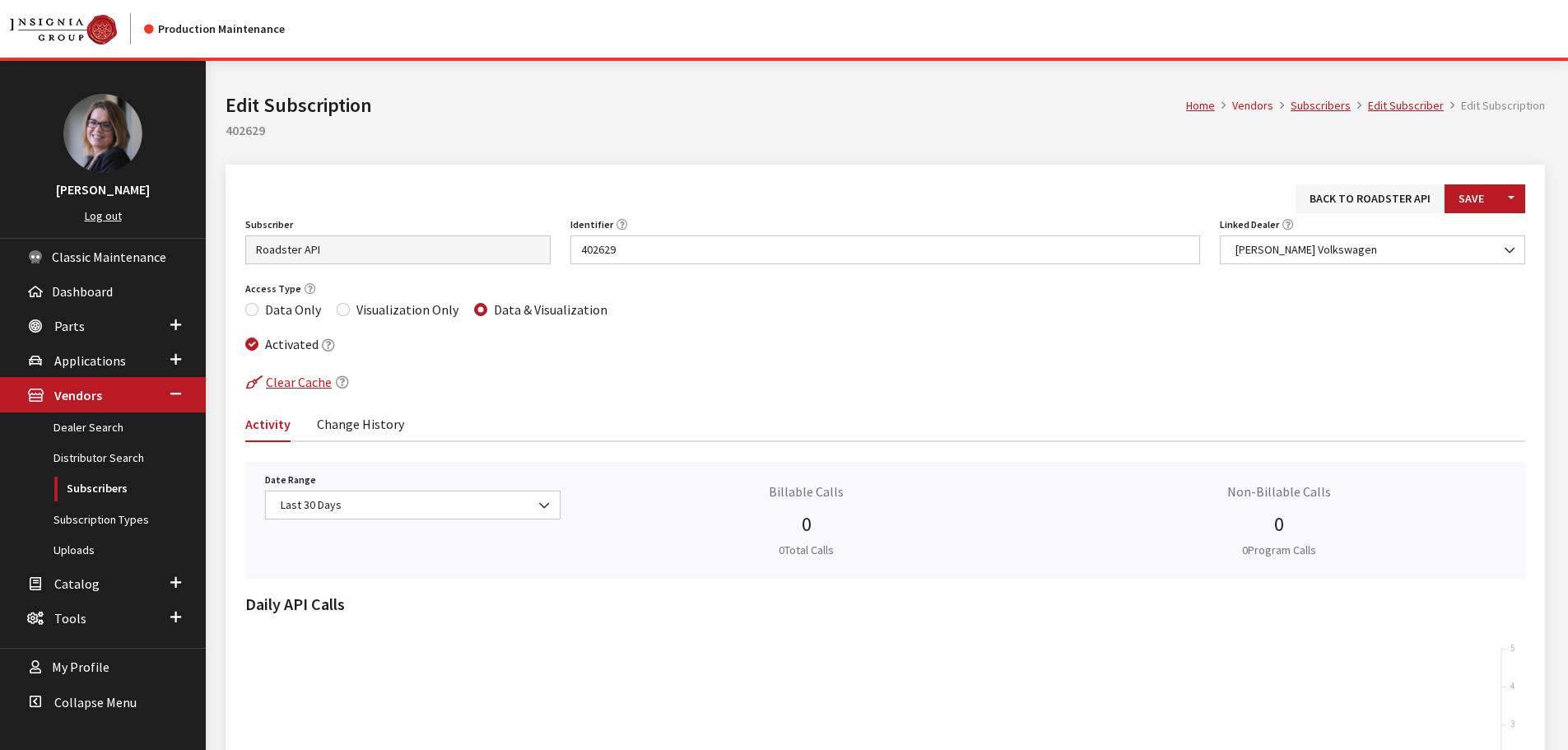
click at [1347, 209] on link "Back to Roadster API" at bounding box center [1370, 199] width 149 height 29
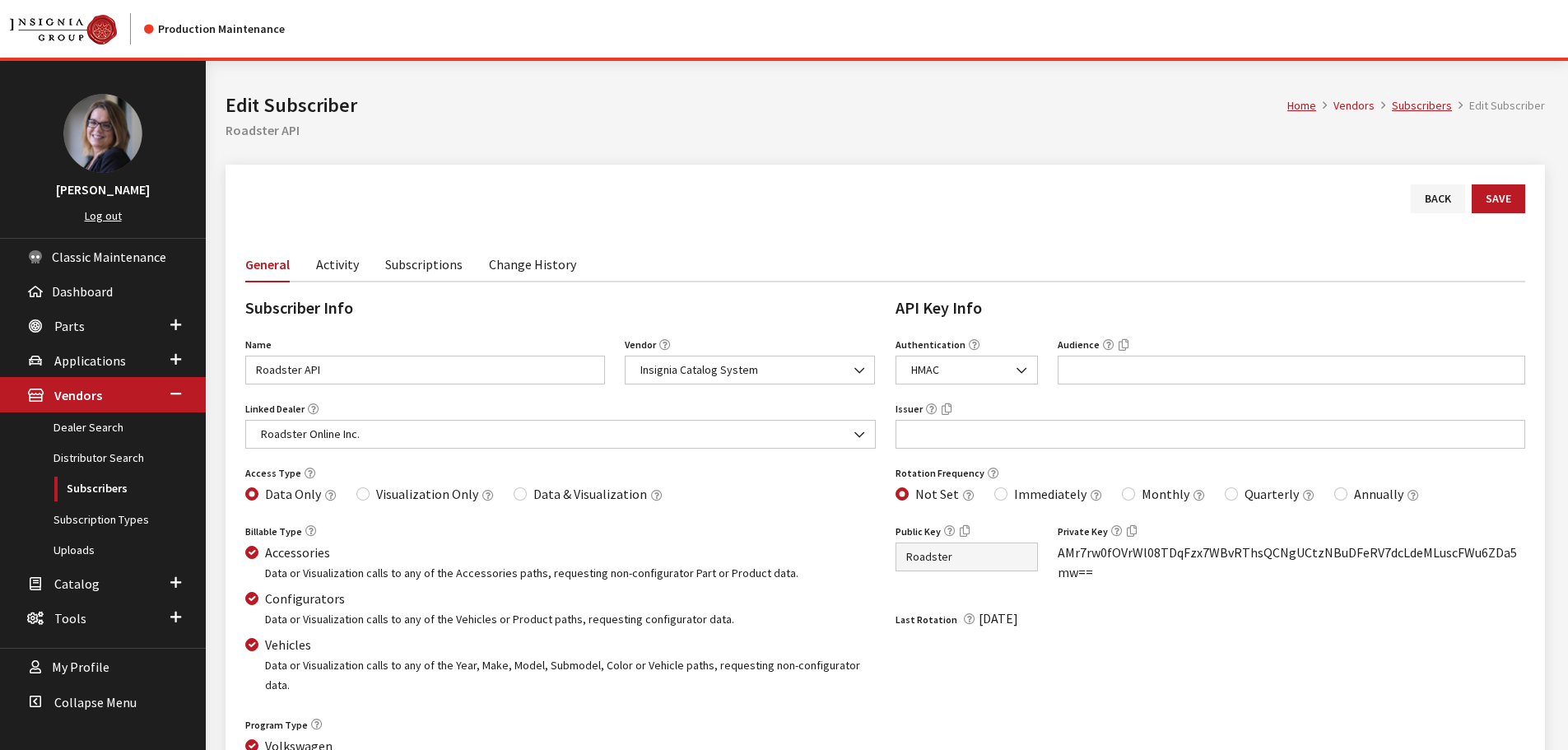
click at [424, 259] on link "Subscriptions" at bounding box center [424, 263] width 77 height 35
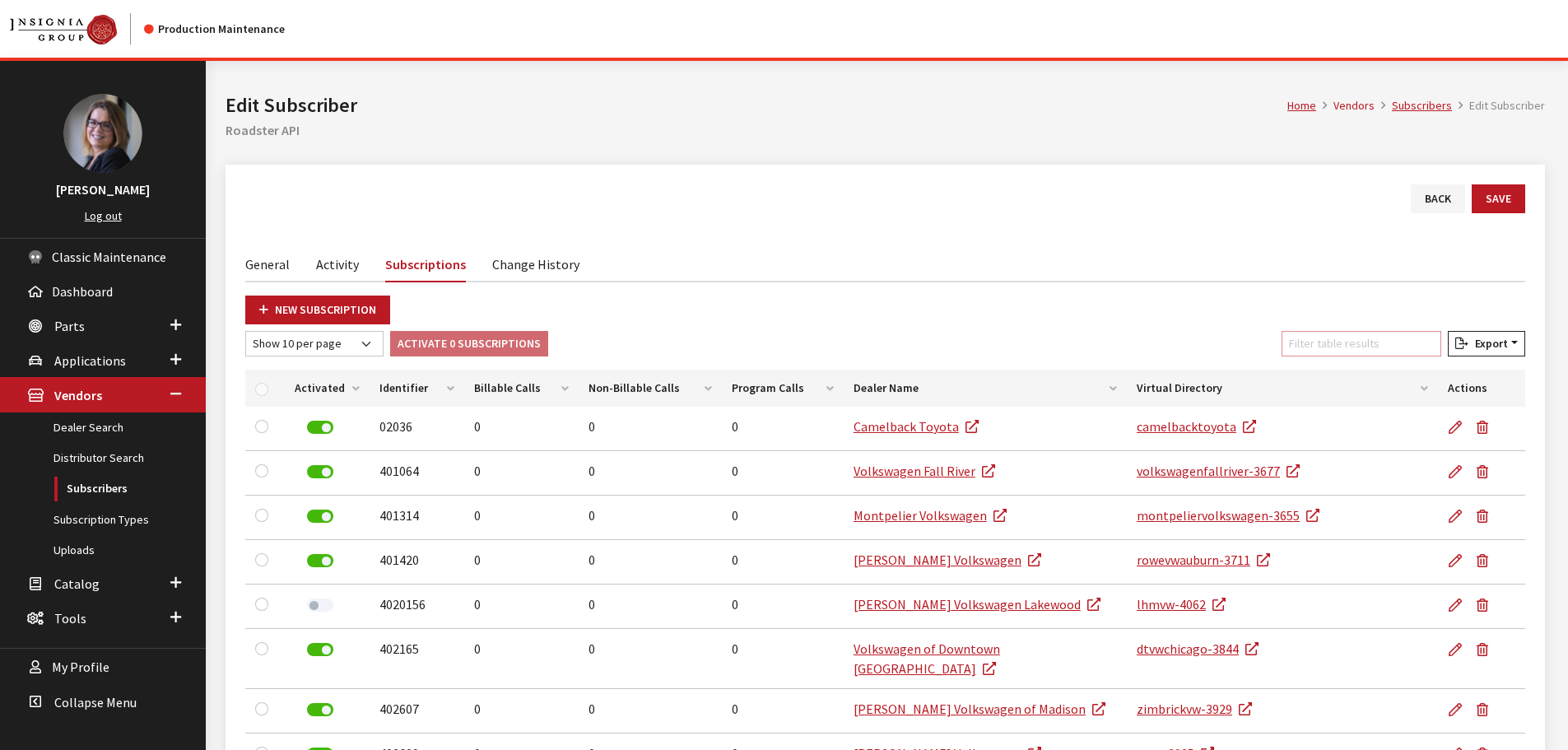
click at [1324, 336] on input "Filter table results" at bounding box center [1362, 343] width 160 height 25
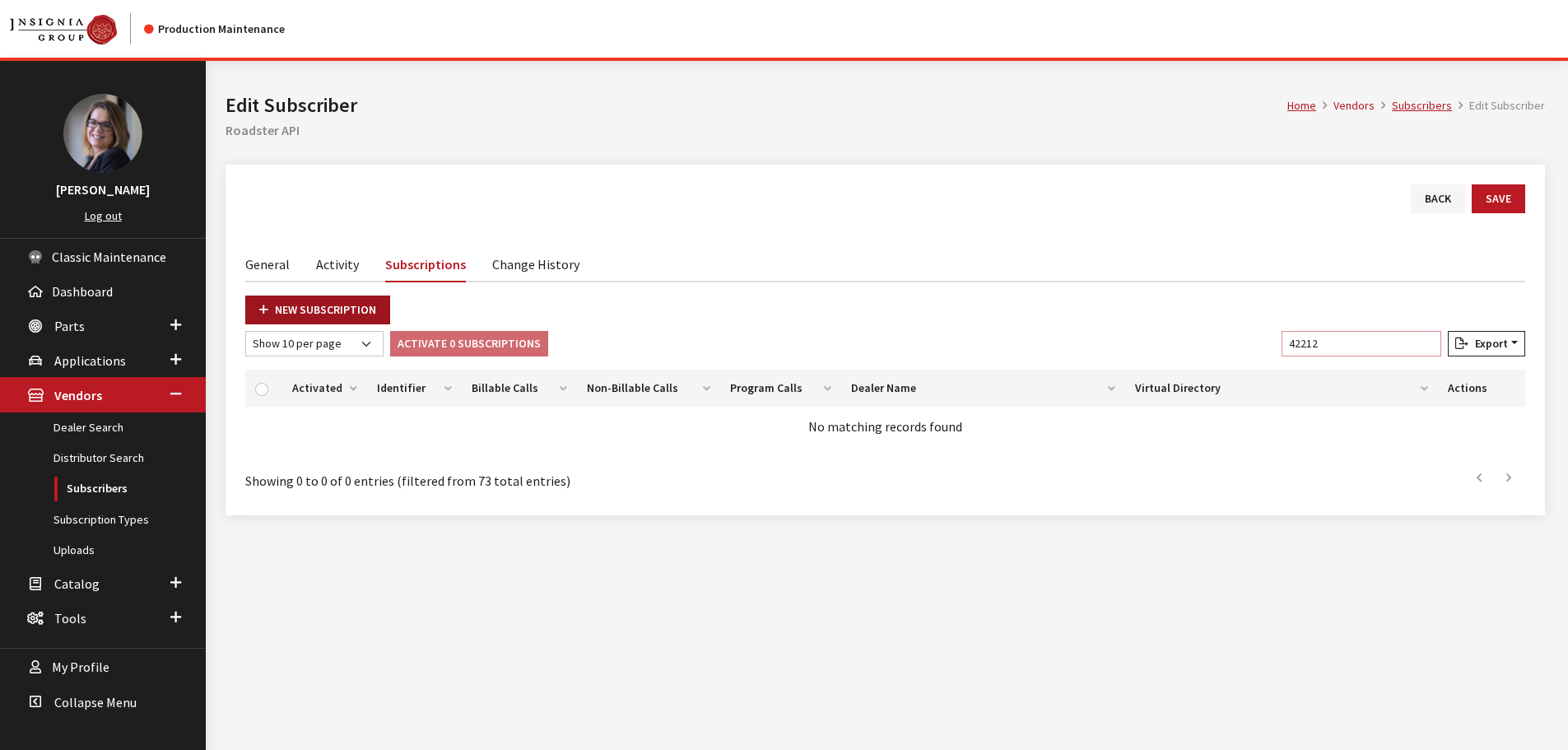
type input "42212"
click at [338, 305] on link "New Subscription" at bounding box center [318, 310] width 145 height 29
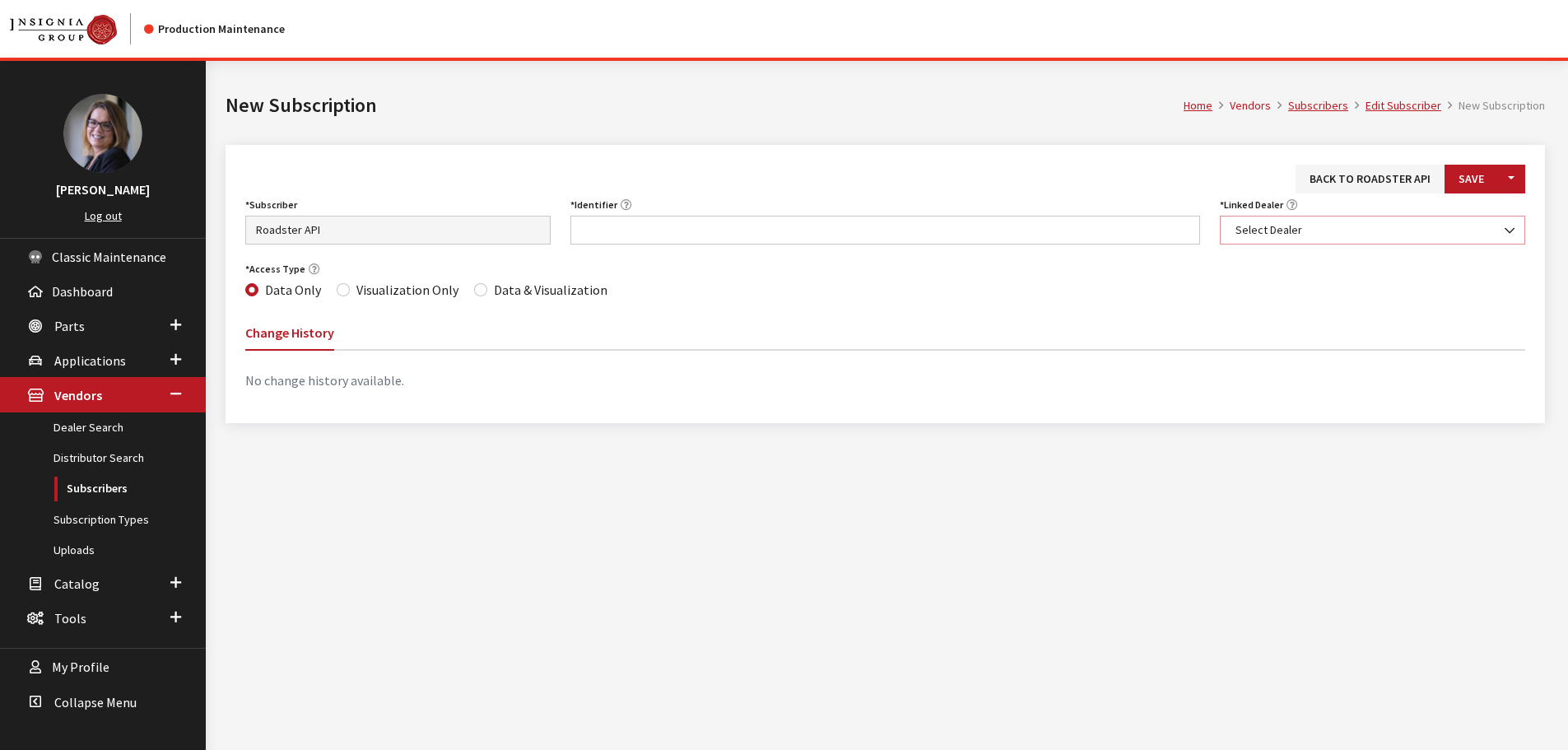
click at [1333, 231] on span "Select Dealer" at bounding box center [1372, 230] width 284 height 17
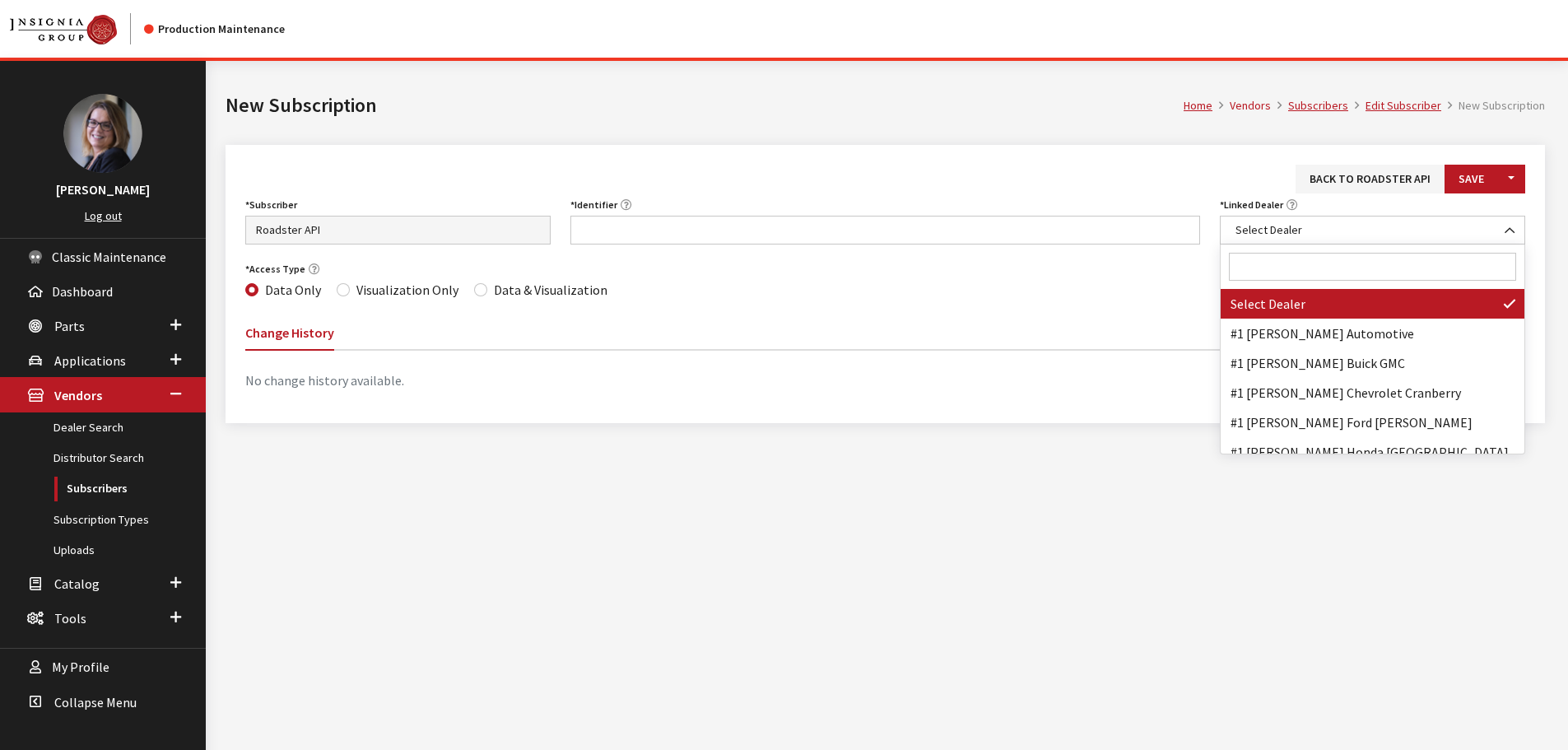
click at [1312, 268] on input "Search" at bounding box center [1372, 266] width 287 height 28
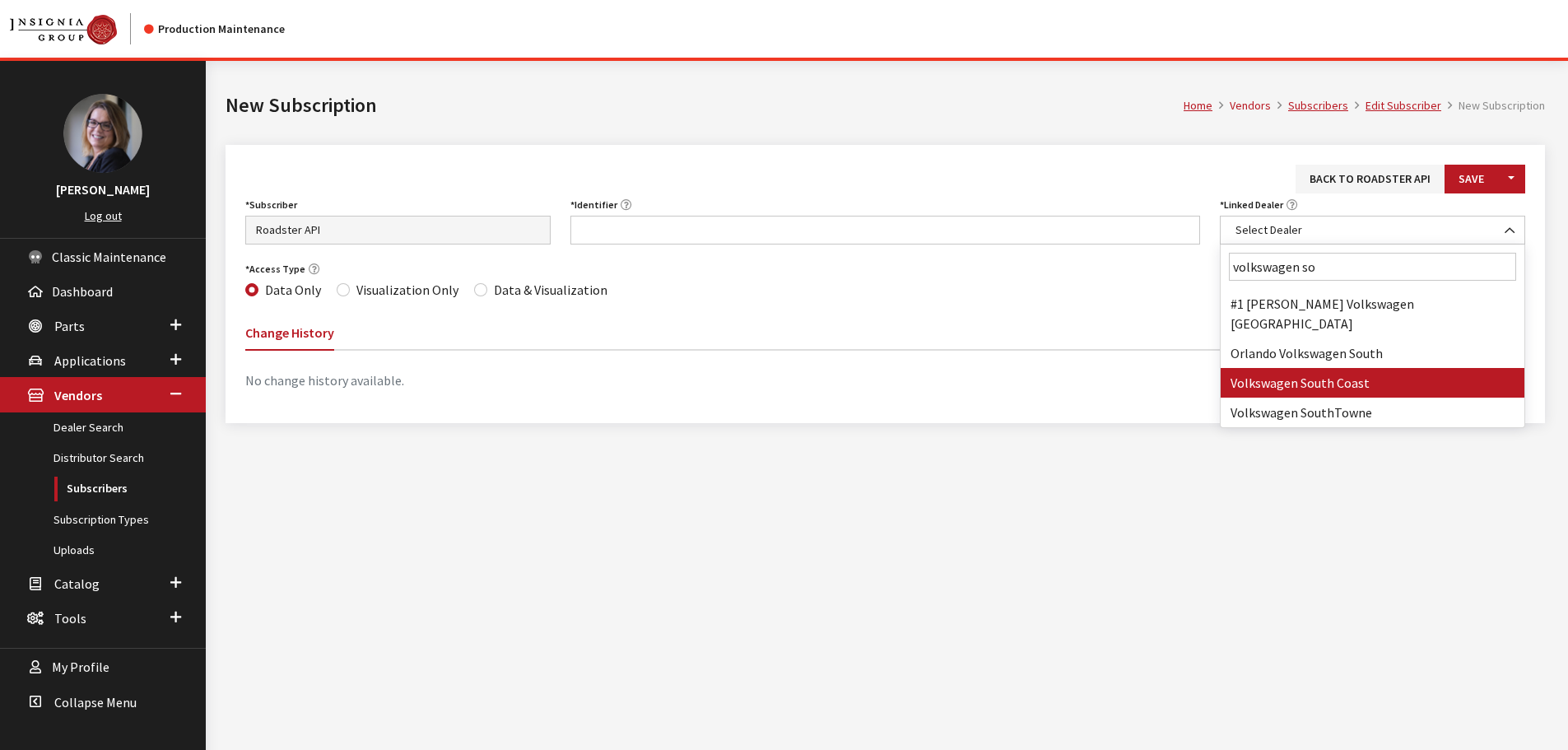
type input "volkswagen so"
select select "3974"
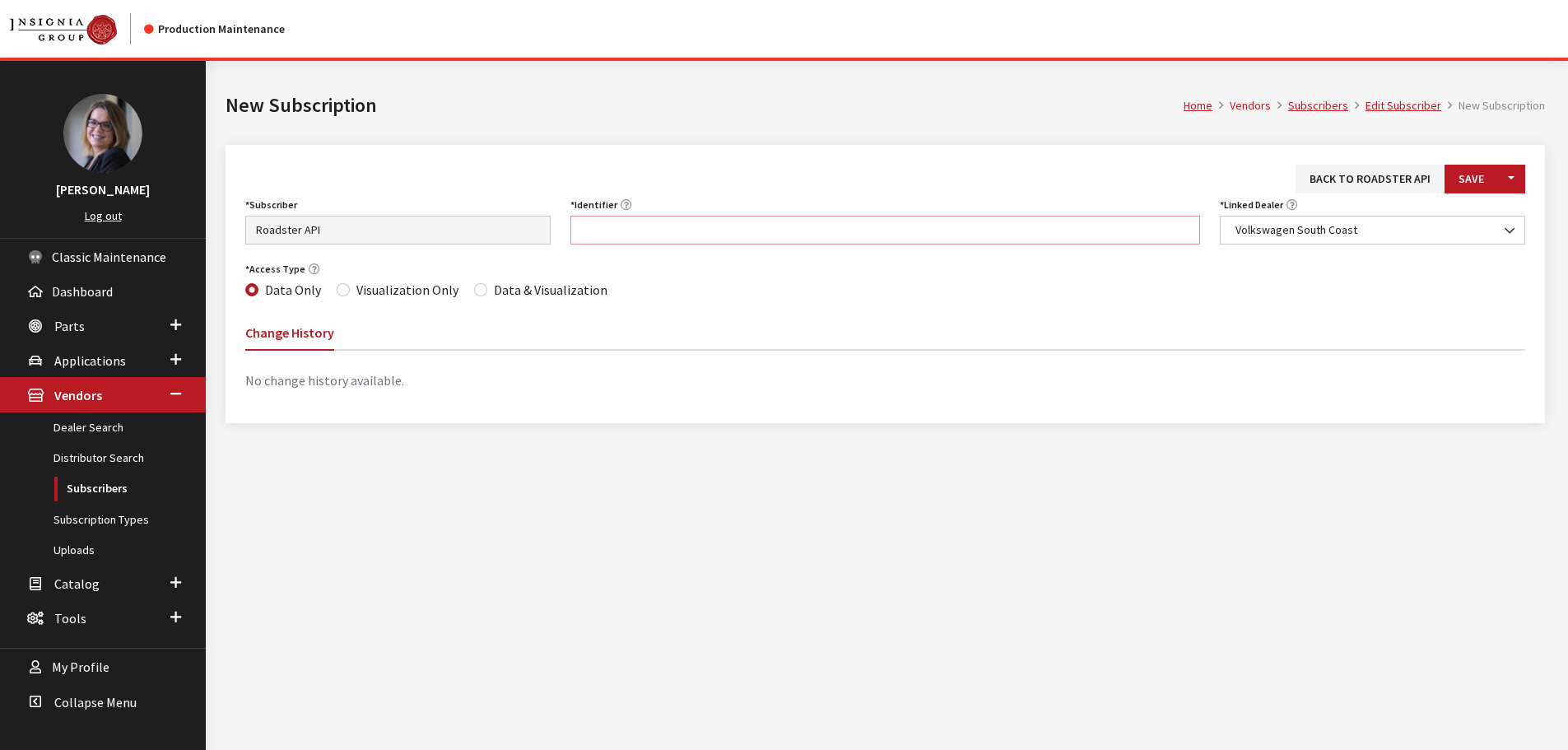
click at [711, 228] on input "Identifier" at bounding box center [886, 230] width 630 height 29
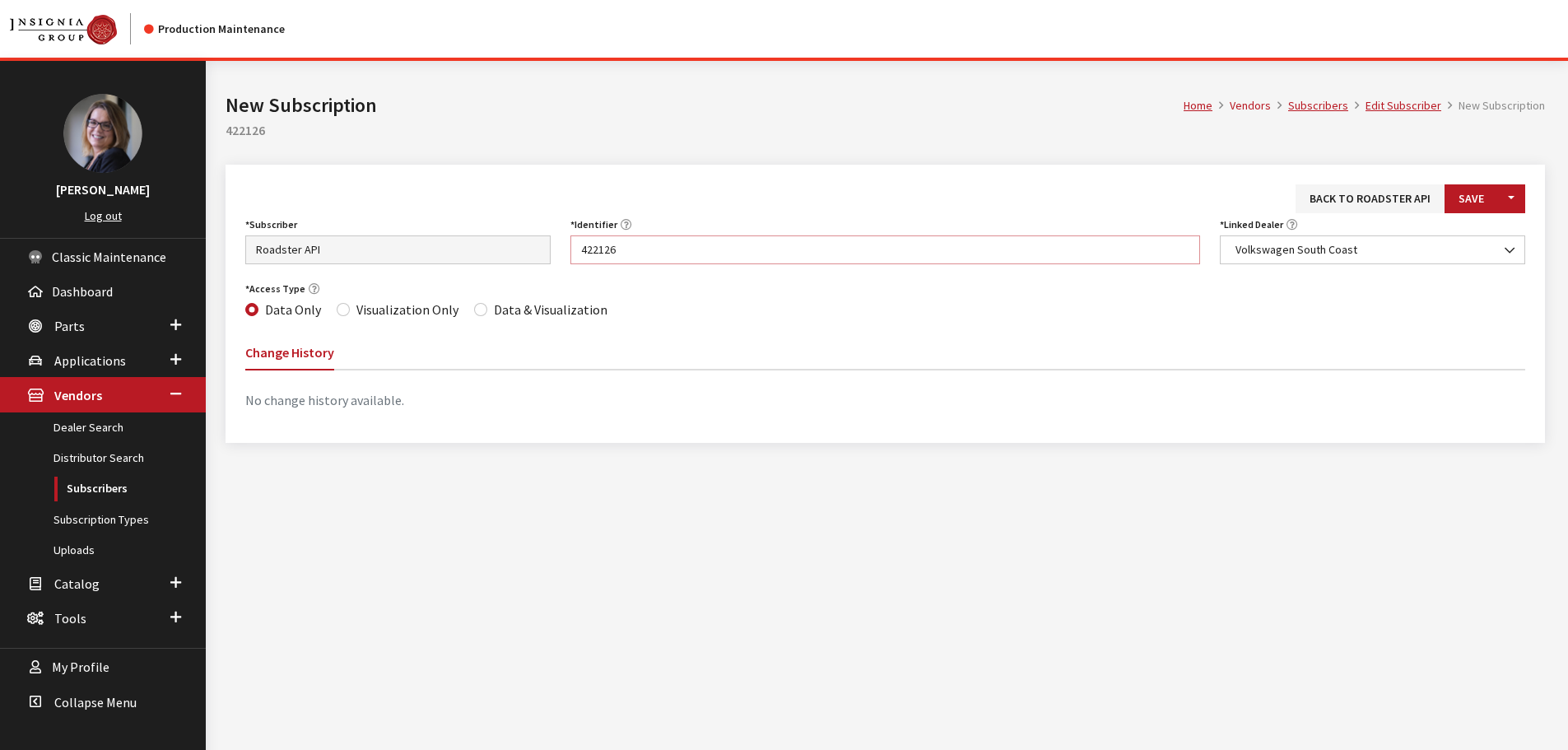
type input "422126"
click at [478, 308] on input "Data & Visualization" at bounding box center [481, 309] width 13 height 13
radio input "true"
click at [1478, 194] on button "Save" at bounding box center [1472, 199] width 54 height 29
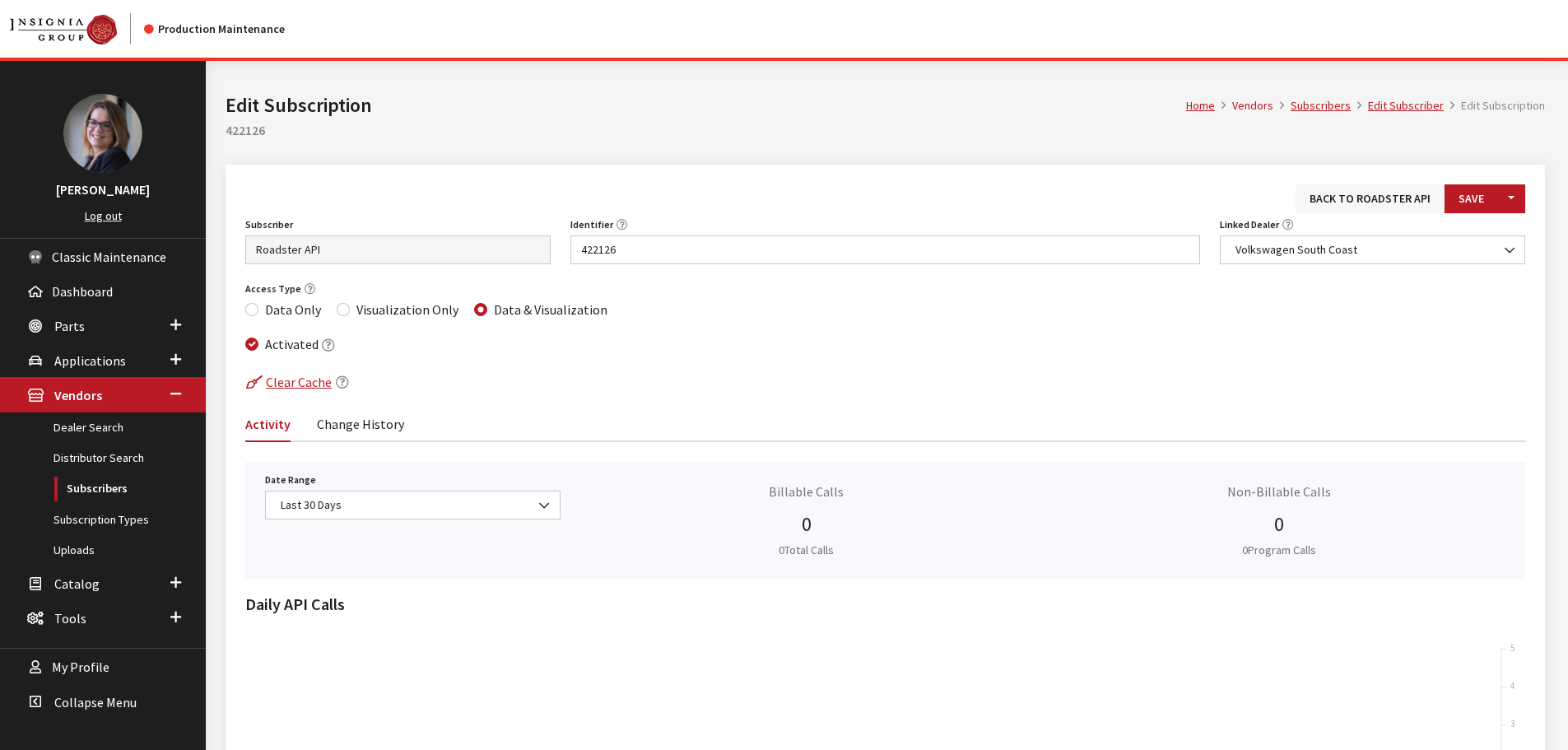
click at [1347, 199] on link "Back to Roadster API" at bounding box center [1370, 199] width 149 height 29
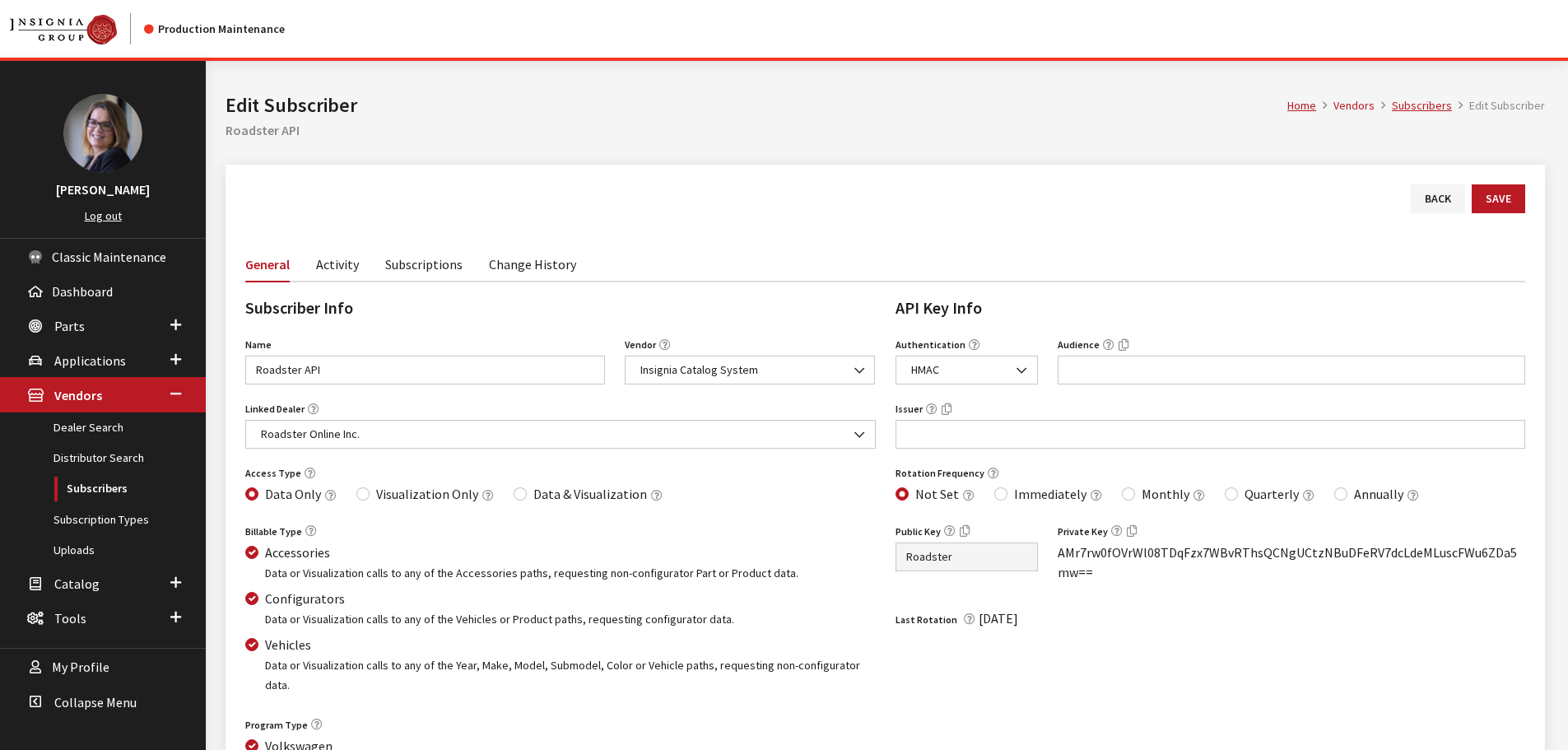
click at [439, 274] on link "Subscriptions" at bounding box center [424, 263] width 77 height 35
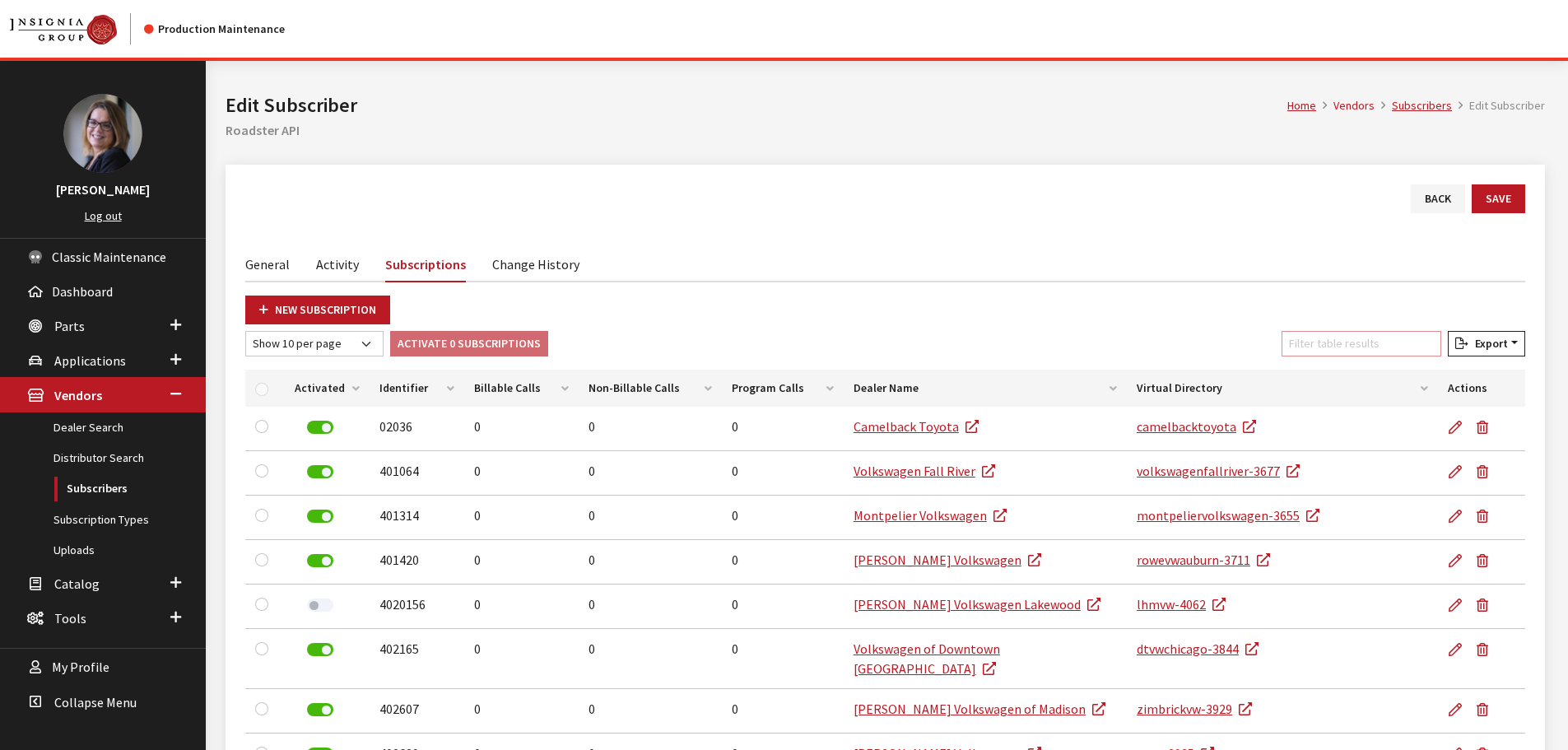
click at [1345, 349] on input "Filter table results" at bounding box center [1362, 343] width 160 height 25
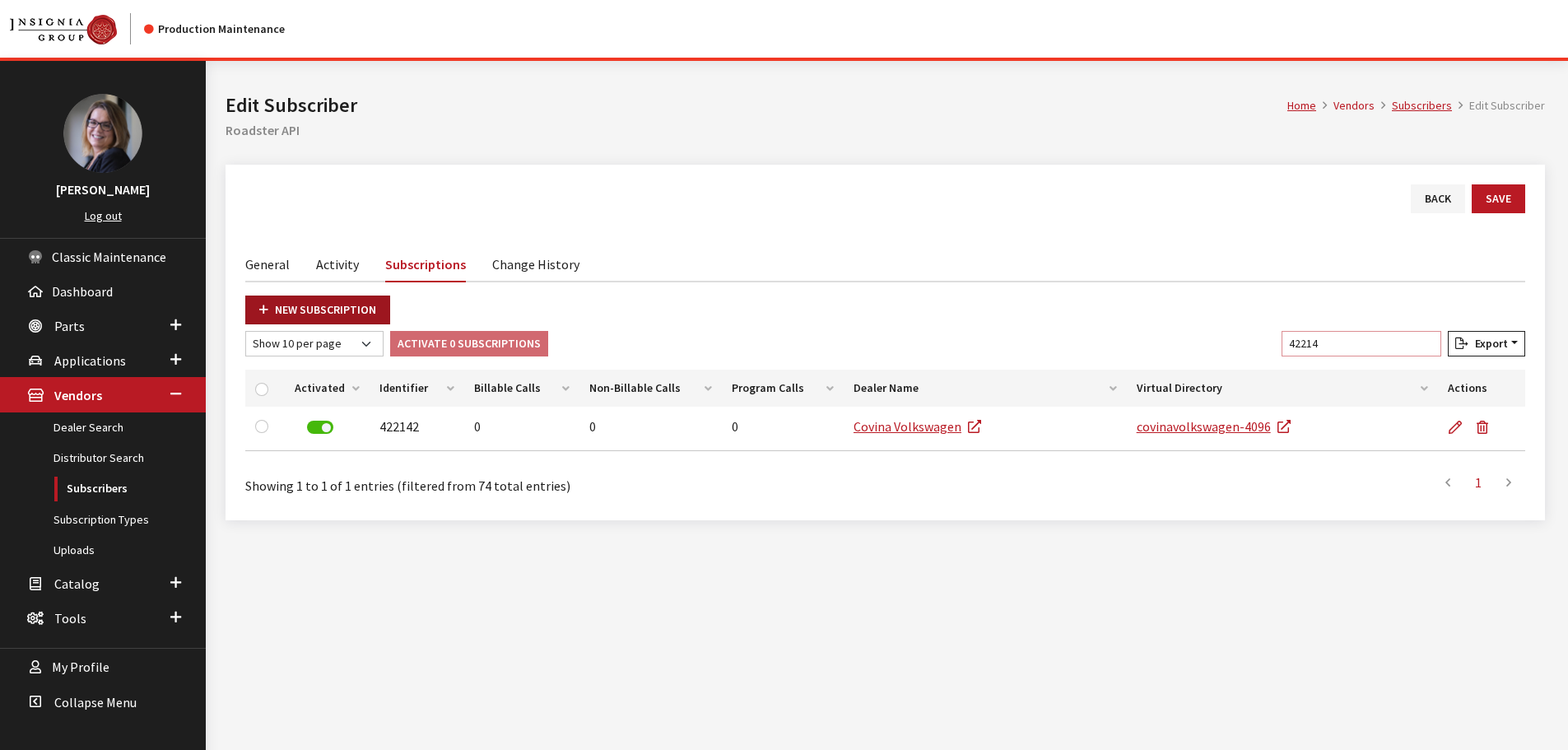
type input "42214"
click at [341, 300] on link "New Subscription" at bounding box center [318, 310] width 145 height 29
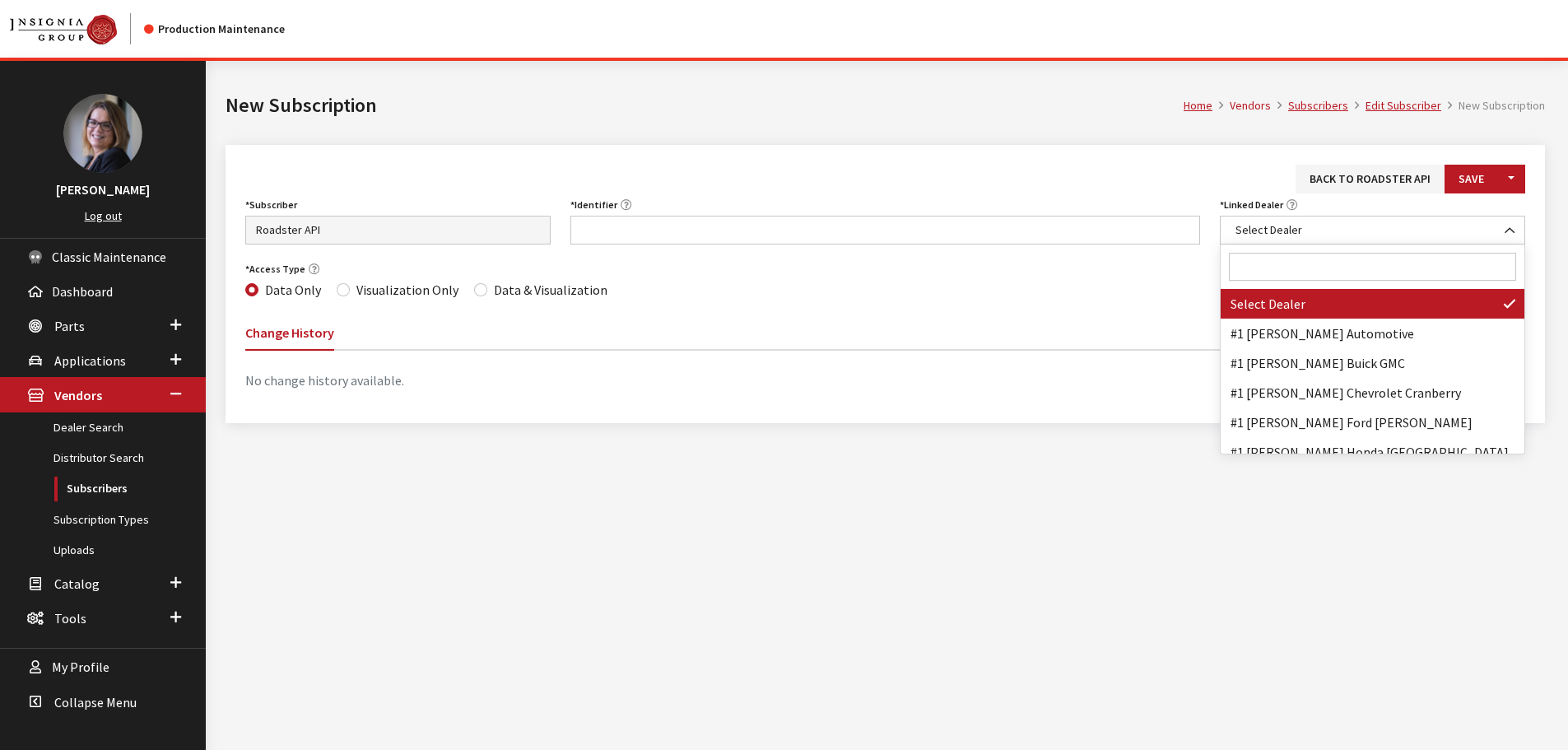
click at [1330, 260] on input "Search" at bounding box center [1372, 266] width 287 height 28
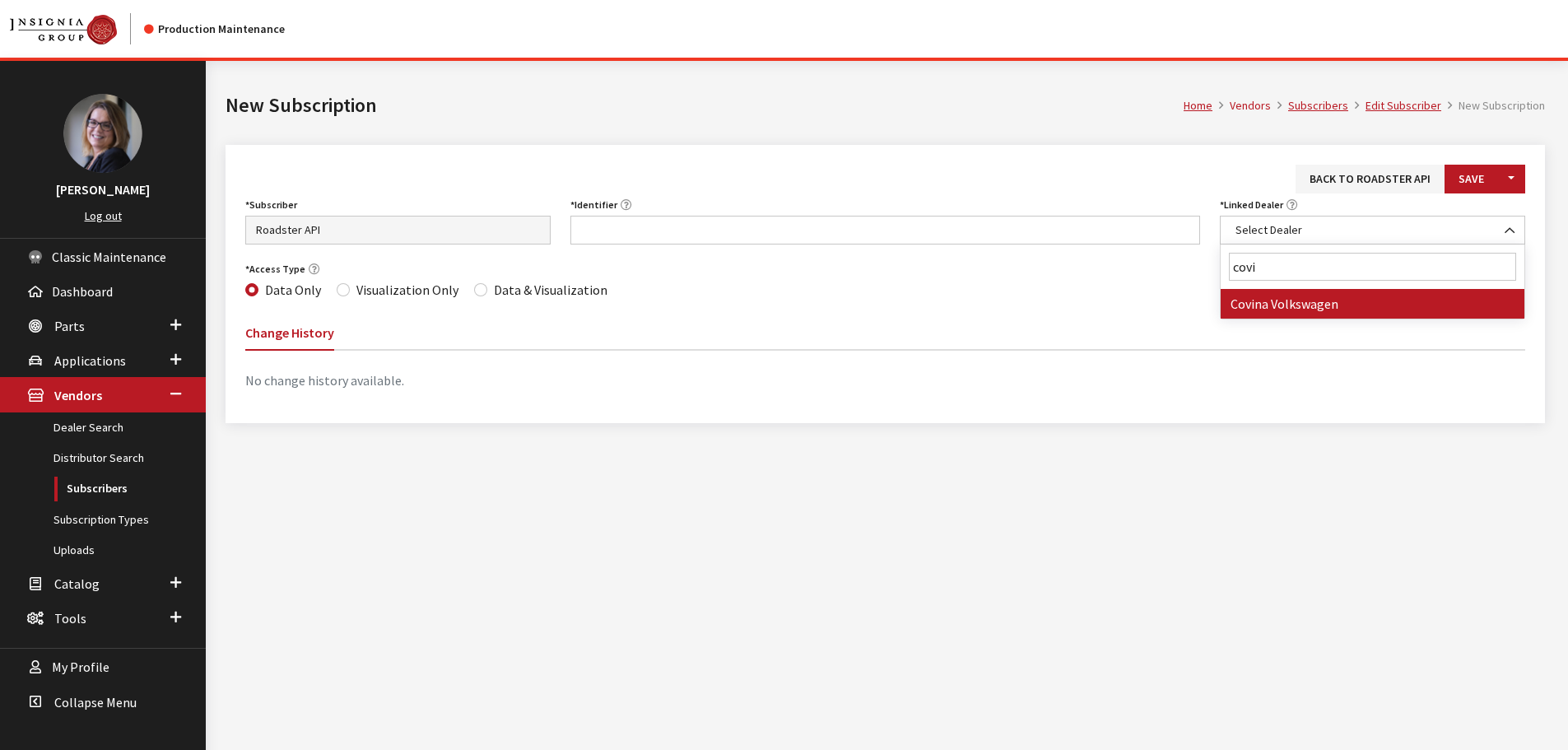
type input "covi"
select select "4096"
click at [787, 234] on input "Identifier" at bounding box center [886, 230] width 630 height 29
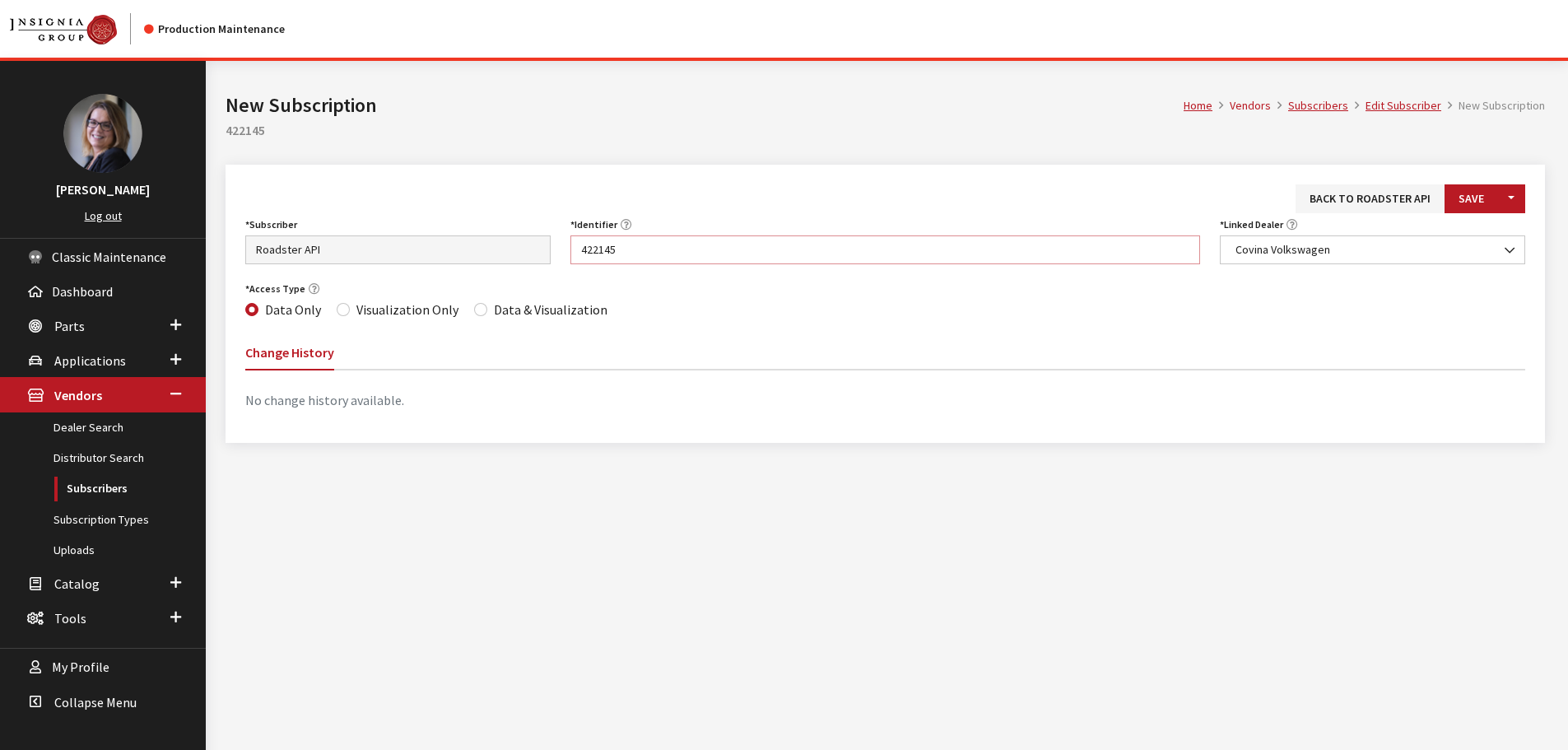
type input "422145"
click at [474, 313] on input "Data & Visualization" at bounding box center [481, 309] width 13 height 13
radio input "true"
click at [1475, 198] on button "Save" at bounding box center [1472, 199] width 54 height 29
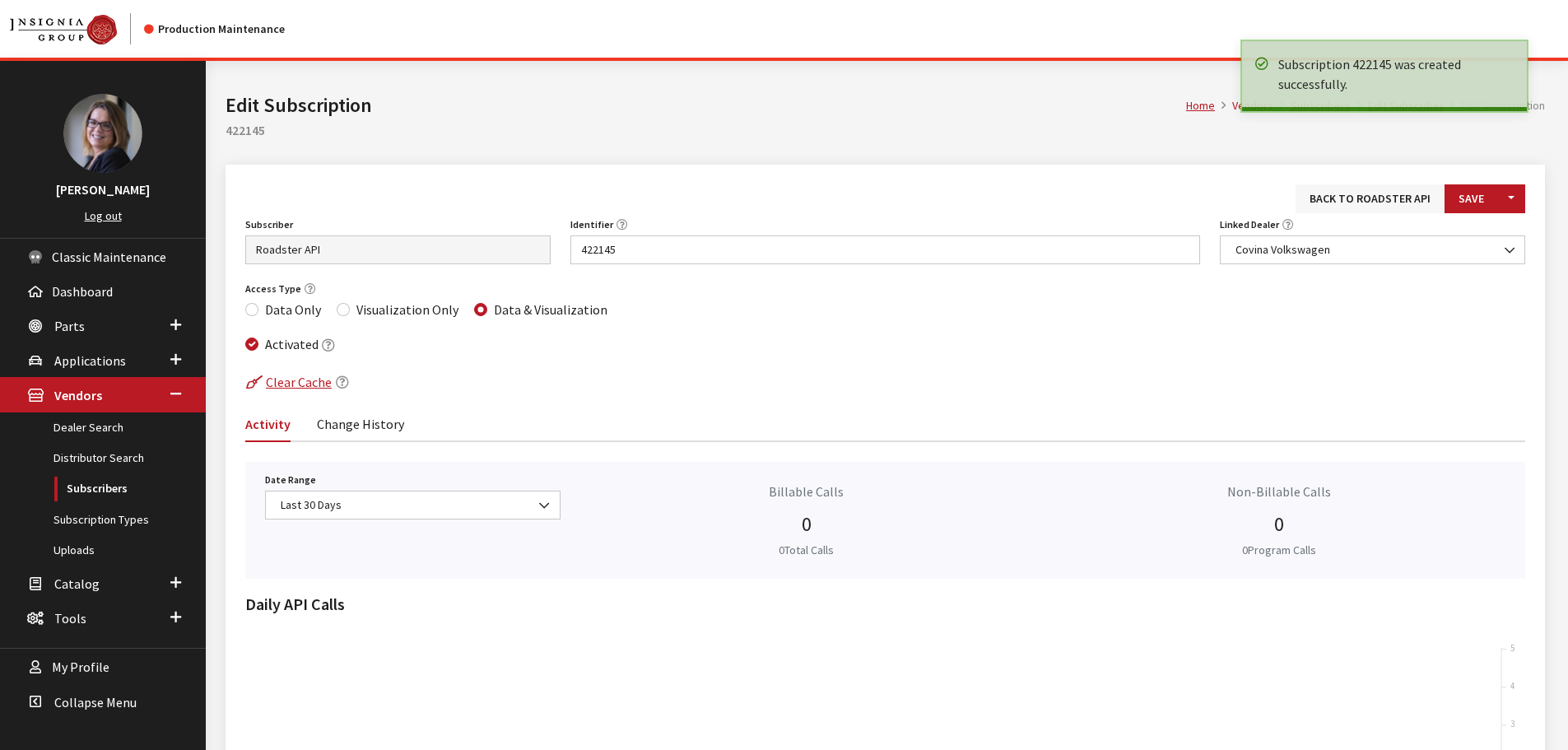
click at [1355, 197] on link "Back to Roadster API" at bounding box center [1370, 199] width 149 height 29
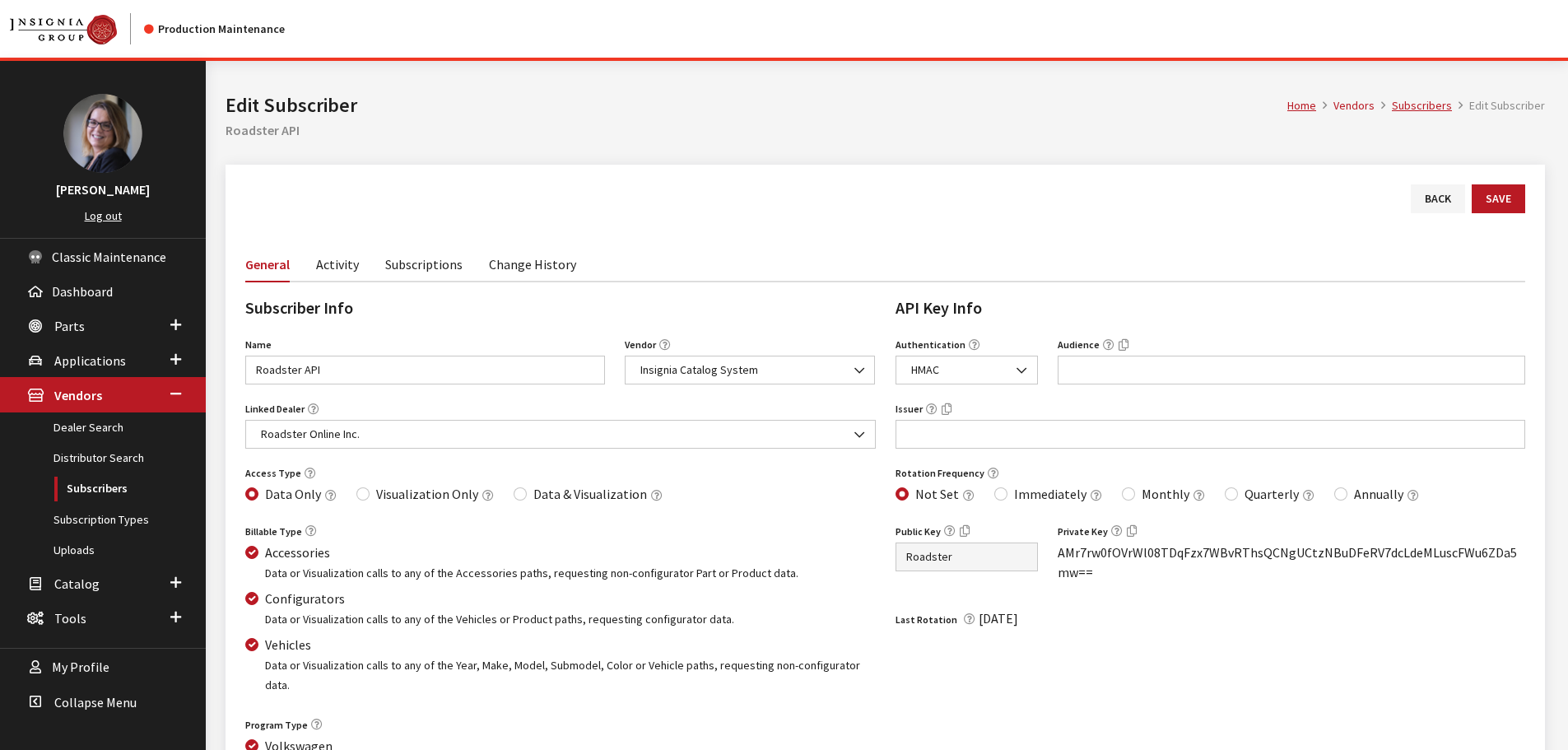
click at [397, 273] on link "Subscriptions" at bounding box center [424, 263] width 77 height 35
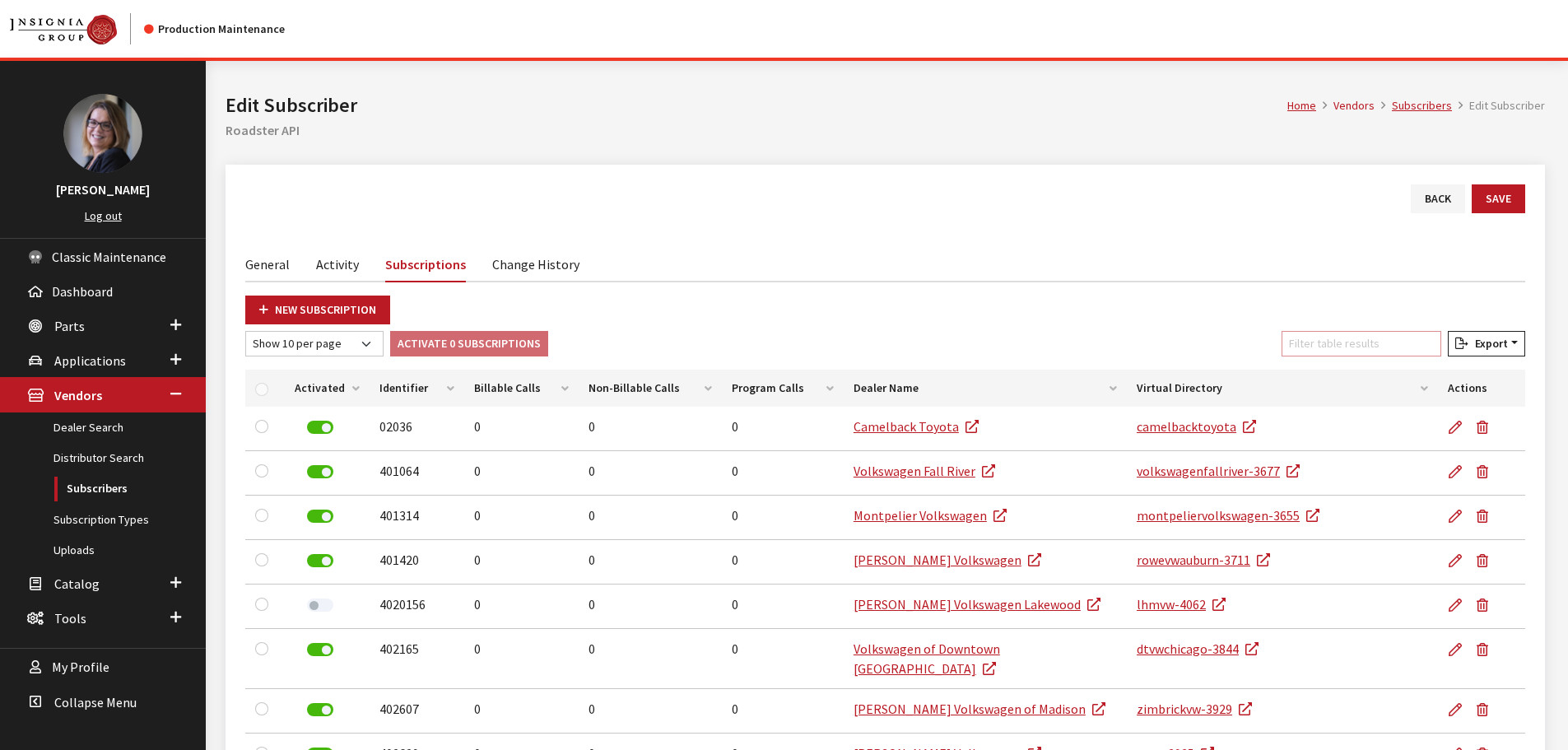
click at [1333, 336] on input "Filter table results" at bounding box center [1362, 343] width 160 height 25
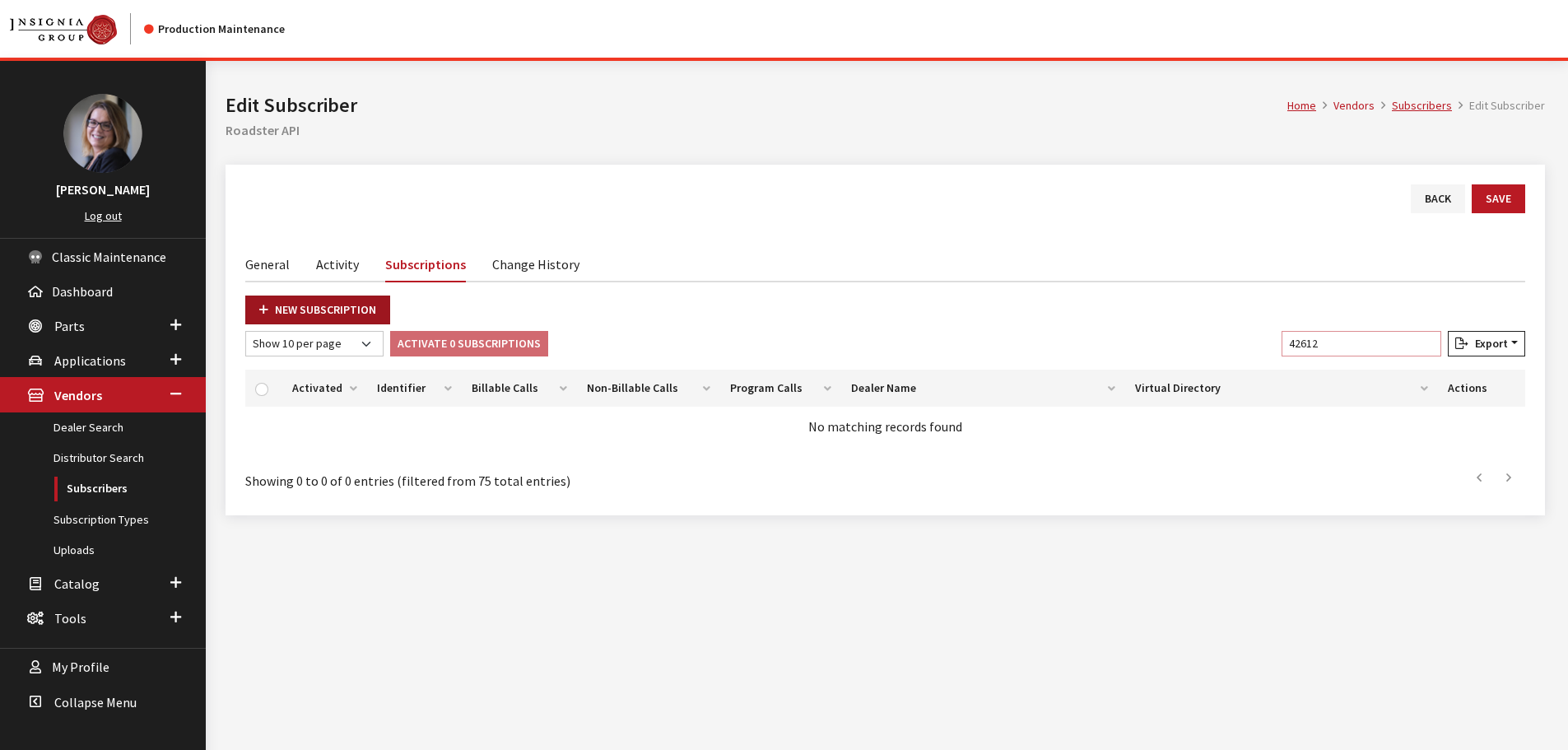
type input "42612"
click at [332, 312] on link "New Subscription" at bounding box center [318, 310] width 145 height 29
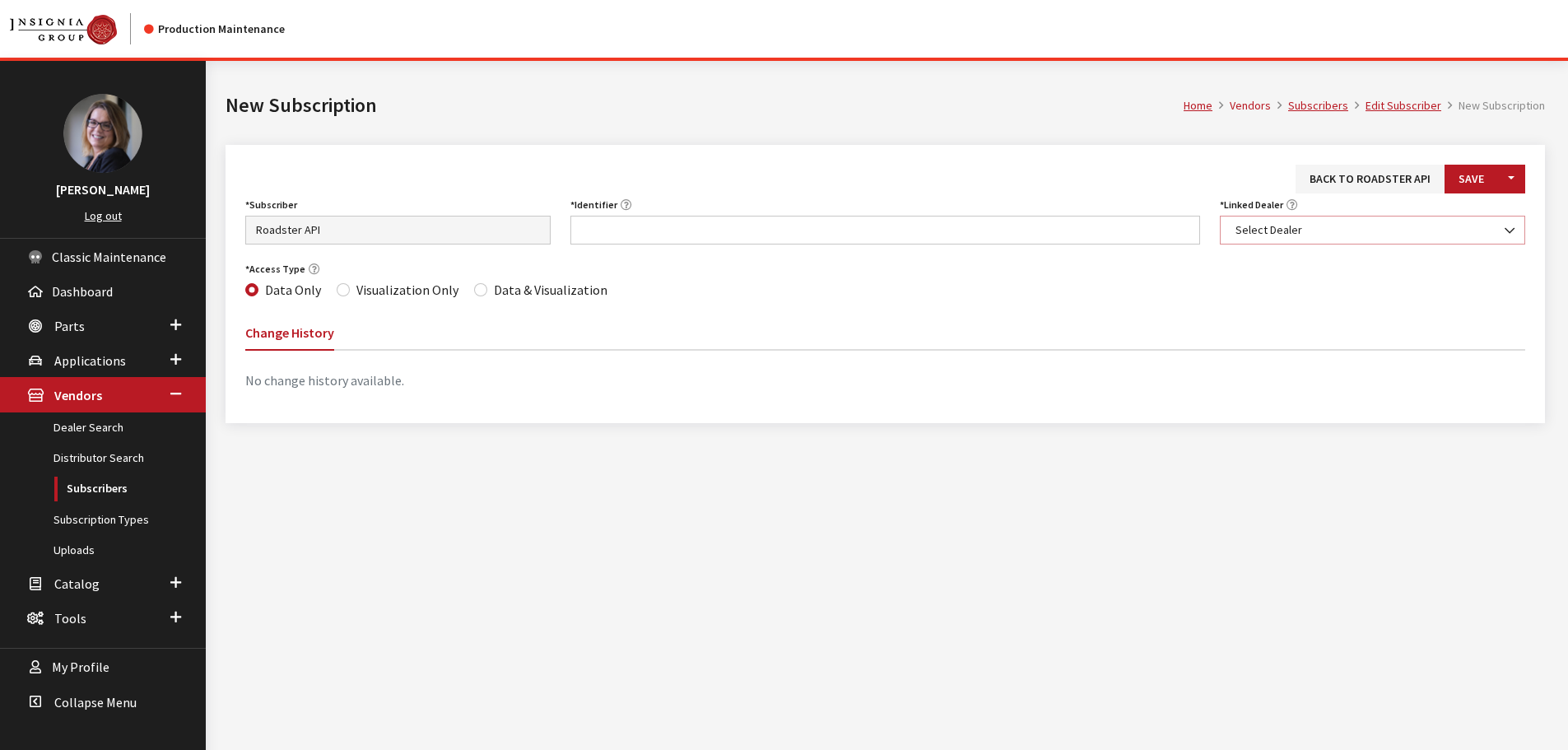
drag, startPoint x: 0, startPoint y: 0, endPoint x: 1274, endPoint y: 228, distance: 1294.2
click at [1274, 228] on span "Select Dealer" at bounding box center [1372, 230] width 284 height 17
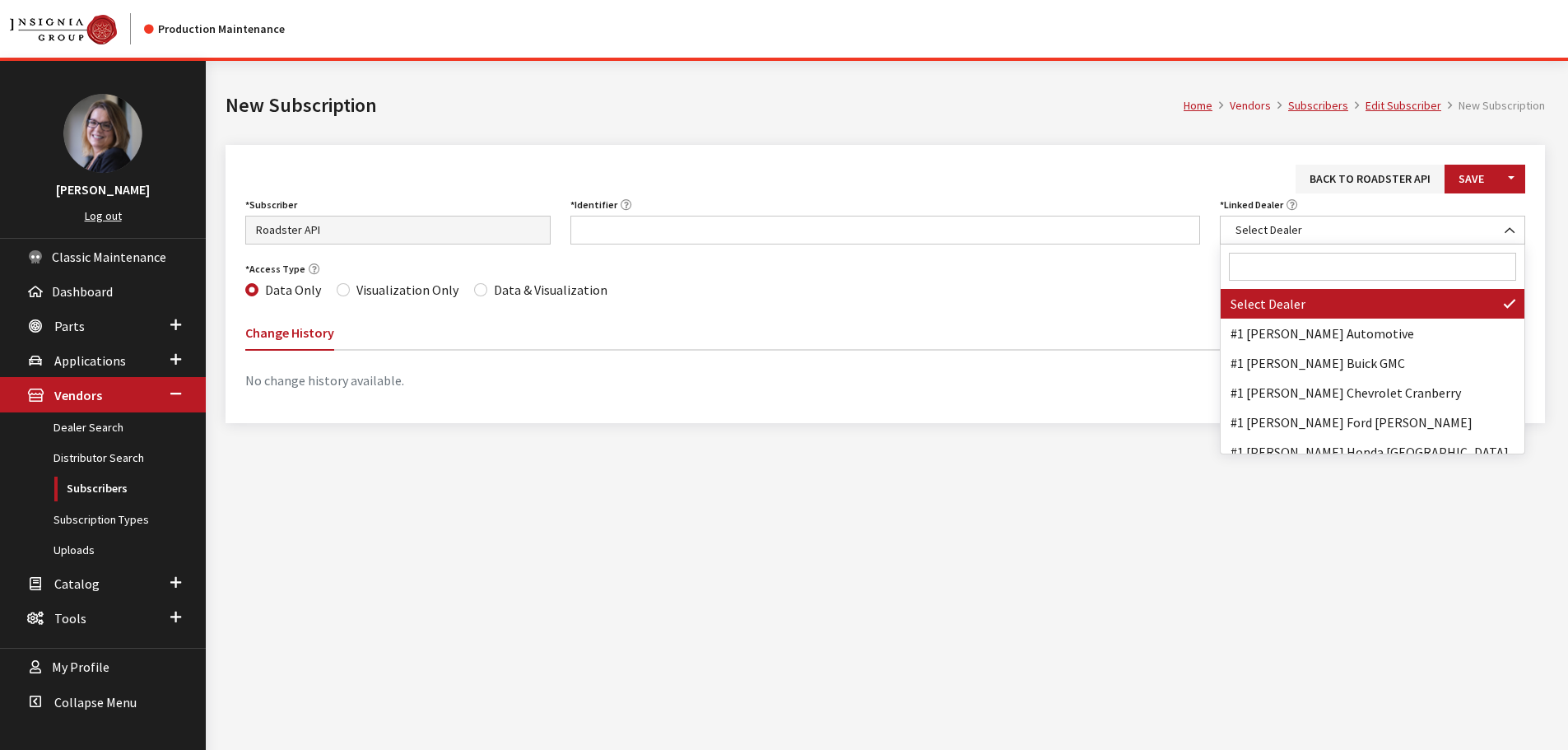
click at [1273, 253] on input "Search" at bounding box center [1372, 266] width 287 height 28
click at [1296, 276] on input "Search" at bounding box center [1372, 266] width 287 height 28
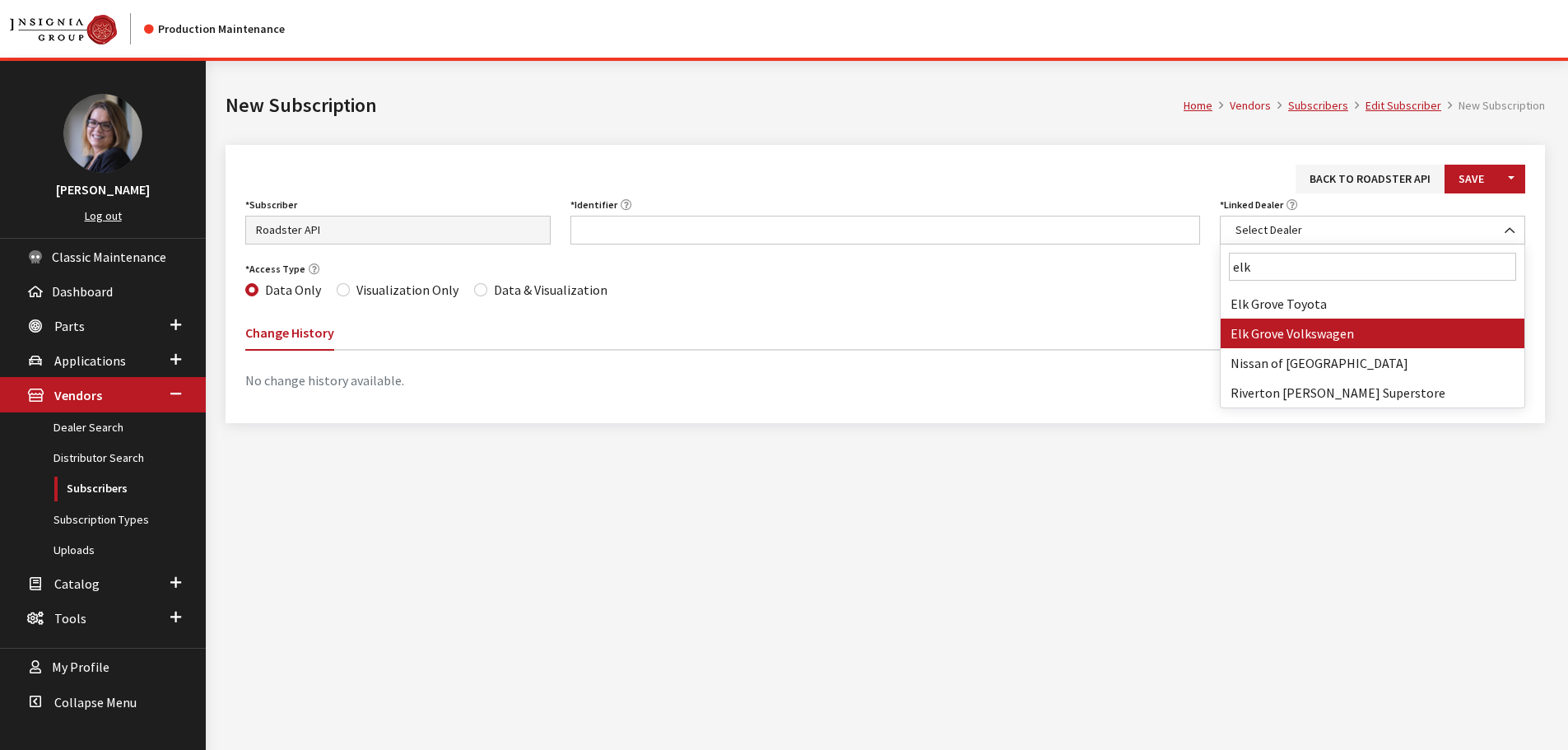
type input "elk"
select select "4158"
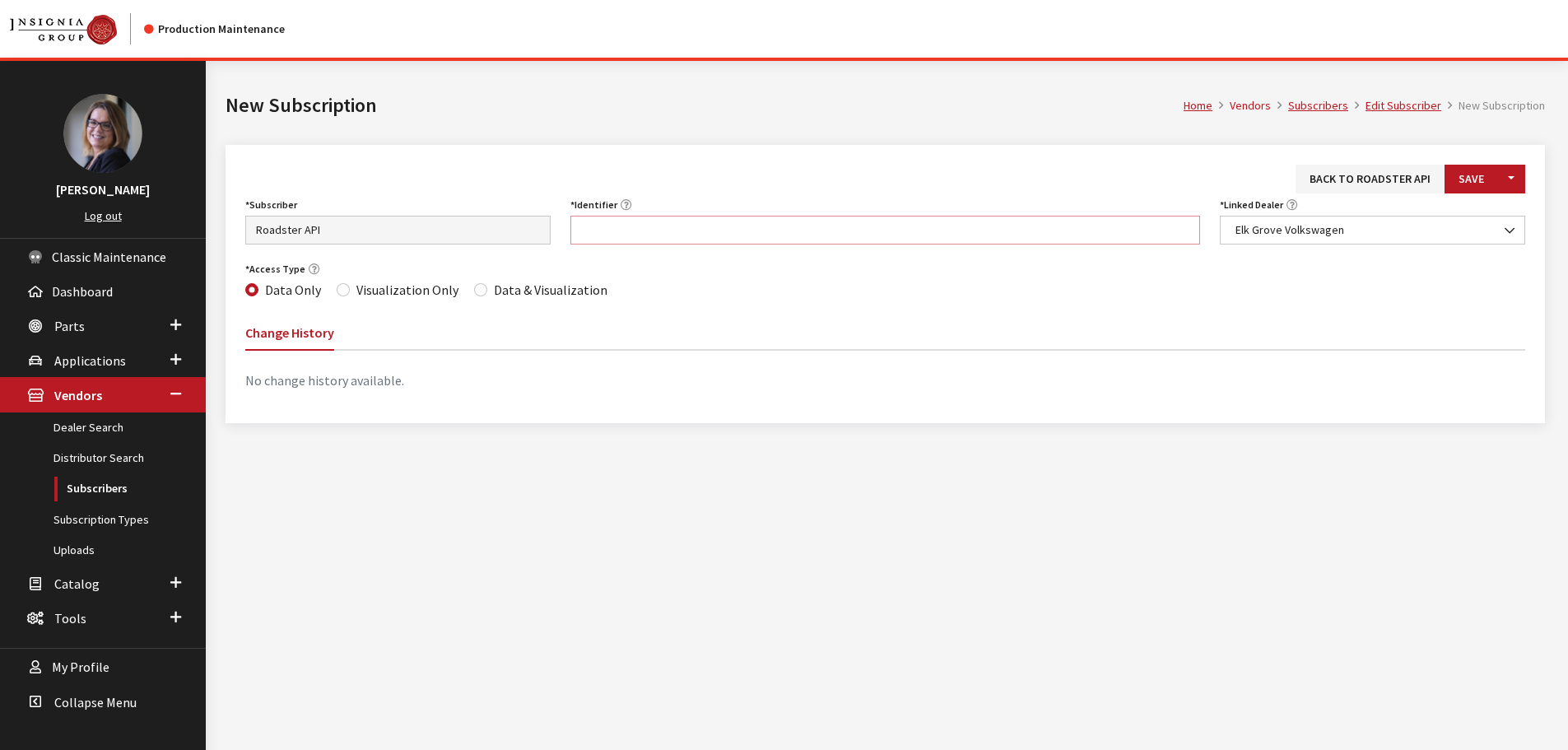
click at [735, 235] on input "Identifier" at bounding box center [886, 230] width 630 height 29
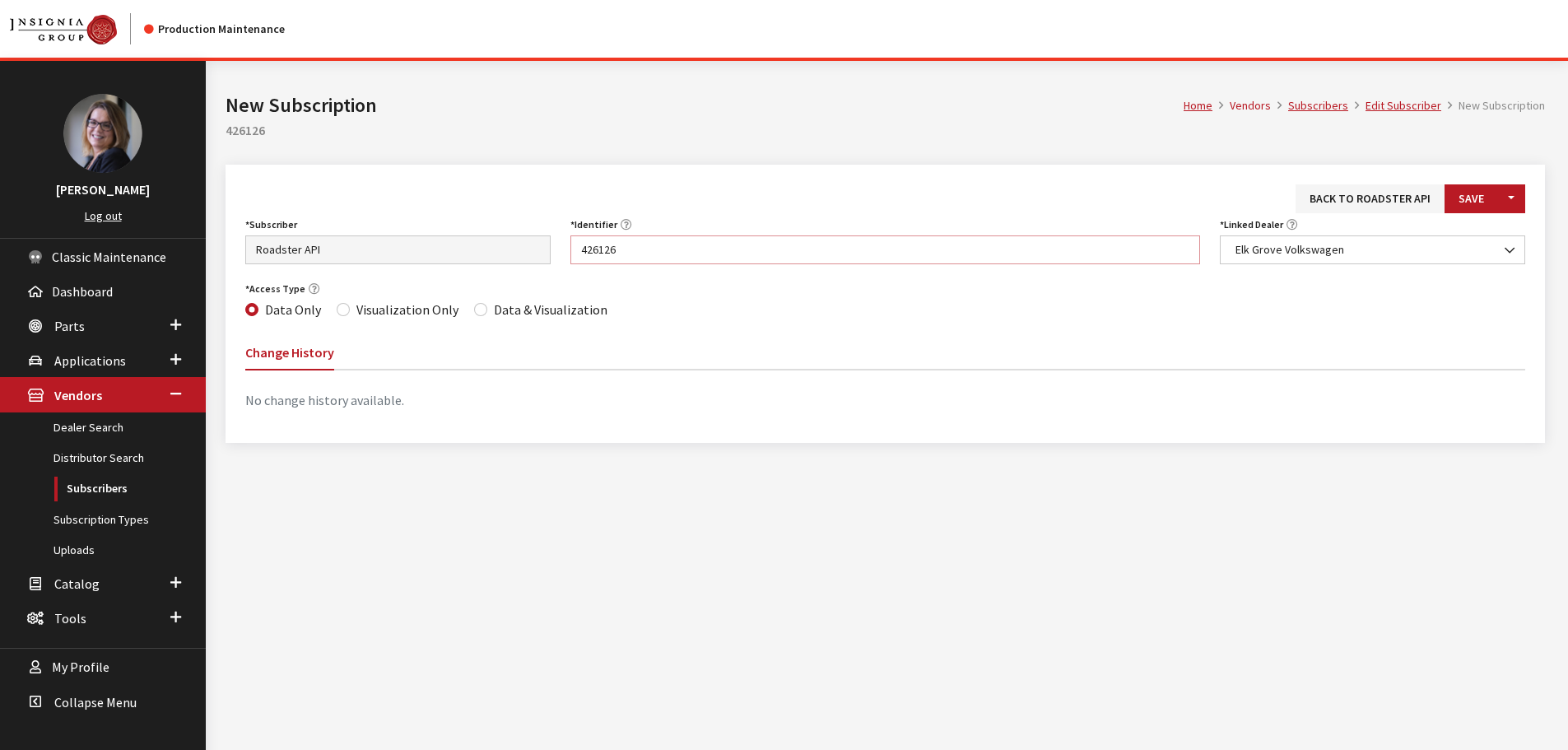
type input "426126"
click at [482, 313] on div "Data & Visualization" at bounding box center [541, 309] width 133 height 20
click at [477, 312] on input "Data & Visualization" at bounding box center [481, 309] width 13 height 13
radio input "true"
click at [1475, 185] on div "Back to Roadster API Save Toggle Dropdown Save & Create New Subscriber Asbury A…" at bounding box center [885, 304] width 1319 height 279
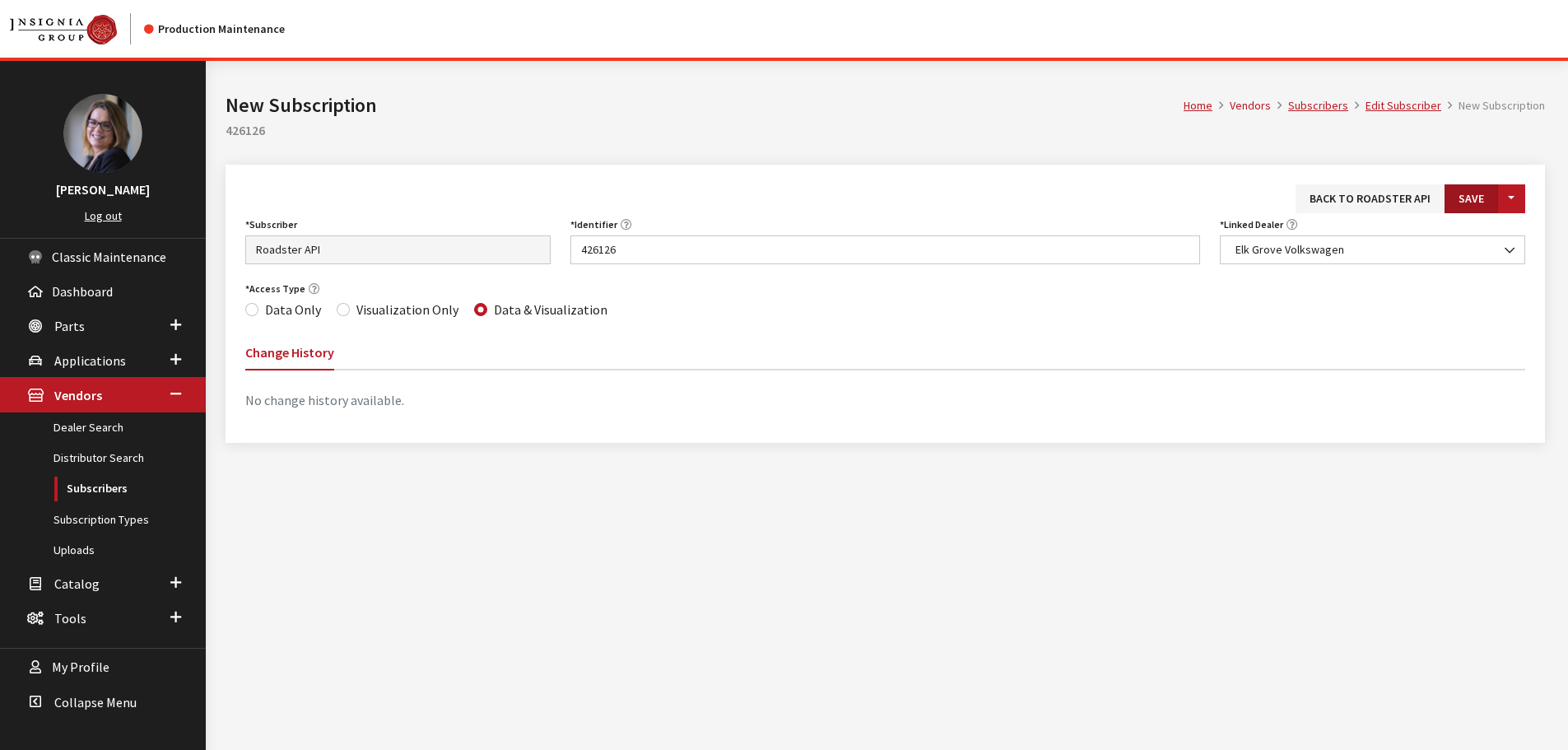
click at [1480, 212] on button "Save" at bounding box center [1472, 199] width 54 height 29
click at [1480, 211] on button "Save" at bounding box center [1472, 199] width 54 height 29
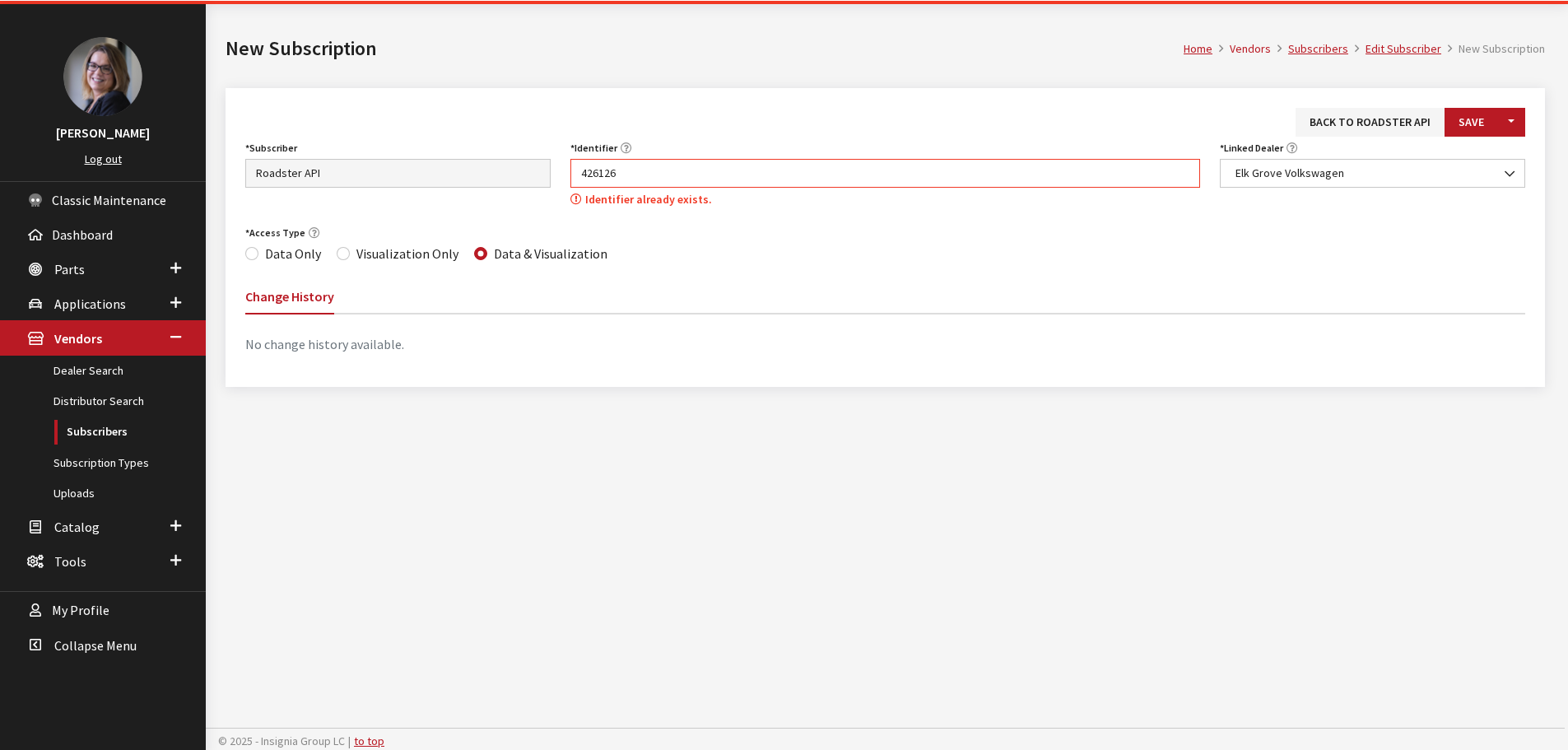
scroll to position [61, 0]
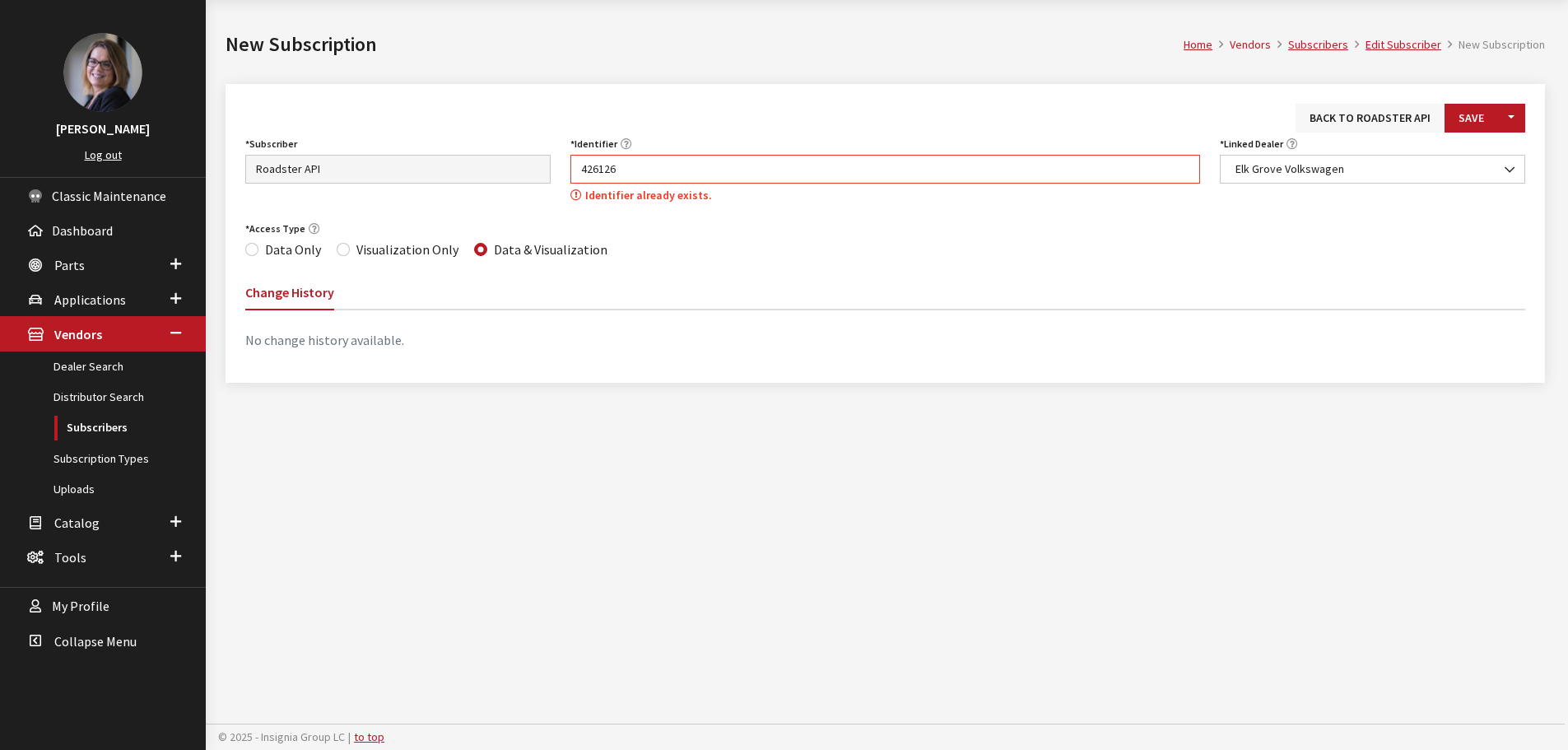
click at [1363, 116] on link "Back to Roadster API" at bounding box center [1370, 119] width 149 height 29
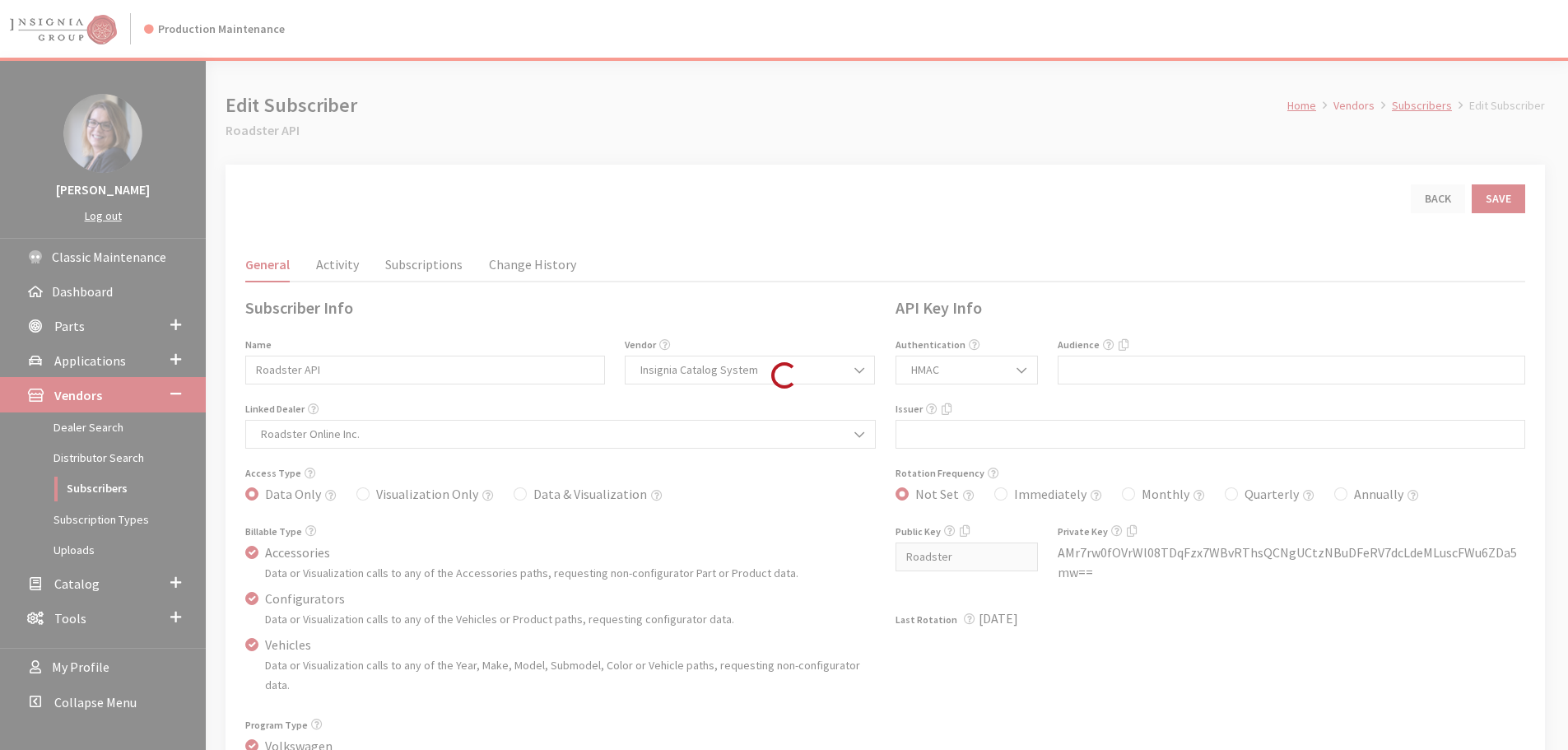
click at [432, 268] on div "Loading..." at bounding box center [784, 375] width 1568 height 750
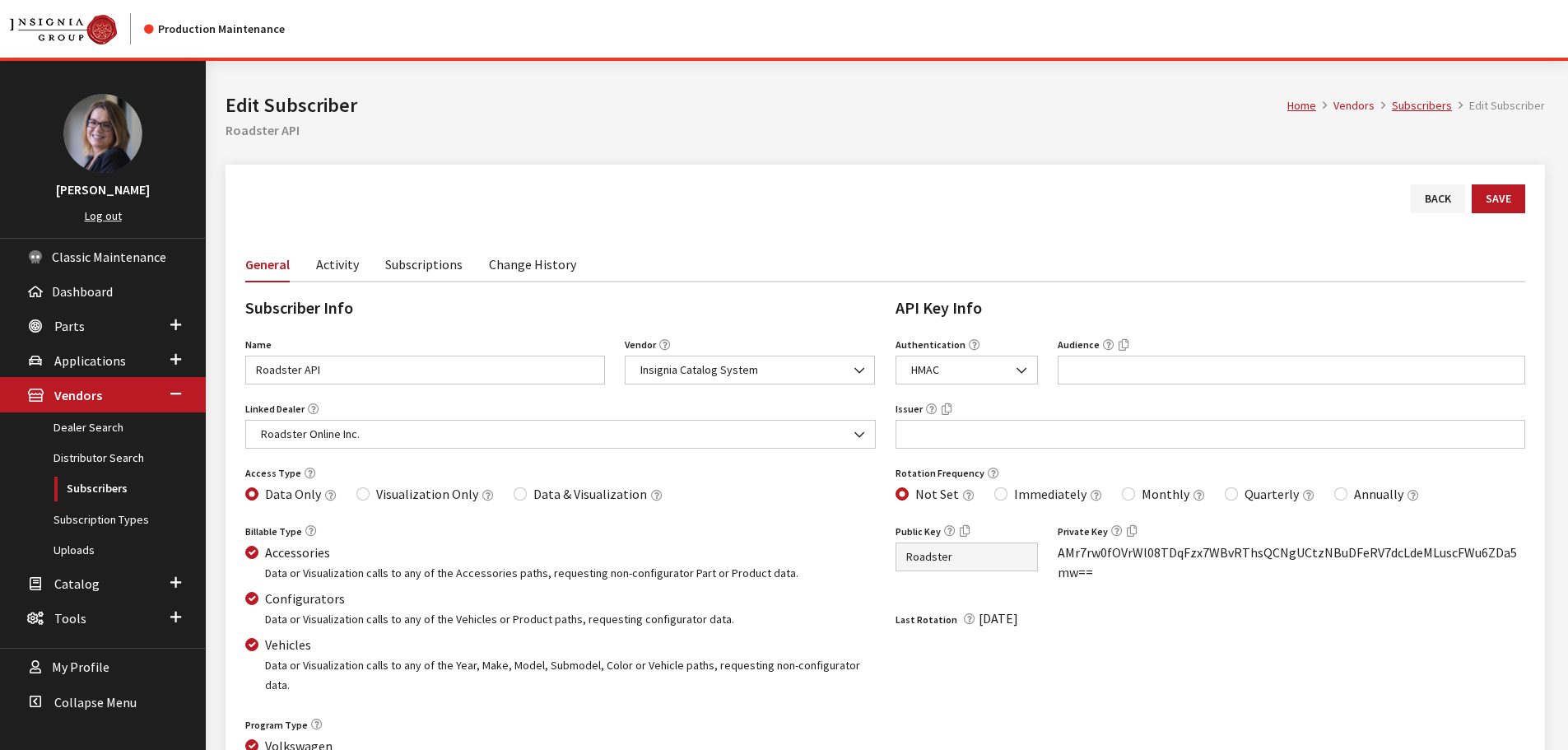
click at [454, 264] on link "Subscriptions" at bounding box center [424, 263] width 77 height 35
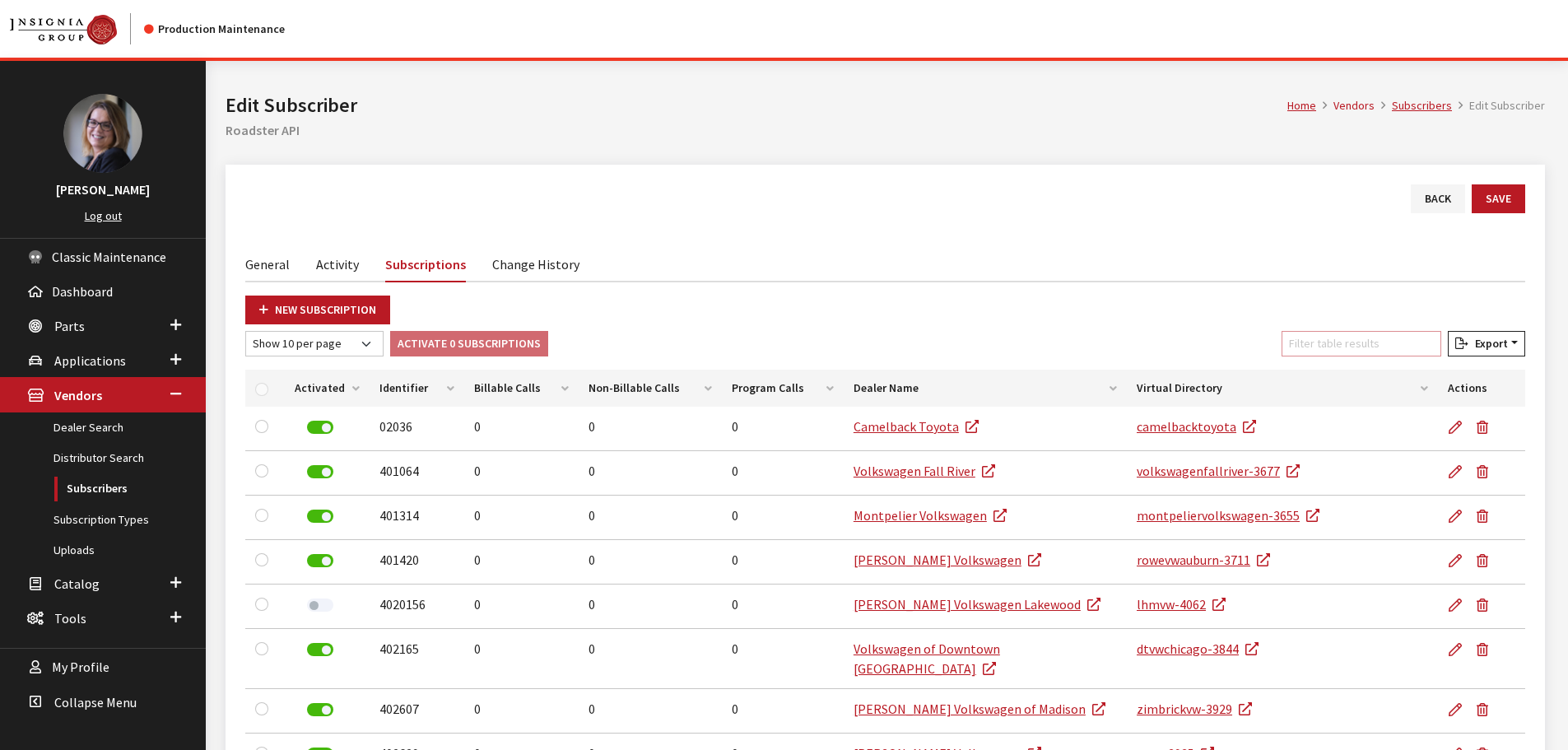
click at [1386, 348] on input "Filter table results" at bounding box center [1362, 343] width 160 height 25
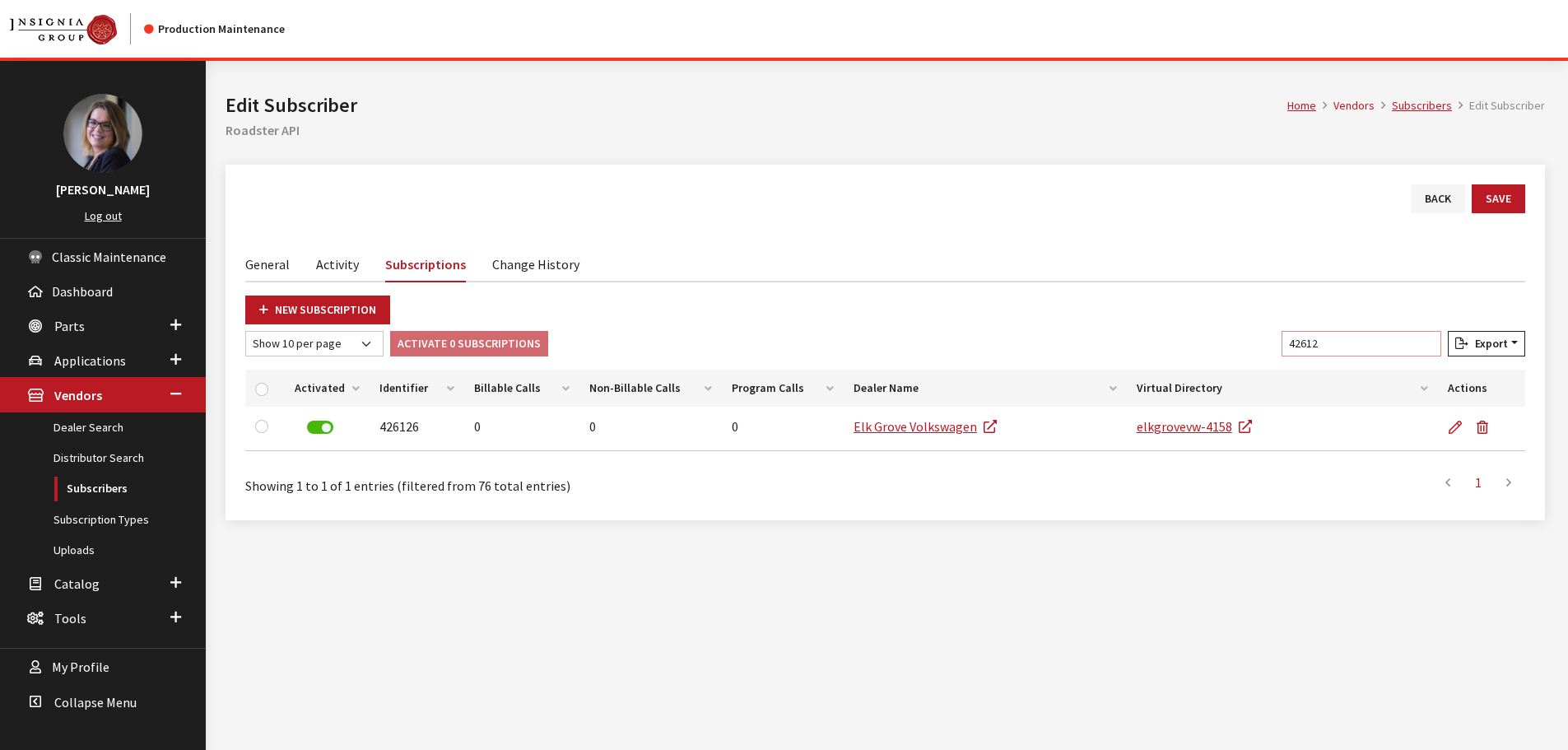
drag, startPoint x: 1347, startPoint y: 337, endPoint x: 1084, endPoint y: 332, distance: 263.0
click at [1234, 334] on div "Show 10 per page Show 25 per page Show 50 per page Show 100 per page Show 1000 …" at bounding box center [885, 346] width 1287 height 32
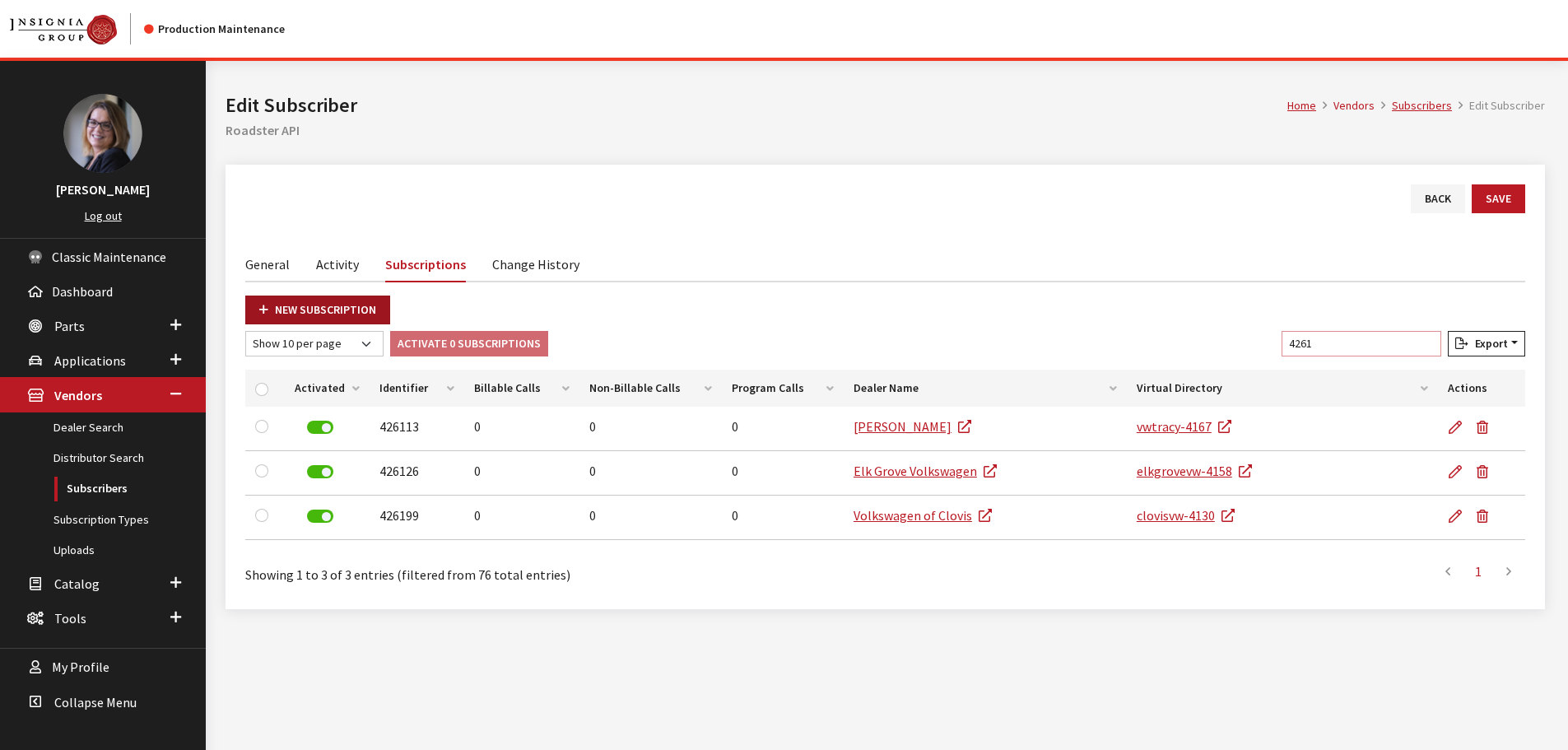
type input "4261"
click at [268, 305] on icon at bounding box center [263, 310] width 9 height 12
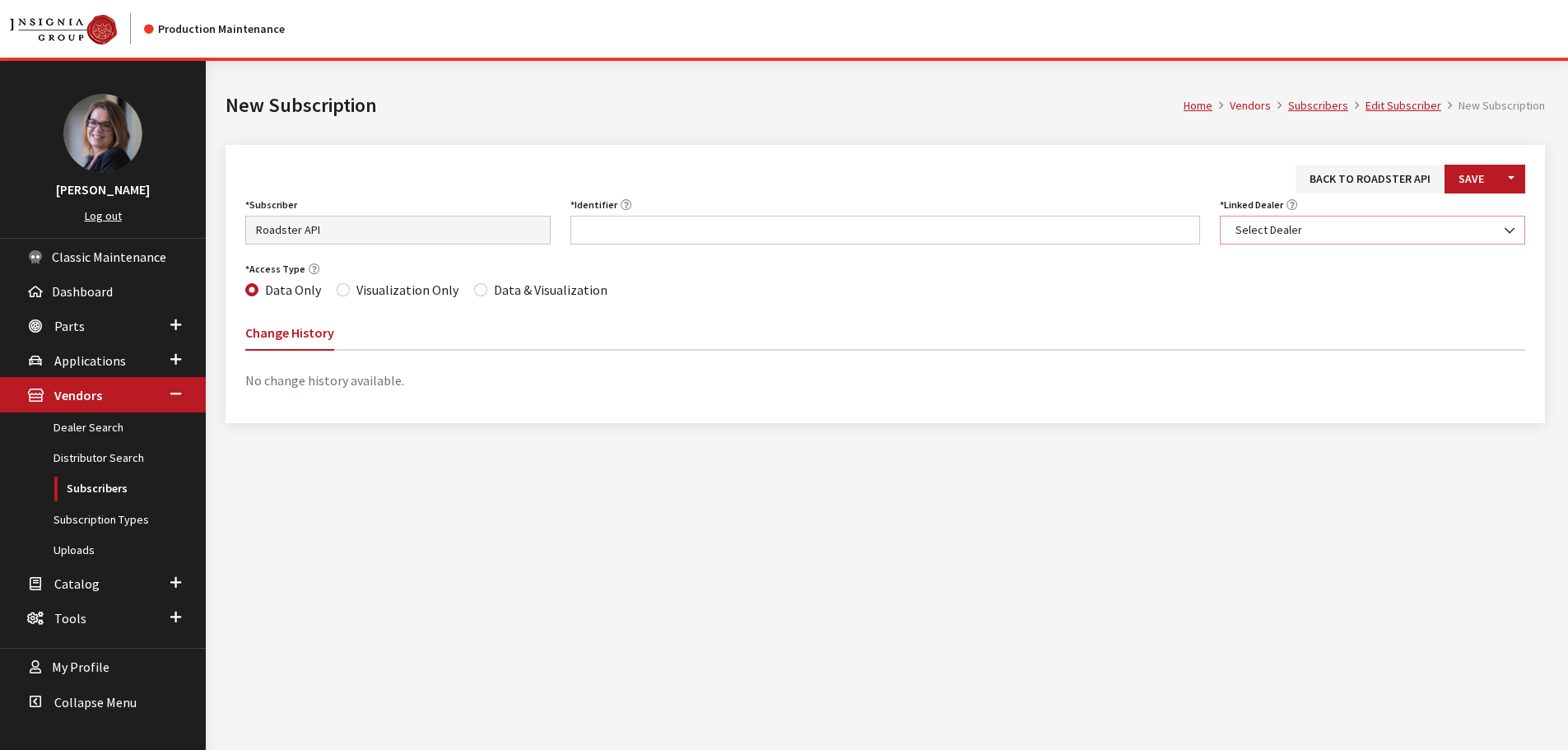
click at [1304, 230] on span "Select Dealer" at bounding box center [1372, 230] width 284 height 17
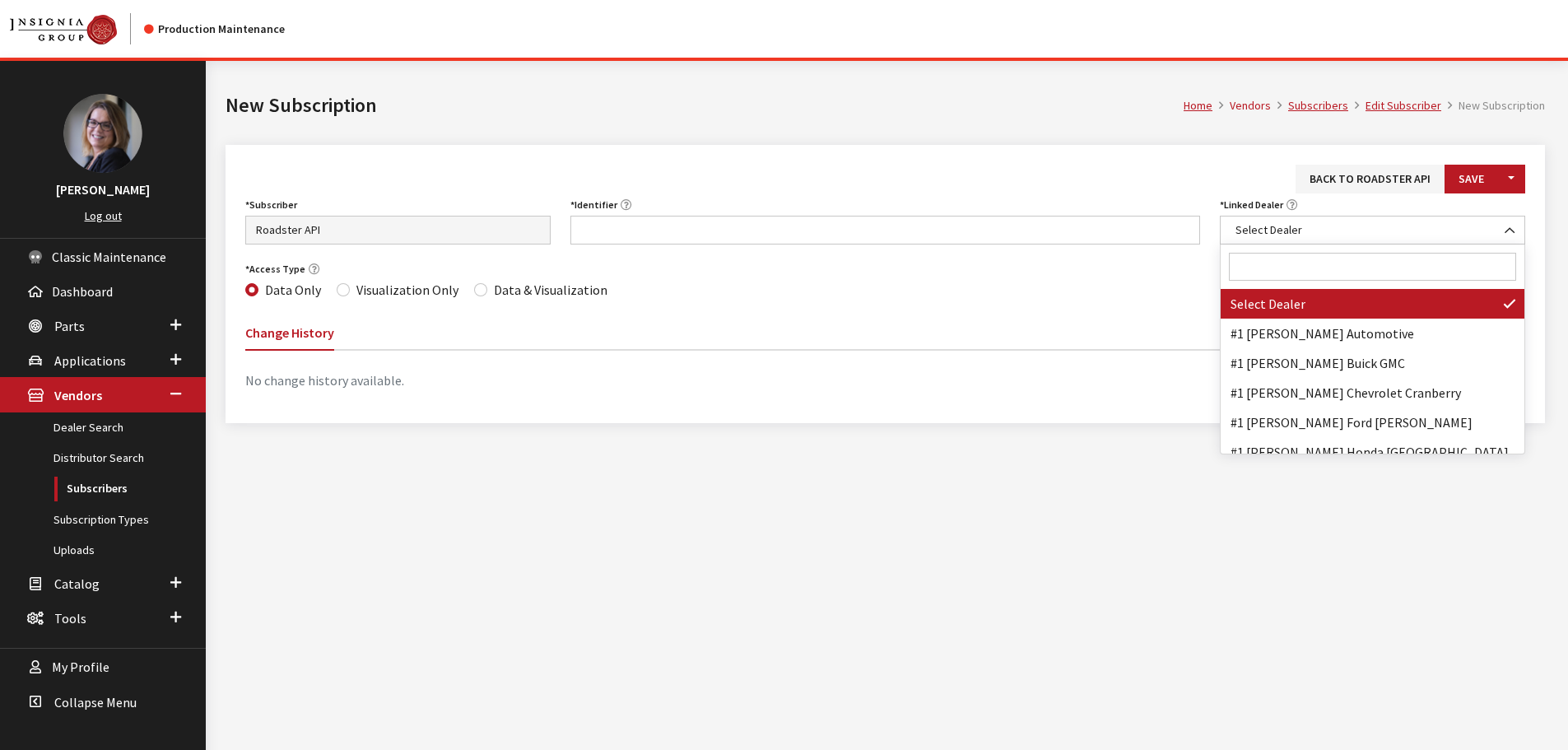
click at [1295, 273] on input "Search" at bounding box center [1372, 266] width 287 height 28
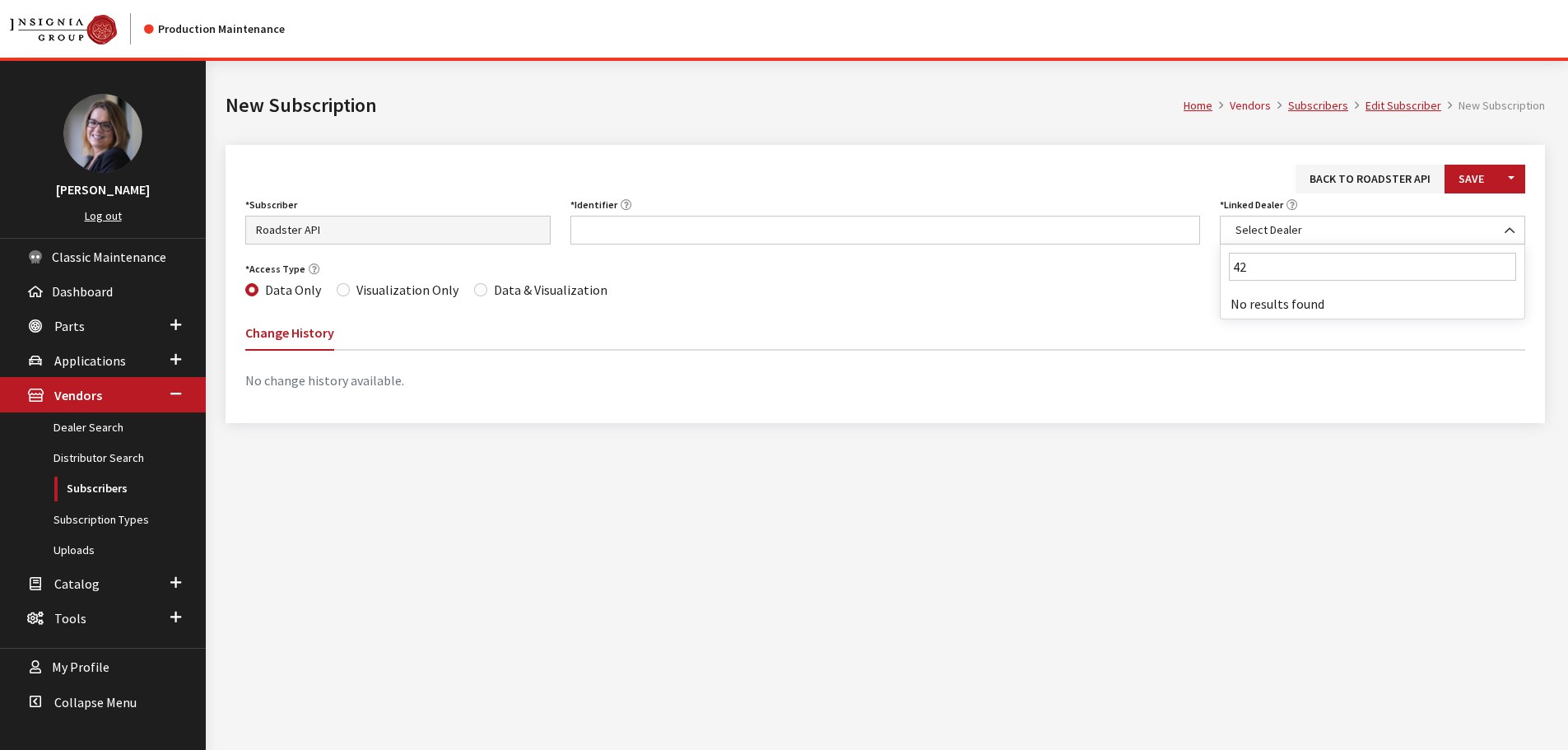
type input "4"
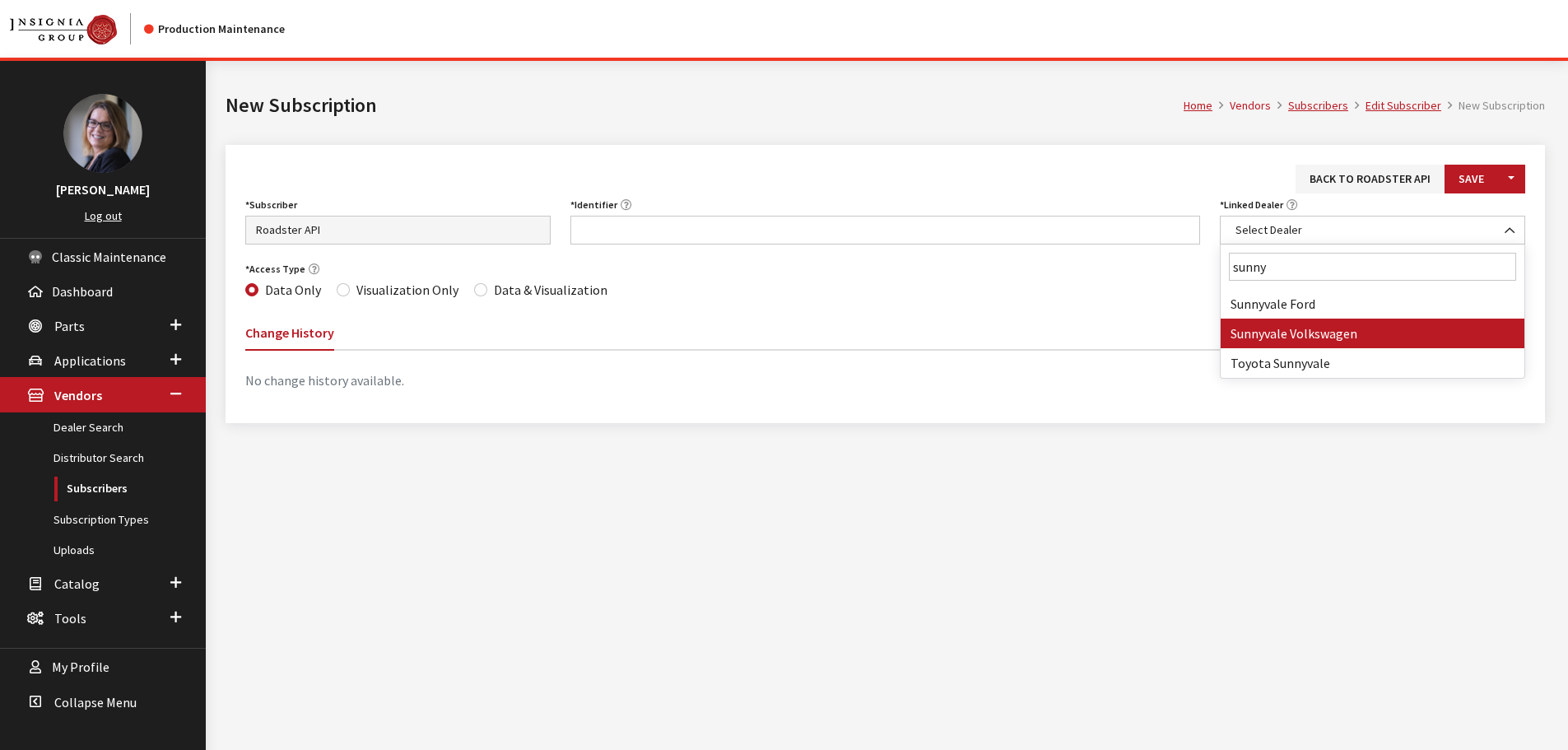
type input "sunny"
select select "4156"
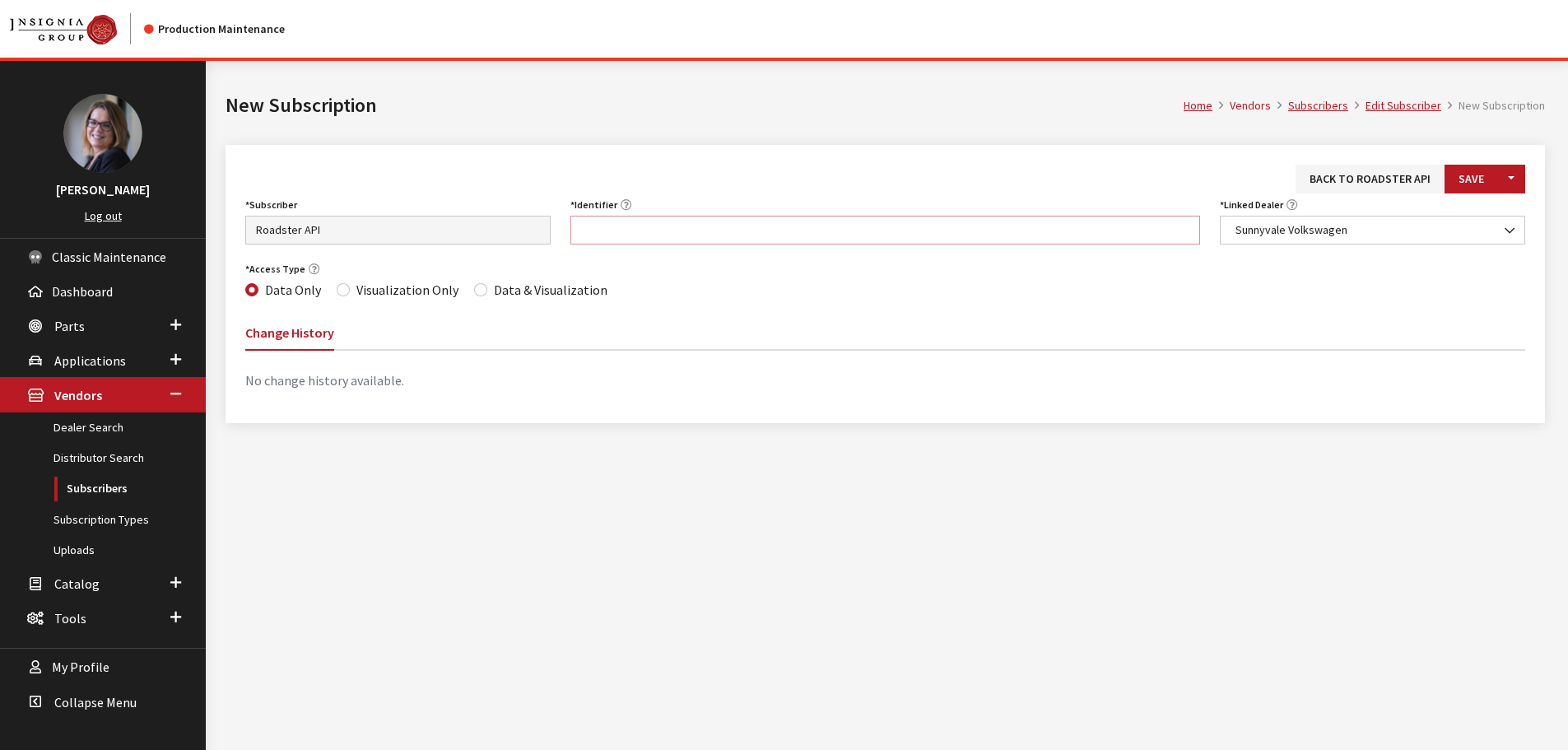
click at [750, 230] on input "Identifier" at bounding box center [886, 230] width 630 height 29
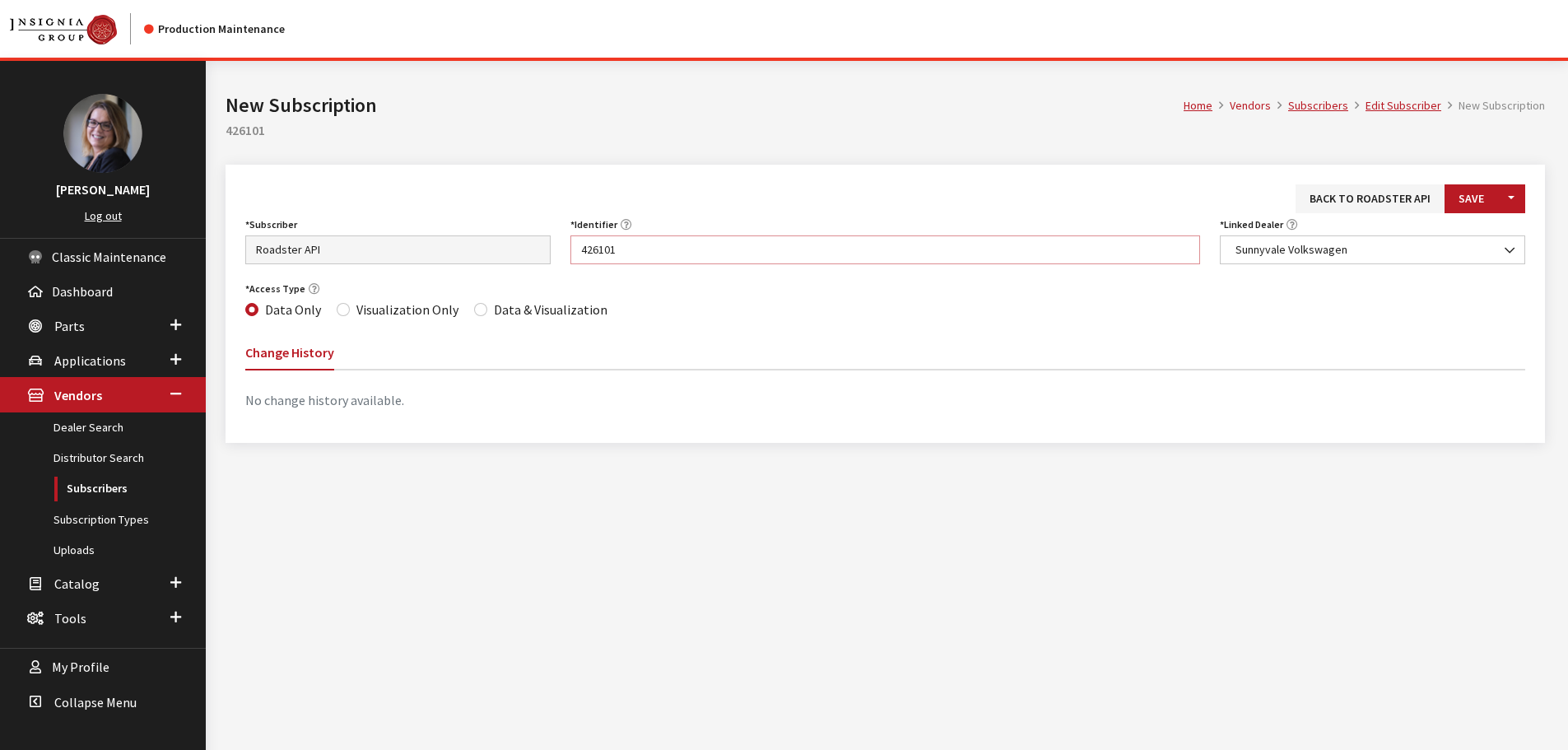
type input "426101"
click at [483, 313] on div "Data & Visualization" at bounding box center [541, 309] width 133 height 20
click at [474, 308] on input "Data & Visualization" at bounding box center [481, 309] width 13 height 13
radio input "true"
click at [1478, 193] on button "Save" at bounding box center [1472, 199] width 54 height 29
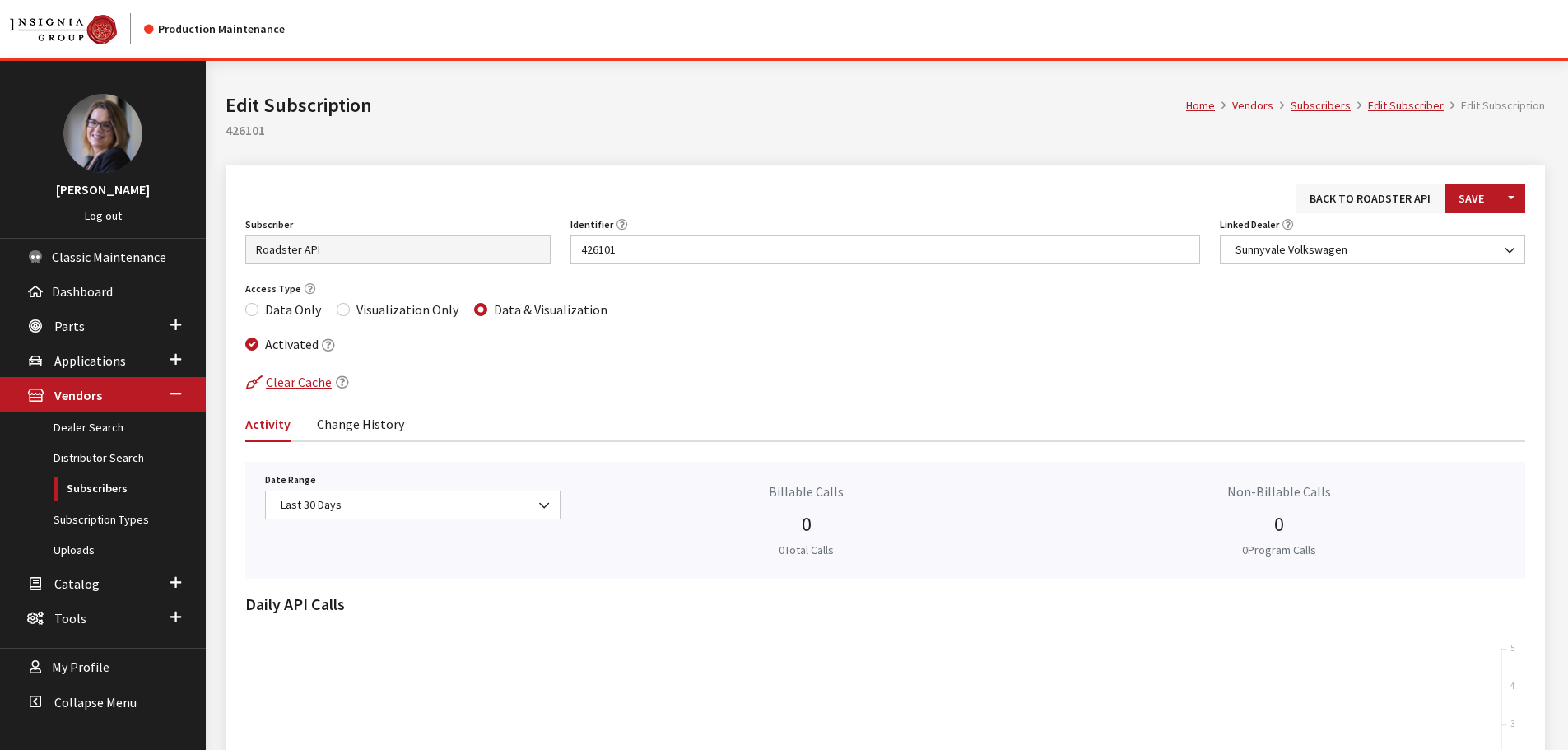
drag, startPoint x: 0, startPoint y: 0, endPoint x: 1344, endPoint y: 211, distance: 1360.5
click at [1344, 211] on link "Back to Roadster API" at bounding box center [1370, 199] width 149 height 29
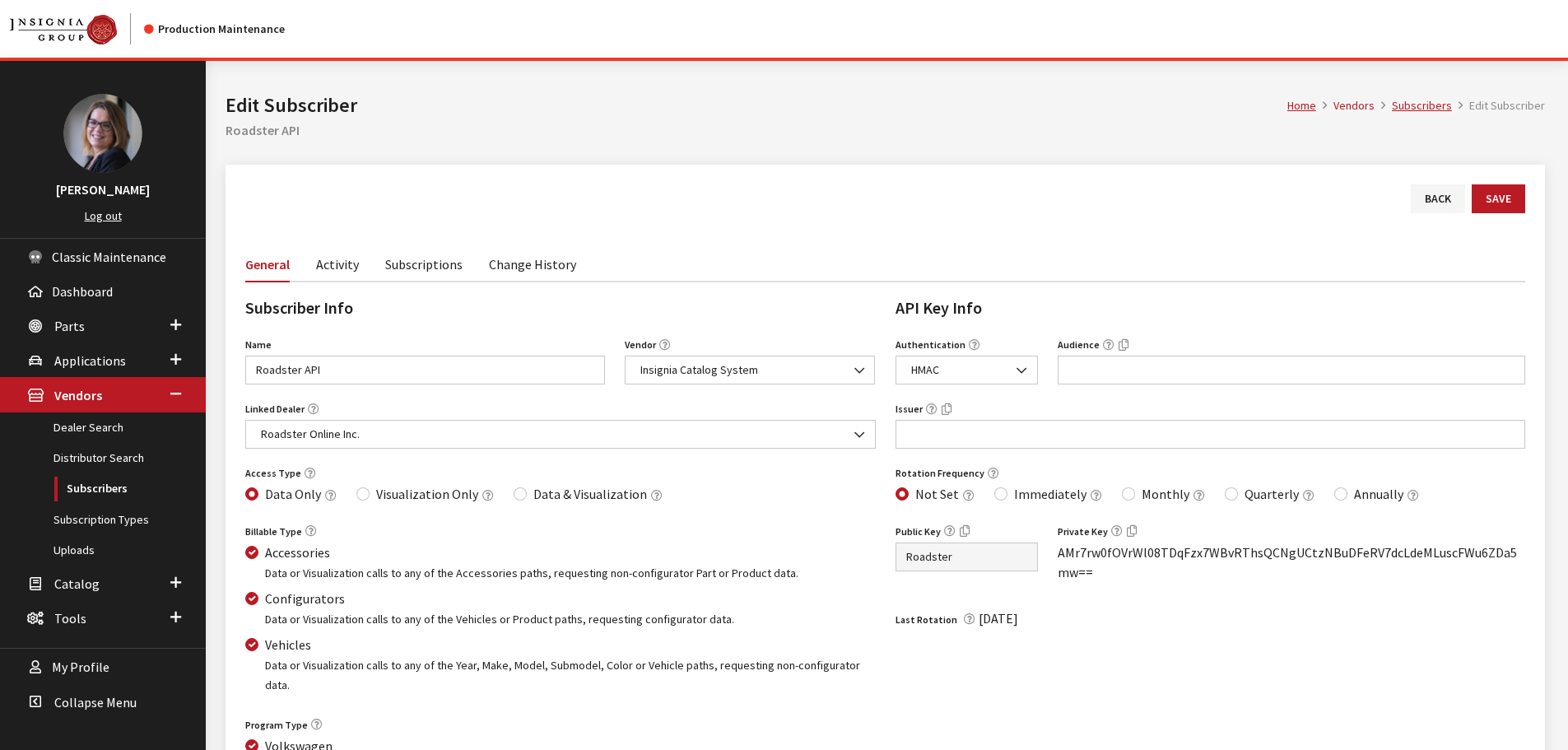
click at [458, 268] on div "Modal title Cancel Yes OK Modal title OK Home Vendors Subscribers Edit Subscrib…" at bounding box center [886, 504] width 1359 height 887
click at [448, 268] on link "Subscriptions" at bounding box center [424, 263] width 77 height 35
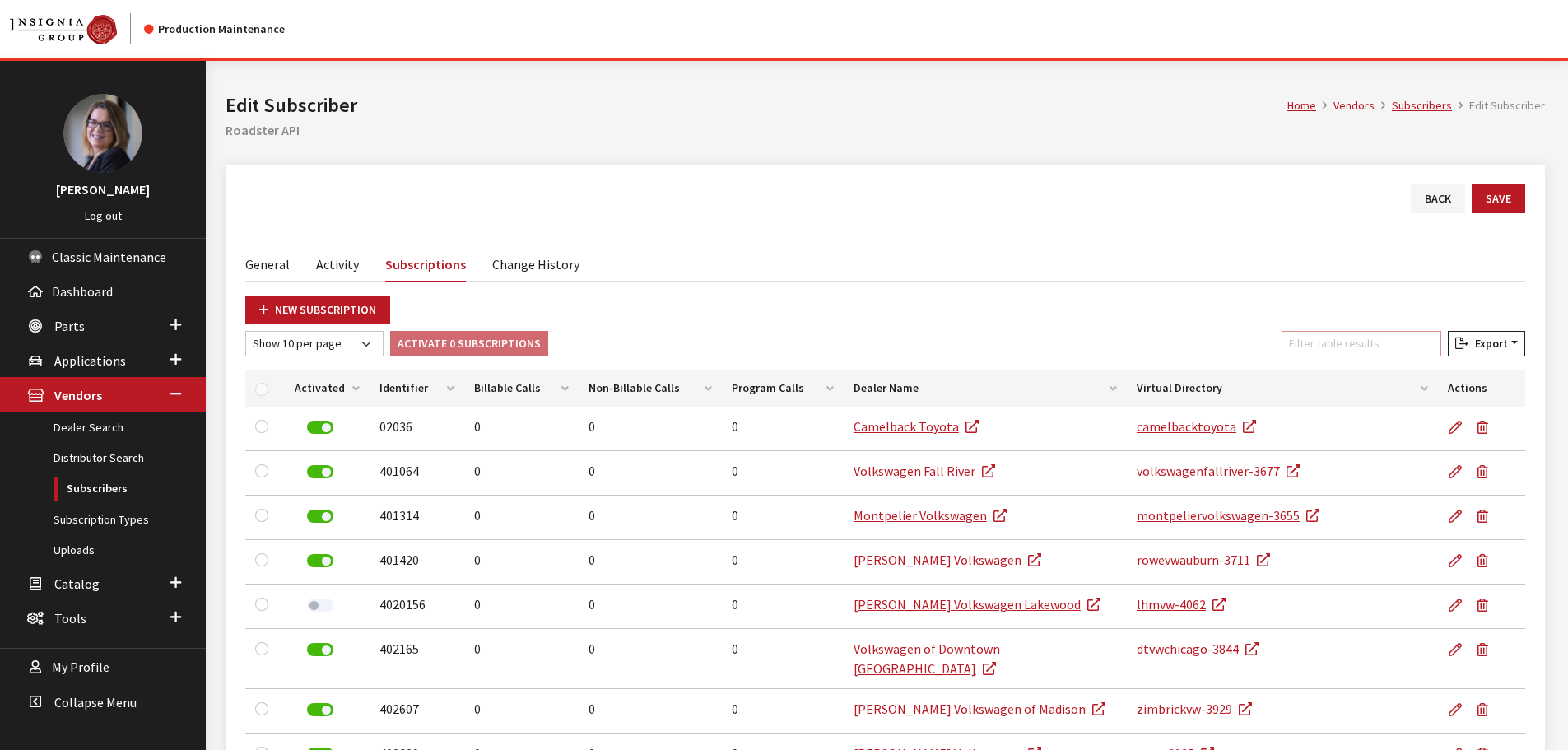
click at [1315, 334] on input "Filter table results" at bounding box center [1362, 343] width 160 height 25
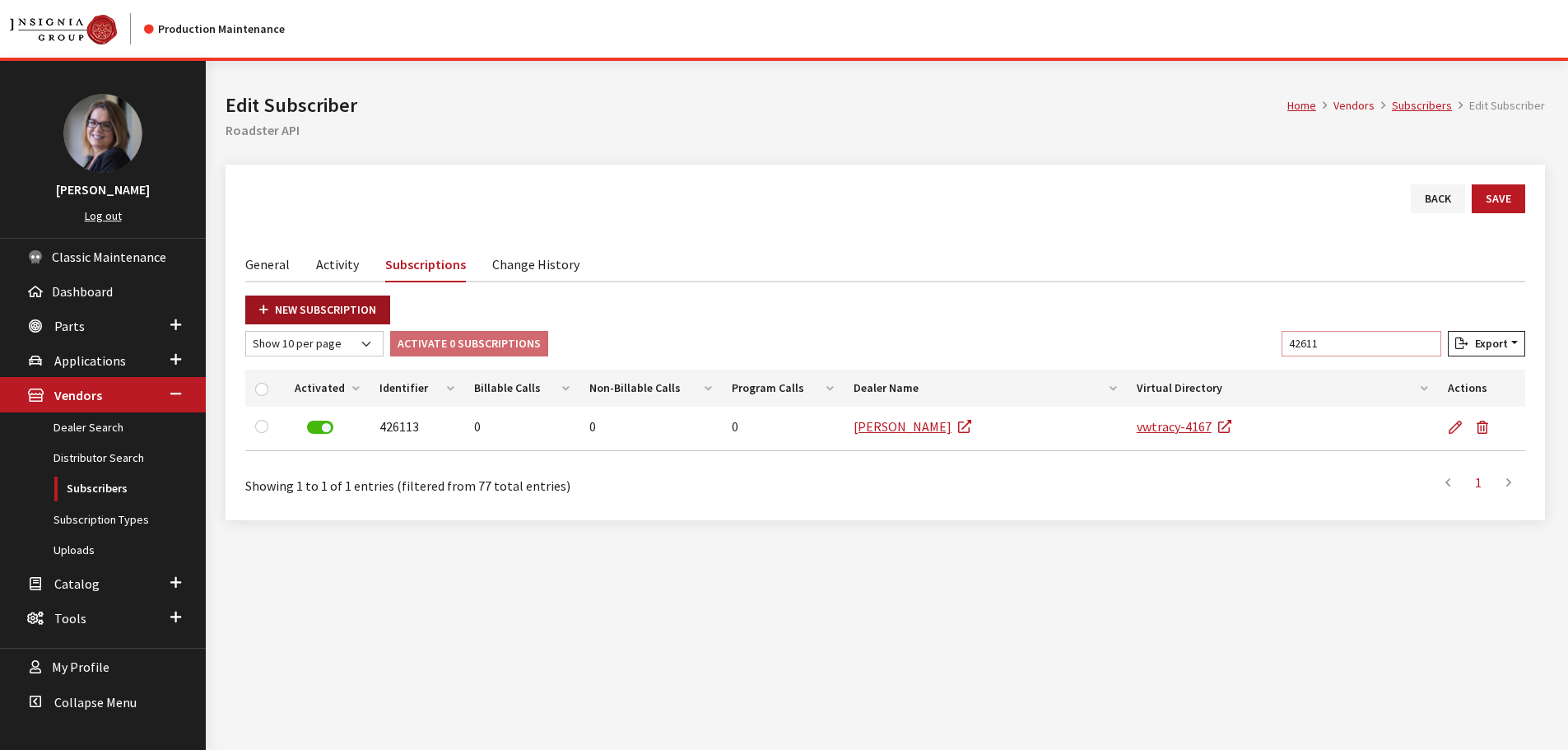
type input "42611"
click at [332, 298] on link "New Subscription" at bounding box center [318, 310] width 145 height 29
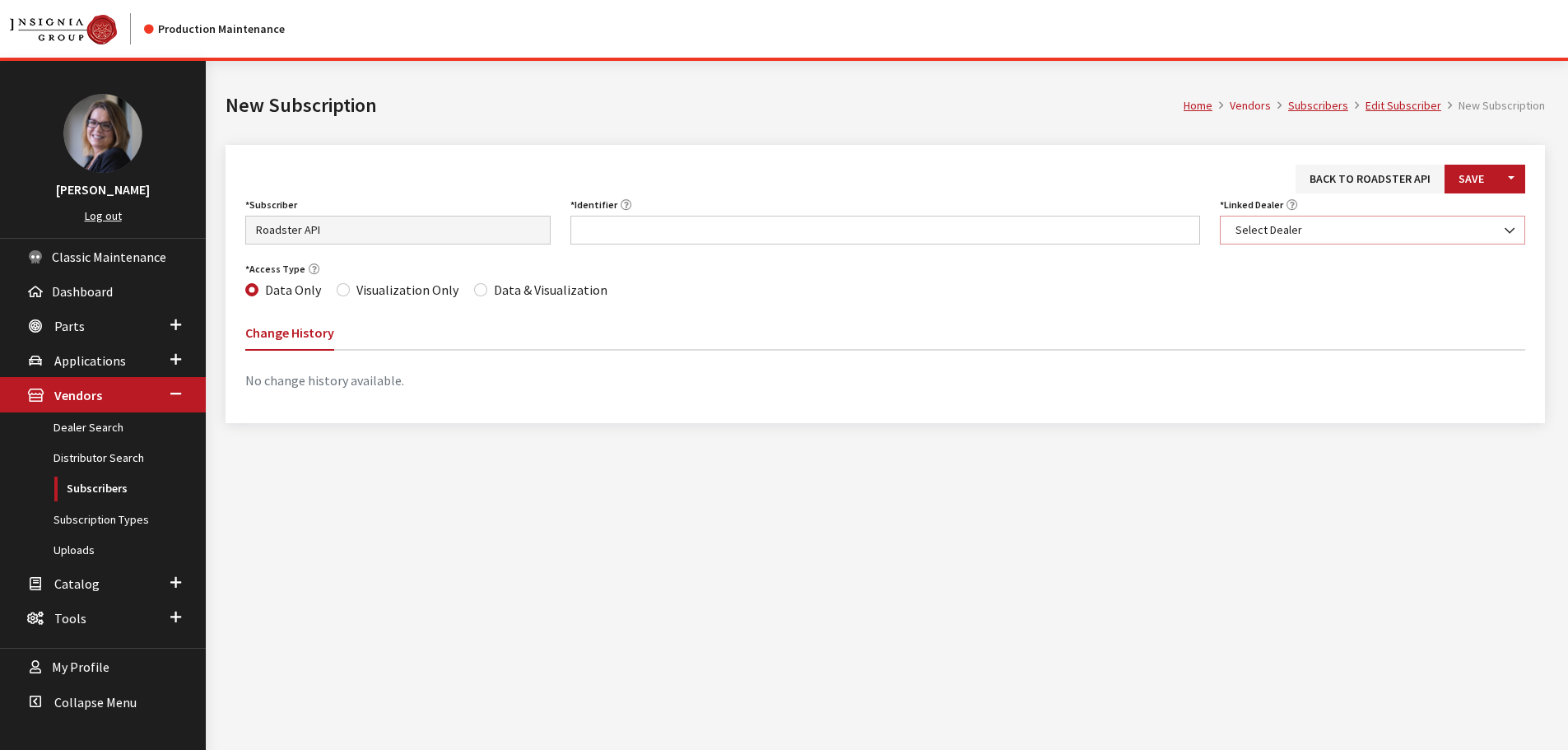
click at [1286, 236] on span "Select Dealer" at bounding box center [1372, 230] width 284 height 17
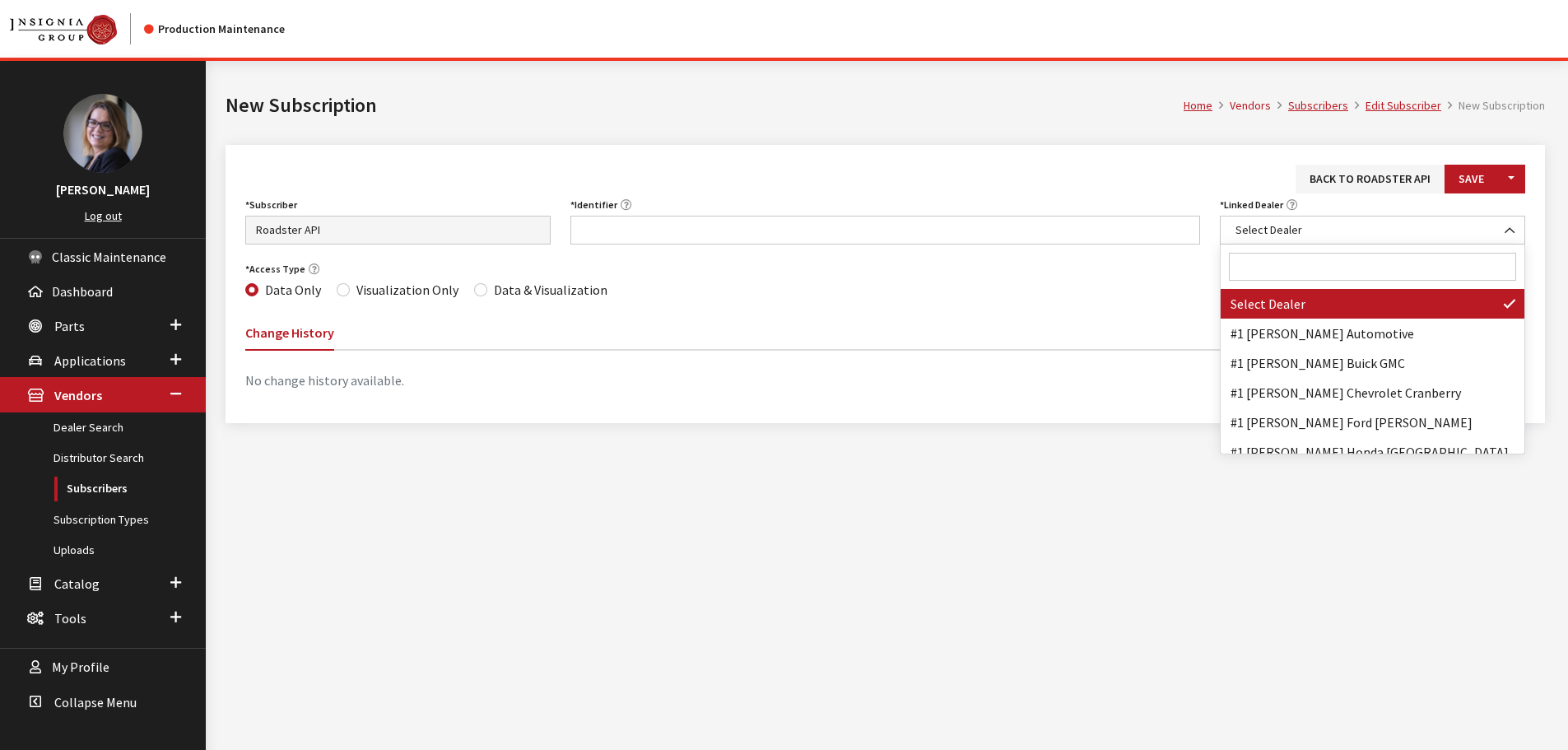
click at [1268, 270] on input "Search" at bounding box center [1372, 266] width 287 height 28
type input "v"
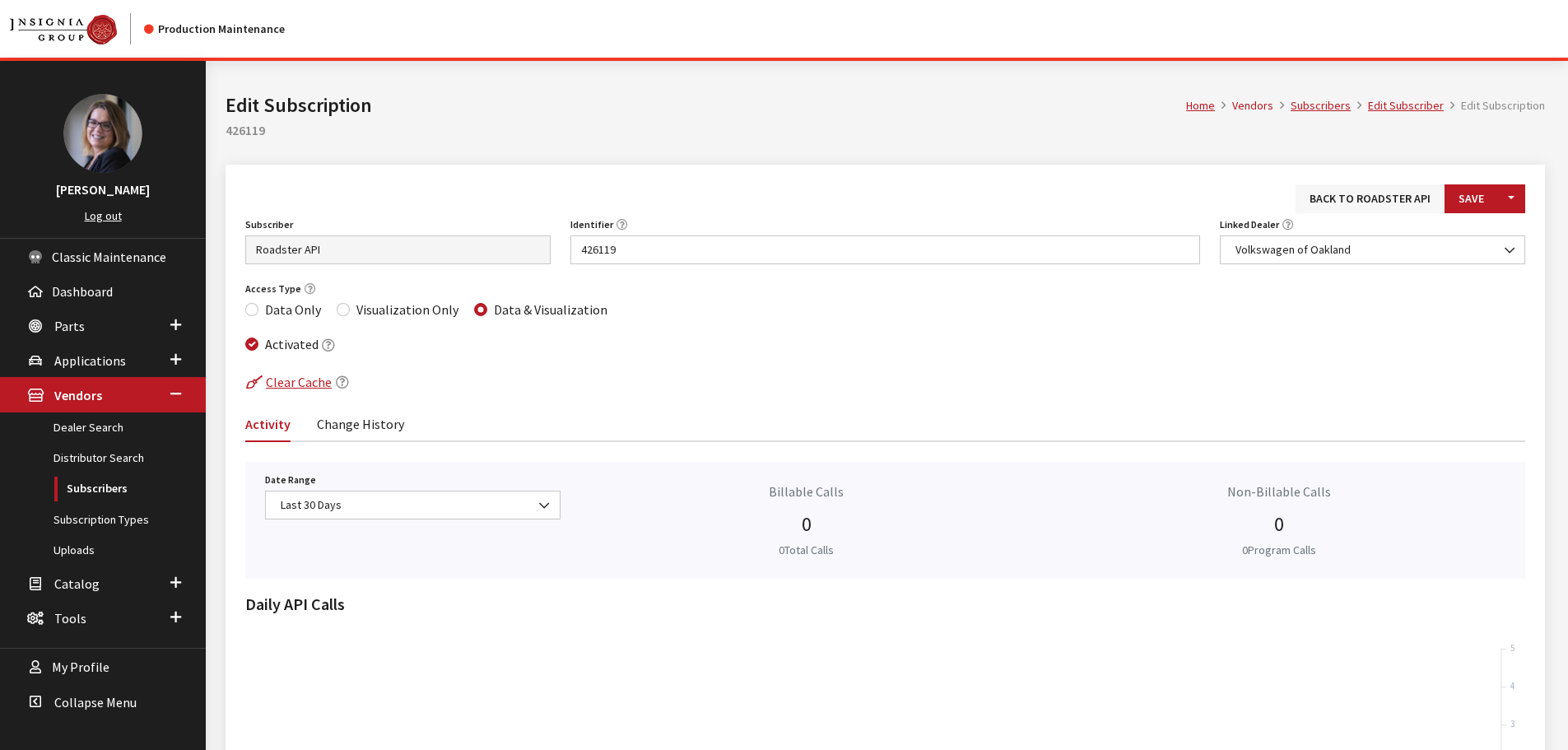
click at [1339, 208] on link "Back to Roadster API" at bounding box center [1370, 199] width 149 height 29
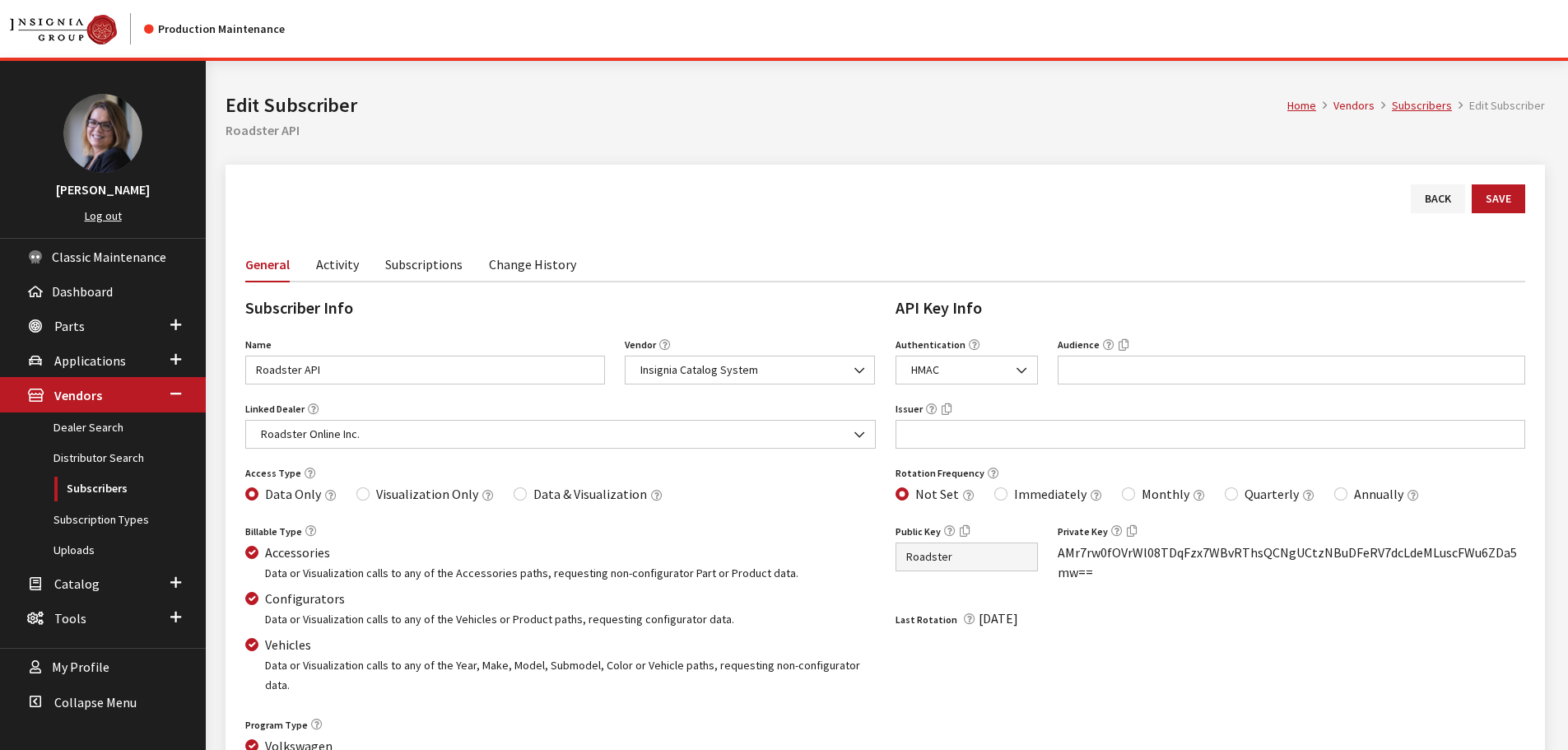
click at [426, 266] on link "Subscriptions" at bounding box center [424, 263] width 77 height 35
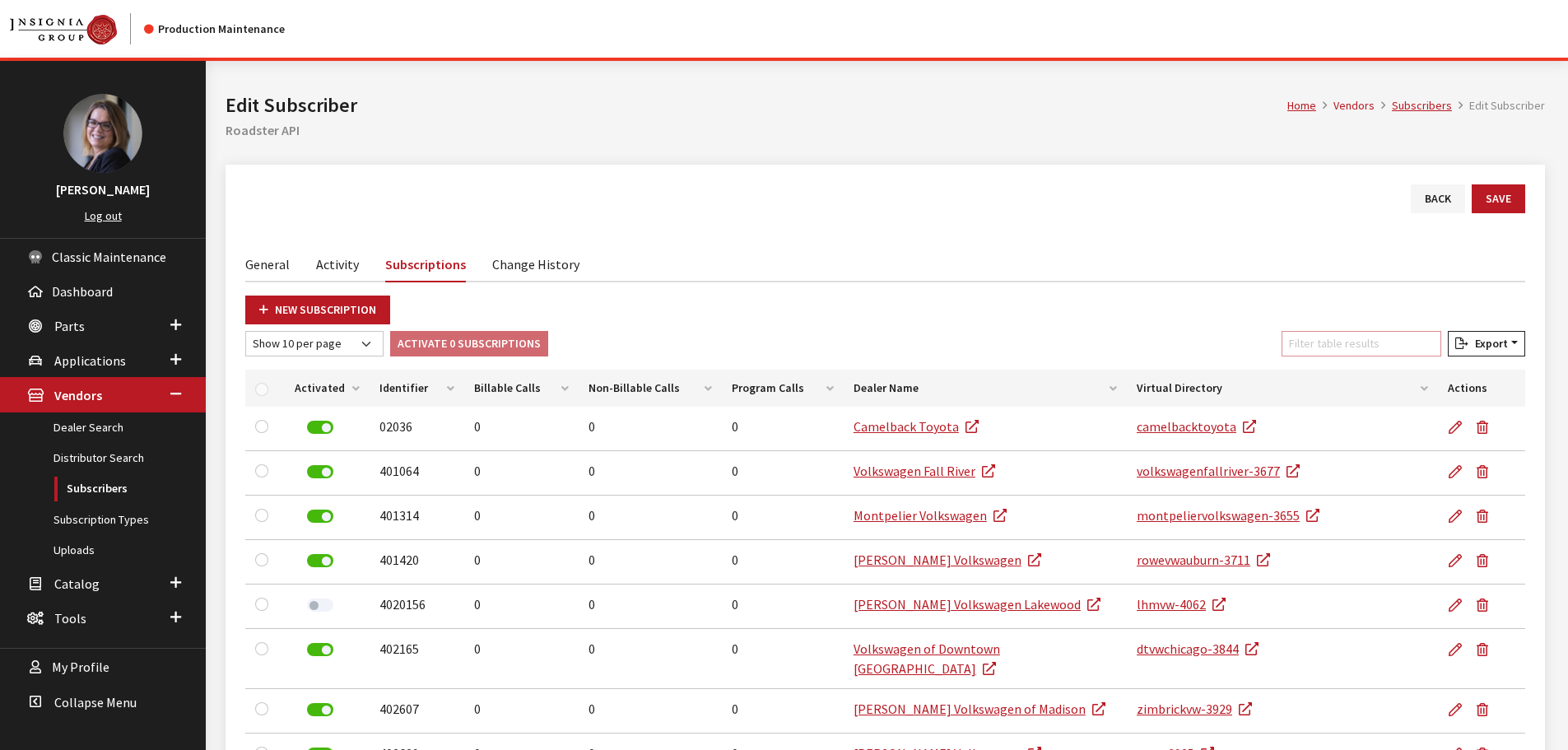
click at [1337, 342] on input "Filter table results" at bounding box center [1362, 343] width 160 height 25
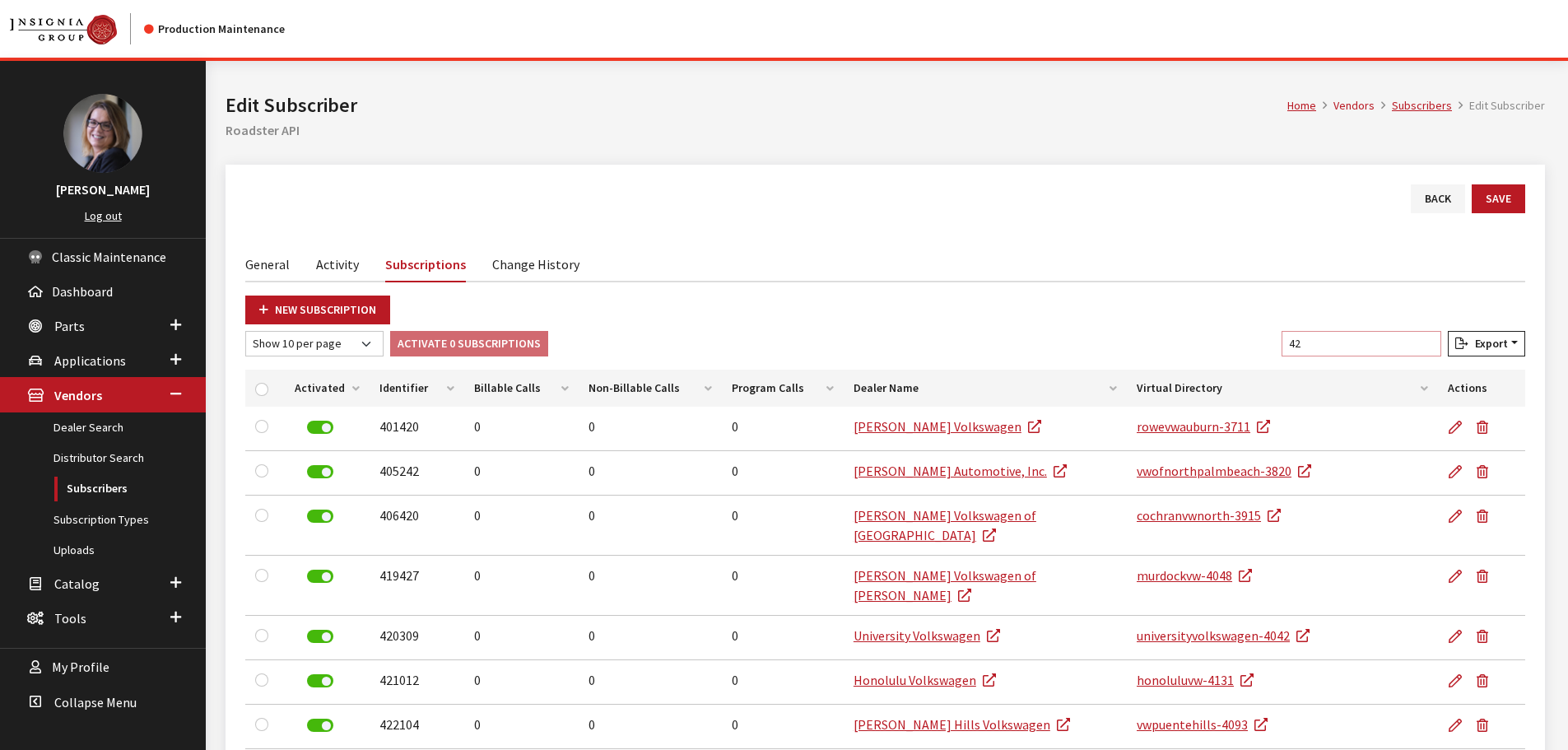
type input "4"
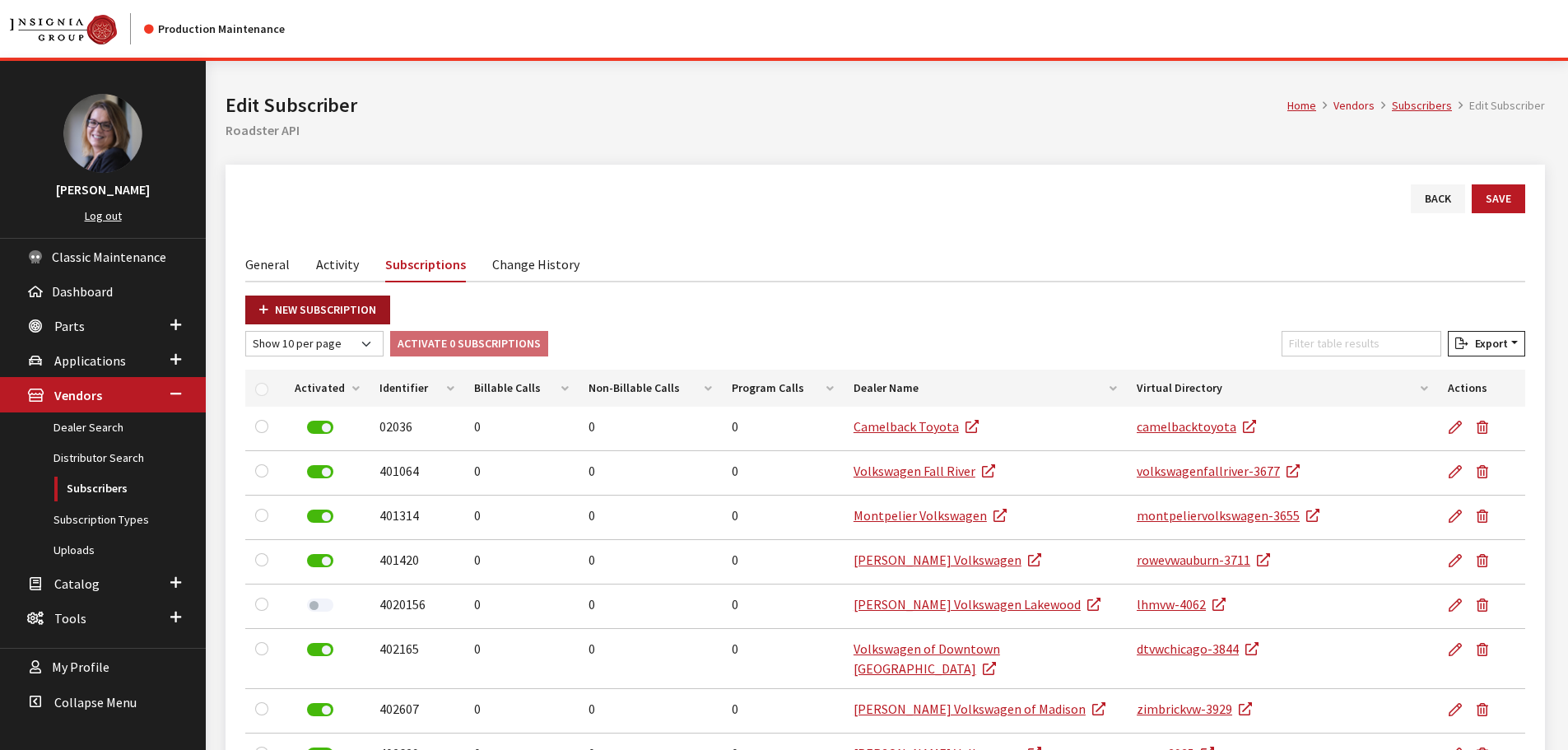
click at [329, 302] on link "New Subscription" at bounding box center [318, 310] width 145 height 29
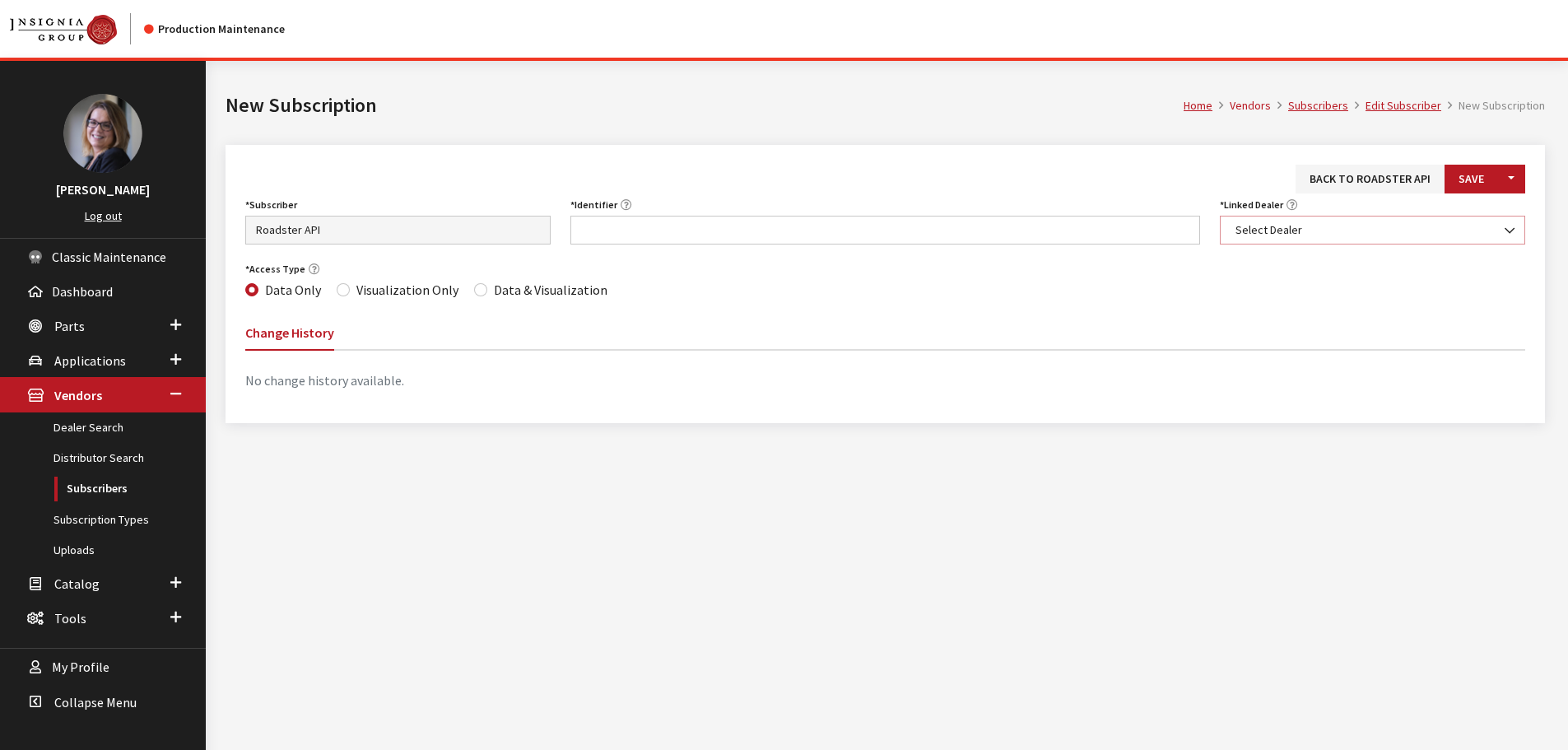
click at [1301, 234] on span "Select Dealer" at bounding box center [1372, 230] width 284 height 17
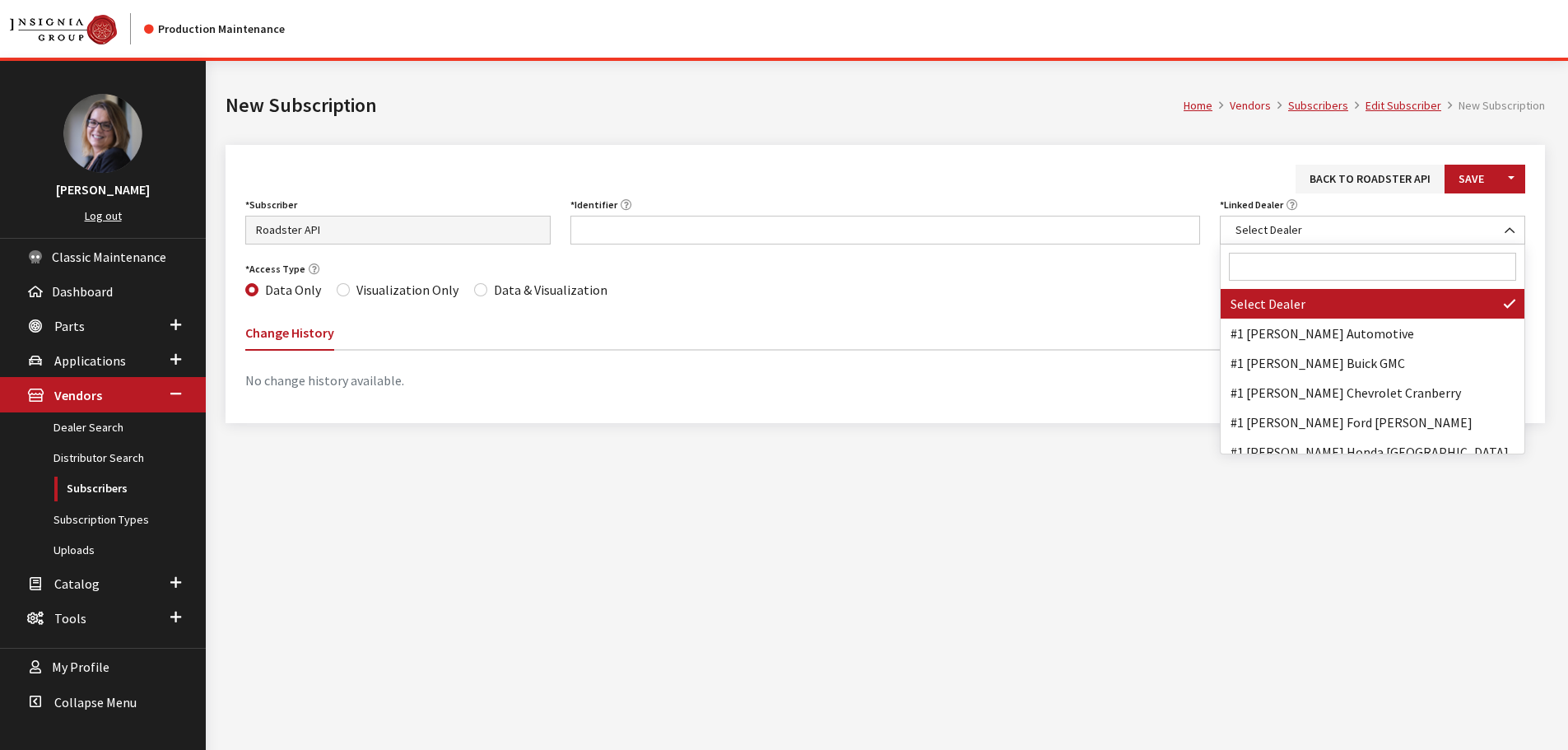
click at [1293, 280] on input "Search" at bounding box center [1372, 266] width 287 height 28
click at [1318, 269] on input "mck" at bounding box center [1372, 266] width 287 height 28
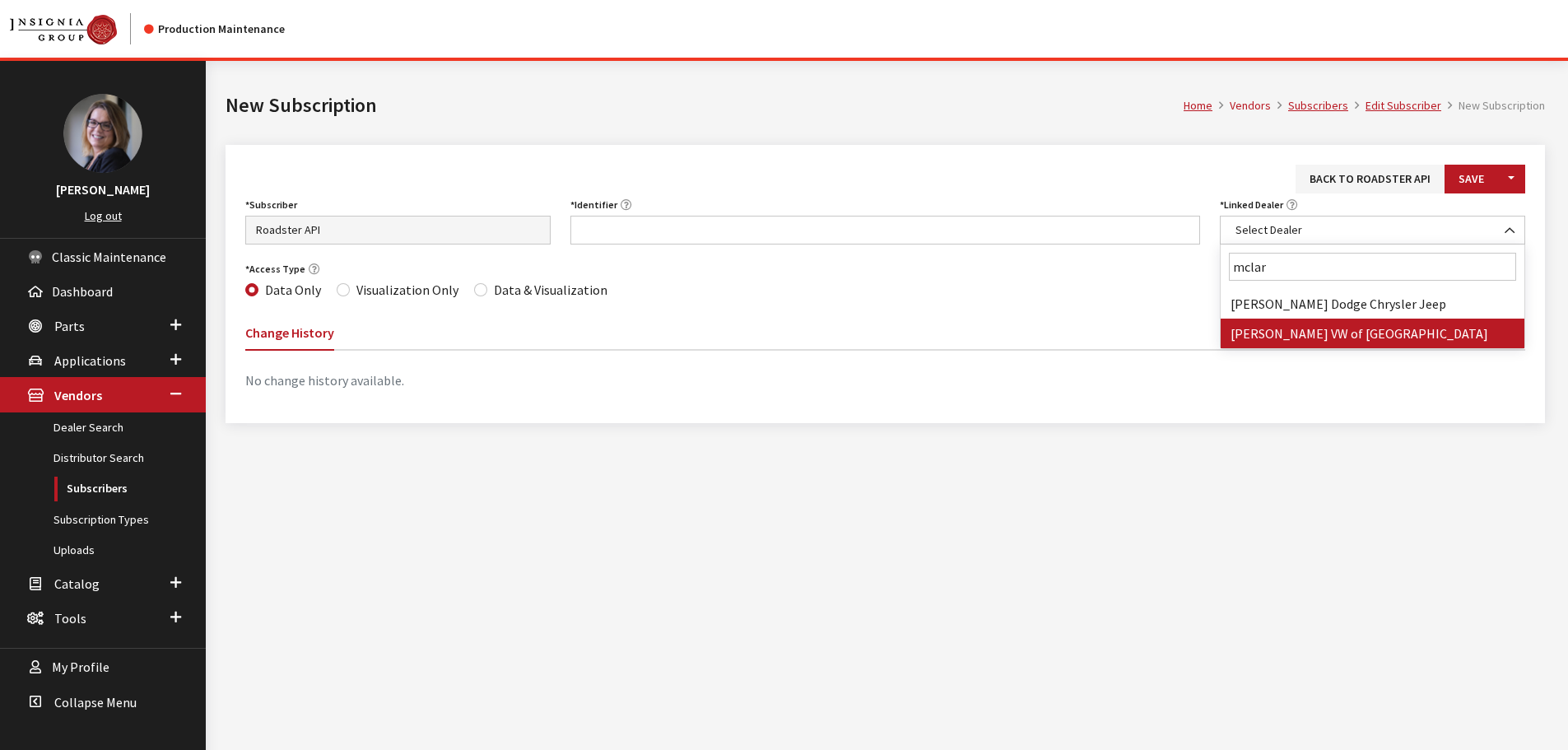
type input "mclar"
select select "4202"
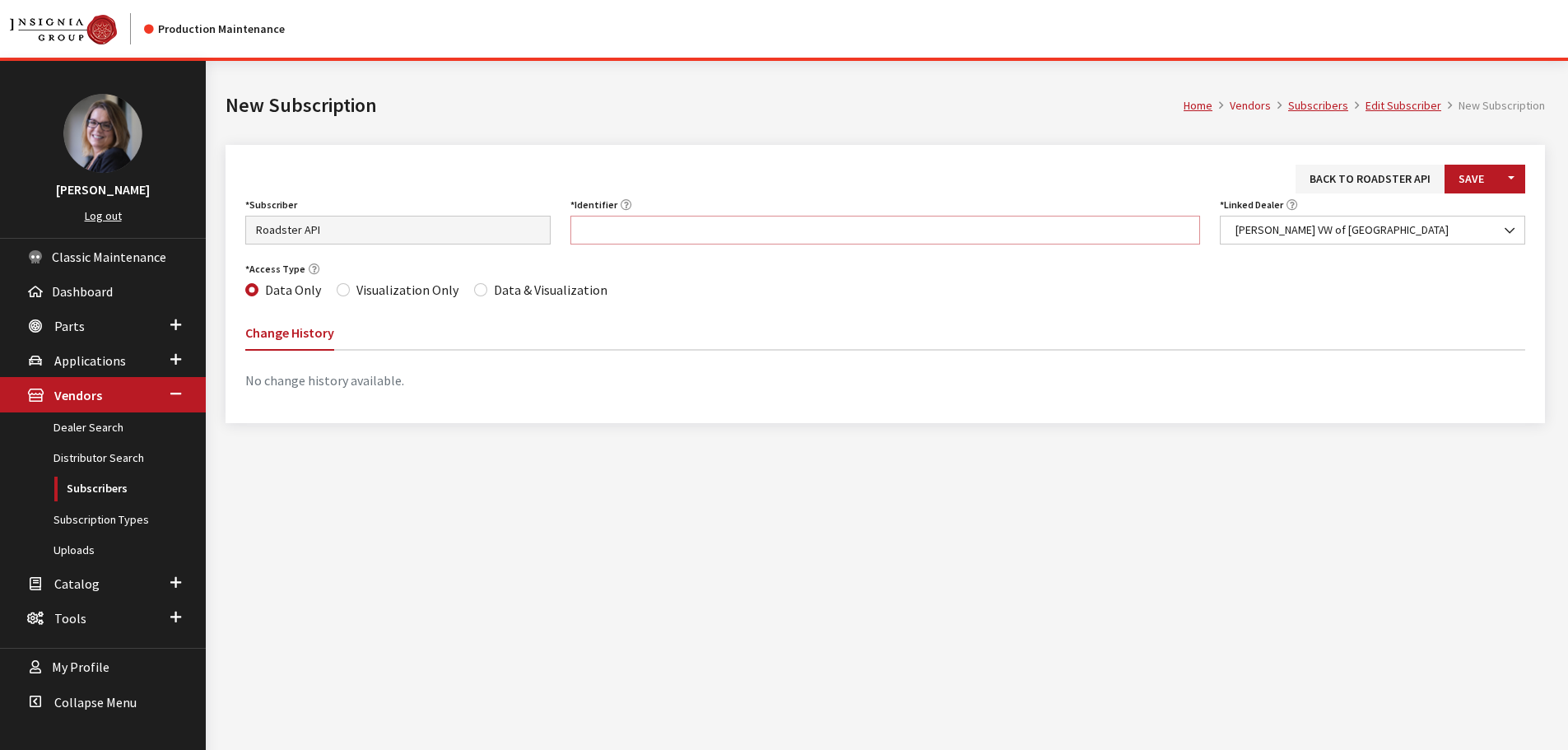
click at [821, 237] on input "Identifier" at bounding box center [886, 230] width 630 height 29
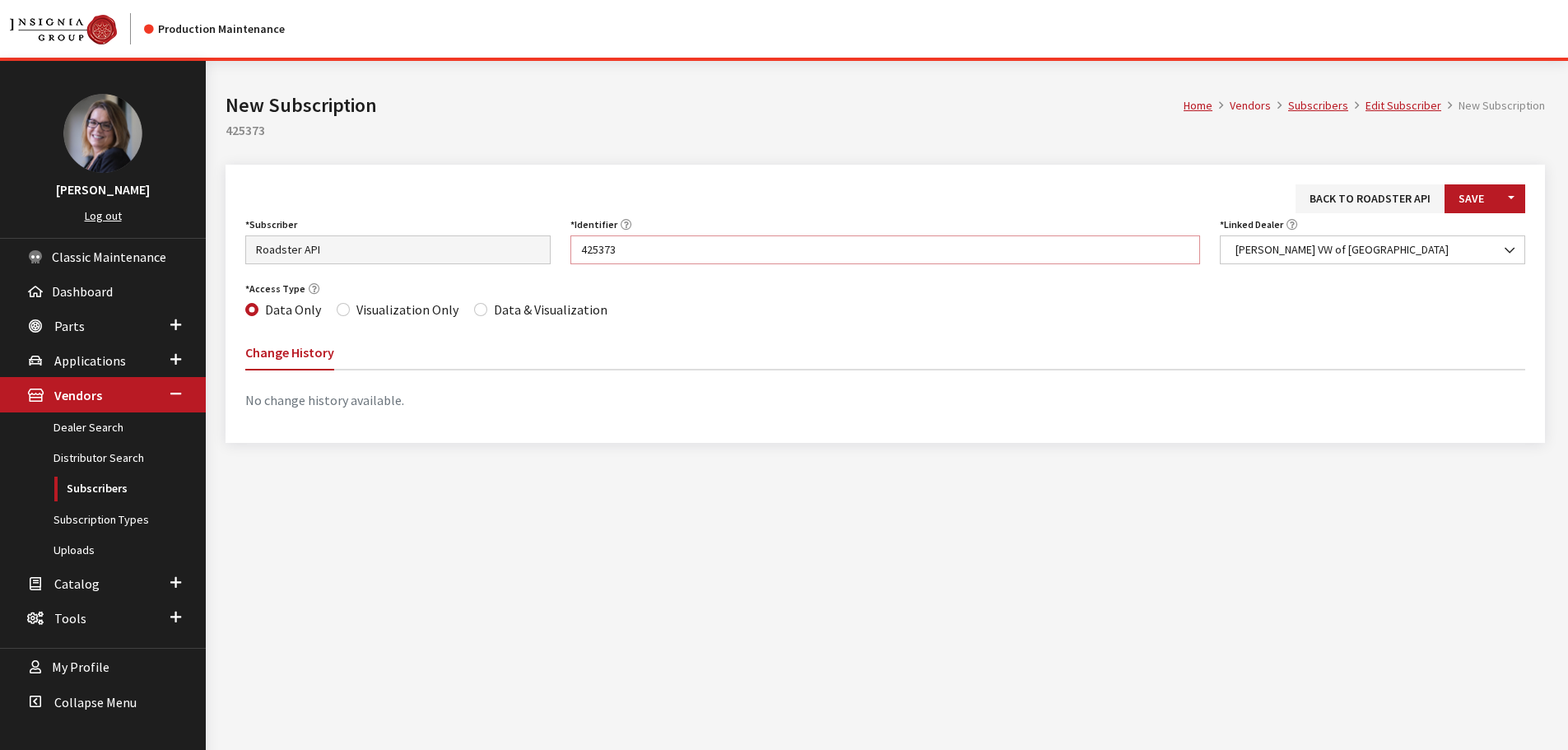
type input "425373"
click at [477, 311] on input "Data & Visualization" at bounding box center [481, 309] width 13 height 13
radio input "true"
click at [1476, 184] on button "Save" at bounding box center [1472, 199] width 54 height 29
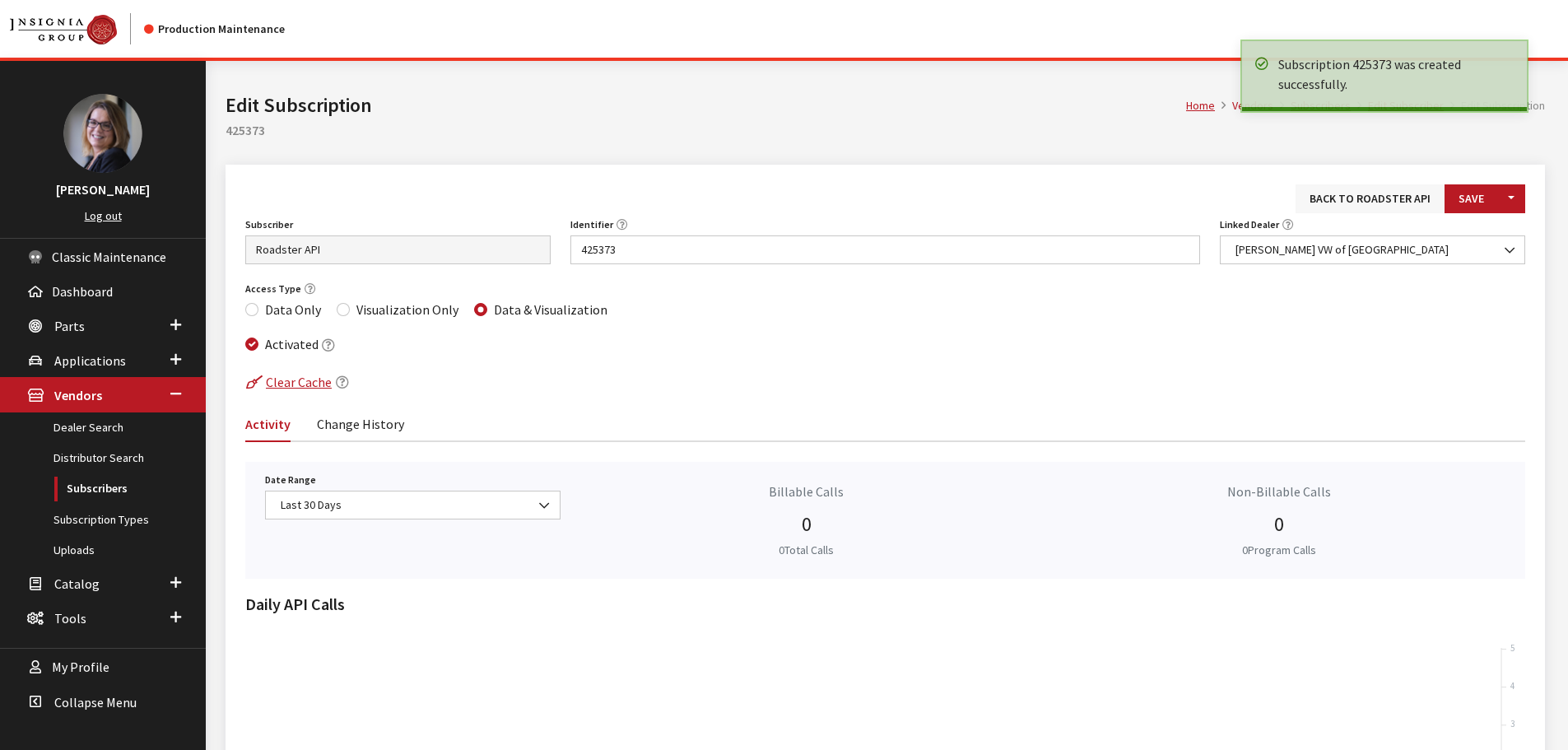
click at [1343, 201] on link "Back to Roadster API" at bounding box center [1370, 199] width 149 height 29
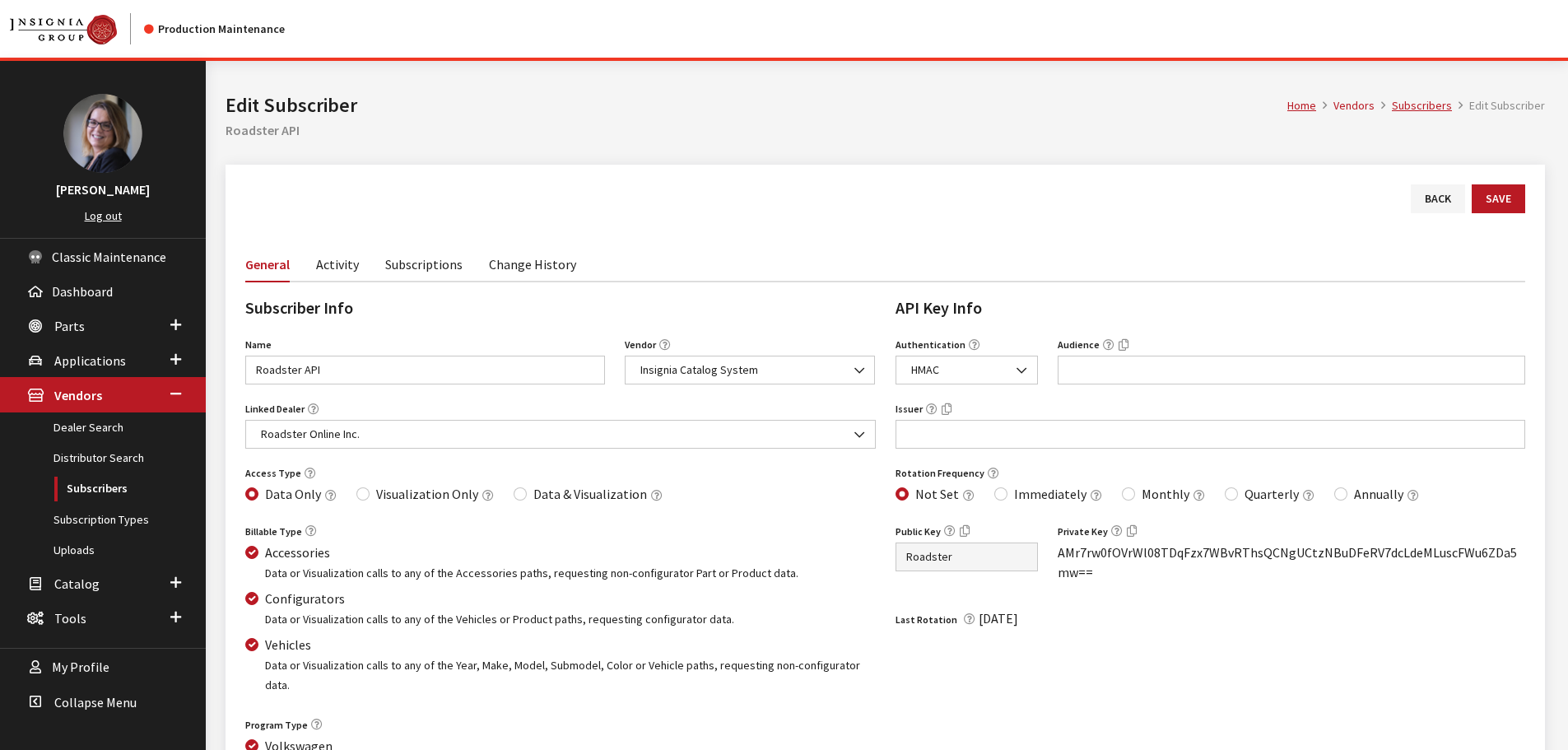
click at [433, 278] on link "Subscriptions" at bounding box center [424, 263] width 77 height 35
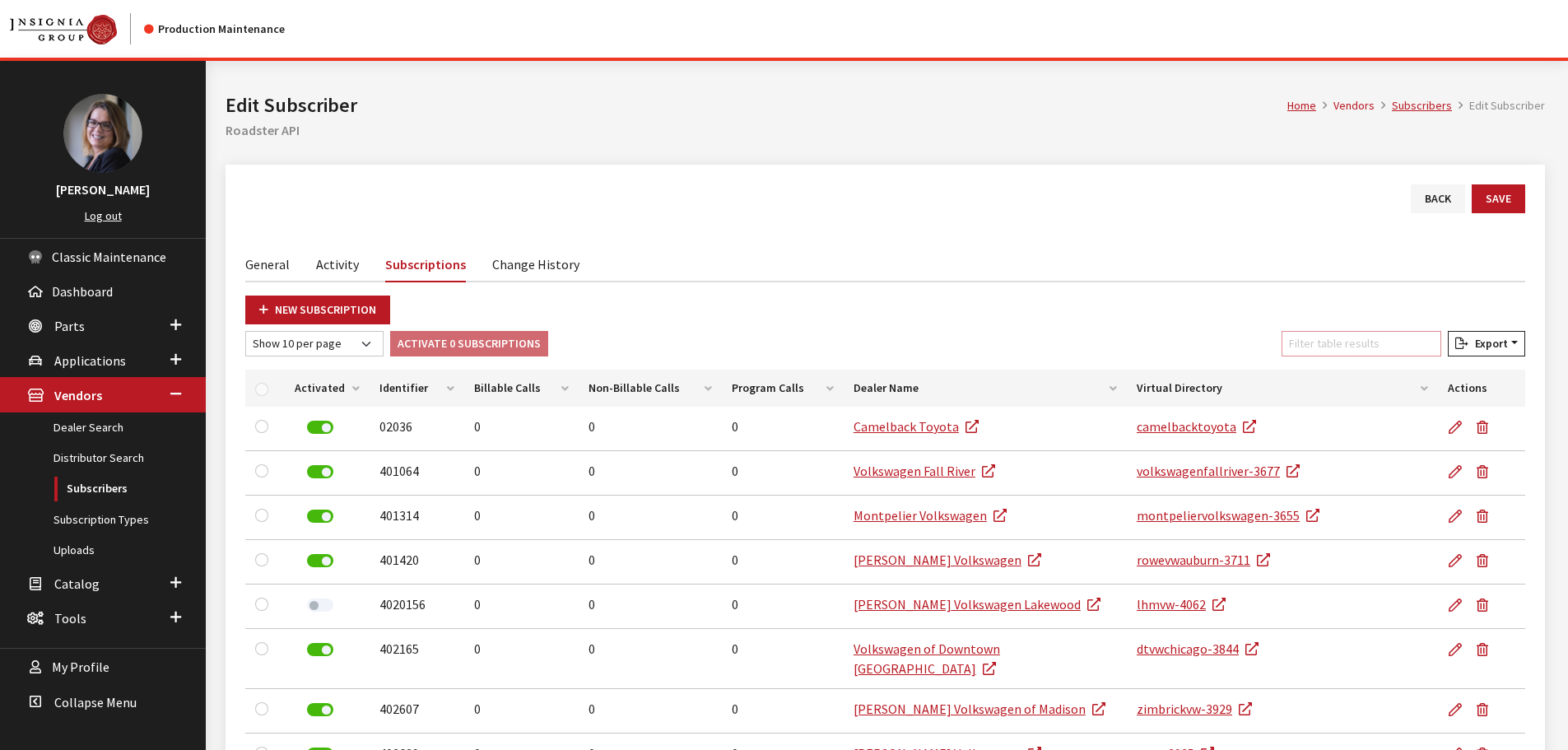
click at [1328, 331] on input "Filter table results" at bounding box center [1362, 343] width 160 height 25
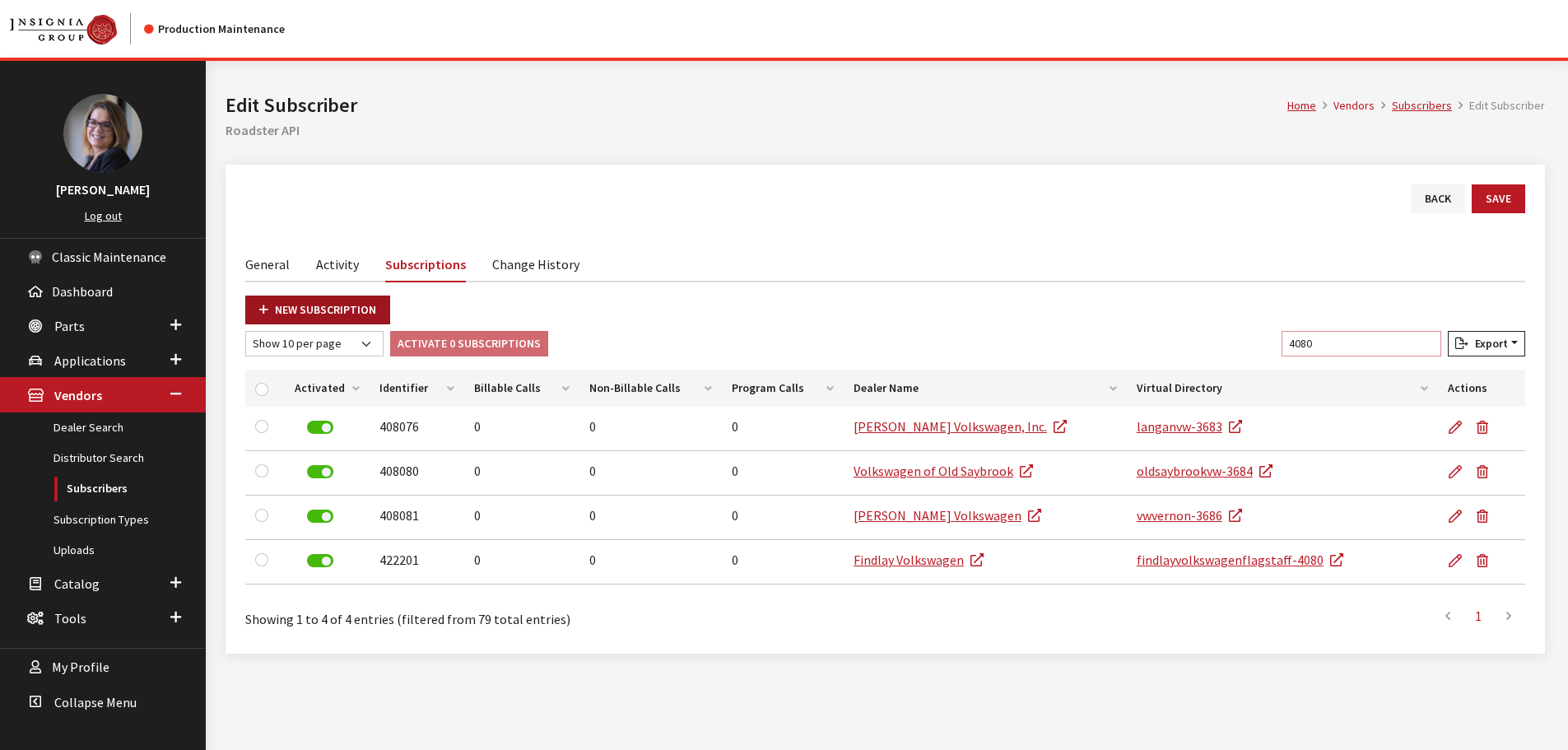
type input "4080"
click at [316, 313] on link "New Subscription" at bounding box center [318, 310] width 145 height 29
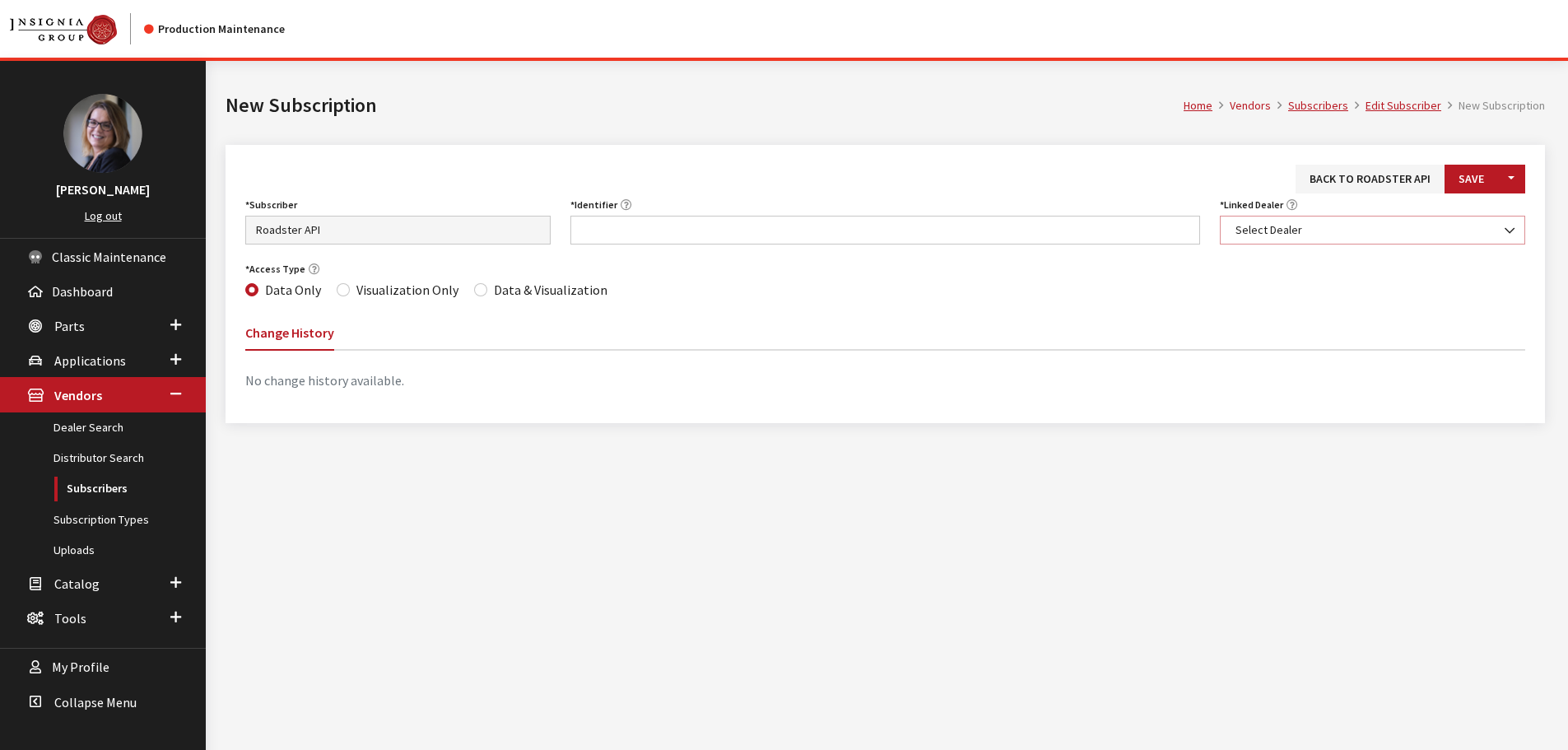
click at [1352, 232] on span "Select Dealer" at bounding box center [1372, 230] width 284 height 17
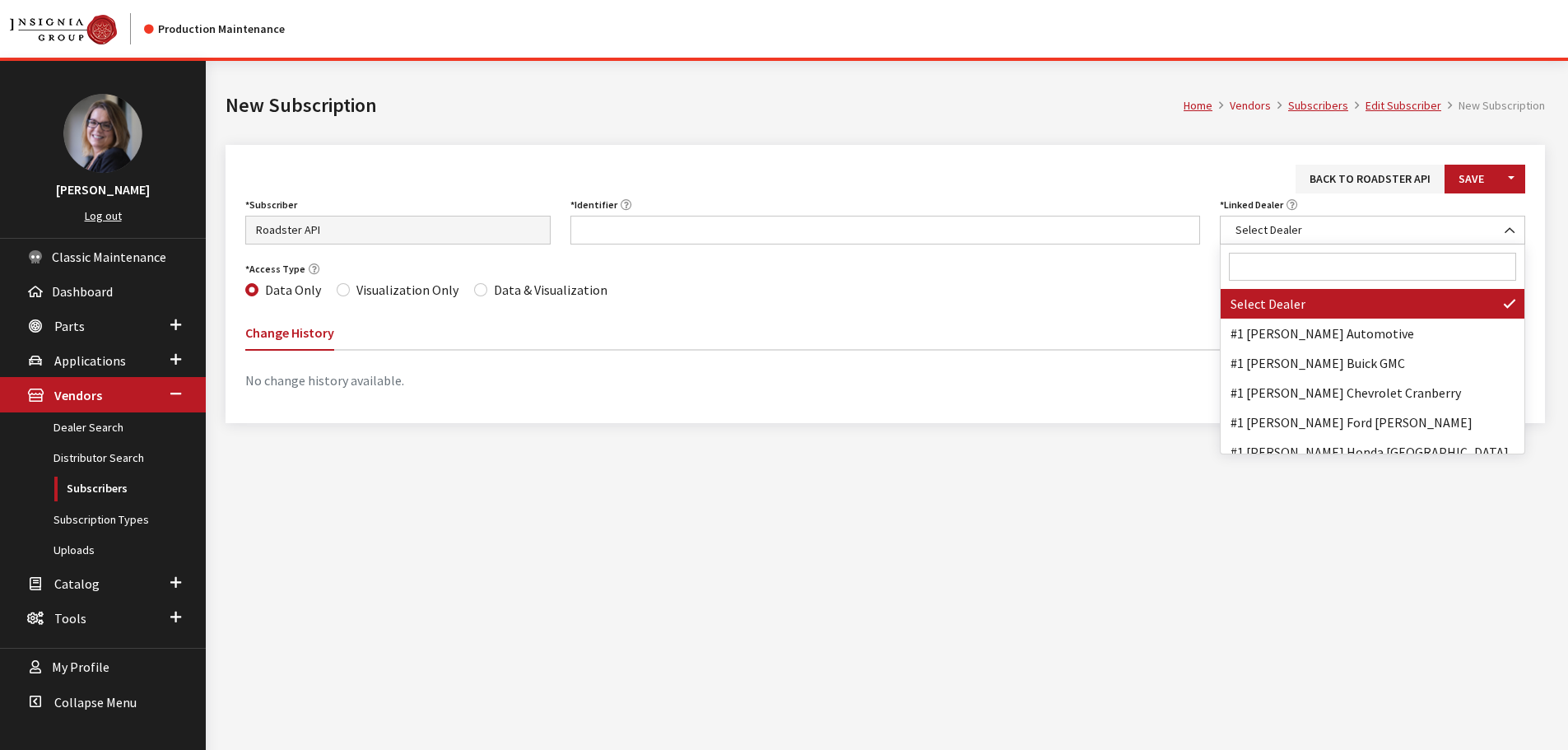
click at [1332, 269] on input "Search" at bounding box center [1372, 266] width 287 height 28
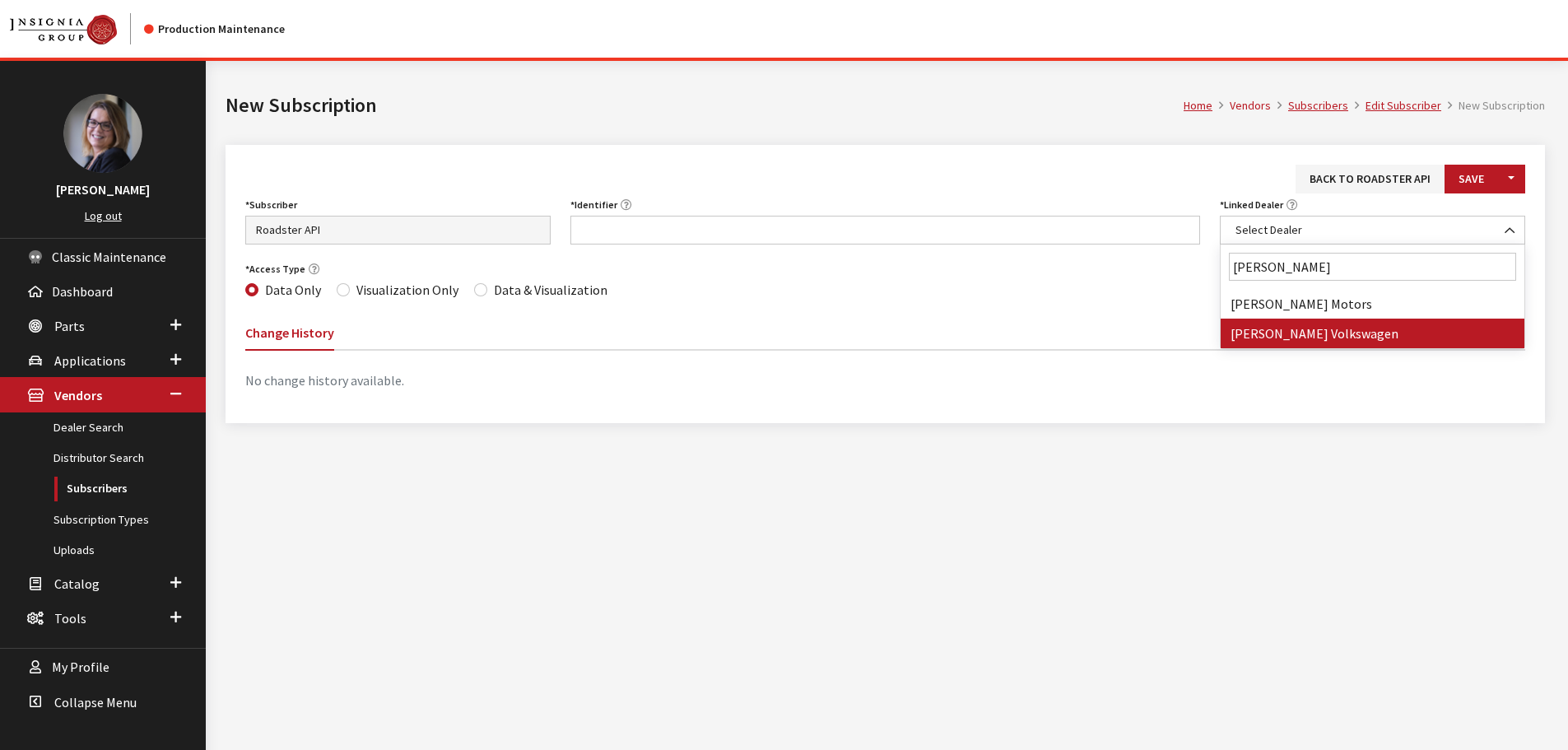
type input "mitchell"
select select "3668"
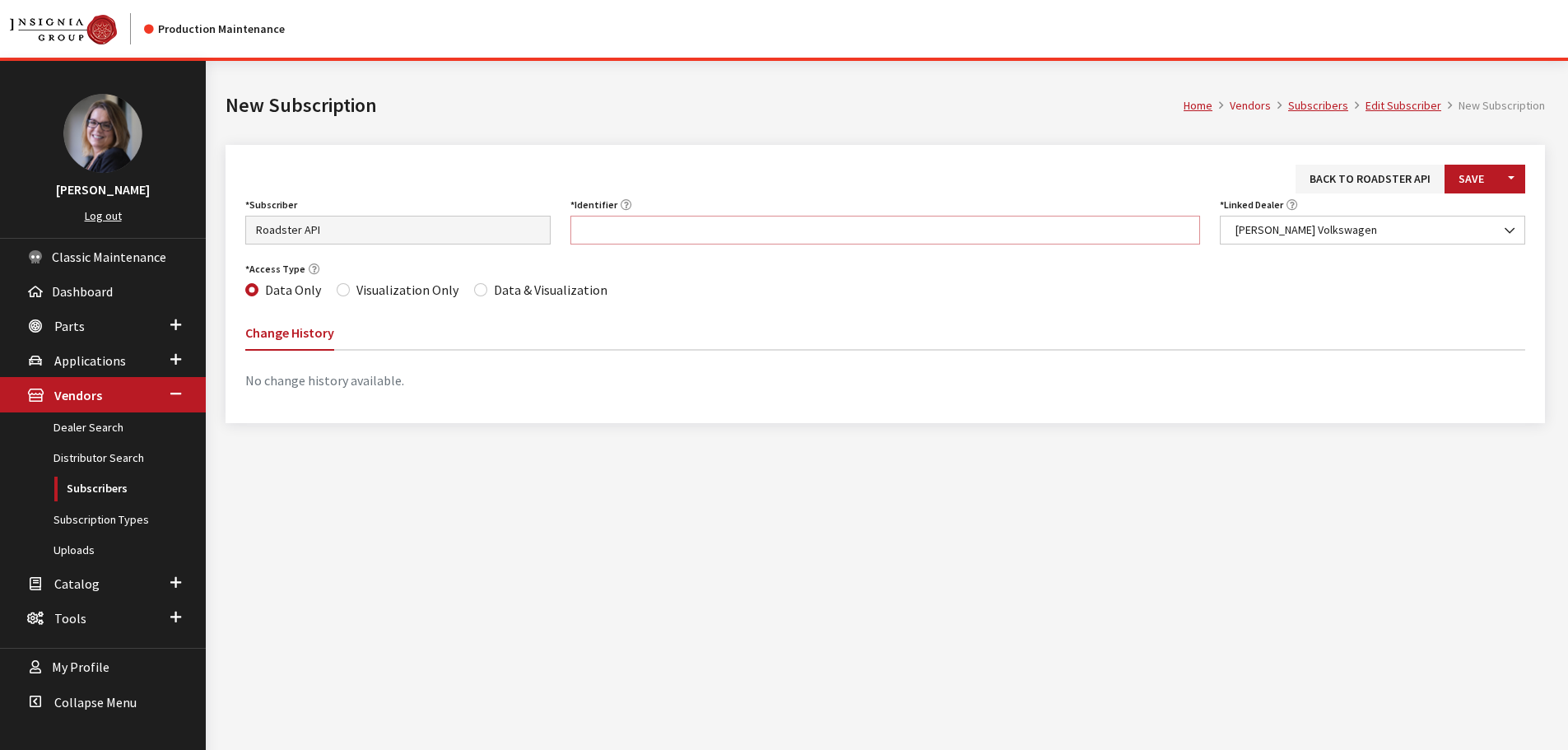
click at [746, 234] on input "Identifier" at bounding box center [886, 230] width 630 height 29
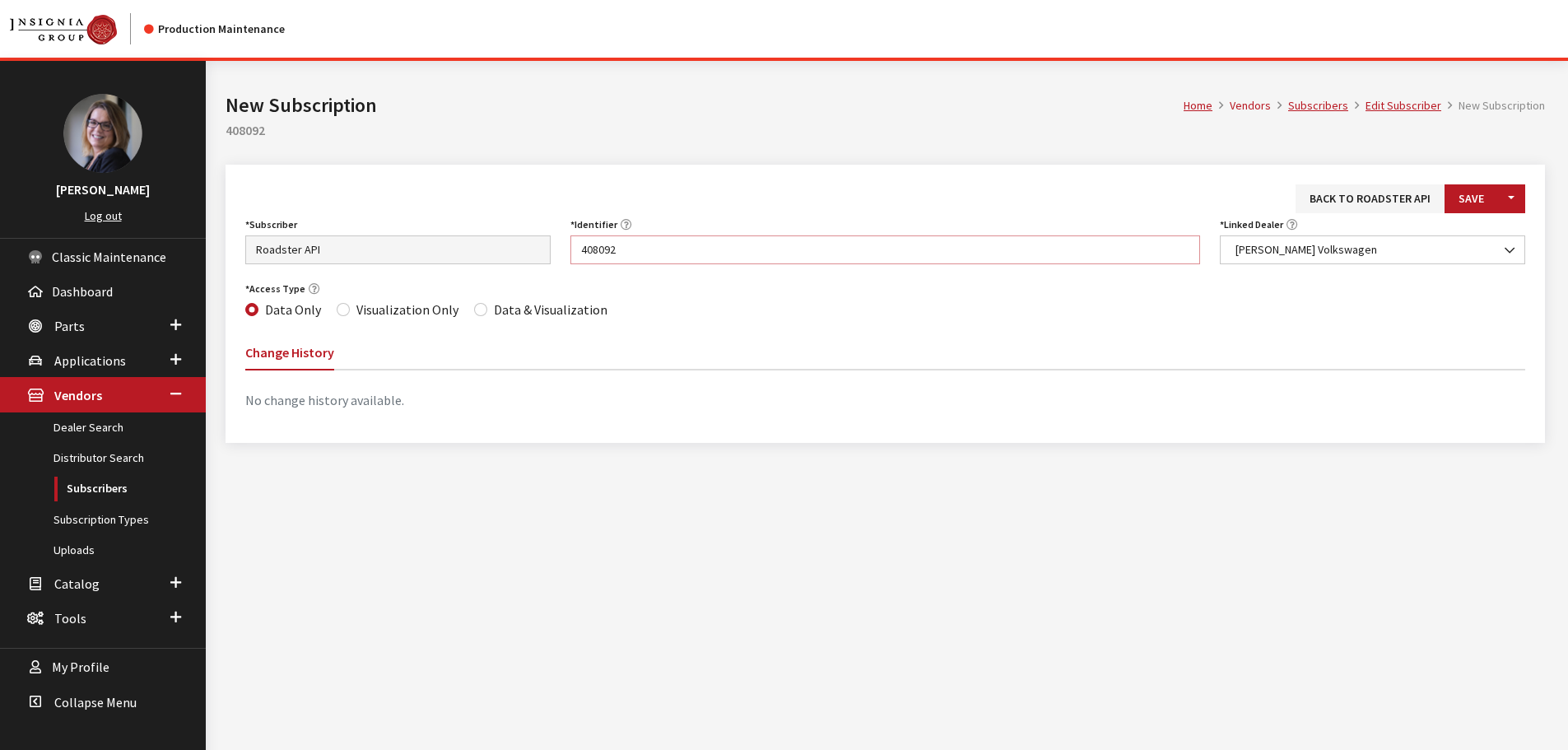
type input "408092"
click at [475, 314] on input "Data & Visualization" at bounding box center [481, 309] width 13 height 13
radio input "true"
click at [1470, 191] on button "Save" at bounding box center [1472, 199] width 54 height 29
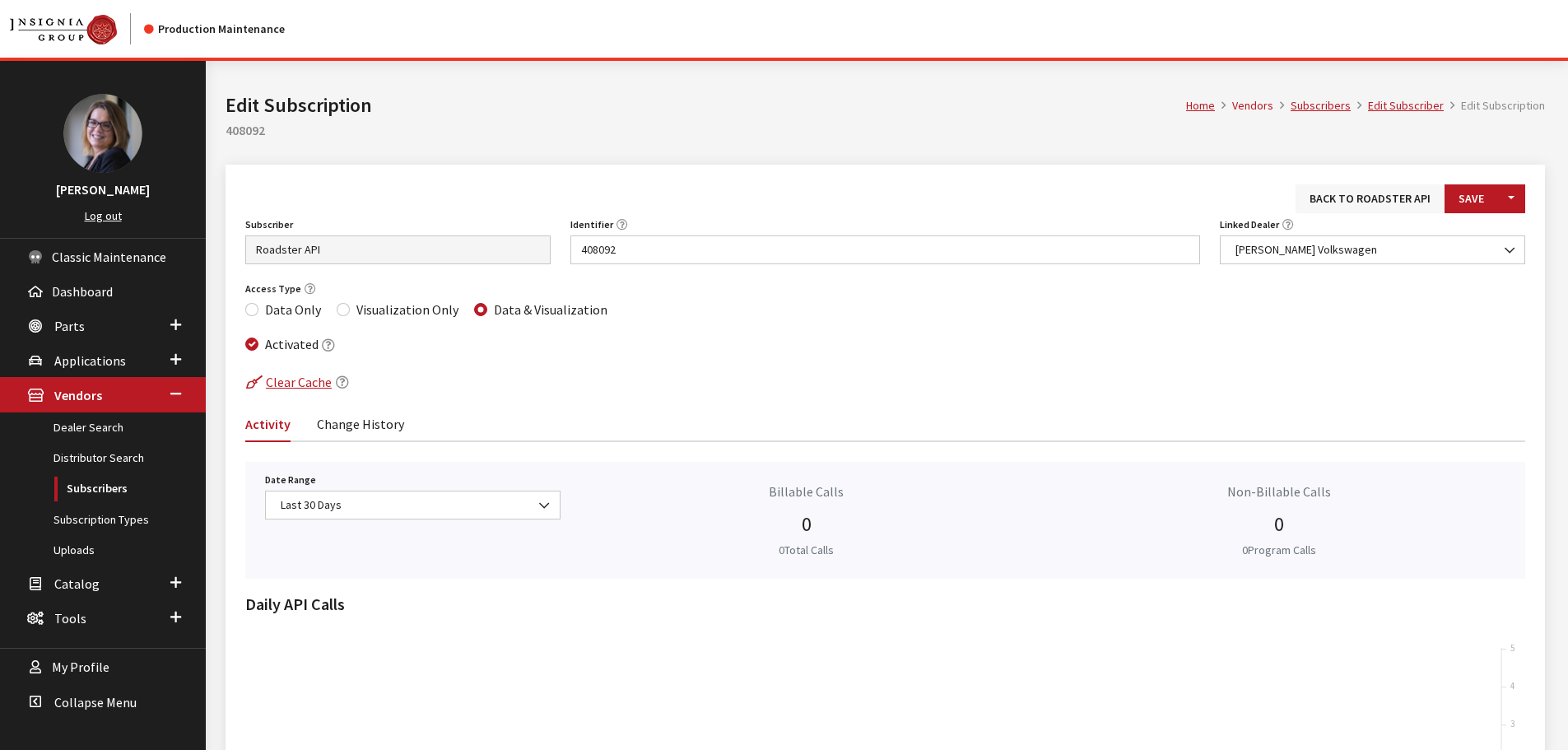
click at [1340, 201] on link "Back to Roadster API" at bounding box center [1370, 199] width 149 height 29
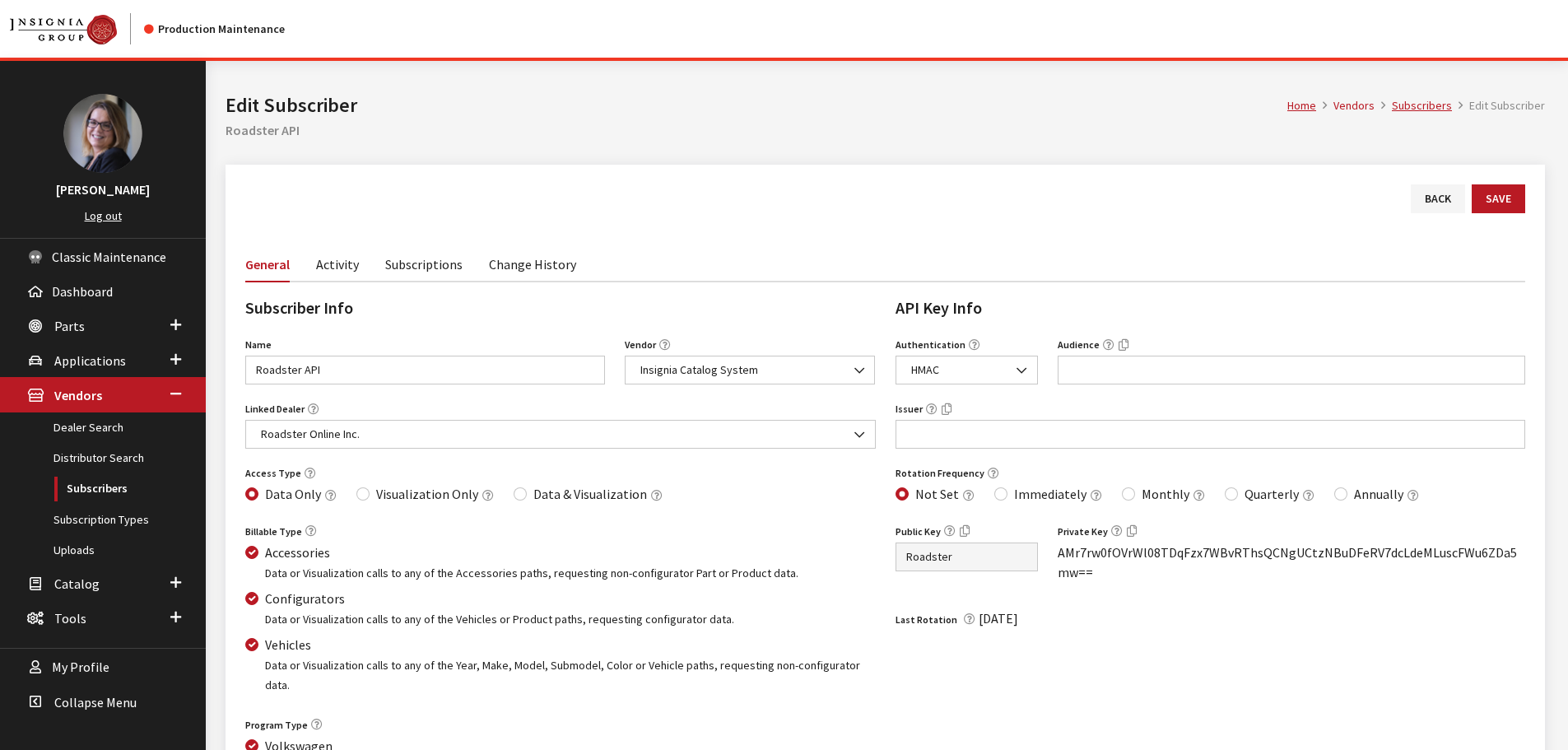
click at [443, 260] on link "Subscriptions" at bounding box center [424, 263] width 77 height 35
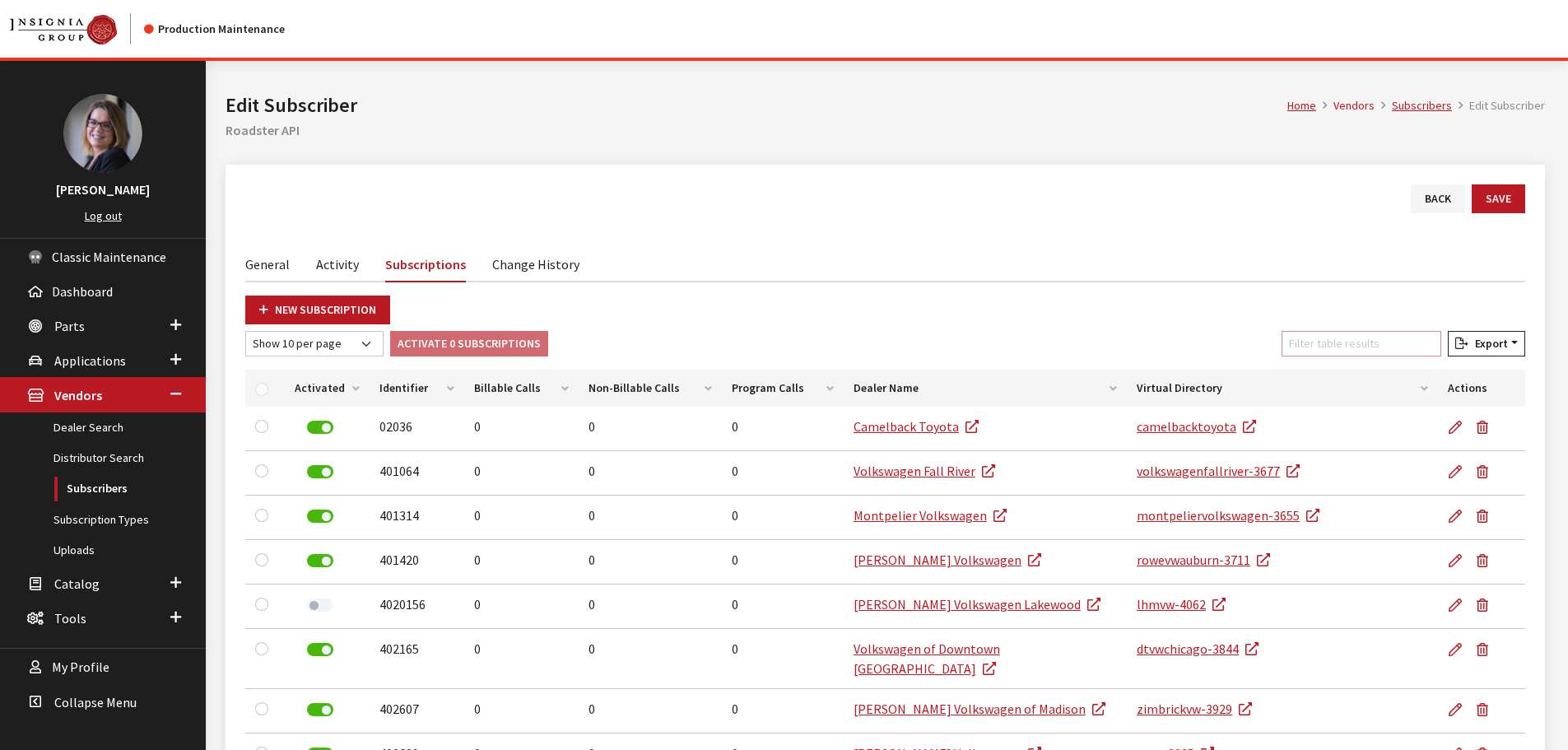
click at [1334, 348] on input "Filter table results" at bounding box center [1362, 343] width 160 height 25
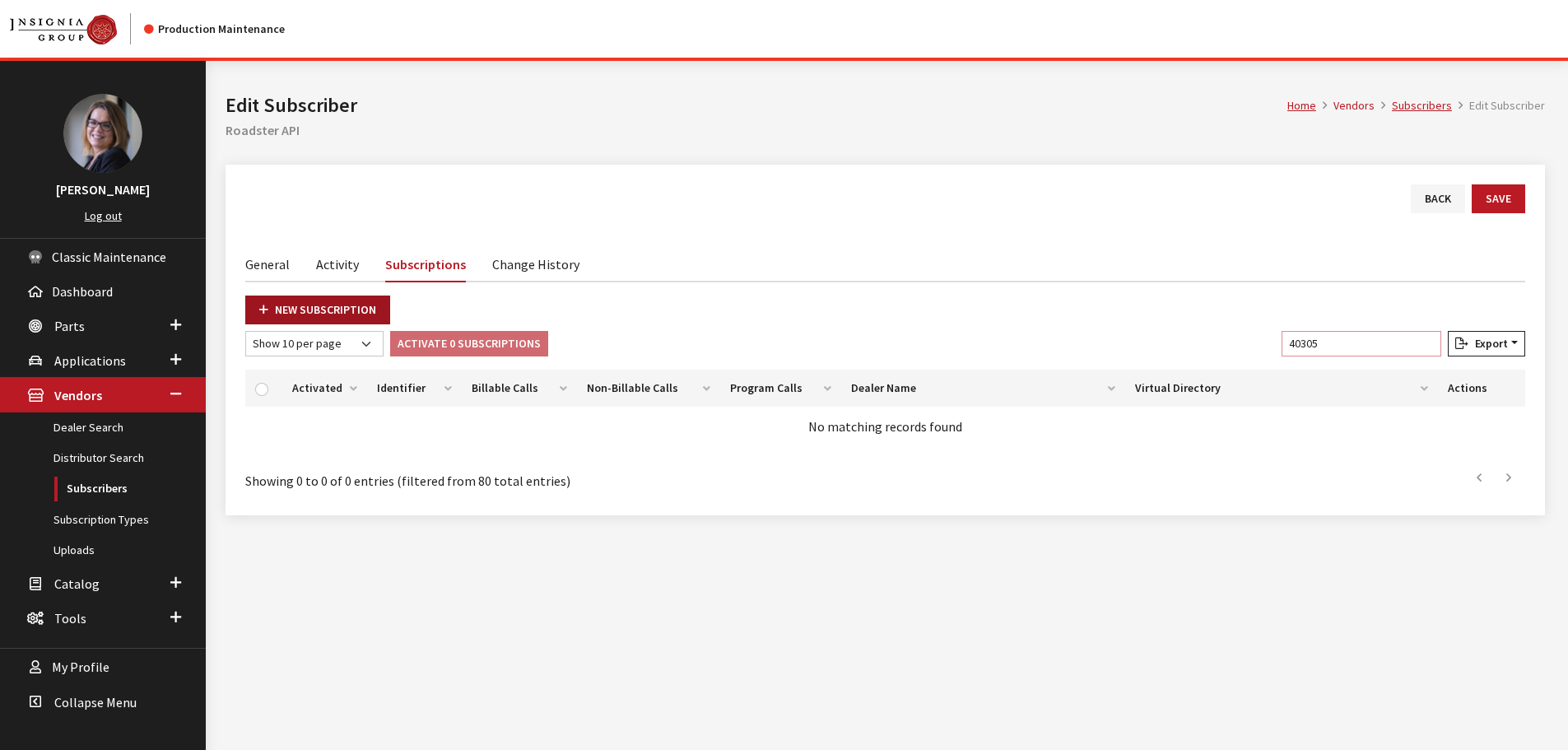
type input "40305"
click at [303, 304] on link "New Subscription" at bounding box center [318, 310] width 145 height 29
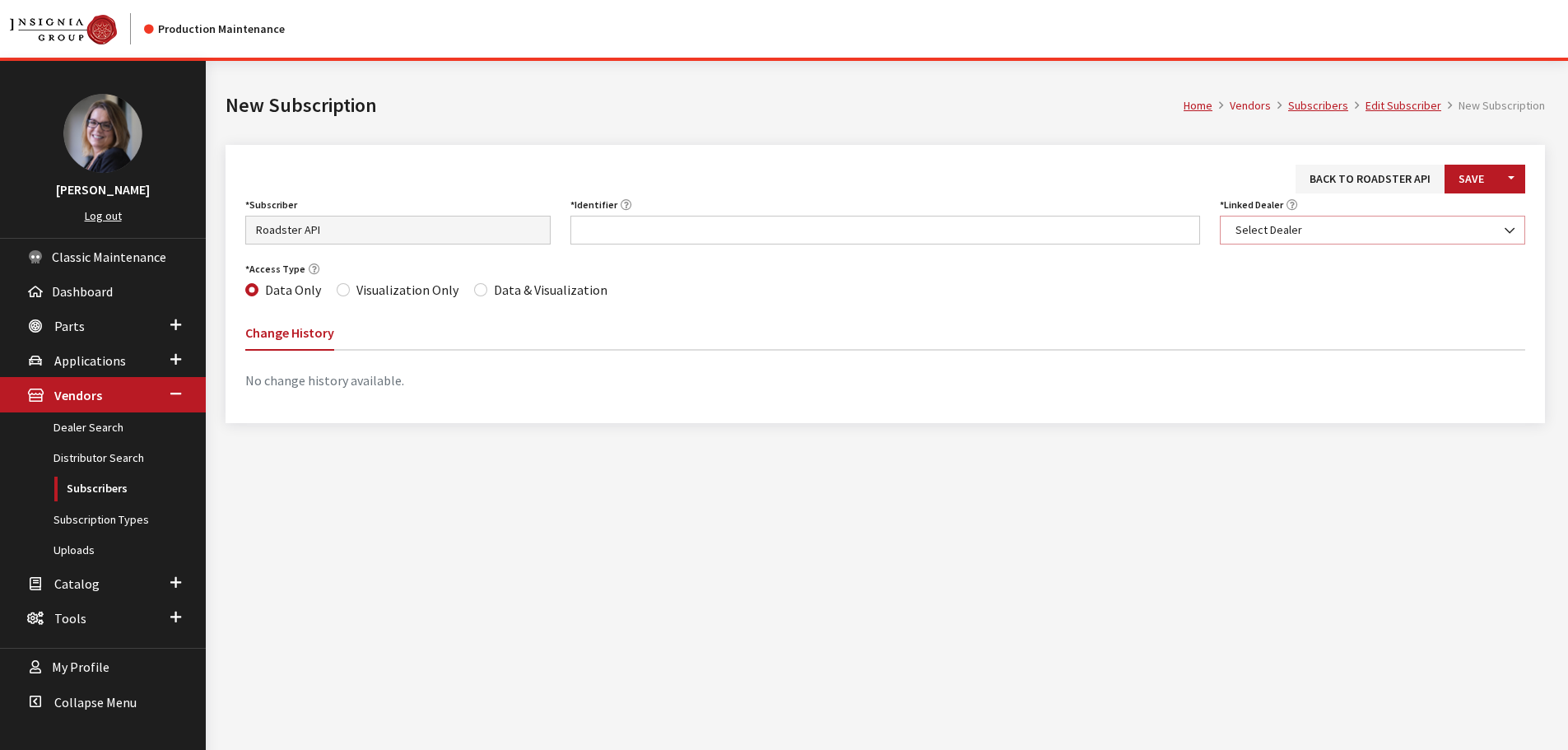
drag, startPoint x: 0, startPoint y: 0, endPoint x: 1260, endPoint y: 236, distance: 1281.9
click at [1260, 236] on span "Select Dealer" at bounding box center [1372, 230] width 284 height 17
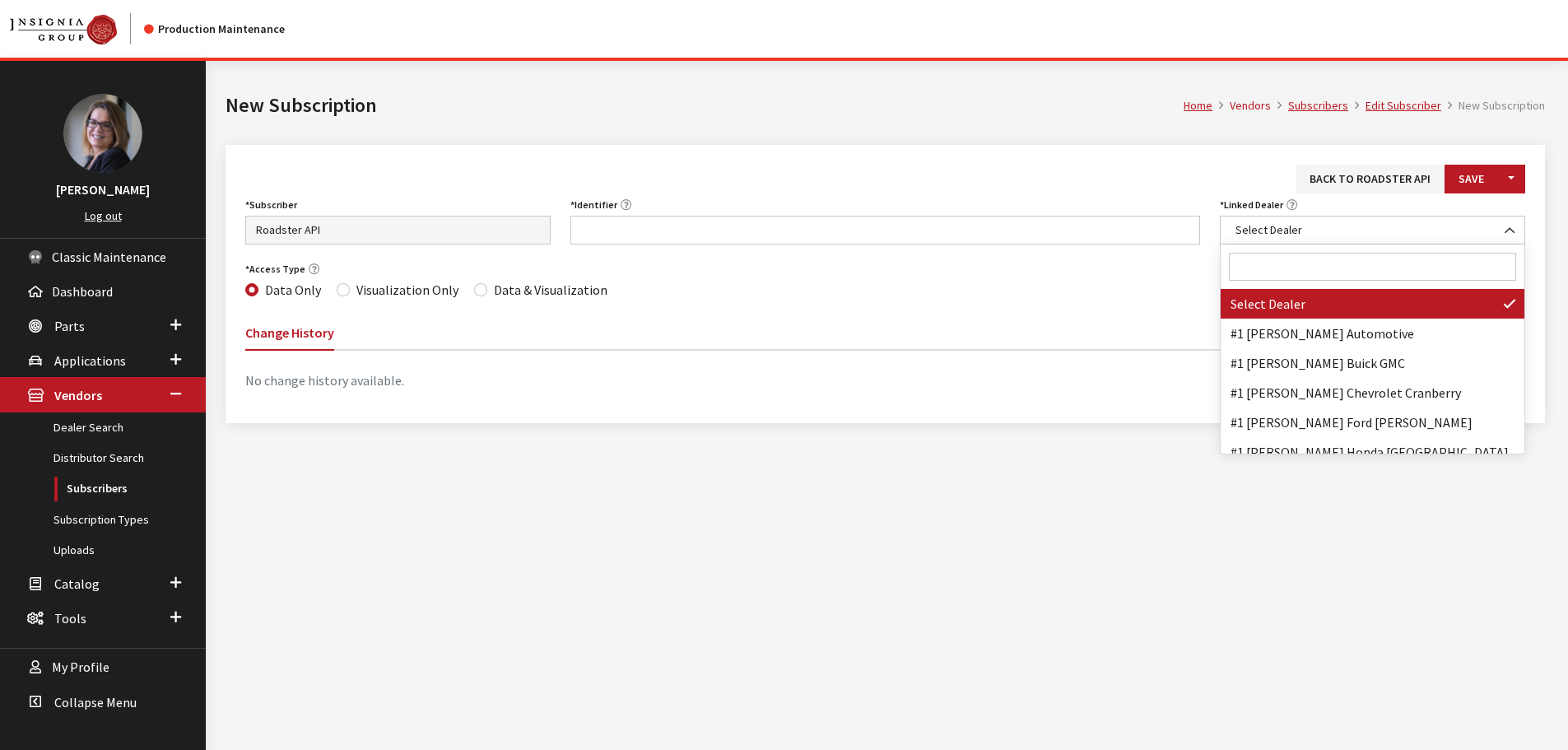
click at [1262, 268] on input "Search" at bounding box center [1372, 266] width 287 height 28
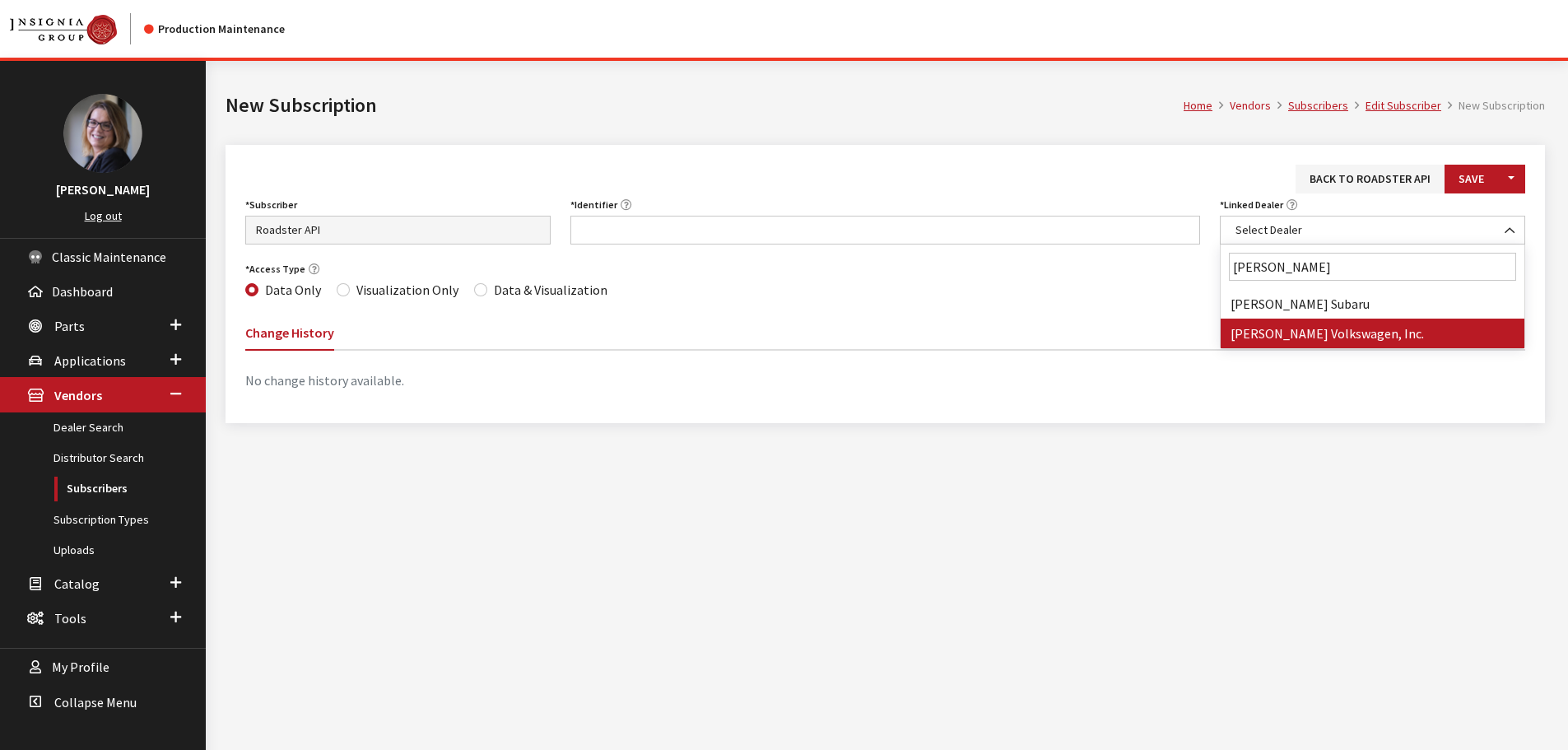
type input "williams"
select select "3904"
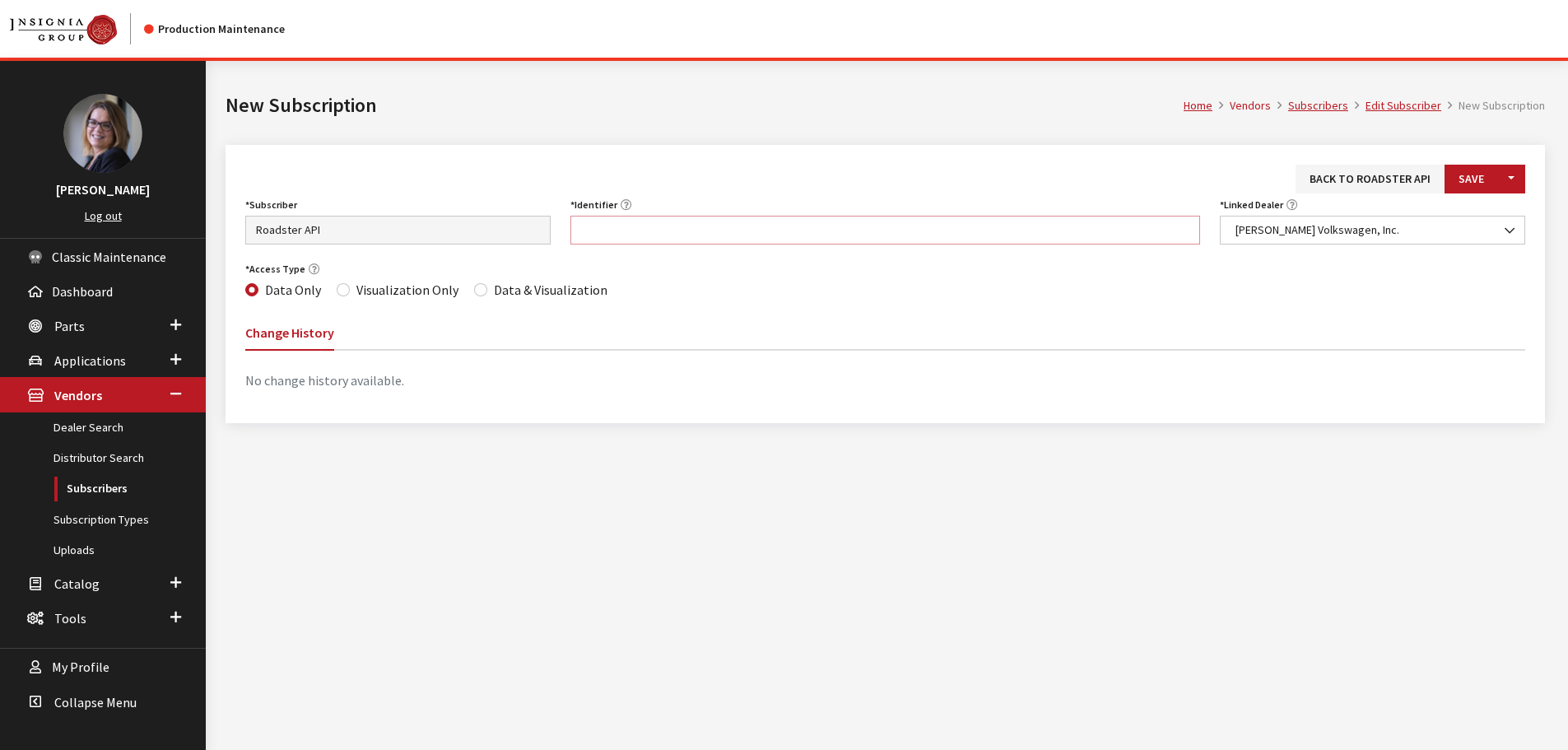
click at [777, 231] on input "Identifier" at bounding box center [886, 230] width 630 height 29
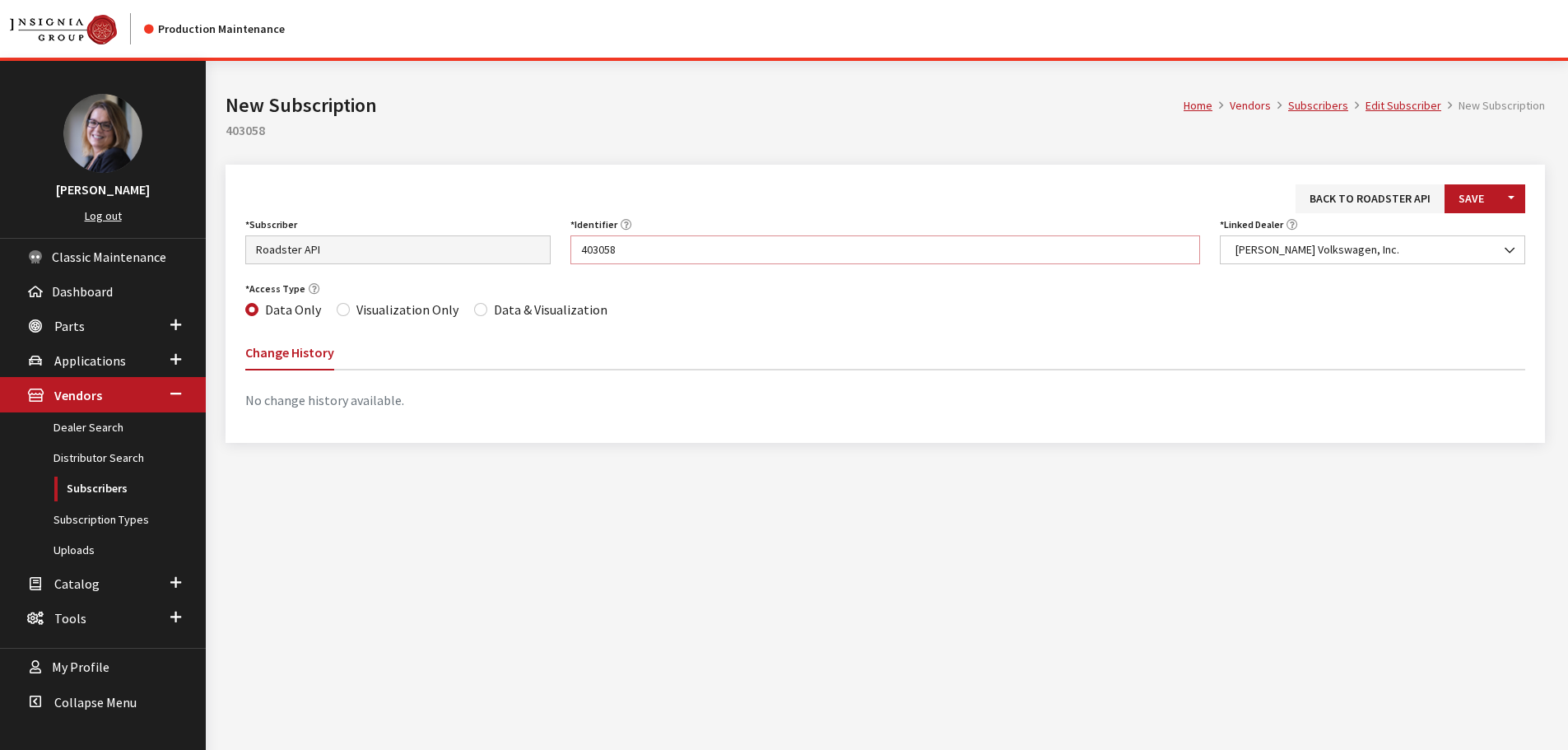
type input "403058"
click at [474, 308] on input "Data & Visualization" at bounding box center [481, 309] width 13 height 13
radio input "true"
click at [1484, 195] on button "Save" at bounding box center [1472, 199] width 54 height 29
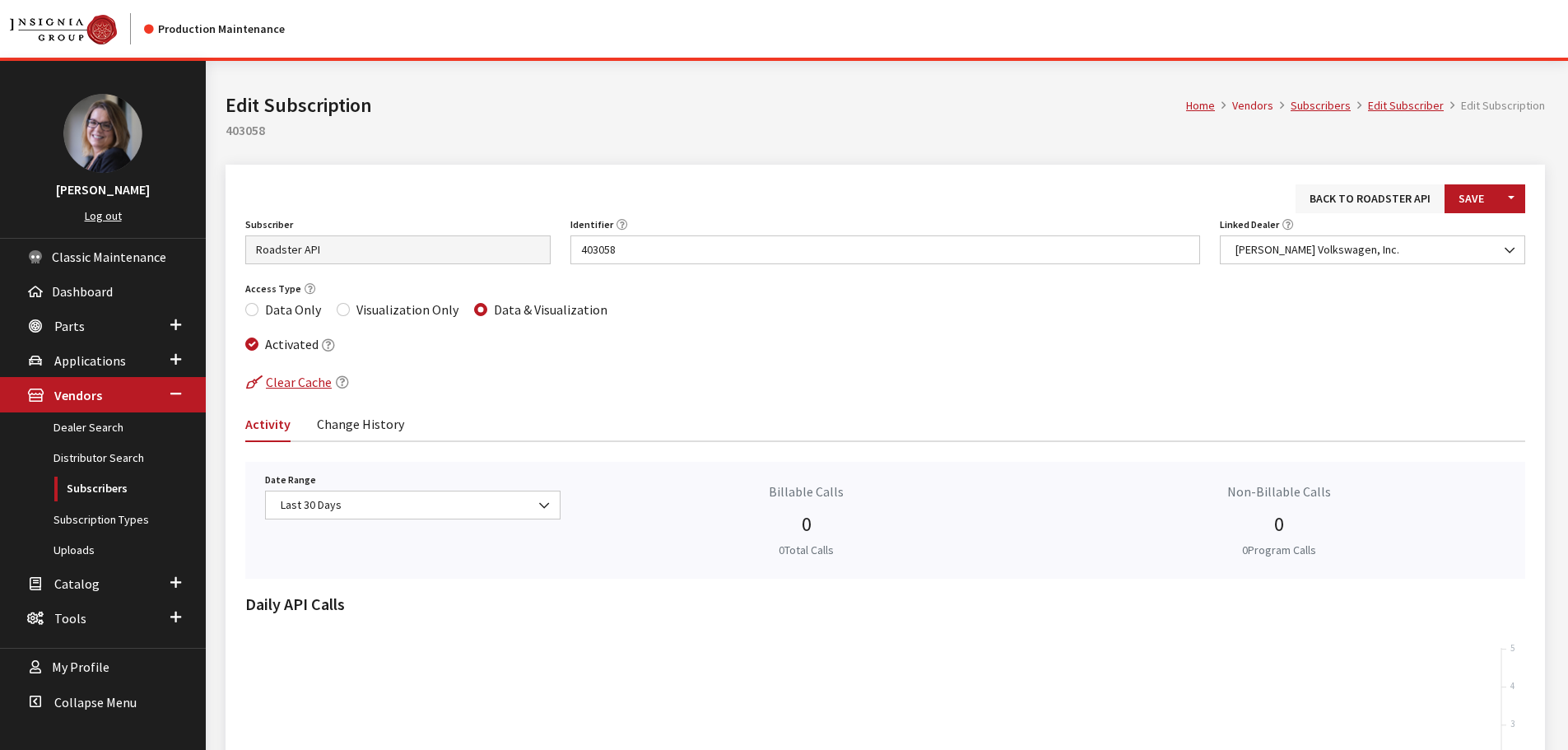
click at [1400, 188] on link "Back to Roadster API" at bounding box center [1370, 199] width 149 height 29
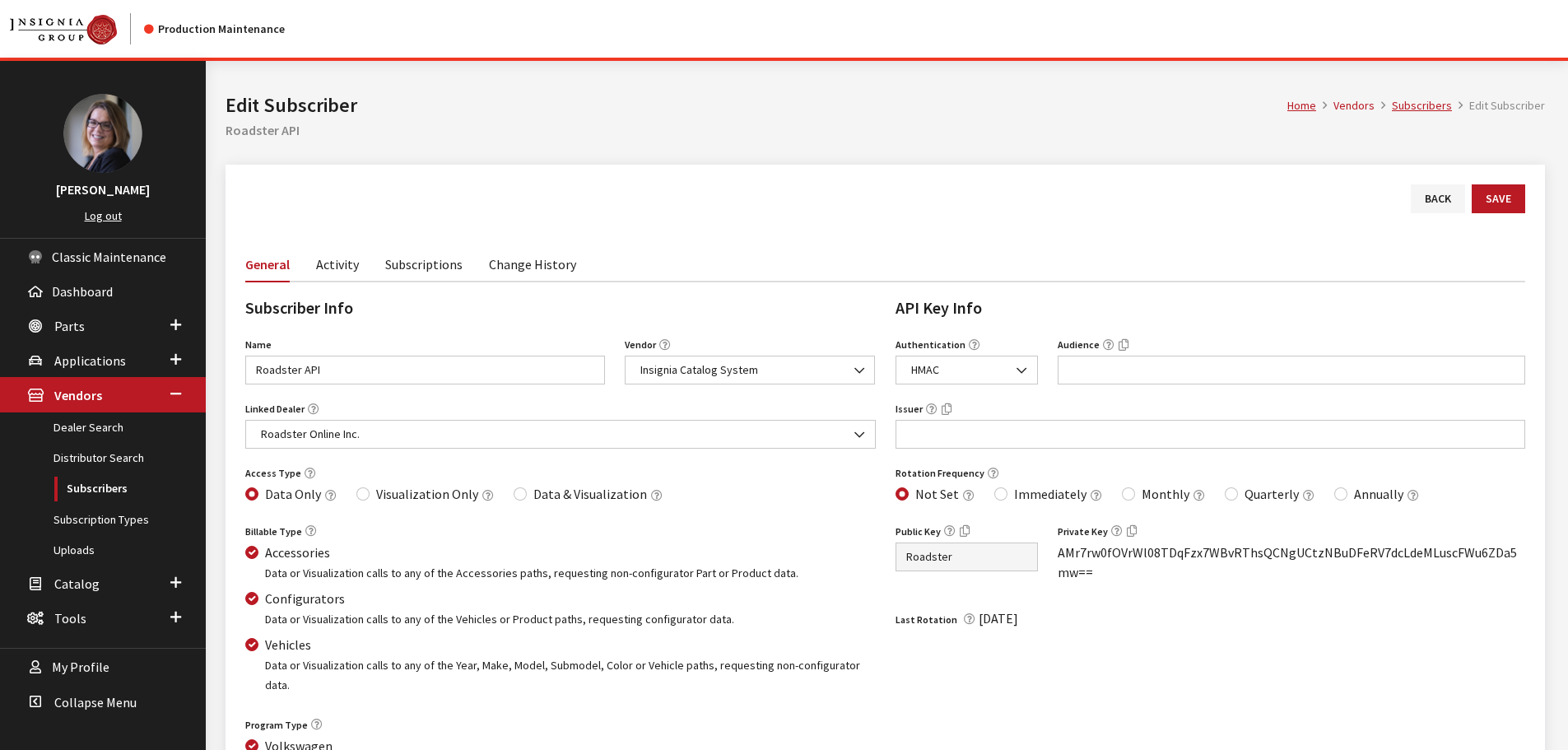
click at [412, 261] on link "Subscriptions" at bounding box center [424, 263] width 77 height 35
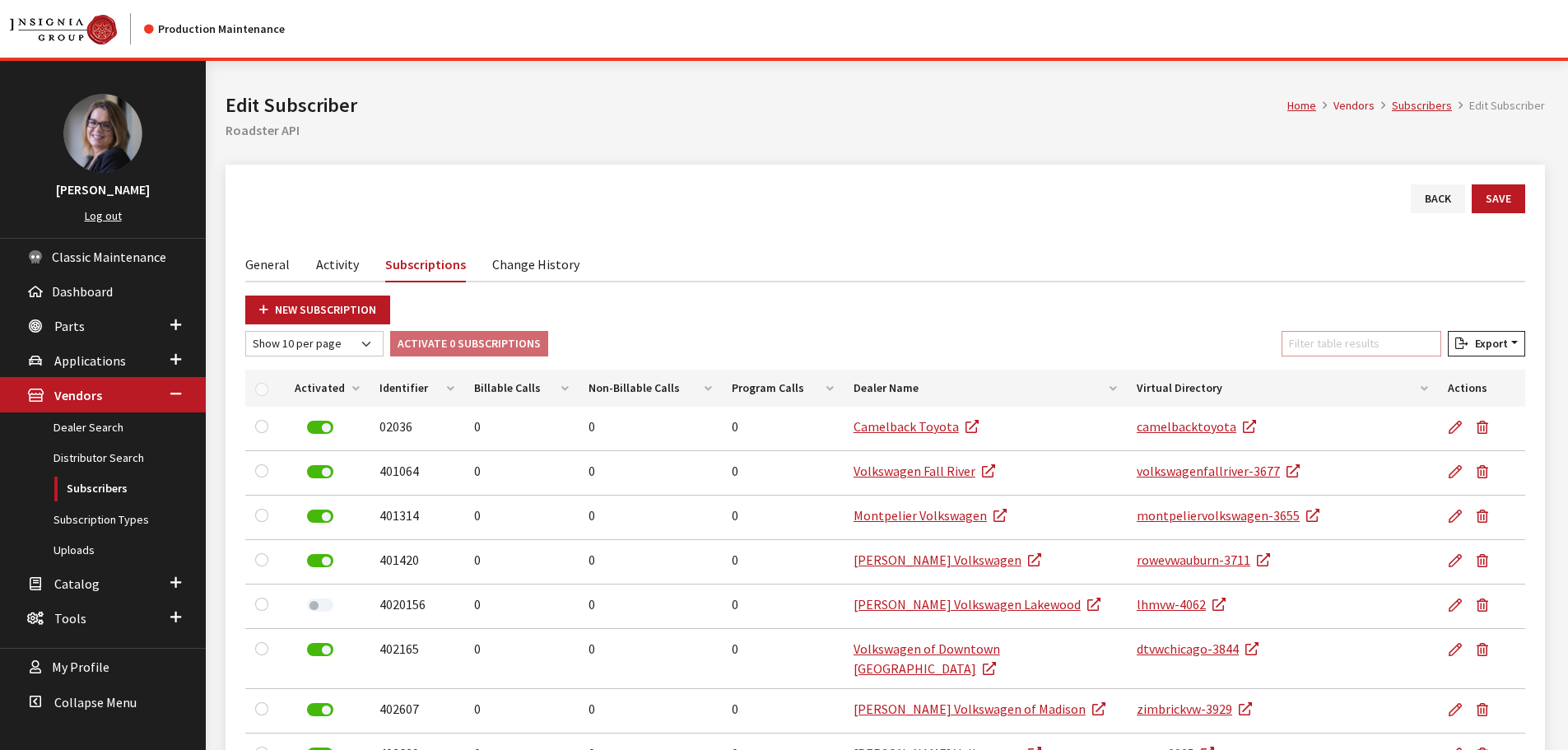
click at [1326, 338] on input "Filter table results" at bounding box center [1362, 343] width 160 height 25
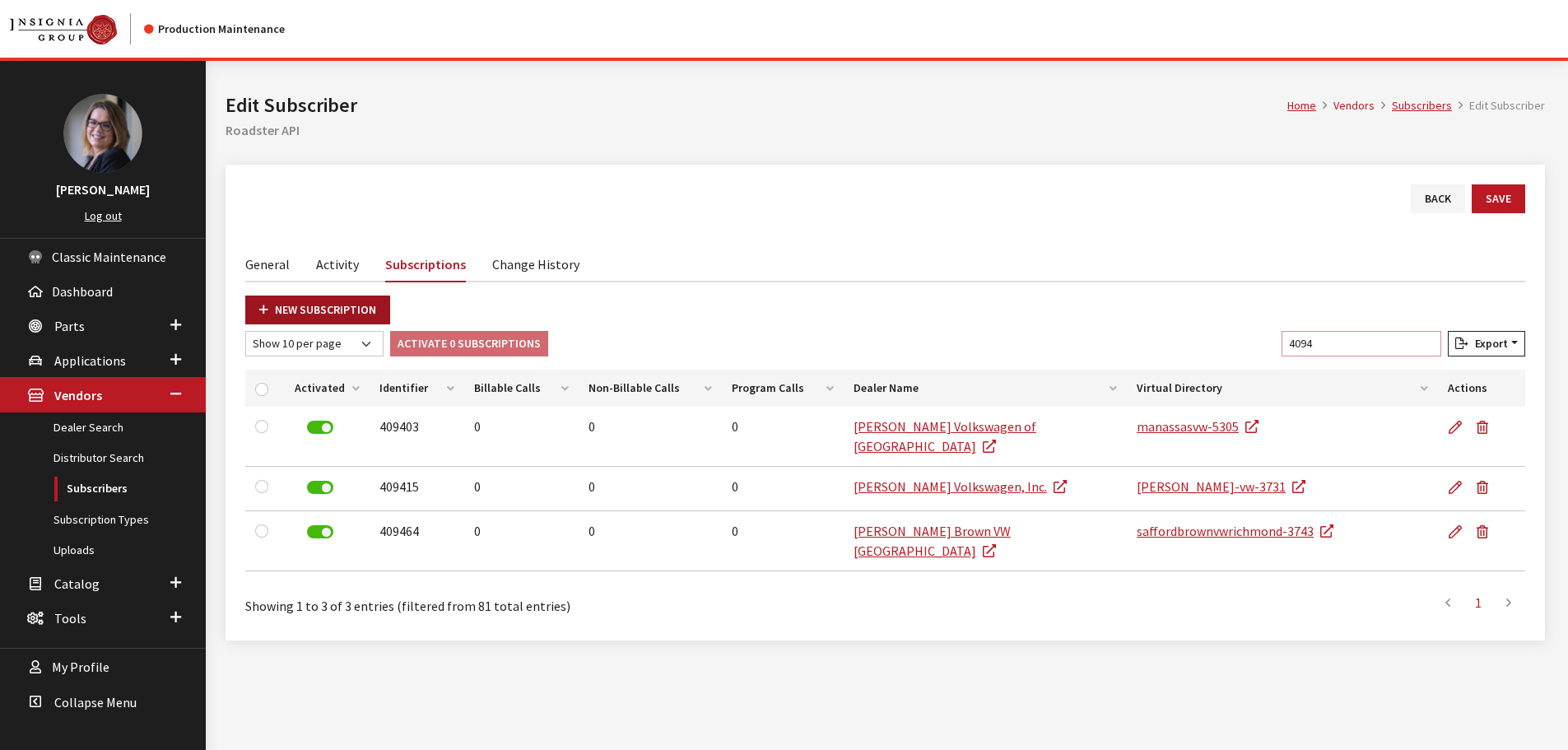
type input "4094"
click at [306, 300] on link "New Subscription" at bounding box center [318, 310] width 145 height 29
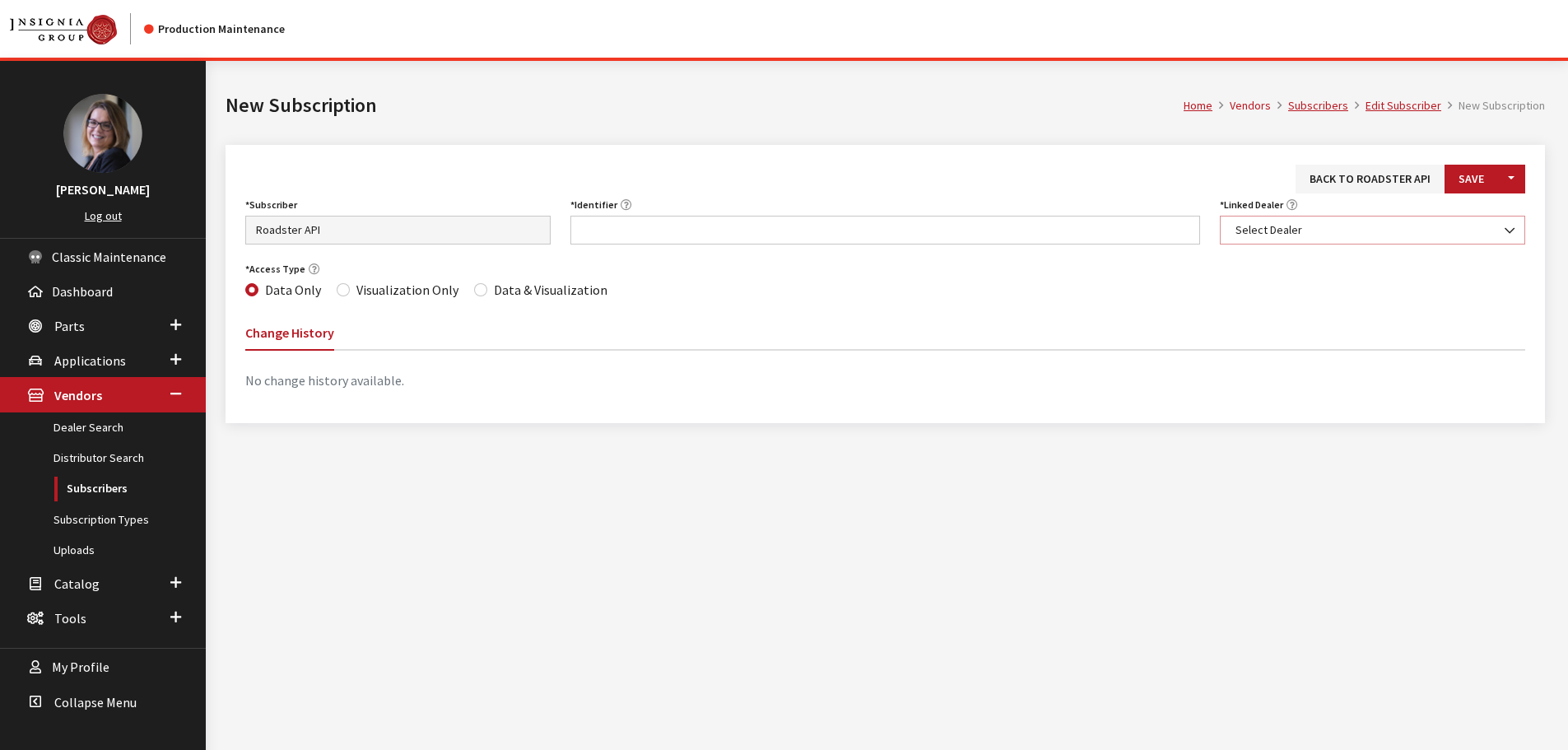
click at [1288, 240] on span "Select Dealer" at bounding box center [1372, 230] width 306 height 29
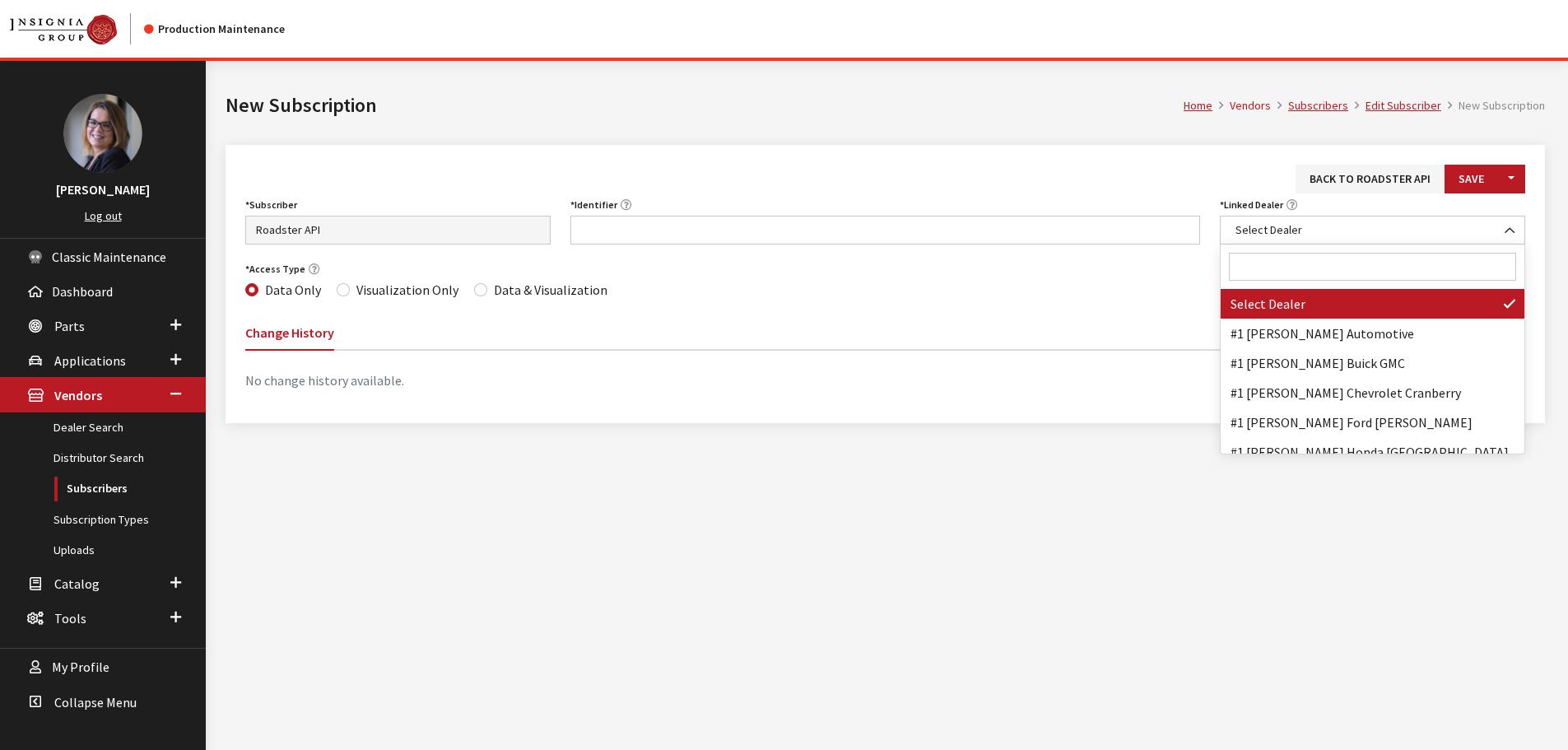
click at [1279, 265] on input "Search" at bounding box center [1372, 266] width 287 height 28
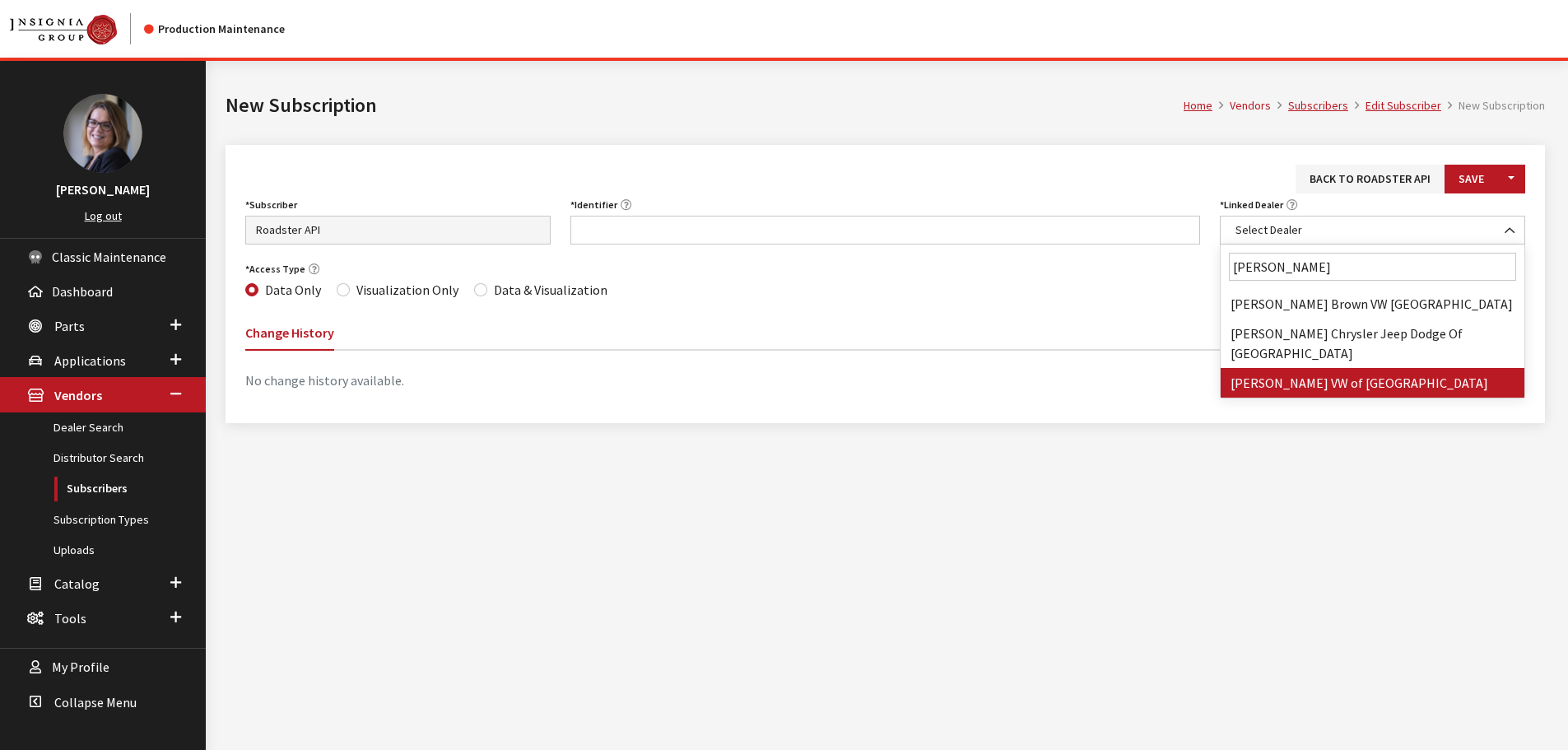
type input "safford"
select select "3745"
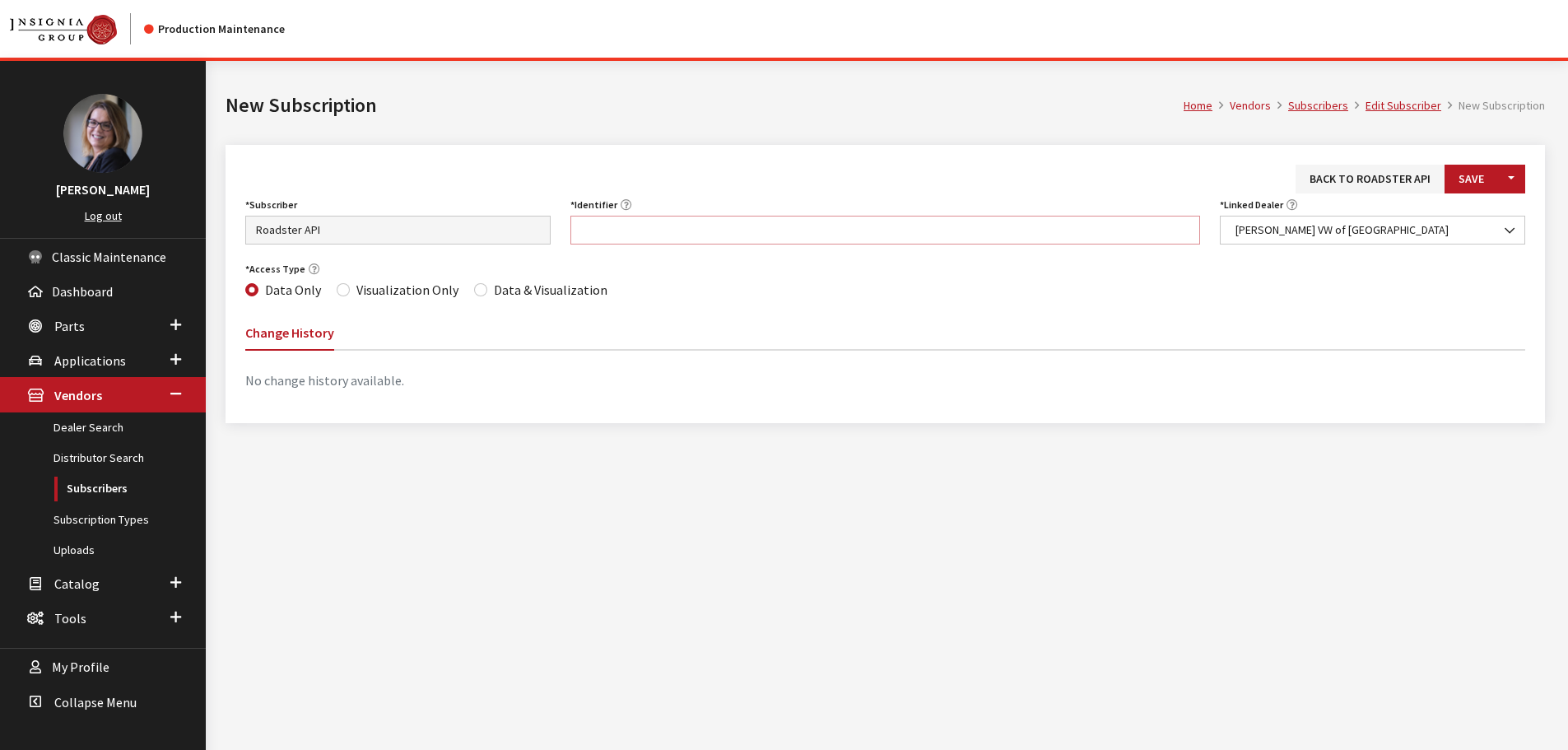
click at [744, 235] on input "Identifier" at bounding box center [886, 230] width 630 height 29
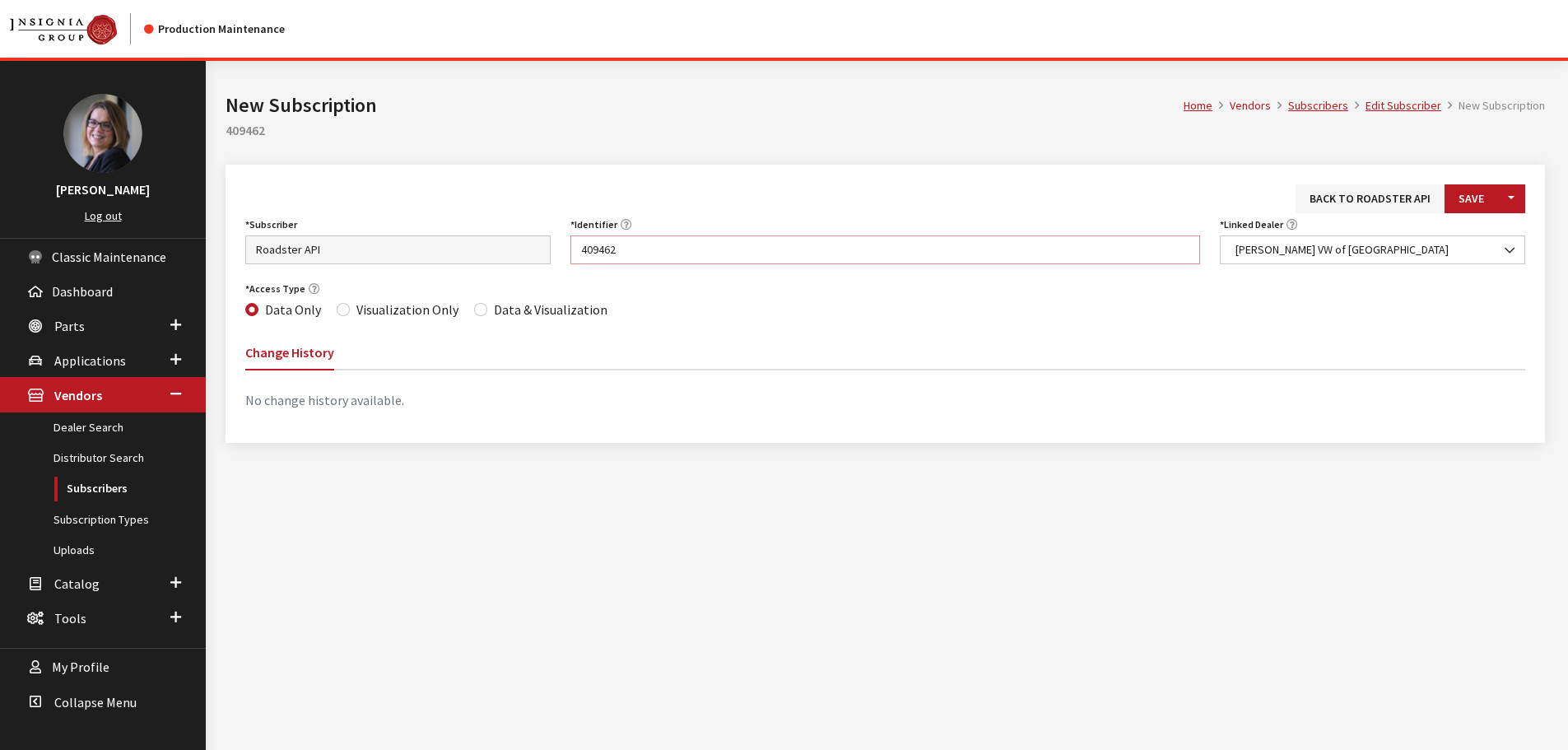
type input "409462"
click at [522, 306] on label "Data & Visualization" at bounding box center [551, 309] width 114 height 20
click at [488, 306] on input "Data & Visualization" at bounding box center [481, 309] width 13 height 13
radio input "true"
click at [1465, 206] on button "Save" at bounding box center [1472, 199] width 54 height 29
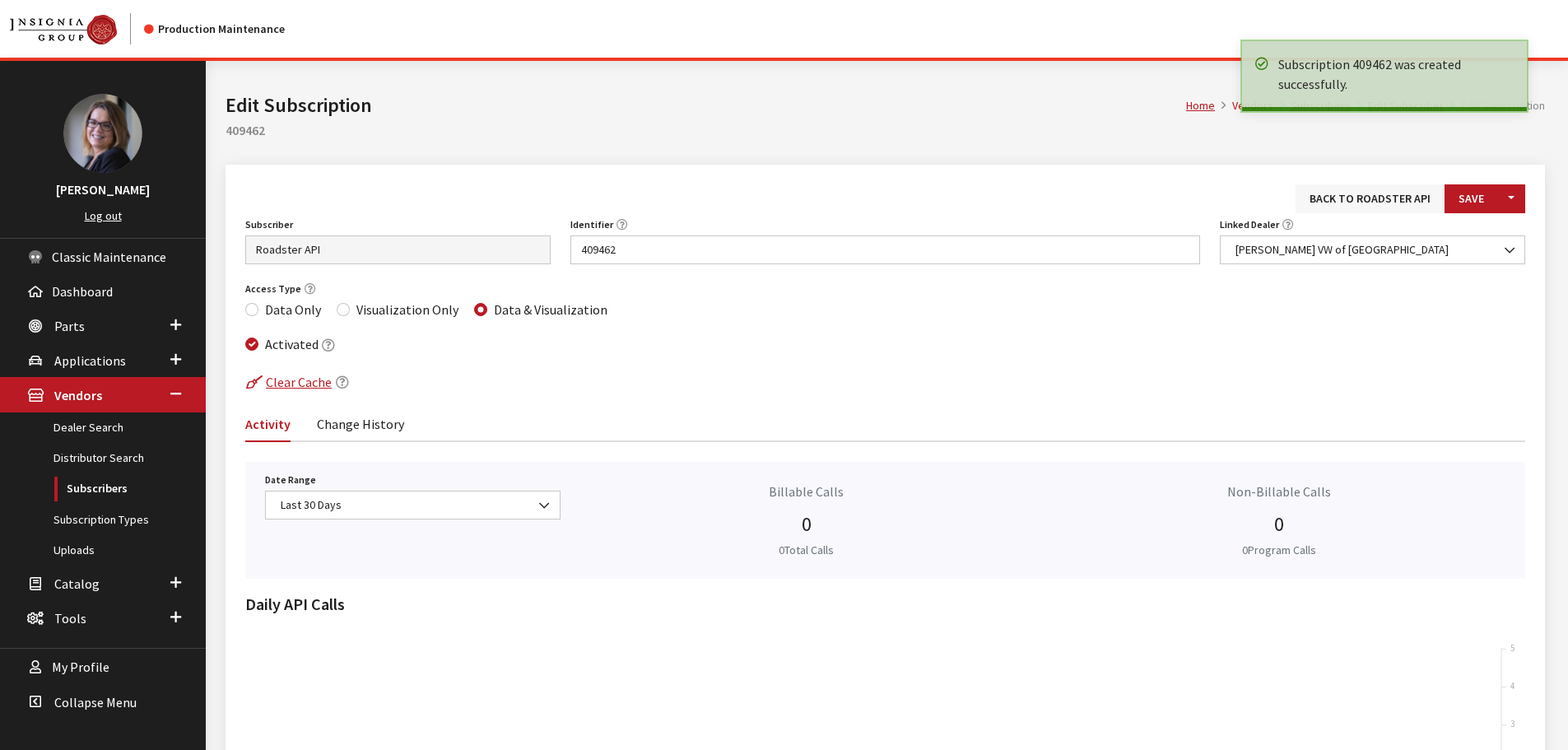
click at [1349, 202] on link "Back to Roadster API" at bounding box center [1370, 199] width 149 height 29
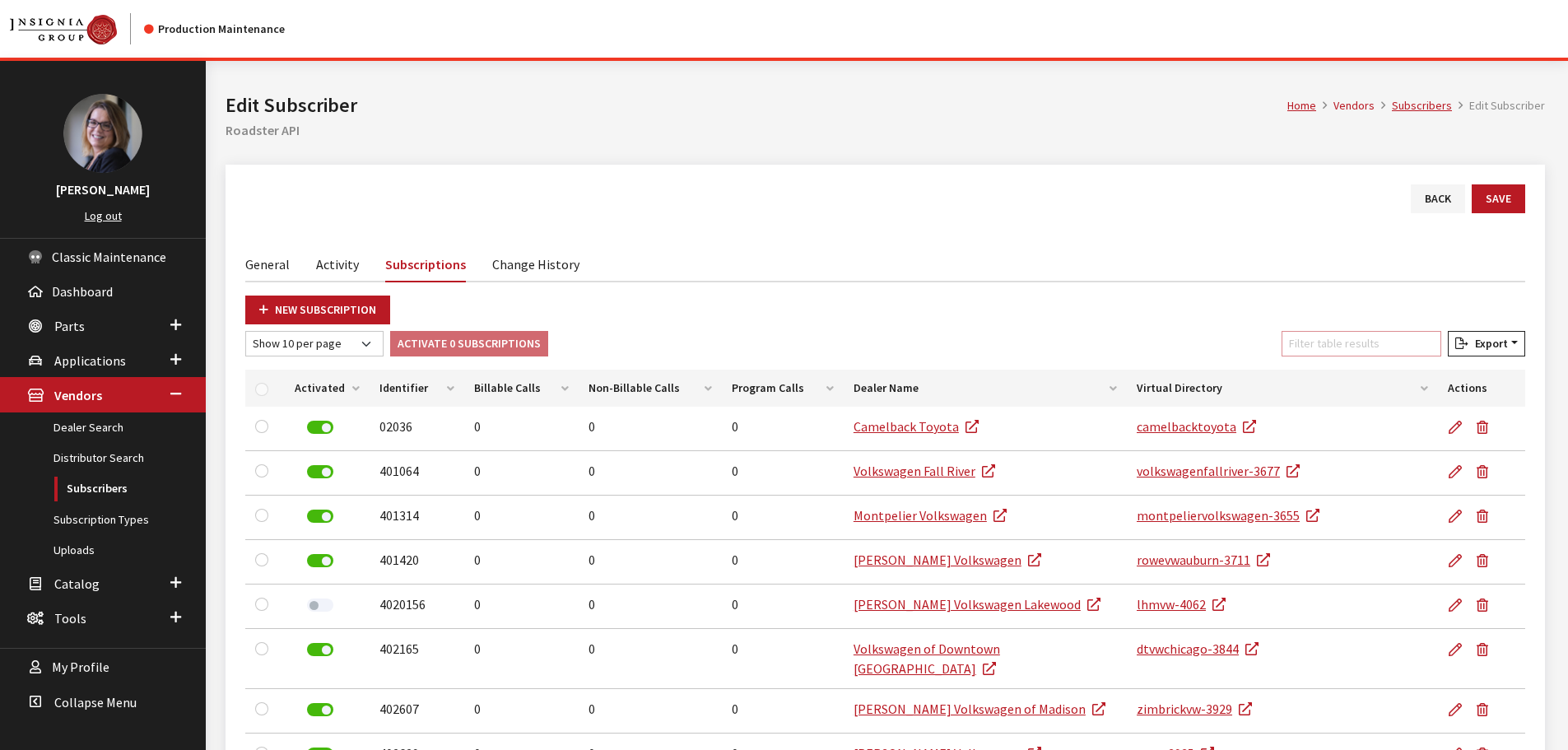
click at [1340, 346] on input "Filter table results" at bounding box center [1362, 343] width 160 height 25
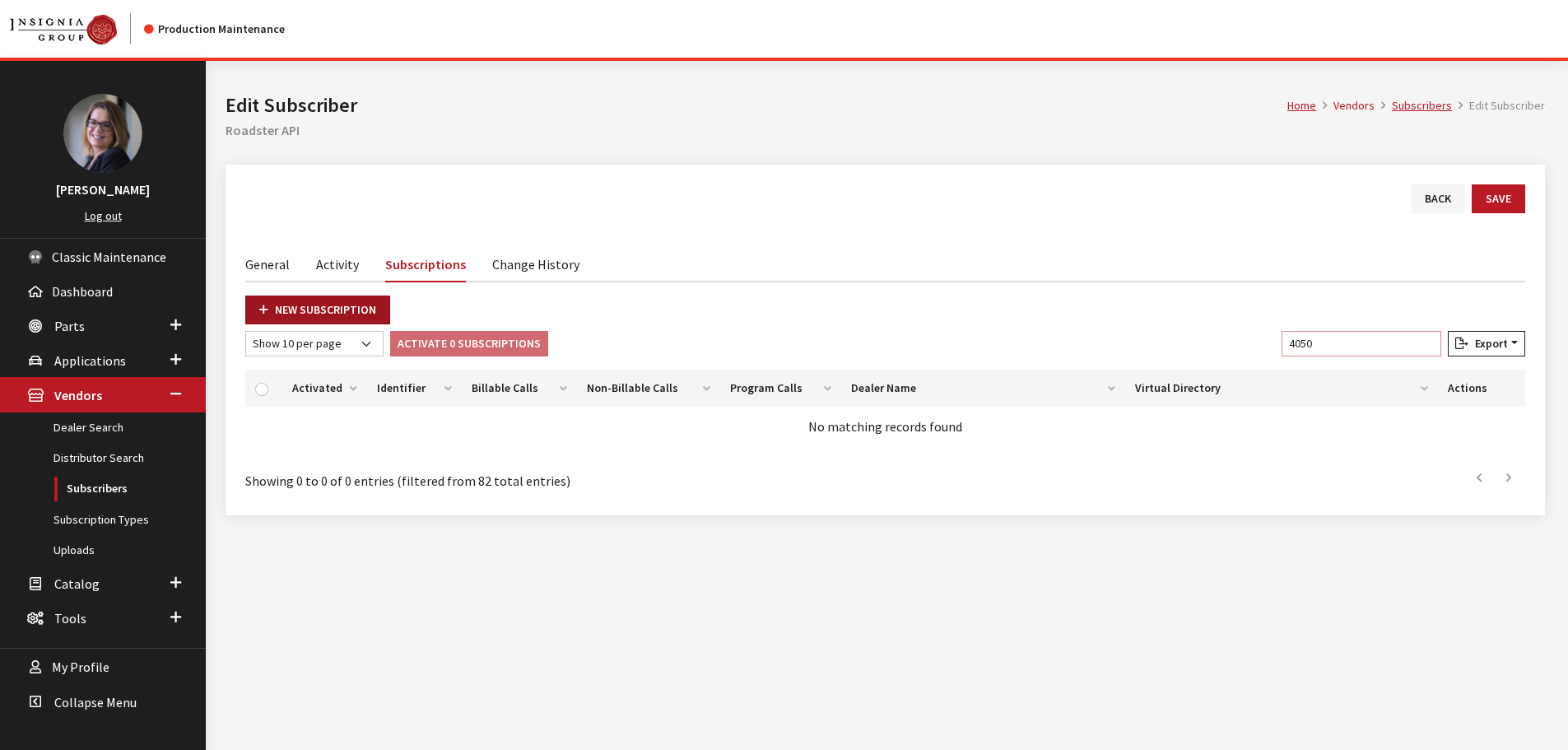
type input "4050"
click at [315, 302] on link "New Subscription" at bounding box center [318, 310] width 145 height 29
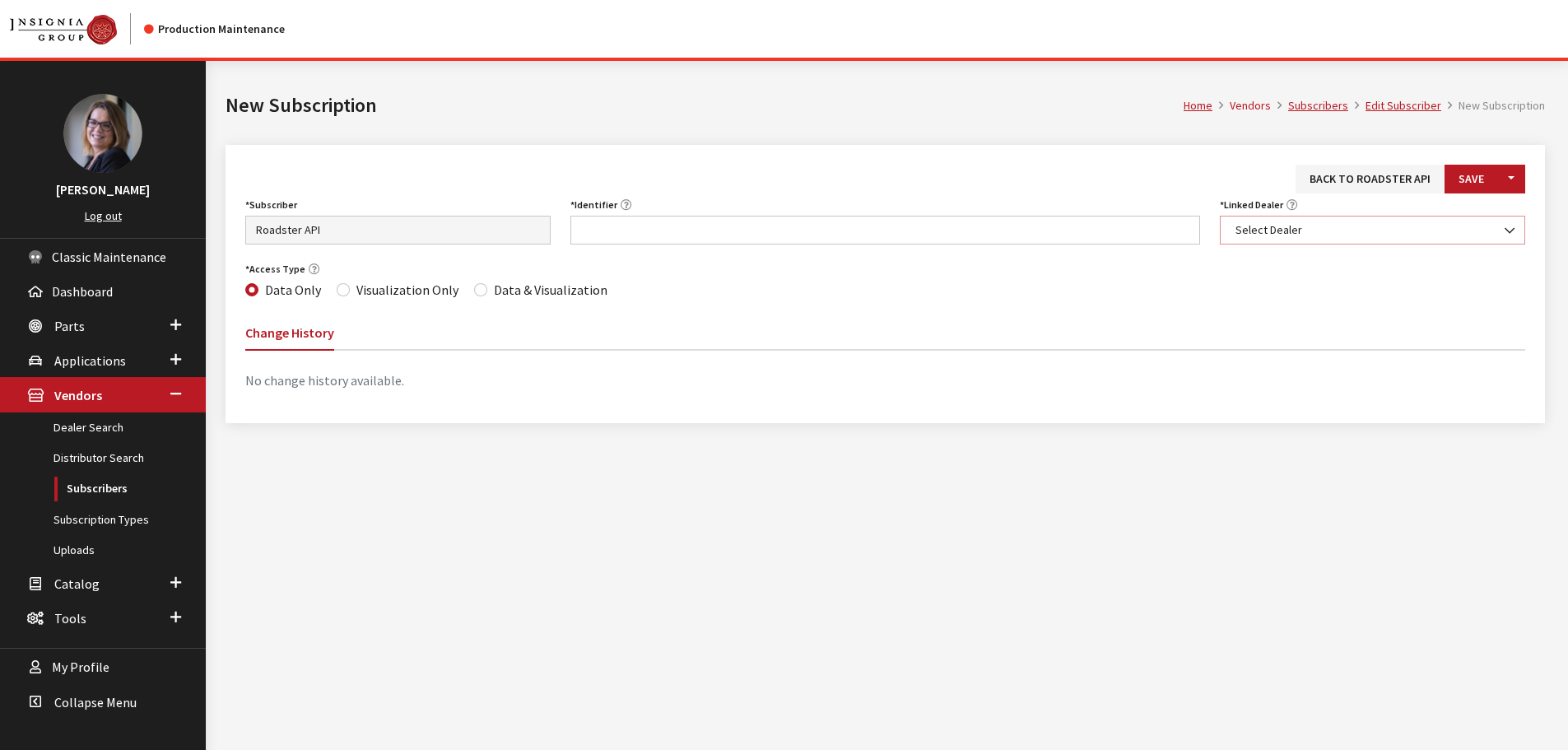
drag, startPoint x: 0, startPoint y: 0, endPoint x: 1305, endPoint y: 236, distance: 1326.2
click at [1305, 235] on span "Select Dealer" at bounding box center [1372, 230] width 284 height 17
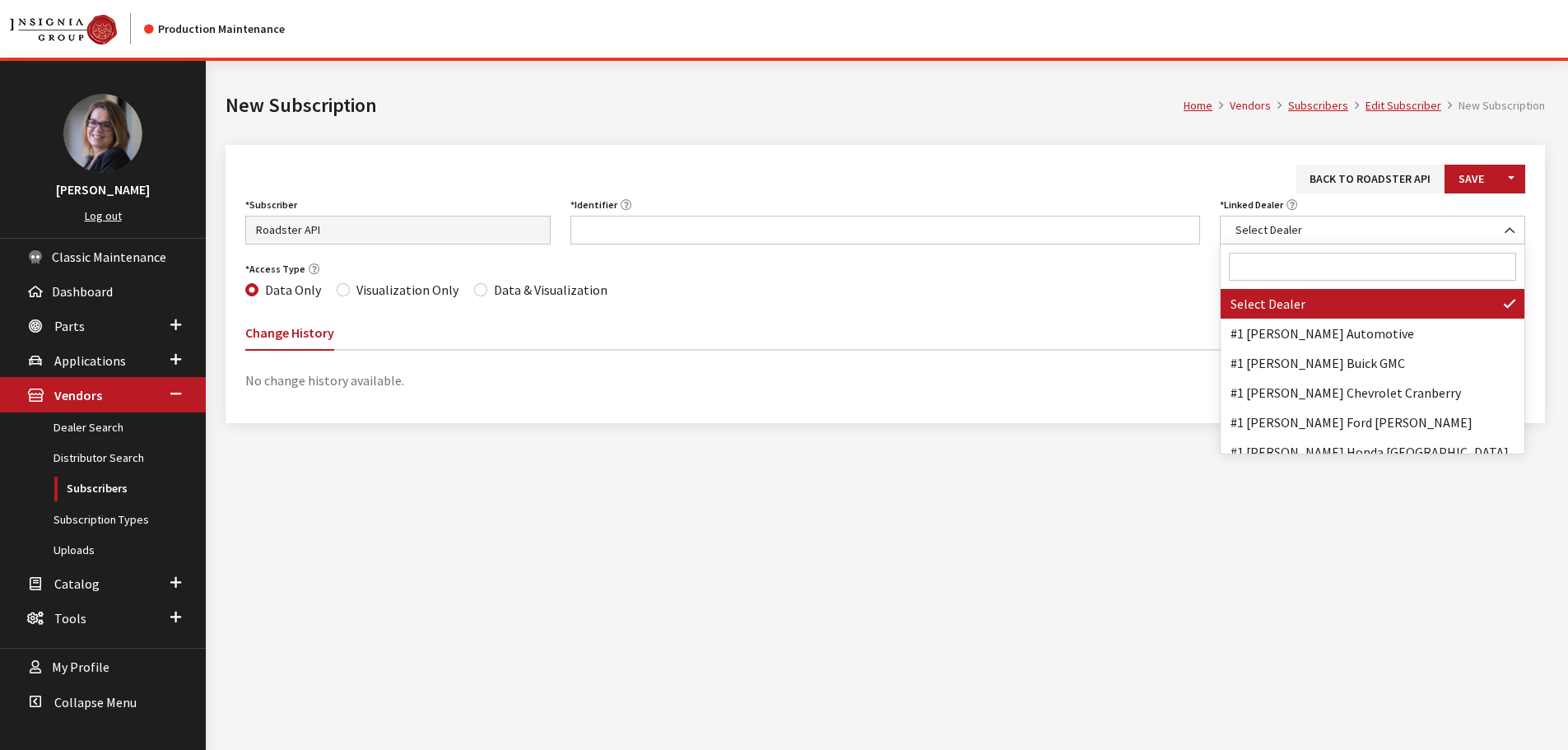
click at [1301, 268] on input "Search" at bounding box center [1372, 266] width 287 height 28
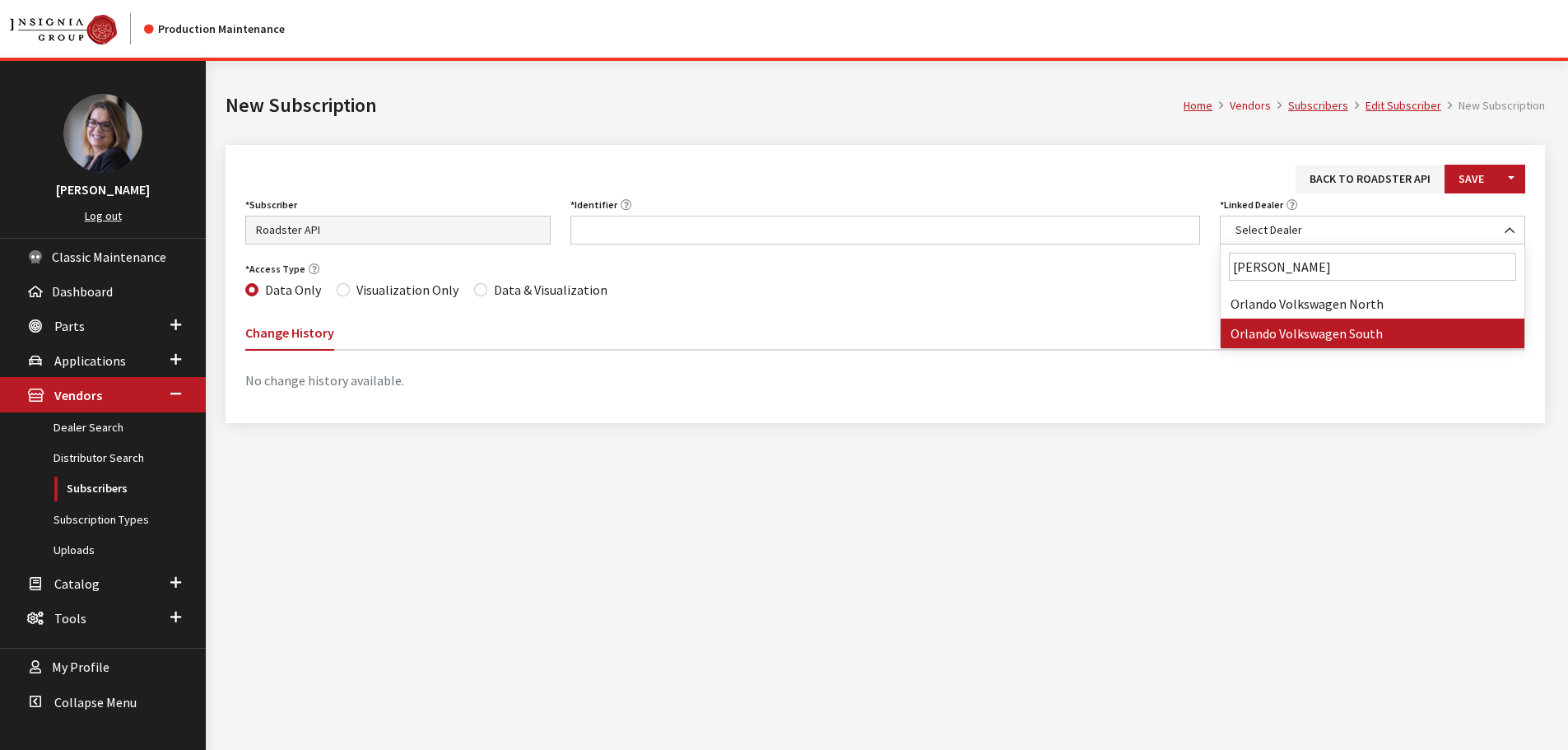
type input "orlando v"
select select "3690"
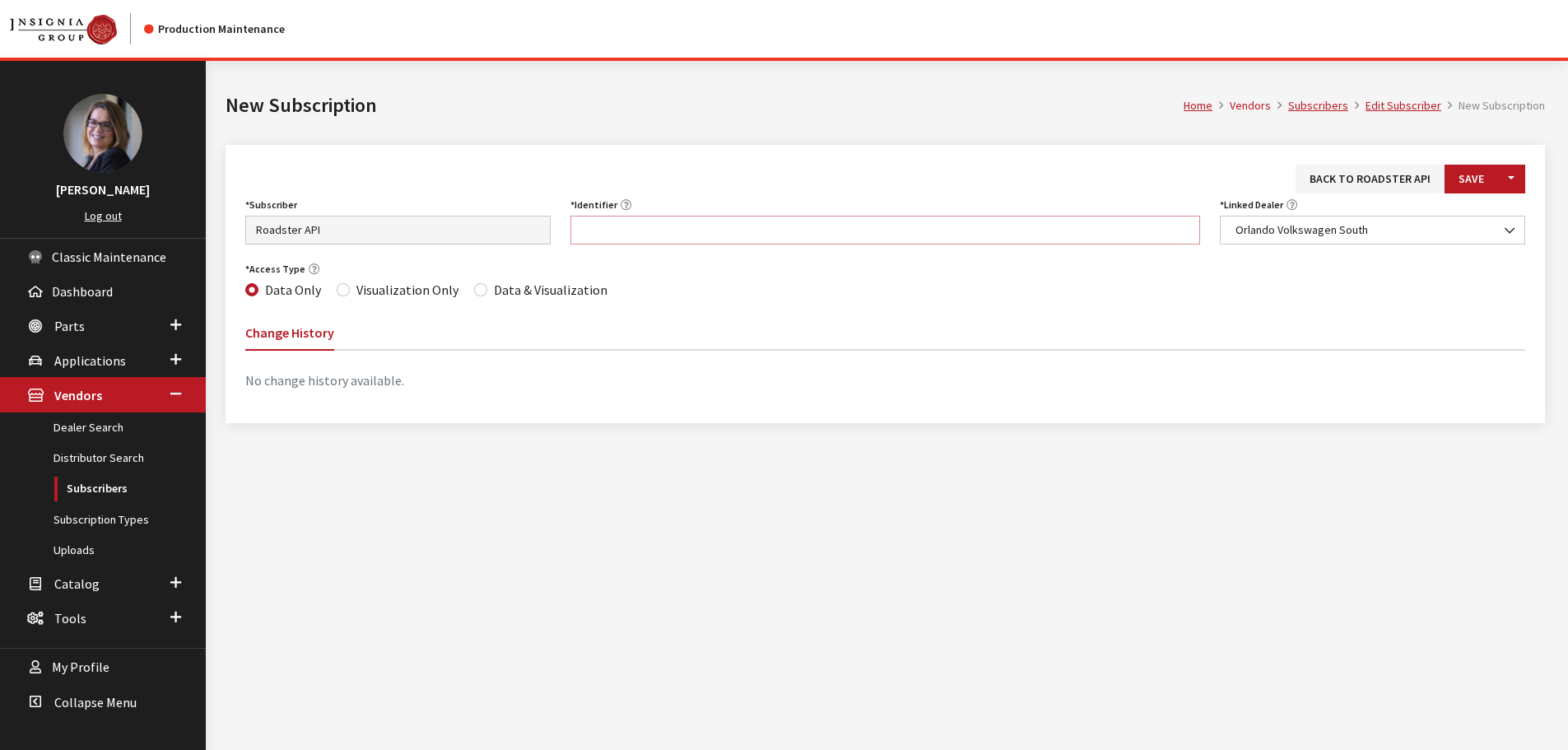
click at [676, 240] on input "Identifier" at bounding box center [886, 230] width 630 height 29
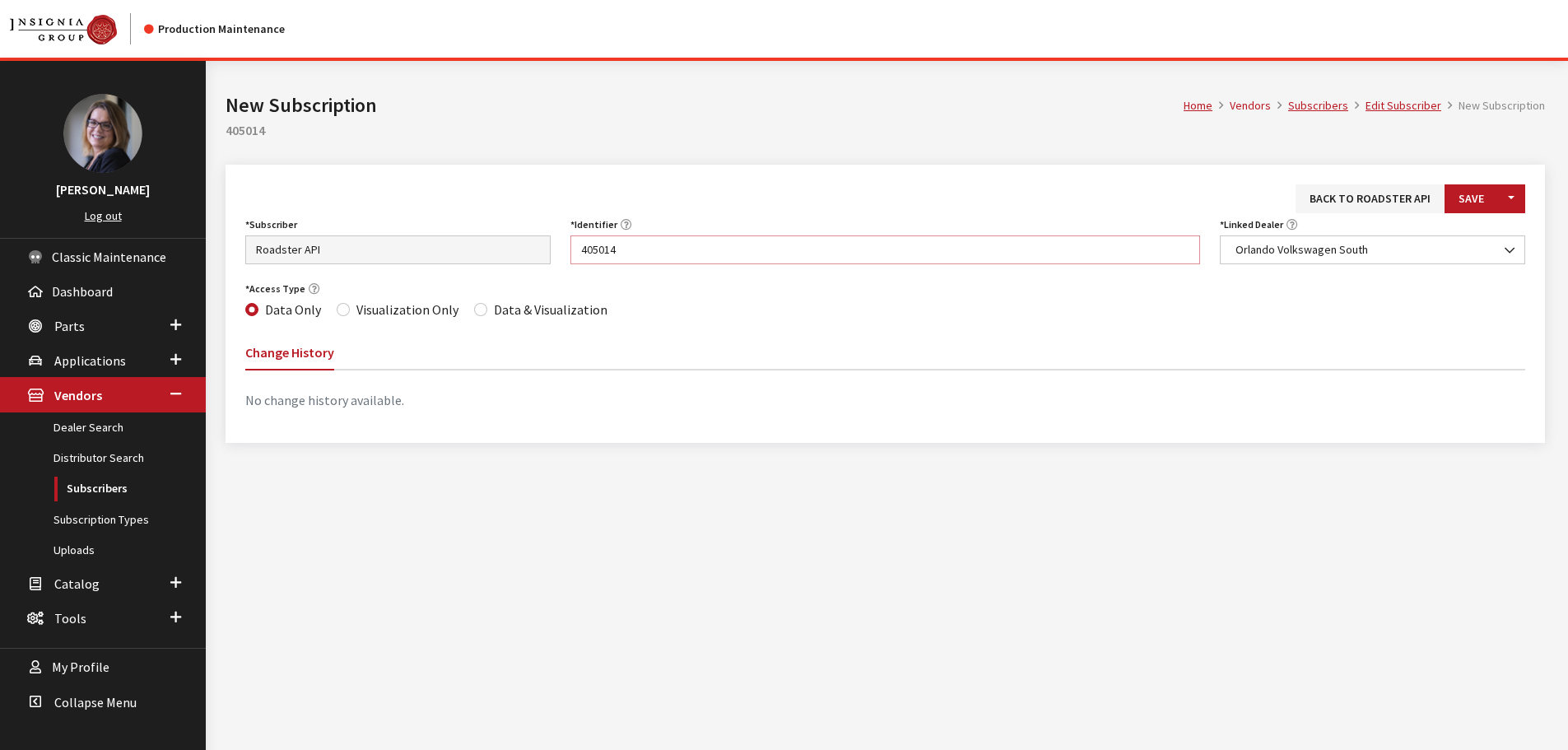
type input "405014"
click at [483, 314] on div "Data & Visualization" at bounding box center [541, 309] width 133 height 20
click at [482, 310] on div "Data & Visualization" at bounding box center [541, 309] width 133 height 20
click at [479, 310] on div "Data & Visualization" at bounding box center [541, 309] width 133 height 20
click at [1498, 197] on button "Save" at bounding box center [1472, 199] width 54 height 29
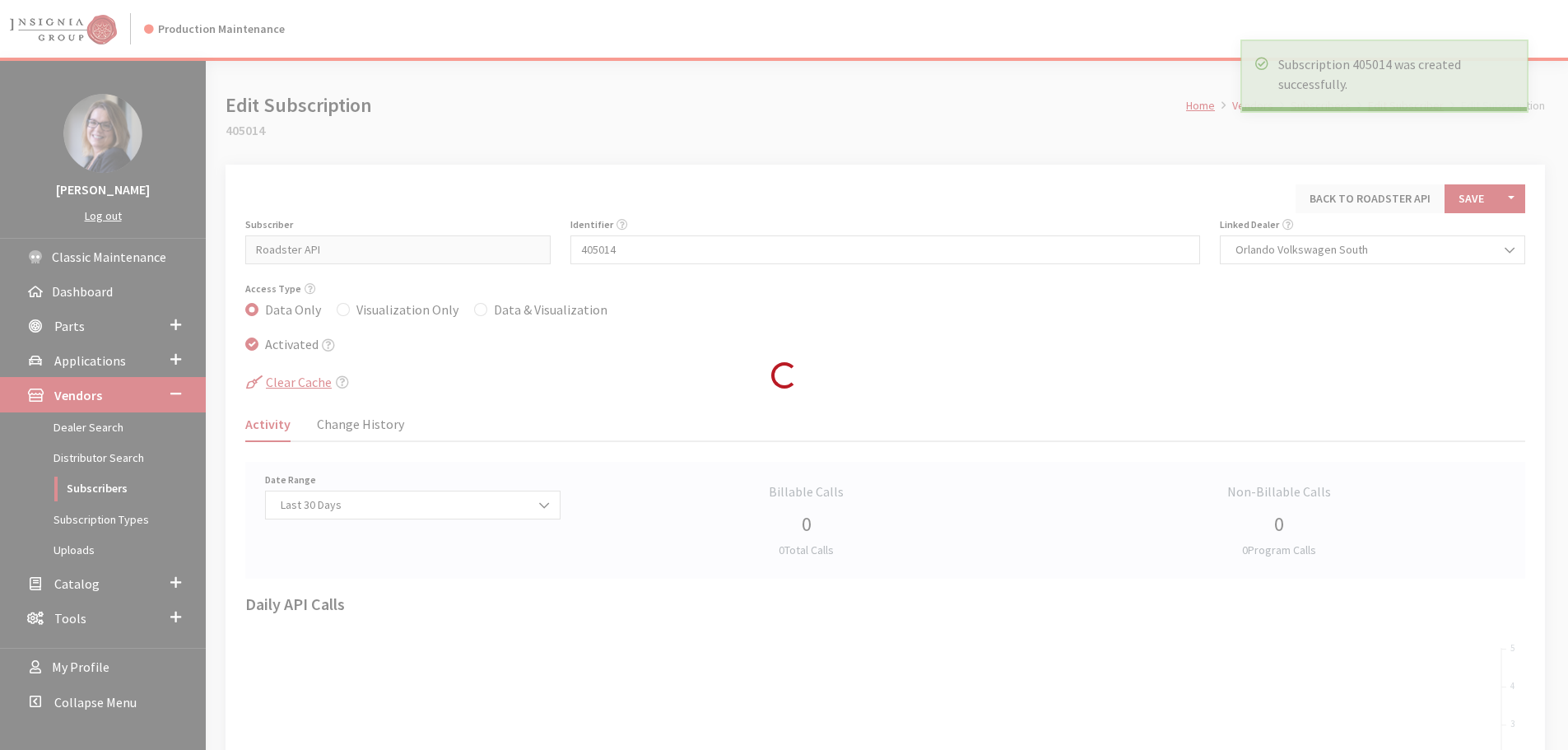
click at [471, 308] on div "Loading..." at bounding box center [784, 375] width 1568 height 750
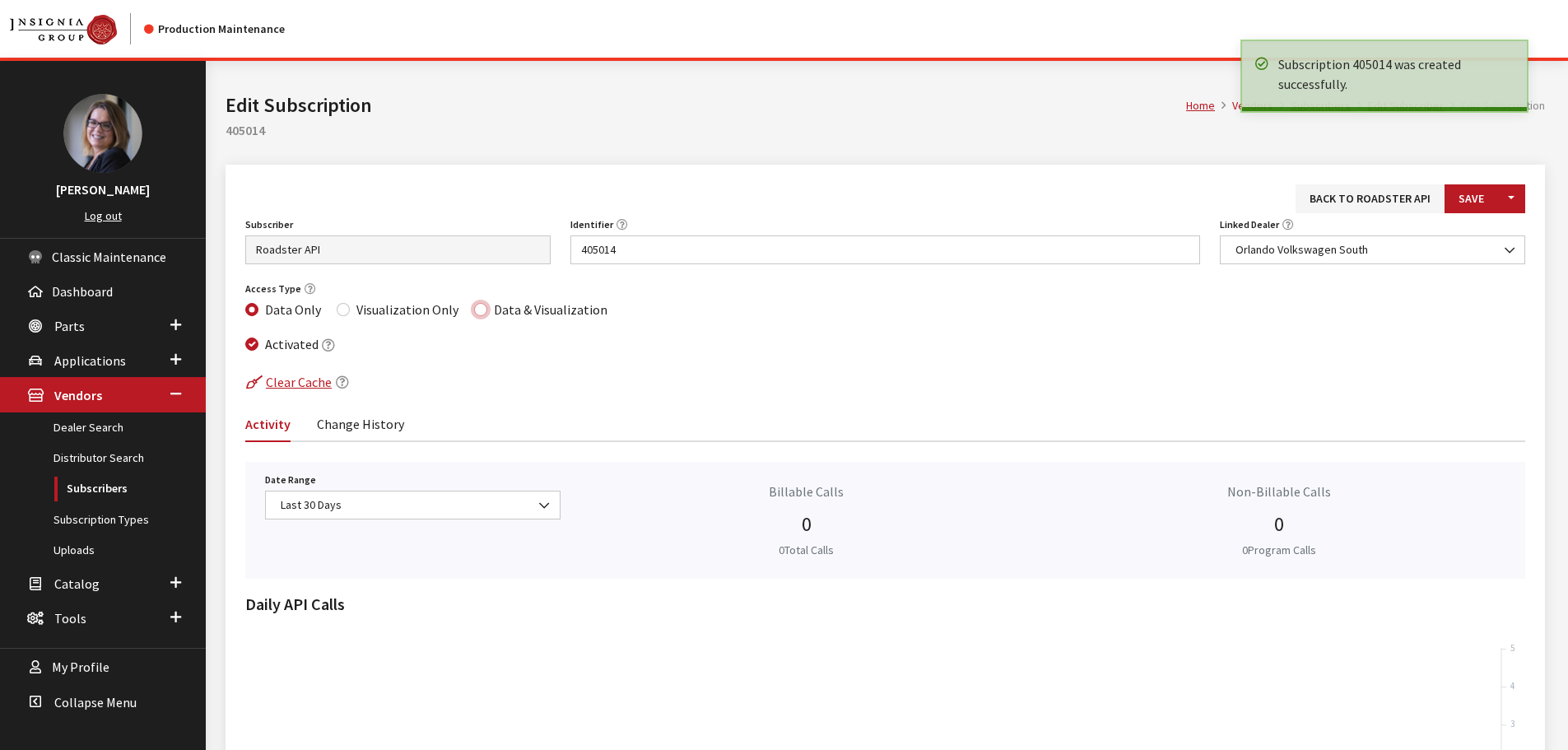
click at [474, 308] on input "Data & Visualization" at bounding box center [481, 309] width 13 height 13
radio input "true"
click at [1476, 189] on button "Save" at bounding box center [1472, 199] width 54 height 29
click at [1365, 195] on link "Back to Roadster API" at bounding box center [1370, 199] width 149 height 29
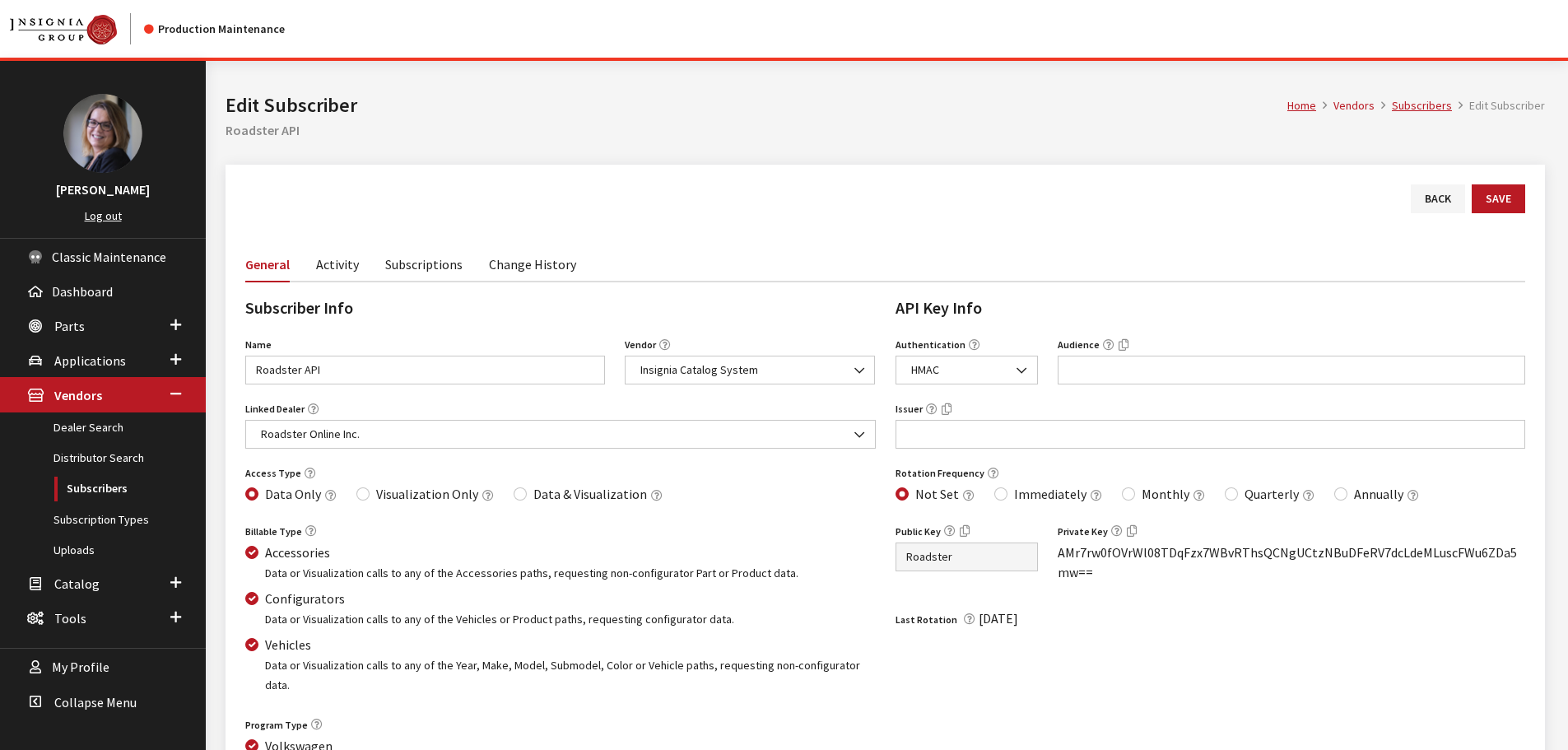
click at [430, 268] on link "Subscriptions" at bounding box center [424, 263] width 77 height 35
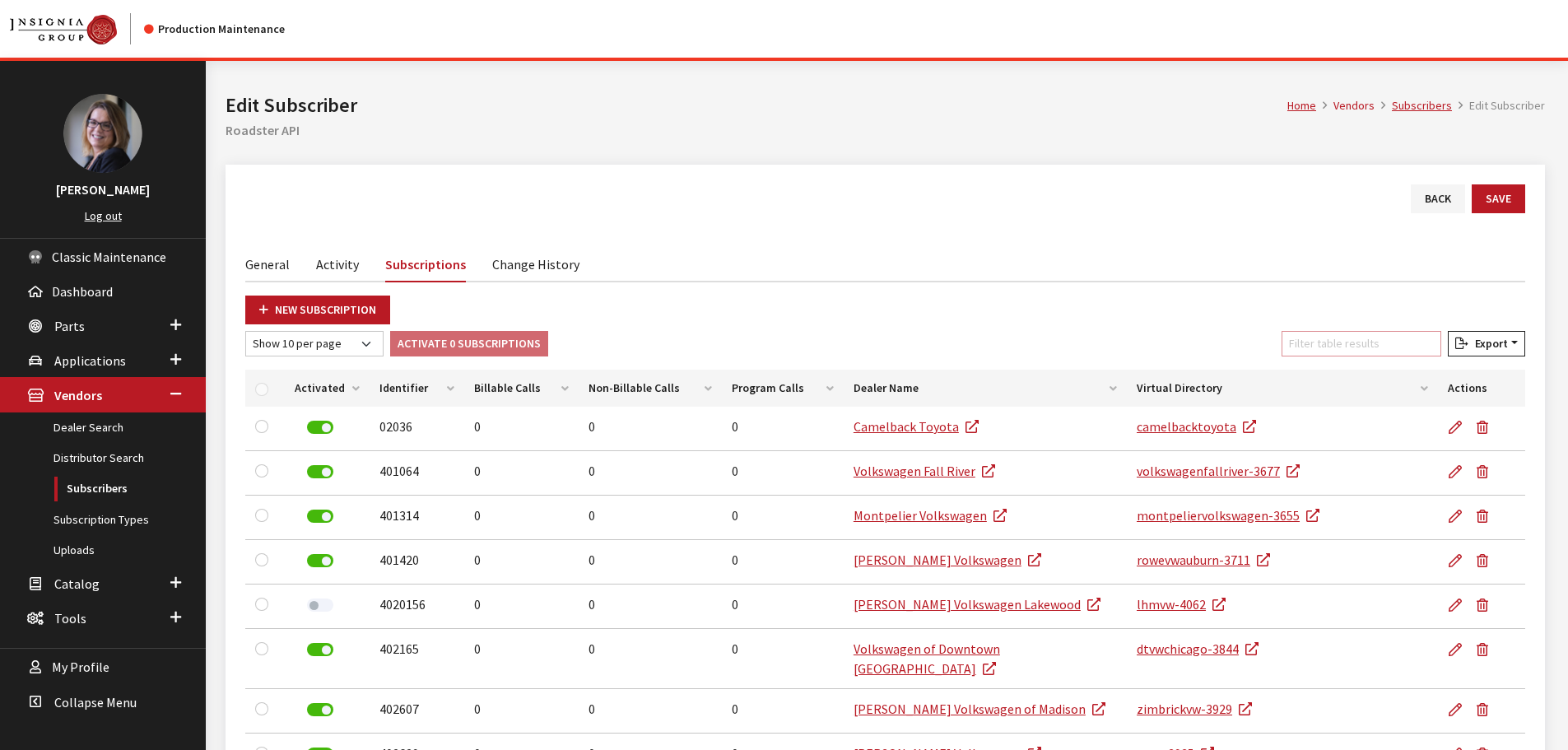
click at [1358, 347] on input "Filter table results" at bounding box center [1362, 343] width 160 height 25
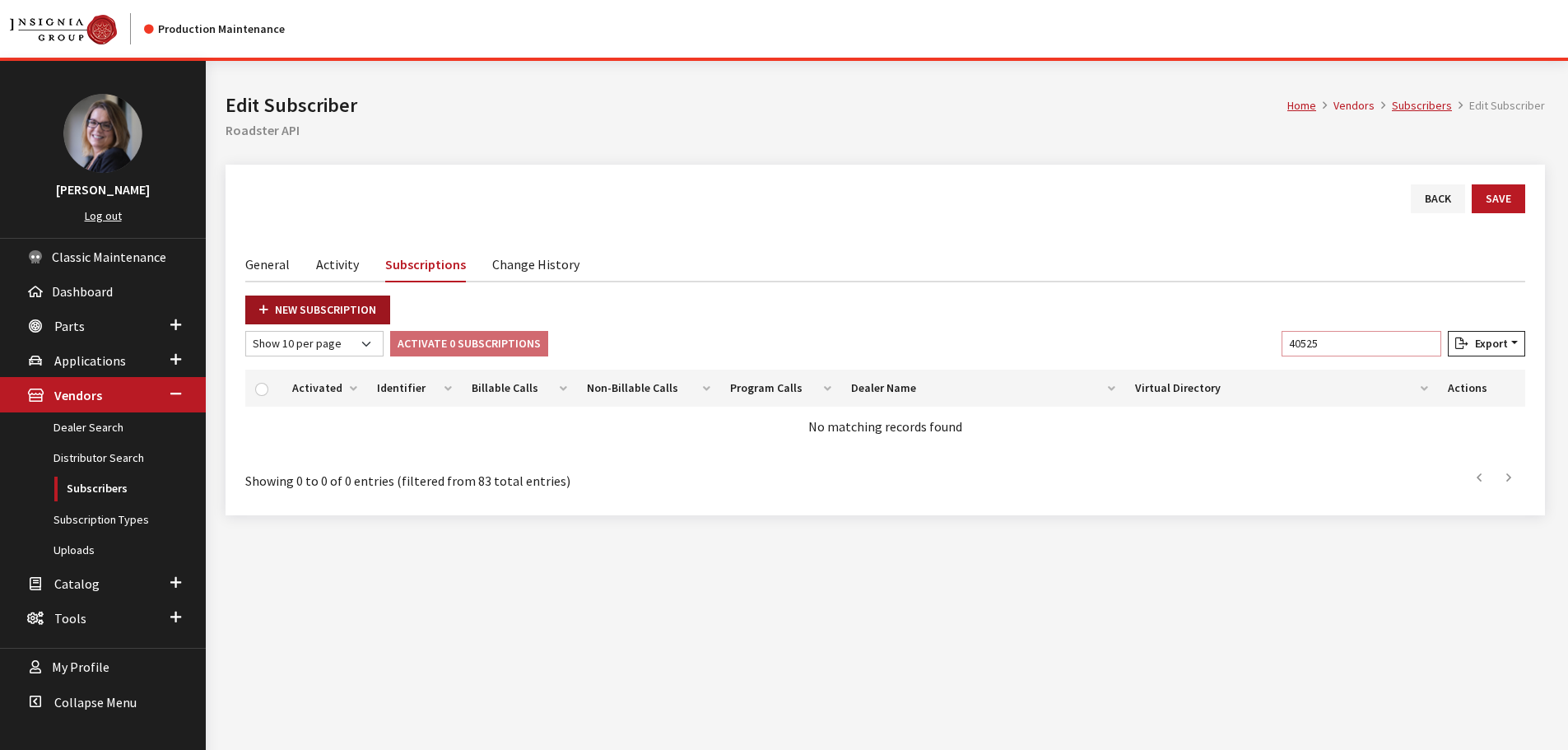
type input "40525"
click at [262, 308] on icon at bounding box center [263, 310] width 9 height 12
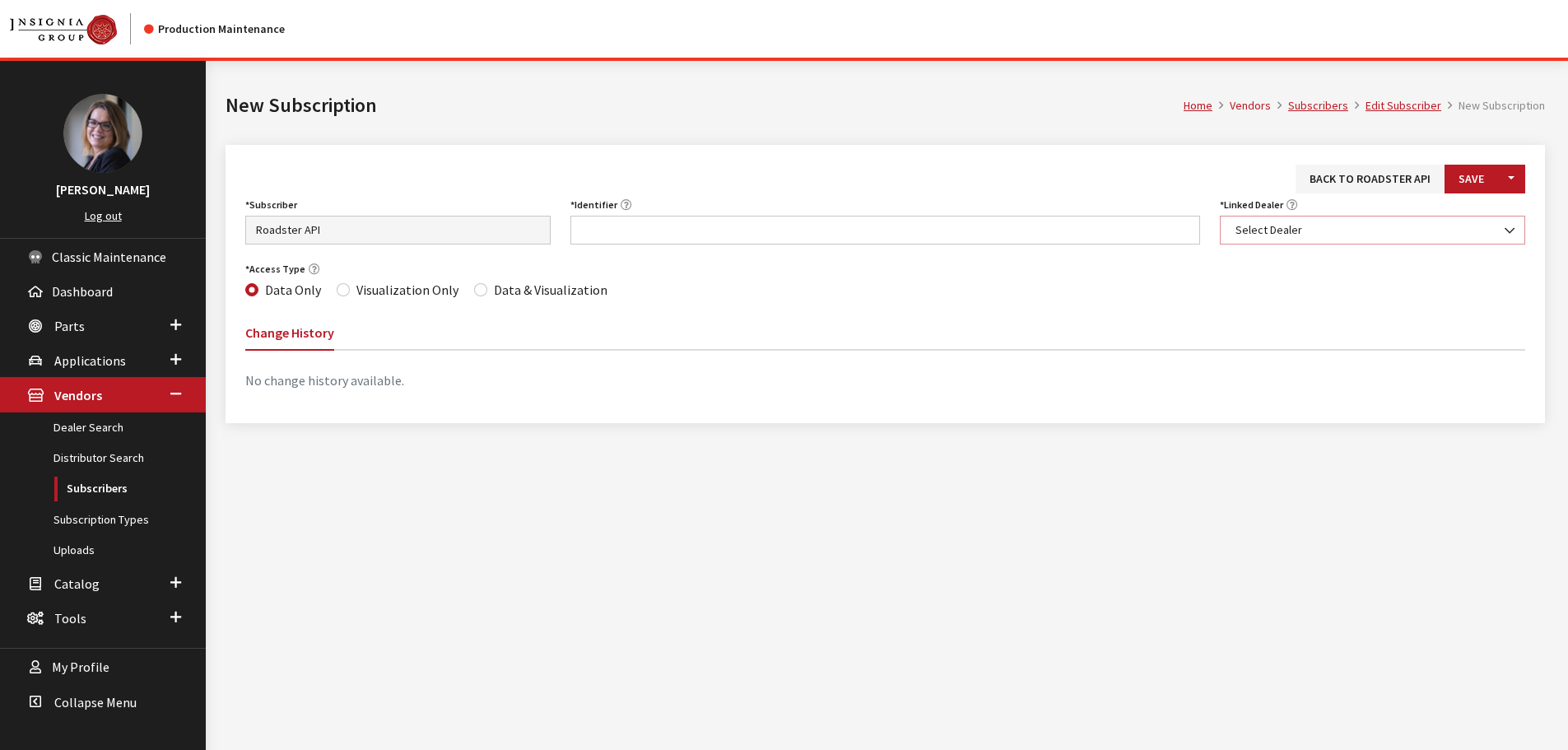
click at [1341, 235] on span "Select Dealer" at bounding box center [1372, 230] width 284 height 17
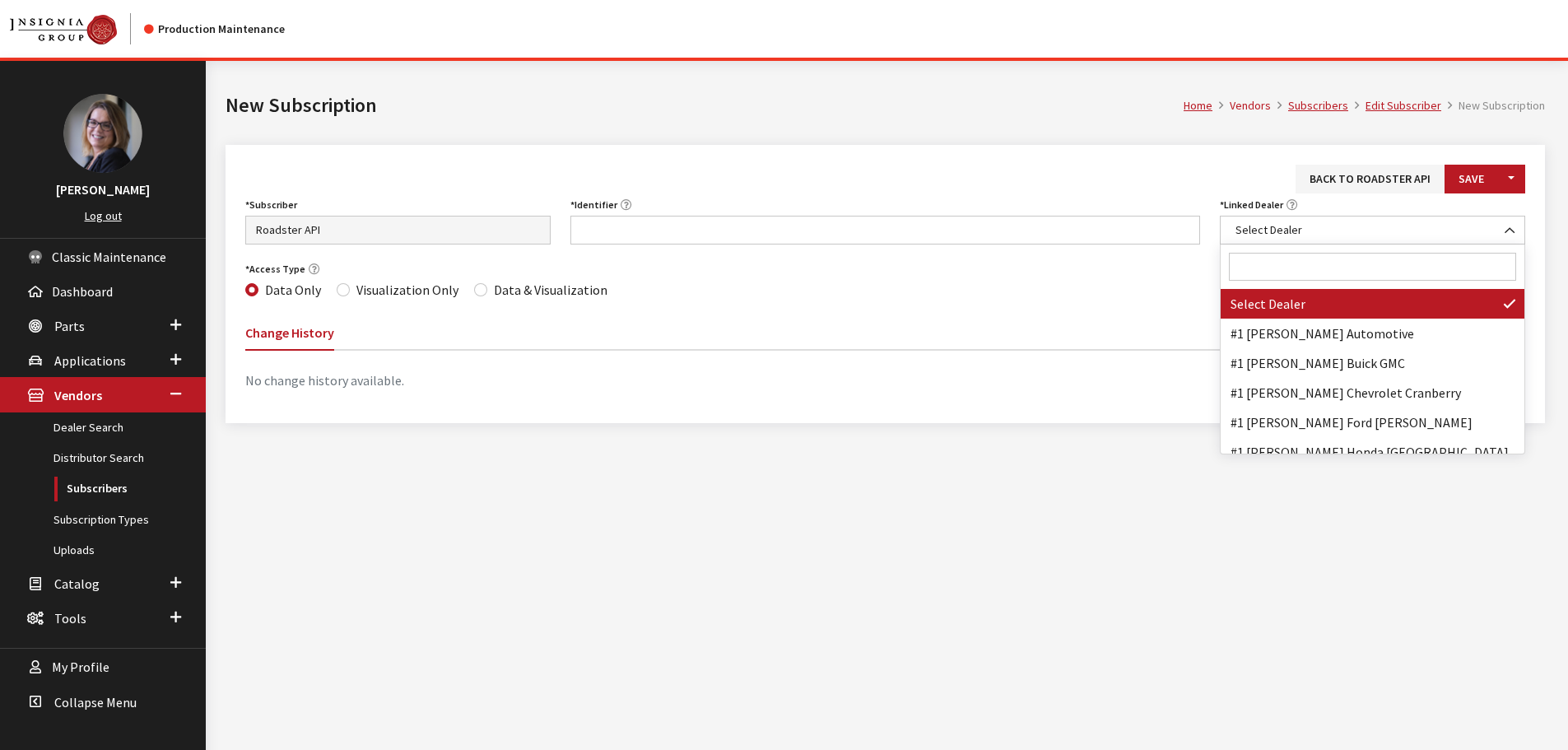
click at [1315, 260] on input "Search" at bounding box center [1372, 266] width 287 height 28
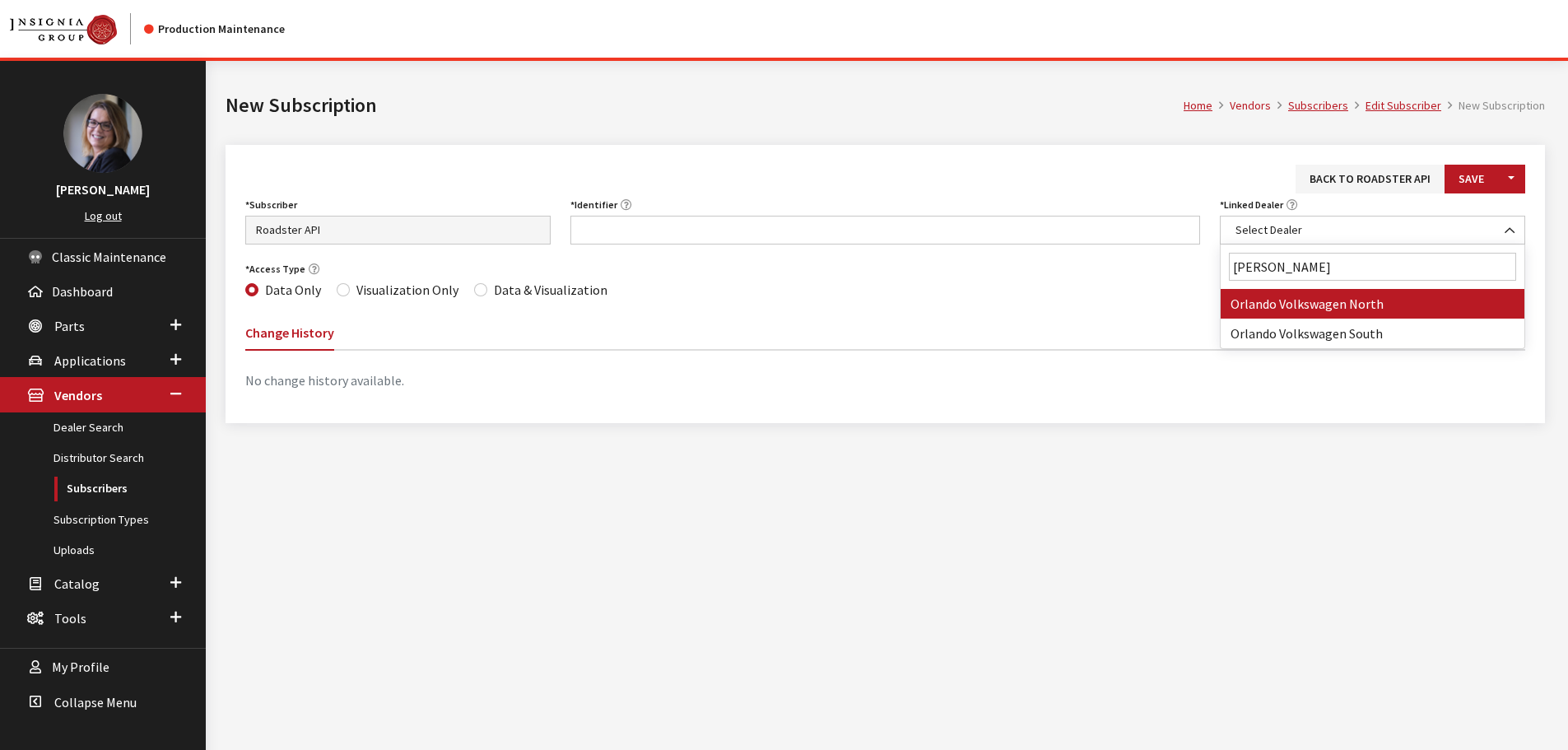
type input "orlando volk"
select select "3692"
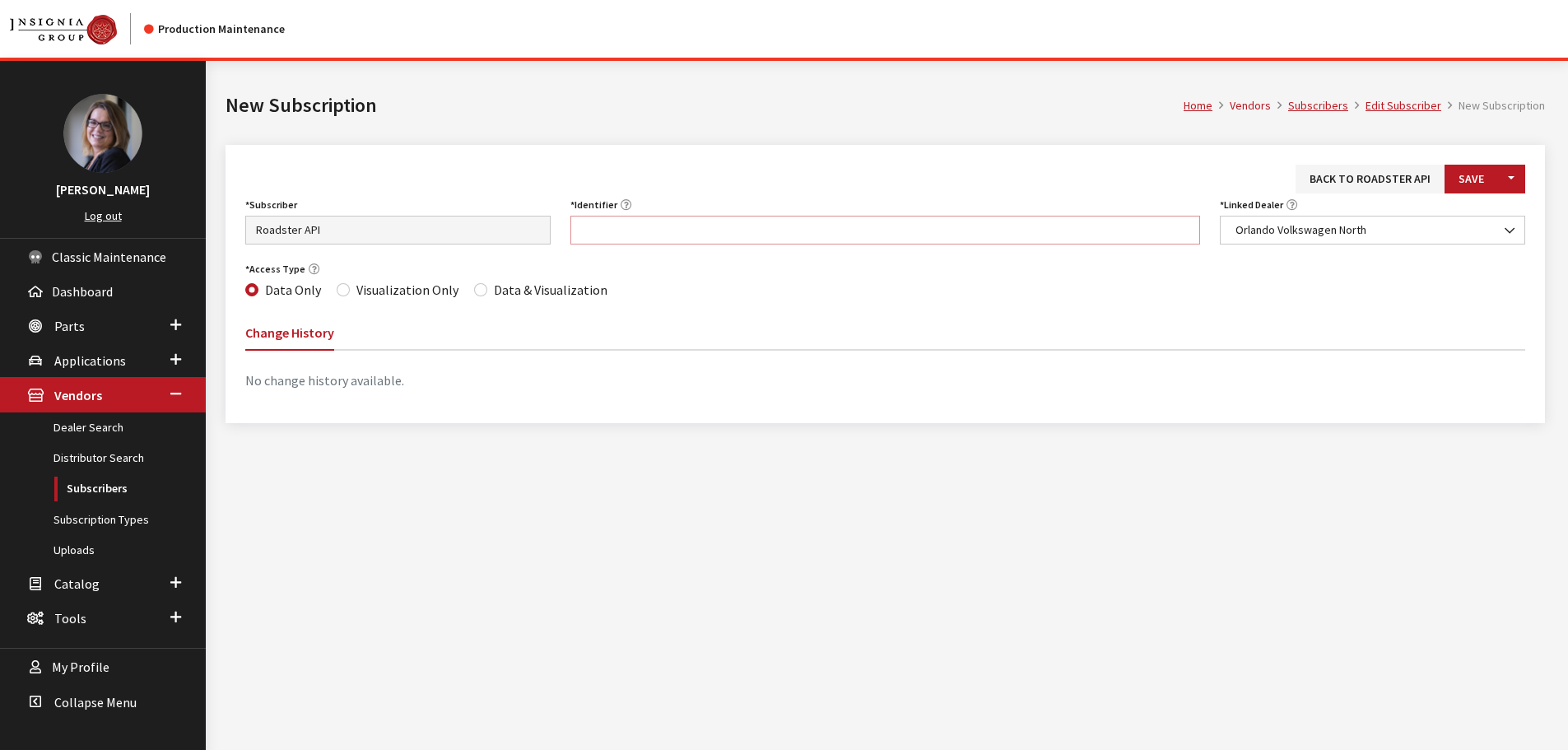
click at [850, 236] on input "Identifier" at bounding box center [886, 230] width 630 height 29
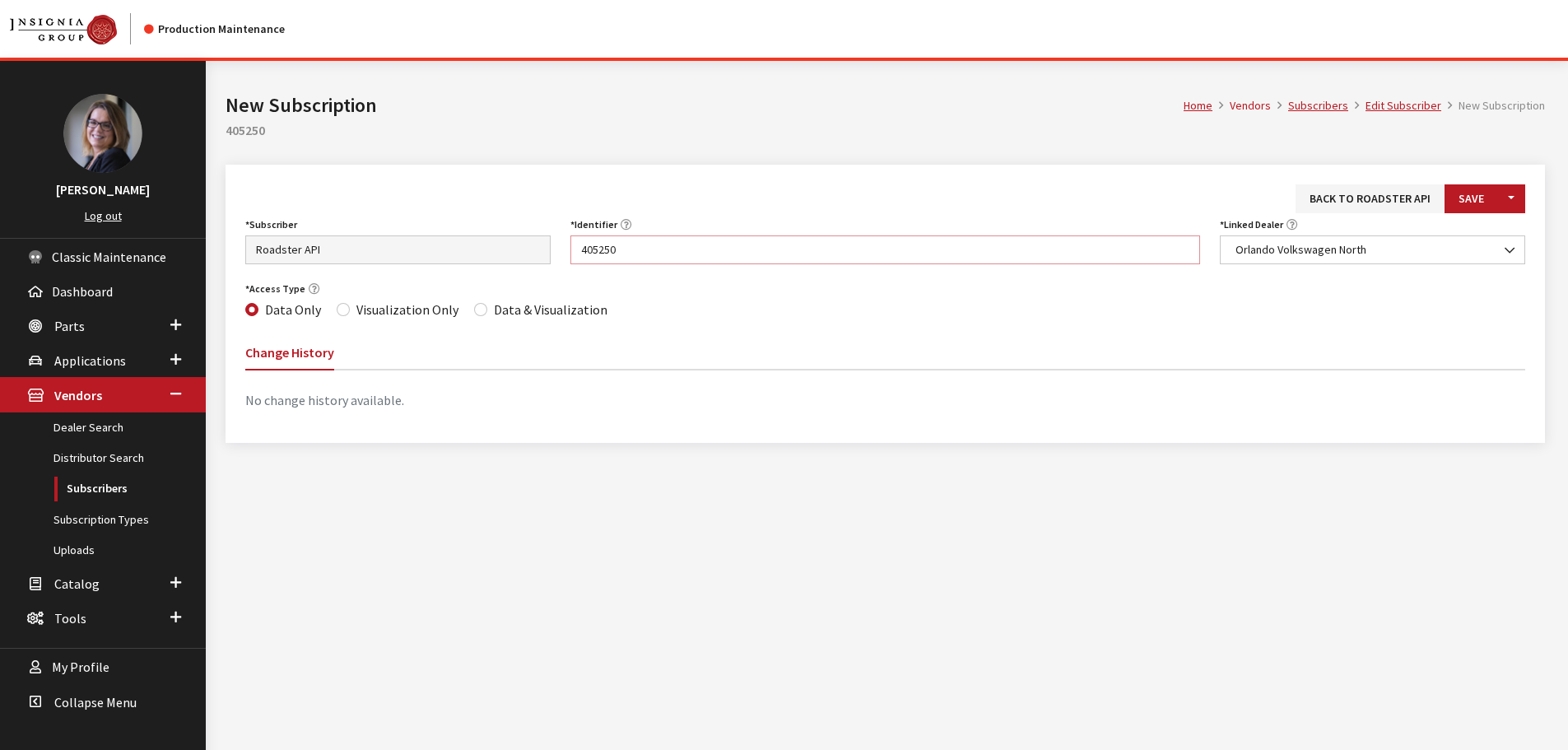
type input "405250"
click at [462, 311] on div "Access Type Data Only Visualization Only Data & Visualization" at bounding box center [885, 299] width 1300 height 43
click at [474, 308] on input "Data & Visualization" at bounding box center [481, 309] width 13 height 13
radio input "true"
click at [1471, 198] on button "Save" at bounding box center [1472, 199] width 54 height 29
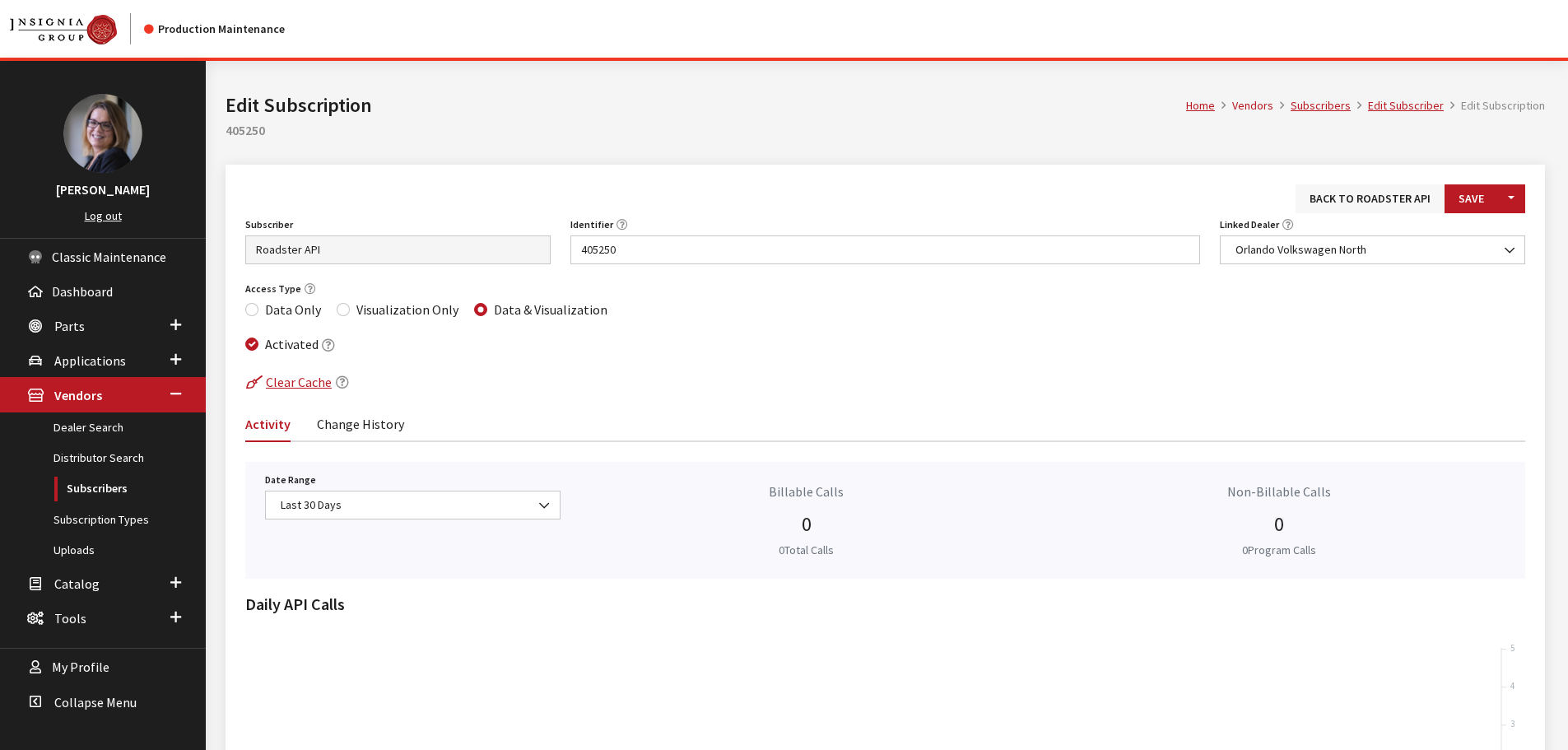
click at [1363, 197] on link "Back to Roadster API" at bounding box center [1370, 199] width 149 height 29
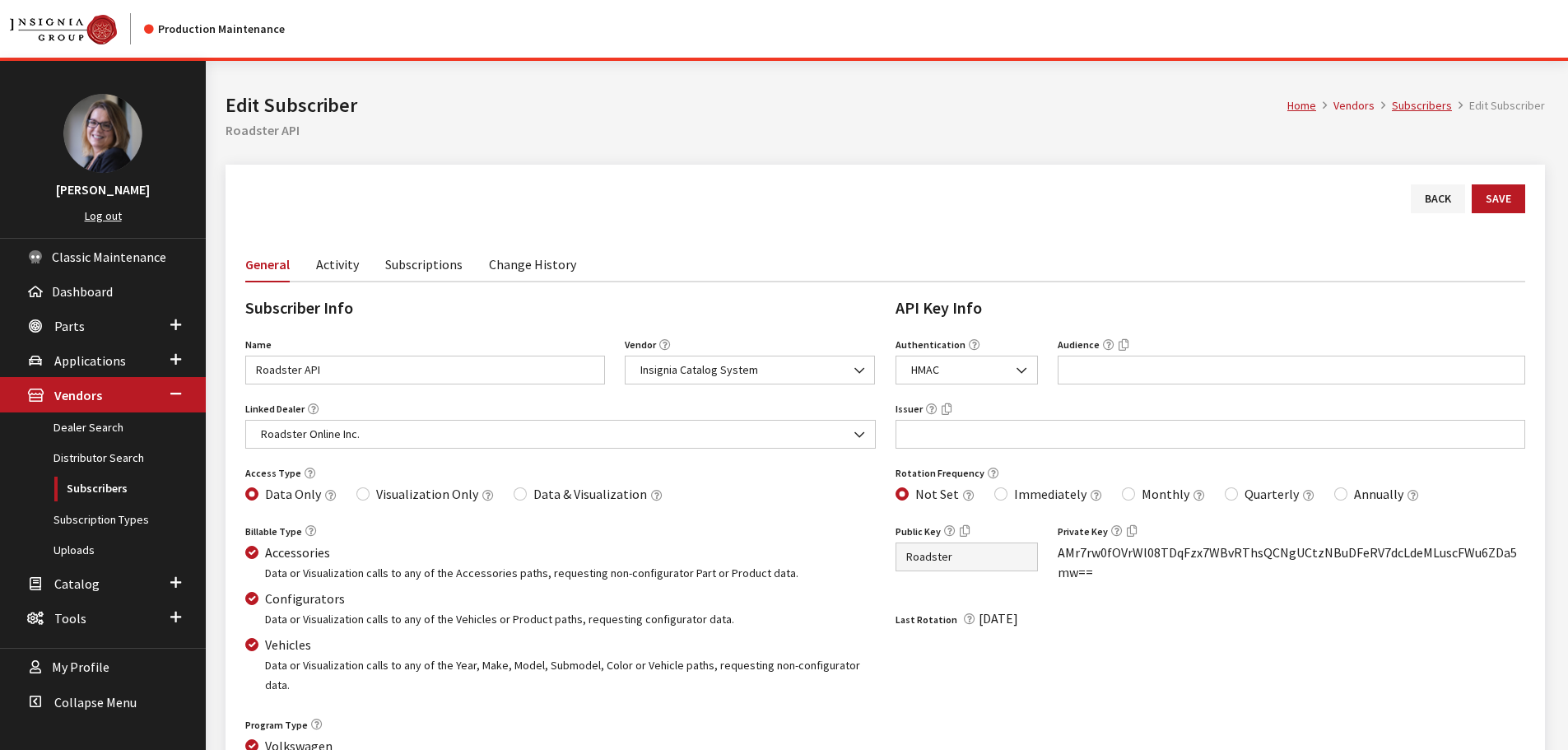
click at [435, 261] on link "Subscriptions" at bounding box center [424, 263] width 77 height 35
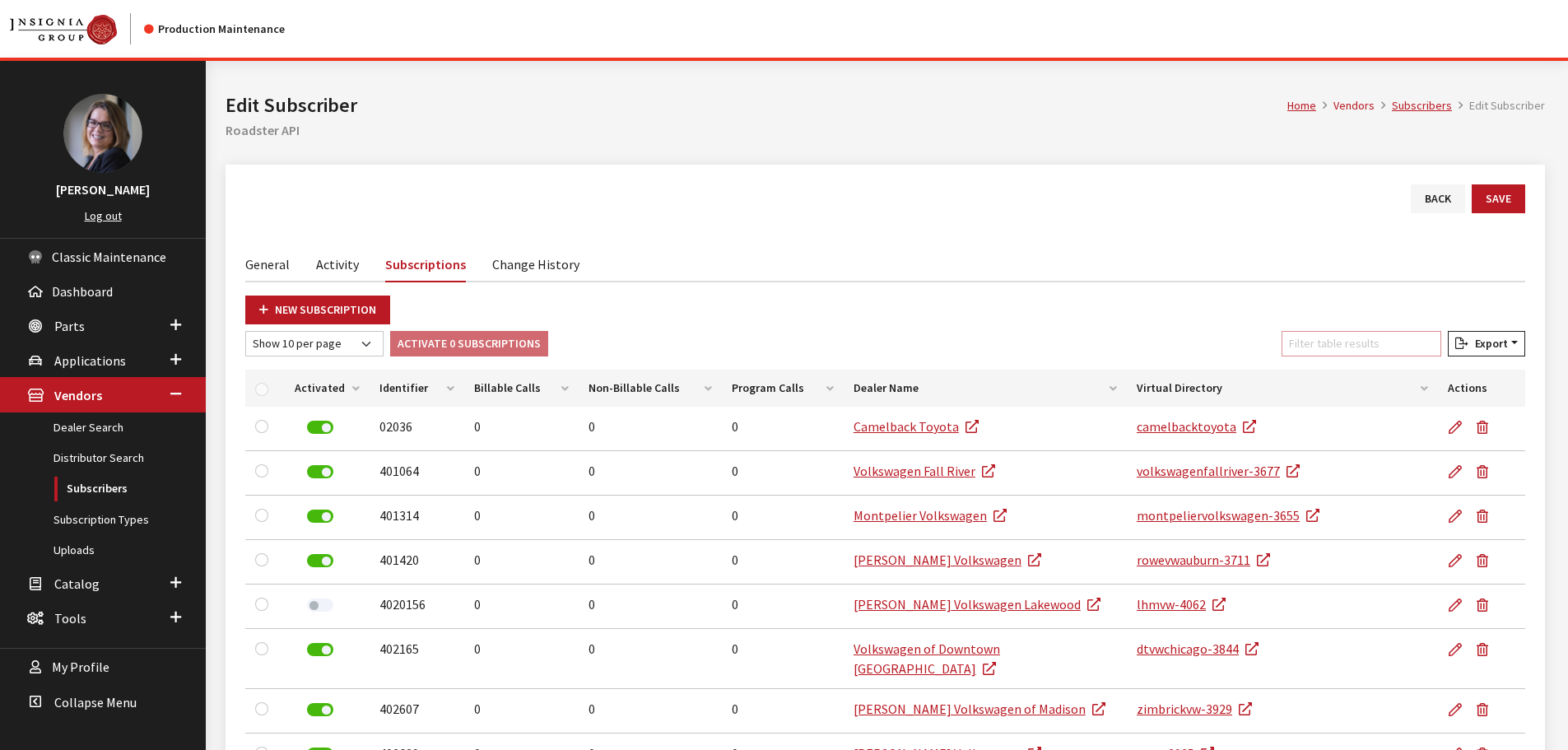
click at [1326, 333] on input "Filter table results" at bounding box center [1362, 343] width 160 height 25
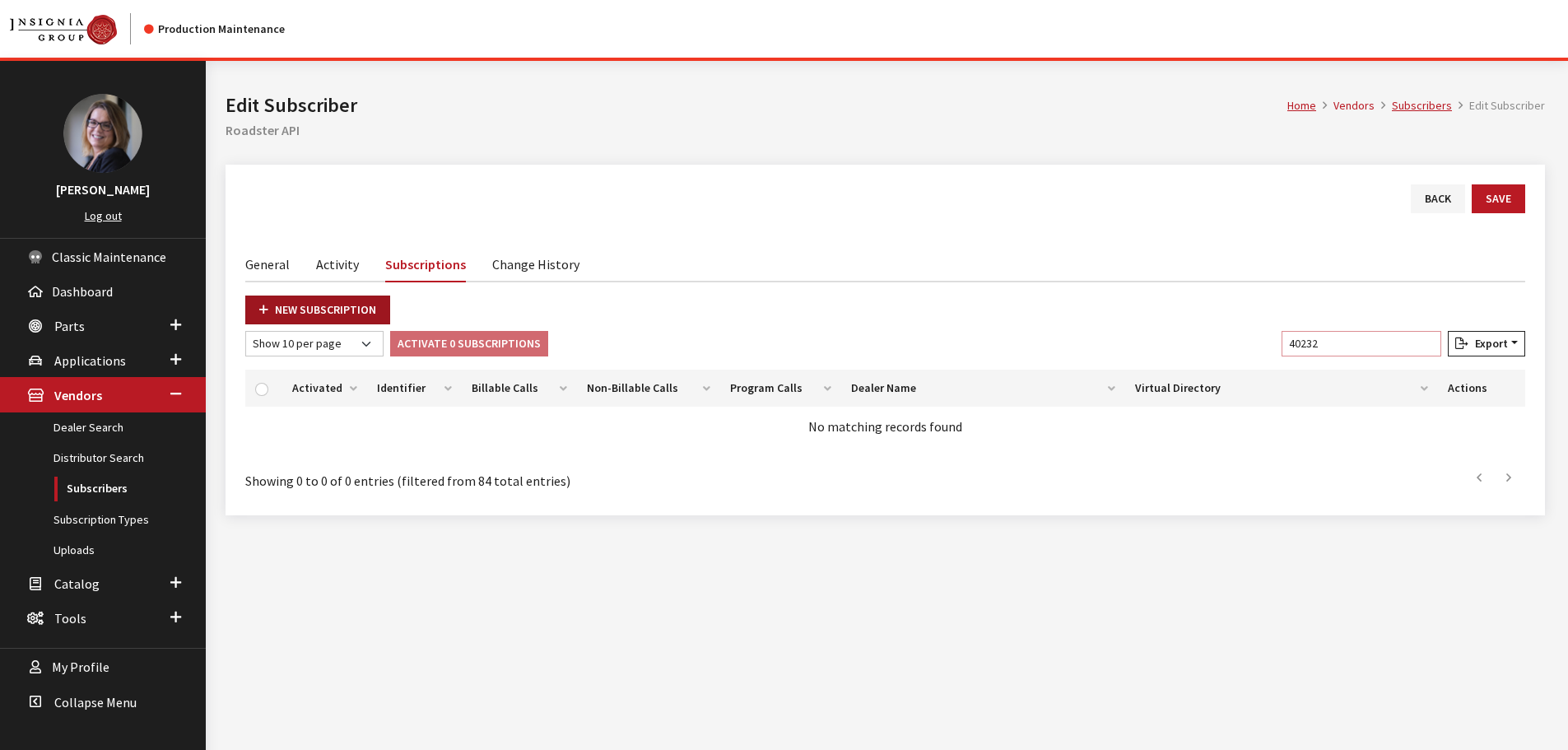
type input "40232"
click at [313, 304] on link "New Subscription" at bounding box center [318, 310] width 145 height 29
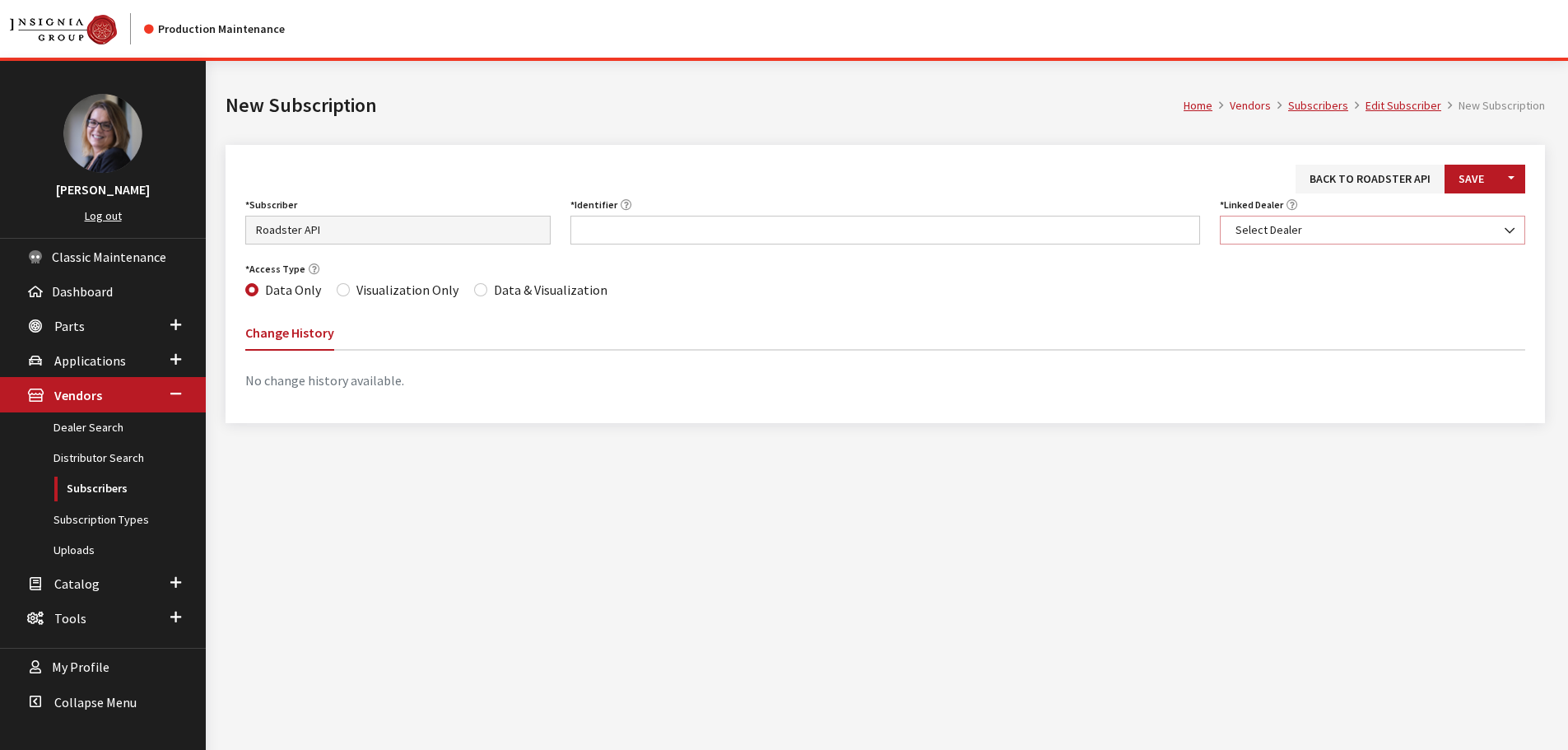
click at [1338, 237] on span "Select Dealer" at bounding box center [1372, 230] width 284 height 17
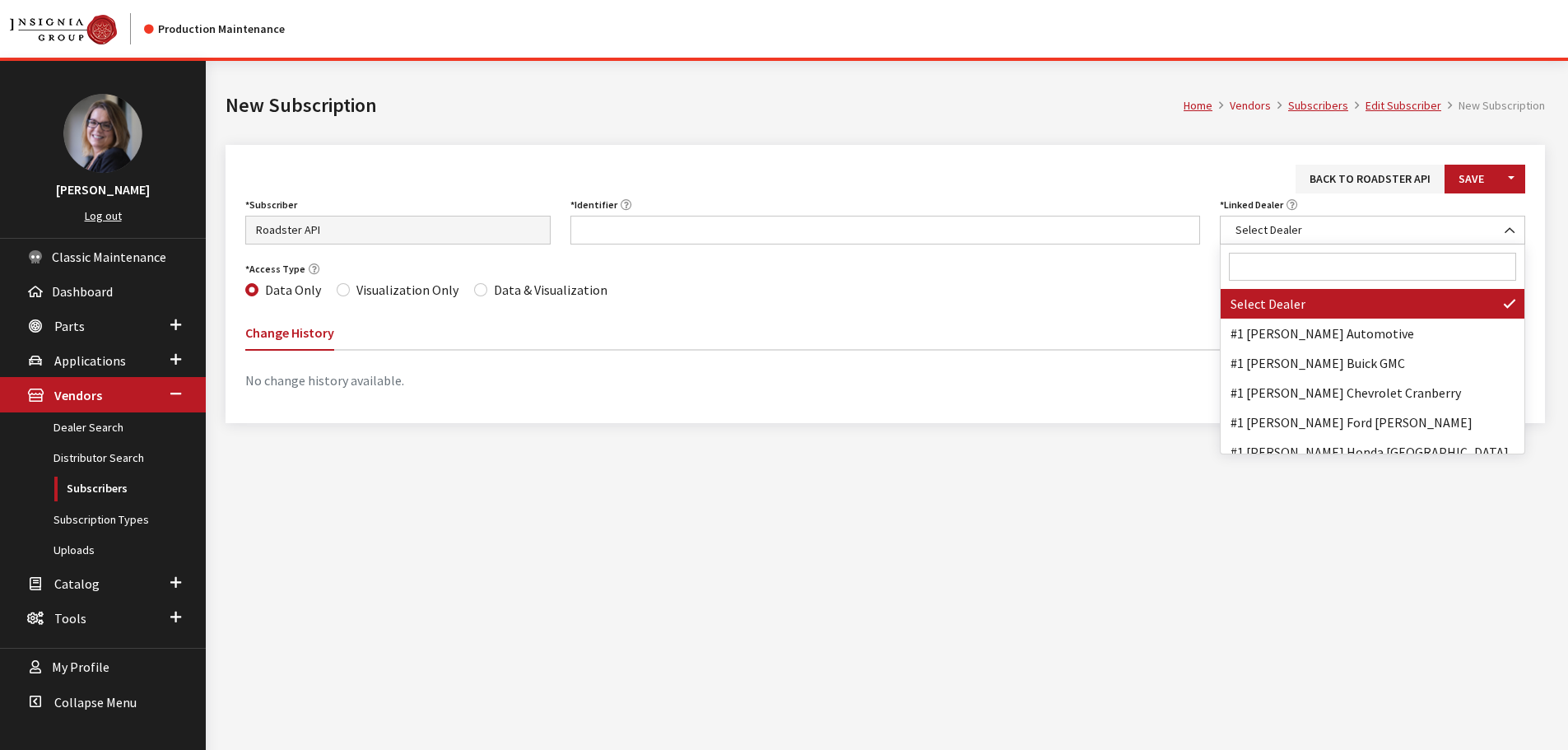
click at [1306, 278] on input "Search" at bounding box center [1372, 266] width 287 height 28
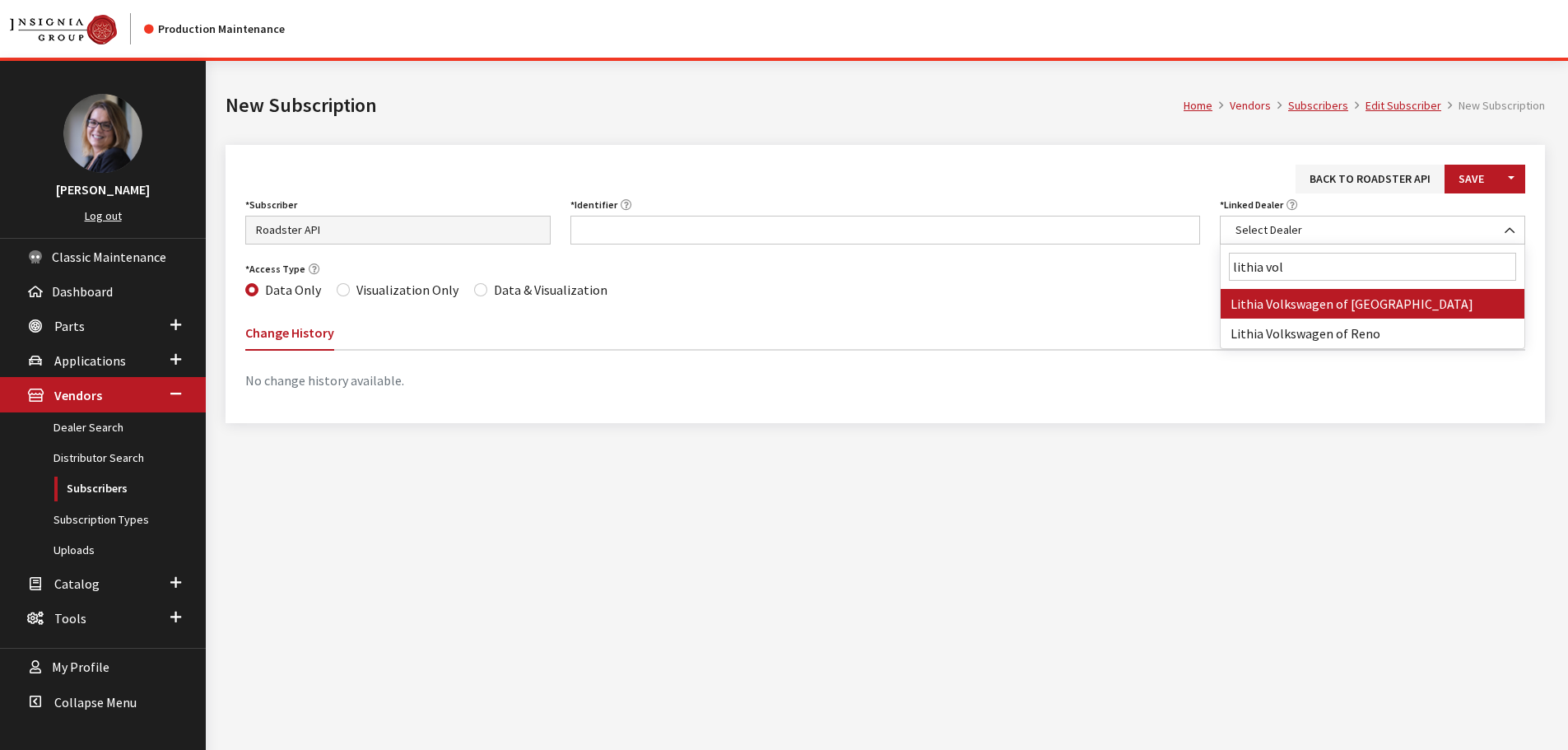
type input "lithia vol"
select select "3961"
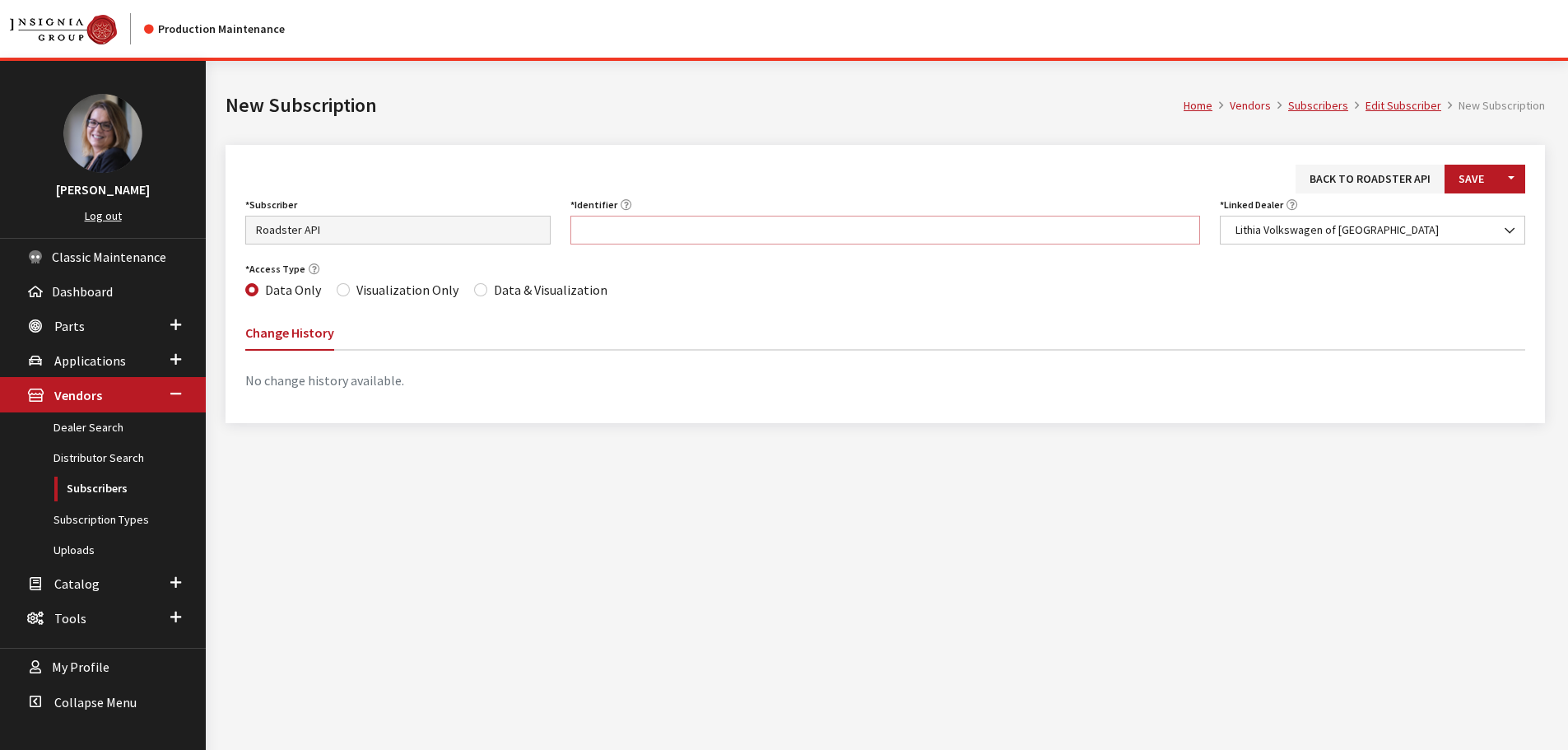
click at [709, 234] on input "Identifier" at bounding box center [886, 230] width 630 height 29
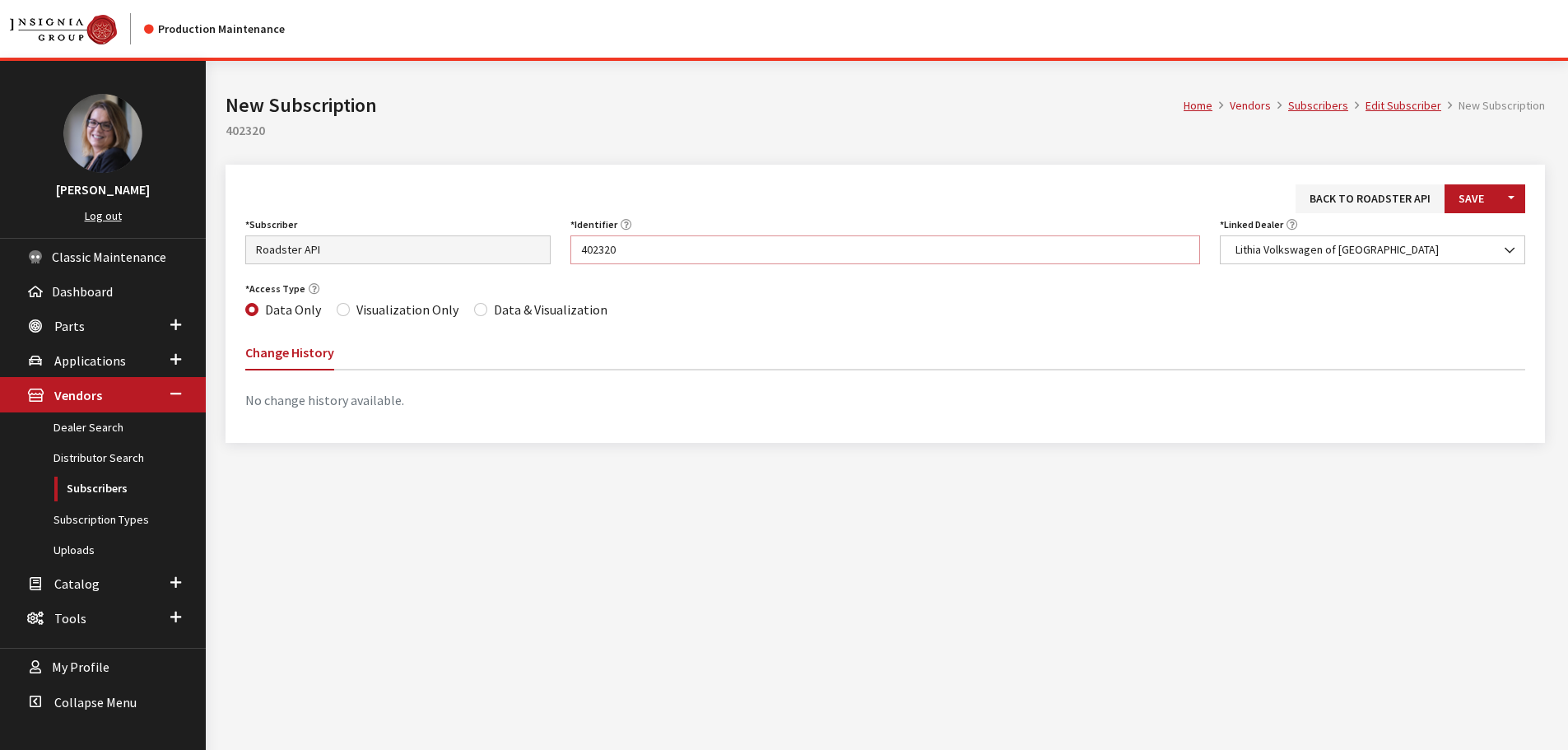
type input "402320"
click at [477, 312] on input "Data & Visualization" at bounding box center [481, 309] width 13 height 13
radio input "true"
click at [1493, 201] on button "Save" at bounding box center [1472, 199] width 54 height 29
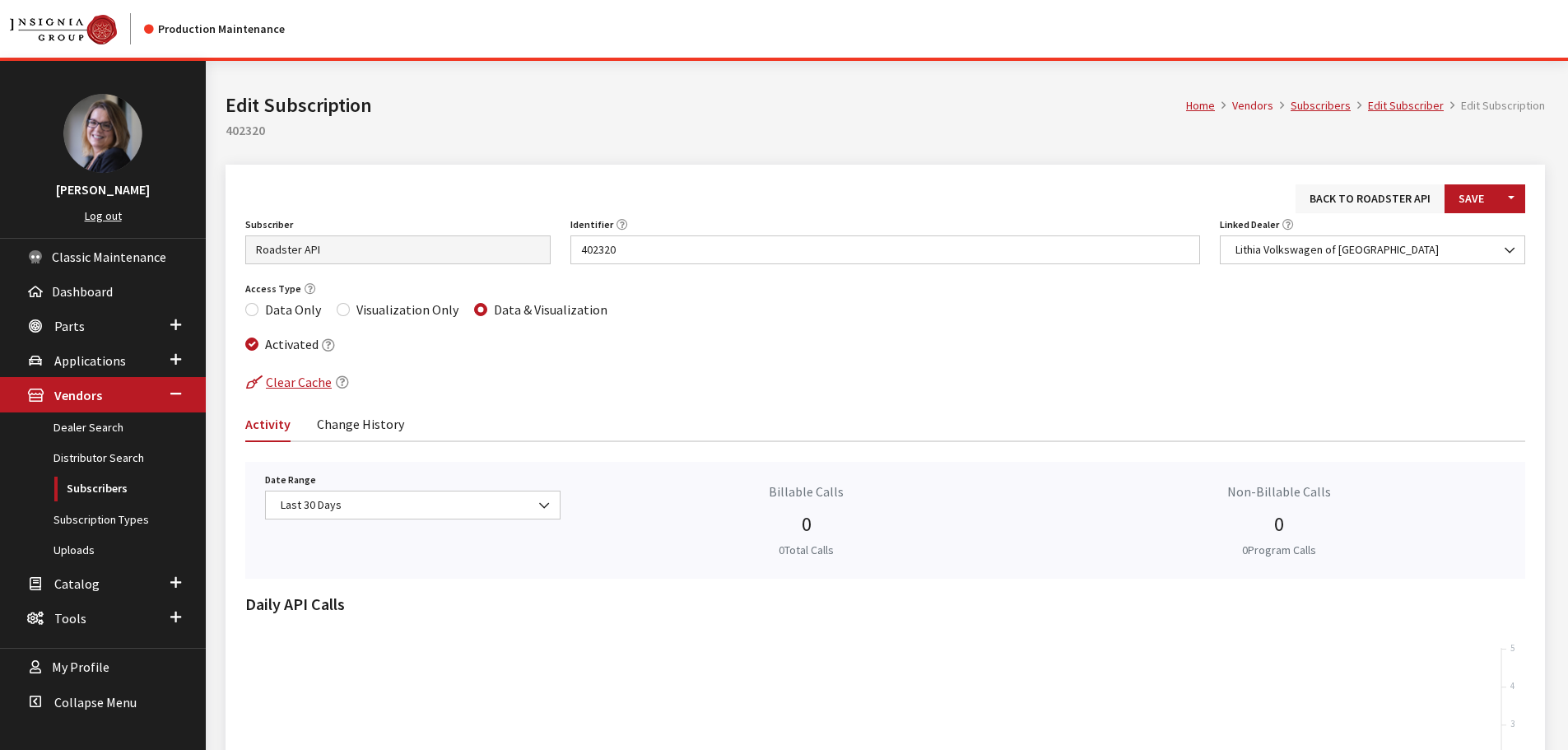
click at [1367, 195] on link "Back to Roadster API" at bounding box center [1370, 199] width 149 height 29
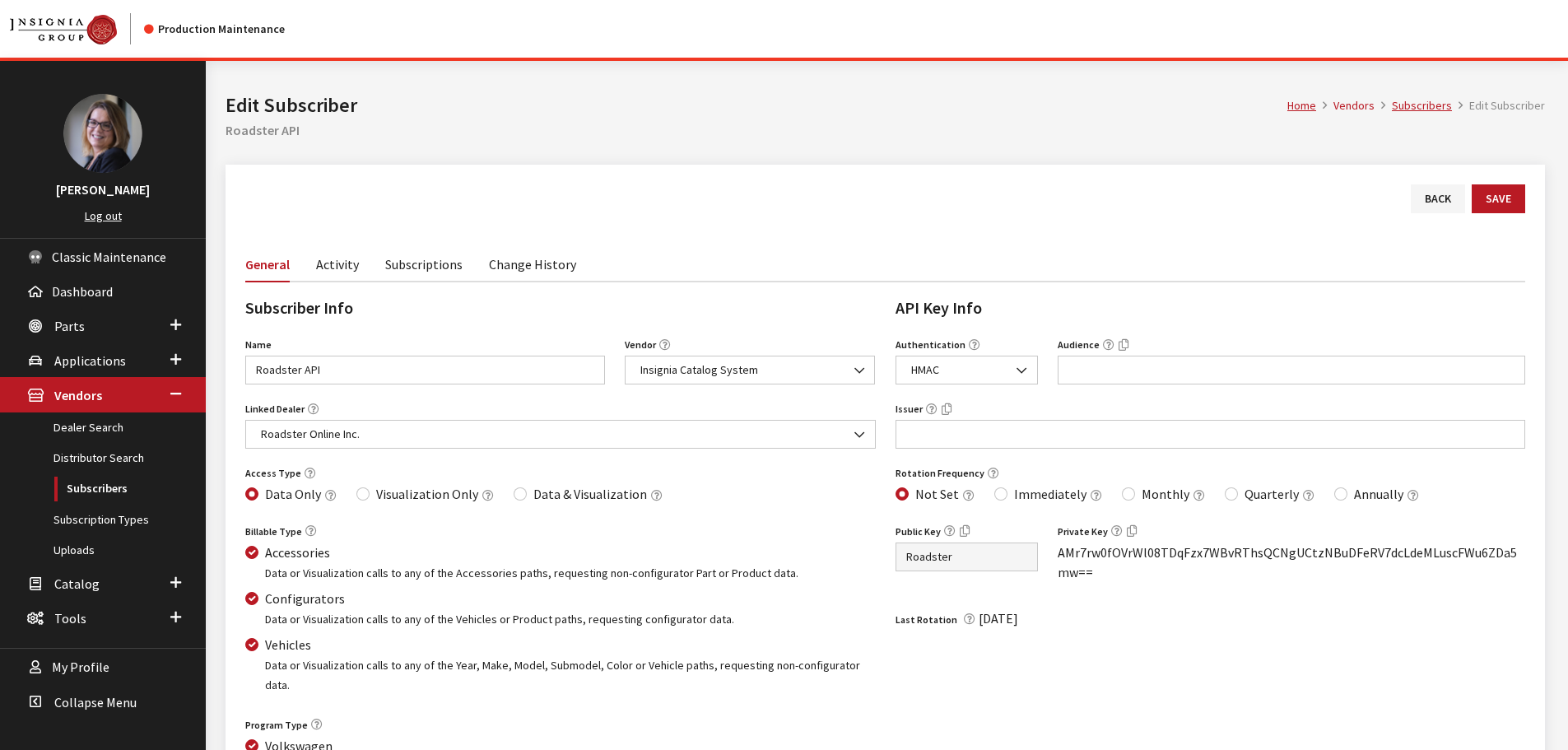
click at [412, 264] on link "Subscriptions" at bounding box center [424, 263] width 77 height 35
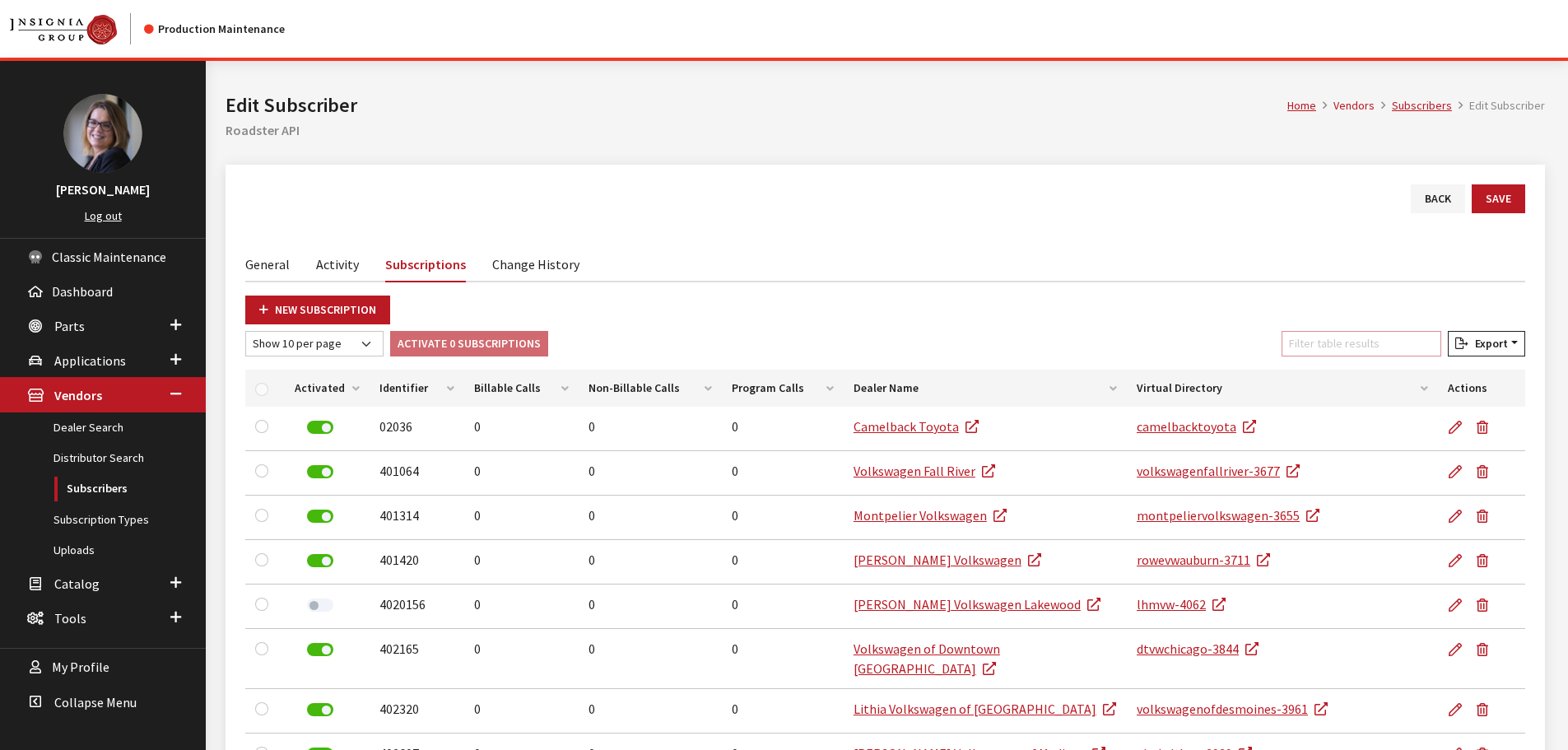
click at [1362, 343] on input "Filter table results" at bounding box center [1362, 343] width 160 height 25
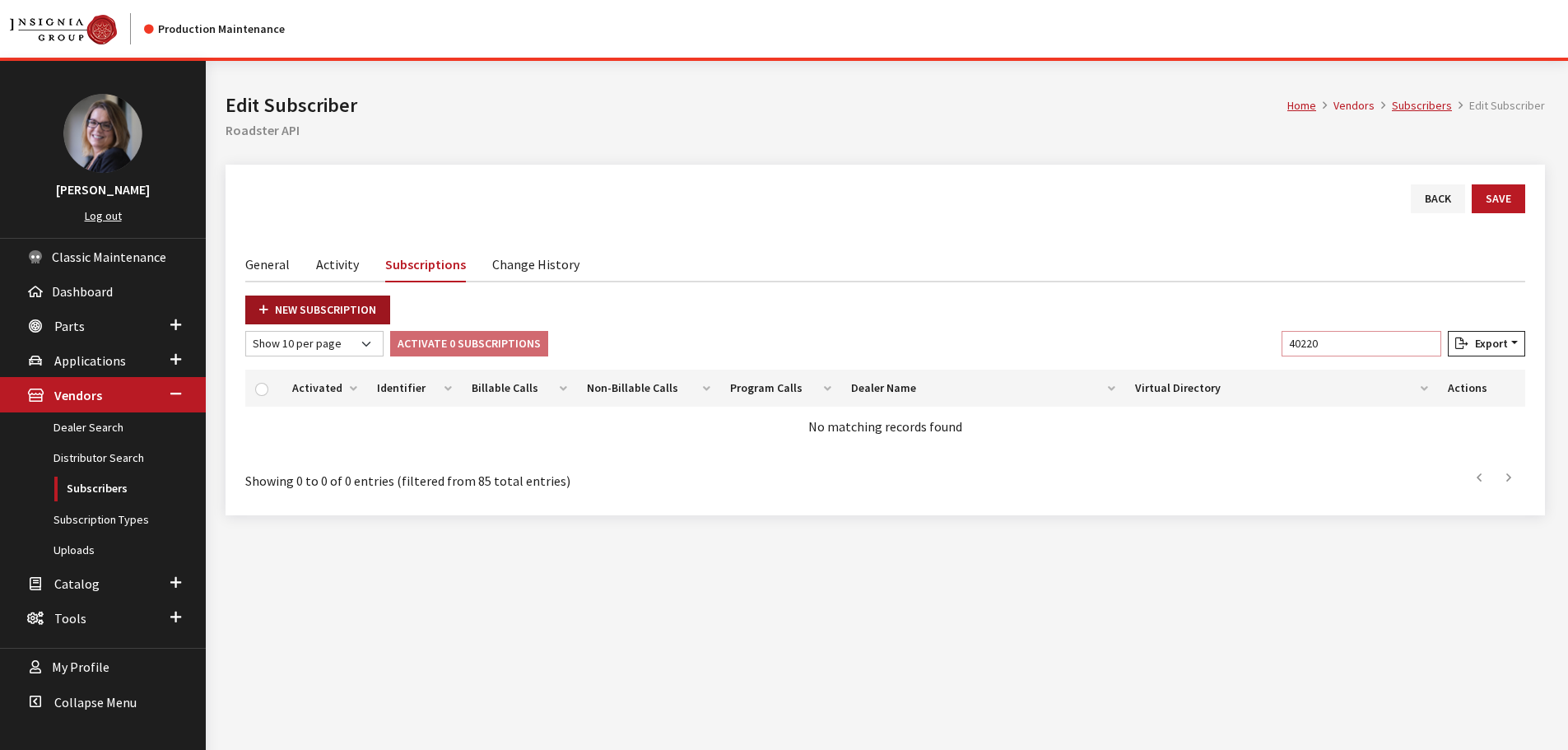
type input "40220"
click at [328, 316] on link "New Subscription" at bounding box center [318, 310] width 145 height 29
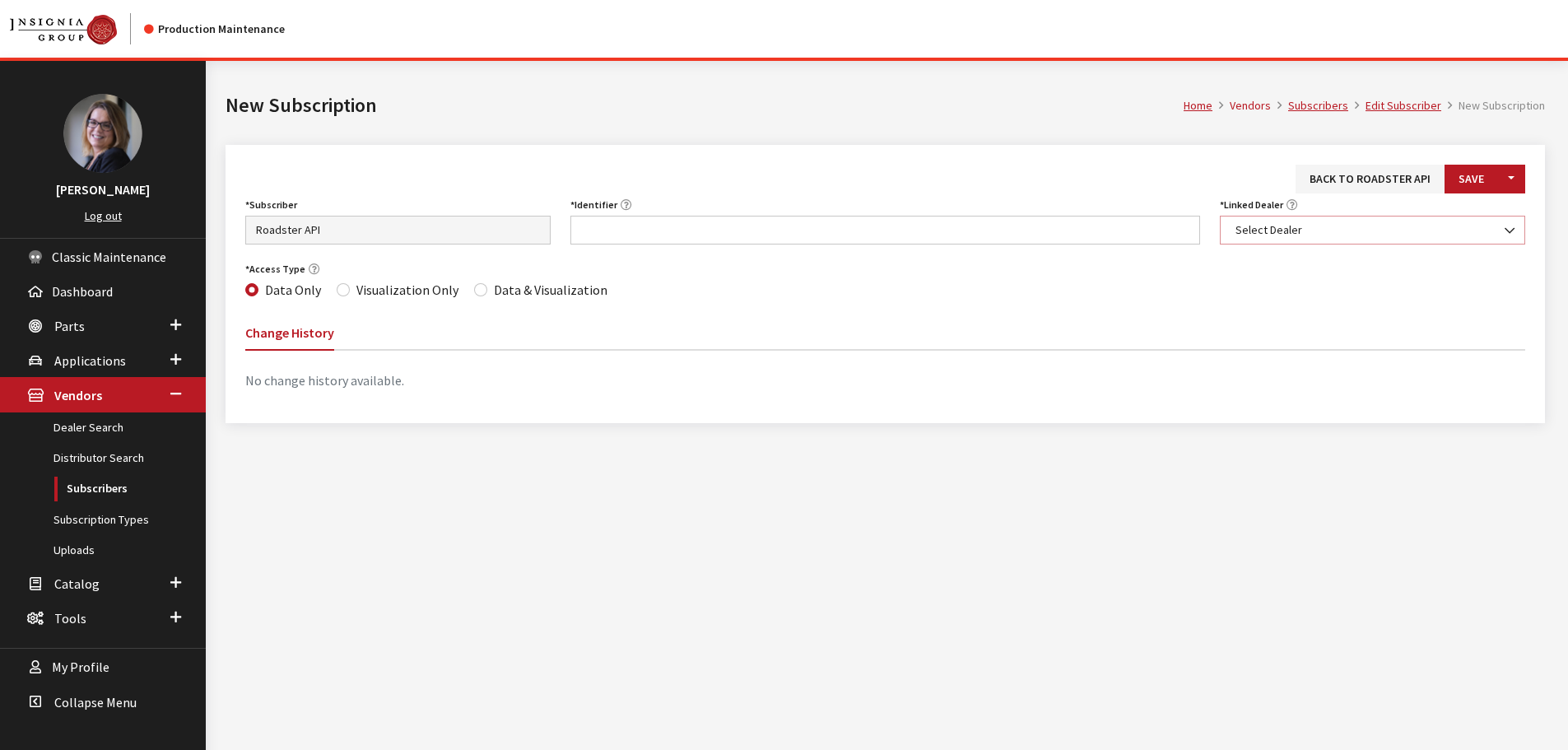
click at [1295, 225] on span "Select Dealer" at bounding box center [1372, 230] width 284 height 17
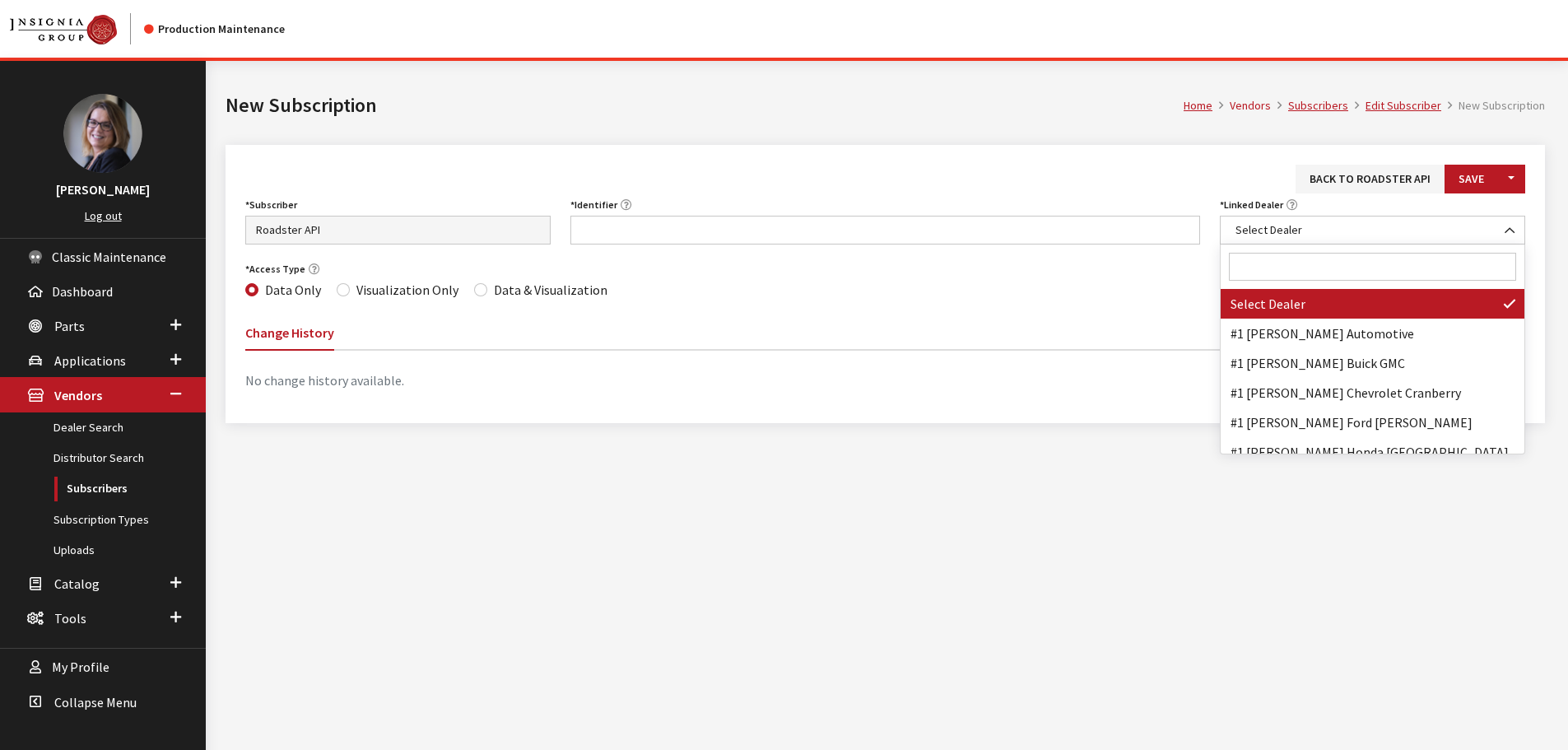
click at [1284, 258] on input "Search" at bounding box center [1372, 266] width 287 height 28
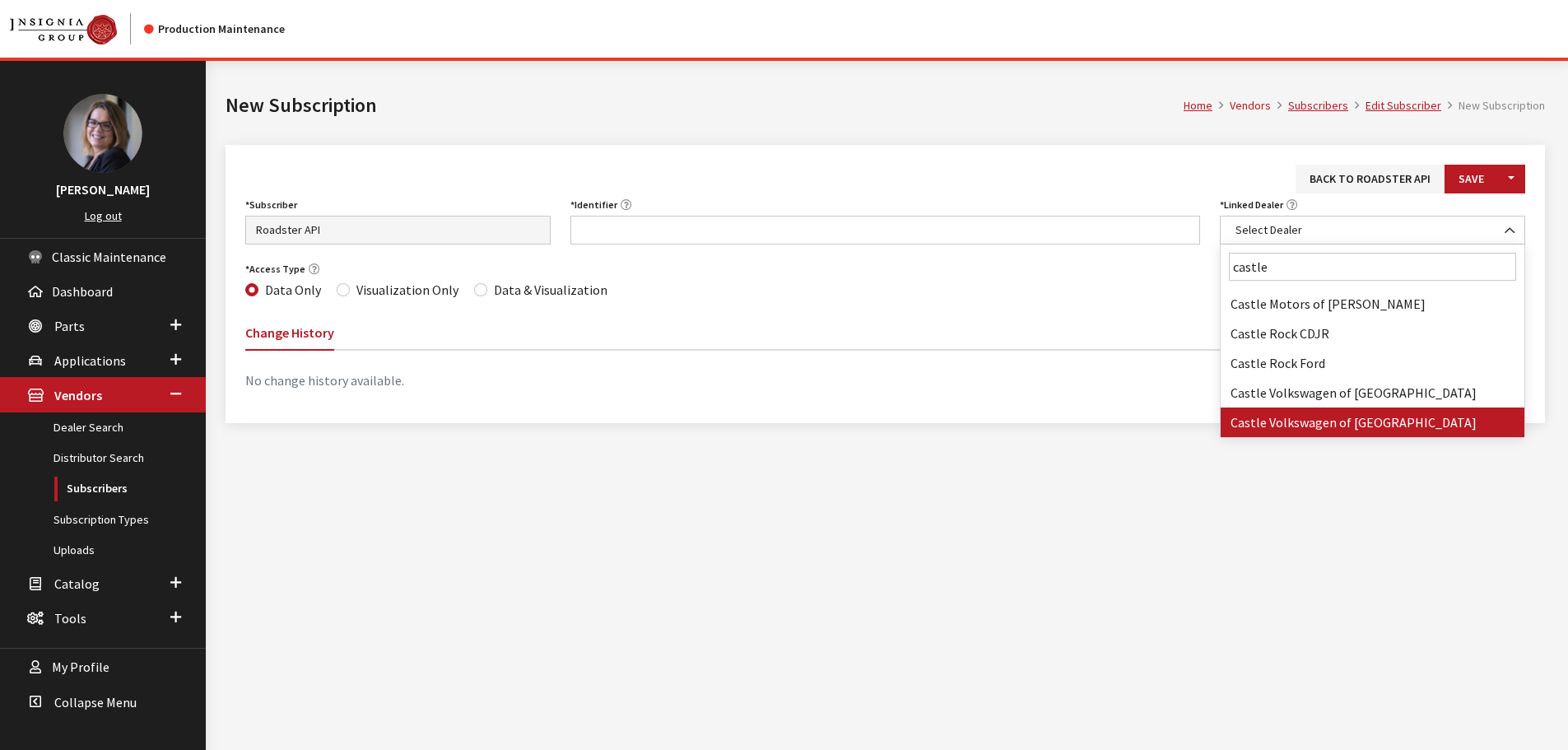
type input "castle"
select select "3853"
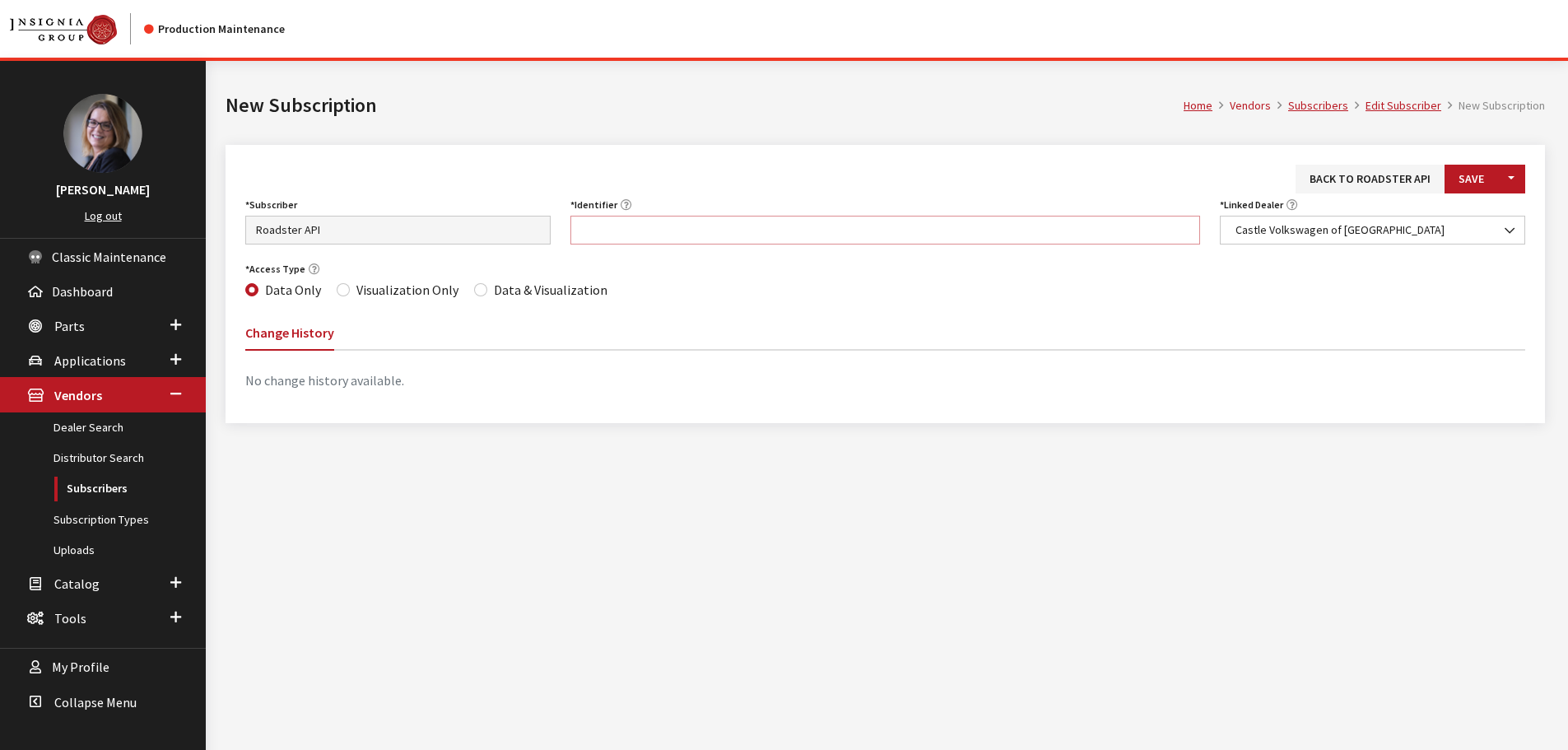
click at [730, 234] on input "Identifier" at bounding box center [886, 230] width 630 height 29
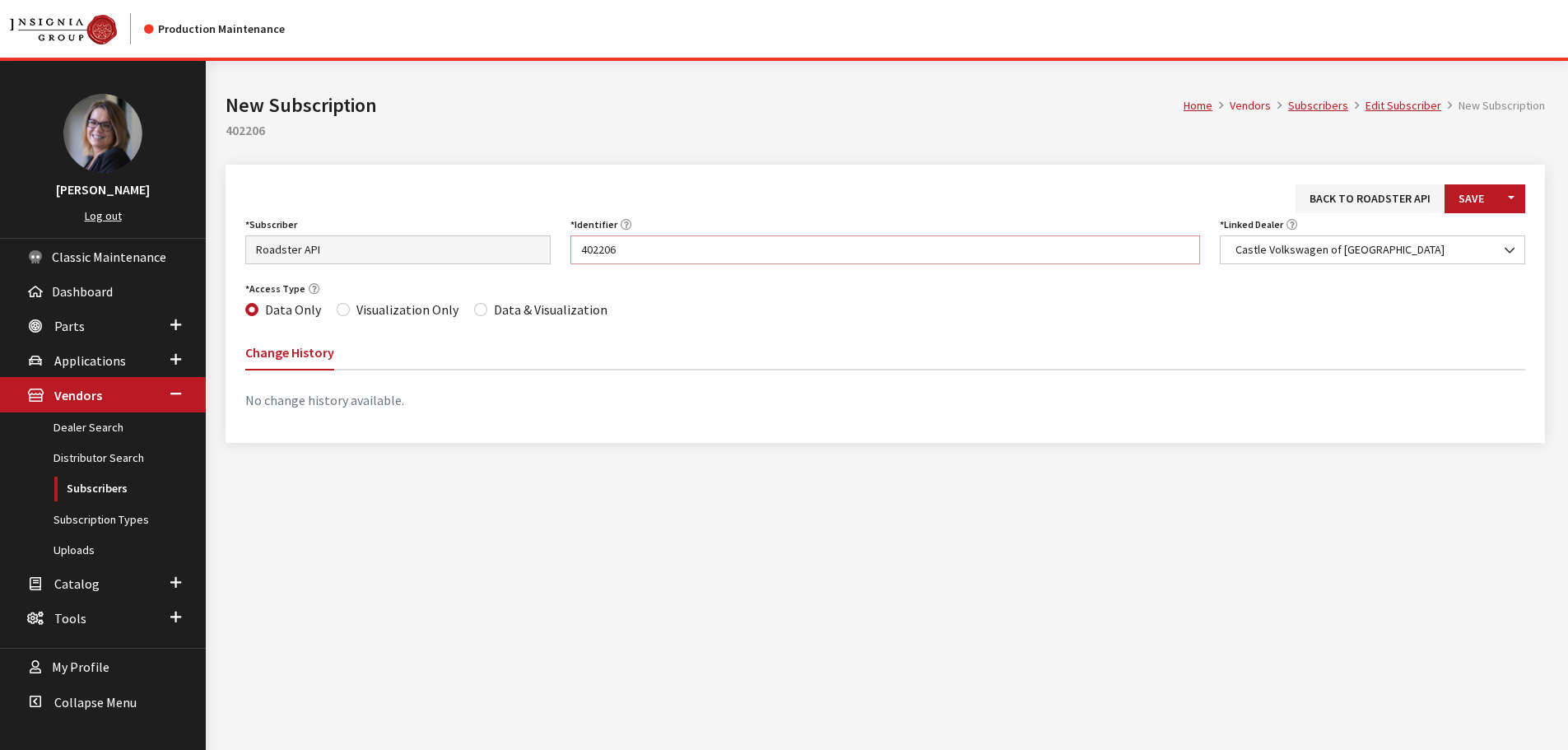
type input "402206"
click at [483, 314] on div "Data & Visualization" at bounding box center [541, 309] width 133 height 20
click at [480, 313] on div "Data & Visualization" at bounding box center [541, 309] width 133 height 20
click at [479, 313] on input "Data & Visualization" at bounding box center [481, 309] width 13 height 13
radio input "true"
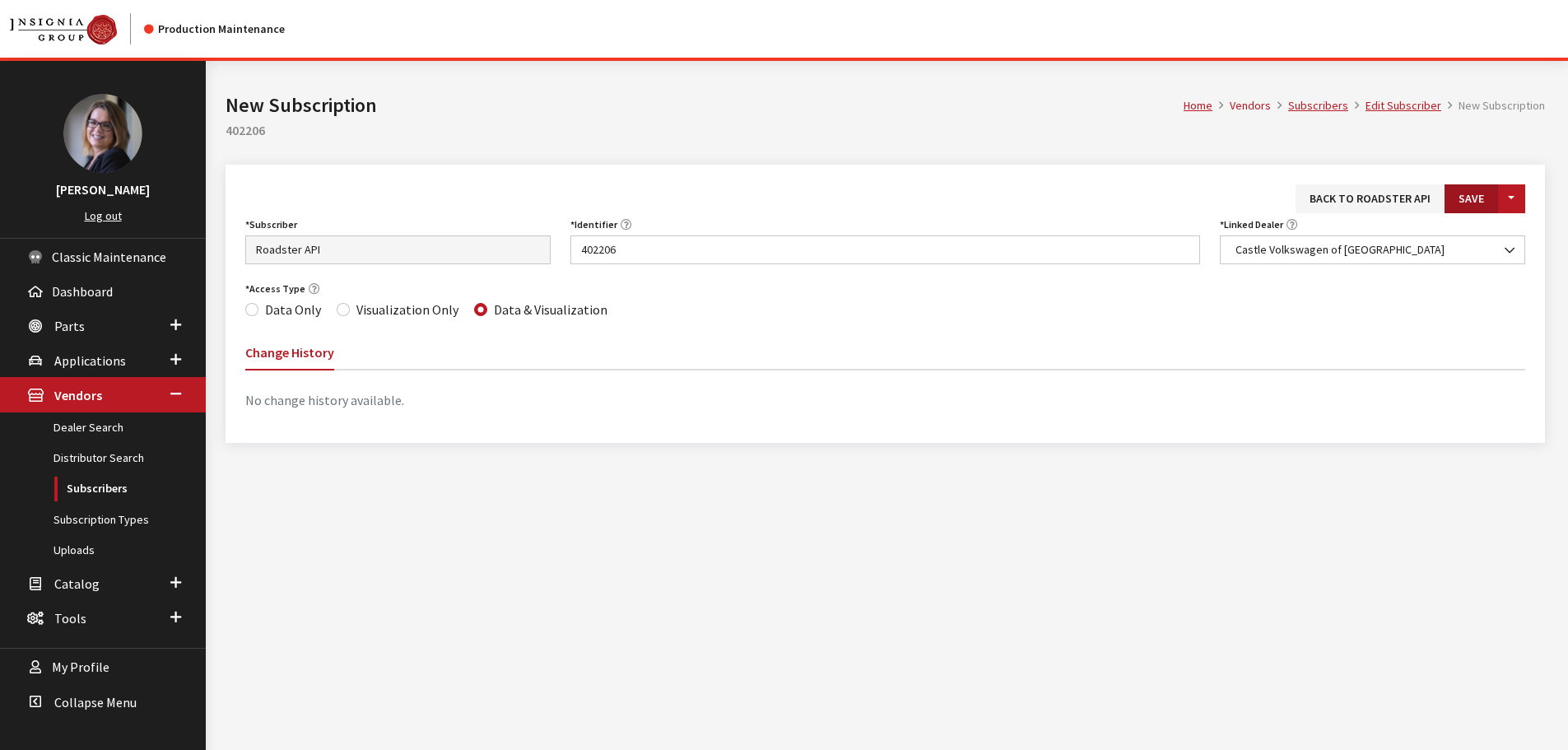
click at [1479, 198] on button "Save" at bounding box center [1472, 199] width 54 height 29
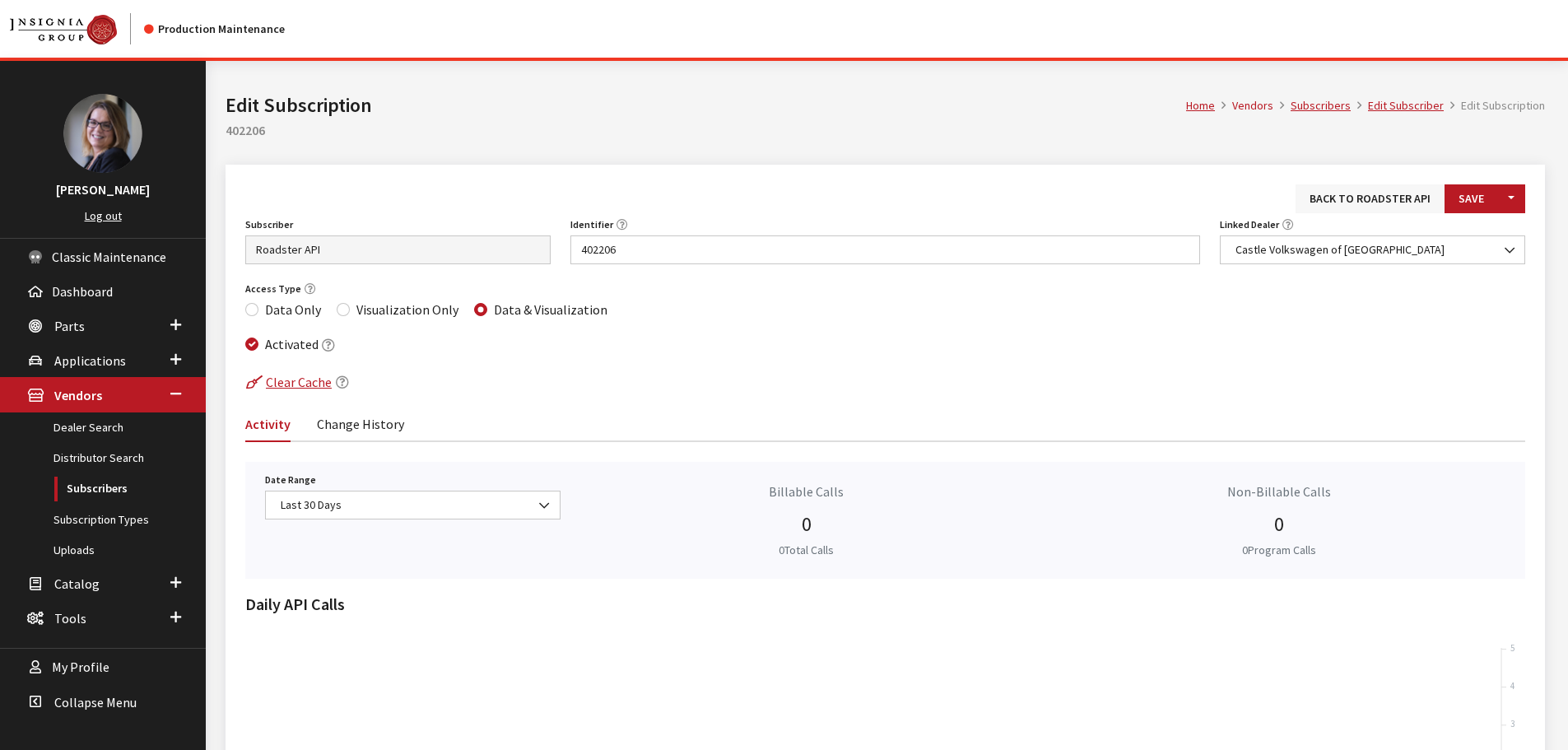
click at [1373, 195] on link "Back to Roadster API" at bounding box center [1370, 199] width 149 height 29
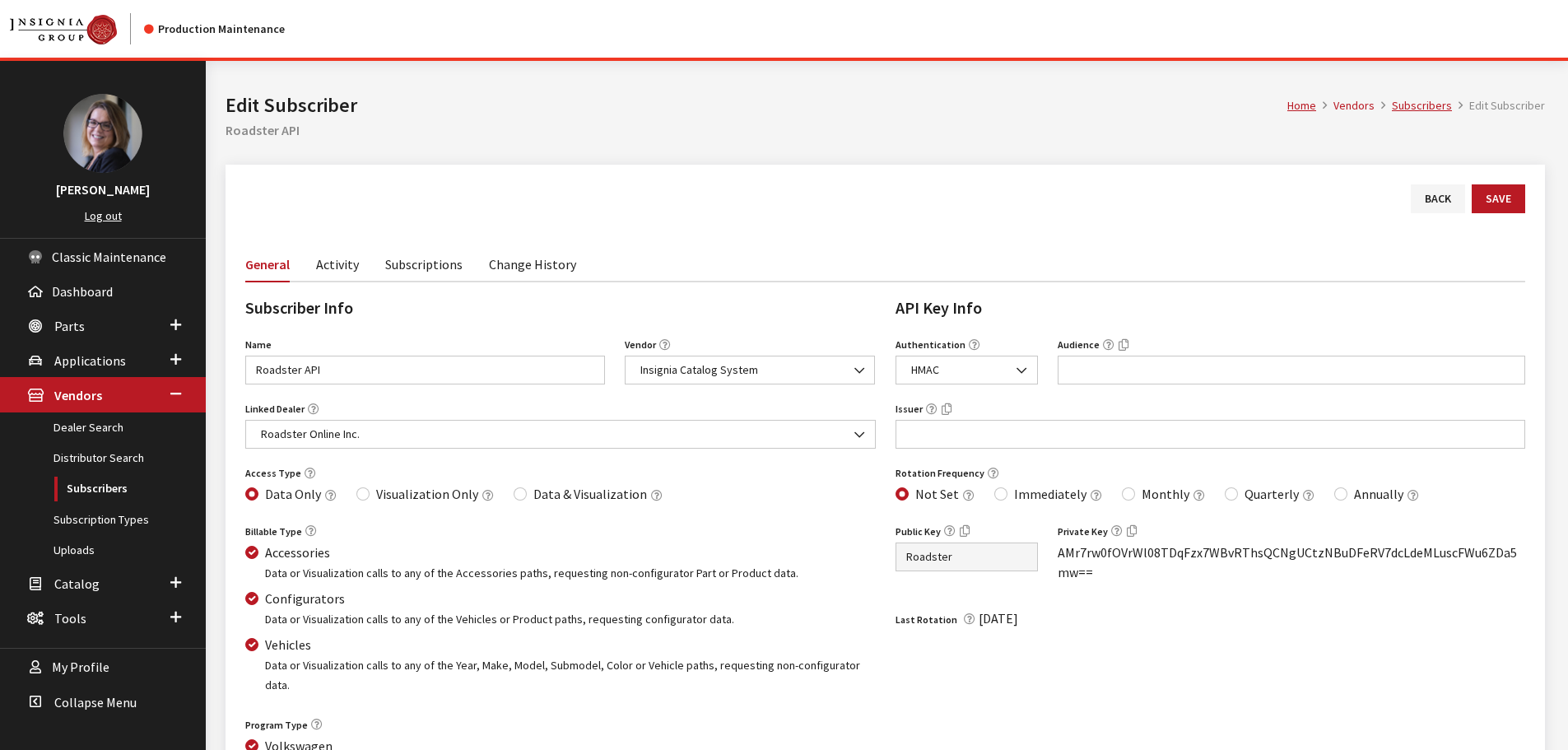
click at [435, 271] on link "Subscriptions" at bounding box center [424, 263] width 77 height 35
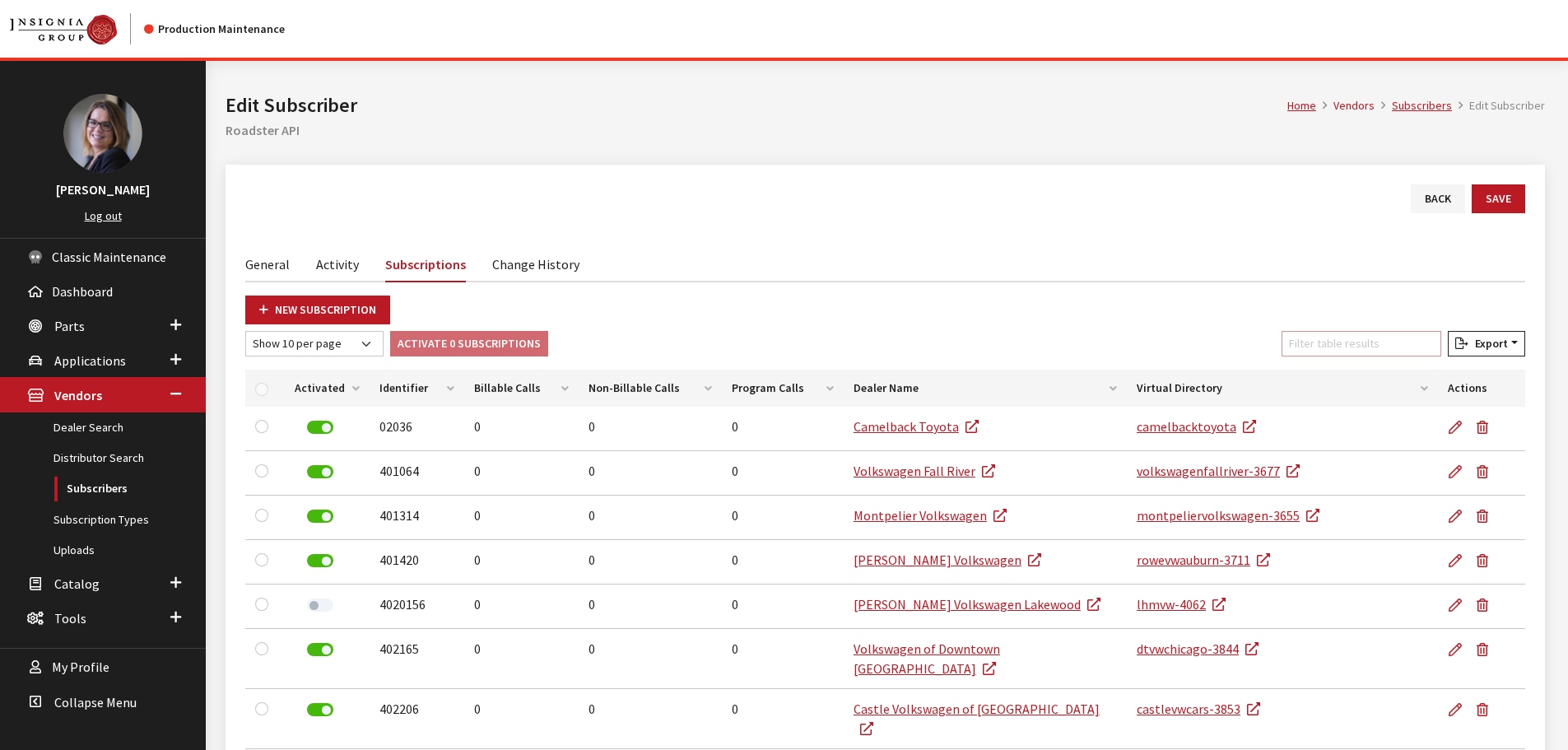
click at [1329, 342] on input "Filter table results" at bounding box center [1362, 343] width 160 height 25
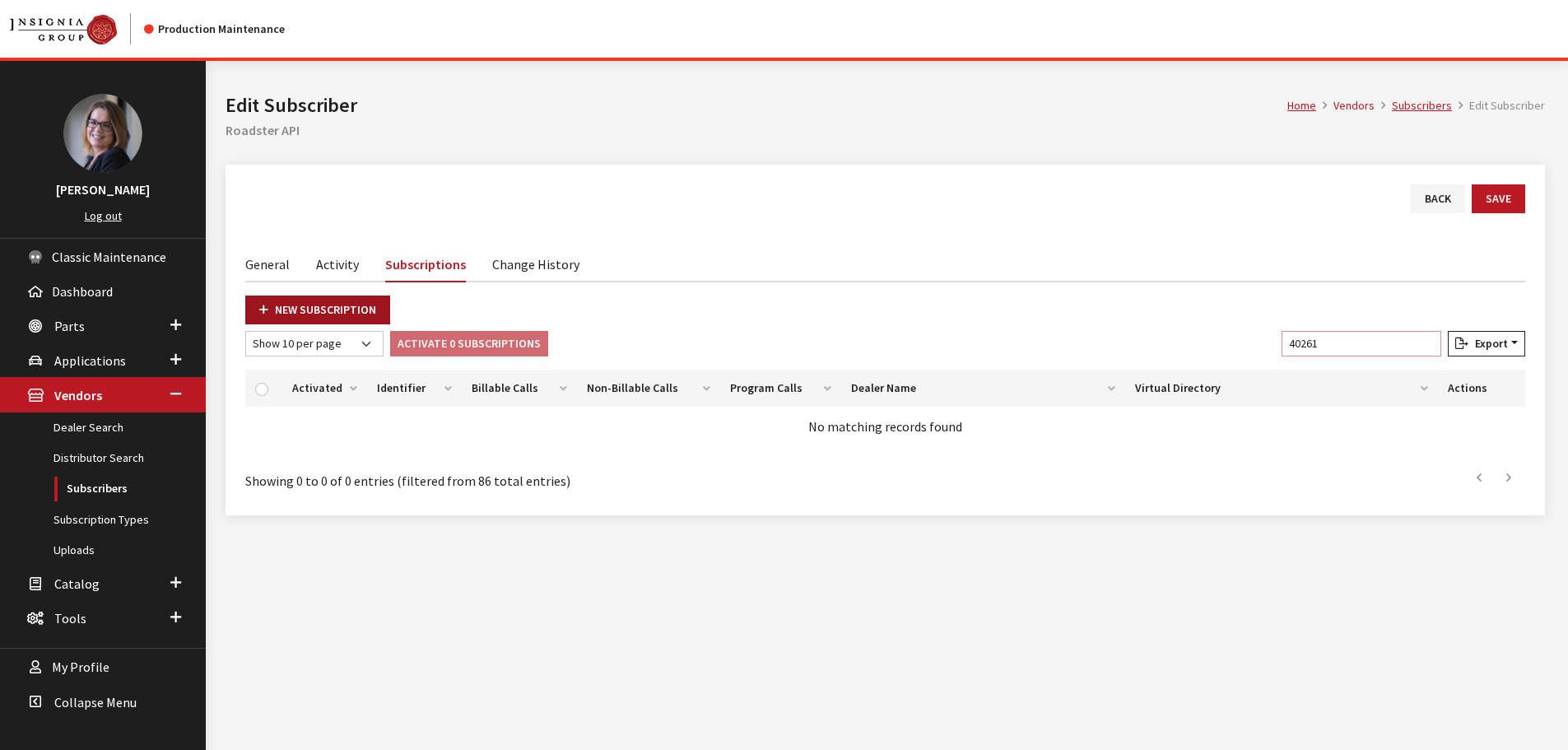
type input "40261"
click at [331, 306] on link "New Subscription" at bounding box center [318, 310] width 145 height 29
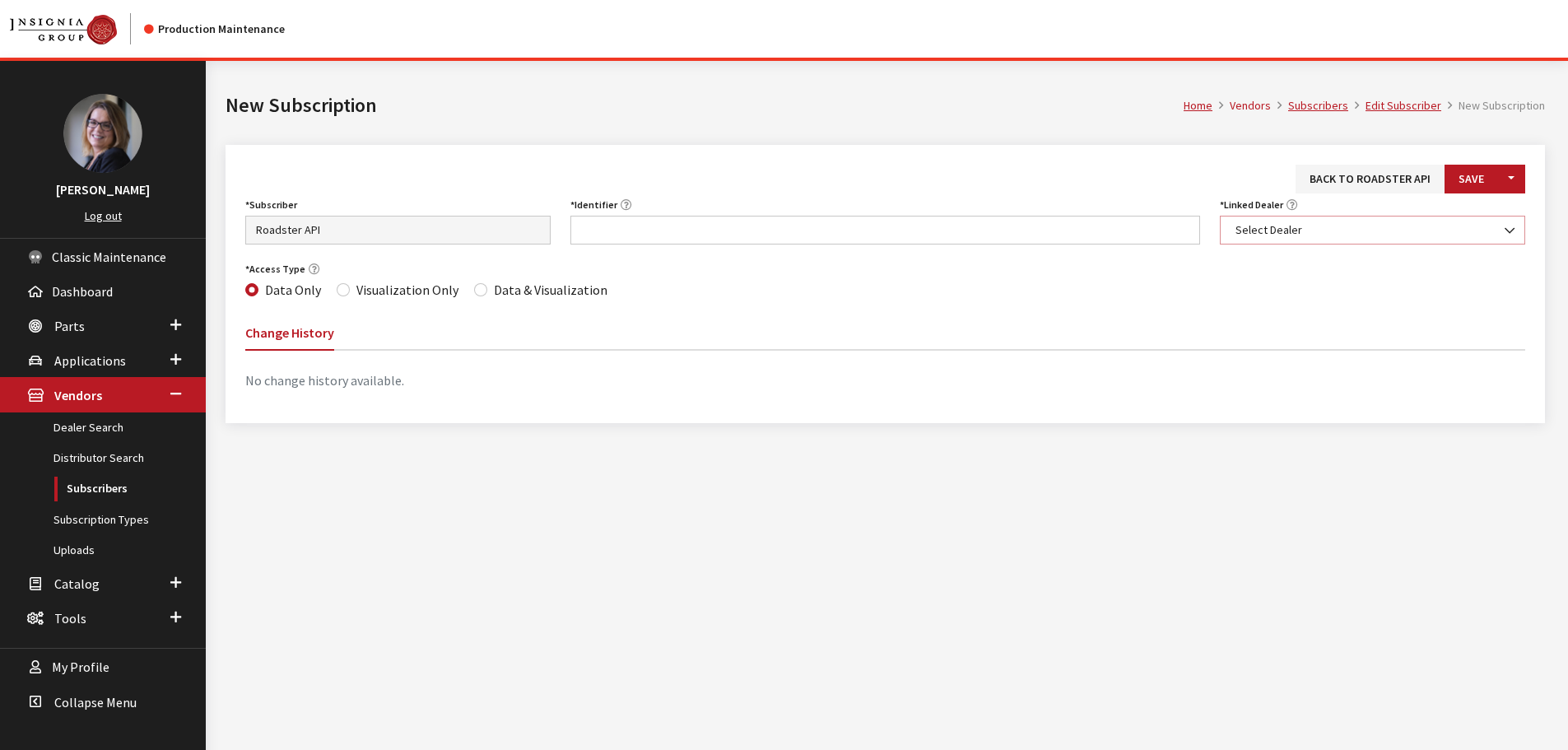
click at [1307, 235] on span "Select Dealer" at bounding box center [1372, 230] width 284 height 17
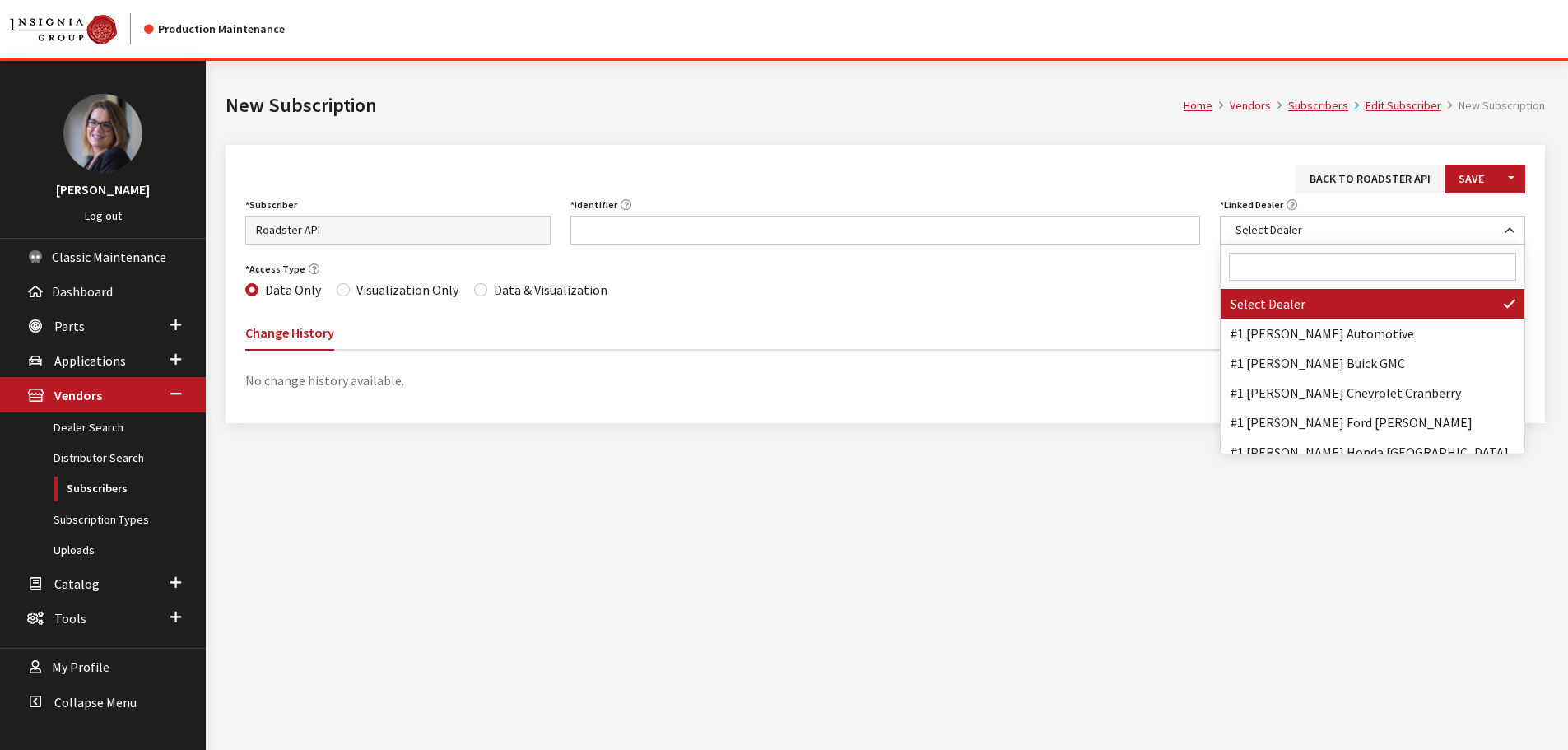
click at [1306, 273] on input "Search" at bounding box center [1372, 266] width 287 height 28
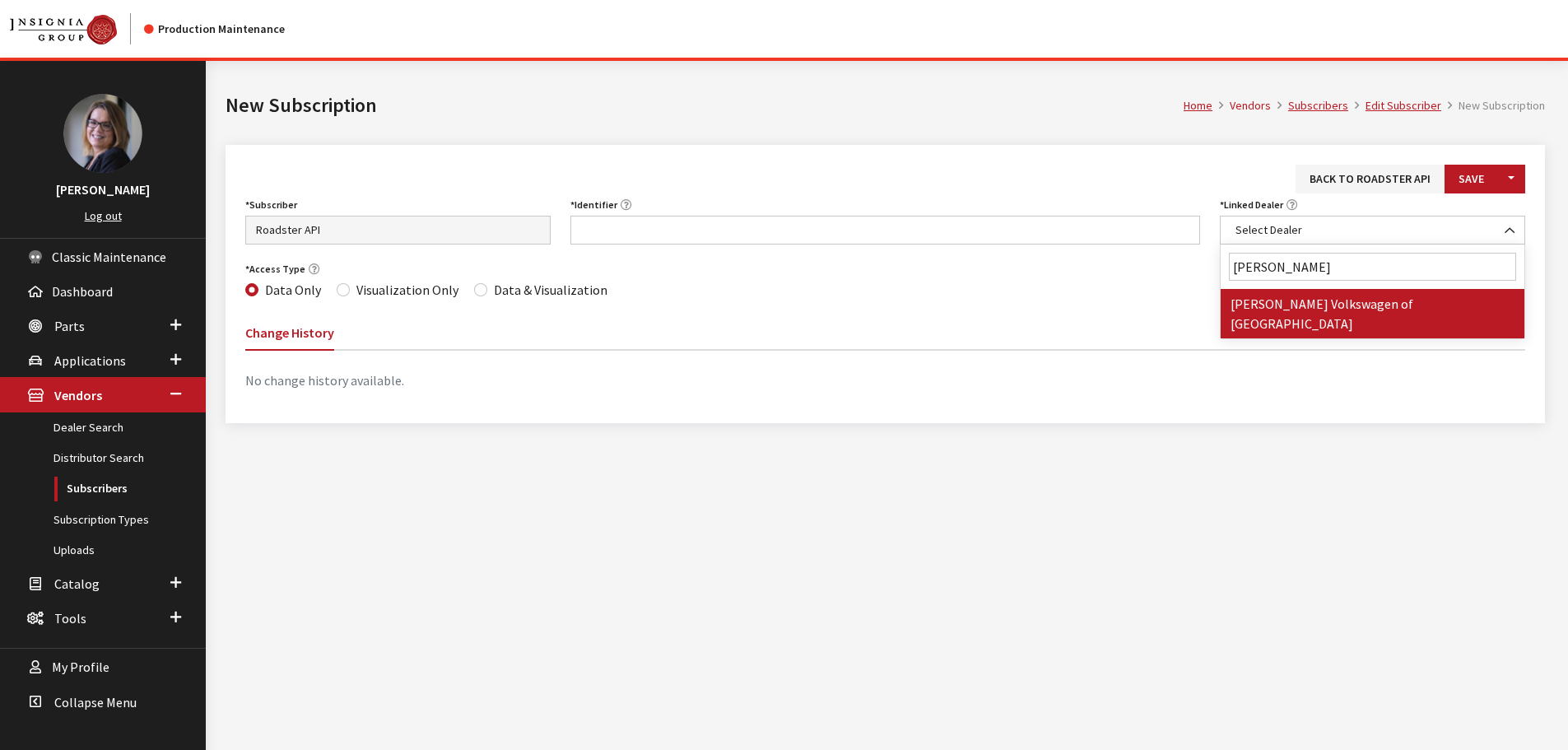
type input "ewald volkswag"
select select "3933"
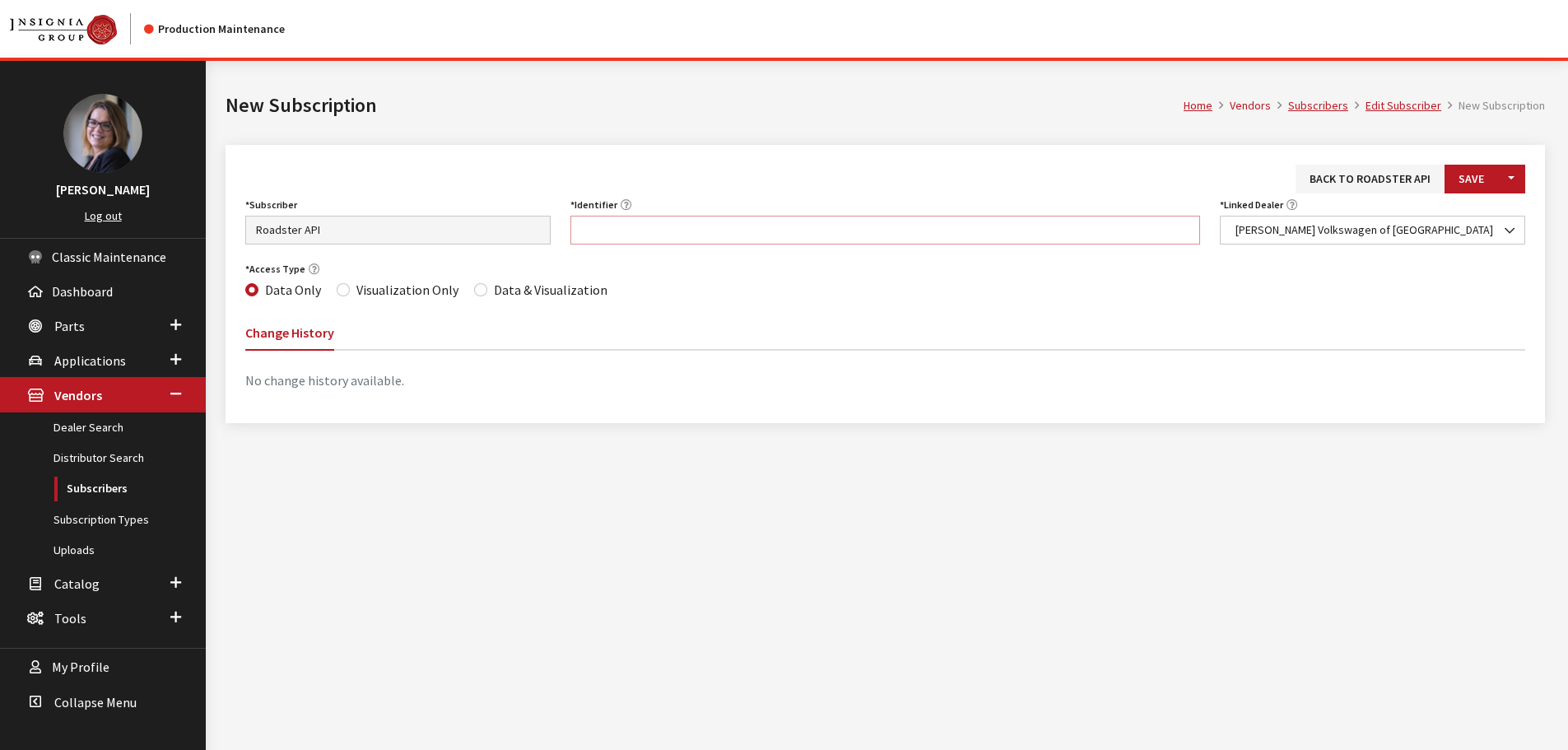
click at [820, 218] on input "Identifier" at bounding box center [886, 230] width 630 height 29
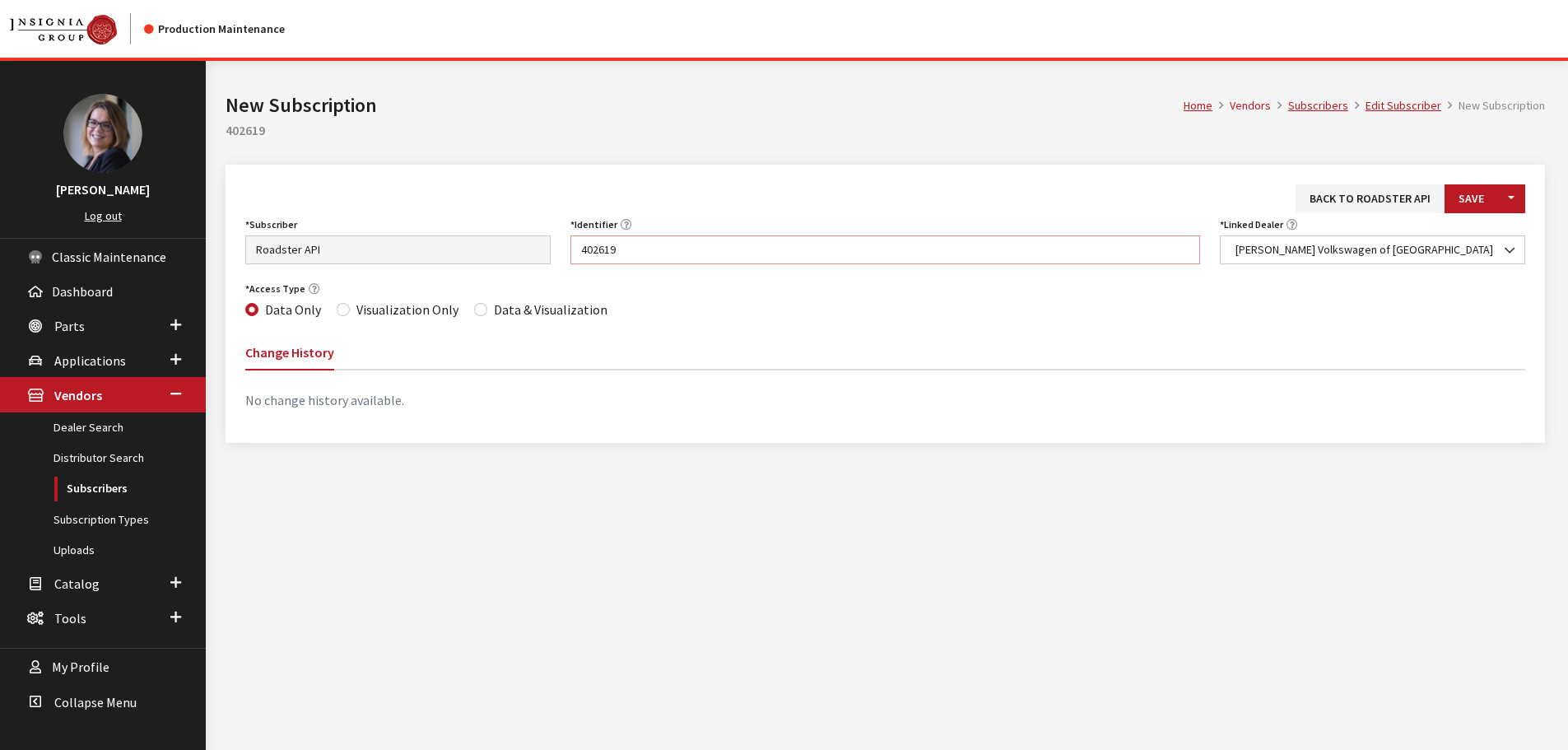
type input "402619"
click at [466, 308] on div "Access Type Data Only Visualization Only Data & Visualization" at bounding box center [885, 299] width 1300 height 43
click at [474, 308] on input "Data & Visualization" at bounding box center [481, 309] width 13 height 13
radio input "true"
click at [1464, 194] on button "Save" at bounding box center [1472, 199] width 54 height 29
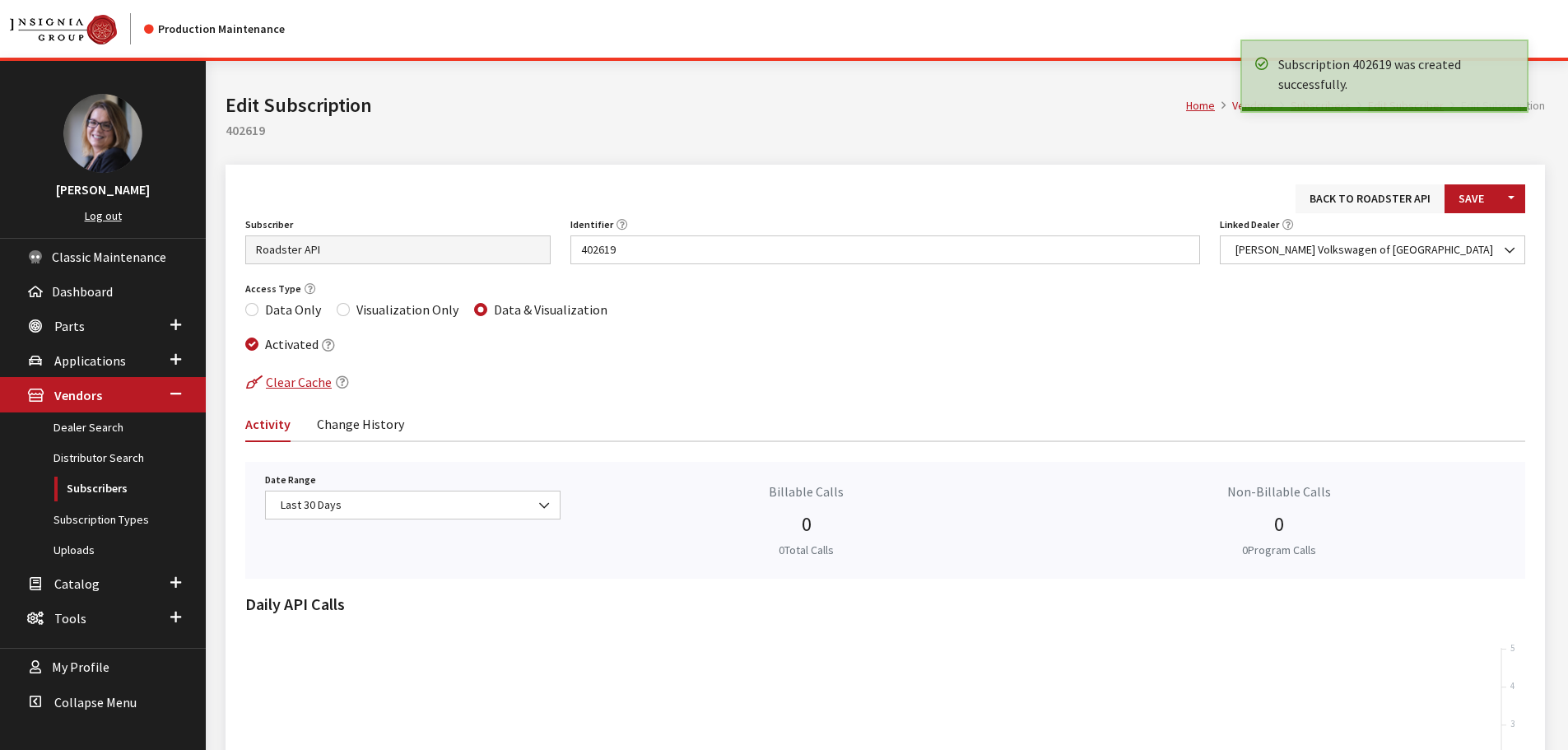
click at [1360, 193] on link "Back to Roadster API" at bounding box center [1370, 199] width 149 height 29
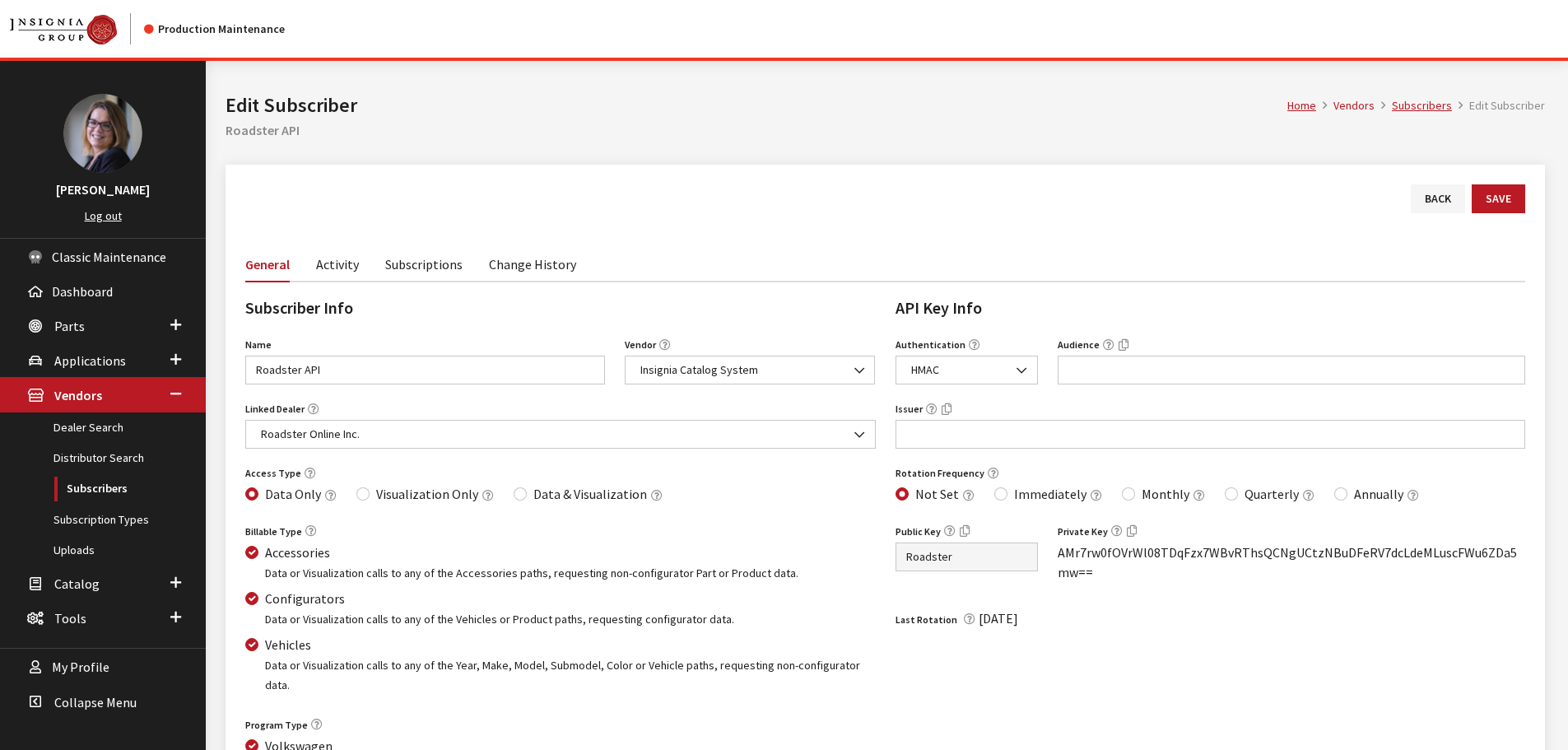
click at [446, 270] on link "Subscriptions" at bounding box center [424, 263] width 77 height 35
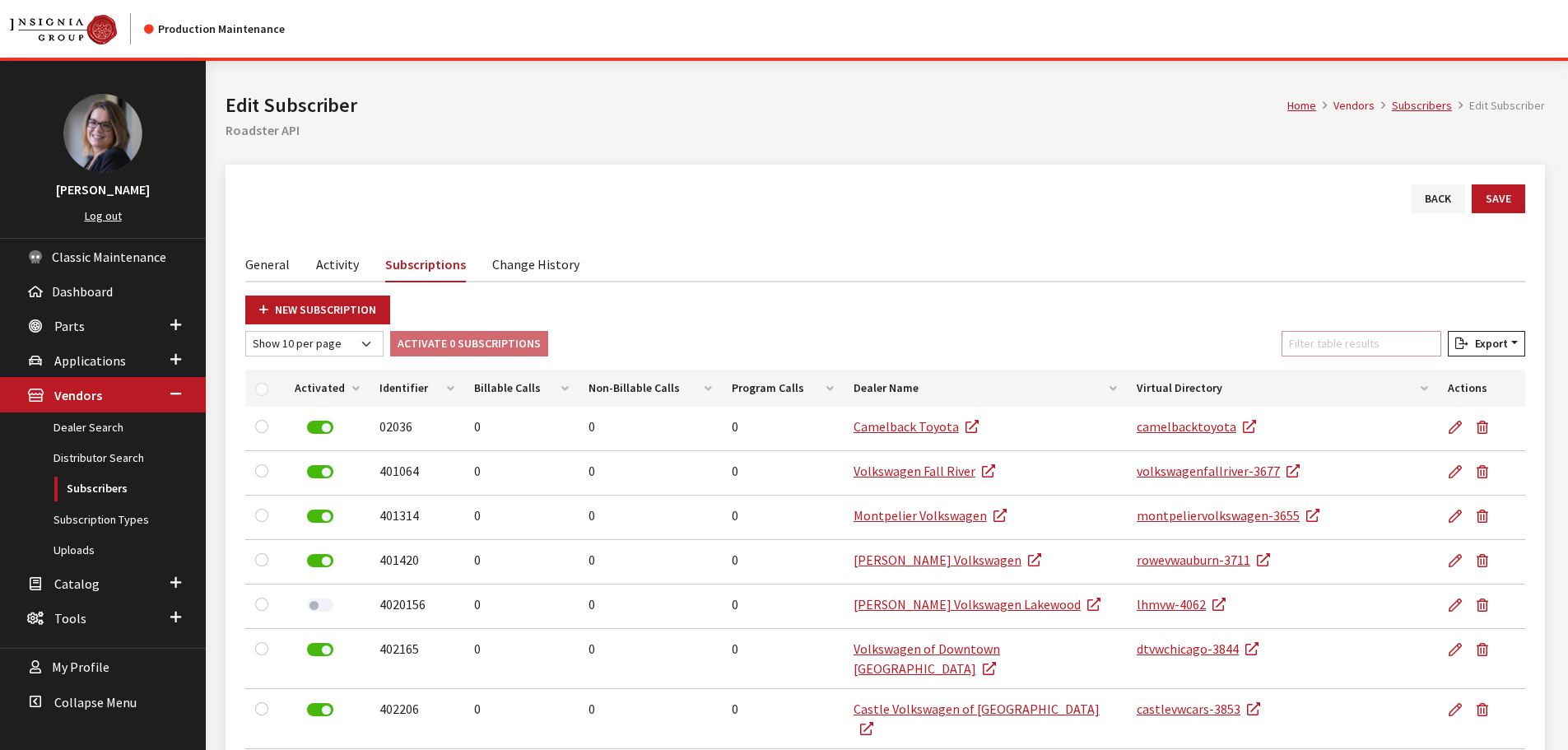
click at [1338, 335] on input "Filter table results" at bounding box center [1362, 343] width 160 height 25
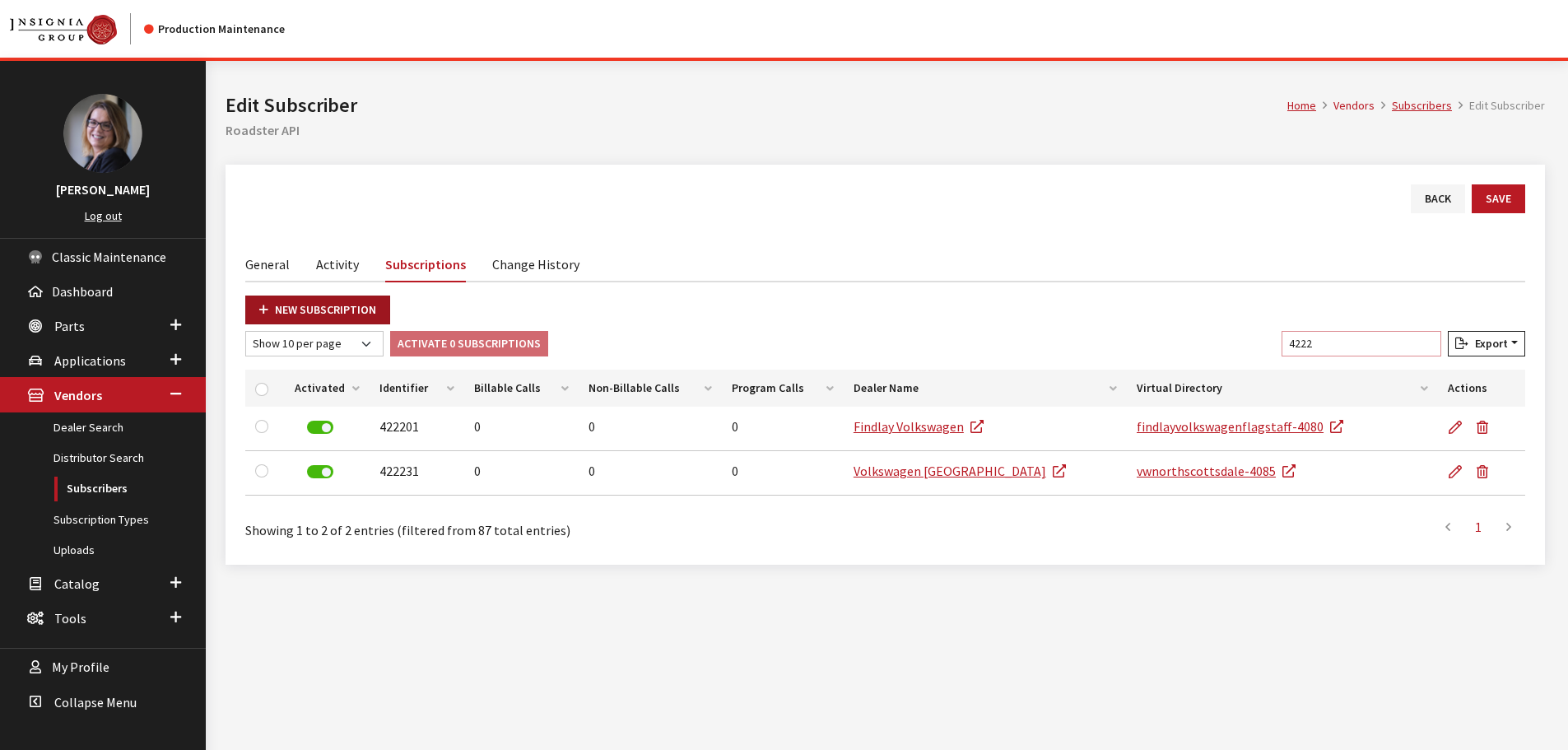
type input "4222"
click at [297, 308] on link "New Subscription" at bounding box center [318, 310] width 145 height 29
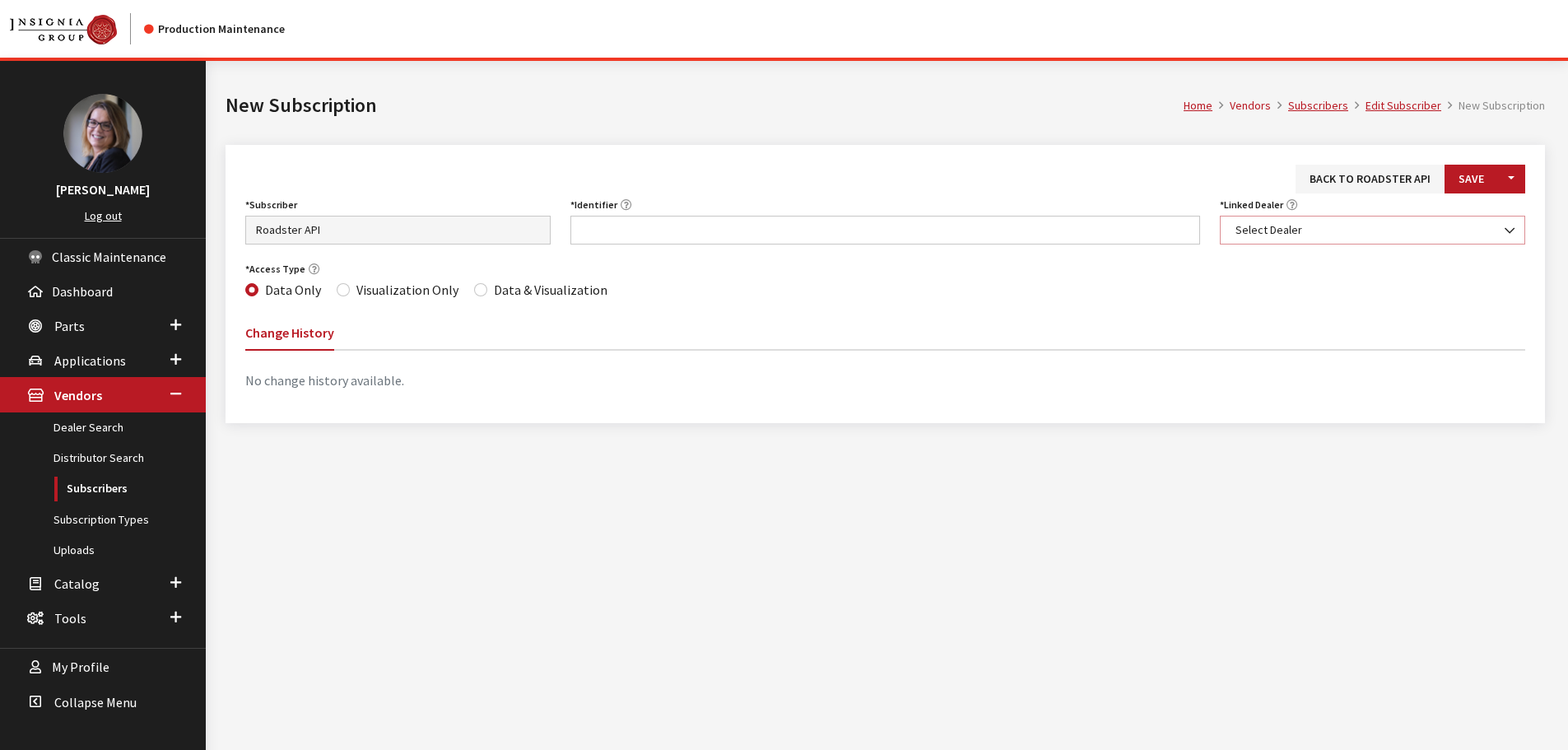
click at [1256, 235] on span "Select Dealer" at bounding box center [1372, 230] width 284 height 17
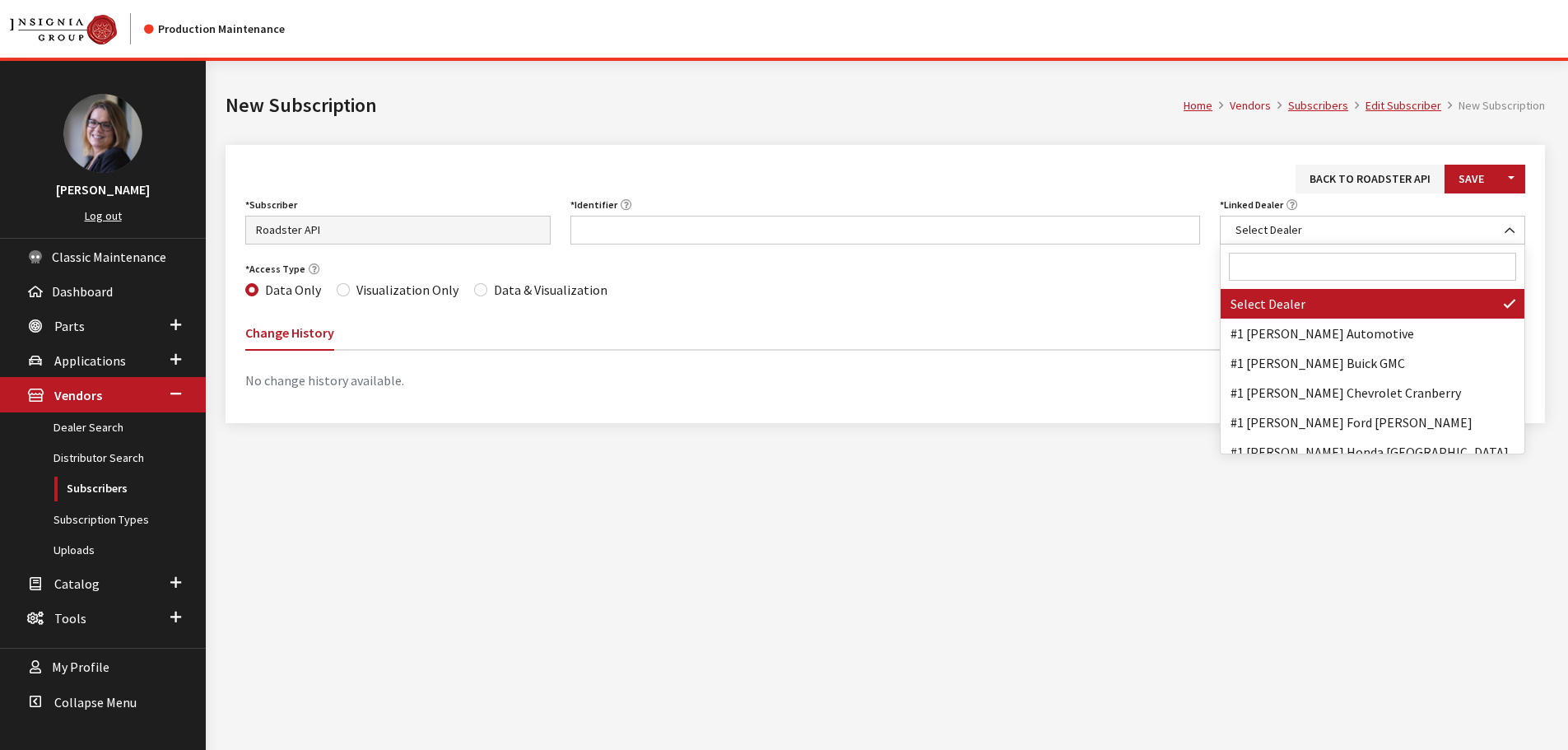
click at [1251, 280] on input "Search" at bounding box center [1372, 266] width 287 height 28
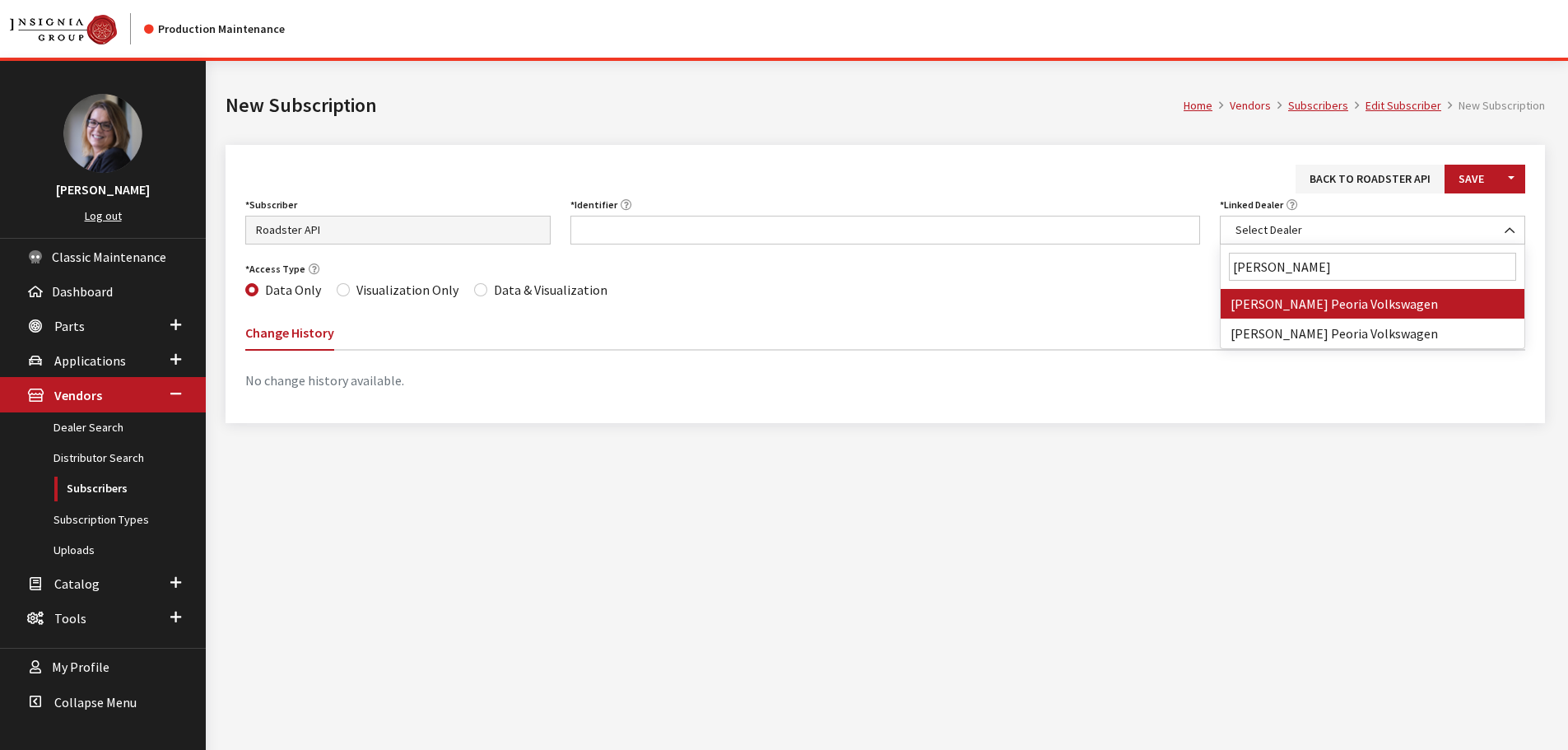
type input "lunde"
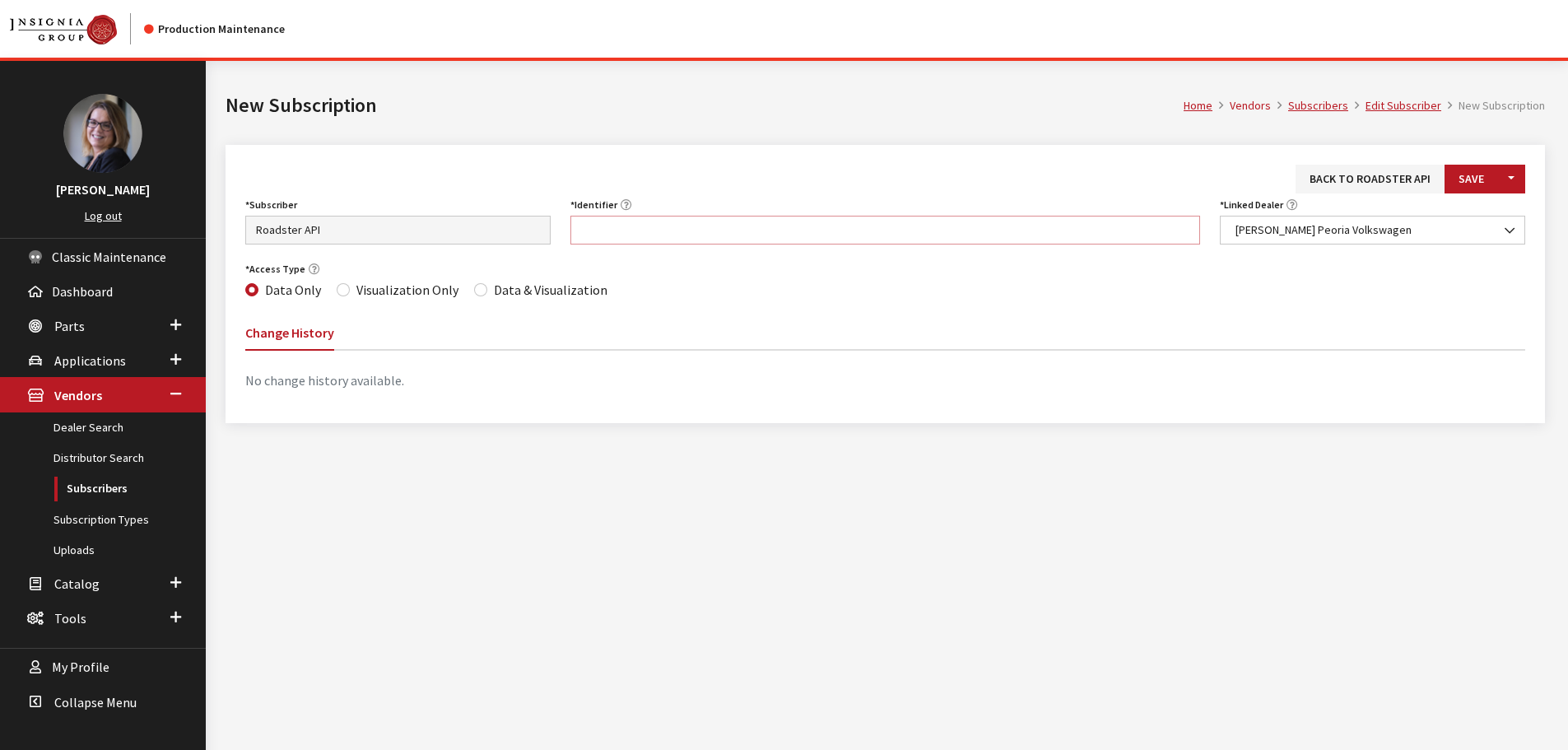
click at [905, 231] on input "Identifier" at bounding box center [886, 230] width 630 height 29
click at [1364, 220] on span "[PERSON_NAME] Peoria Volkswagen" at bounding box center [1372, 230] width 306 height 29
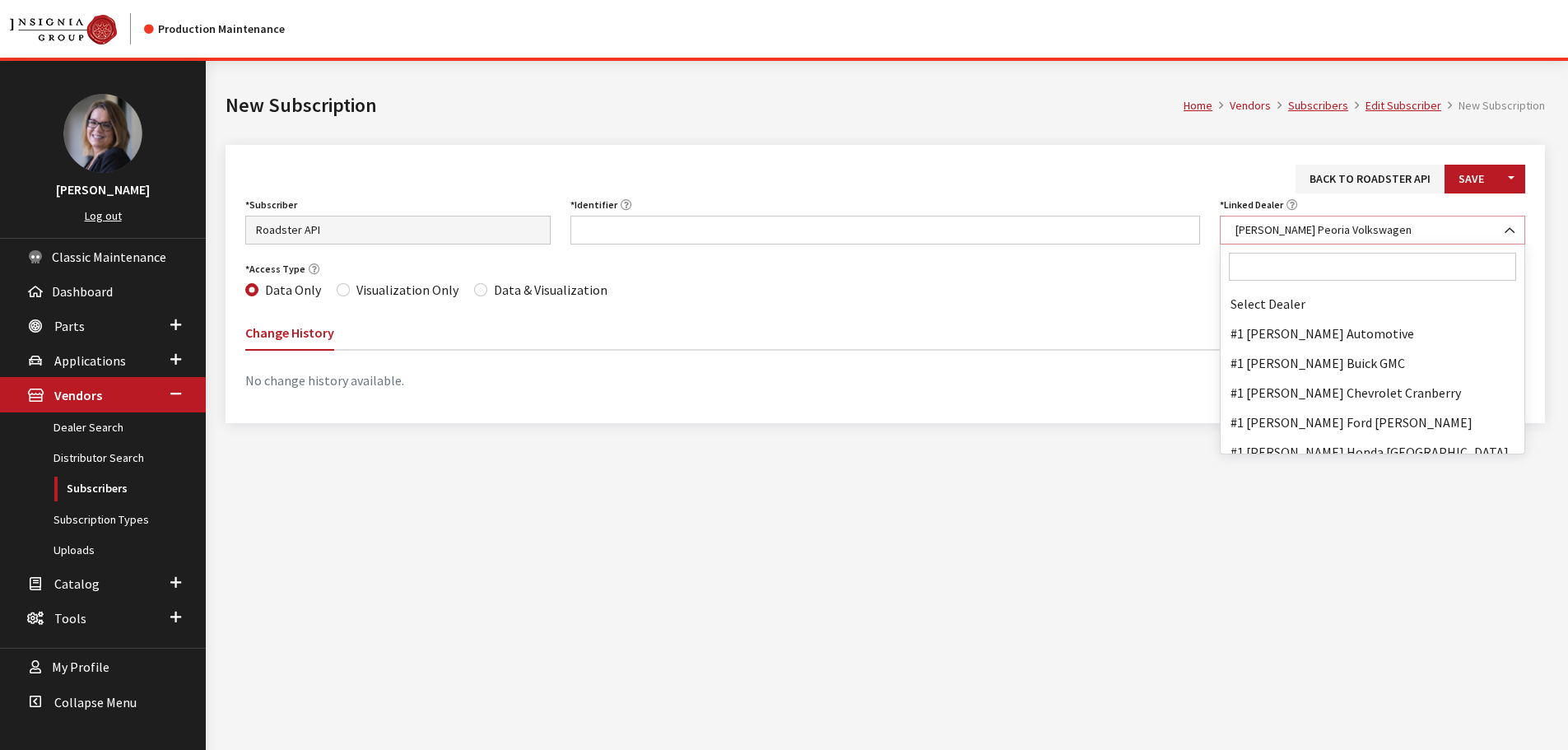
scroll to position [57046, 0]
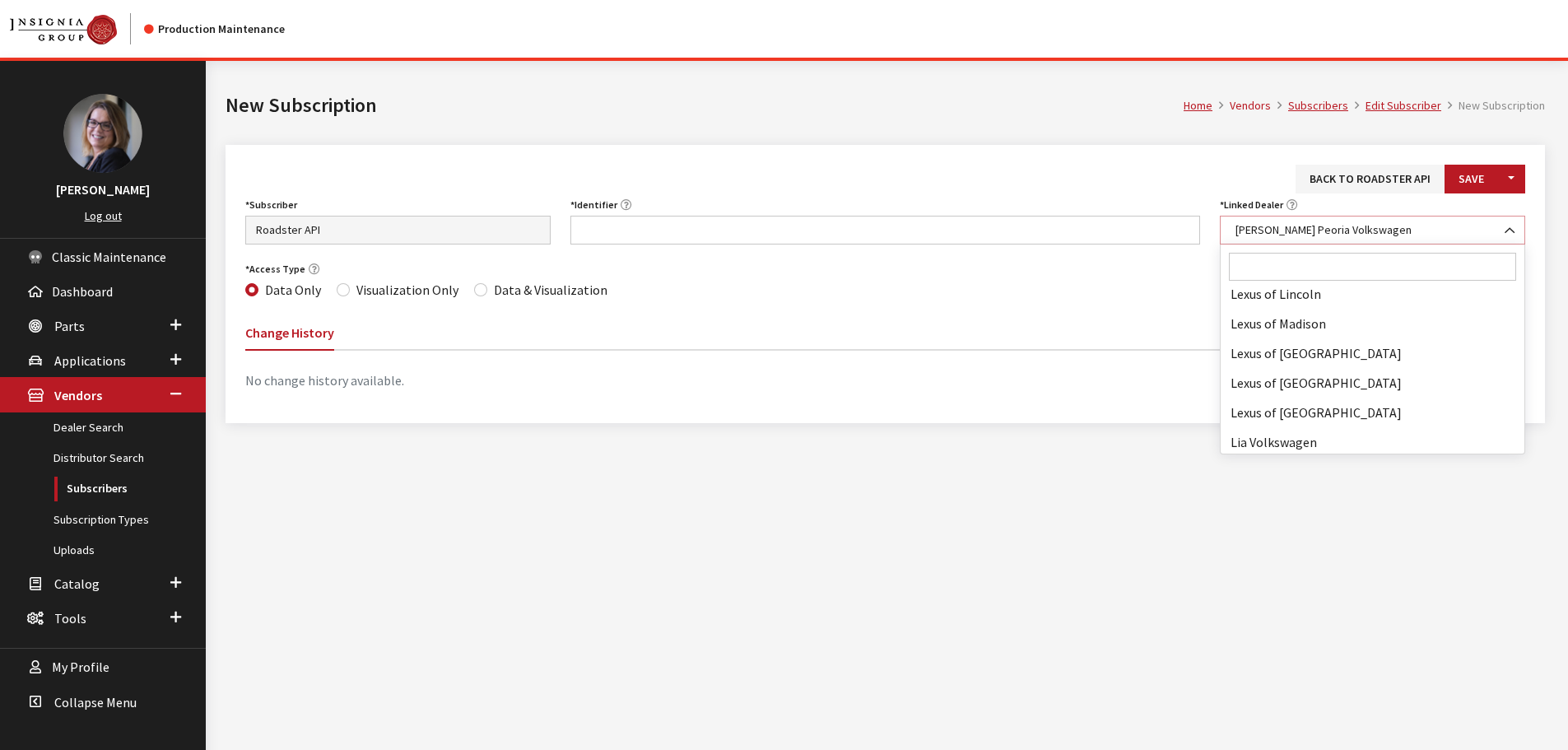
select select "6440"
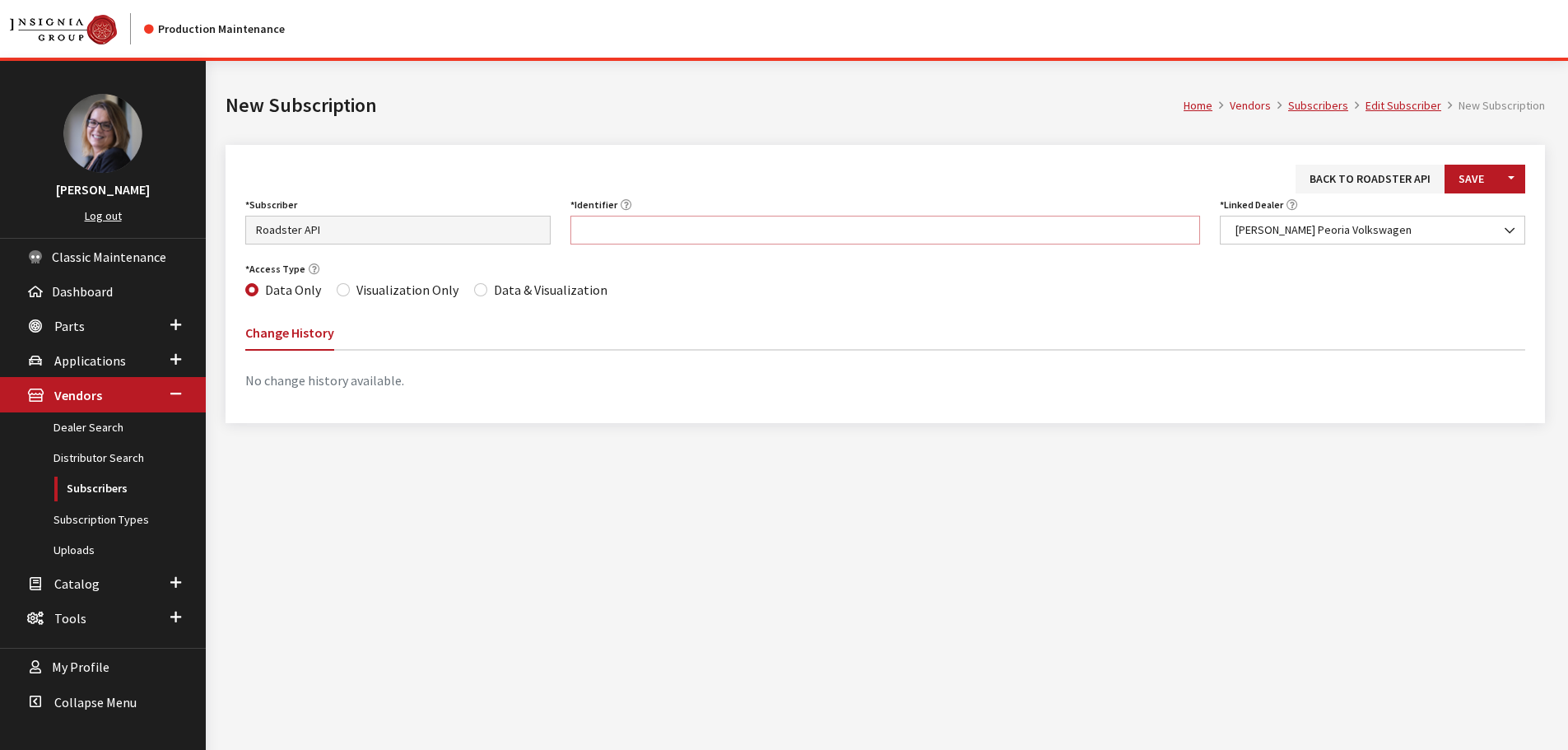
click at [834, 219] on input "Identifier" at bounding box center [886, 230] width 630 height 29
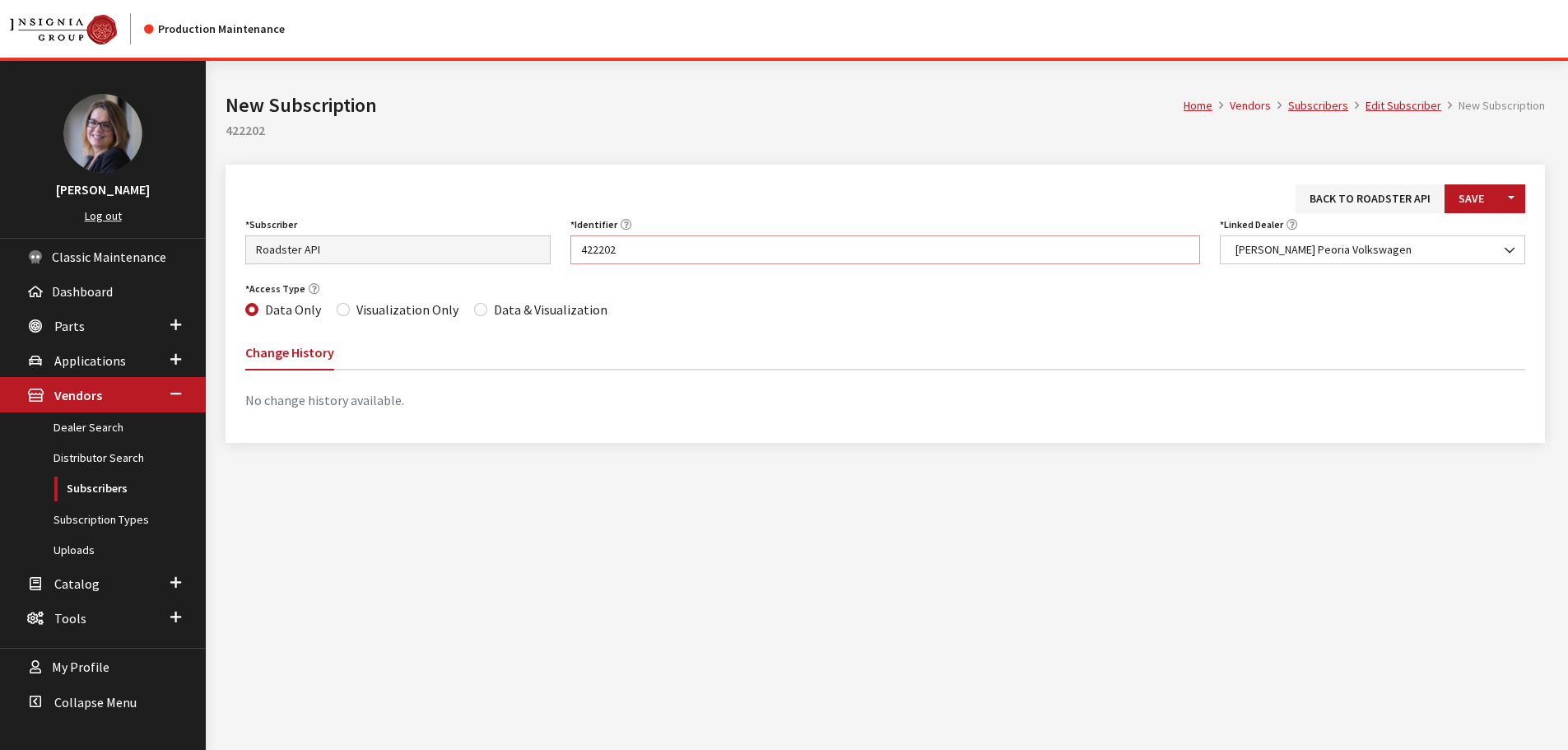
type input "422202"
click at [474, 305] on input "Data & Visualization" at bounding box center [481, 309] width 13 height 13
radio input "true"
click at [1474, 206] on button "Save" at bounding box center [1472, 199] width 54 height 29
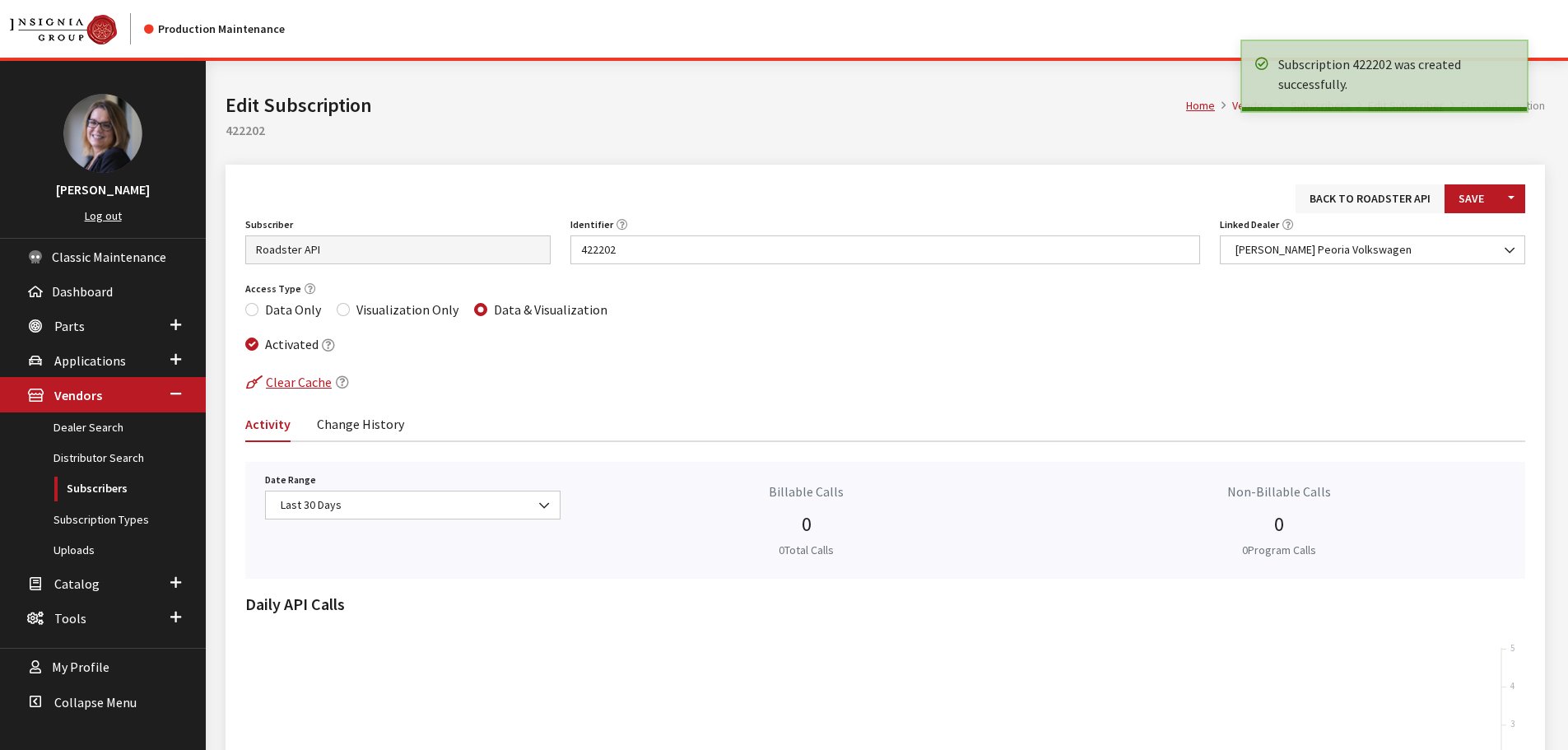
click at [1342, 208] on link "Back to Roadster API" at bounding box center [1370, 199] width 149 height 29
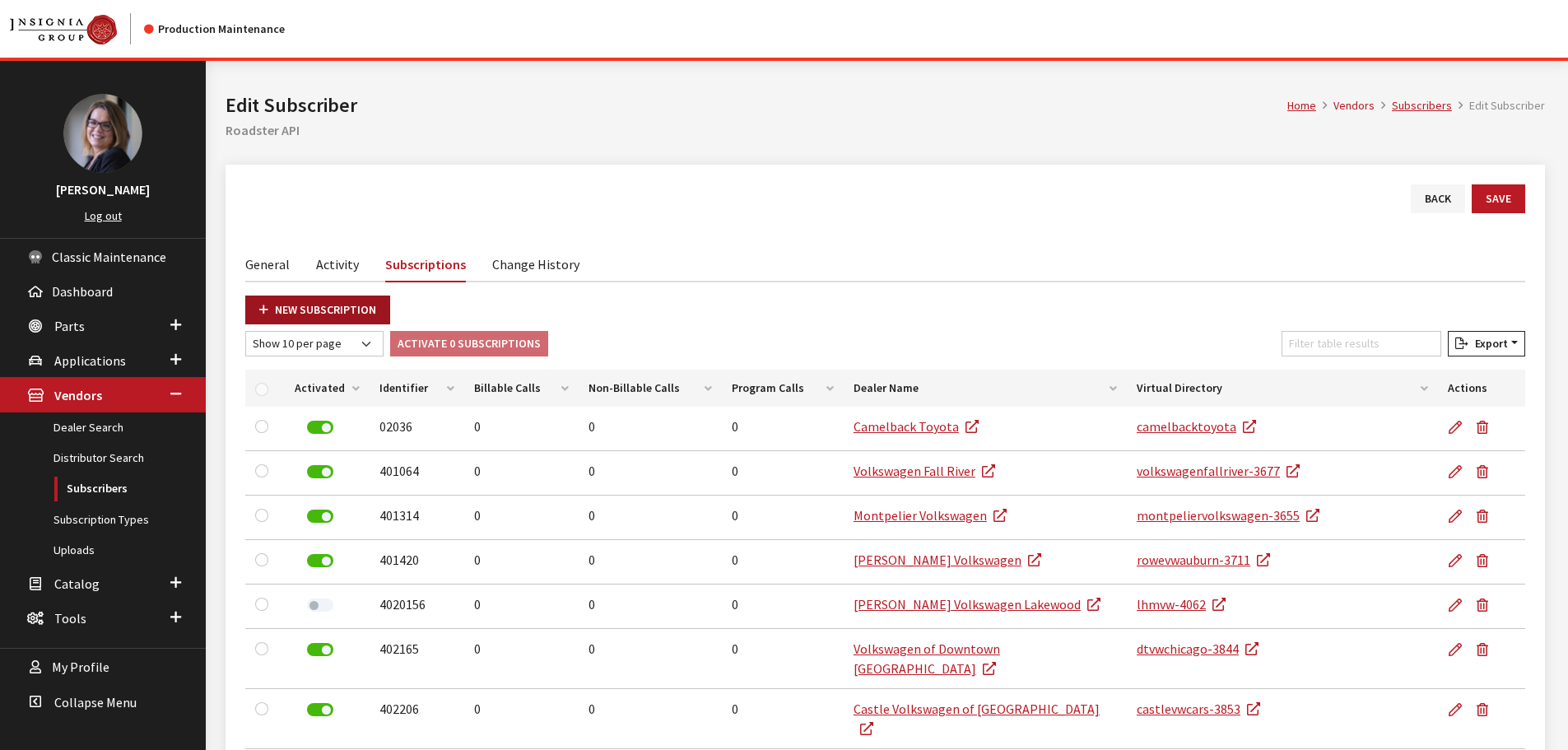
drag, startPoint x: 267, startPoint y: 307, endPoint x: 303, endPoint y: 302, distance: 36.3
click at [268, 307] on icon at bounding box center [263, 310] width 9 height 12
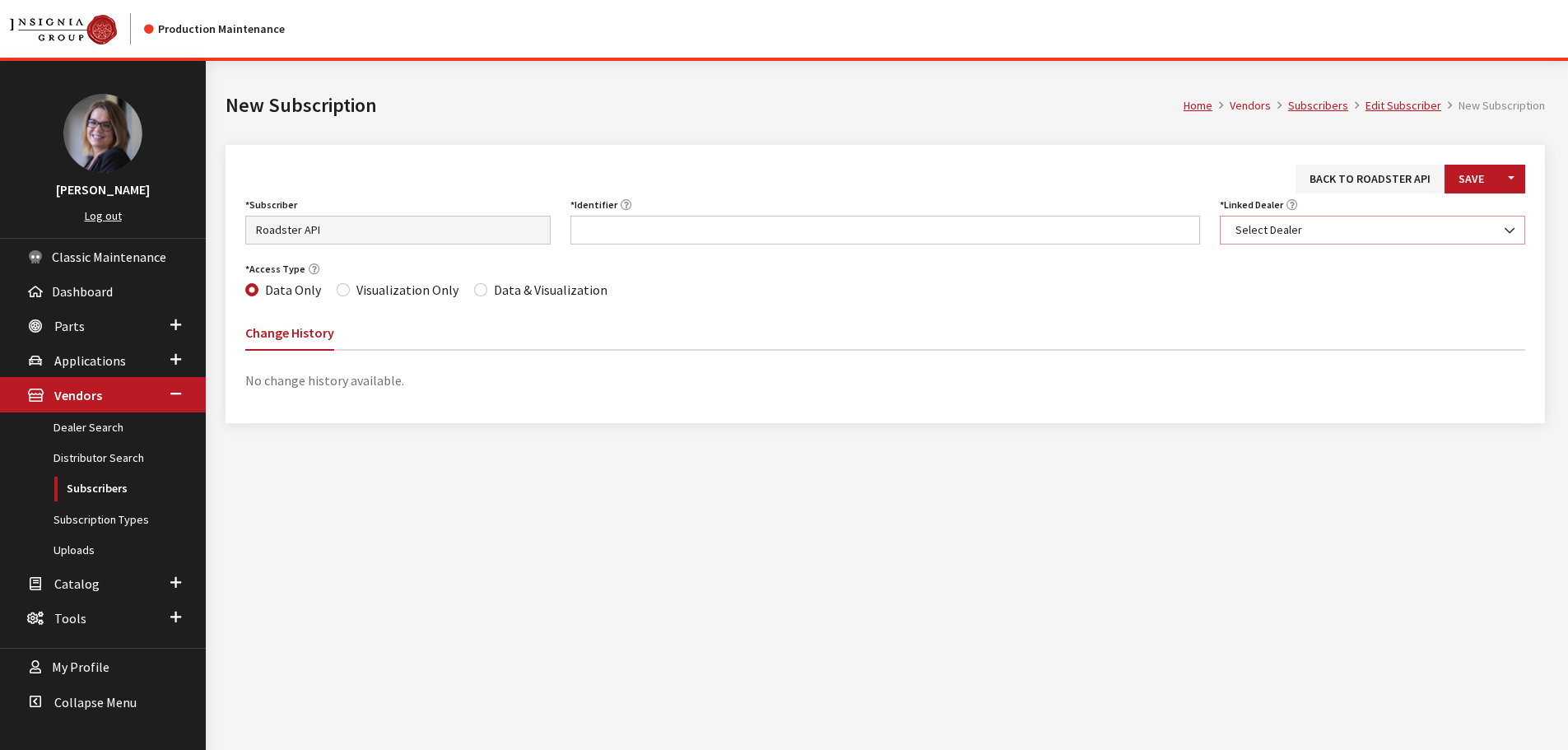
click at [1369, 240] on span "Select Dealer" at bounding box center [1372, 230] width 306 height 29
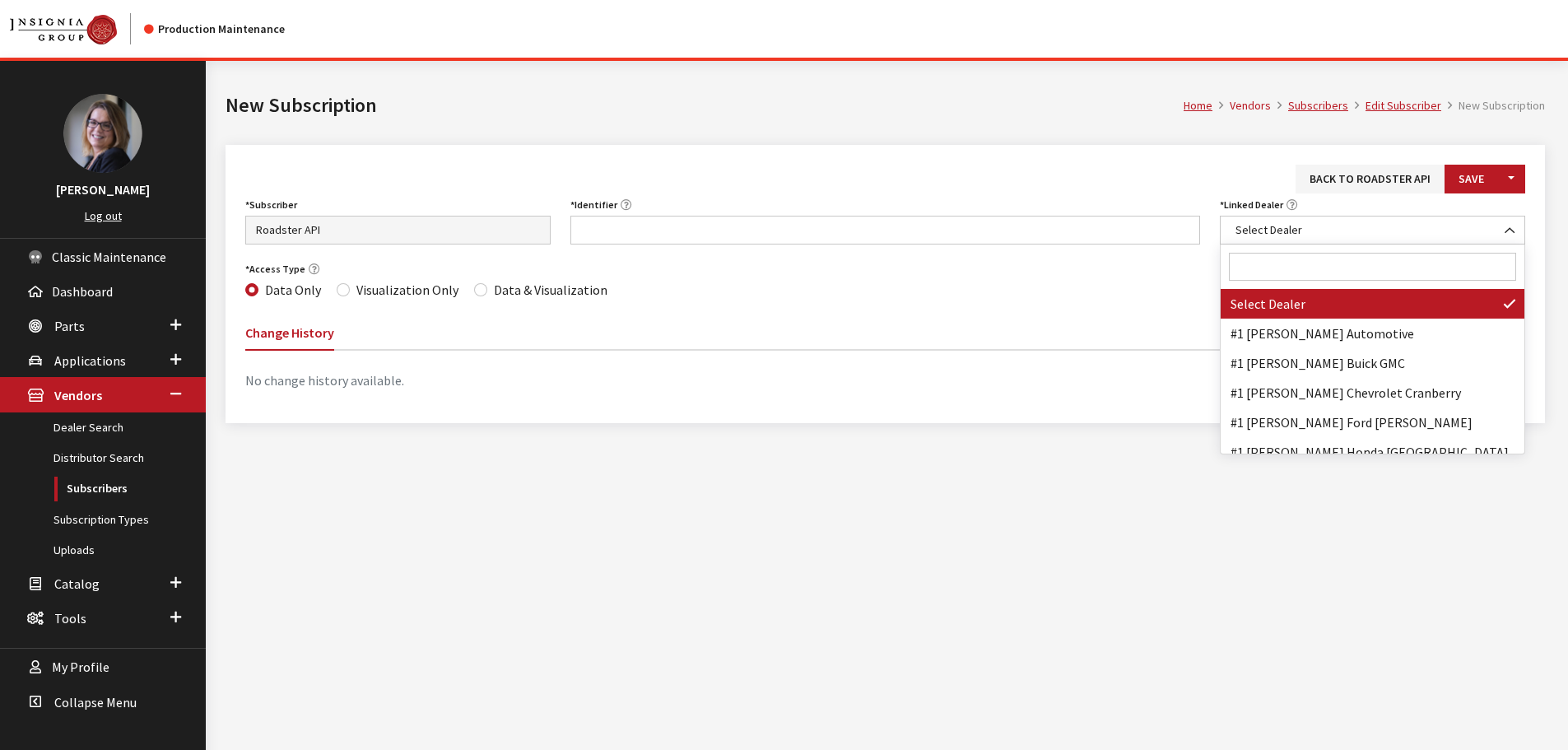
click at [1344, 273] on input "Search" at bounding box center [1372, 266] width 287 height 28
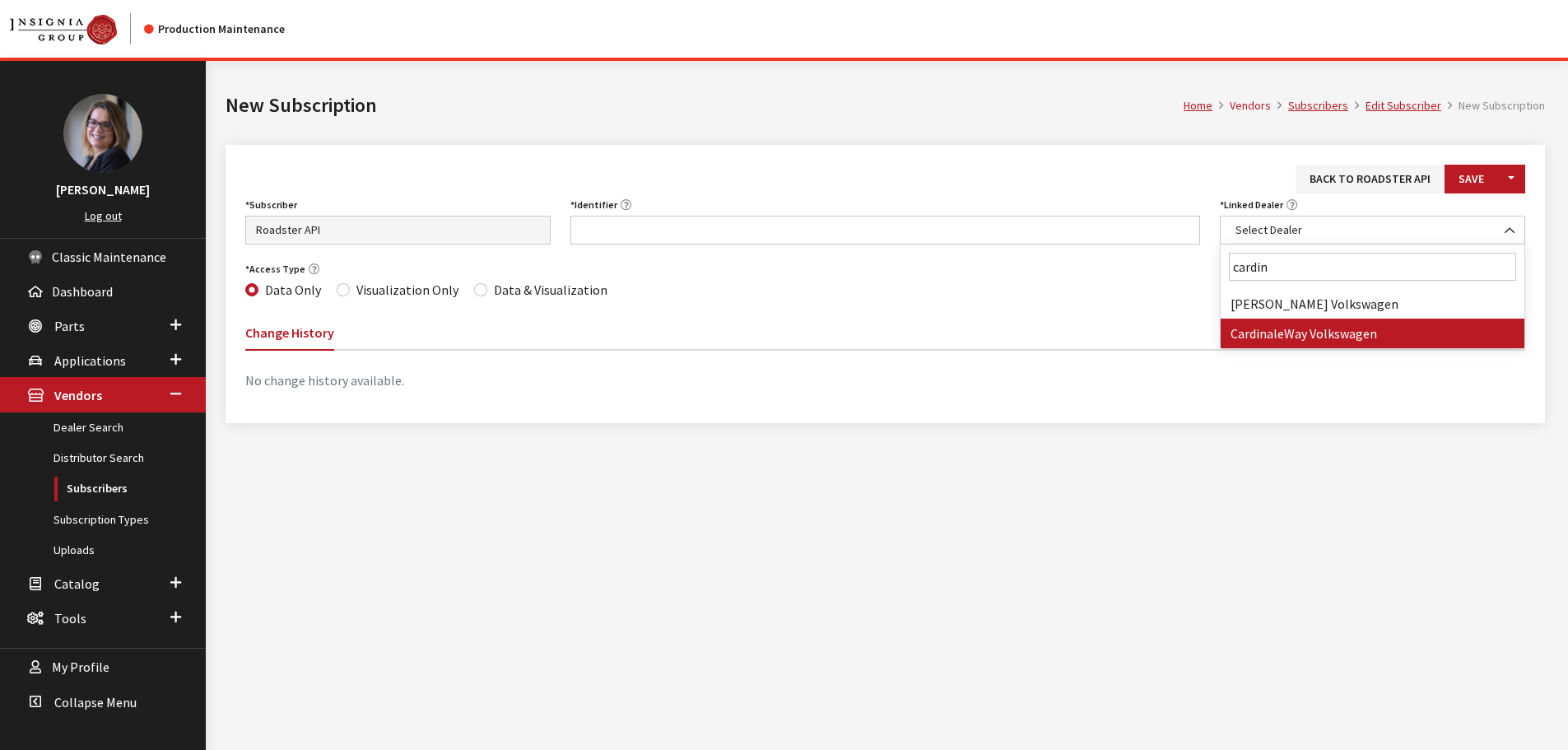
type input "cardin"
select select "4104"
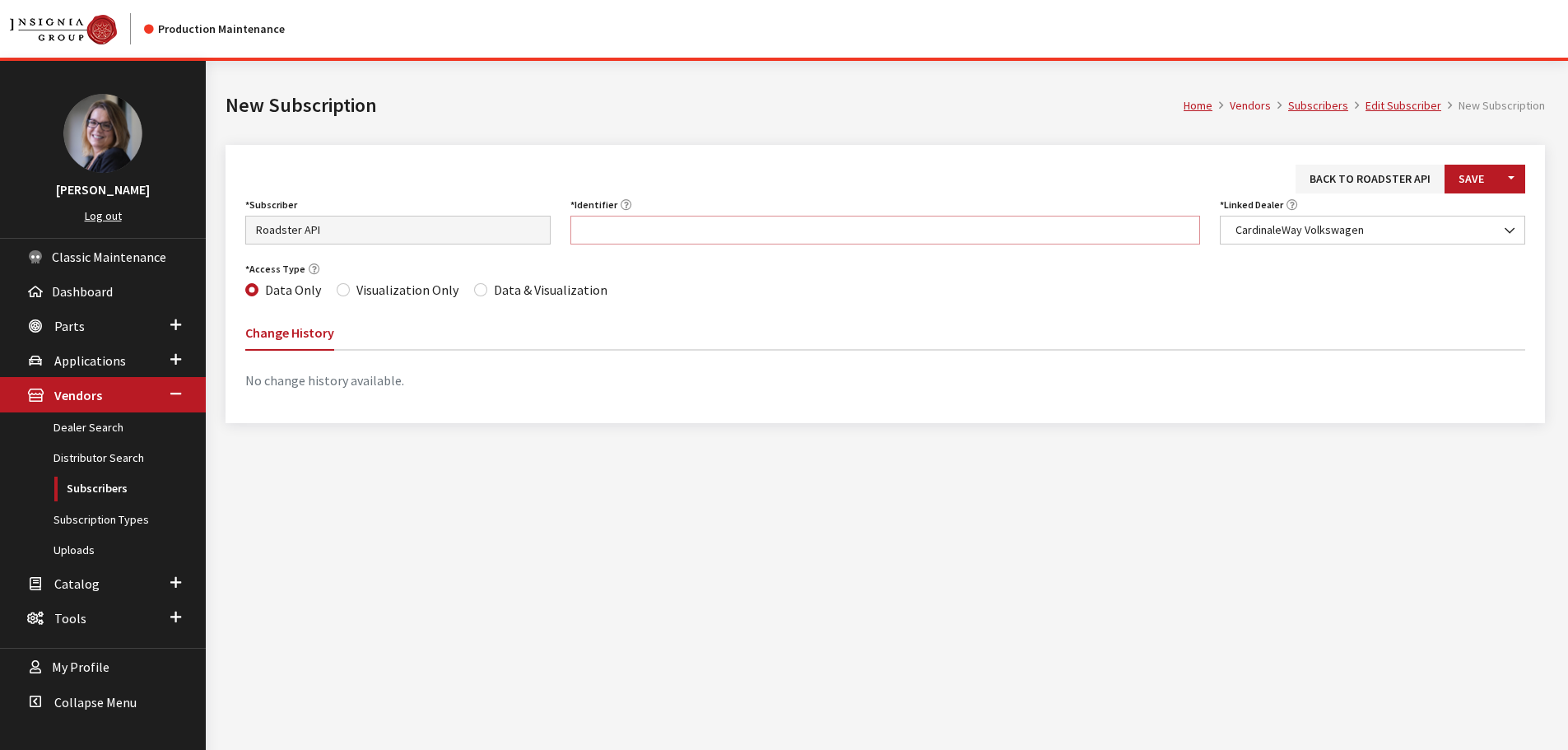
click at [798, 231] on input "Identifier" at bounding box center [886, 230] width 630 height 29
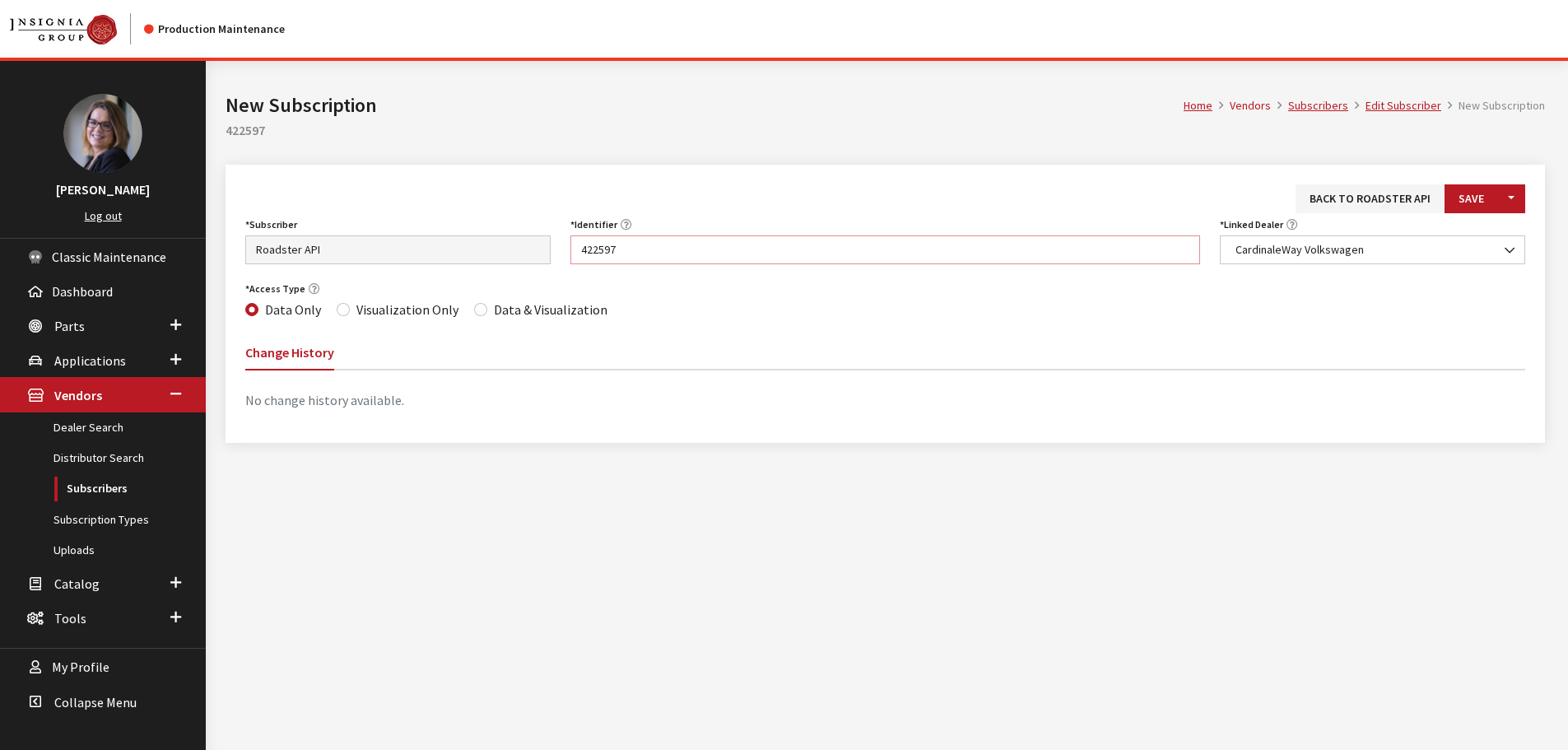
type input "422597"
click at [475, 314] on input "Data & Visualization" at bounding box center [481, 309] width 13 height 13
radio input "true"
click at [1469, 204] on button "Save" at bounding box center [1472, 199] width 54 height 29
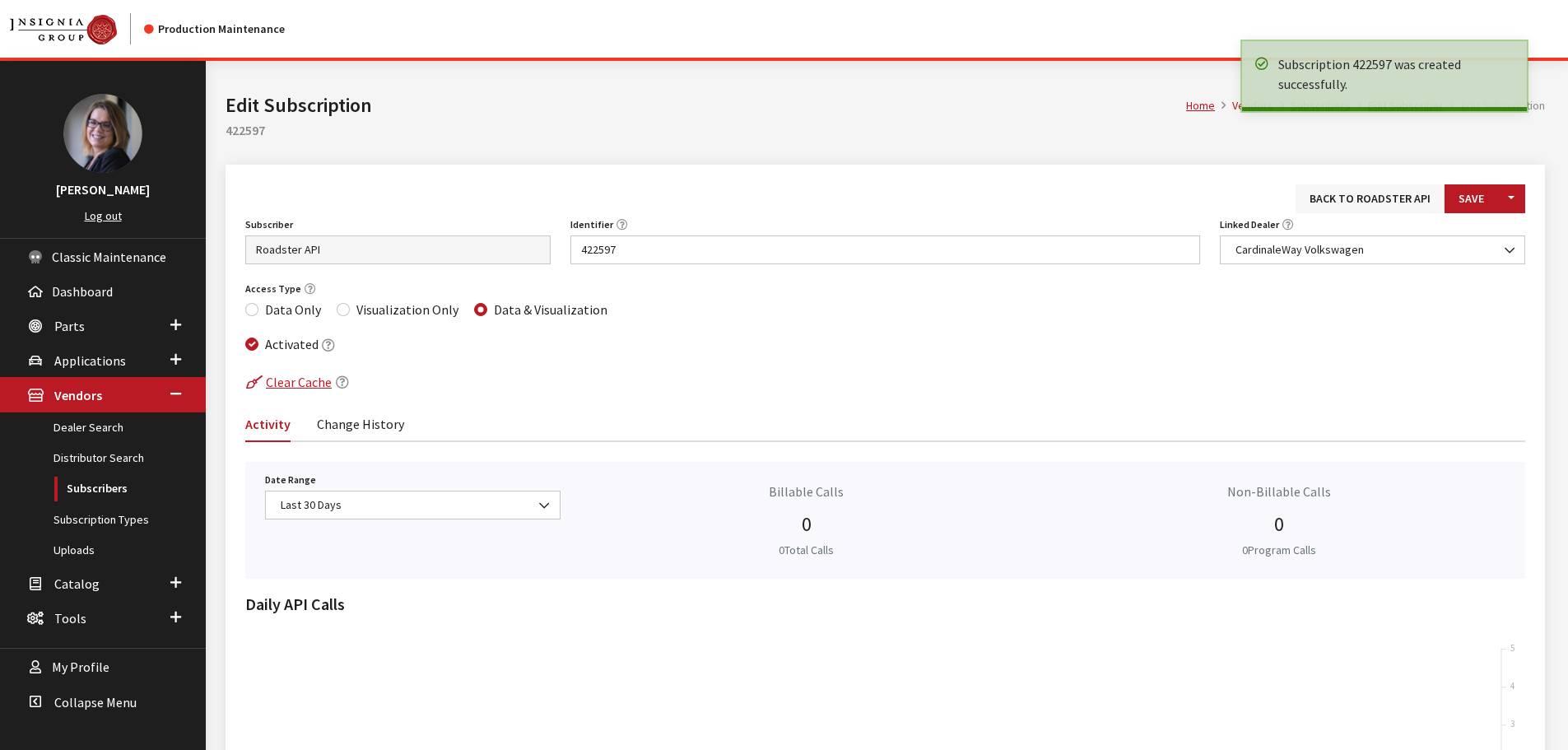
click at [1345, 191] on link "Back to Roadster API" at bounding box center [1370, 199] width 149 height 29
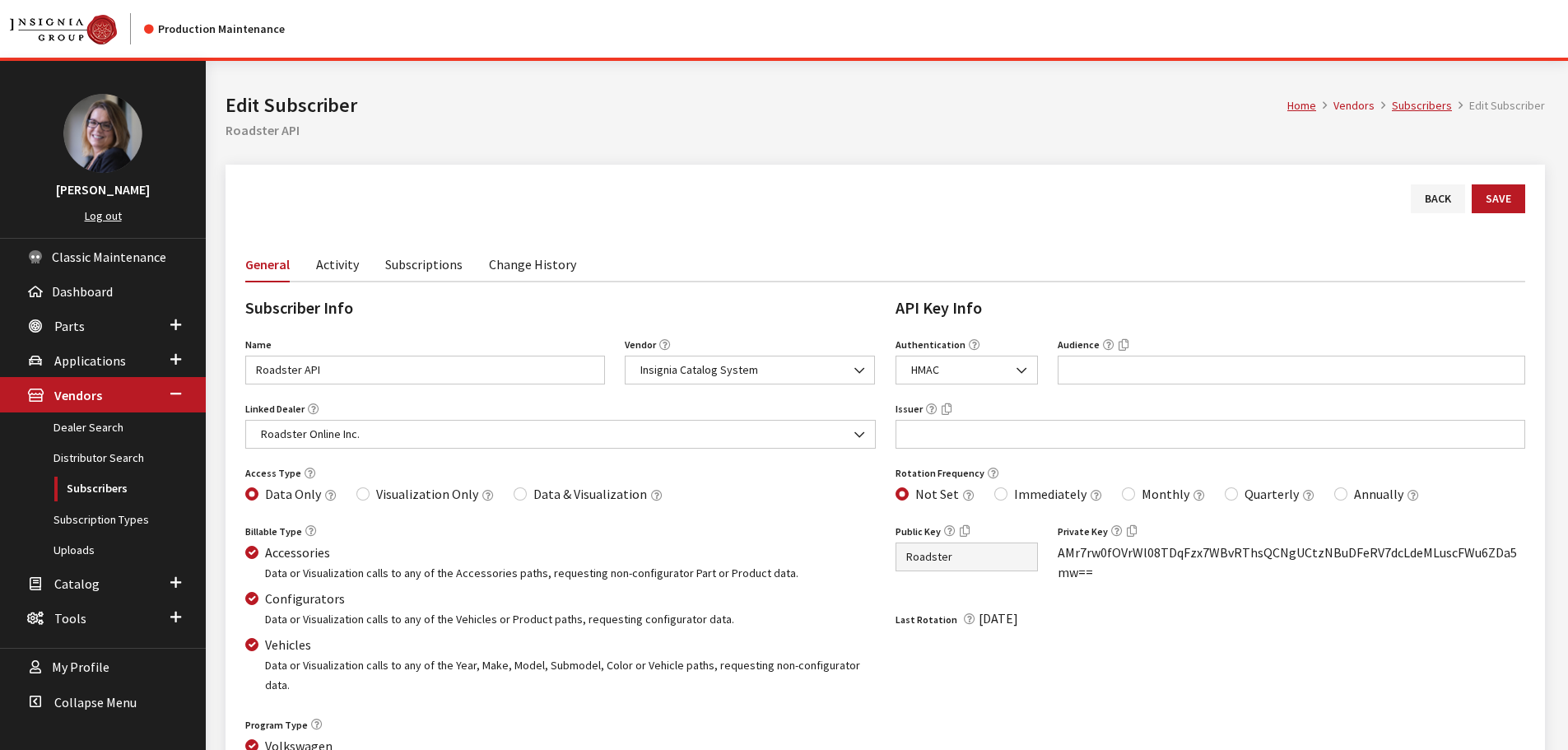
click at [404, 268] on link "Subscriptions" at bounding box center [424, 263] width 77 height 35
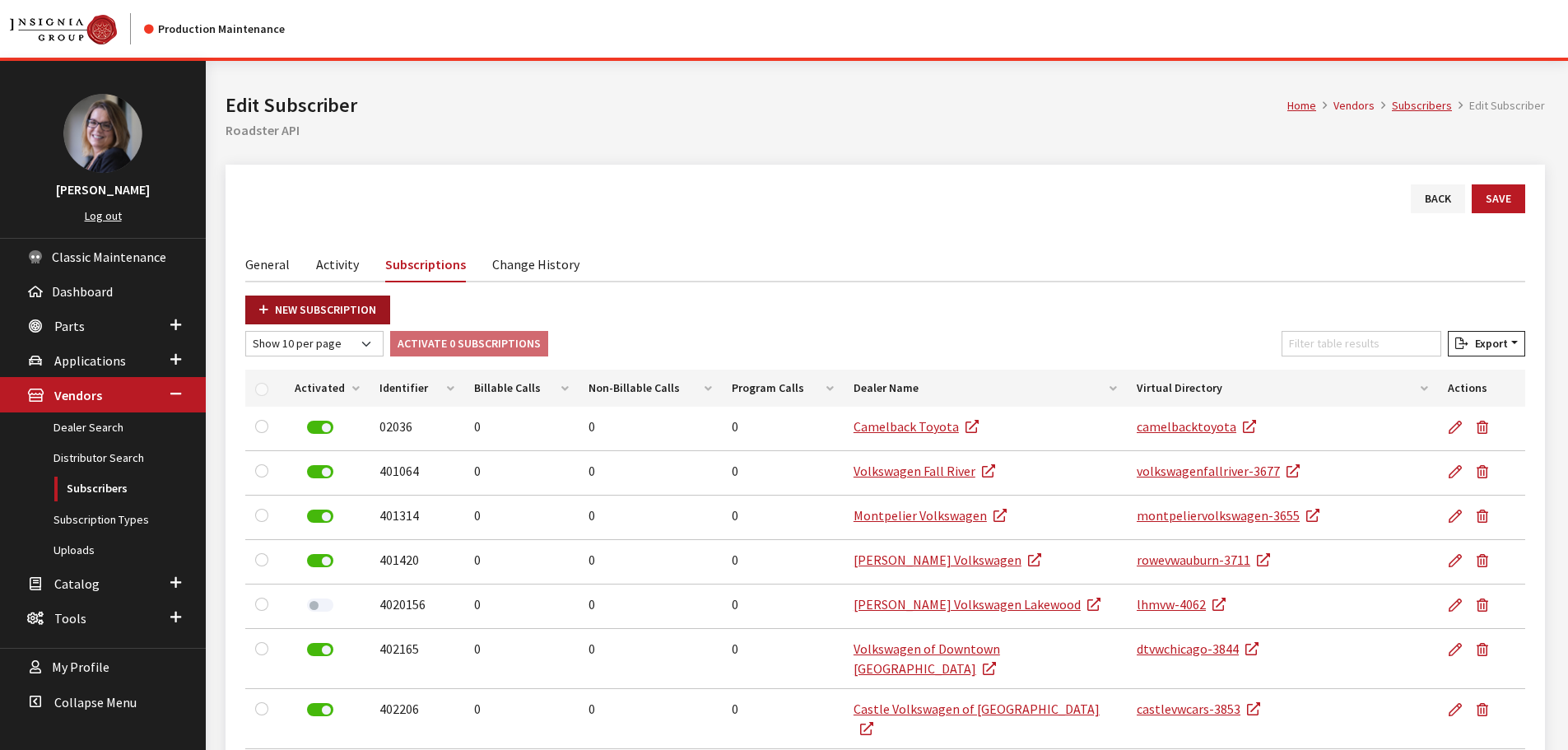
click at [279, 302] on link "New Subscription" at bounding box center [318, 310] width 145 height 29
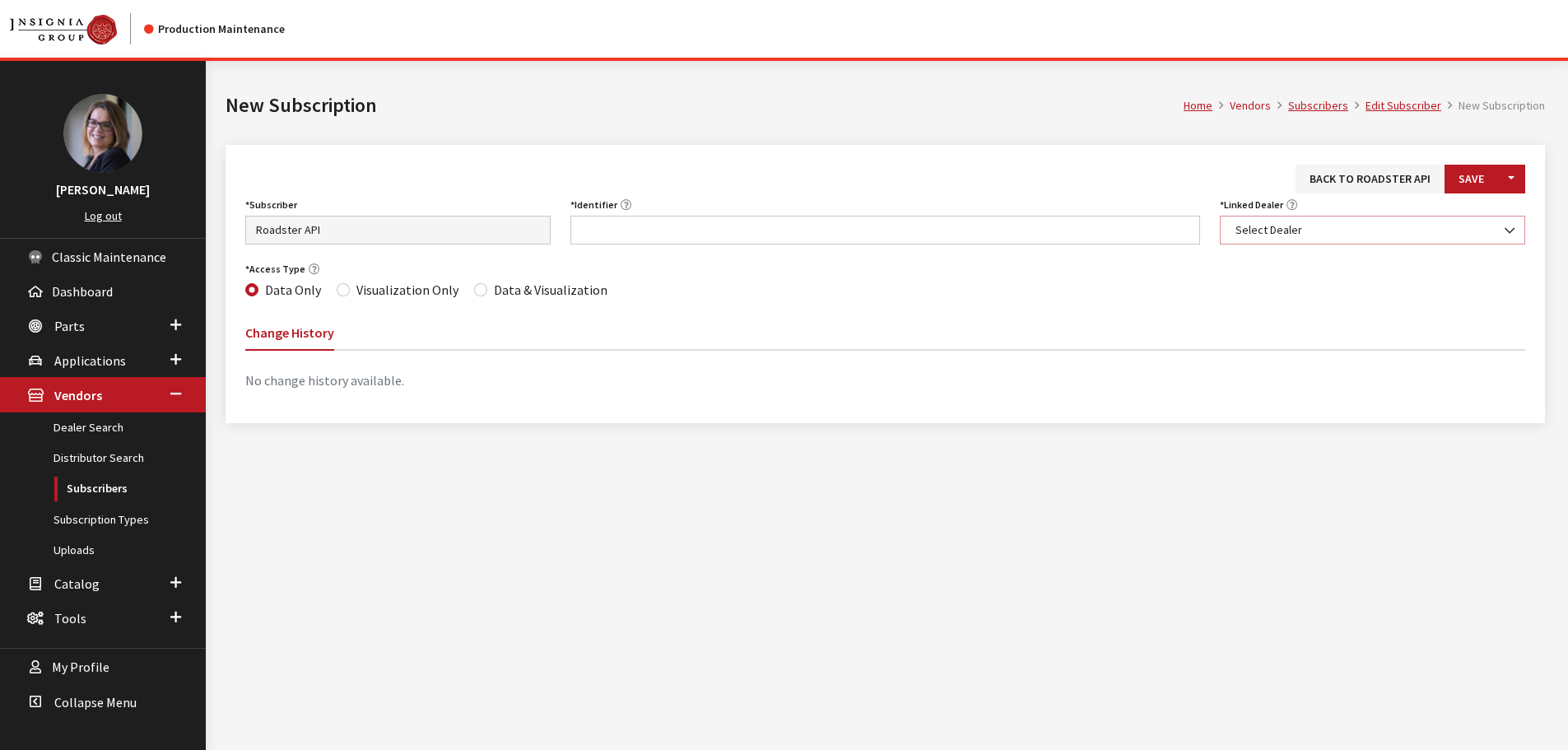
click at [1342, 239] on span "Select Dealer" at bounding box center [1372, 230] width 306 height 29
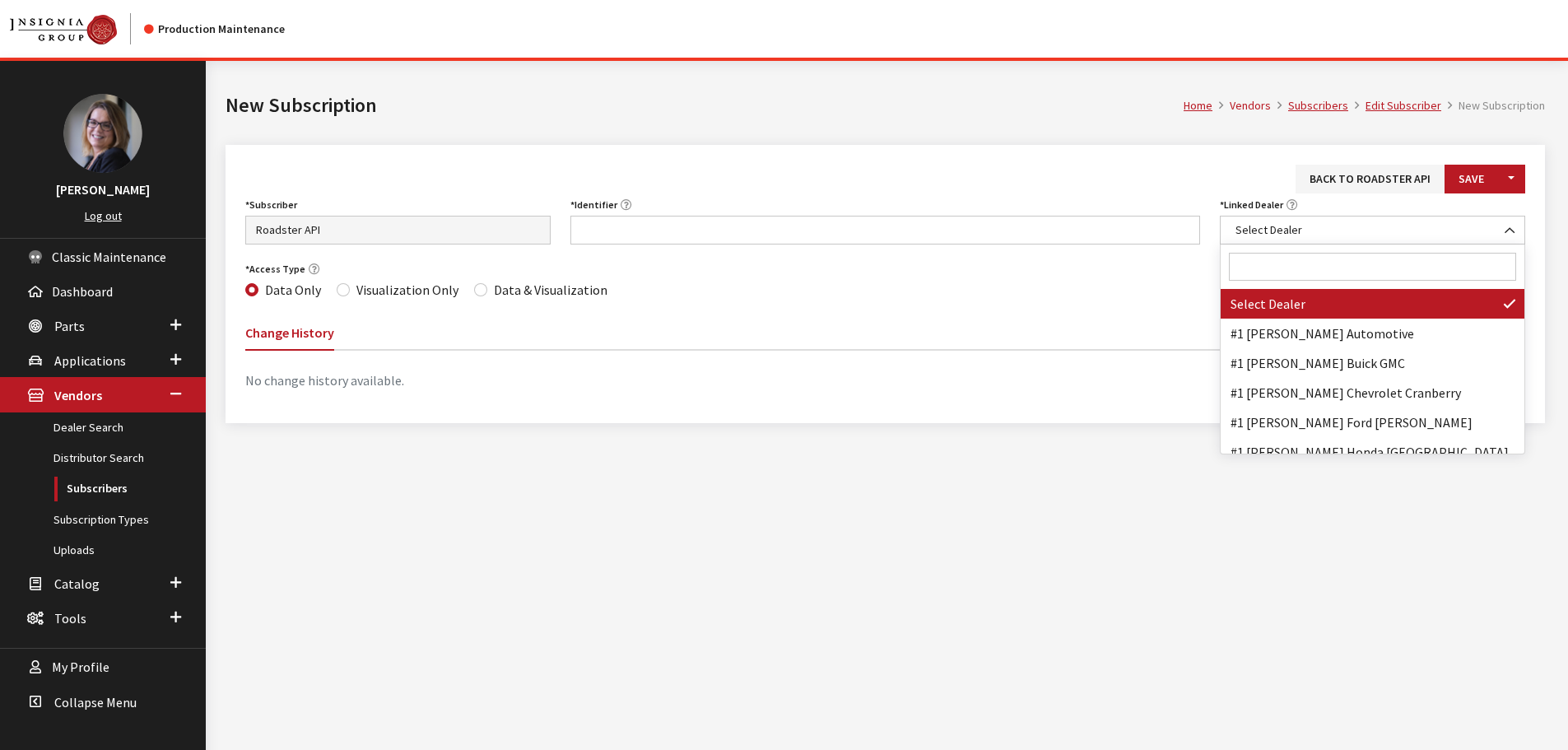
click at [1318, 254] on input "Search" at bounding box center [1372, 266] width 287 height 28
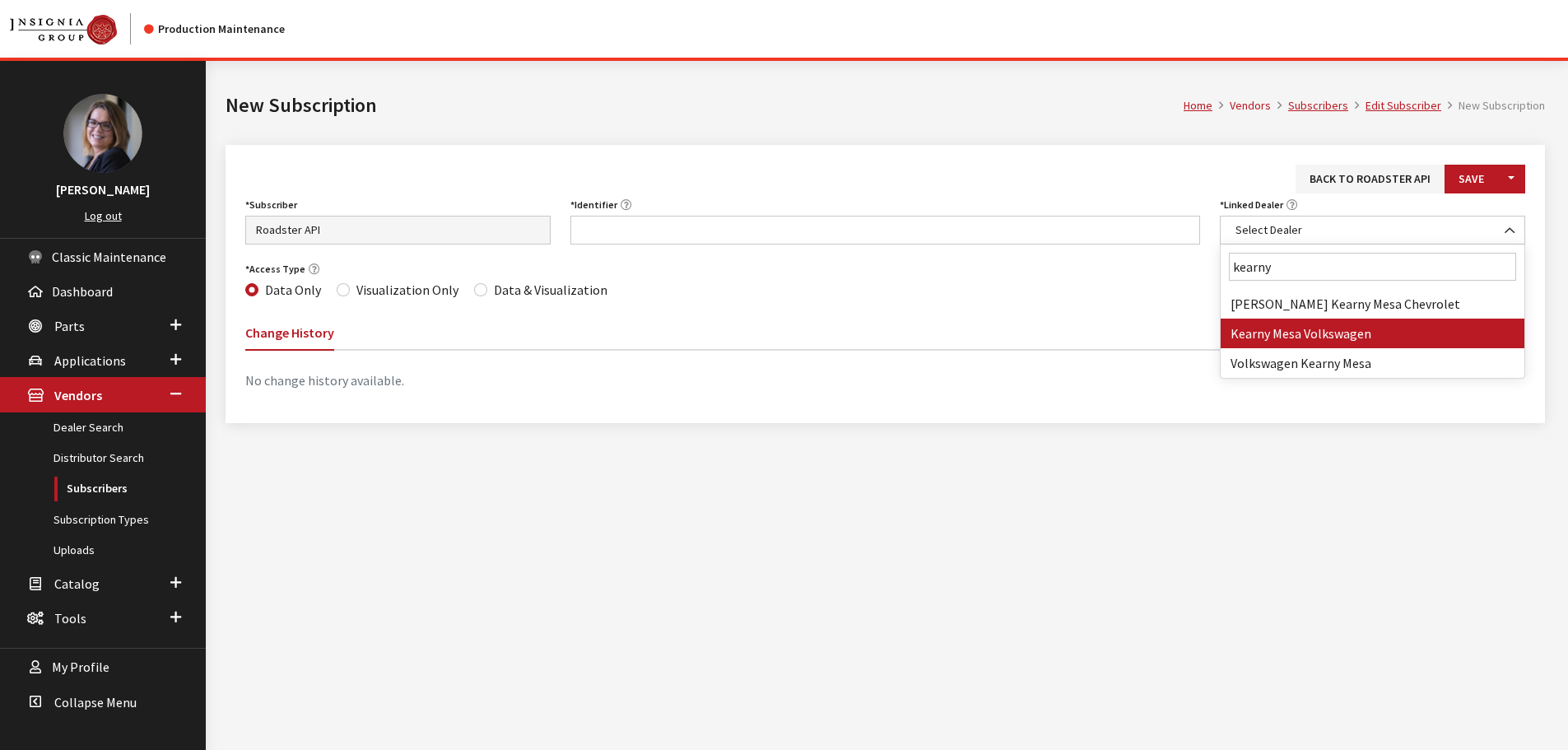
type input "kearny"
select select "4141"
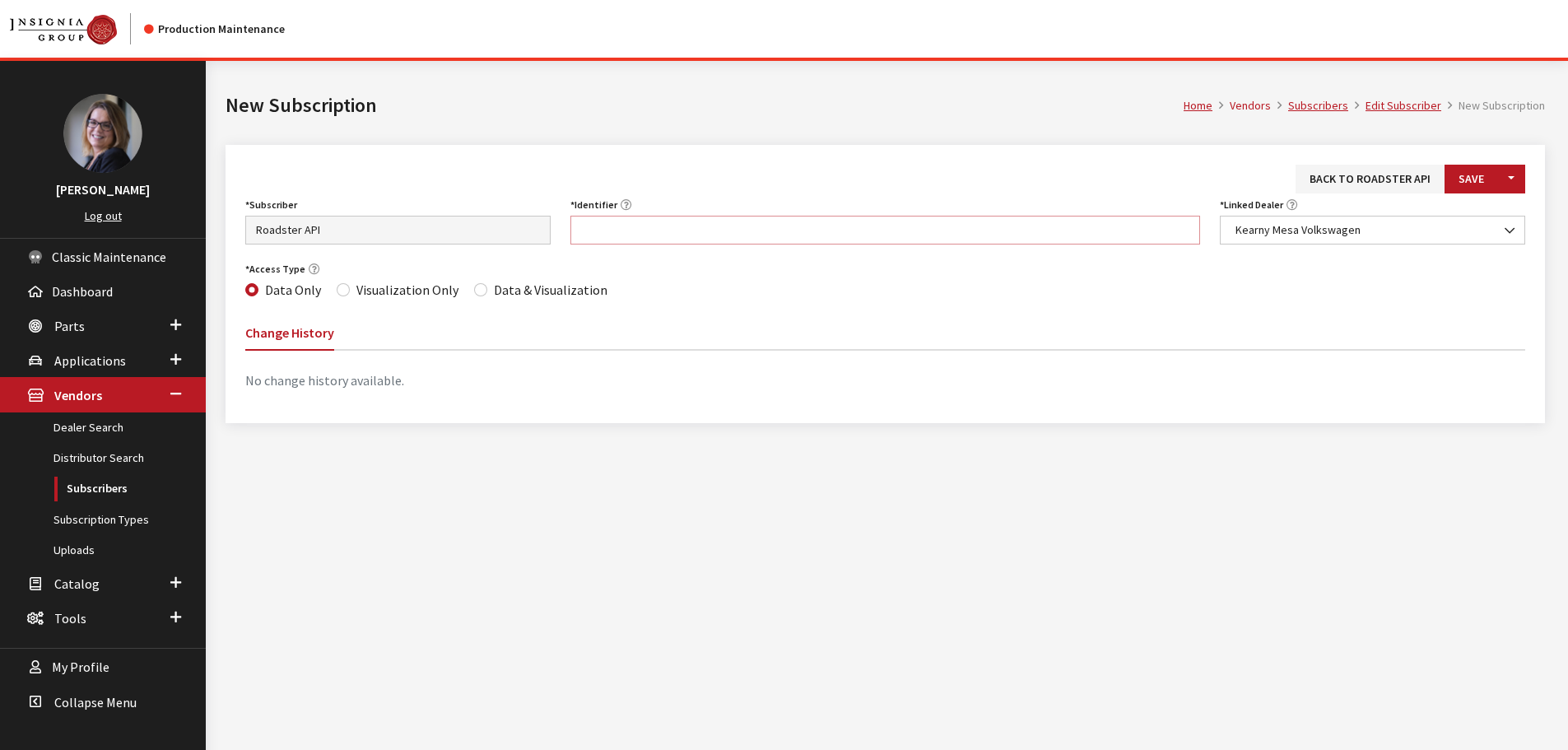
click at [779, 223] on input "Identifier" at bounding box center [886, 230] width 630 height 29
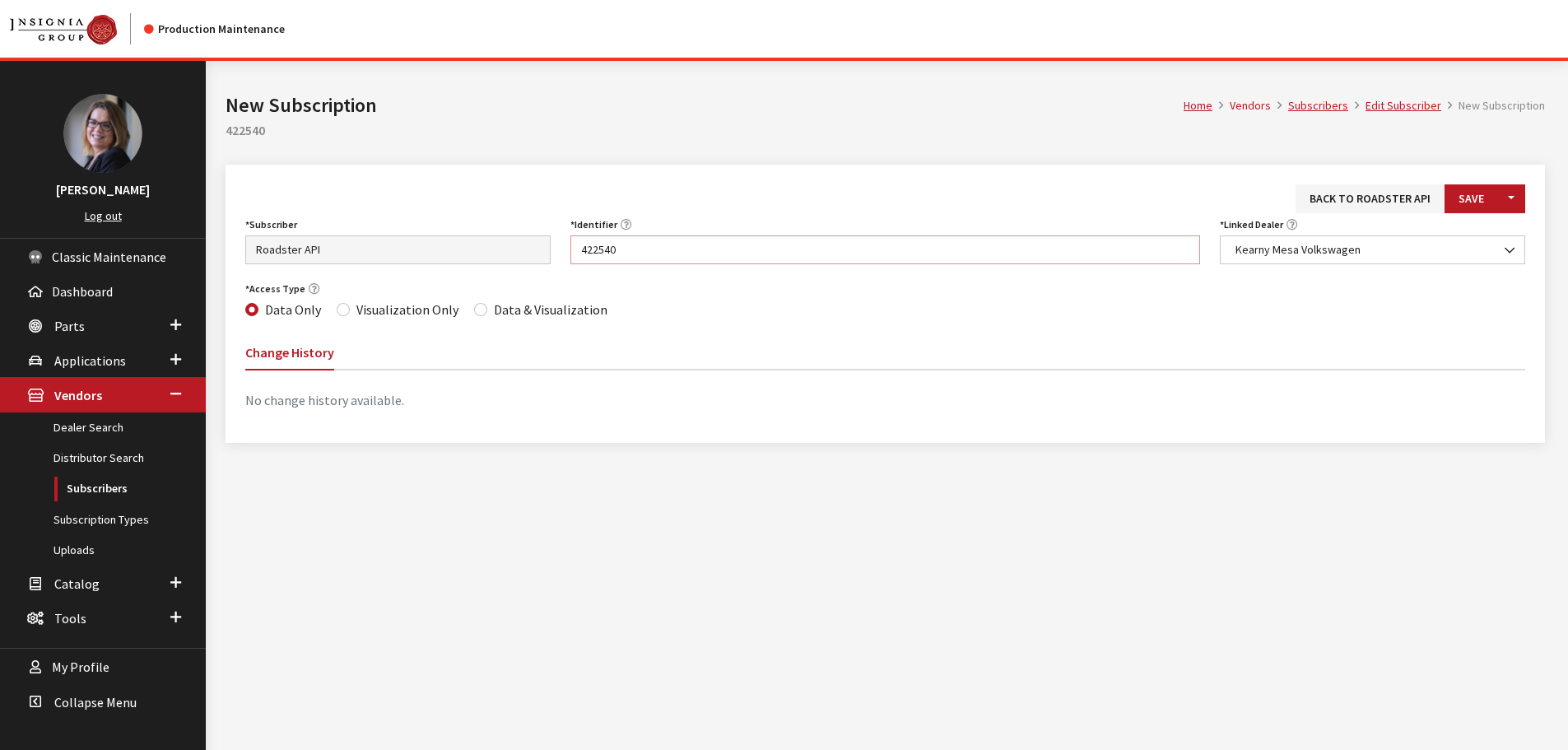
type input "422540"
click at [503, 308] on label "Data & Visualization" at bounding box center [551, 309] width 114 height 20
click at [488, 308] on input "Data & Visualization" at bounding box center [481, 309] width 13 height 13
radio input "true"
click at [1480, 198] on button "Save" at bounding box center [1472, 199] width 54 height 29
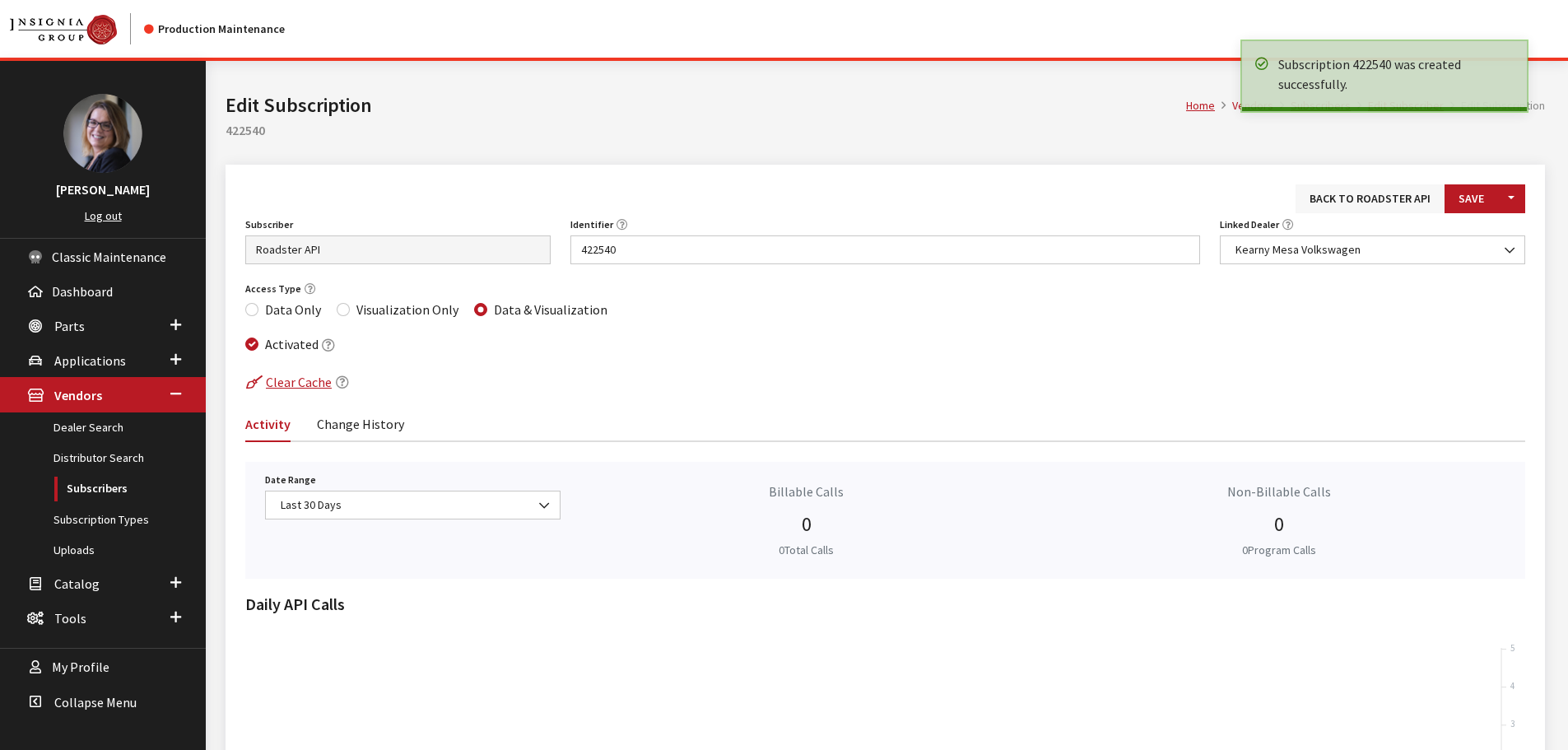
click at [1336, 201] on link "Back to Roadster API" at bounding box center [1370, 199] width 149 height 29
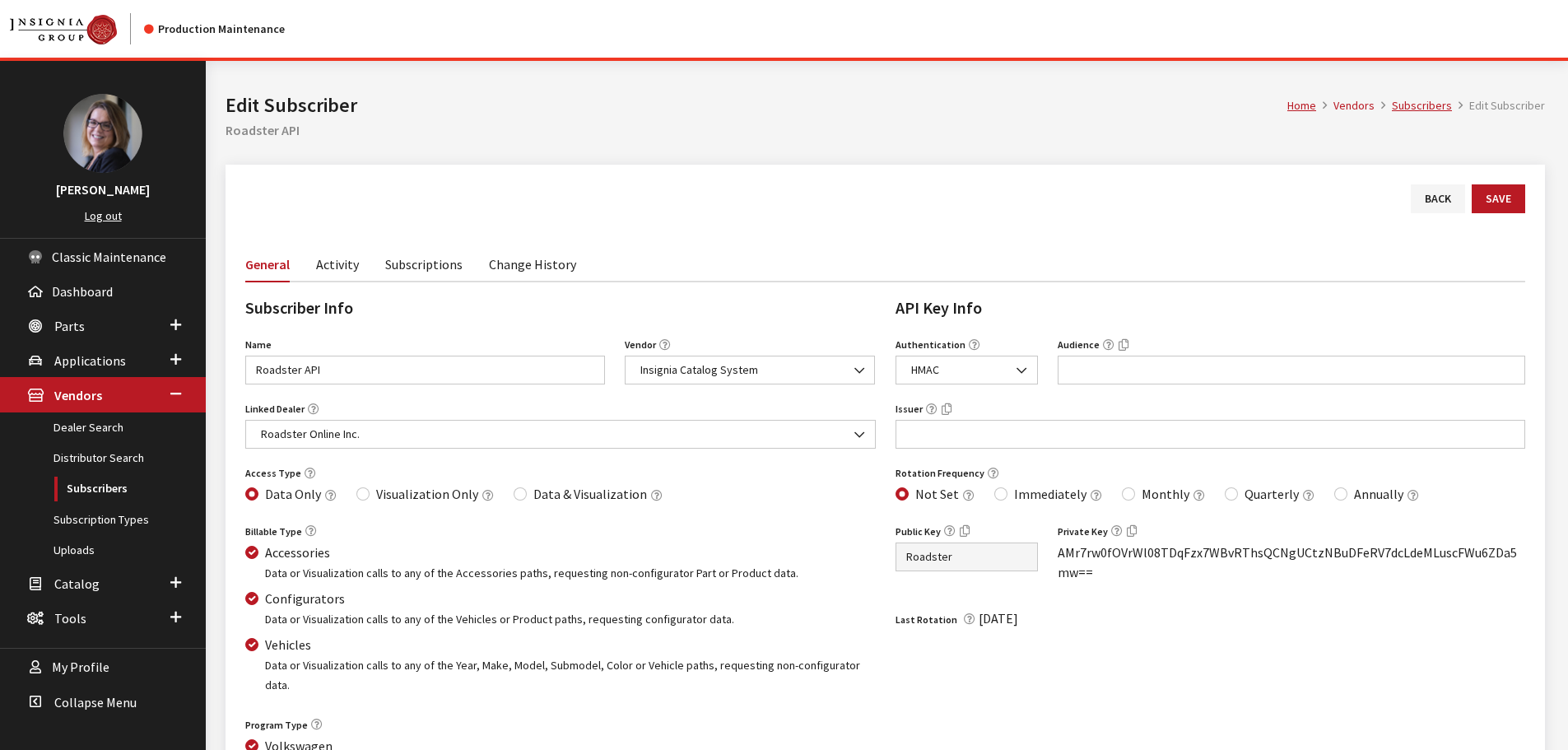
click at [432, 270] on link "Subscriptions" at bounding box center [424, 263] width 77 height 35
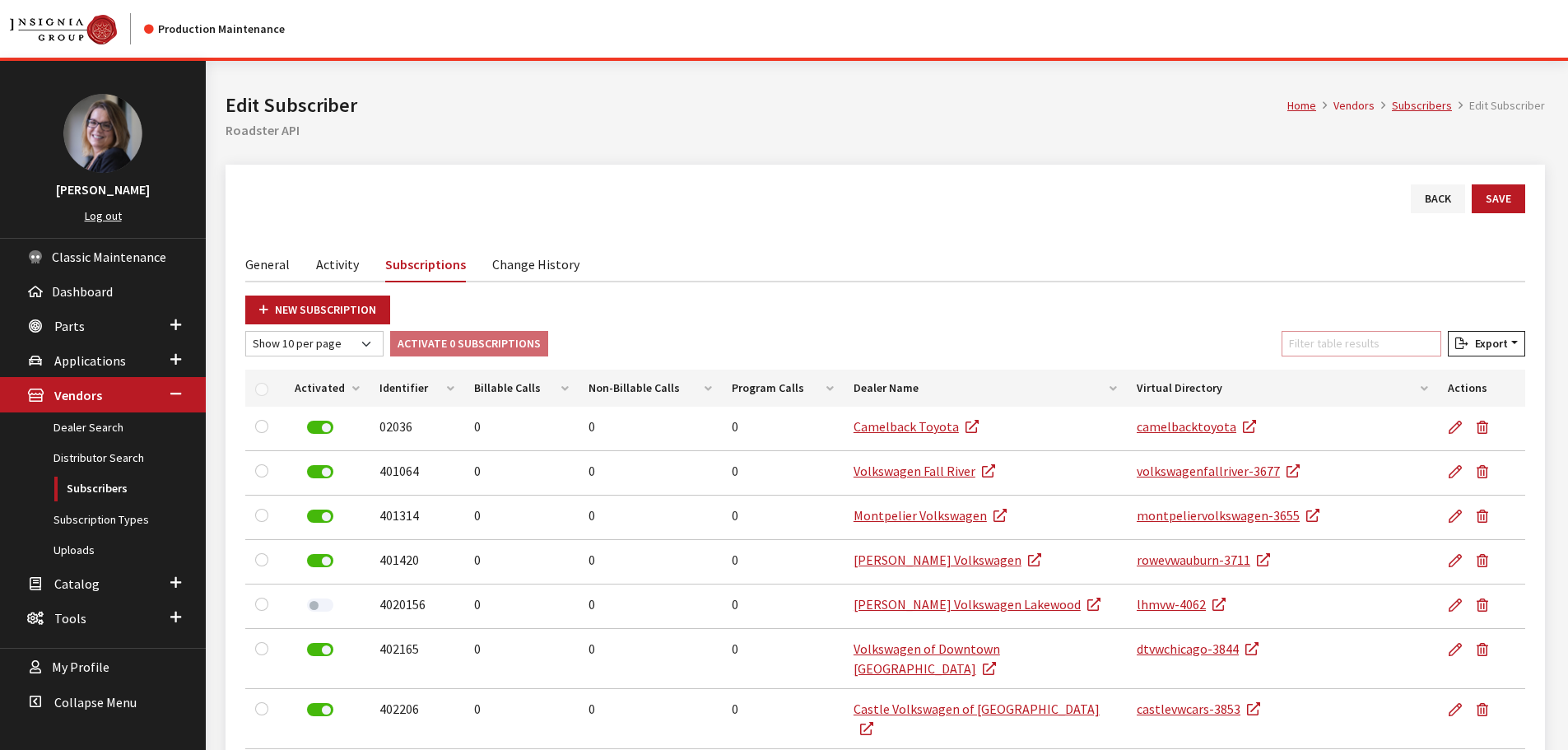
click at [1366, 347] on input "Filter table results" at bounding box center [1362, 343] width 160 height 25
click at [365, 300] on link "New Subscription" at bounding box center [318, 310] width 145 height 29
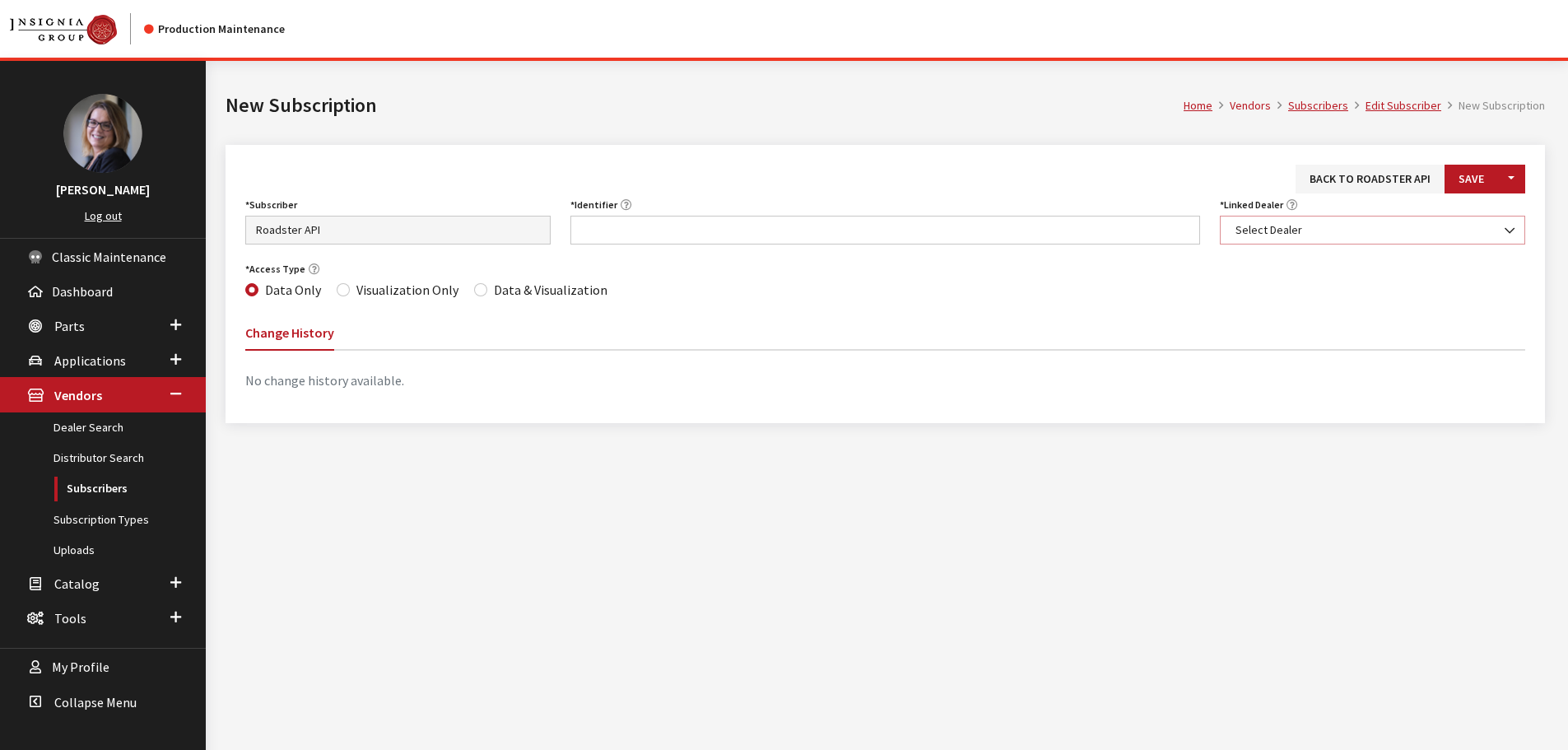
drag, startPoint x: 0, startPoint y: 0, endPoint x: 1313, endPoint y: 238, distance: 1334.4
click at [1314, 225] on span "Select Dealer" at bounding box center [1372, 230] width 284 height 17
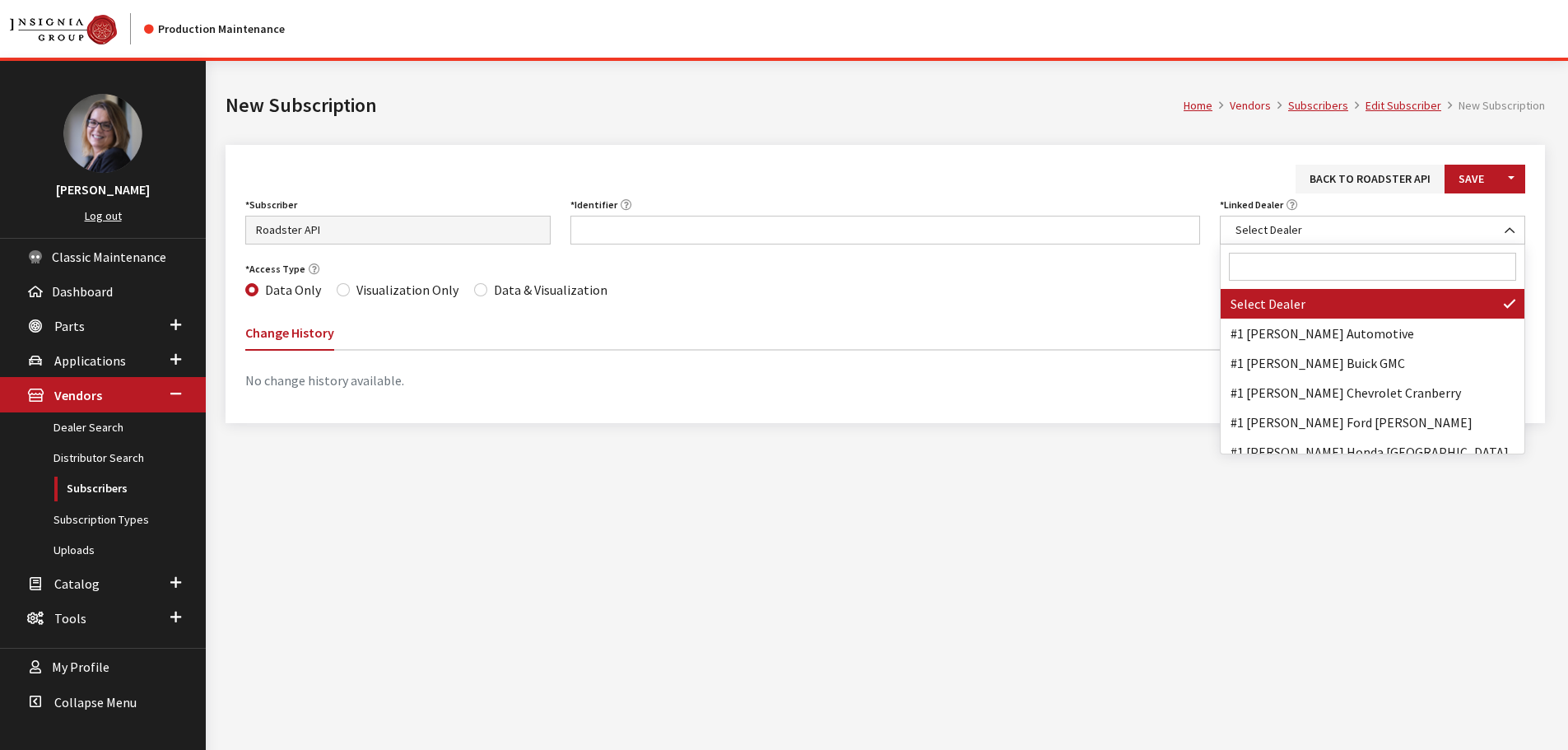
click at [1295, 260] on input "Search" at bounding box center [1372, 266] width 287 height 28
type input "autonation volkswage"
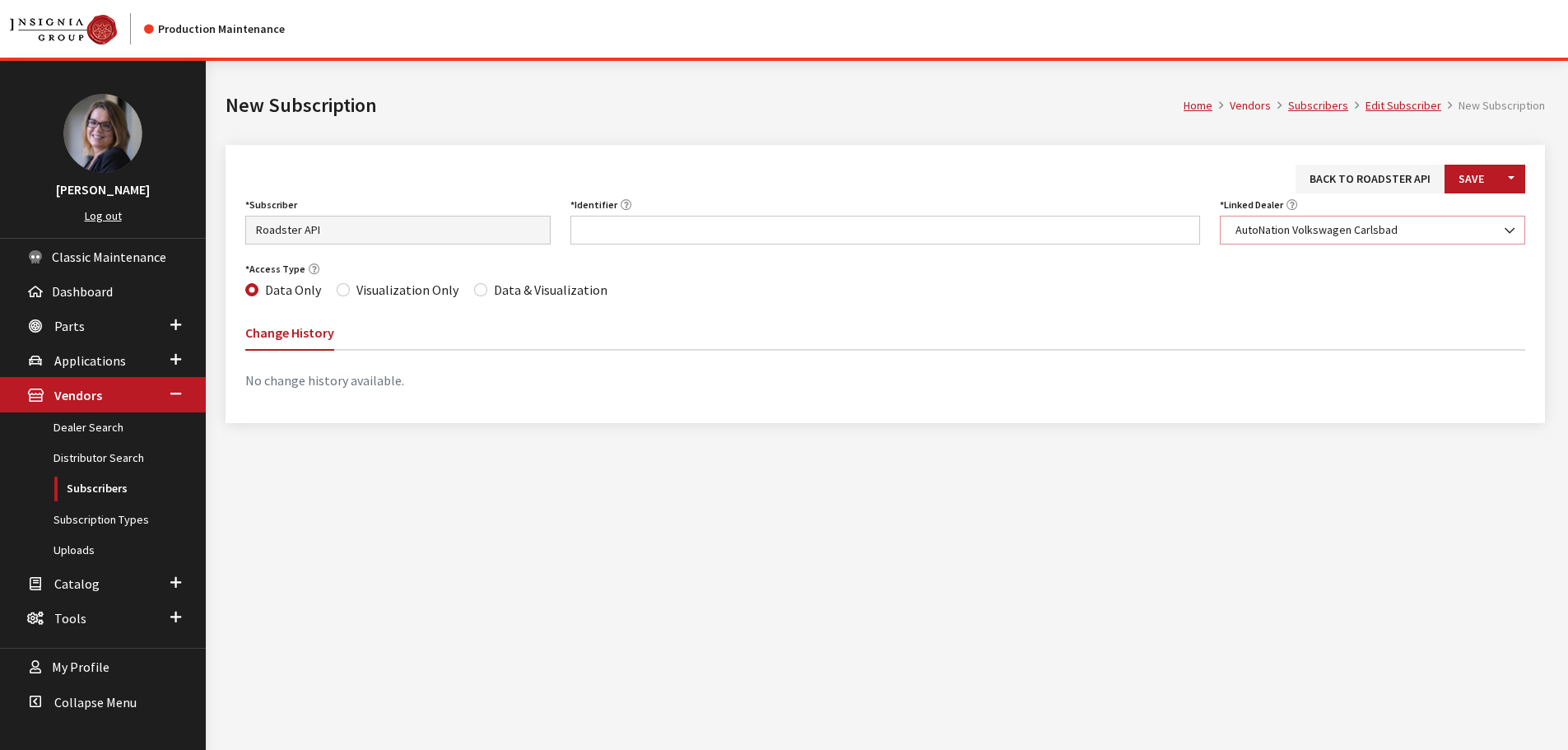
select select "4139"
click at [749, 230] on input "Identifier" at bounding box center [886, 230] width 630 height 29
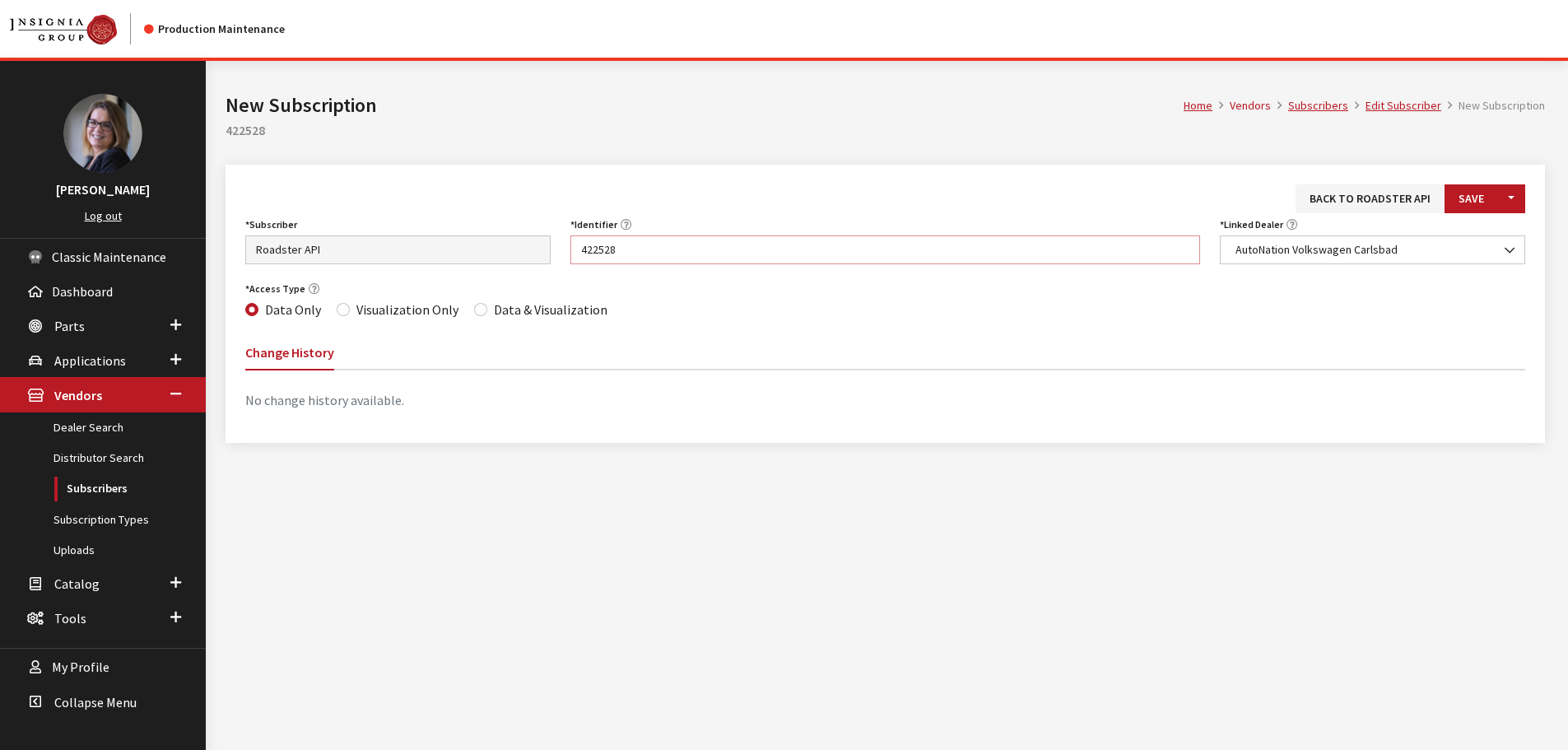
type input "422528"
click at [478, 309] on input "Data & Visualization" at bounding box center [481, 309] width 13 height 13
radio input "true"
click at [1476, 194] on button "Save" at bounding box center [1472, 199] width 54 height 29
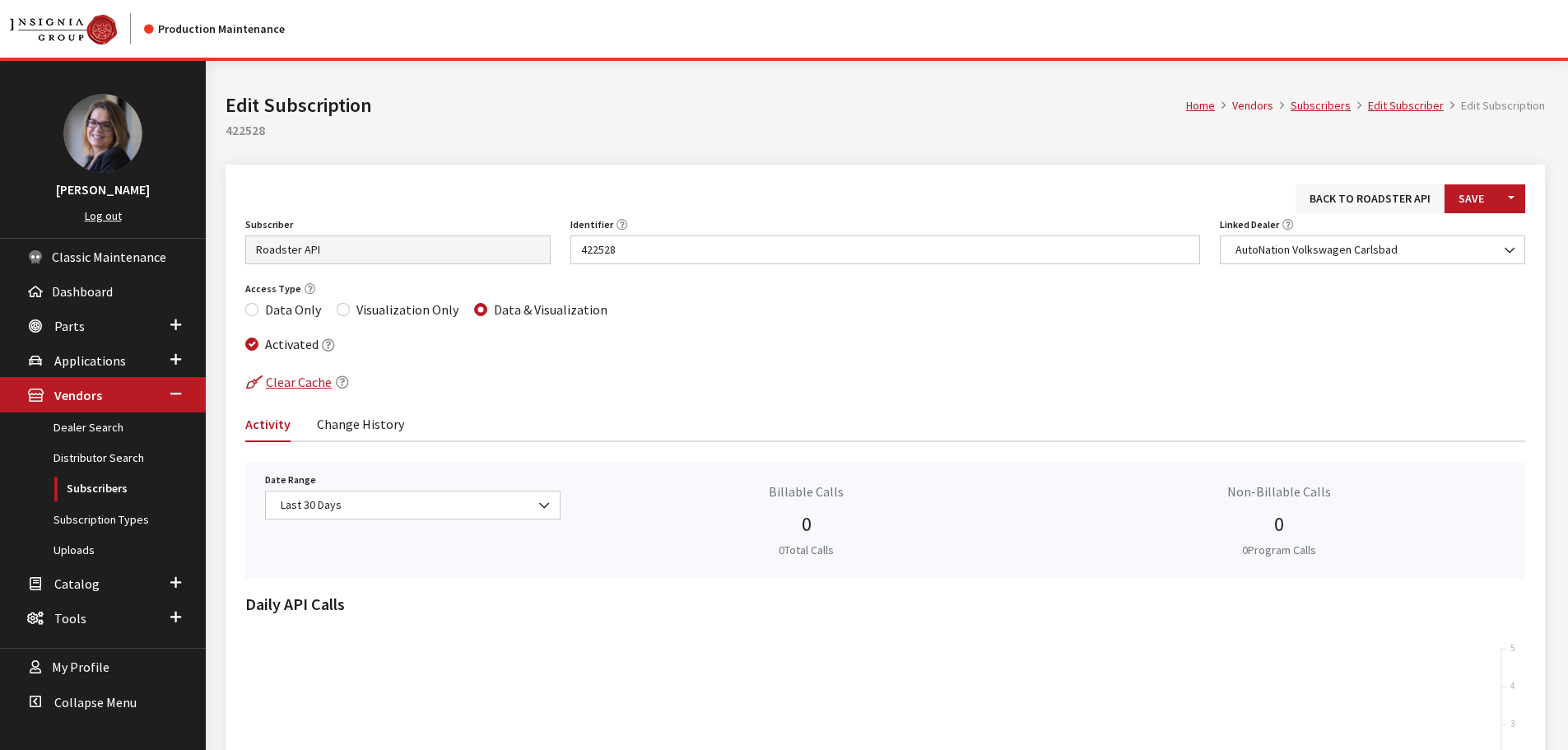
click at [1361, 202] on link "Back to Roadster API" at bounding box center [1370, 199] width 149 height 29
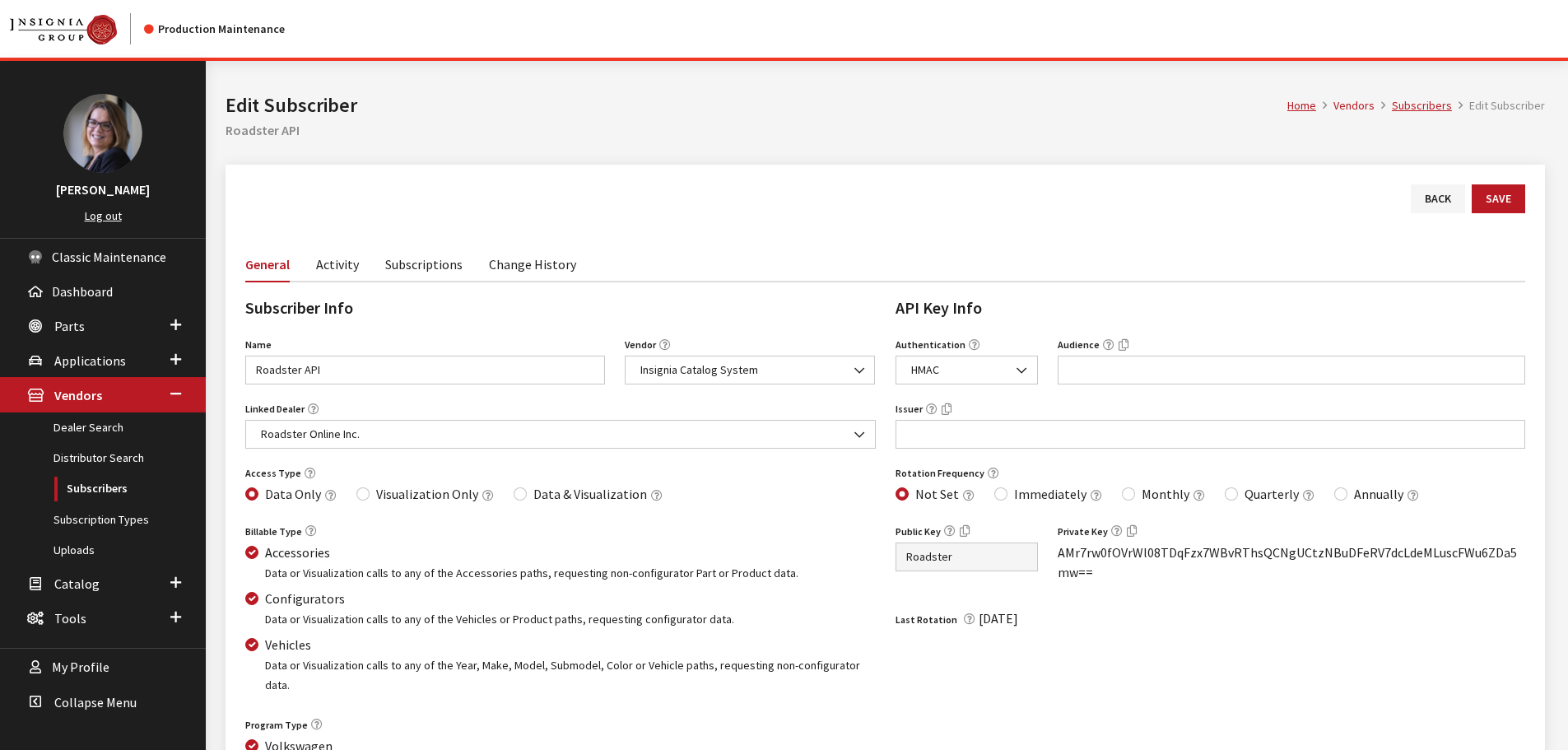
click at [419, 268] on link "Subscriptions" at bounding box center [424, 263] width 77 height 35
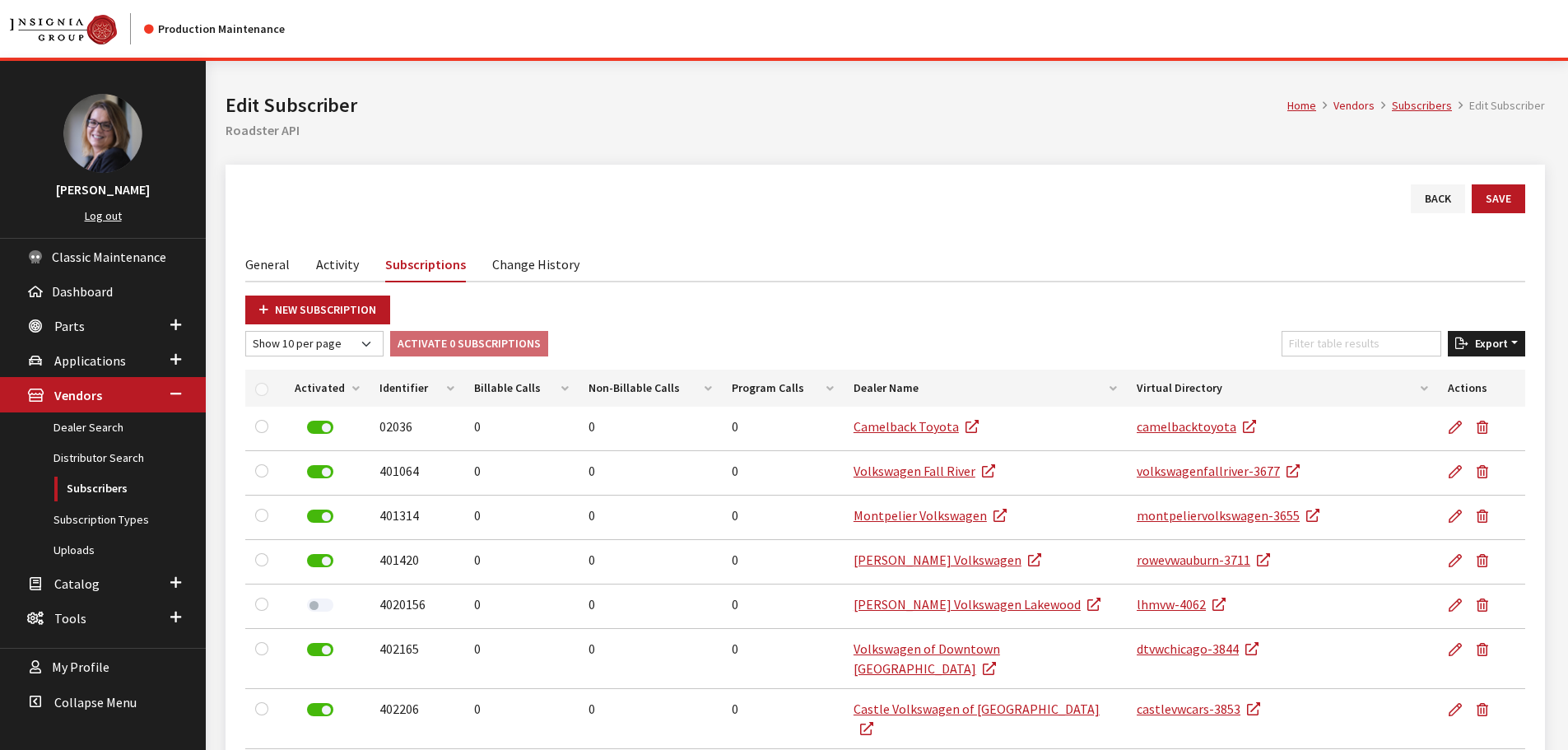
click at [1479, 341] on span "Export" at bounding box center [1488, 343] width 40 height 14
click at [1454, 374] on button "Excel" at bounding box center [1459, 376] width 119 height 24
click at [1368, 348] on input "Filter table results" at bounding box center [1362, 343] width 160 height 25
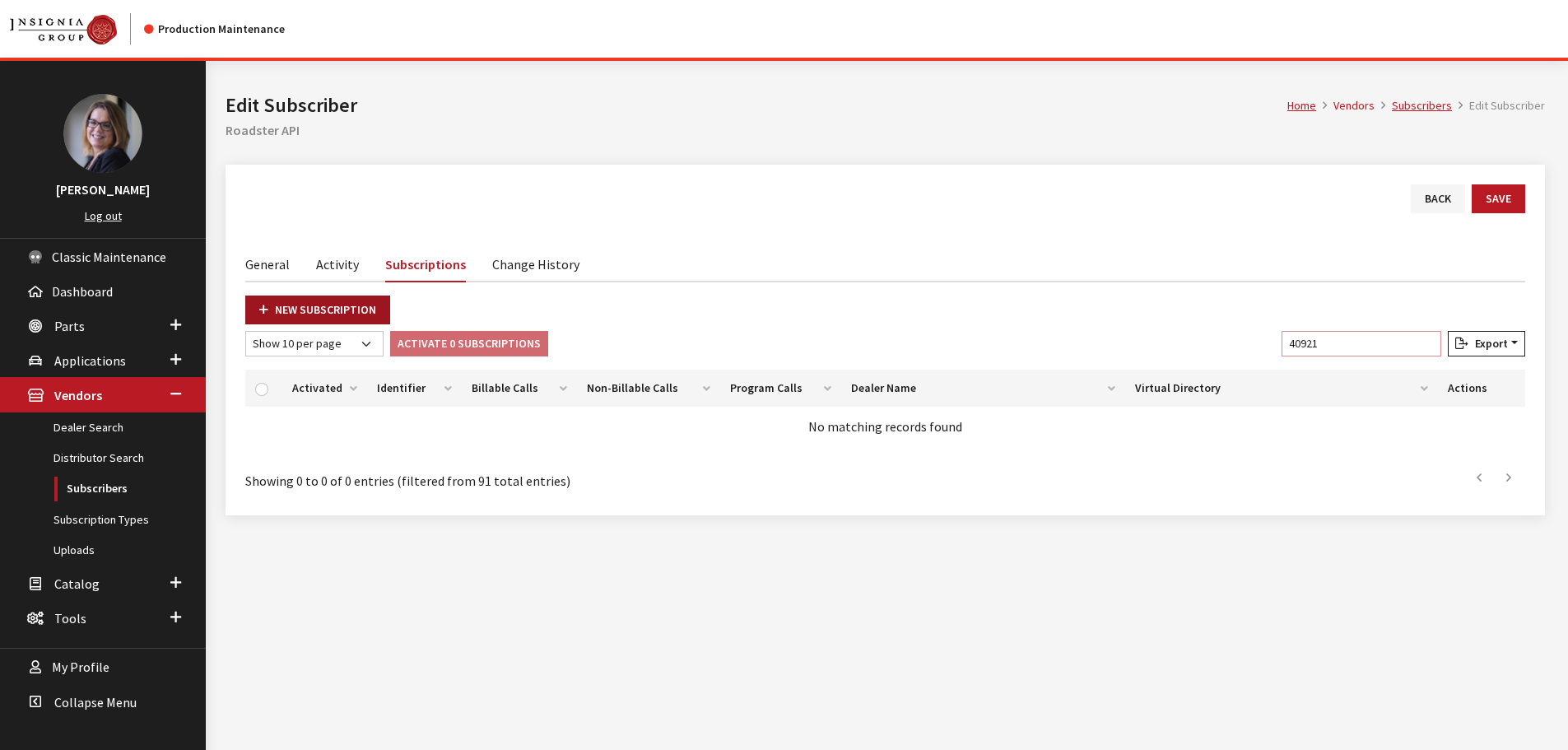
type input "40921"
click at [327, 313] on link "New Subscription" at bounding box center [318, 310] width 145 height 29
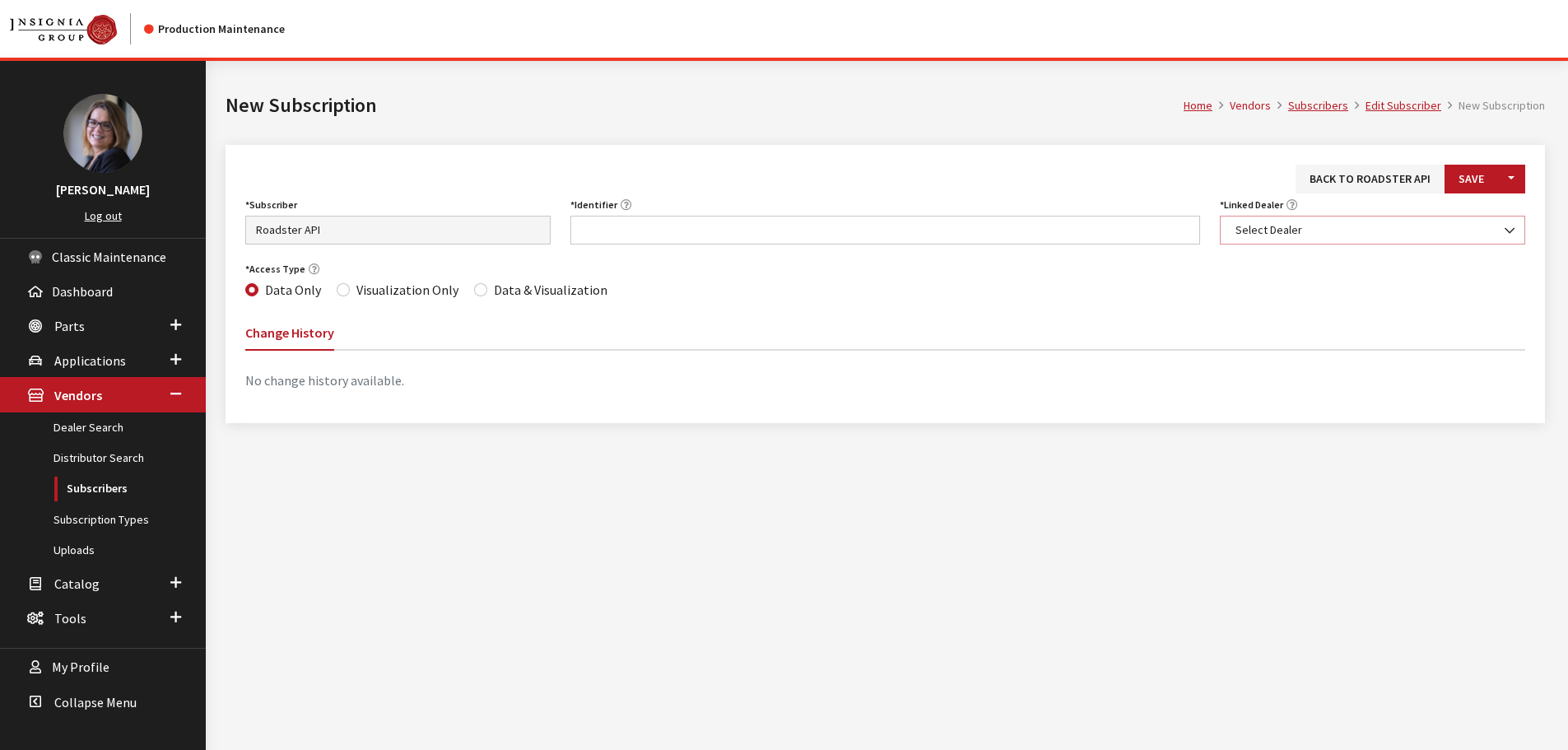
click at [1325, 230] on span "Select Dealer" at bounding box center [1372, 230] width 284 height 17
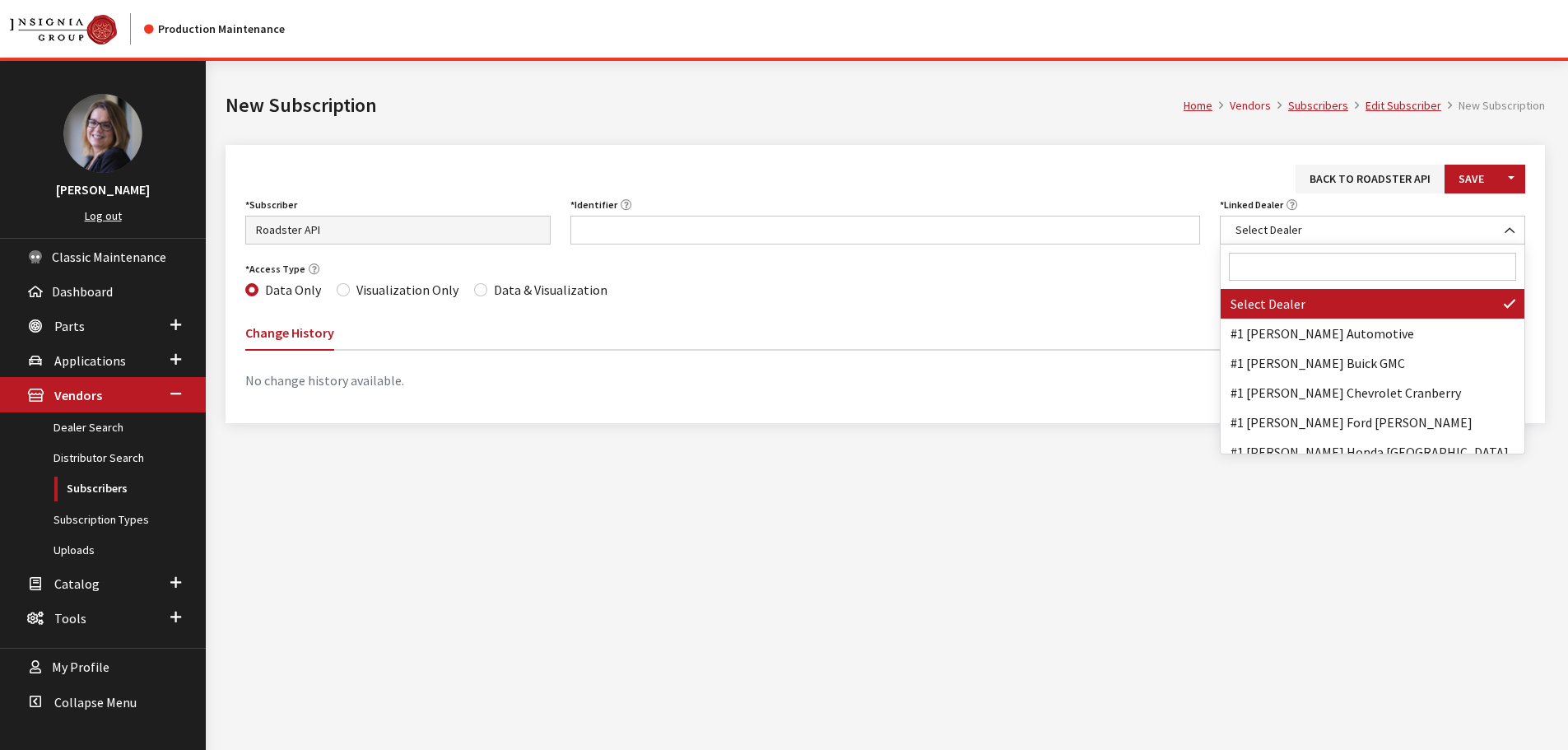
click at [1318, 276] on input "Search" at bounding box center [1372, 266] width 287 height 28
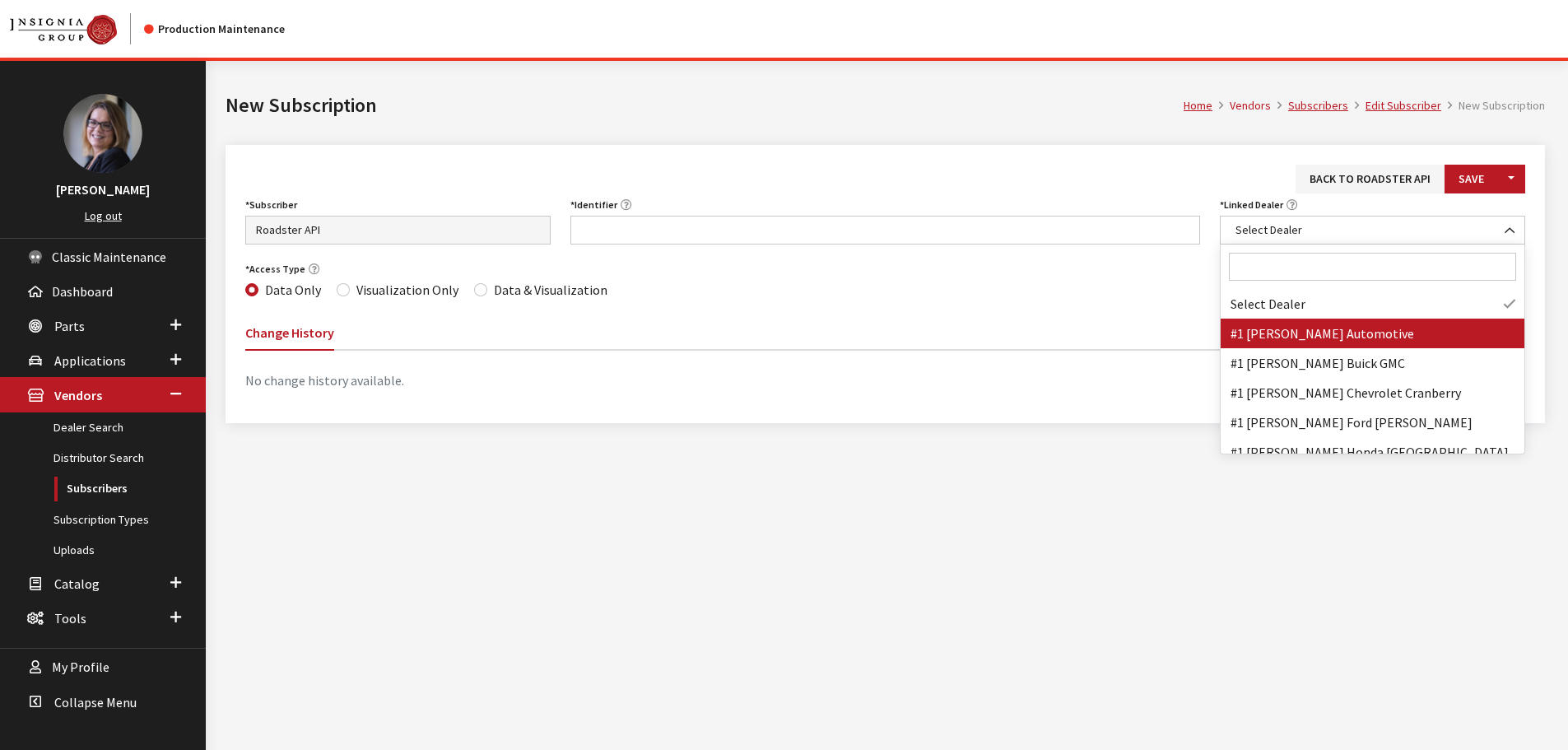
click at [1274, 257] on input "Search" at bounding box center [1372, 266] width 287 height 28
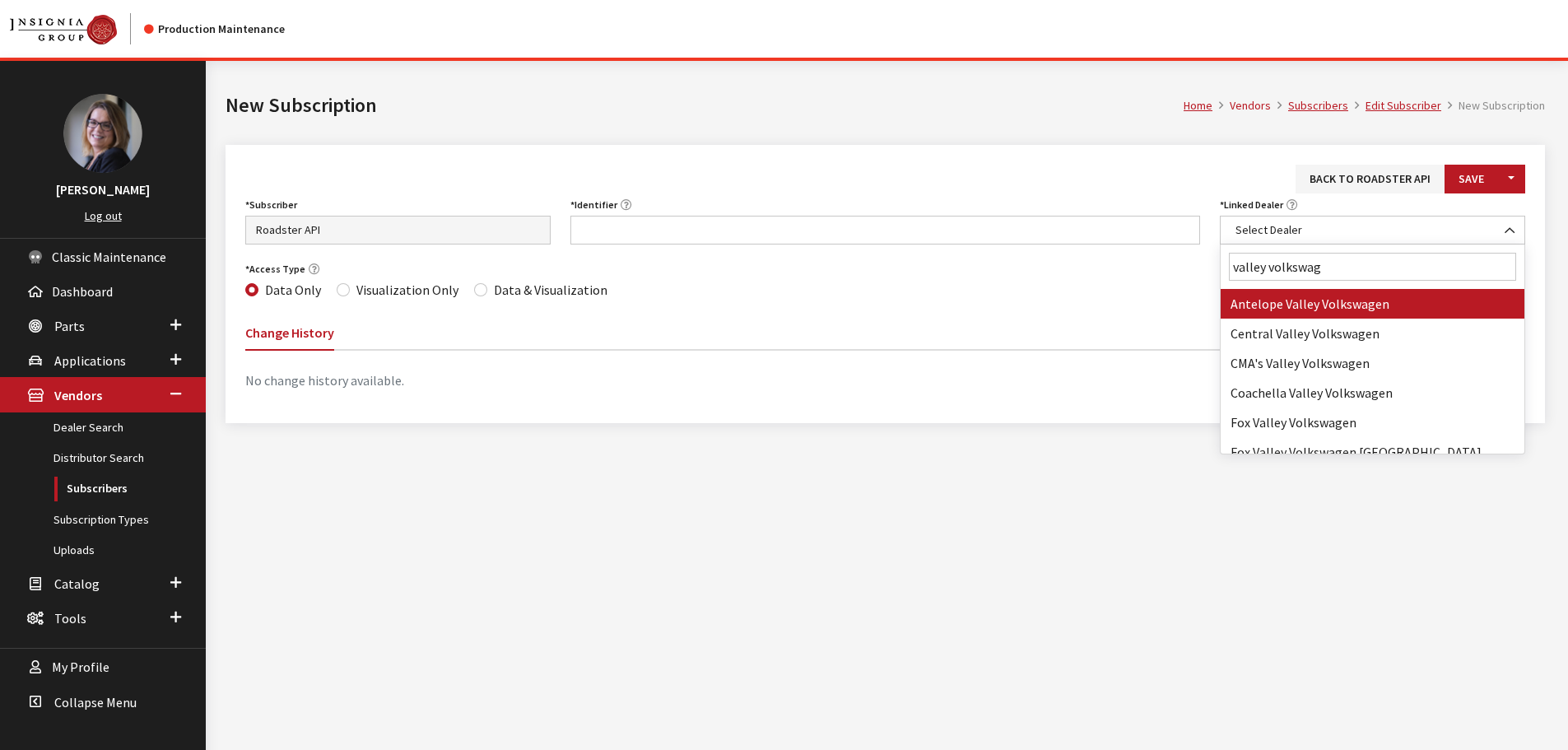
drag, startPoint x: 1408, startPoint y: 262, endPoint x: 1268, endPoint y: 268, distance: 140.1
click at [1268, 268] on input "valley volkswag" at bounding box center [1372, 266] width 287 height 28
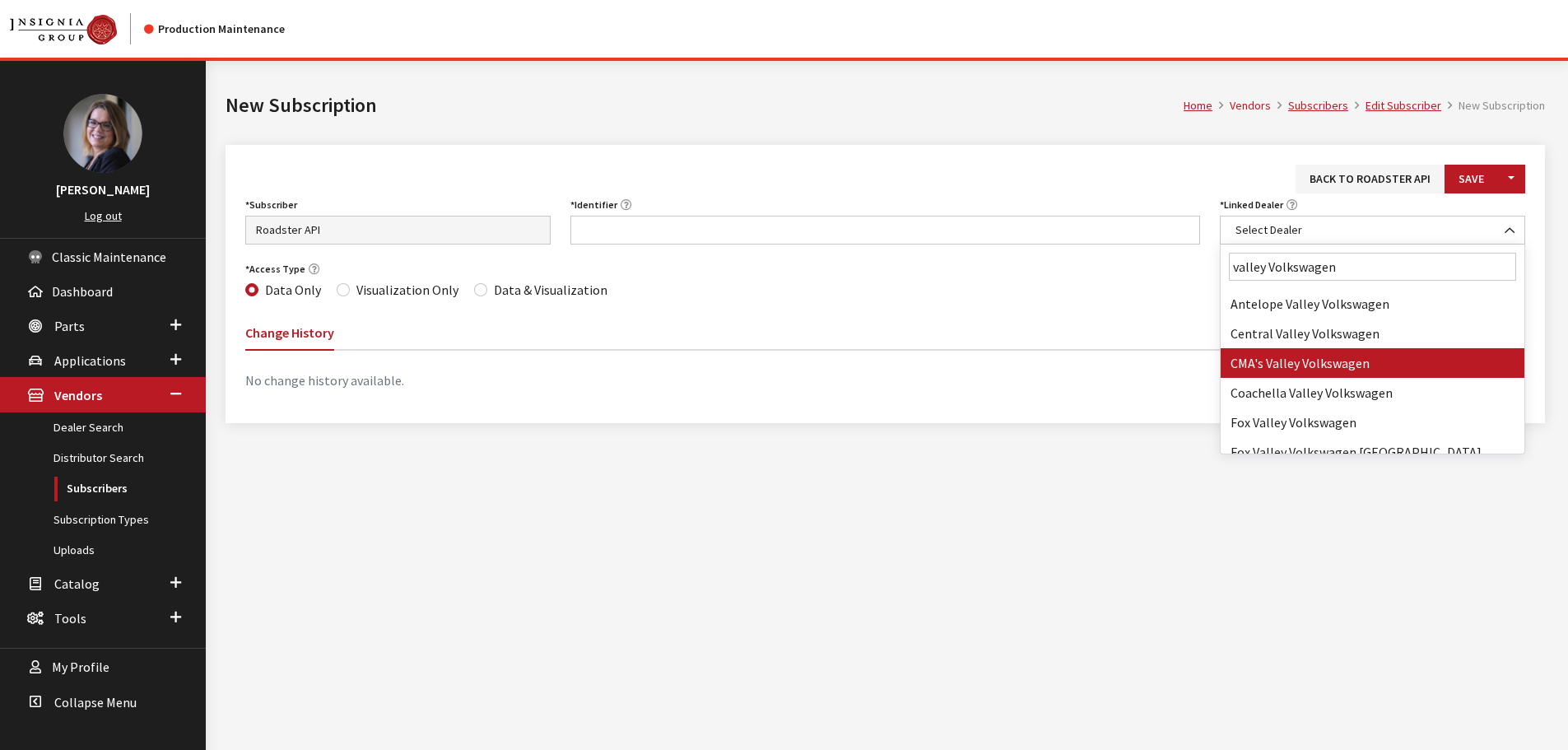
drag, startPoint x: 1359, startPoint y: 273, endPoint x: 1114, endPoint y: 236, distance: 247.8
click at [1114, 236] on body "Production Maintenance Kim Callahan Collins Log out Classic Maintenance Dashboa…" at bounding box center [784, 405] width 1568 height 811
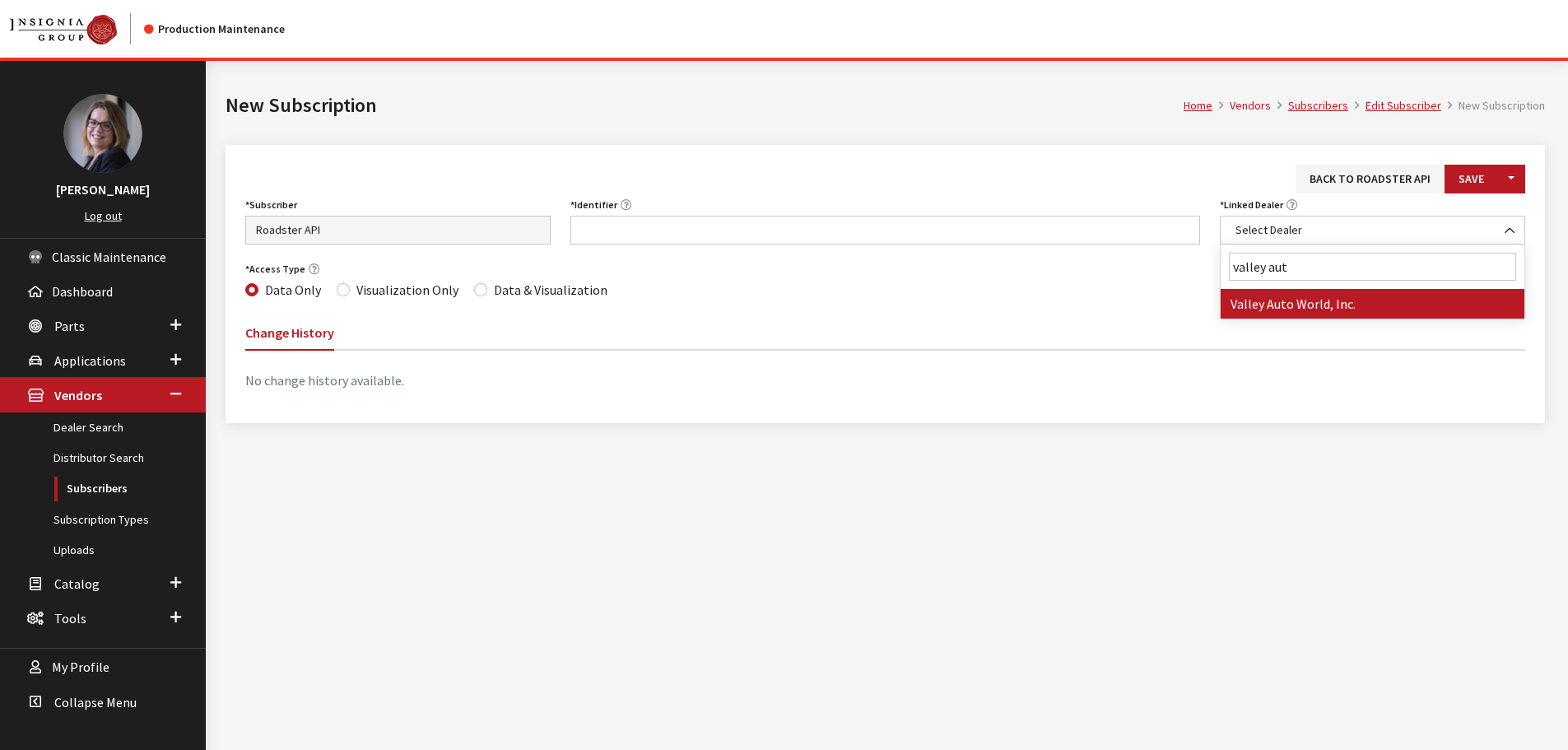
type input "valley aut"
drag, startPoint x: 1316, startPoint y: 306, endPoint x: 942, endPoint y: 275, distance: 375.3
select select "3775"
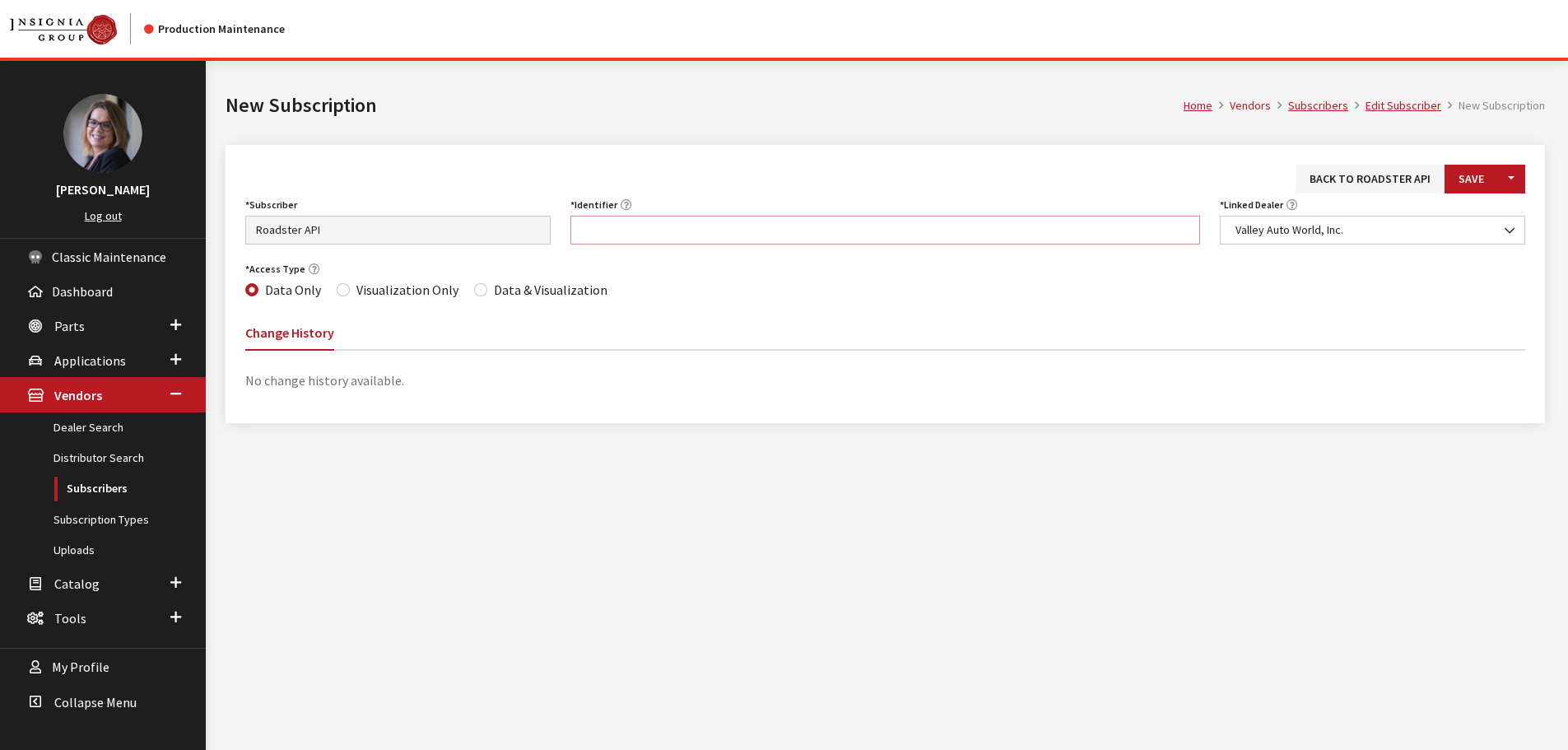
click at [686, 223] on input "Identifier" at bounding box center [886, 230] width 630 height 29
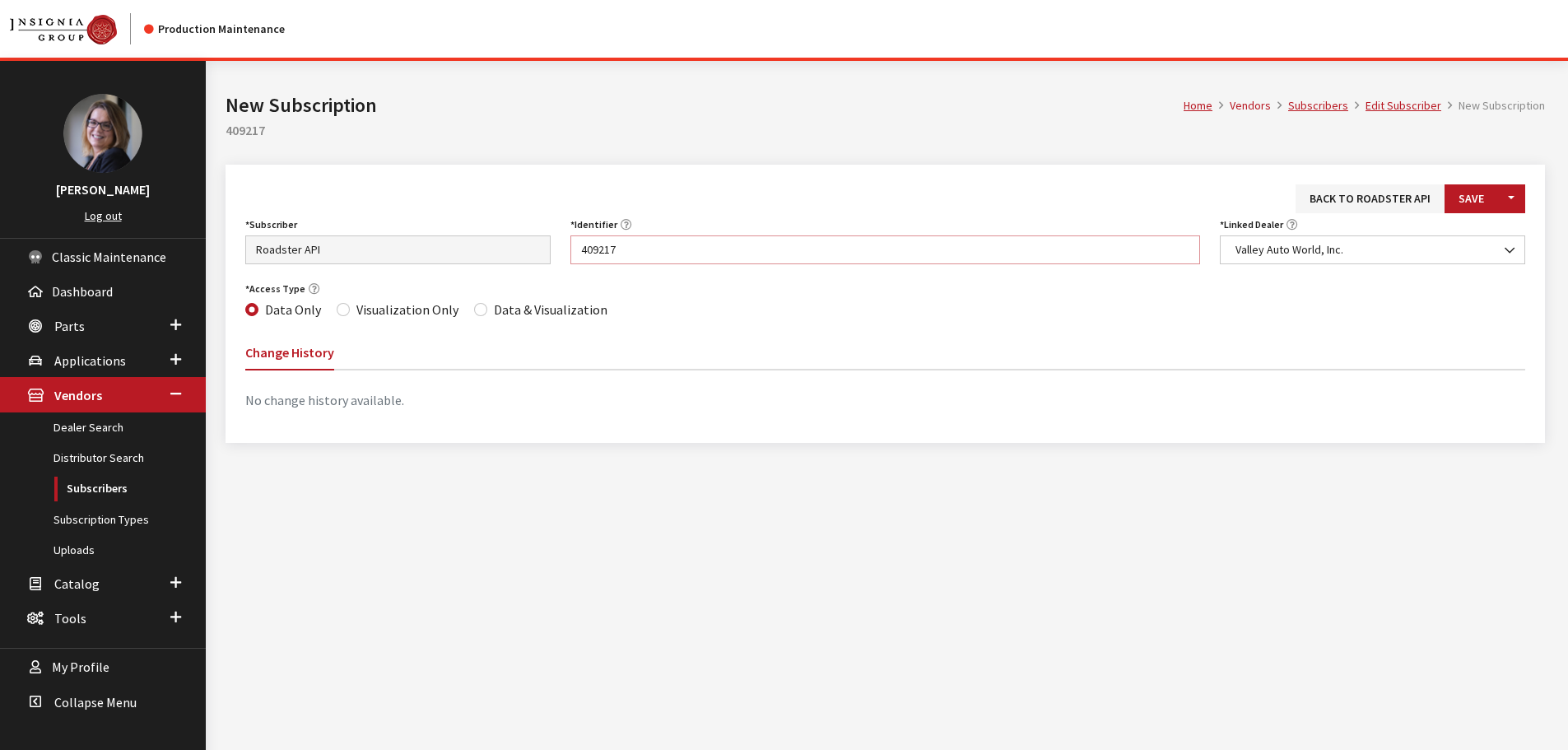
type input "409217"
click at [477, 308] on input "Data & Visualization" at bounding box center [481, 309] width 13 height 13
radio input "true"
click at [1469, 185] on button "Save" at bounding box center [1472, 199] width 54 height 29
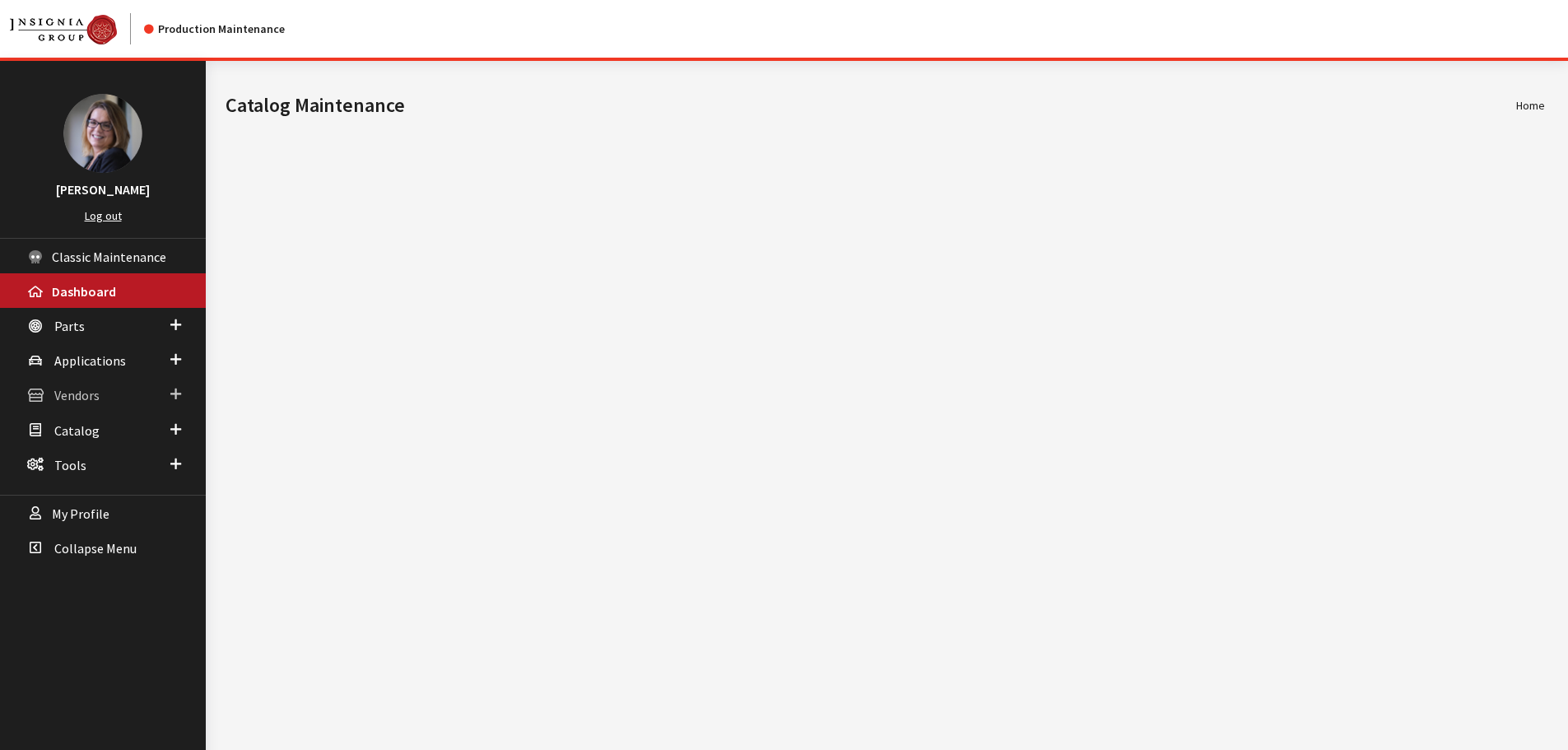
click at [175, 396] on span at bounding box center [175, 394] width 11 height 21
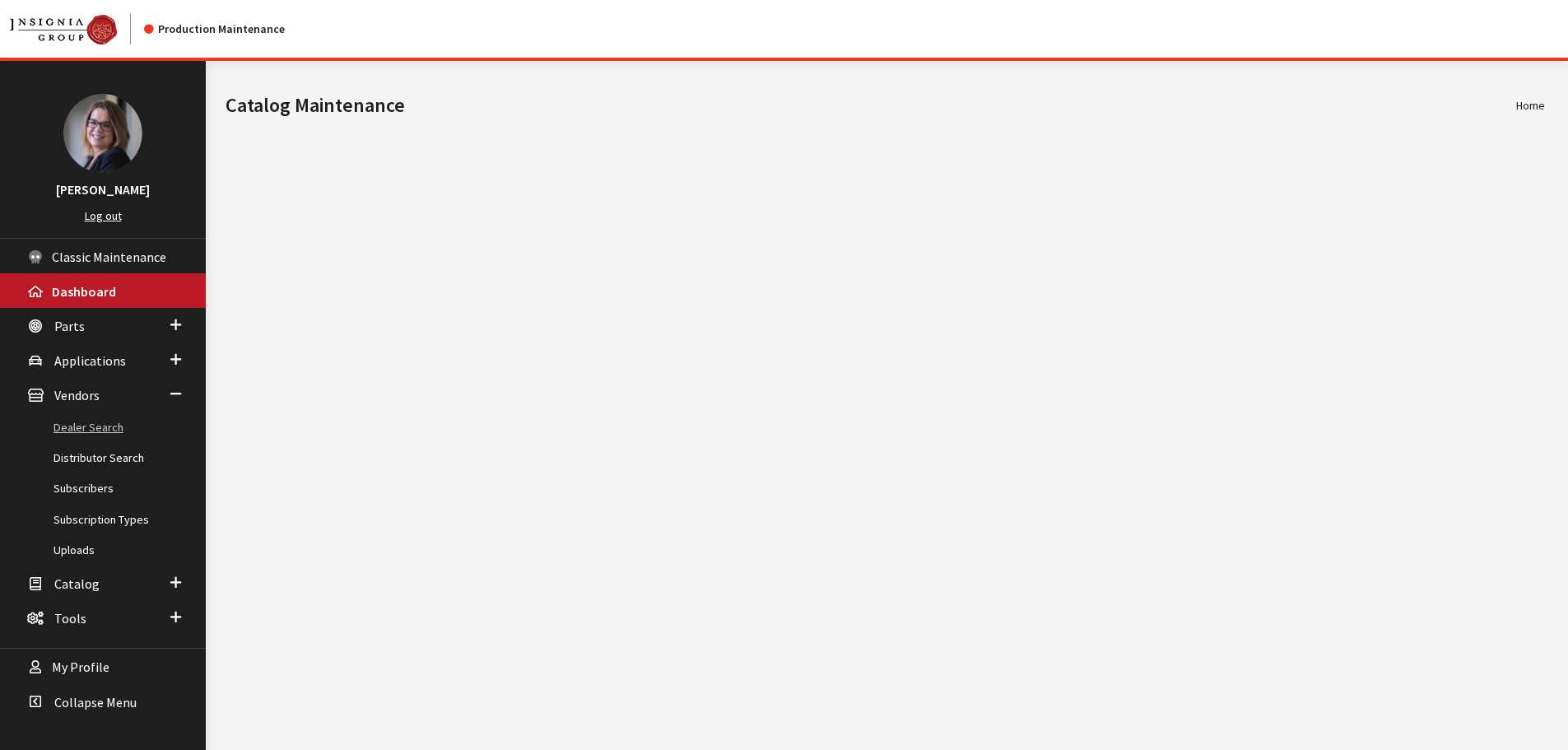
click at [102, 424] on link "Dealer Search" at bounding box center [103, 428] width 206 height 31
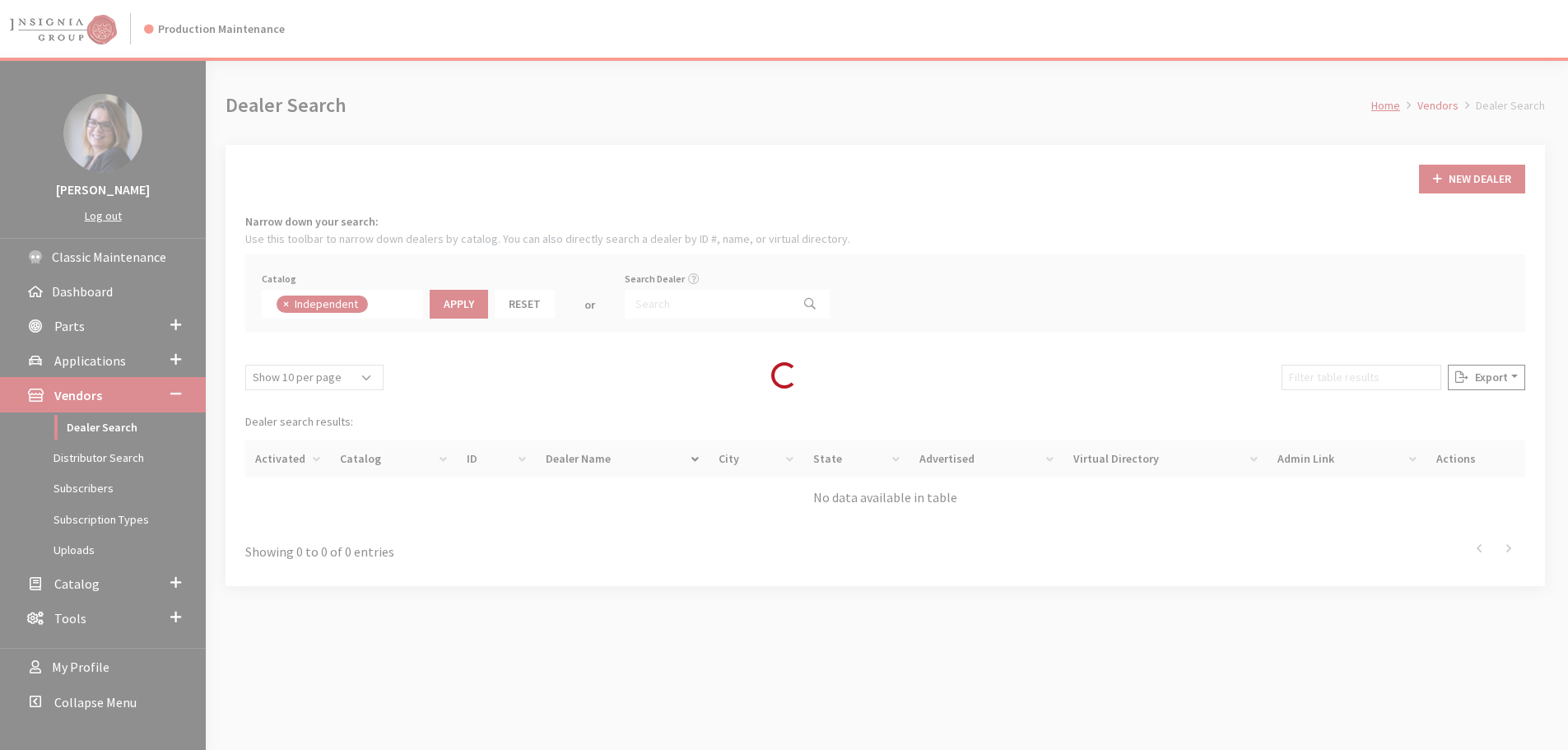
scroll to position [121, 0]
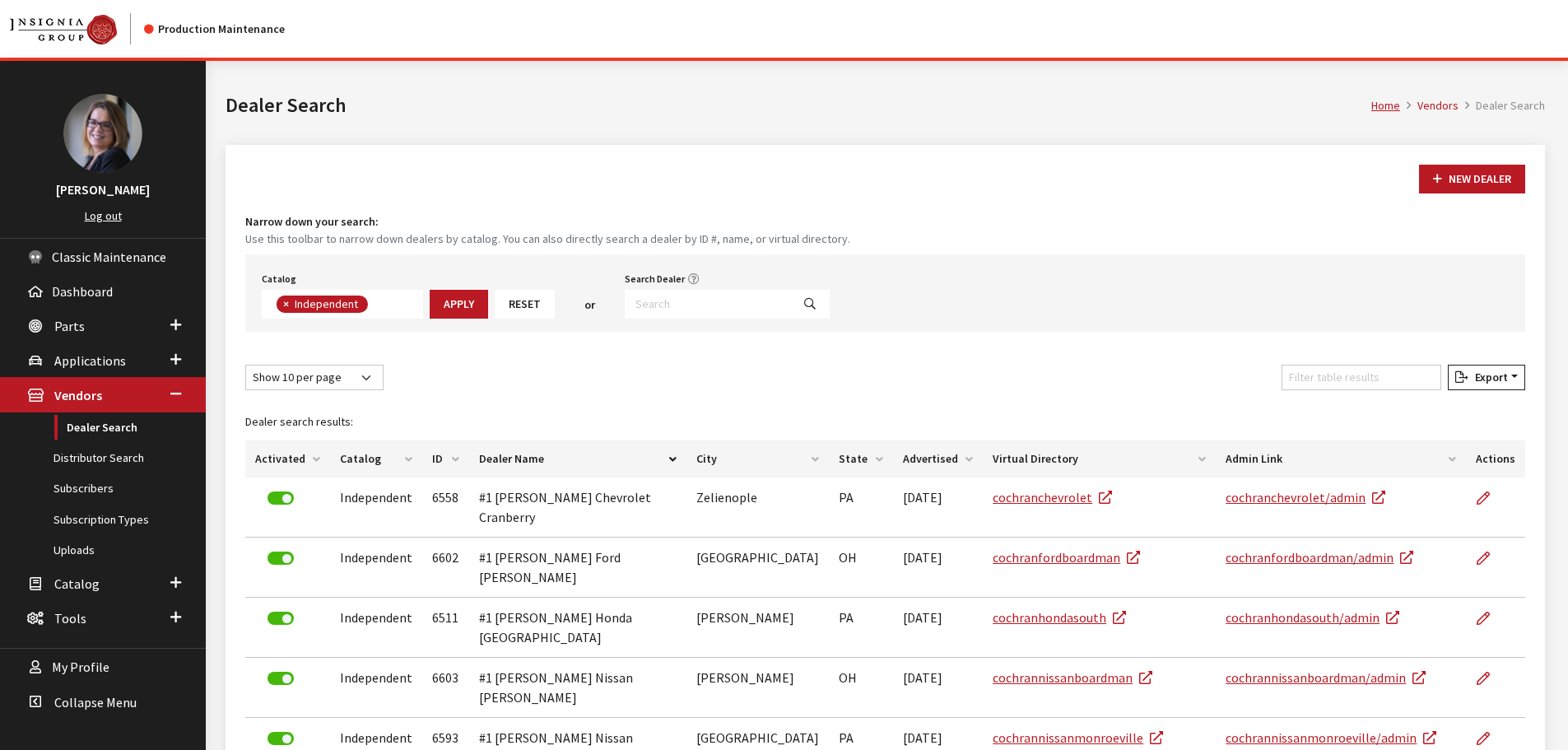
click at [283, 305] on span "×" at bounding box center [286, 304] width 6 height 14
select select
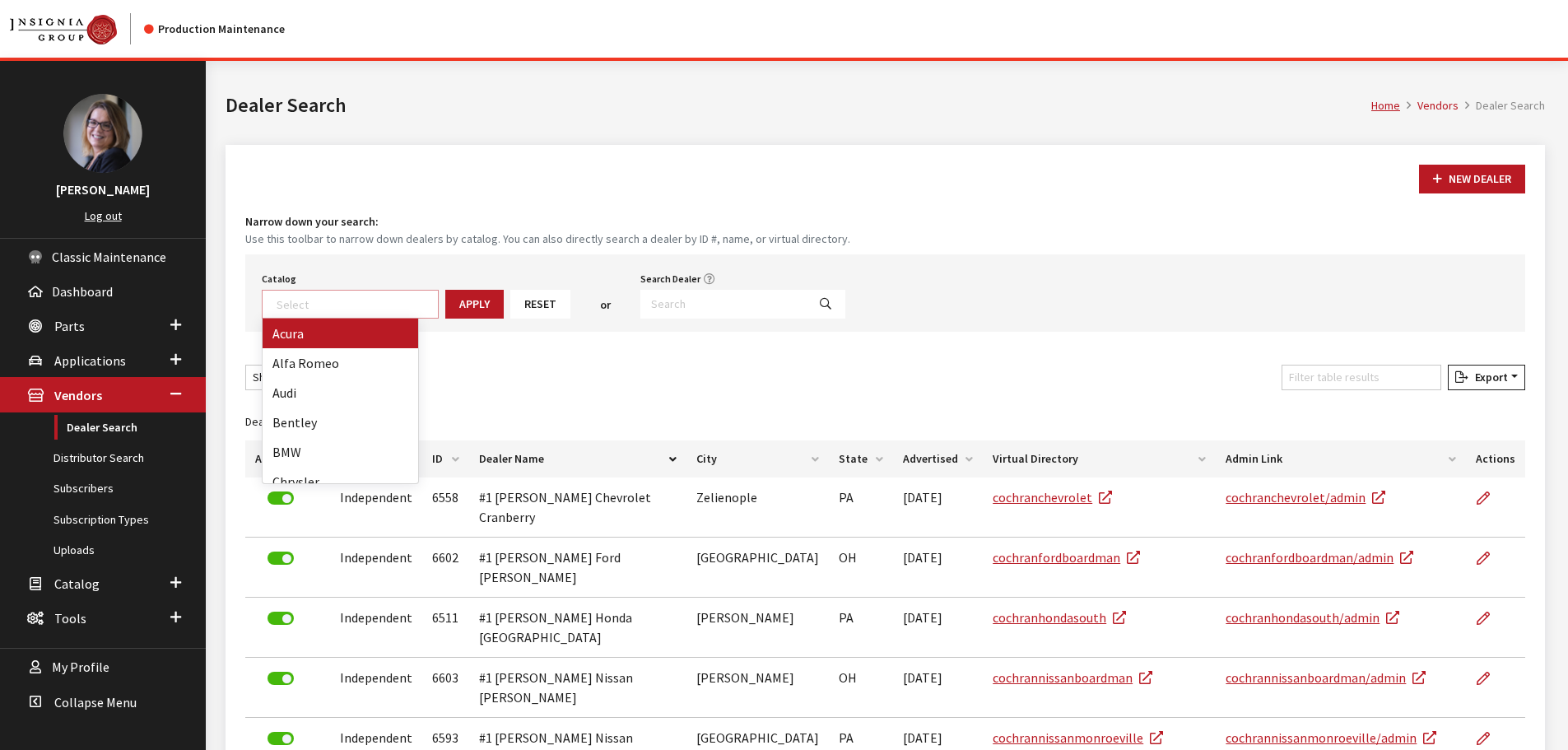
scroll to position [173, 0]
click at [700, 305] on input "Search Dealer" at bounding box center [724, 305] width 167 height 29
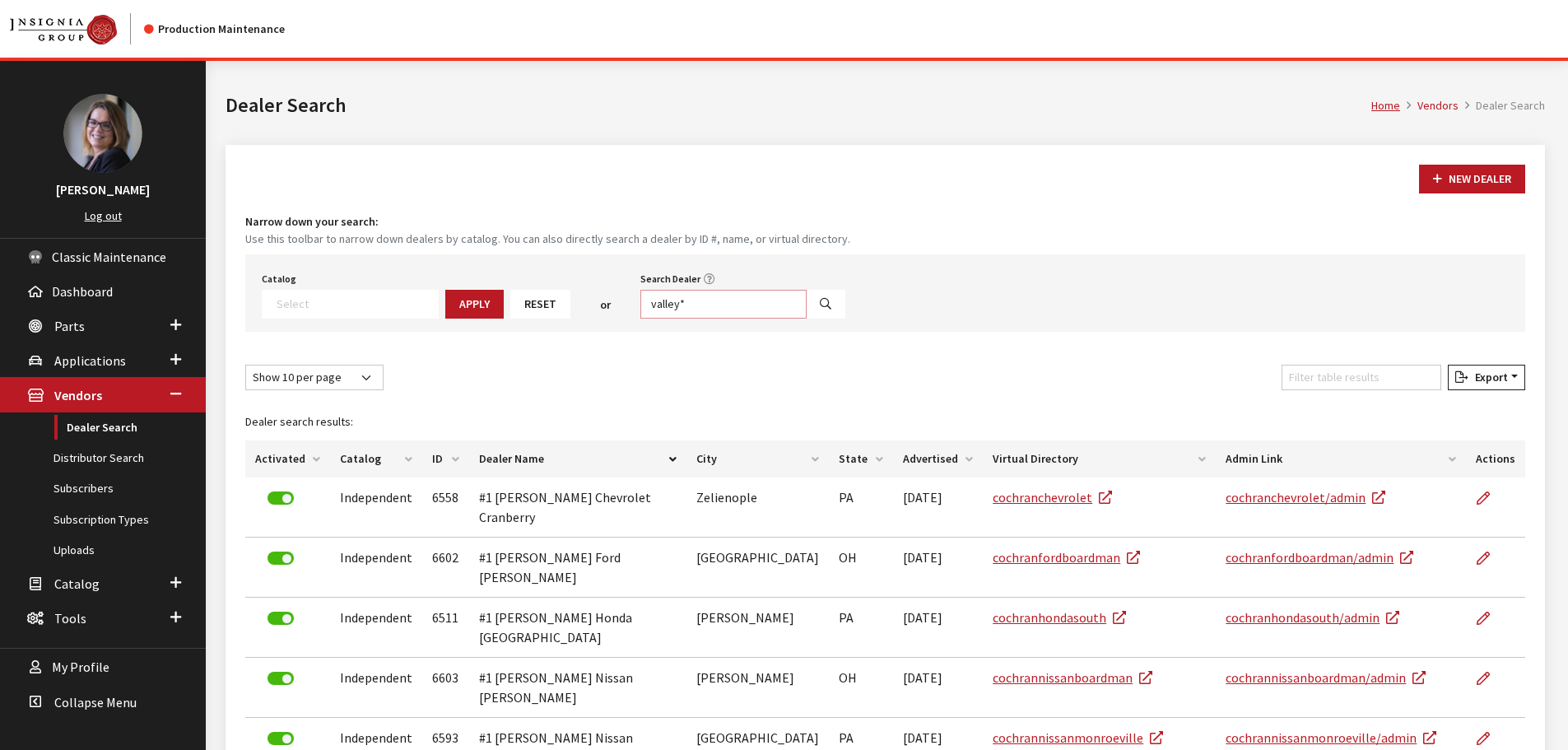
type input "valley*"
select select
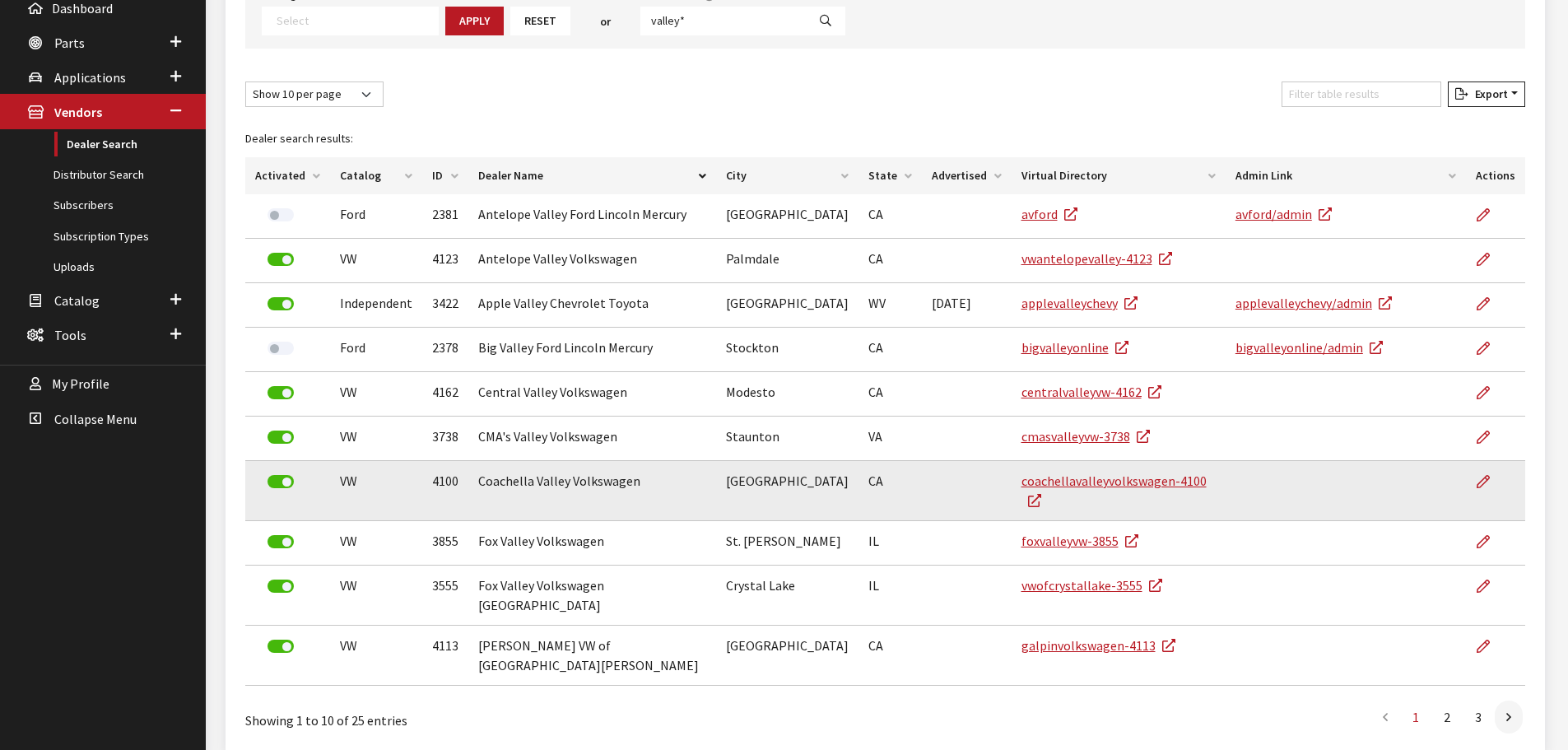
scroll to position [310, 0]
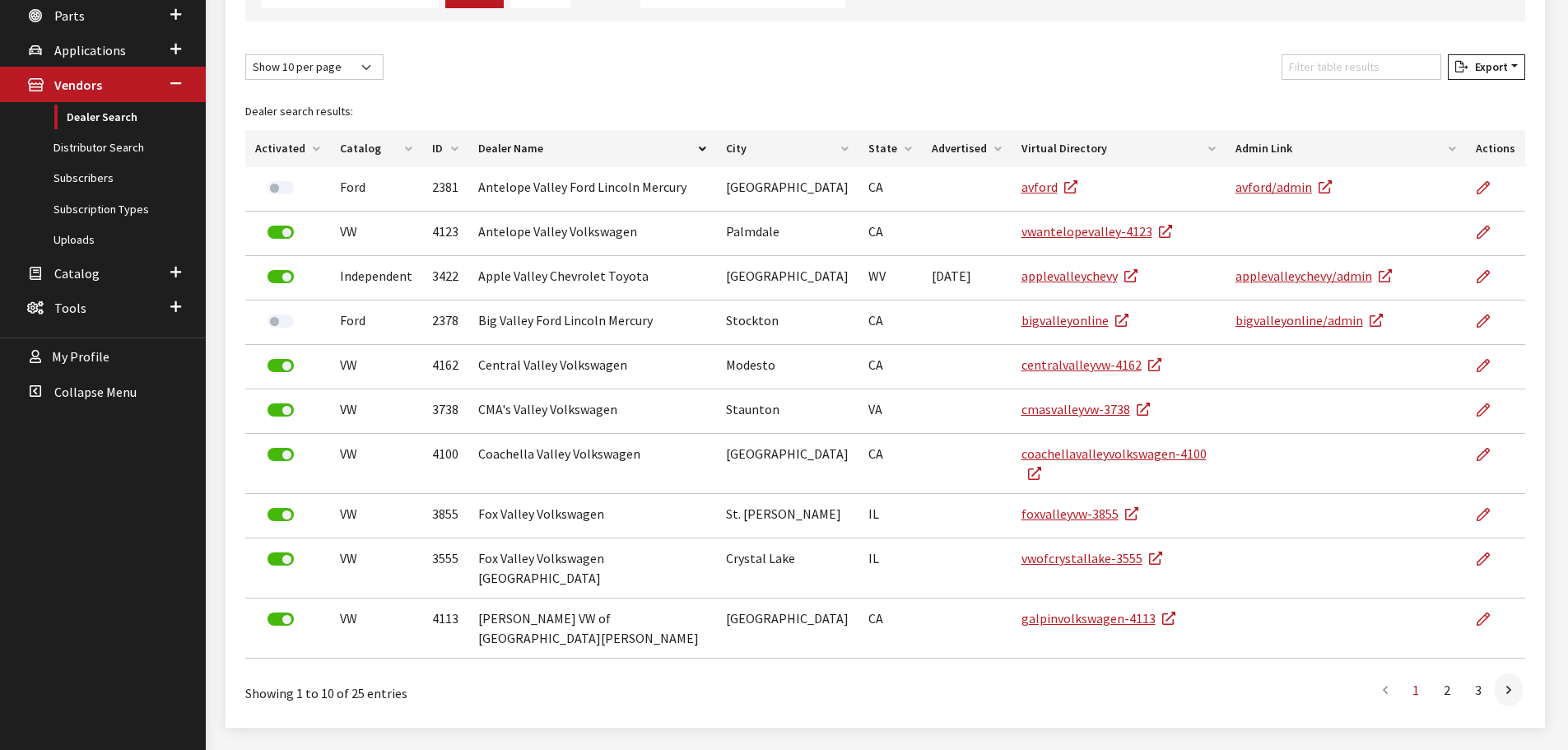
click at [325, 87] on div "Dealer search results: Activated Catalog ID Dealer Name City State Advertised V…" at bounding box center [885, 379] width 1300 height 585
click at [326, 81] on div "Show 10 per page Show 25 per page Show 50 per page Show 100 per page Show 1000 …" at bounding box center [314, 69] width 145 height 32
click at [331, 73] on select "Show 10 per page Show 25 per page Show 50 per page Show 100 per page Show 1000 …" at bounding box center [315, 67] width 139 height 25
select select "100"
click at [246, 54] on select "Show 10 per page Show 25 per page Show 50 per page Show 100 per page Show 1000 …" at bounding box center [315, 67] width 139 height 25
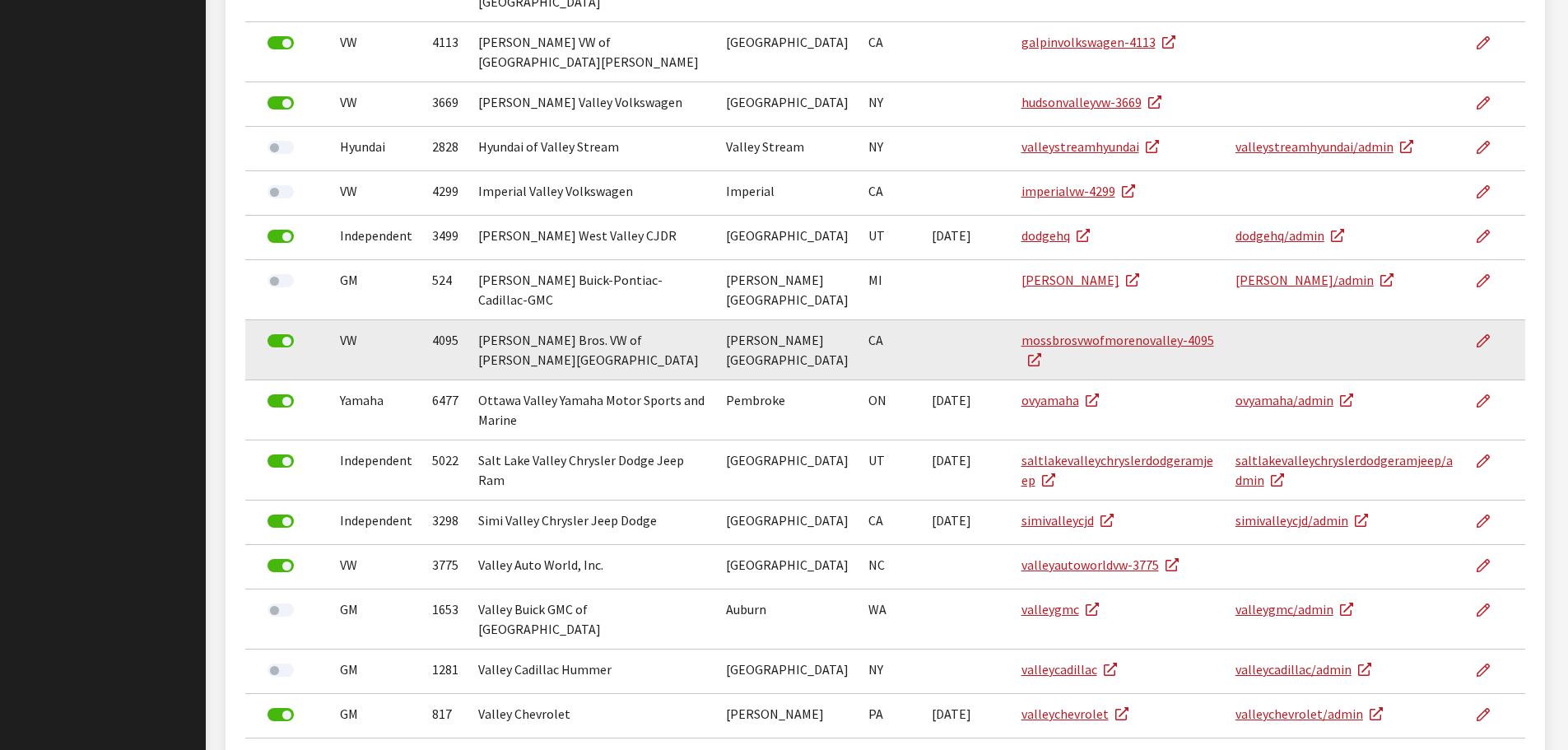
scroll to position [1025, 0]
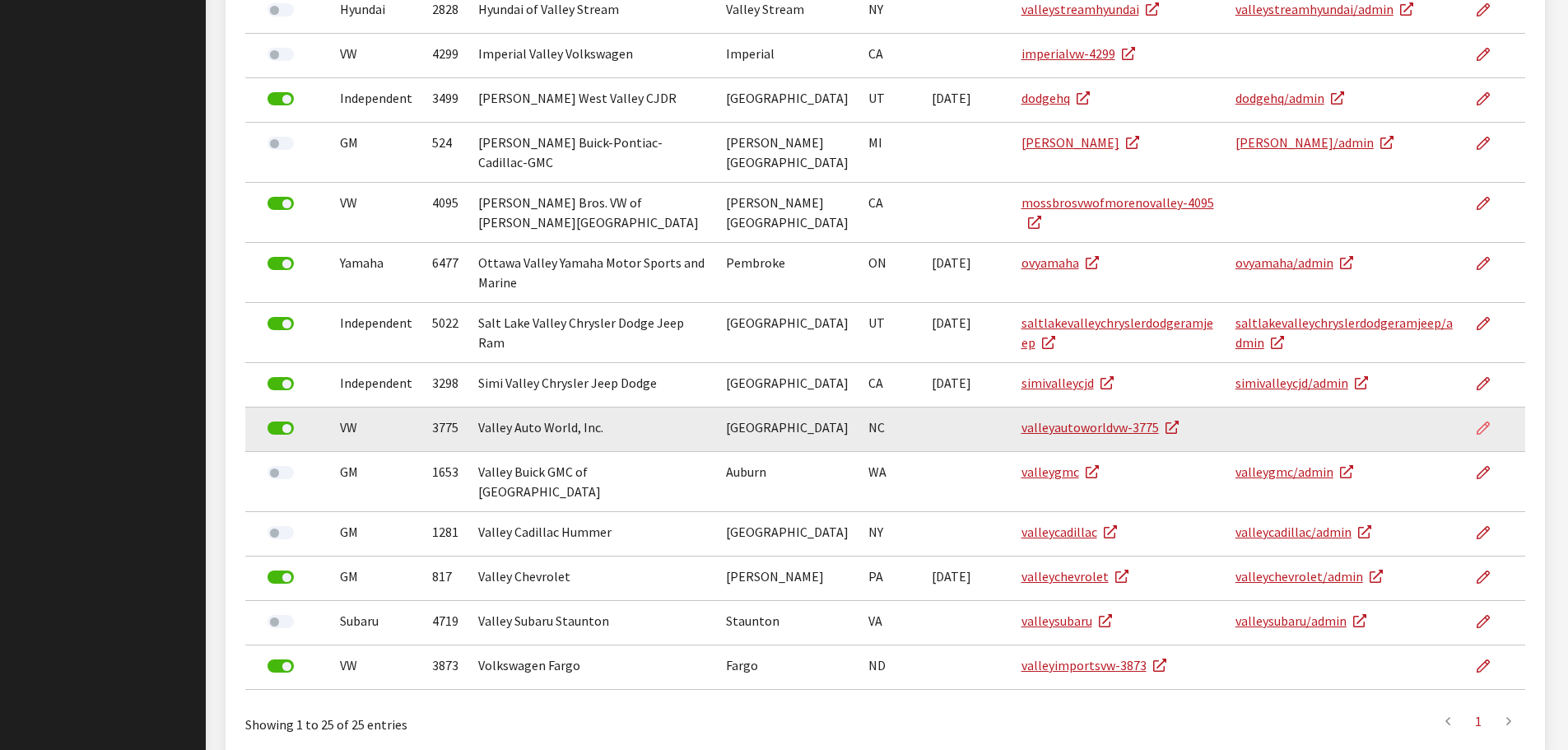
click at [1487, 422] on icon at bounding box center [1483, 429] width 13 height 13
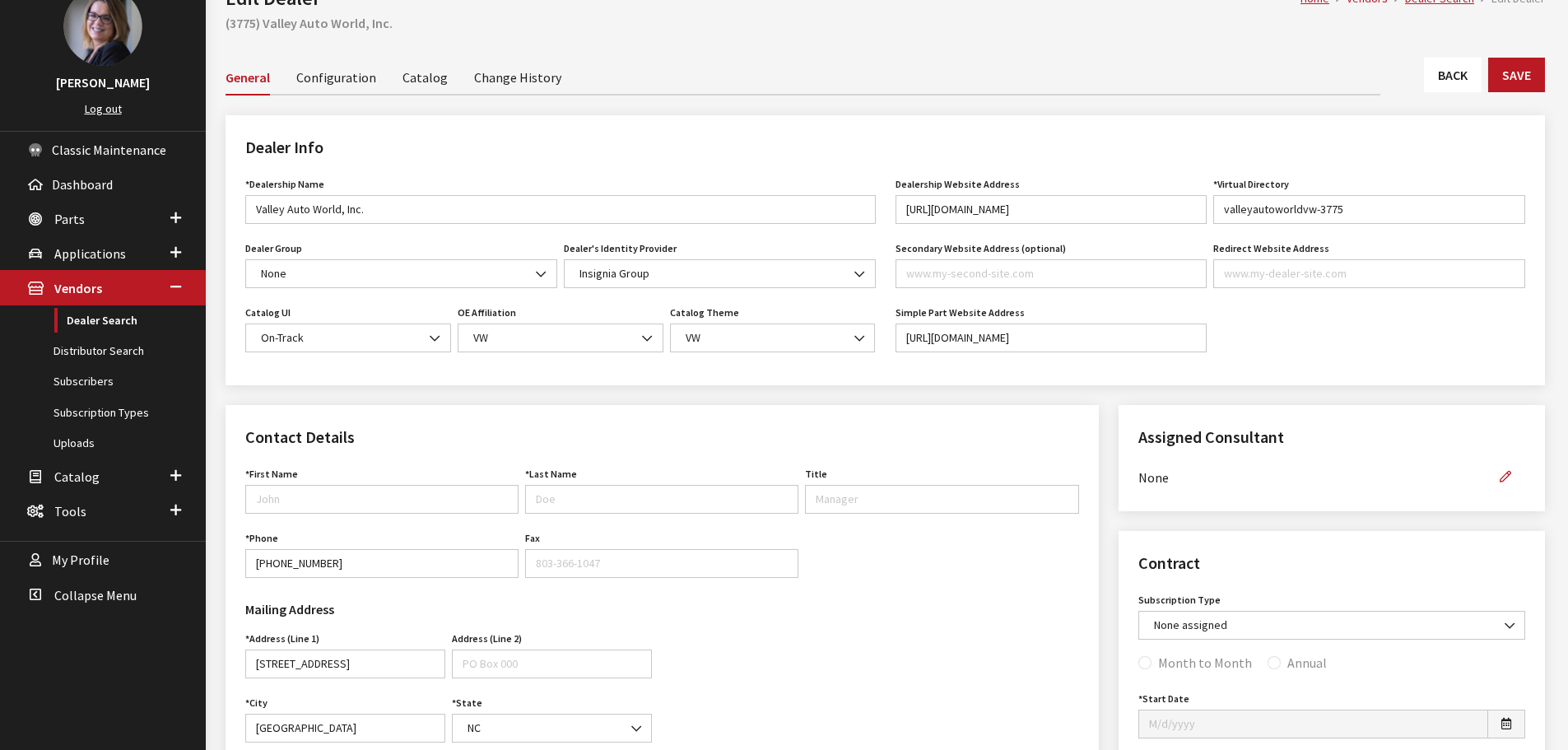
scroll to position [78, 0]
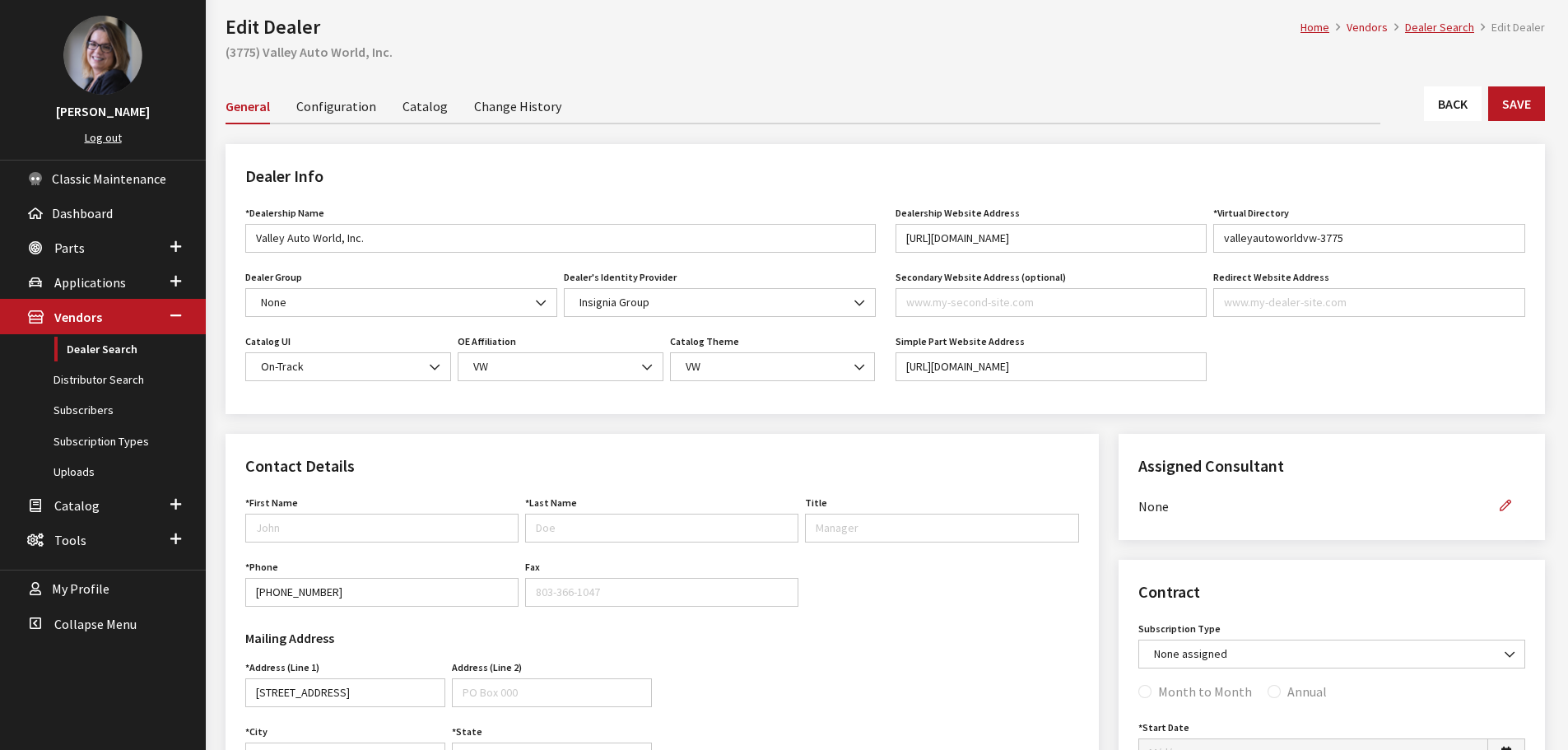
click at [342, 102] on link "Configuration" at bounding box center [336, 105] width 80 height 35
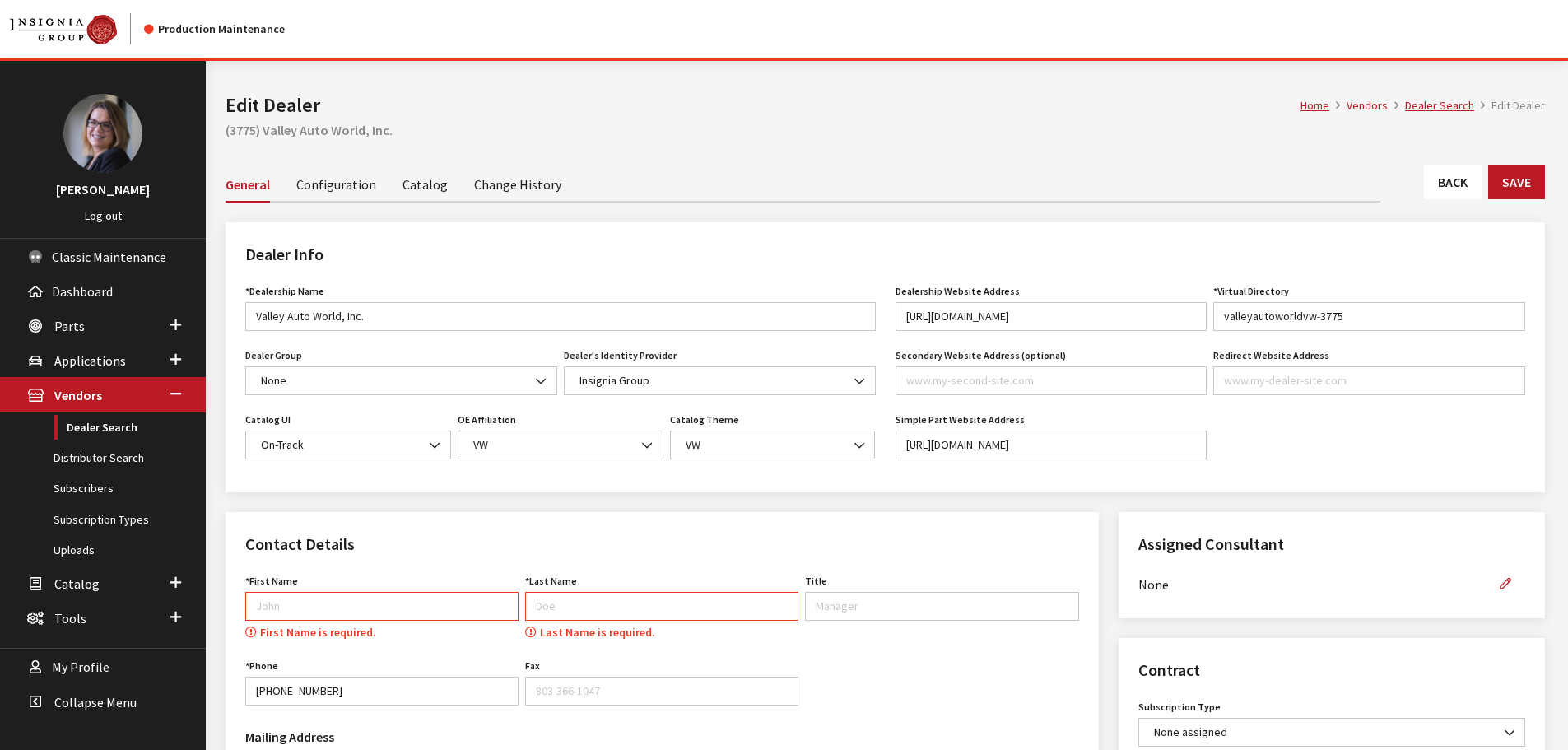
click at [430, 183] on link "Catalog" at bounding box center [425, 184] width 45 height 35
click at [514, 186] on link "Change History" at bounding box center [518, 184] width 88 height 35
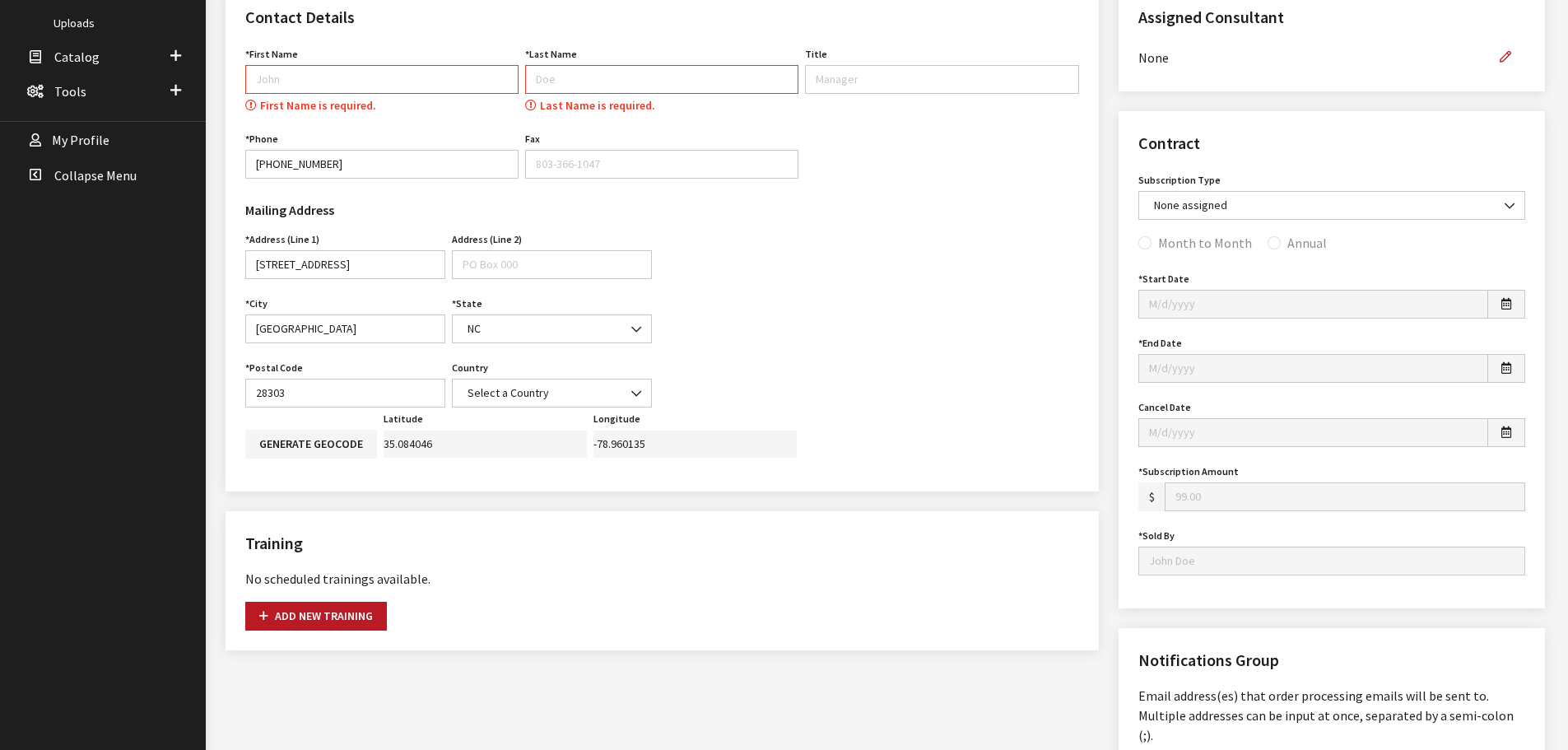
scroll to position [574, 0]
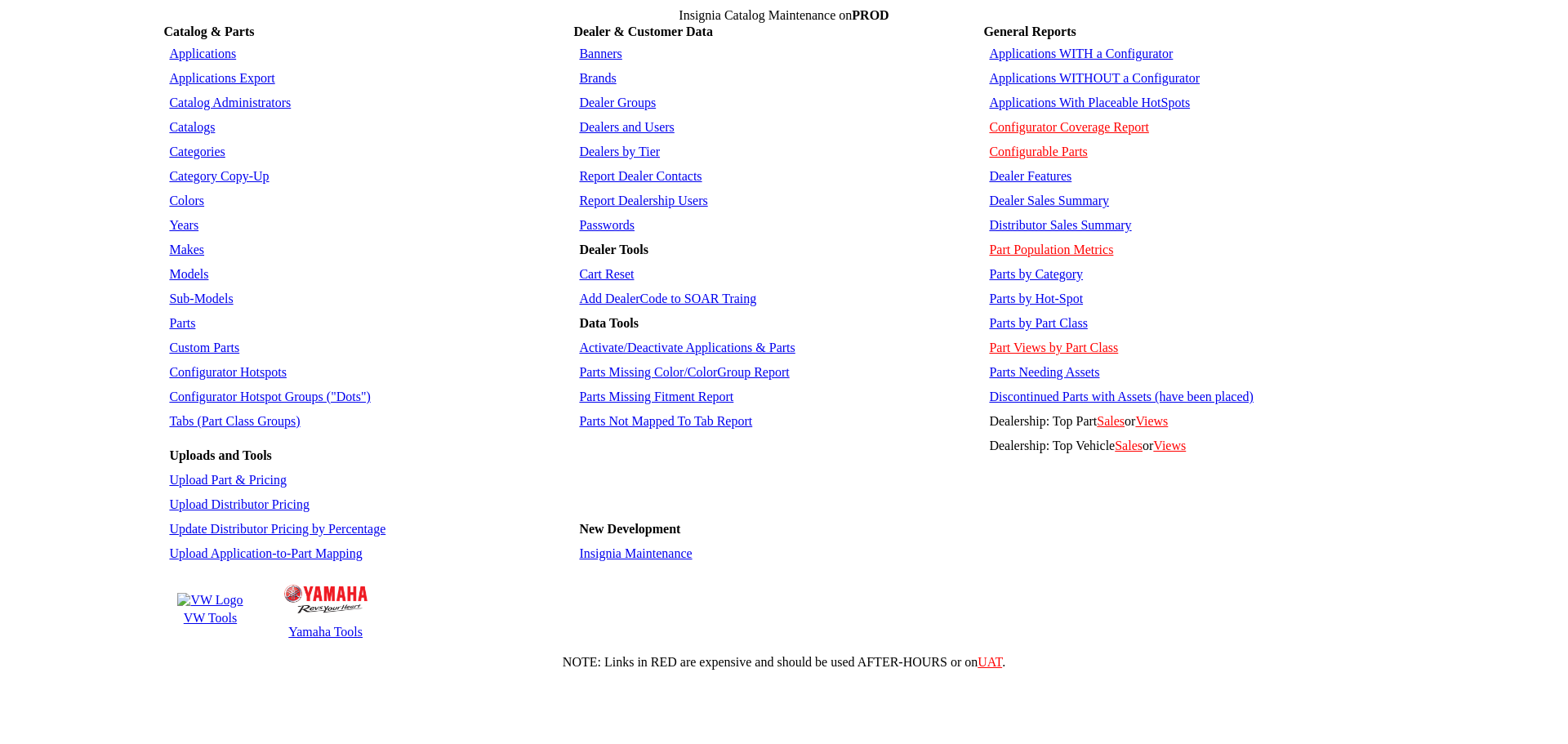
click at [612, 120] on link "Dealers and Users" at bounding box center [626, 127] width 95 height 14
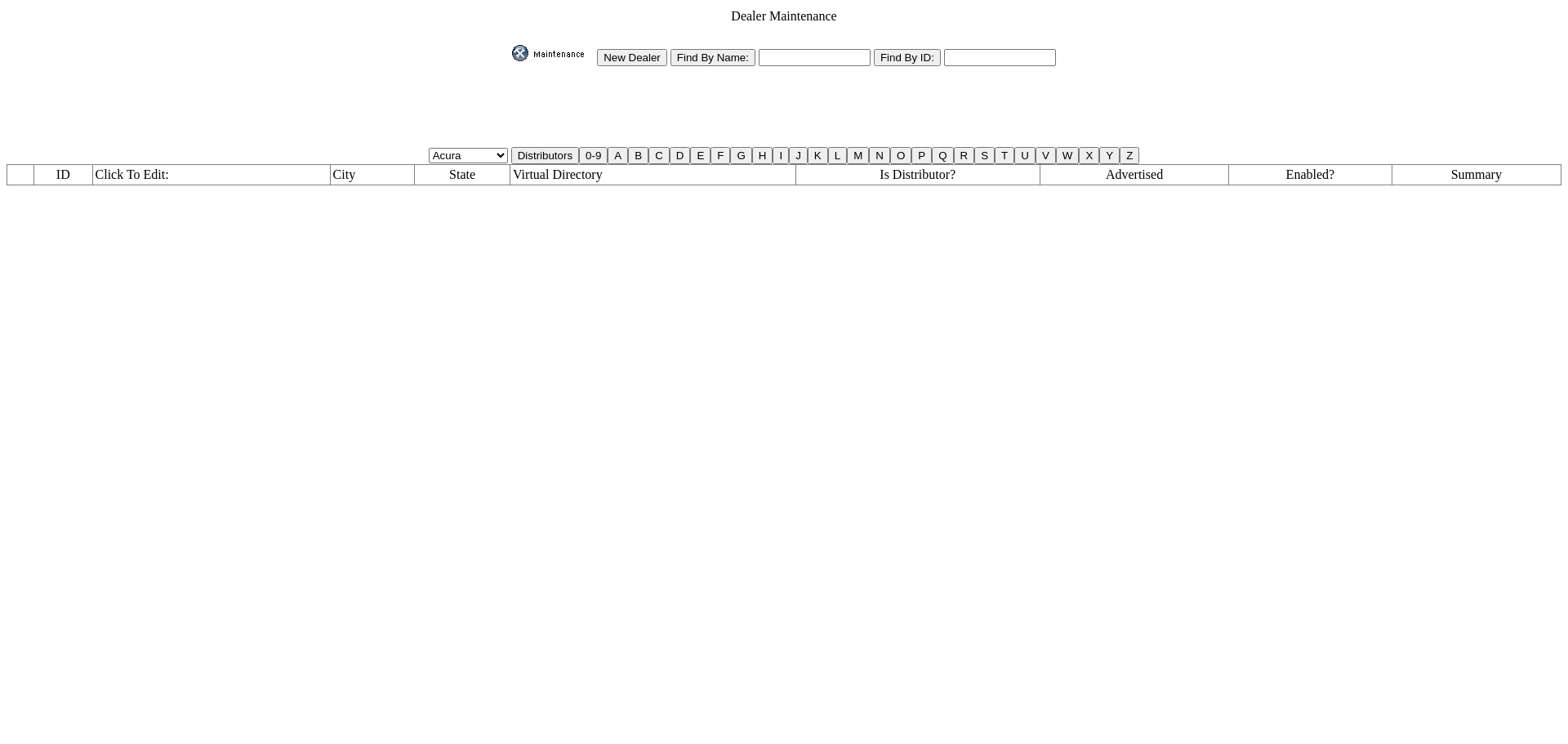
click at [790, 49] on input "text" at bounding box center [815, 57] width 112 height 17
type input "valley*"
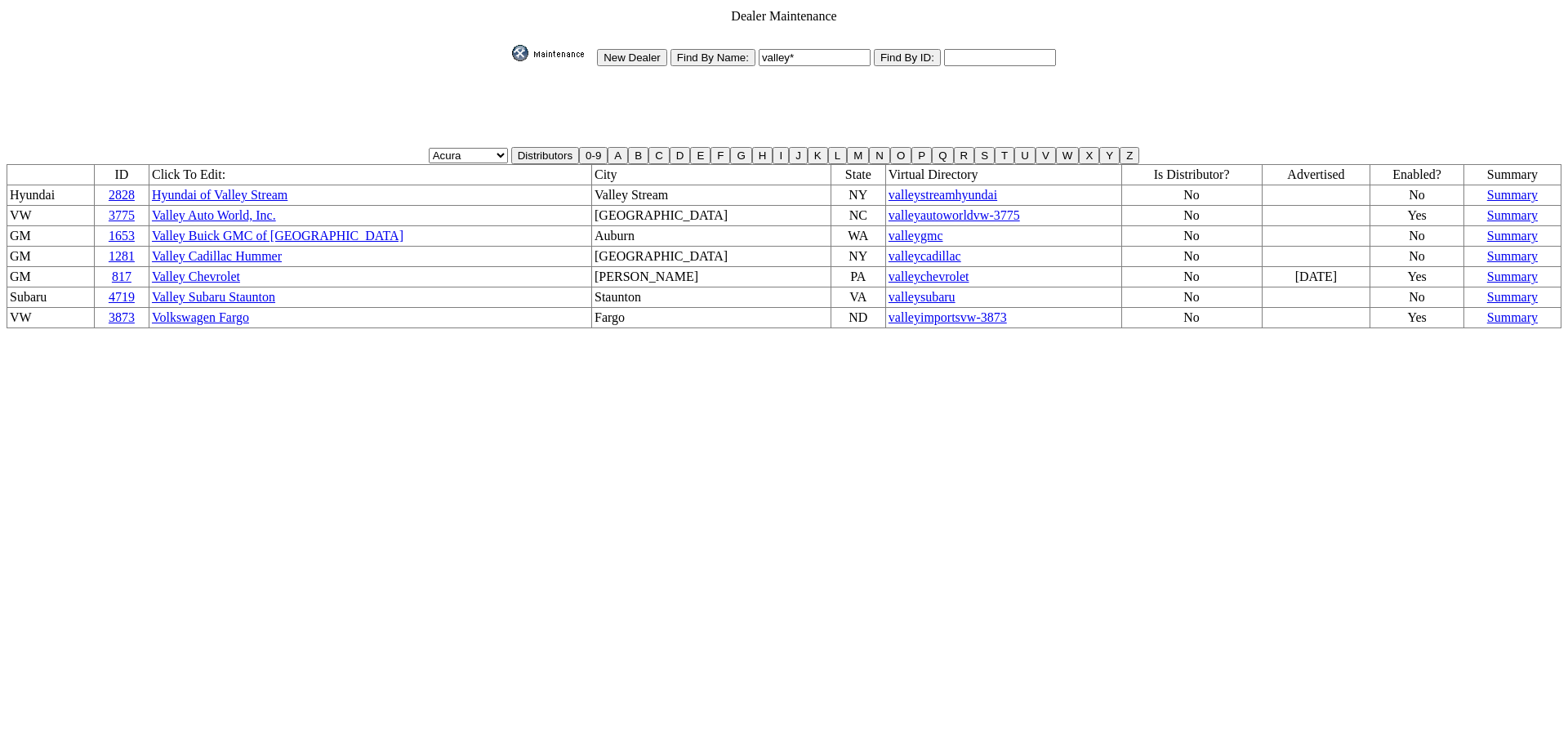
click at [219, 208] on link "Valley Auto World, Inc." at bounding box center [214, 215] width 124 height 14
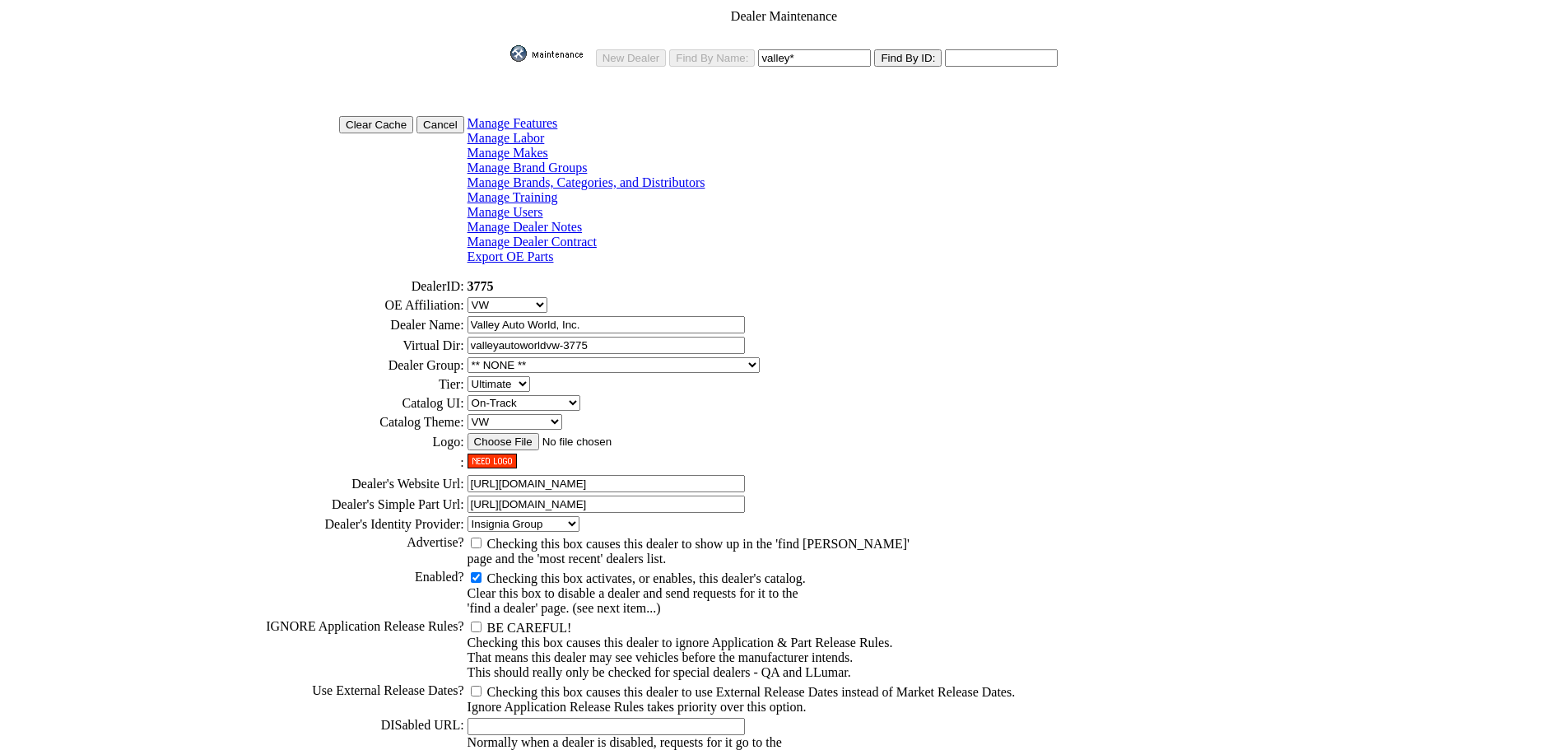
click at [573, 220] on link "Manage Dealer Notes" at bounding box center [525, 227] width 116 height 14
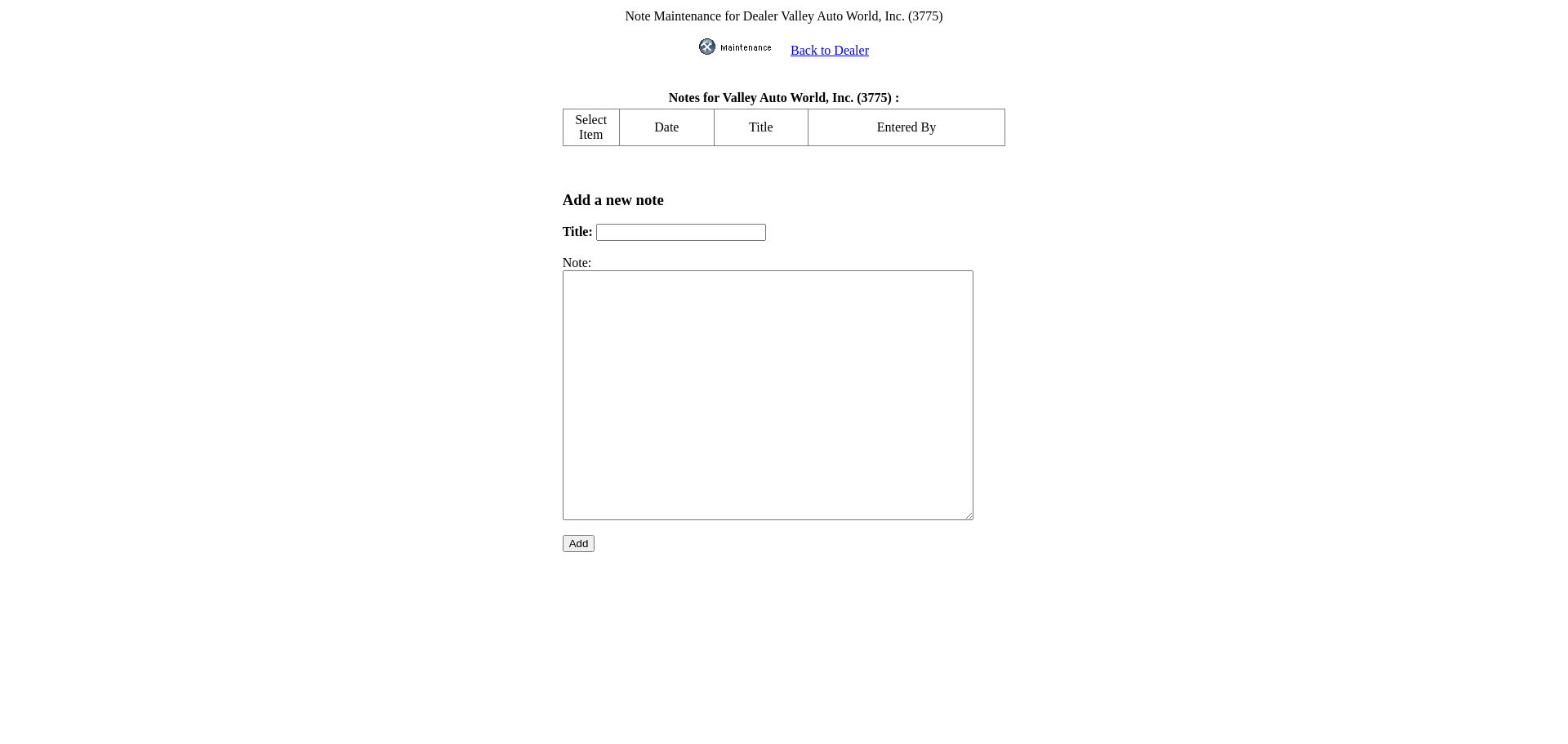
click at [826, 47] on link "Back to Dealer" at bounding box center [830, 50] width 78 height 14
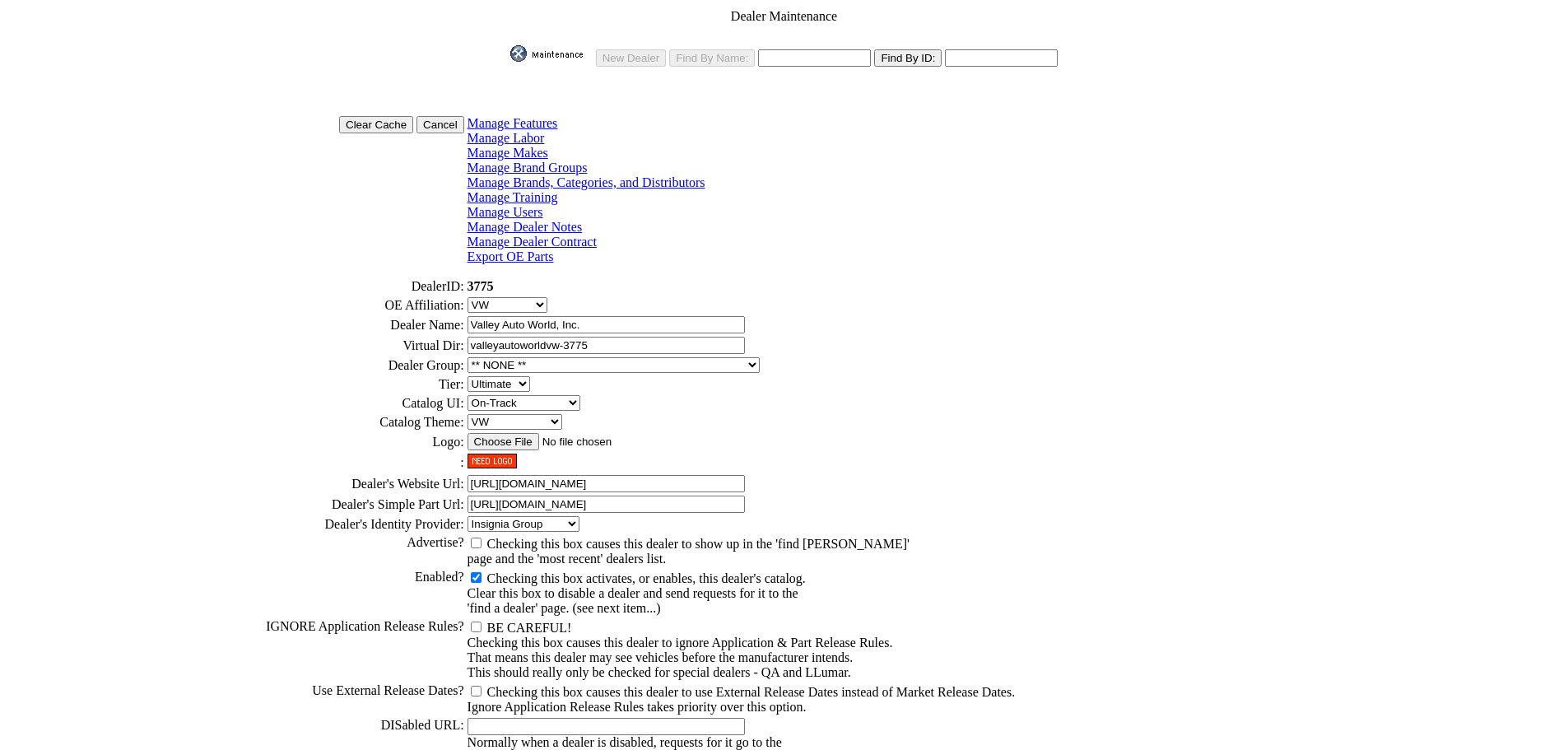
click at [544, 205] on link "Manage Users" at bounding box center [505, 212] width 76 height 14
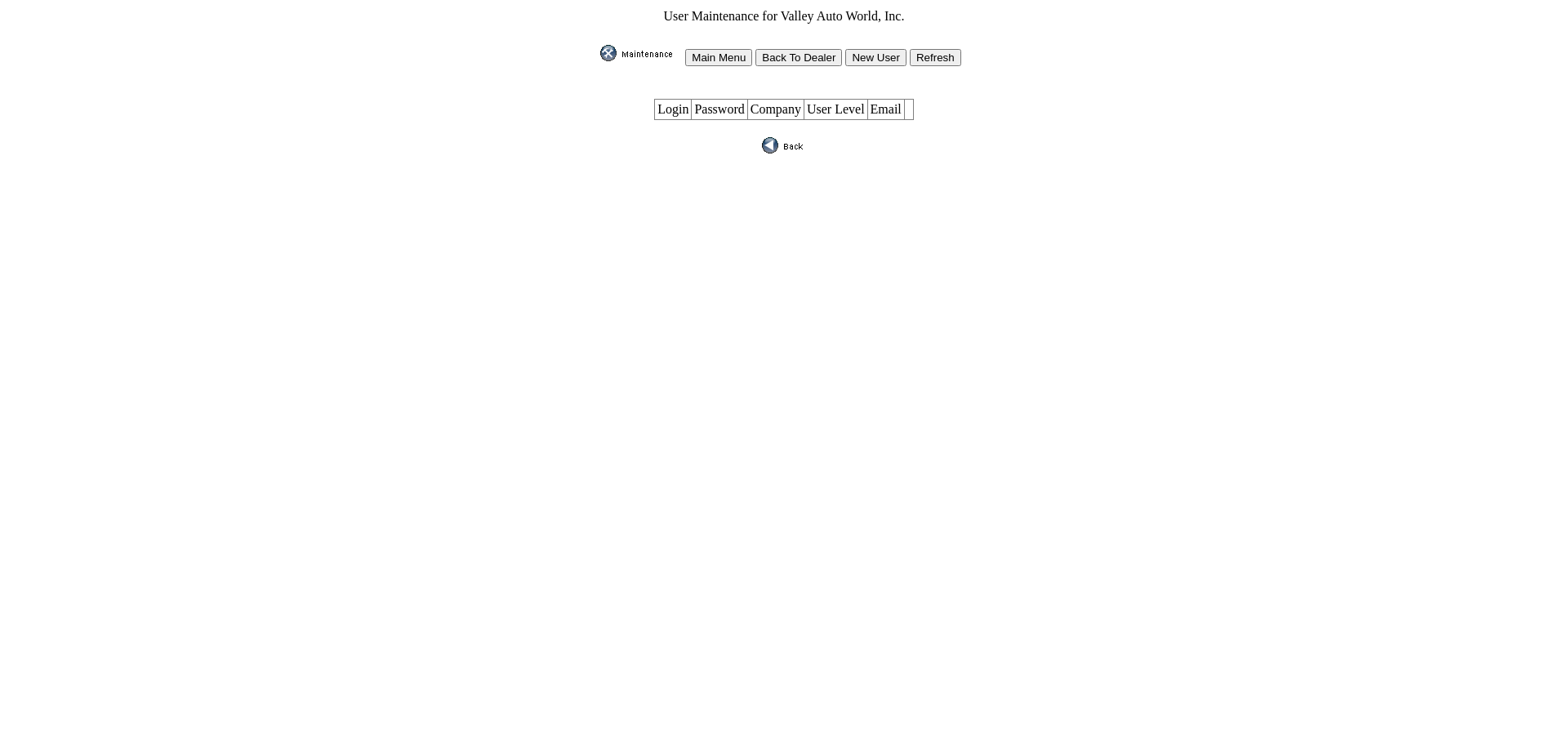
click at [775, 138] on img at bounding box center [784, 145] width 44 height 16
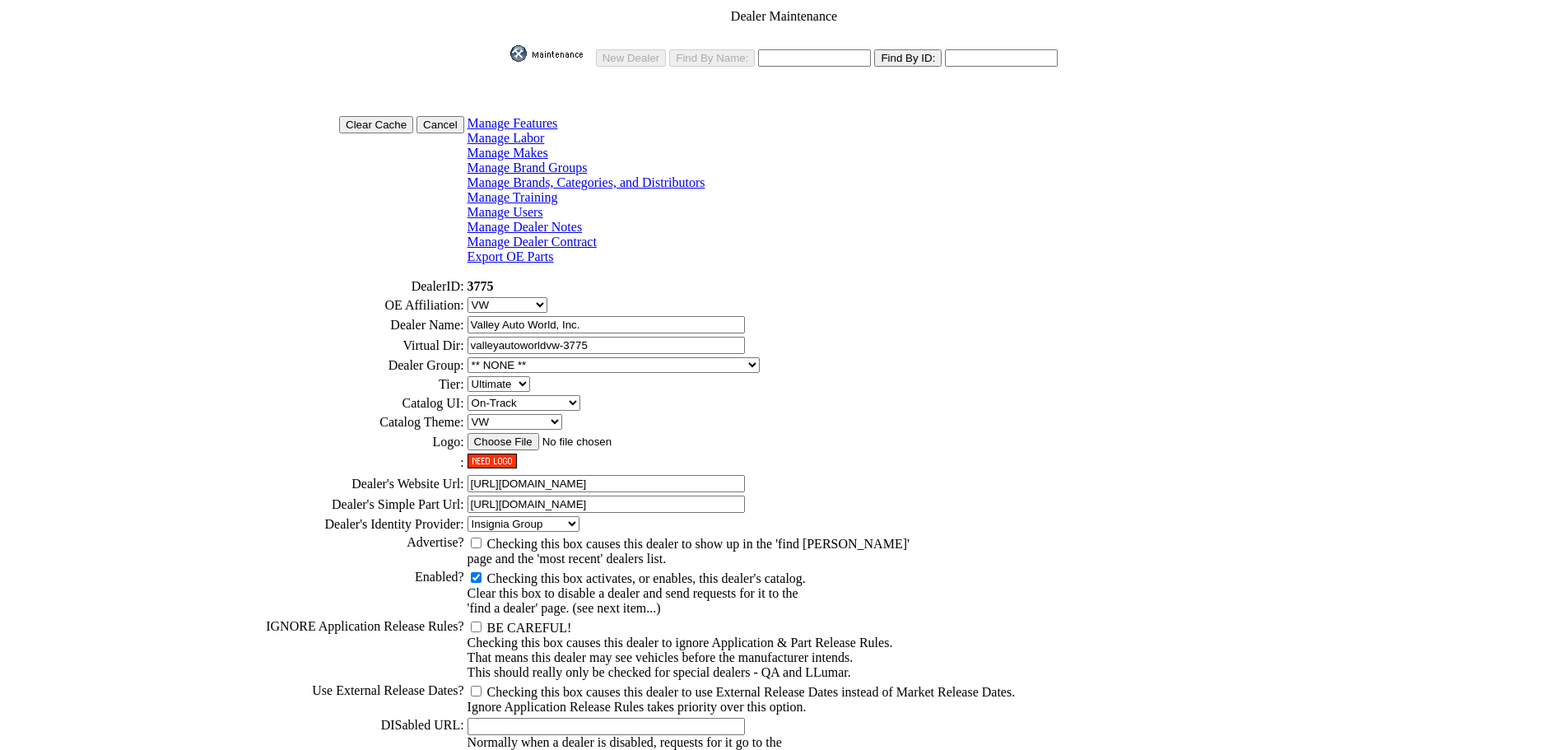
click at [566, 175] on link "Manage Brands, Categories, and Distributors" at bounding box center [586, 182] width 238 height 14
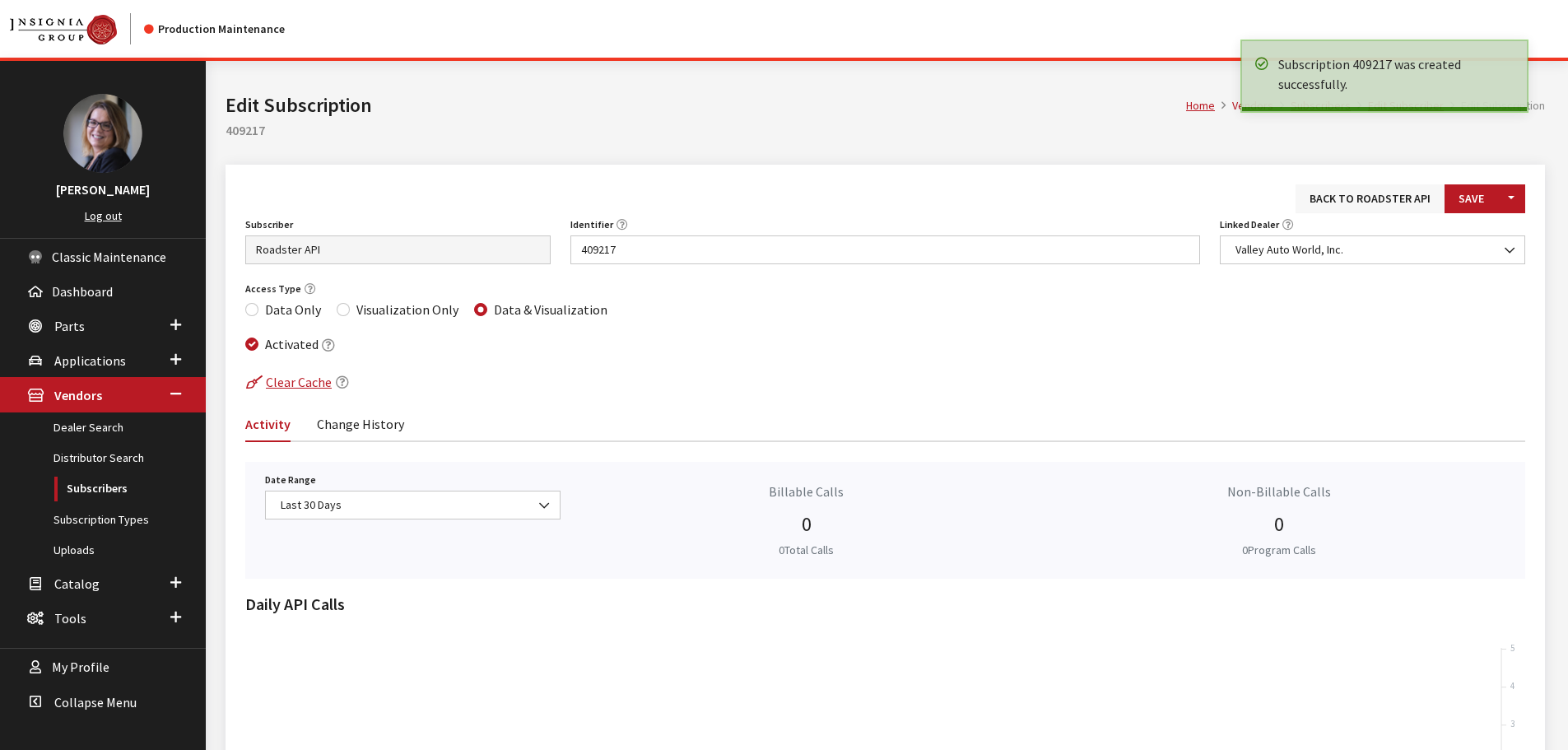
drag, startPoint x: 0, startPoint y: 0, endPoint x: 1361, endPoint y: 204, distance: 1376.2
click at [1361, 204] on link "Back to Roadster API" at bounding box center [1370, 199] width 149 height 29
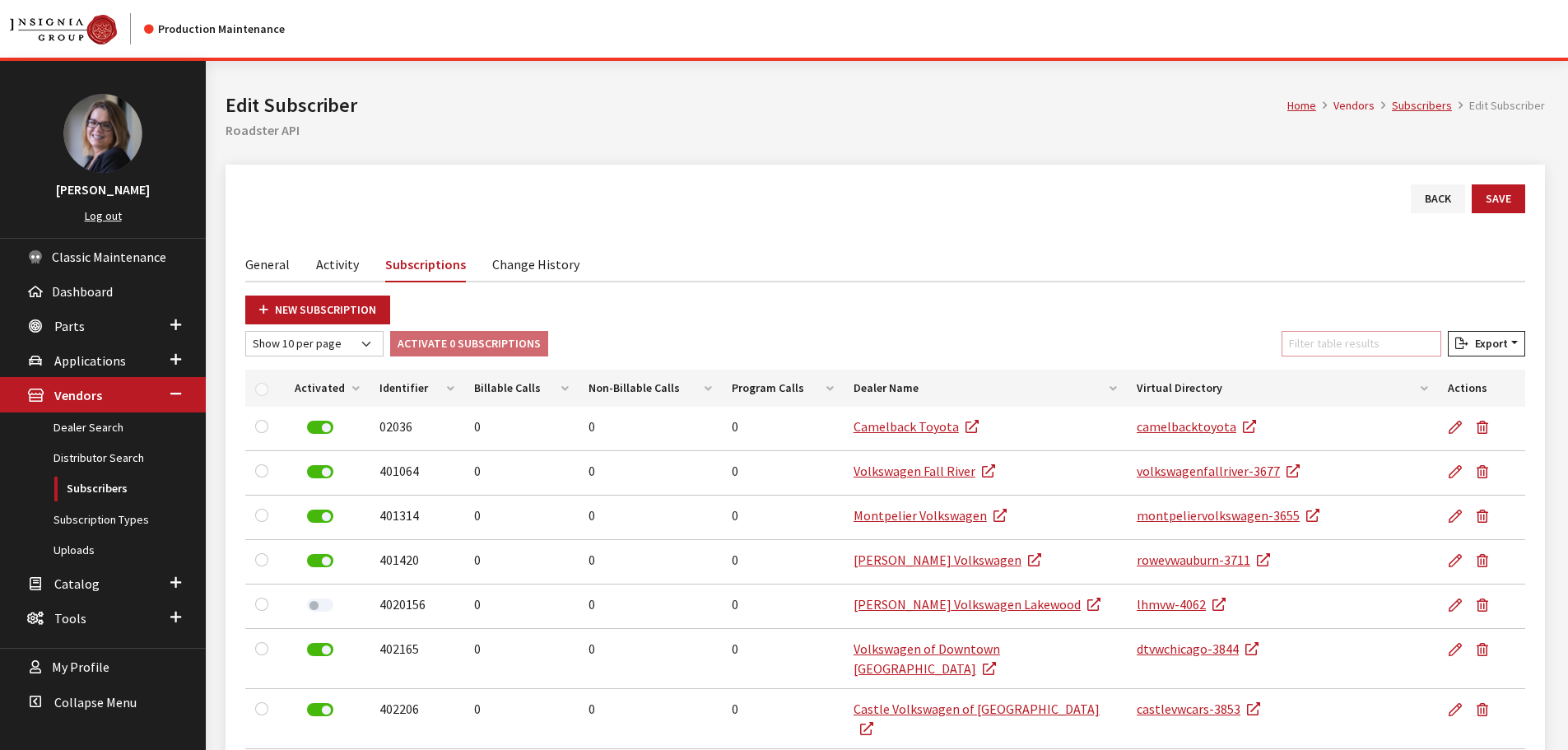
click at [1368, 347] on input "Filter table results" at bounding box center [1362, 343] width 160 height 25
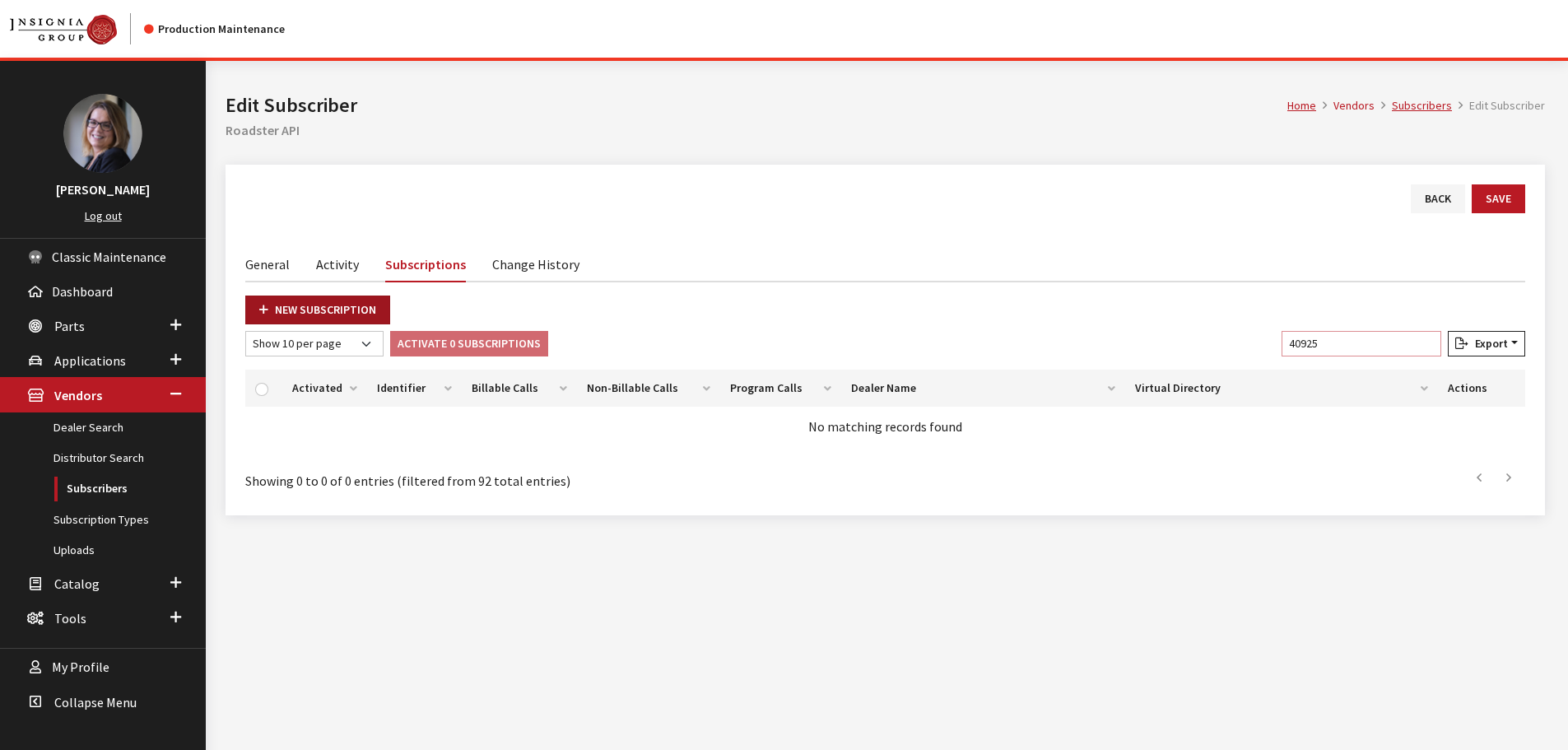
type input "40925"
click at [277, 305] on link "New Subscription" at bounding box center [318, 310] width 145 height 29
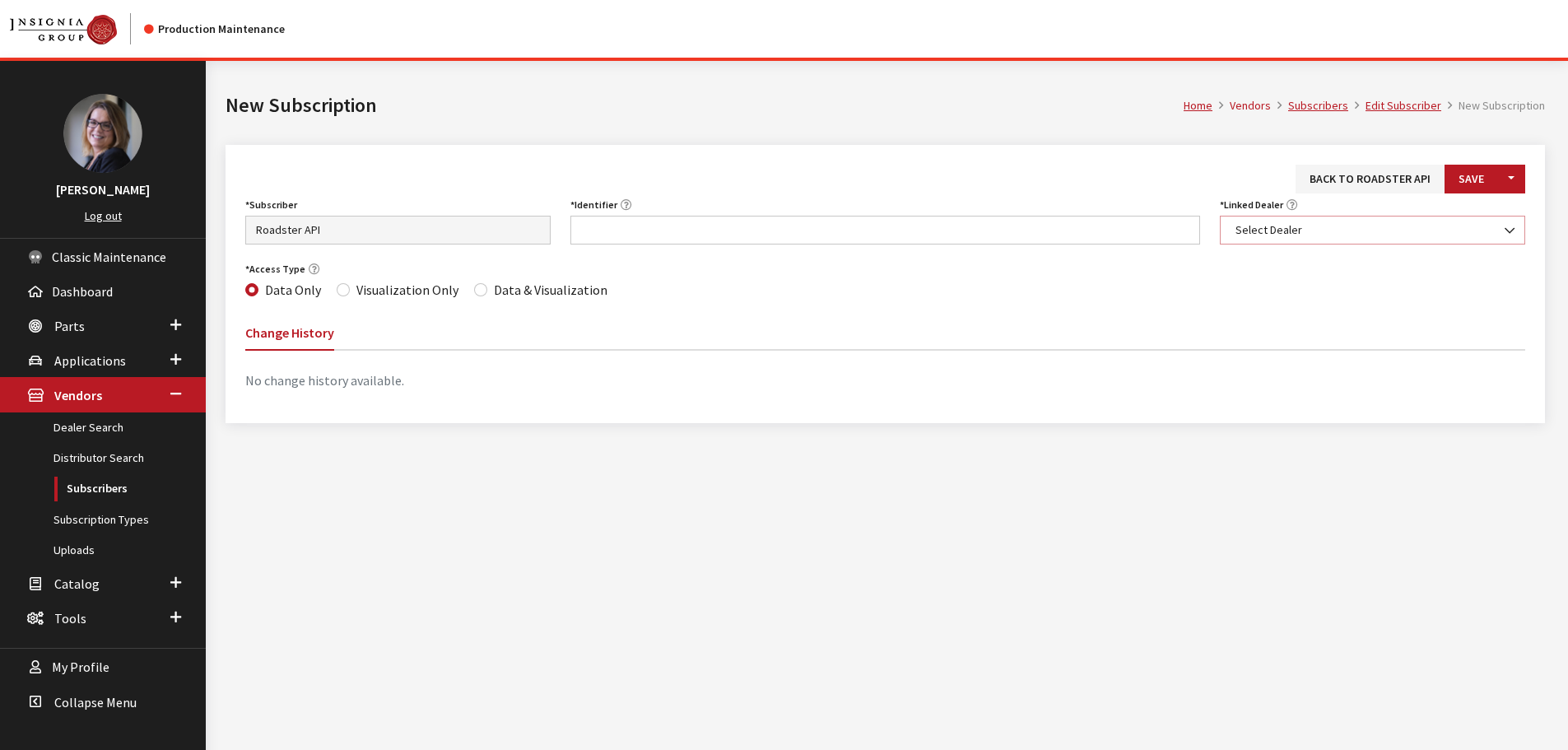
click at [1296, 228] on span "Select Dealer" at bounding box center [1372, 230] width 284 height 17
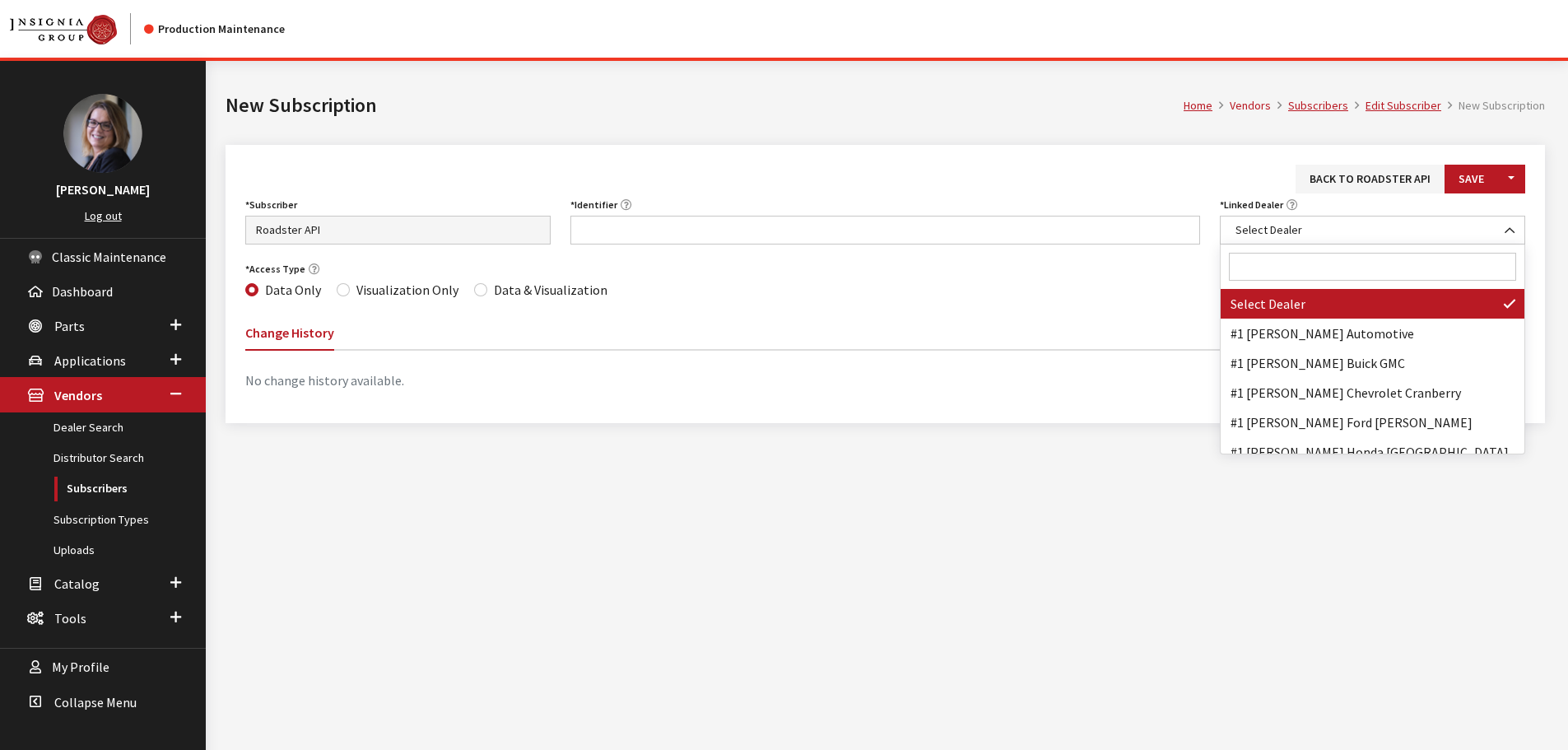
click at [1290, 272] on input "Search" at bounding box center [1372, 266] width 287 height 28
click at [1317, 260] on input "Search" at bounding box center [1372, 266] width 287 height 28
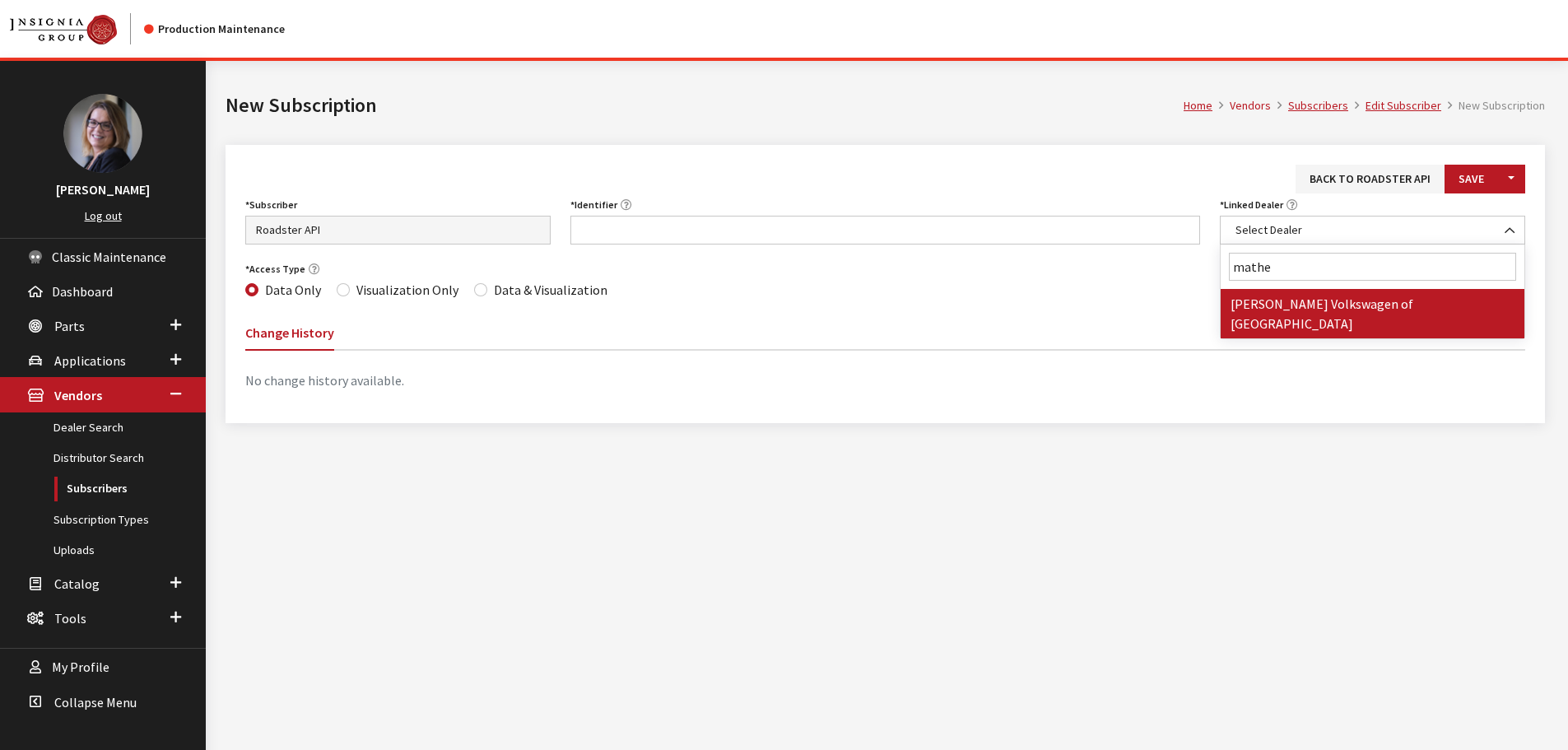
type input "mathe"
select select "3926"
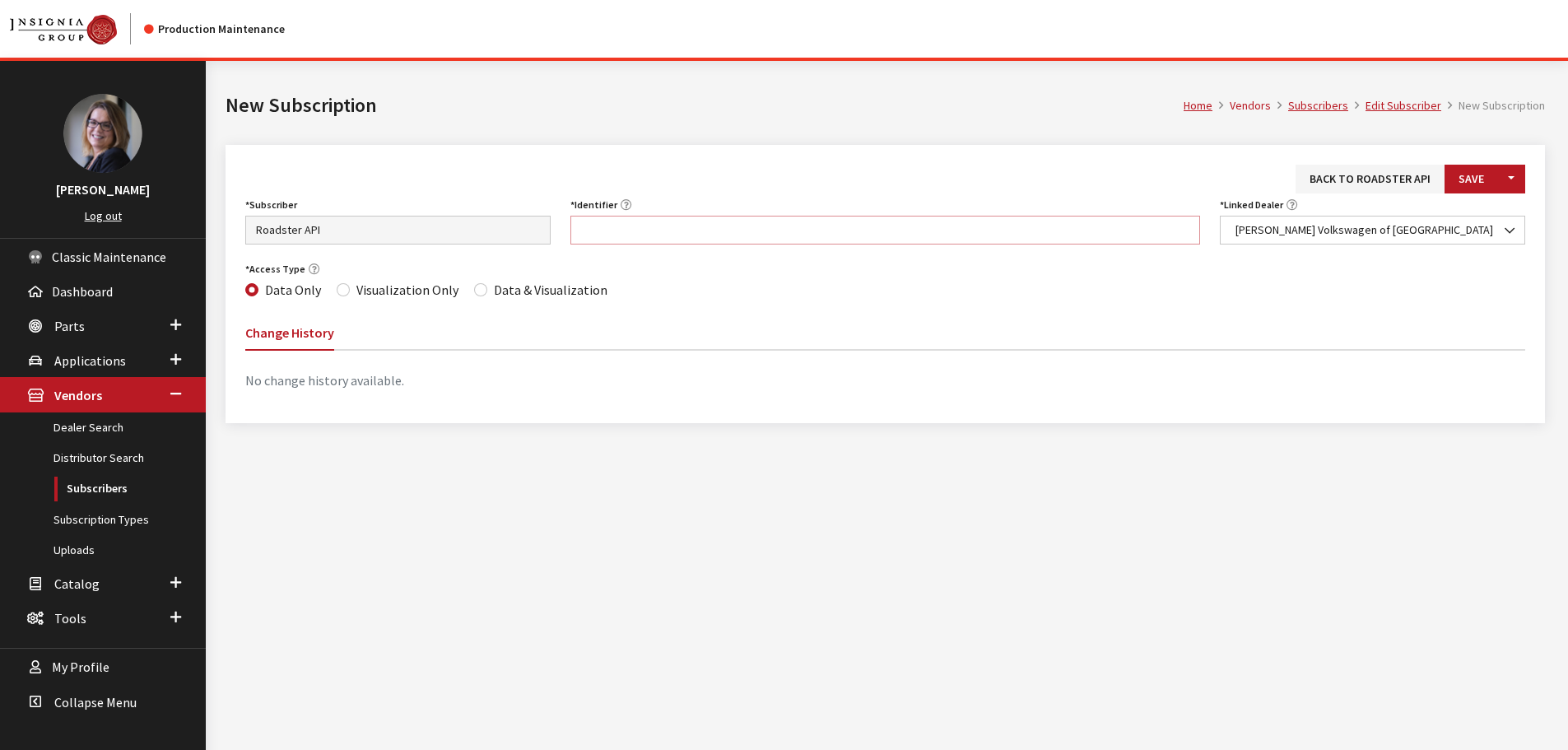
click at [688, 229] on input "Identifier" at bounding box center [886, 230] width 630 height 29
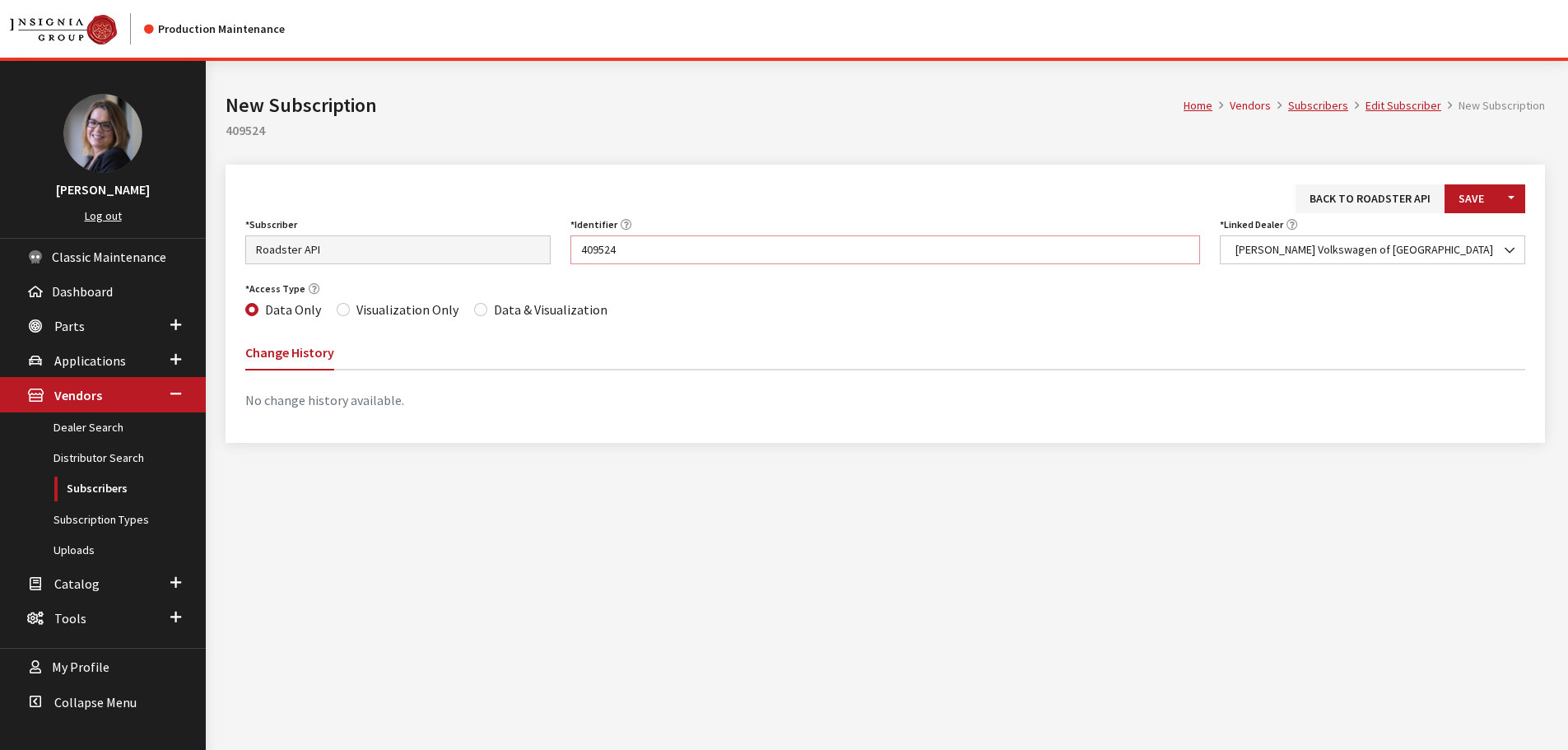
type input "409524"
click at [480, 310] on input "Data & Visualization" at bounding box center [481, 309] width 13 height 13
radio input "true"
click at [1476, 202] on button "Save" at bounding box center [1472, 199] width 54 height 29
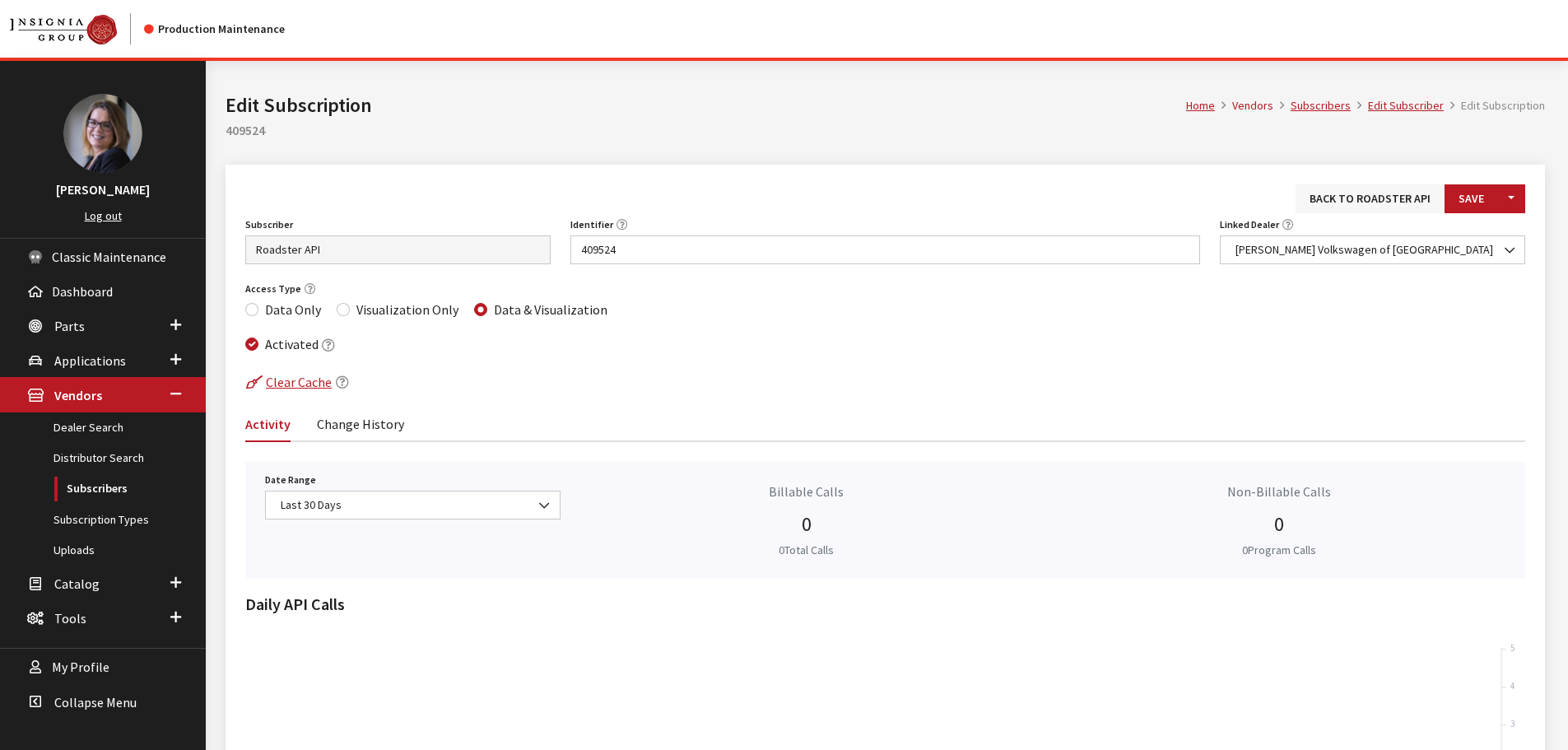
click at [1343, 207] on link "Back to Roadster API" at bounding box center [1370, 199] width 149 height 29
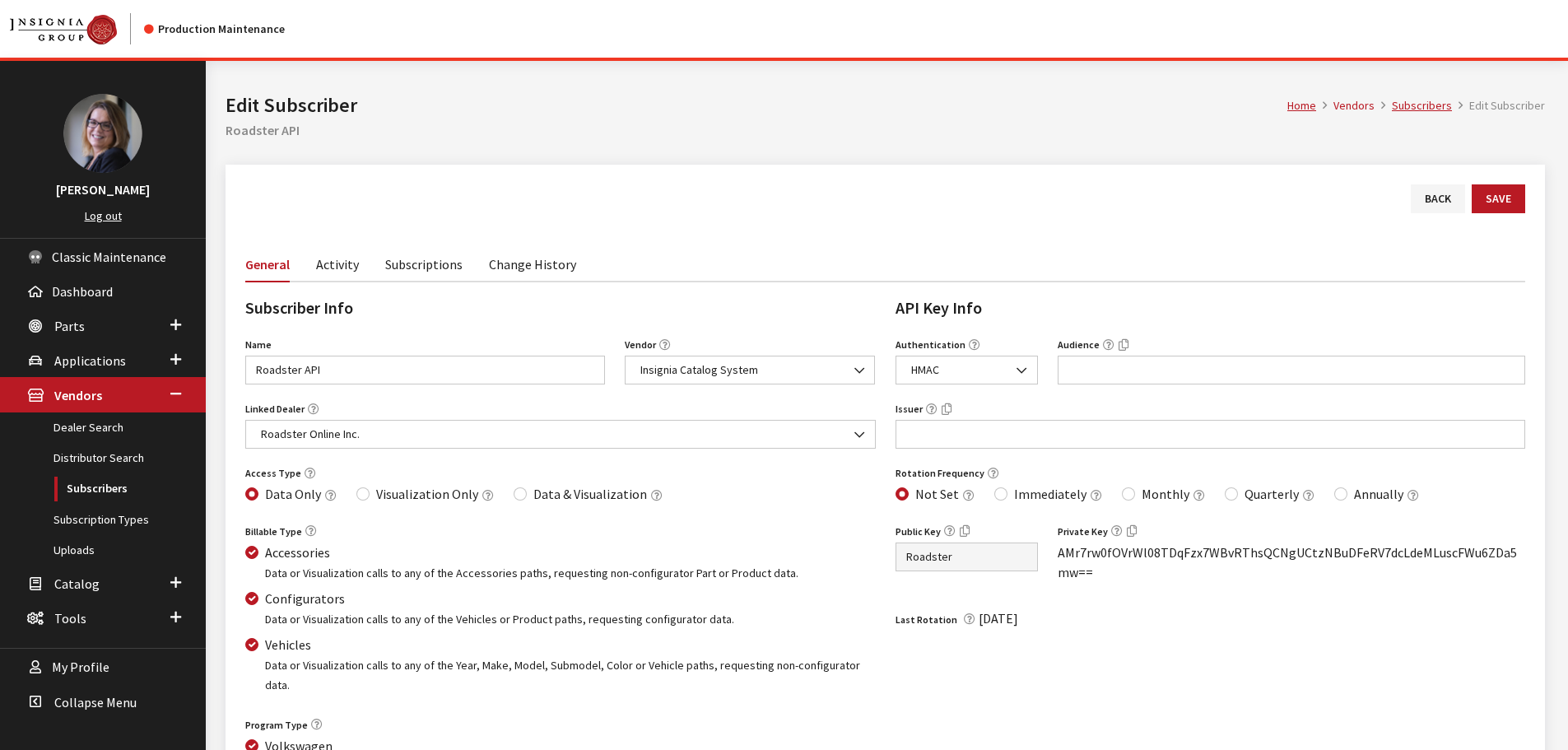
click at [415, 263] on link "Subscriptions" at bounding box center [424, 263] width 77 height 35
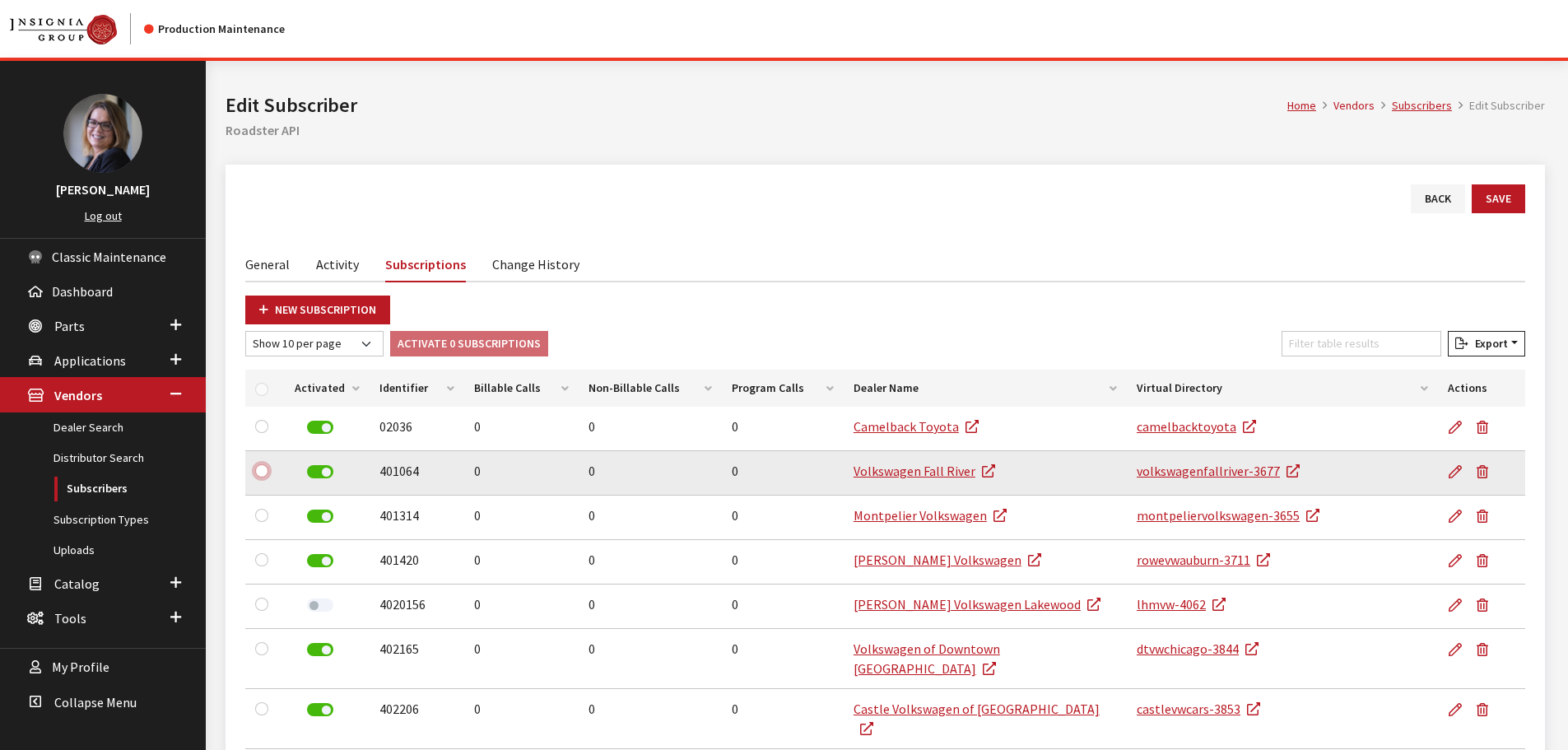
click at [256, 472] on input "checkbox" at bounding box center [262, 471] width 13 height 13
checkbox input "true"
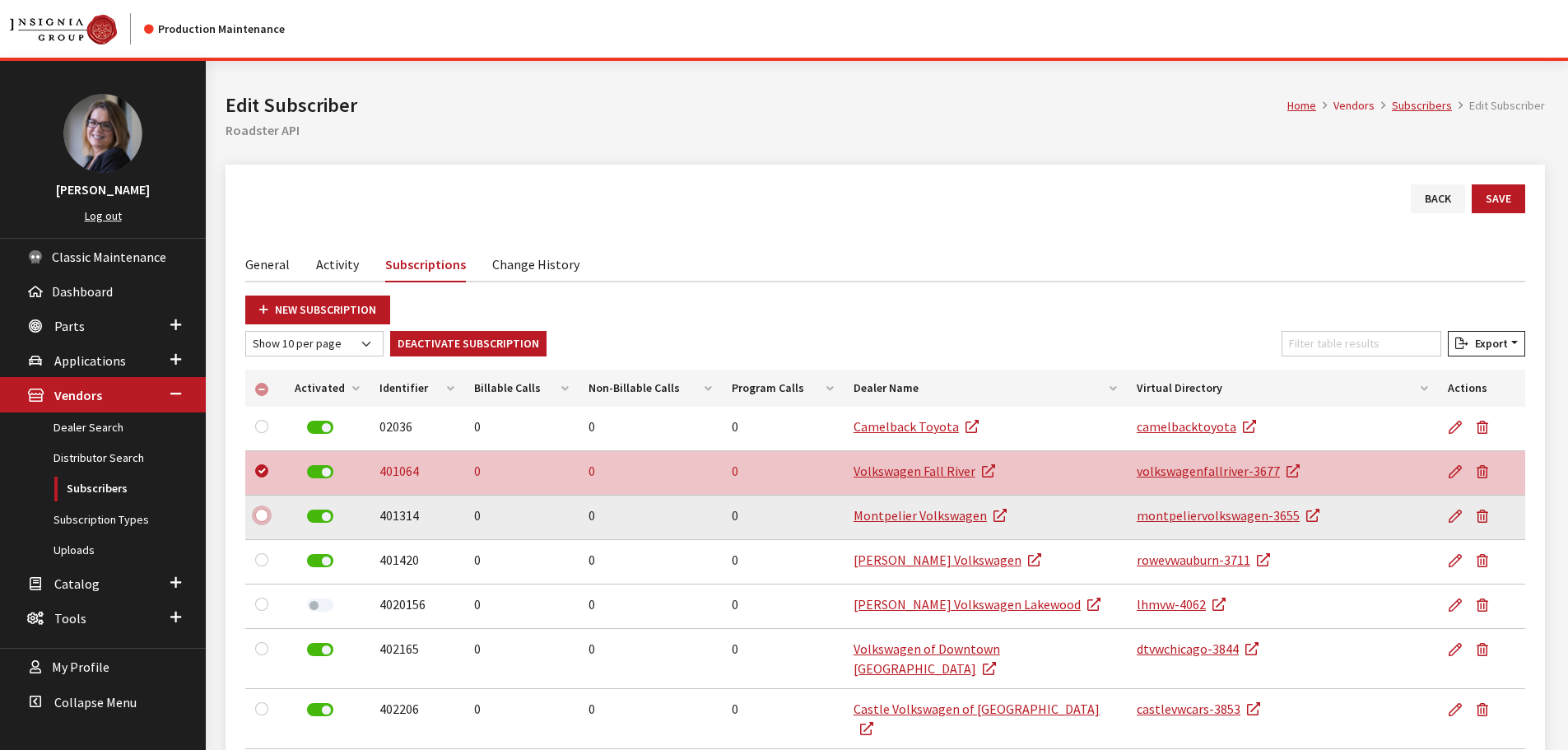
click at [256, 514] on input "checkbox" at bounding box center [262, 516] width 13 height 13
checkbox input "true"
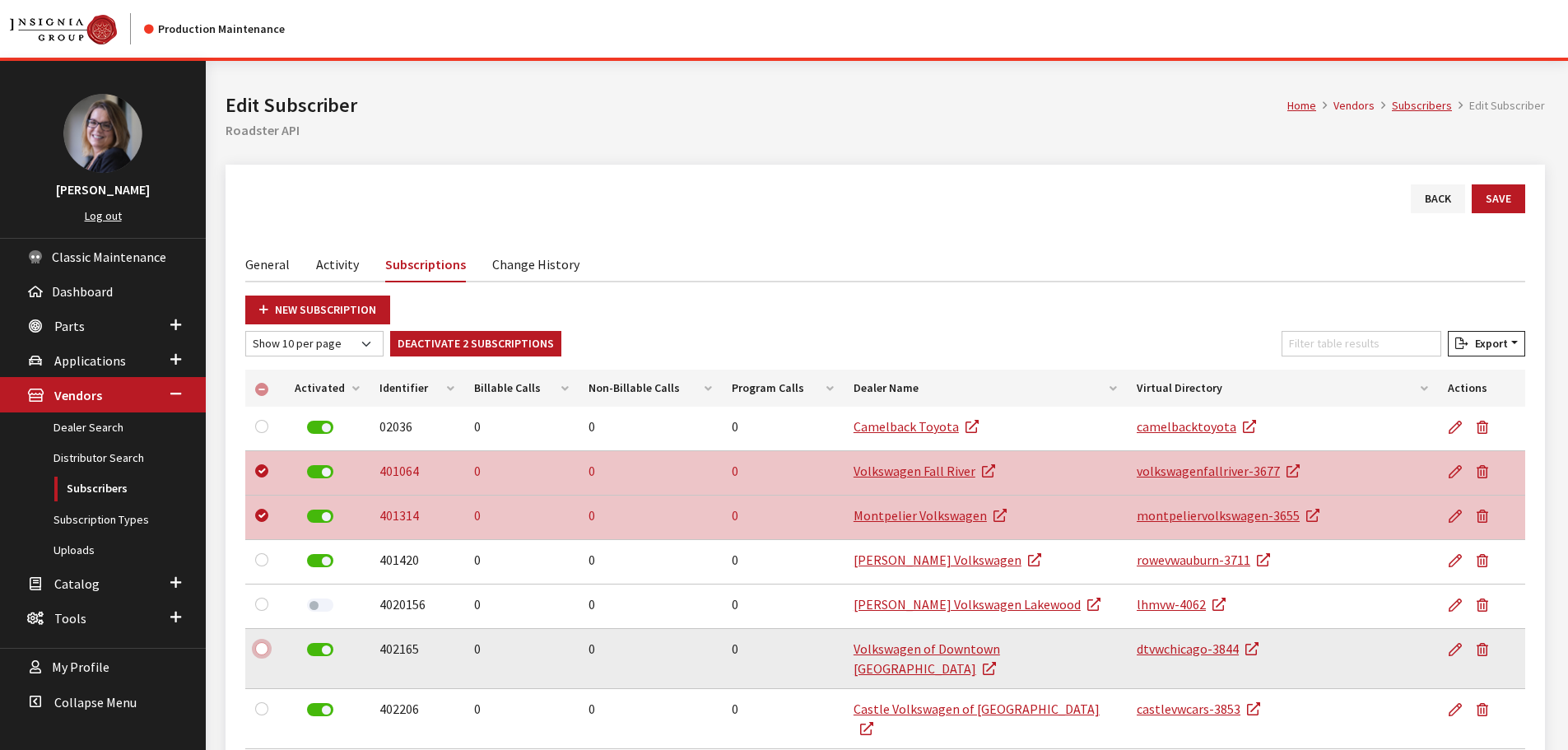
click at [262, 650] on input "checkbox" at bounding box center [262, 649] width 13 height 13
checkbox input "true"
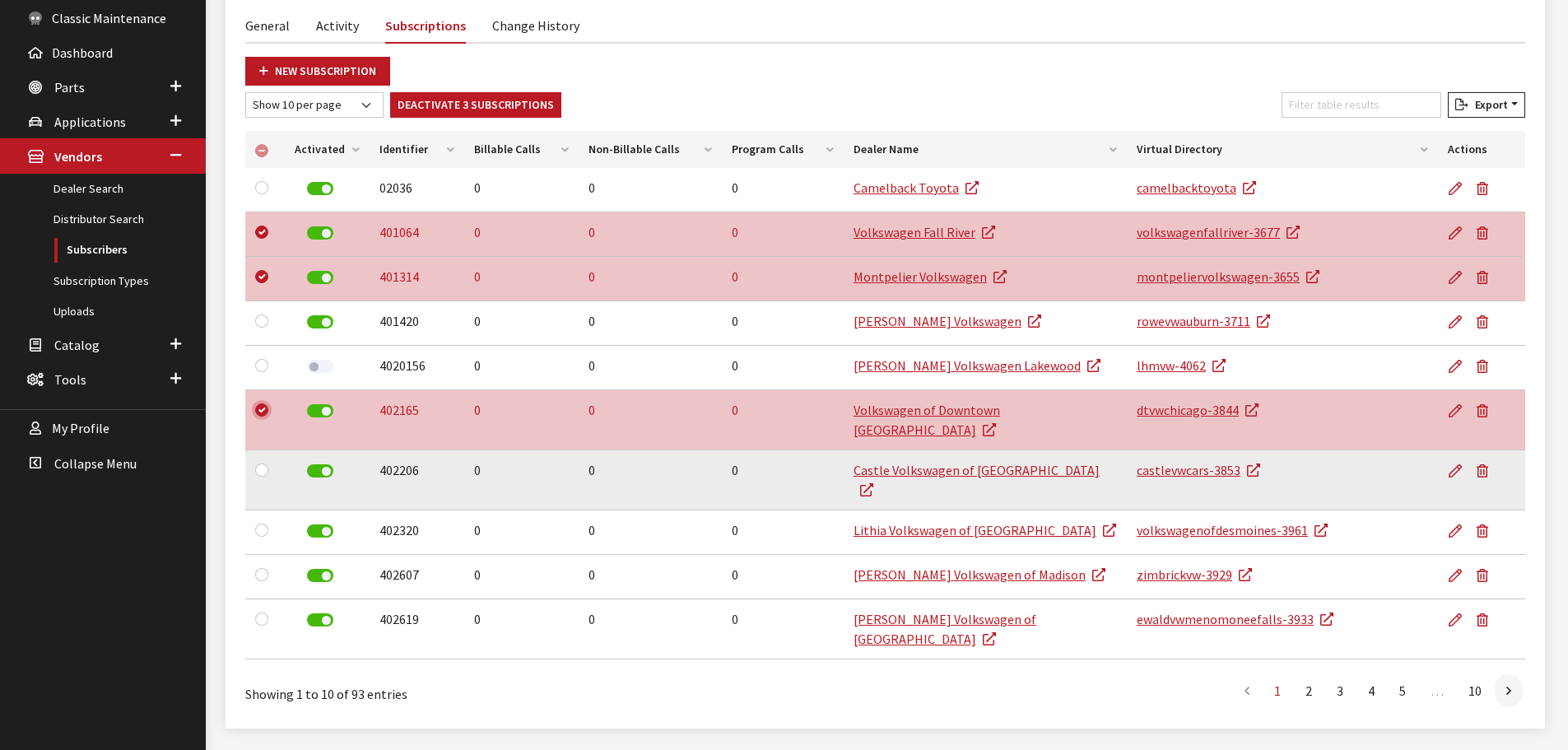
scroll to position [240, 0]
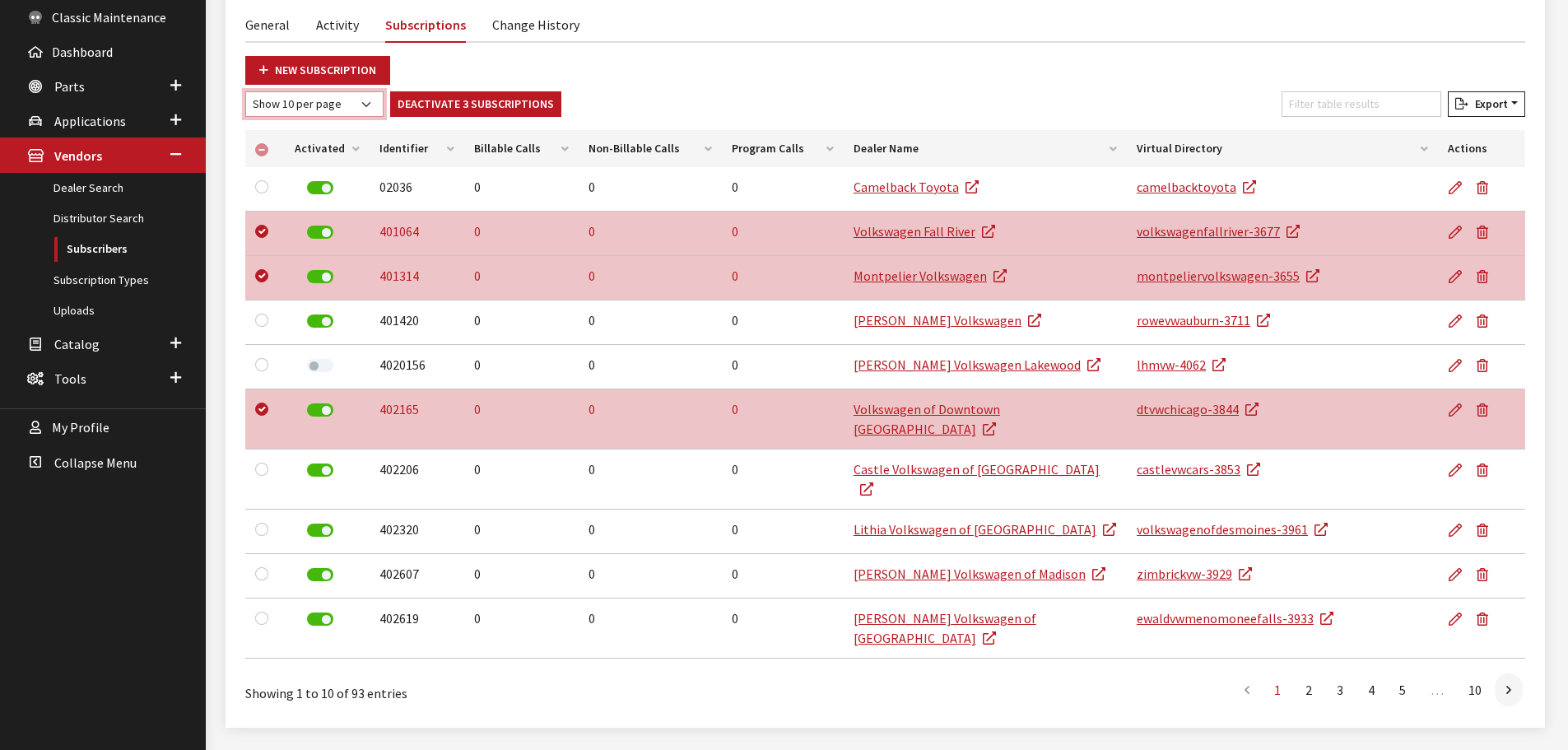
click at [293, 100] on select "Show 10 per page Show 25 per page Show 50 per page Show 100 per page Show 1000 …" at bounding box center [315, 104] width 139 height 25
select select "1000"
click at [246, 92] on select "Show 10 per page Show 25 per page Show 50 per page Show 100 per page Show 1000 …" at bounding box center [315, 104] width 139 height 25
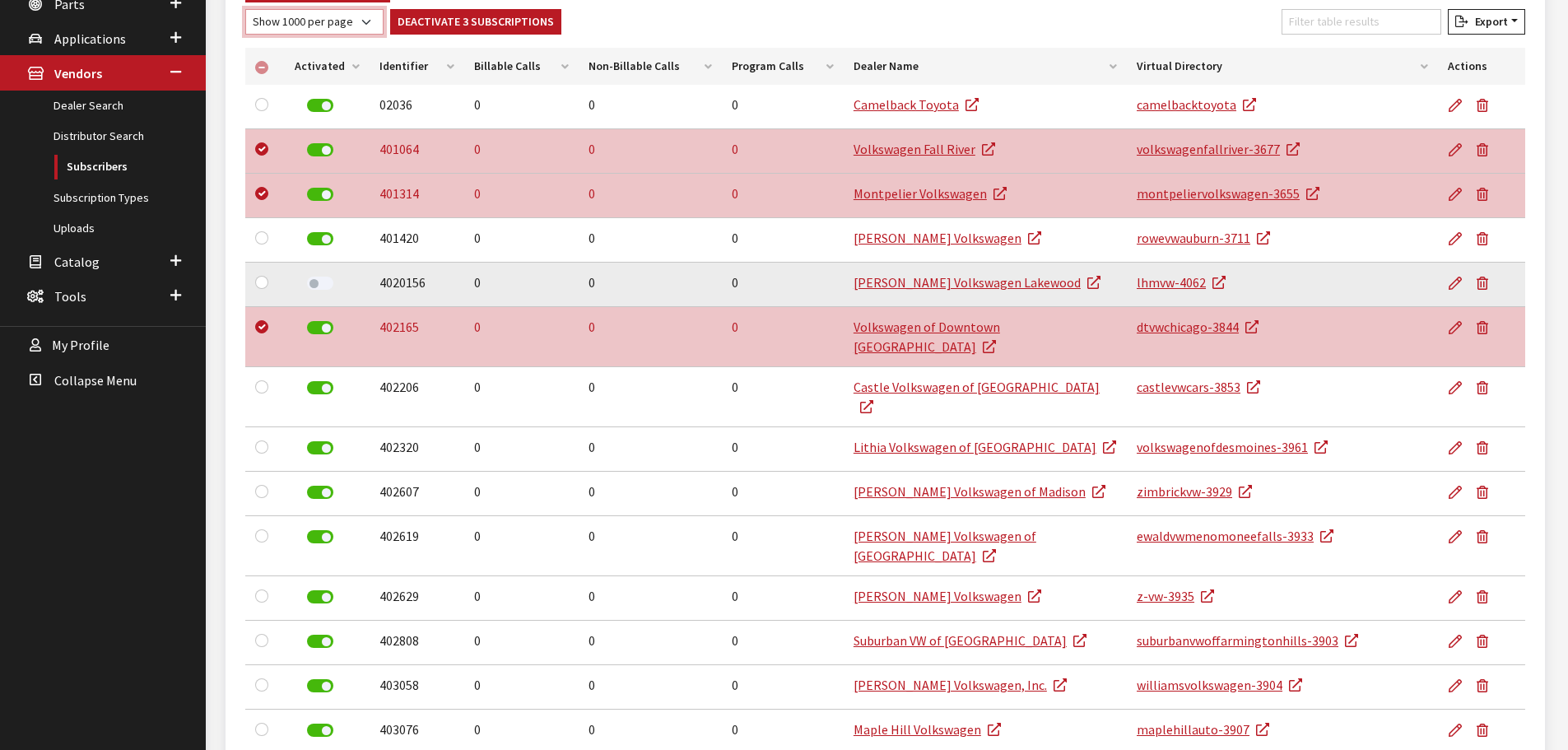
scroll to position [404, 0]
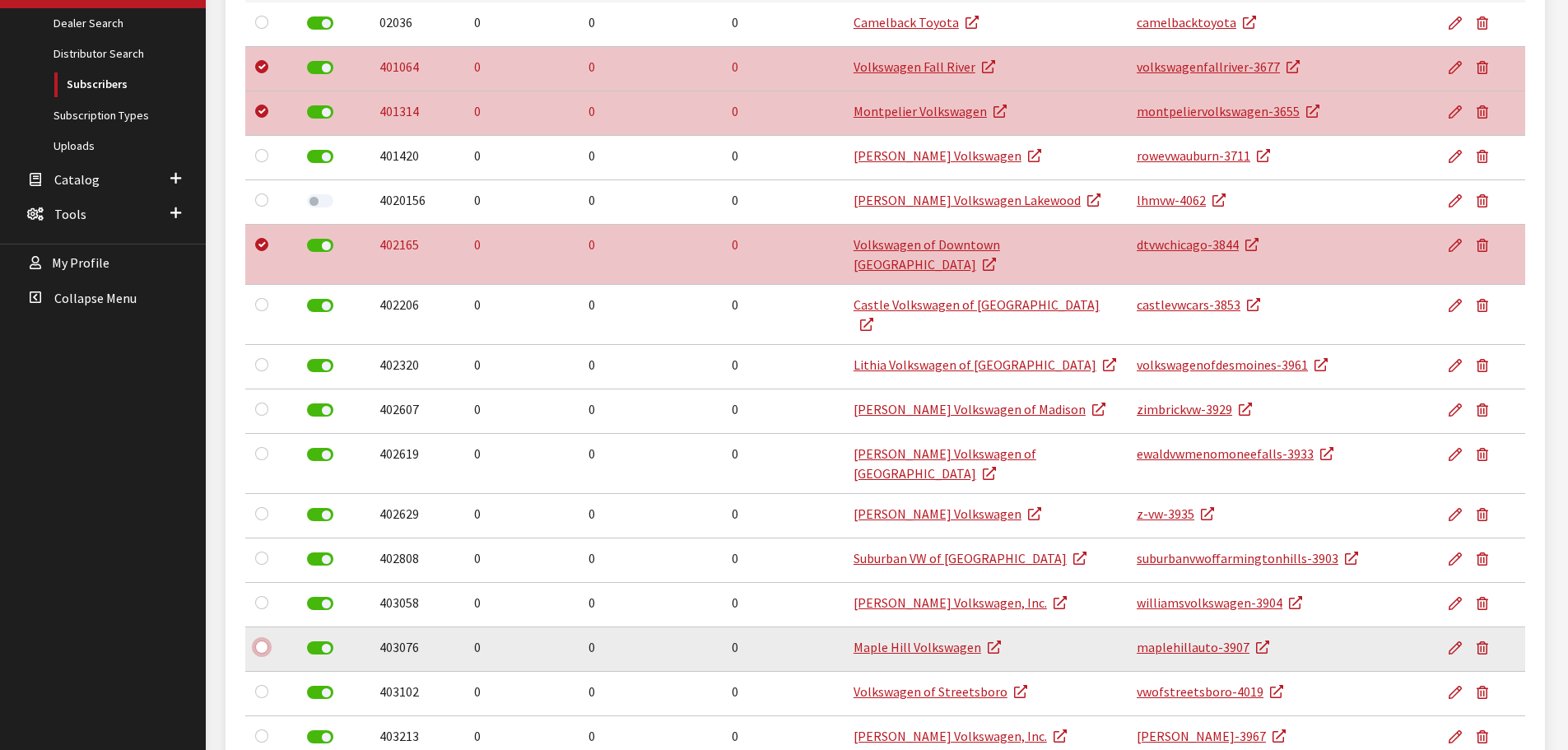
click at [264, 641] on input "checkbox" at bounding box center [262, 648] width 13 height 13
checkbox input "true"
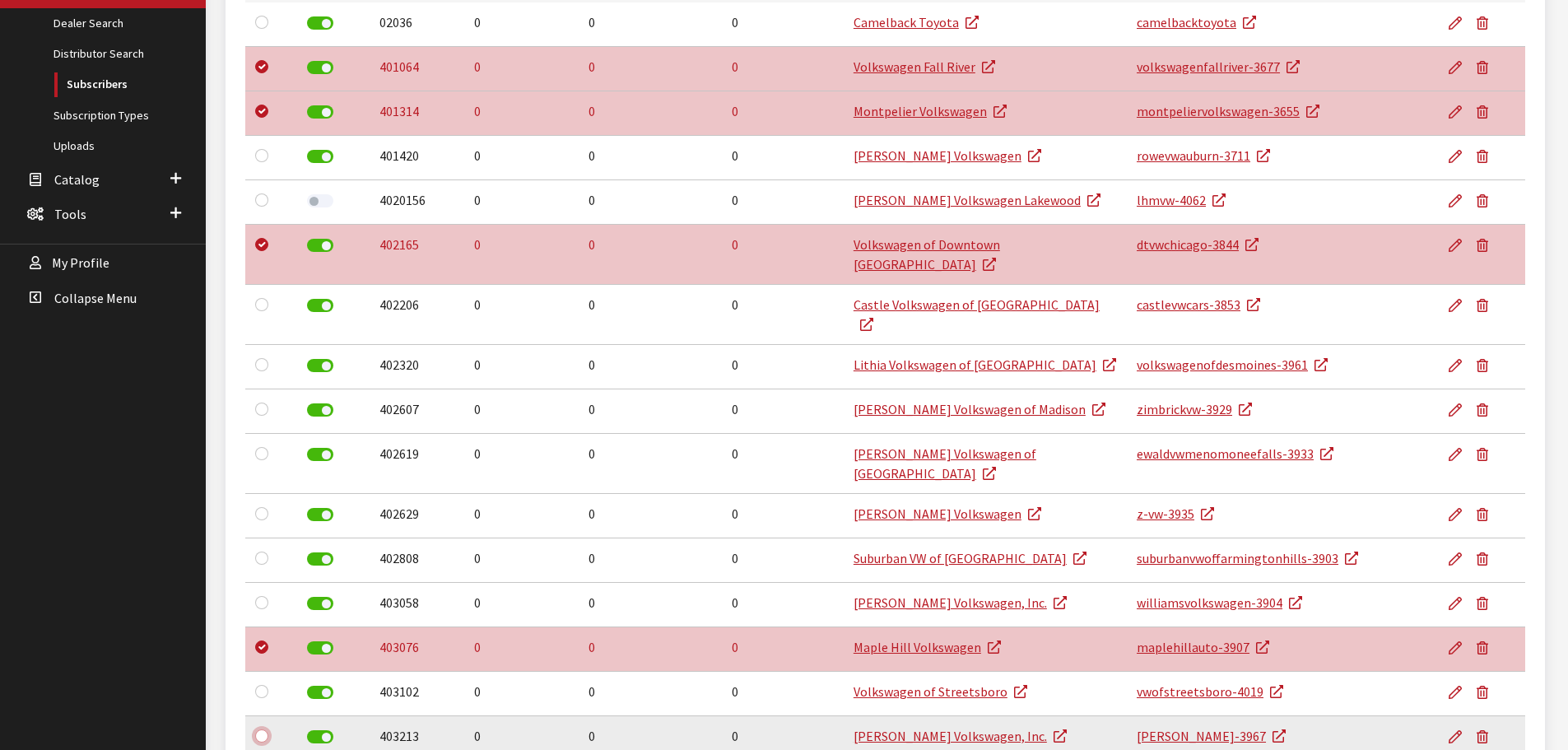
click at [258, 730] on input "checkbox" at bounding box center [262, 737] width 13 height 13
checkbox input "true"
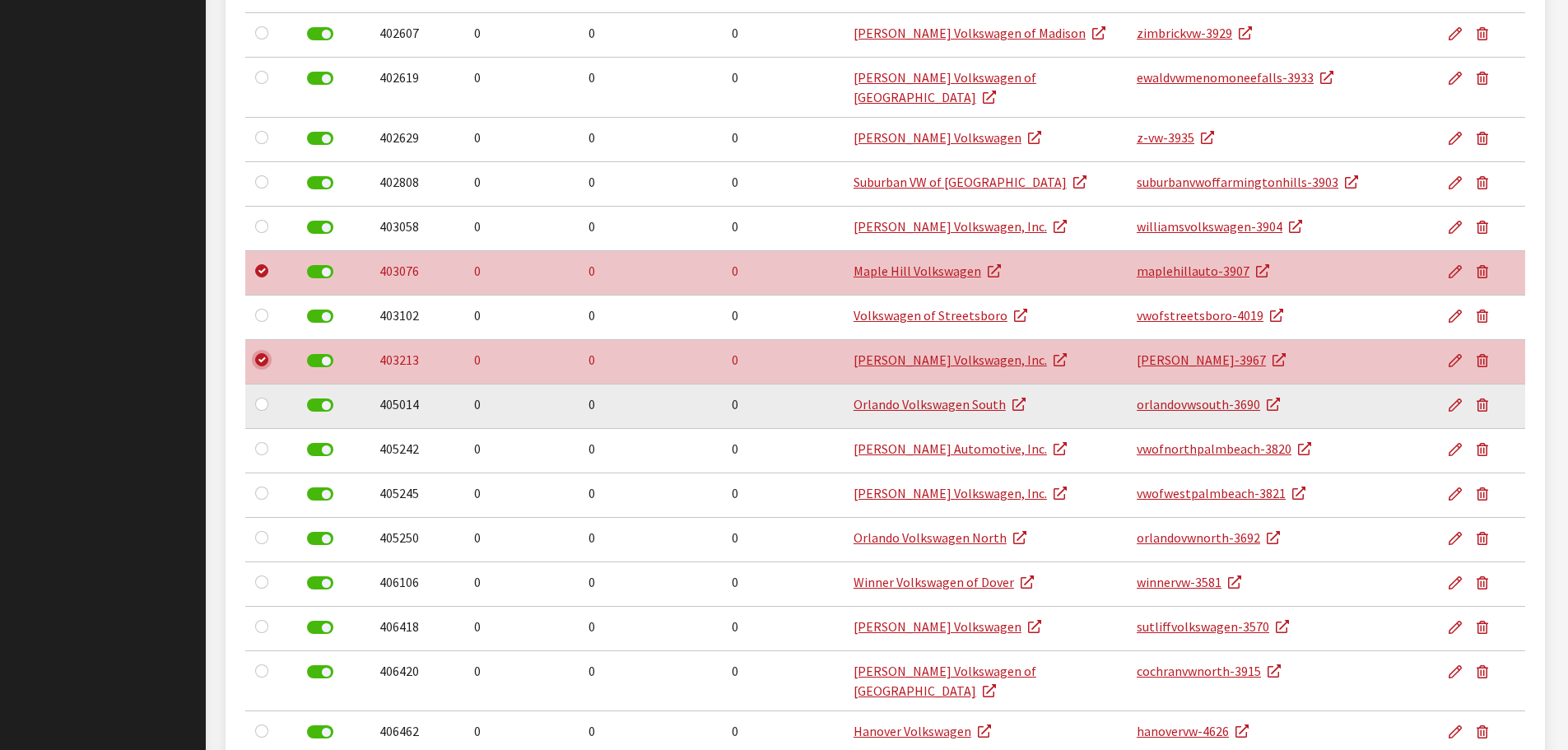
scroll to position [817, 0]
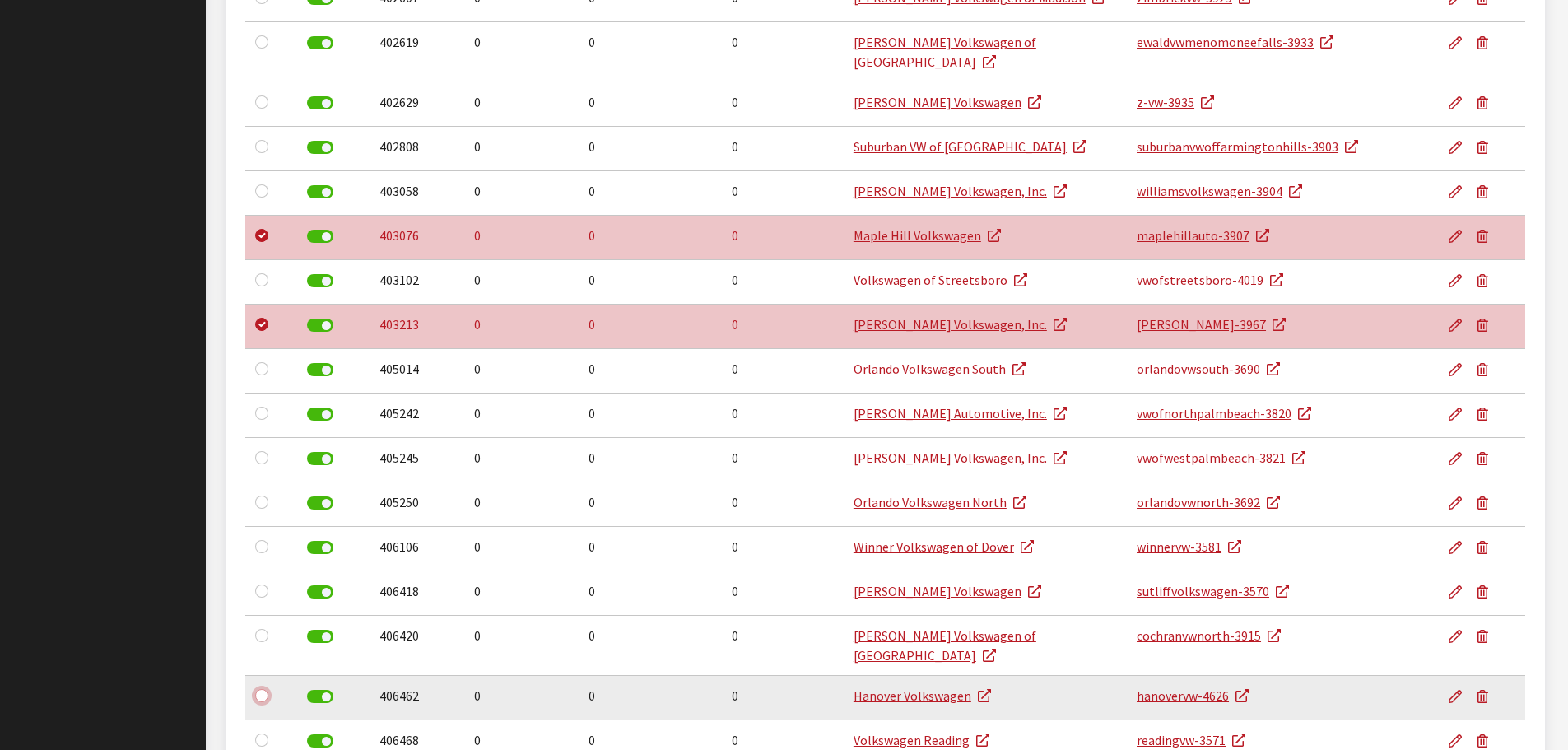
click at [263, 689] on input "checkbox" at bounding box center [262, 696] width 13 height 13
checkbox input "true"
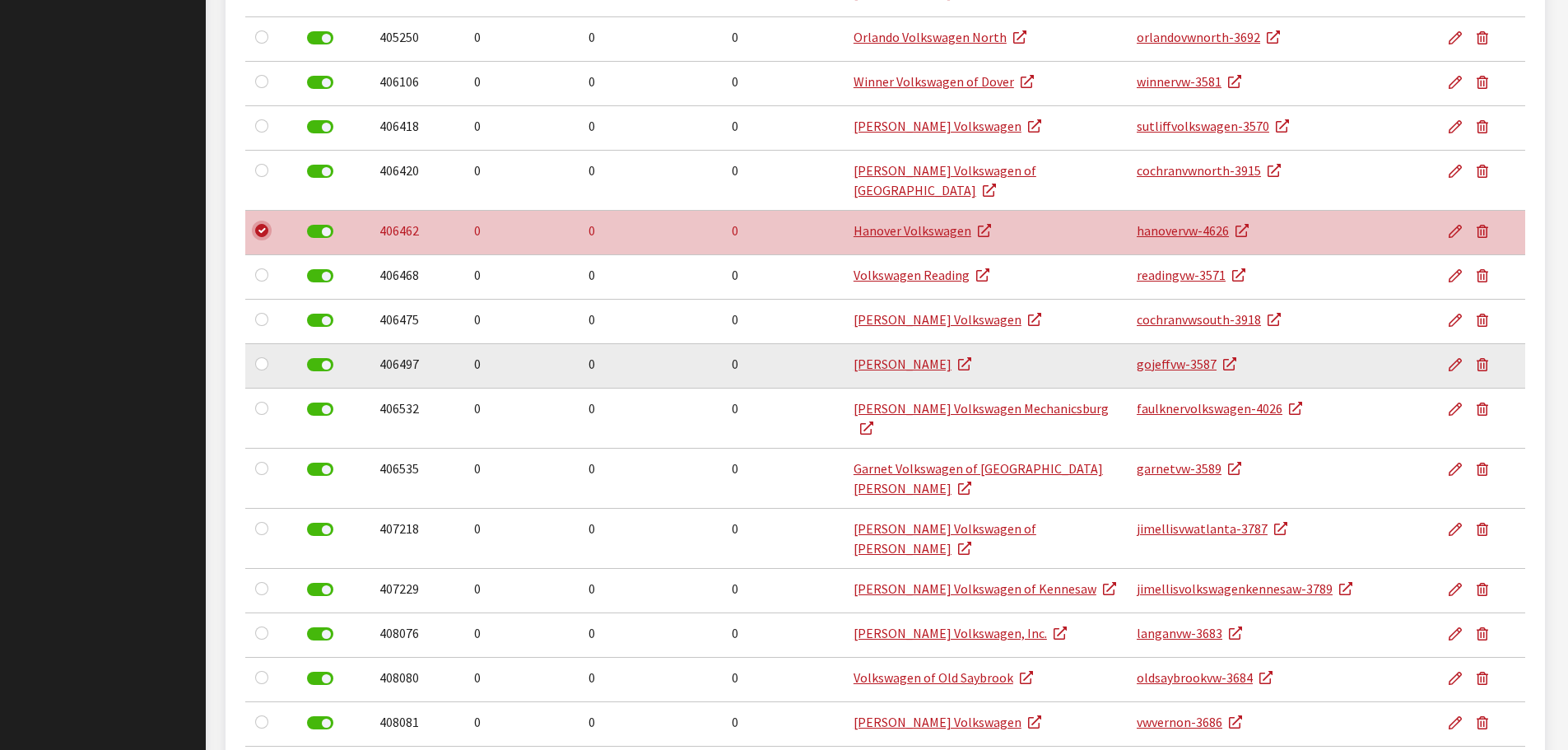
scroll to position [1310, 0]
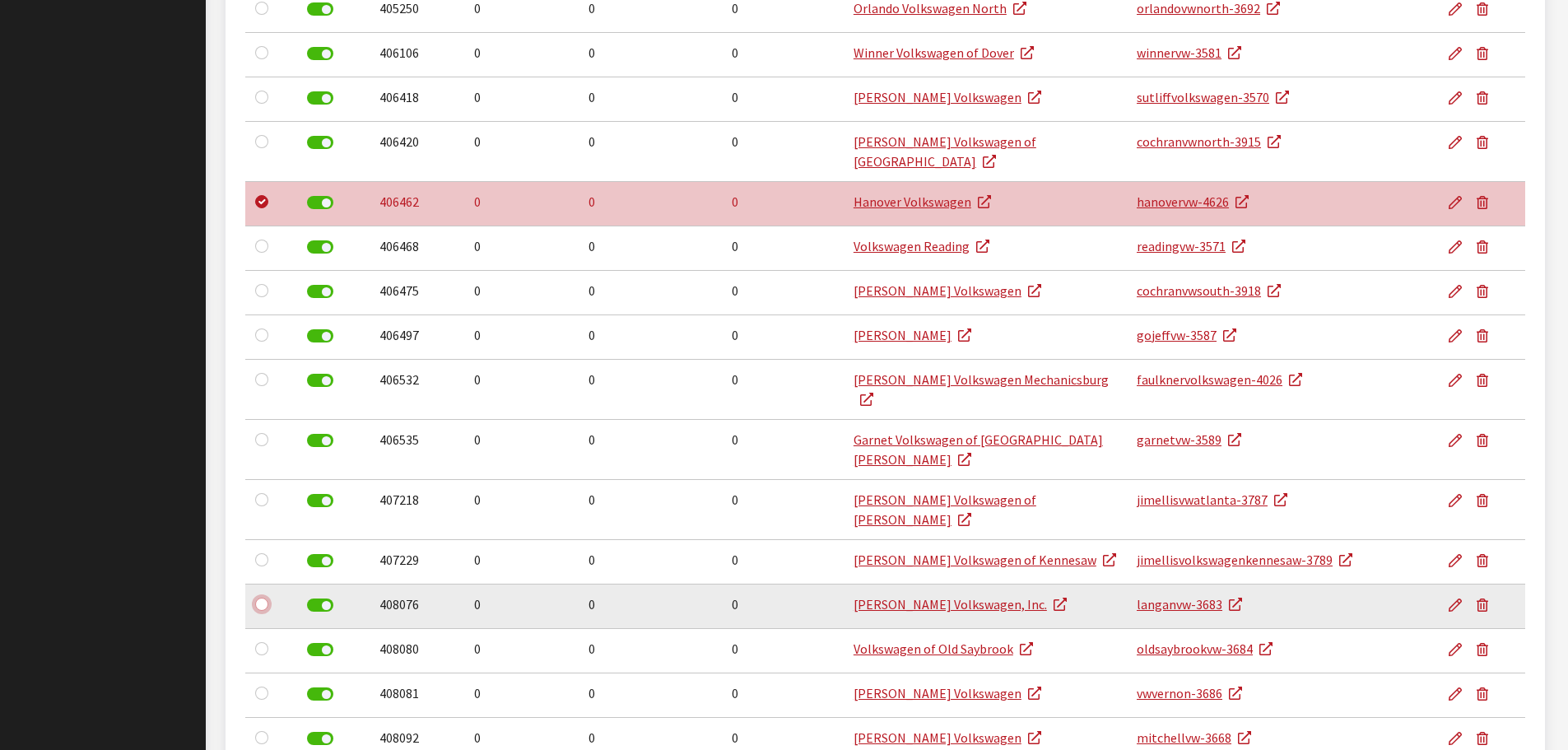
click at [262, 598] on input "checkbox" at bounding box center [262, 604] width 13 height 13
checkbox input "true"
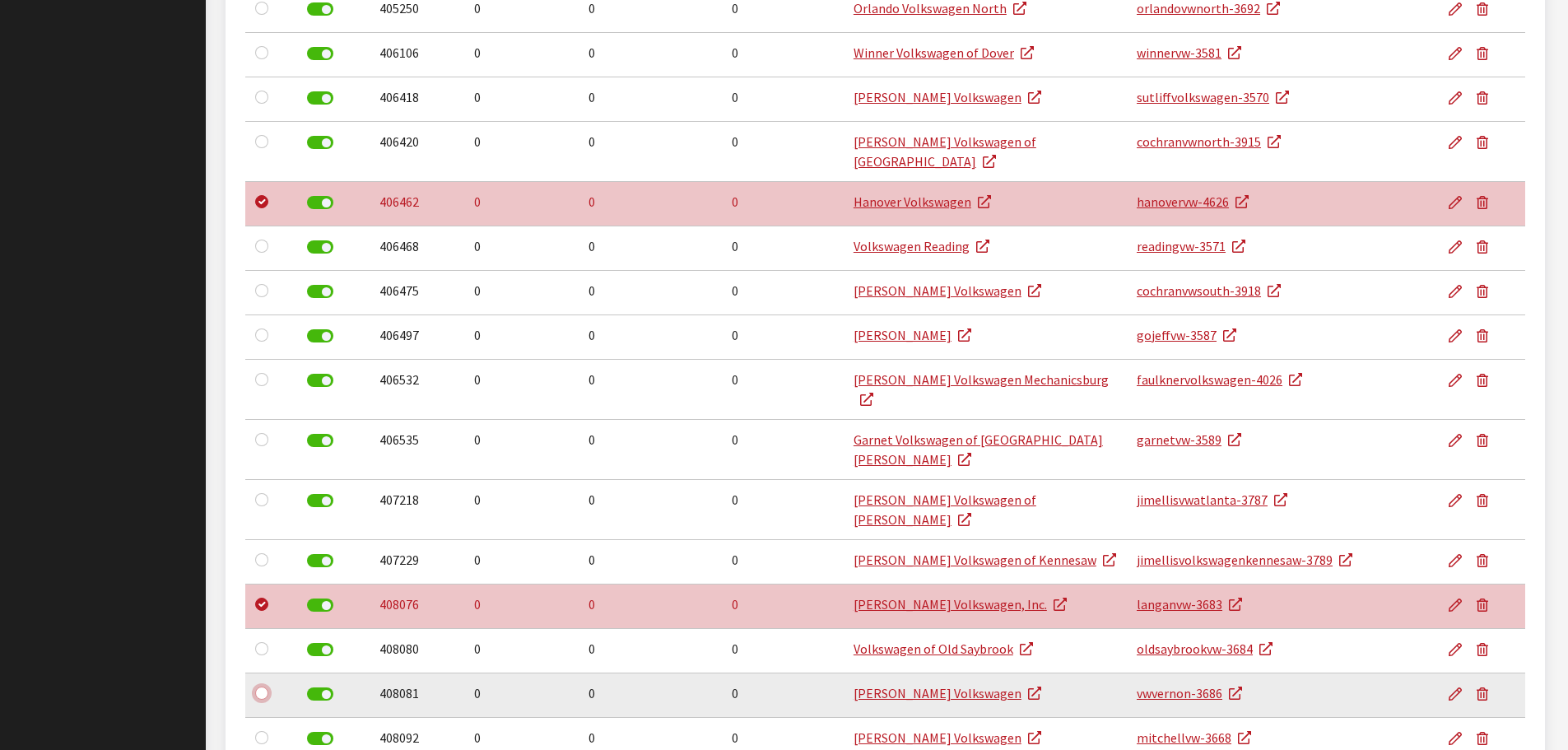
click at [266, 686] on input "checkbox" at bounding box center [262, 693] width 13 height 13
checkbox input "true"
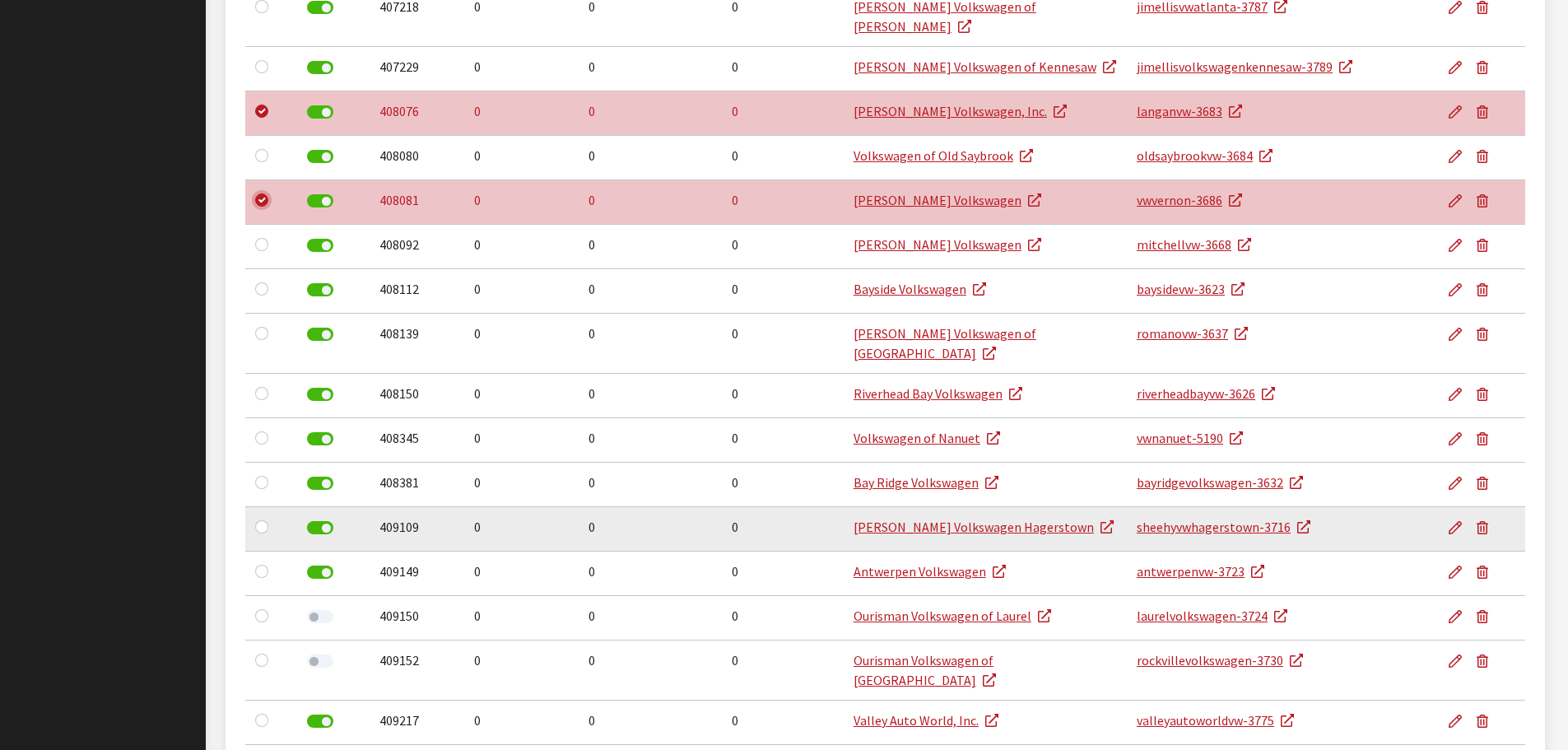
scroll to position [1805, 0]
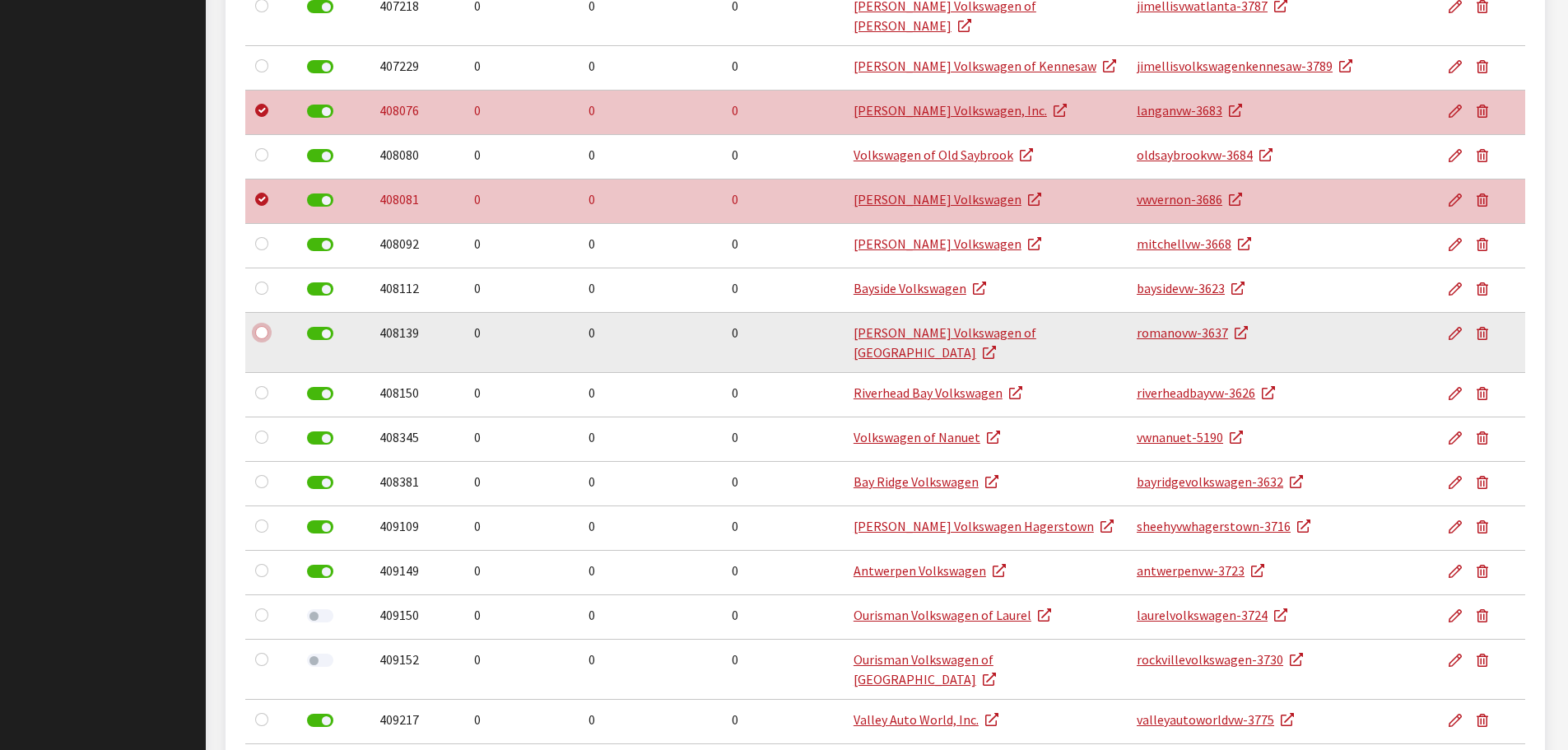
click at [259, 326] on input "checkbox" at bounding box center [262, 333] width 13 height 13
checkbox input "true"
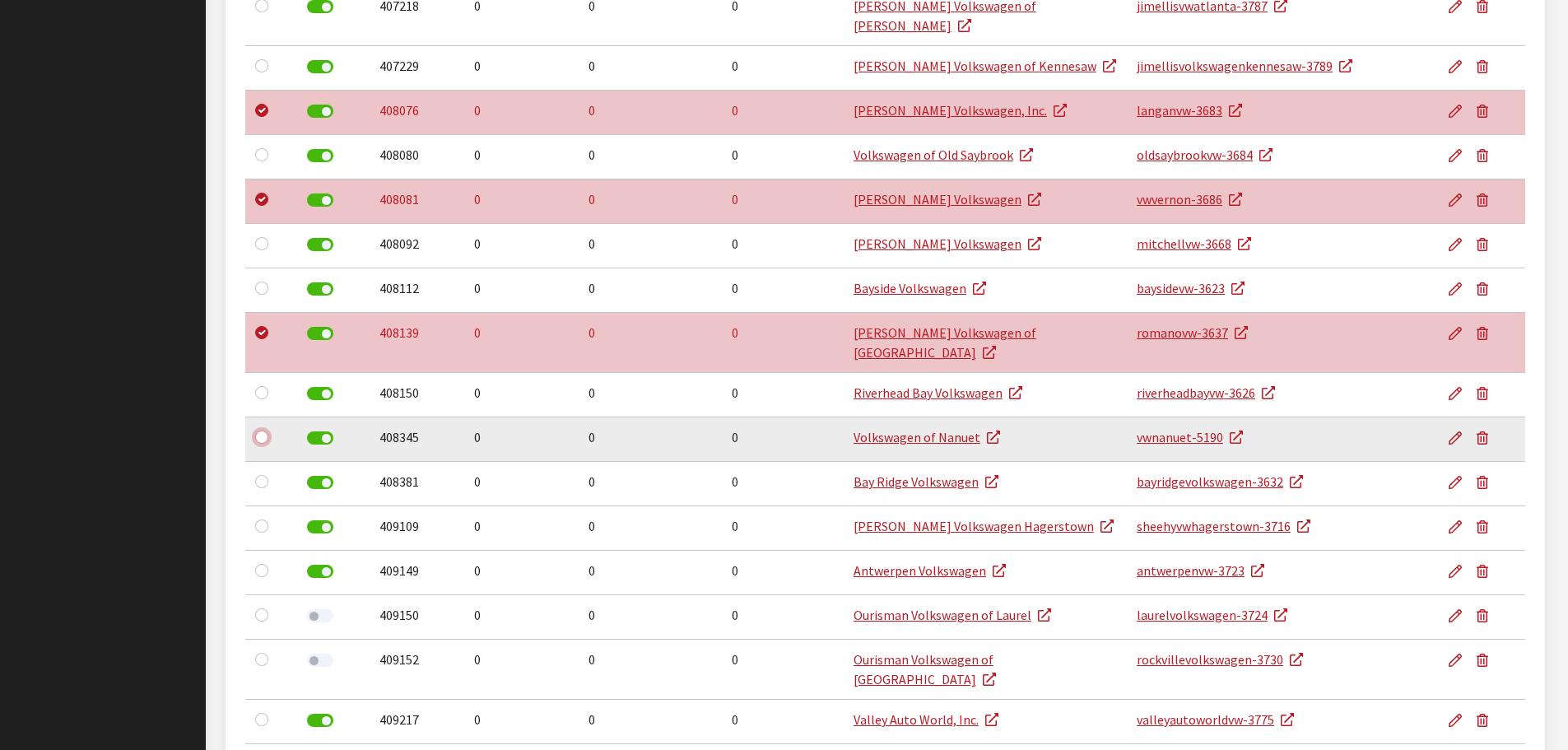
click at [262, 431] on input "checkbox" at bounding box center [262, 438] width 13 height 13
checkbox input "true"
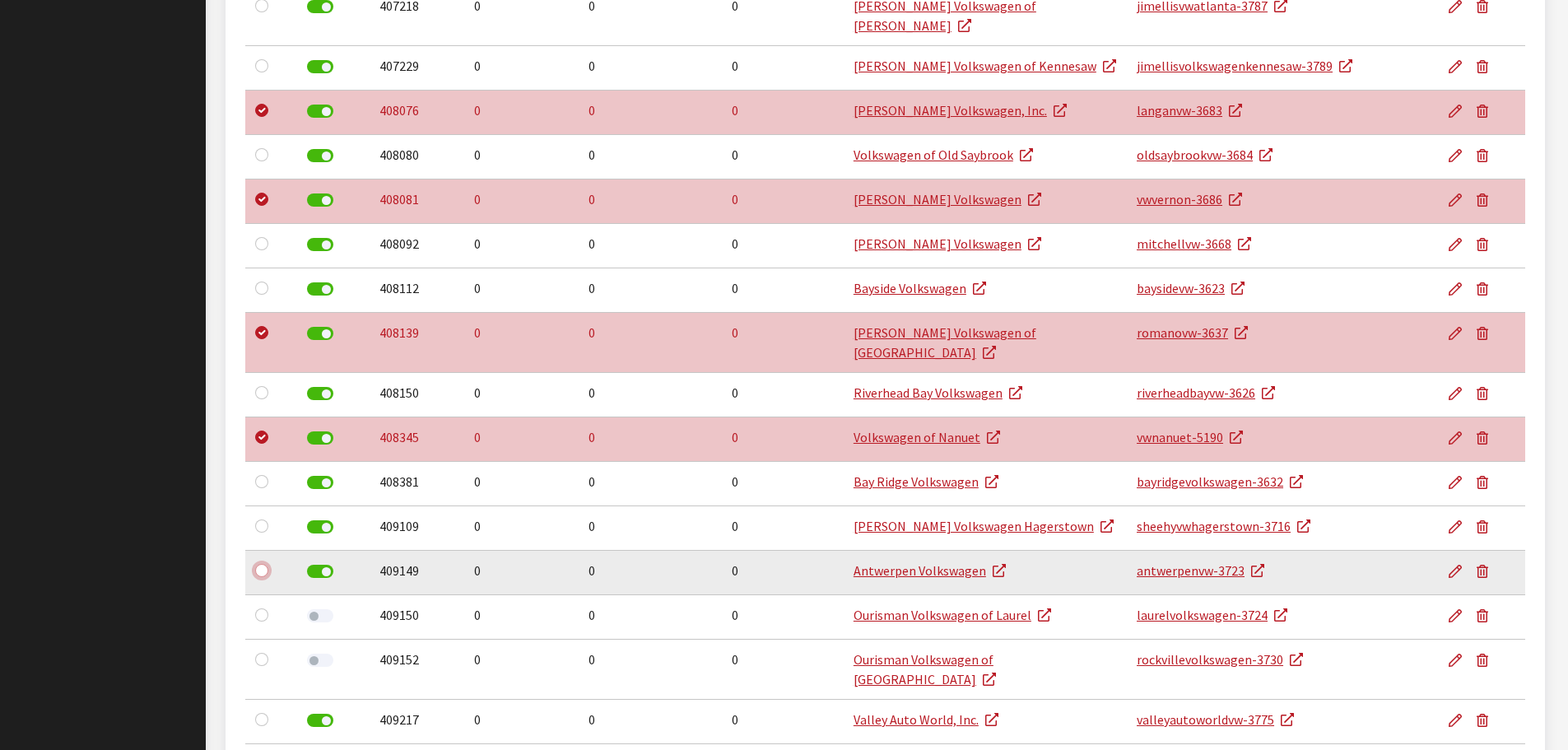
click at [259, 564] on input "checkbox" at bounding box center [262, 571] width 13 height 13
checkbox input "true"
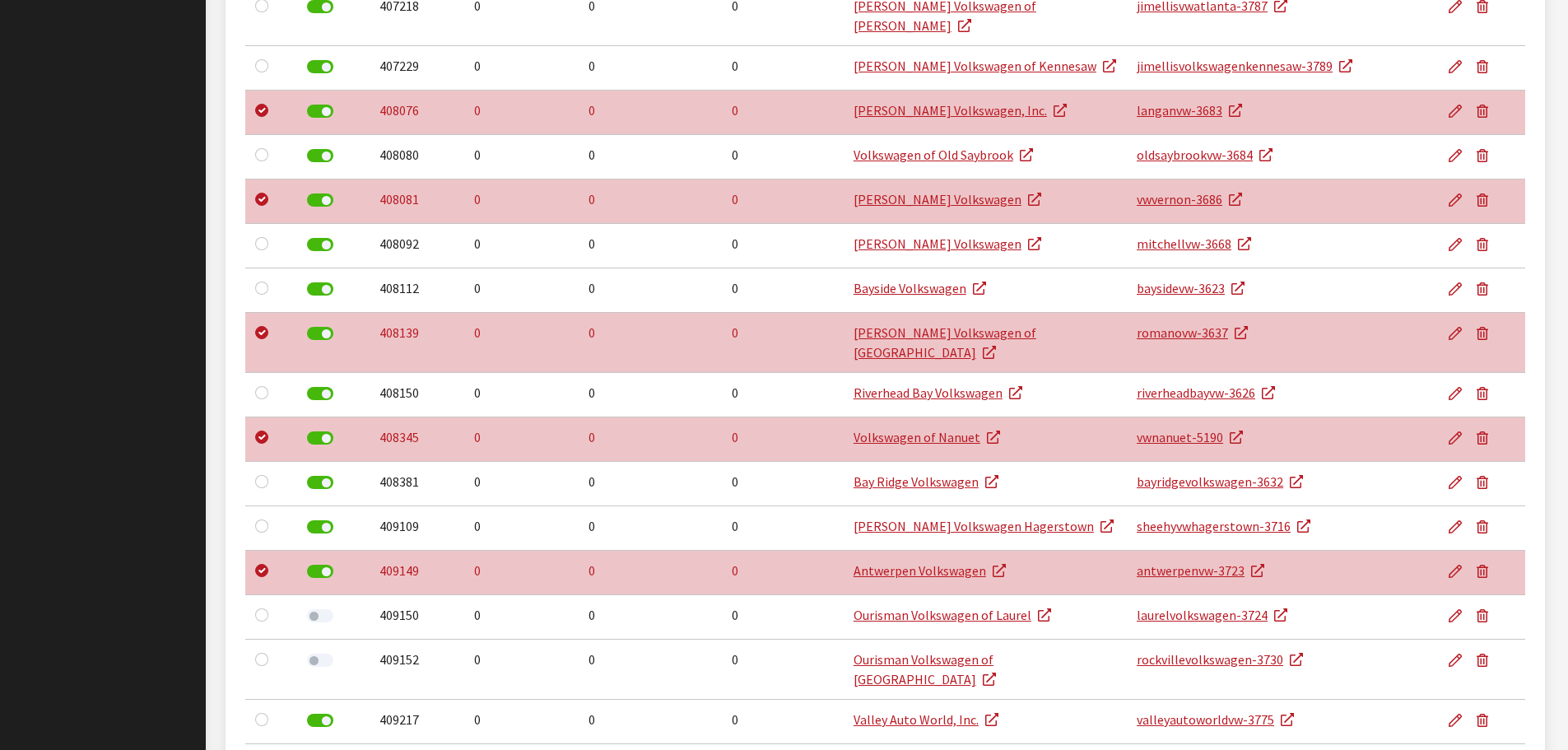
checkbox input "true"
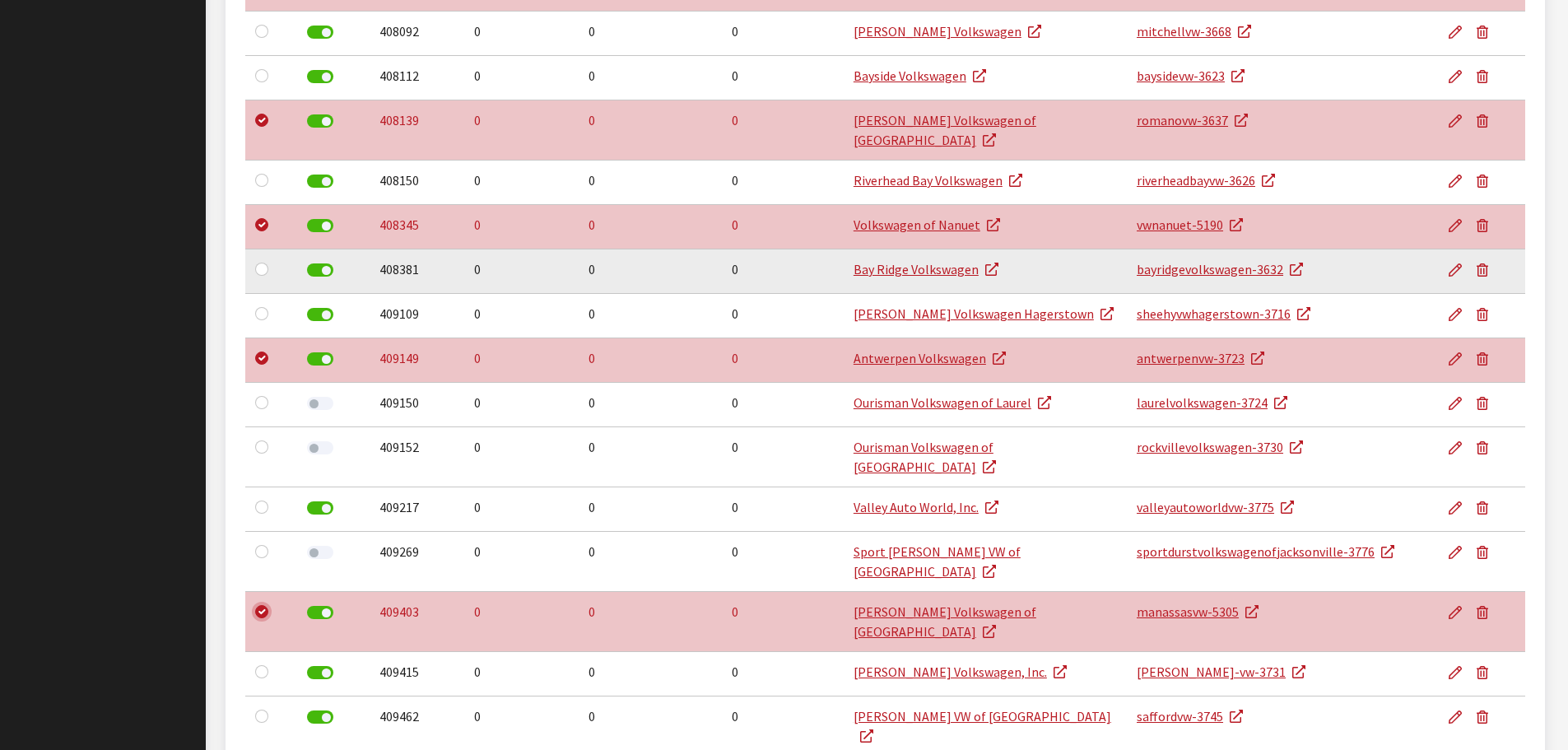
scroll to position [2051, 0]
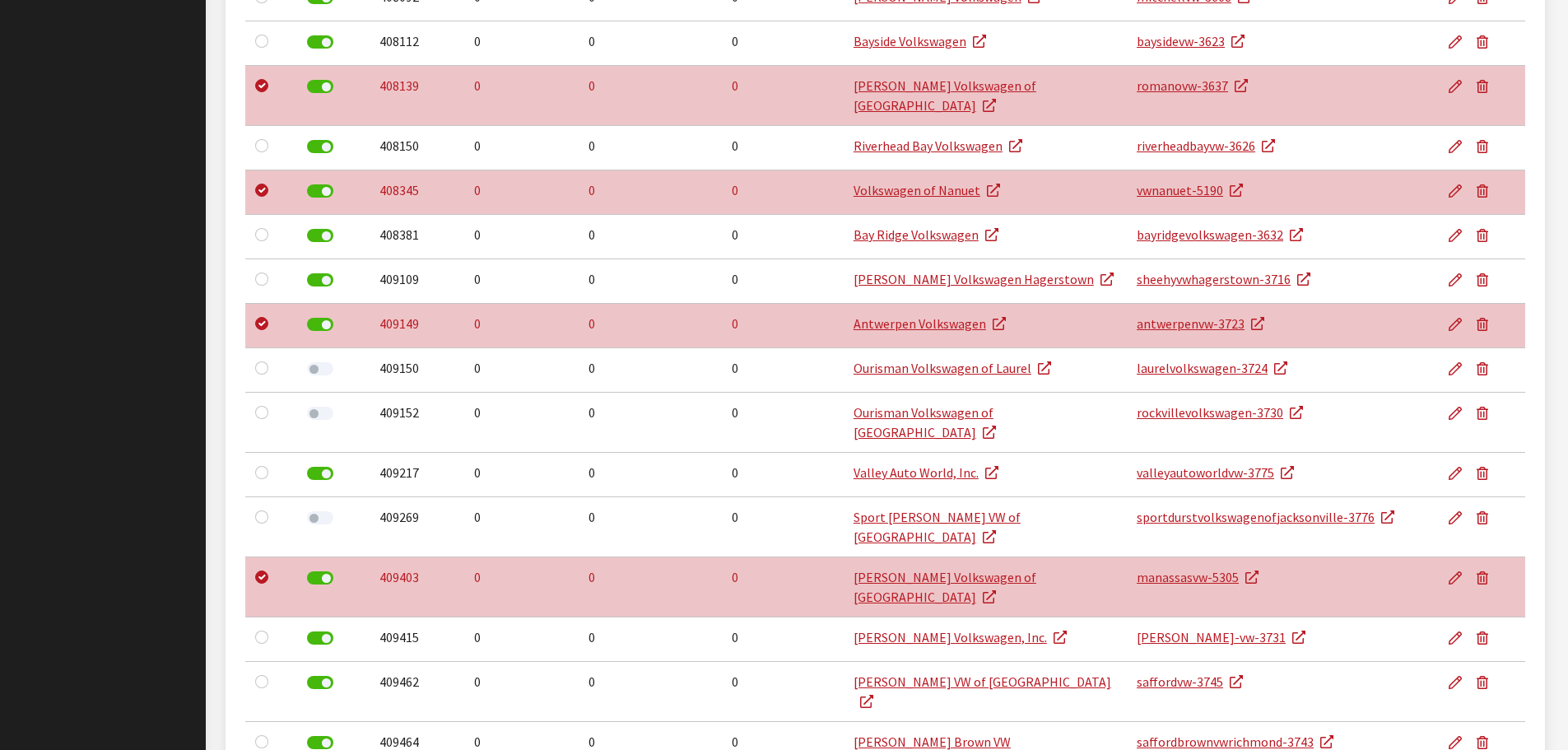
checkbox input "true"
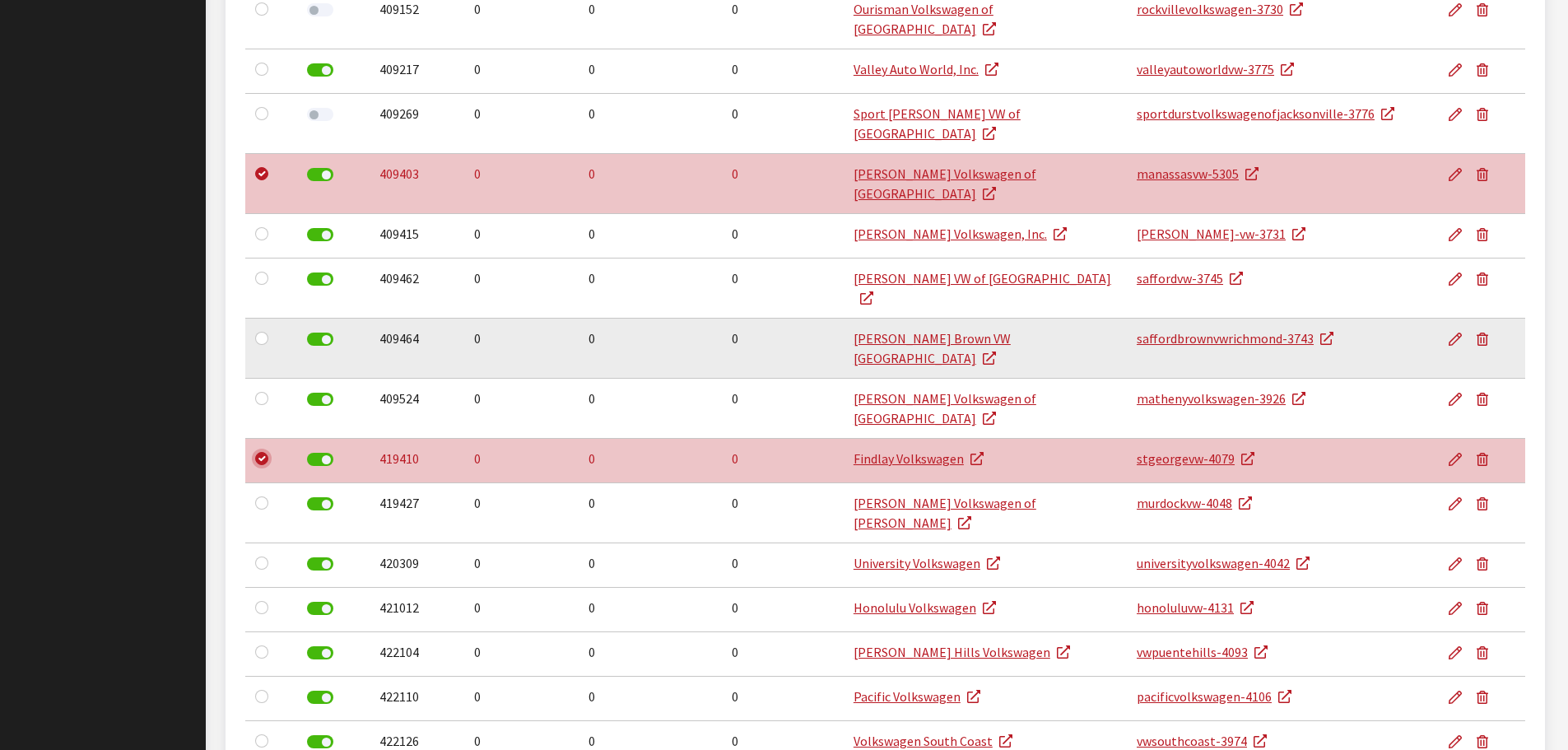
scroll to position [2463, 0]
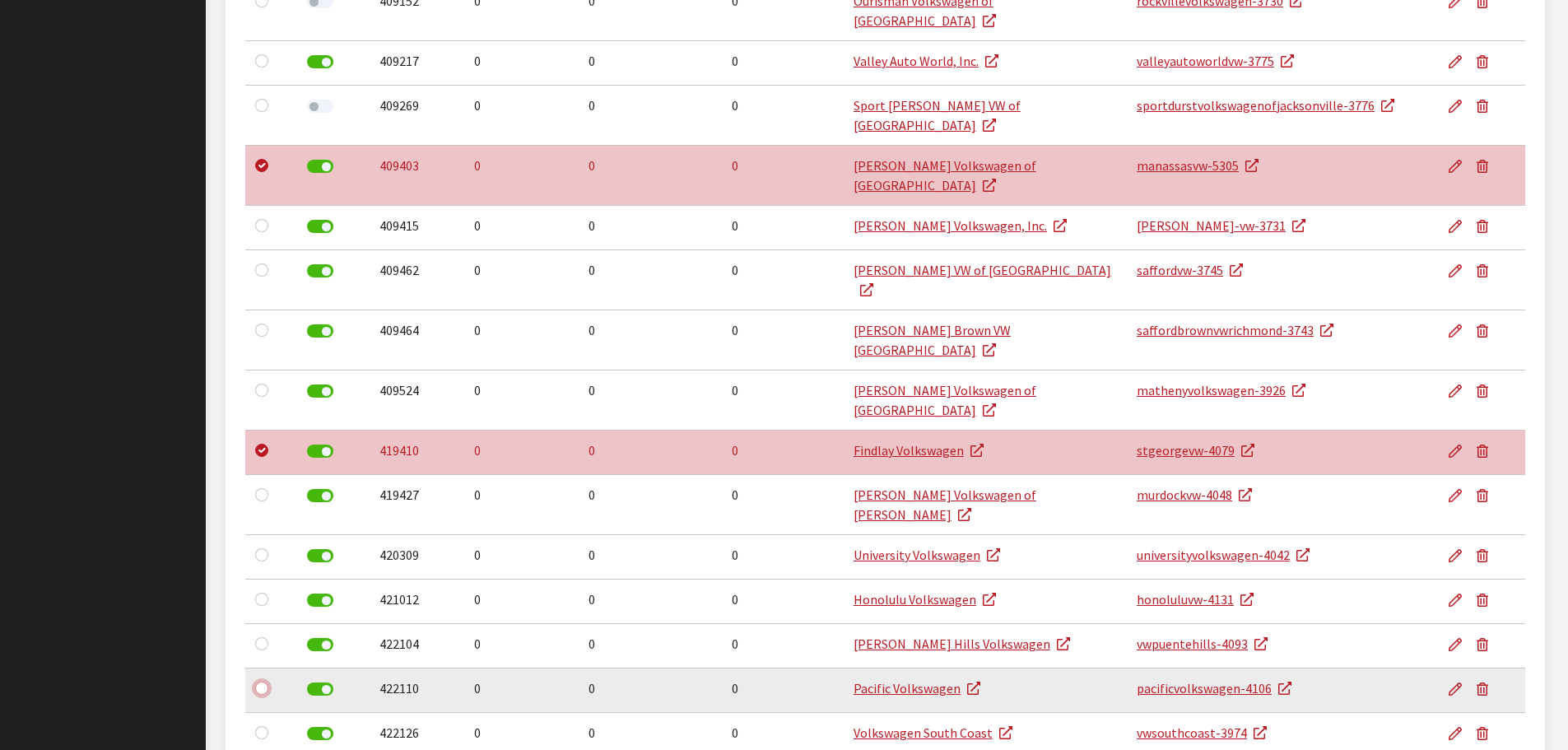
click at [255, 682] on input "checkbox" at bounding box center [262, 688] width 13 height 13
checkbox input "true"
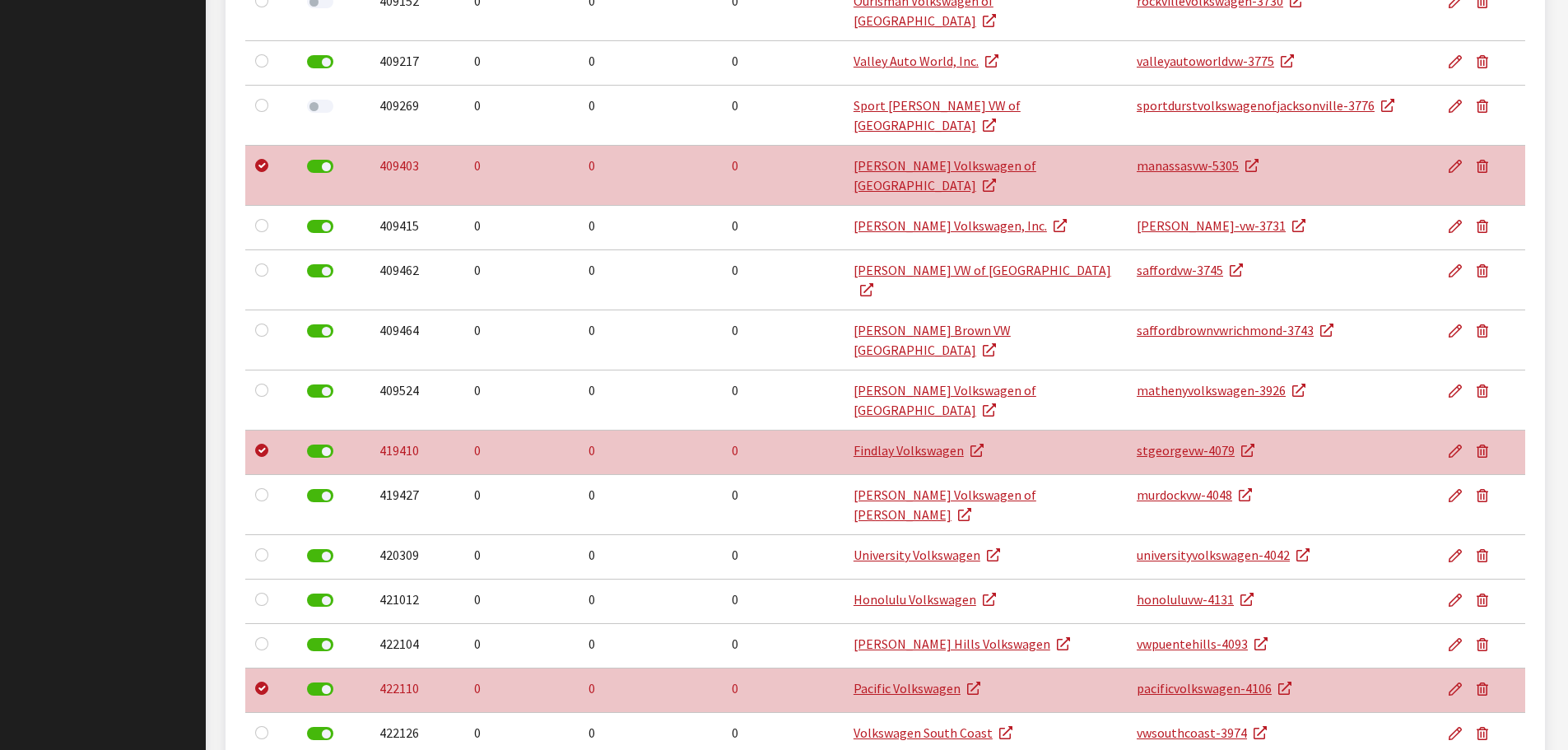
checkbox input "true"
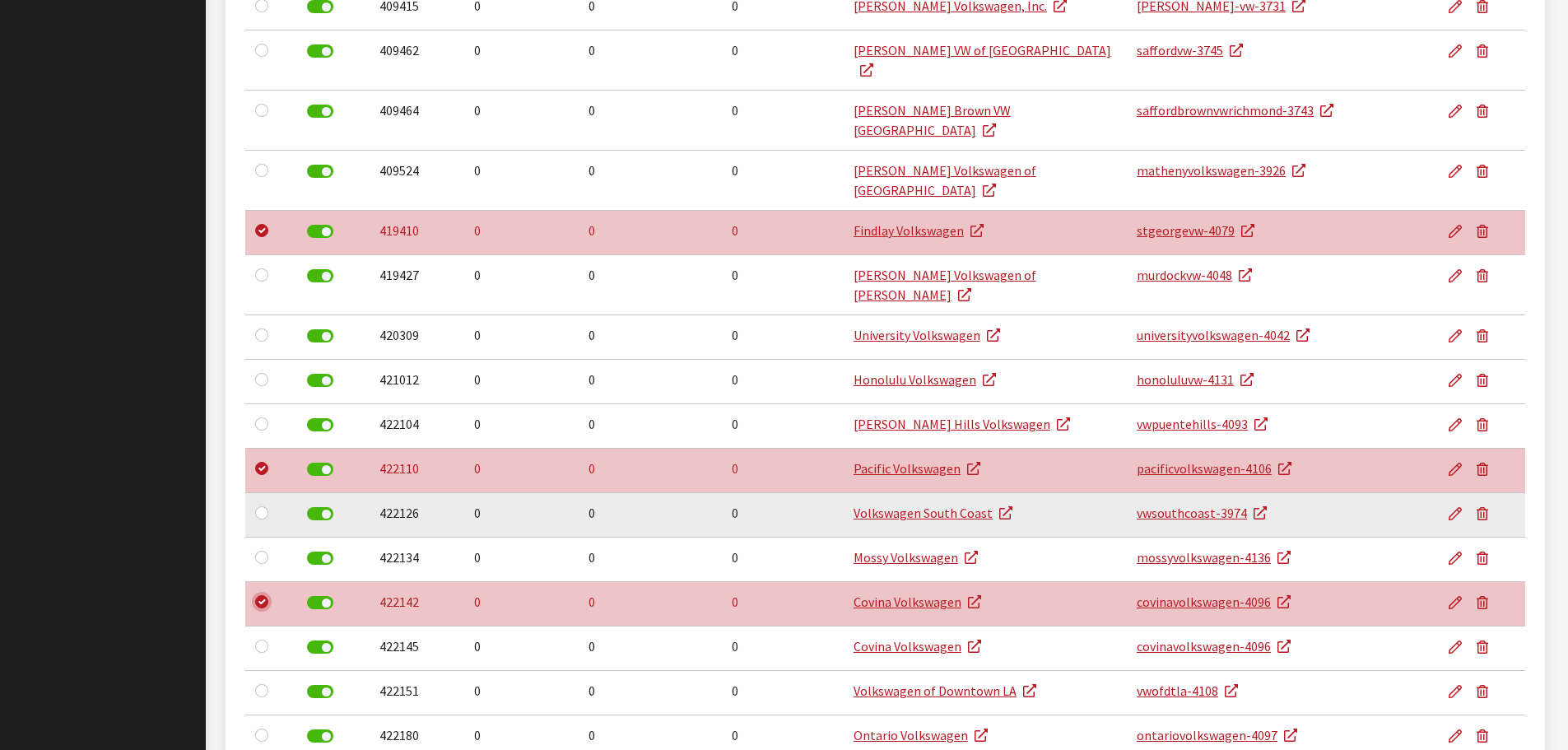
scroll to position [2710, 0]
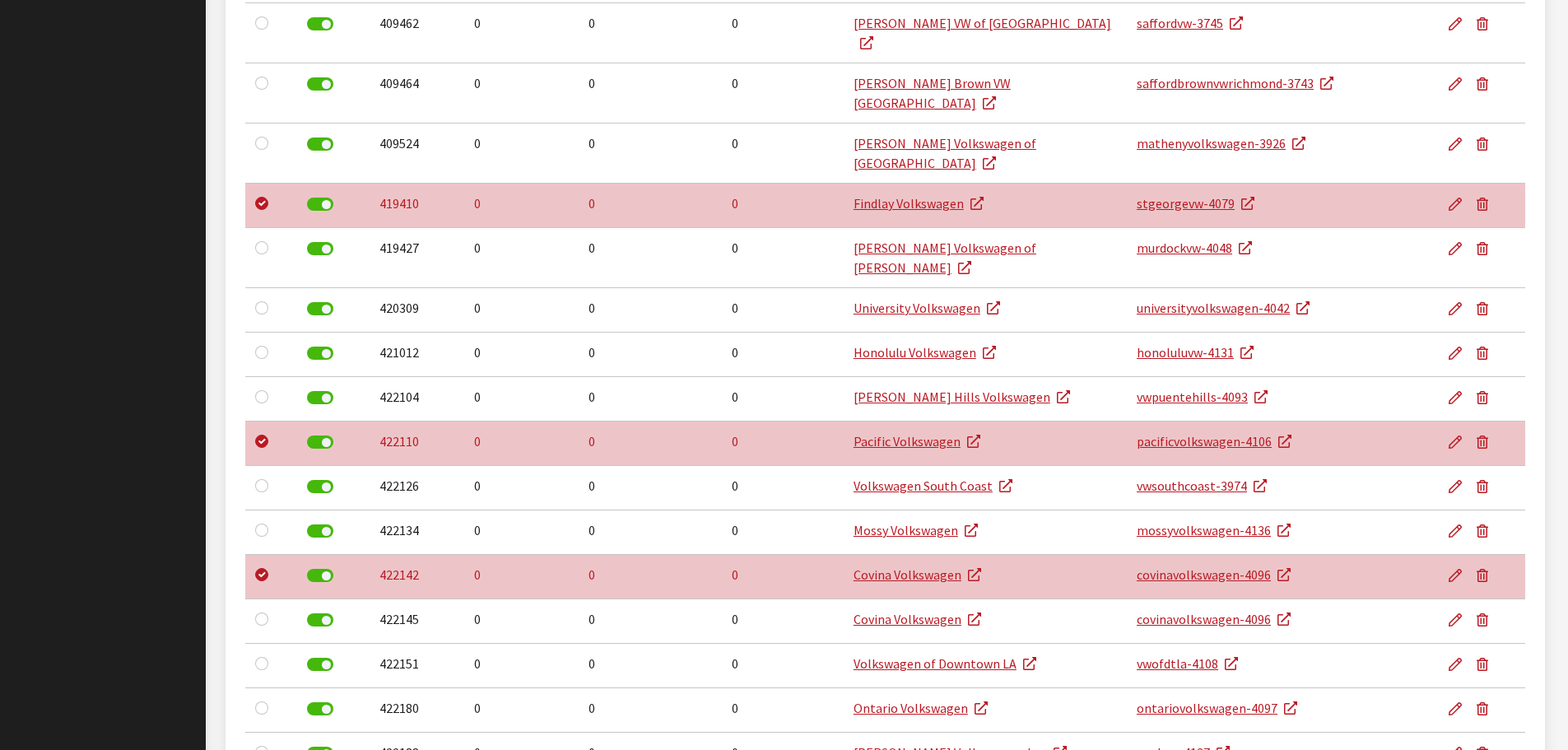
checkbox input "true"
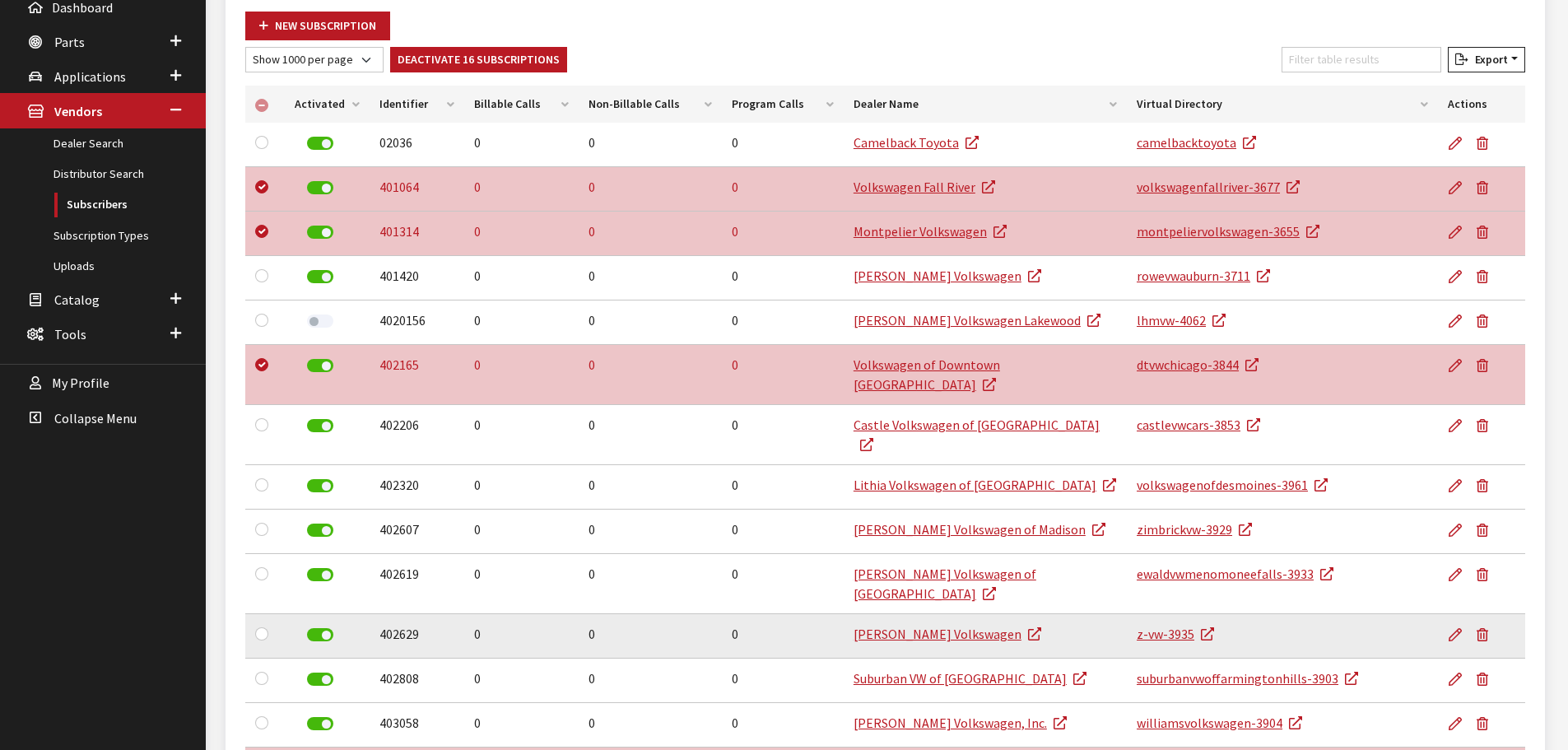
scroll to position [157, 0]
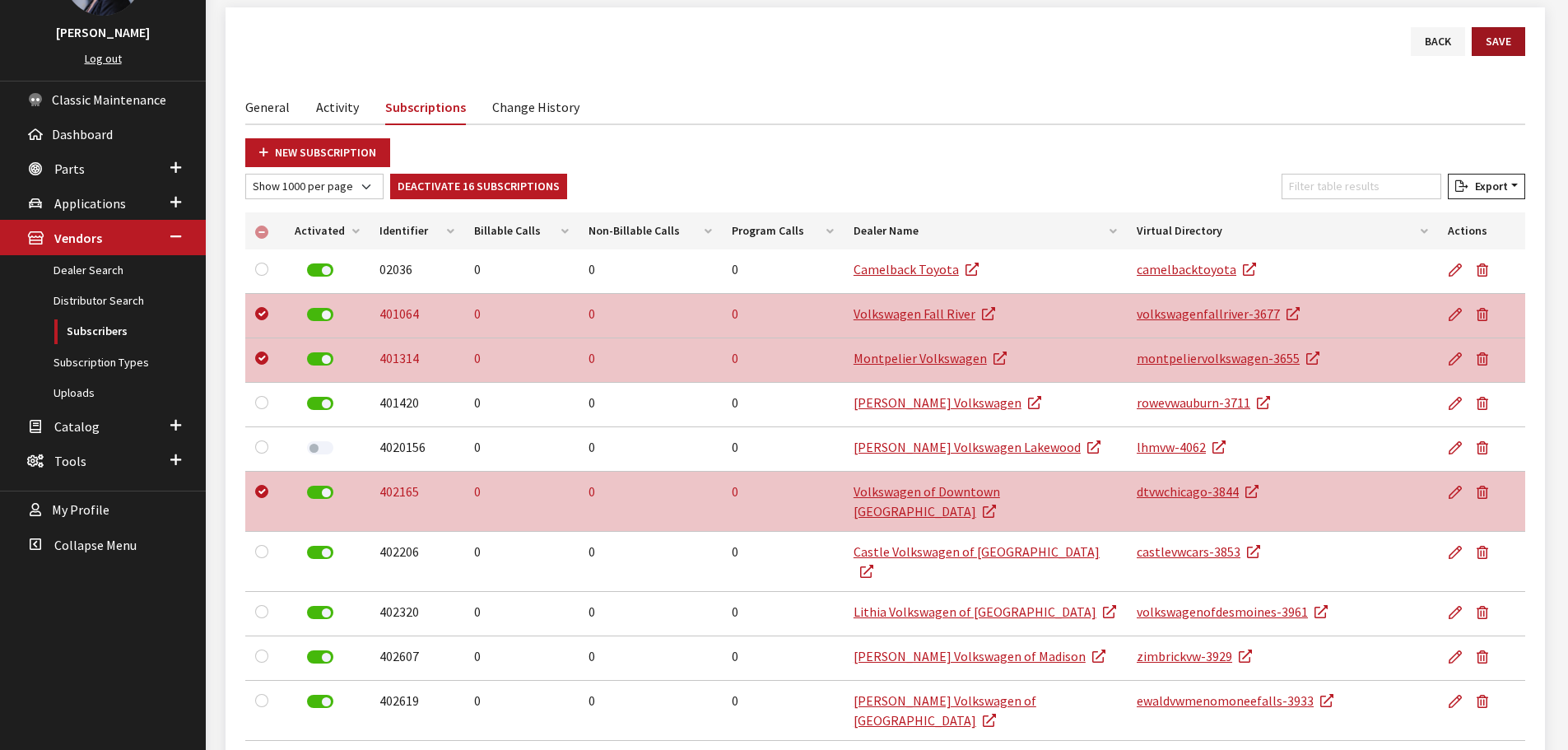
click at [1510, 46] on button "Save" at bounding box center [1499, 41] width 54 height 29
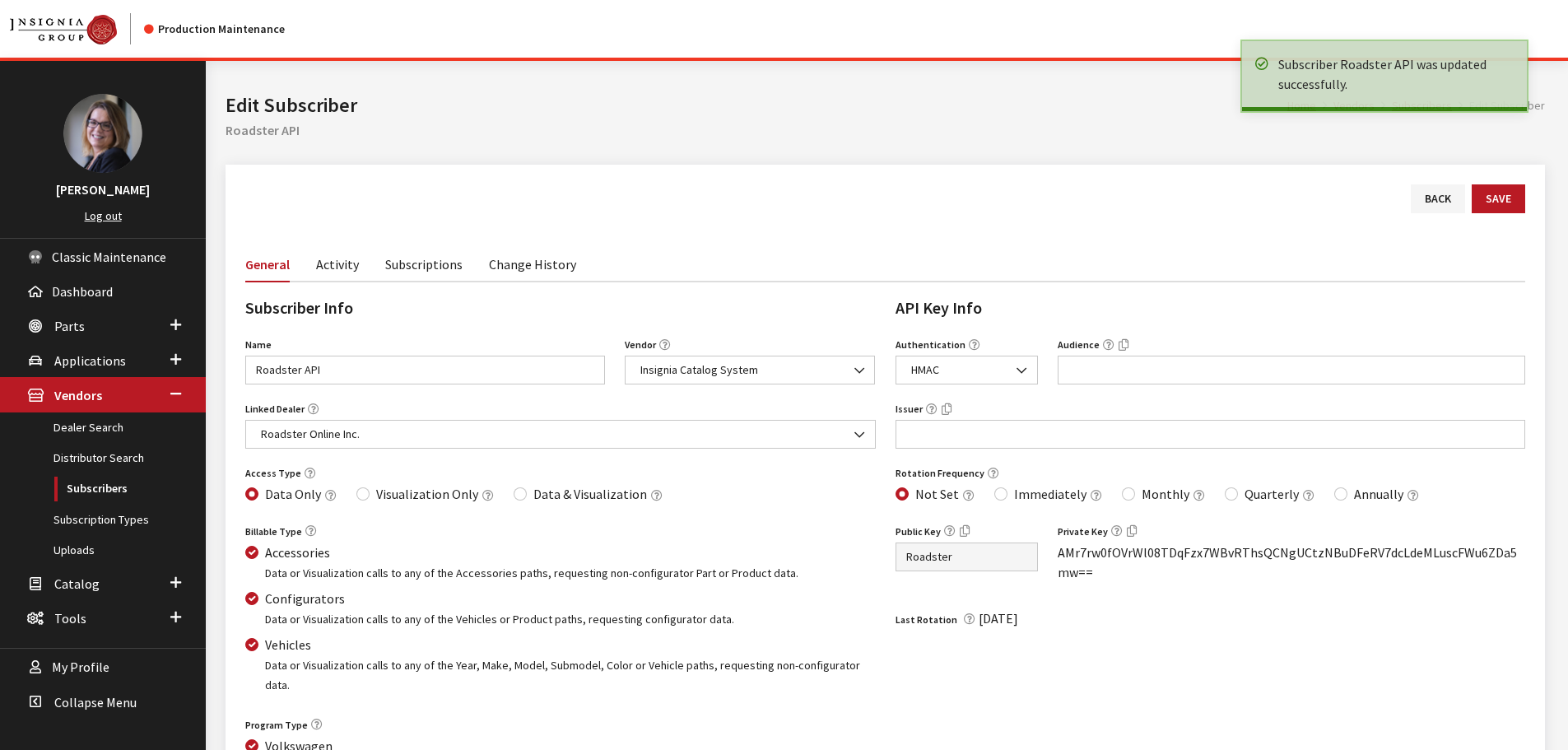
click at [439, 270] on link "Subscriptions" at bounding box center [424, 263] width 77 height 35
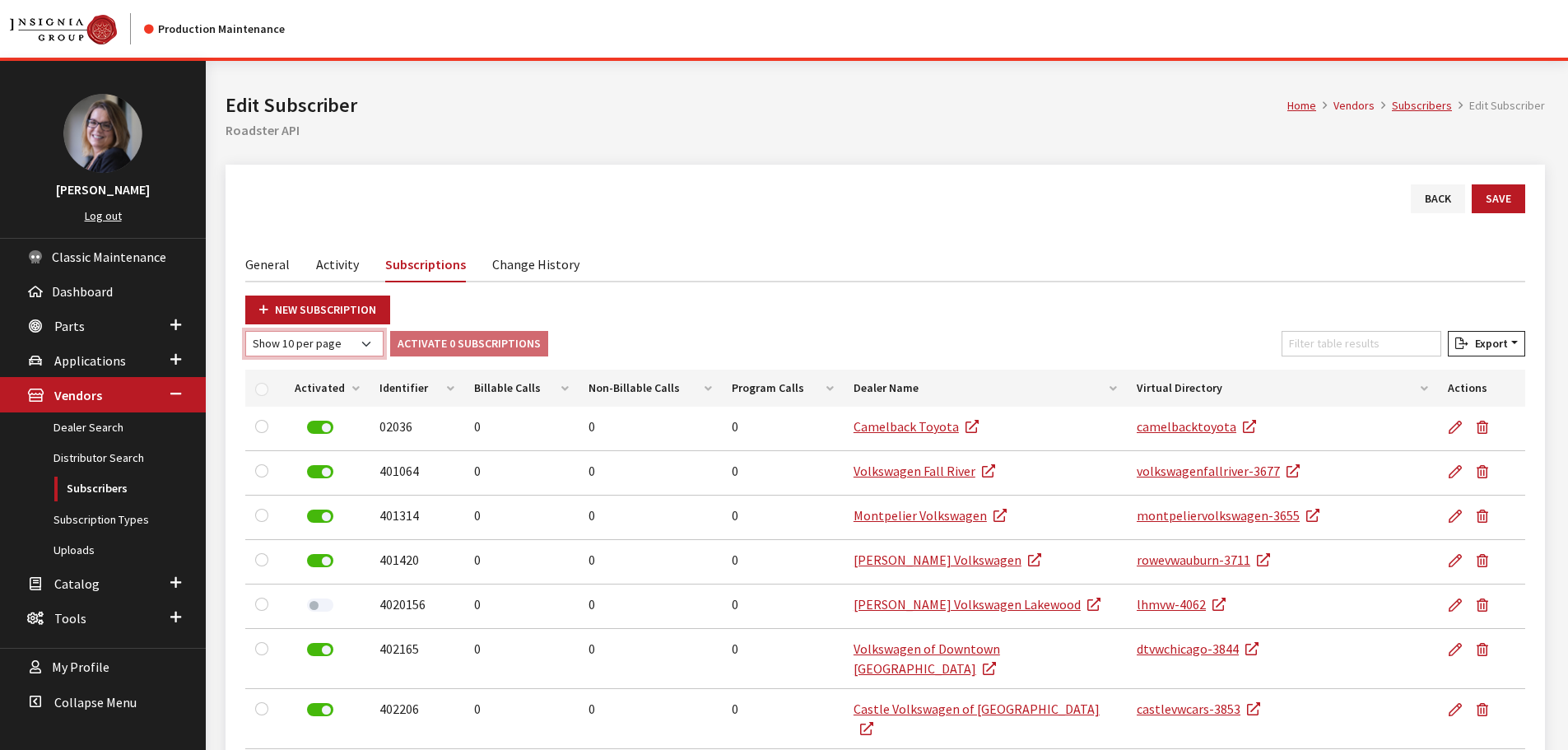
click at [347, 346] on select "Show 10 per page Show 25 per page Show 50 per page Show 100 per page Show 1000 …" at bounding box center [315, 343] width 139 height 25
select select "1000"
click at [246, 331] on select "Show 10 per page Show 25 per page Show 50 per page Show 100 per page Show 1000 …" at bounding box center [315, 343] width 139 height 25
click at [355, 382] on th "Activated" at bounding box center [328, 388] width 85 height 37
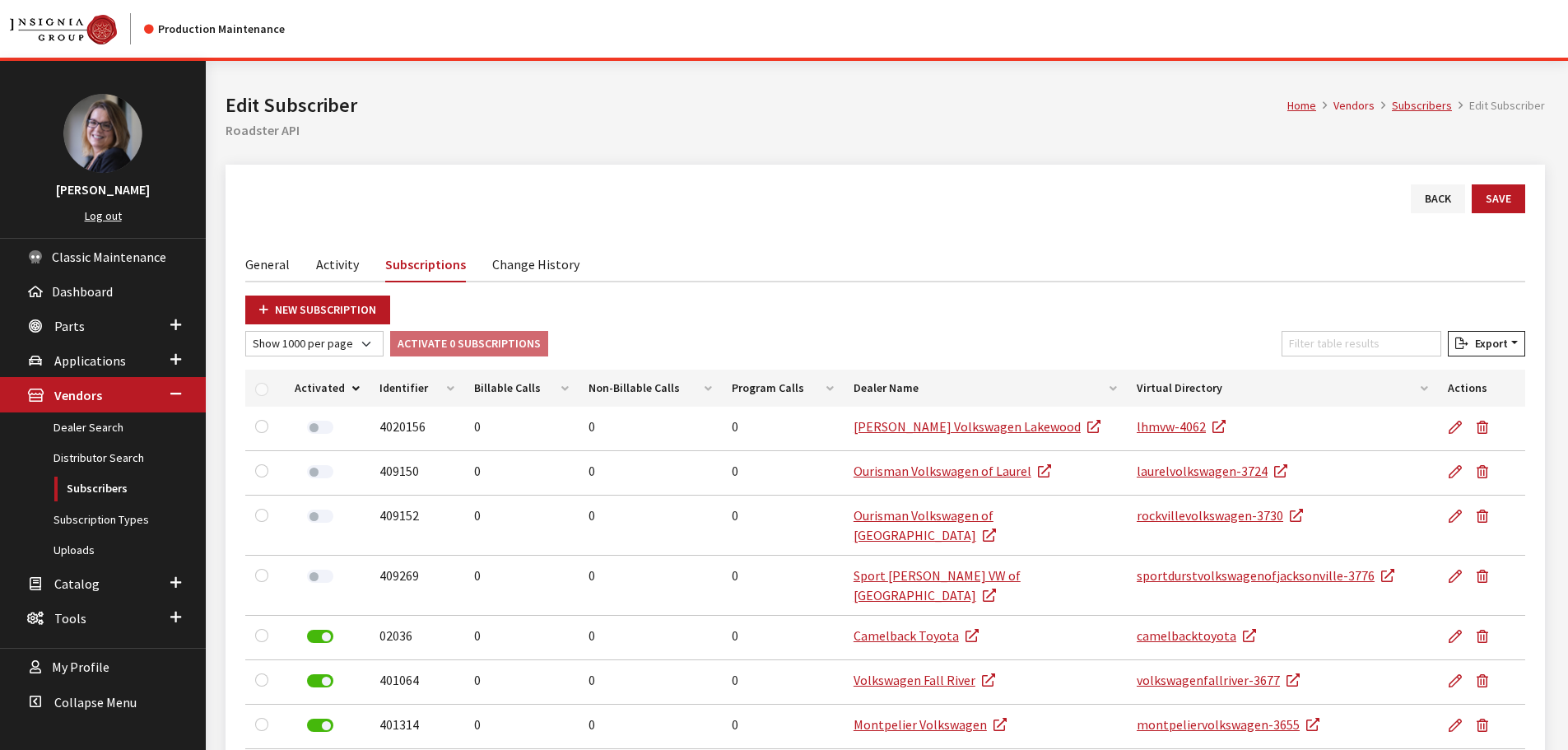
click at [359, 382] on th "Activated" at bounding box center [328, 388] width 85 height 37
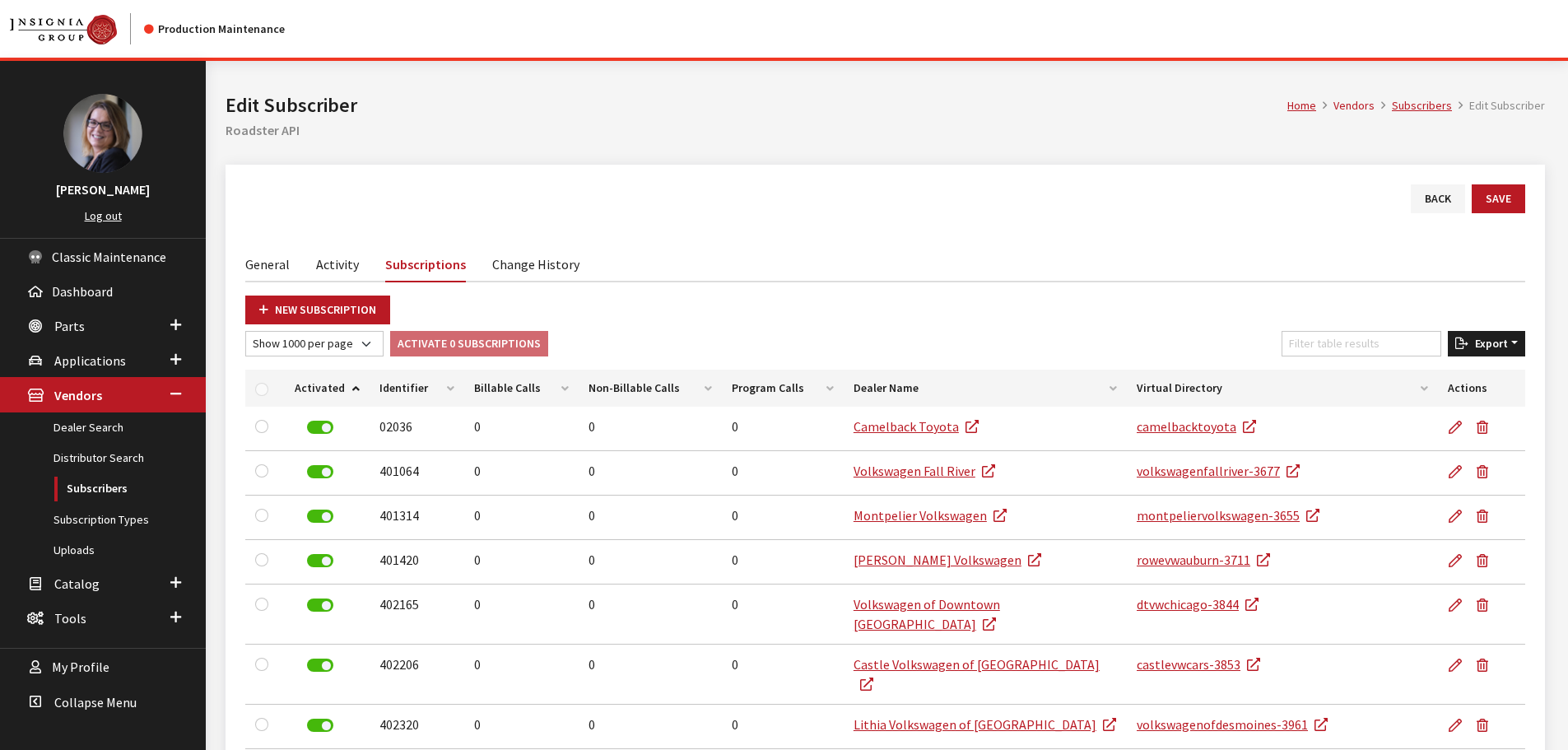
click at [1469, 353] on button "Export" at bounding box center [1487, 343] width 77 height 25
click at [1446, 383] on span "Excel" at bounding box center [1438, 376] width 32 height 14
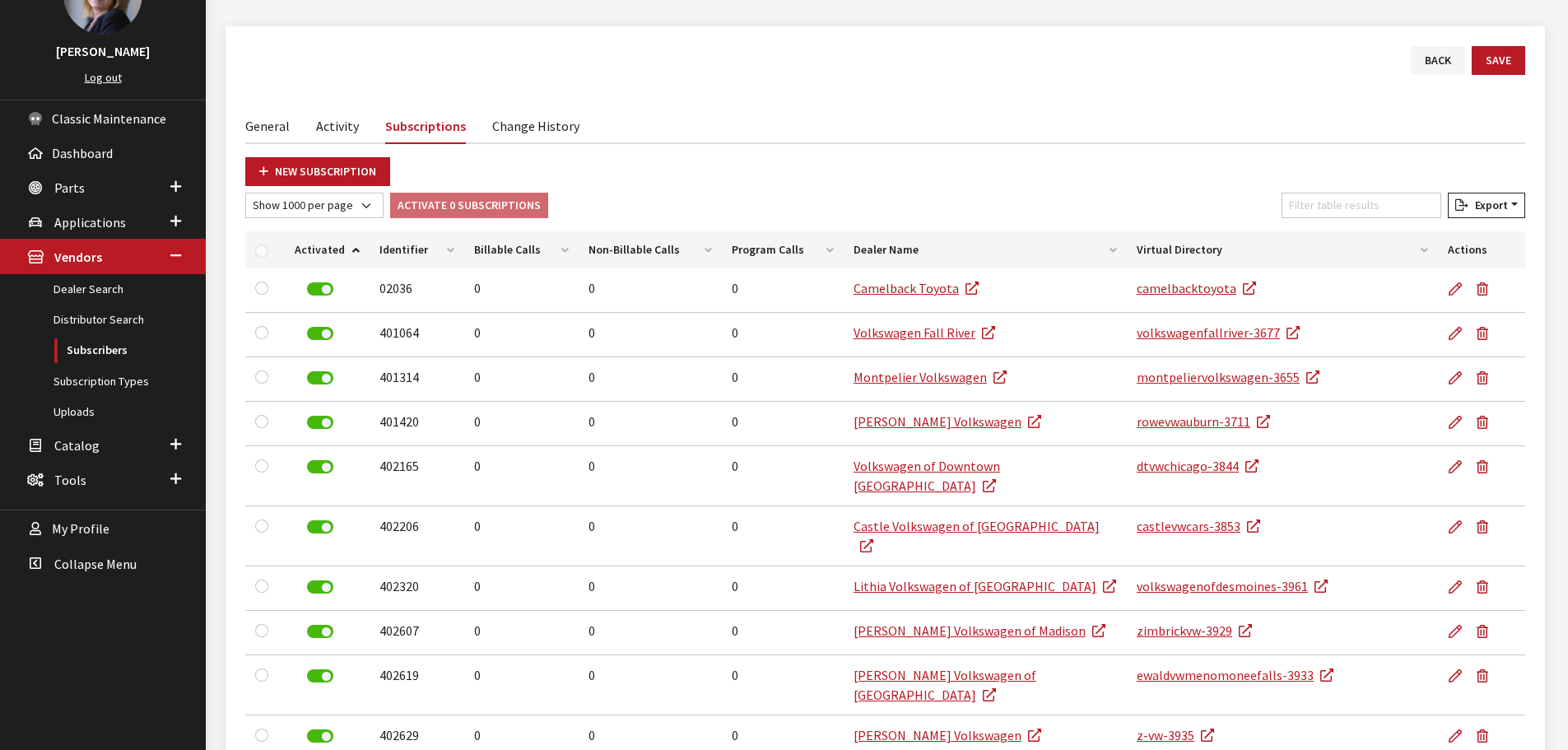
scroll to position [165, 0]
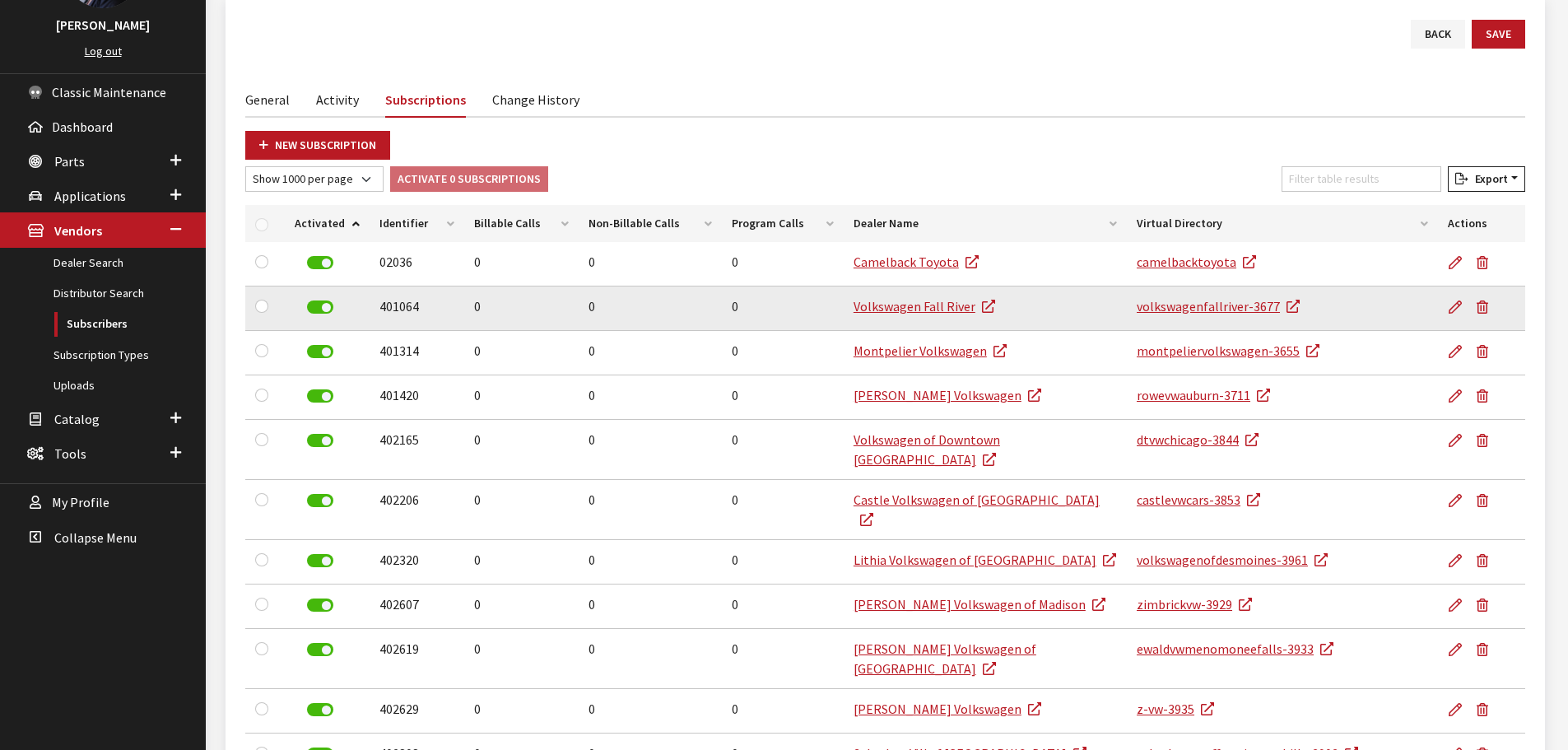
click at [325, 308] on label at bounding box center [320, 308] width 26 height 13
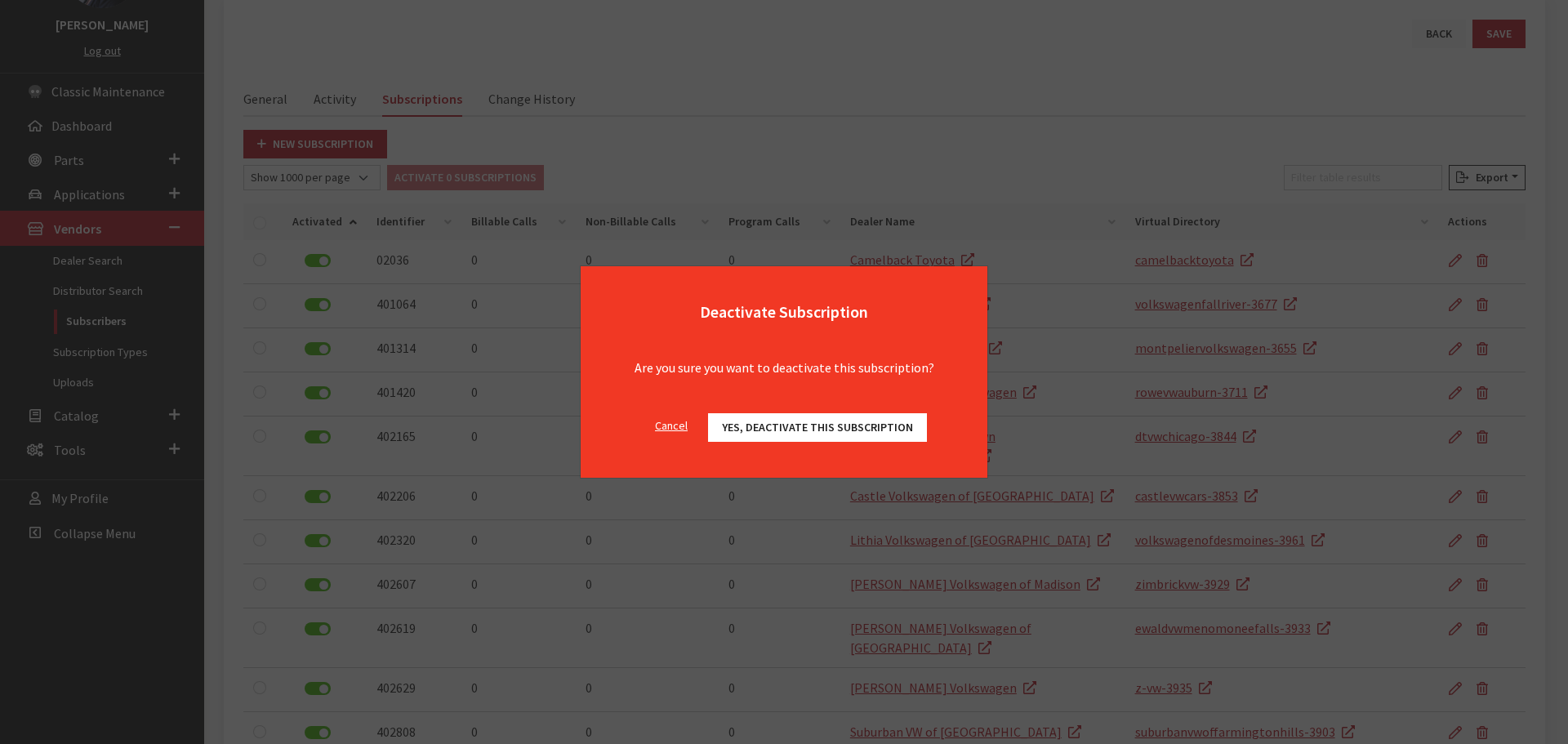
click at [860, 430] on span "Yes, deactivate this subscription" at bounding box center [817, 427] width 191 height 14
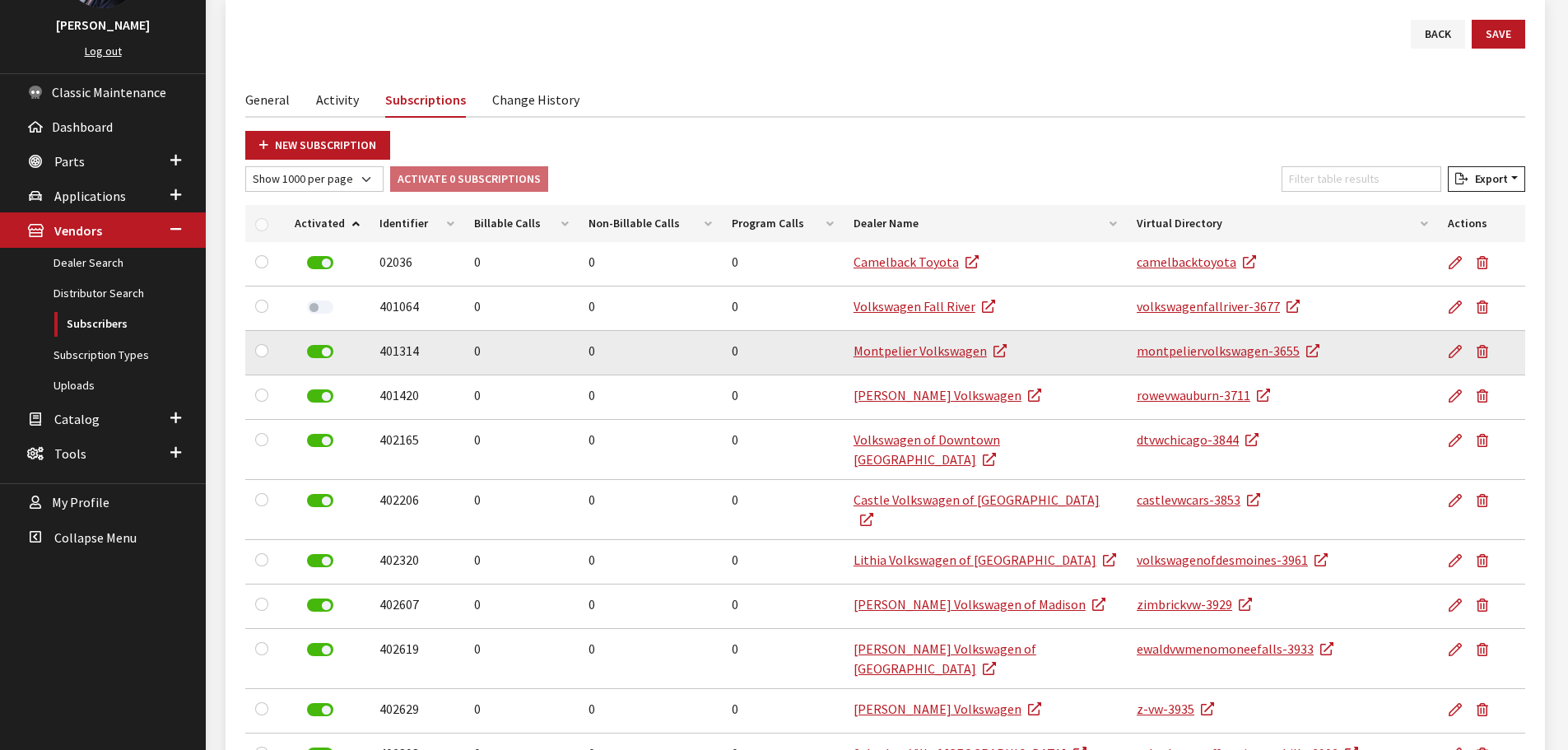
click at [328, 356] on label at bounding box center [320, 352] width 26 height 13
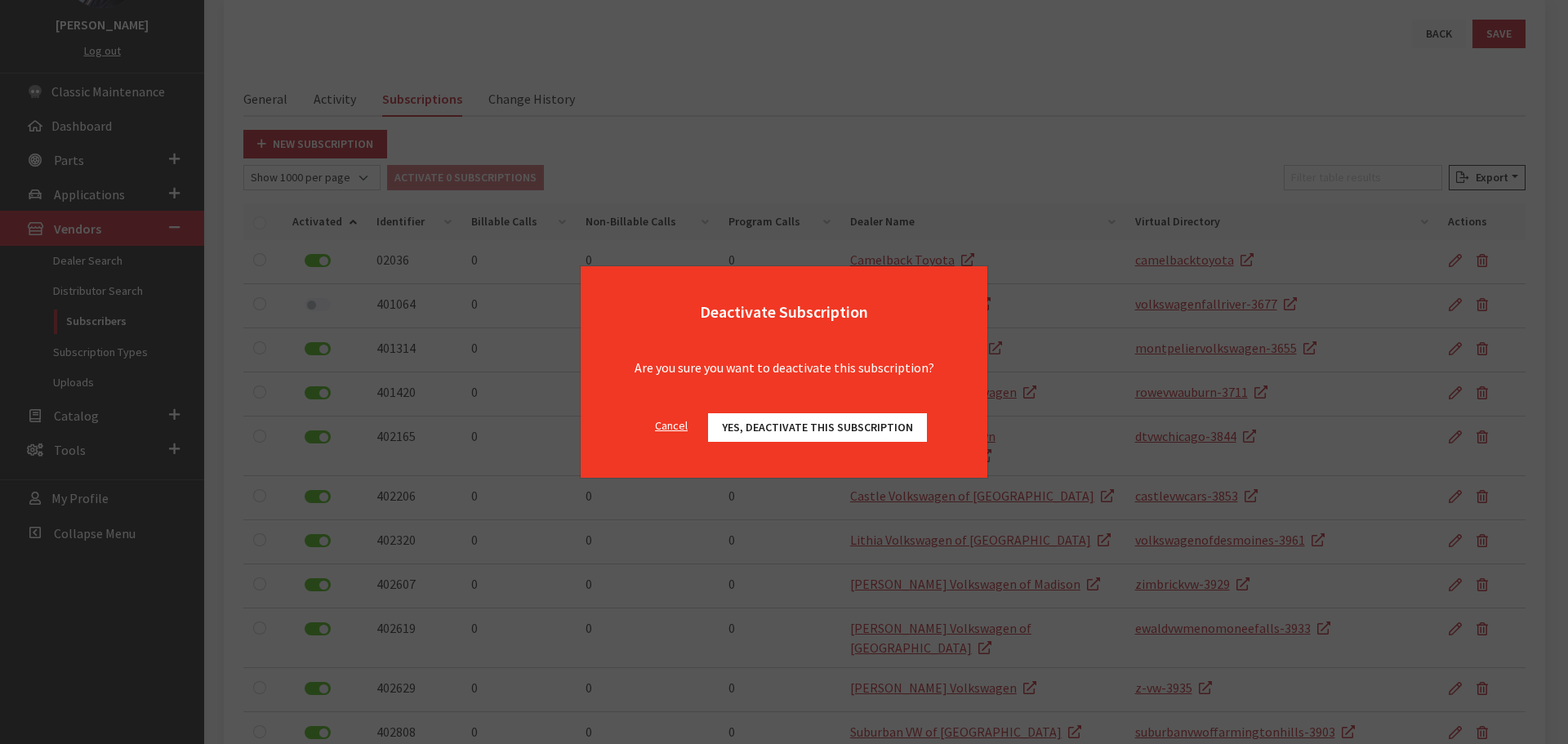
click at [789, 436] on button "Yes, deactivate this subscription" at bounding box center [817, 427] width 219 height 29
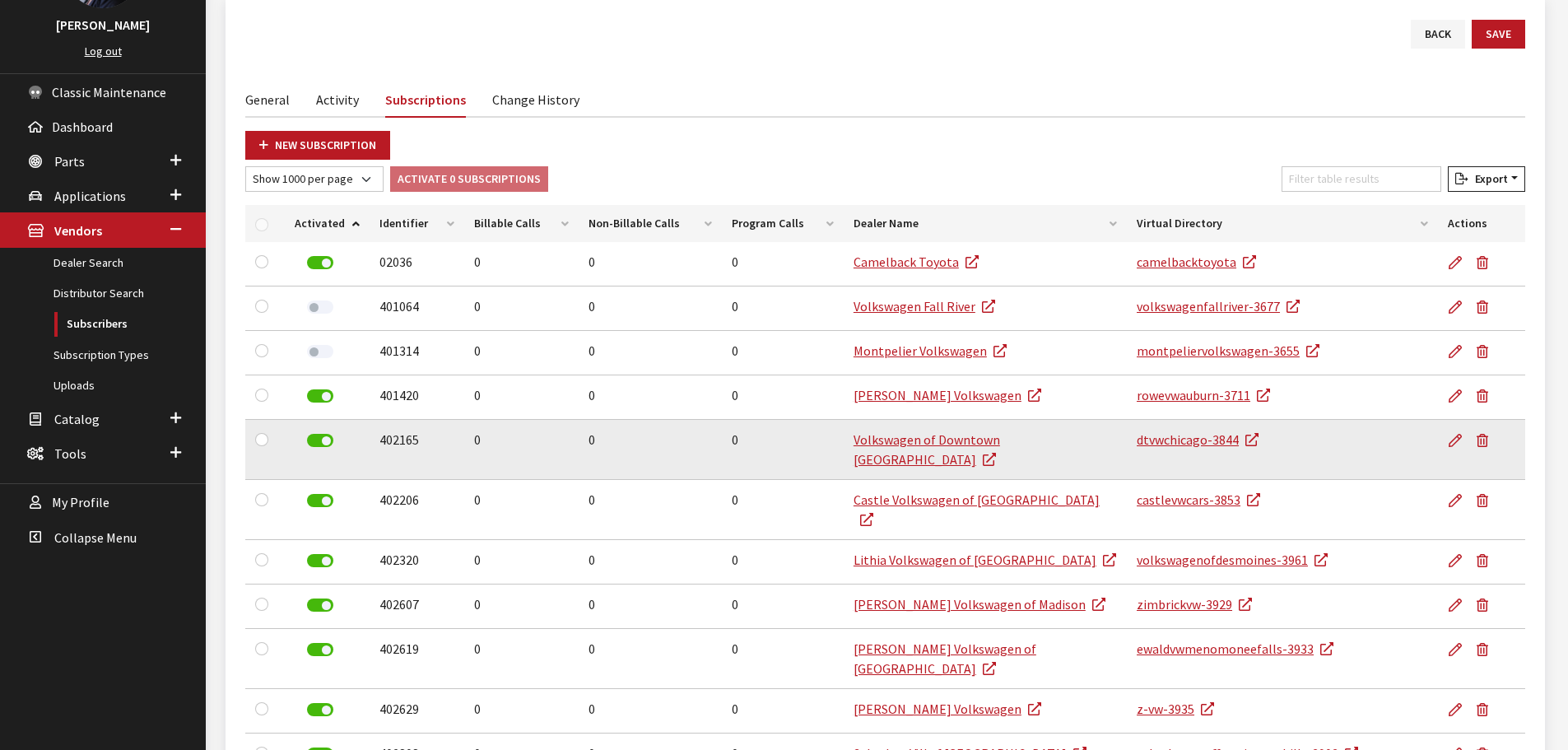
click at [319, 442] on label at bounding box center [320, 441] width 26 height 13
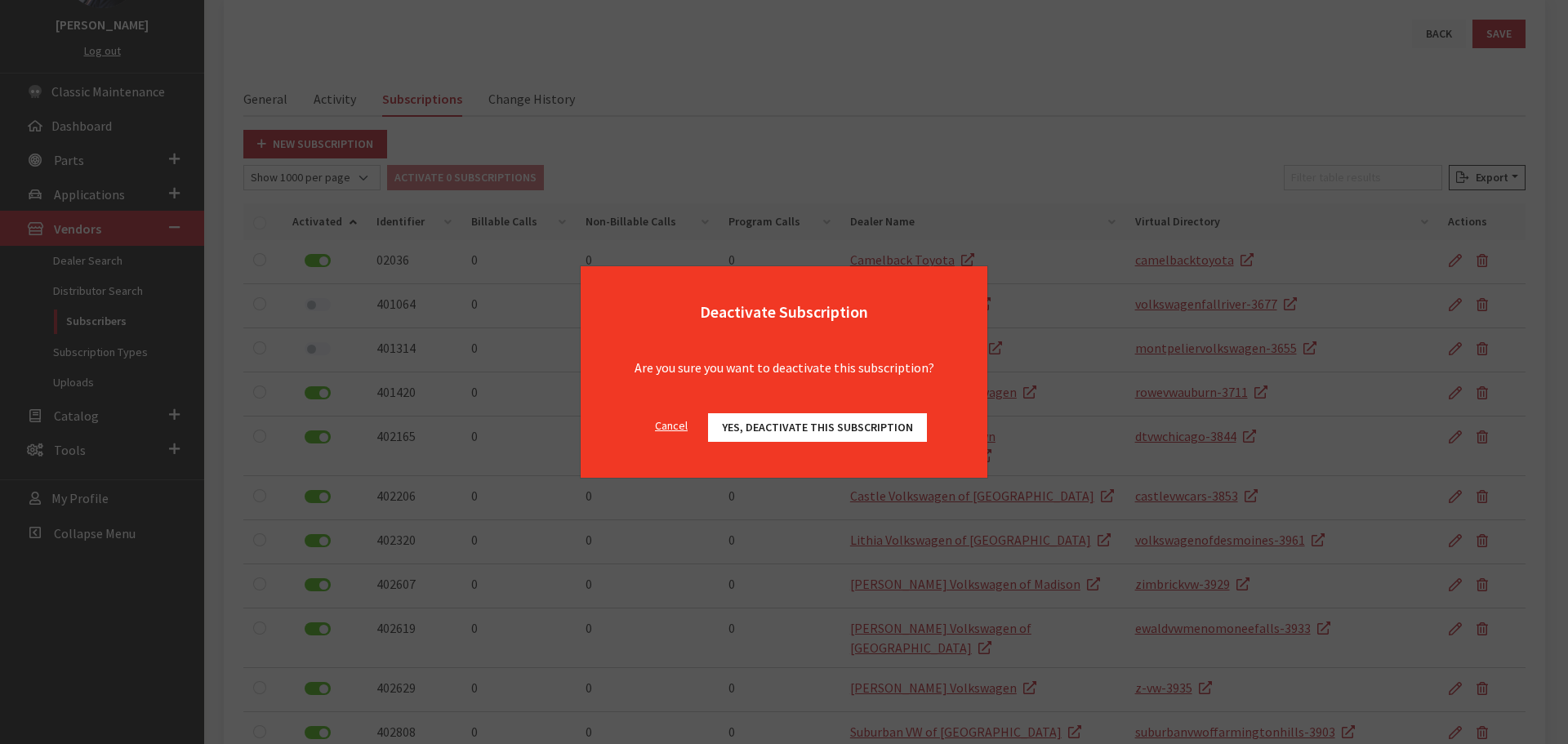
click at [793, 421] on span "Yes, deactivate this subscription" at bounding box center [817, 427] width 191 height 14
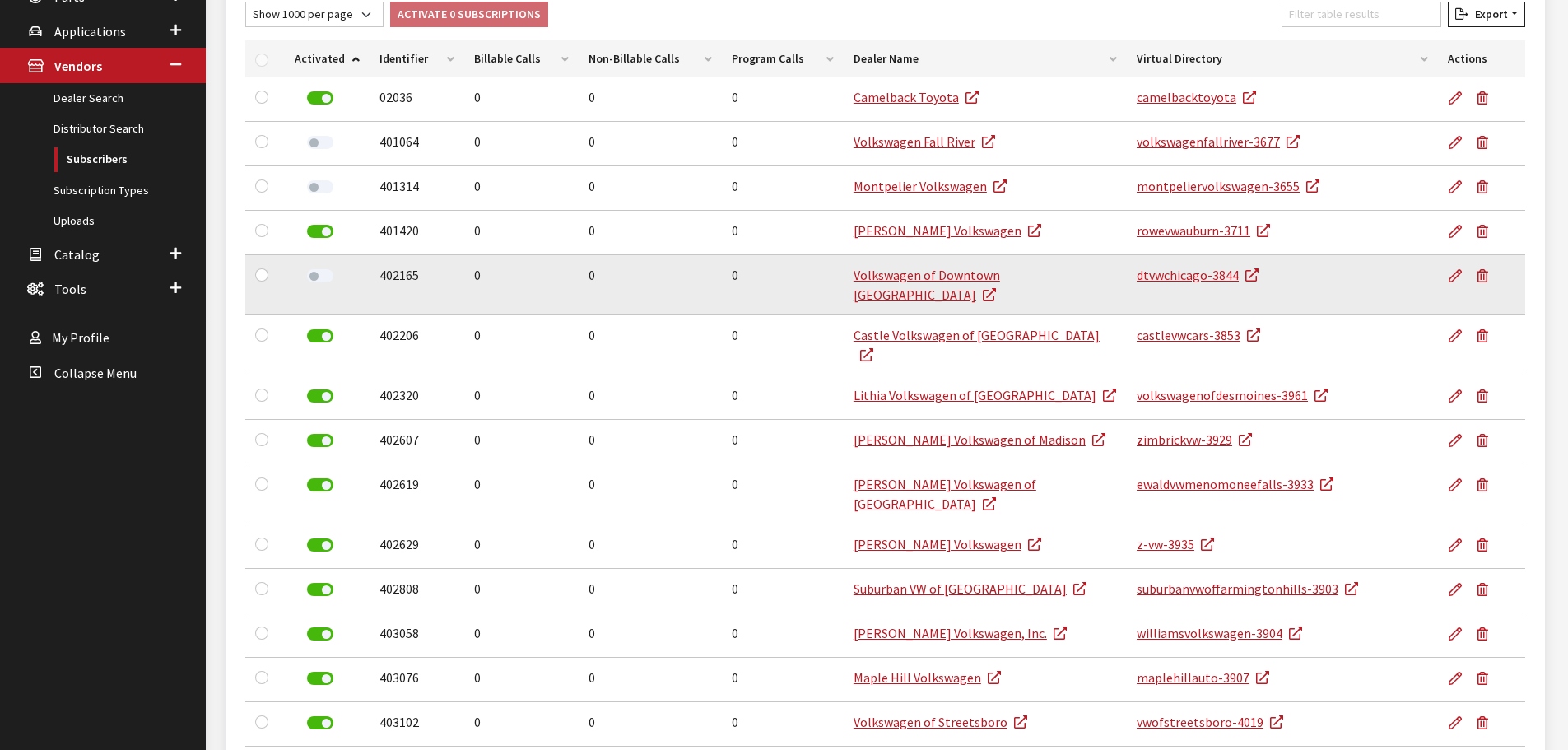
scroll to position [412, 0]
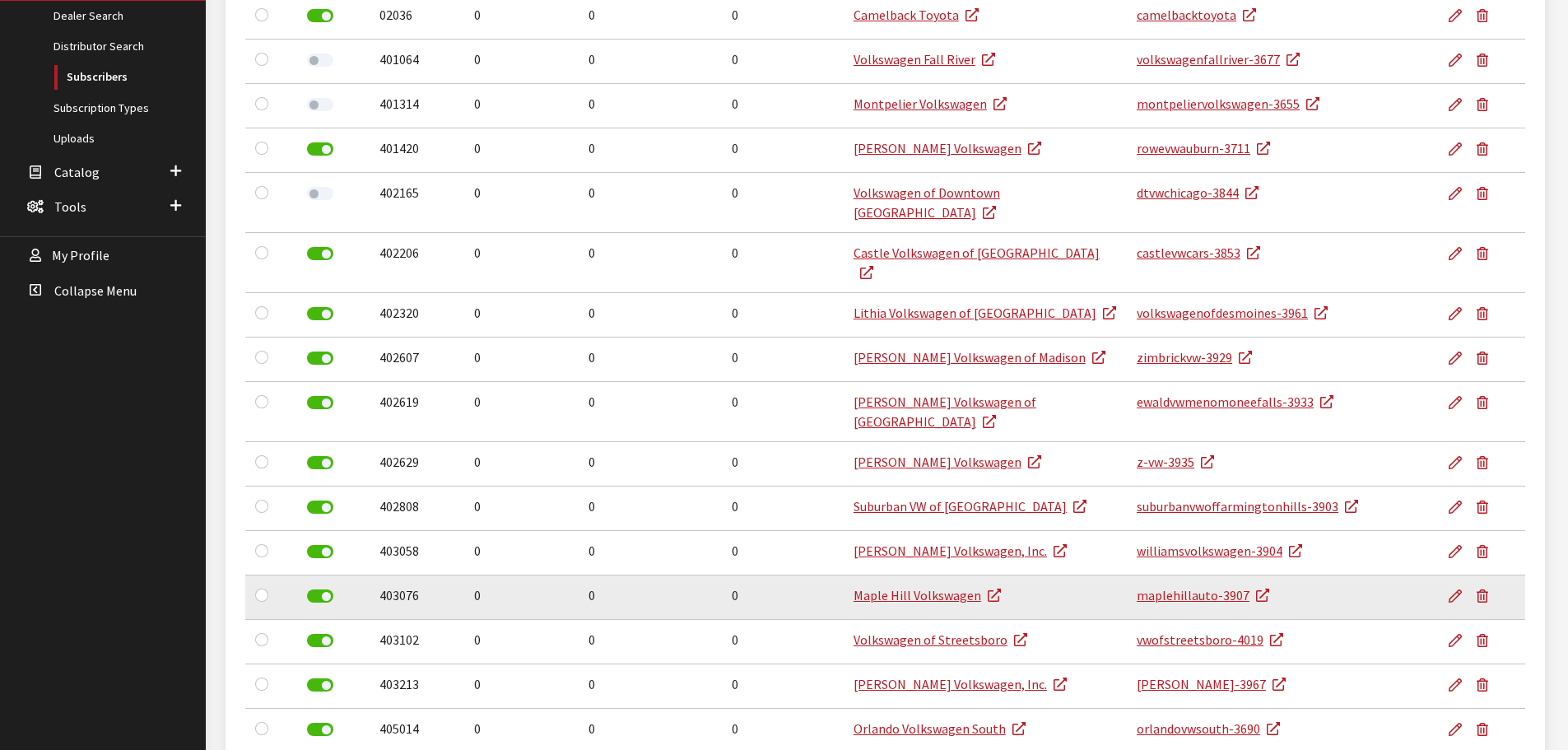
click at [325, 590] on label at bounding box center [320, 597] width 26 height 13
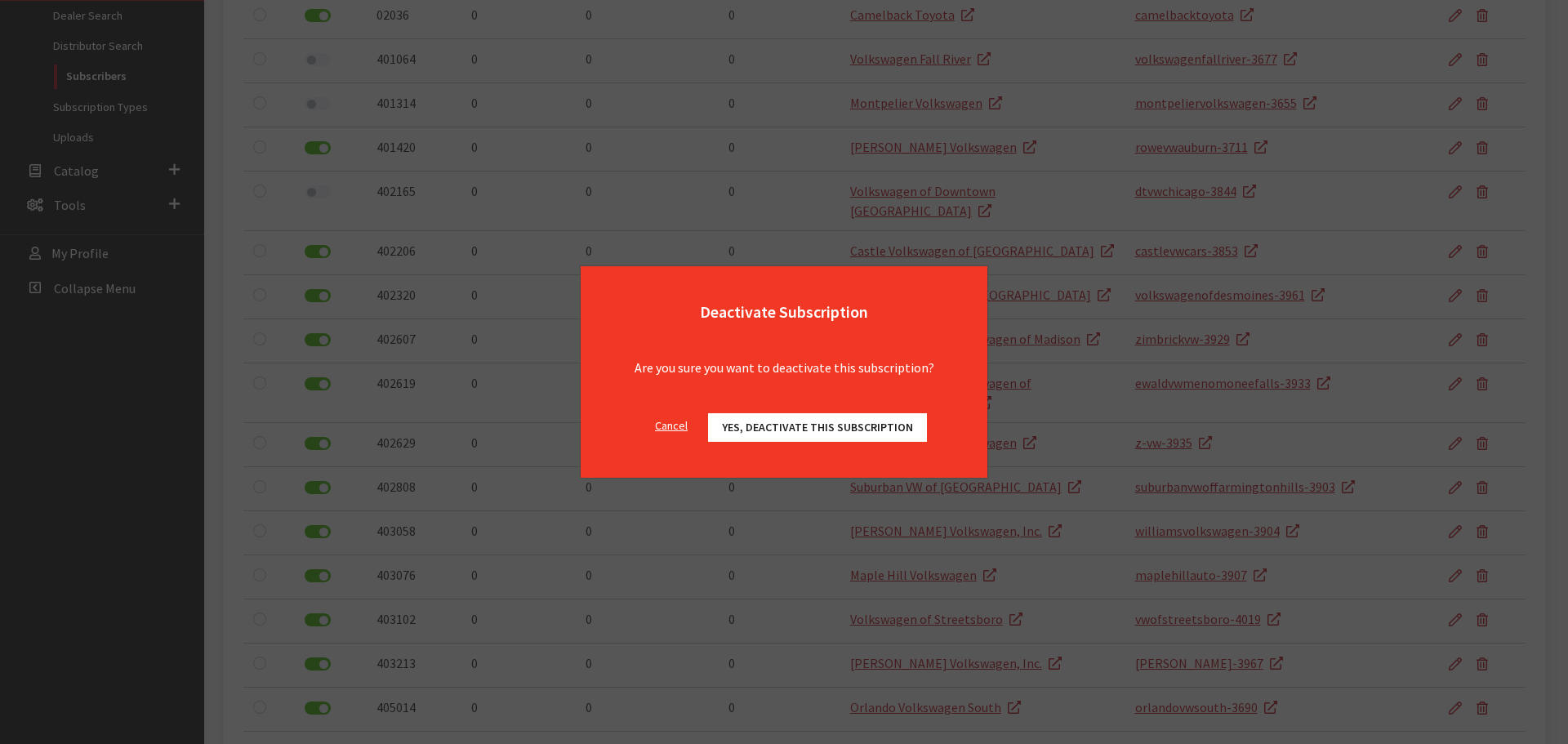
click at [759, 413] on button "Yes, deactivate this subscription" at bounding box center [817, 427] width 219 height 29
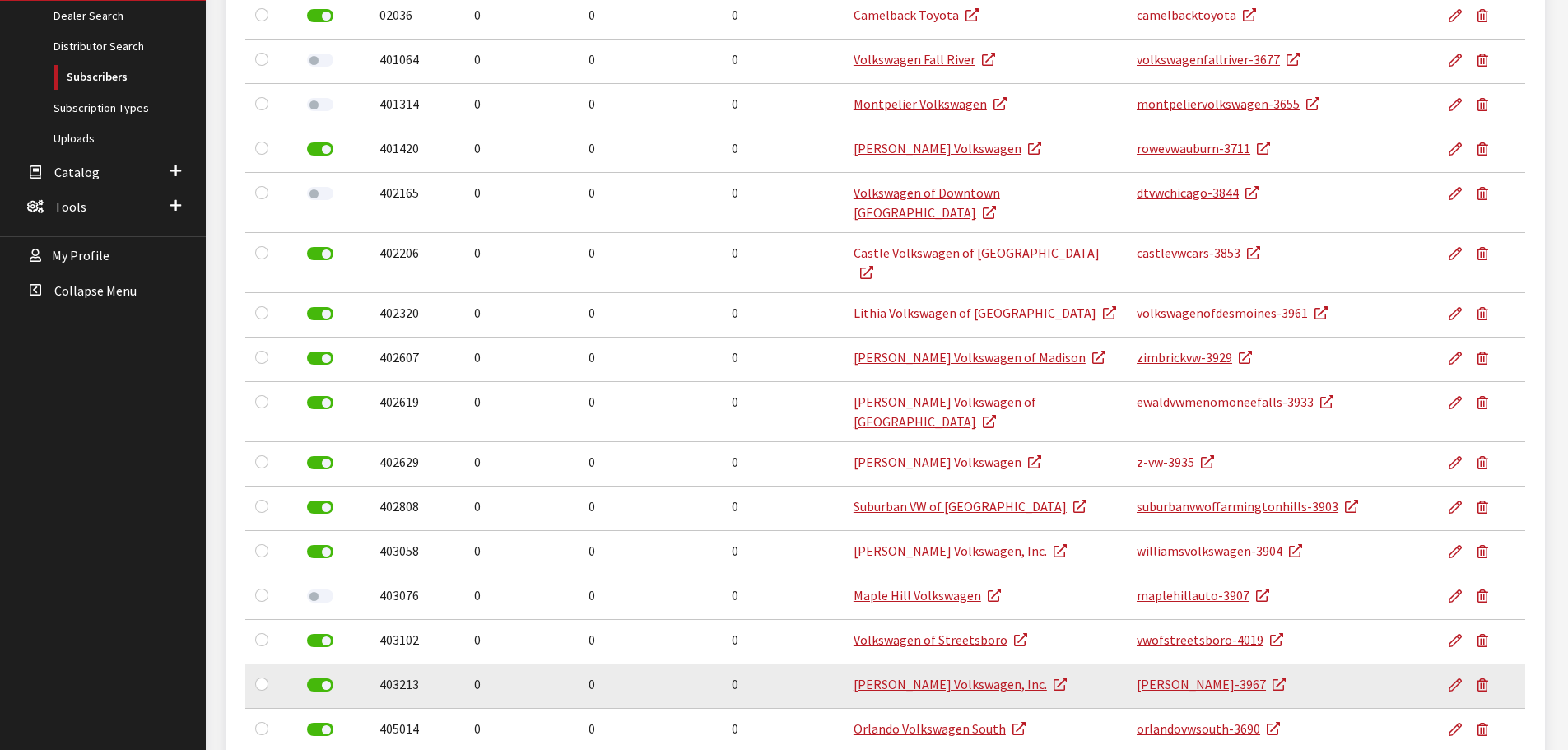
click at [325, 679] on label at bounding box center [320, 685] width 26 height 13
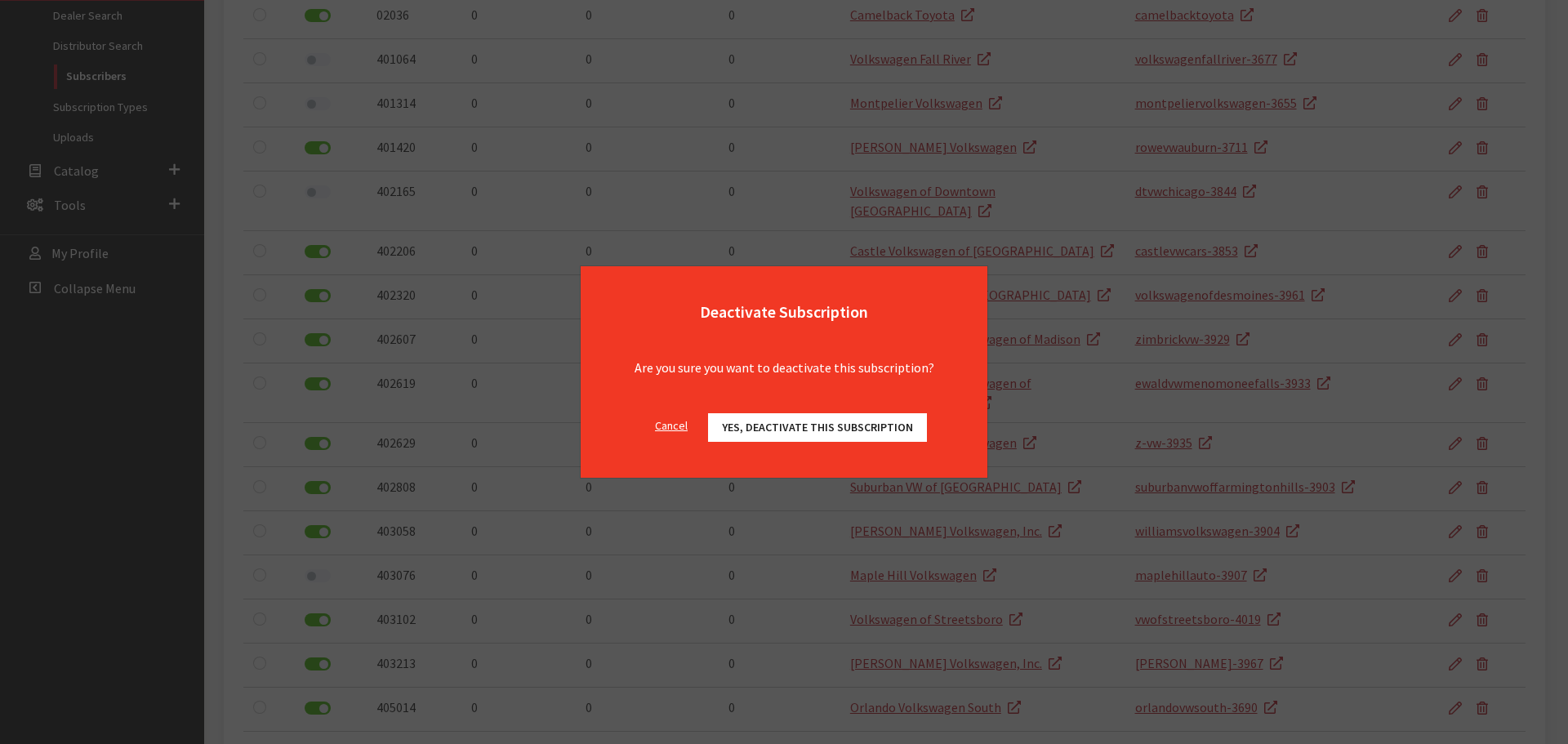
click at [816, 412] on div "Cancel Yes, deactivate this subscription OK" at bounding box center [783, 436] width 406 height 84
drag, startPoint x: 814, startPoint y: 428, endPoint x: 816, endPoint y: 421, distance: 7.3
click at [814, 425] on span "Yes, deactivate this subscription" at bounding box center [817, 427] width 191 height 14
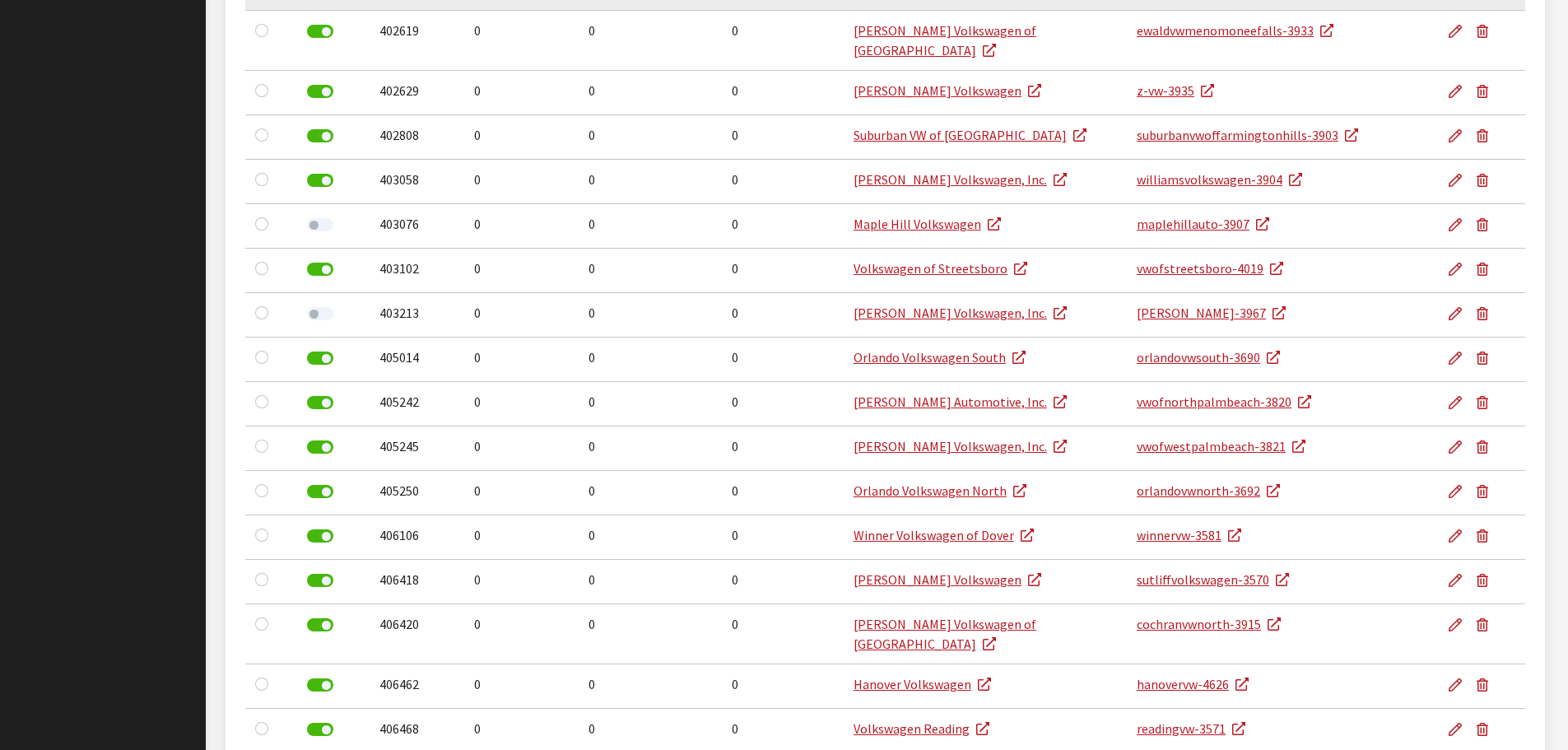
scroll to position [823, 0]
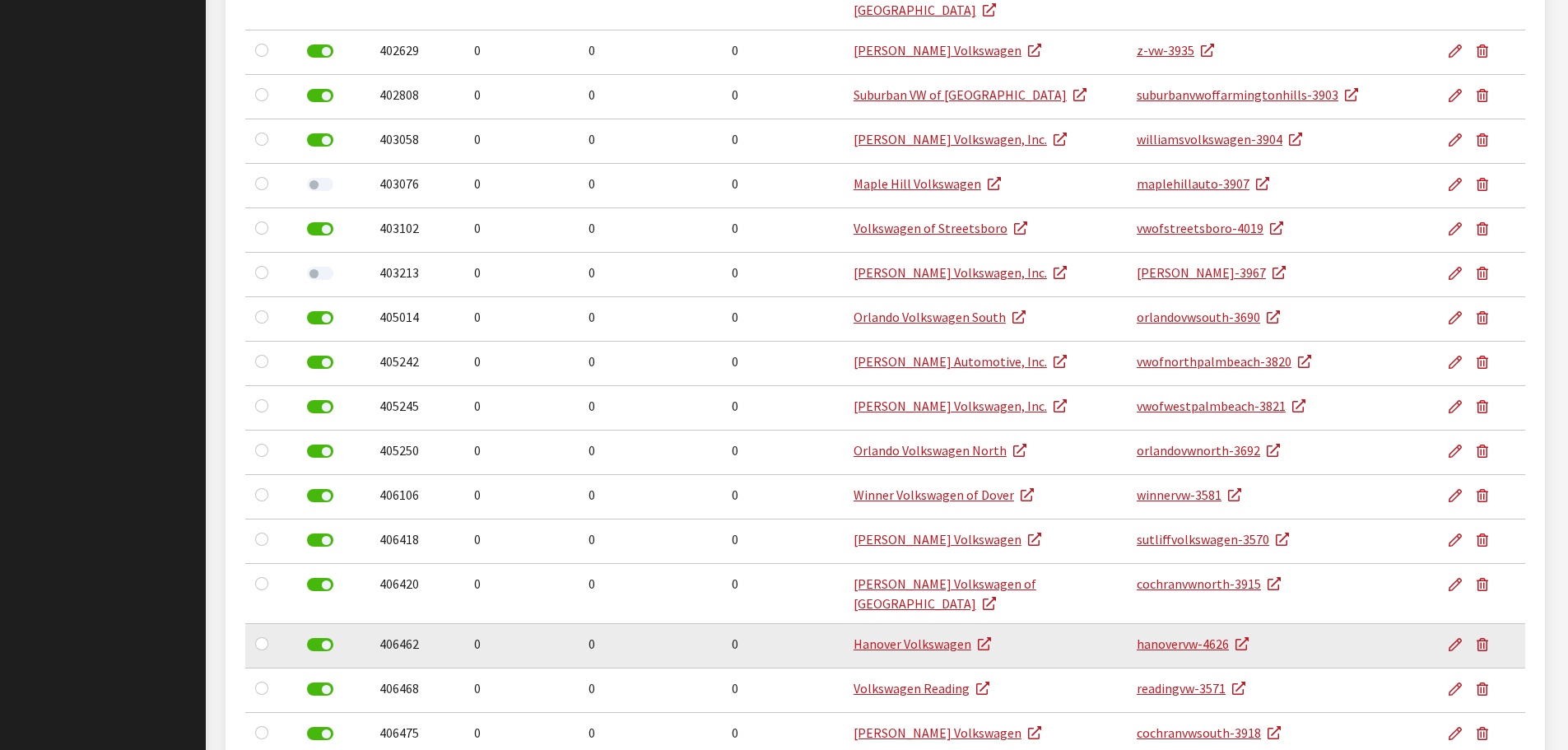
click at [322, 638] on label at bounding box center [320, 645] width 26 height 13
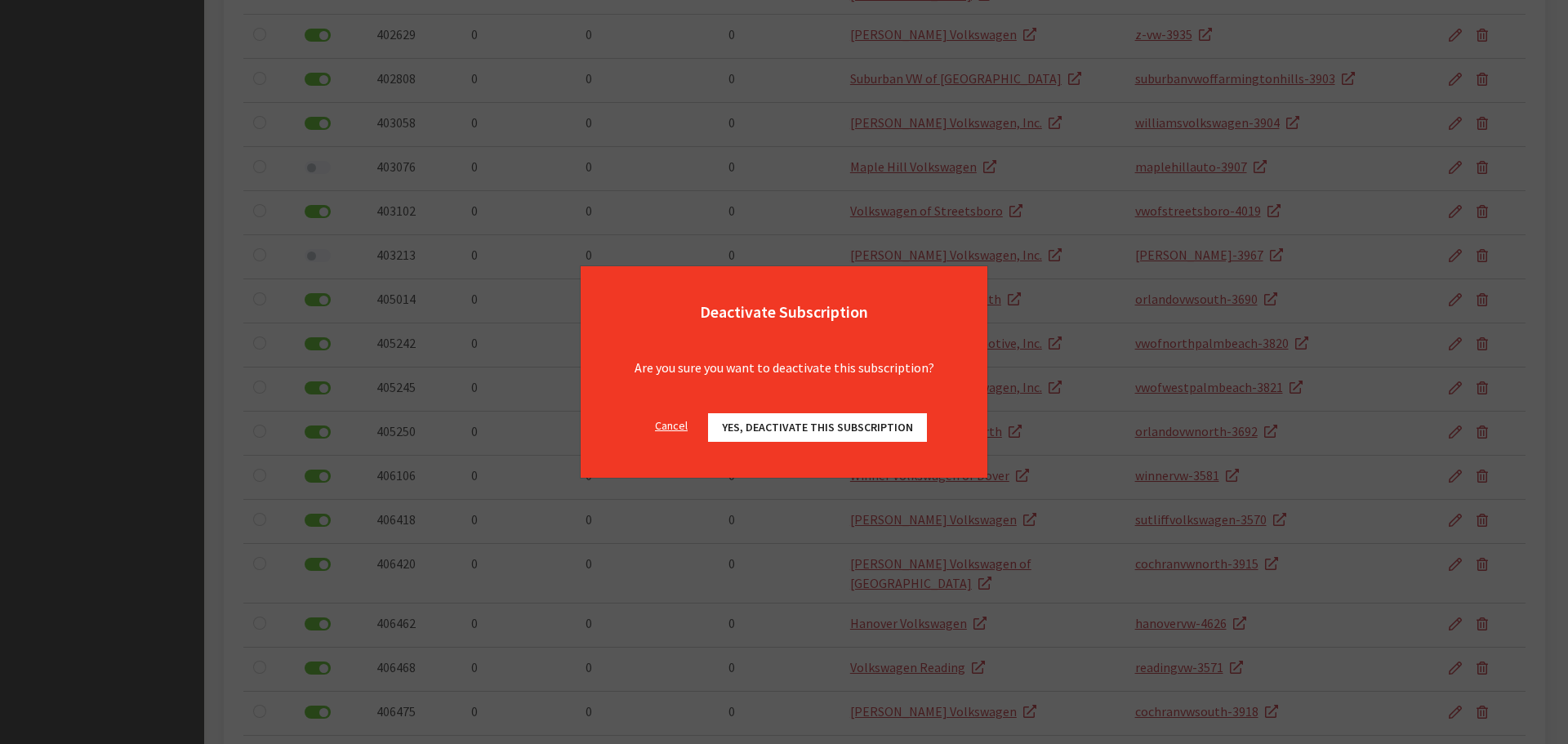
click at [890, 434] on button "Yes, deactivate this subscription" at bounding box center [817, 427] width 219 height 29
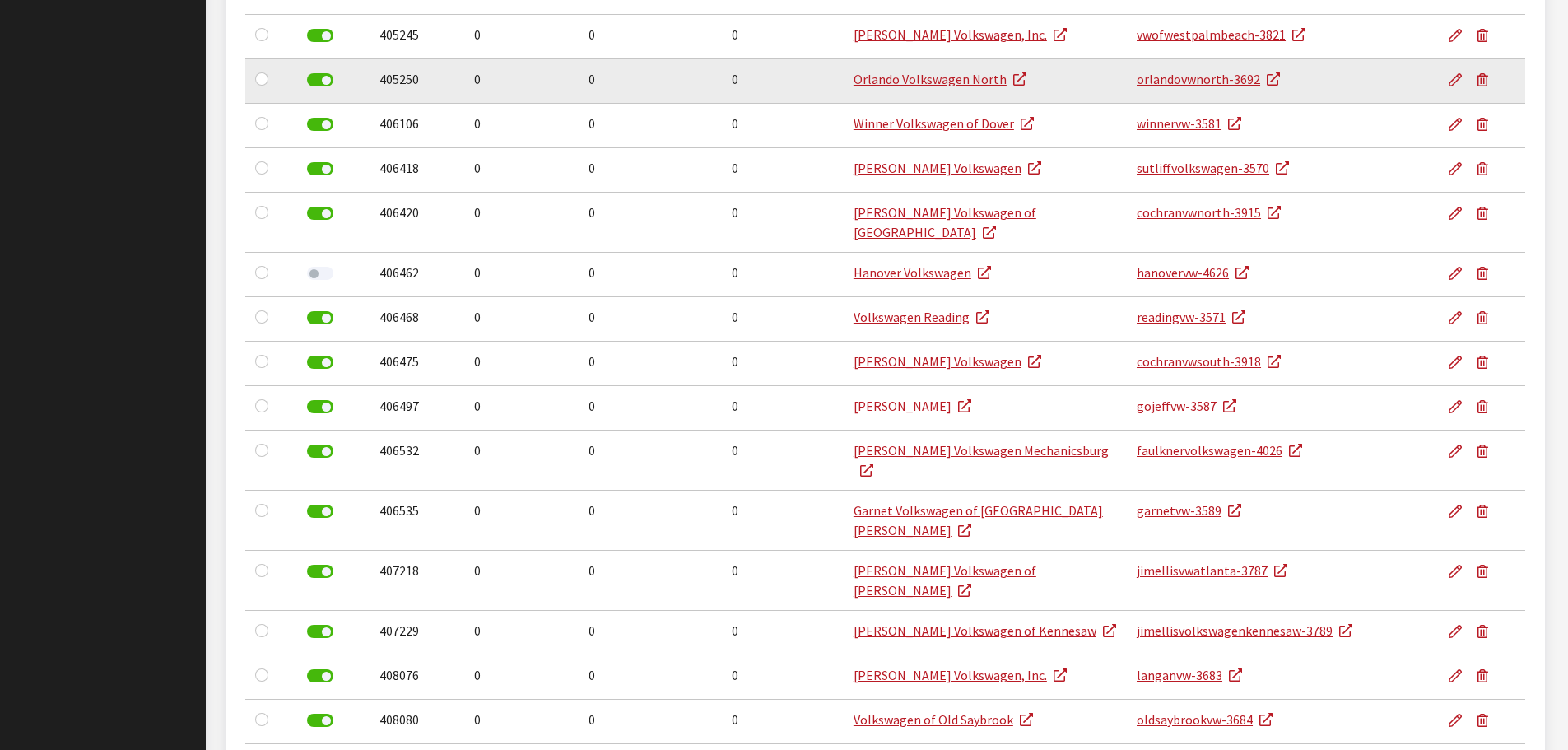
scroll to position [1235, 0]
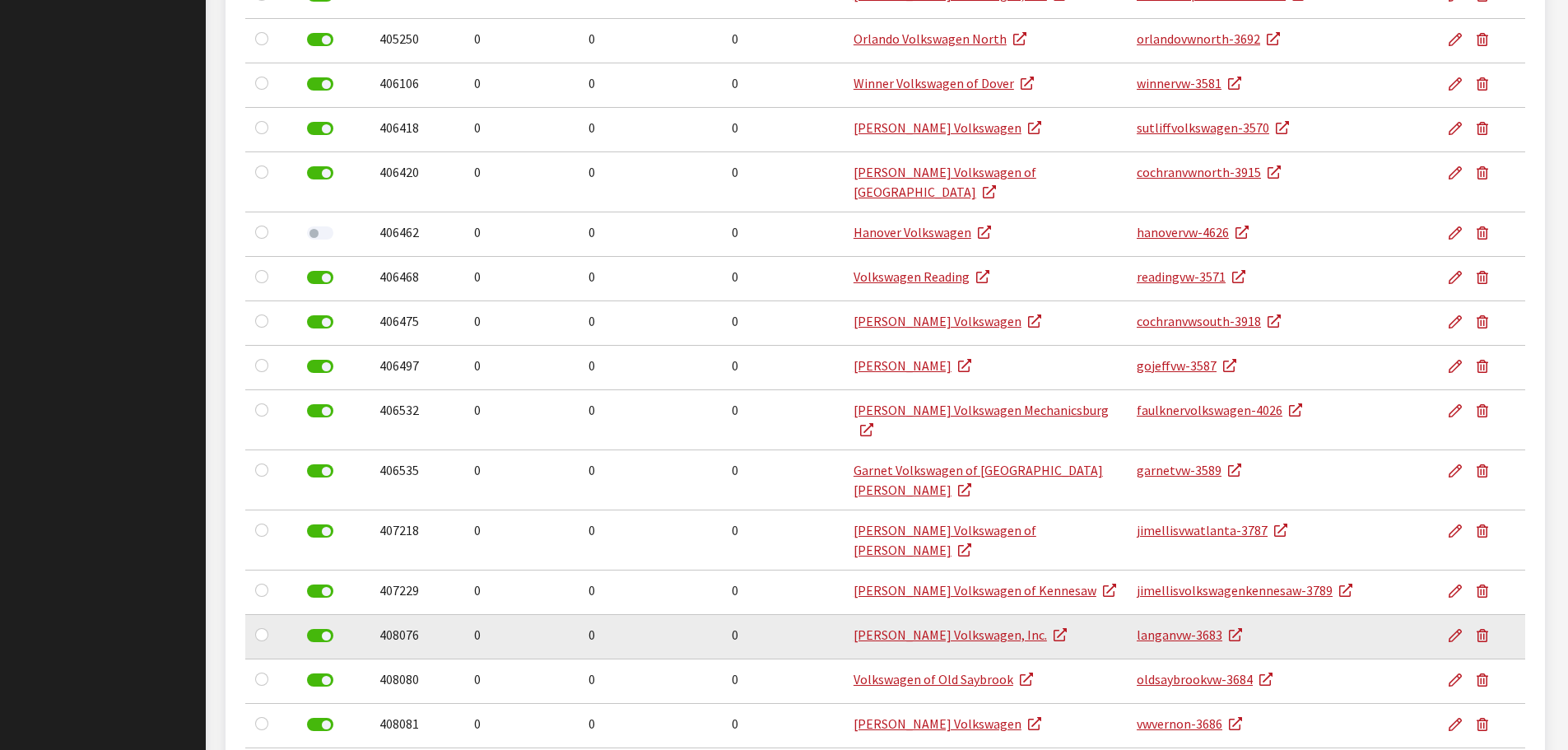
click at [320, 629] on label at bounding box center [320, 636] width 26 height 13
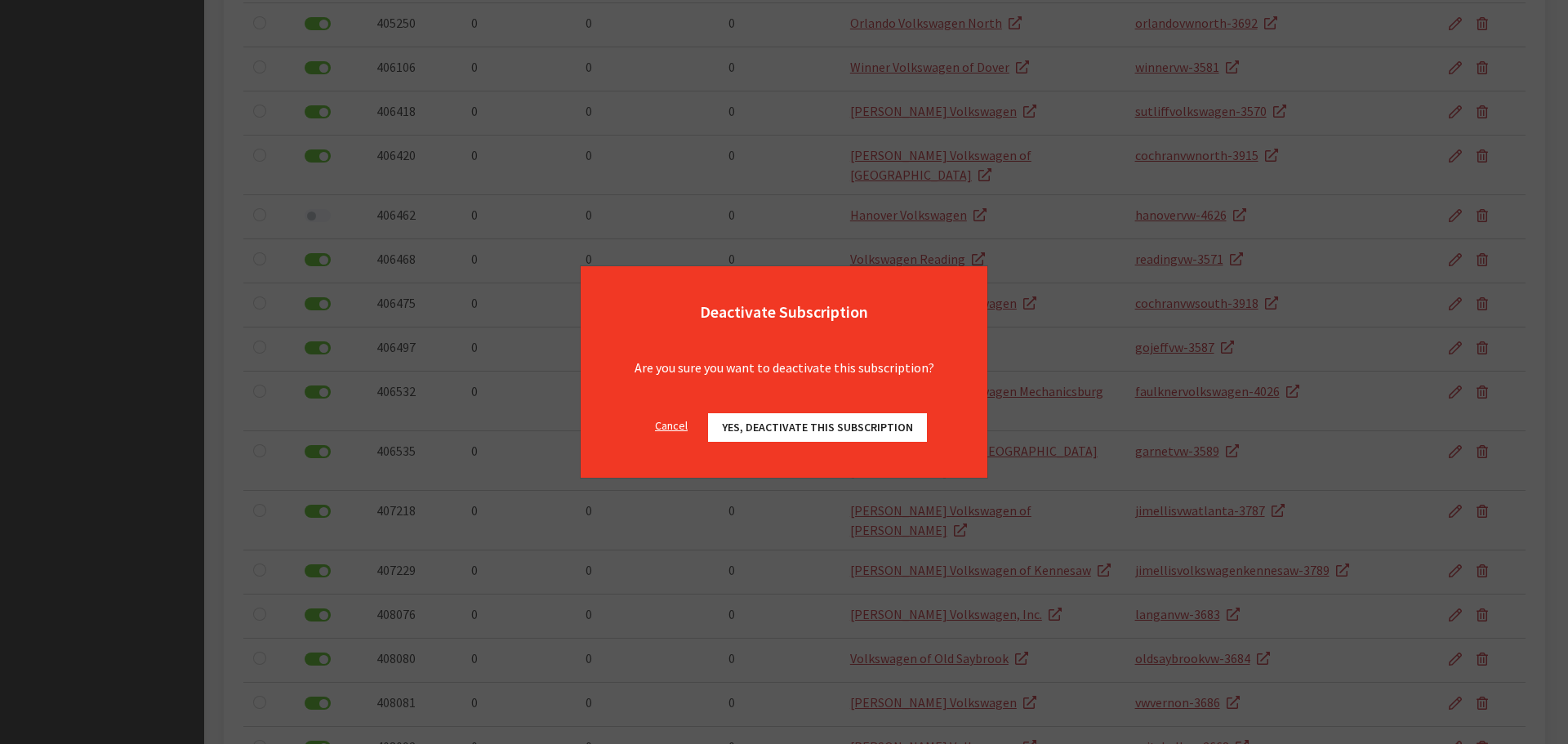
click at [825, 423] on span "Yes, deactivate this subscription" at bounding box center [817, 427] width 191 height 14
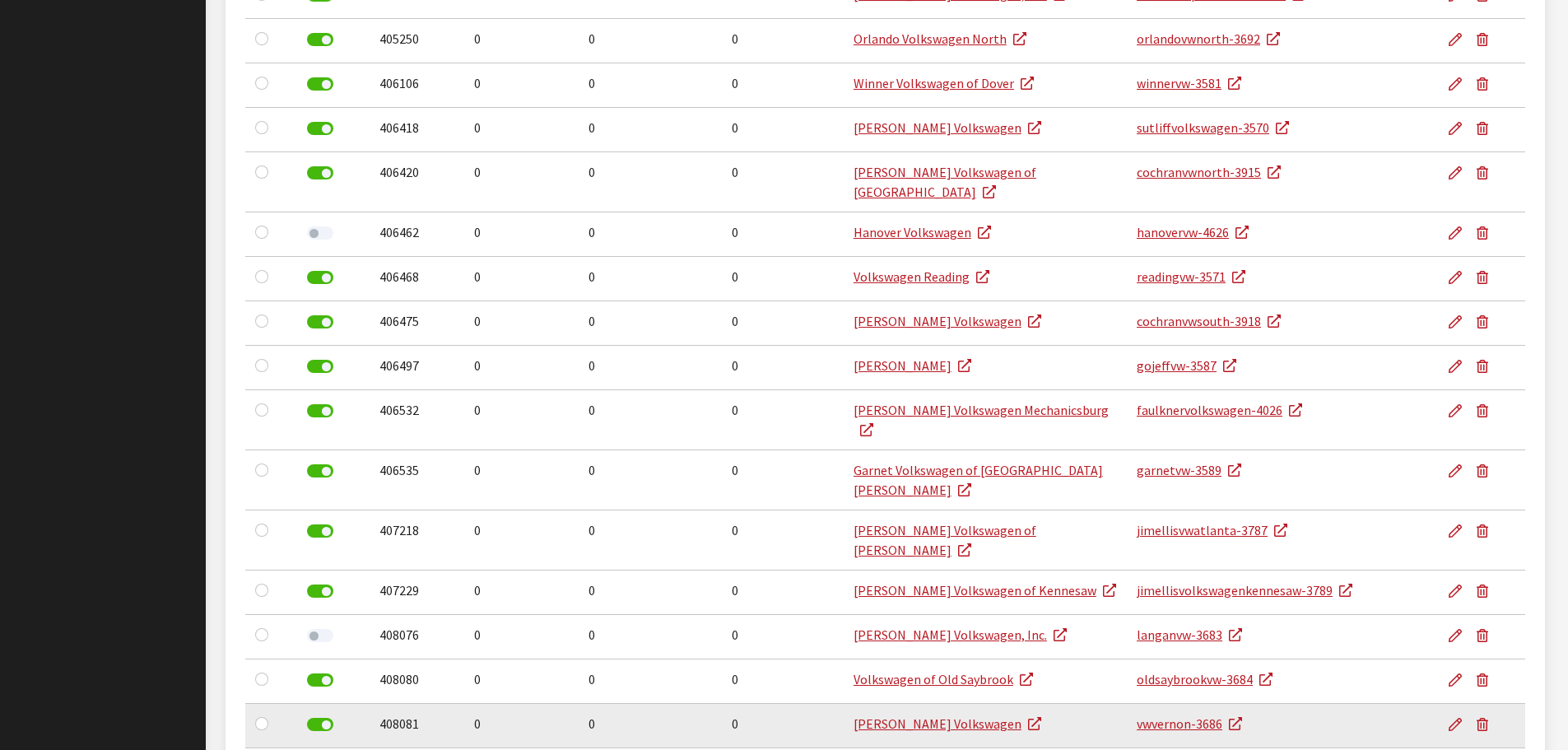
click at [320, 718] on label at bounding box center [320, 725] width 26 height 13
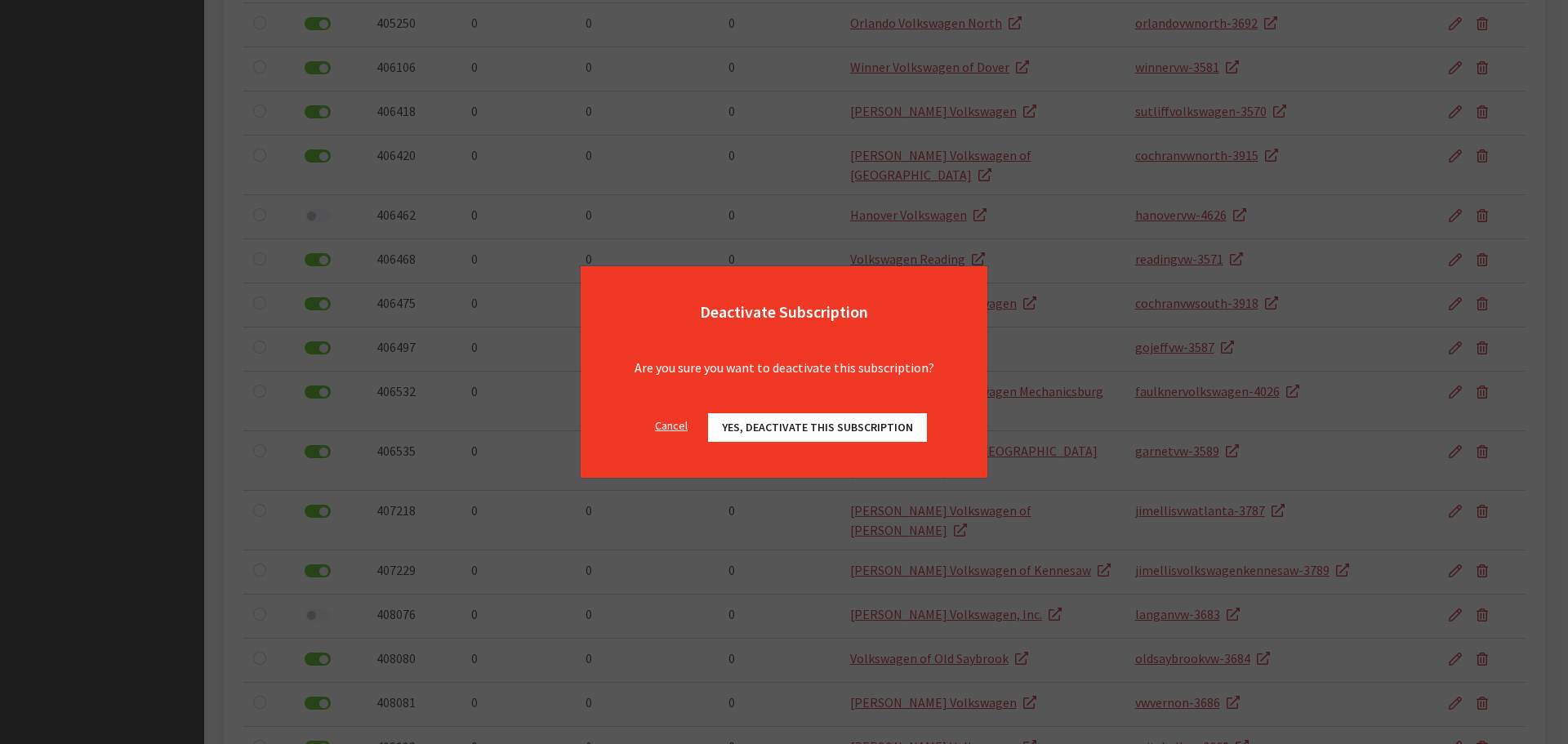
click at [857, 428] on span "Yes, deactivate this subscription" at bounding box center [817, 427] width 191 height 14
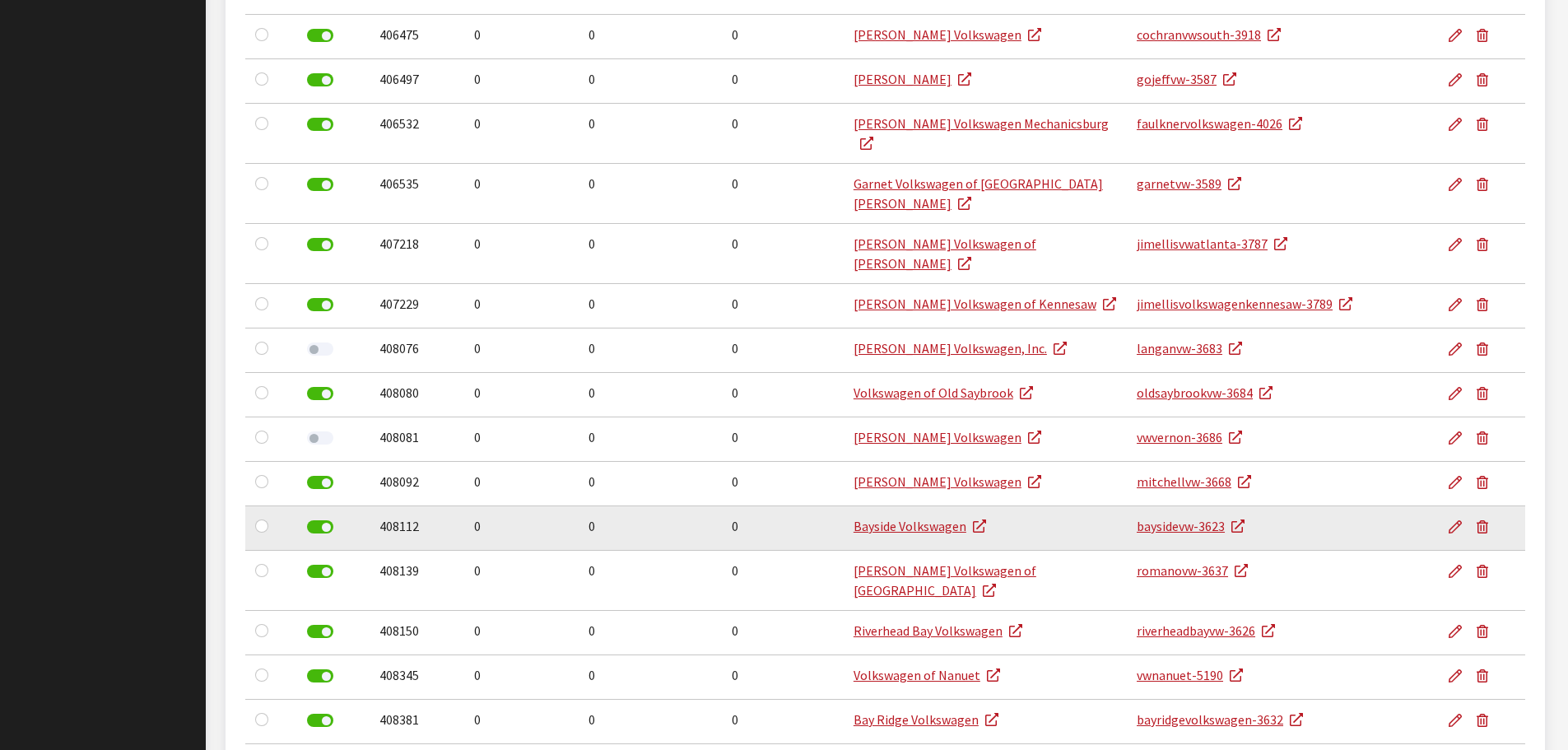
scroll to position [1565, 0]
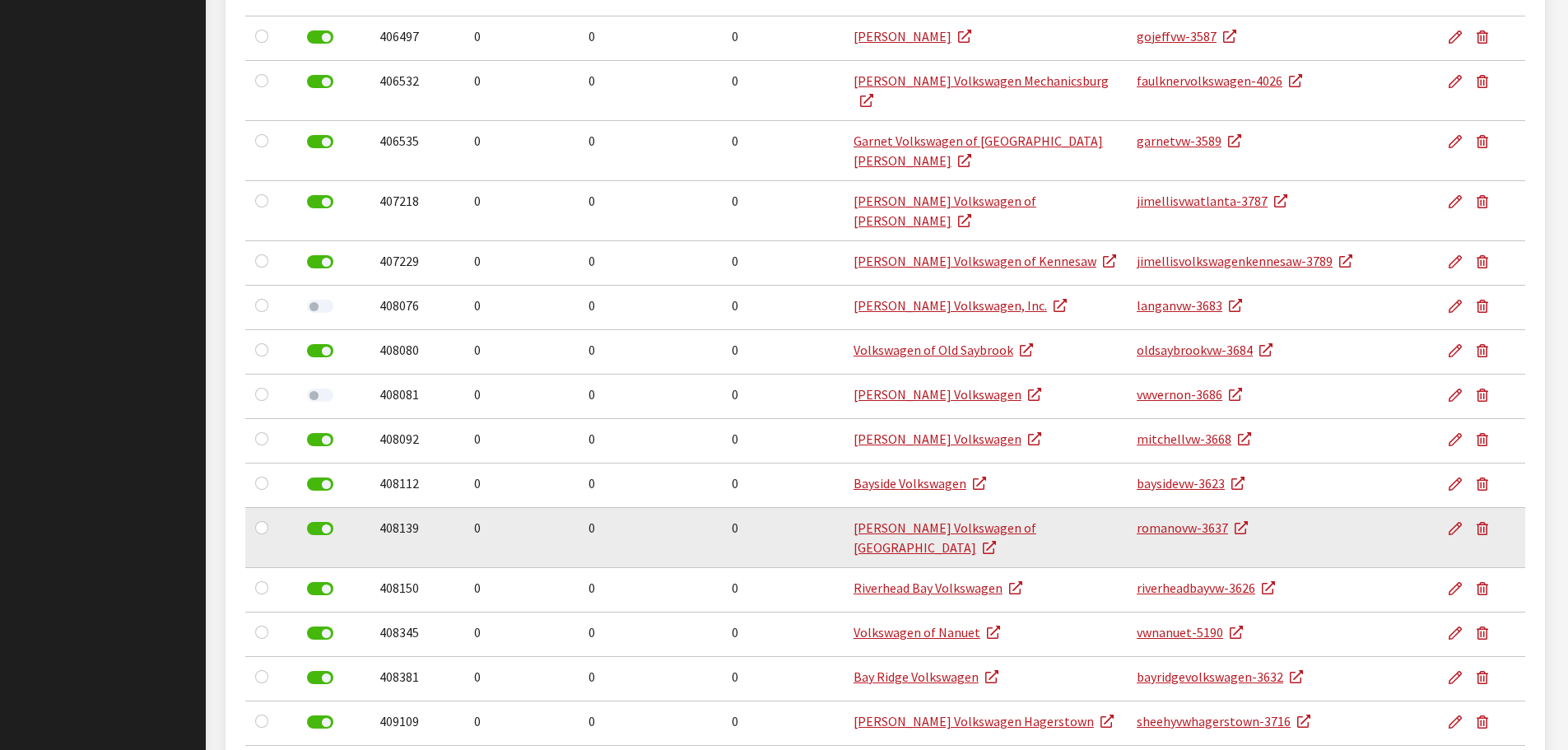
click at [325, 522] on label at bounding box center [320, 529] width 26 height 13
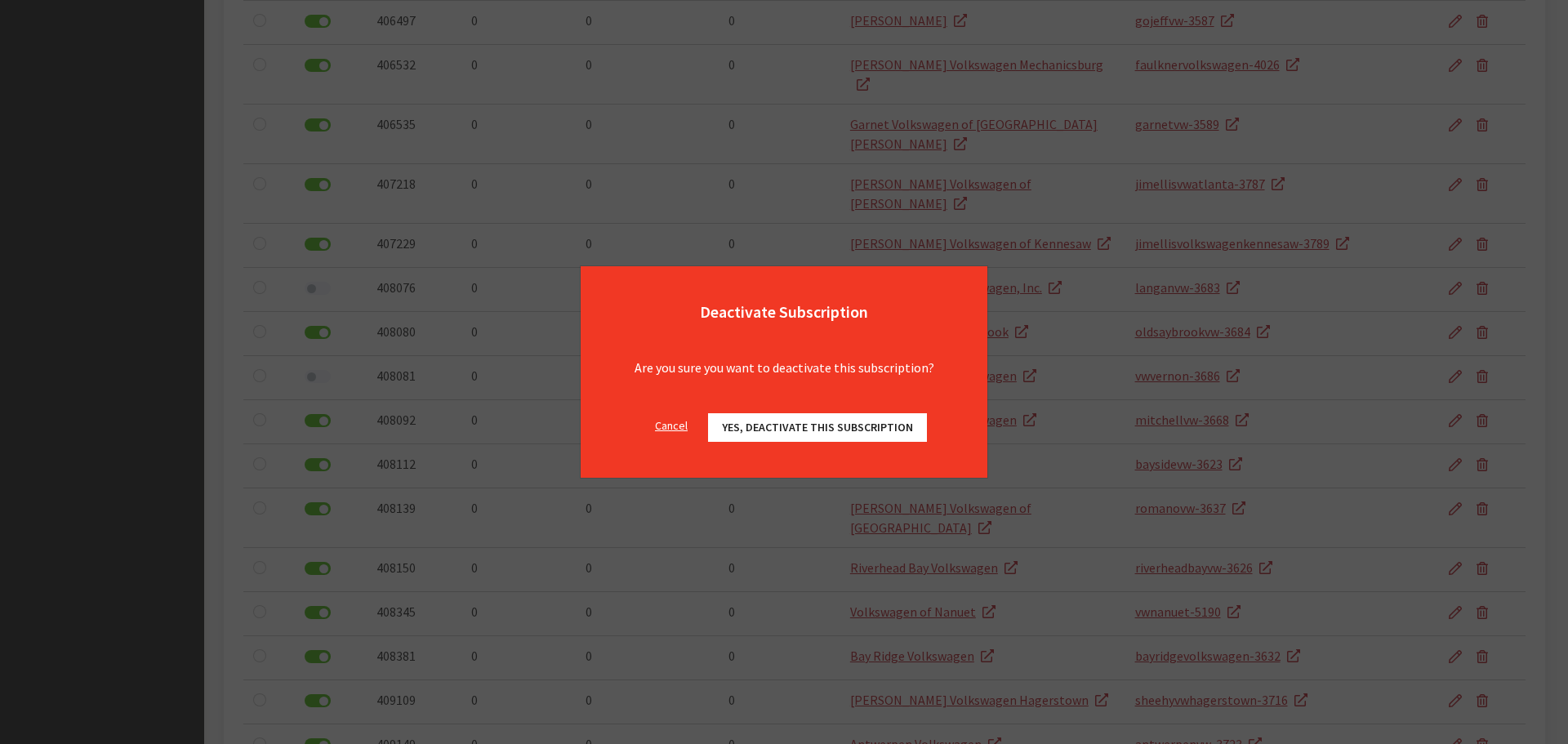
click at [784, 425] on span "Yes, deactivate this subscription" at bounding box center [817, 427] width 191 height 14
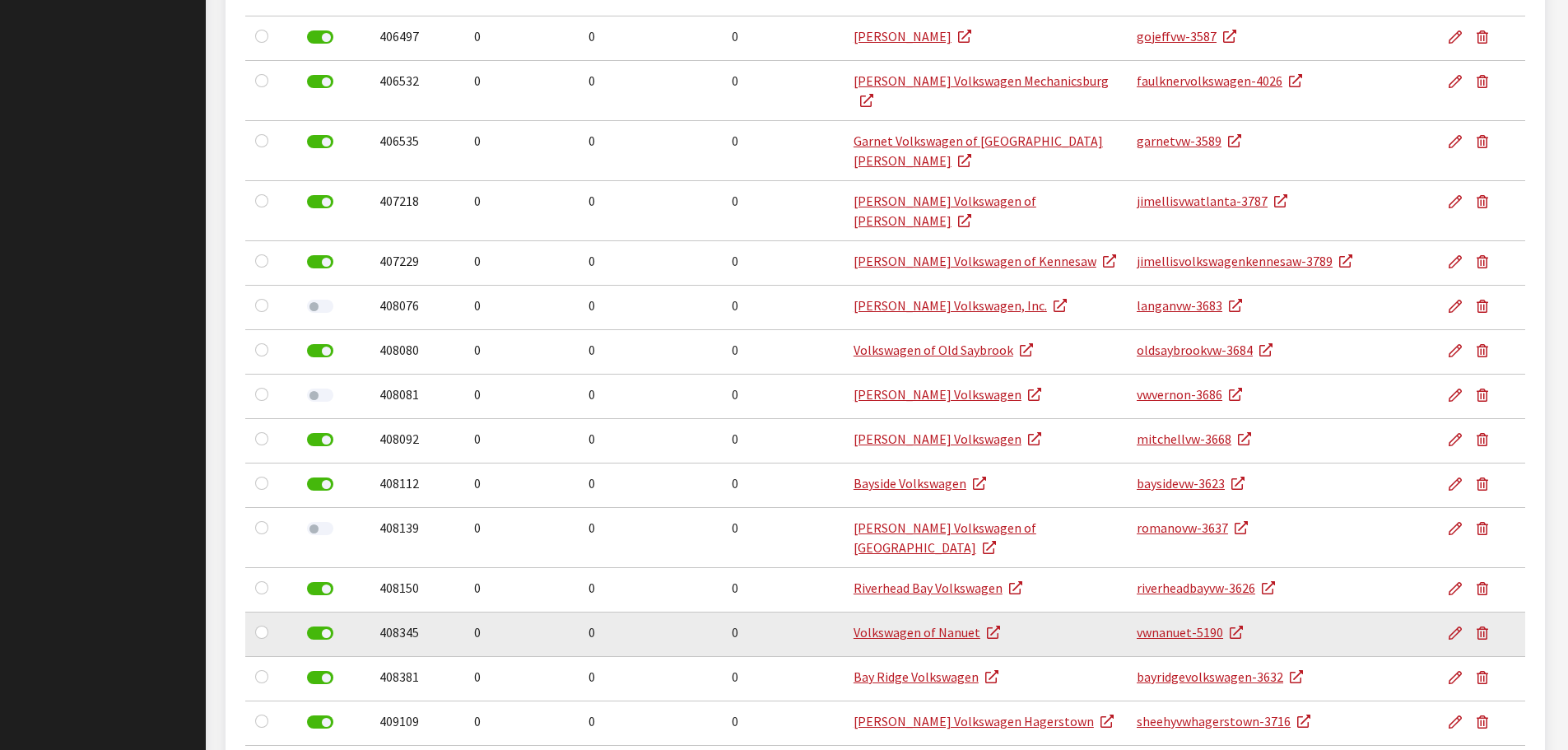
click at [327, 627] on label at bounding box center [320, 633] width 26 height 13
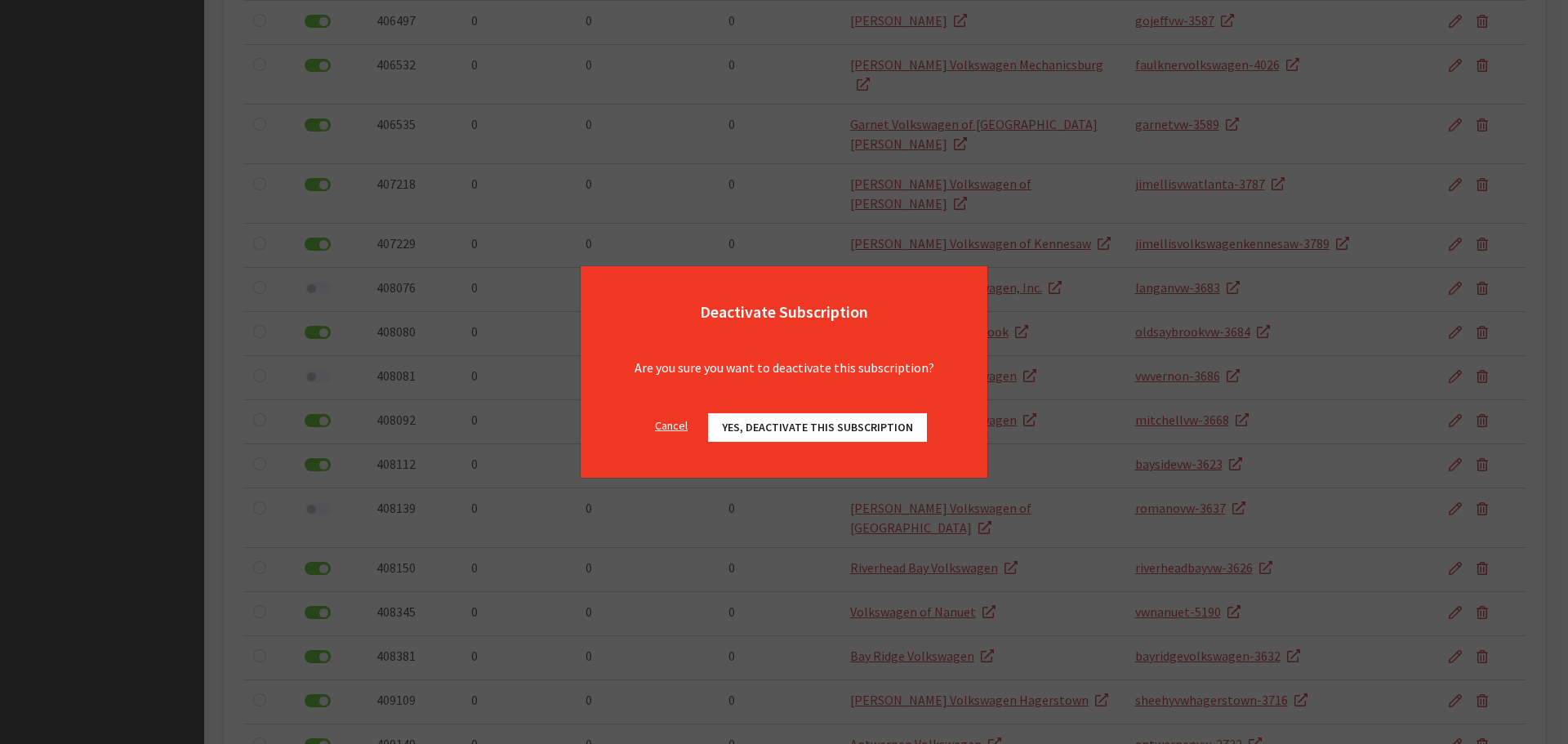
click at [867, 419] on button "Yes, deactivate this subscription" at bounding box center [817, 427] width 219 height 29
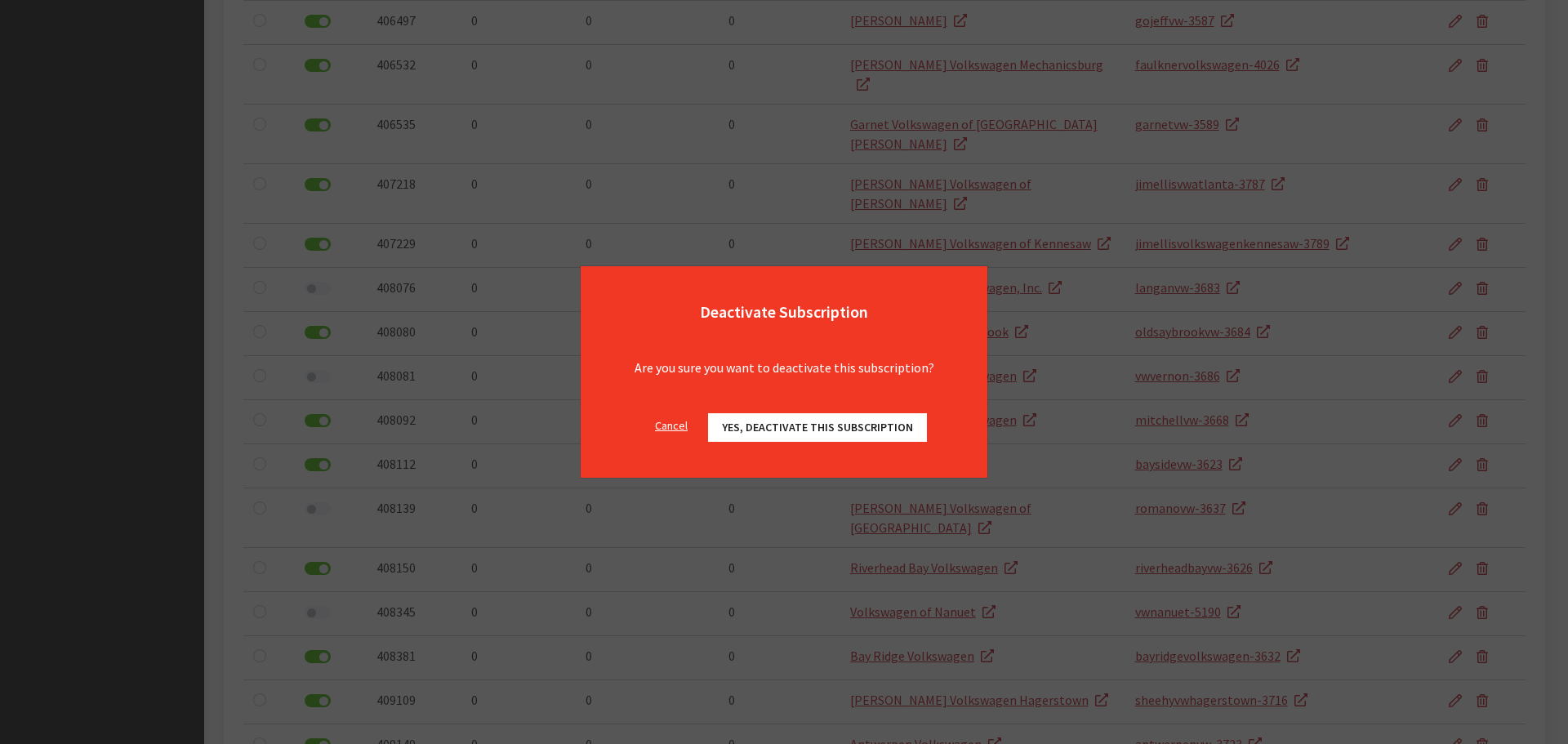
click at [811, 429] on span "Yes, deactivate this subscription" at bounding box center [817, 427] width 191 height 14
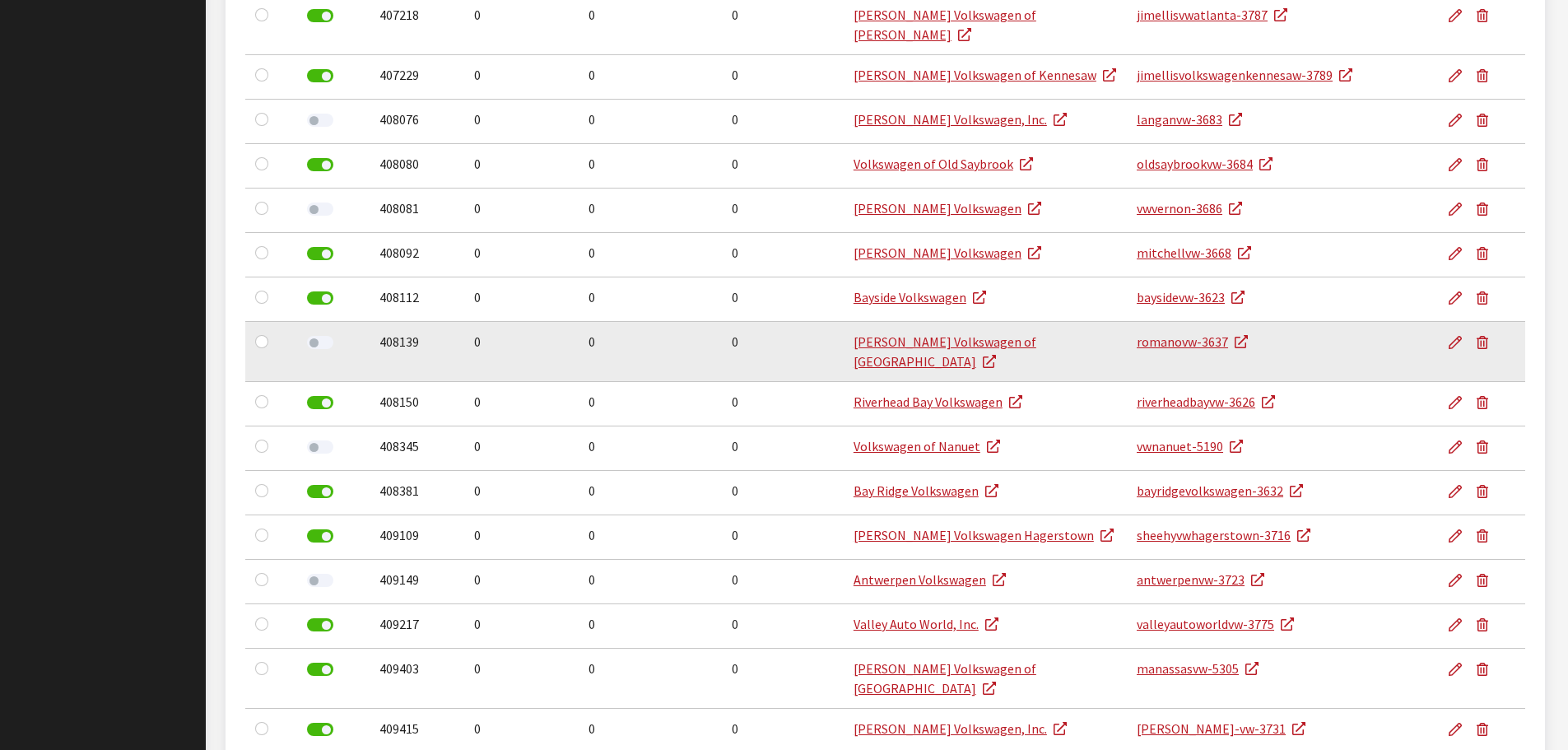
scroll to position [1811, 0]
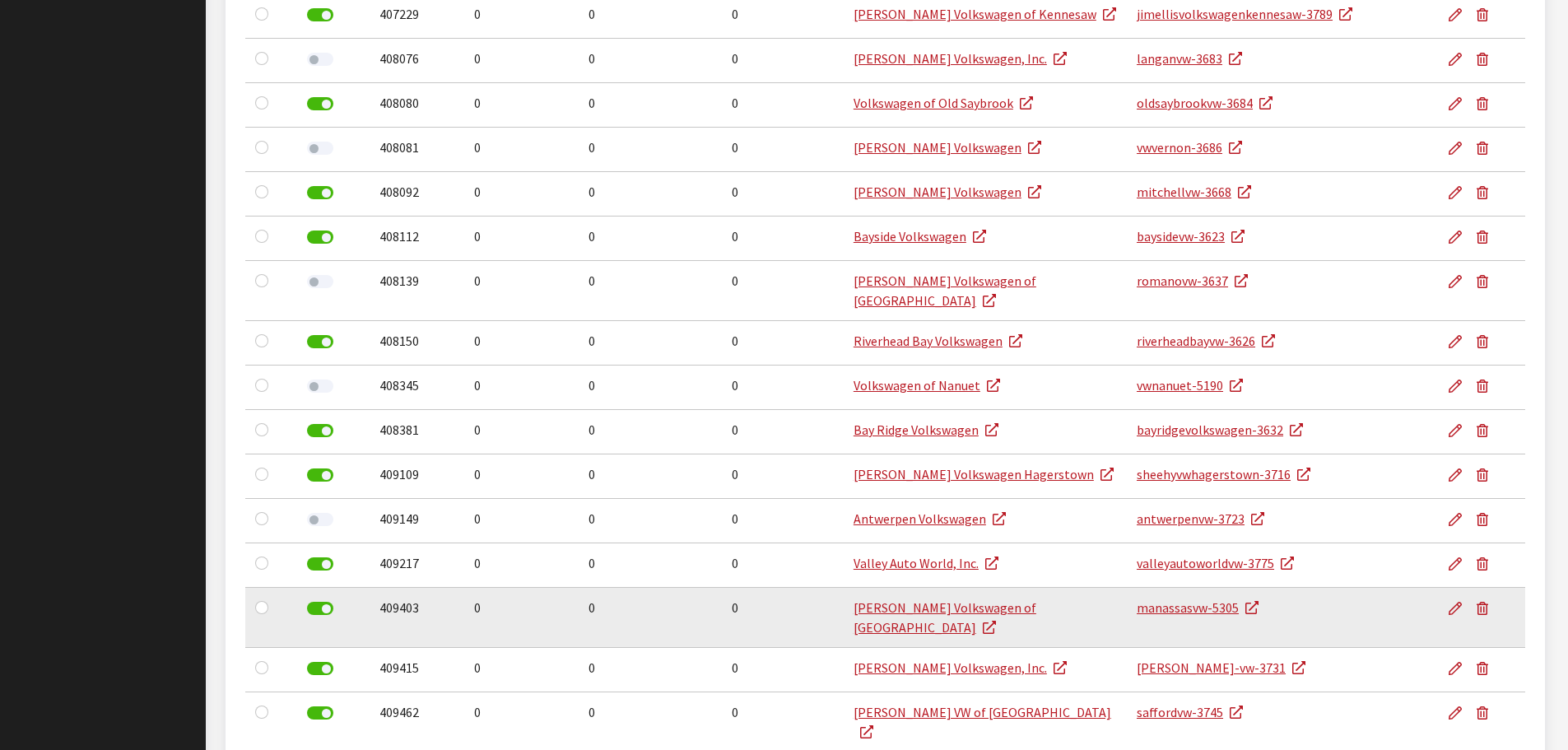
click at [319, 602] on label at bounding box center [320, 608] width 26 height 13
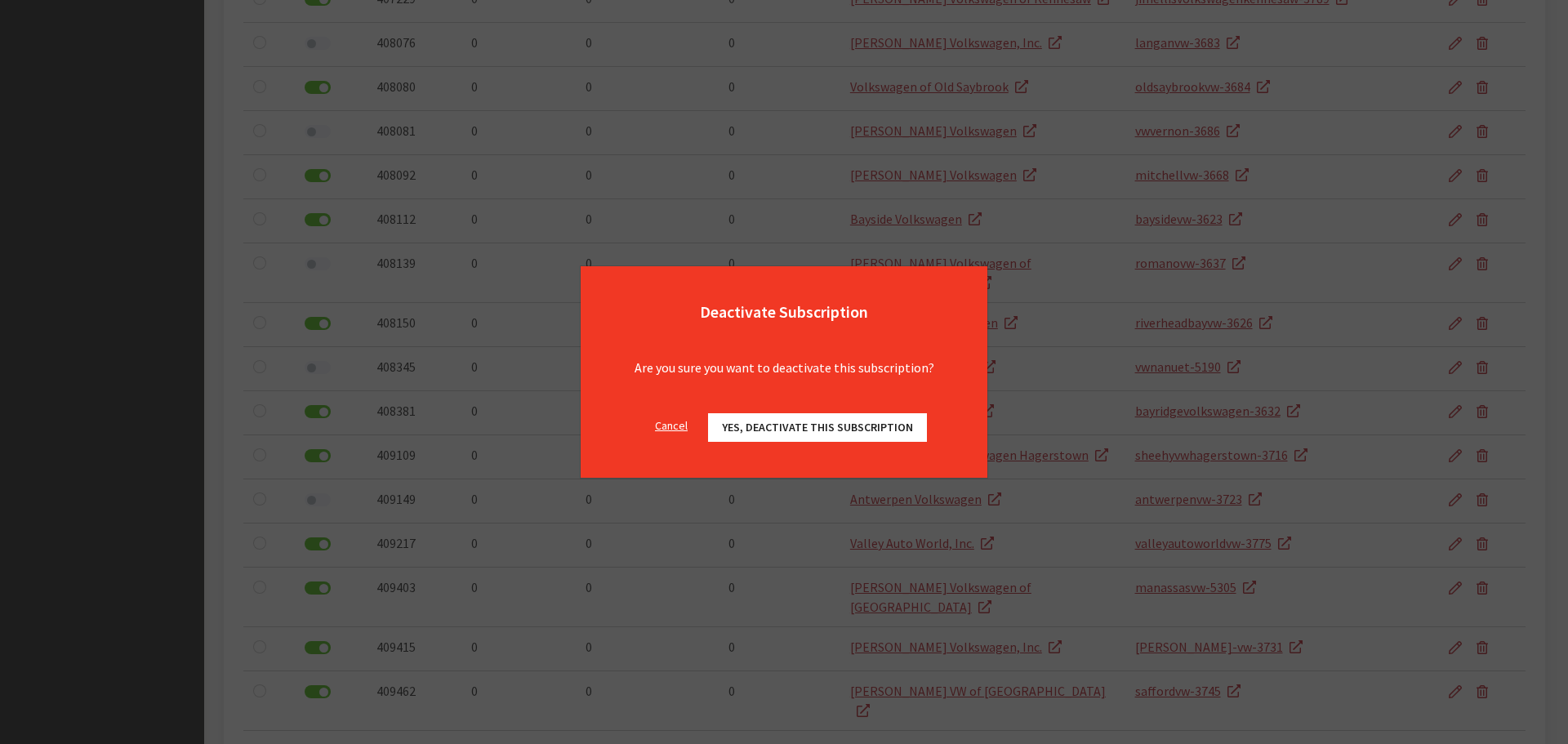
click at [762, 424] on span "Yes, deactivate this subscription" at bounding box center [817, 427] width 191 height 14
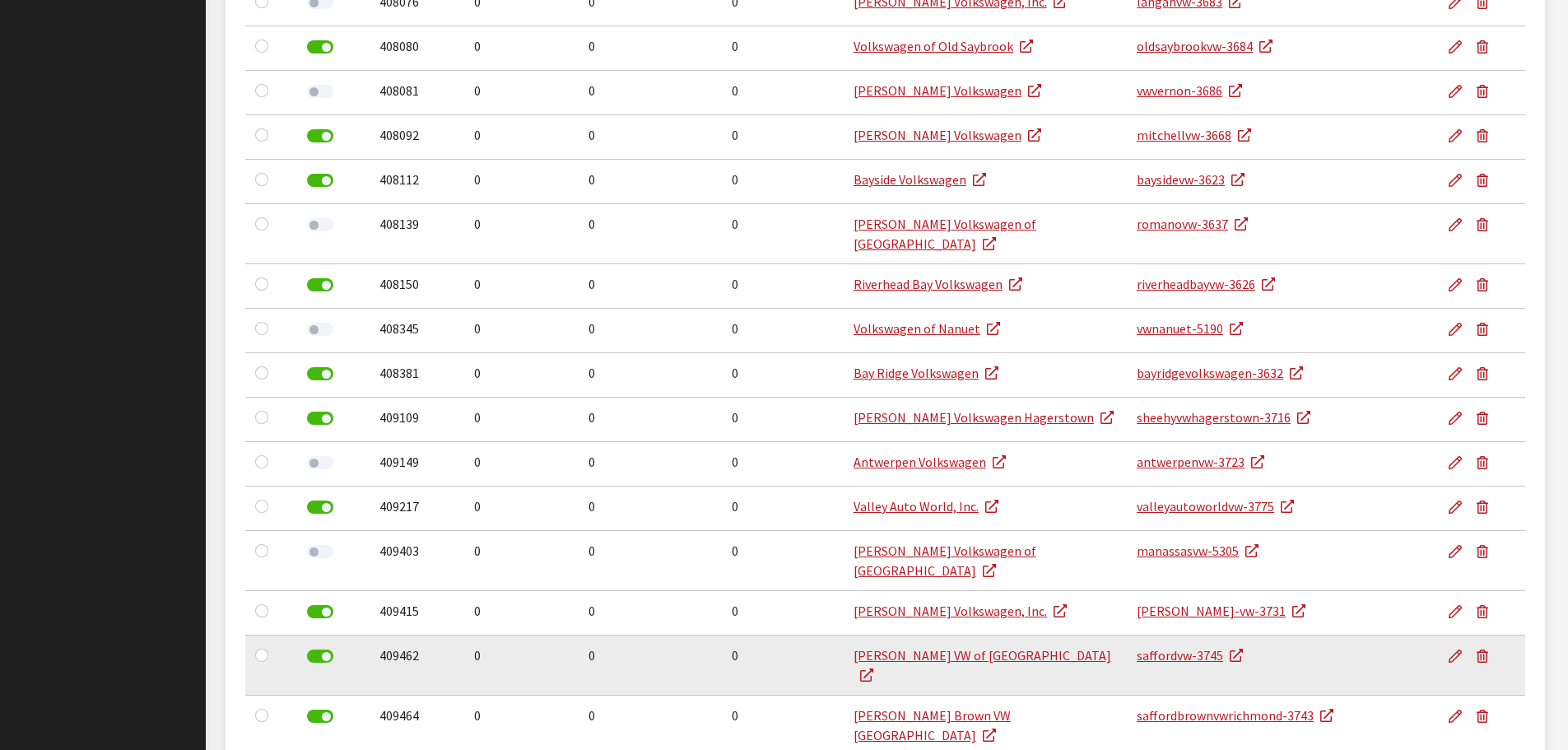
scroll to position [1894, 0]
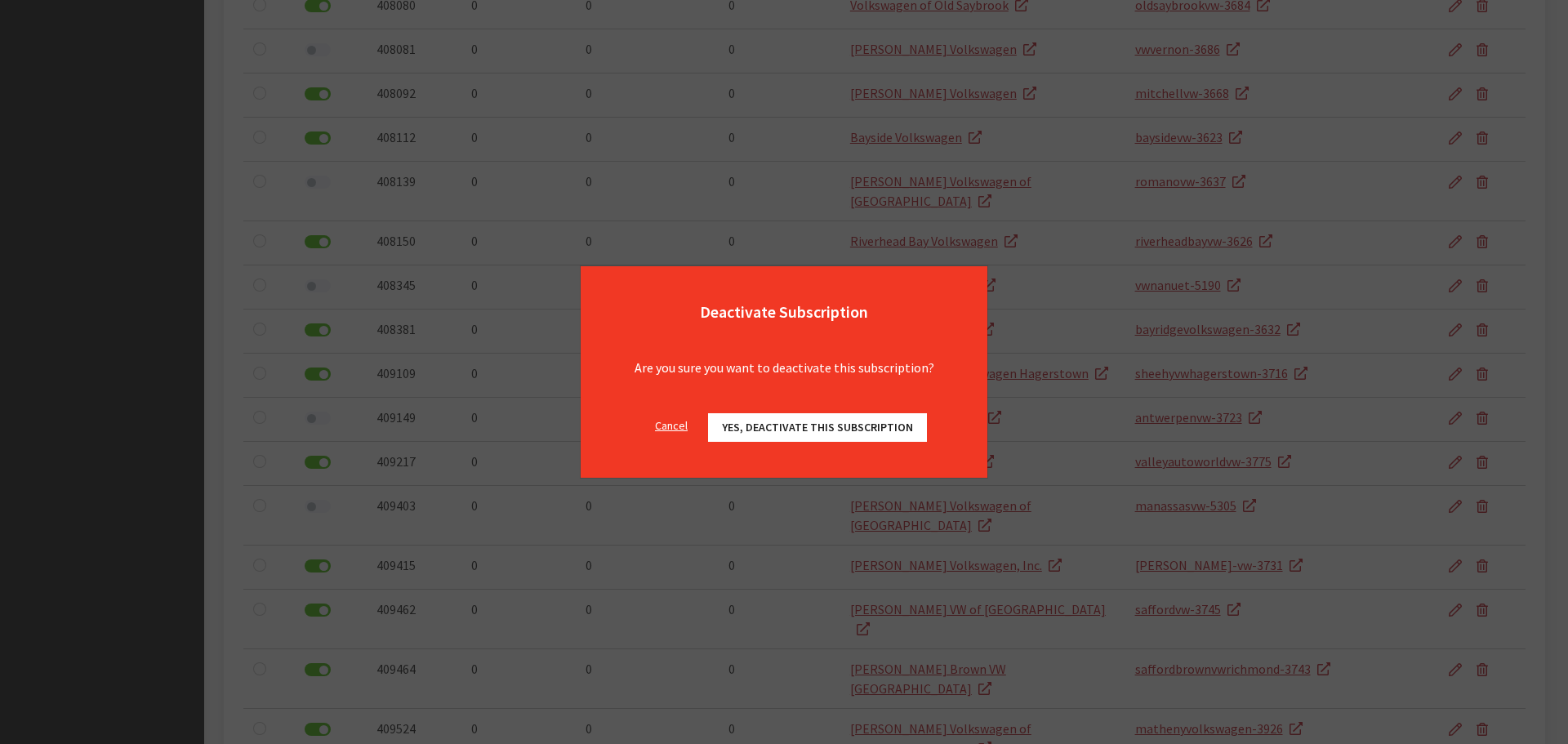
click at [760, 425] on span "Yes, deactivate this subscription" at bounding box center [817, 427] width 191 height 14
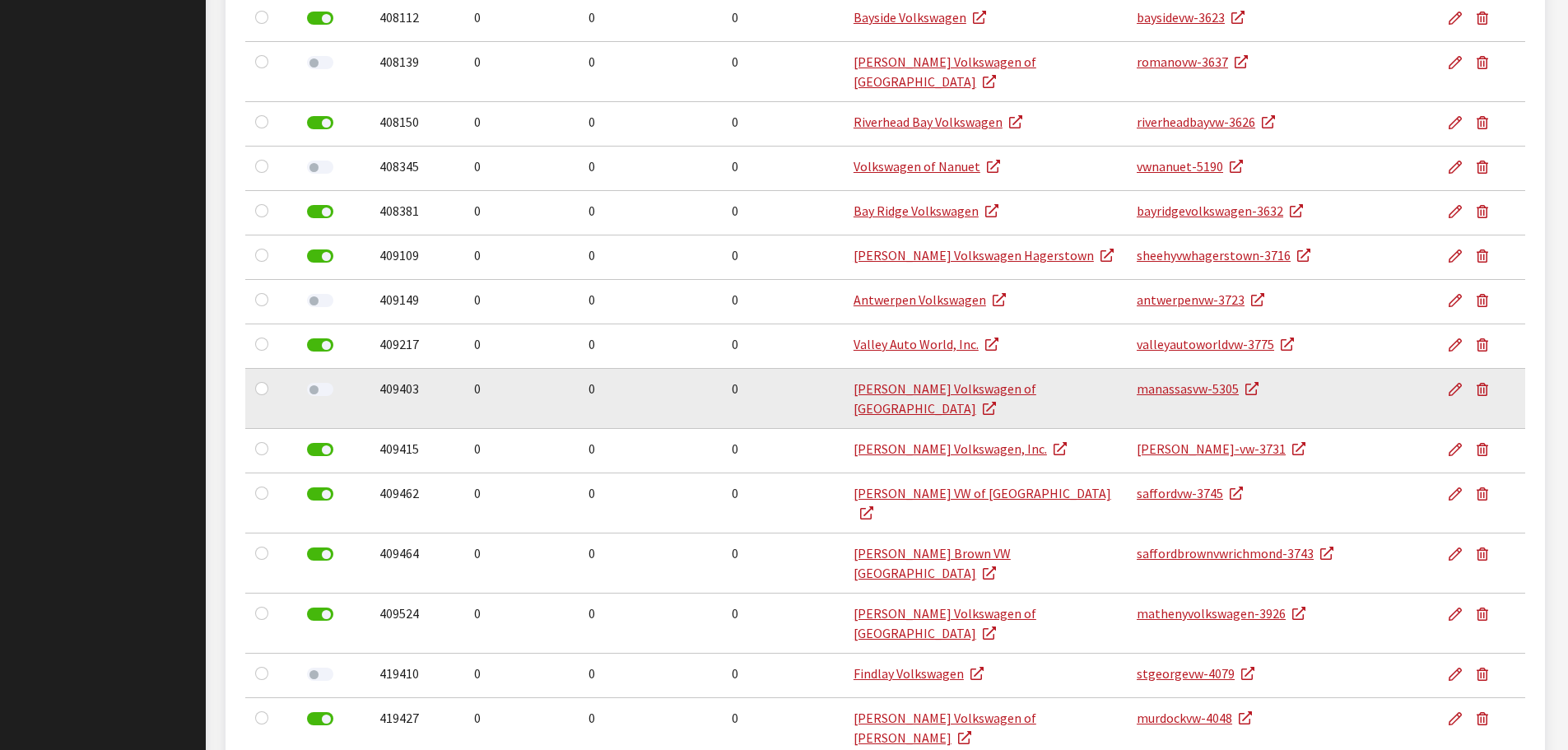
scroll to position [2059, 0]
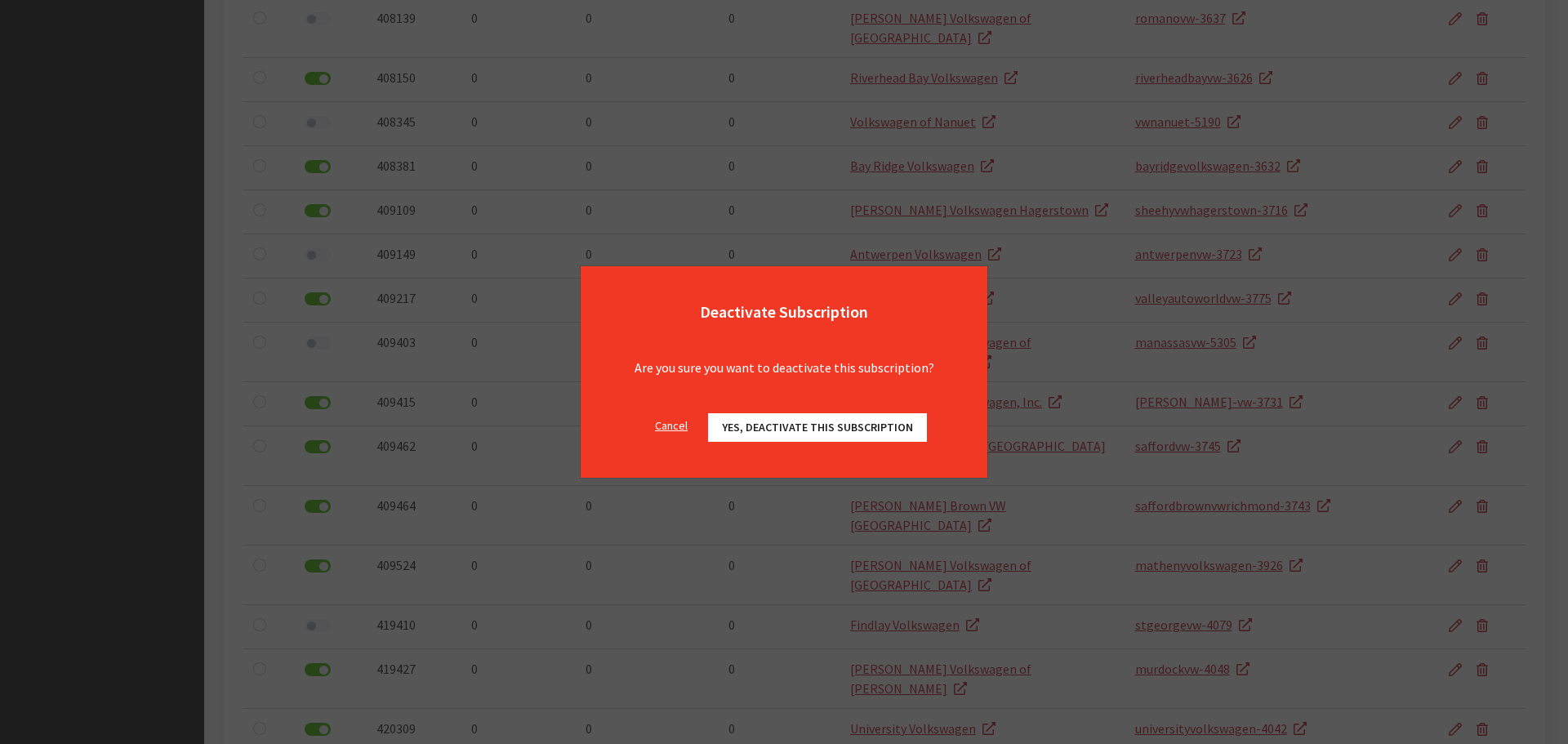
click at [732, 432] on button "Yes, deactivate this subscription" at bounding box center [817, 427] width 219 height 29
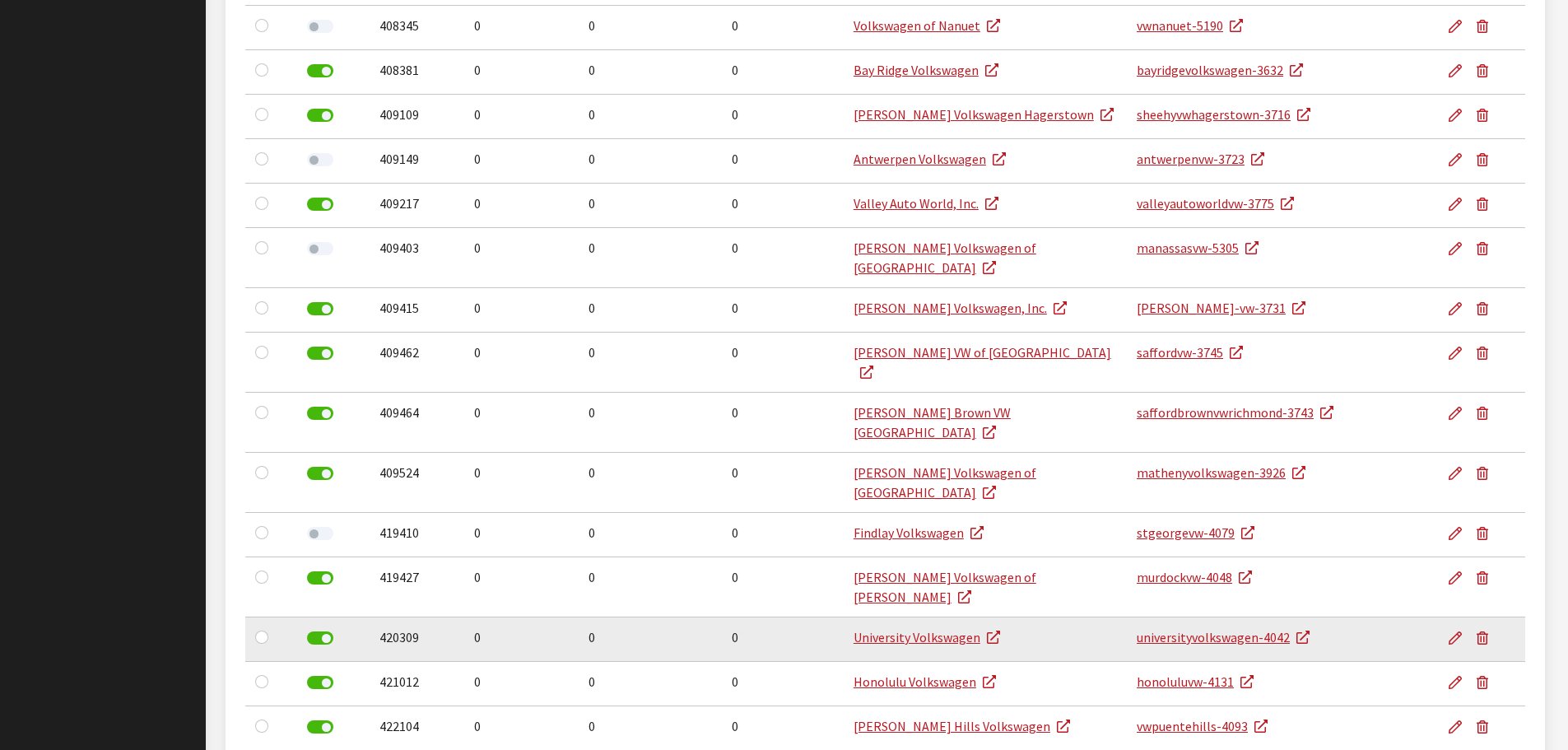
scroll to position [2223, 0]
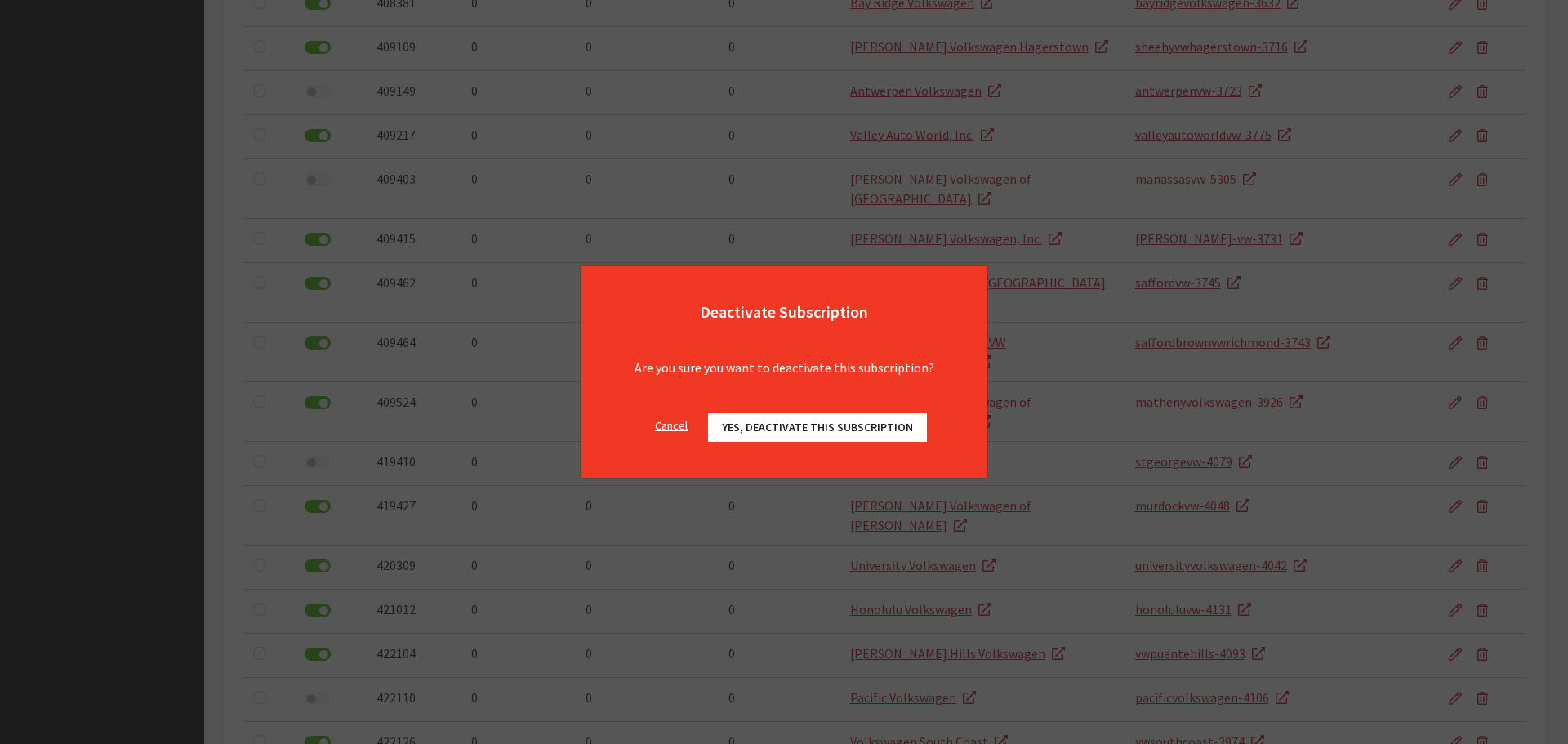
click at [770, 424] on span "Yes, deactivate this subscription" at bounding box center [817, 427] width 191 height 14
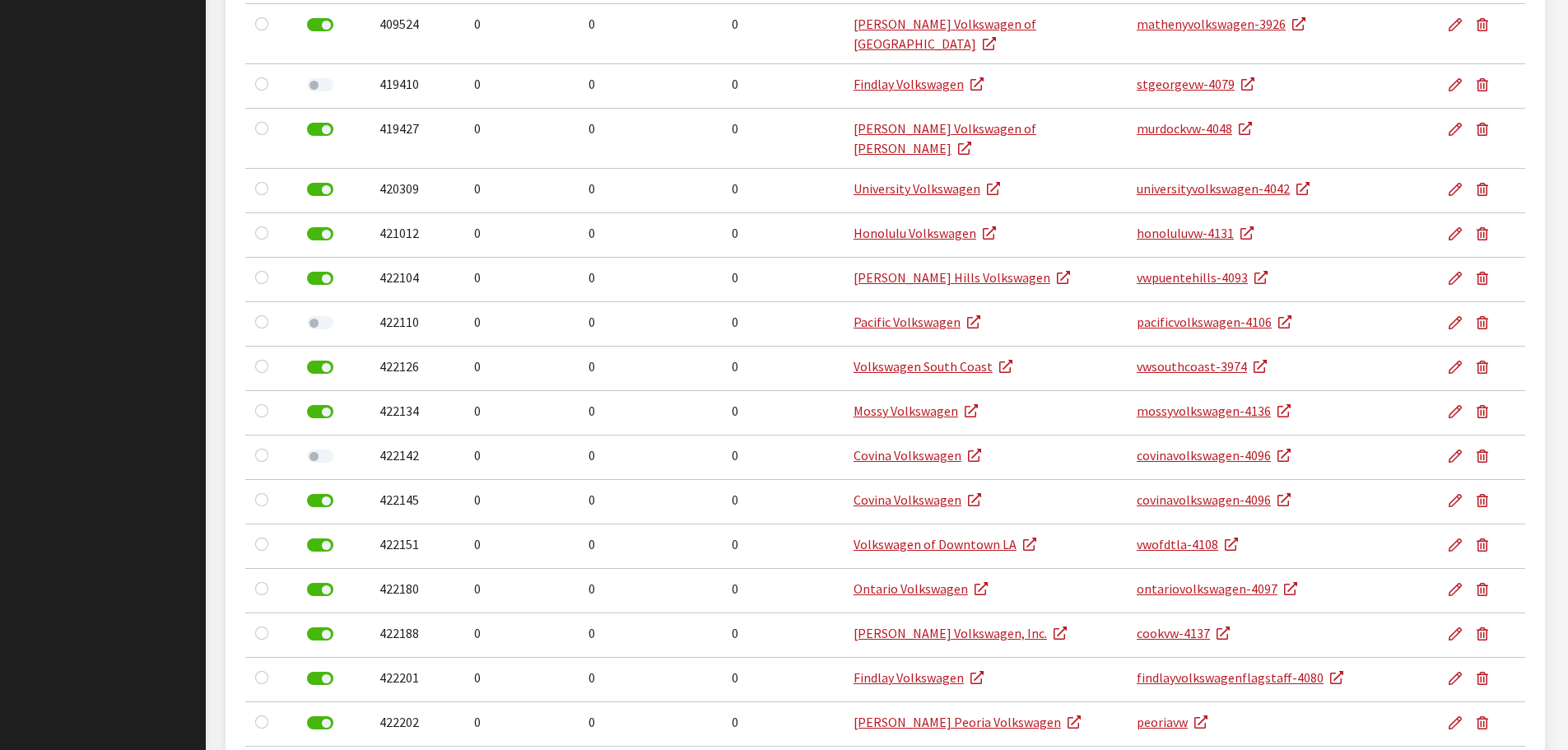
scroll to position [2635, 0]
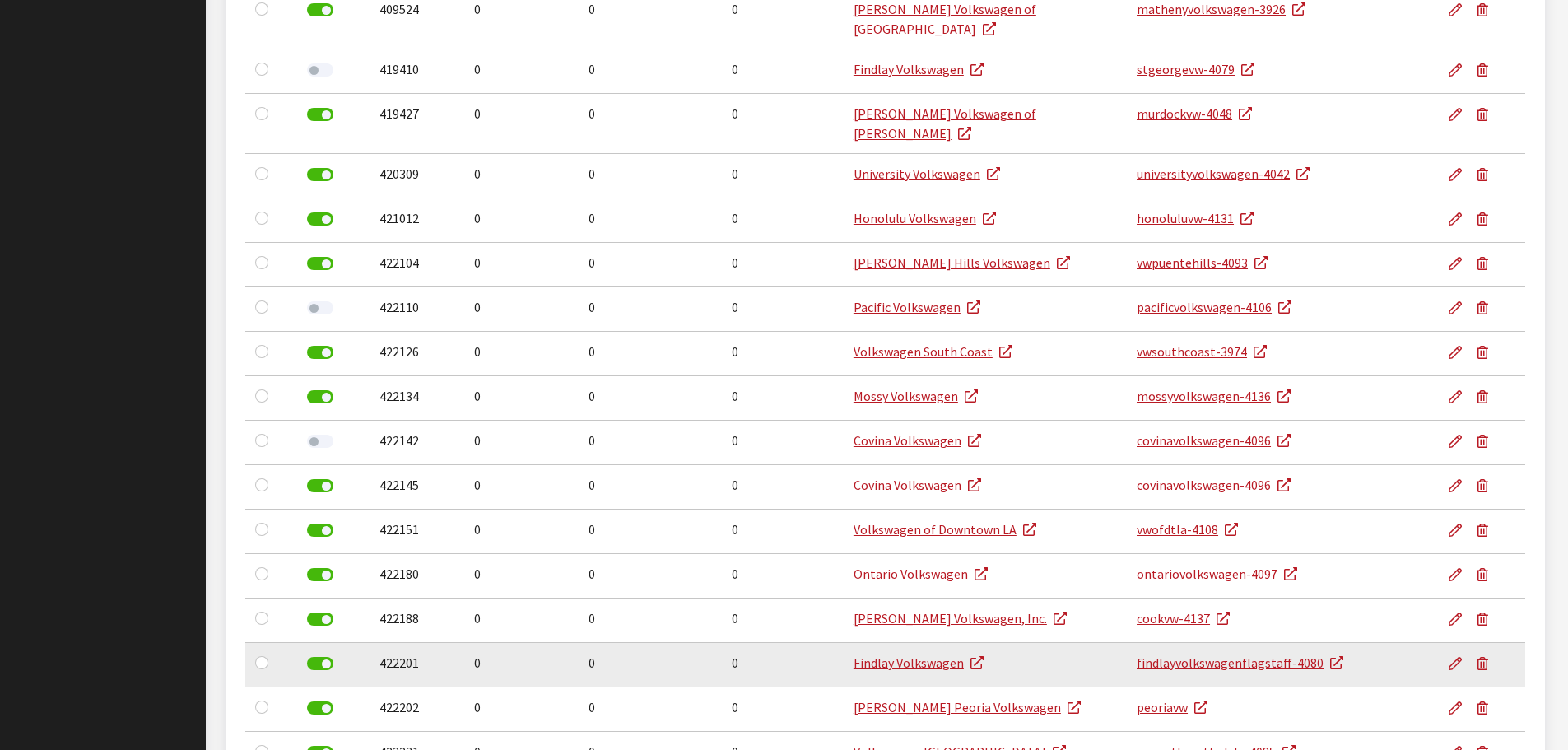
click at [325, 657] on label at bounding box center [320, 664] width 26 height 13
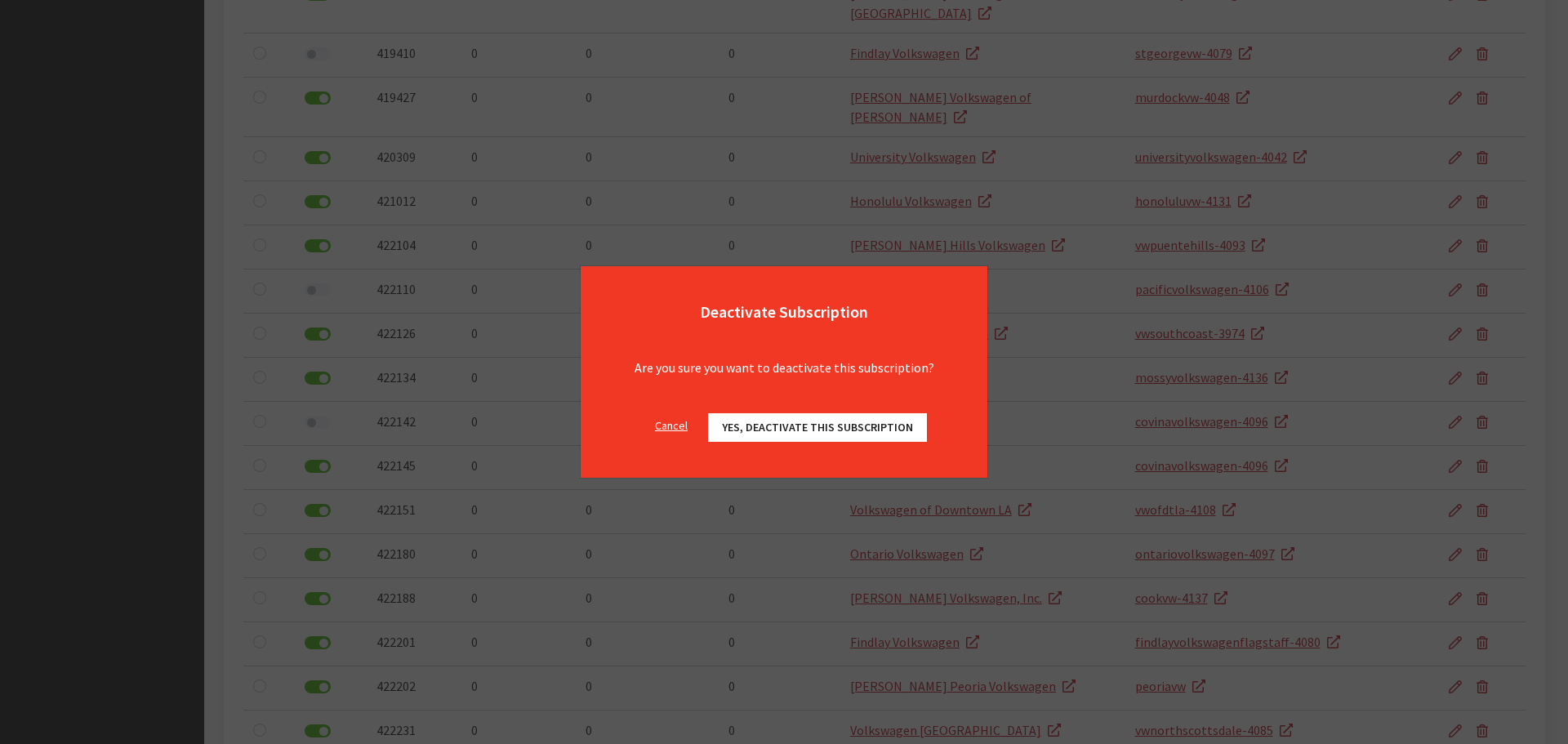
click at [734, 427] on span "Yes, deactivate this subscription" at bounding box center [817, 427] width 191 height 14
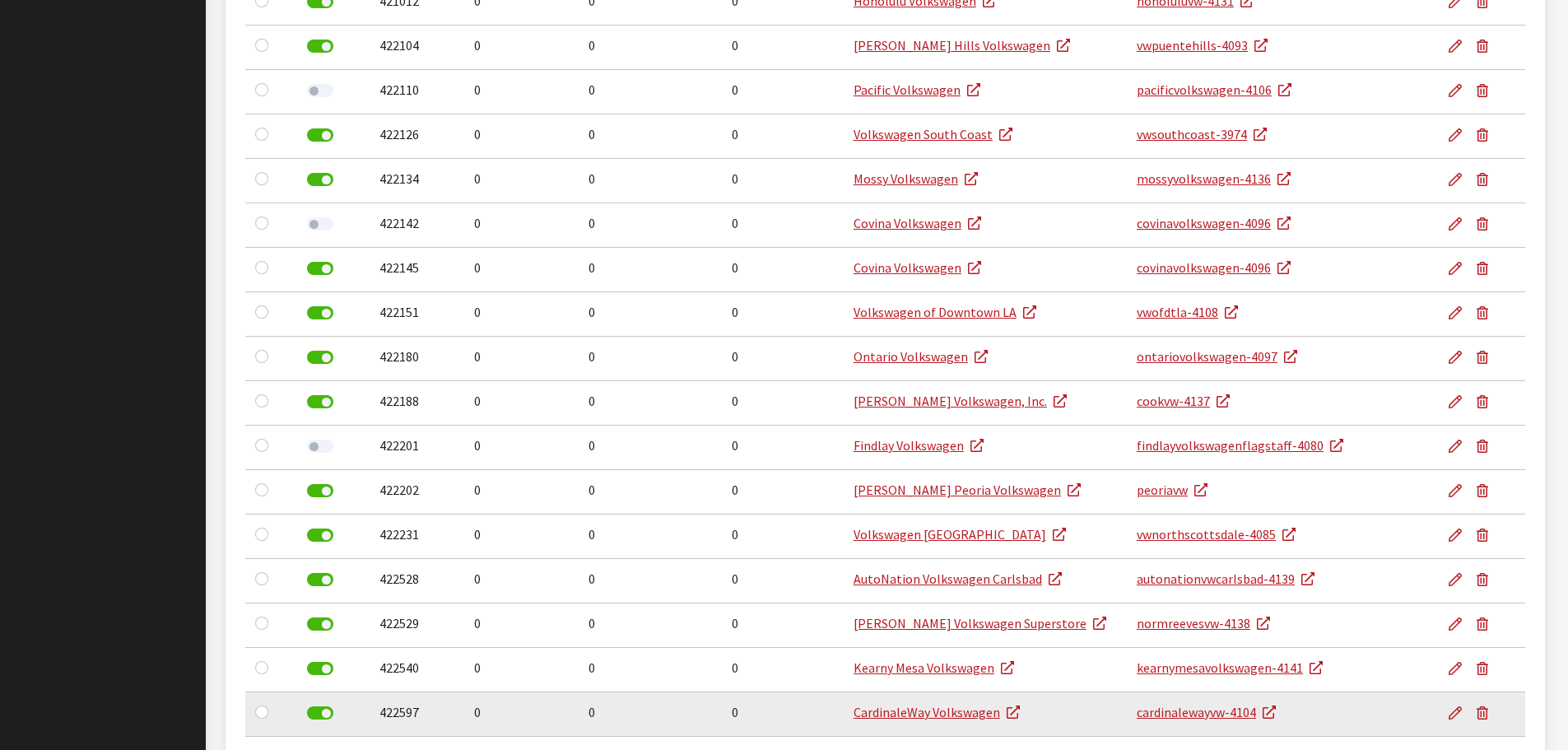
scroll to position [2882, 0]
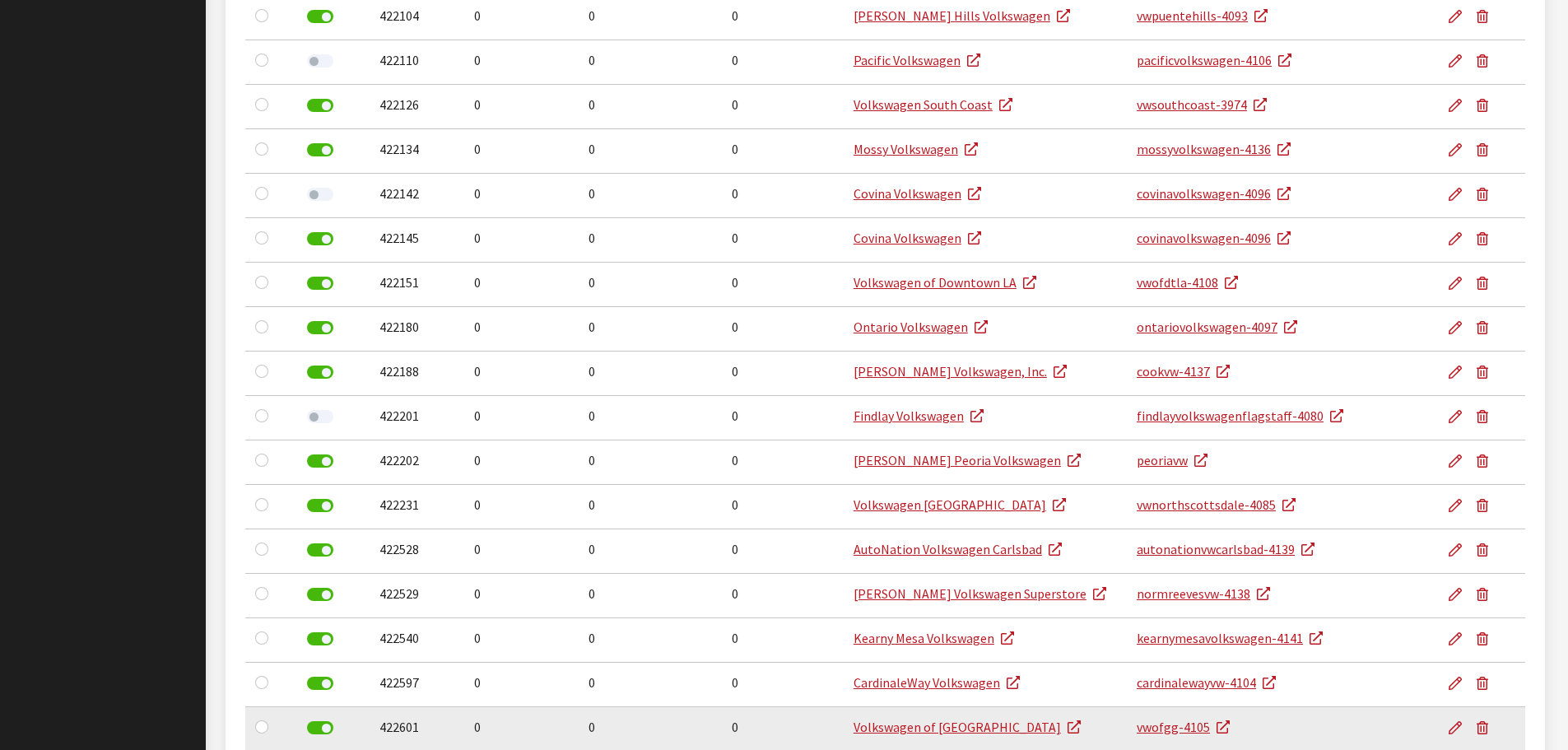
click at [323, 721] on label at bounding box center [320, 728] width 26 height 13
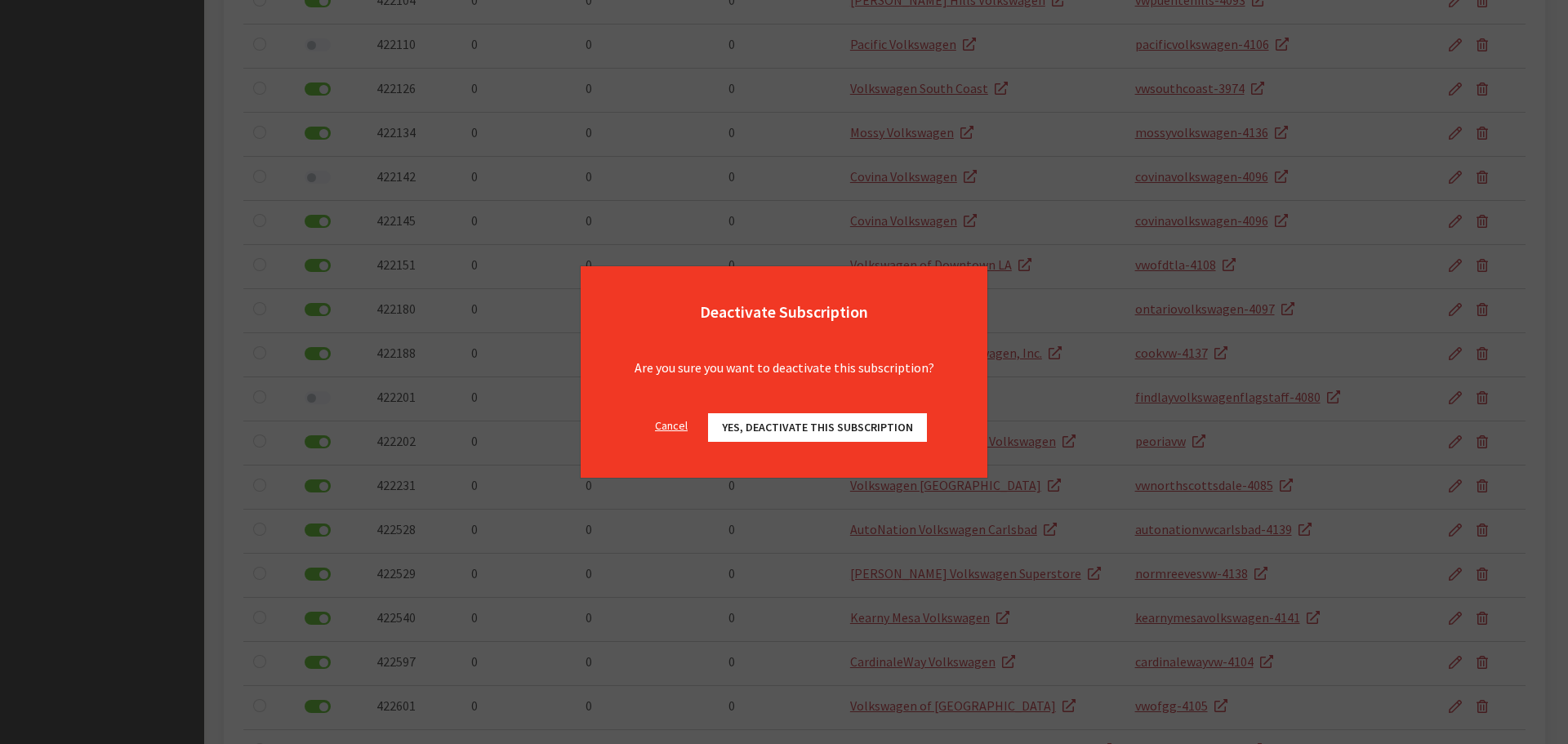
click at [781, 410] on div "Cancel Yes, deactivate this subscription OK" at bounding box center [783, 436] width 406 height 84
click at [768, 423] on span "Yes, deactivate this subscription" at bounding box center [817, 427] width 191 height 14
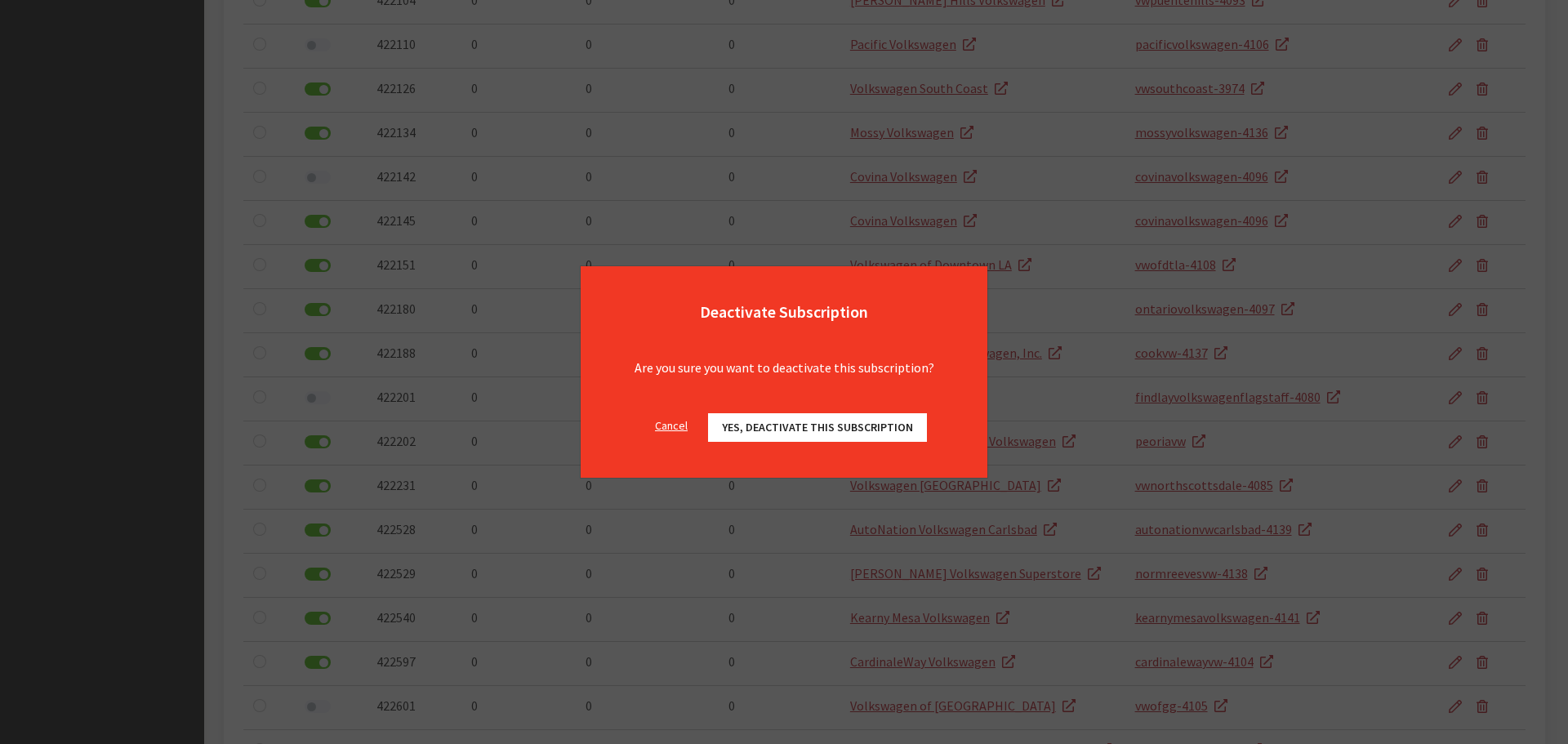
click at [815, 425] on span "Yes, deactivate this subscription" at bounding box center [817, 427] width 191 height 14
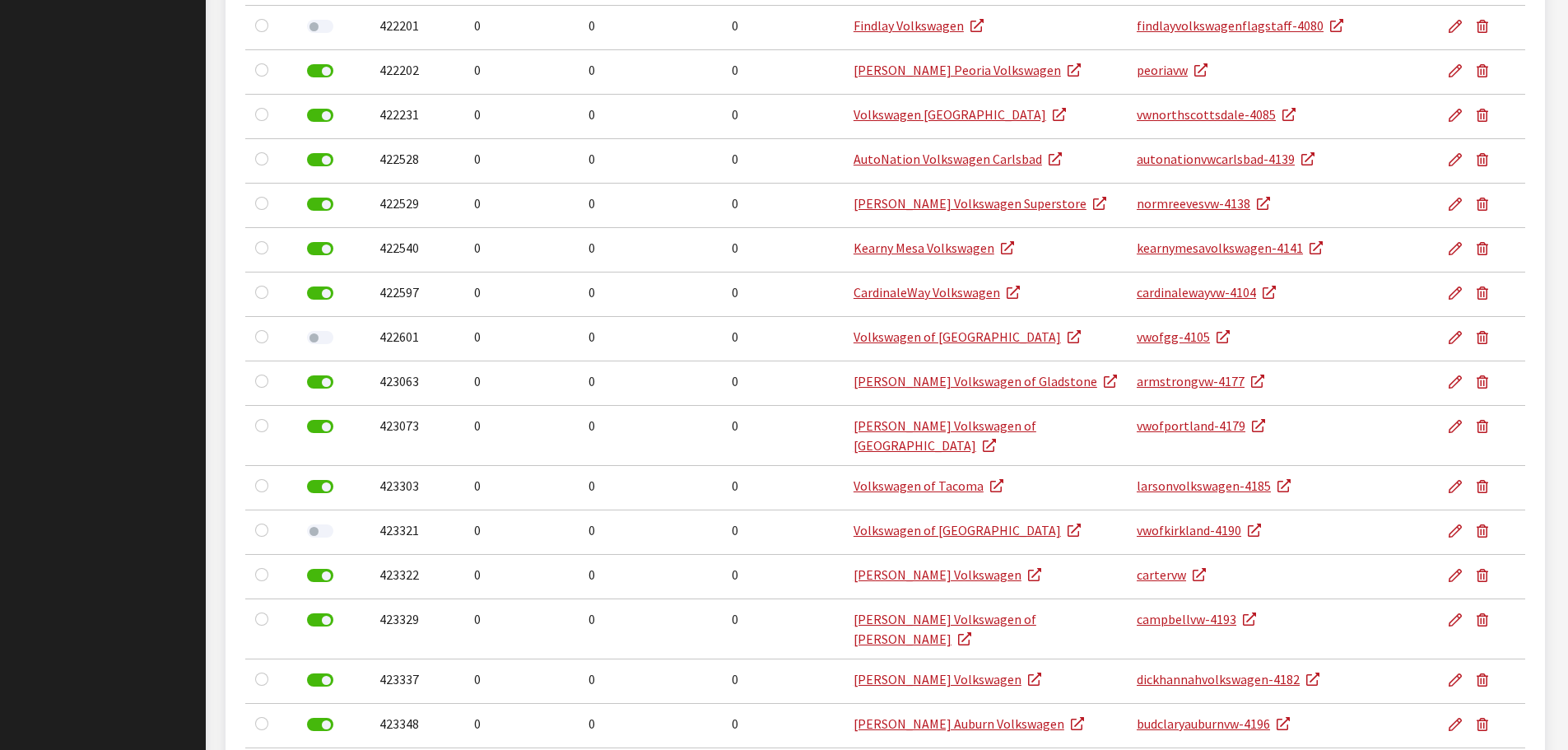
scroll to position [3294, 0]
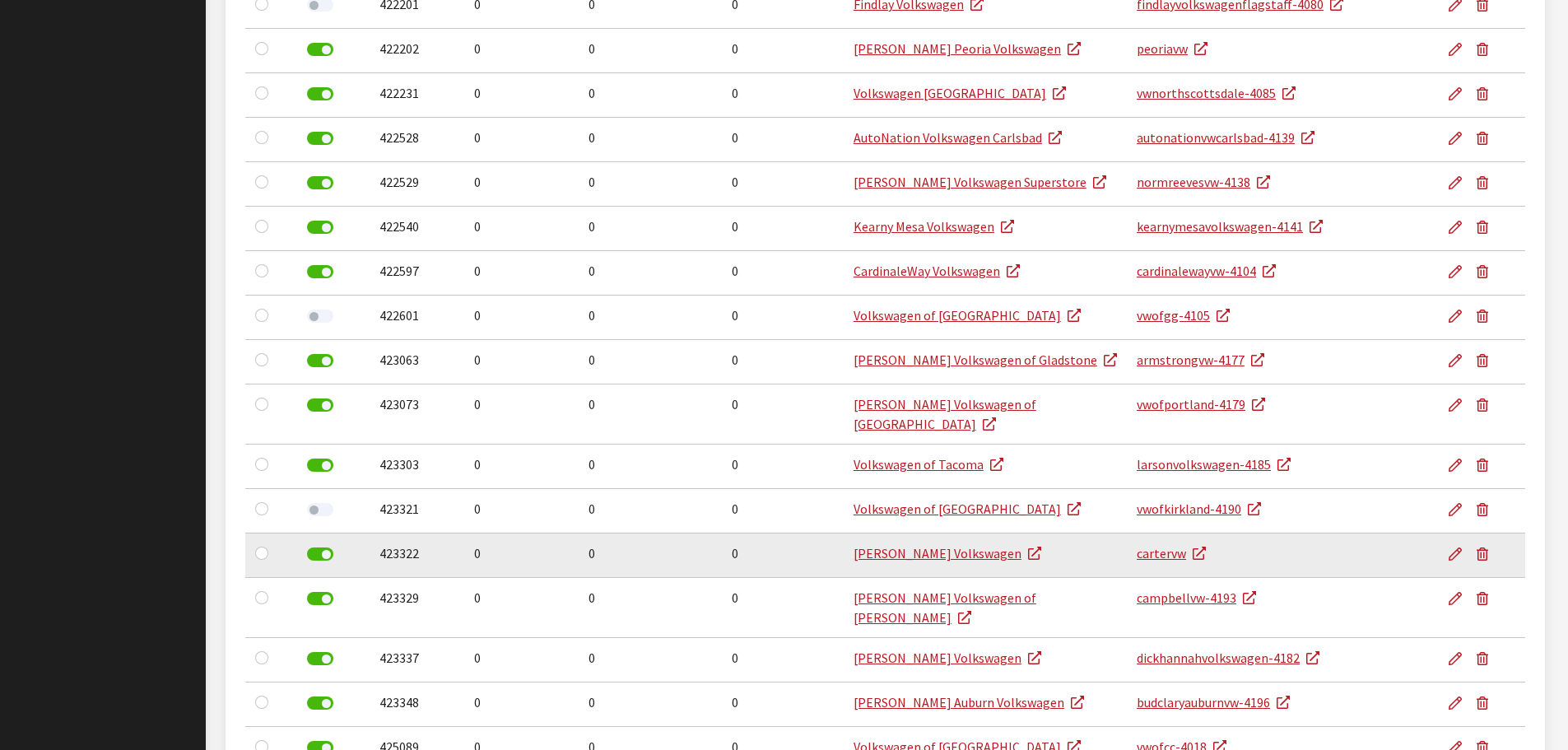
click at [323, 548] on label at bounding box center [320, 554] width 26 height 13
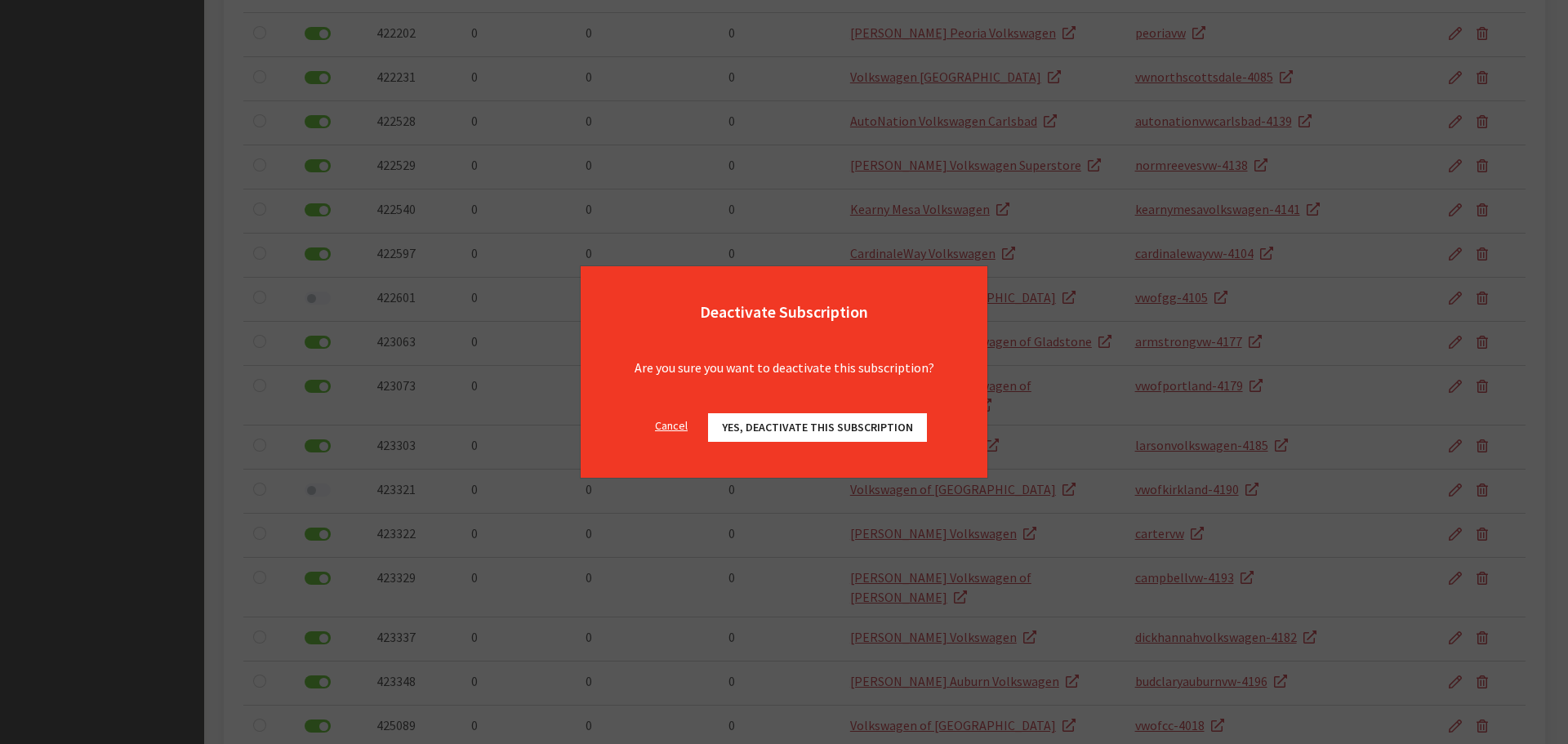
click at [771, 427] on span "Yes, deactivate this subscription" at bounding box center [817, 427] width 191 height 14
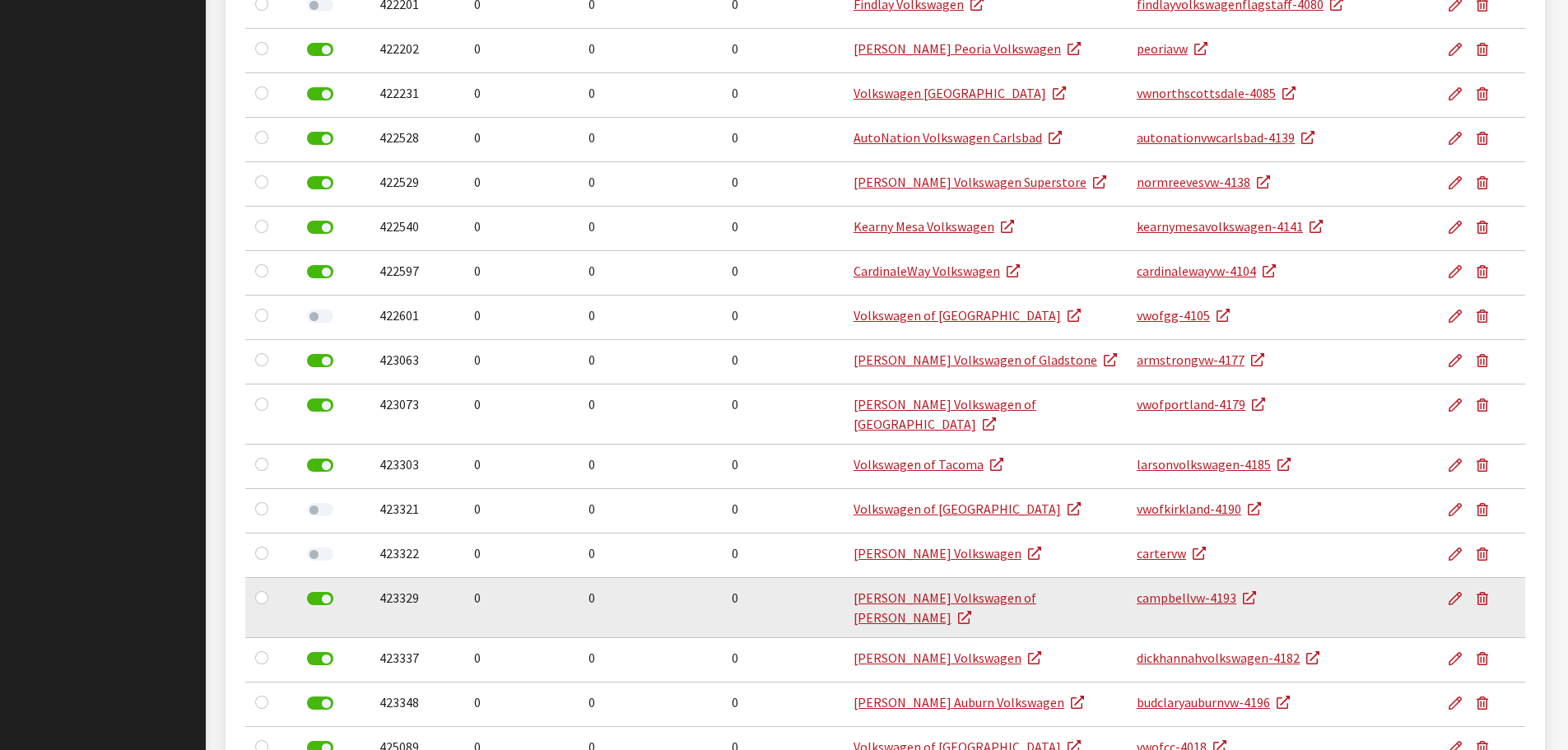
click at [327, 592] on label at bounding box center [320, 599] width 26 height 13
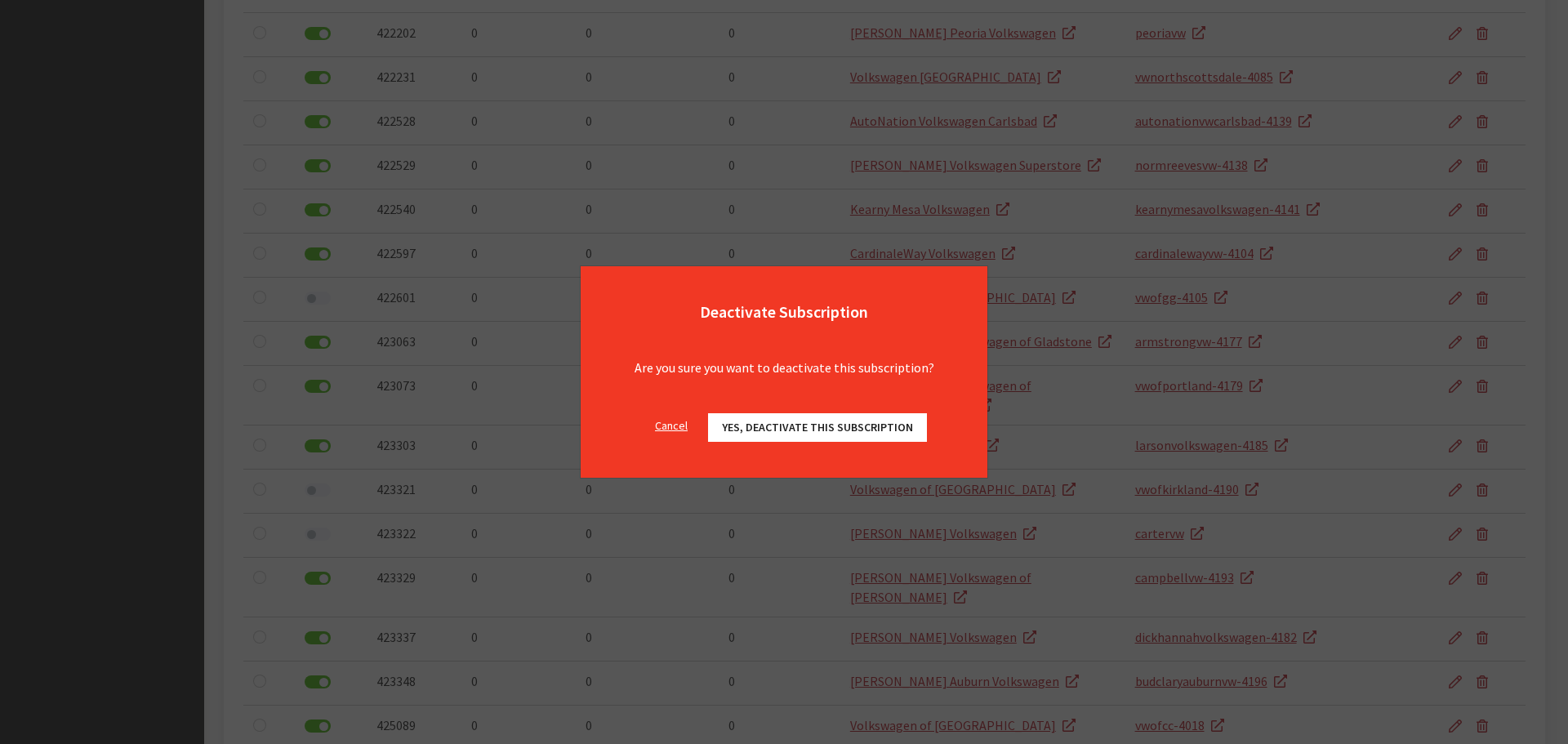
click at [748, 438] on button "Yes, deactivate this subscription" at bounding box center [817, 427] width 219 height 29
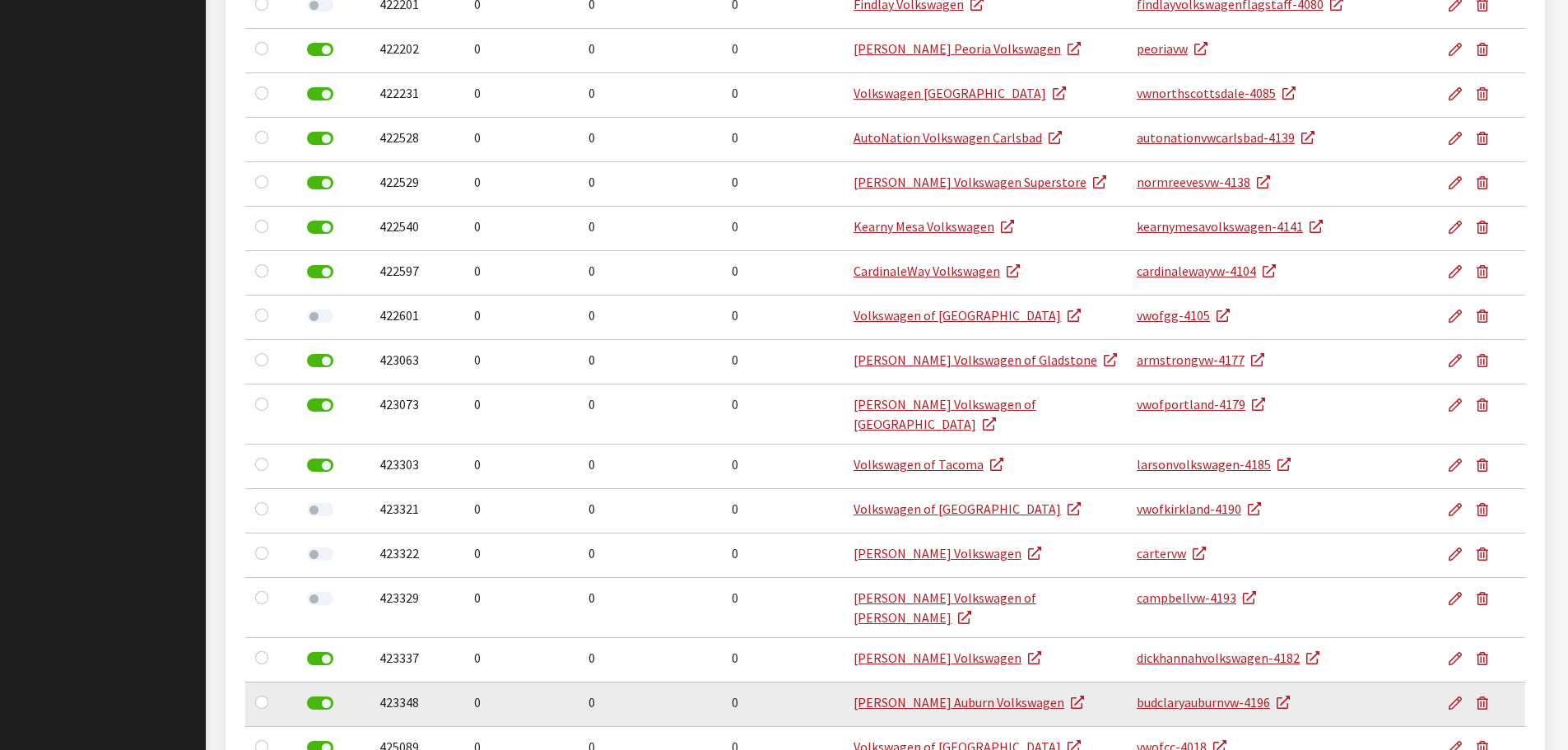
click at [327, 697] on label at bounding box center [320, 704] width 26 height 13
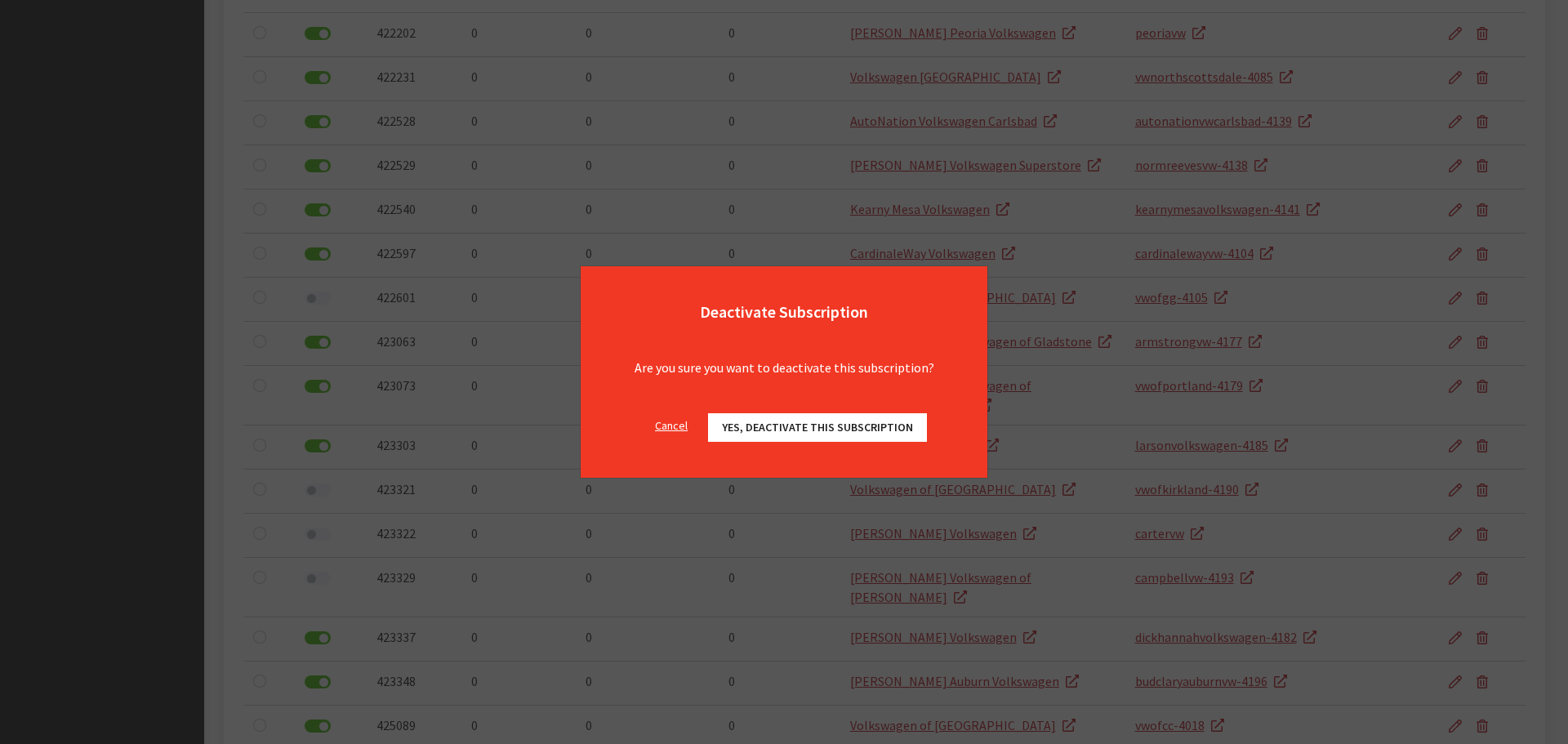
click at [765, 412] on div "Cancel Yes, deactivate this subscription OK" at bounding box center [783, 436] width 406 height 84
click at [764, 423] on span "Yes, deactivate this subscription" at bounding box center [817, 427] width 191 height 14
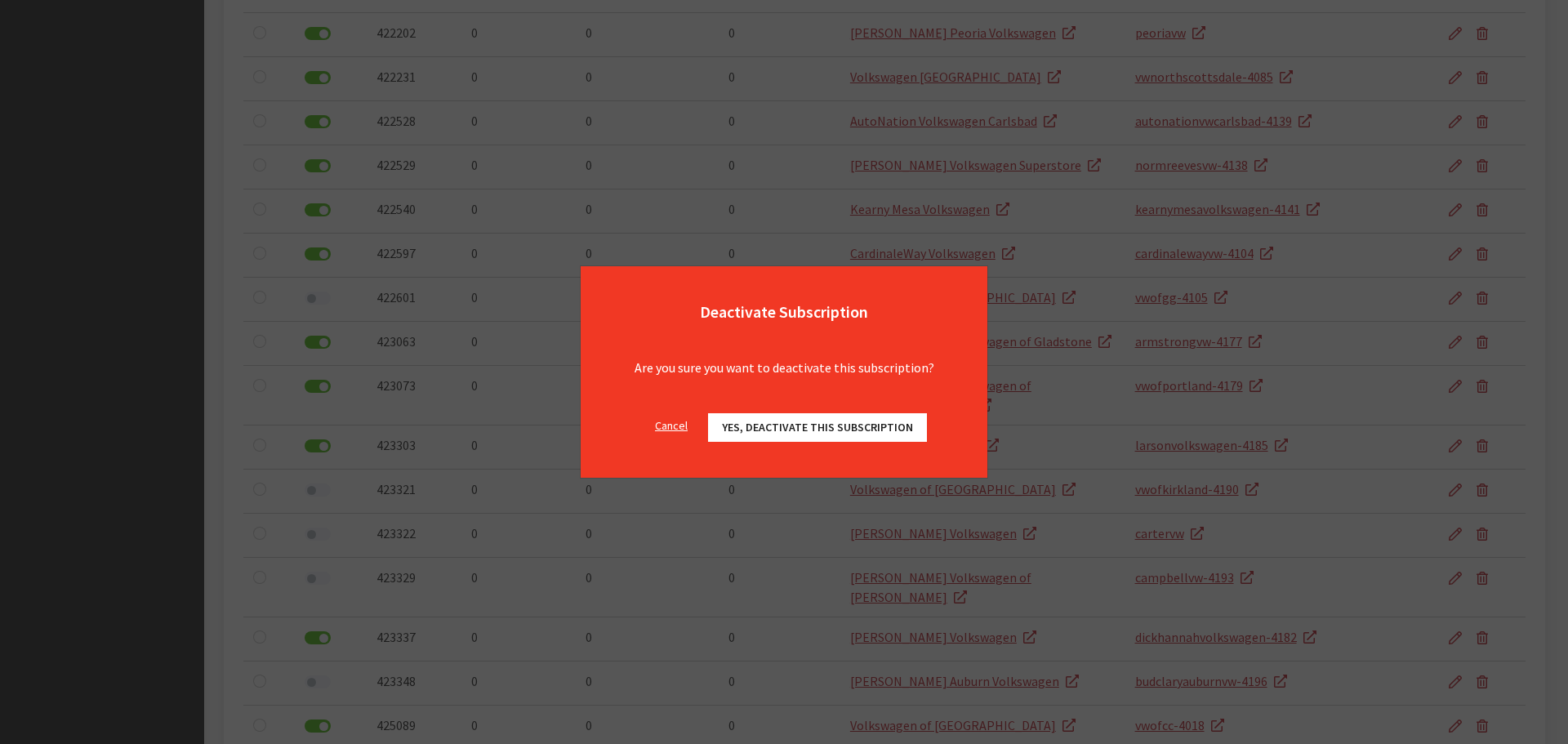
click at [726, 427] on span "Yes, deactivate this subscription" at bounding box center [817, 427] width 191 height 14
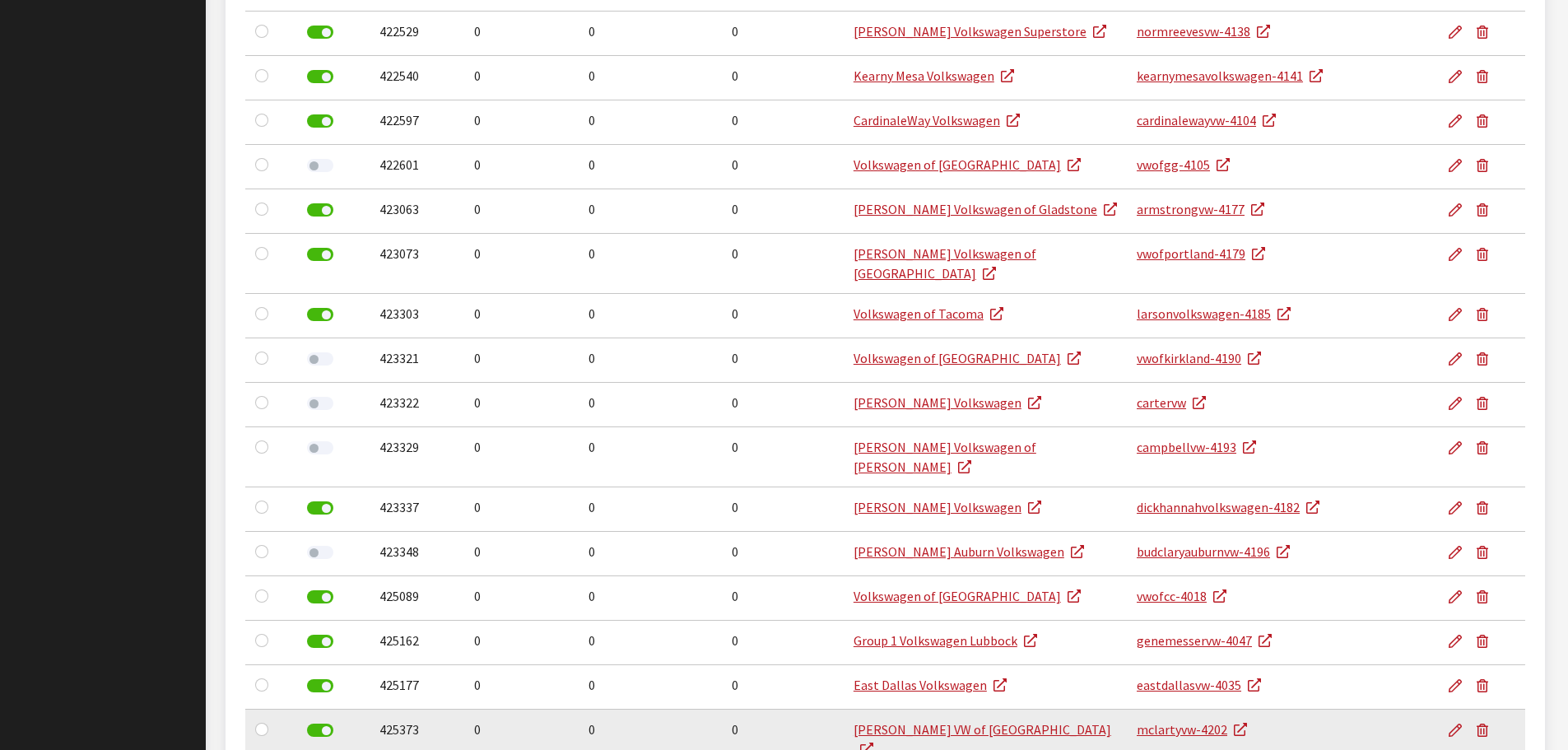
scroll to position [3541, 0]
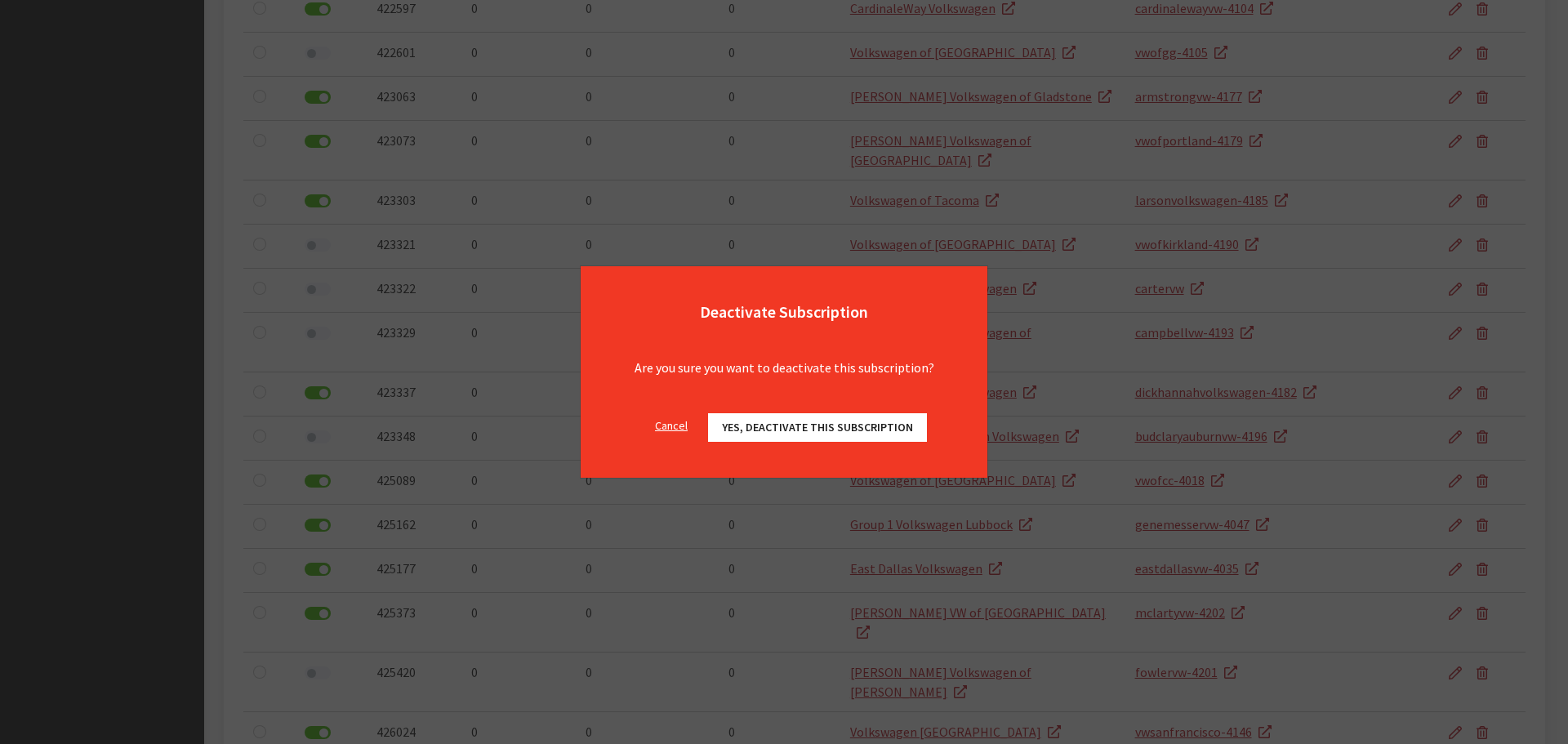
click at [753, 427] on span "Yes, deactivate this subscription" at bounding box center [817, 427] width 191 height 14
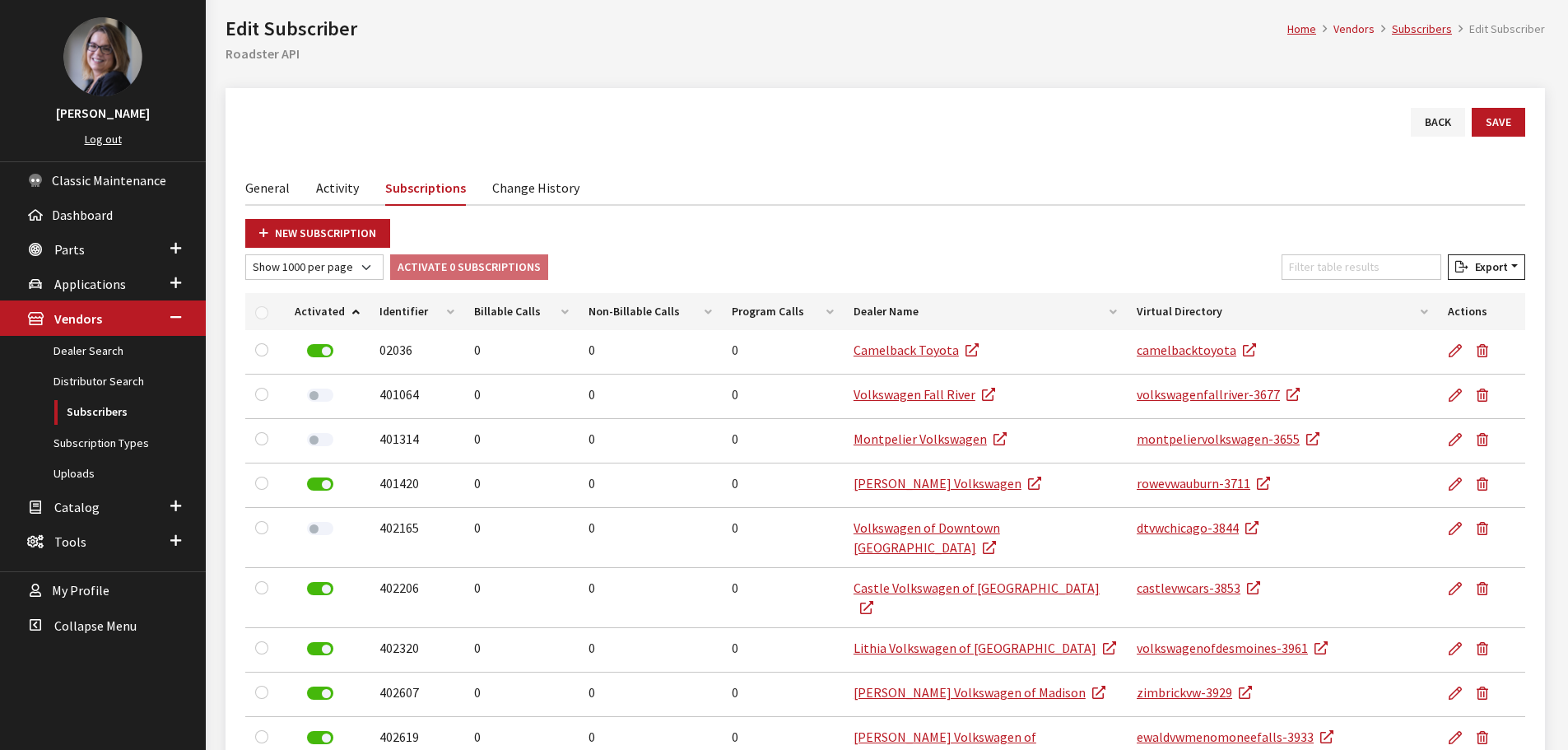
scroll to position [0, 0]
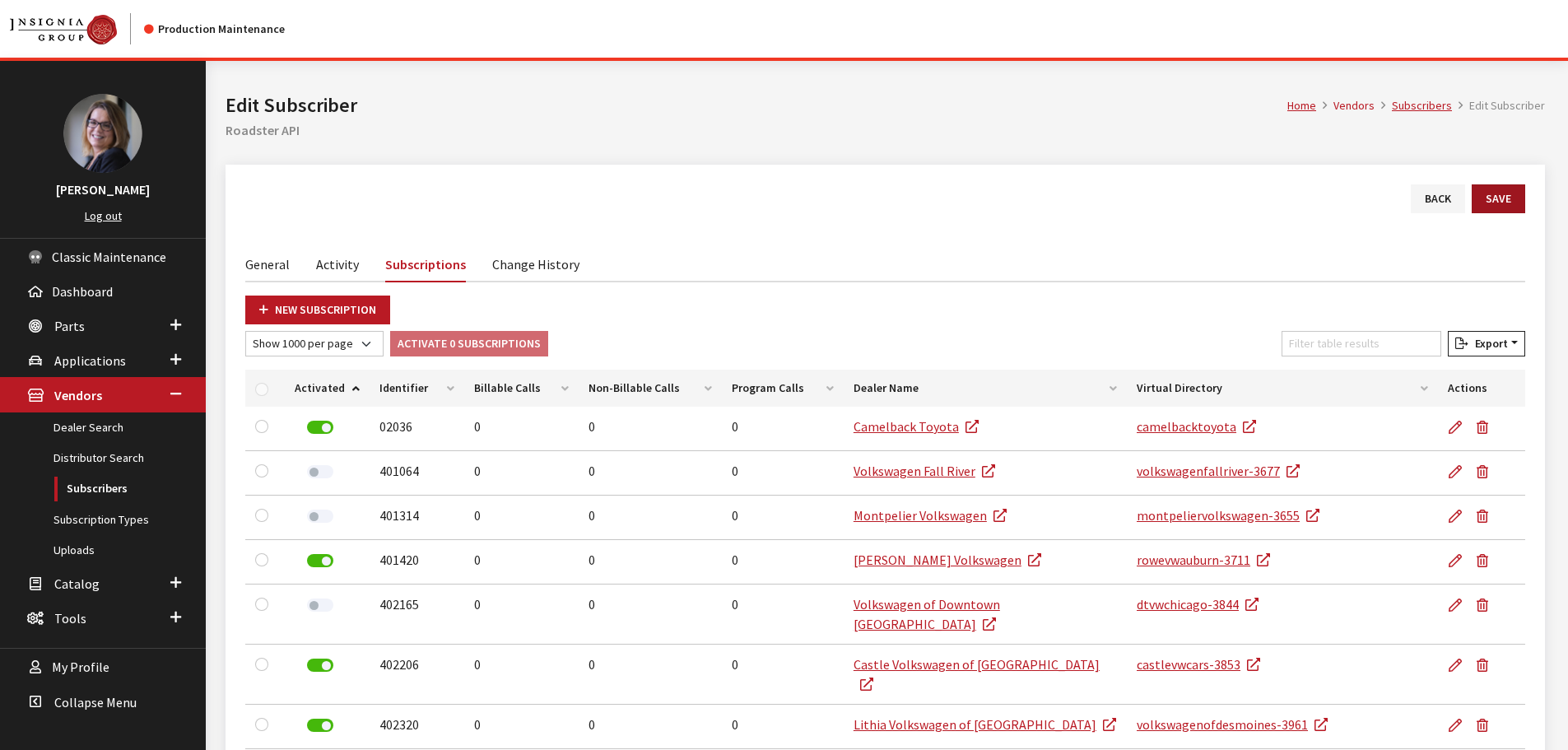
click at [1508, 192] on button "Save" at bounding box center [1499, 199] width 54 height 29
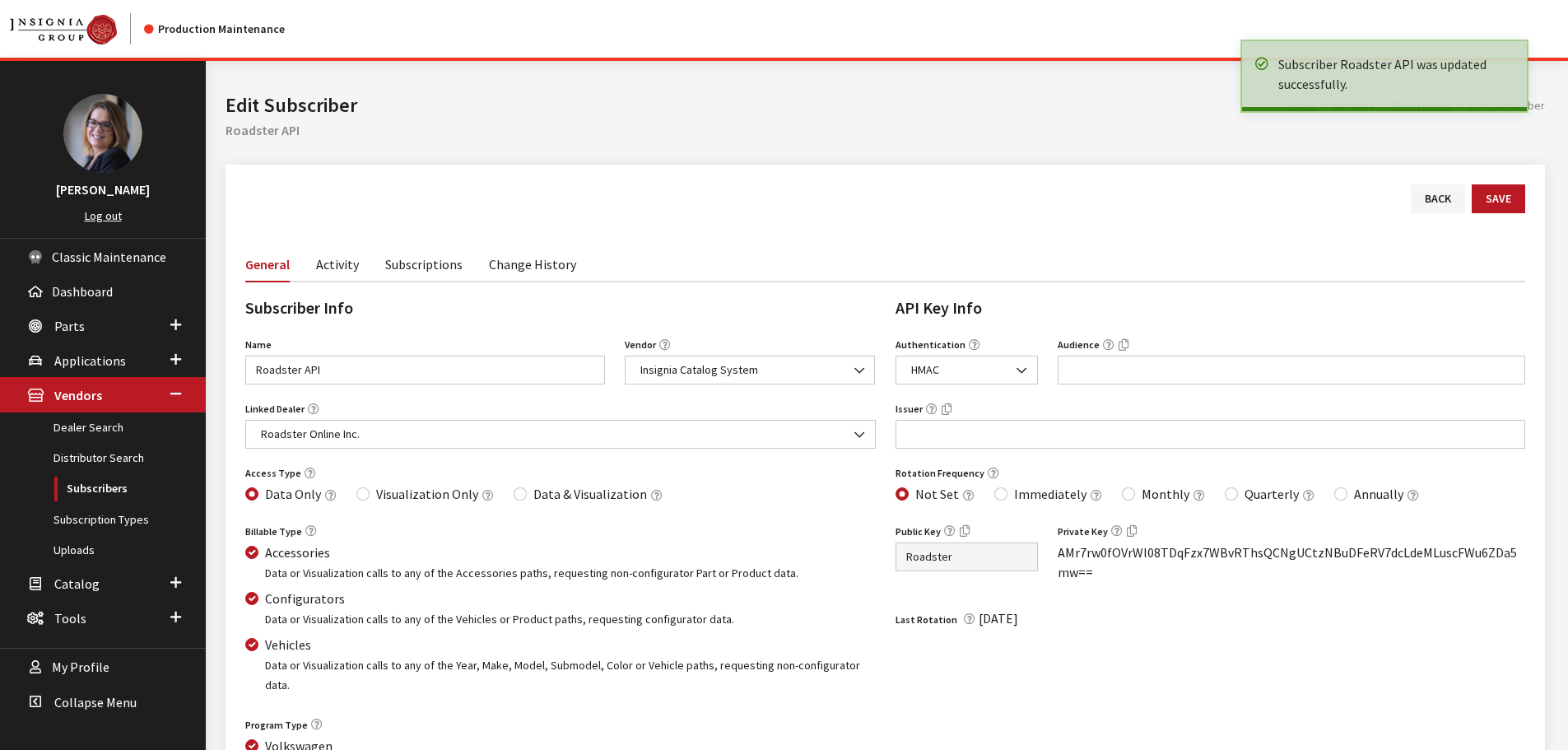
drag, startPoint x: 0, startPoint y: 0, endPoint x: 432, endPoint y: 269, distance: 508.9
click at [432, 269] on link "Subscriptions" at bounding box center [424, 263] width 77 height 35
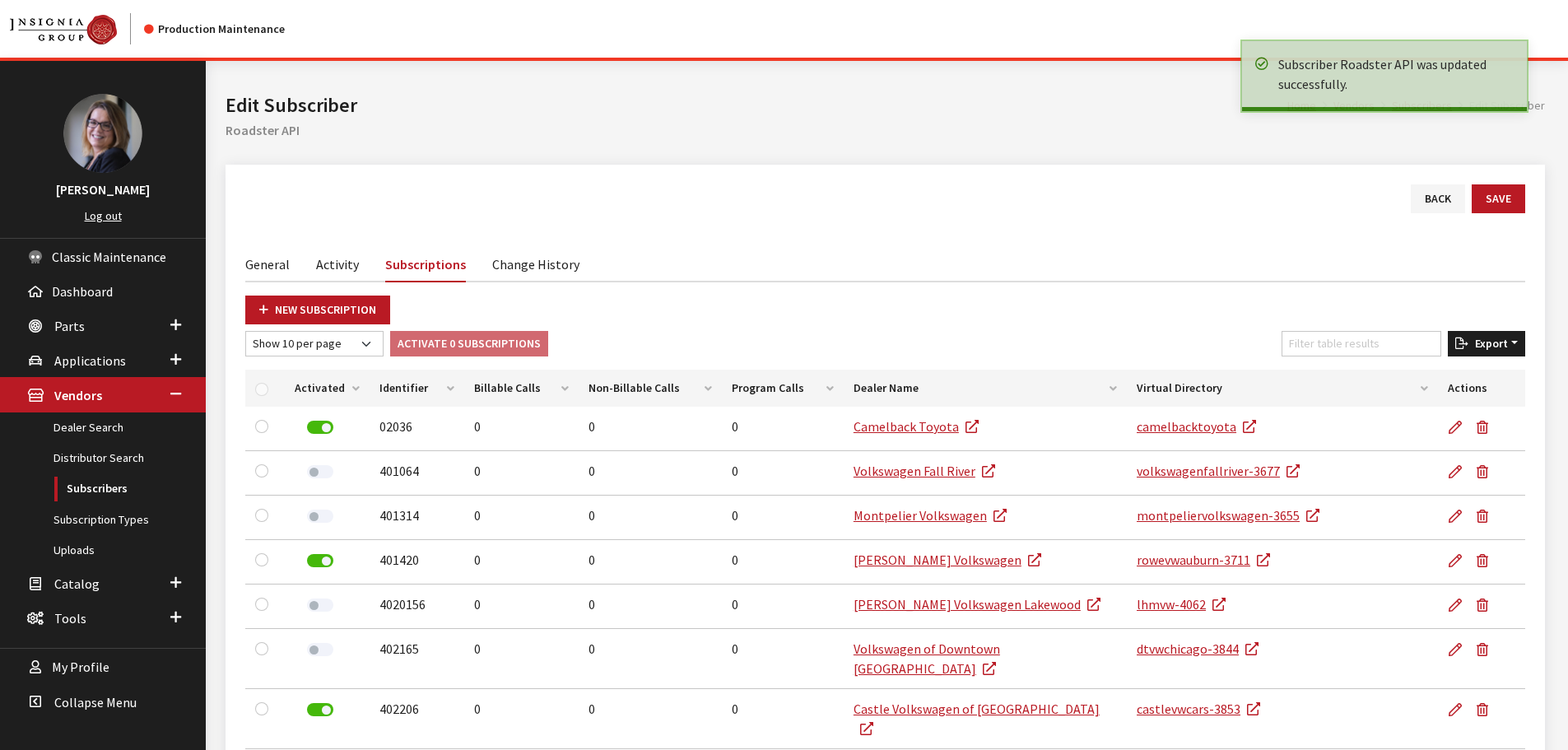
click at [1478, 344] on span "Export" at bounding box center [1488, 343] width 40 height 14
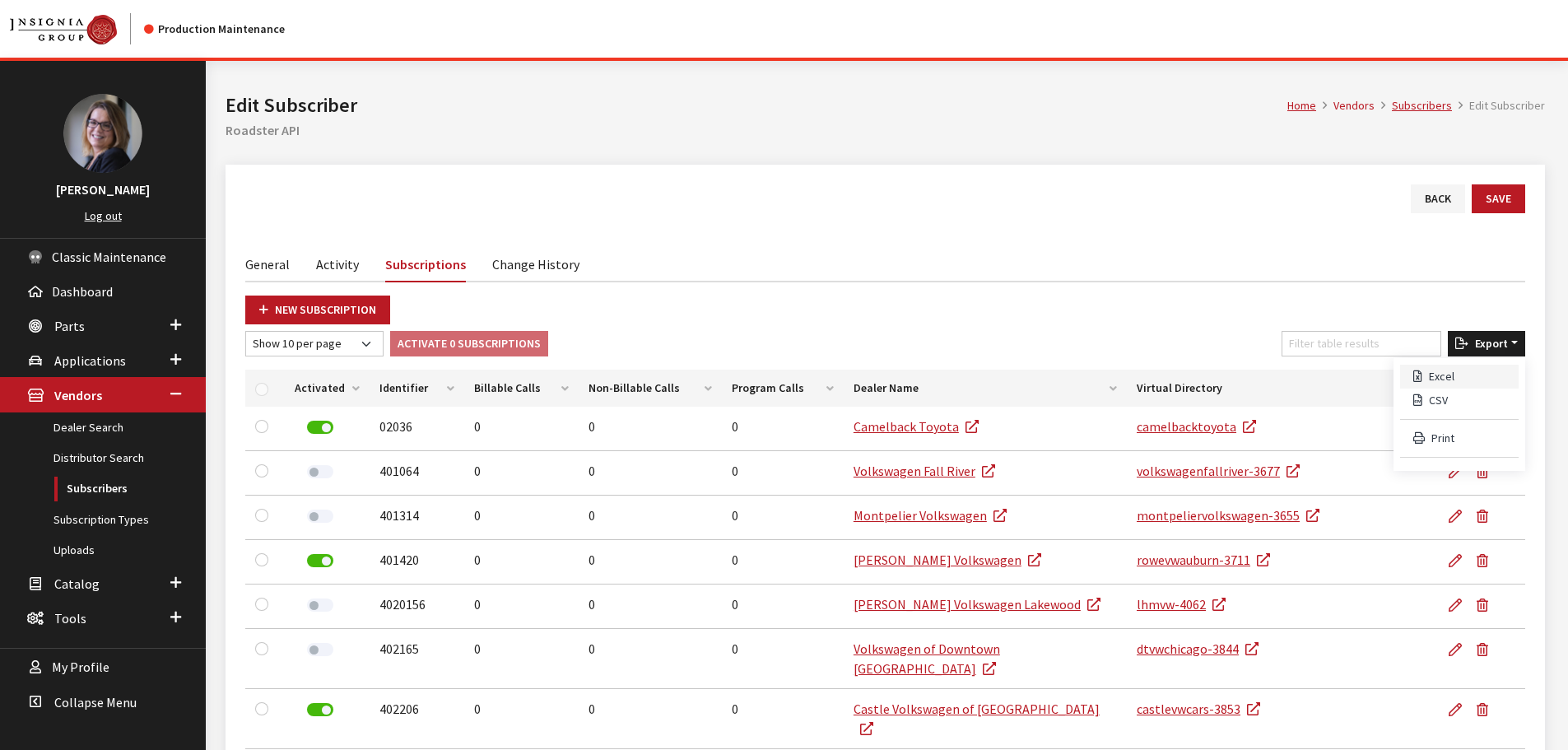
click at [1480, 371] on button "Excel" at bounding box center [1459, 376] width 119 height 24
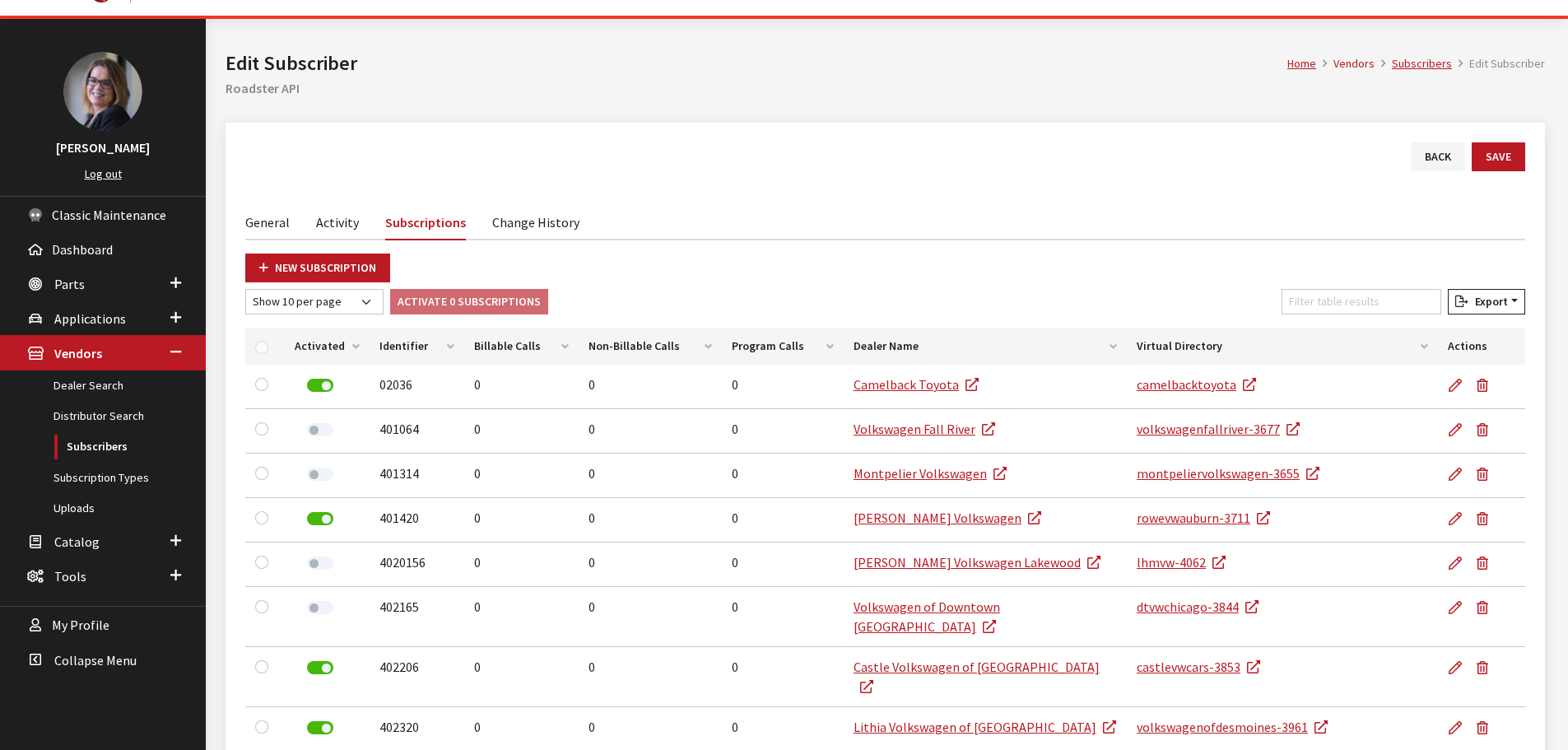
scroll to position [82, 0]
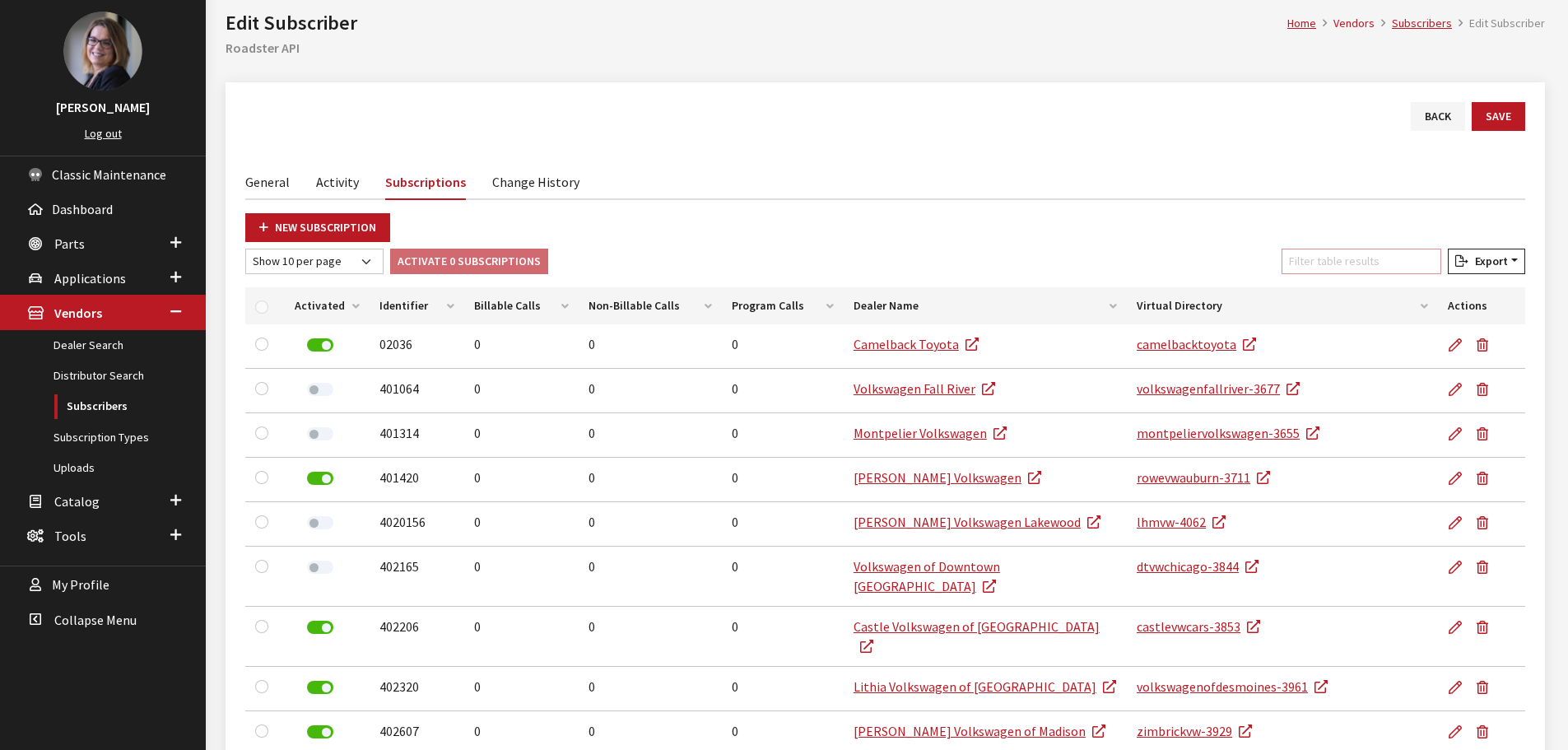
click at [1359, 265] on input "Filter table results" at bounding box center [1362, 261] width 160 height 25
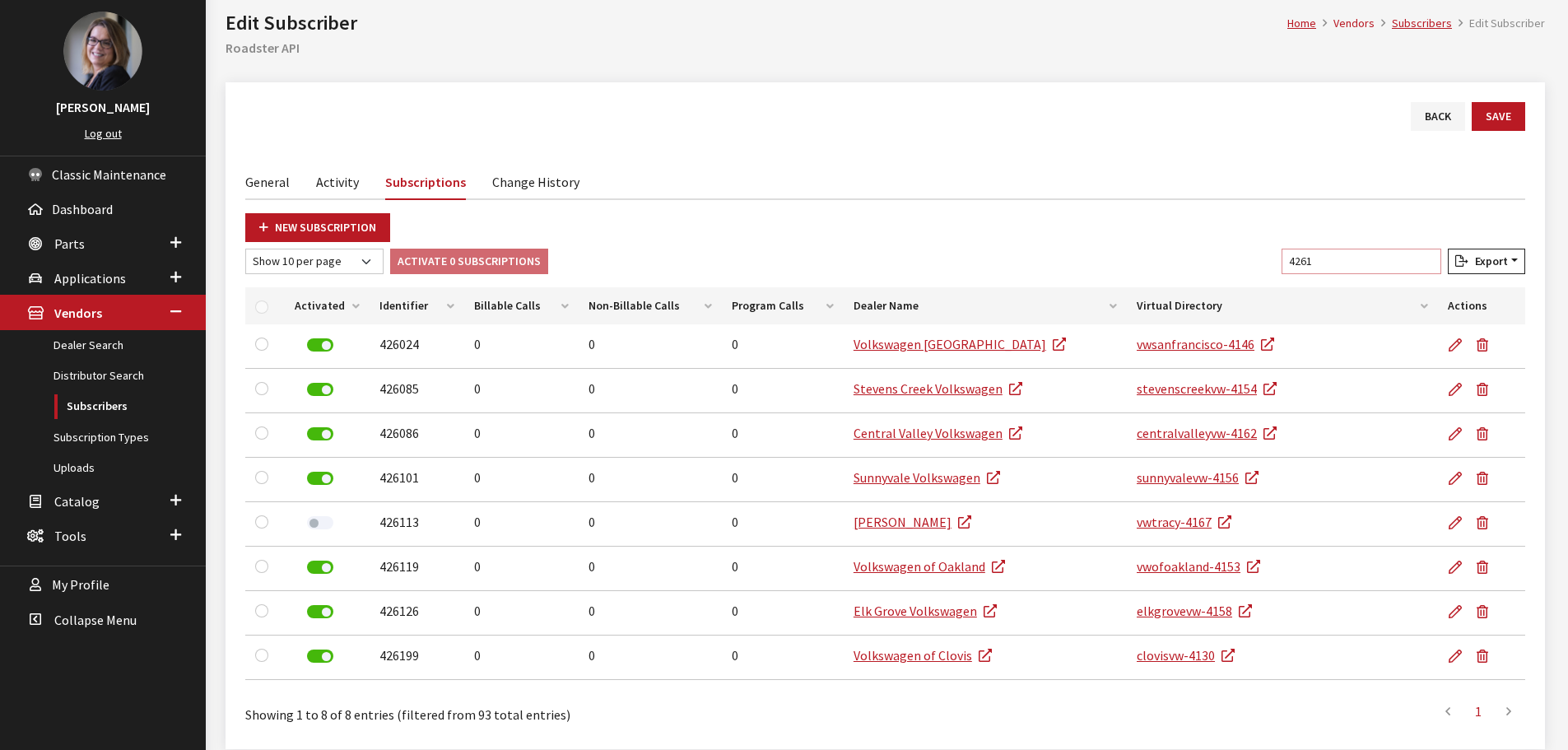
scroll to position [61, 0]
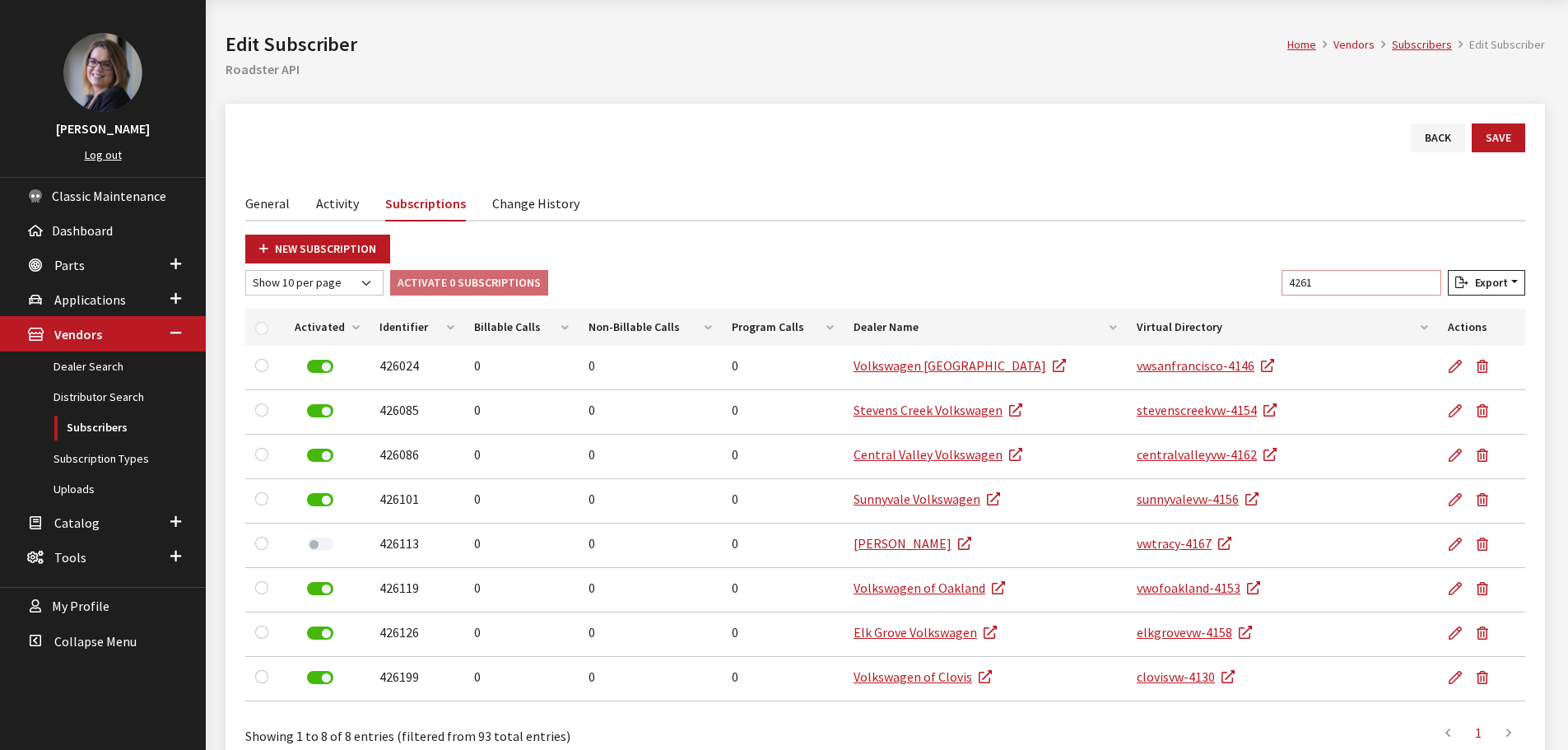
type input "42611"
